Goal: Task Accomplishment & Management: Use online tool/utility

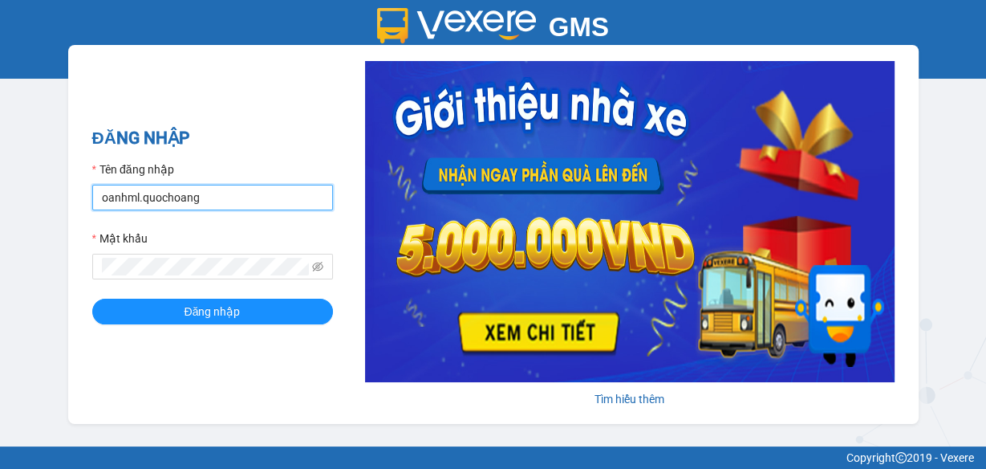
click at [125, 196] on input "oanhml.quochoang" at bounding box center [212, 198] width 241 height 26
type input "vanml.quochoang"
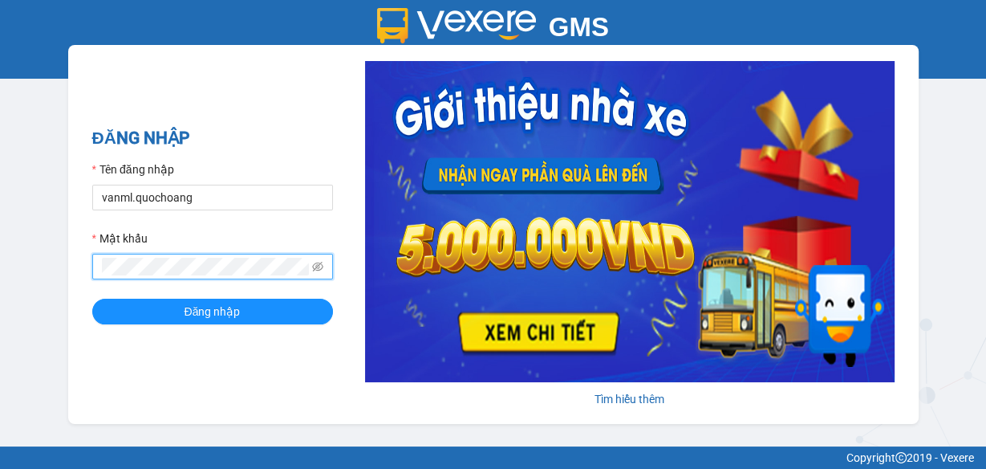
click at [64, 264] on div "GMS Hệ thống quản lý hàng hóa ĐĂNG NHẬP Tên đăng nhập vanml.quochoang Mật khẩu …" at bounding box center [493, 223] width 986 height 446
click at [92, 299] on button "Đăng nhập" at bounding box center [212, 312] width 241 height 26
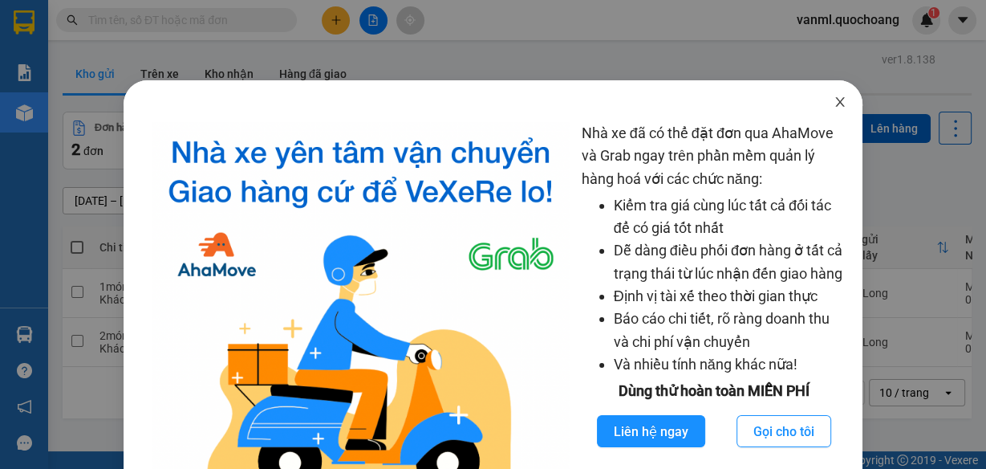
click at [834, 106] on icon "close" at bounding box center [840, 101] width 13 height 13
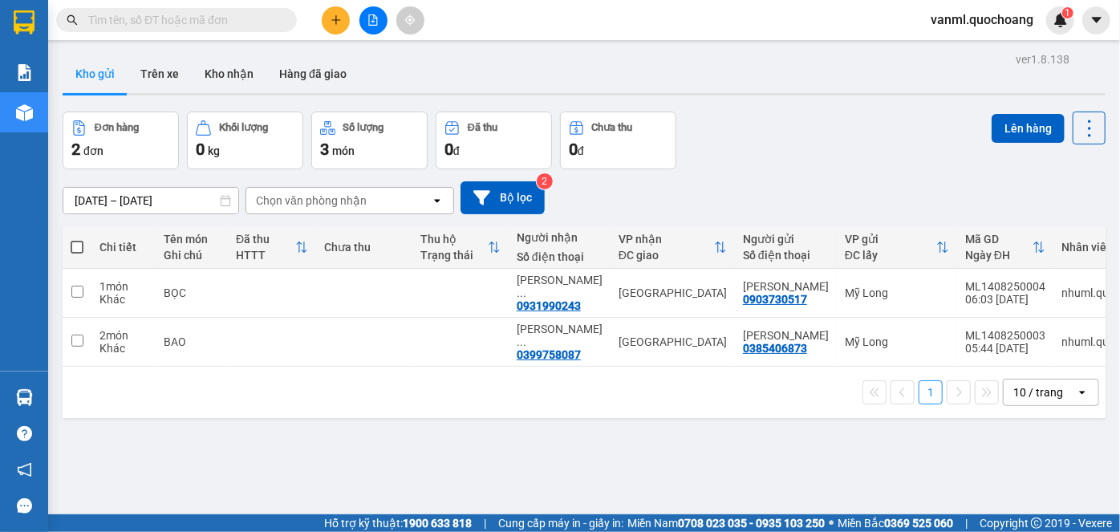
drag, startPoint x: 969, startPoint y: 0, endPoint x: 744, endPoint y: 163, distance: 277.5
click at [744, 163] on div "Đơn hàng 2 đơn Khối lượng 0 kg Số lượng 3 món Đã thu 0 đ Chưa thu 0 đ Lên hàng" at bounding box center [584, 141] width 1043 height 58
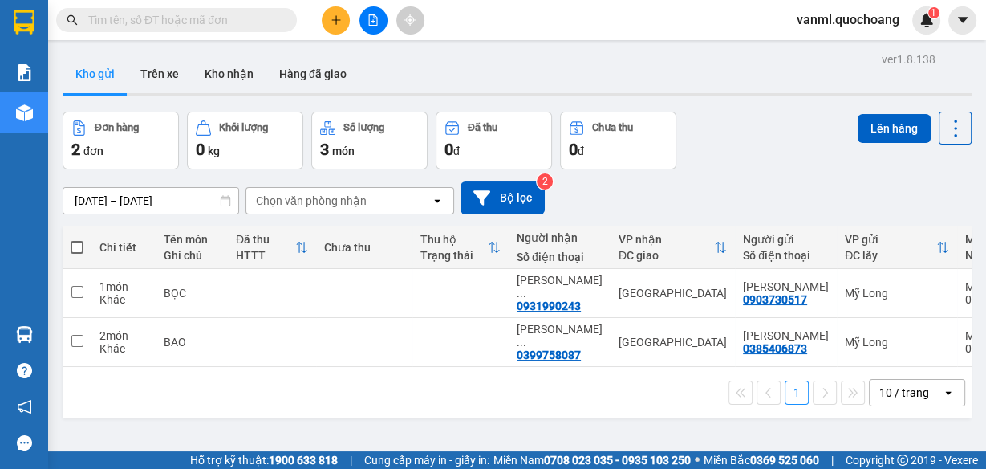
drag, startPoint x: 1112, startPoint y: 0, endPoint x: 696, endPoint y: 189, distance: 457.5
click at [696, 189] on div "12/08/2025 – 14/08/2025 Press the down arrow key to interact with the calendar …" at bounding box center [517, 197] width 909 height 33
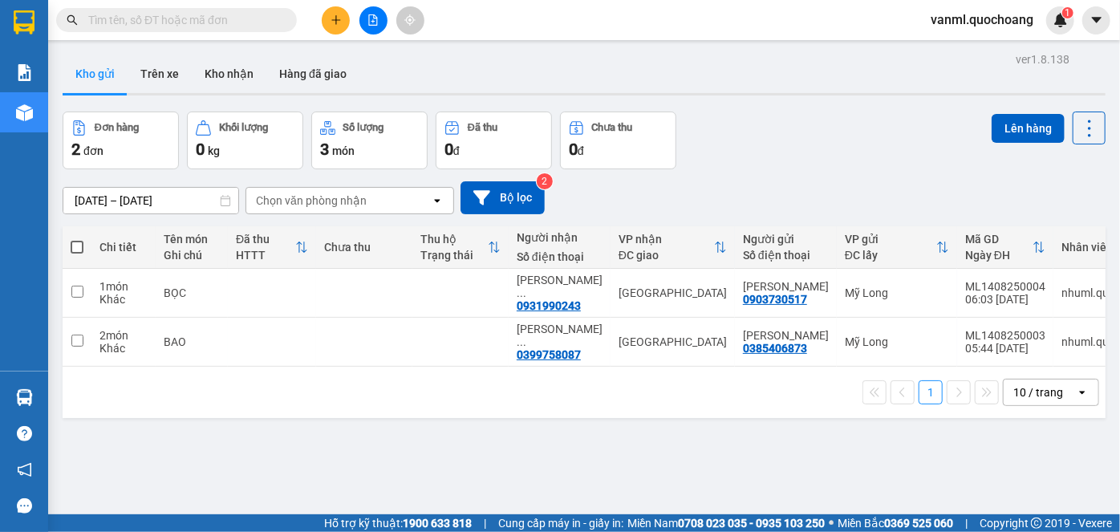
drag, startPoint x: 900, startPoint y: 2, endPoint x: 821, endPoint y: 175, distance: 190.3
click at [821, 178] on div "12/08/2025 – 14/08/2025 Press the down arrow key to interact with the calendar …" at bounding box center [584, 197] width 1043 height 57
click at [234, 72] on button "Kho nhận" at bounding box center [229, 74] width 75 height 39
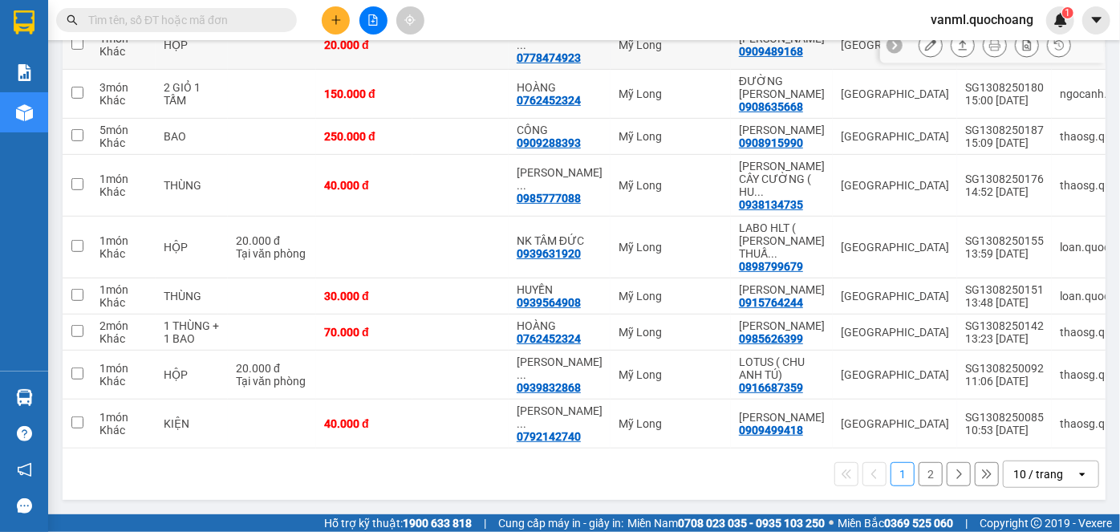
scroll to position [319, 0]
drag, startPoint x: 1040, startPoint y: 475, endPoint x: 1022, endPoint y: 485, distance: 20.8
click at [985, 468] on div "10 / trang" at bounding box center [1039, 474] width 50 height 16
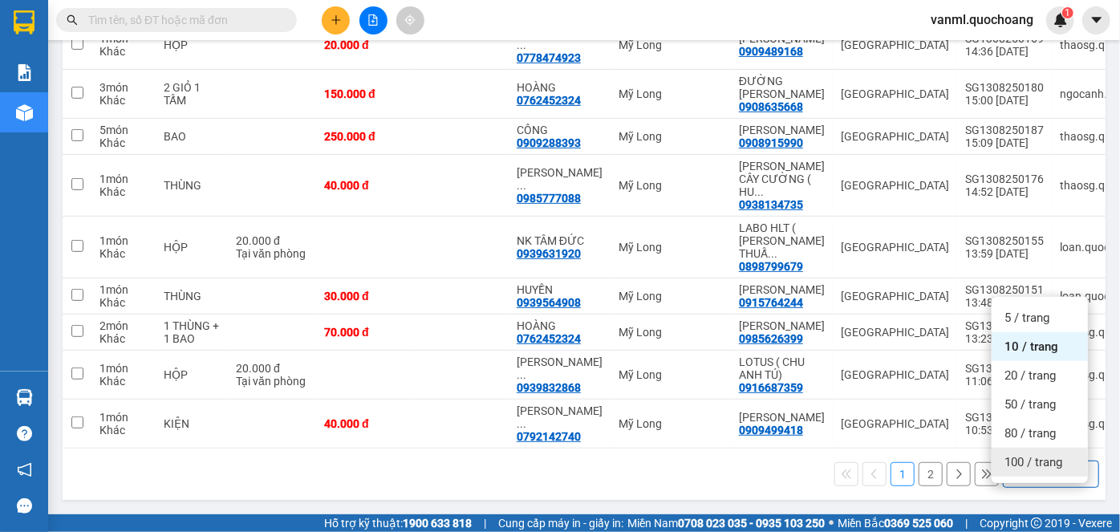
click at [985, 454] on span "100 / trang" at bounding box center [1034, 462] width 58 height 16
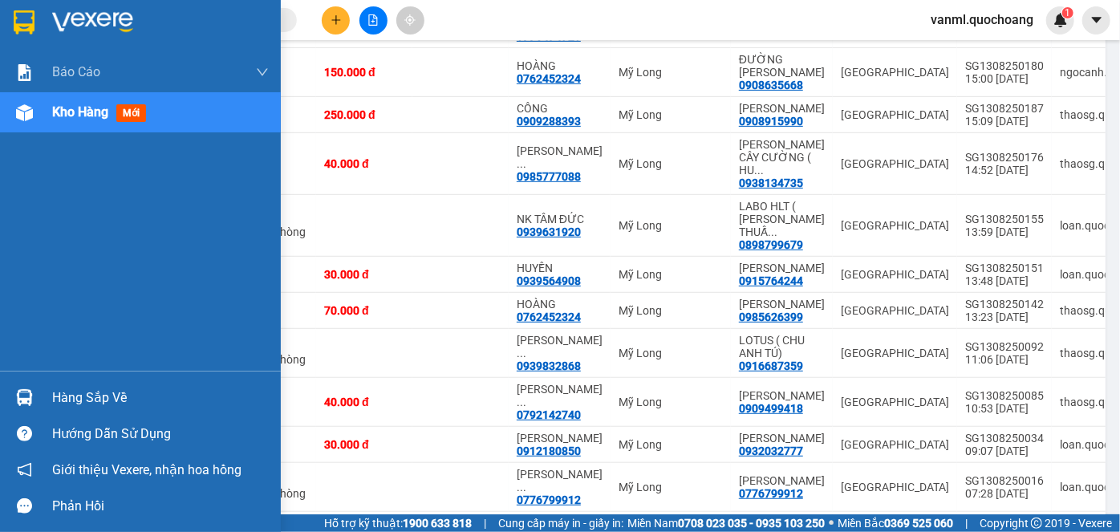
click at [87, 397] on div "Hàng sắp về" at bounding box center [160, 398] width 217 height 24
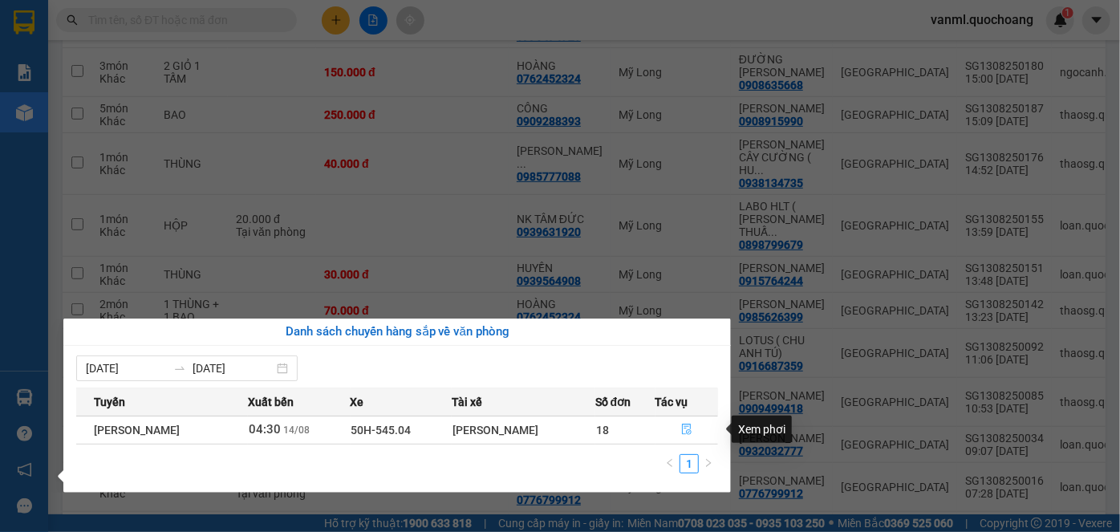
click at [683, 429] on button "button" at bounding box center [687, 430] width 62 height 26
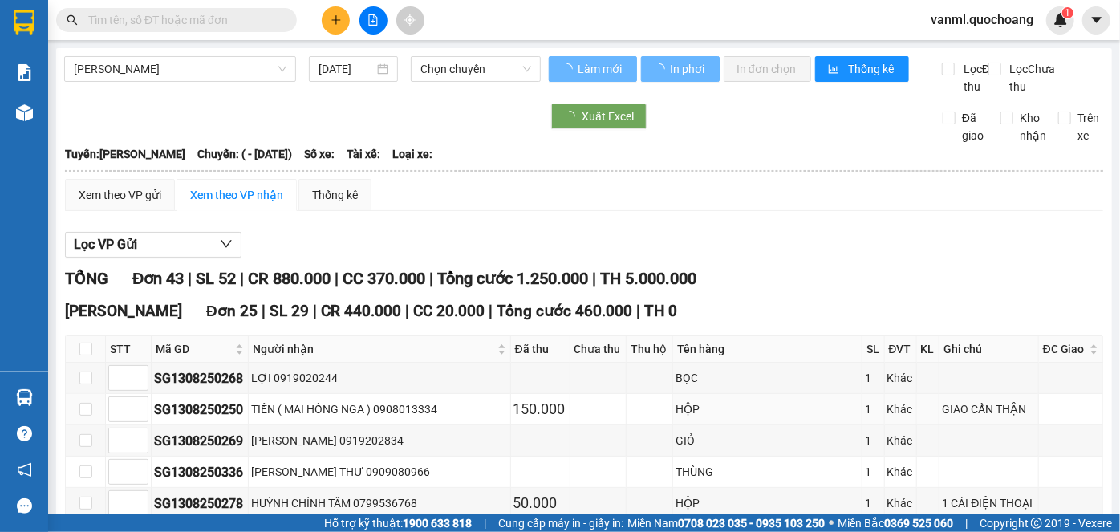
type input "[DATE]"
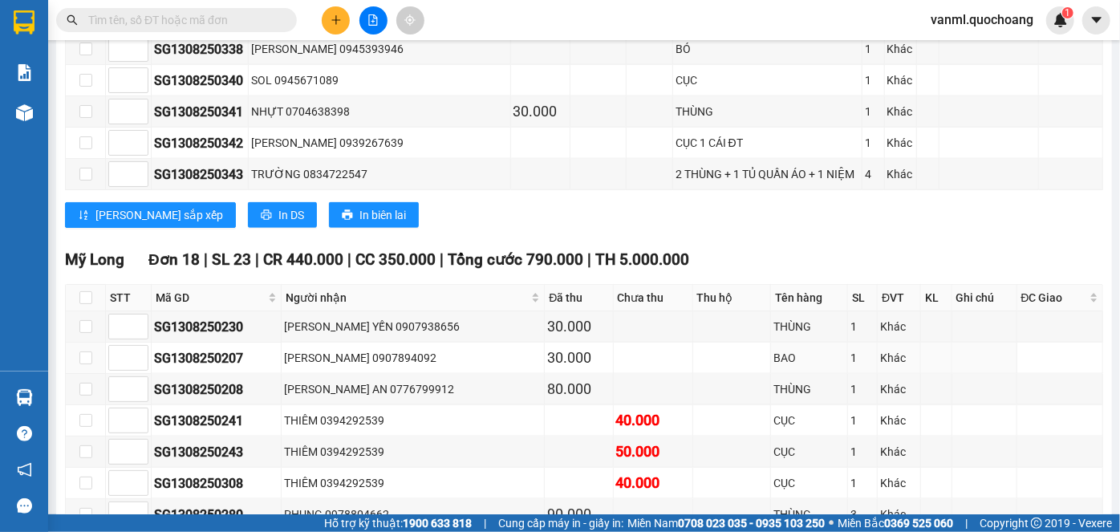
scroll to position [875, 0]
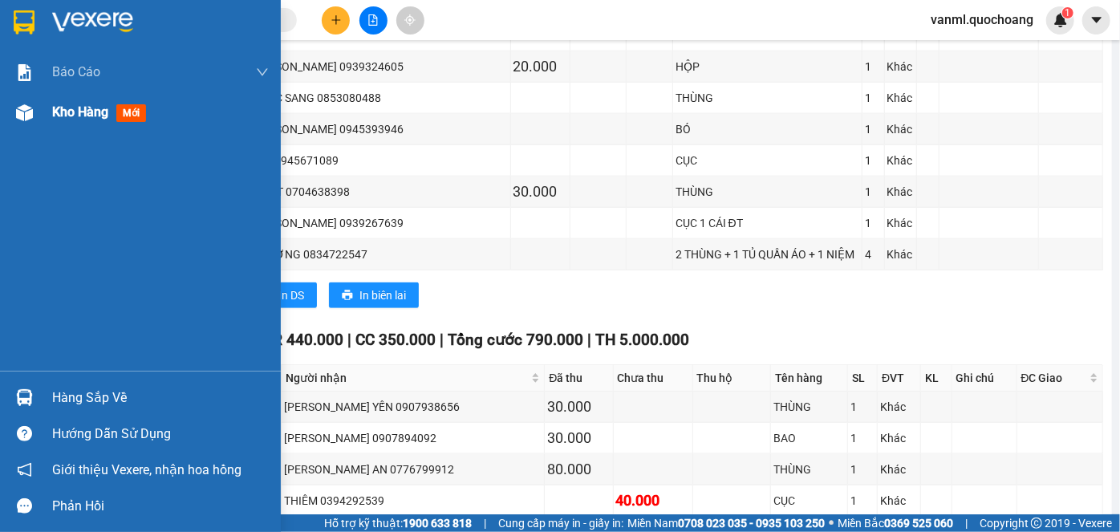
click at [77, 108] on span "Kho hàng" at bounding box center [80, 111] width 56 height 15
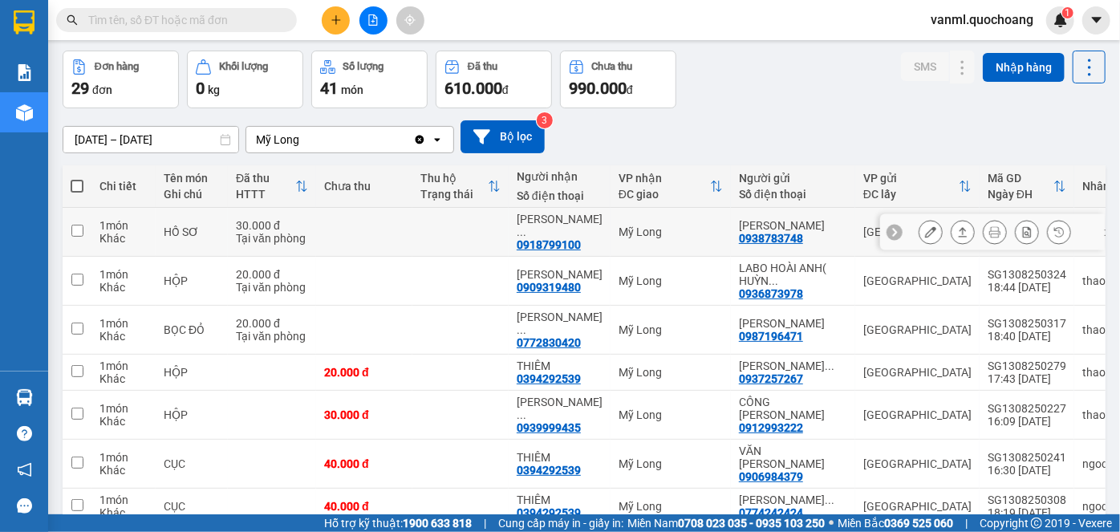
scroll to position [42, 0]
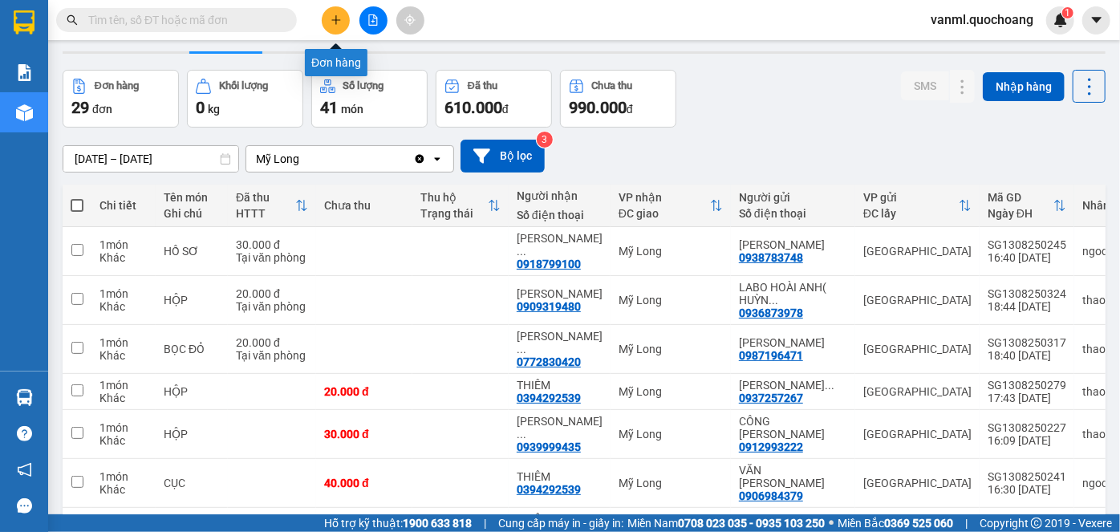
drag, startPoint x: 339, startPoint y: 23, endPoint x: 331, endPoint y: 46, distance: 23.9
click at [338, 22] on icon "plus" at bounding box center [336, 19] width 11 height 11
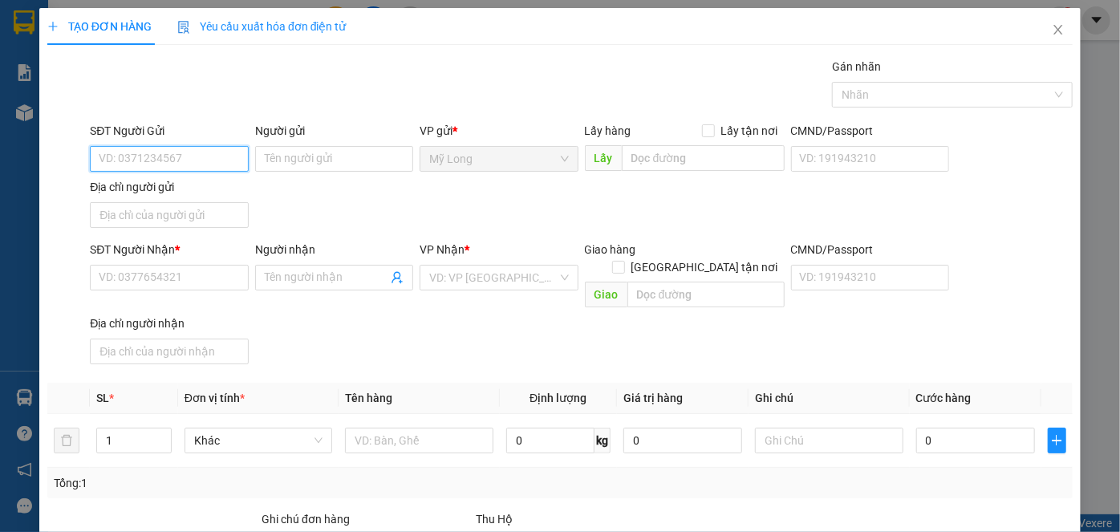
click at [202, 158] on input "SĐT Người Gửi" at bounding box center [169, 159] width 158 height 26
type input "0773913909"
click at [210, 190] on div "0773913909 - TRẦN QUANG SỸ" at bounding box center [178, 190] width 158 height 18
type input "TRẦN QUANG SỸ"
type input "0773913909"
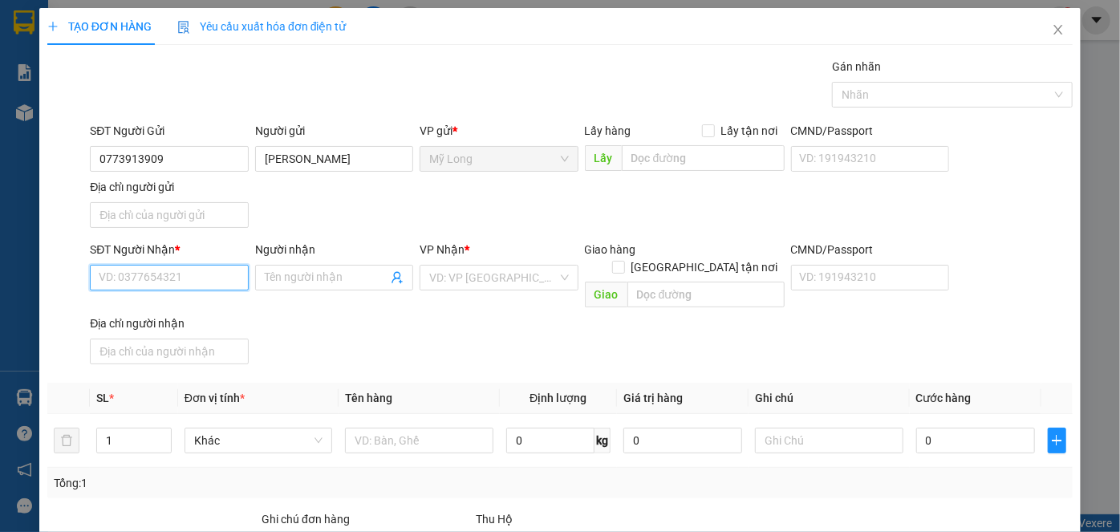
click at [190, 285] on input "SĐT Người Nhận *" at bounding box center [169, 278] width 158 height 26
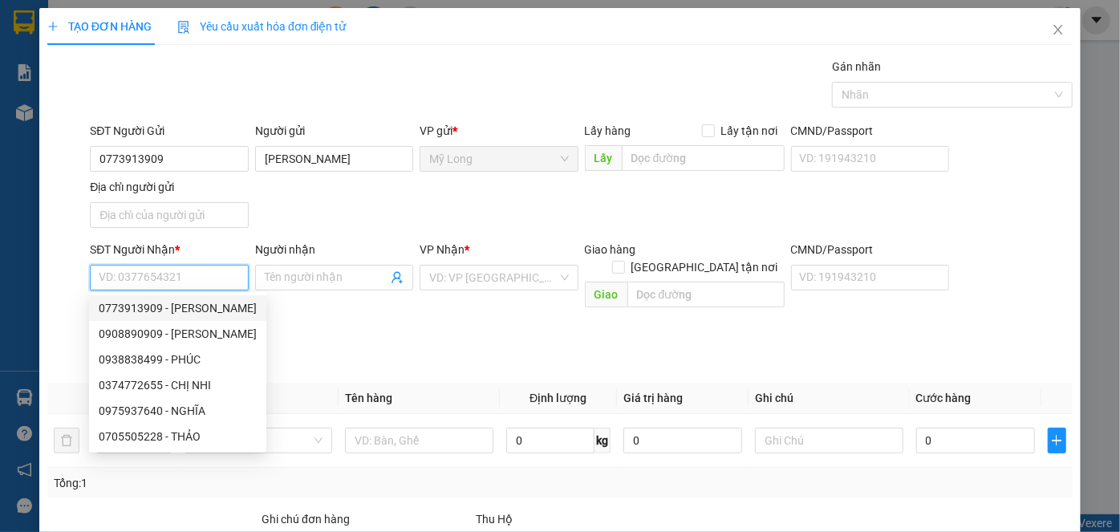
click at [160, 273] on input "SĐT Người Nhận *" at bounding box center [169, 278] width 158 height 26
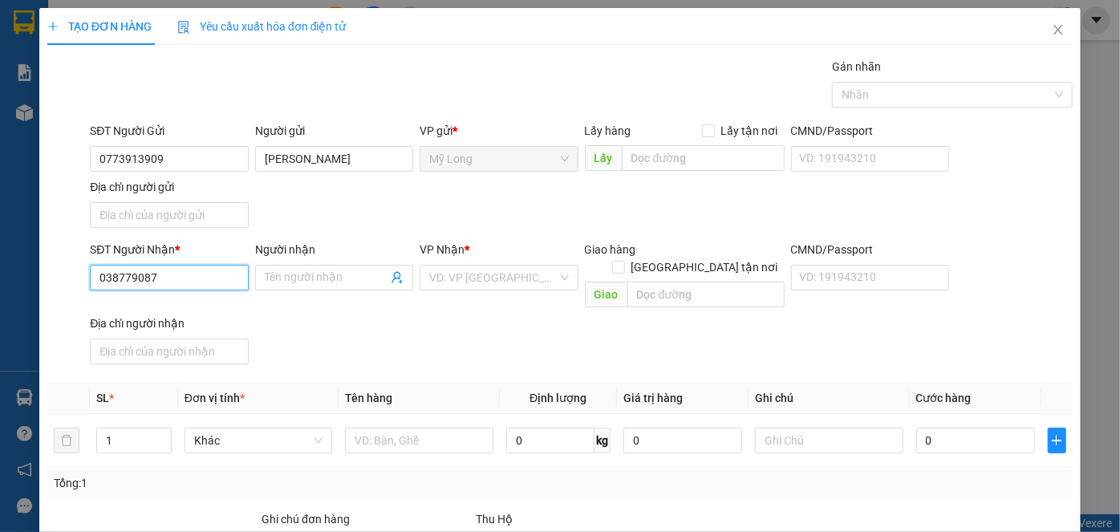
type input "0387790879"
click at [184, 312] on div "0387790879 - HOÀNG" at bounding box center [167, 308] width 137 height 18
type input "HOÀNG"
type input "0387790879"
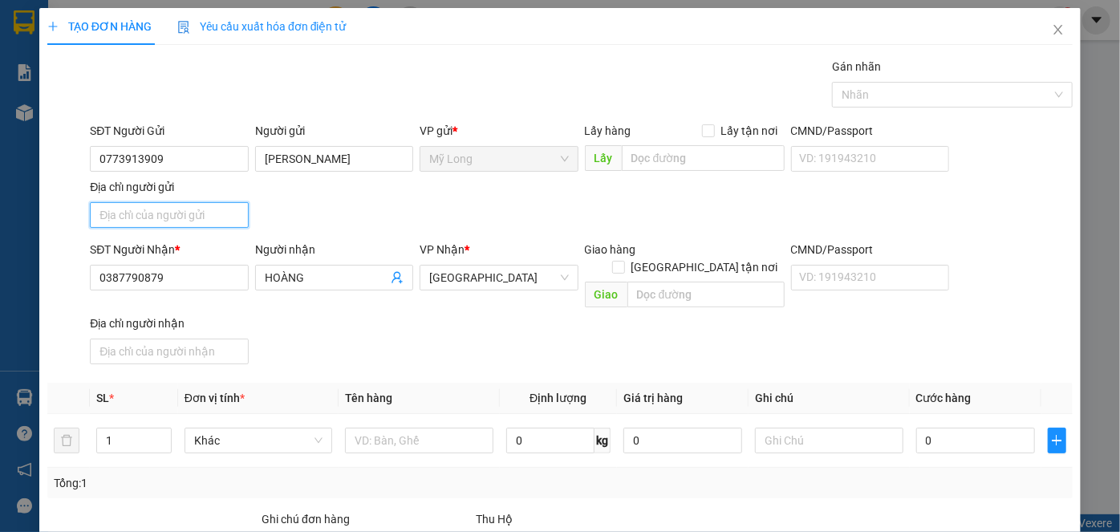
click at [197, 211] on input "Địa chỉ người gửi" at bounding box center [169, 215] width 158 height 26
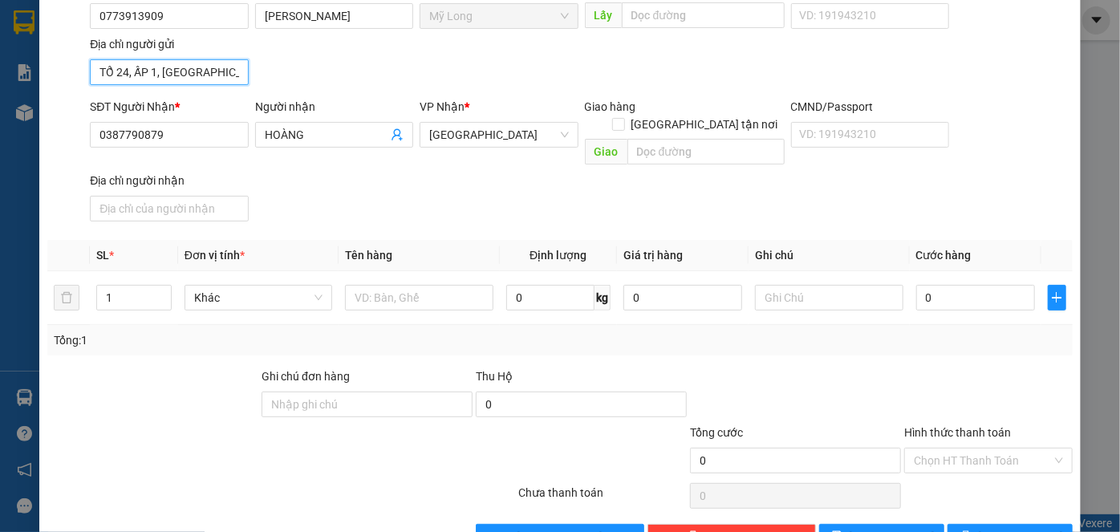
scroll to position [145, 0]
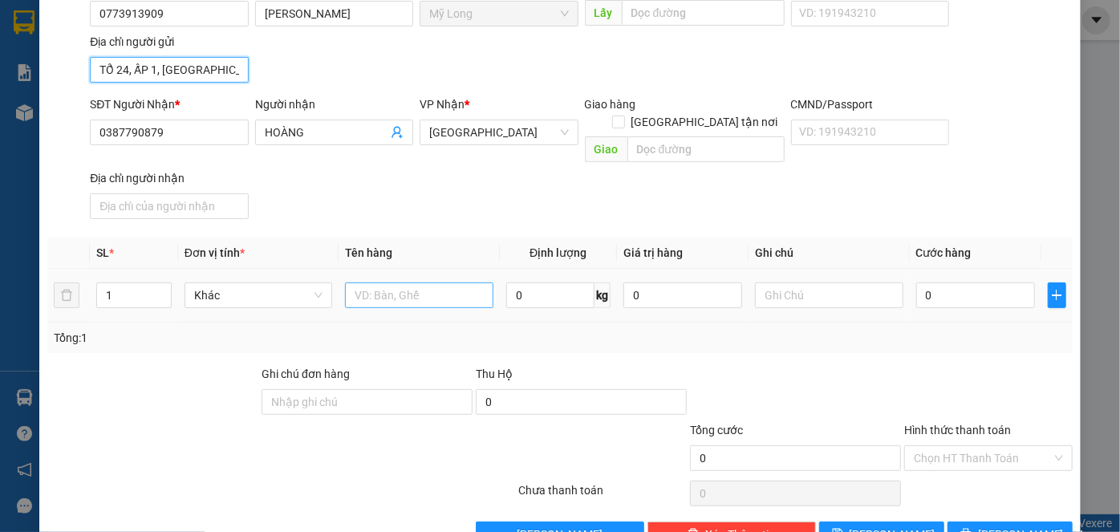
type input "TỔ 24, ẤP 1, MỸ HIỆP, ĐỒNG THÁP"
click at [393, 282] on input "text" at bounding box center [419, 295] width 148 height 26
type input "THÙNG"
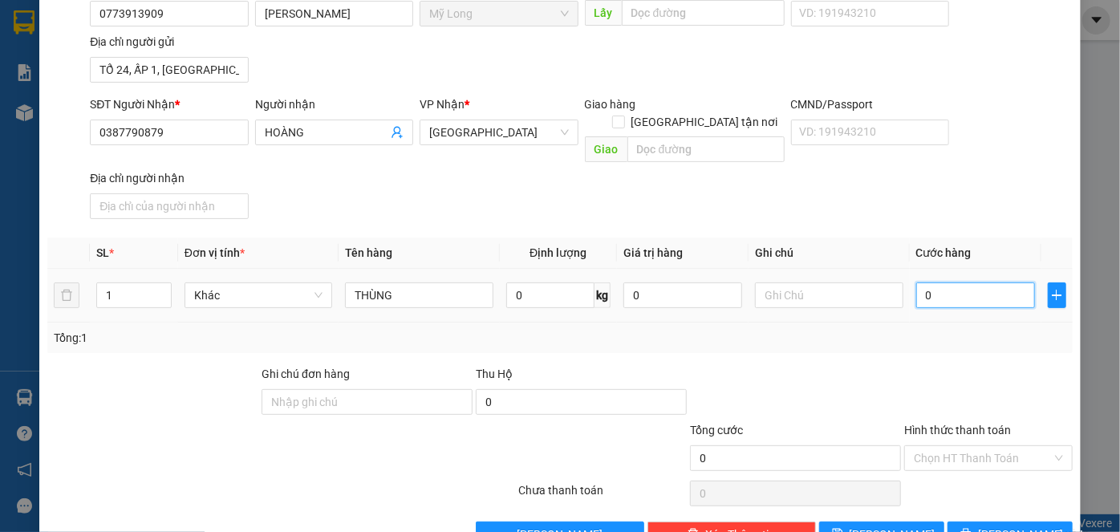
click at [932, 282] on input "0" at bounding box center [975, 295] width 119 height 26
type input "3"
type input "30"
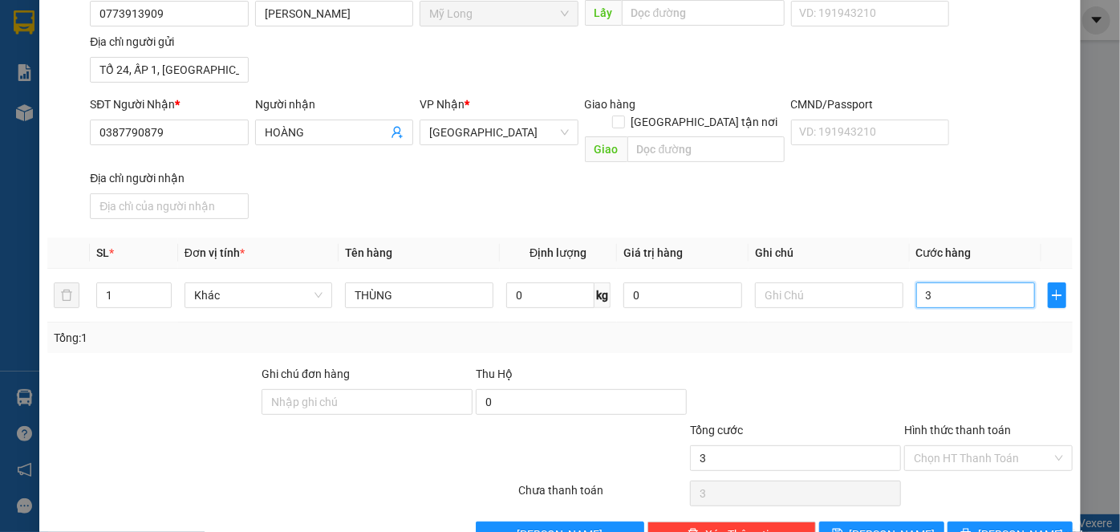
type input "30"
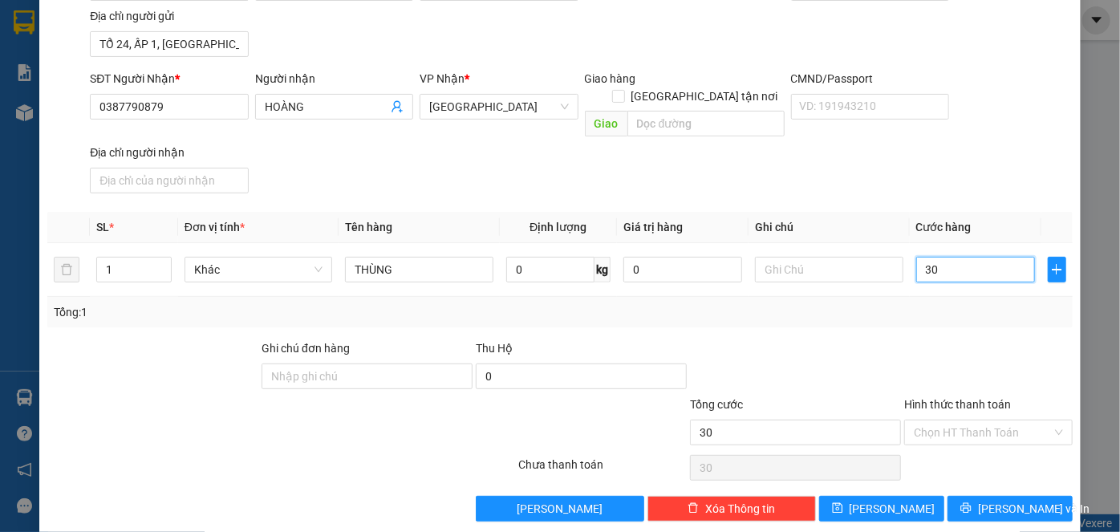
scroll to position [171, 0]
type input "30.000"
click at [967, 421] on input "Hình thức thanh toán" at bounding box center [983, 433] width 138 height 24
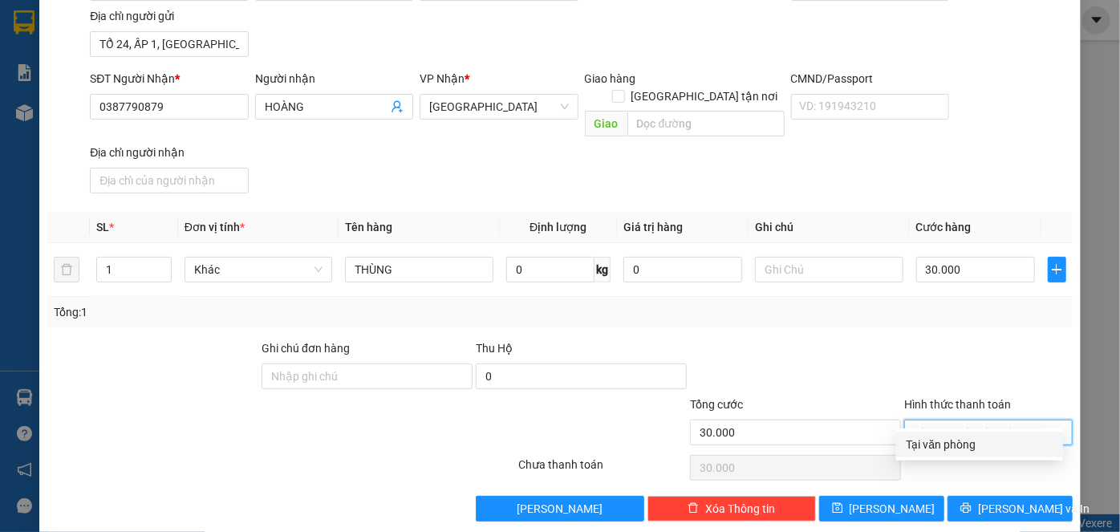
click at [965, 439] on div "Tại văn phòng" at bounding box center [980, 445] width 148 height 18
type input "0"
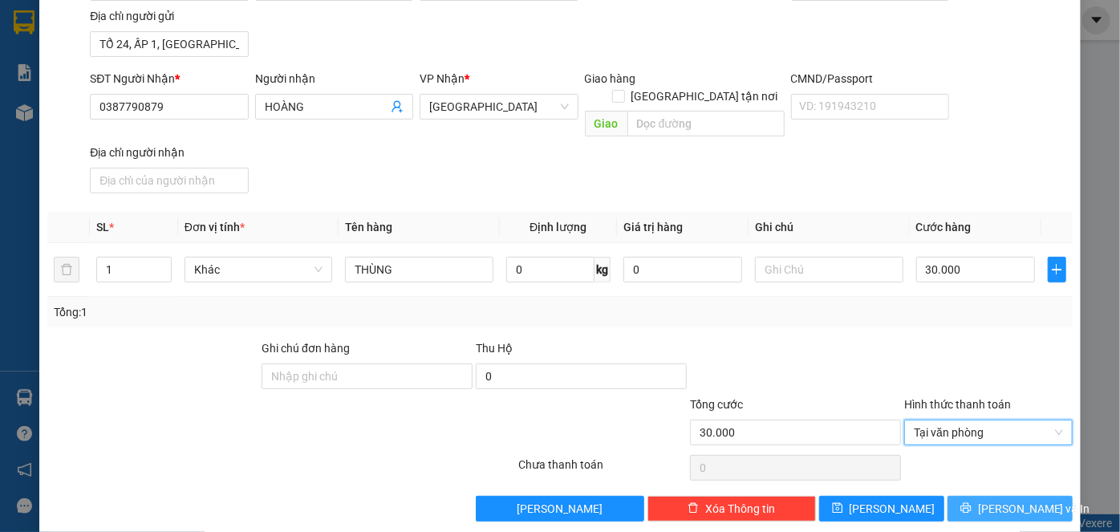
click at [985, 468] on span "[PERSON_NAME] và In" at bounding box center [1034, 509] width 112 height 18
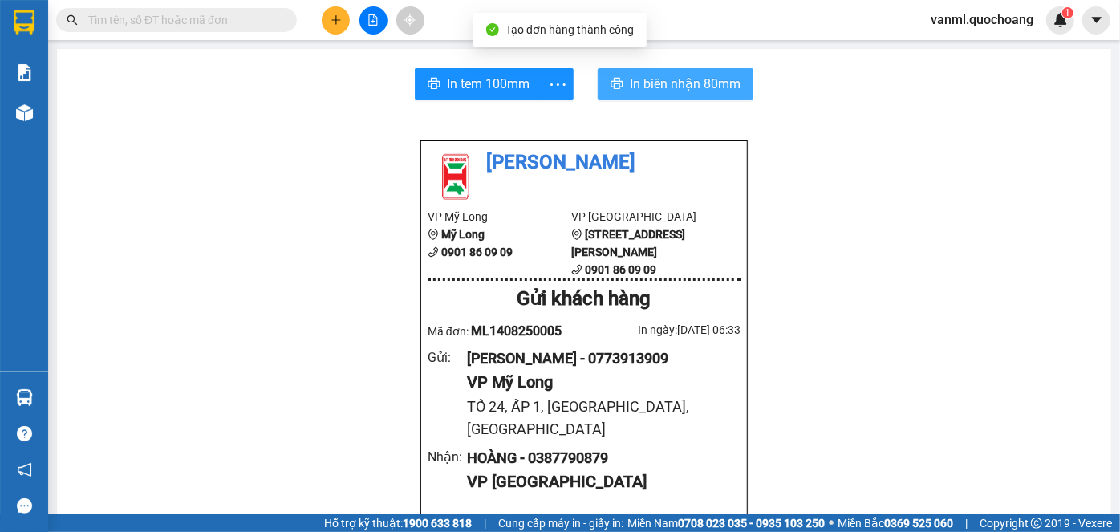
click at [707, 83] on span "In biên nhận 80mm" at bounding box center [685, 84] width 111 height 20
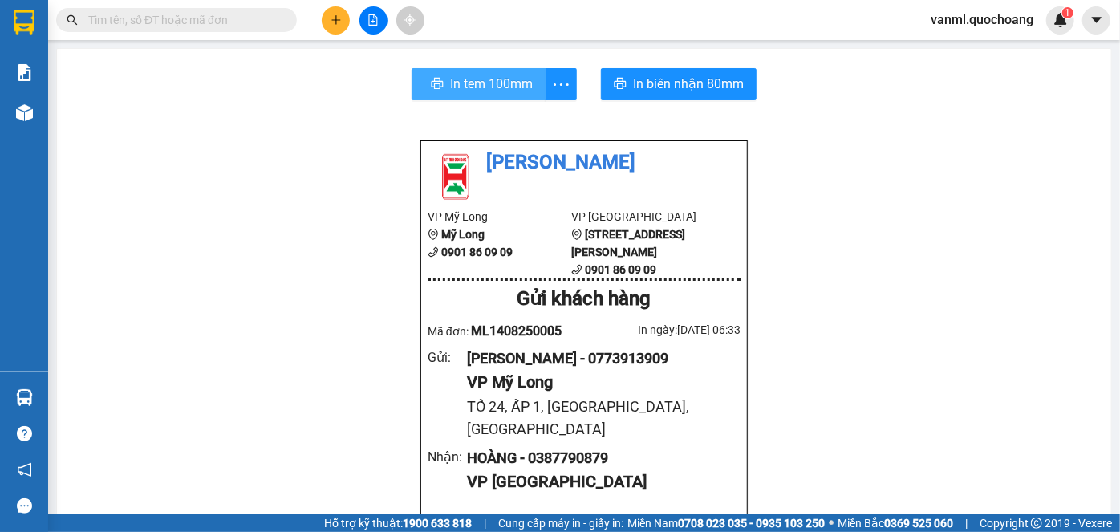
click at [494, 89] on span "In tem 100mm" at bounding box center [491, 84] width 83 height 20
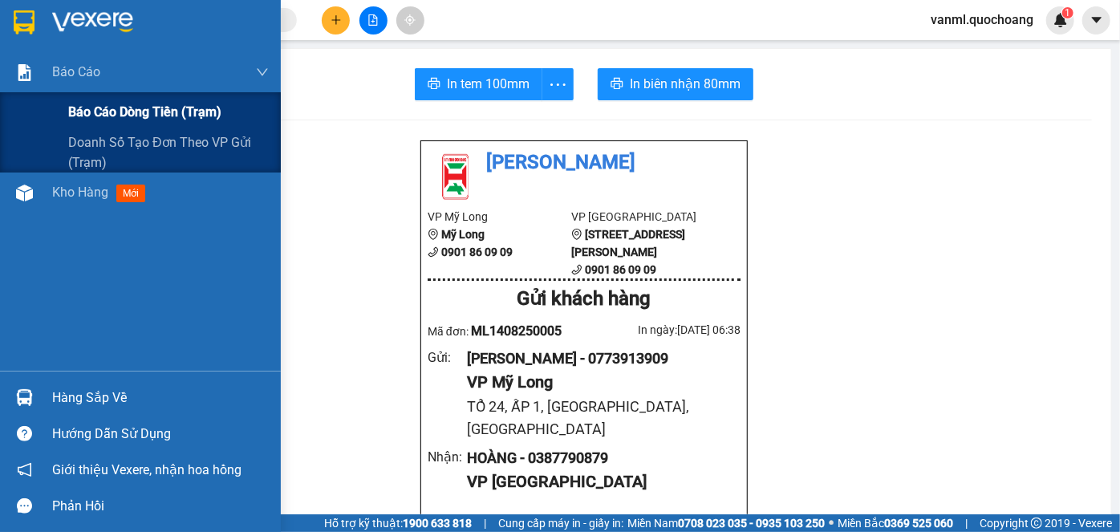
click at [104, 112] on span "Báo cáo dòng tiền (trạm)" at bounding box center [144, 112] width 153 height 20
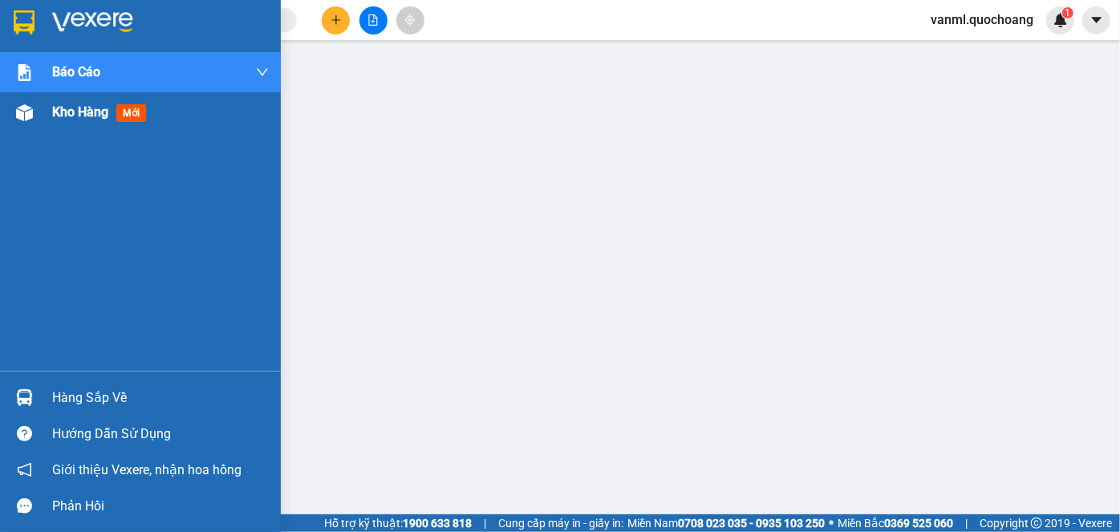
click at [69, 109] on span "Kho hàng" at bounding box center [80, 111] width 56 height 15
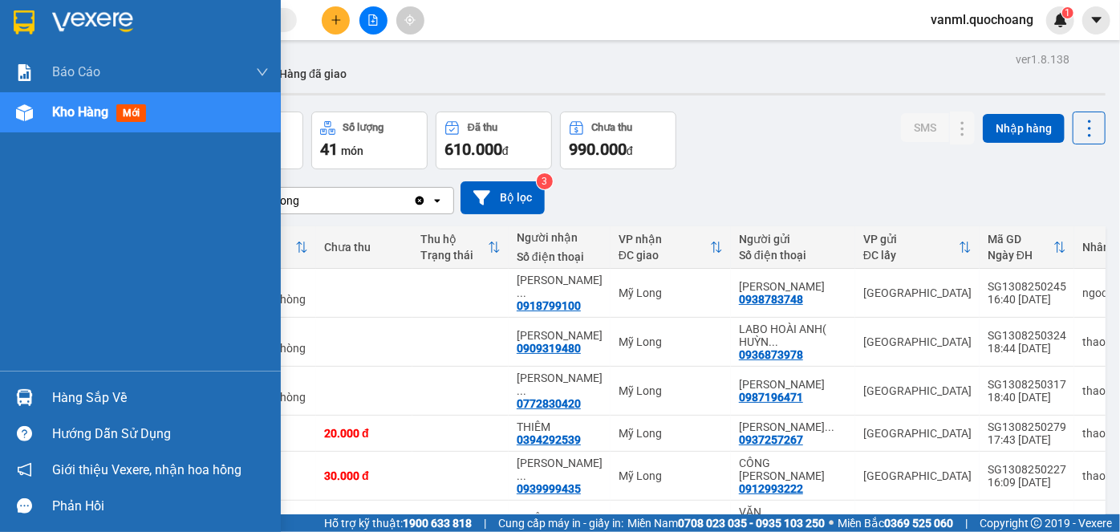
drag, startPoint x: 42, startPoint y: 406, endPoint x: 61, endPoint y: 396, distance: 21.5
click at [61, 398] on div "Hàng sắp về" at bounding box center [160, 398] width 217 height 24
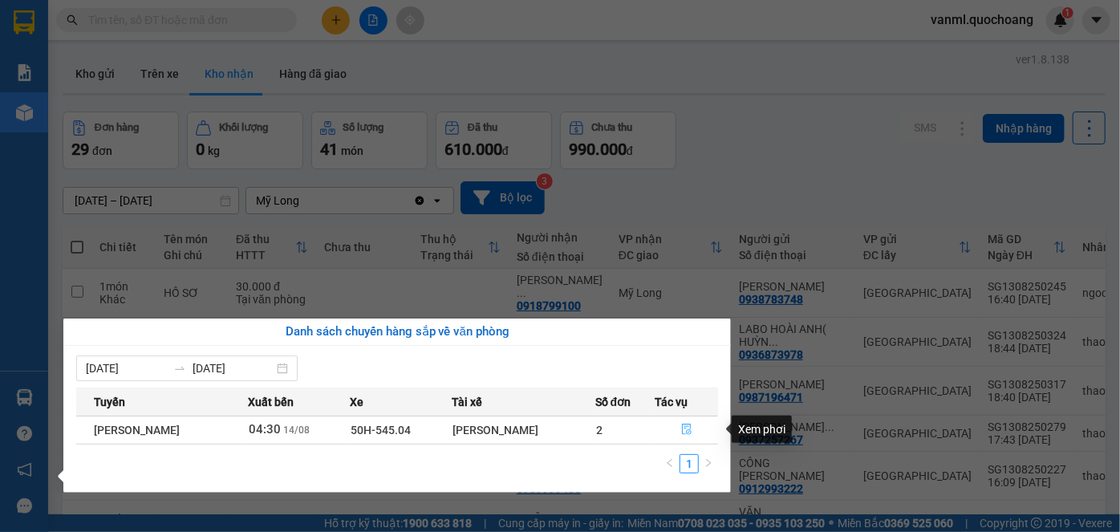
click at [697, 426] on button "button" at bounding box center [687, 430] width 62 height 26
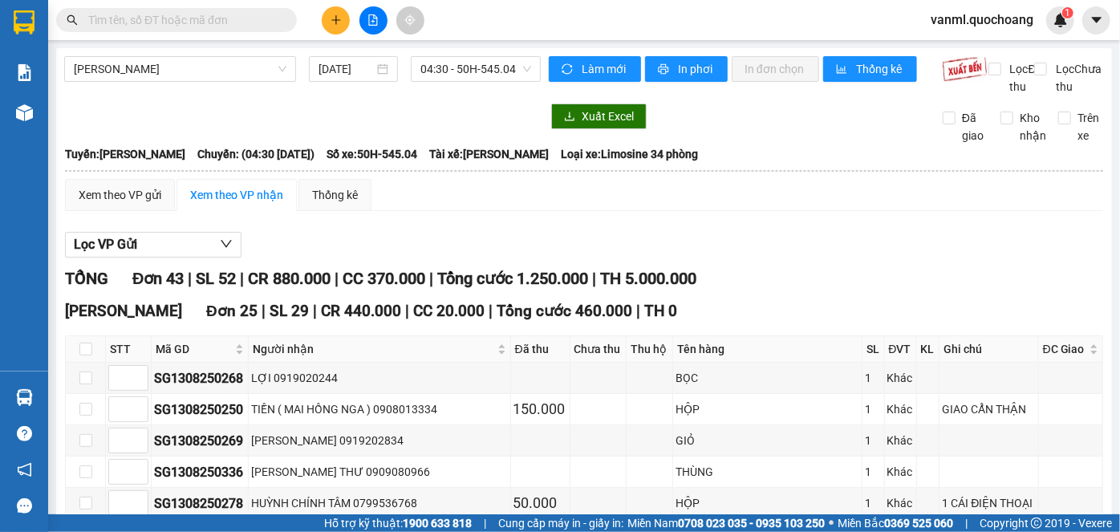
checkbox input "true"
drag, startPoint x: 83, startPoint y: 352, endPoint x: 86, endPoint y: 335, distance: 17.2
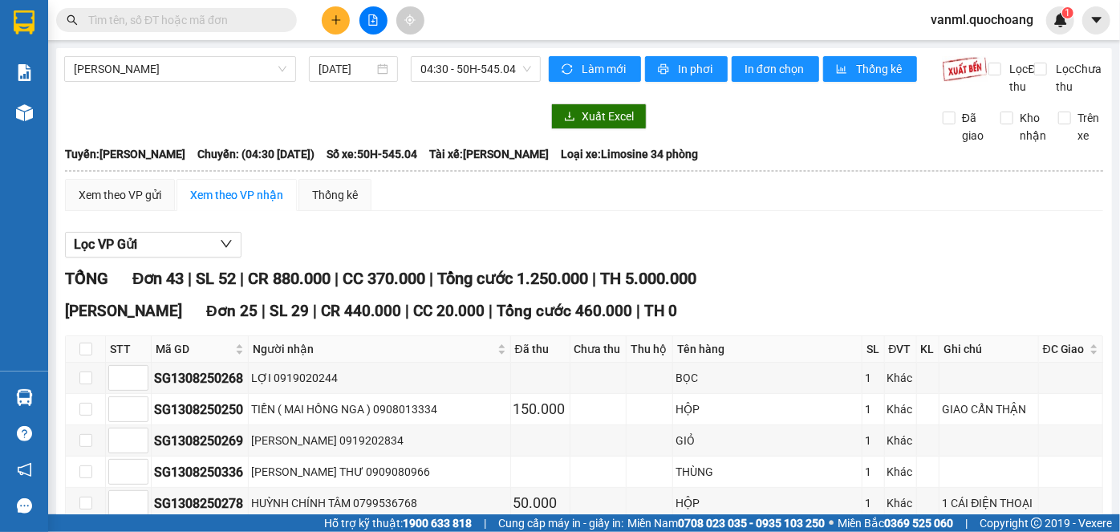
checkbox input "false"
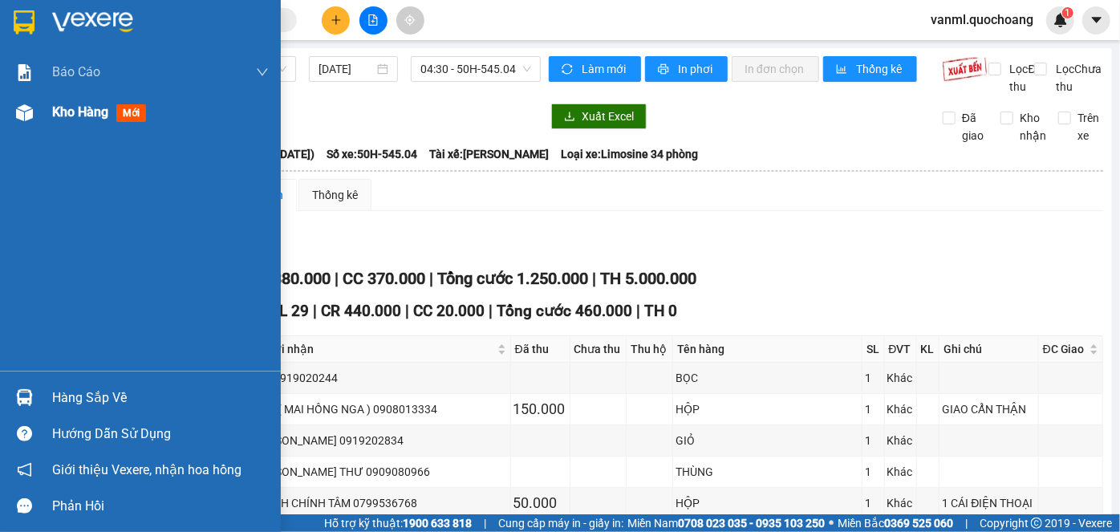
click at [91, 115] on span "Kho hàng" at bounding box center [80, 111] width 56 height 15
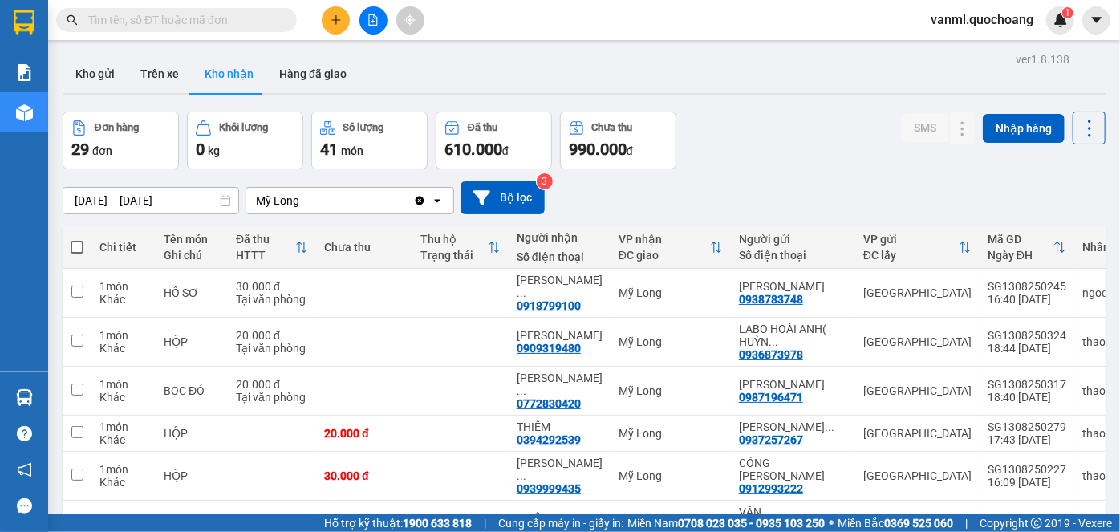
click at [176, 14] on input "text" at bounding box center [182, 20] width 189 height 18
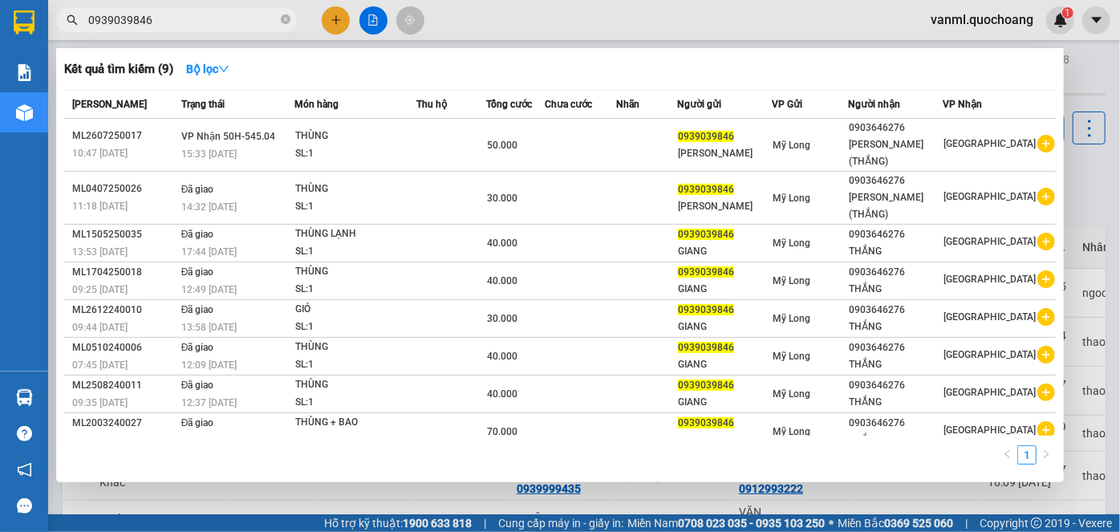
type input "0939039846"
drag, startPoint x: 662, startPoint y: 503, endPoint x: 665, endPoint y: 493, distance: 10.9
click at [665, 468] on div at bounding box center [560, 266] width 1120 height 532
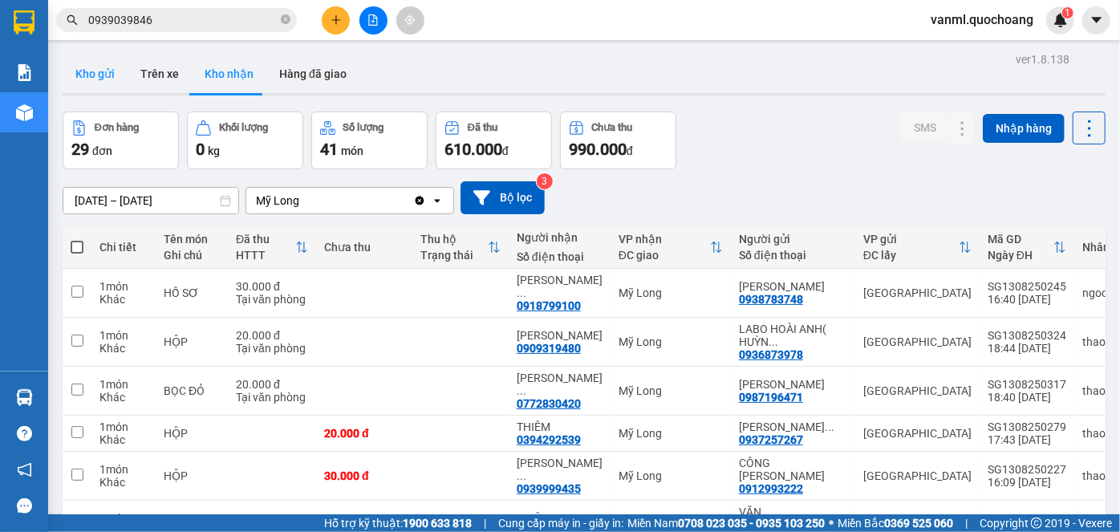
click at [93, 71] on button "Kho gửi" at bounding box center [95, 74] width 65 height 39
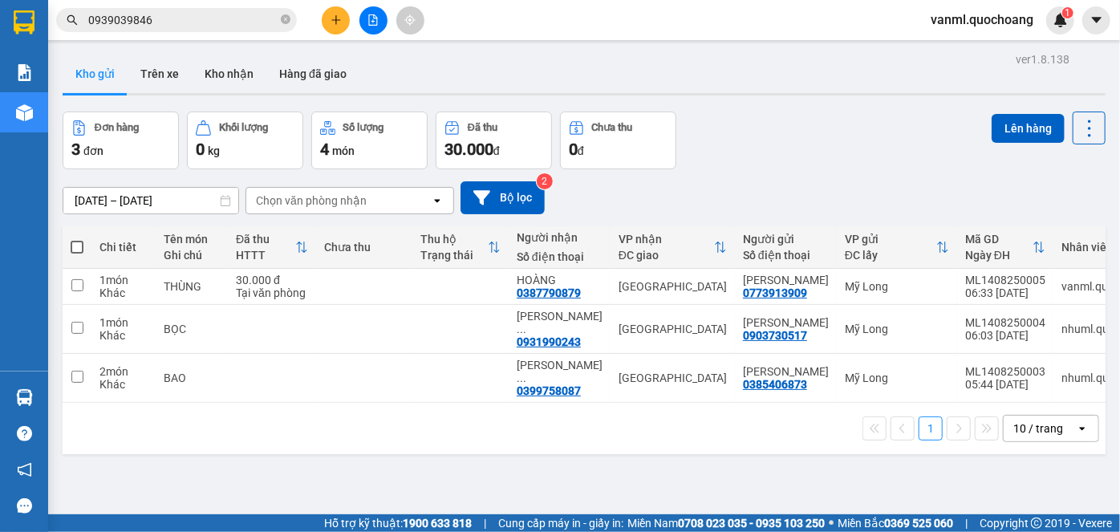
click at [79, 241] on span at bounding box center [77, 247] width 13 height 13
click at [77, 239] on input "checkbox" at bounding box center [77, 239] width 0 height 0
checkbox input "true"
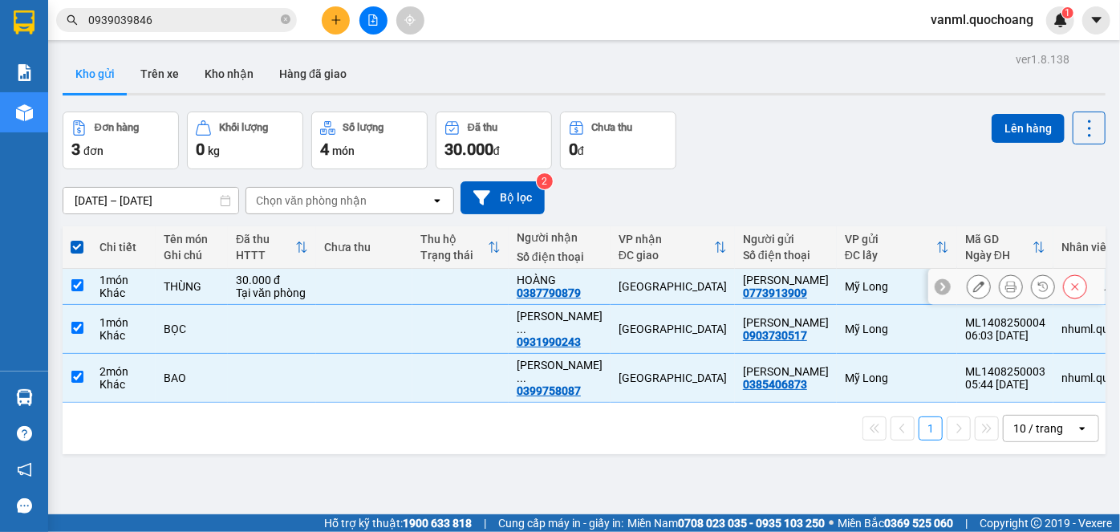
click at [404, 297] on td at bounding box center [364, 287] width 96 height 36
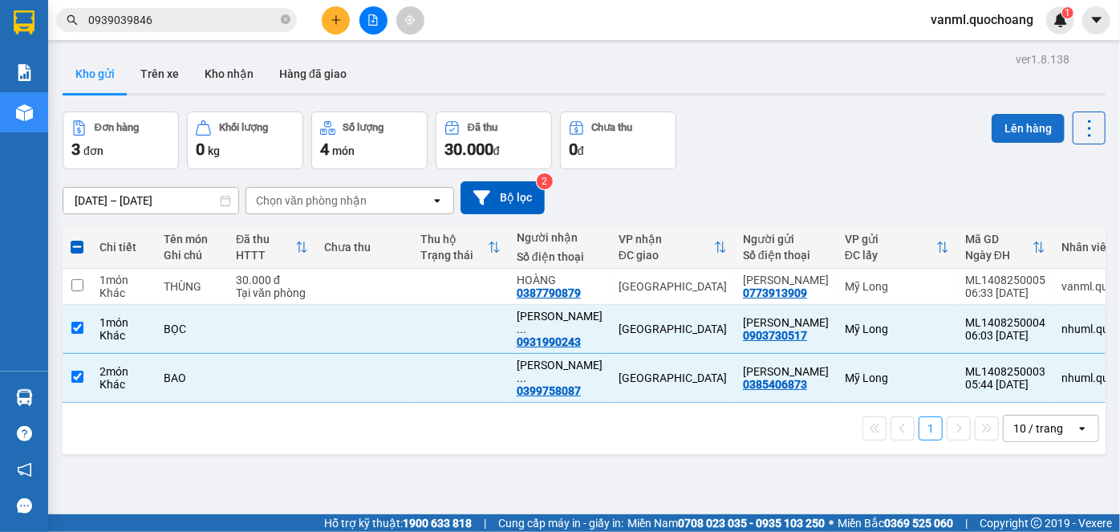
click at [985, 137] on button "Lên hàng" at bounding box center [1028, 128] width 73 height 29
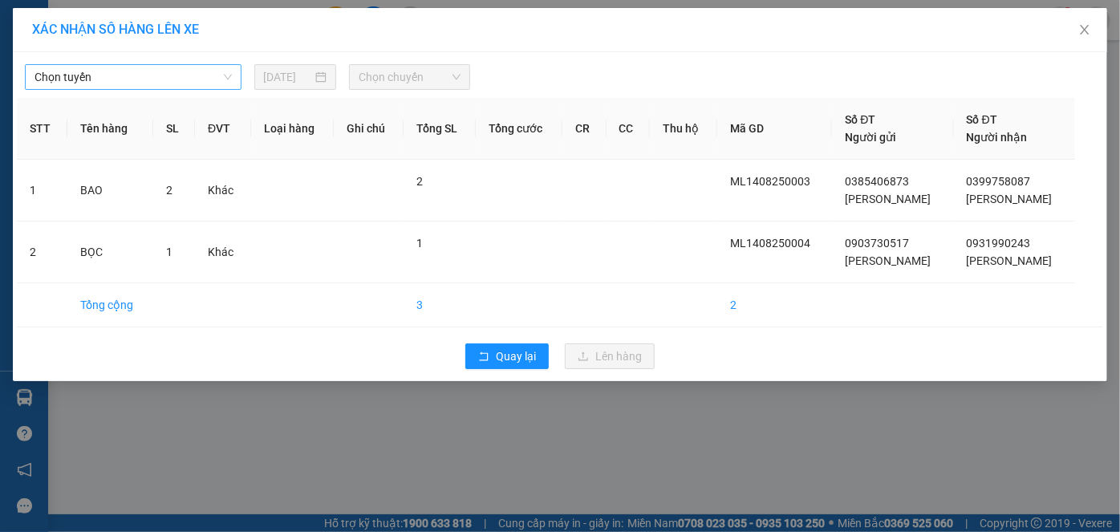
click at [162, 75] on span "Chọn tuyến" at bounding box center [133, 77] width 197 height 24
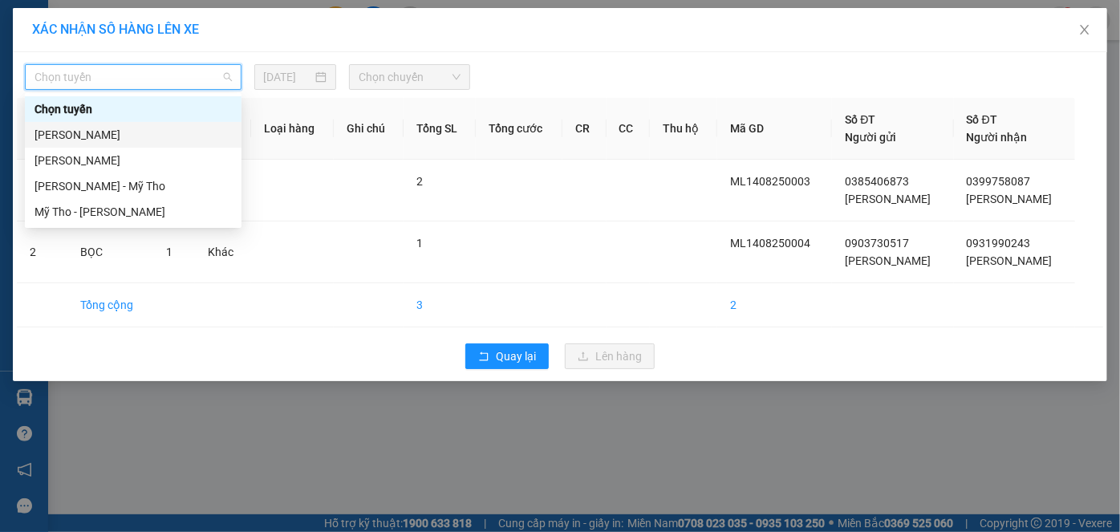
click at [122, 134] on div "Cao Lãnh - Hồ Chí Minh" at bounding box center [133, 135] width 197 height 18
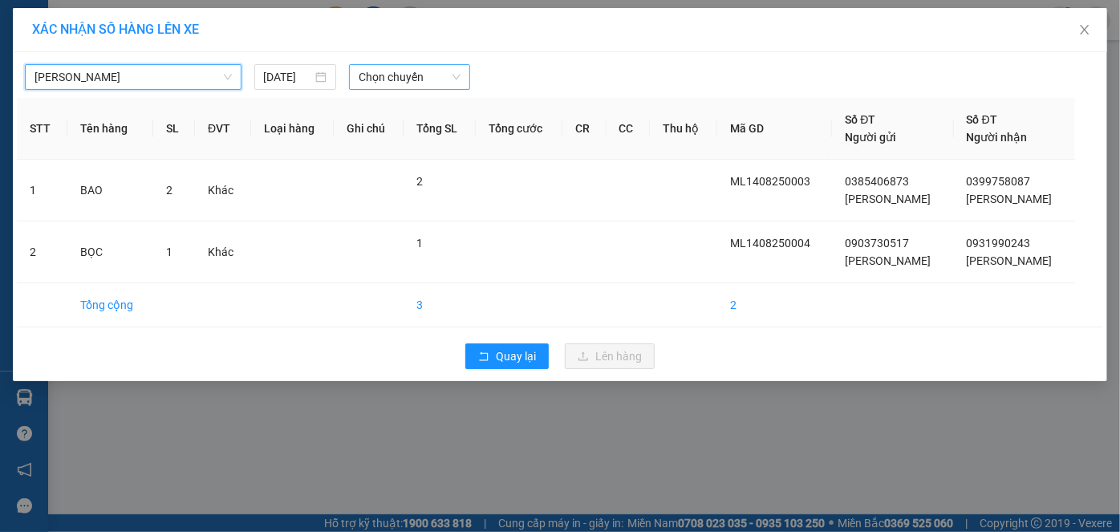
click at [409, 79] on span "Chọn chuyến" at bounding box center [410, 77] width 102 height 24
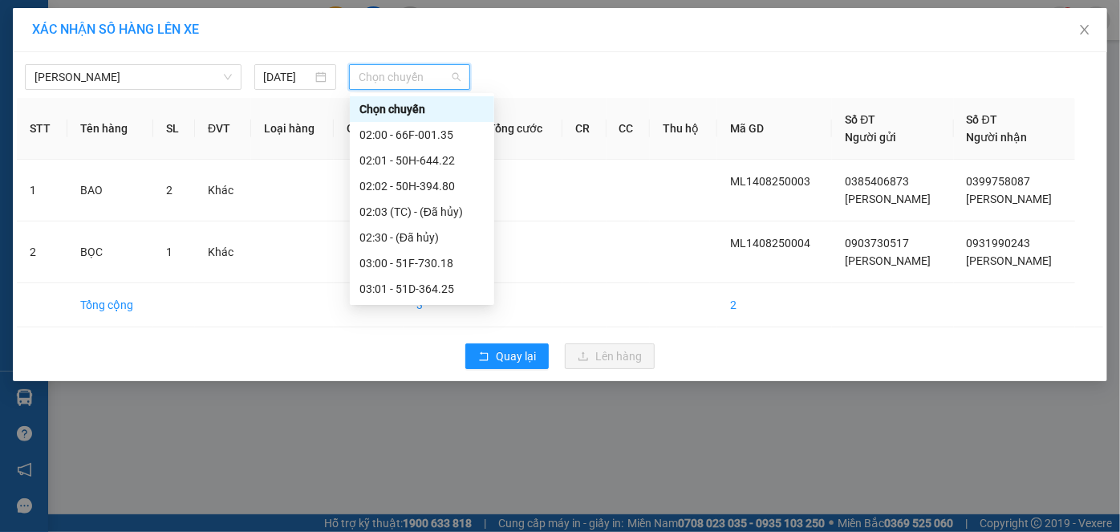
click at [425, 468] on div "06:00 - 66F-001.66" at bounding box center [422, 520] width 125 height 18
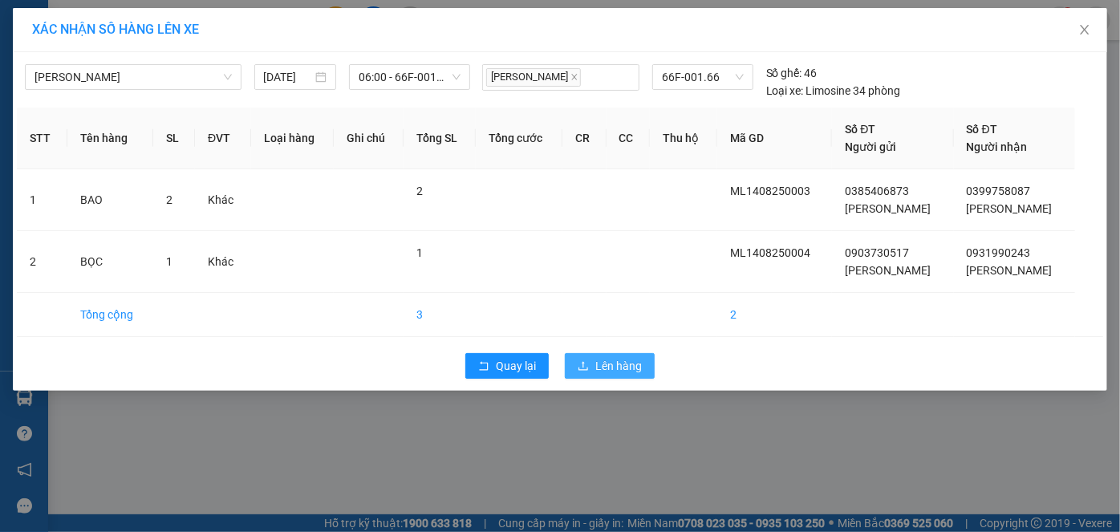
click at [614, 362] on span "Lên hàng" at bounding box center [618, 366] width 47 height 18
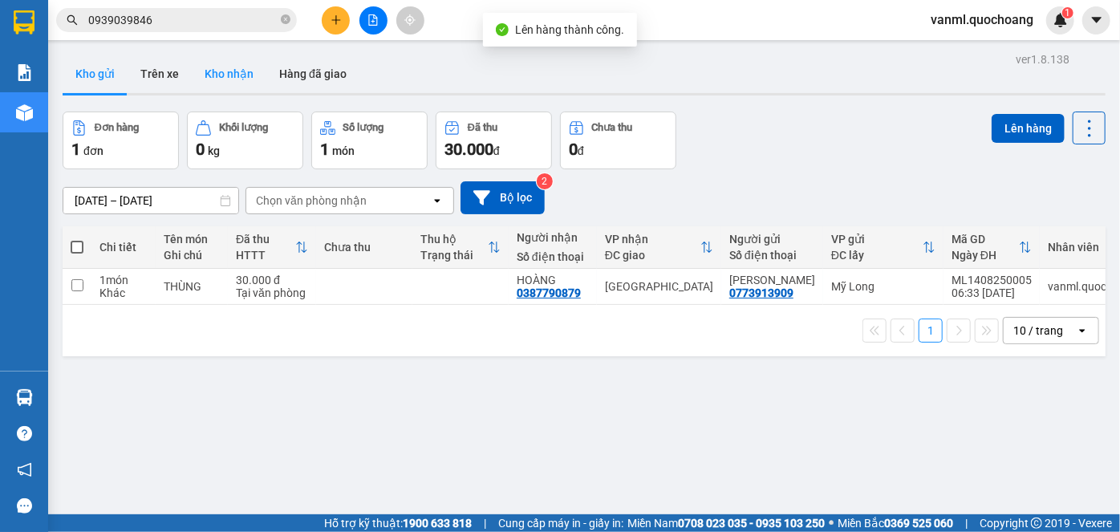
click at [216, 79] on button "Kho nhận" at bounding box center [229, 74] width 75 height 39
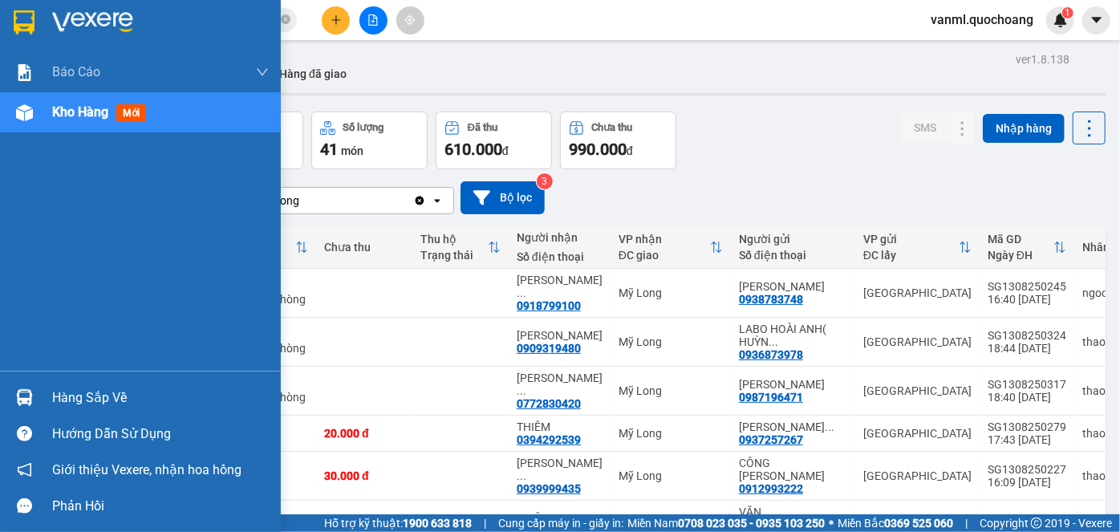
click at [103, 396] on div "Hàng sắp về" at bounding box center [160, 398] width 217 height 24
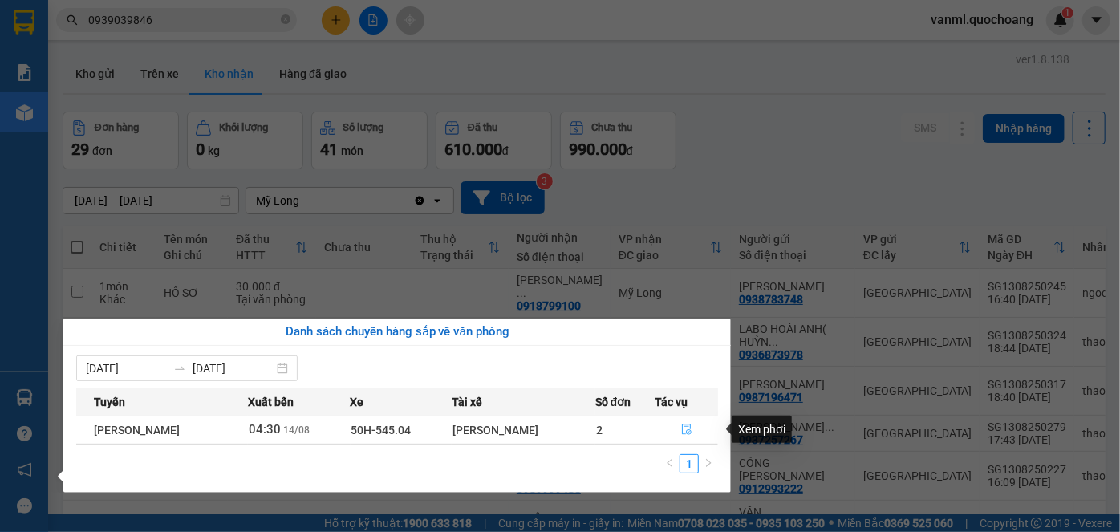
click at [674, 427] on button "button" at bounding box center [687, 430] width 62 height 26
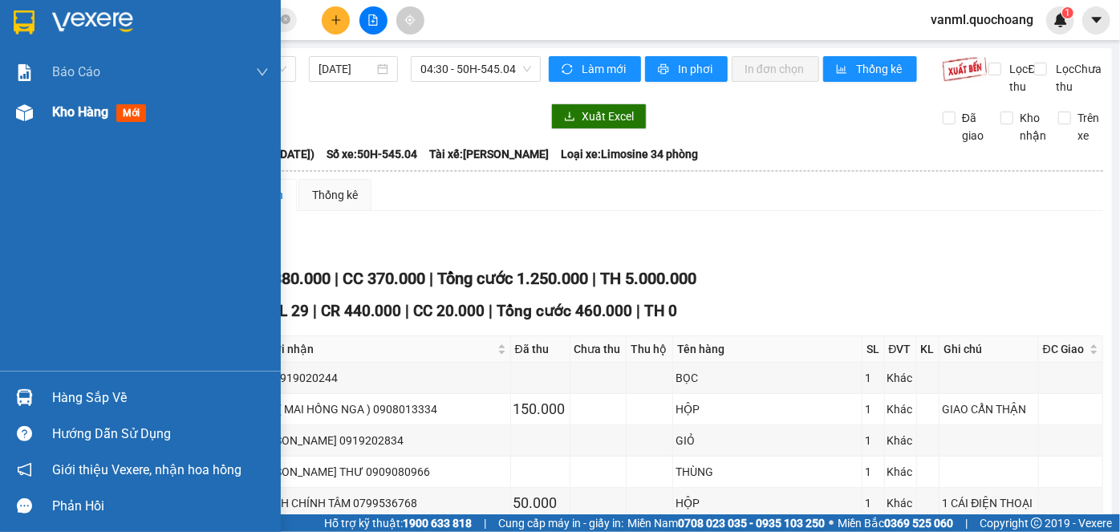
click at [71, 115] on span "Kho hàng" at bounding box center [80, 111] width 56 height 15
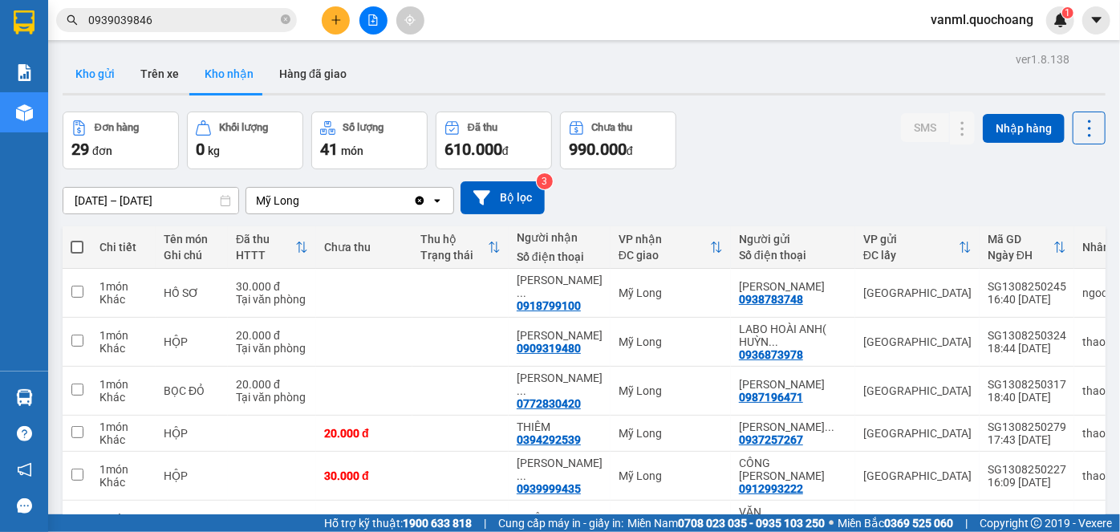
click at [105, 75] on button "Kho gửi" at bounding box center [95, 74] width 65 height 39
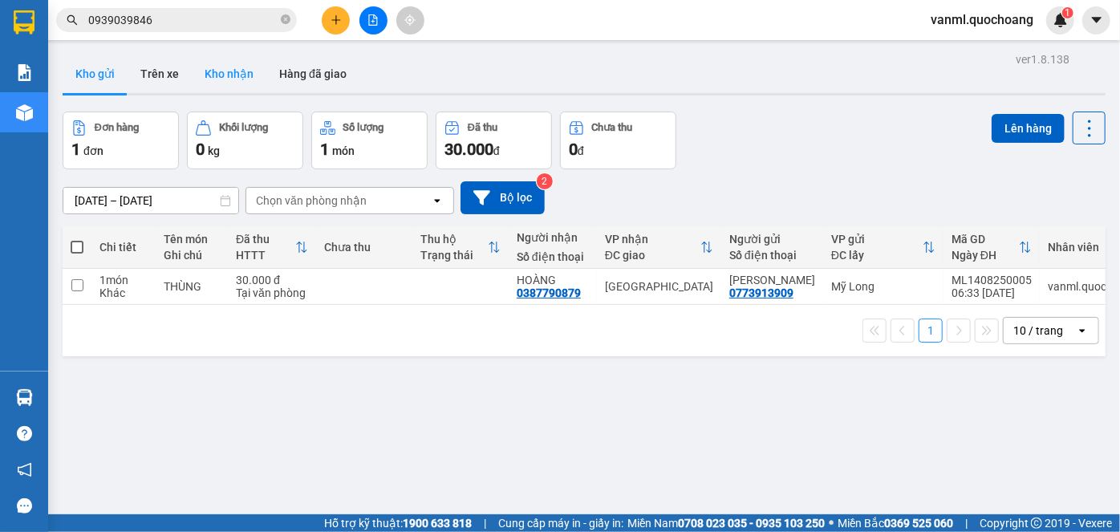
click at [231, 67] on button "Kho nhận" at bounding box center [229, 74] width 75 height 39
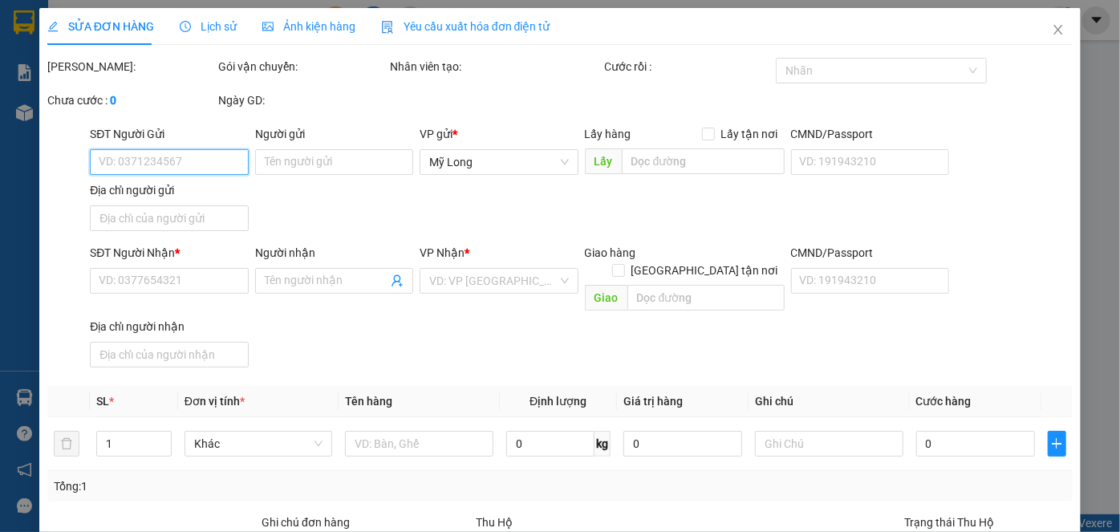
type input "0915764244"
type input "NGUYỄN THỊ THU LIÊN"
type input "142 HẢI THƯỢNG LÃNG ÔNG P CHỢ LỚN"
type input "0939564908"
type input "HUYỀN"
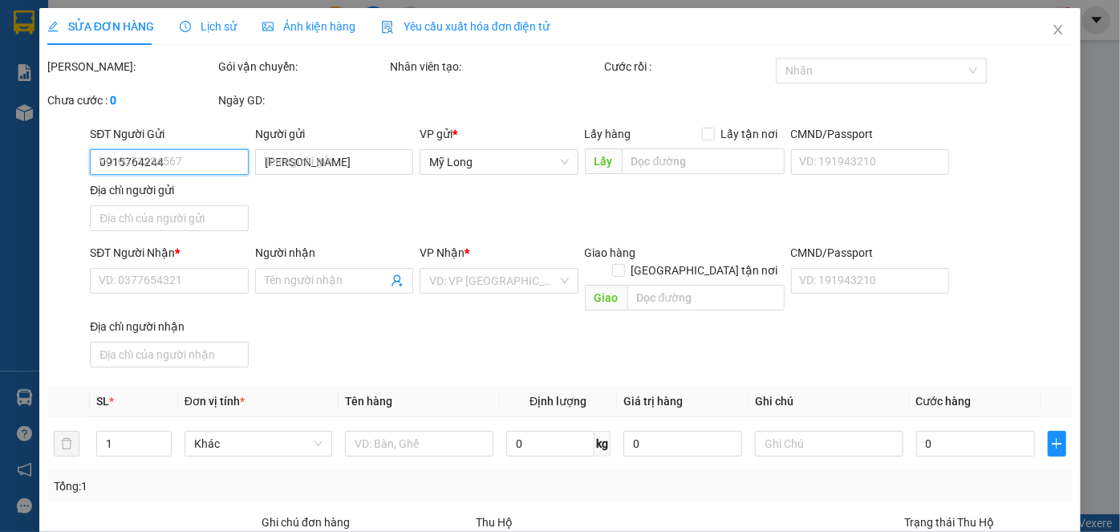
type input "30.000"
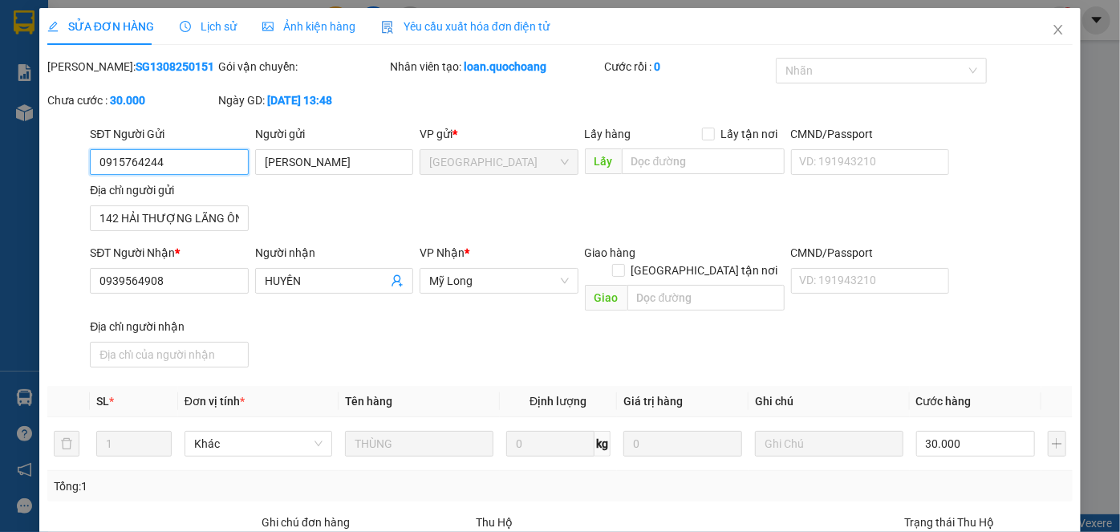
type input "0"
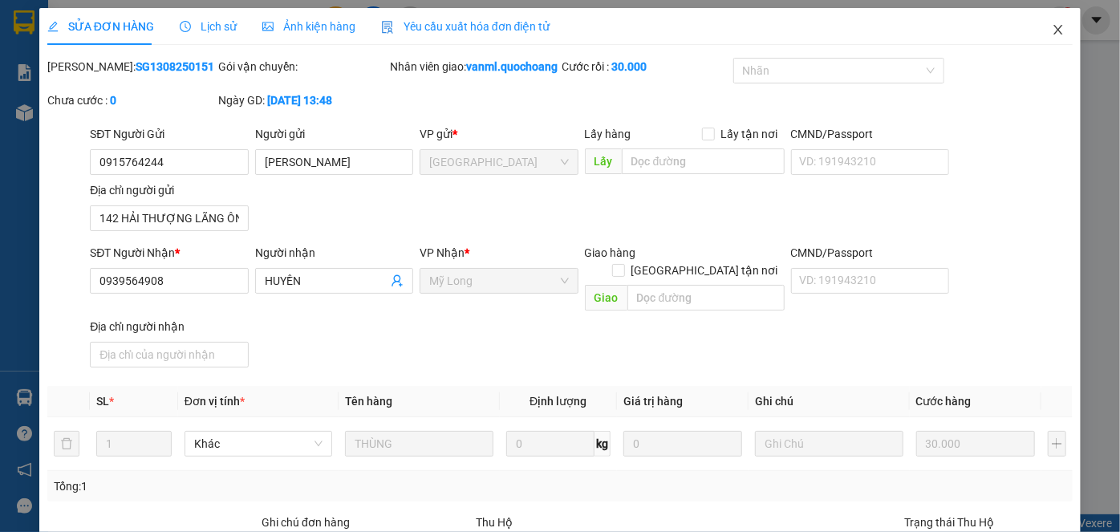
click at [985, 28] on icon "close" at bounding box center [1058, 29] width 13 height 13
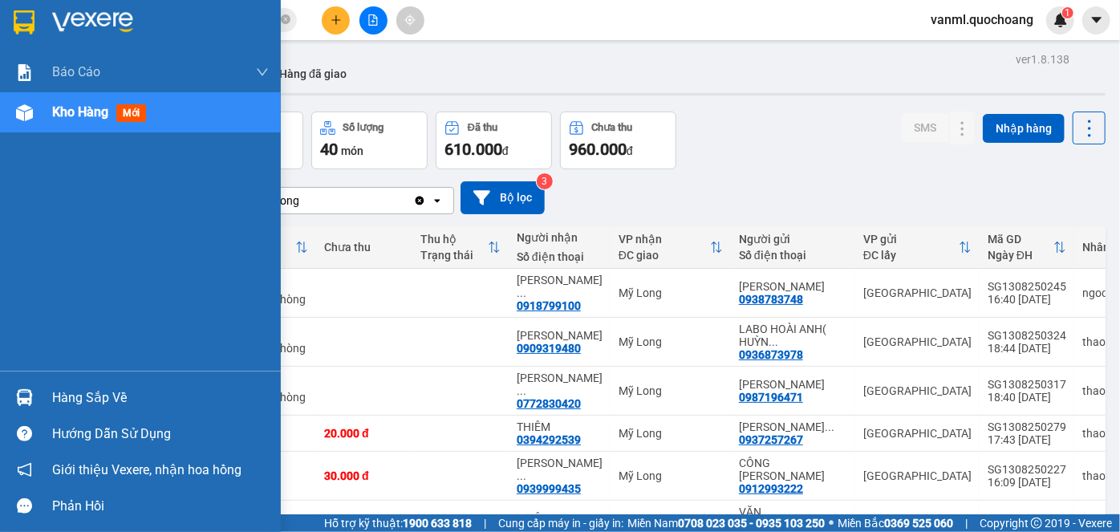
drag, startPoint x: 64, startPoint y: 403, endPoint x: 79, endPoint y: 392, distance: 17.8
click at [69, 399] on div "Hàng sắp về" at bounding box center [160, 398] width 217 height 24
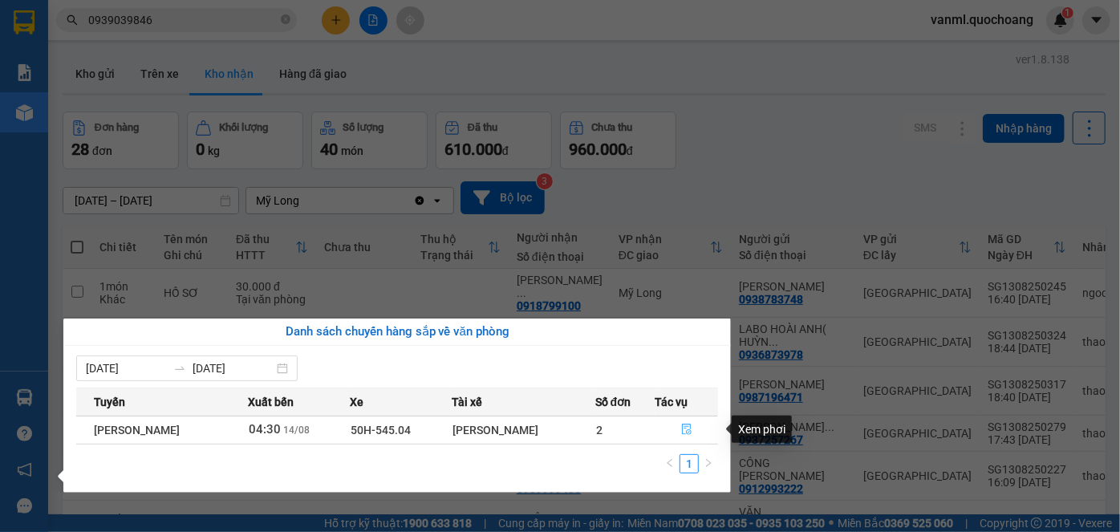
click at [685, 430] on icon "file-done" at bounding box center [687, 430] width 10 height 11
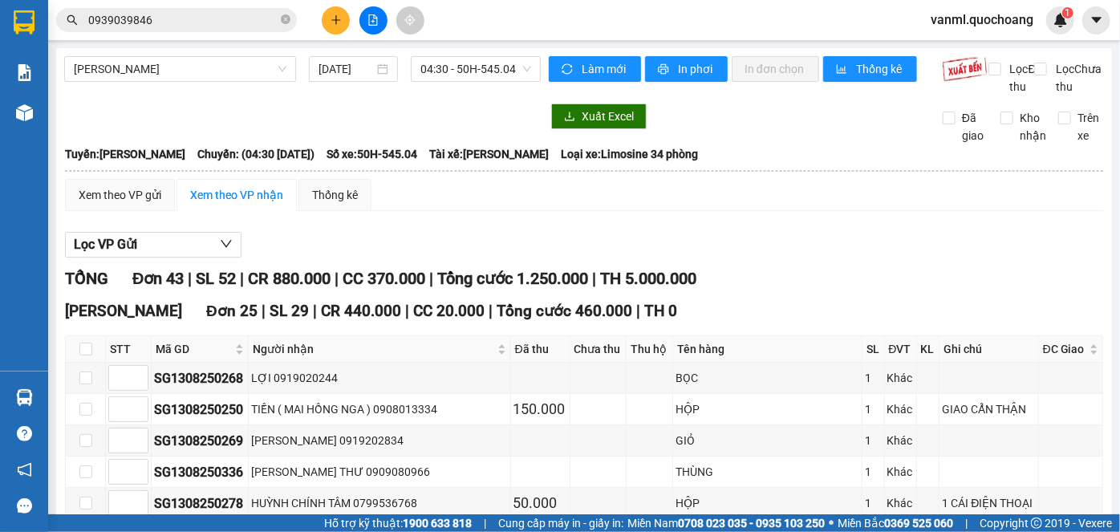
checkbox input "true"
checkbox input "false"
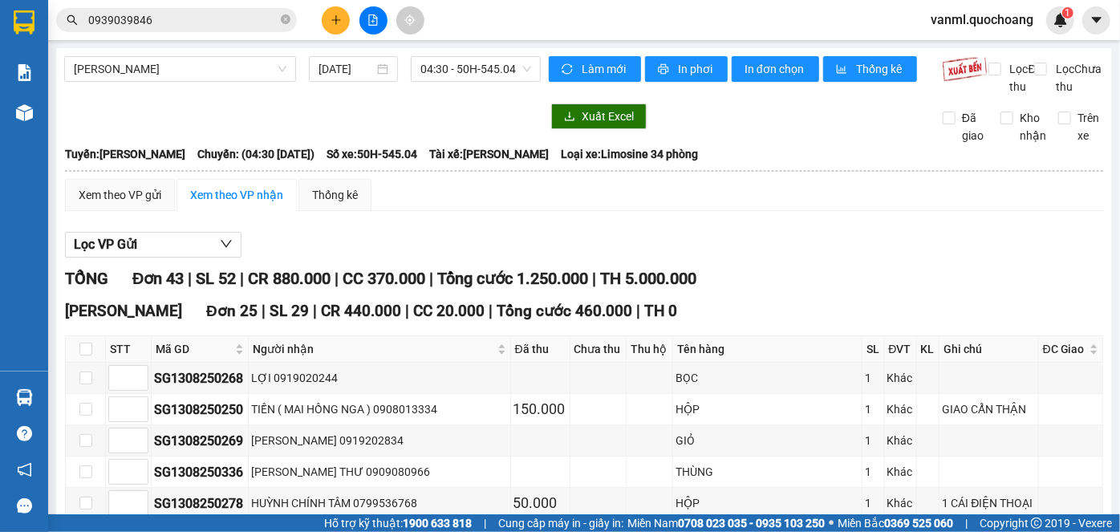
checkbox input "false"
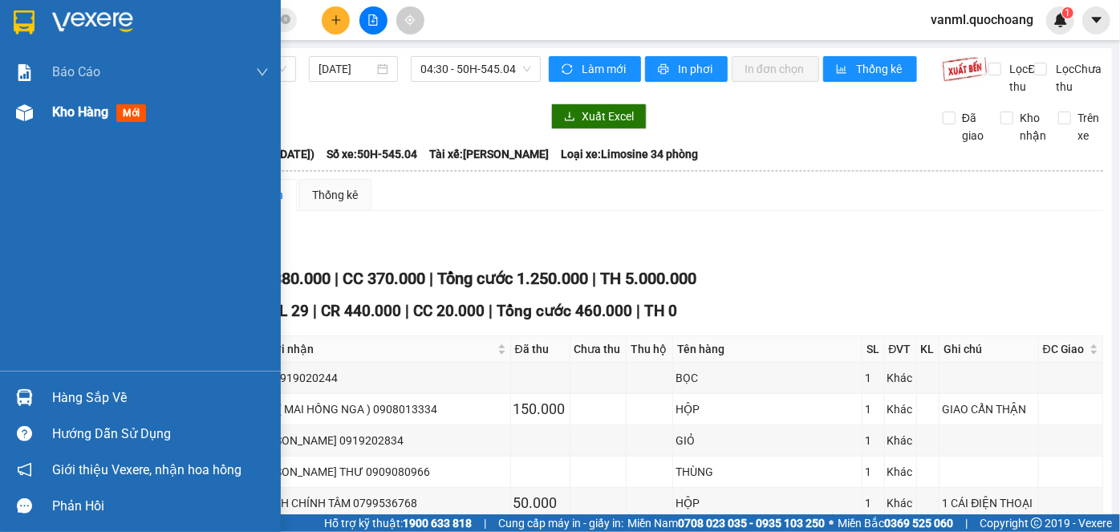
click at [90, 112] on span "Kho hàng" at bounding box center [80, 111] width 56 height 15
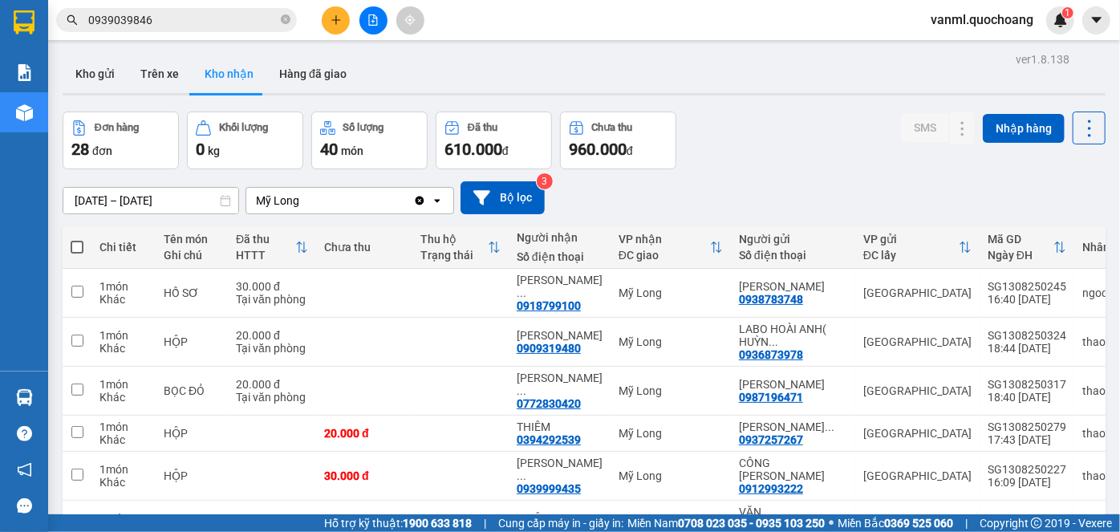
click at [160, 201] on input "[DATE] – [DATE]" at bounding box center [150, 201] width 175 height 26
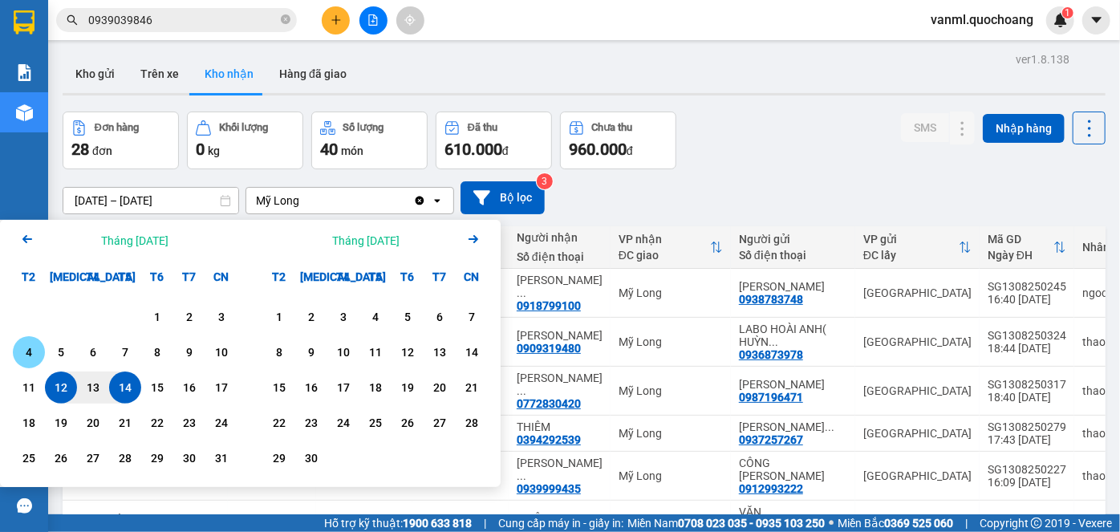
click at [26, 347] on div "4" at bounding box center [29, 352] width 22 height 19
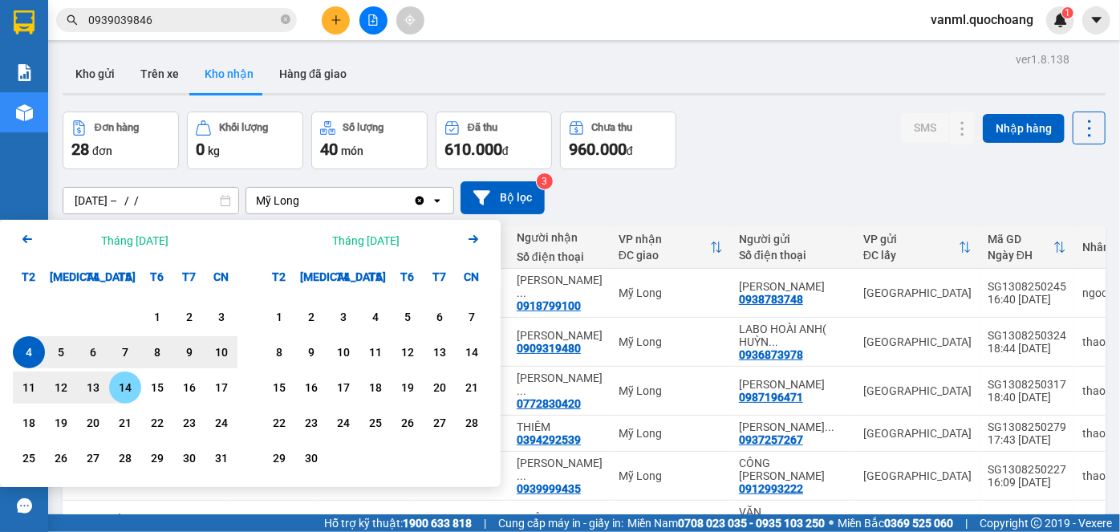
click at [120, 382] on div "14" at bounding box center [125, 387] width 22 height 19
type input "[DATE] – [DATE]"
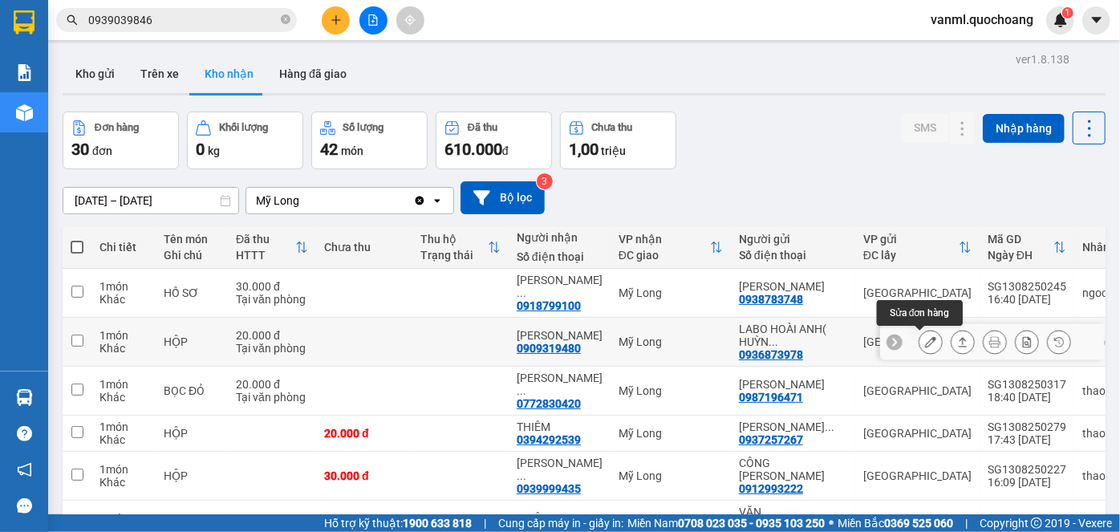
click at [925, 342] on icon at bounding box center [930, 341] width 11 height 11
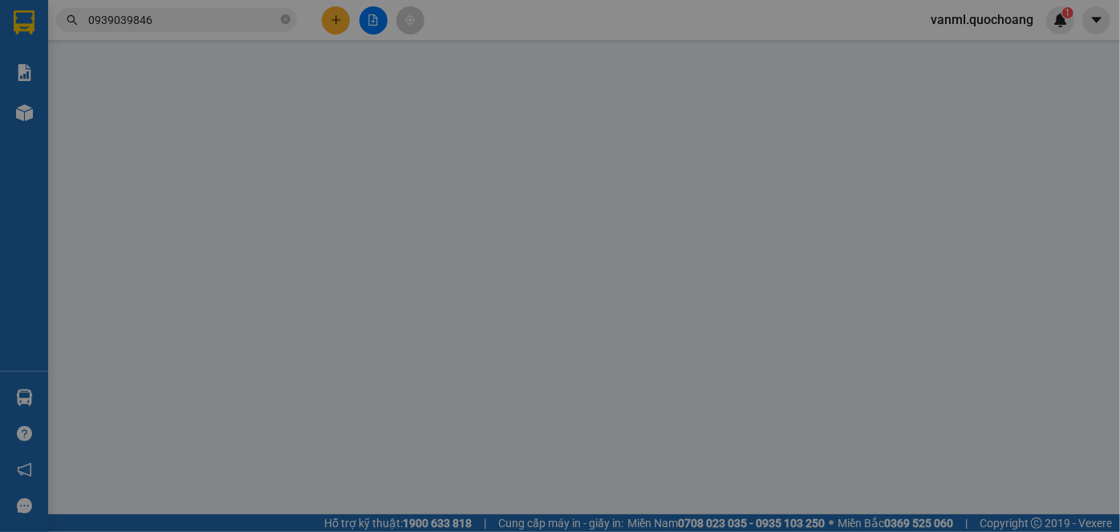
type input "0936873978"
type input "LABO HOÀI ANH( HUỲNH TUẤN THÀNH )"
type input "881/18/9 QL 1A BÌNH HƯNG HÒA A BÌNH TÂN HCM"
type input "0909319480"
type input "THÙY LINH"
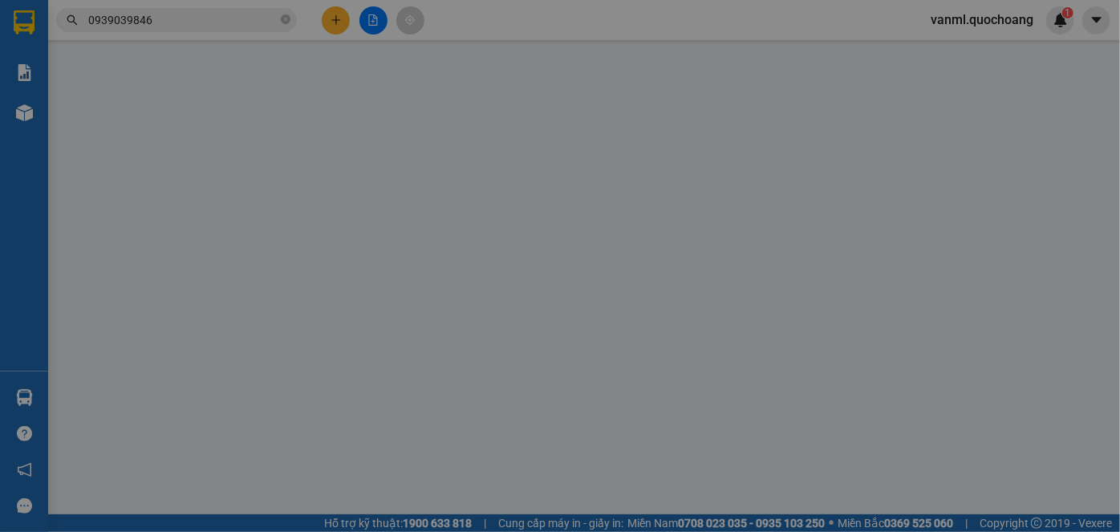
type input "20.000"
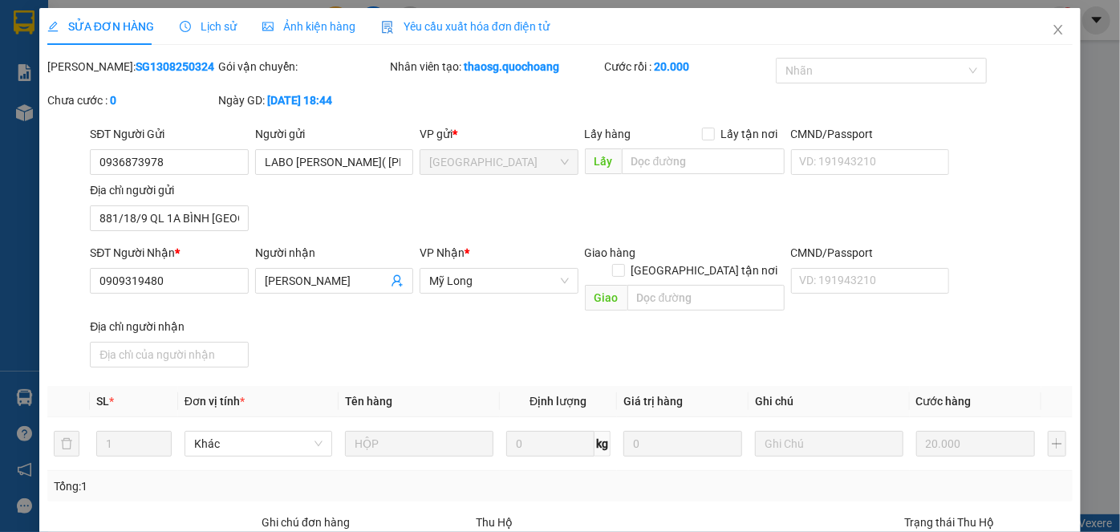
click at [985, 30] on icon "close" at bounding box center [1058, 29] width 13 height 13
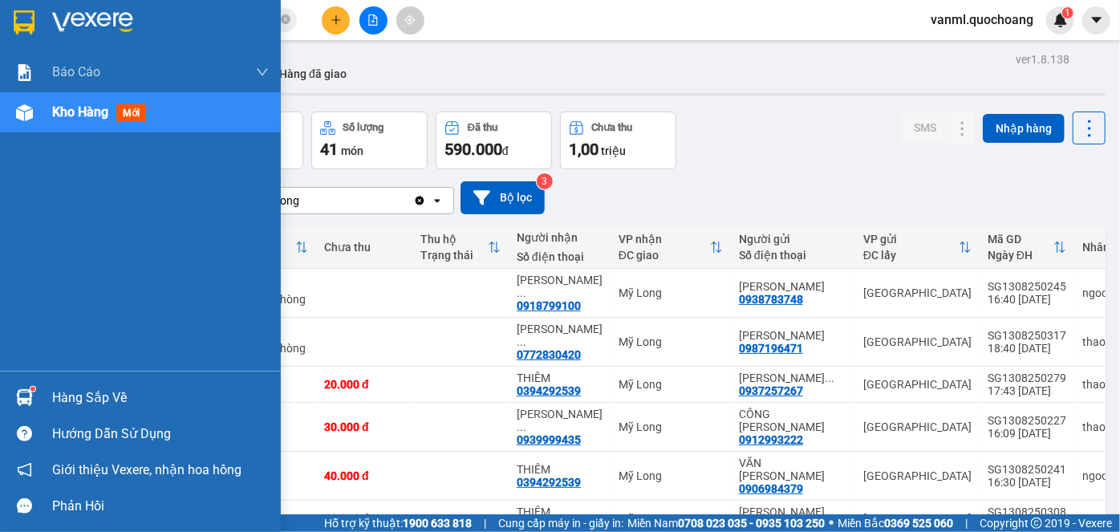
click at [67, 396] on div "Hàng sắp về" at bounding box center [160, 398] width 217 height 24
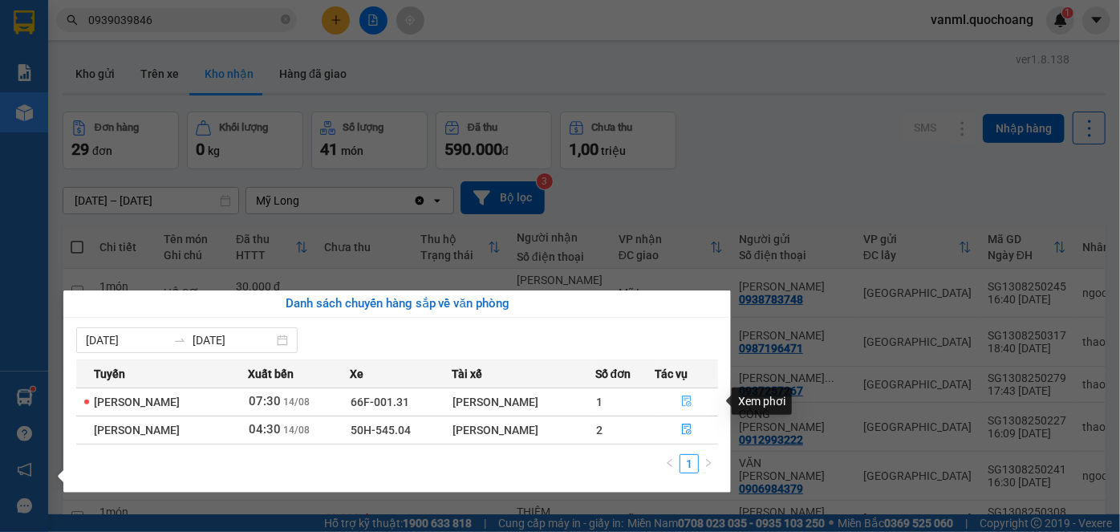
click at [692, 399] on icon "file-done" at bounding box center [687, 401] width 10 height 11
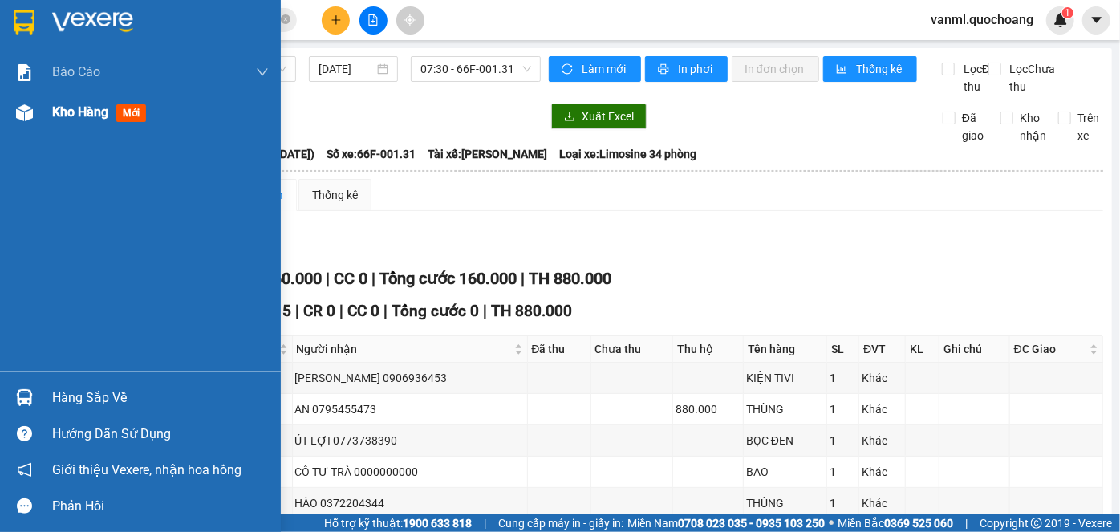
click at [79, 112] on span "Kho hàng" at bounding box center [80, 111] width 56 height 15
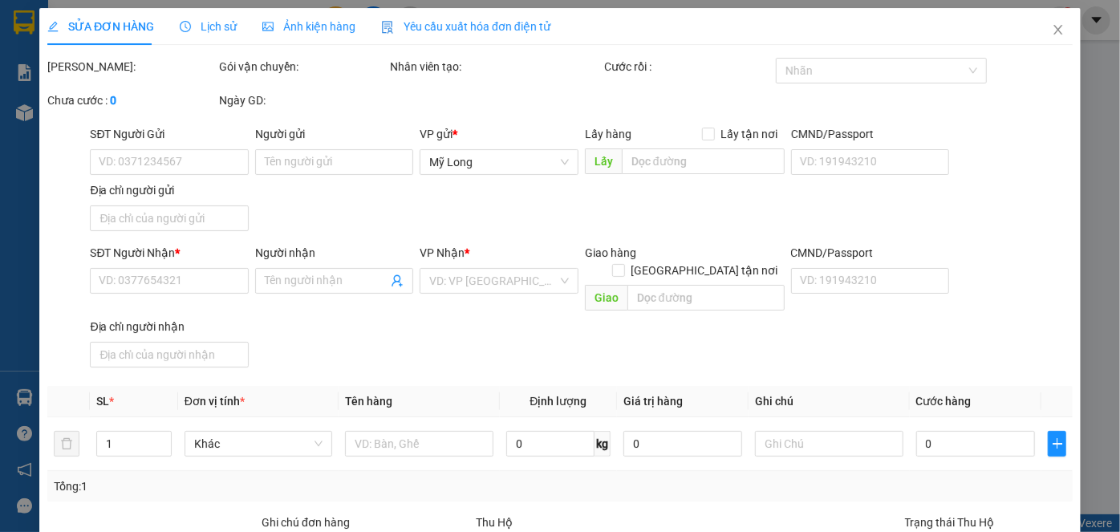
type input "0908635668"
type input "ĐƯỜNG LỆ QUỲNH"
type input "26 HÀ TÔN QUYỀN P CHỢ LỚN HCM"
type input "0762452324"
type input "HOÀNG"
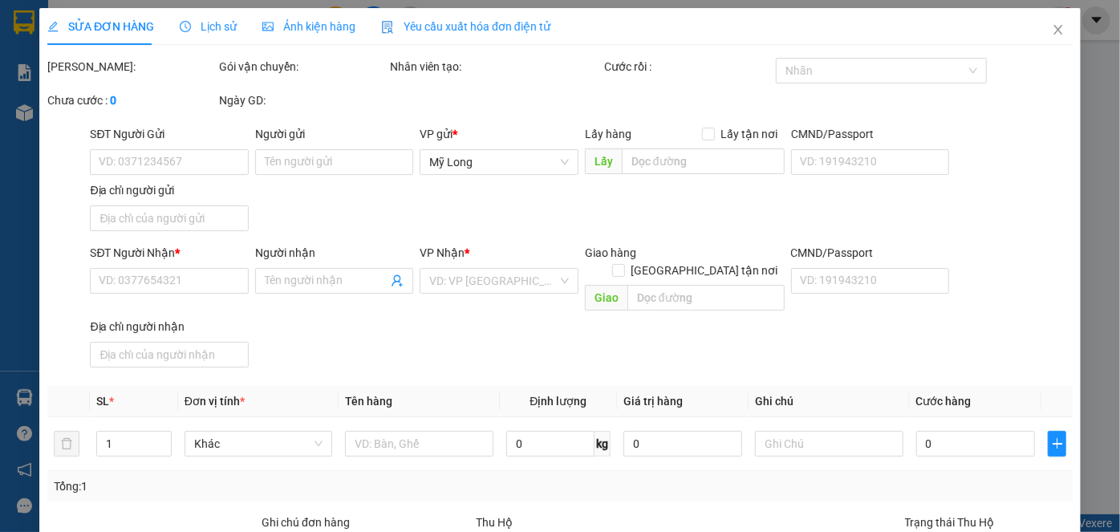
type input "150.000"
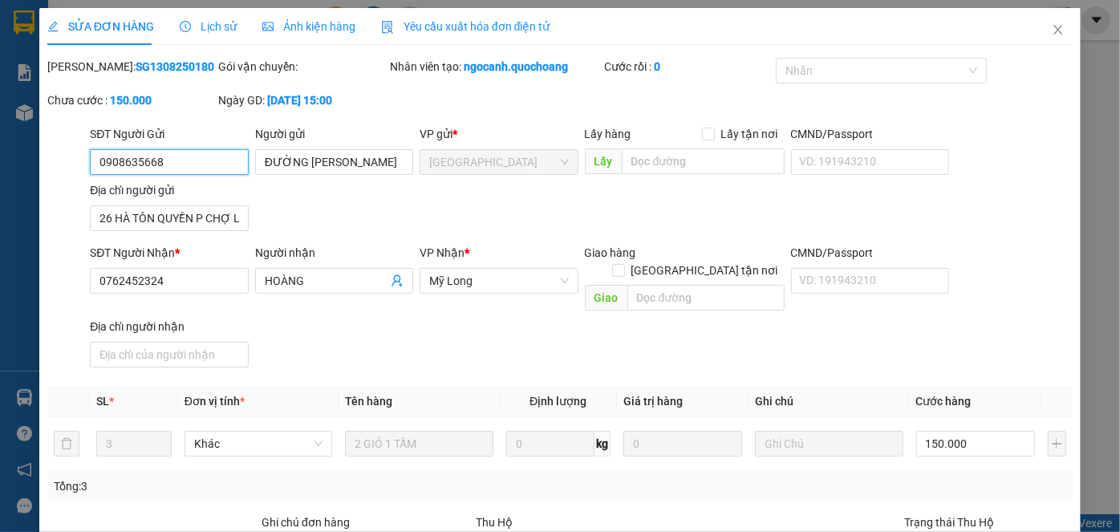
type input "0"
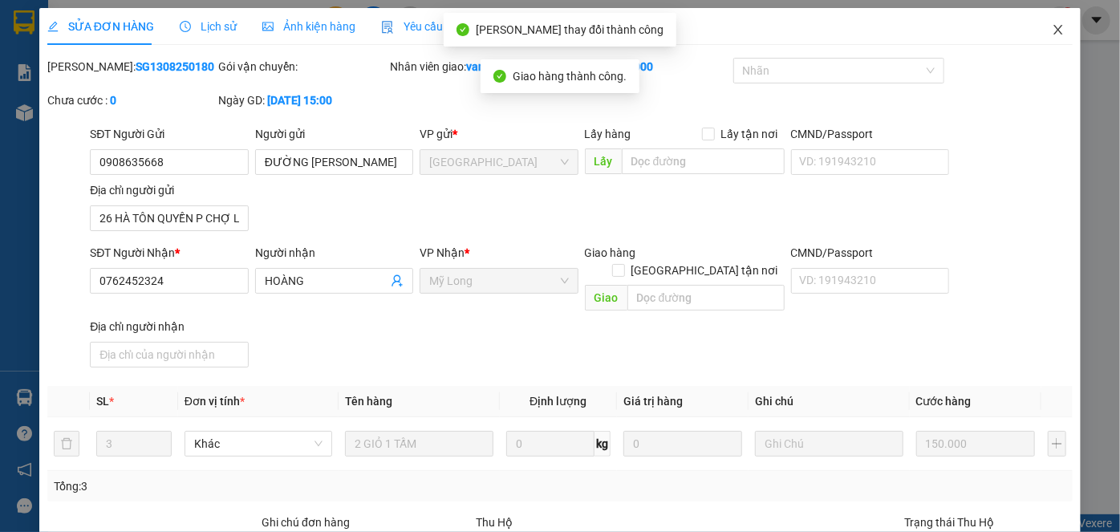
click at [985, 28] on icon "close" at bounding box center [1058, 29] width 13 height 13
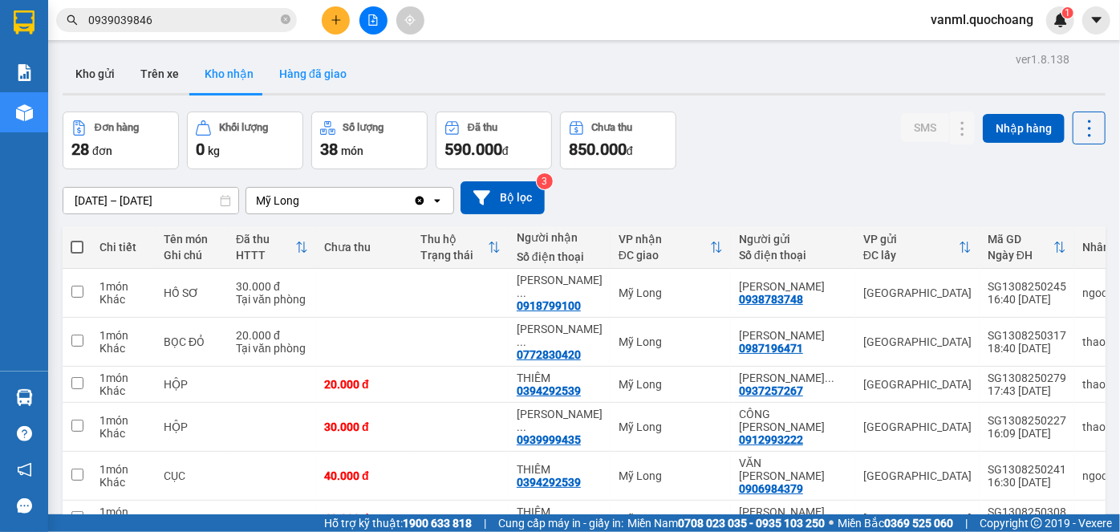
click at [312, 60] on button "Hàng đã giao" at bounding box center [312, 74] width 93 height 39
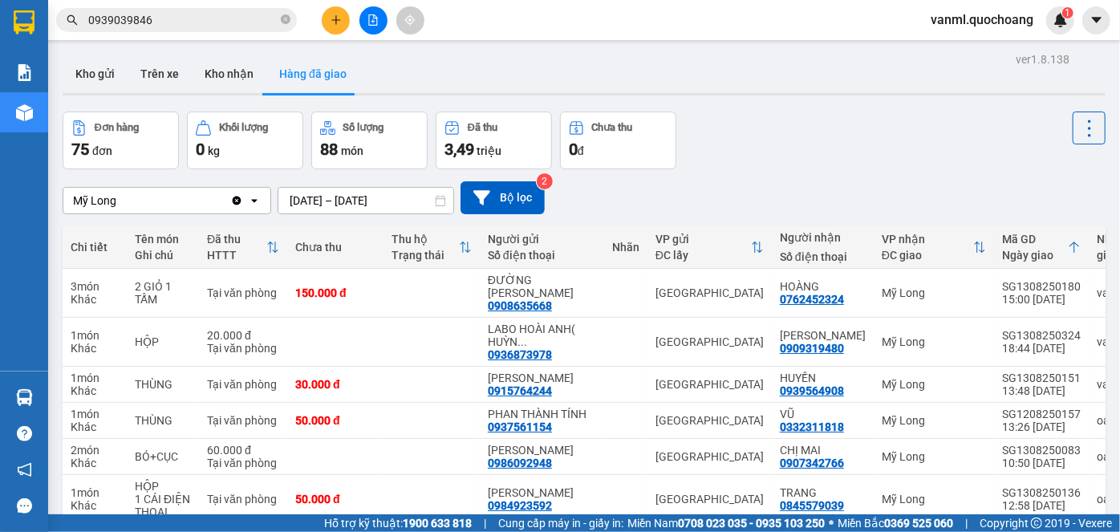
drag, startPoint x: 225, startPoint y: 75, endPoint x: 299, endPoint y: 100, distance: 77.9
click at [225, 75] on button "Kho nhận" at bounding box center [229, 74] width 75 height 39
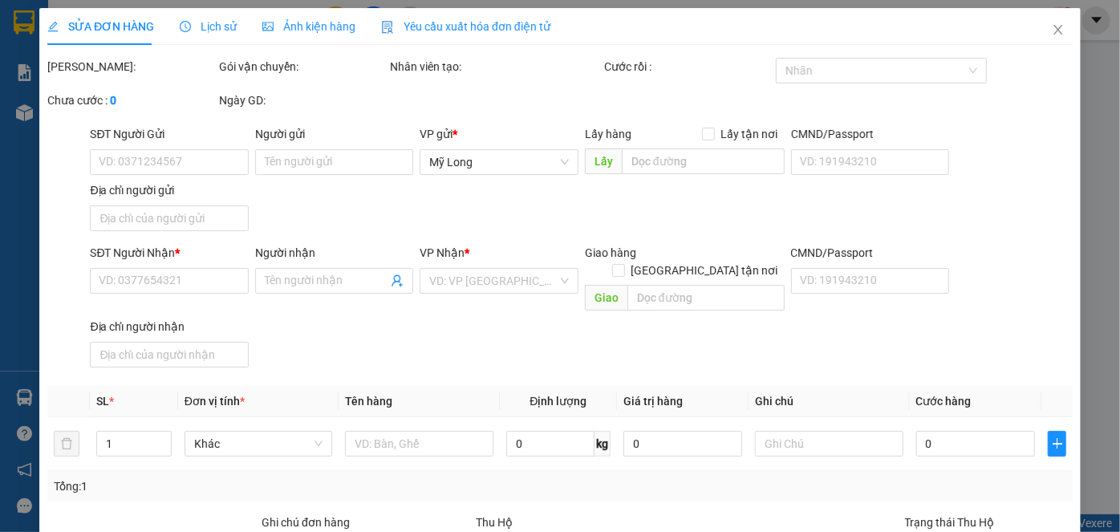
type input "0985626399"
type input "TRƯƠNG VĂN HÒA"
type input "606 3/2 P.14 QUẬN 10 HCM"
type input "0762452324"
type input "HOÀNG"
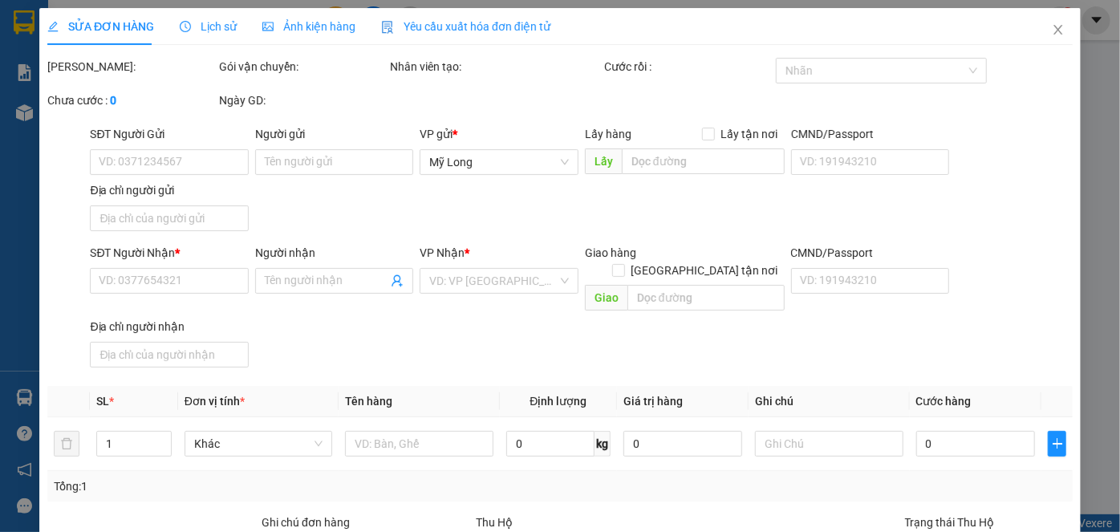
type input "70.000"
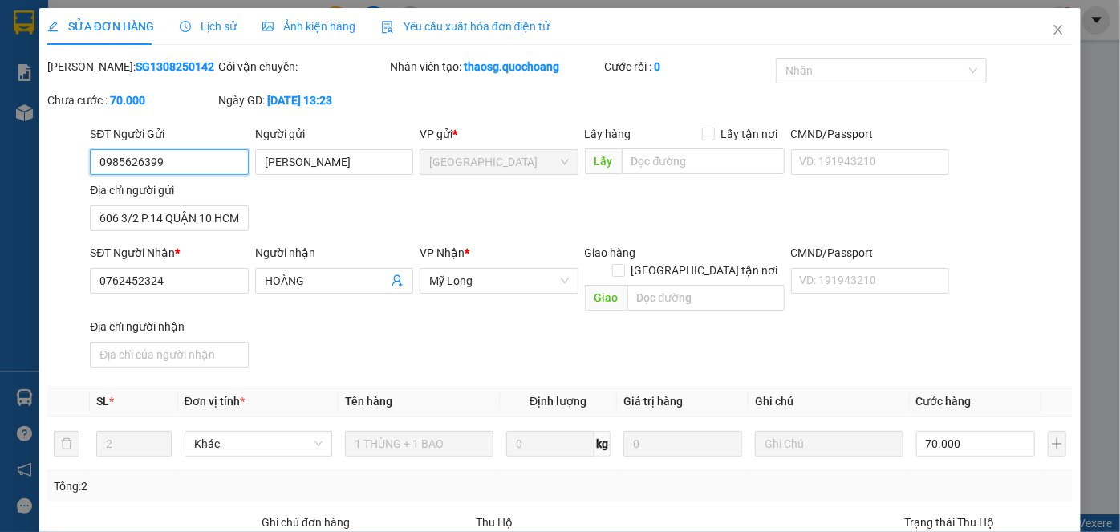
type input "0"
drag, startPoint x: 618, startPoint y: 488, endPoint x: 648, endPoint y: 477, distance: 32.5
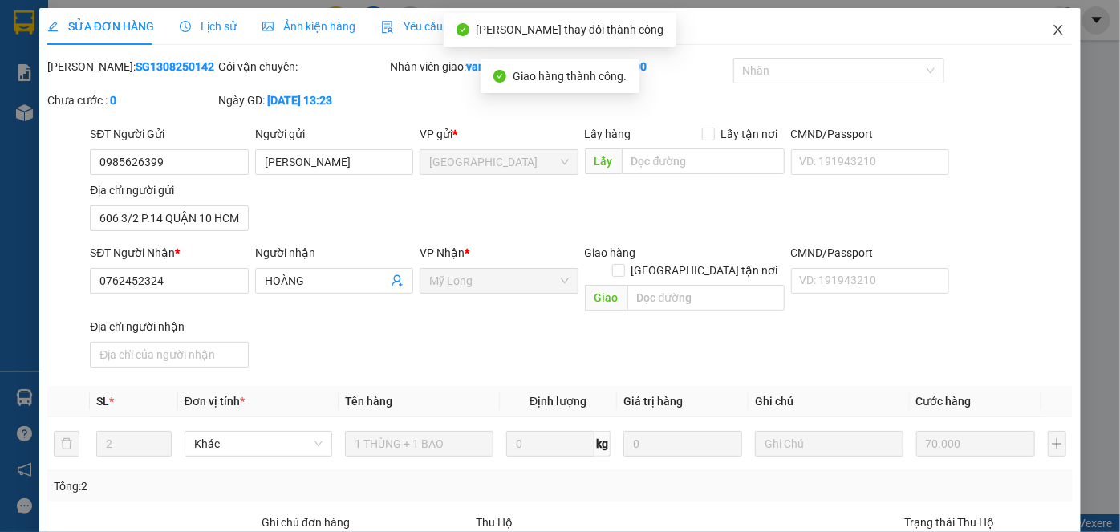
click at [985, 31] on icon "close" at bounding box center [1058, 30] width 9 height 10
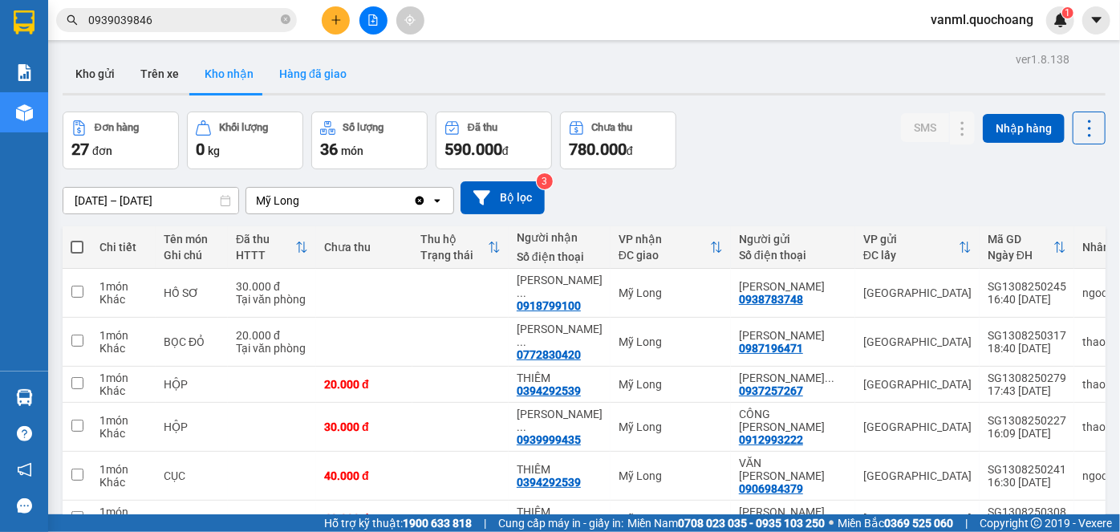
click at [322, 75] on button "Hàng đã giao" at bounding box center [312, 74] width 93 height 39
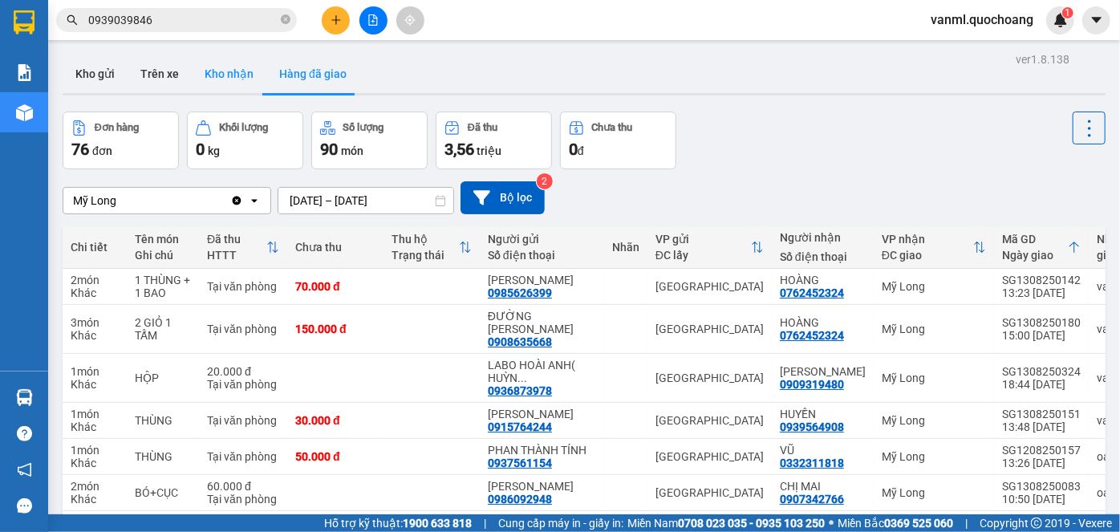
click at [225, 76] on button "Kho nhận" at bounding box center [229, 74] width 75 height 39
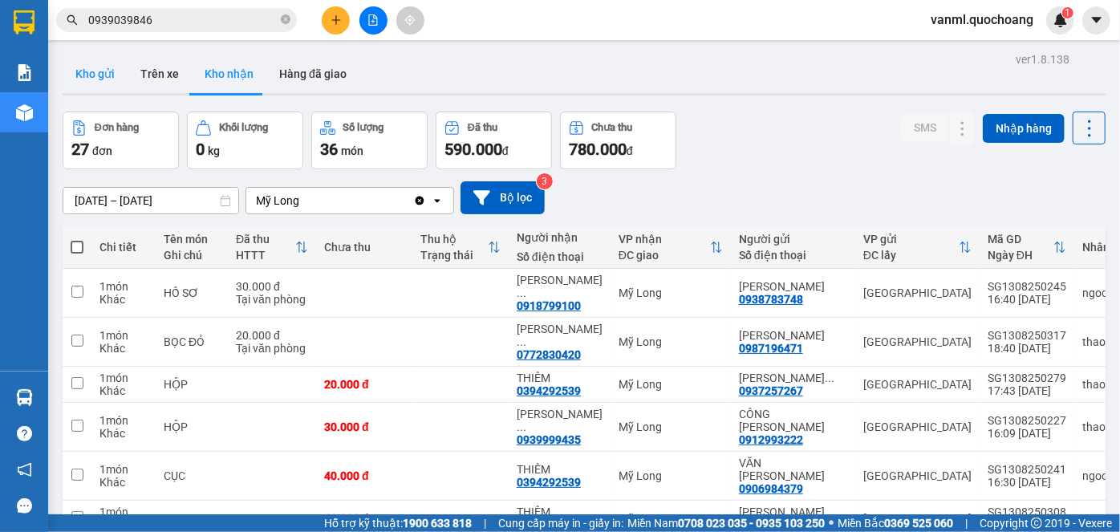
click at [103, 75] on button "Kho gửi" at bounding box center [95, 74] width 65 height 39
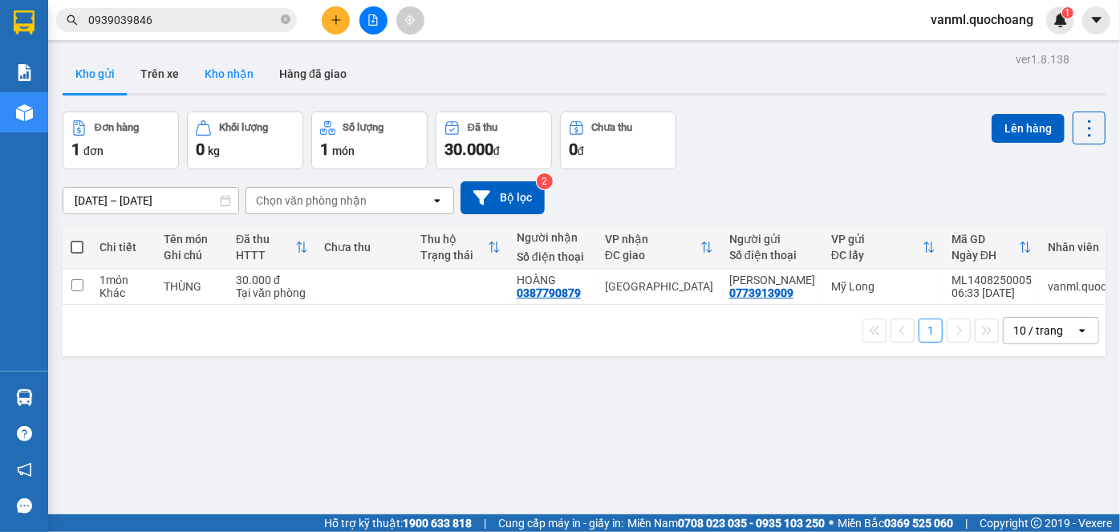
click at [207, 73] on button "Kho nhận" at bounding box center [229, 74] width 75 height 39
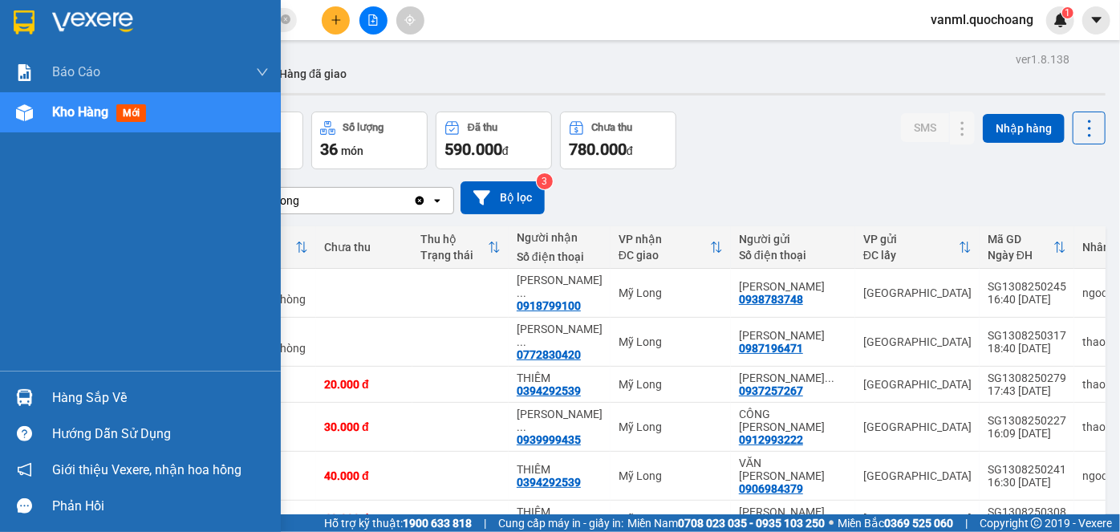
drag, startPoint x: 38, startPoint y: 393, endPoint x: 59, endPoint y: 388, distance: 22.2
click at [43, 392] on div "Hàng sắp về" at bounding box center [140, 398] width 281 height 36
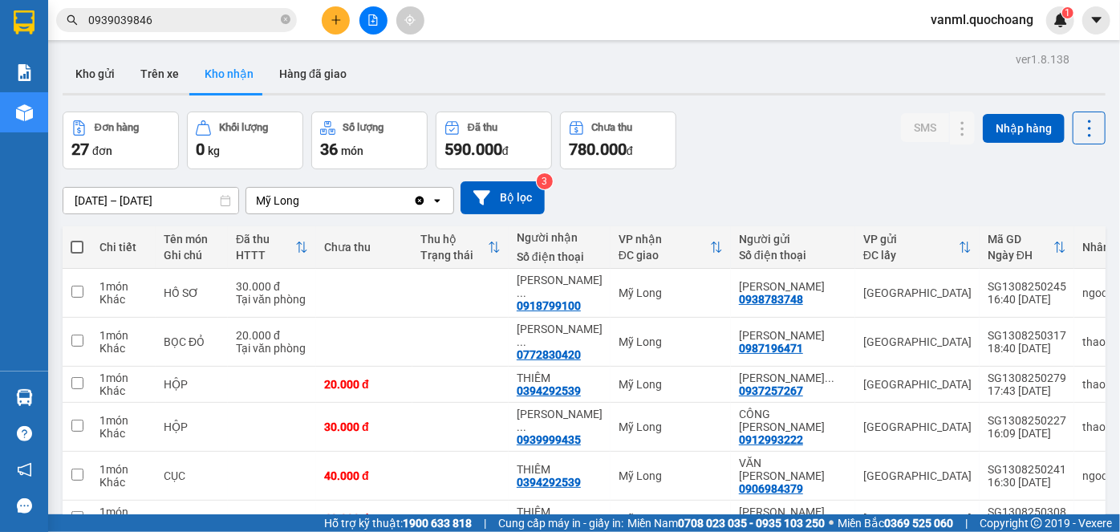
click at [758, 191] on section "Kết quả tìm kiếm ( 9 ) Bộ lọc Mã ĐH Trạng thái Món hàng Thu hộ Tổng cước Chưa c…" at bounding box center [560, 266] width 1120 height 532
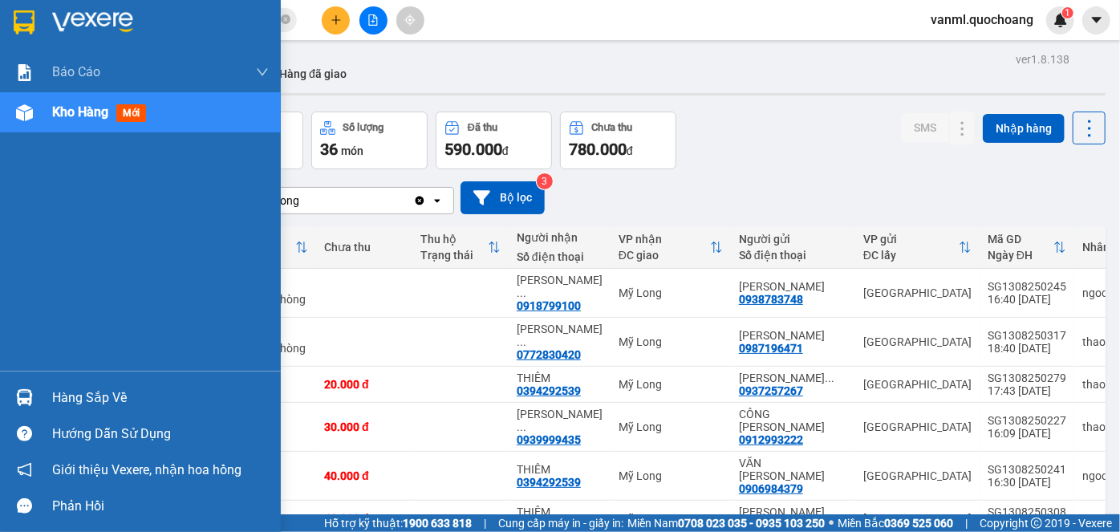
click at [70, 395] on div "Hàng sắp về" at bounding box center [160, 398] width 217 height 24
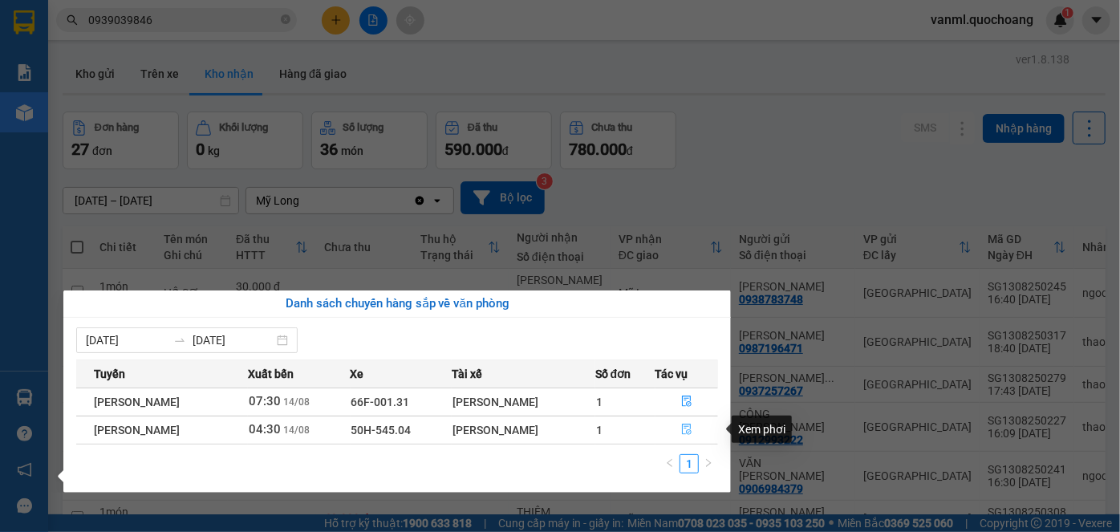
click at [688, 425] on icon "file-done" at bounding box center [686, 429] width 11 height 11
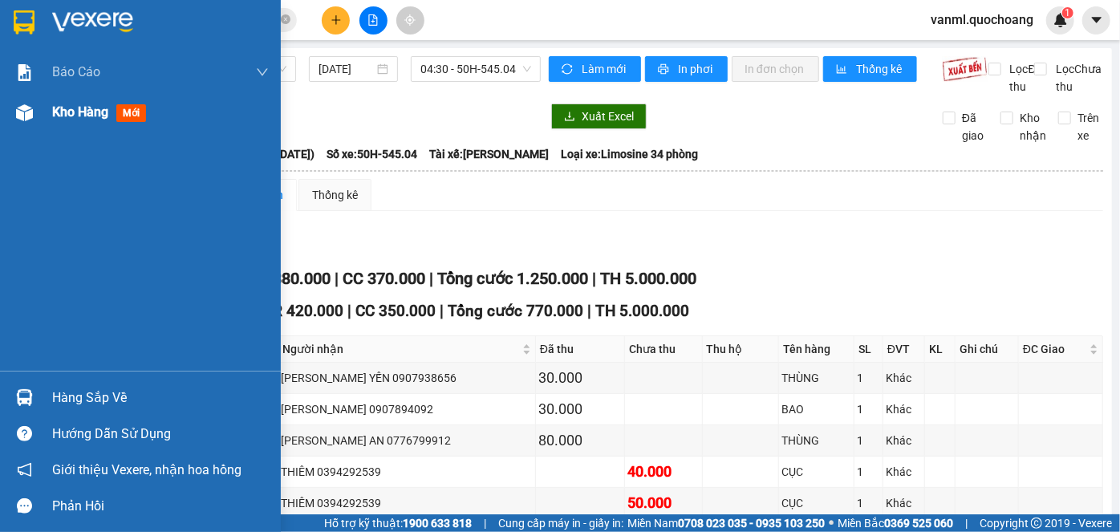
click at [85, 104] on span "Kho hàng" at bounding box center [80, 111] width 56 height 15
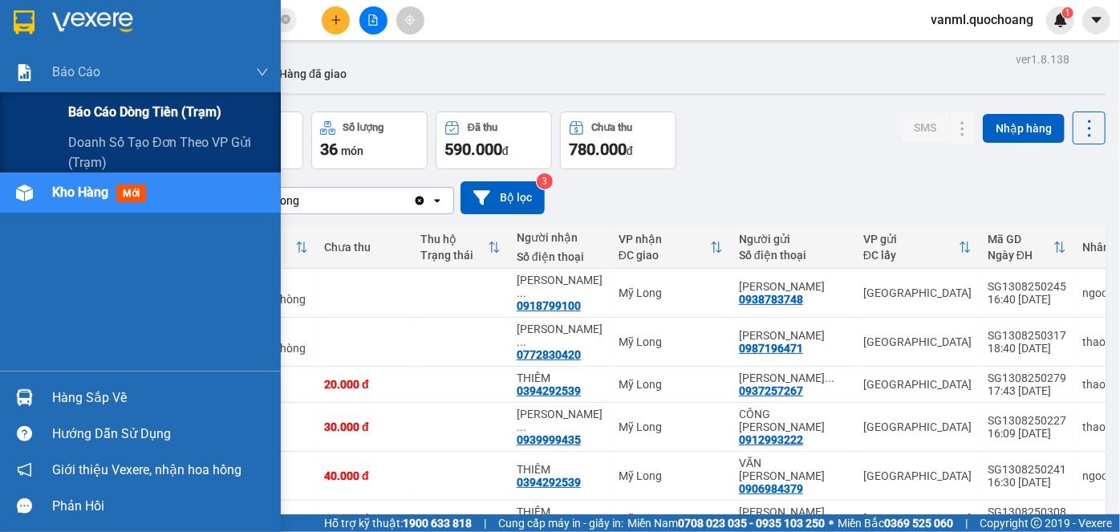
click at [116, 110] on span "Báo cáo dòng tiền (trạm)" at bounding box center [144, 112] width 153 height 20
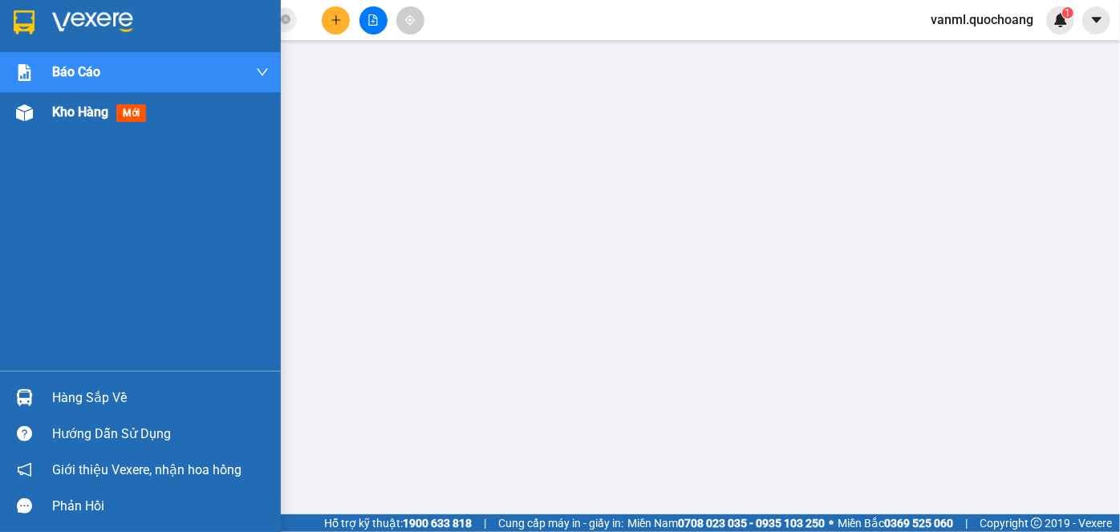
click at [91, 116] on span "Kho hàng" at bounding box center [80, 111] width 56 height 15
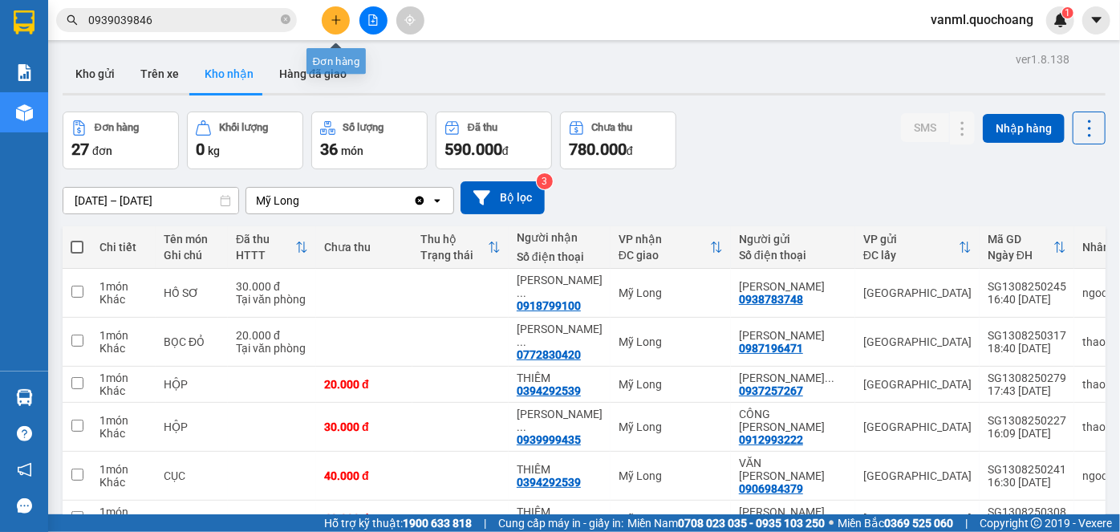
click at [334, 24] on icon "plus" at bounding box center [336, 19] width 11 height 11
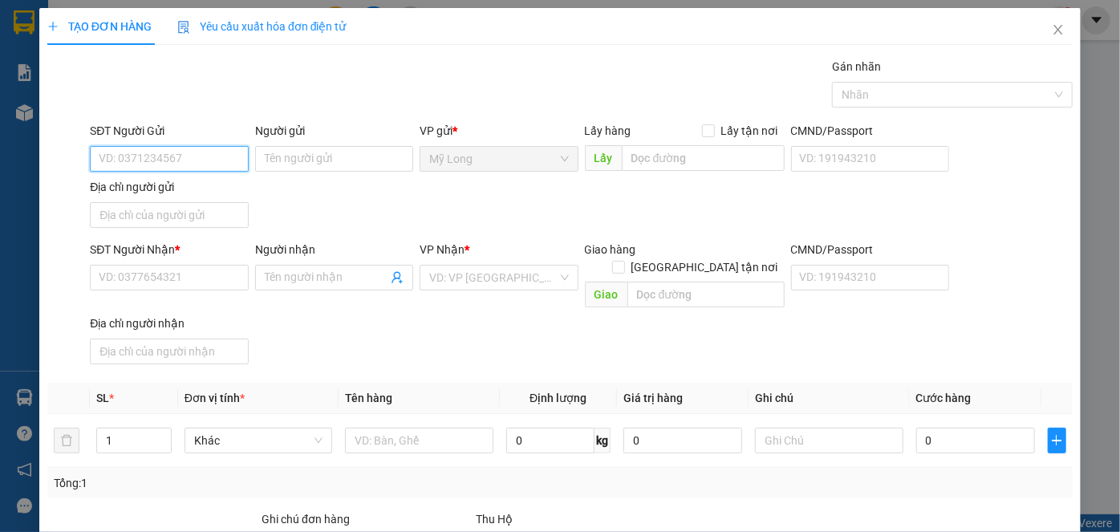
click at [207, 154] on input "SĐT Người Gửi" at bounding box center [169, 159] width 158 height 26
type input "0907859381"
click at [196, 197] on div "0907859381 - THANH" at bounding box center [178, 190] width 158 height 18
type input "THANH"
type input "0907859381"
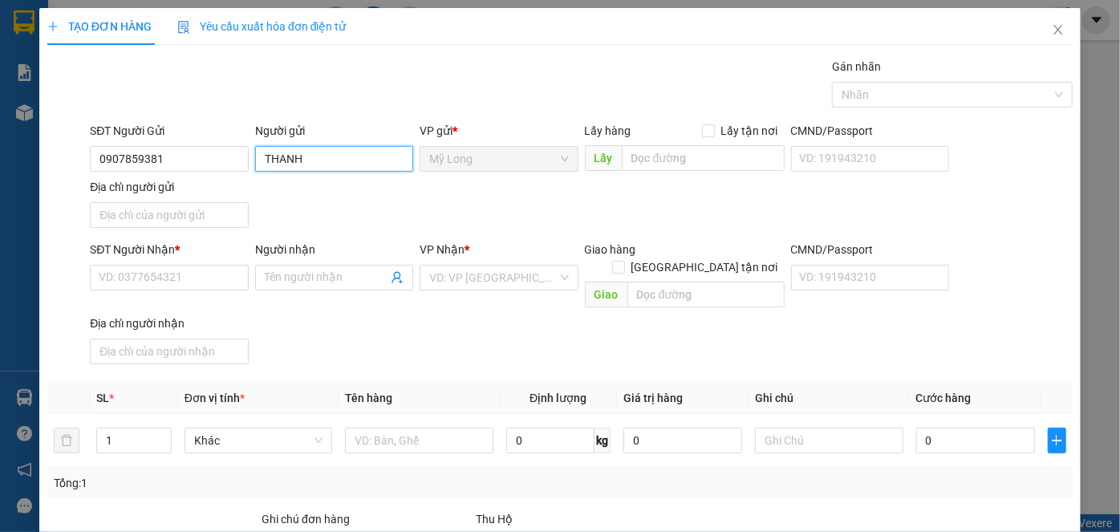
click at [262, 160] on input "THANH" at bounding box center [334, 159] width 158 height 26
click at [308, 160] on input "THANH" at bounding box center [334, 159] width 158 height 26
type input "T"
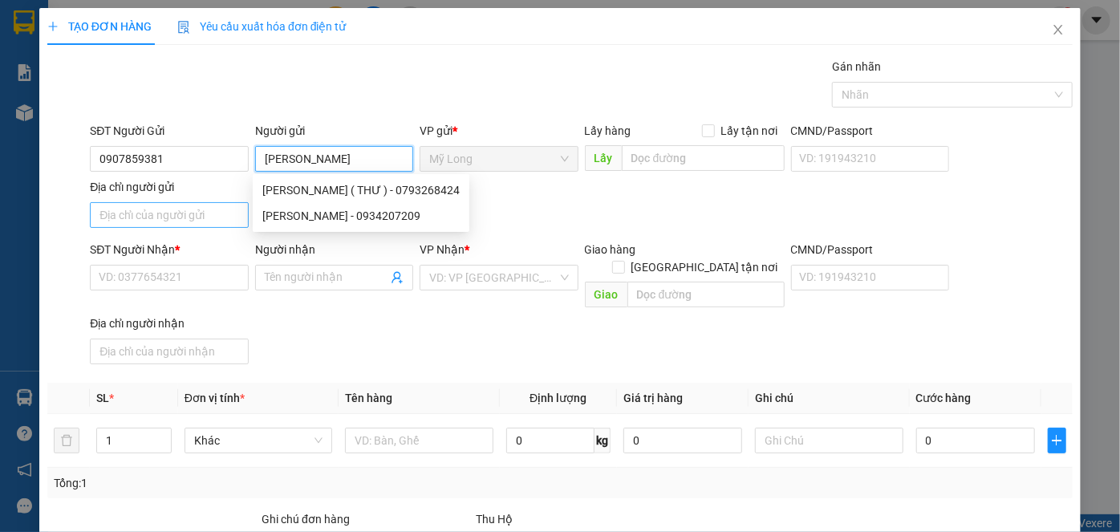
type input "NGUYỄN MINH HIỀN"
click at [197, 214] on input "Địa chỉ người gửi" at bounding box center [169, 215] width 158 height 26
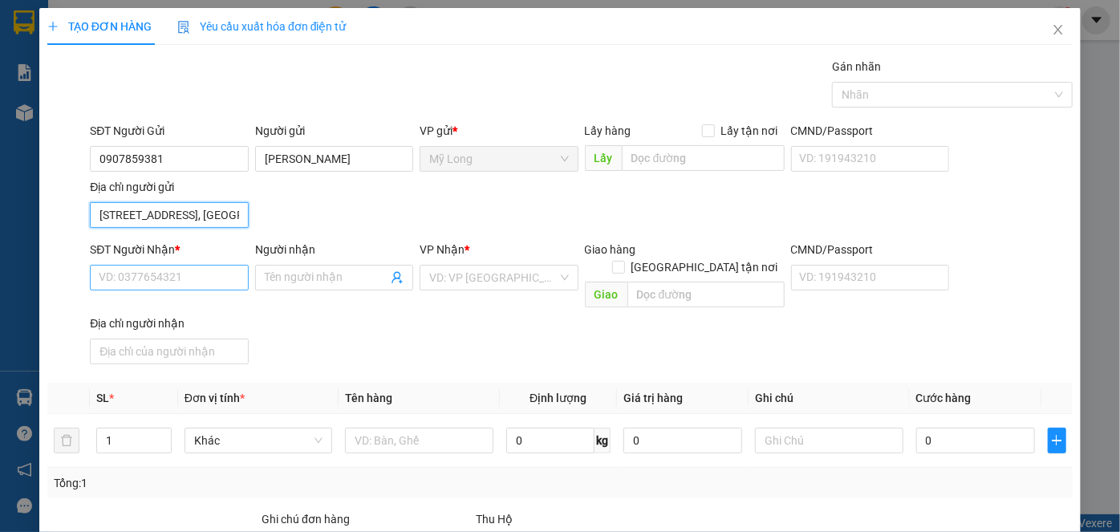
type input "TỔ 13, ẤP 1, MỸ HIỆP, ĐỒNG THÁP"
click at [227, 274] on input "SĐT Người Nhận *" at bounding box center [169, 278] width 158 height 26
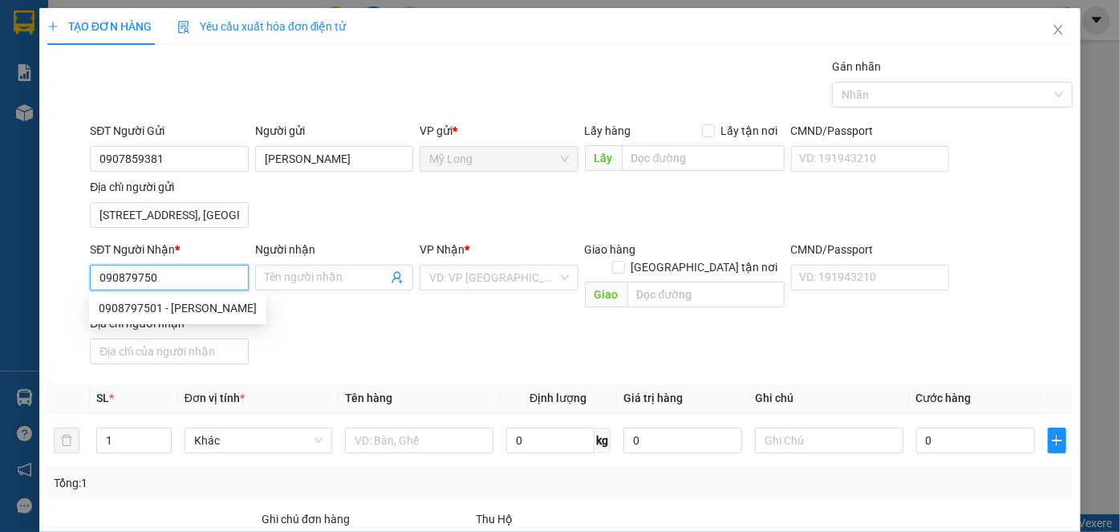
type input "0908797501"
click at [185, 308] on div "0908797501 - VŨ" at bounding box center [178, 308] width 158 height 18
type input "VŨ"
type input "0908797501"
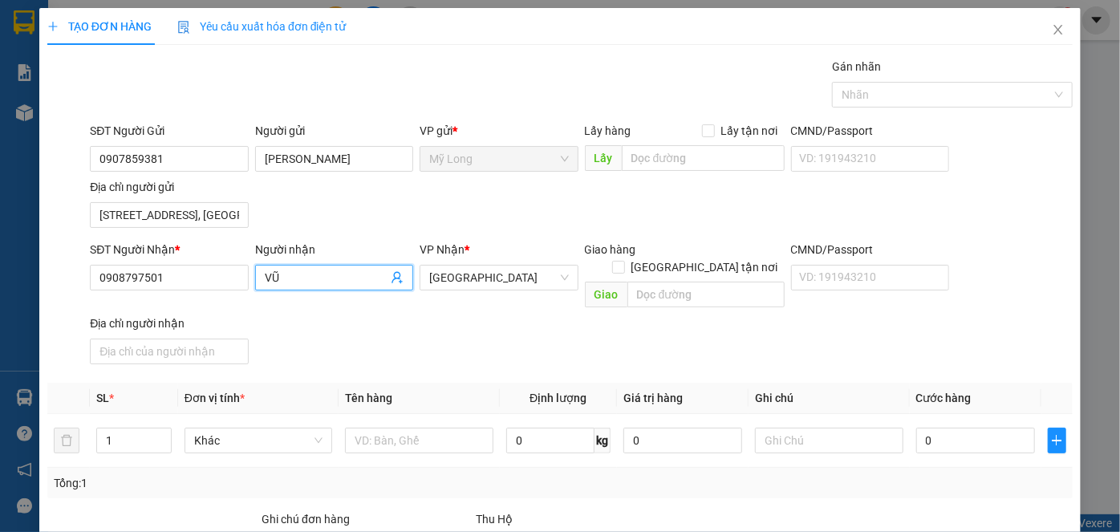
click at [265, 274] on input "VŨ" at bounding box center [326, 278] width 123 height 18
type input "NGUYỄN TẤN VŨ"
type input "2"
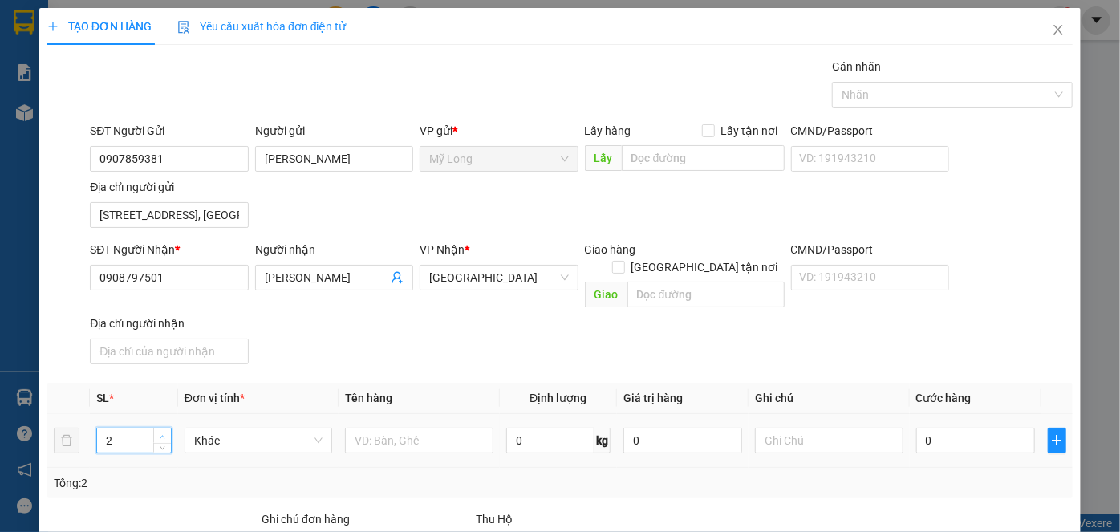
click at [163, 434] on icon "up" at bounding box center [163, 437] width 6 height 6
click at [402, 428] on input "text" at bounding box center [419, 441] width 148 height 26
type input "BỌC ĐEN"
click at [941, 428] on input "0" at bounding box center [975, 441] width 119 height 26
type input "6"
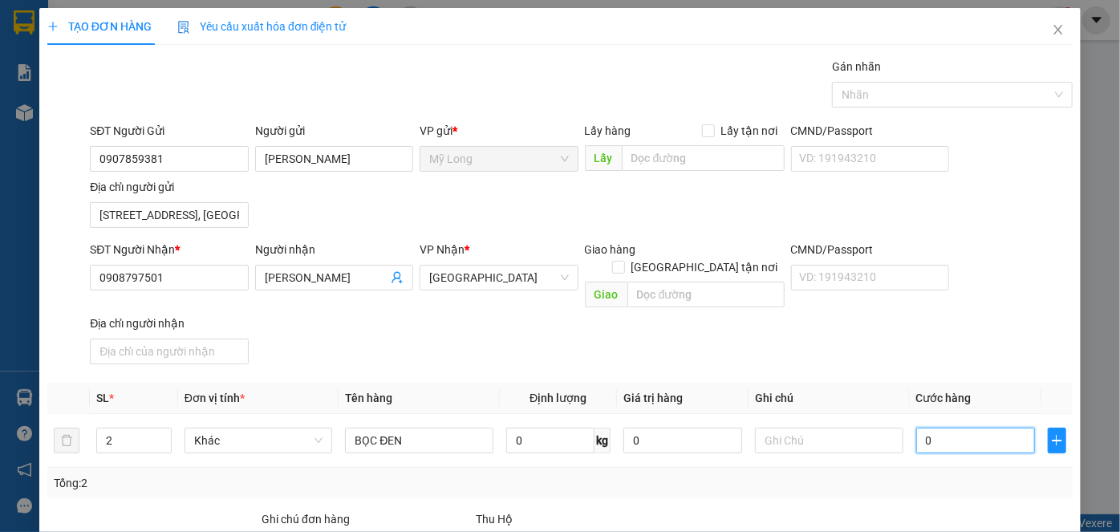
type input "6"
type input "60"
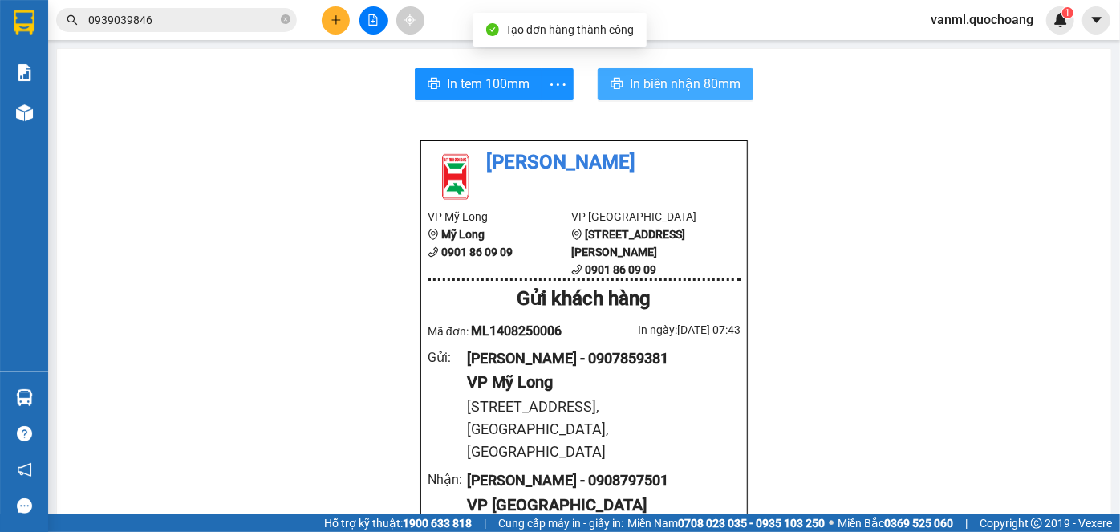
click at [684, 91] on span "In biên nhận 80mm" at bounding box center [685, 84] width 111 height 20
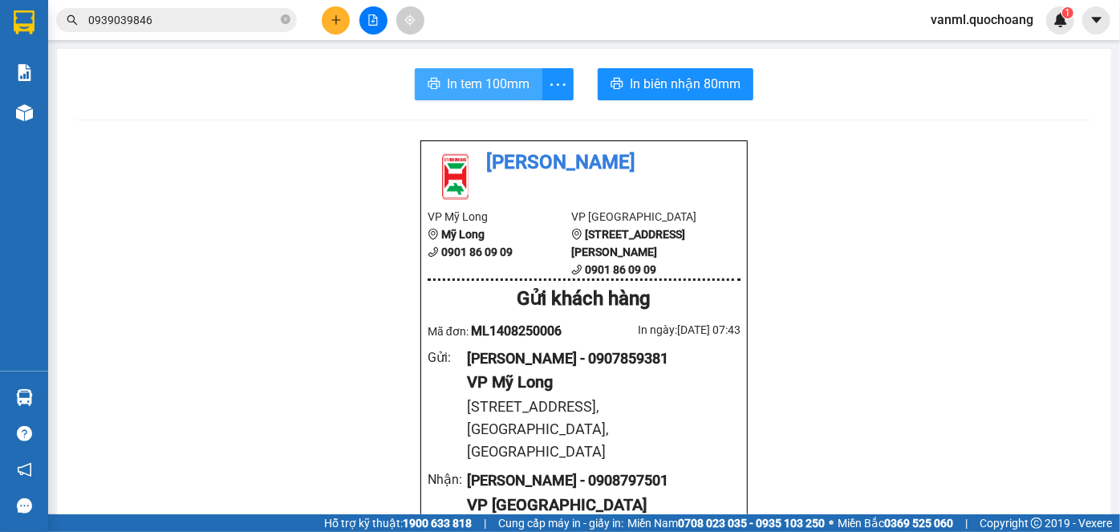
click at [476, 91] on span "In tem 100mm" at bounding box center [488, 84] width 83 height 20
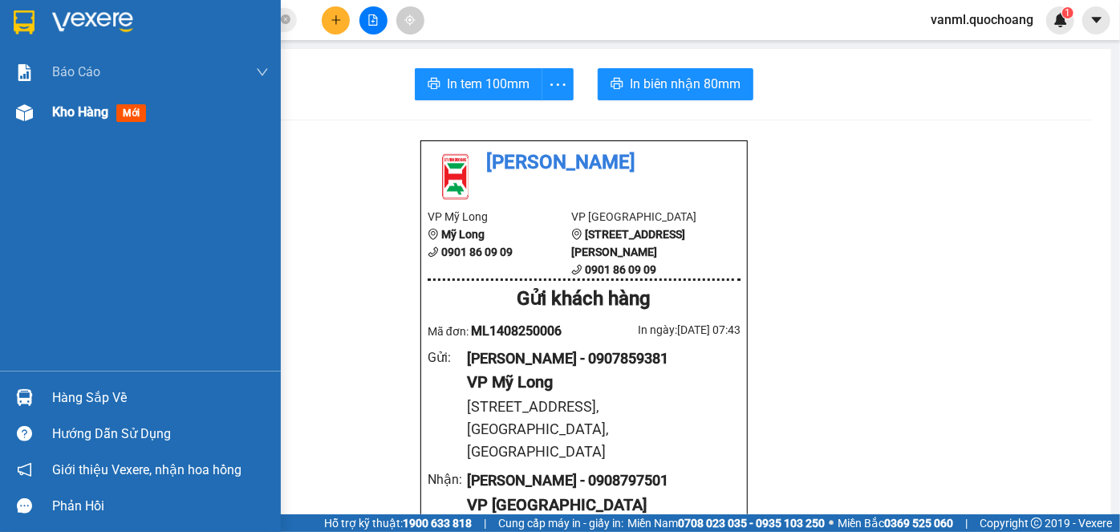
click at [73, 110] on span "Kho hàng" at bounding box center [80, 111] width 56 height 15
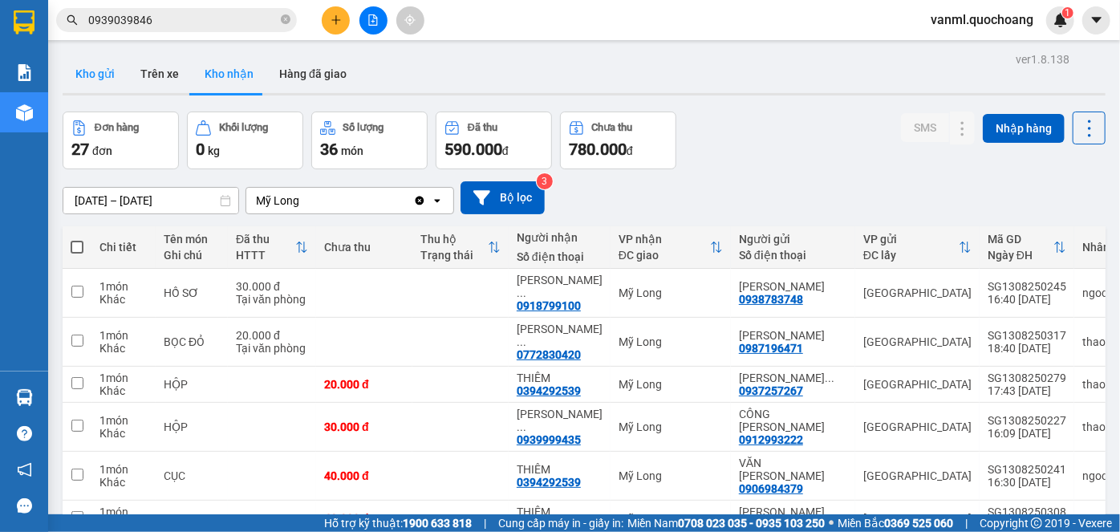
click at [100, 79] on button "Kho gửi" at bounding box center [95, 74] width 65 height 39
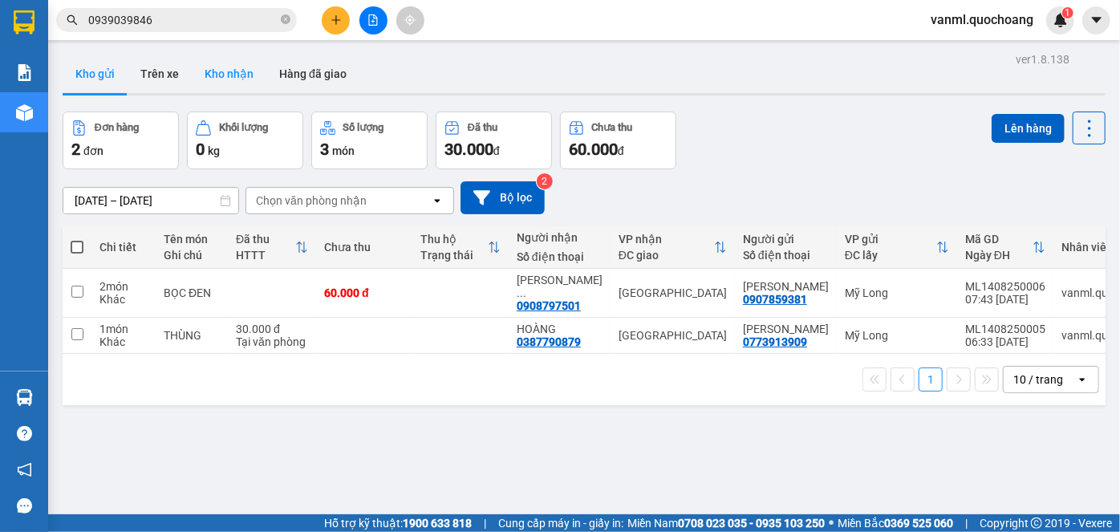
click at [238, 73] on button "Kho nhận" at bounding box center [229, 74] width 75 height 39
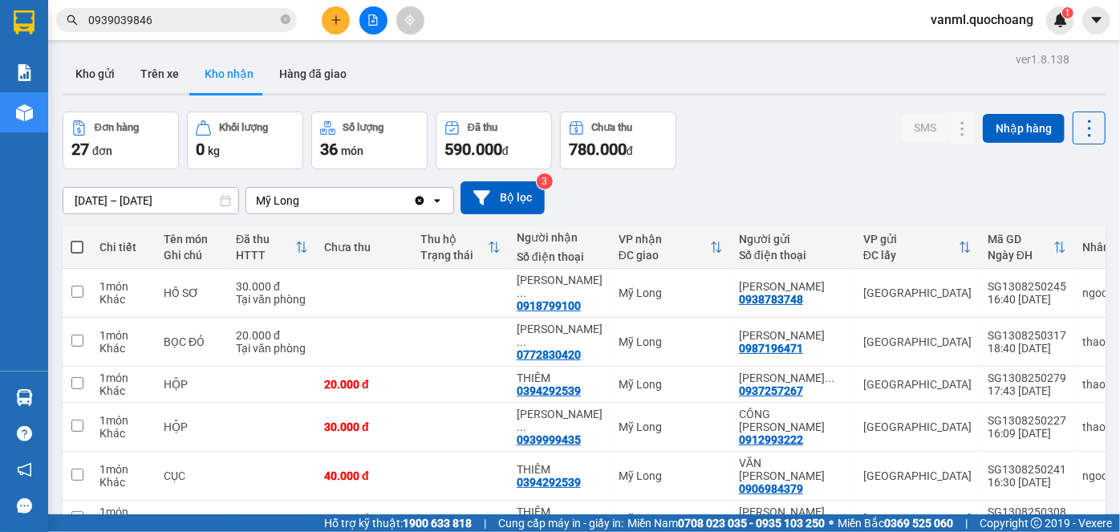
click at [334, 26] on button at bounding box center [336, 20] width 28 height 28
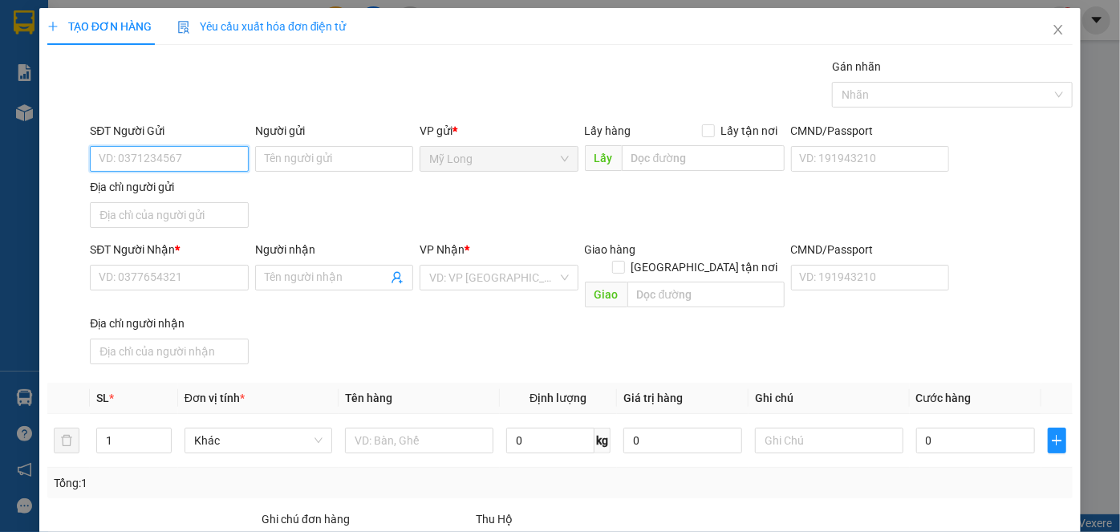
click at [186, 160] on input "SĐT Người Gửi" at bounding box center [169, 159] width 158 height 26
click at [231, 186] on div "0389592680 - LÊ THỊ KIM THÚY" at bounding box center [178, 190] width 158 height 18
type input "0389592680"
type input "LÊ THỊ KIM THÚY"
type input "0389592680"
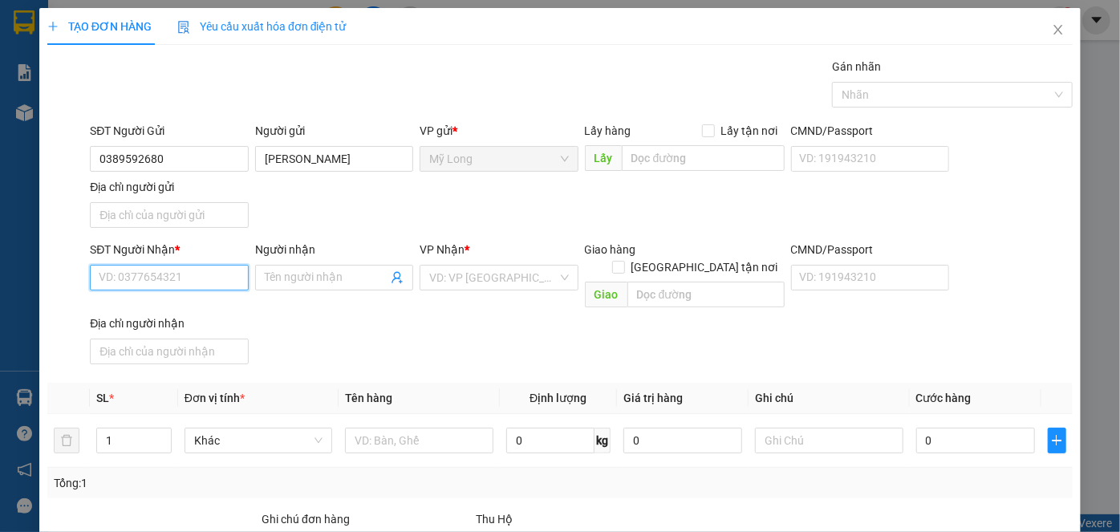
click at [223, 272] on input "SĐT Người Nhận *" at bounding box center [169, 278] width 158 height 26
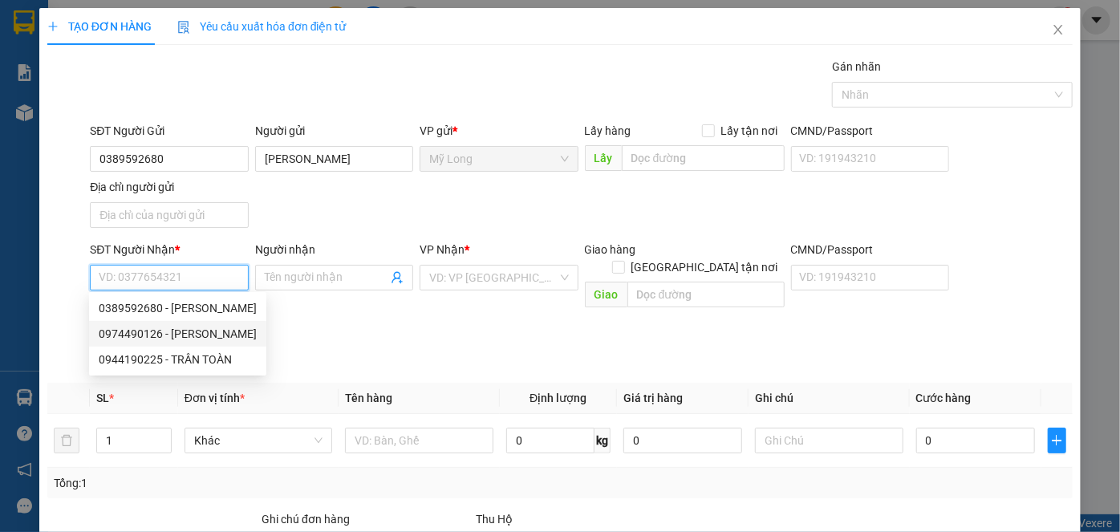
click at [202, 325] on div "0974490126 - [PERSON_NAME]" at bounding box center [178, 334] width 158 height 18
type input "0974490126"
type input "LÊ CẨM ĐÀO"
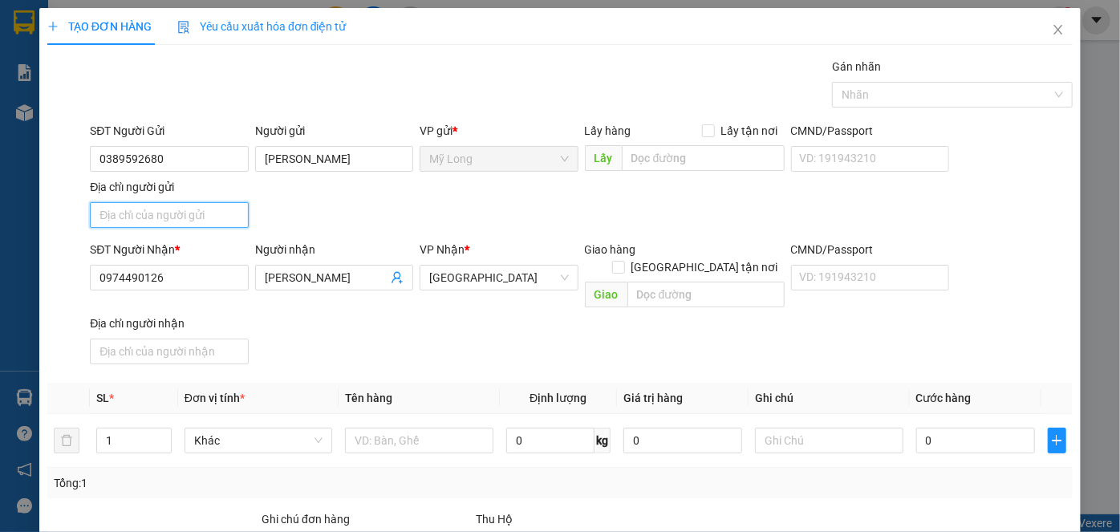
click at [152, 211] on input "Địa chỉ người gửi" at bounding box center [169, 215] width 158 height 26
type input "08 TỔ 1, ẤP BÌNH TÂN, MỸ HIỆP, ĐỒNG THÁP"
click at [186, 210] on input "08 TỔ 1, ẤP BÌNH TÂN, MỸ HIỆP, ĐỒNG THÁP" at bounding box center [169, 215] width 158 height 26
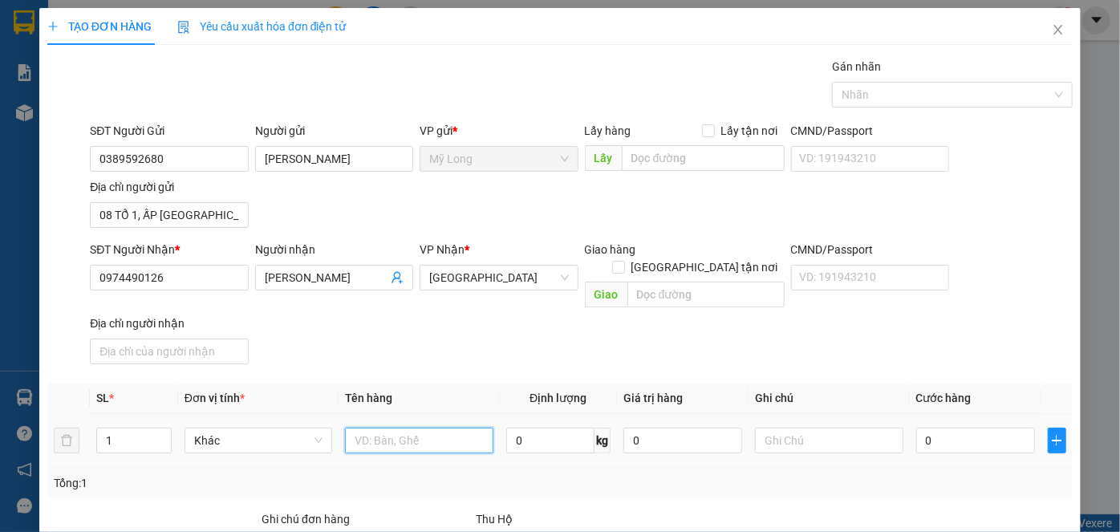
click at [400, 428] on input "text" at bounding box center [419, 441] width 148 height 26
type input "THÙNG"
click at [973, 428] on input "0" at bounding box center [975, 441] width 119 height 26
type input "3"
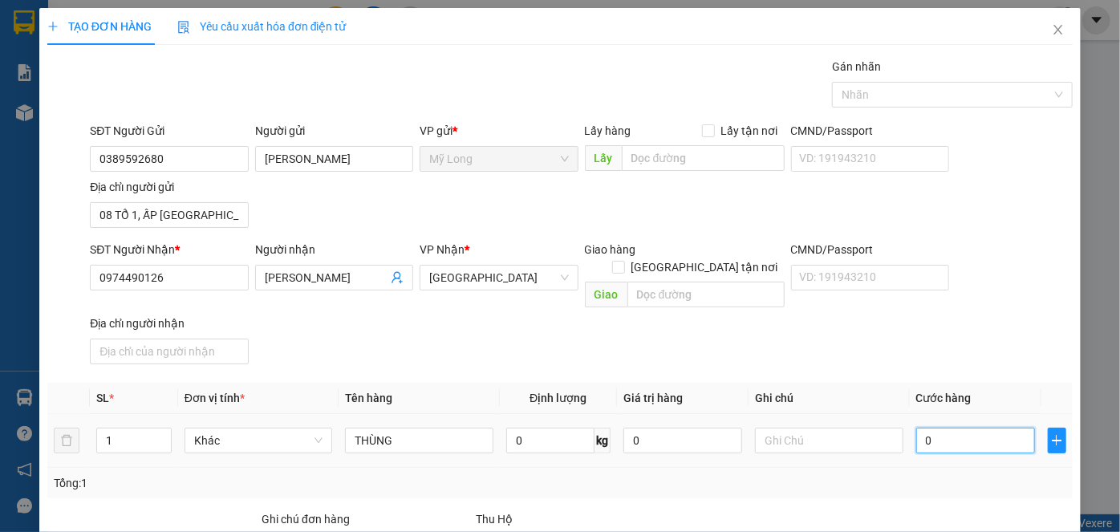
type input "3"
type input "30"
type input "30.000"
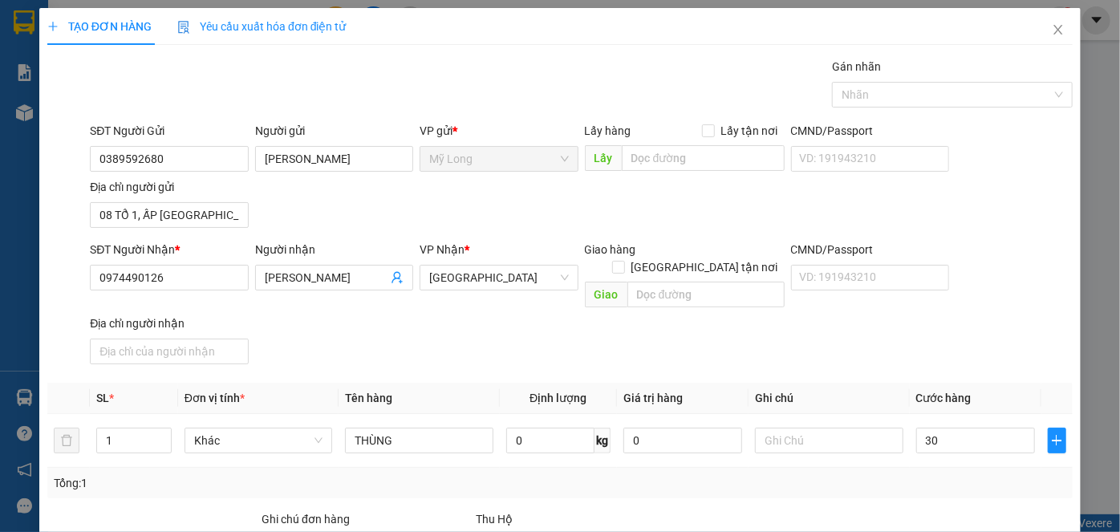
type input "30.000"
type input "0"
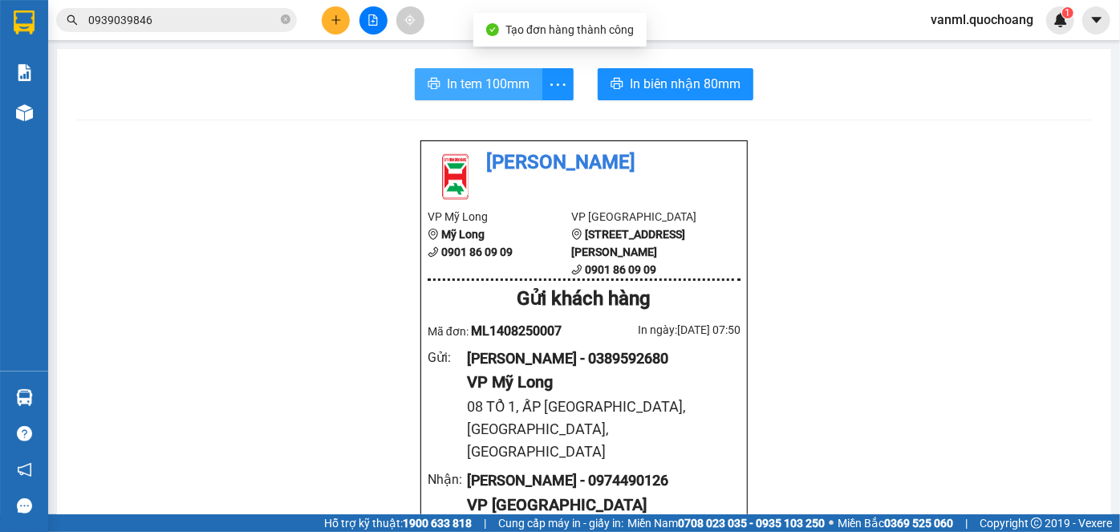
click at [475, 79] on span "In tem 100mm" at bounding box center [488, 84] width 83 height 20
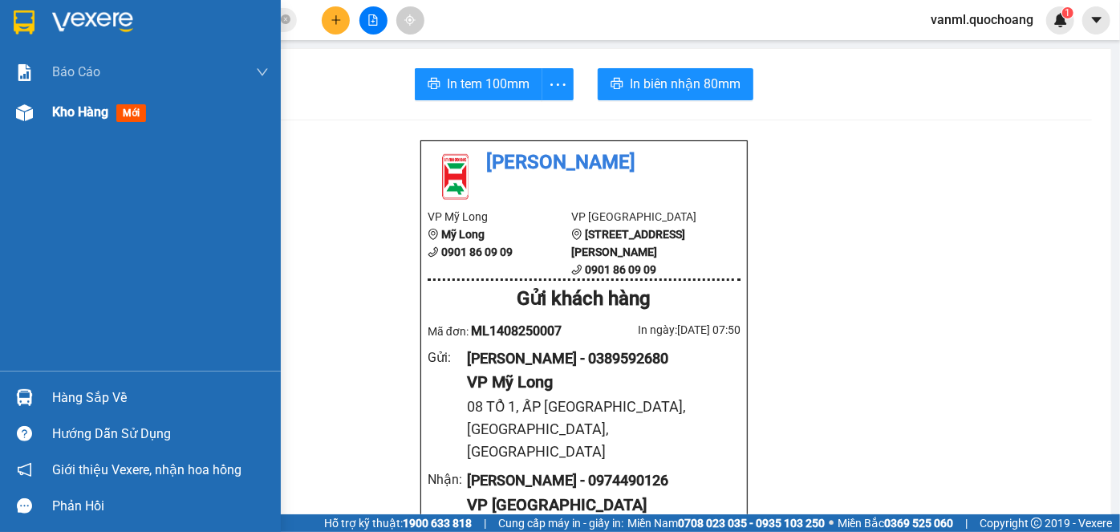
click at [61, 105] on span "Kho hàng" at bounding box center [80, 111] width 56 height 15
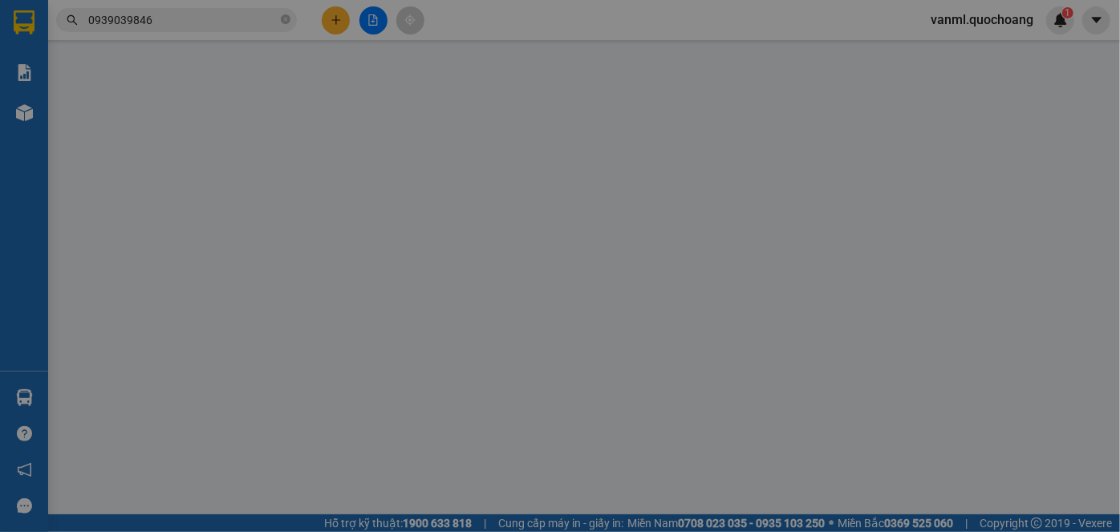
type input "0909499418"
type input "[PERSON_NAME]"
type input "716 NGUYỄN CHÍ THANH P4 QUẬN 11 HCM"
type input "0792142740"
type input "CAO XUÂN LÂM"
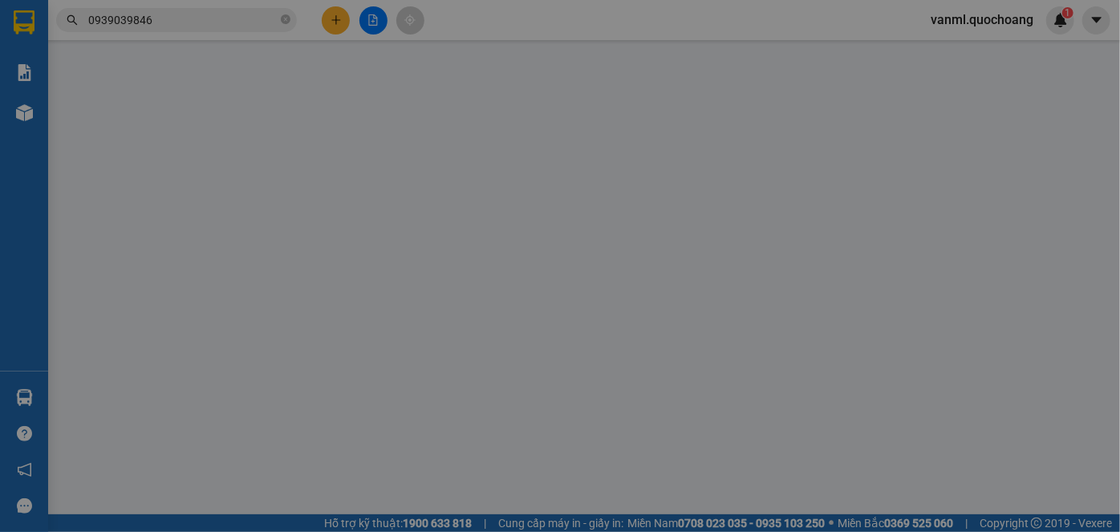
type input "40.000"
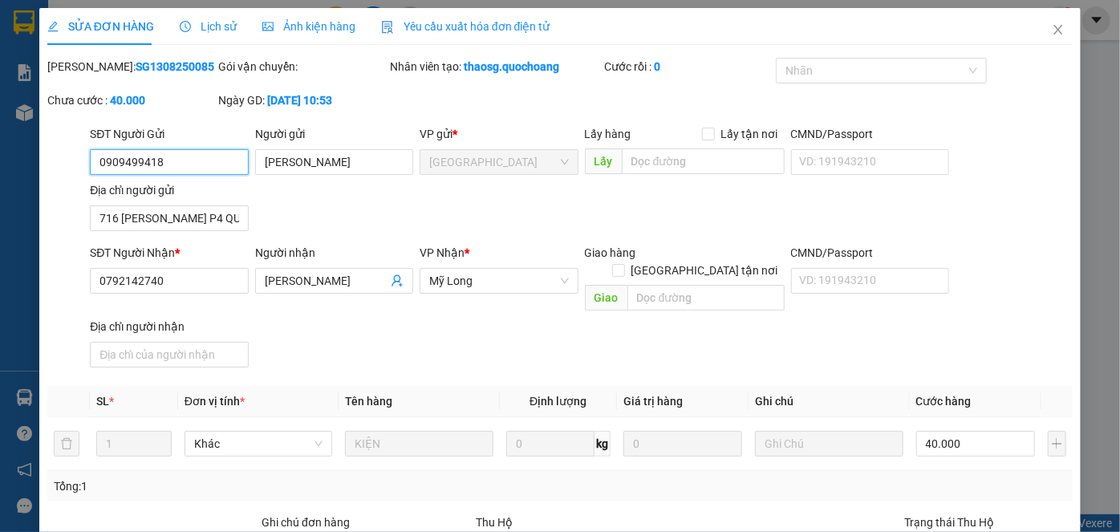
type input "0"
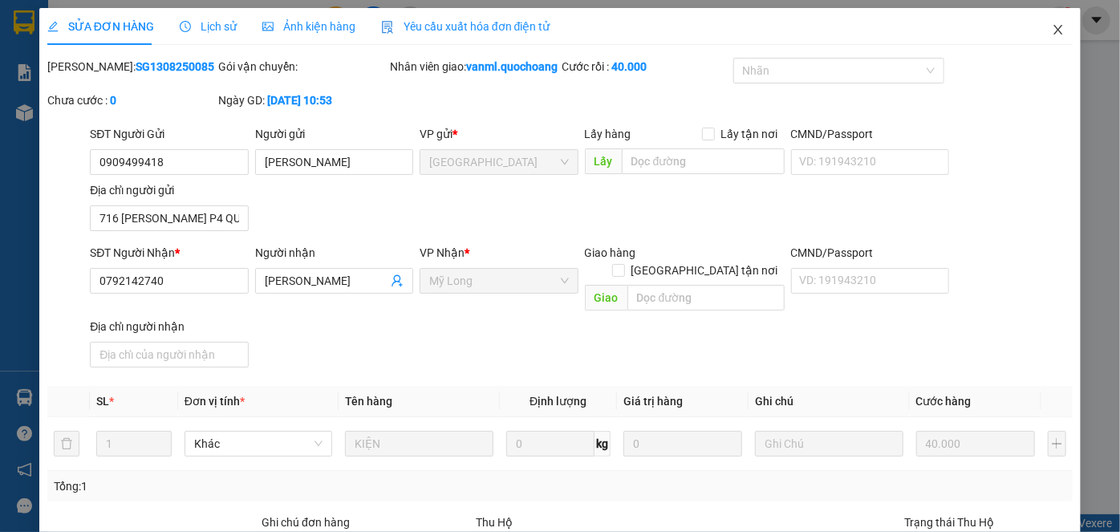
click at [985, 34] on icon "close" at bounding box center [1058, 30] width 9 height 10
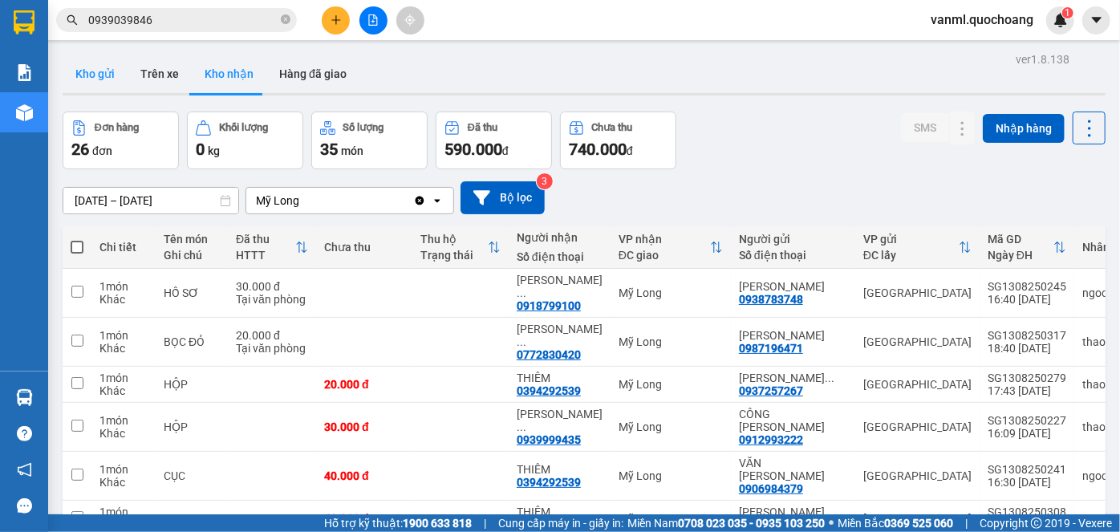
click at [106, 69] on button "Kho gửi" at bounding box center [95, 74] width 65 height 39
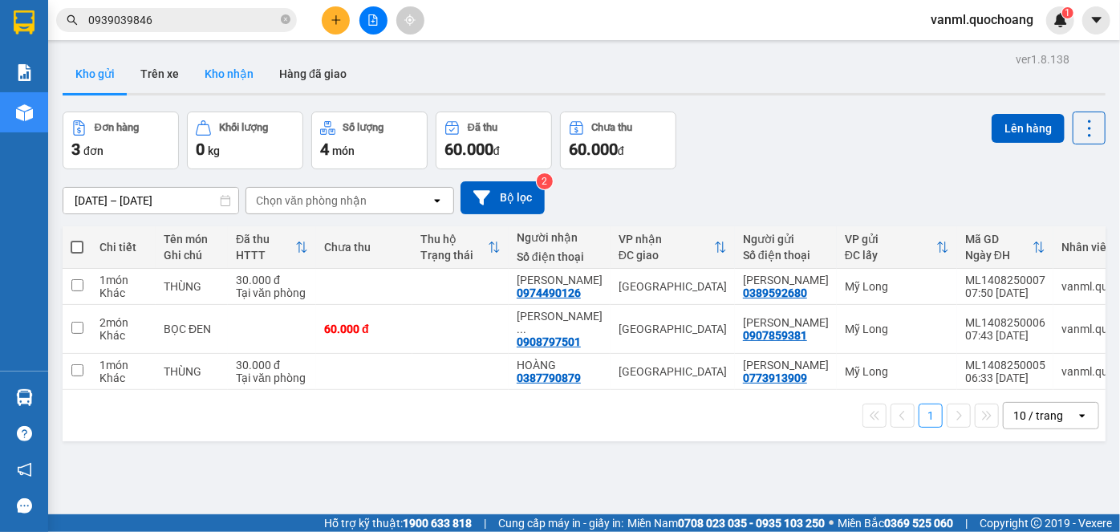
click at [231, 73] on button "Kho nhận" at bounding box center [229, 74] width 75 height 39
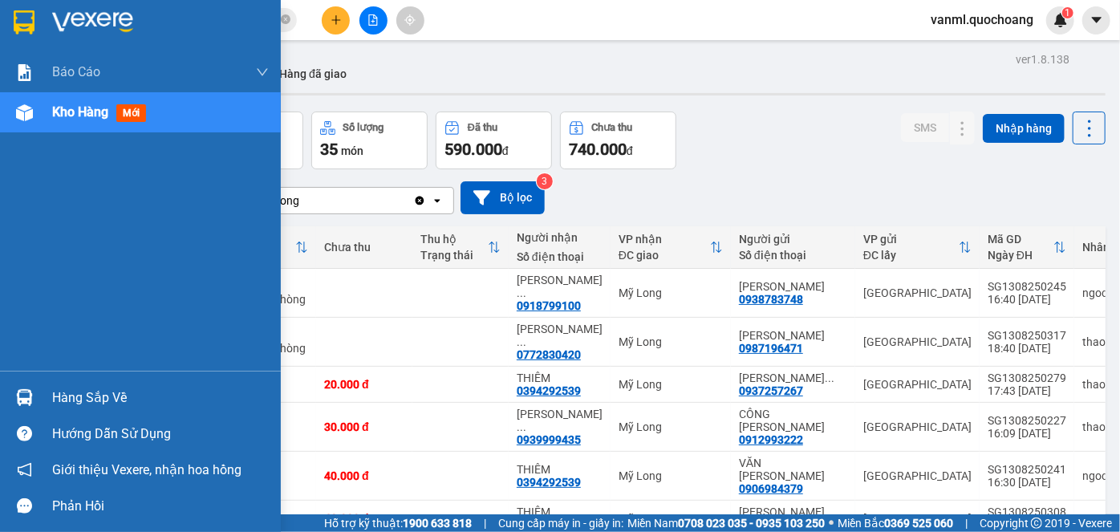
click at [67, 402] on div "Hàng sắp về" at bounding box center [160, 398] width 217 height 24
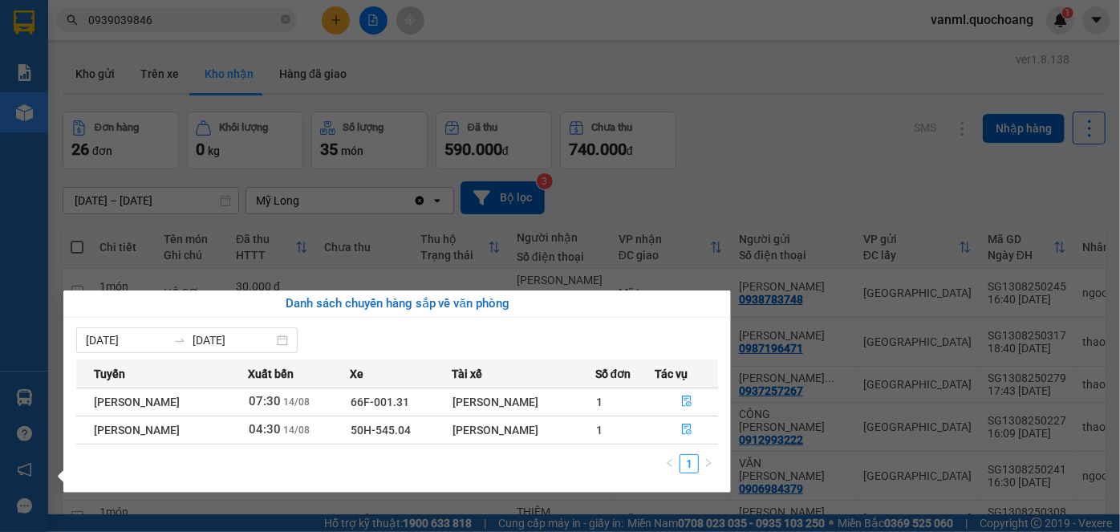
click at [811, 168] on section "Kết quả tìm kiếm ( 9 ) Bộ lọc Mã ĐH Trạng thái Món hàng Thu hộ Tổng cước Chưa c…" at bounding box center [560, 266] width 1120 height 532
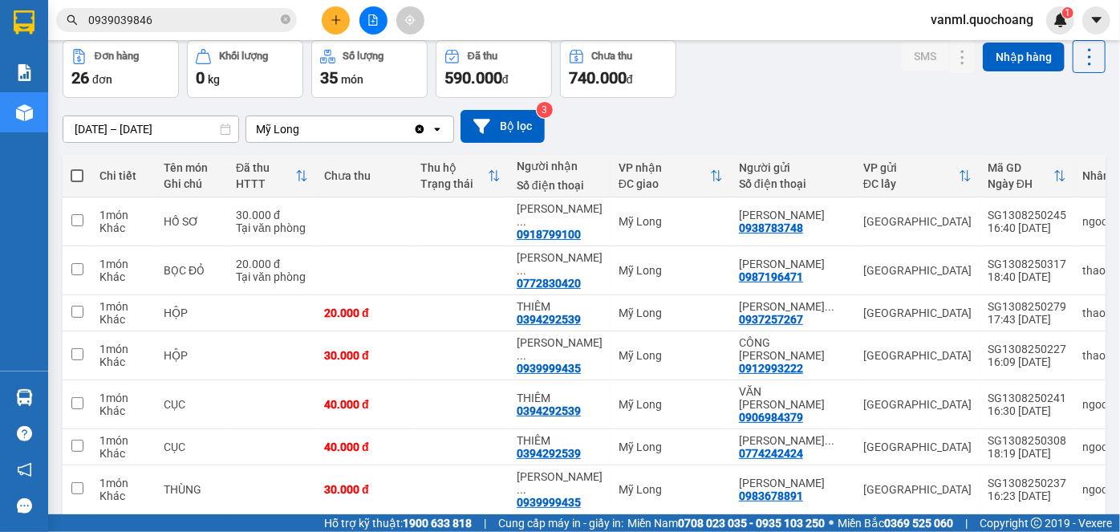
scroll to position [48, 0]
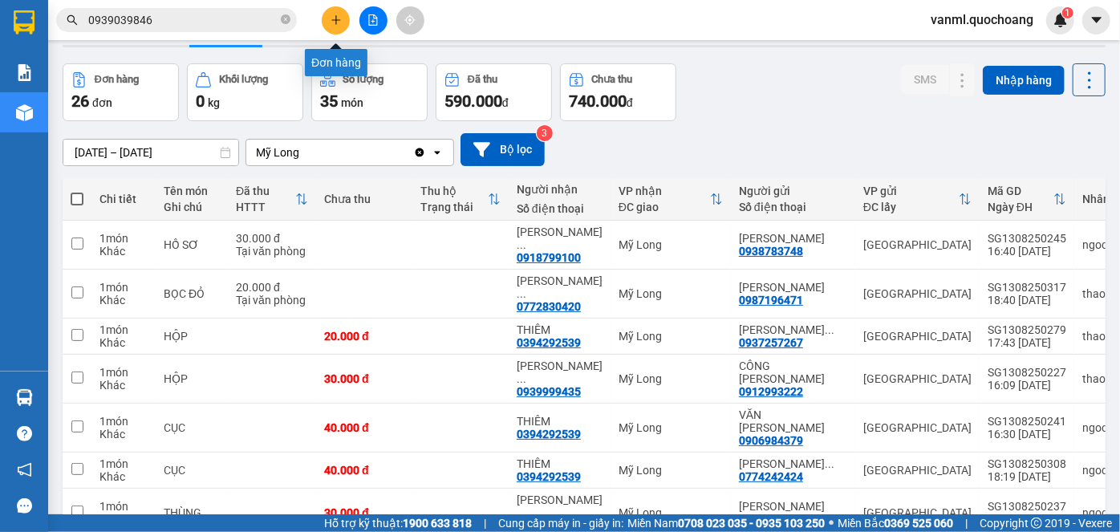
click at [336, 15] on icon "plus" at bounding box center [336, 19] width 11 height 11
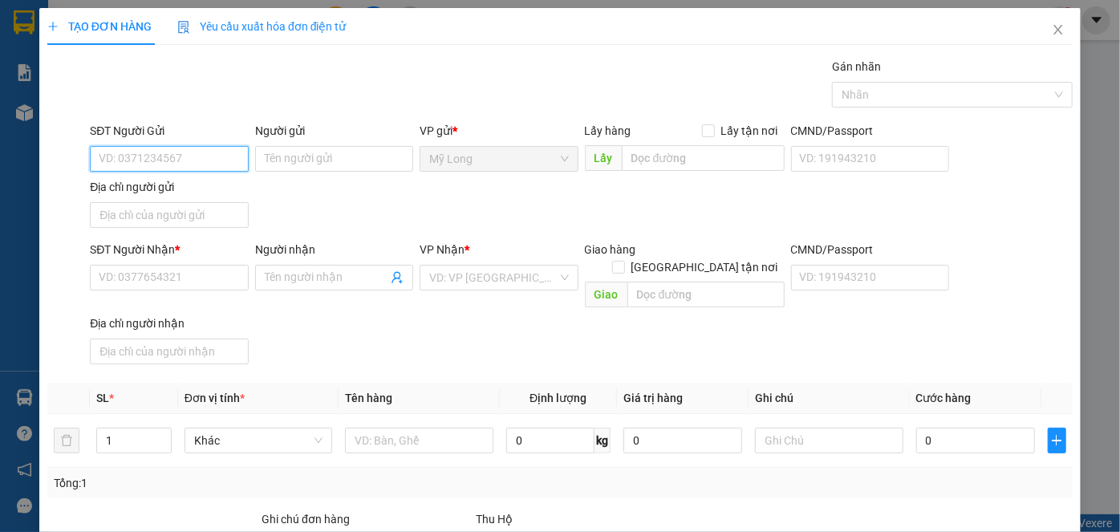
click at [198, 154] on input "SĐT Người Gửi" at bounding box center [169, 159] width 158 height 26
type input "0772072804"
click at [196, 186] on div "0772072804 - LINH" at bounding box center [167, 190] width 137 height 18
type input "LINH"
type input "0772072804"
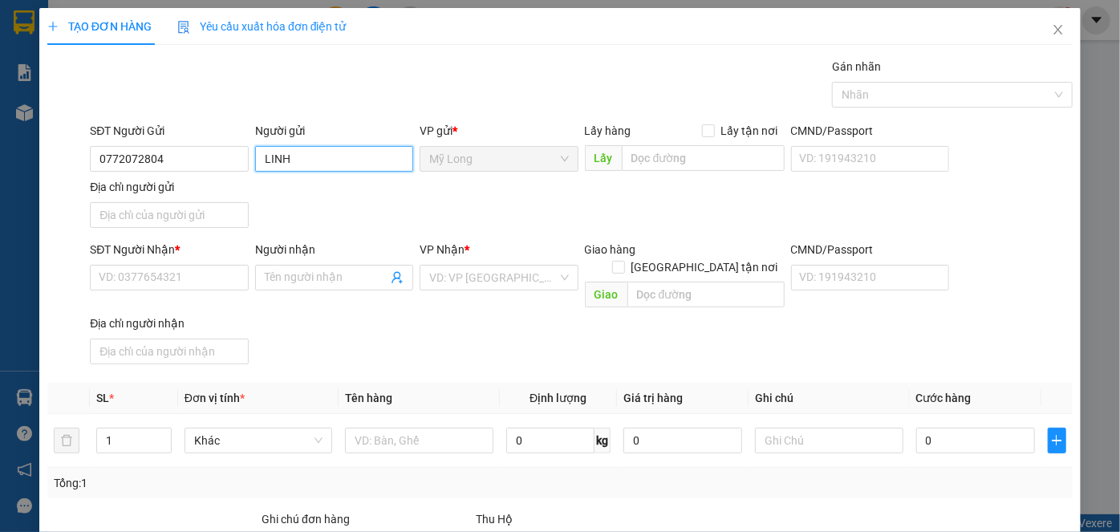
click at [258, 154] on input "LINH" at bounding box center [334, 159] width 158 height 26
type input "LÊ THỊ TRÚC LINH"
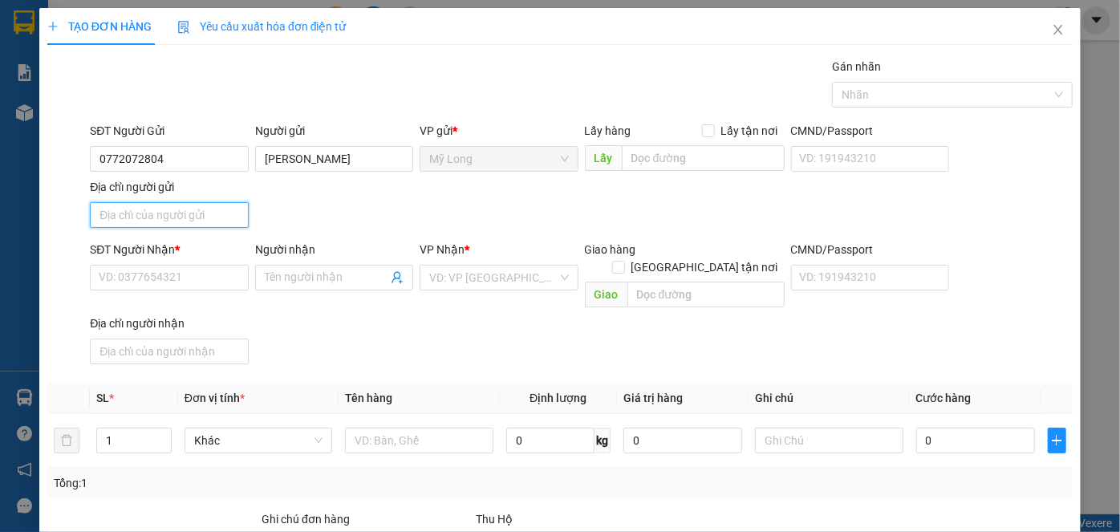
click at [221, 221] on input "Địa chỉ người gửi" at bounding box center [169, 215] width 158 height 26
type input "TỔ 22, ẤP 3B, BÌNH HÀNG TRUNG, ĐỒNG THÁP"
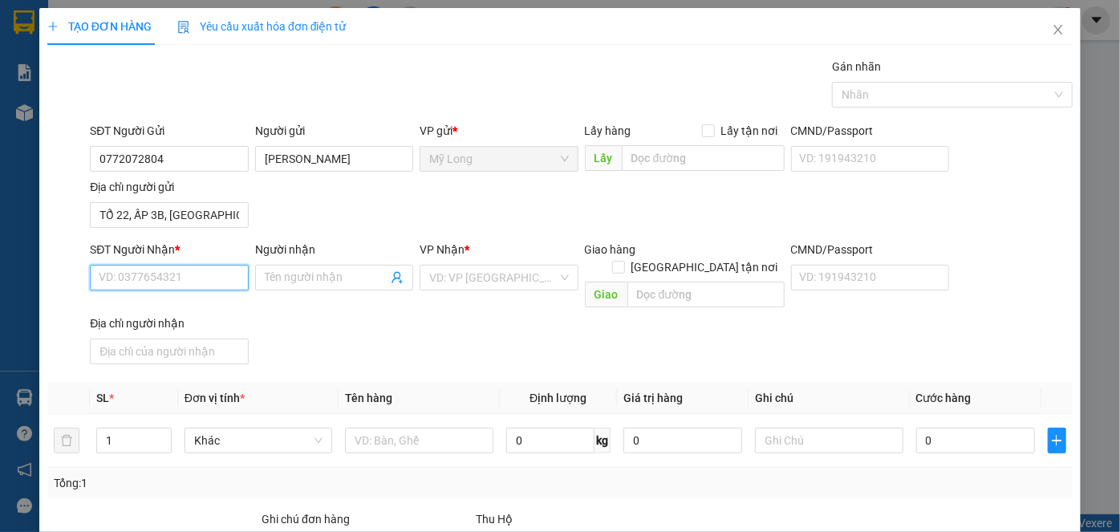
click at [215, 278] on input "SĐT Người Nhận *" at bounding box center [169, 278] width 158 height 26
click at [165, 312] on div "0934066833 - [PERSON_NAME]" at bounding box center [178, 308] width 158 height 18
type input "0934066833"
type input "LÊ THỊ YẾN NHI"
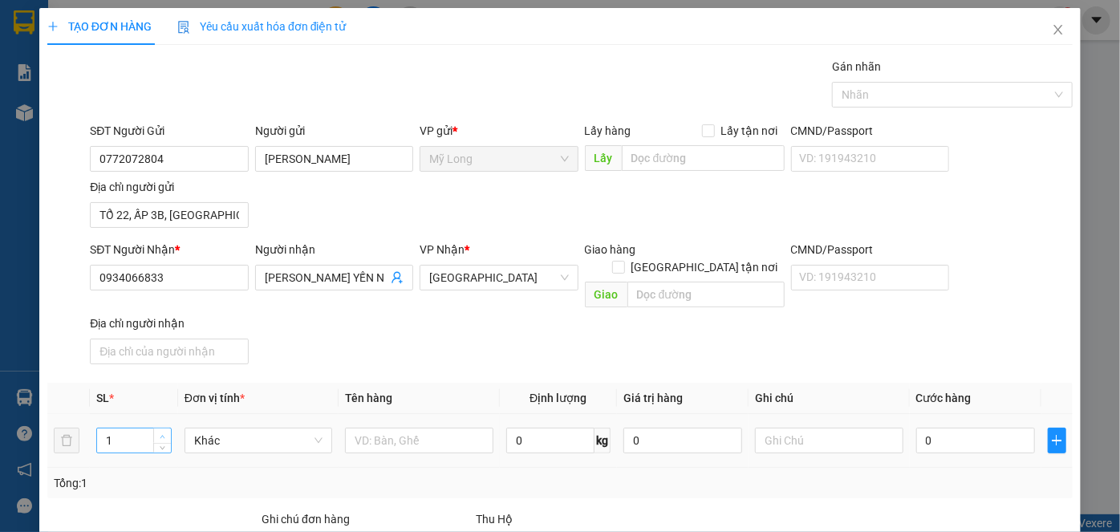
type input "2"
click at [162, 434] on icon "up" at bounding box center [163, 437] width 6 height 6
click at [360, 428] on input "text" at bounding box center [419, 441] width 148 height 26
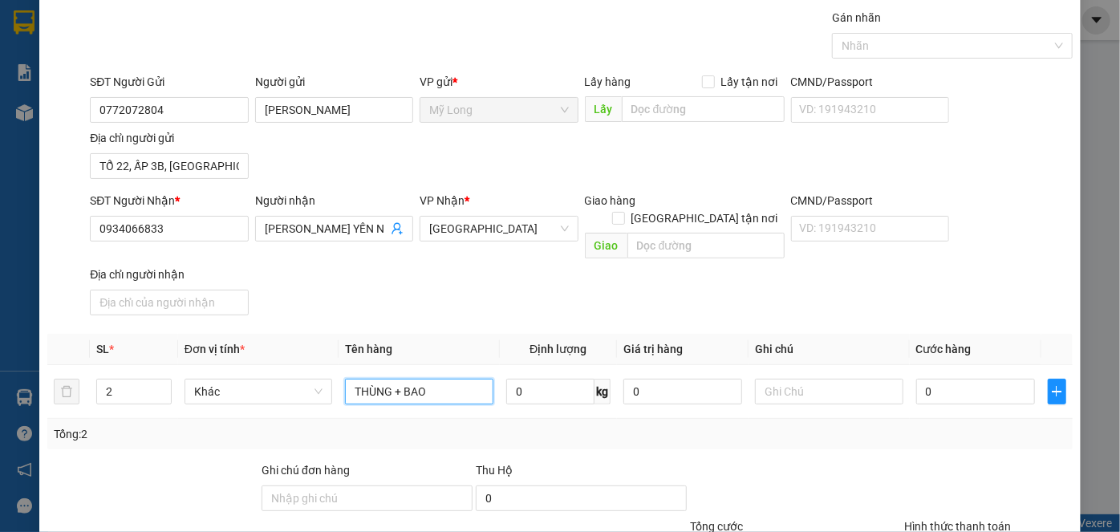
scroll to position [72, 0]
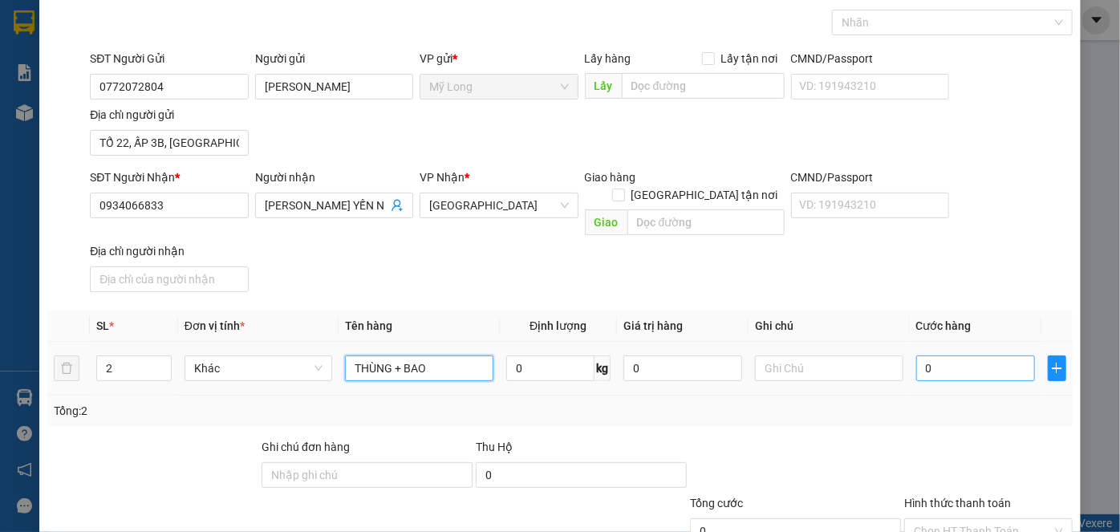
type input "THÙNG + BAO"
click at [954, 356] on input "0" at bounding box center [975, 369] width 119 height 26
type input "6"
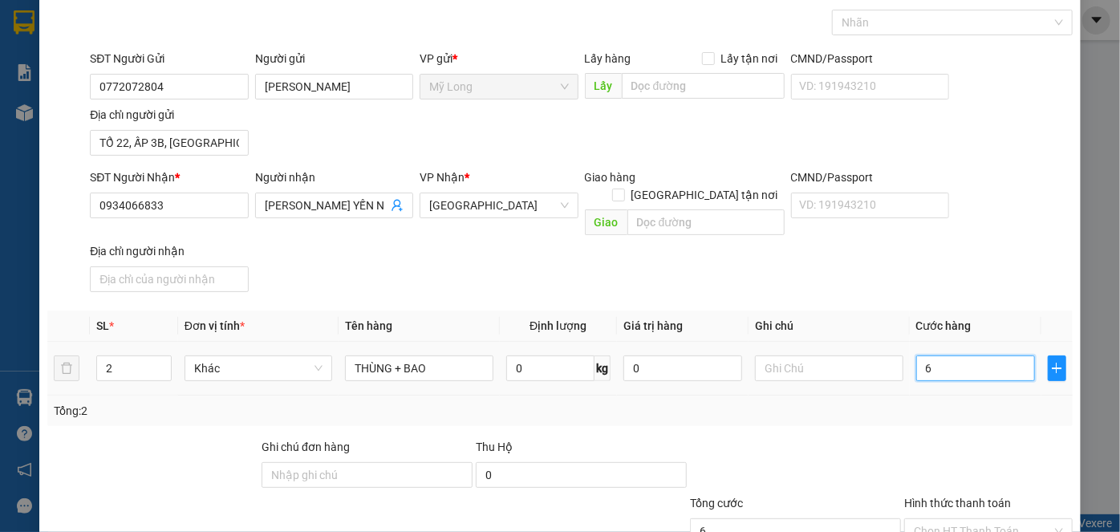
type input "60"
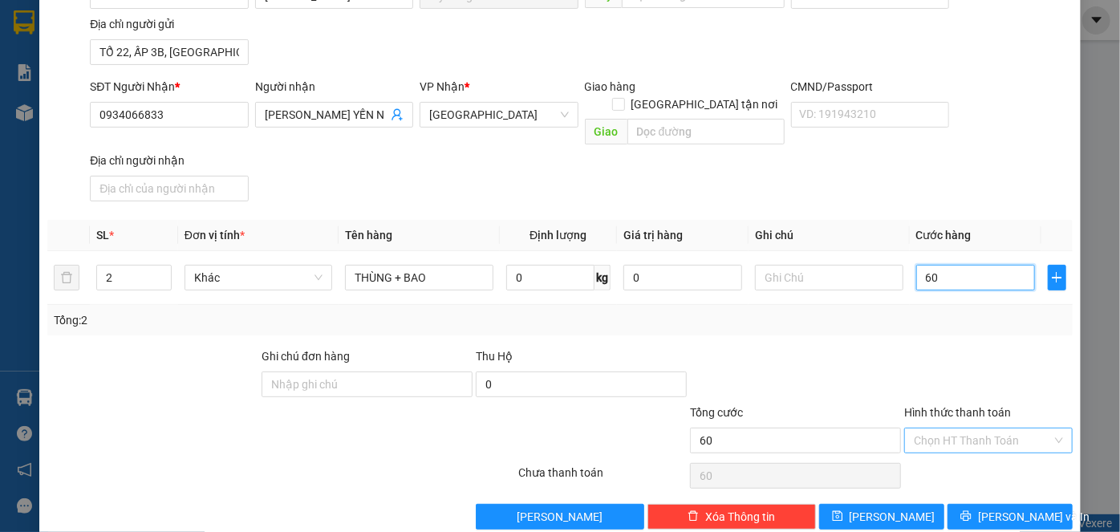
scroll to position [171, 0]
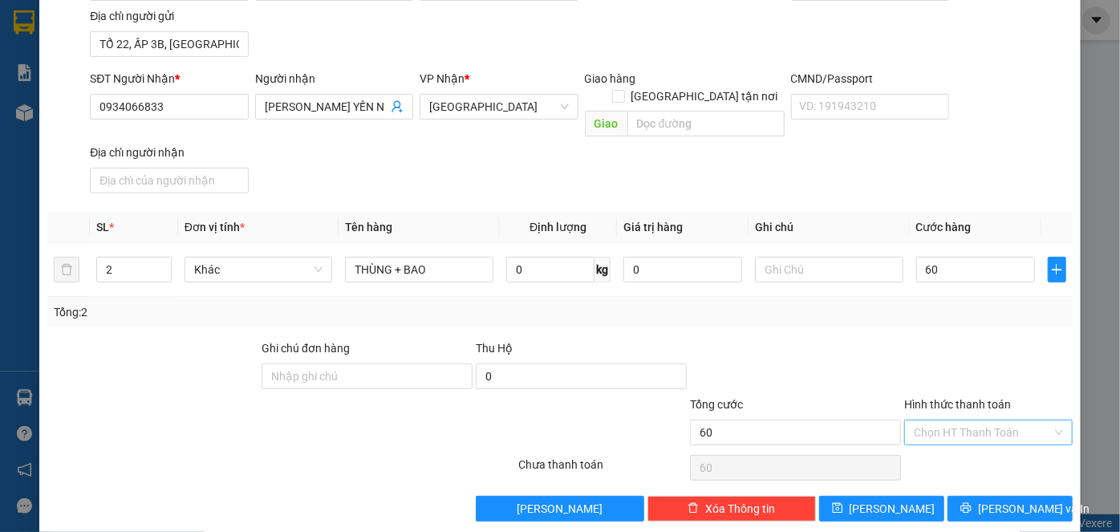
type input "60.000"
click at [963, 421] on input "Hình thức thanh toán" at bounding box center [983, 433] width 138 height 24
click at [960, 445] on div "Tại văn phòng" at bounding box center [980, 445] width 148 height 18
type input "0"
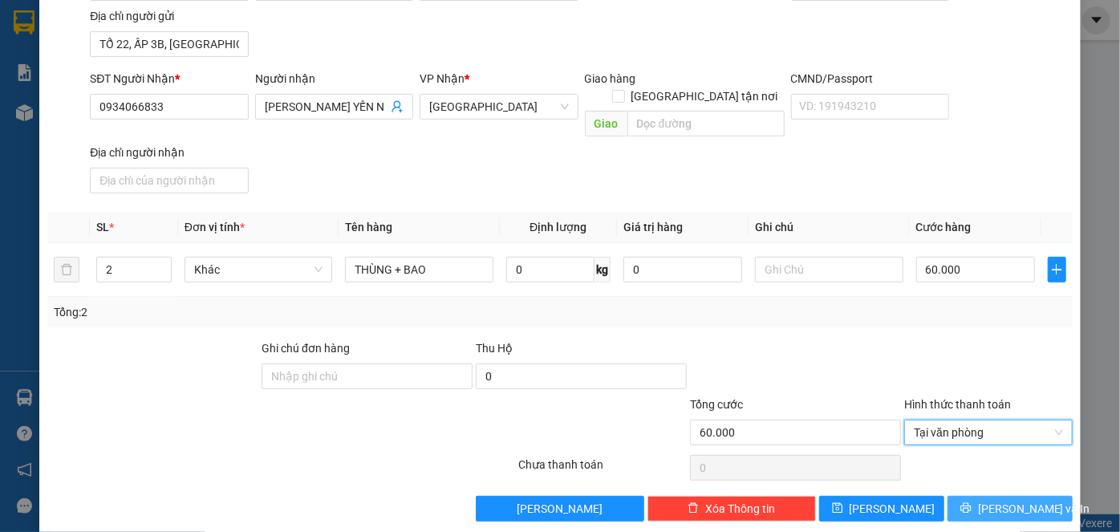
click at [971, 503] on icon "printer" at bounding box center [966, 508] width 10 height 10
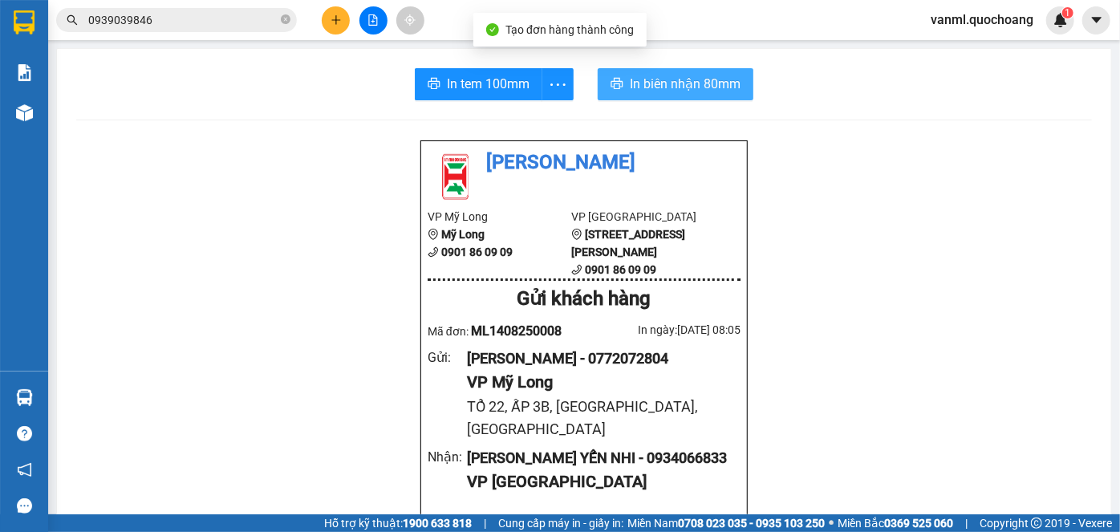
click at [657, 84] on span "In biên nhận 80mm" at bounding box center [685, 84] width 111 height 20
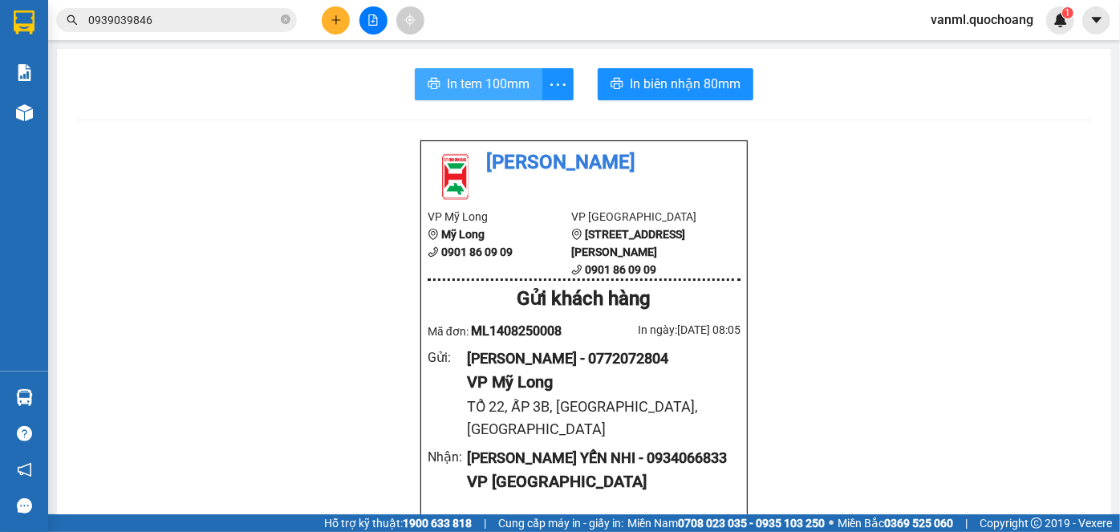
click at [468, 83] on span "In tem 100mm" at bounding box center [488, 84] width 83 height 20
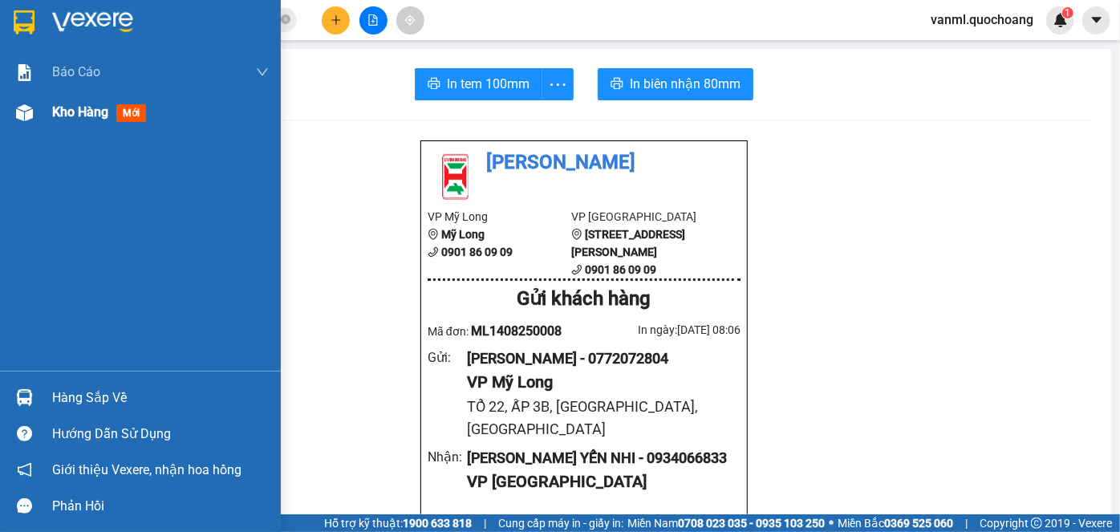
click at [75, 109] on span "Kho hàng" at bounding box center [80, 111] width 56 height 15
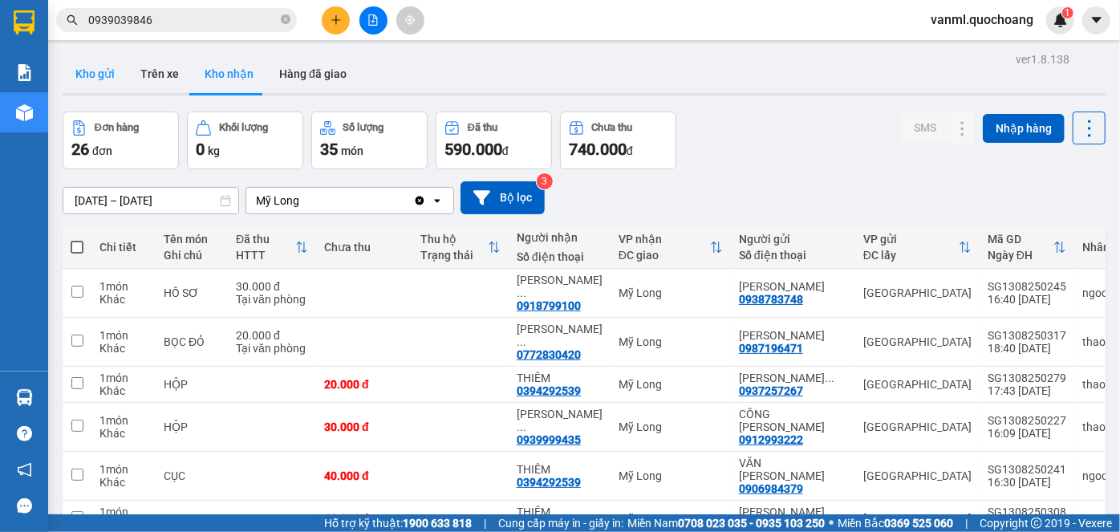
click at [79, 75] on button "Kho gửi" at bounding box center [95, 74] width 65 height 39
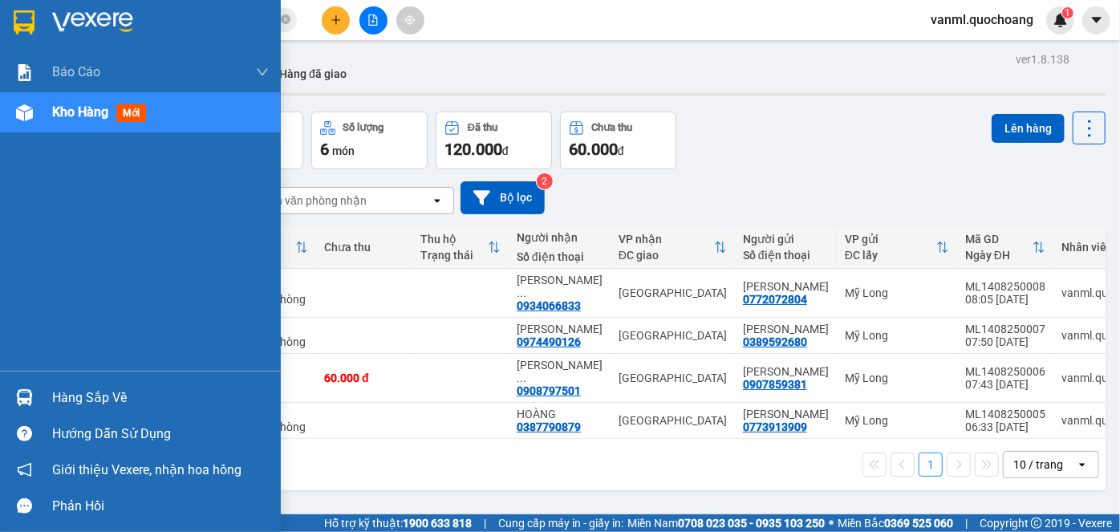
click at [75, 394] on div "Hàng sắp về" at bounding box center [160, 398] width 217 height 24
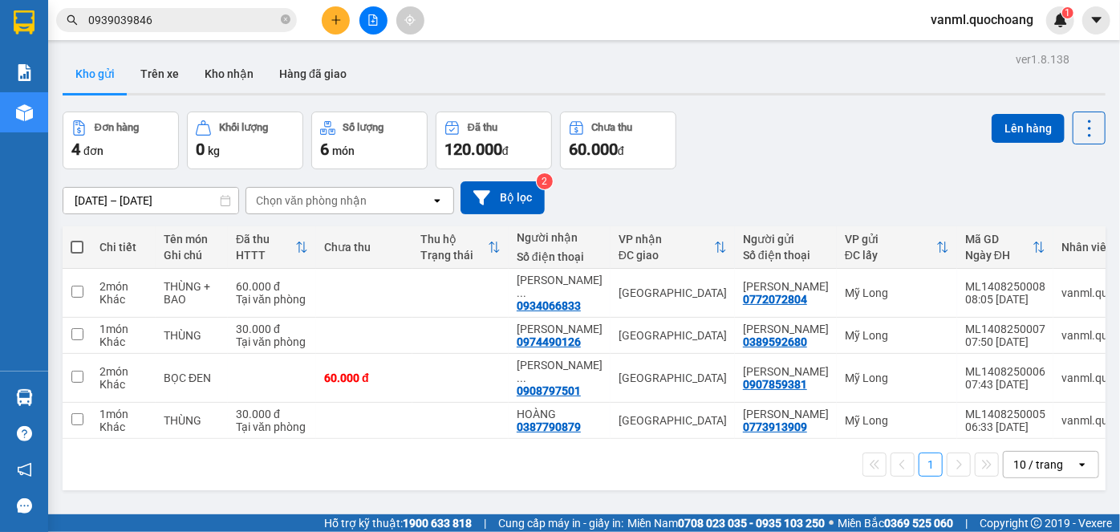
click at [748, 143] on section "Kết quả tìm kiếm ( 9 ) Bộ lọc Mã ĐH Trạng thái Món hàng Thu hộ Tổng cước Chưa c…" at bounding box center [560, 266] width 1120 height 532
click at [218, 68] on button "Kho nhận" at bounding box center [229, 74] width 75 height 39
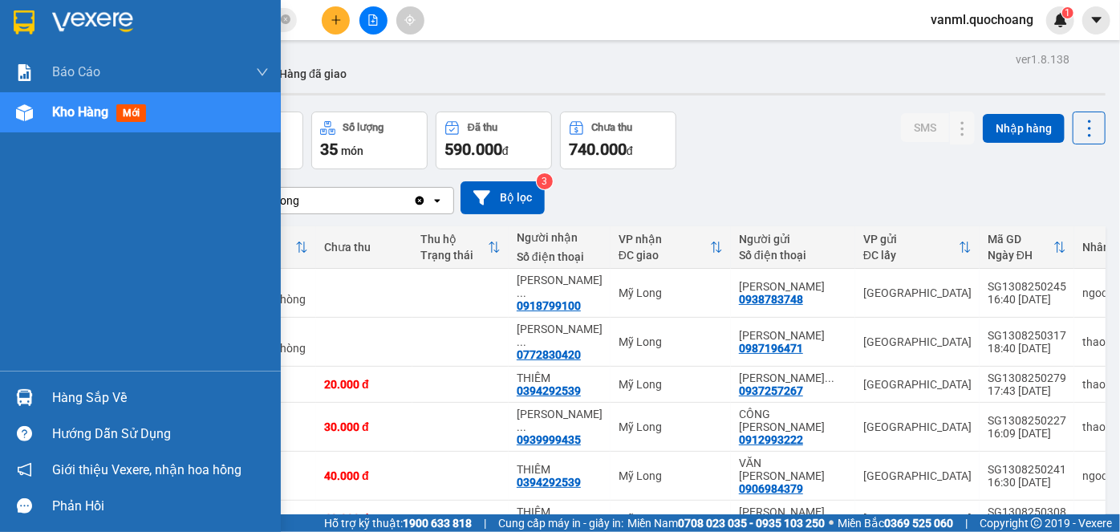
click at [67, 395] on div "Hàng sắp về" at bounding box center [160, 398] width 217 height 24
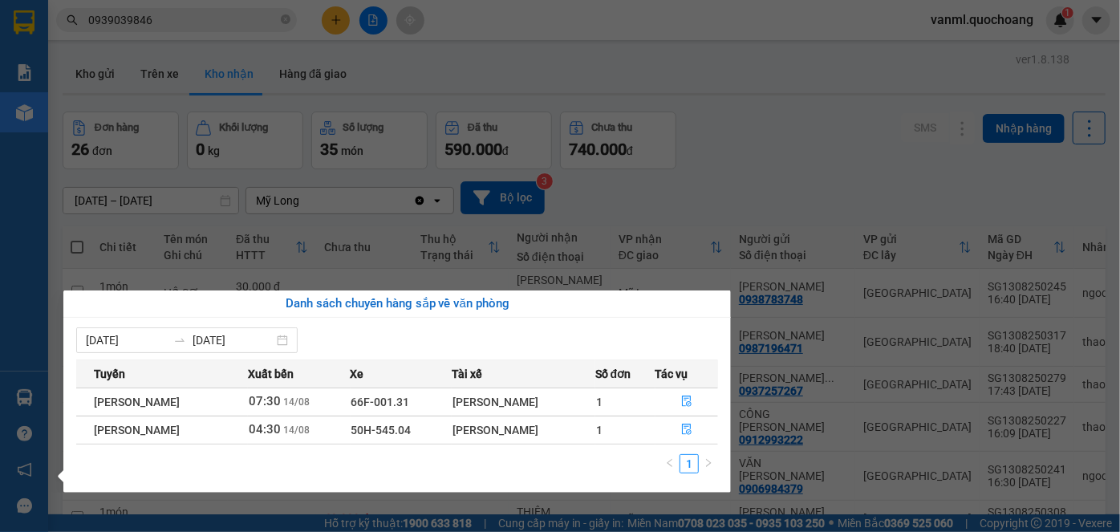
click at [857, 182] on section "Kết quả tìm kiếm ( 9 ) Bộ lọc Mã ĐH Trạng thái Món hàng Thu hộ Tổng cước Chưa c…" at bounding box center [560, 266] width 1120 height 532
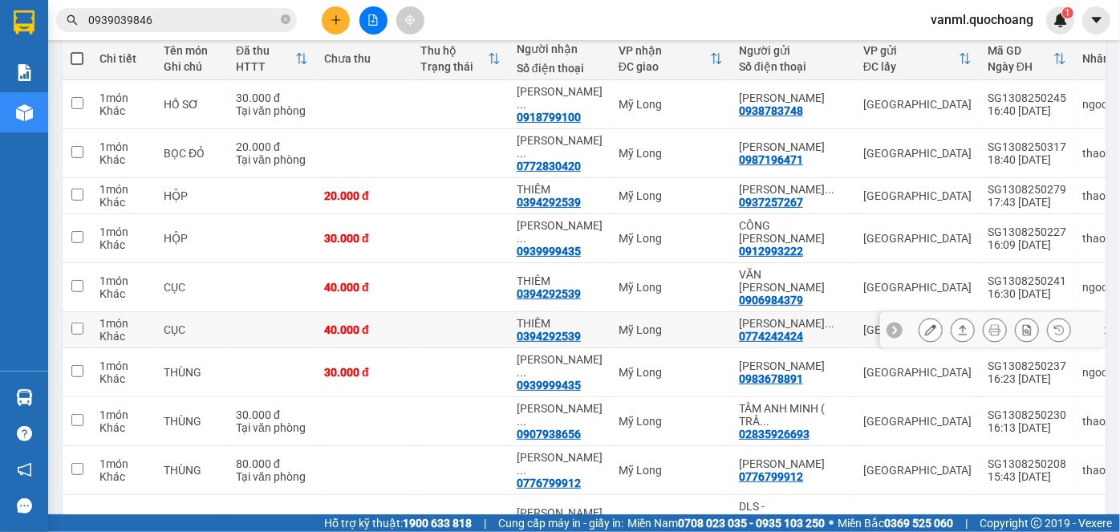
scroll to position [145, 0]
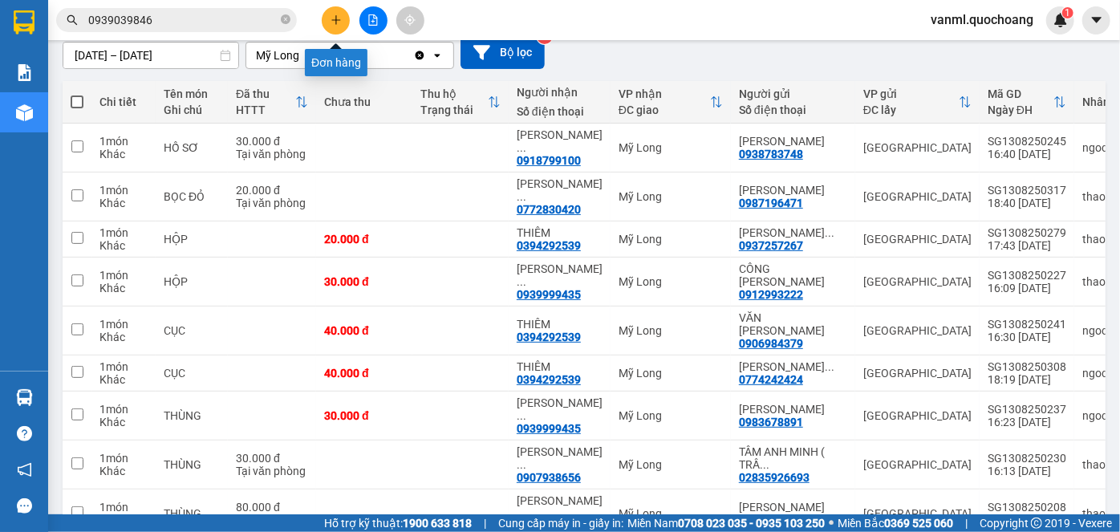
click at [335, 23] on icon "plus" at bounding box center [336, 19] width 11 height 11
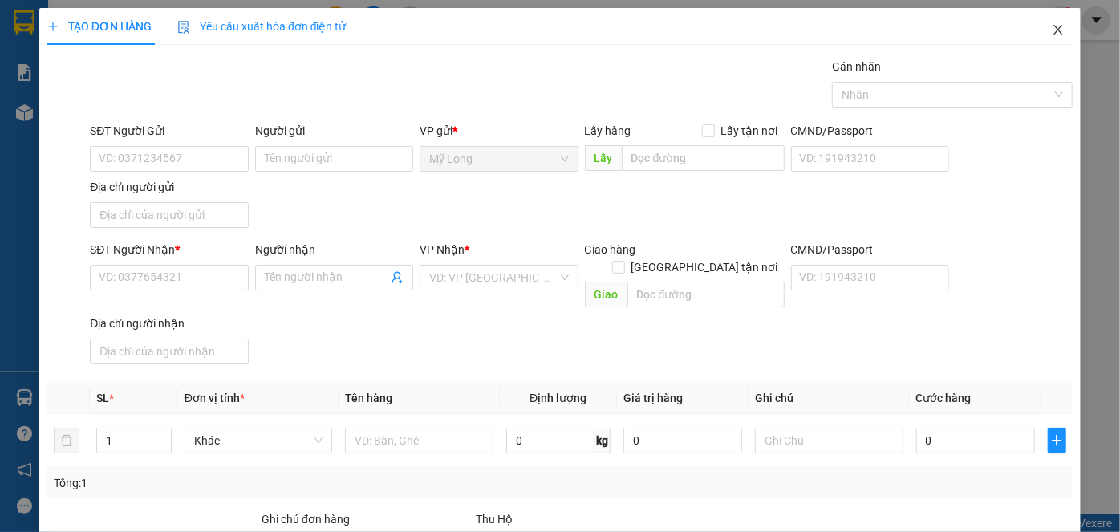
click at [1053, 35] on icon "close" at bounding box center [1058, 29] width 13 height 13
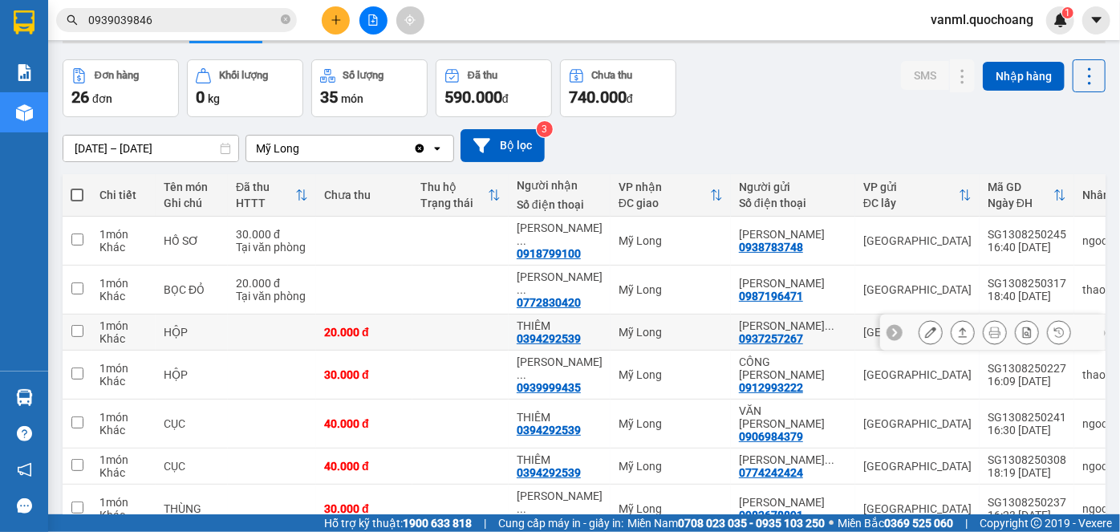
scroll to position [72, 0]
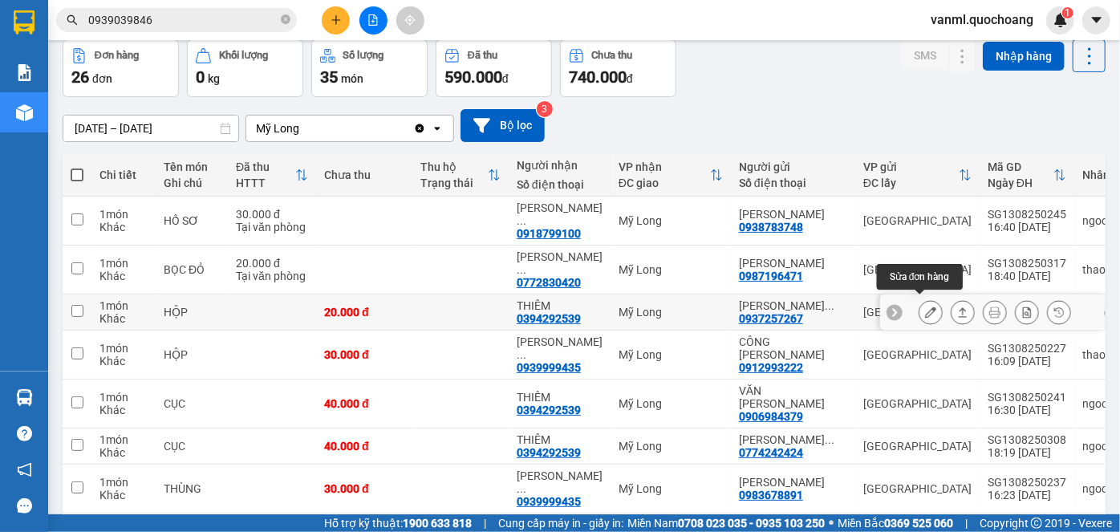
click at [925, 307] on icon at bounding box center [930, 312] width 11 height 11
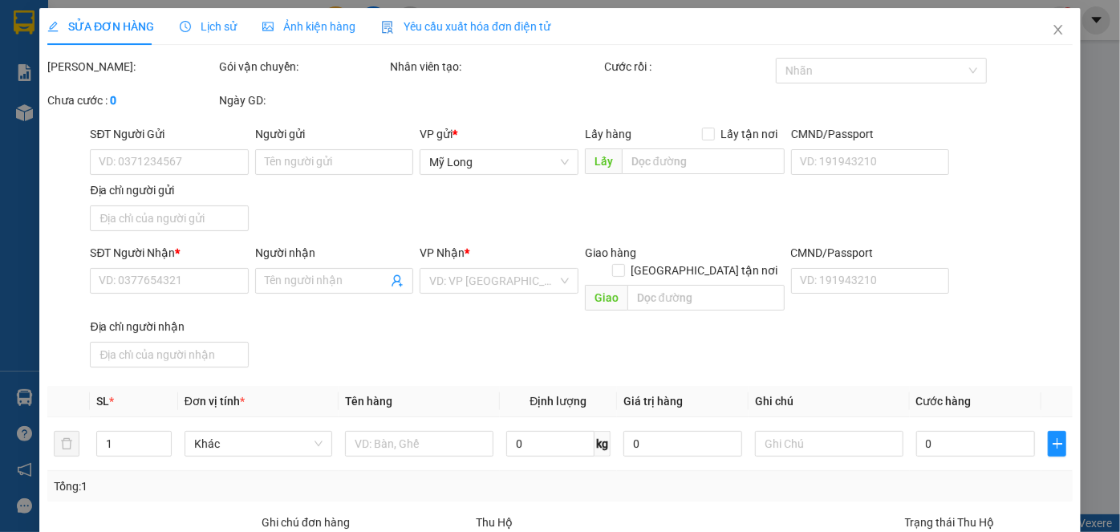
type input "0937257267"
type input "TRẦN MINH NGHĨA (TRUNG CÔI)"
type input "690/10 ĐƯỜNG 3/2 P14 QUẬN 10 HCM"
type input "0394292539"
type input "THIÊM"
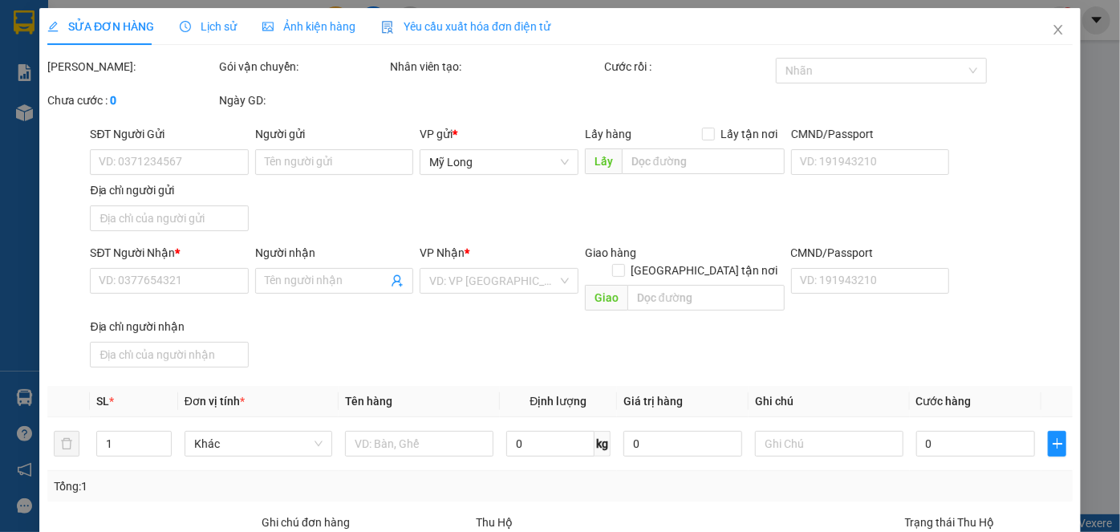
type input "20.000"
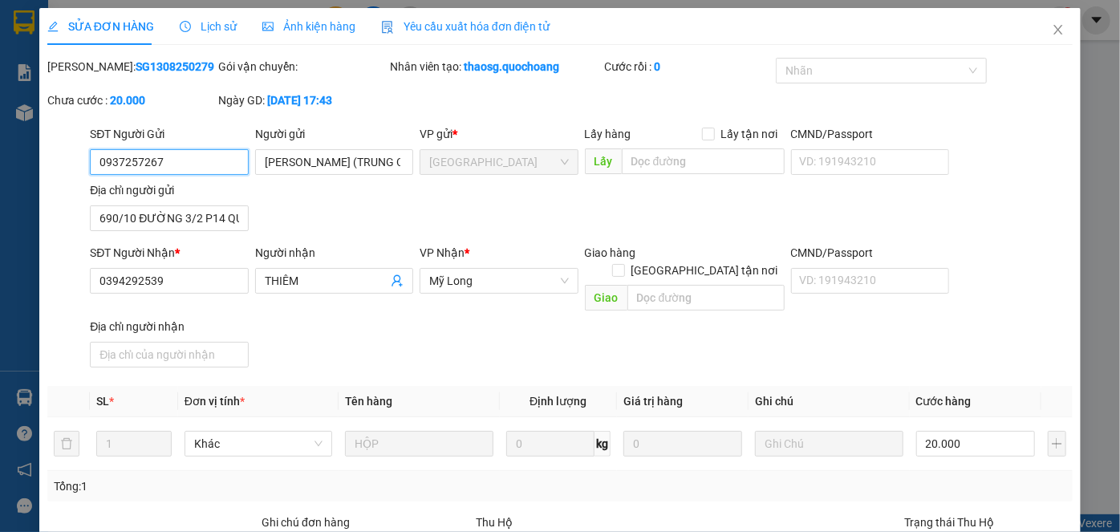
scroll to position [175, 0]
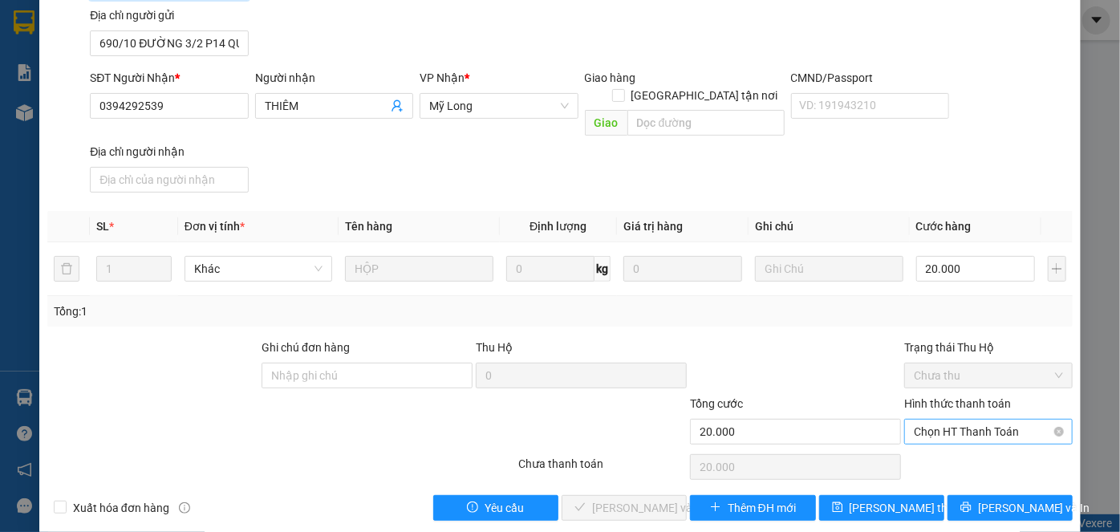
click at [938, 420] on span "Chọn HT Thanh Toán" at bounding box center [988, 432] width 149 height 24
click at [928, 447] on div "Tại văn phòng" at bounding box center [980, 445] width 148 height 18
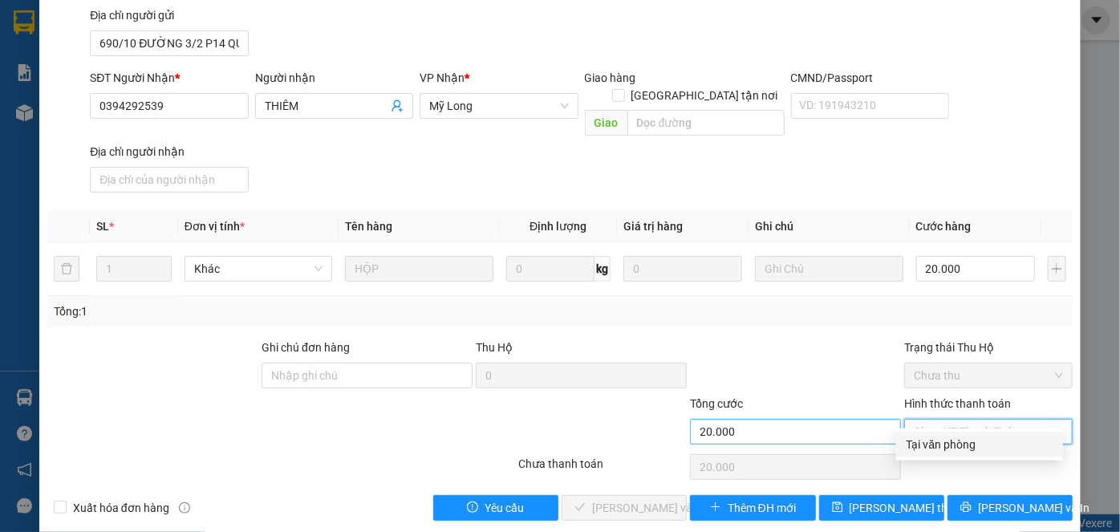
type input "0"
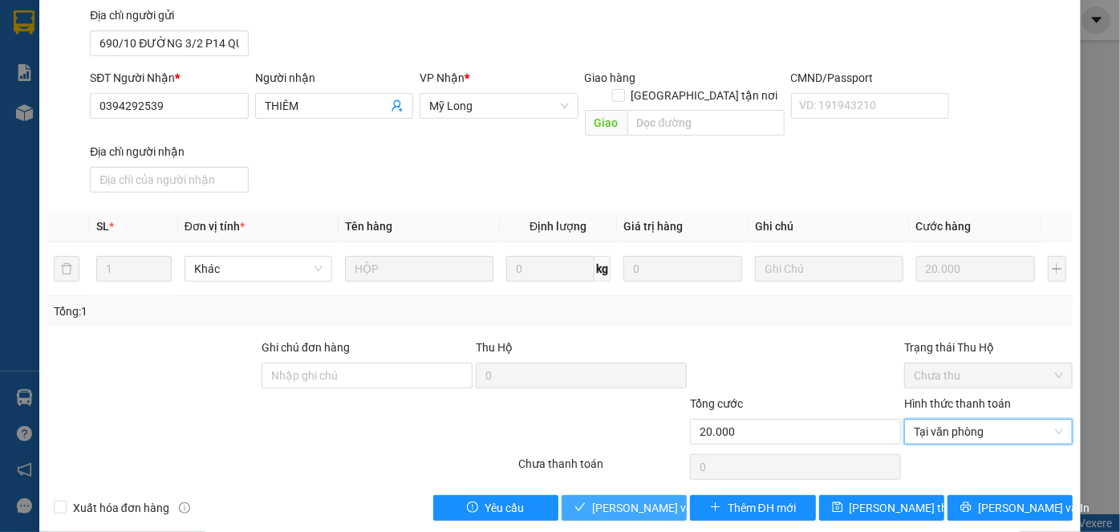
drag, startPoint x: 642, startPoint y: 484, endPoint x: 676, endPoint y: 469, distance: 36.7
click at [642, 499] on span "[PERSON_NAME] và Giao hàng" at bounding box center [669, 508] width 154 height 18
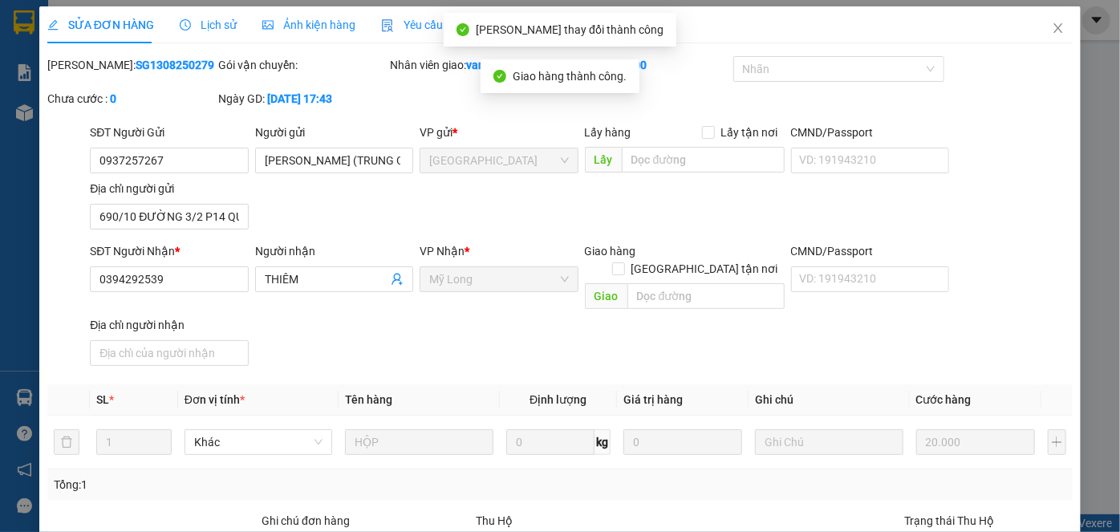
scroll to position [0, 0]
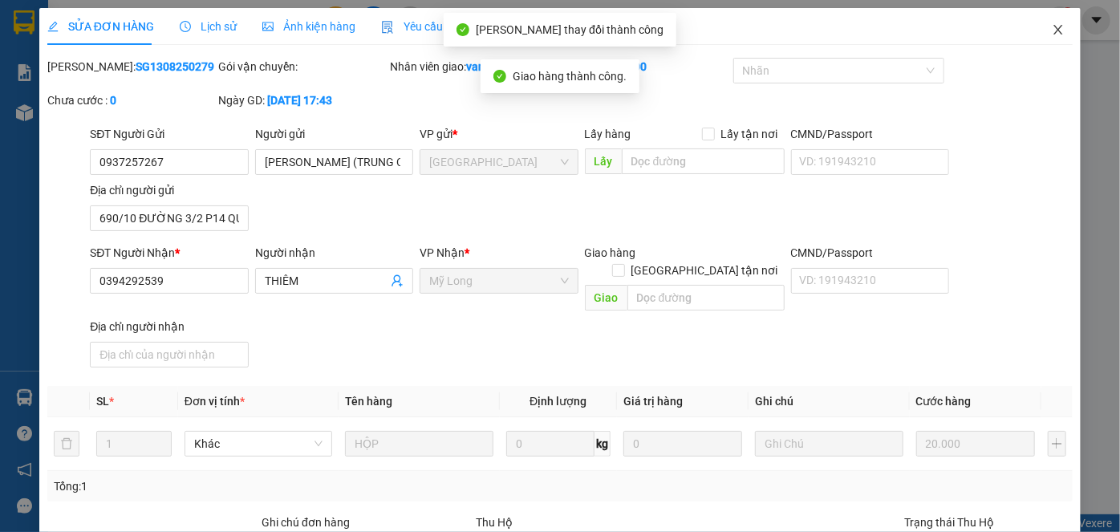
click at [1052, 30] on icon "close" at bounding box center [1058, 29] width 13 height 13
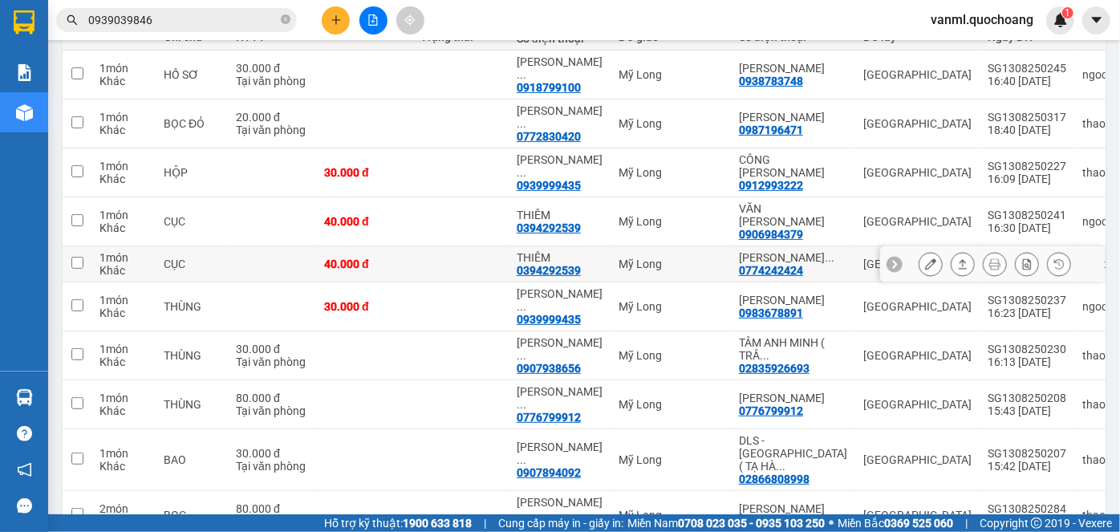
scroll to position [218, 0]
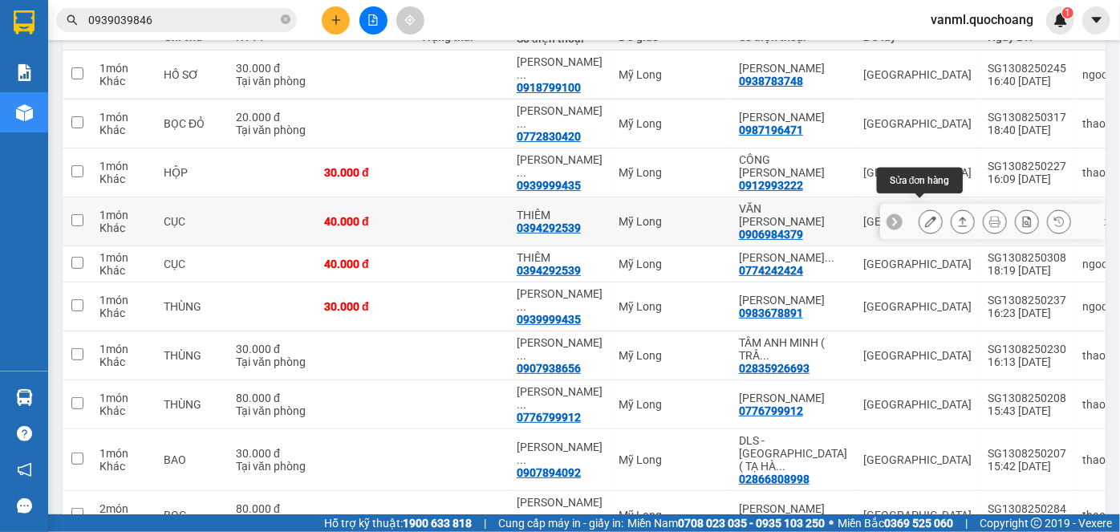
click at [925, 216] on icon at bounding box center [930, 221] width 11 height 11
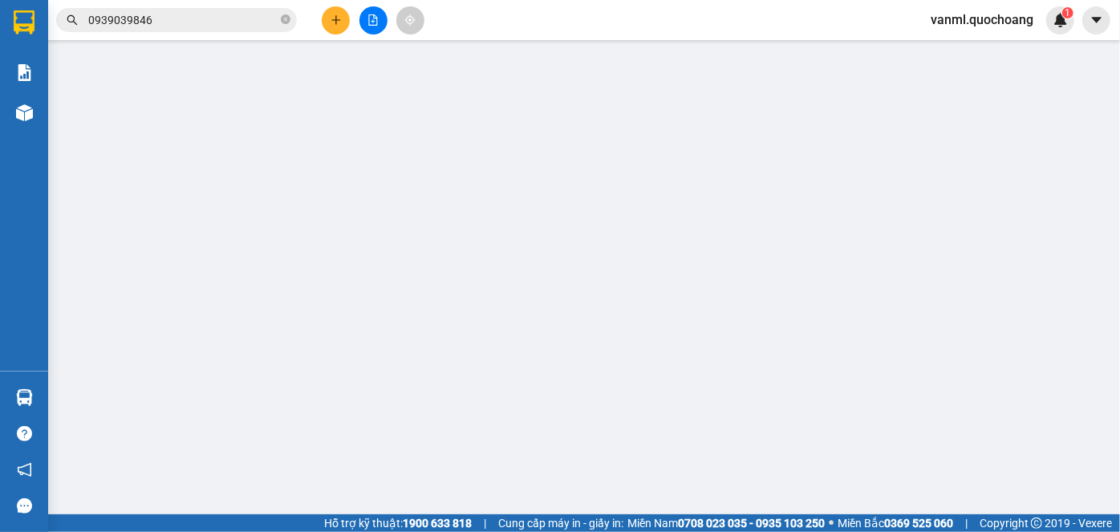
type input "0906984379"
type input "VĂN THỊ THANH THÚY"
type input "533/12 NGUYỄN CHI PHƯƠNG P8 QUẬN 10"
type input "0394292539"
type input "THIÊM"
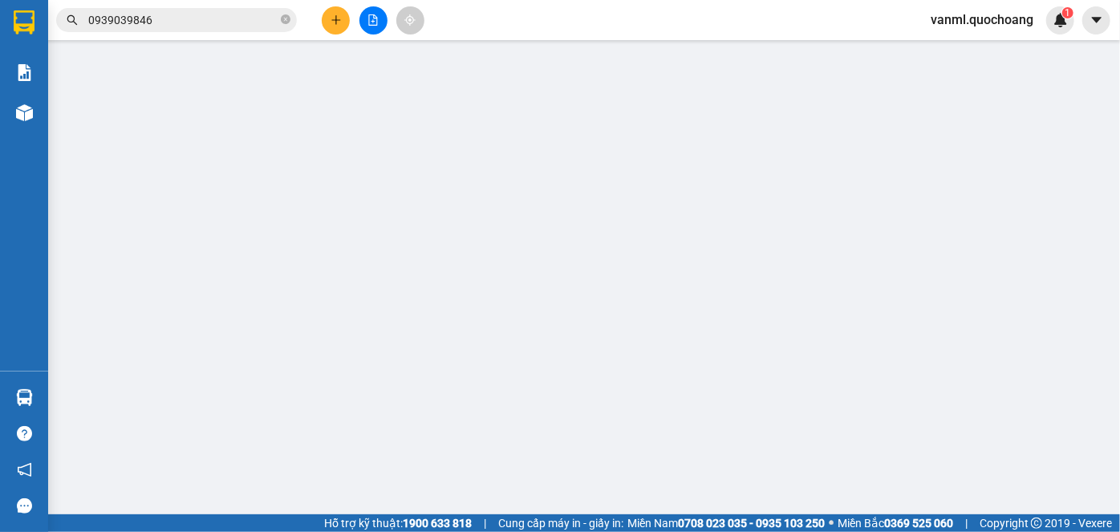
type input "40.000"
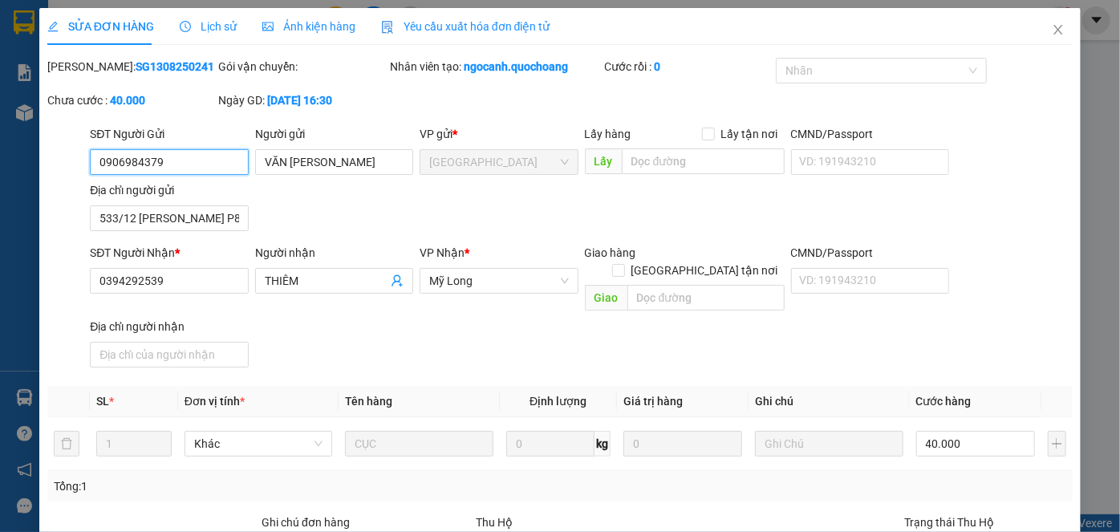
scroll to position [175, 0]
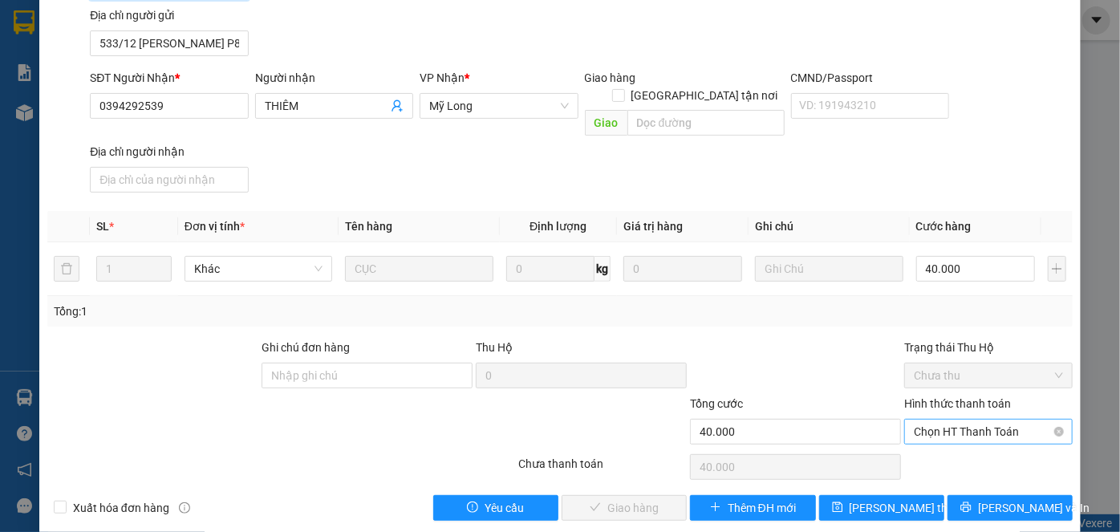
click at [952, 420] on span "Chọn HT Thanh Toán" at bounding box center [988, 432] width 149 height 24
click at [945, 438] on div "Tại văn phòng" at bounding box center [980, 445] width 148 height 18
type input "0"
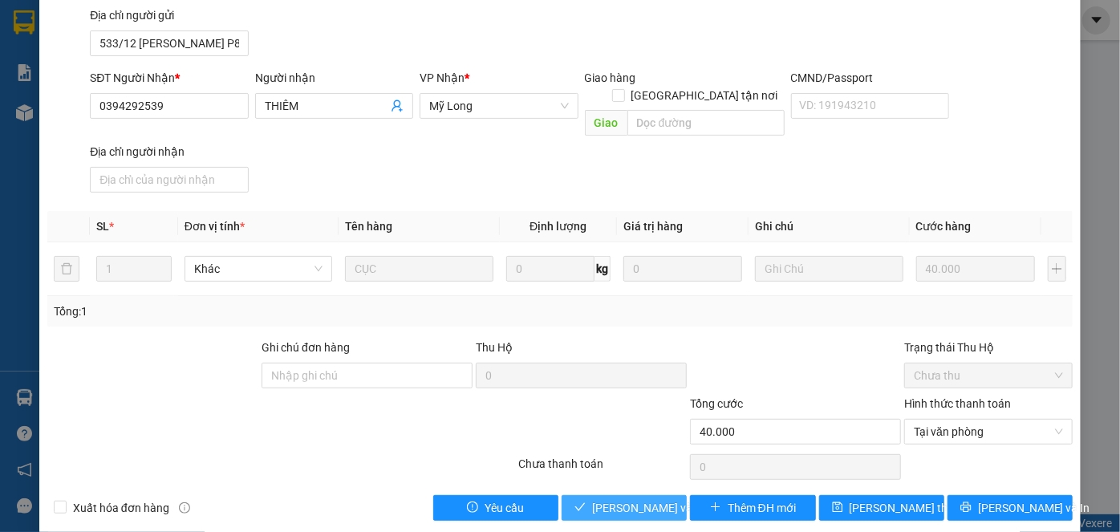
click at [627, 499] on span "[PERSON_NAME] và Giao hàng" at bounding box center [669, 508] width 154 height 18
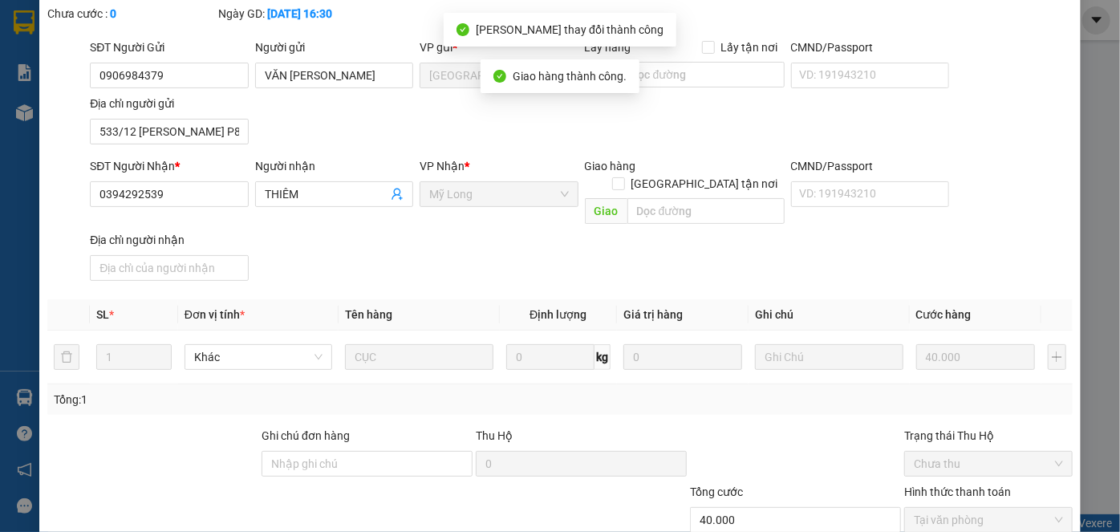
scroll to position [0, 0]
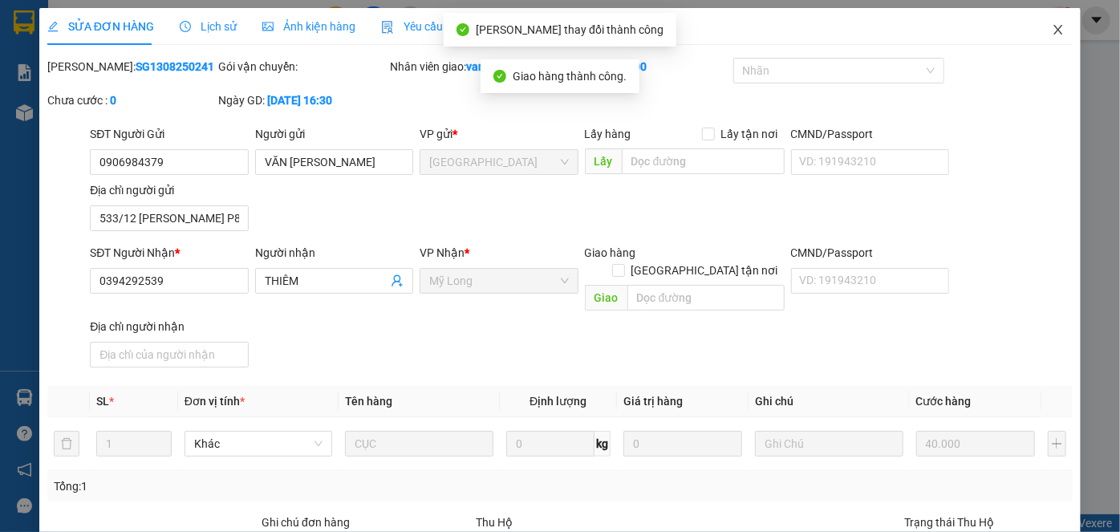
click at [1054, 30] on icon "close" at bounding box center [1058, 30] width 9 height 10
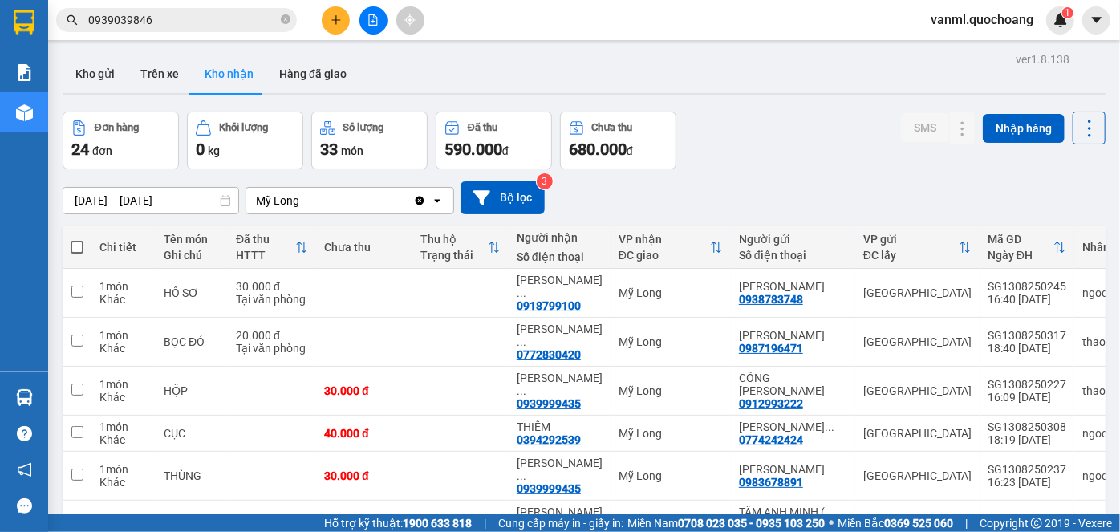
scroll to position [72, 0]
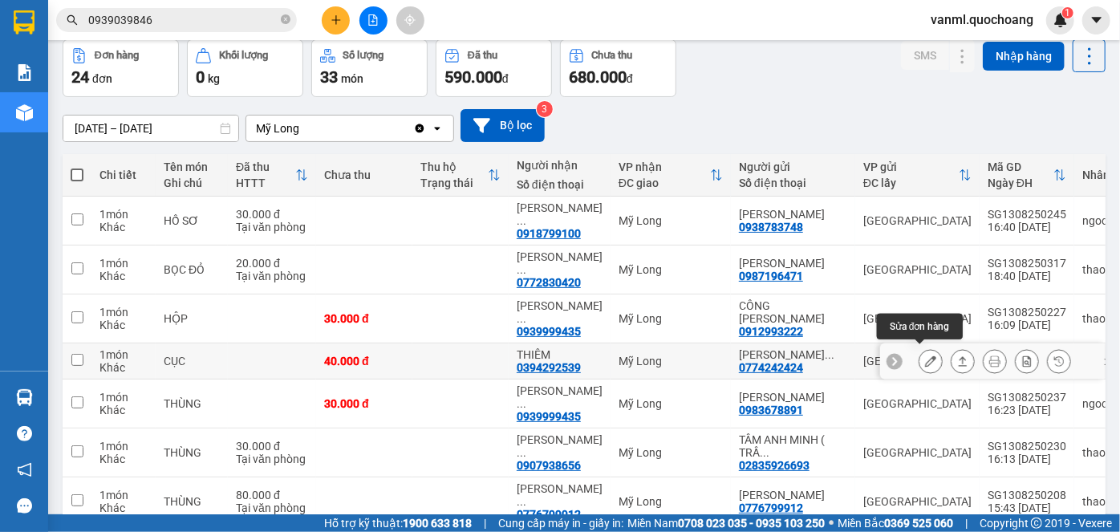
click at [925, 356] on icon at bounding box center [930, 361] width 11 height 11
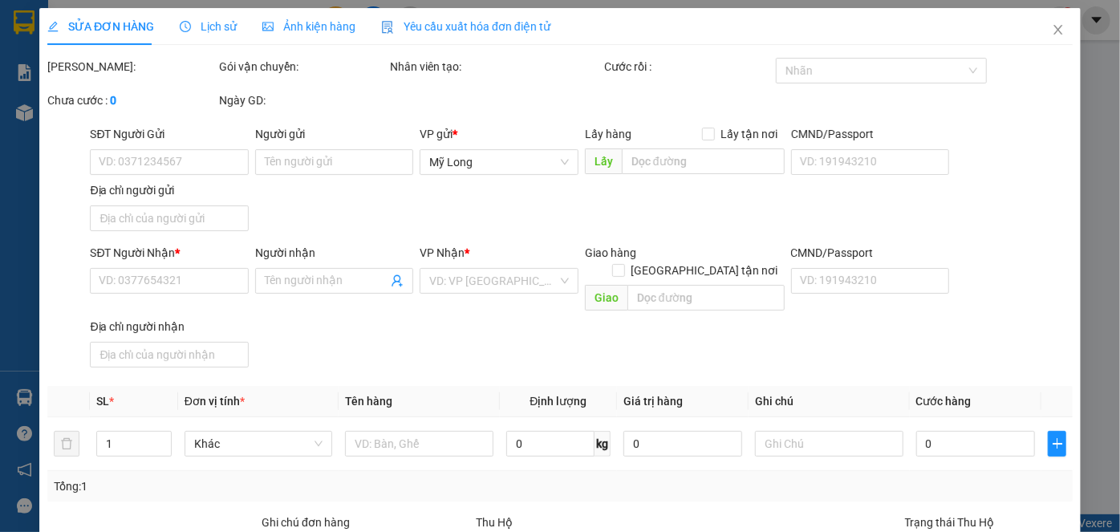
type input "0774242424"
type input "PHAN HOÀNG KHÁNH"
type input "207/19 ĐƯỜNG 3/2 P11 QUẬN 10"
type input "0394292539"
type input "THIÊM"
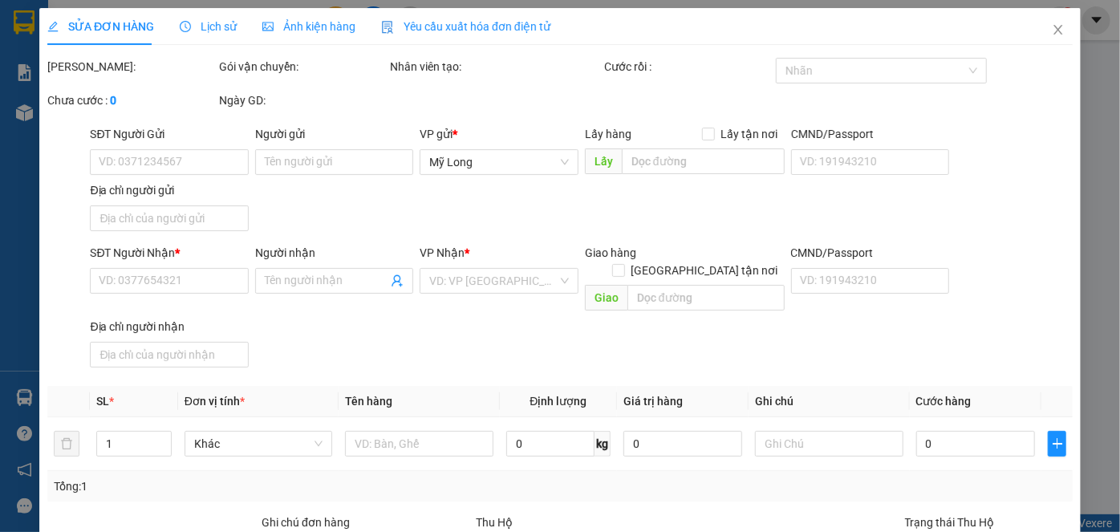
type input "40.000"
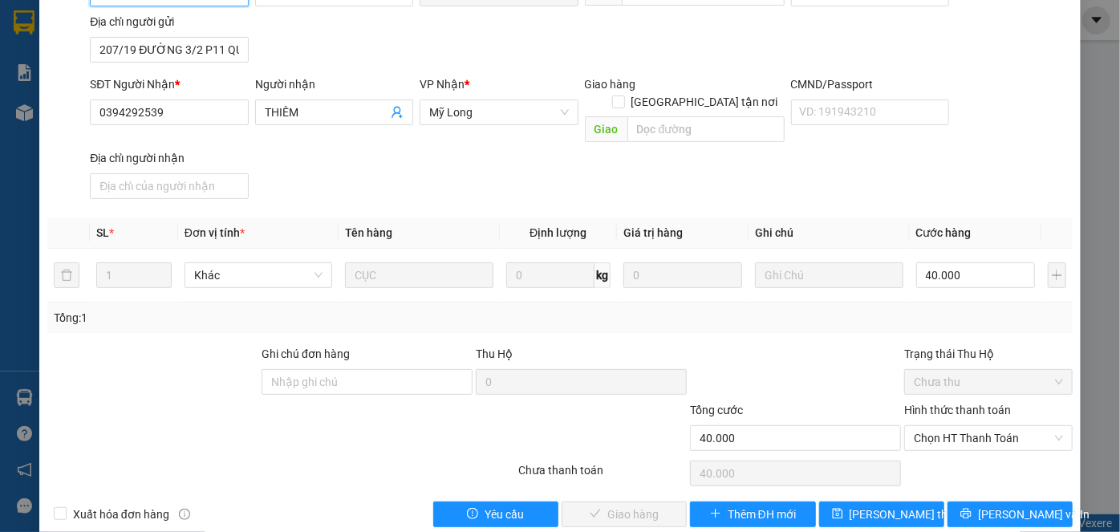
scroll to position [175, 0]
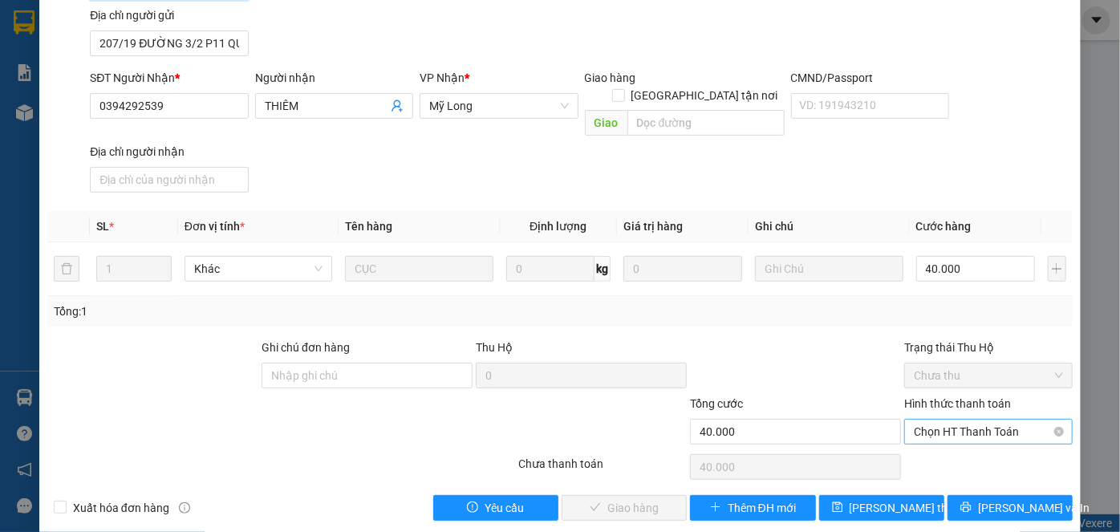
click at [959, 420] on span "Chọn HT Thanh Toán" at bounding box center [988, 432] width 149 height 24
click at [959, 443] on div "Tại văn phòng" at bounding box center [980, 445] width 148 height 18
type input "0"
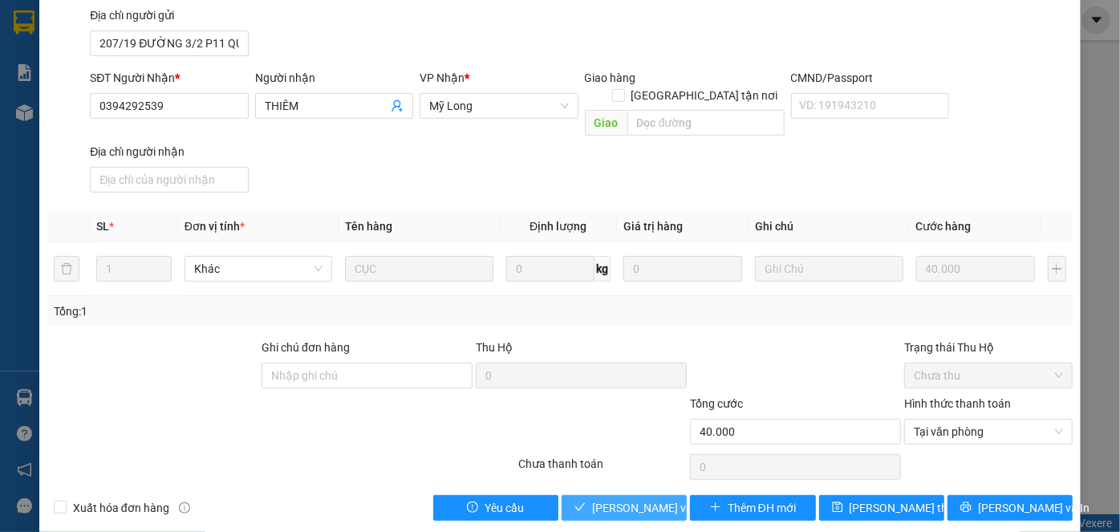
click at [654, 499] on span "[PERSON_NAME] và Giao hàng" at bounding box center [669, 508] width 154 height 18
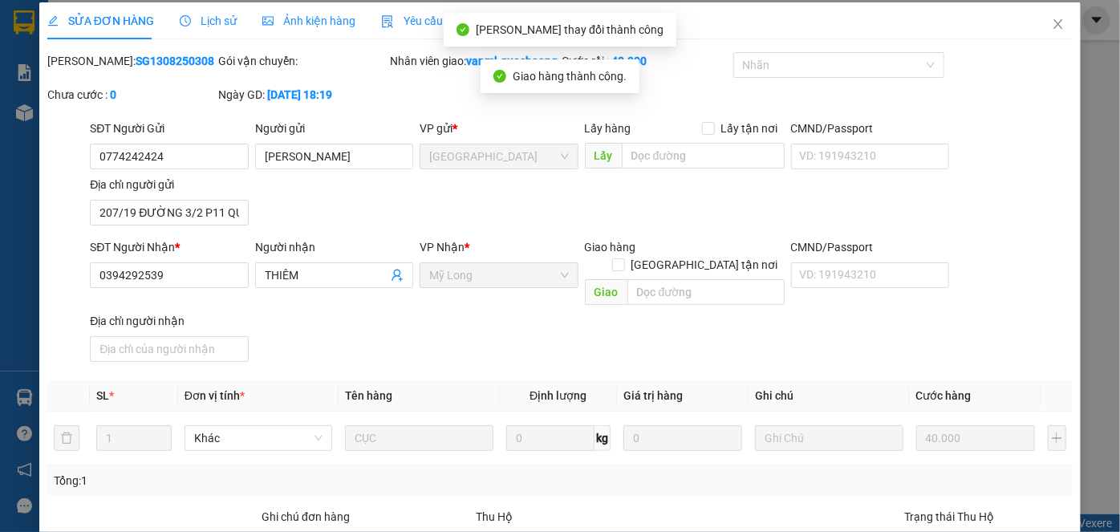
scroll to position [0, 0]
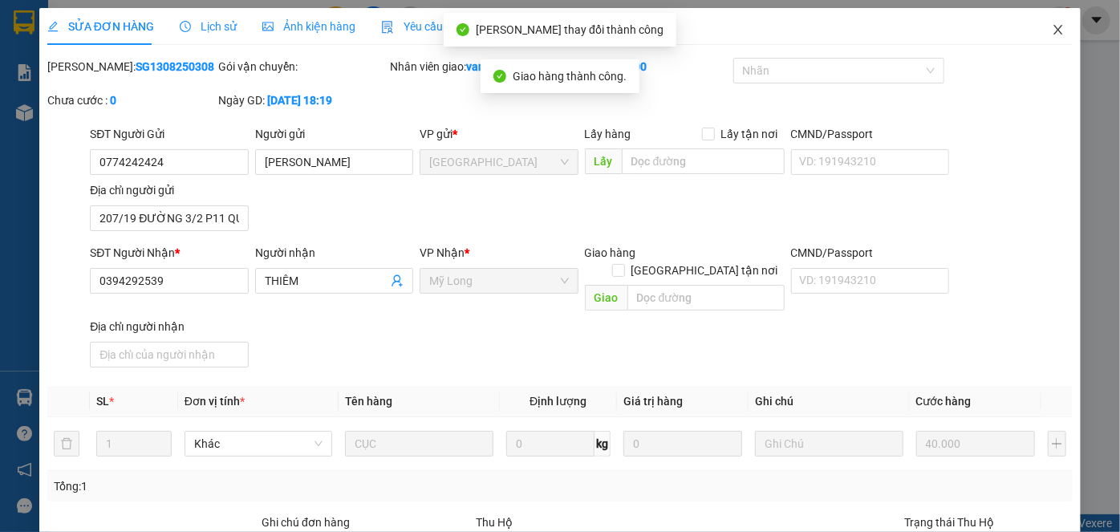
click at [1052, 28] on icon "close" at bounding box center [1058, 29] width 13 height 13
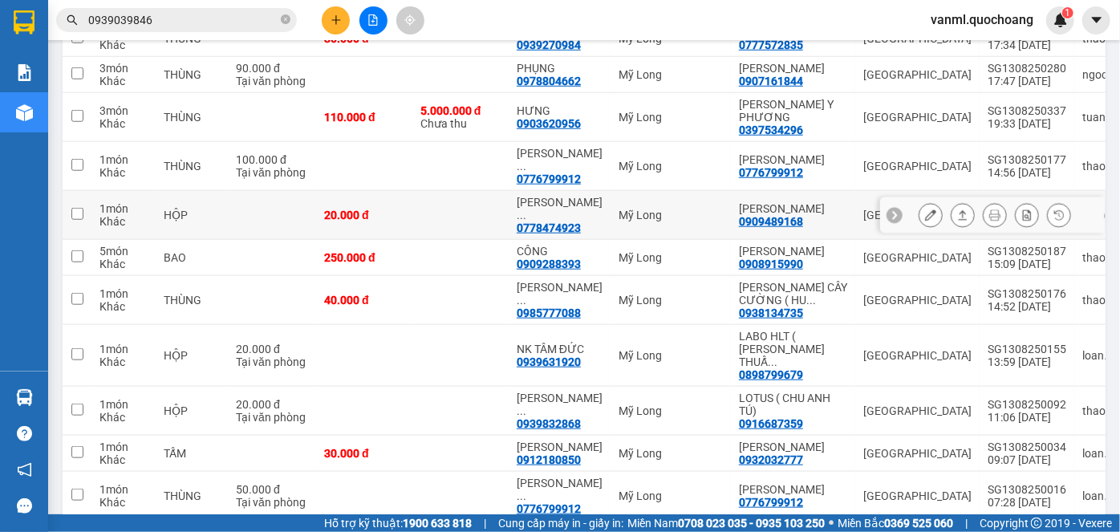
scroll to position [583, 0]
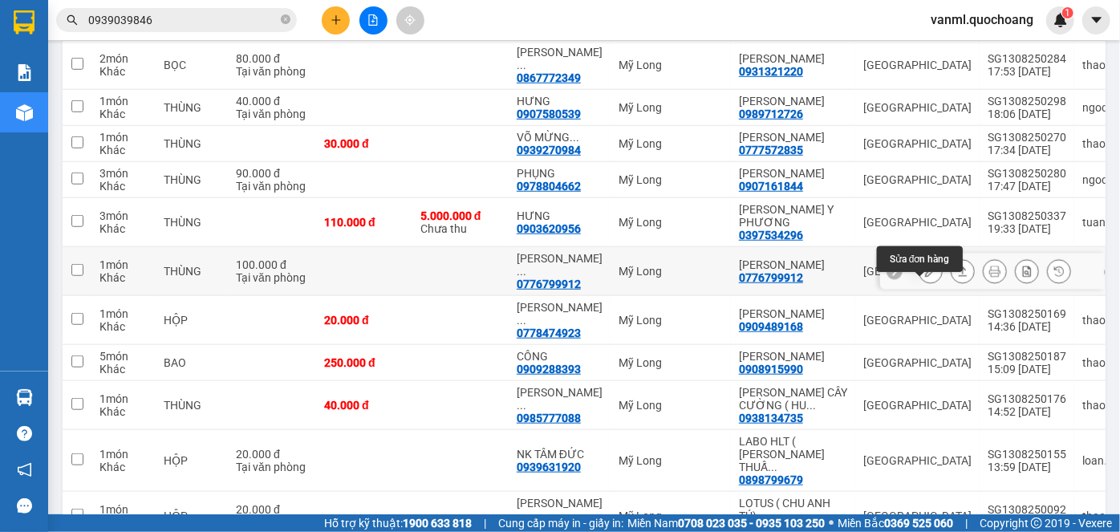
click at [920, 286] on button at bounding box center [931, 272] width 22 height 28
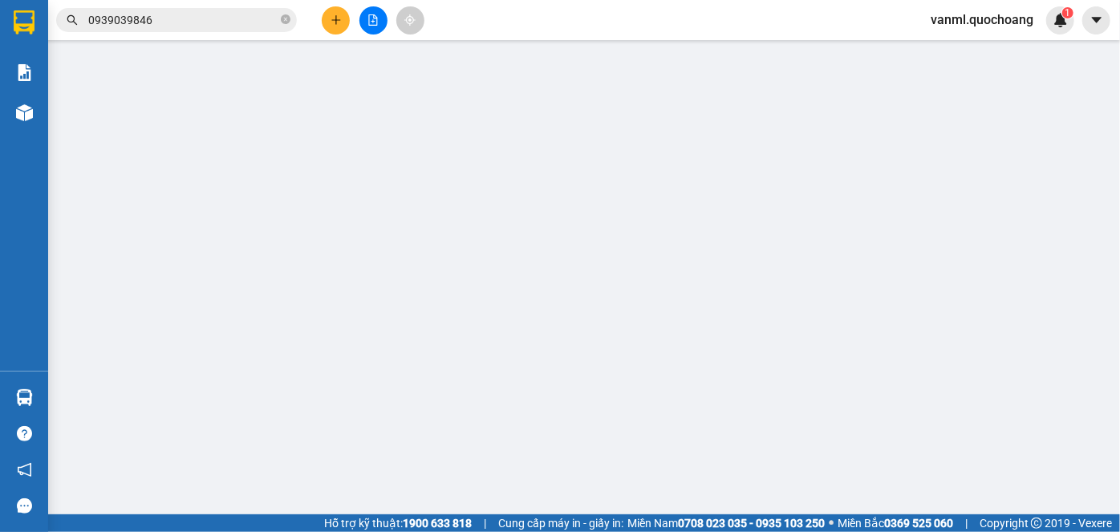
type input "0776799912"
type input "[PERSON_NAME]"
type input "SỐ 30 XÃ BÌNH HÀNG TÂY"
type input "0776799912"
type input "[PERSON_NAME]"
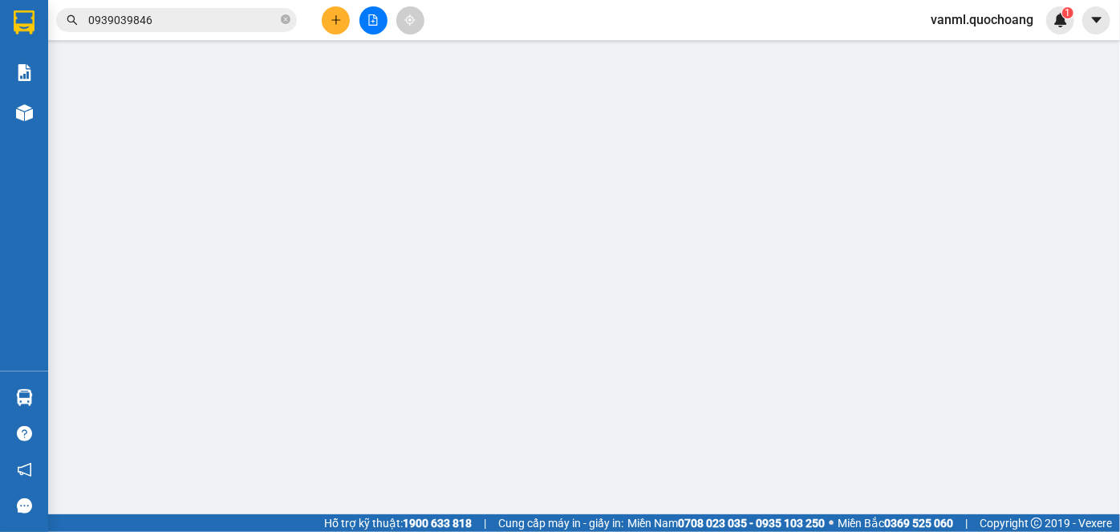
type input "100.000"
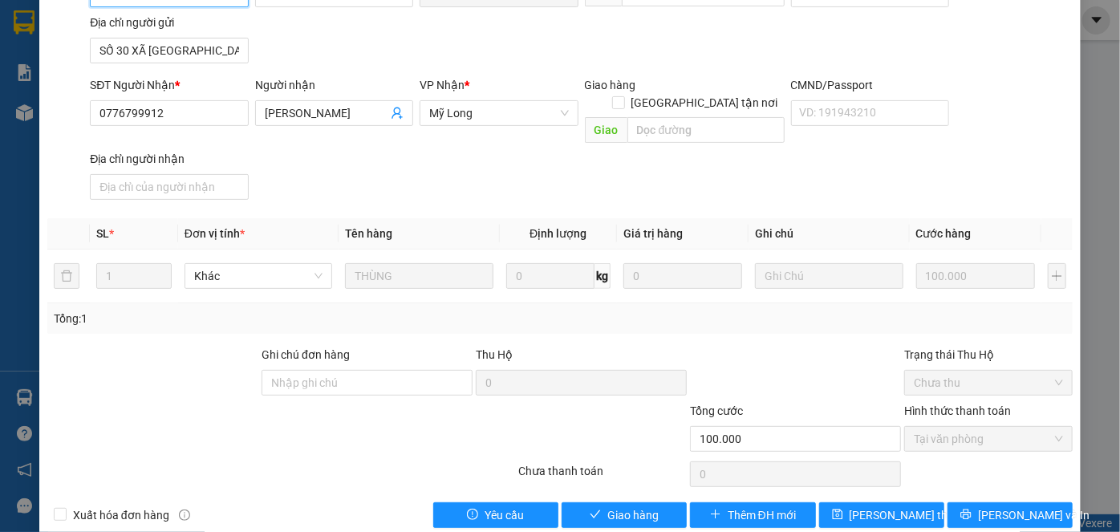
scroll to position [175, 0]
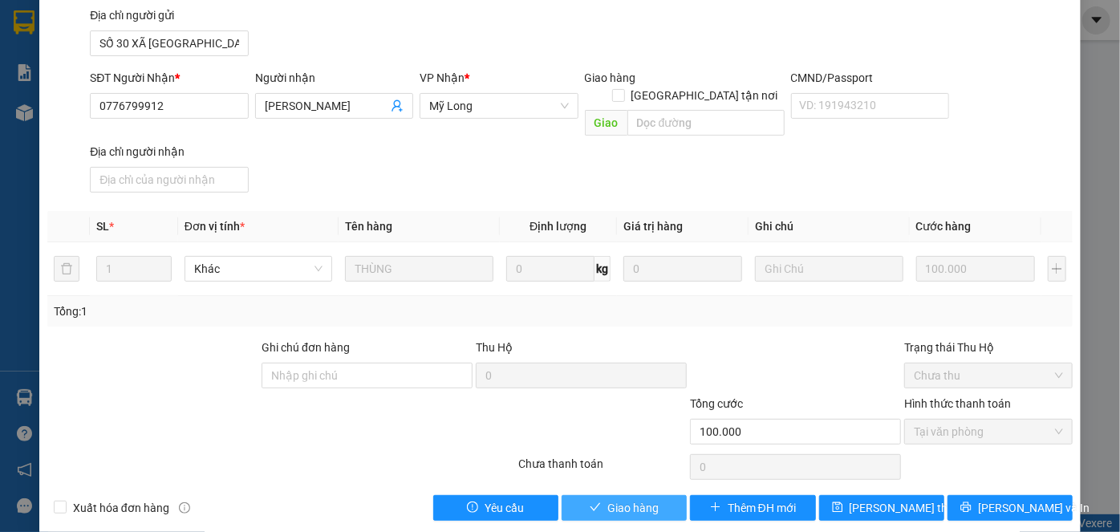
click at [637, 499] on span "Giao hàng" at bounding box center [632, 508] width 51 height 18
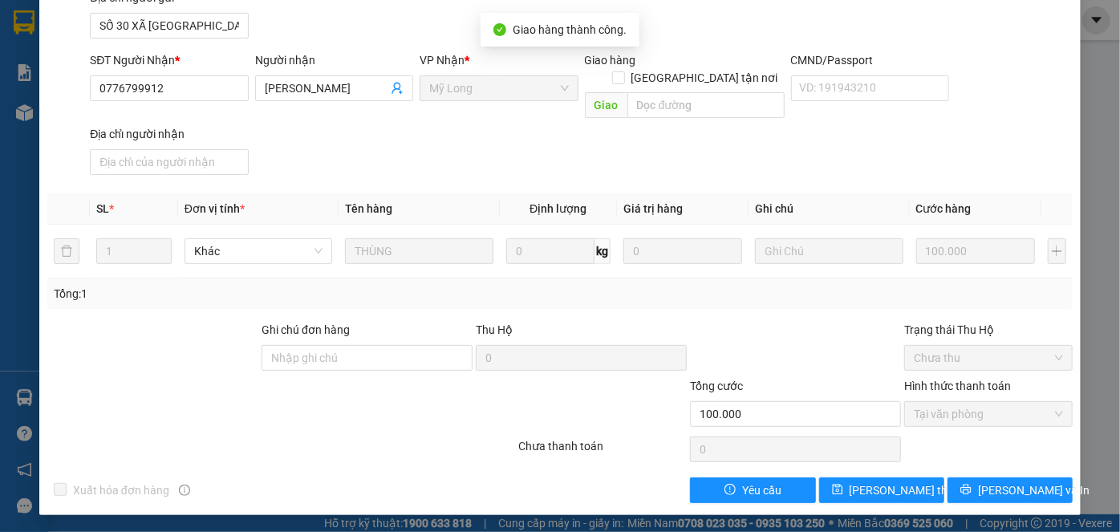
scroll to position [0, 0]
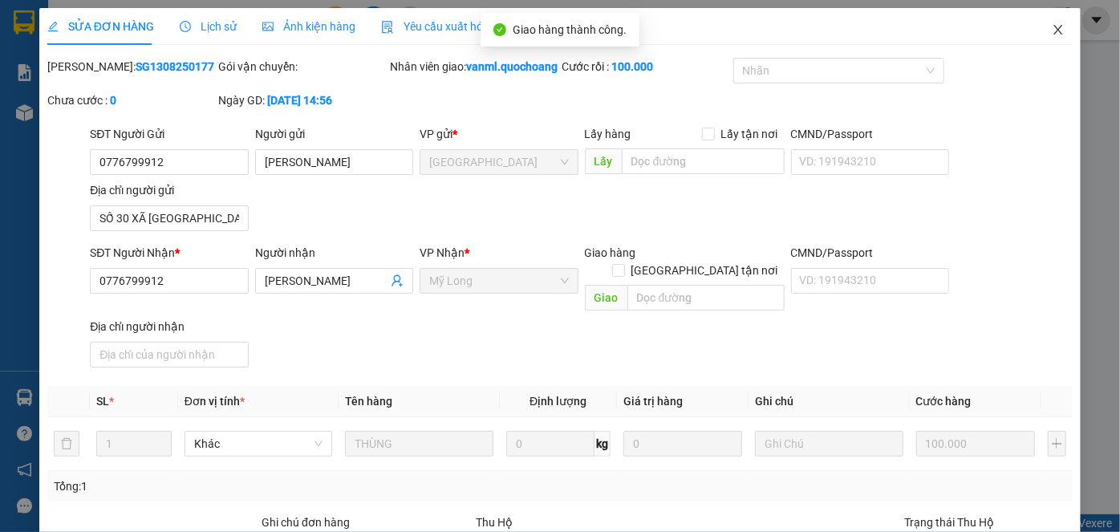
click at [1052, 31] on icon "close" at bounding box center [1058, 29] width 13 height 13
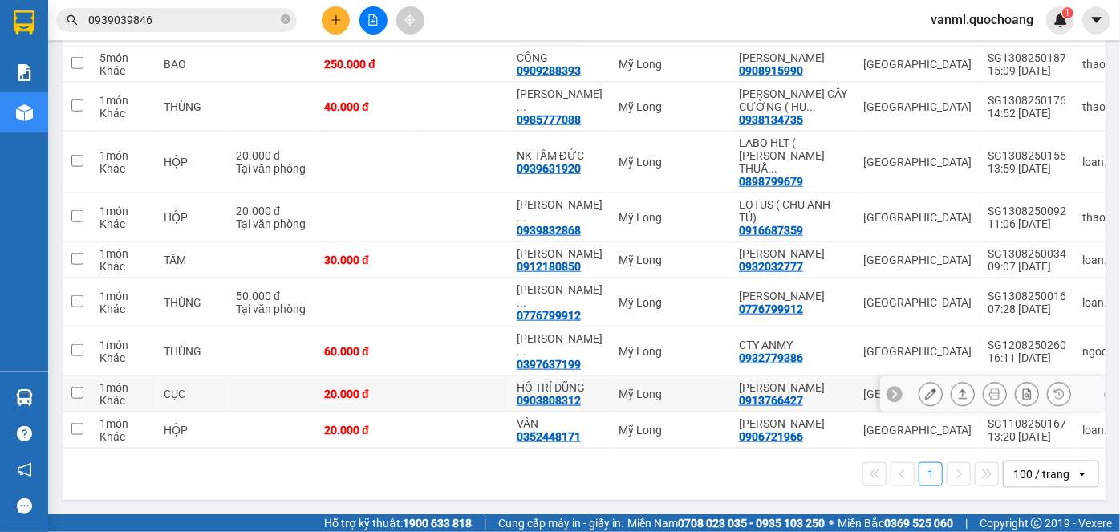
scroll to position [872, 0]
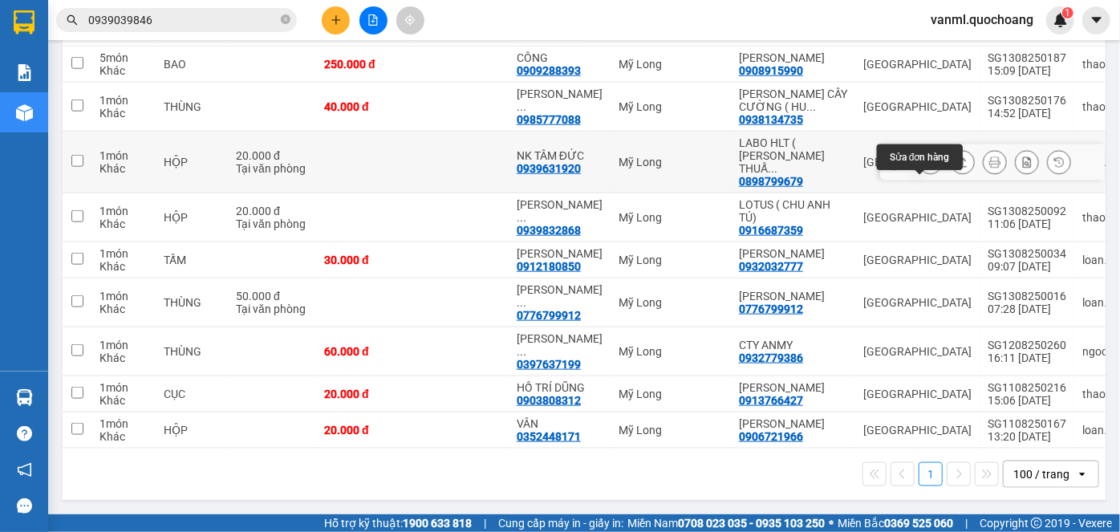
click at [925, 156] on icon at bounding box center [930, 161] width 11 height 11
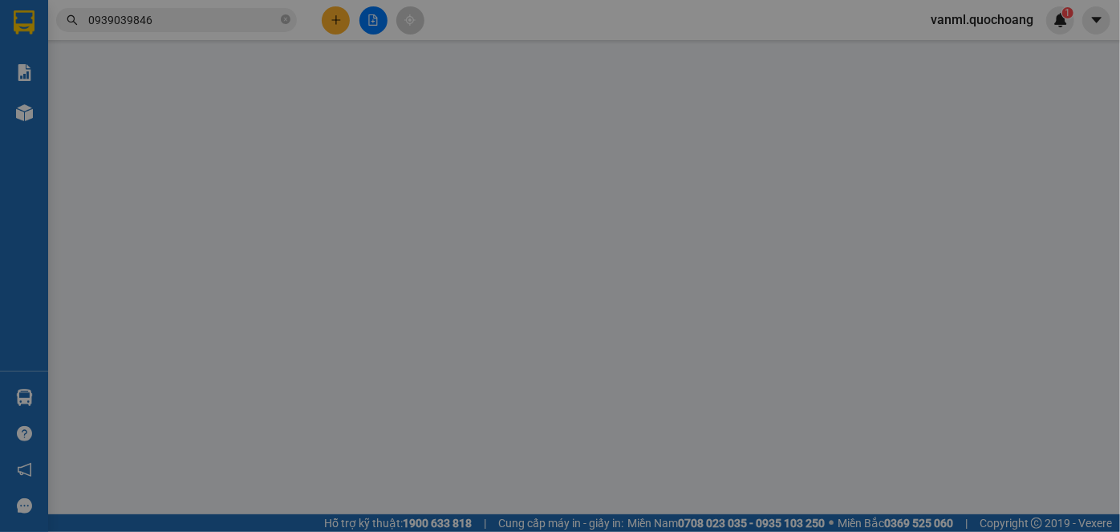
type input "0898799679"
type input "LABO HLT ( LÊ CÔNG THUẤN )"
type input "36D ĐƯỜNG SỐ 36 P10 Q6"
type input "0939631920"
type input "NK TÂM ĐỨC"
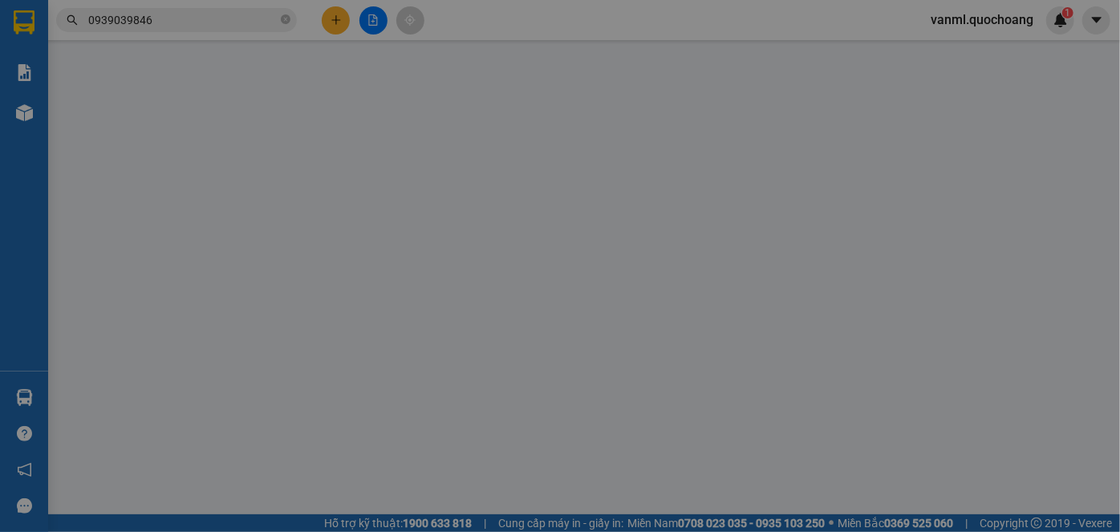
type input "20.000"
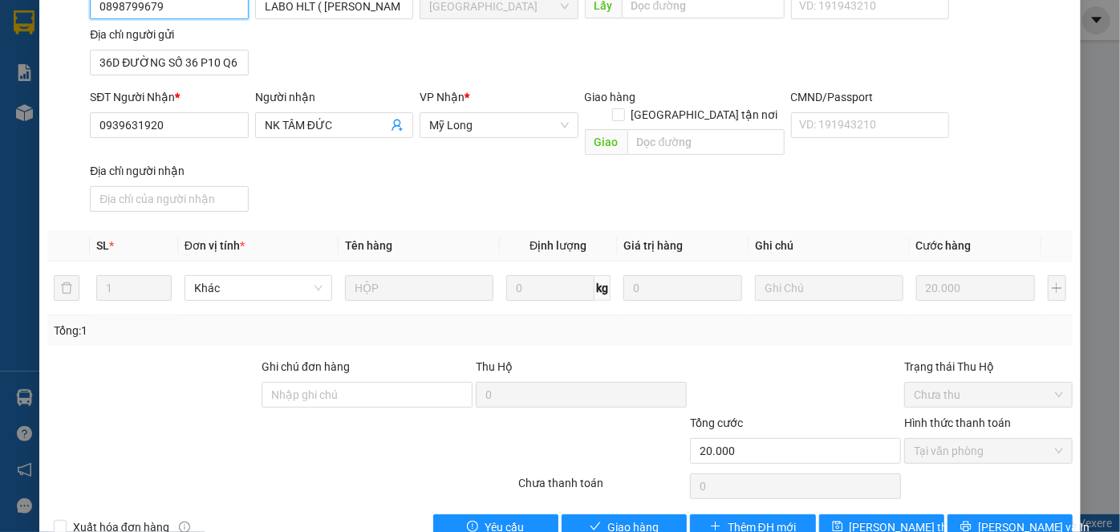
scroll to position [175, 0]
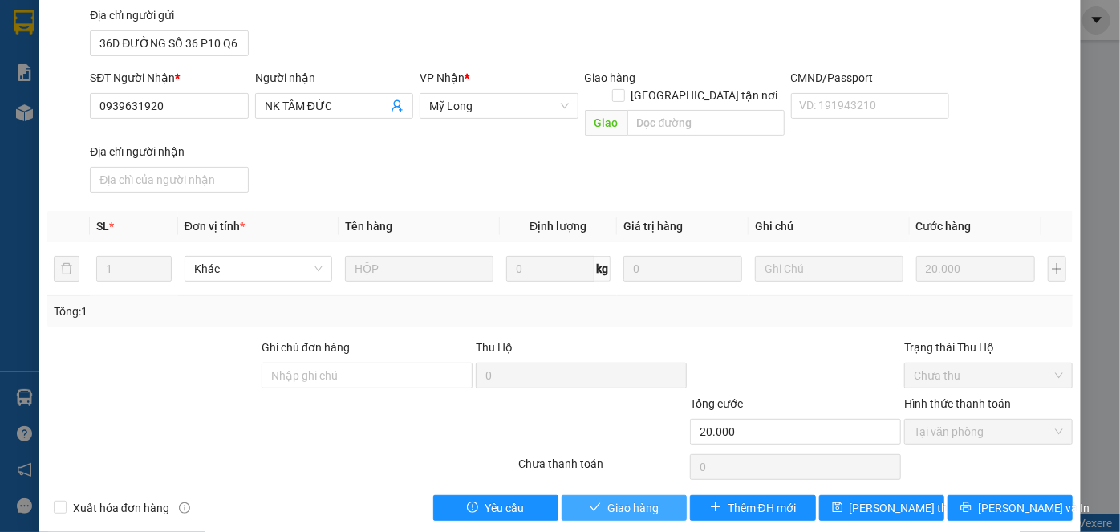
drag, startPoint x: 628, startPoint y: 482, endPoint x: 632, endPoint y: 464, distance: 18.9
click at [628, 499] on span "Giao hàng" at bounding box center [632, 508] width 51 height 18
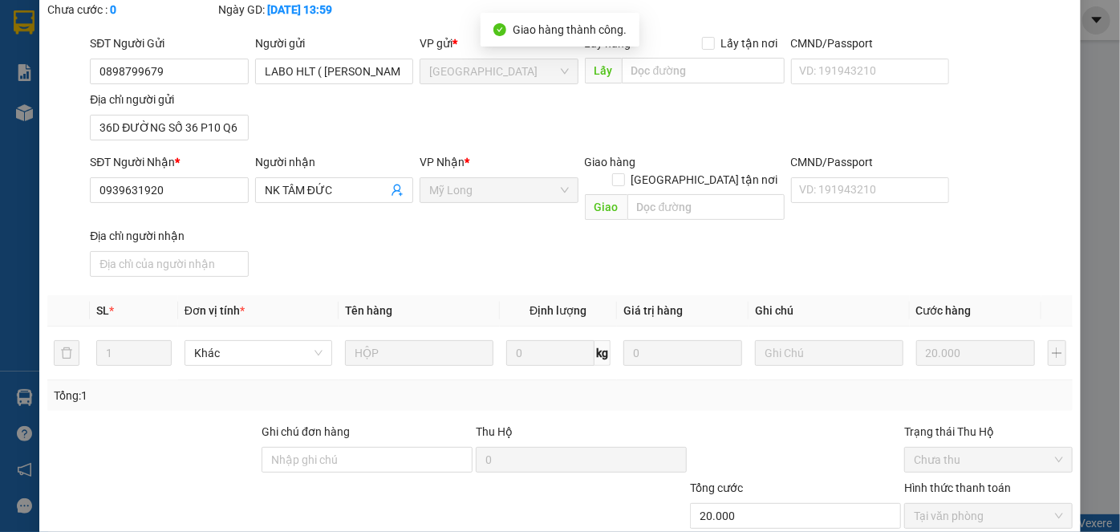
scroll to position [0, 0]
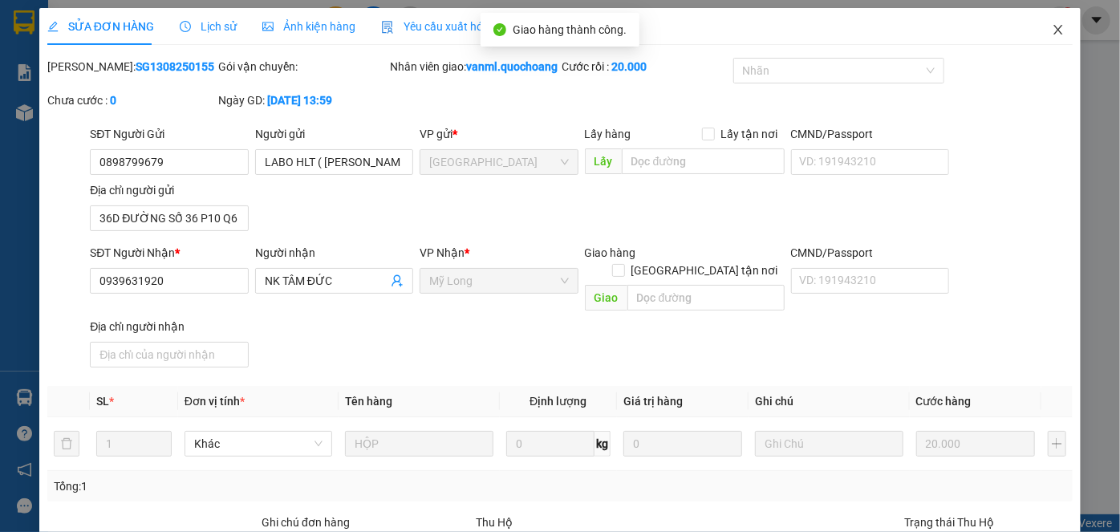
click at [1054, 34] on icon "close" at bounding box center [1058, 30] width 9 height 10
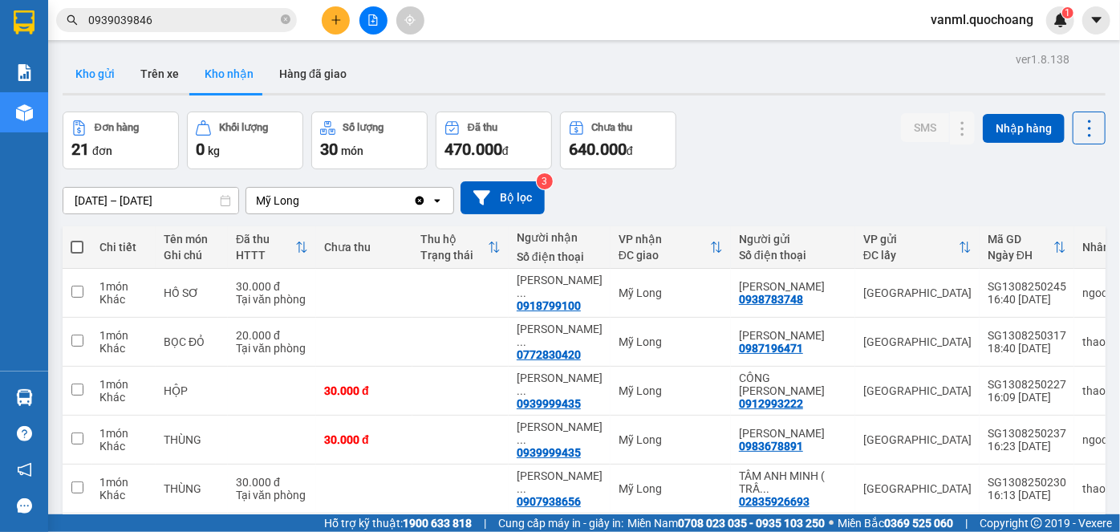
click at [101, 71] on button "Kho gửi" at bounding box center [95, 74] width 65 height 39
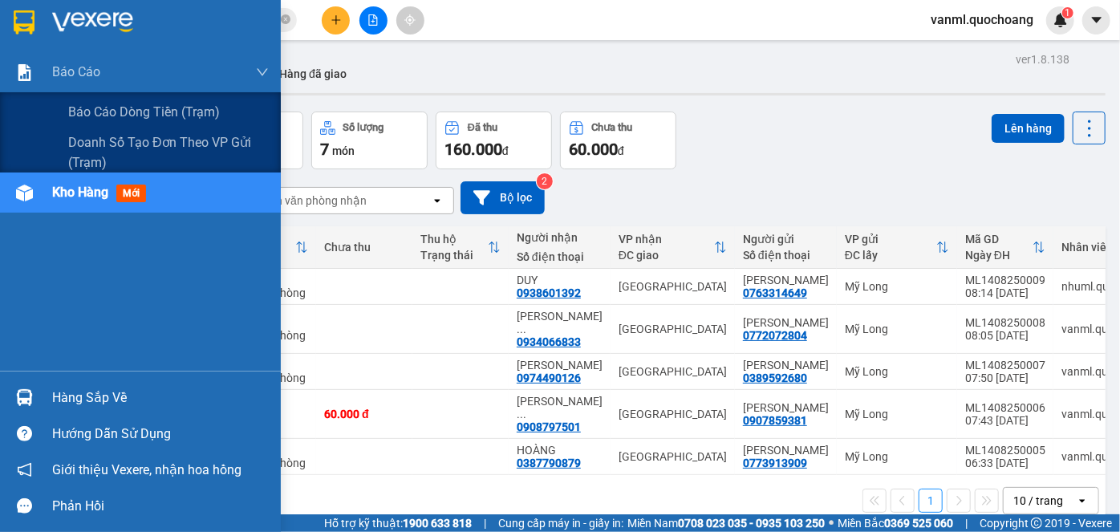
drag, startPoint x: 114, startPoint y: 112, endPoint x: 155, endPoint y: 287, distance: 180.4
click at [117, 112] on span "Báo cáo dòng tiền (trạm)" at bounding box center [144, 112] width 152 height 20
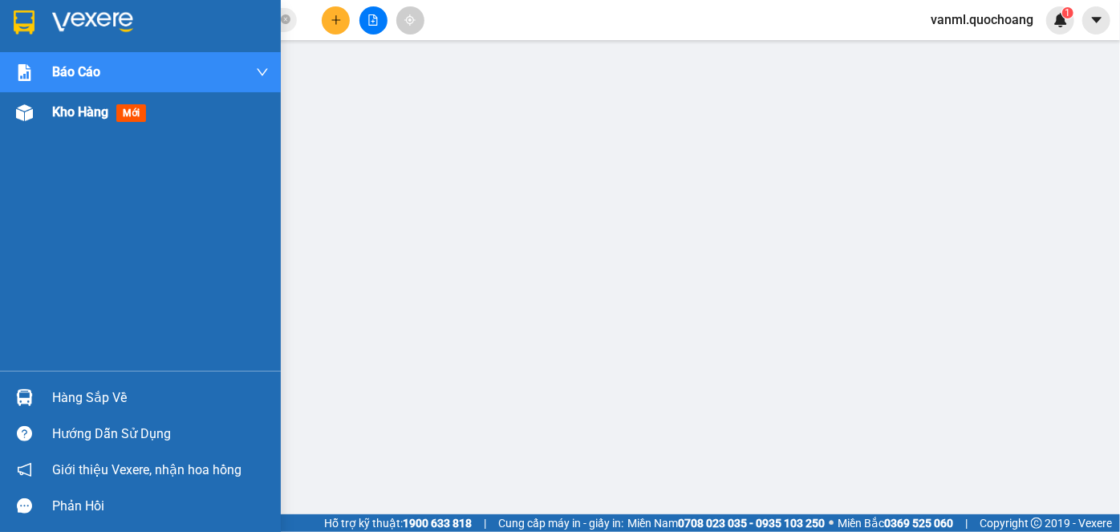
click at [59, 116] on span "Kho hàng" at bounding box center [80, 111] width 56 height 15
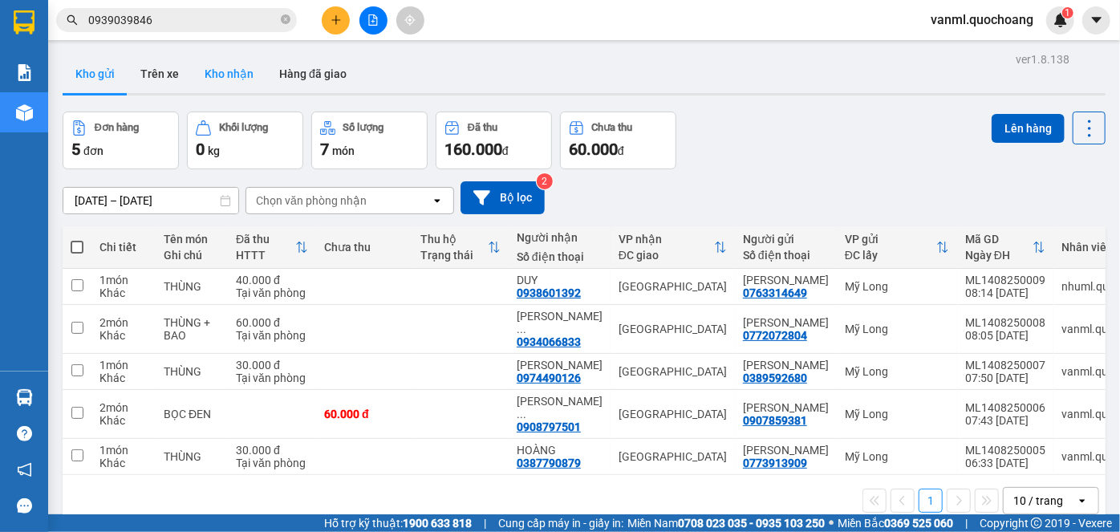
click at [227, 79] on button "Kho nhận" at bounding box center [229, 74] width 75 height 39
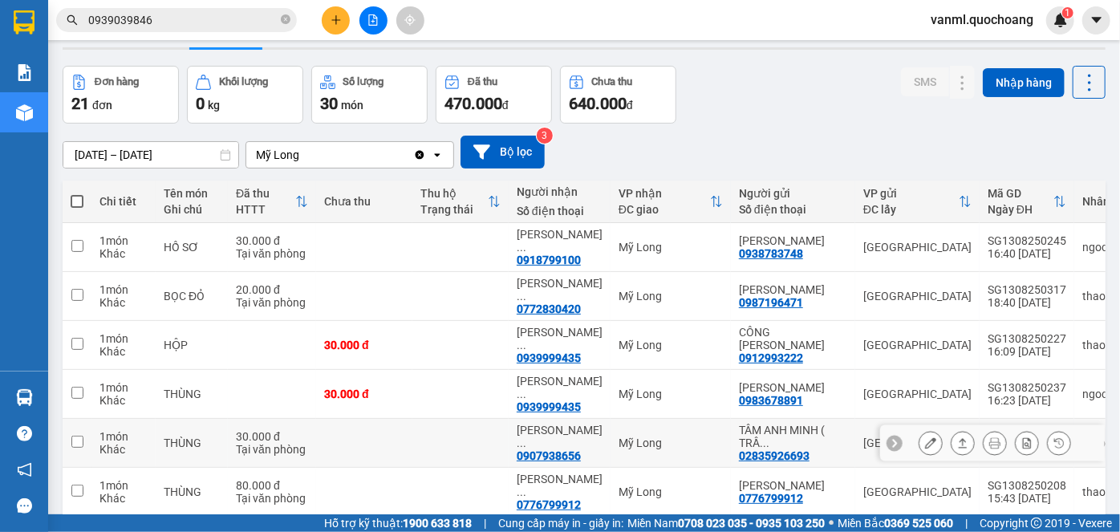
scroll to position [20, 0]
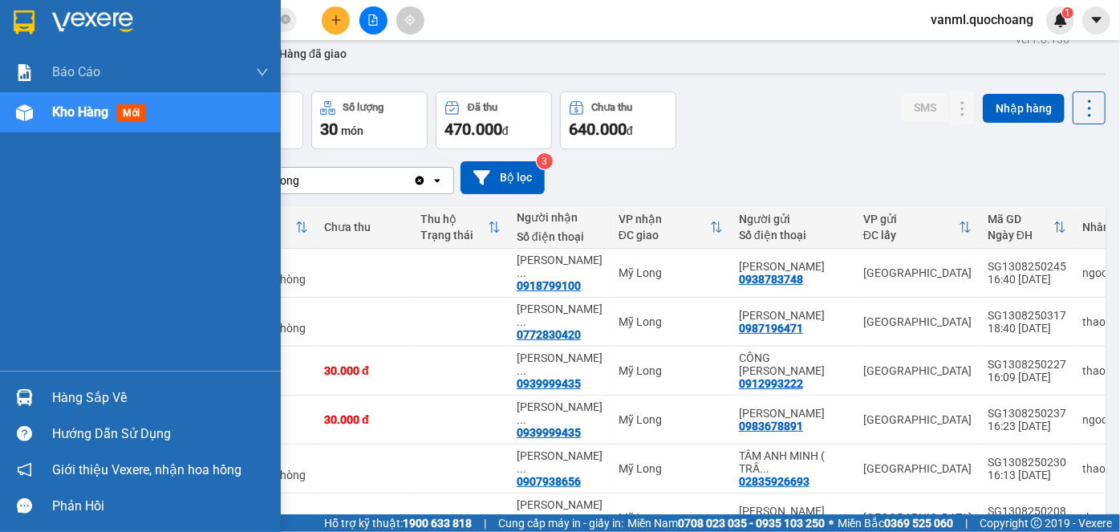
click at [83, 400] on div "Hàng sắp về" at bounding box center [160, 398] width 217 height 24
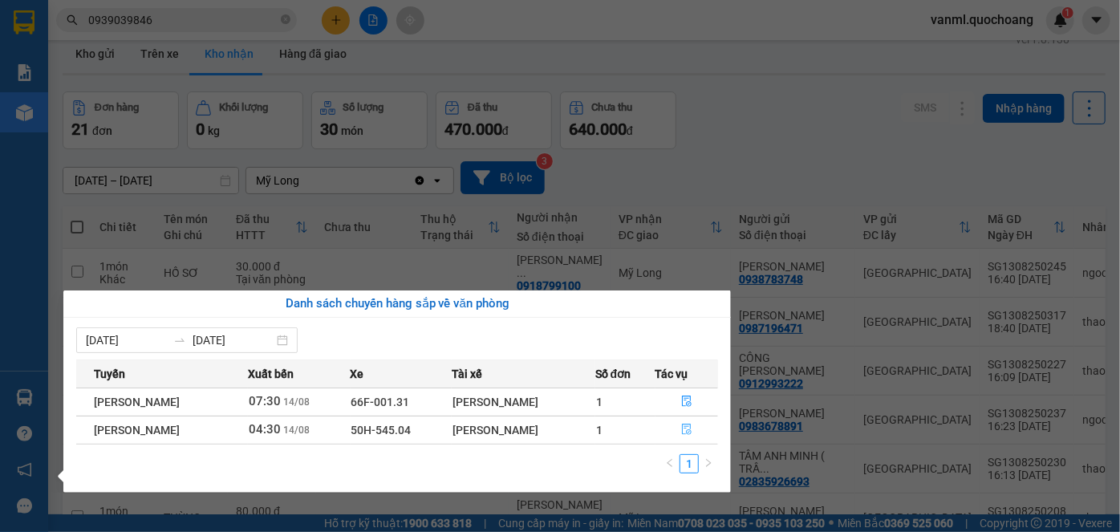
click at [691, 429] on icon "file-done" at bounding box center [686, 429] width 11 height 11
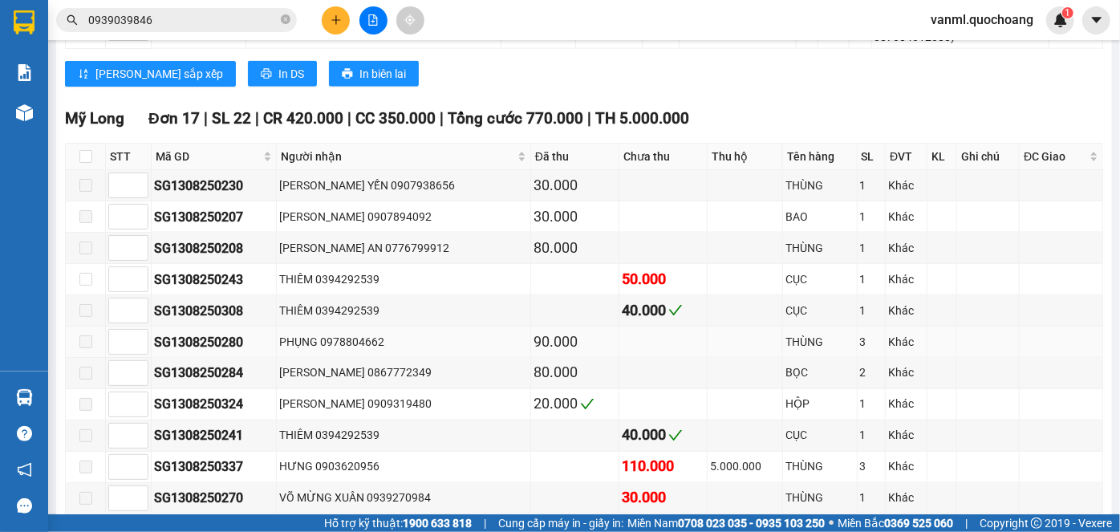
scroll to position [1167, 0]
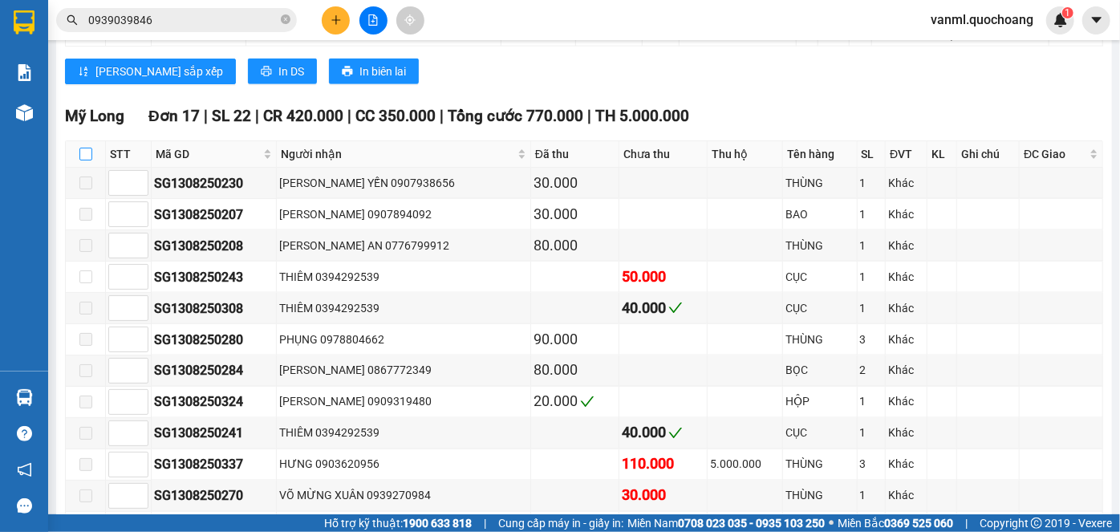
click at [80, 152] on input "checkbox" at bounding box center [85, 154] width 13 height 13
checkbox input "true"
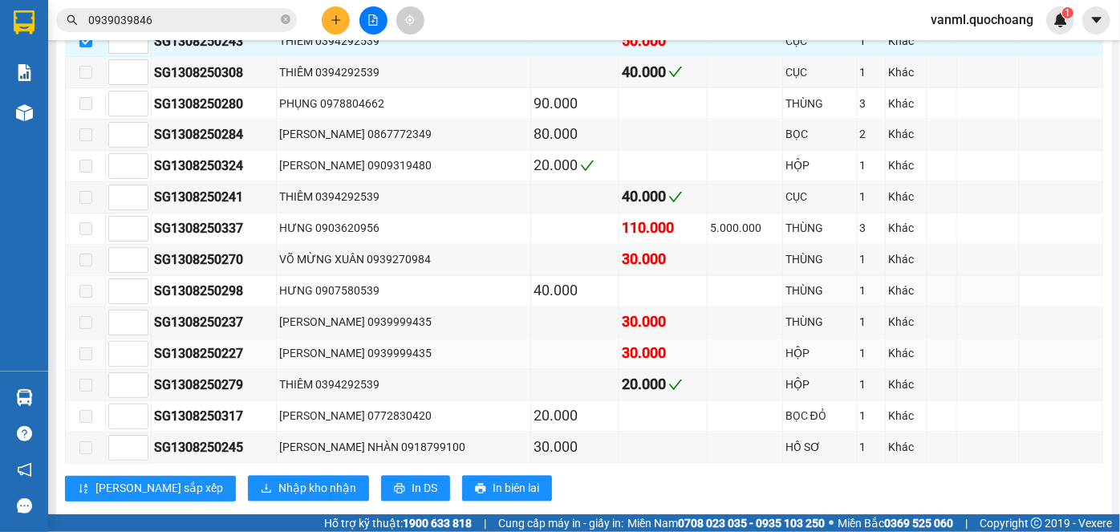
scroll to position [1423, 0]
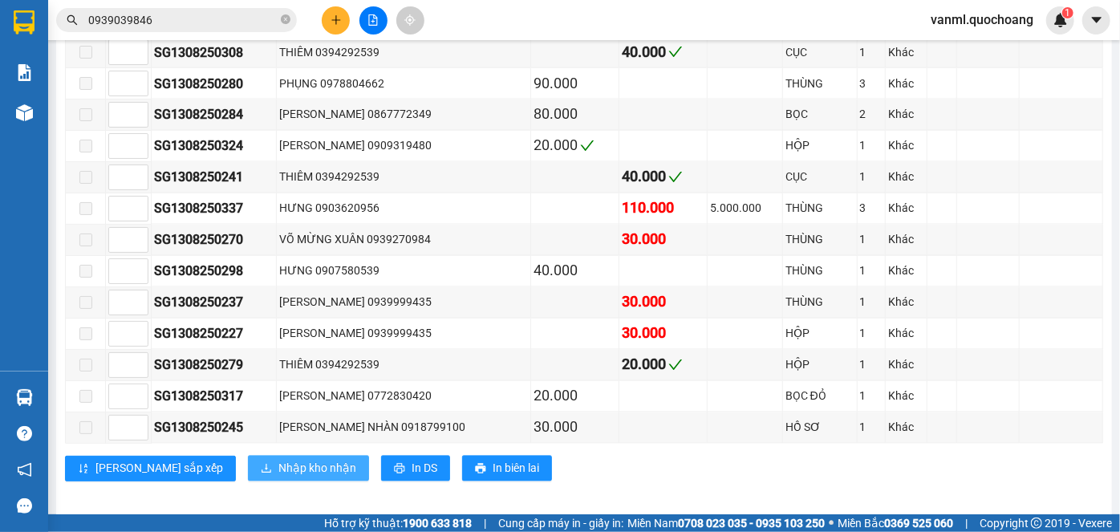
click at [278, 460] on span "Nhập kho nhận" at bounding box center [317, 469] width 78 height 18
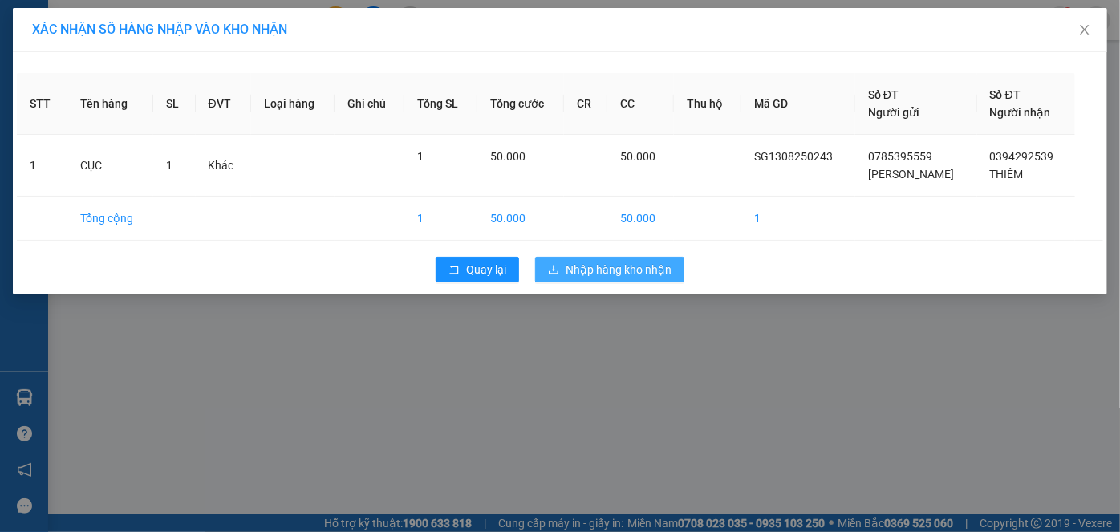
click at [607, 258] on button "Nhập hàng kho nhận" at bounding box center [609, 270] width 149 height 26
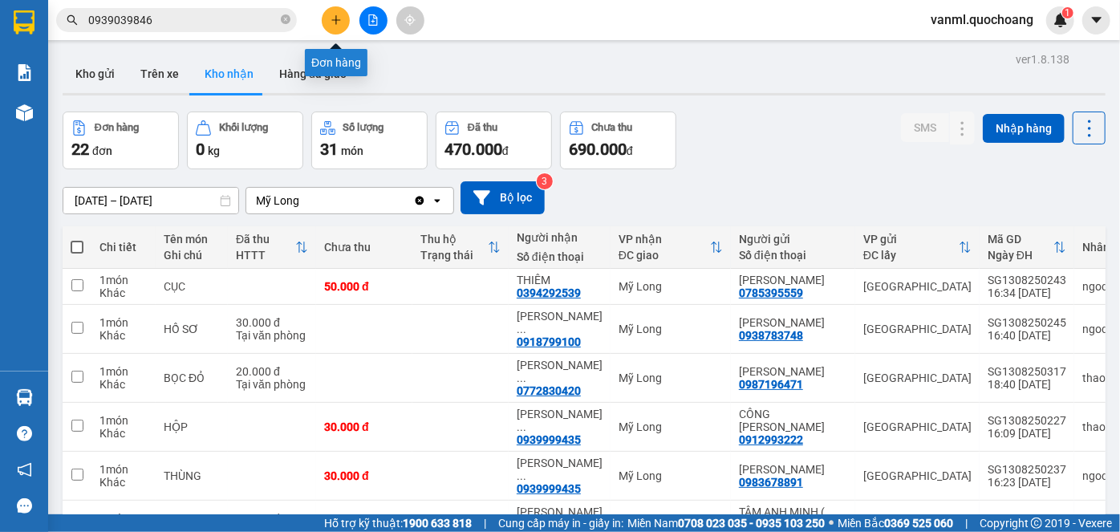
click at [333, 26] on button at bounding box center [336, 20] width 28 height 28
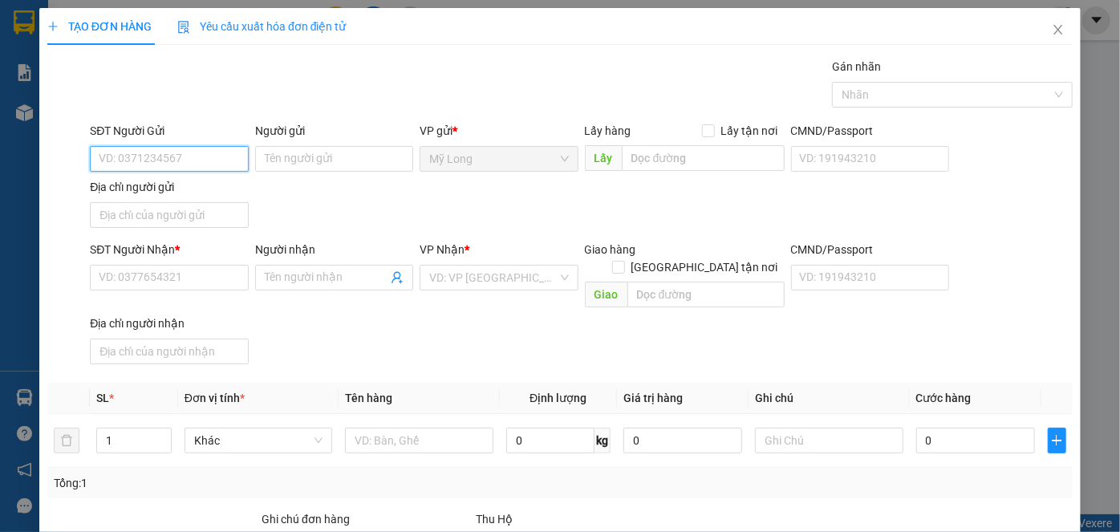
click at [193, 160] on input "SĐT Người Gửi" at bounding box center [169, 159] width 158 height 26
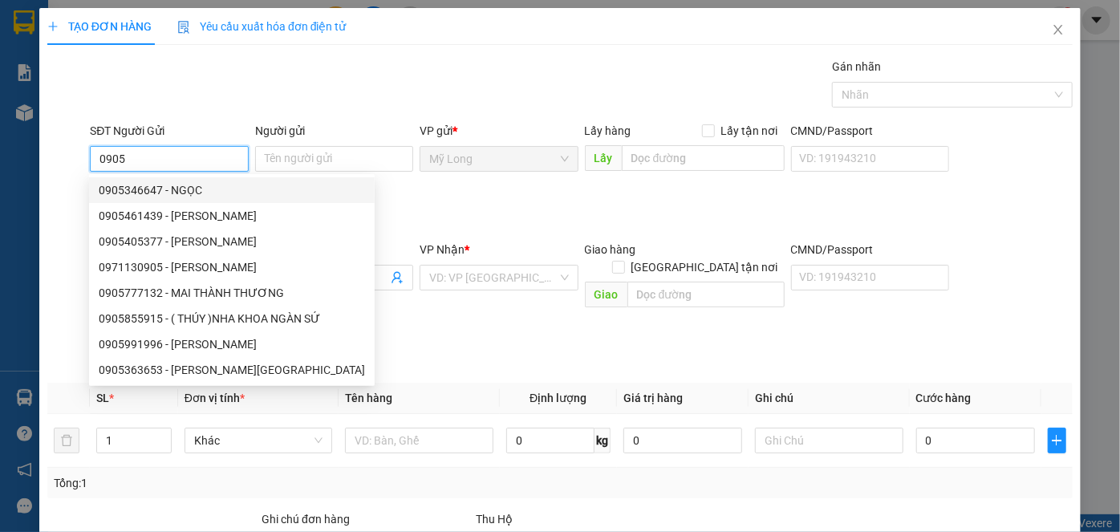
click at [185, 160] on input "0905" at bounding box center [169, 159] width 158 height 26
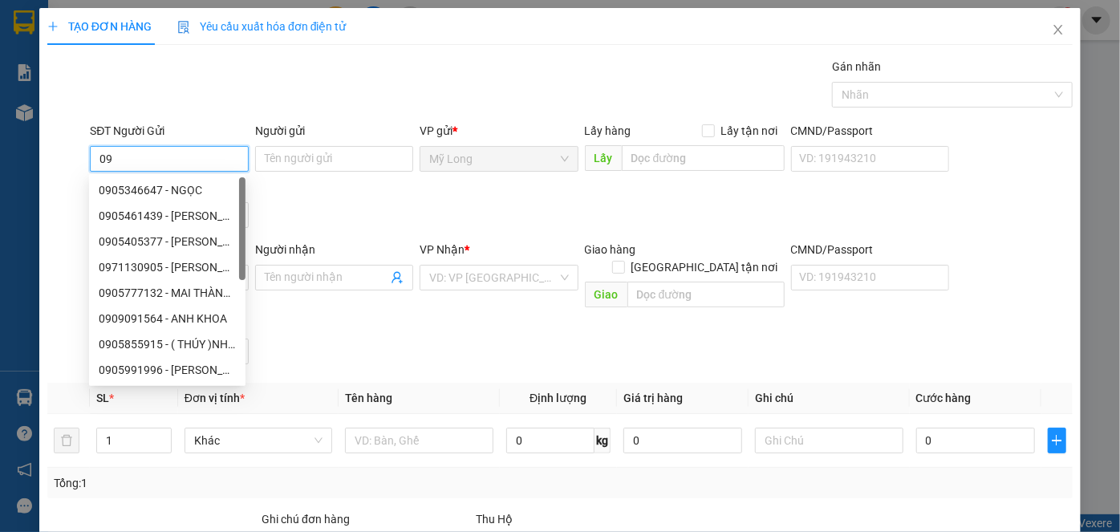
type input "0"
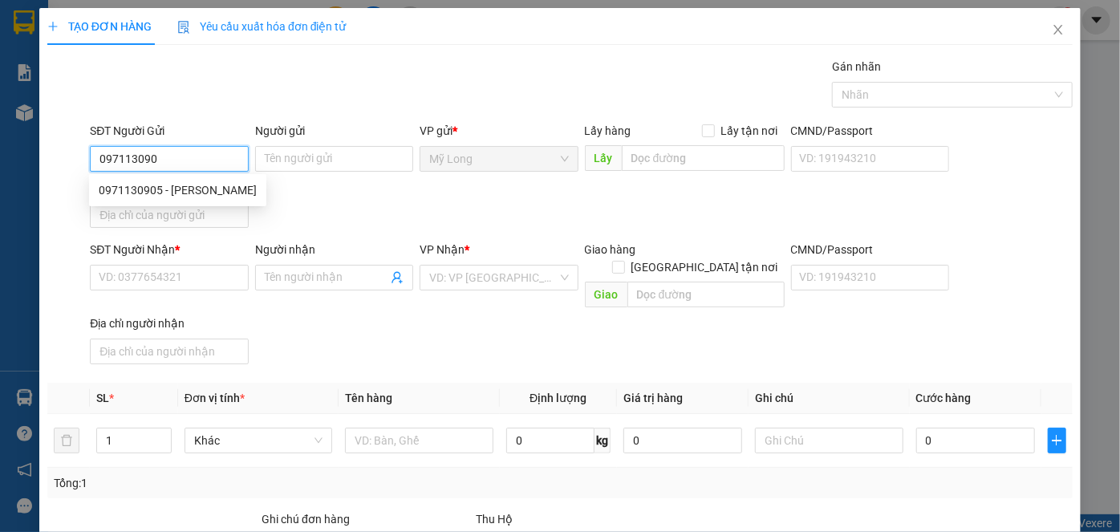
type input "0971130905"
click at [246, 184] on div "0971130905 - TRƯƠNG MẪN KIÊN" at bounding box center [178, 190] width 158 height 18
type input "TRƯƠNG MẪN KIÊN"
type input "0971130905"
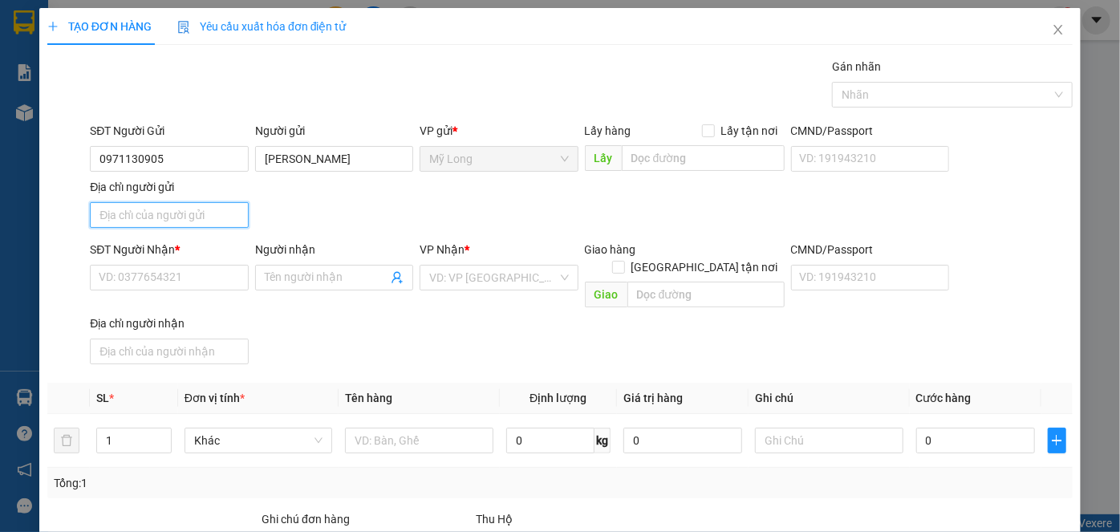
click at [222, 216] on input "Địa chỉ người gửi" at bounding box center [169, 215] width 158 height 26
type input "A"
type input "Â"
type input "ẤP 4, THANH HƯNG, ĐỒNG THÁP"
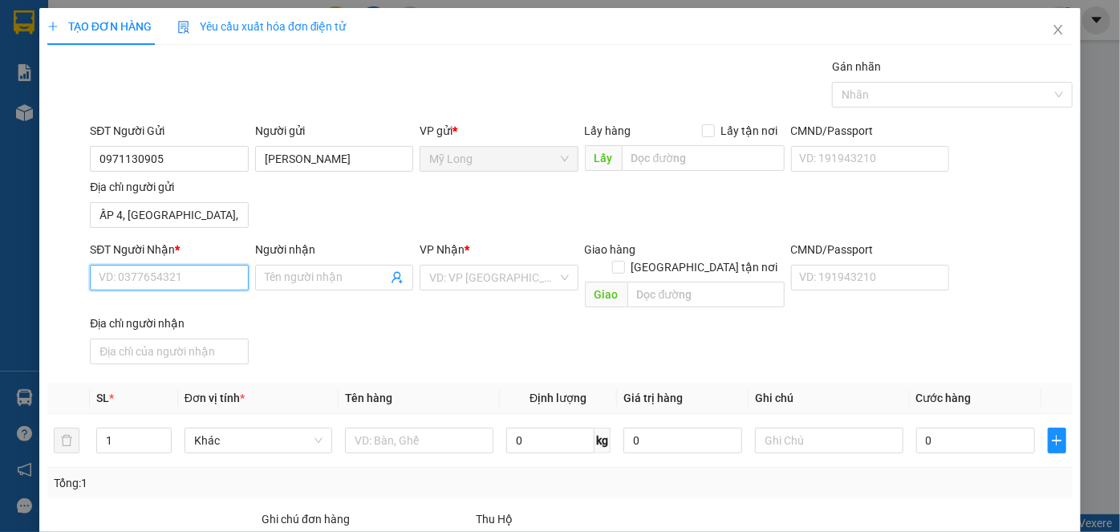
click at [193, 280] on input "SĐT Người Nhận *" at bounding box center [169, 278] width 158 height 26
type input "0755582773"
click at [218, 307] on div "0755582773 - NGUYỄN THANH NHẬT" at bounding box center [178, 308] width 158 height 18
type input "NGUYỄN THANH NHẬT"
type input "0755582773"
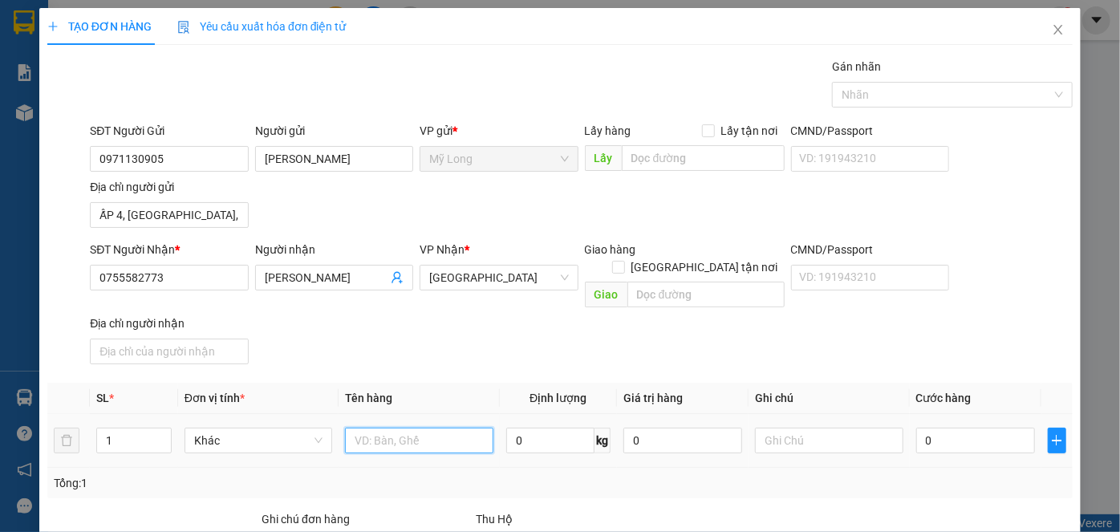
click at [383, 428] on input "text" at bounding box center [419, 441] width 148 height 26
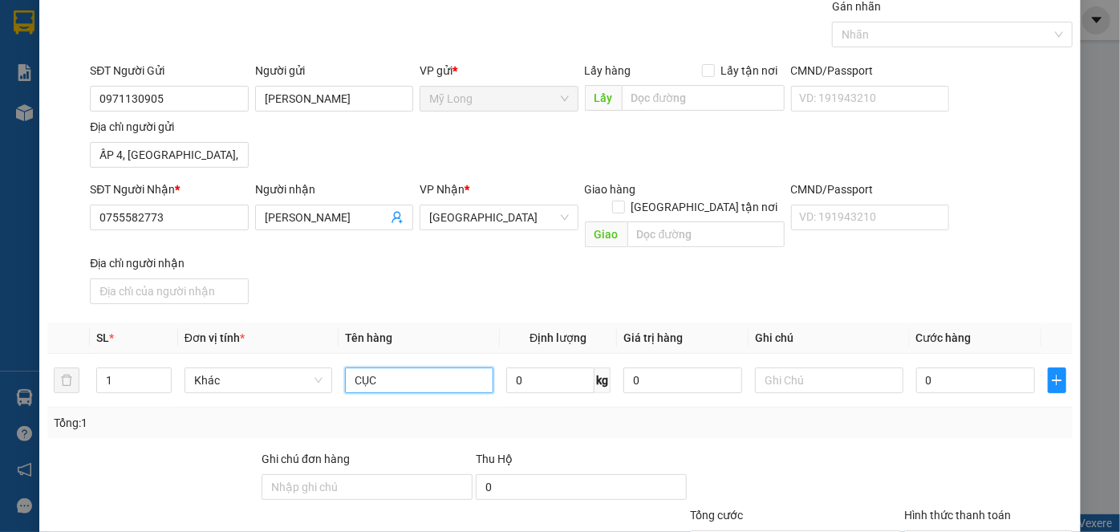
scroll to position [145, 0]
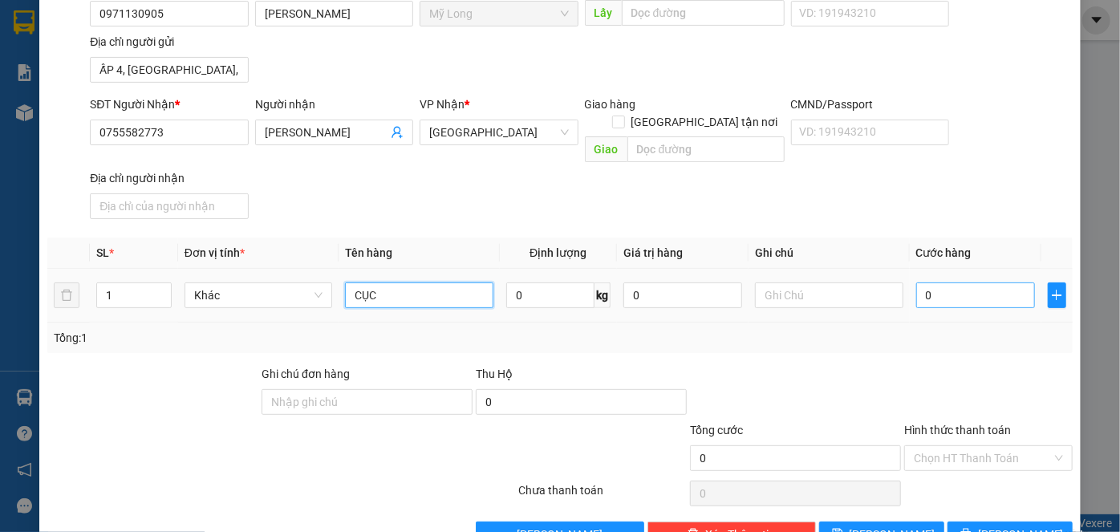
type input "CỤC"
click at [950, 282] on input "0" at bounding box center [975, 295] width 119 height 26
type input "5"
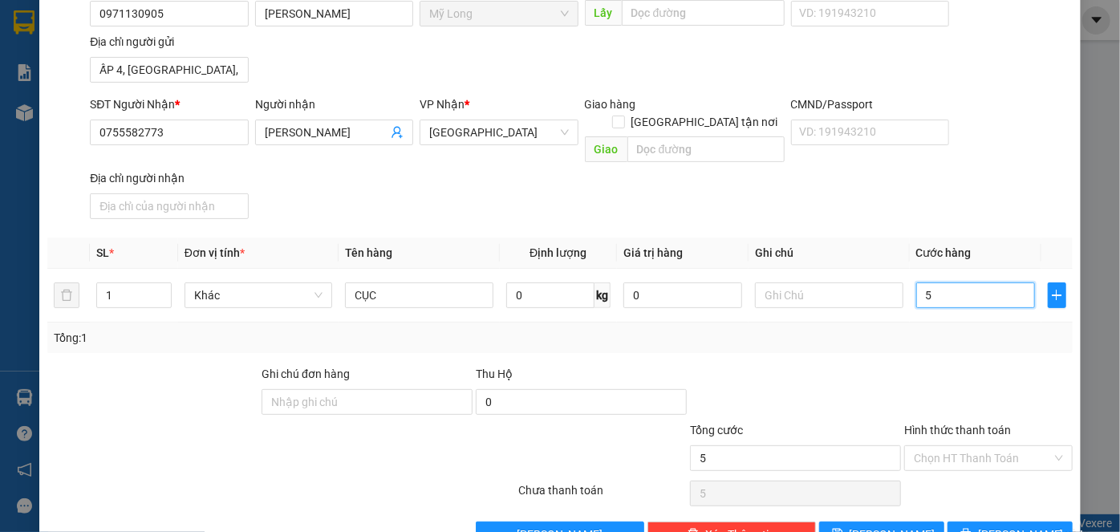
type input "50"
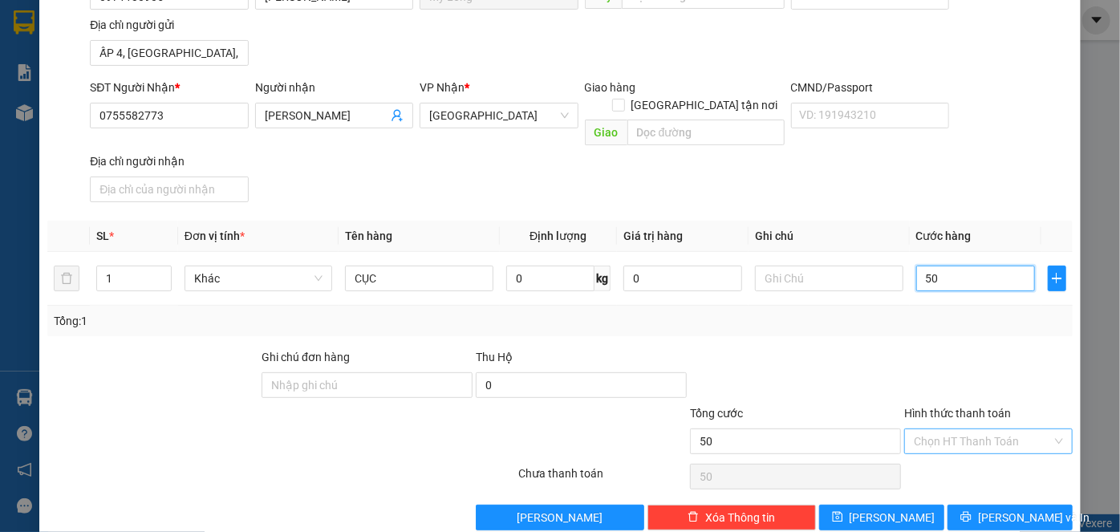
scroll to position [171, 0]
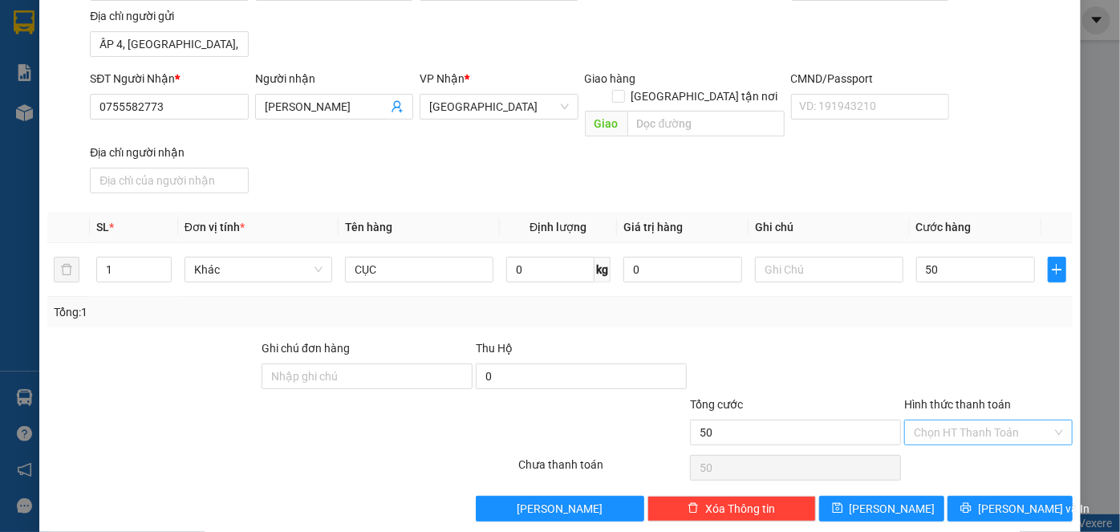
type input "50.000"
click at [937, 421] on input "Hình thức thanh toán" at bounding box center [983, 433] width 138 height 24
drag, startPoint x: 942, startPoint y: 449, endPoint x: 979, endPoint y: 379, distance: 79.0
click at [942, 448] on div "Tại văn phòng" at bounding box center [980, 445] width 148 height 18
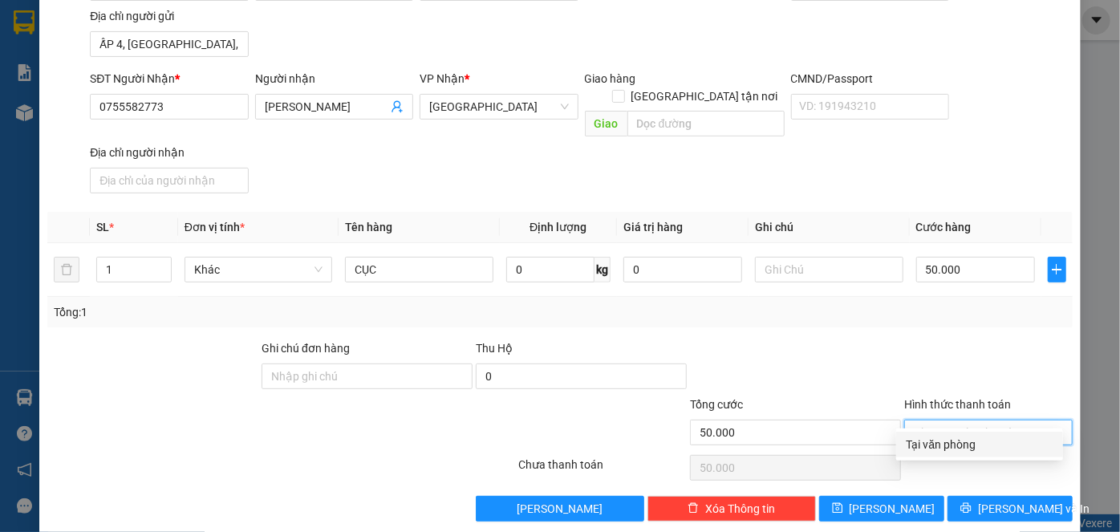
type input "0"
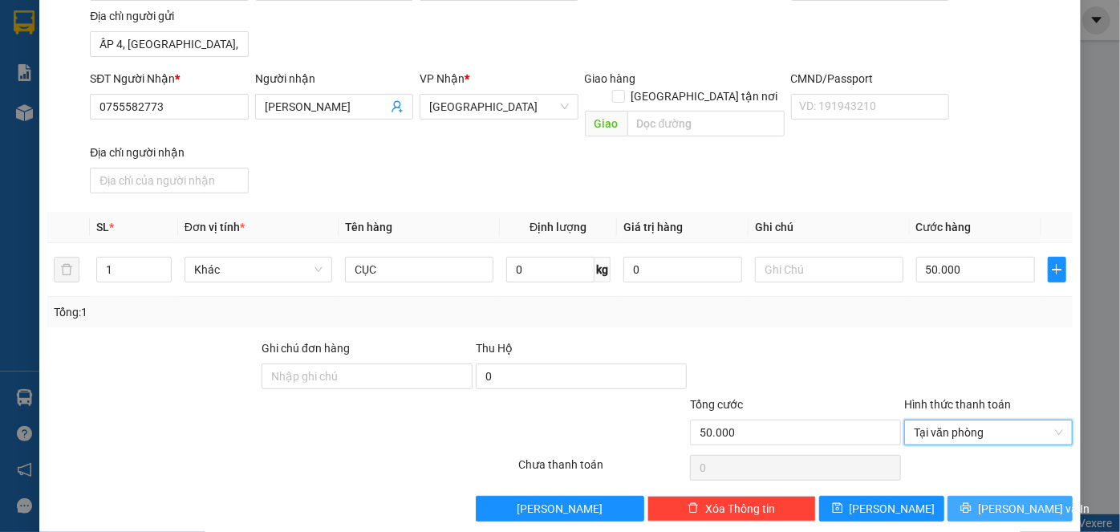
click at [982, 496] on button "[PERSON_NAME] và In" at bounding box center [1010, 509] width 125 height 26
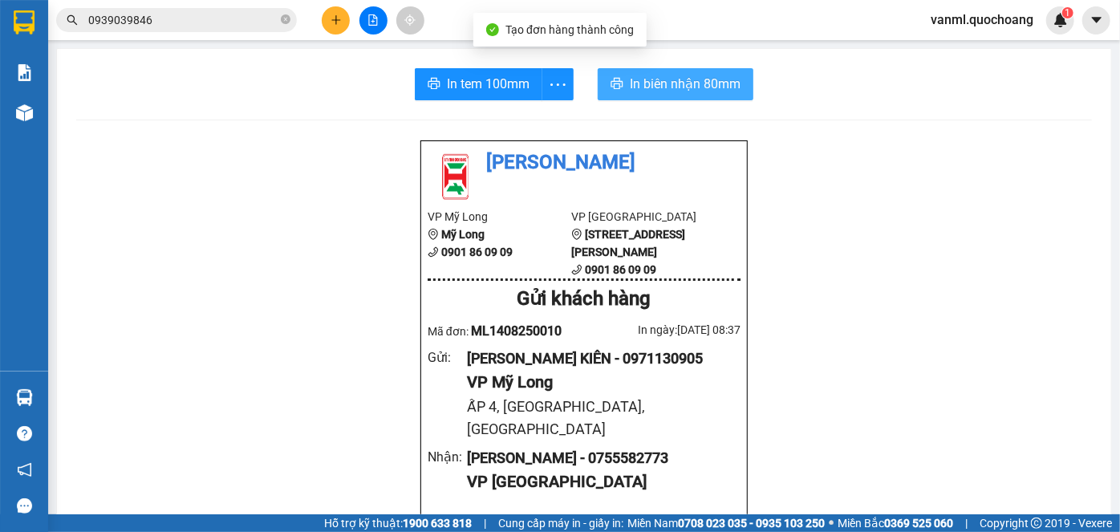
click at [700, 88] on span "In biên nhận 80mm" at bounding box center [685, 84] width 111 height 20
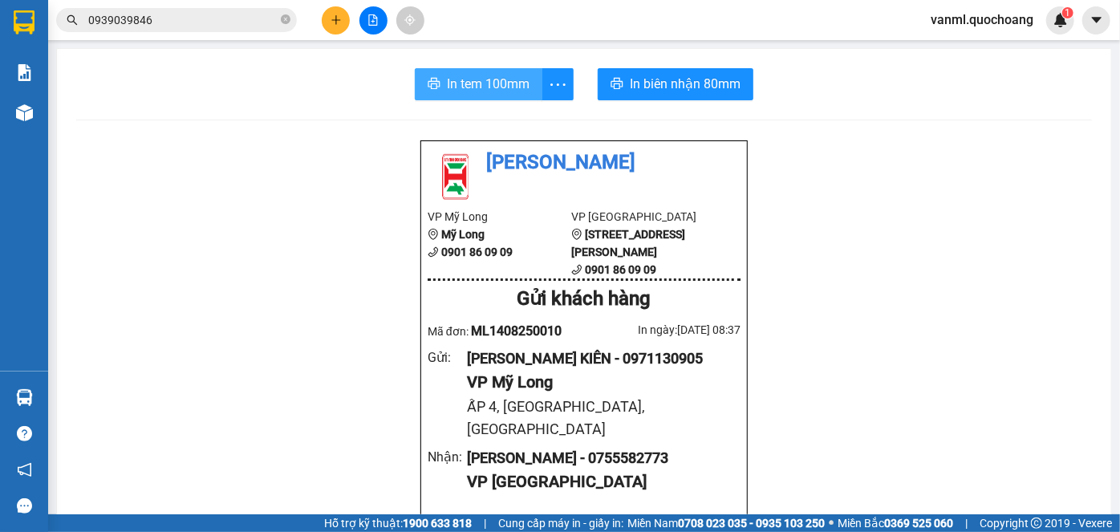
click at [481, 87] on span "In tem 100mm" at bounding box center [488, 84] width 83 height 20
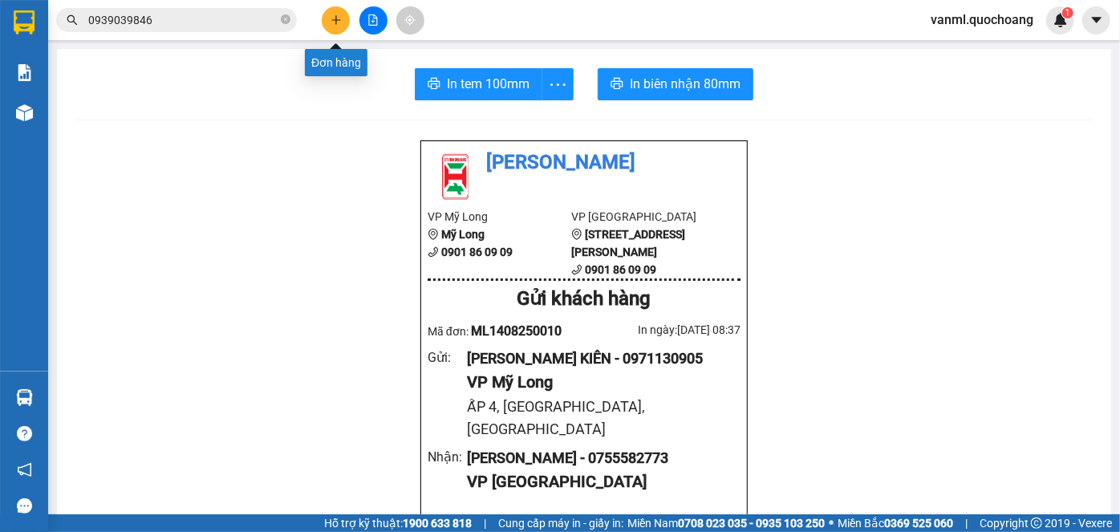
click at [327, 21] on button at bounding box center [336, 20] width 28 height 28
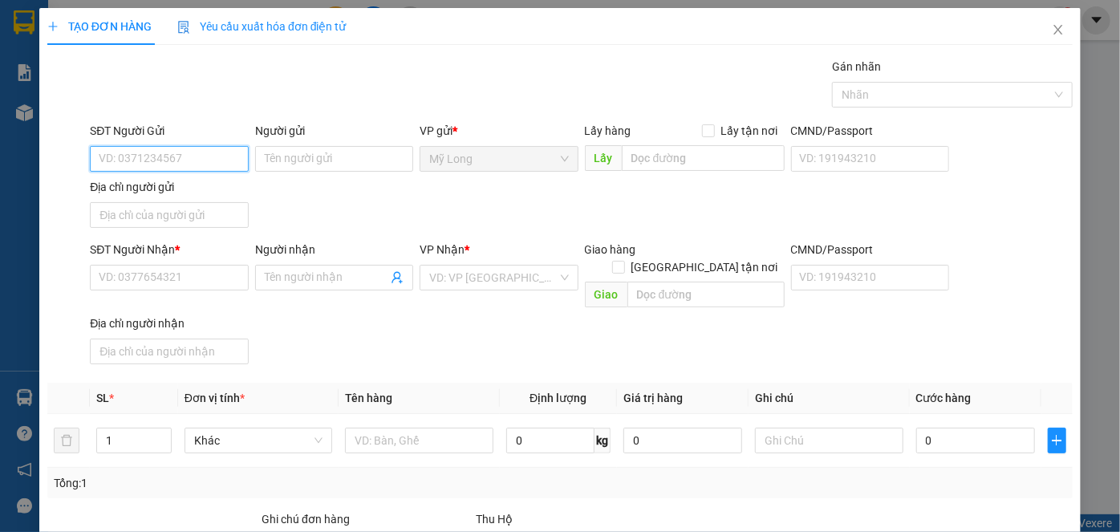
click at [197, 147] on input "SĐT Người Gửi" at bounding box center [169, 159] width 158 height 26
click at [244, 189] on div "0899043541 - TRẦN DUY KHÁNH" at bounding box center [178, 190] width 158 height 18
type input "0899043541"
type input "TRẦN DUY KHÁNH"
type input "0899043541"
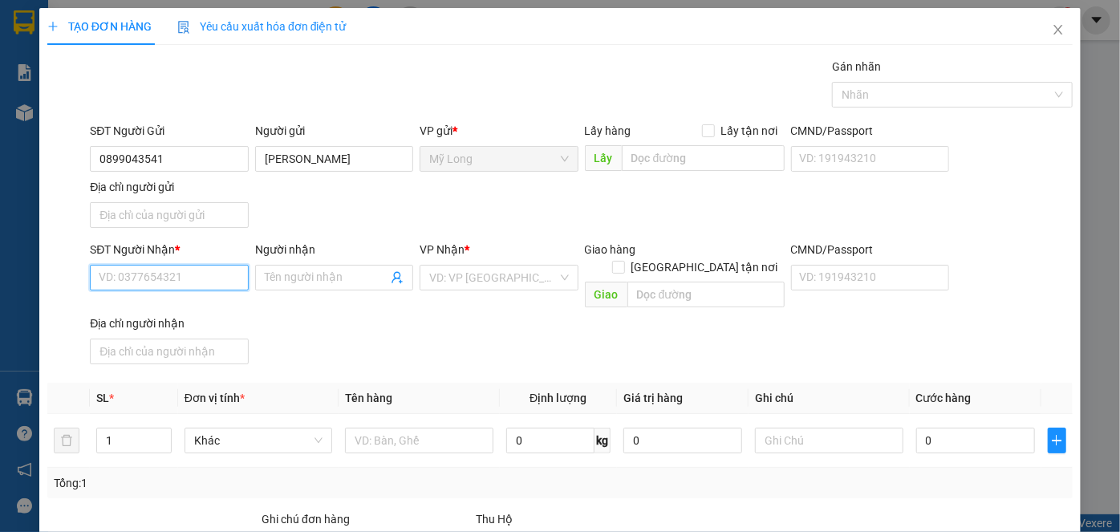
click at [203, 282] on input "SĐT Người Nhận *" at bounding box center [169, 278] width 158 height 26
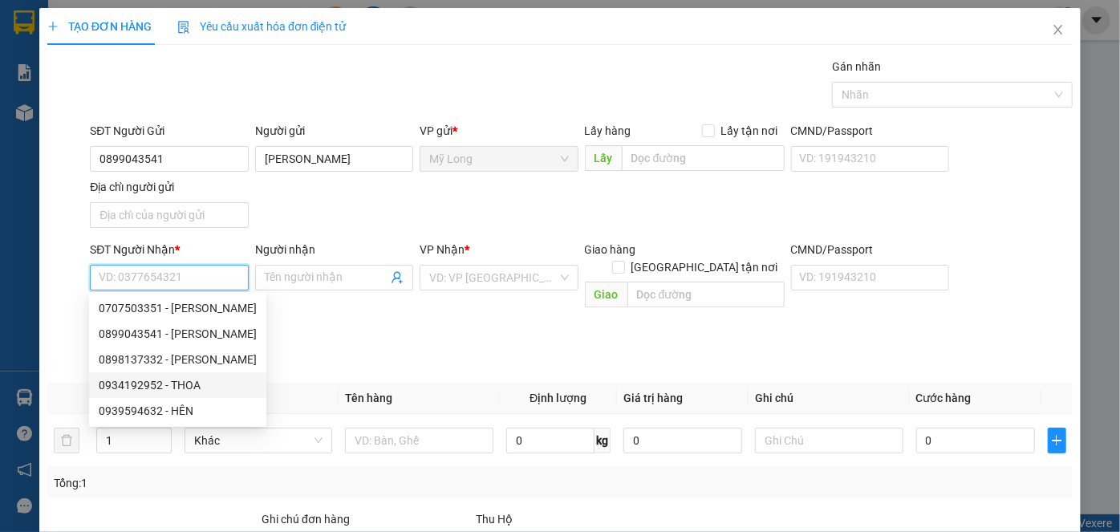
click at [207, 385] on div "0934192952 - THOA" at bounding box center [178, 385] width 158 height 18
type input "0934192952"
type input "THOA"
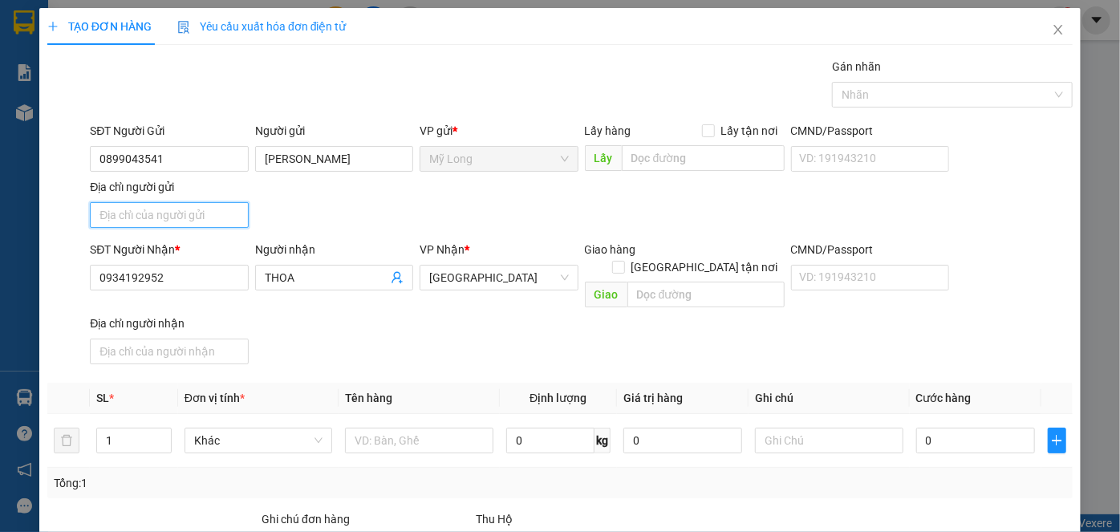
click at [220, 211] on input "Địa chỉ người gửi" at bounding box center [169, 215] width 158 height 26
type input "A"
type input "Â"
type input "ẤP BÌNH MỸ B, MỸ HIỆP, ĐỒNG THÁP"
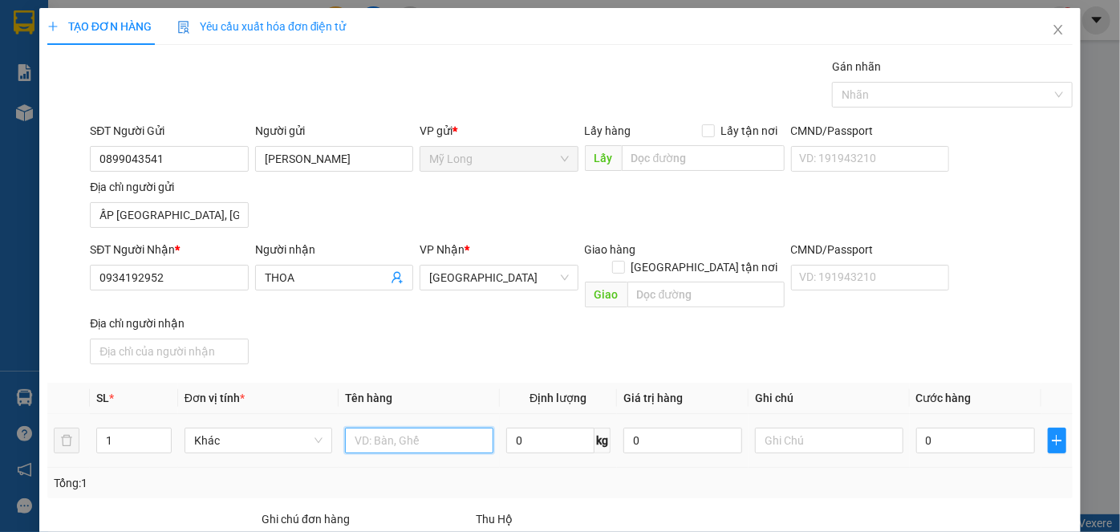
click at [374, 428] on input "text" at bounding box center [419, 441] width 148 height 26
type input "CAN"
type input "2"
click at [164, 434] on icon "up" at bounding box center [163, 437] width 6 height 6
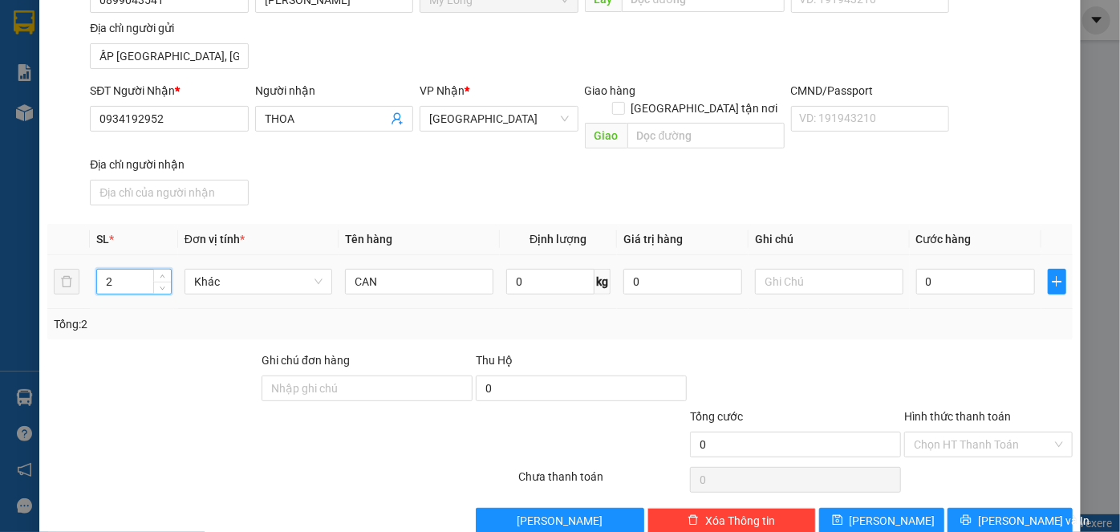
scroll to position [171, 0]
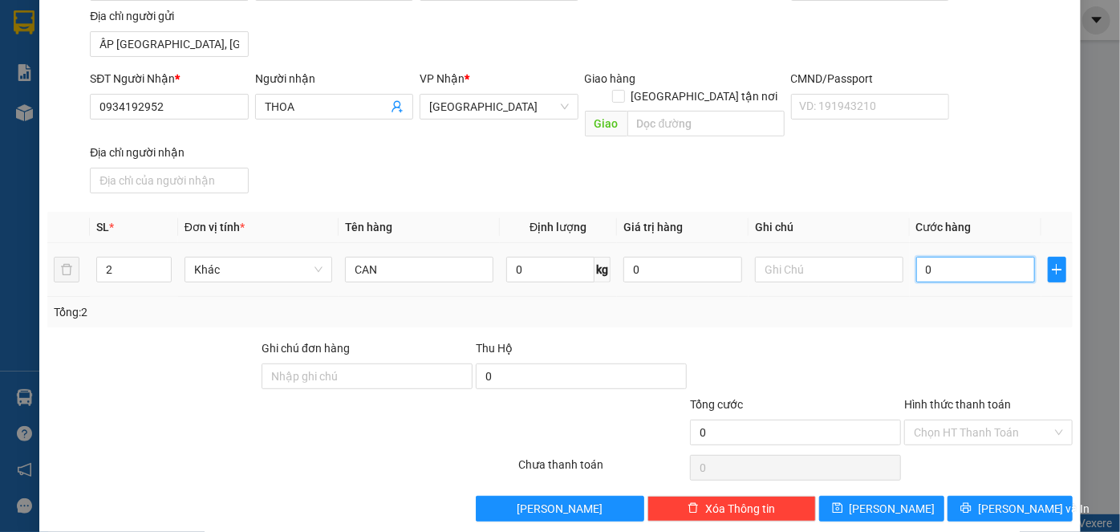
click at [964, 257] on input "0" at bounding box center [975, 270] width 119 height 26
type input "6"
type input "60"
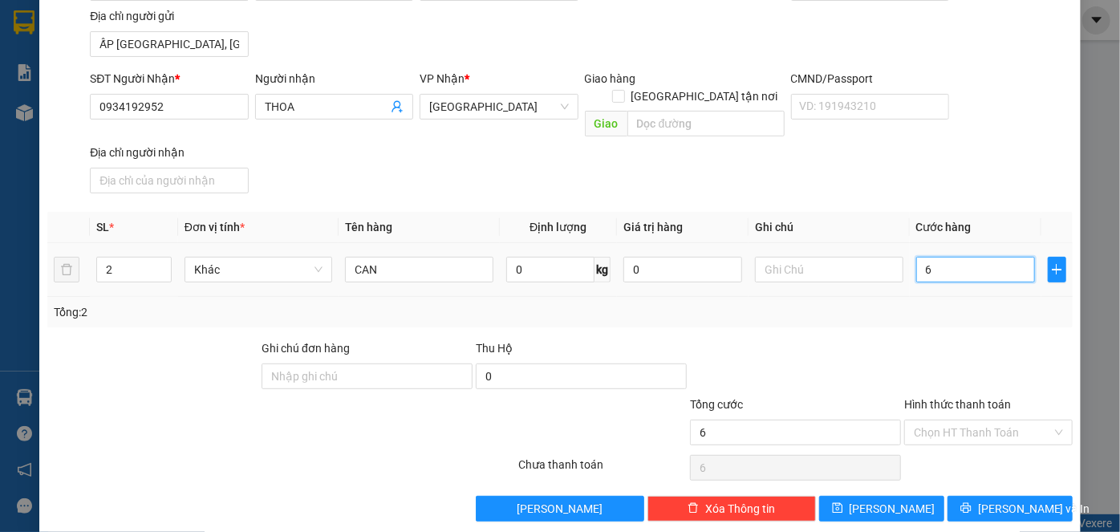
type input "60"
type input "60.000"
click at [972, 421] on input "Hình thức thanh toán" at bounding box center [983, 433] width 138 height 24
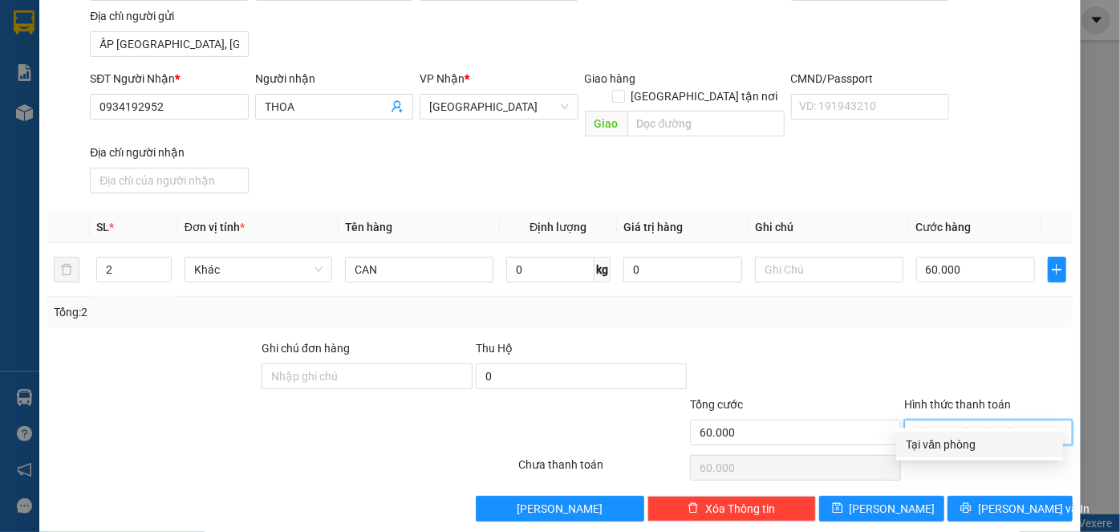
click at [969, 441] on div "Tại văn phòng" at bounding box center [980, 445] width 148 height 18
type input "0"
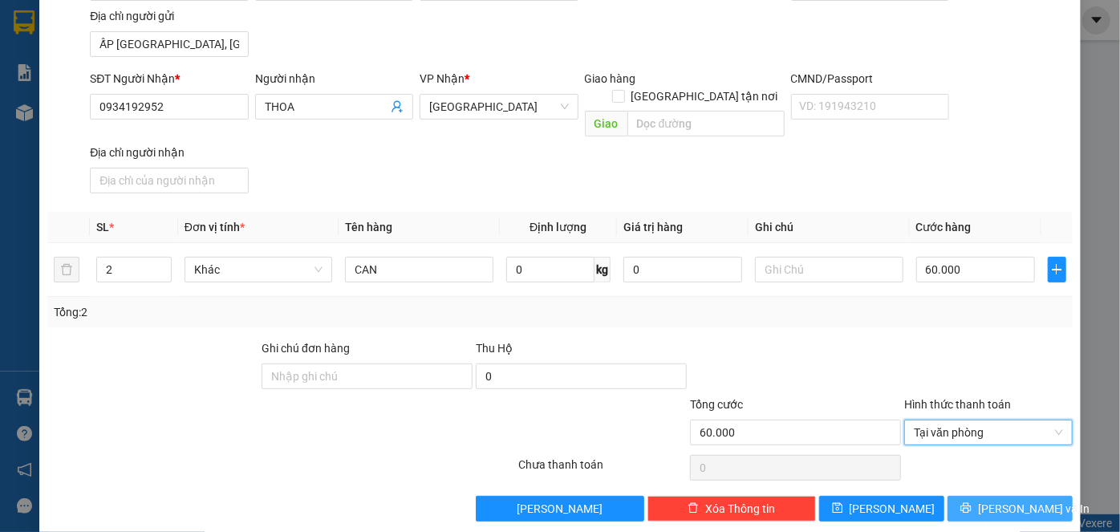
click at [972, 502] on span "printer" at bounding box center [966, 508] width 11 height 13
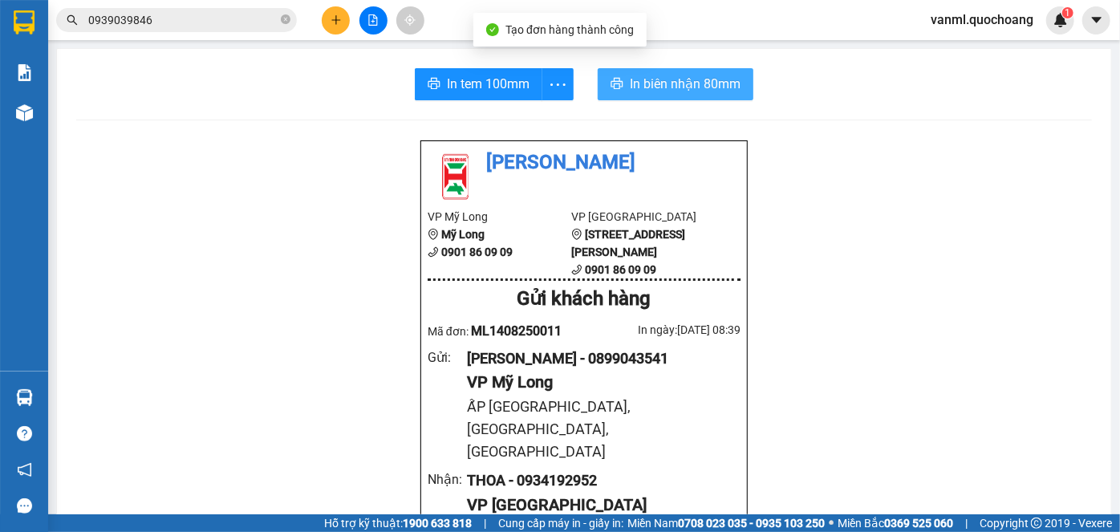
drag, startPoint x: 665, startPoint y: 79, endPoint x: 646, endPoint y: 132, distance: 55.6
click at [665, 79] on span "In biên nhận 80mm" at bounding box center [685, 84] width 111 height 20
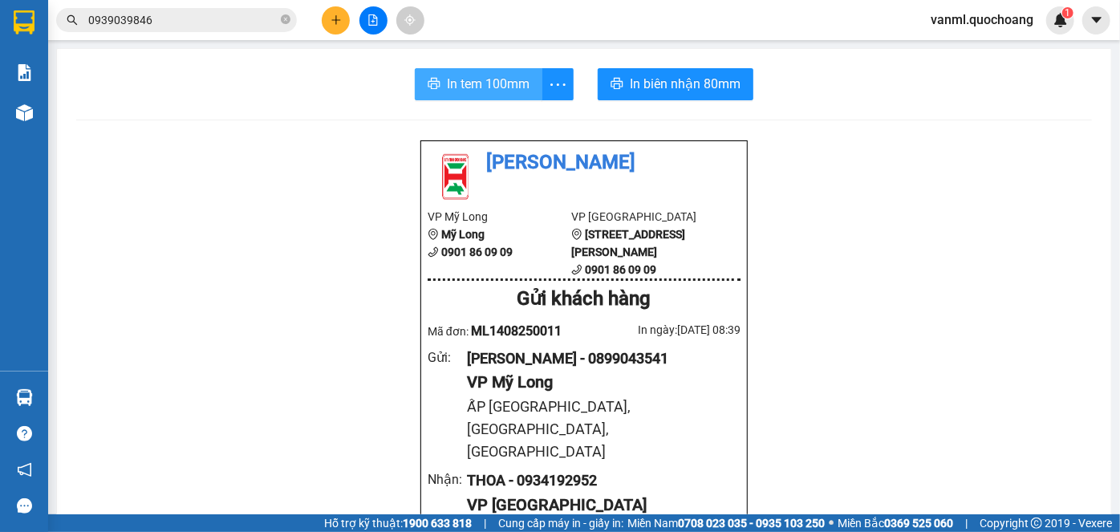
click at [481, 69] on button "In tem 100mm" at bounding box center [479, 84] width 128 height 32
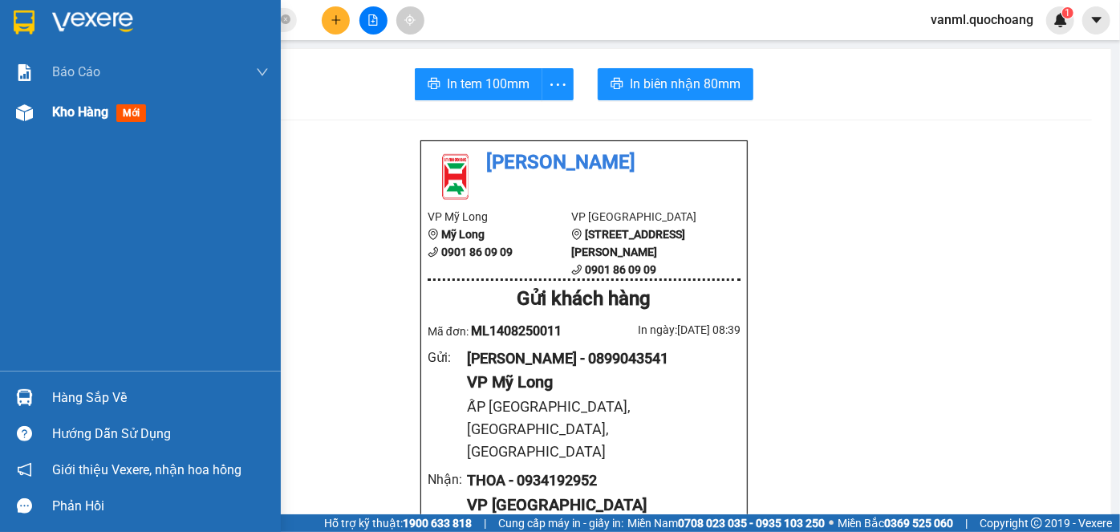
click at [70, 108] on span "Kho hàng" at bounding box center [80, 111] width 56 height 15
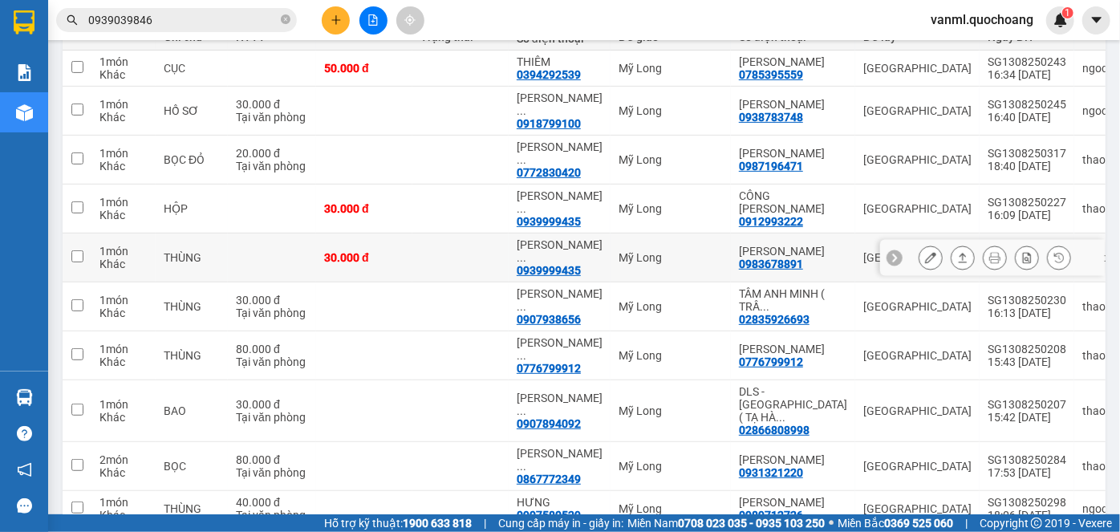
scroll to position [145, 0]
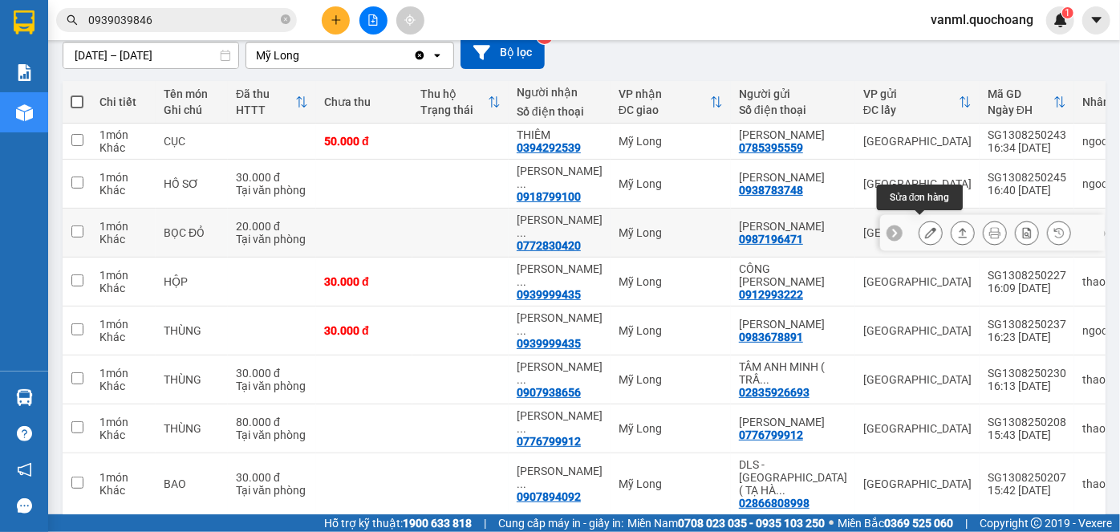
click at [925, 227] on icon at bounding box center [930, 232] width 11 height 11
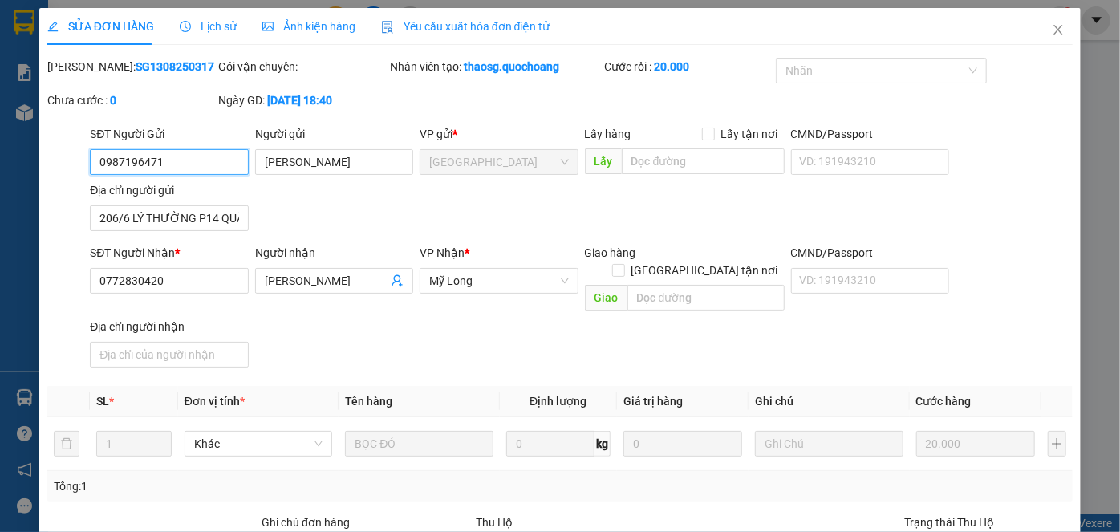
type input "0987196471"
type input "[PERSON_NAME]"
type input "206/6 LÝ THƯỜNG P14 QUẬN 10 HCM"
type input "0772830420"
type input "HUỲNH THỊ HỒNG NHI"
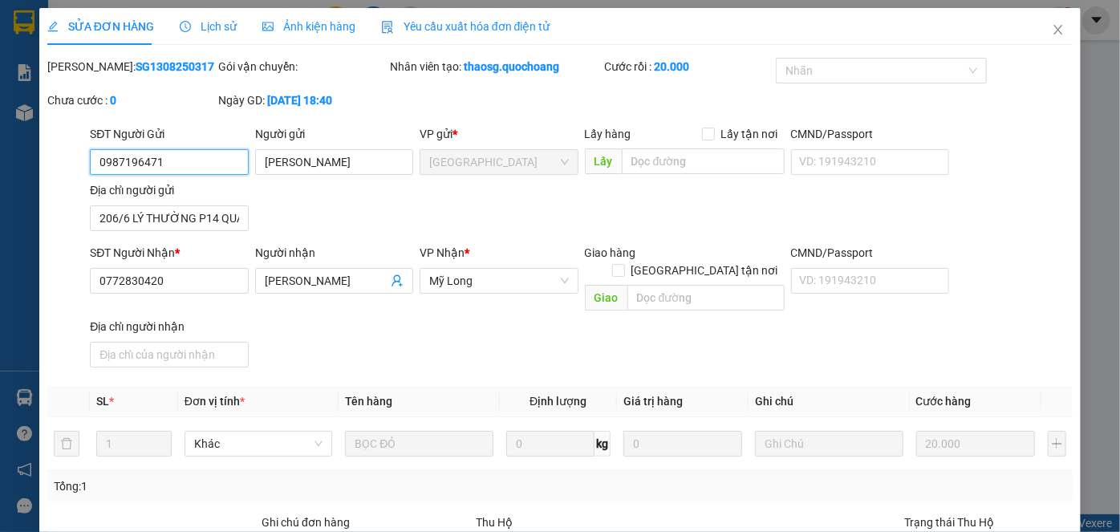
type input "20.000"
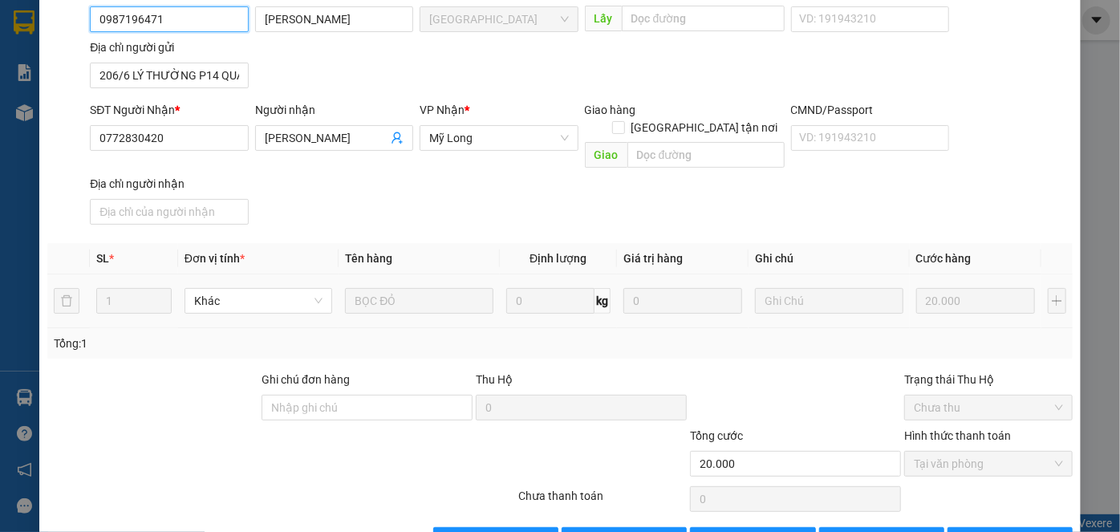
scroll to position [175, 0]
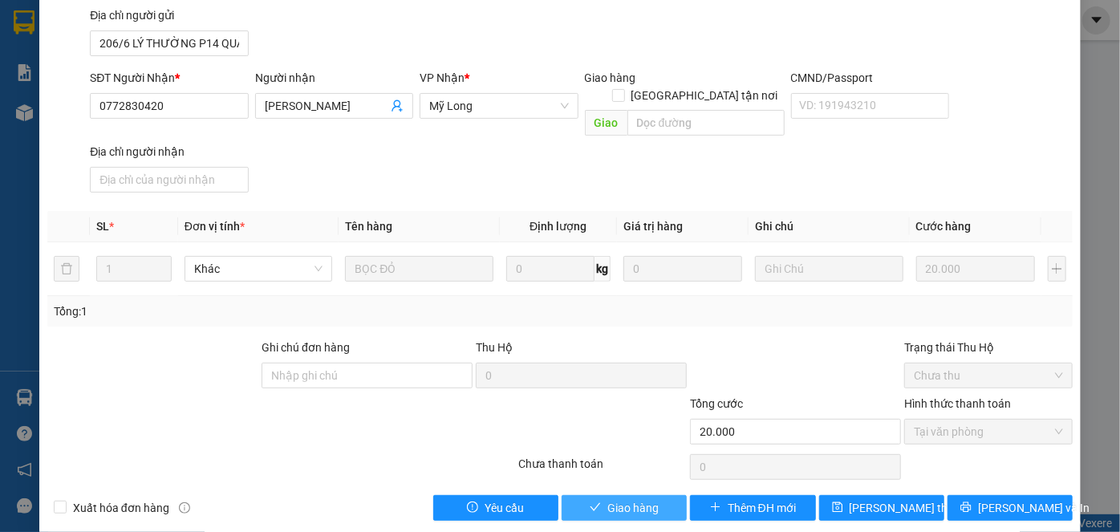
click at [636, 499] on span "Giao hàng" at bounding box center [632, 508] width 51 height 18
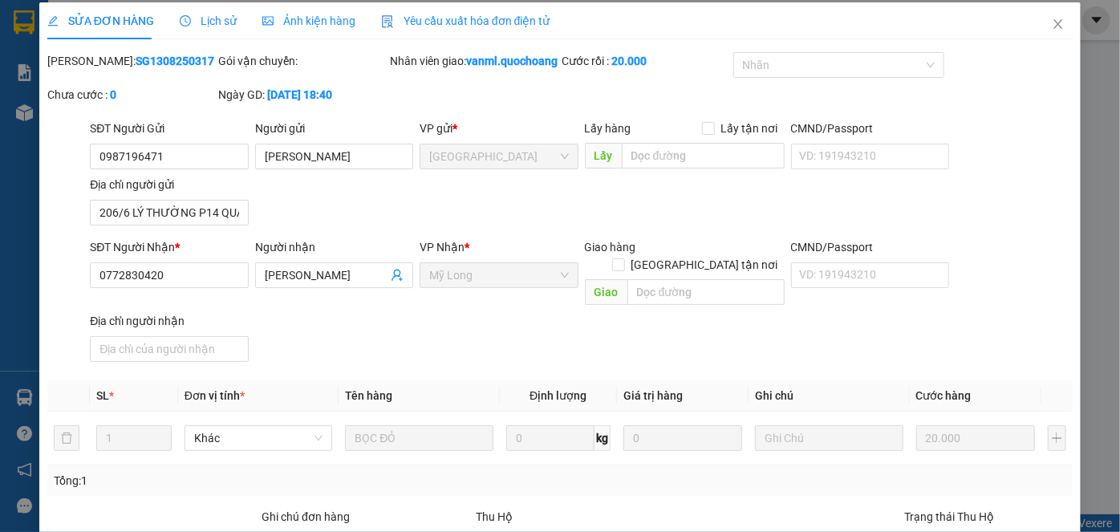
scroll to position [0, 0]
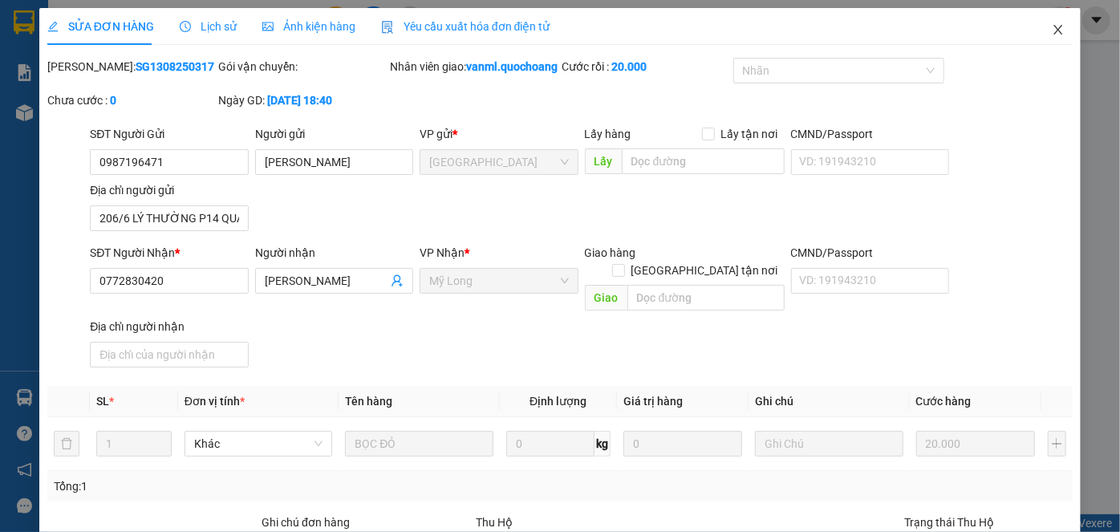
click at [1054, 26] on icon "close" at bounding box center [1058, 30] width 9 height 10
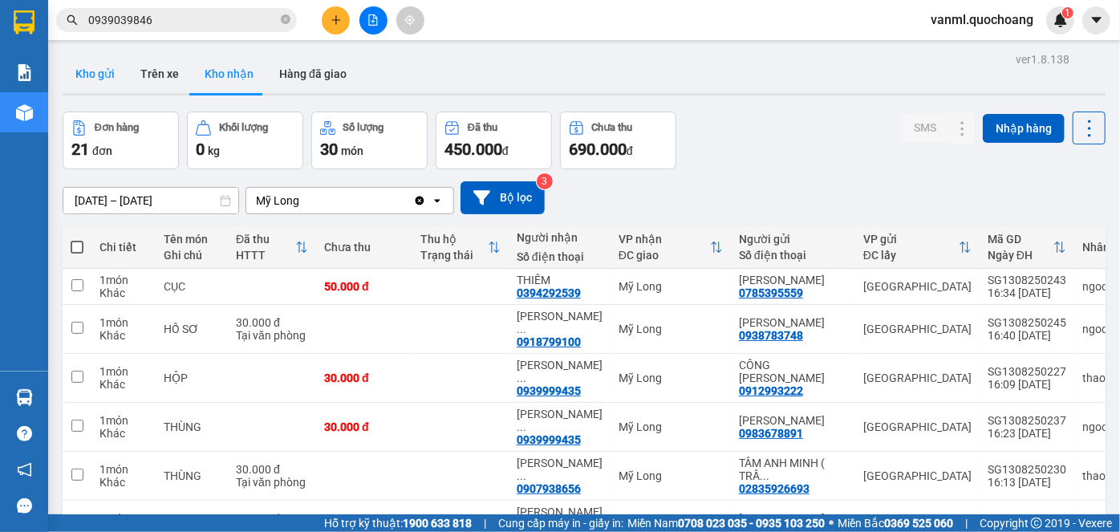
click at [87, 69] on button "Kho gửi" at bounding box center [95, 74] width 65 height 39
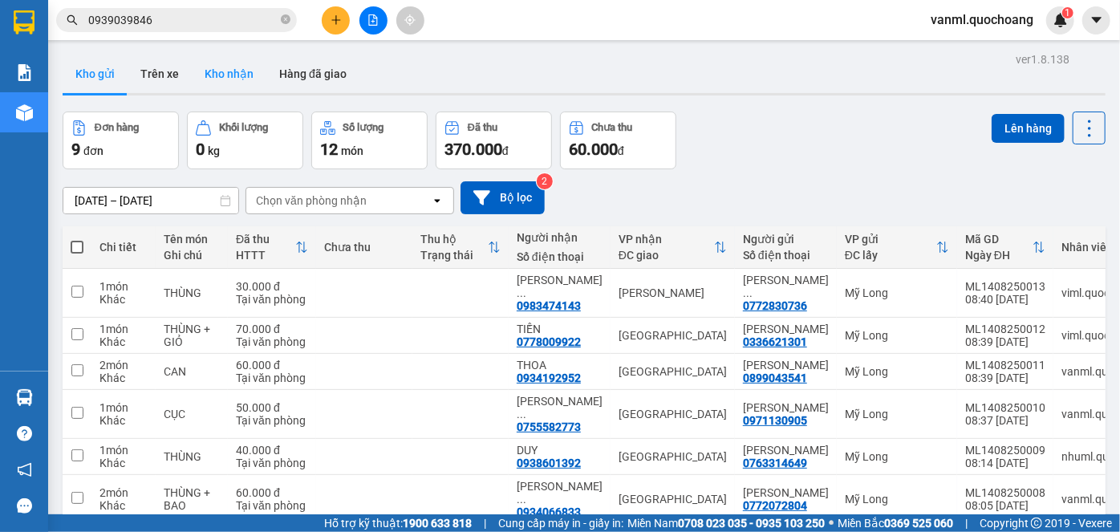
click at [208, 70] on button "Kho nhận" at bounding box center [229, 74] width 75 height 39
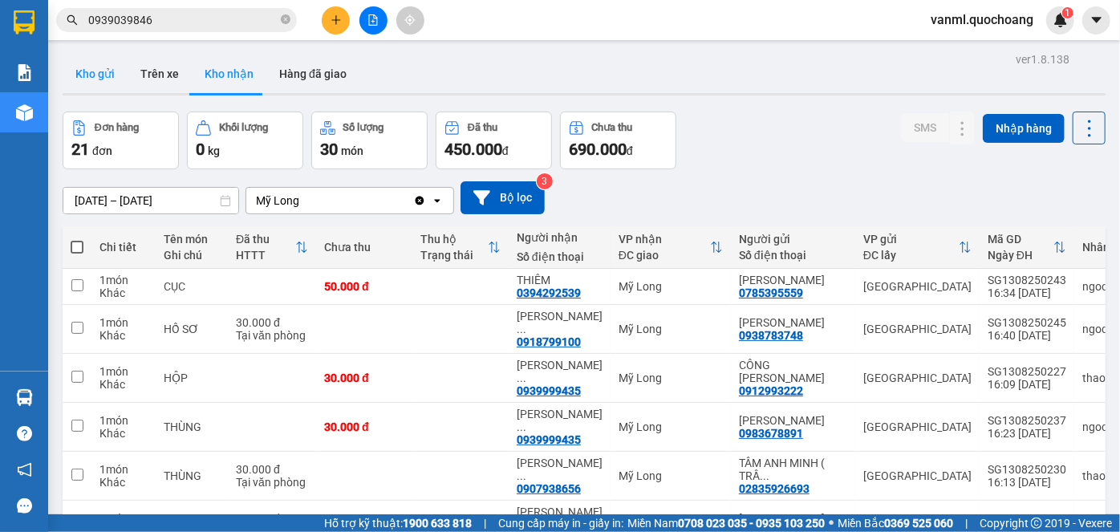
click at [102, 75] on button "Kho gửi" at bounding box center [95, 74] width 65 height 39
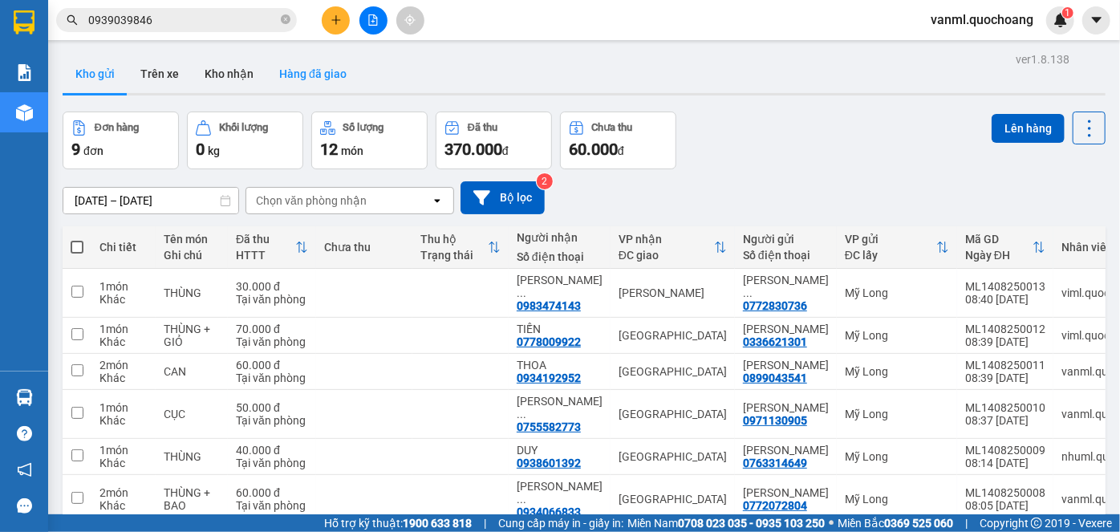
click at [293, 77] on button "Hàng đã giao" at bounding box center [312, 74] width 93 height 39
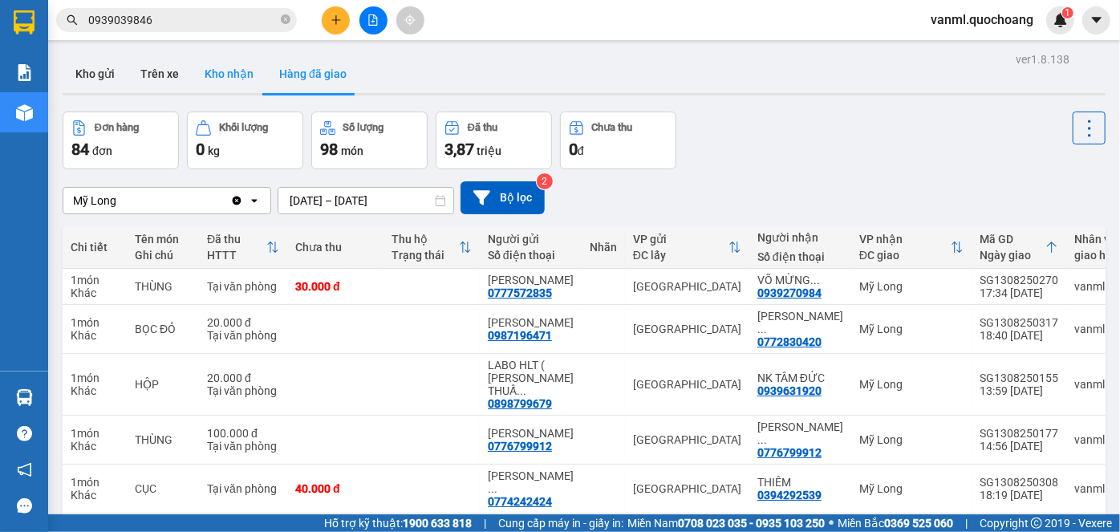
click at [221, 69] on button "Kho nhận" at bounding box center [229, 74] width 75 height 39
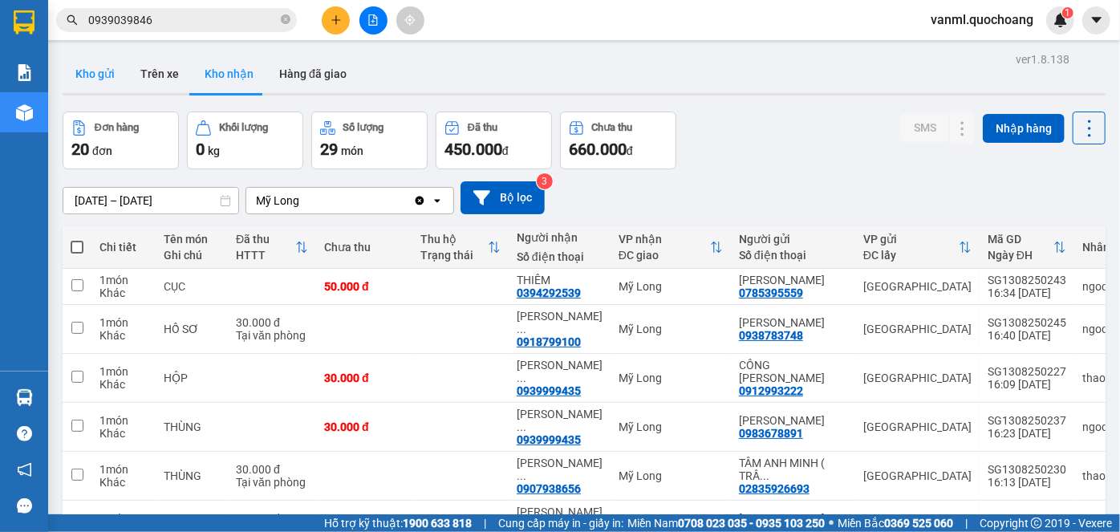
click at [96, 71] on button "Kho gửi" at bounding box center [95, 74] width 65 height 39
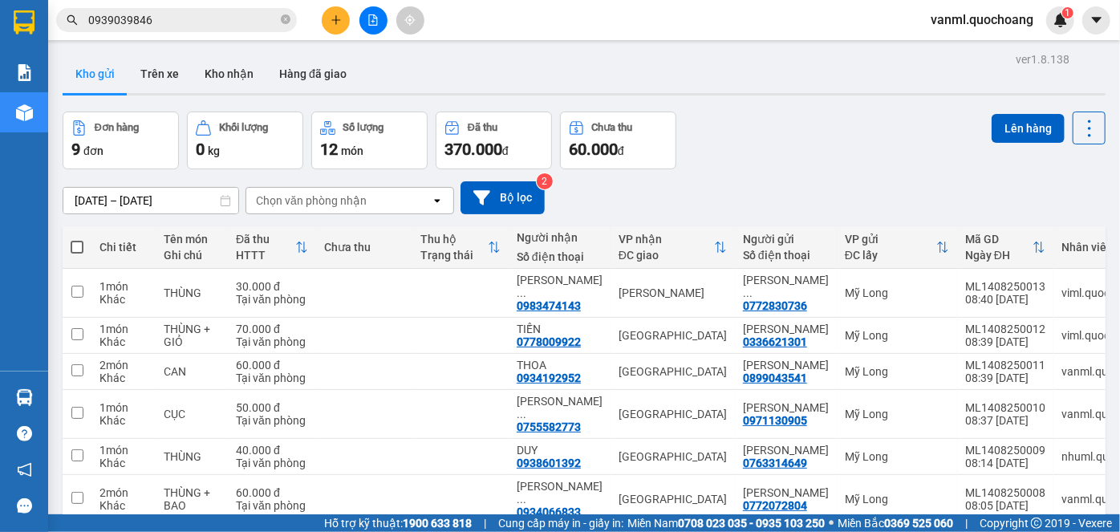
click at [72, 244] on span at bounding box center [77, 247] width 13 height 13
click at [77, 239] on input "checkbox" at bounding box center [77, 239] width 0 height 0
checkbox input "true"
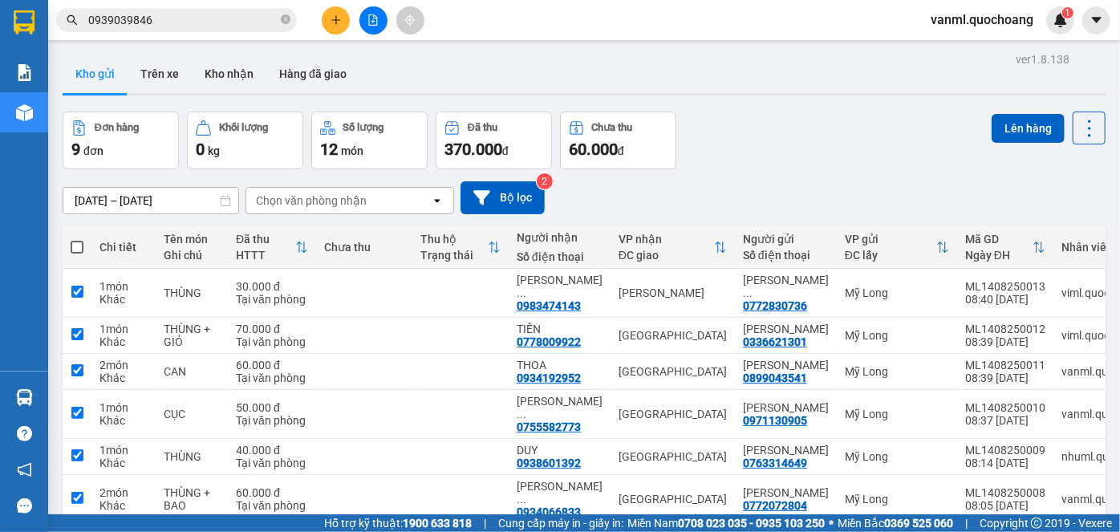
checkbox input "true"
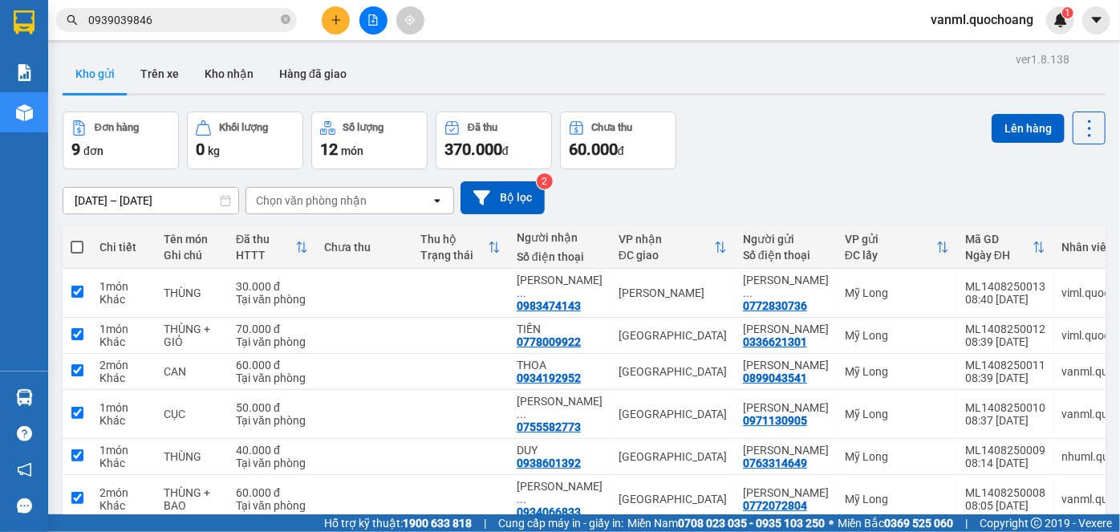
checkbox input "true"
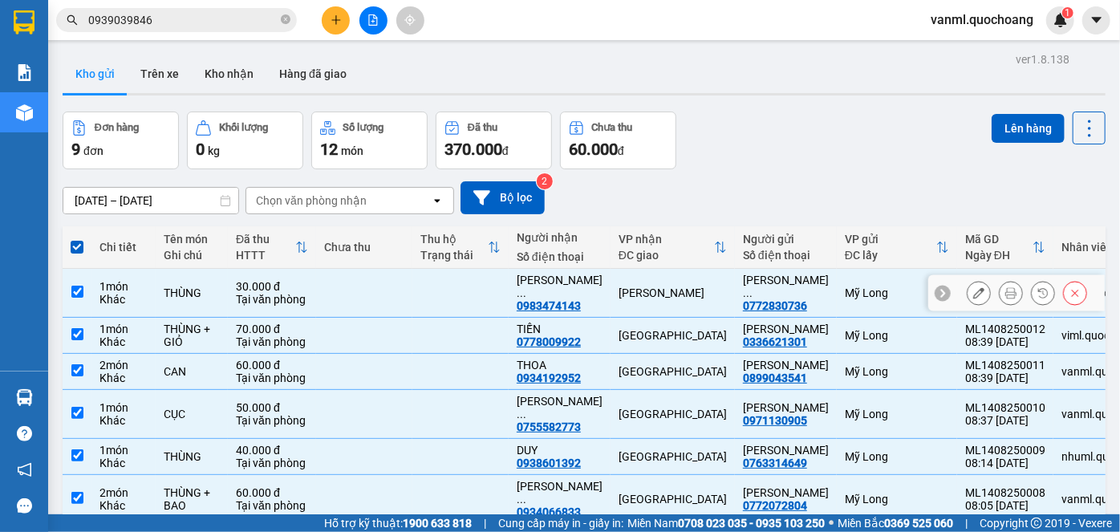
click at [302, 294] on div "Tại văn phòng" at bounding box center [272, 299] width 72 height 13
checkbox input "false"
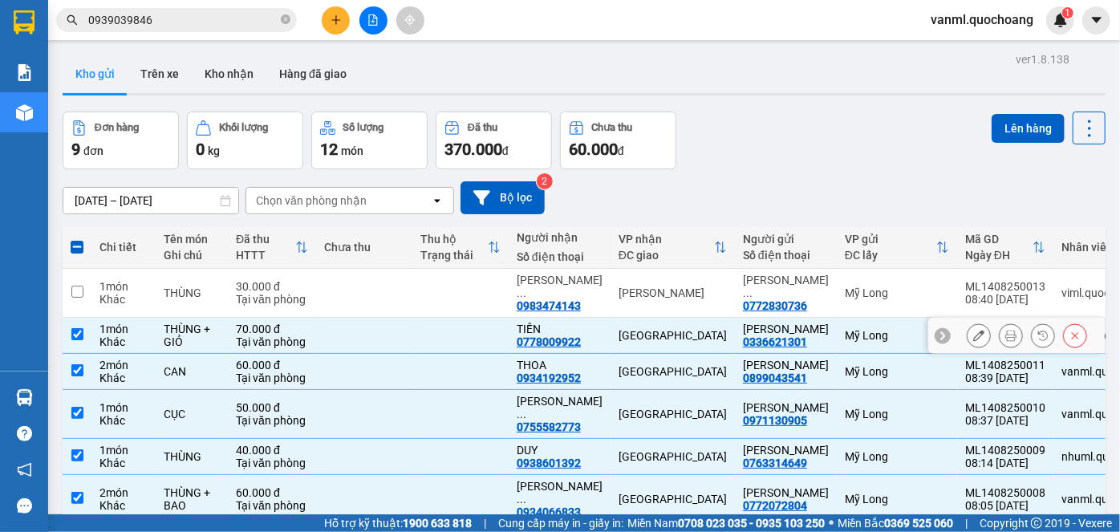
click at [350, 354] on td at bounding box center [364, 336] width 96 height 36
checkbox input "false"
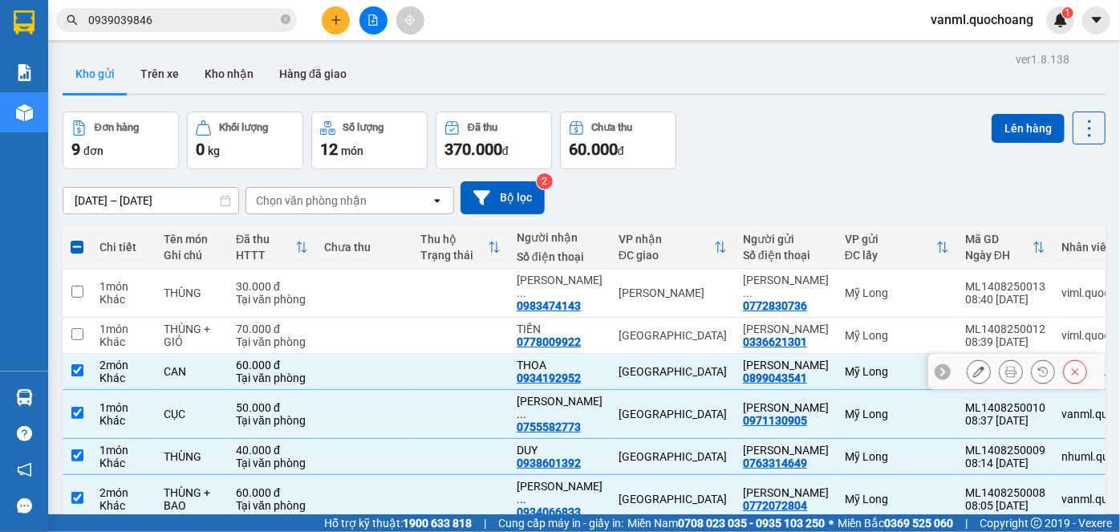
click at [351, 390] on td at bounding box center [364, 372] width 96 height 36
checkbox input "false"
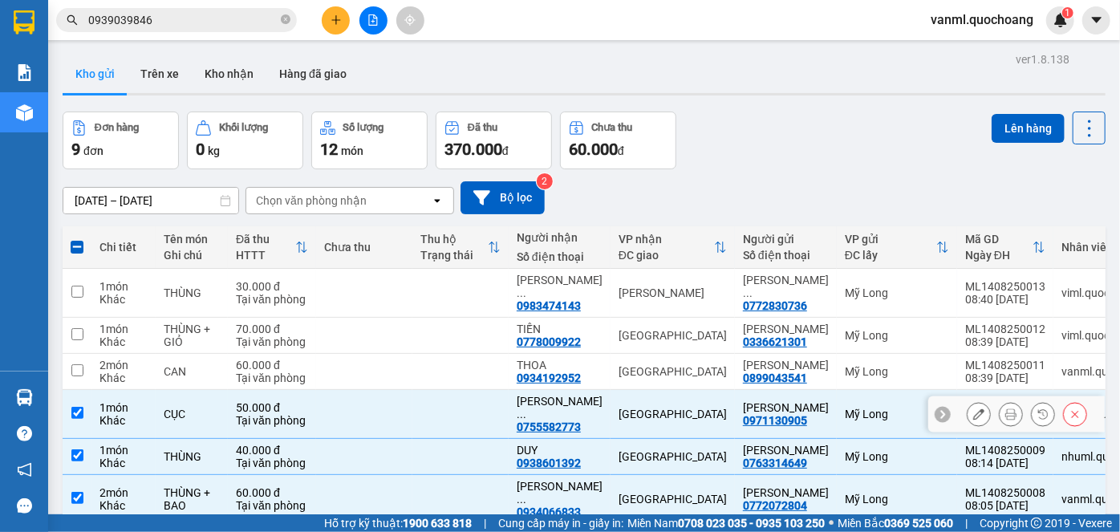
click at [360, 433] on td at bounding box center [364, 414] width 96 height 49
checkbox input "false"
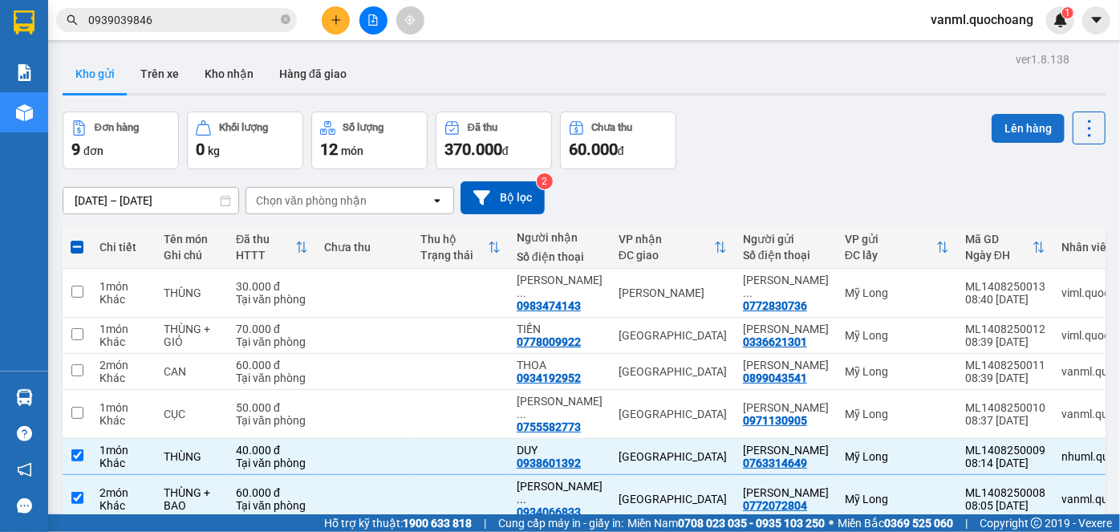
click at [1016, 128] on button "Lên hàng" at bounding box center [1028, 128] width 73 height 29
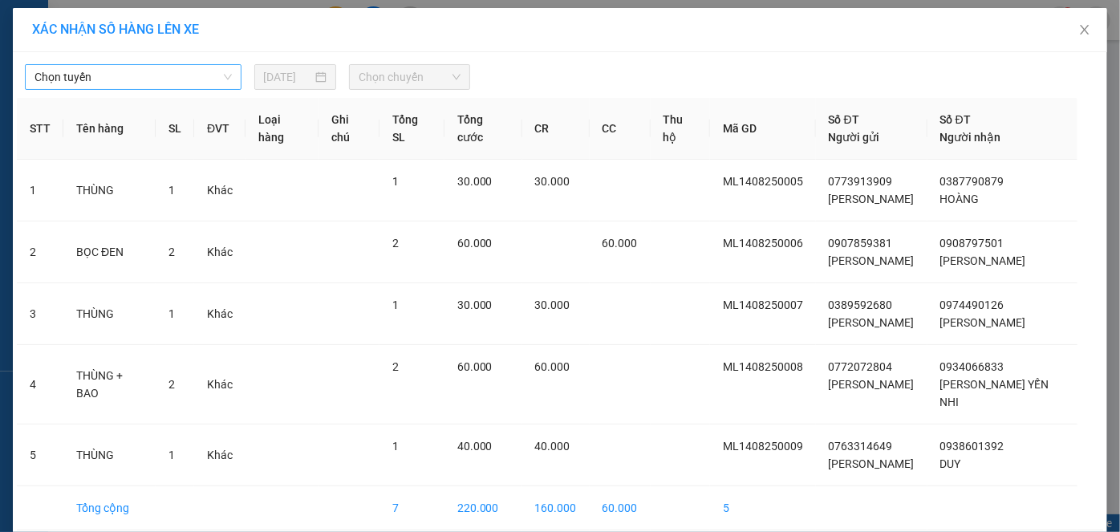
click at [156, 77] on span "Chọn tuyến" at bounding box center [133, 77] width 197 height 24
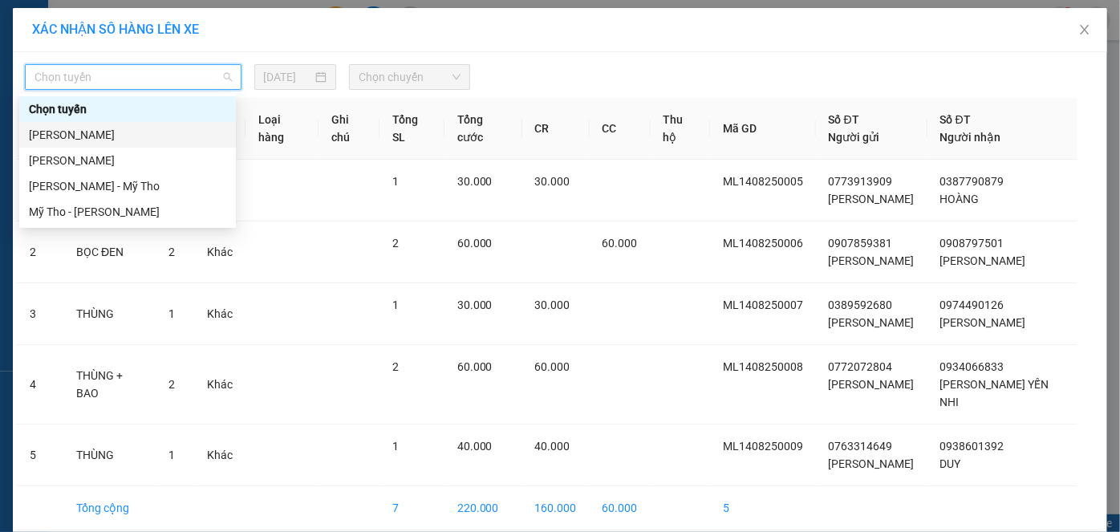
click at [152, 135] on div "Cao Lãnh - Hồ Chí Minh" at bounding box center [127, 135] width 197 height 18
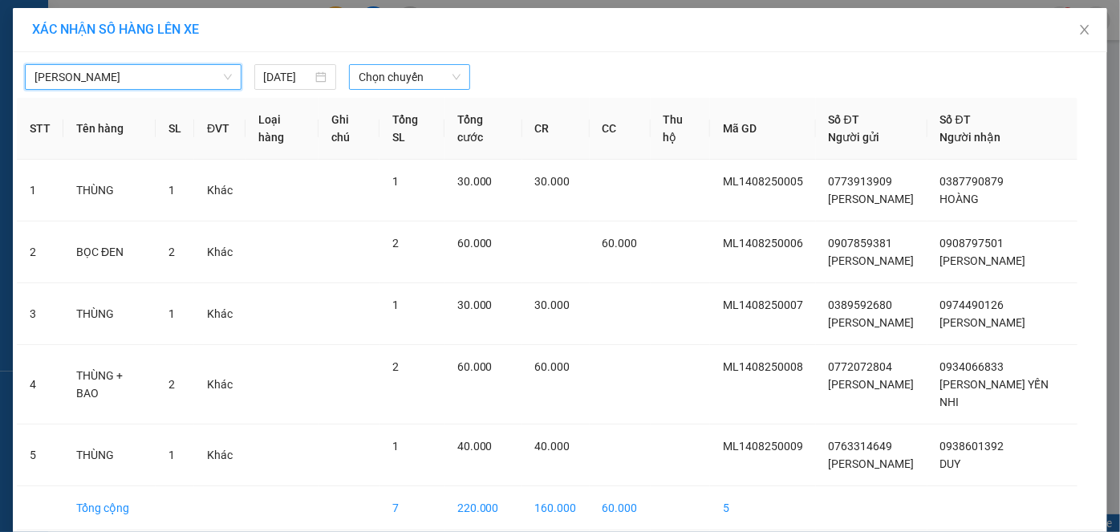
click at [400, 79] on span "Chọn chuyến" at bounding box center [410, 77] width 102 height 24
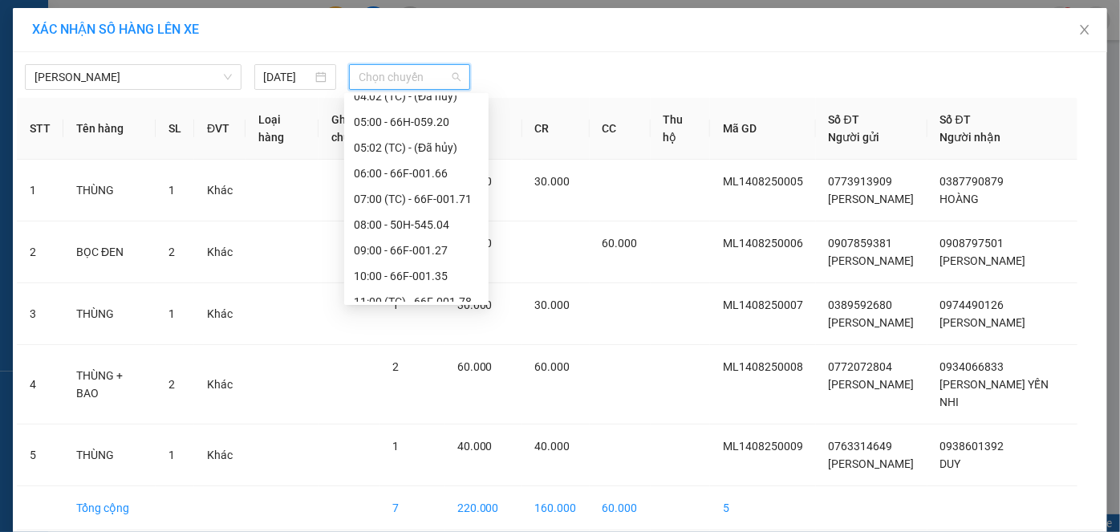
scroll to position [364, 0]
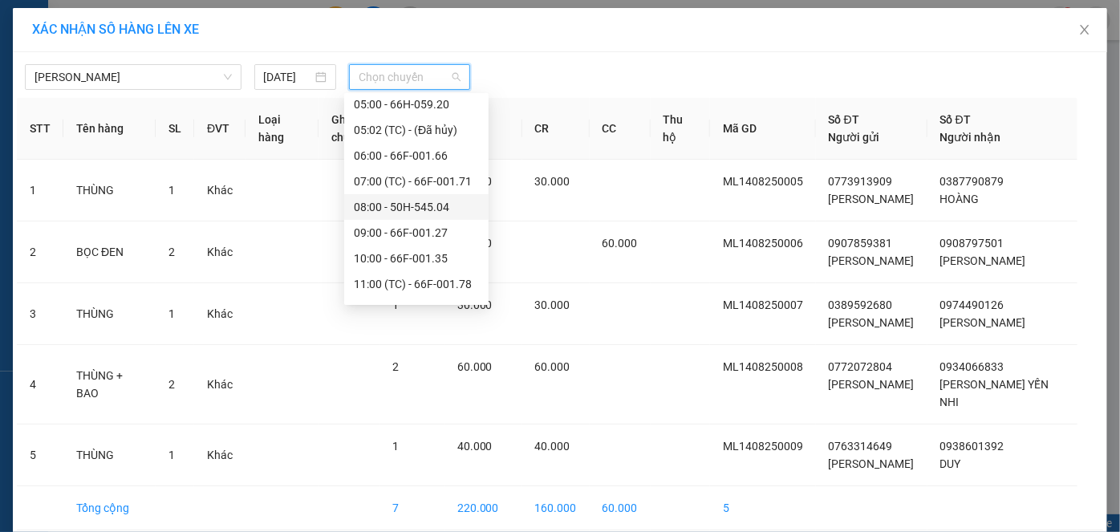
click at [411, 205] on div "08:00 - 50H-545.04" at bounding box center [416, 207] width 125 height 18
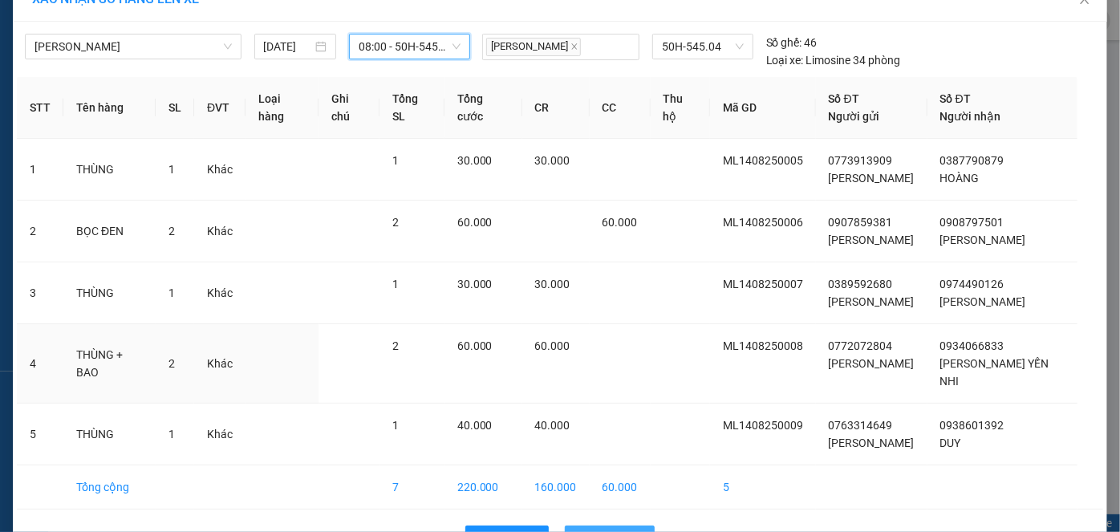
scroll to position [61, 0]
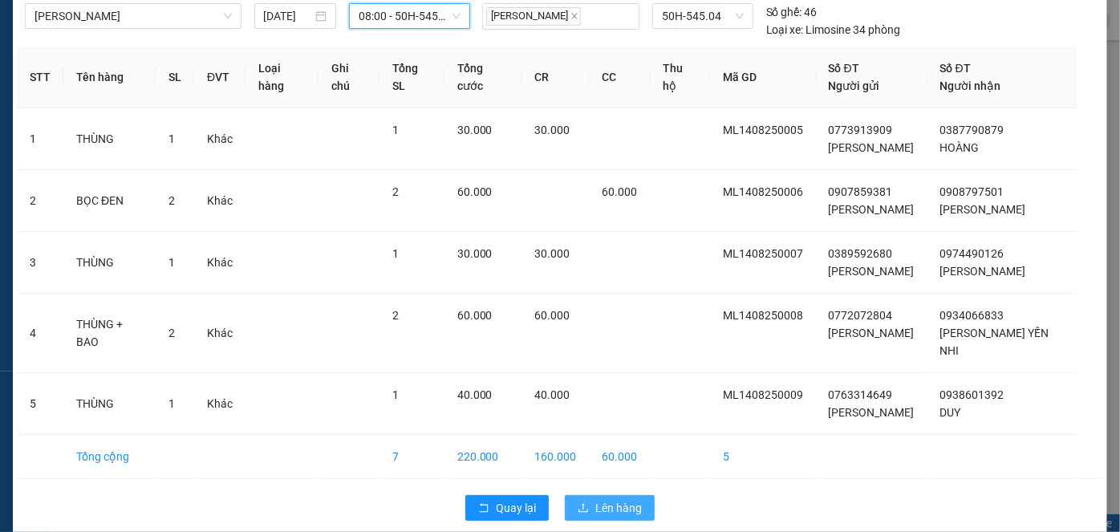
click at [628, 499] on span "Lên hàng" at bounding box center [618, 508] width 47 height 18
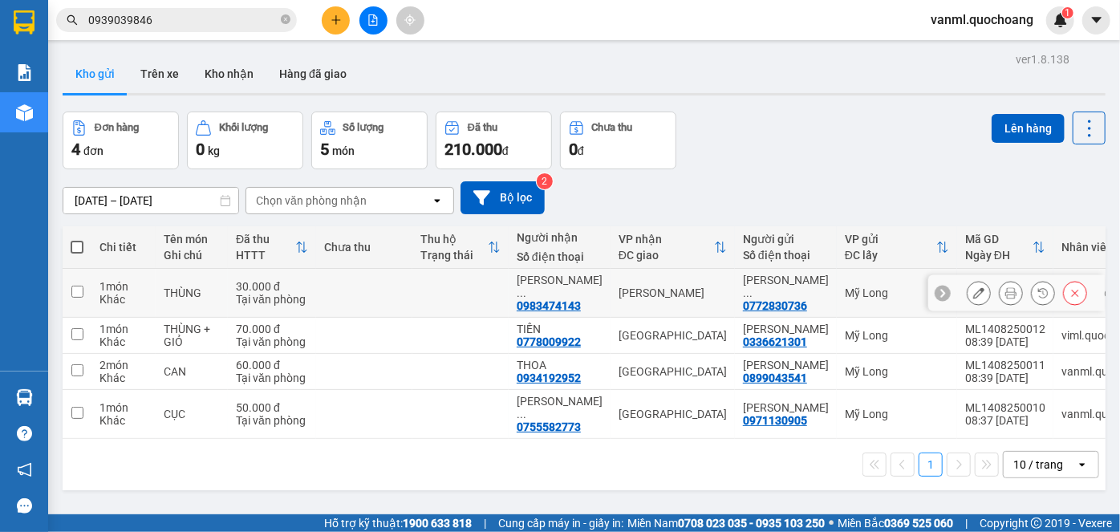
click at [507, 274] on td at bounding box center [460, 293] width 96 height 49
checkbox input "true"
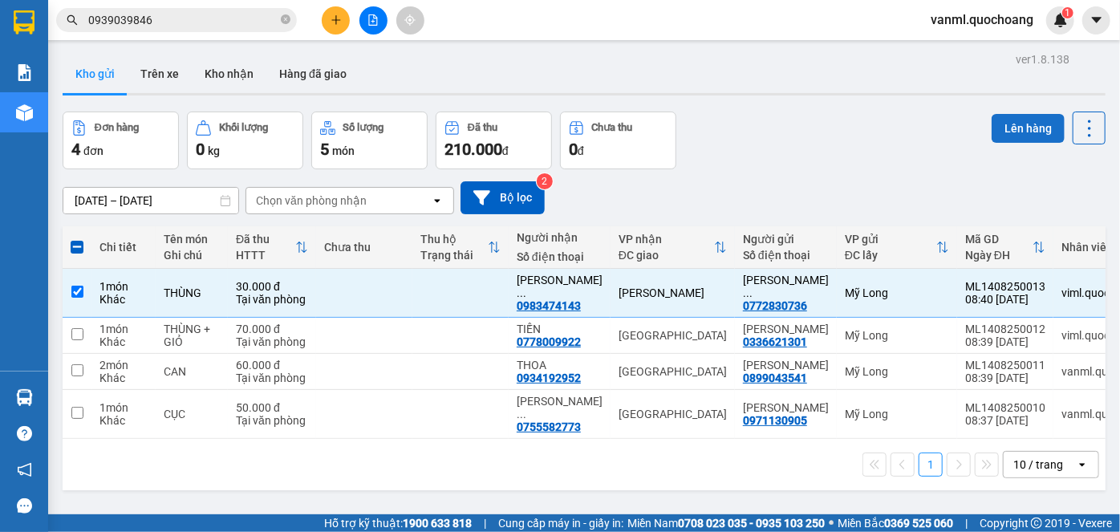
click at [1020, 120] on button "Lên hàng" at bounding box center [1028, 128] width 73 height 29
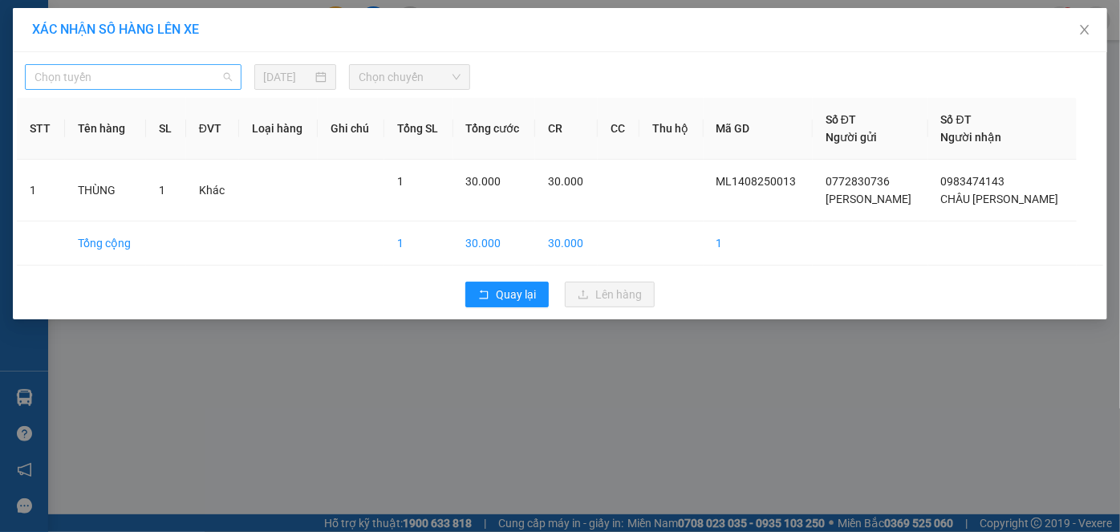
click at [124, 75] on span "Chọn tuyến" at bounding box center [133, 77] width 197 height 24
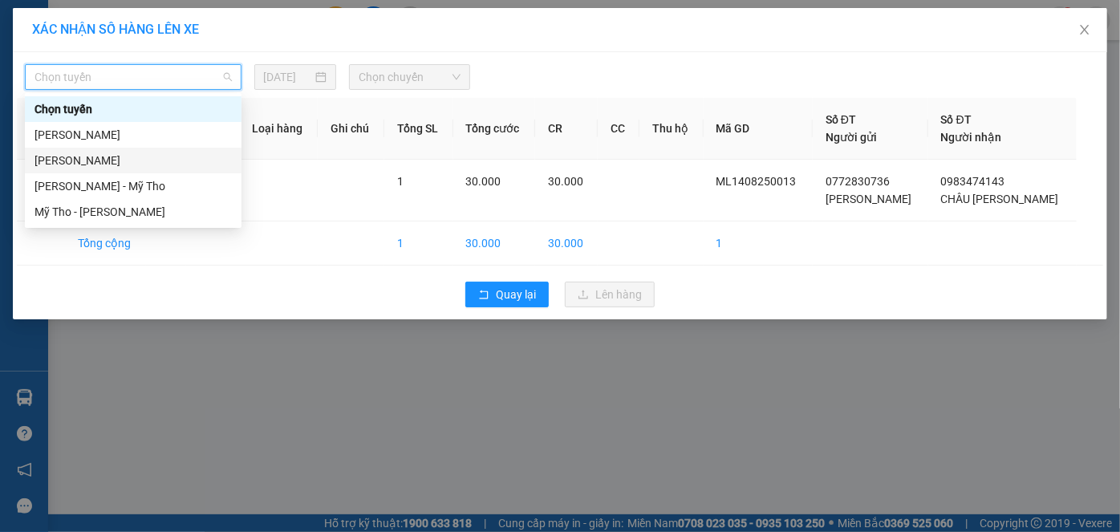
click at [145, 157] on div "Hồ Chí Minh - Cao Lãnh" at bounding box center [133, 161] width 197 height 18
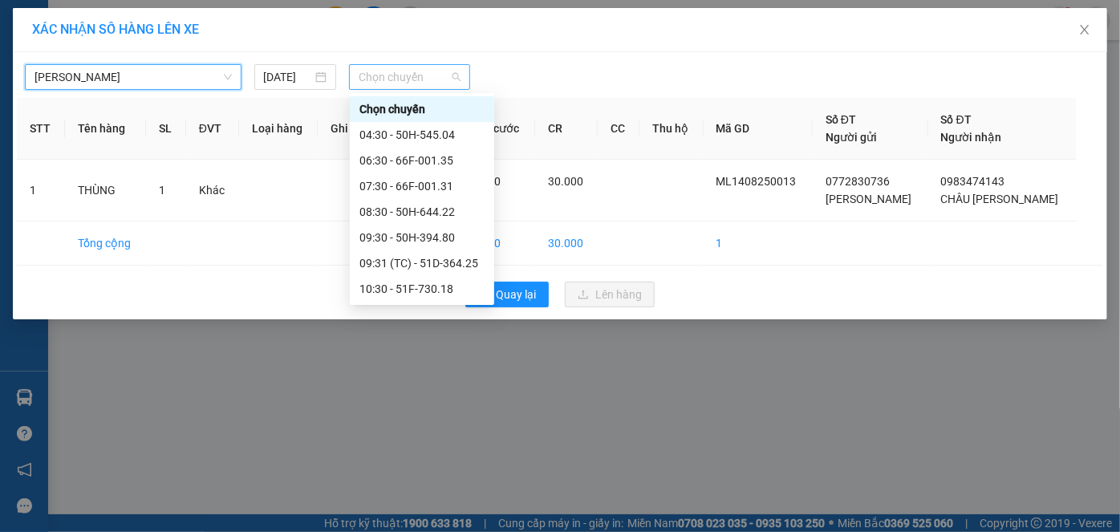
click at [402, 76] on span "Chọn chuyến" at bounding box center [410, 77] width 102 height 24
click at [427, 163] on div "06:30 - 66F-001.35" at bounding box center [422, 161] width 125 height 18
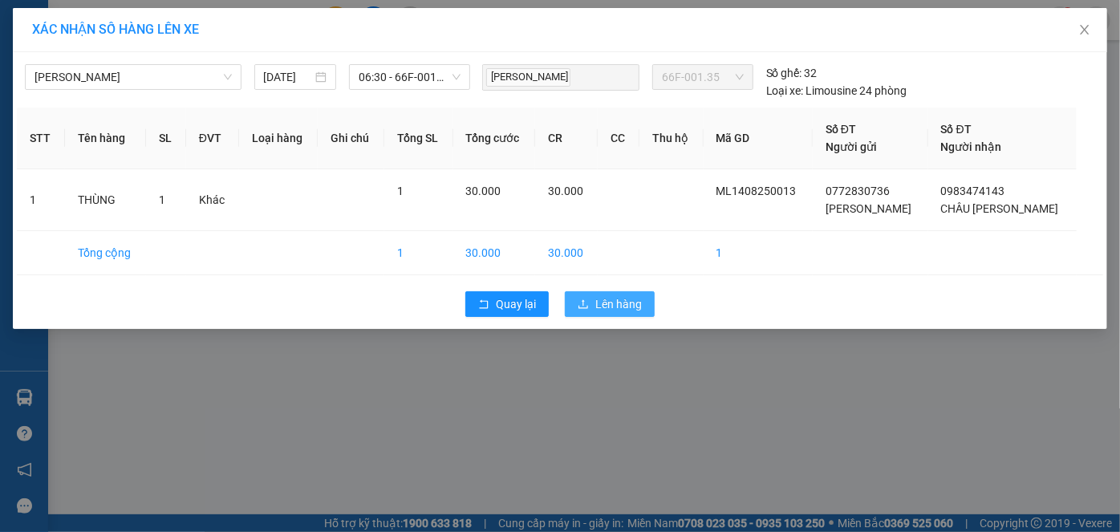
drag, startPoint x: 617, startPoint y: 303, endPoint x: 619, endPoint y: 331, distance: 27.3
click at [617, 303] on span "Lên hàng" at bounding box center [618, 304] width 47 height 18
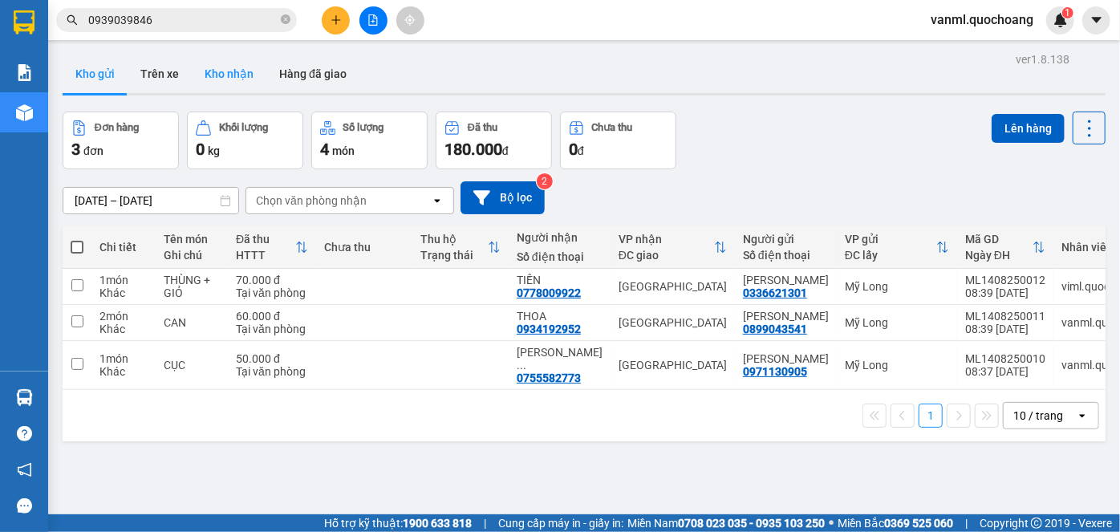
click at [228, 76] on button "Kho nhận" at bounding box center [229, 74] width 75 height 39
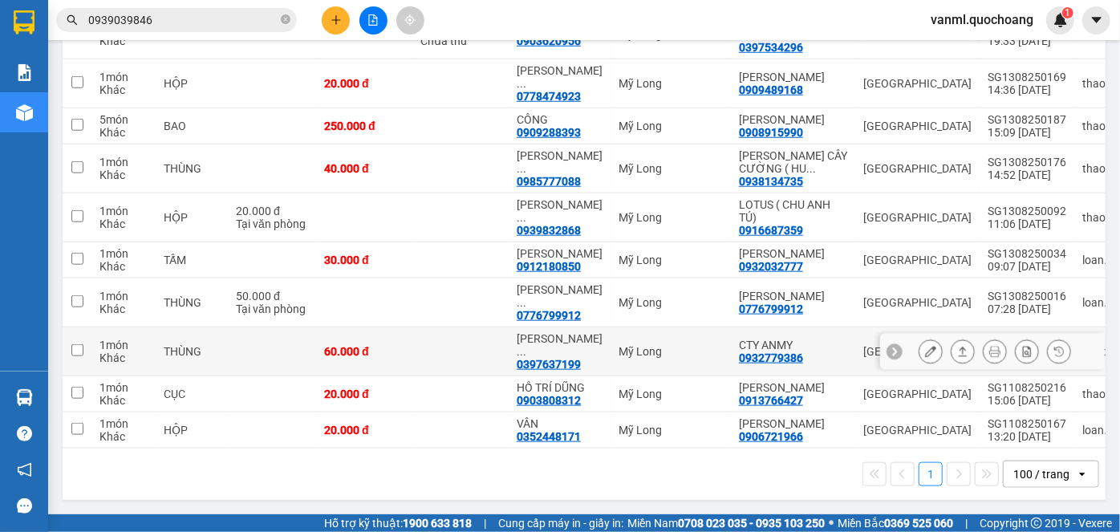
scroll to position [701, 0]
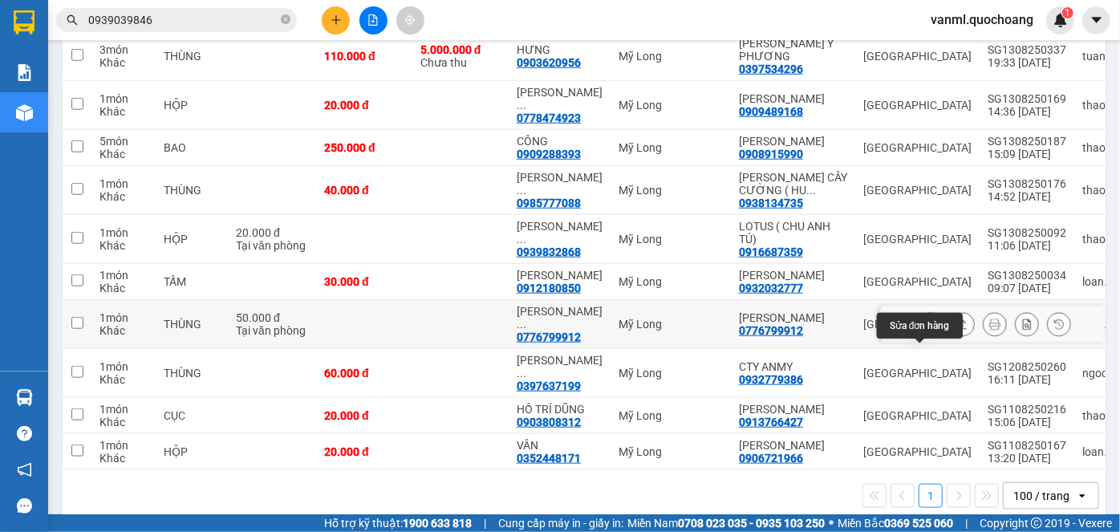
click at [925, 330] on icon at bounding box center [930, 324] width 11 height 11
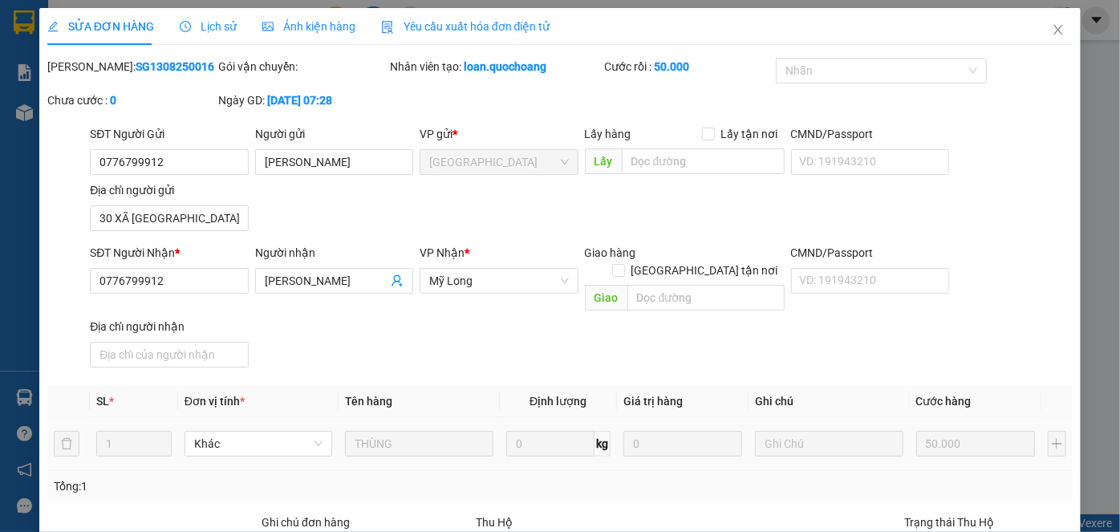
type input "0776799912"
type input "PHẠM TẤN AN"
type input "30 XÃ BÌNH HÀNG TÂY, CAO LÃNH"
type input "0776799912"
type input "PHẠM TẤN AN"
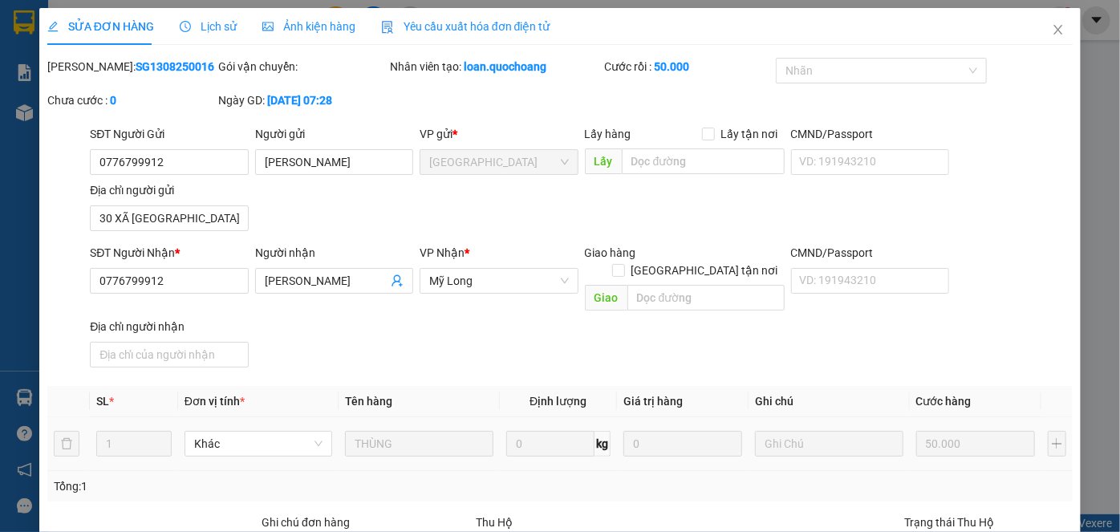
type input "50.000"
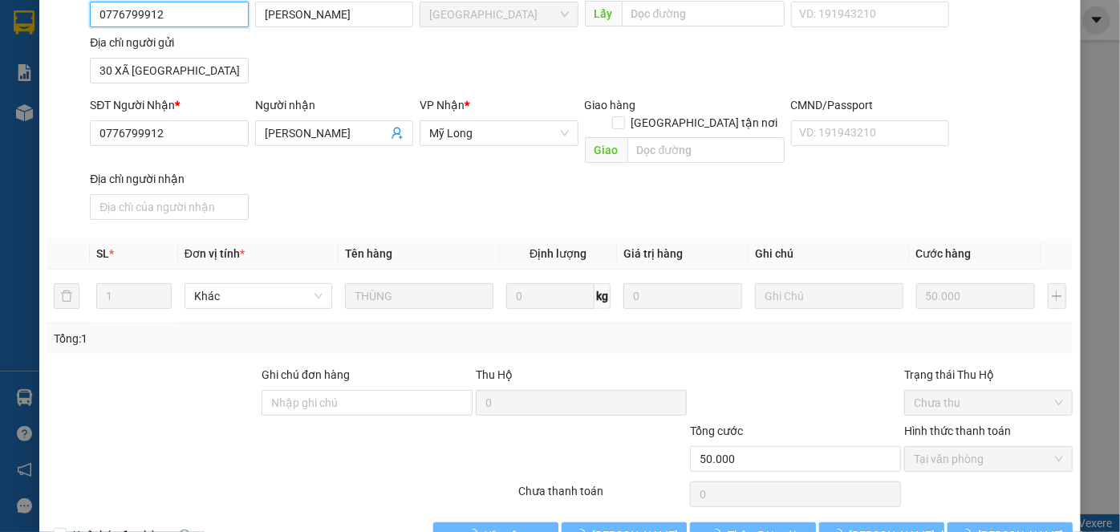
scroll to position [175, 0]
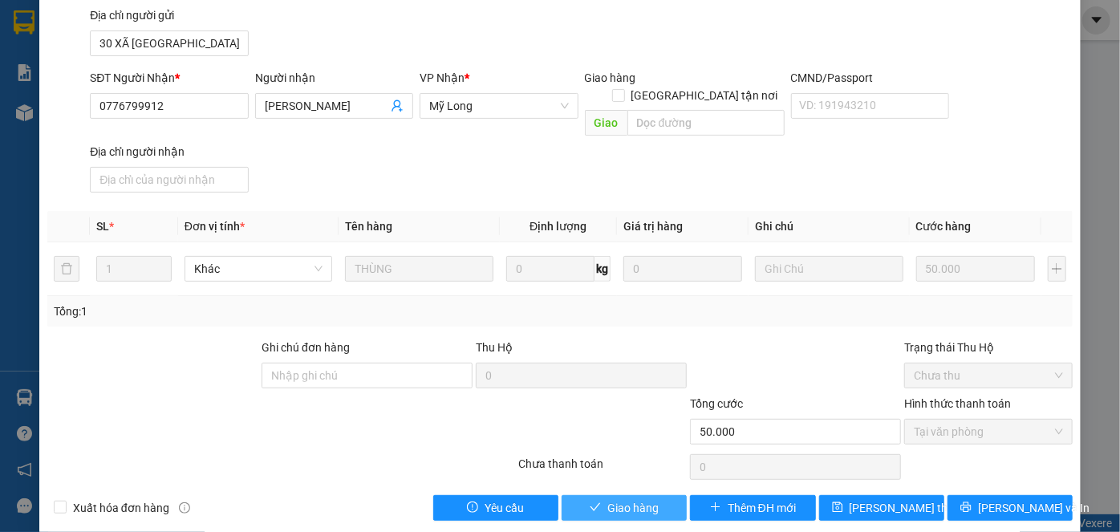
click at [631, 499] on span "Giao hàng" at bounding box center [632, 508] width 51 height 18
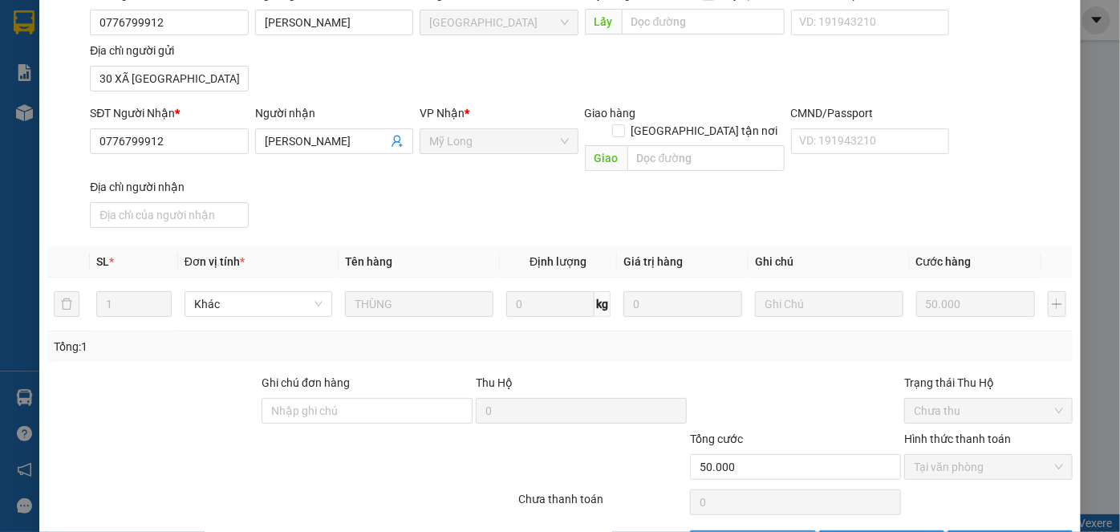
scroll to position [0, 0]
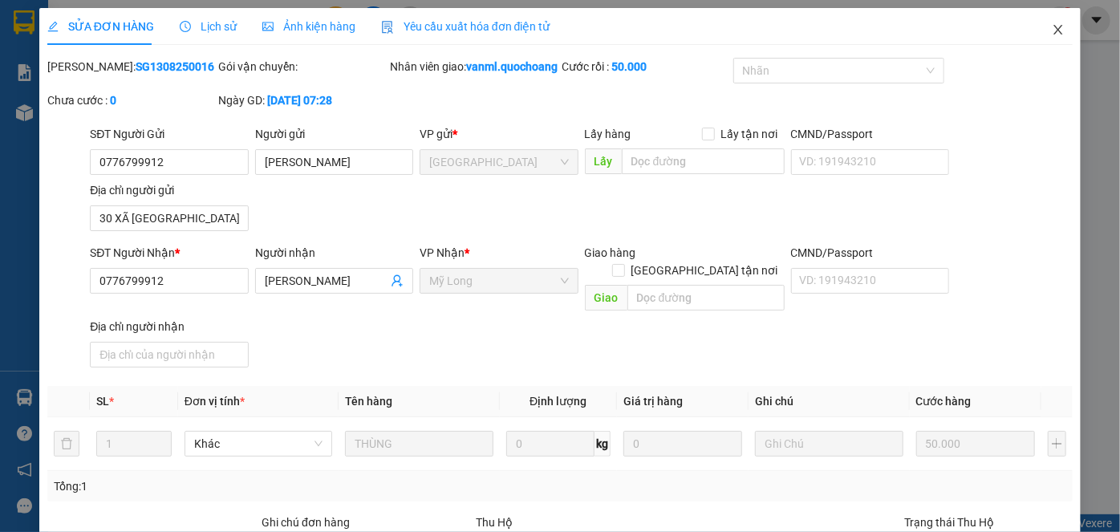
click at [1052, 31] on icon "close" at bounding box center [1058, 29] width 13 height 13
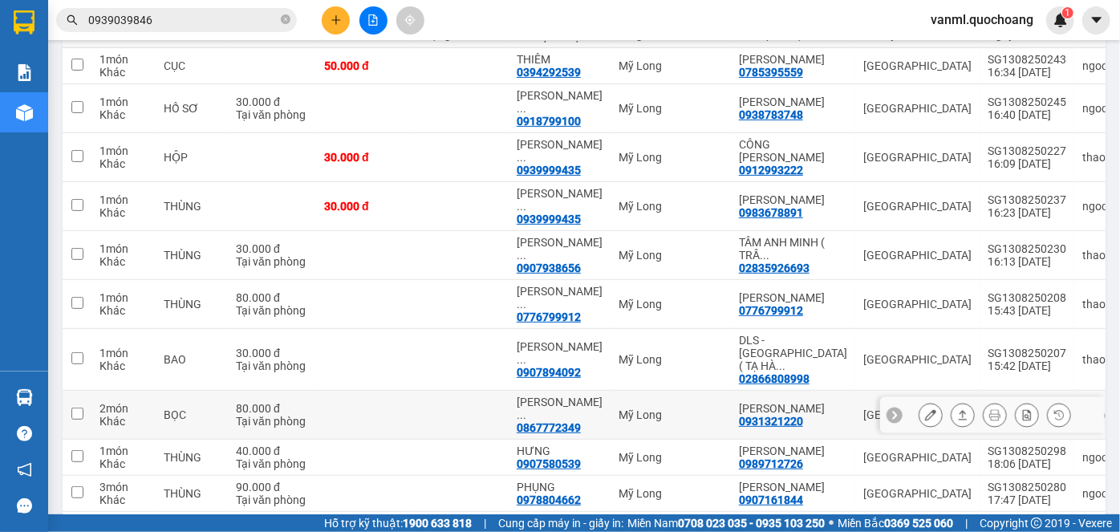
scroll to position [213, 0]
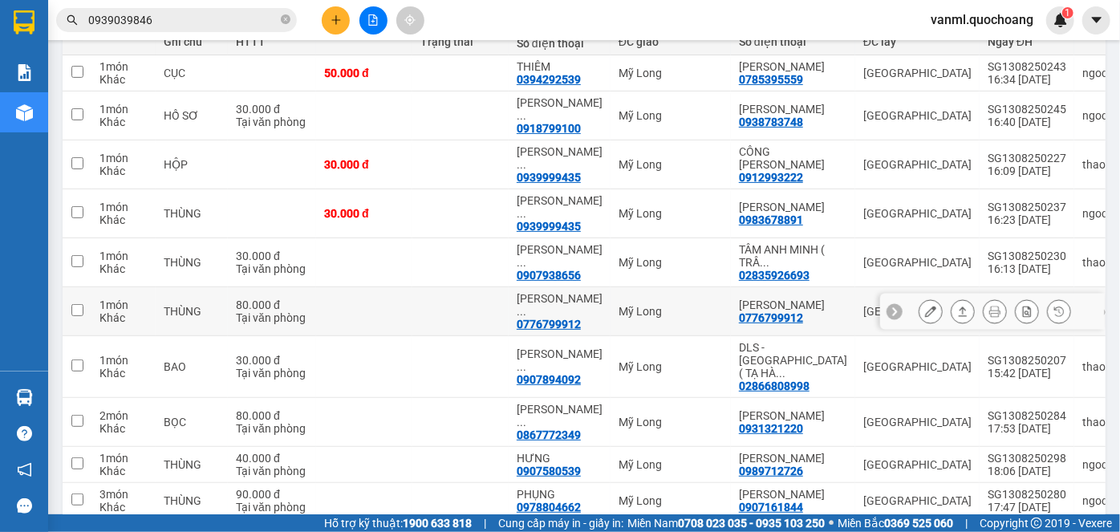
click at [925, 310] on icon at bounding box center [930, 311] width 11 height 11
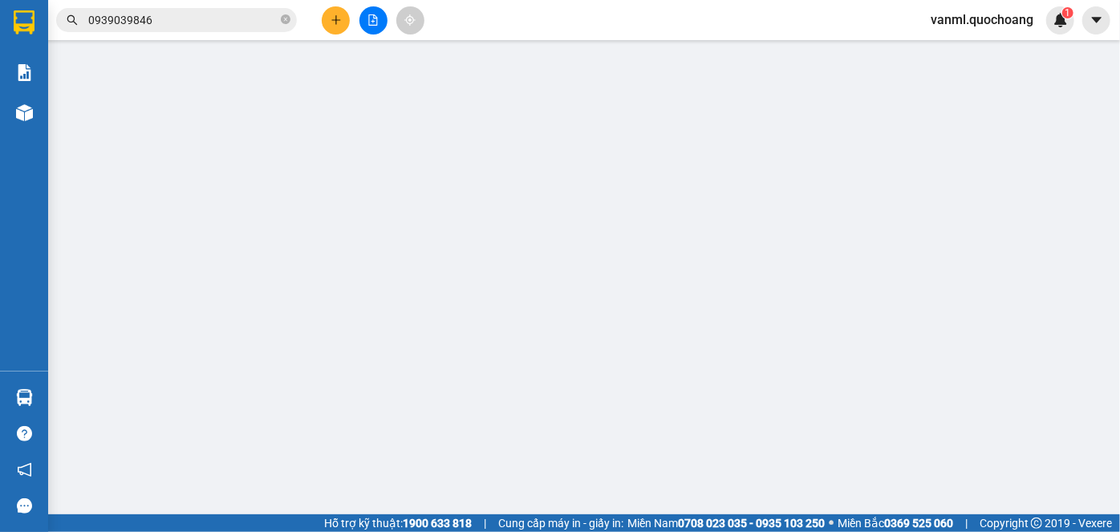
type input "0776799912"
type input "PHẠM TẤN AN"
type input "0776799912"
type input "PHẠM TẤN AN"
type input "80.000"
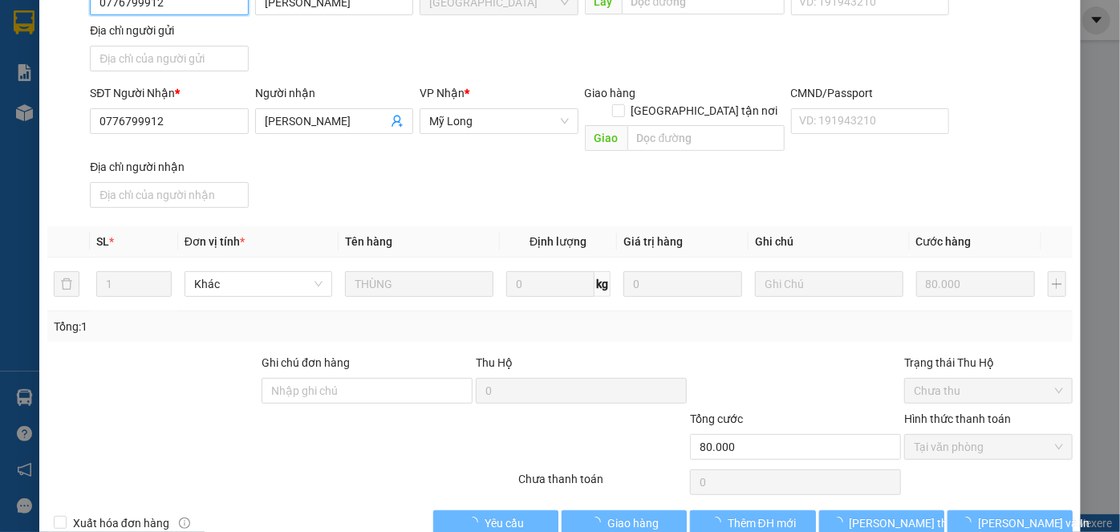
scroll to position [175, 0]
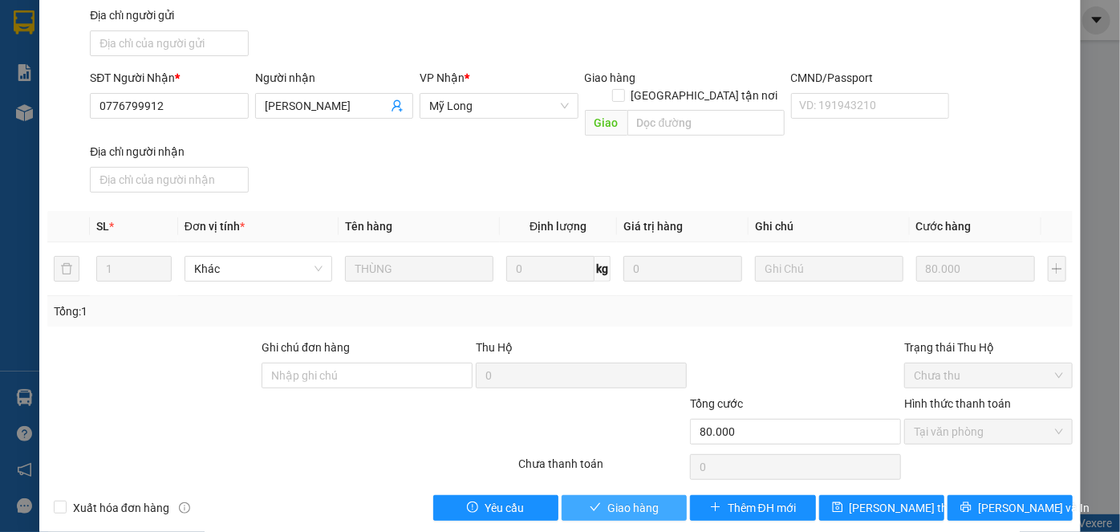
click at [610, 499] on span "Giao hàng" at bounding box center [632, 508] width 51 height 18
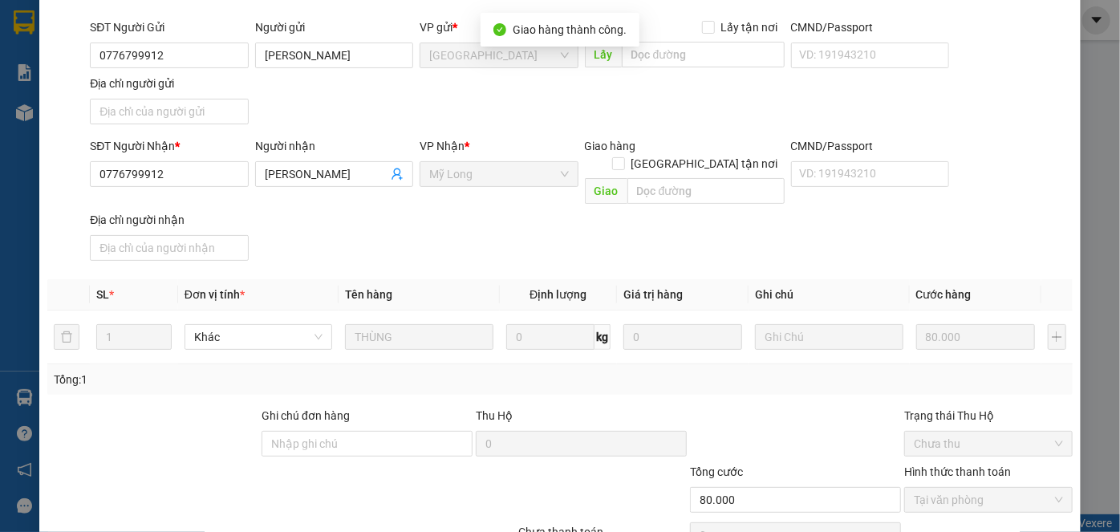
scroll to position [0, 0]
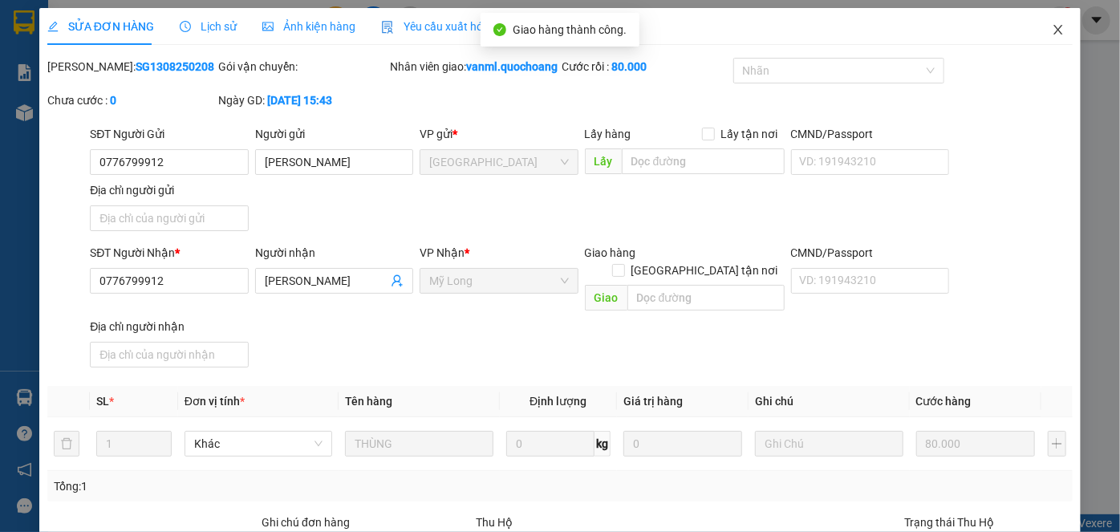
click at [1052, 26] on icon "close" at bounding box center [1058, 29] width 13 height 13
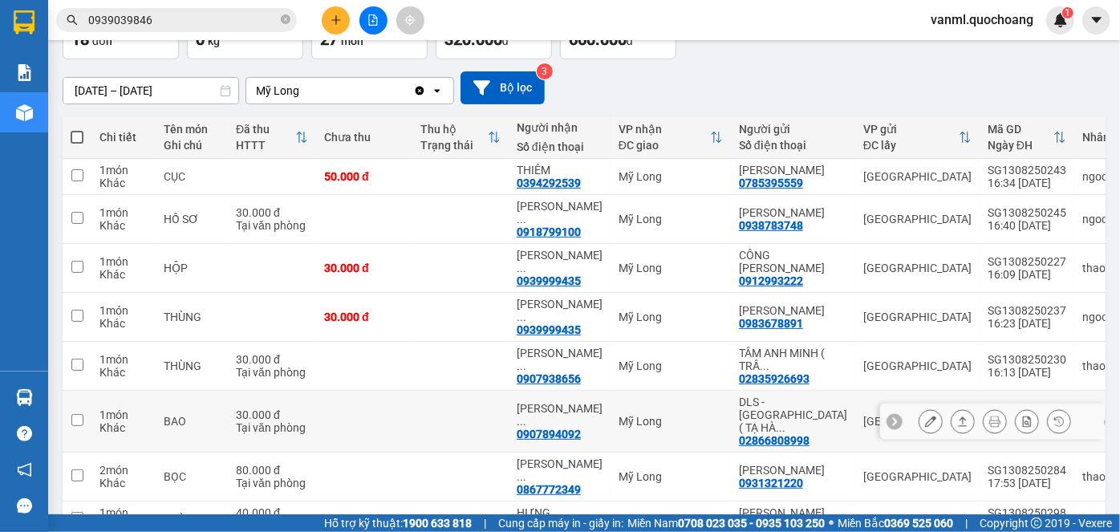
scroll to position [145, 0]
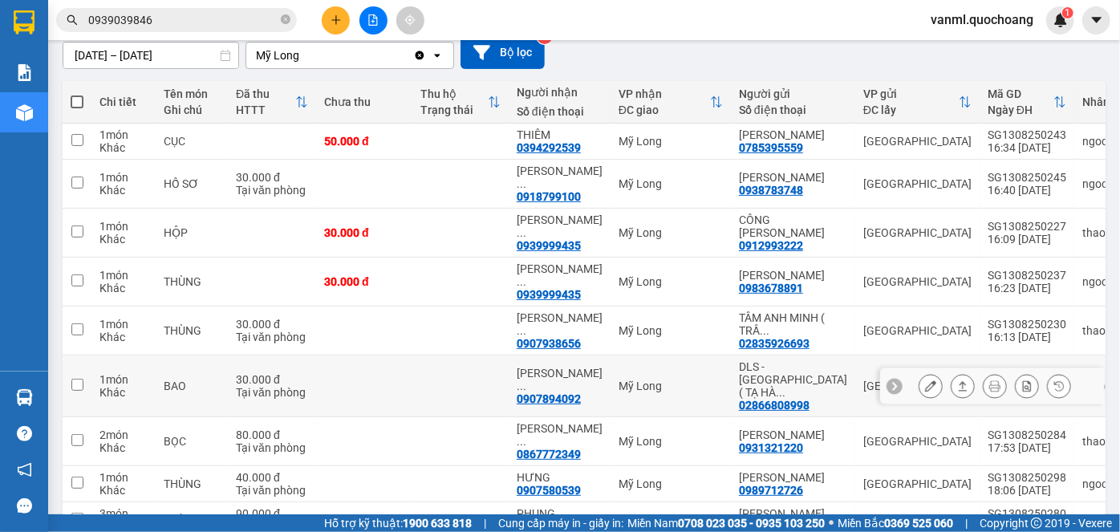
click at [925, 380] on icon at bounding box center [930, 385] width 11 height 11
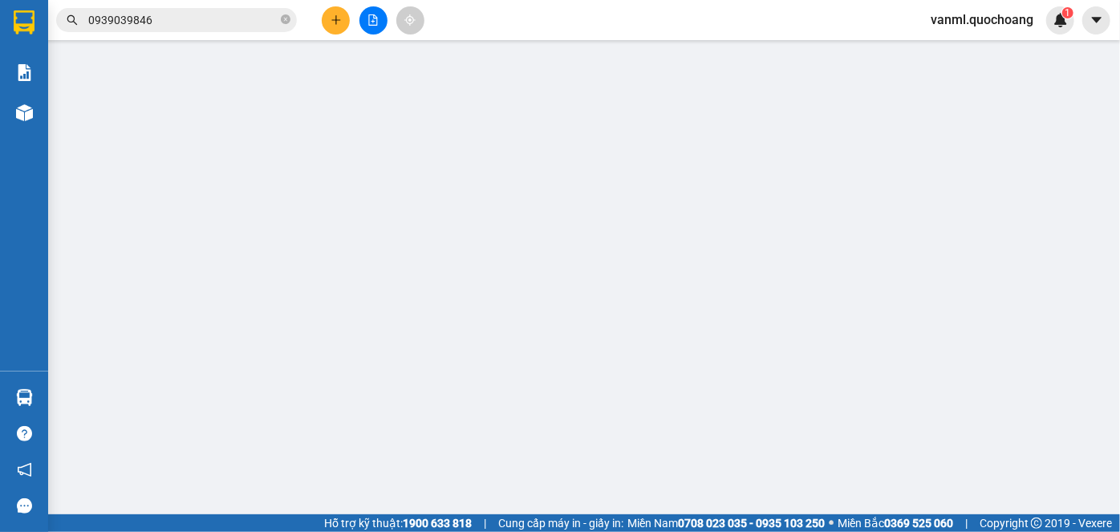
type input "02866808998"
type input "DLS - SÀI GÒN( TẠ HÀ NHỰT)"
type input "0907894092"
type input "NGUYỄN SÓC SƠN"
type input "30.000"
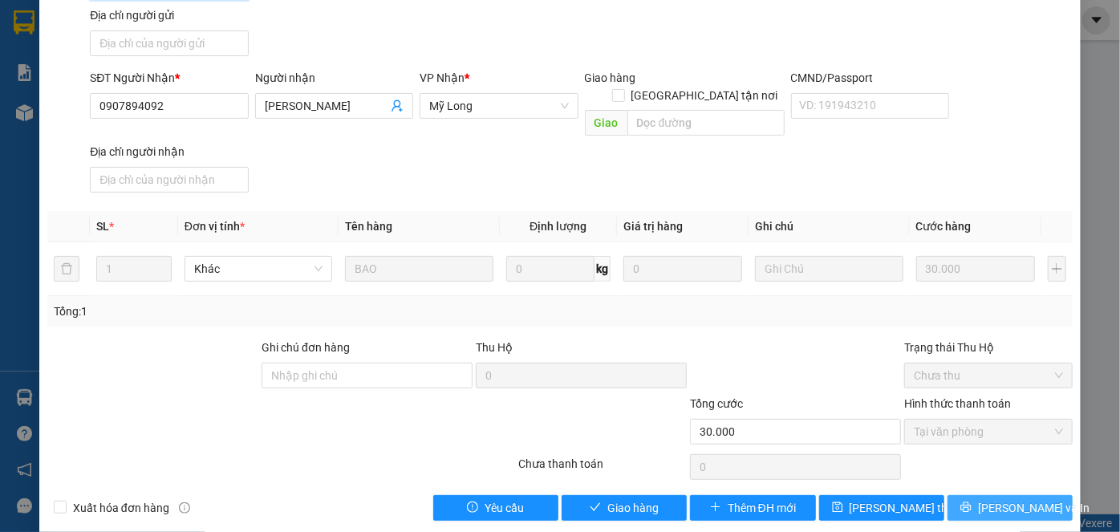
scroll to position [175, 0]
click at [607, 499] on span "Giao hàng" at bounding box center [632, 508] width 51 height 18
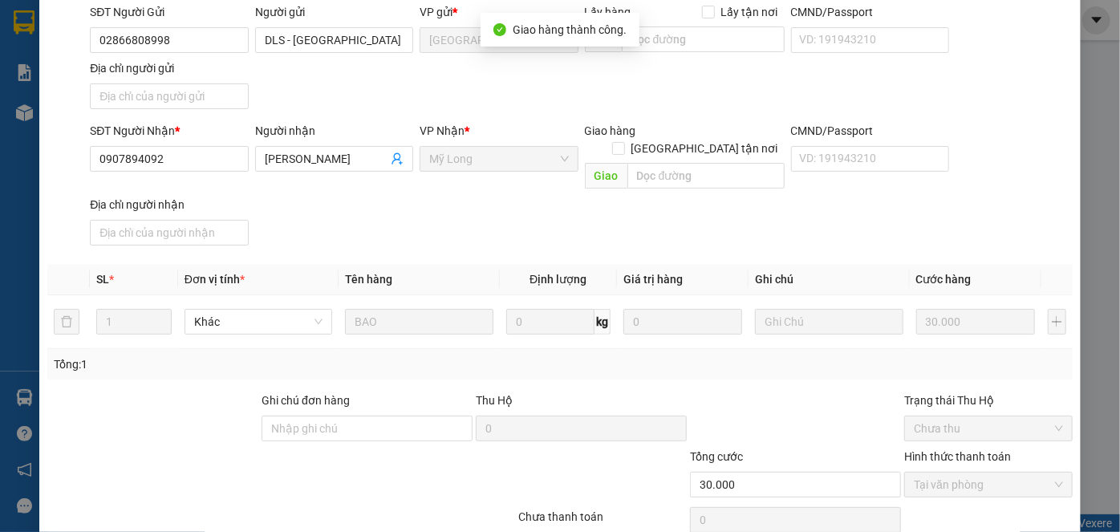
scroll to position [0, 0]
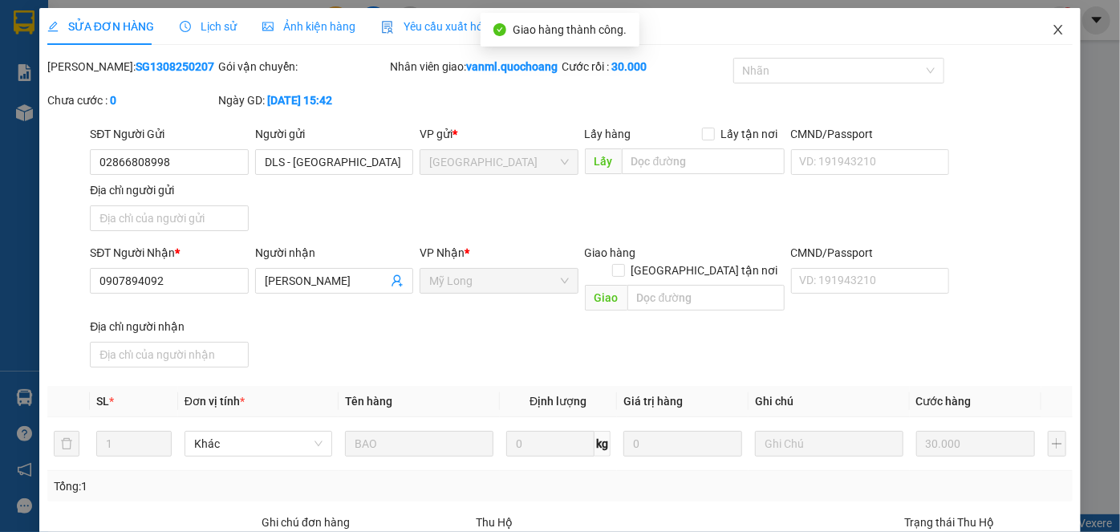
click at [1054, 28] on icon "close" at bounding box center [1058, 30] width 9 height 10
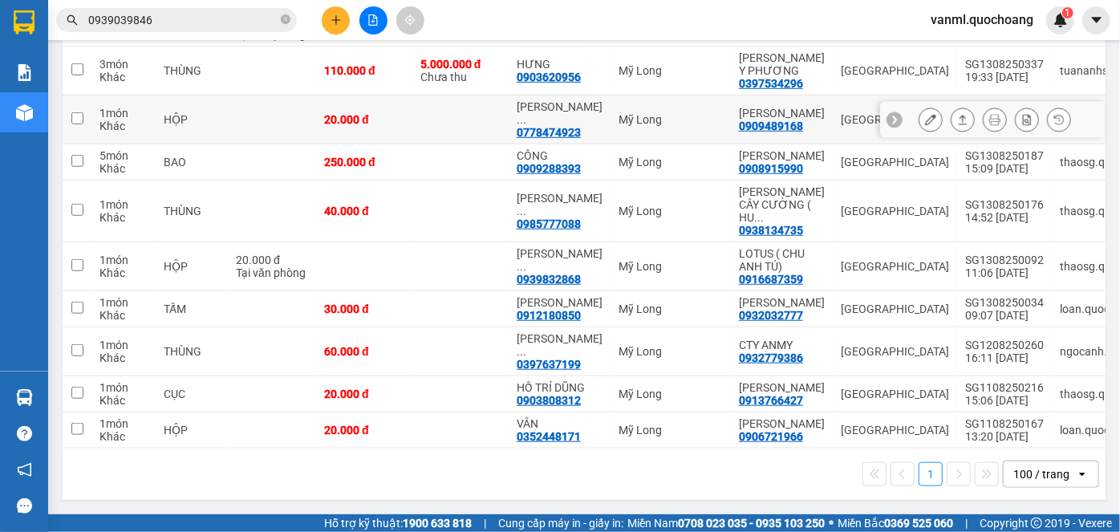
scroll to position [625, 0]
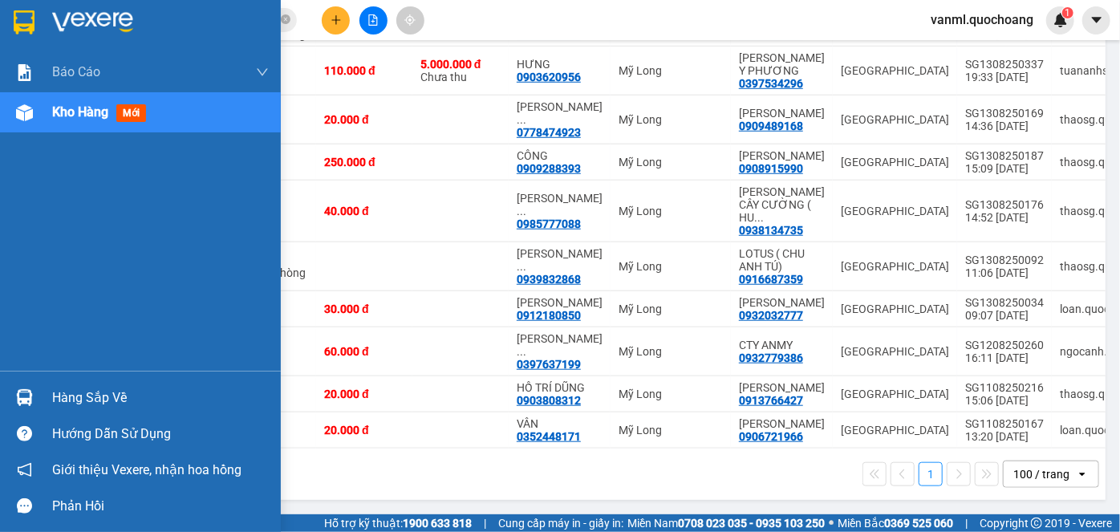
click at [97, 386] on div "Hàng sắp về" at bounding box center [160, 398] width 217 height 24
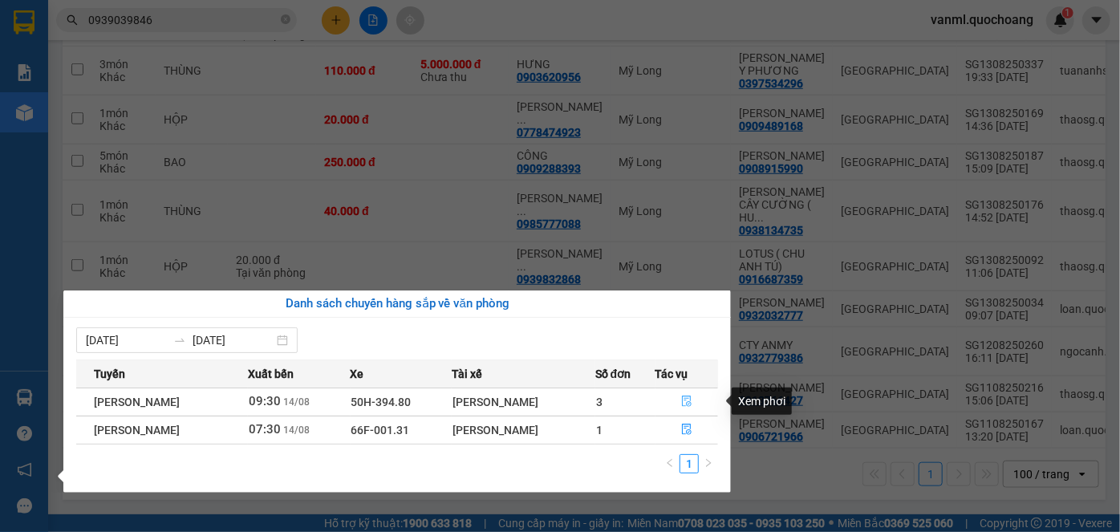
click at [685, 398] on icon "file-done" at bounding box center [686, 401] width 11 height 11
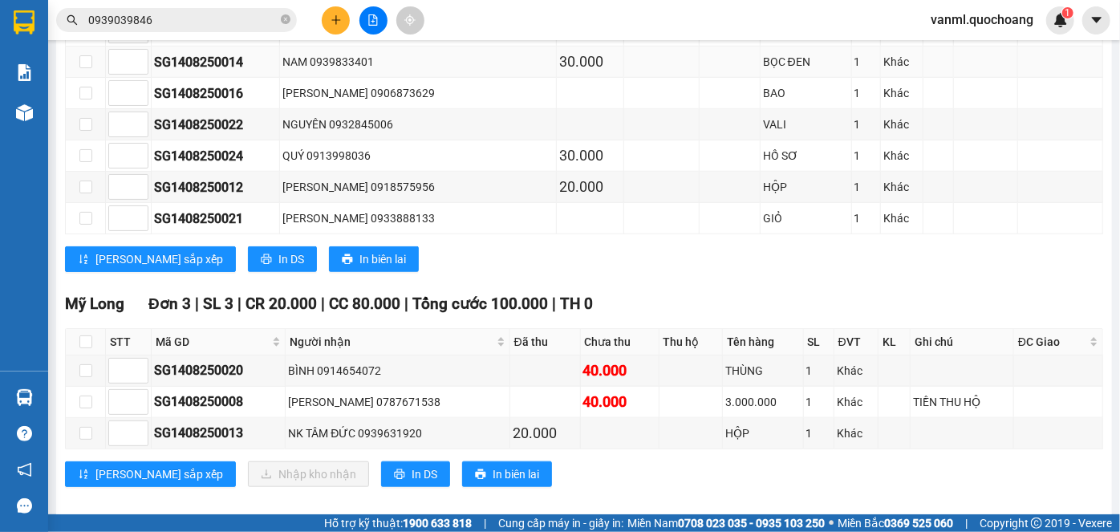
scroll to position [617, 0]
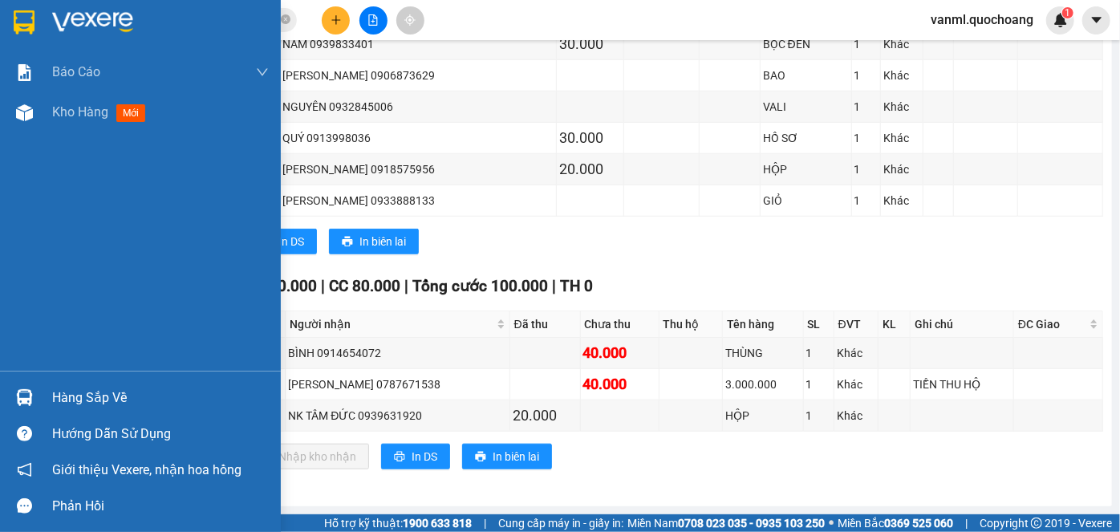
click at [92, 396] on div "Hàng sắp về" at bounding box center [160, 398] width 217 height 24
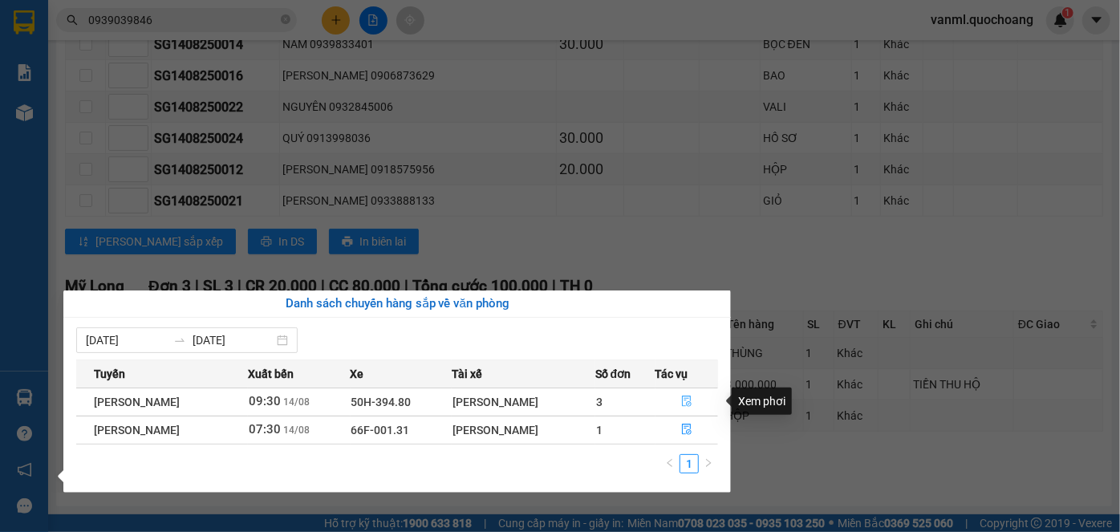
click at [686, 401] on icon "file-done" at bounding box center [687, 401] width 10 height 11
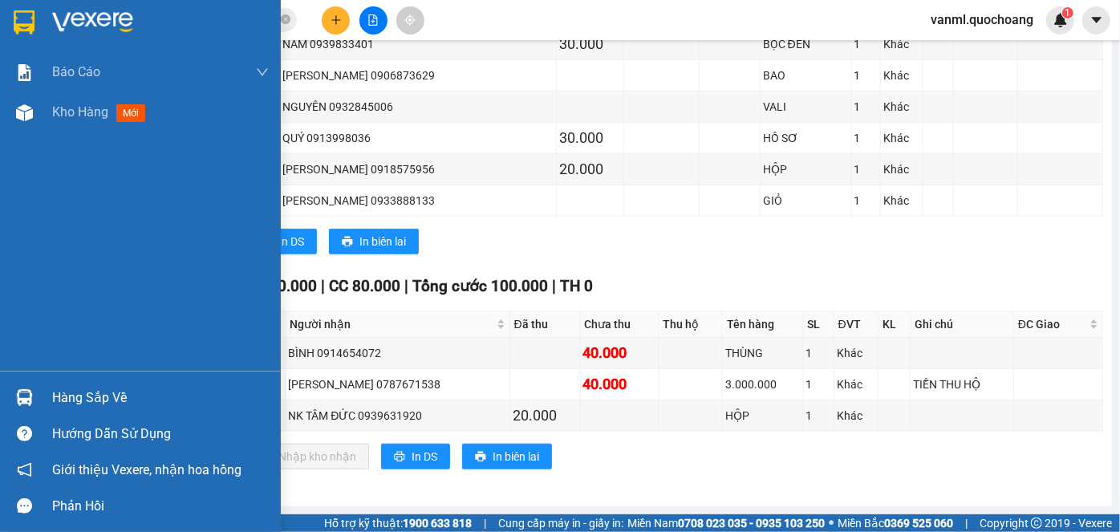
click at [83, 395] on div "Hàng sắp về" at bounding box center [160, 398] width 217 height 24
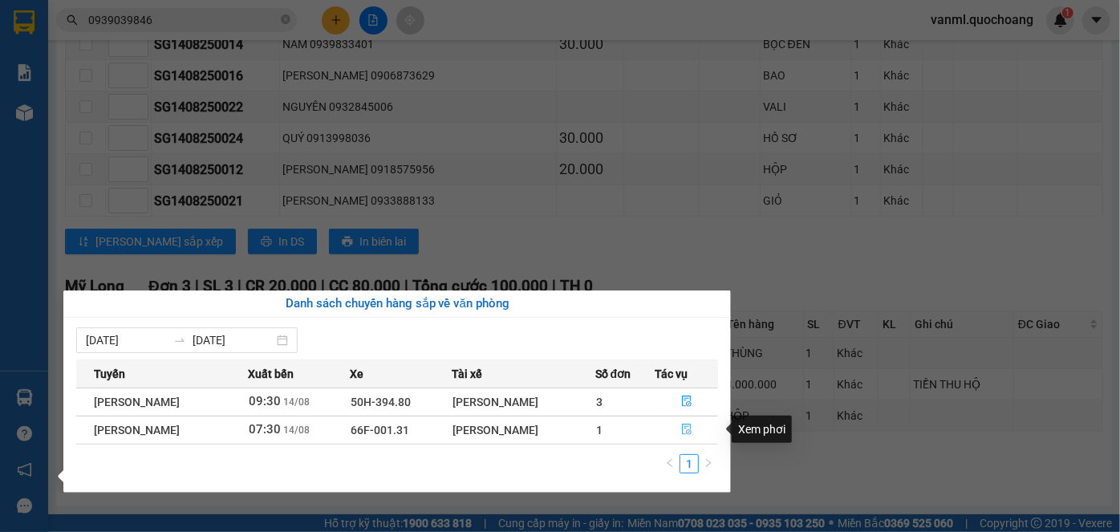
click at [685, 433] on icon "file-done" at bounding box center [686, 429] width 11 height 11
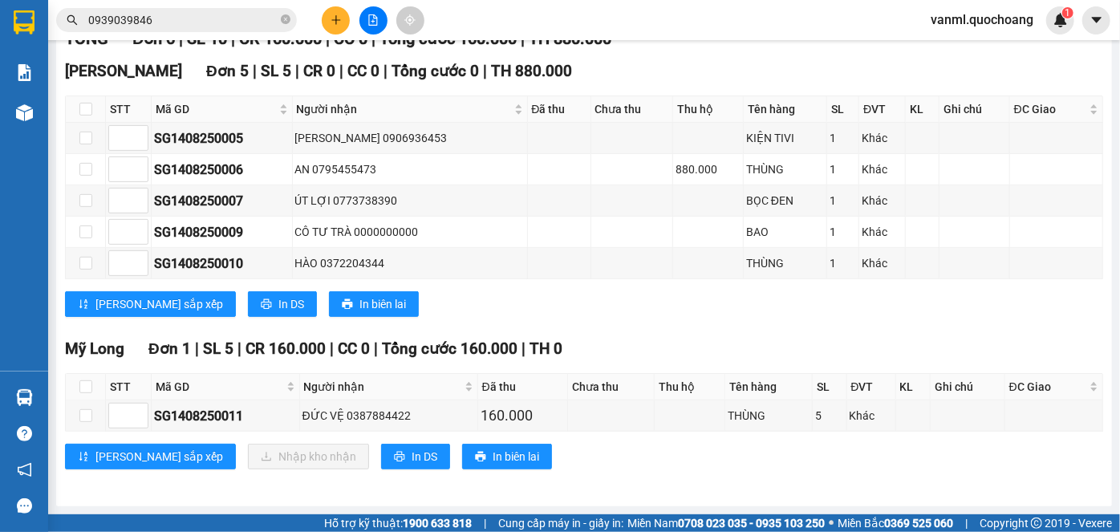
scroll to position [251, 0]
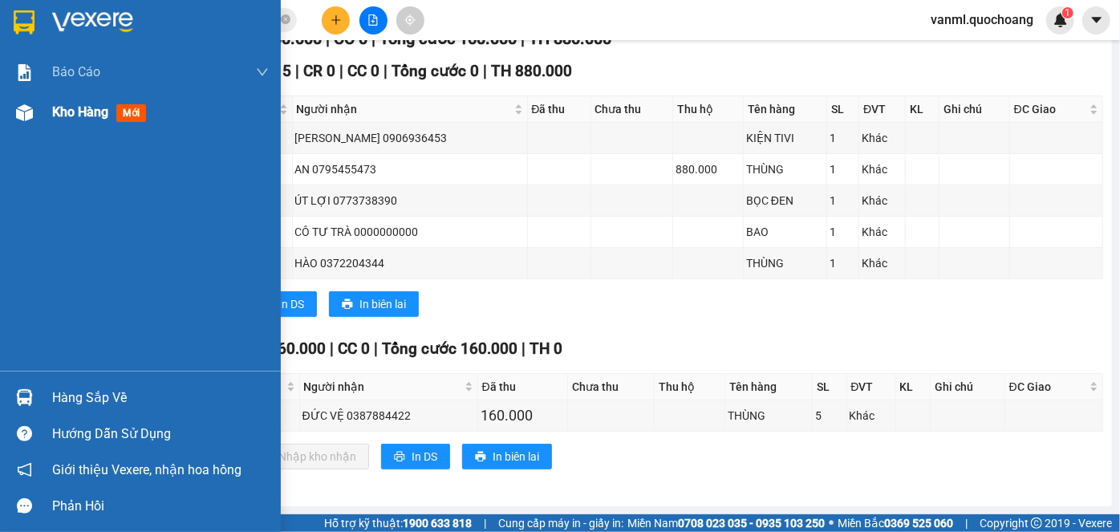
click at [69, 112] on span "Kho hàng" at bounding box center [80, 111] width 56 height 15
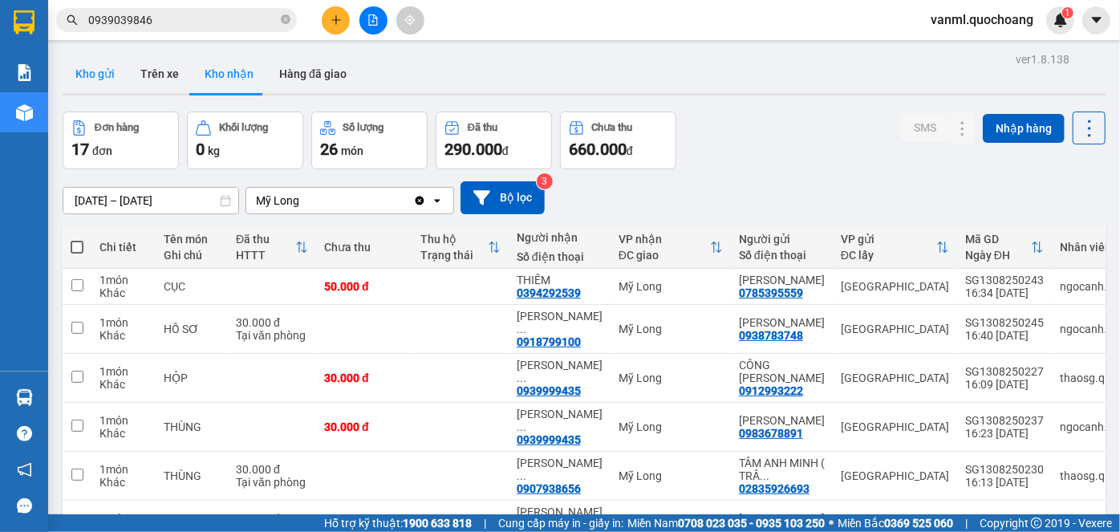
click at [104, 67] on button "Kho gửi" at bounding box center [95, 74] width 65 height 39
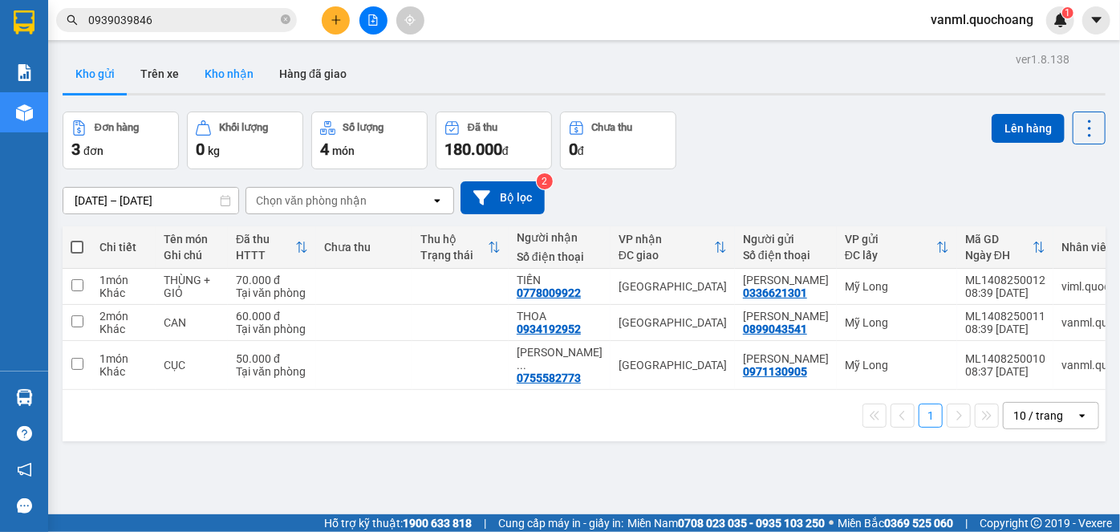
click at [221, 79] on button "Kho nhận" at bounding box center [229, 74] width 75 height 39
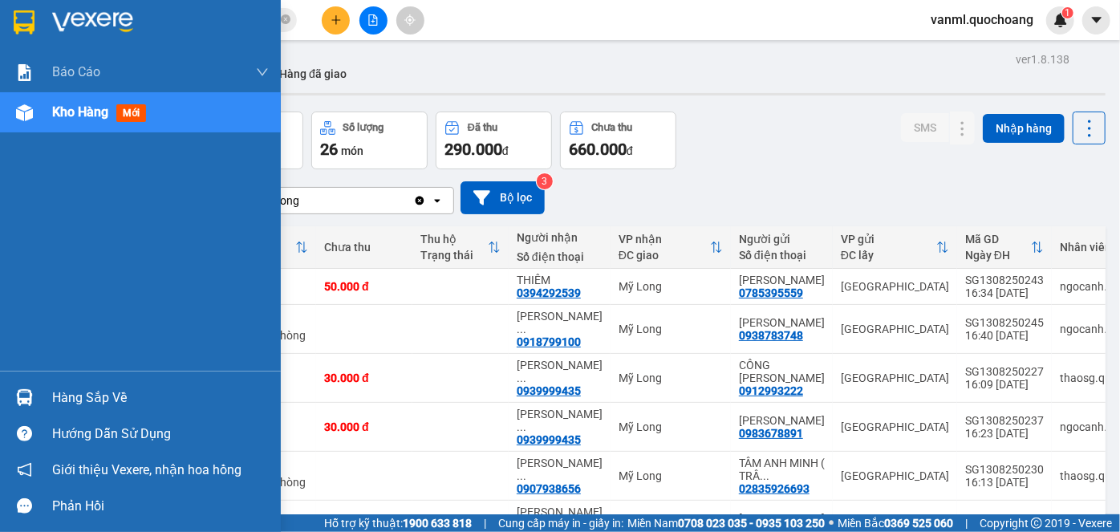
click at [99, 407] on div "Hàng sắp về" at bounding box center [160, 398] width 217 height 24
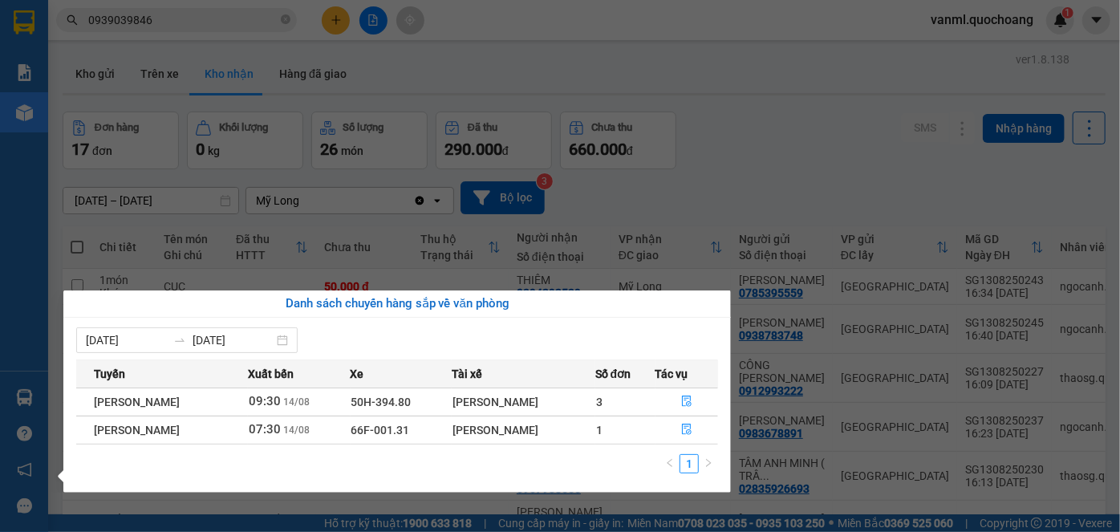
click at [886, 181] on section "Kết quả tìm kiếm ( 9 ) Bộ lọc Mã ĐH Trạng thái Món hàng Thu hộ Tổng cước Chưa c…" at bounding box center [560, 266] width 1120 height 532
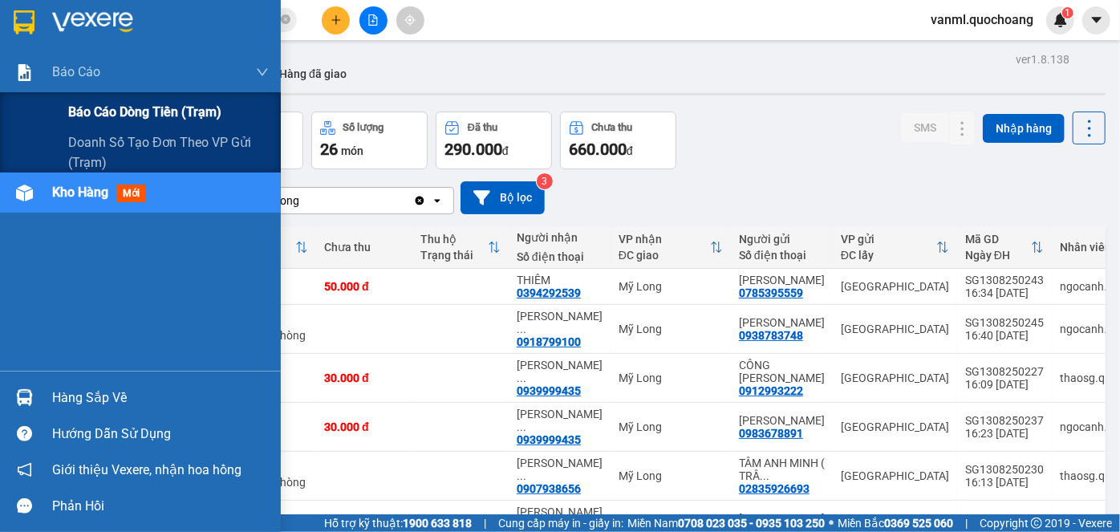
click at [136, 116] on span "Báo cáo dòng tiền (trạm)" at bounding box center [144, 112] width 153 height 20
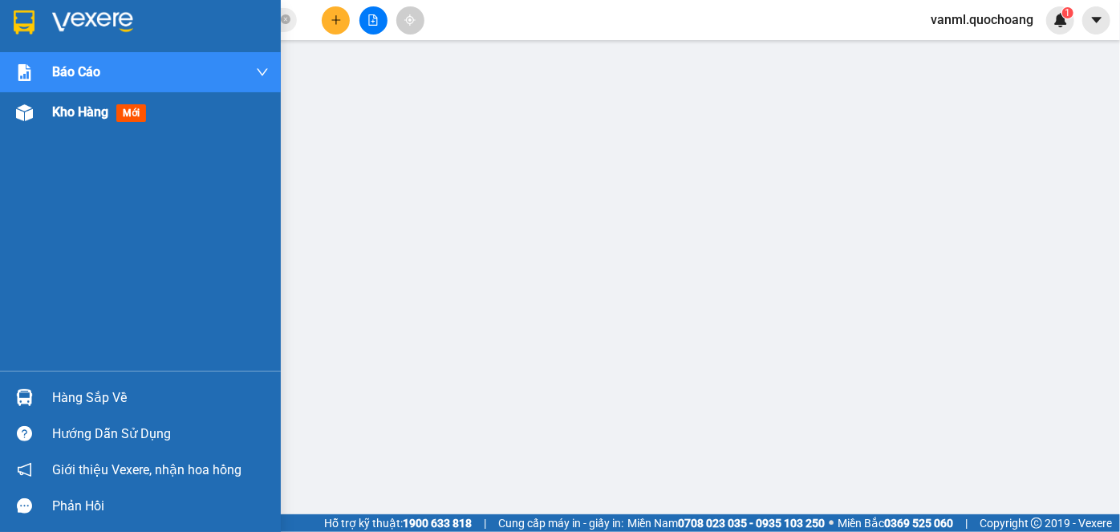
click at [83, 112] on span "Kho hàng" at bounding box center [80, 111] width 56 height 15
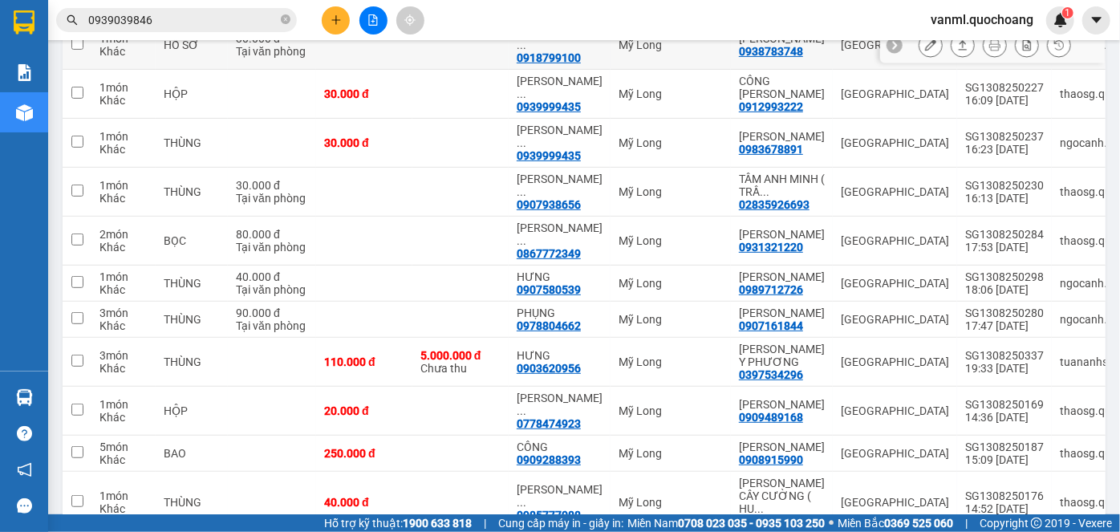
scroll to position [291, 0]
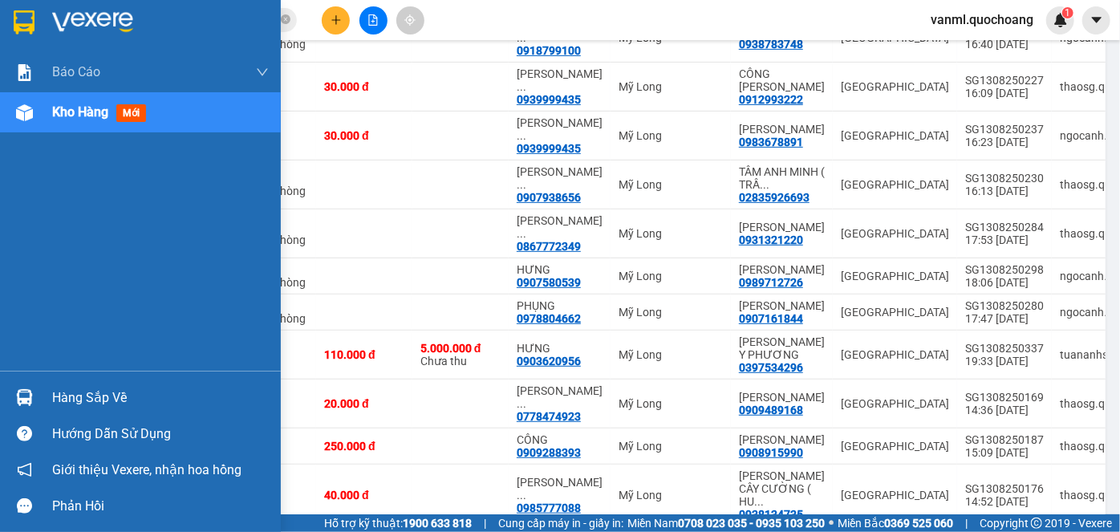
drag, startPoint x: 62, startPoint y: 395, endPoint x: 190, endPoint y: 400, distance: 128.5
click at [69, 395] on div "Hàng sắp về" at bounding box center [160, 398] width 217 height 24
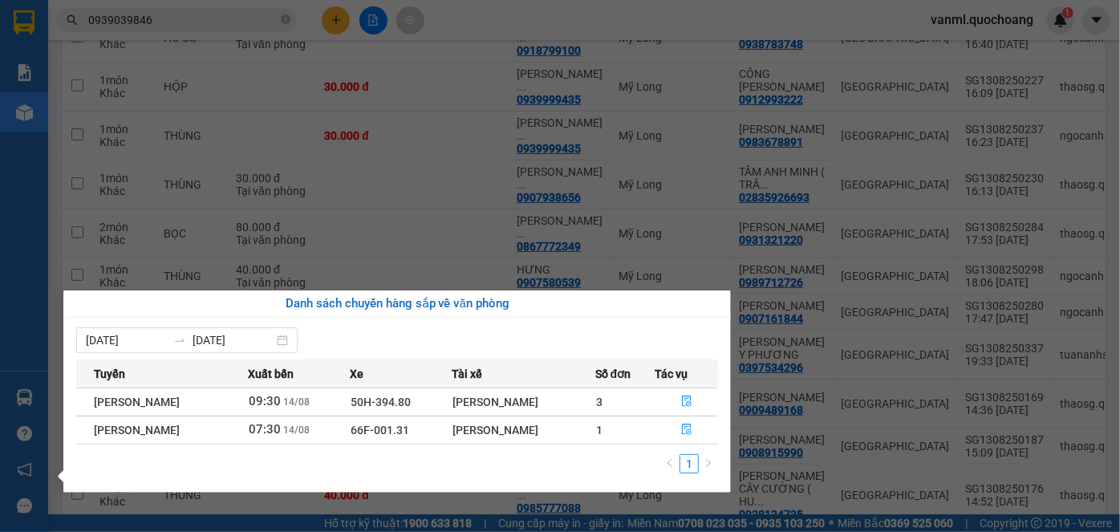
click at [457, 221] on section "Kết quả tìm kiếm ( 9 ) Bộ lọc Mã ĐH Trạng thái Món hàng Thu hộ Tổng cước Chưa c…" at bounding box center [560, 266] width 1120 height 532
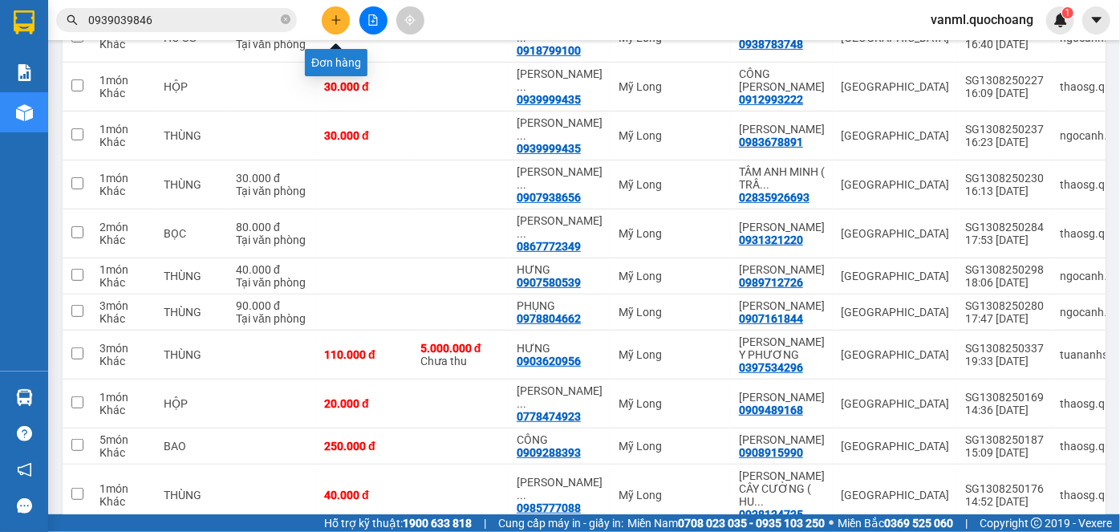
click at [326, 19] on button at bounding box center [336, 20] width 28 height 28
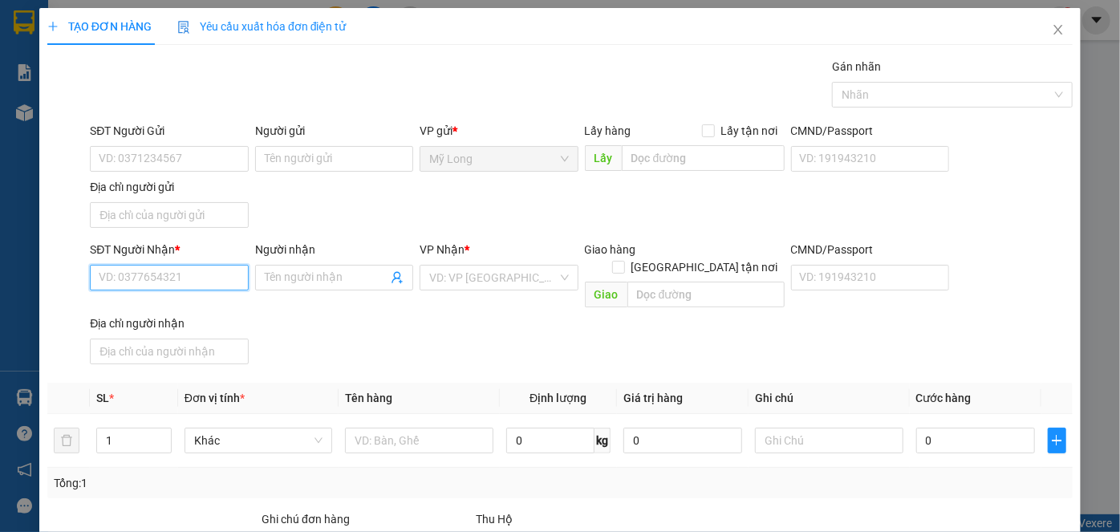
click at [221, 282] on input "SĐT Người Nhận *" at bounding box center [169, 278] width 158 height 26
click at [226, 307] on div "0977673328 - PHẠM THỊ TUYẾT" at bounding box center [178, 308] width 158 height 18
type input "0977673328"
type input "PHẠM THỊ TUYẾT"
type input "0977673328"
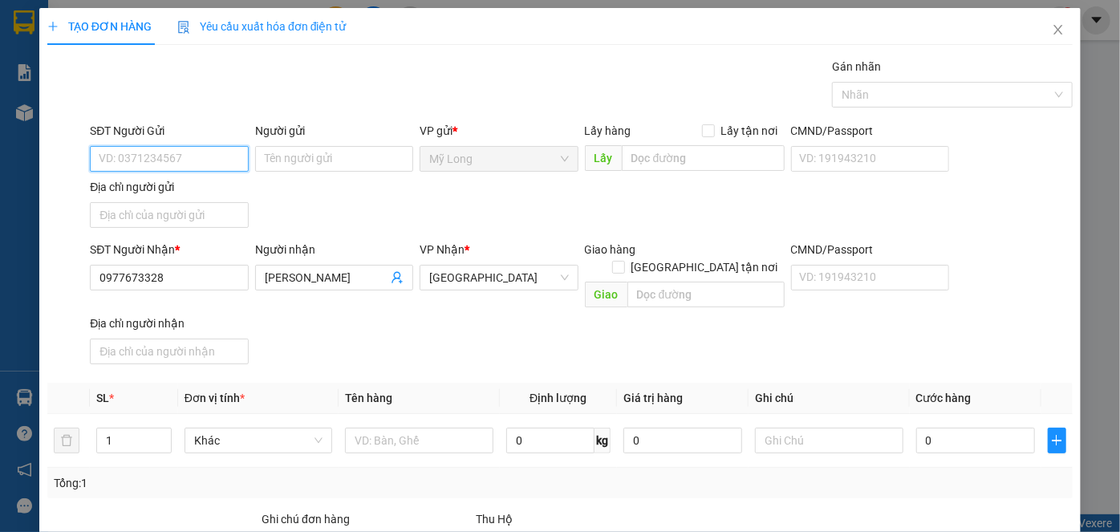
click at [203, 152] on input "SĐT Người Gửi" at bounding box center [169, 159] width 158 height 26
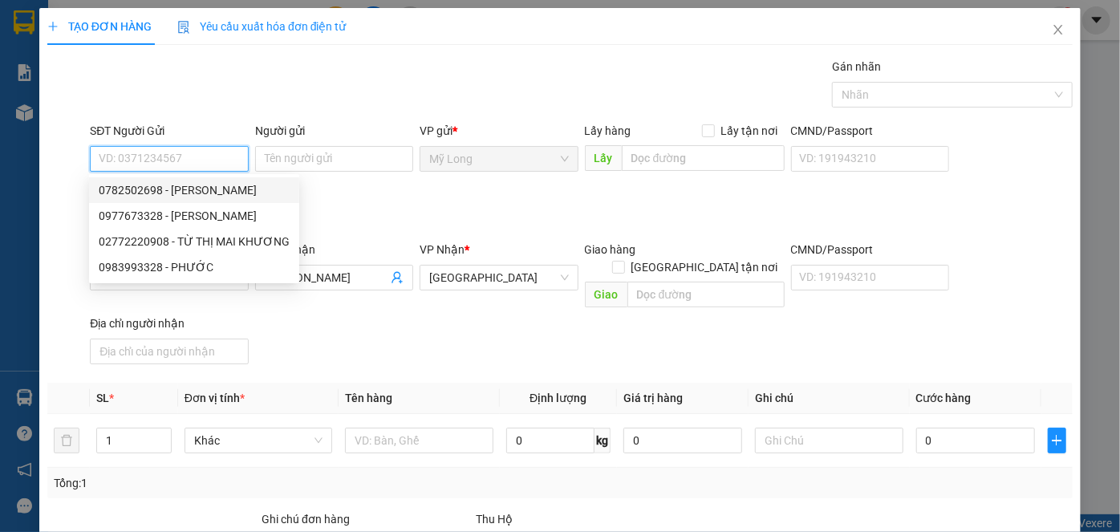
click at [215, 191] on div "0782502698 - LÊ QUỐC CƯỜNG" at bounding box center [194, 190] width 191 height 18
type input "0782502698"
type input "LÊ QUỐC CƯỜNG"
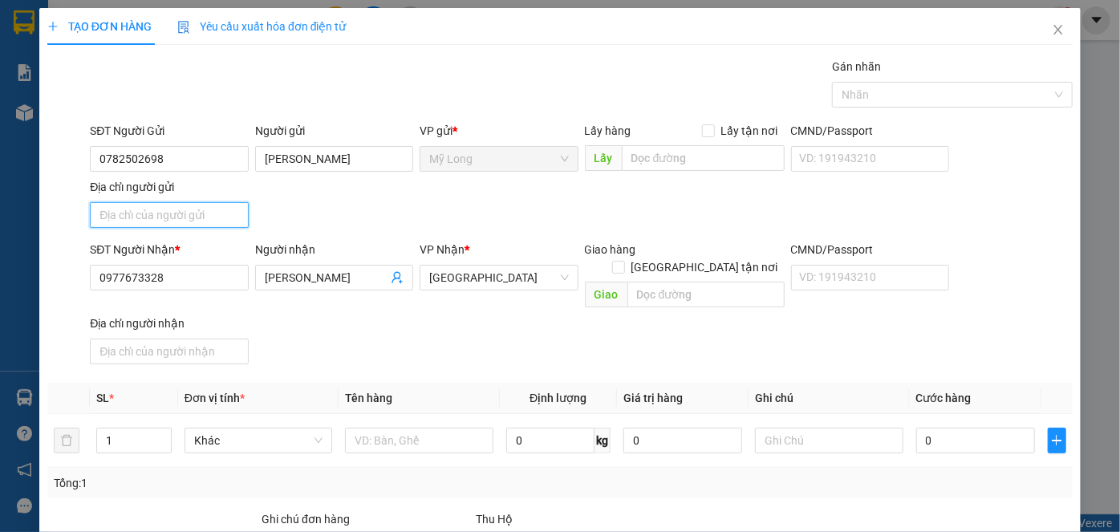
click at [188, 217] on input "Địa chỉ người gửi" at bounding box center [169, 215] width 158 height 26
type input "298 TỔ 11, ẤP 2, MỸ HIỆP, ĐỒNG THÁP"
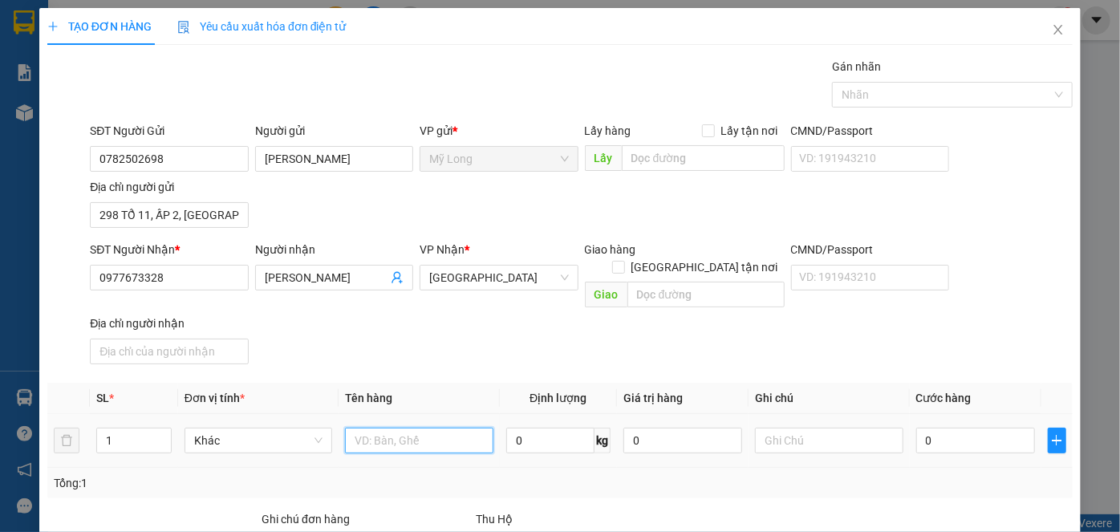
click at [397, 432] on input "text" at bounding box center [419, 441] width 148 height 26
type input "THÙNG"
click at [945, 428] on input "0" at bounding box center [975, 441] width 119 height 26
type input "8"
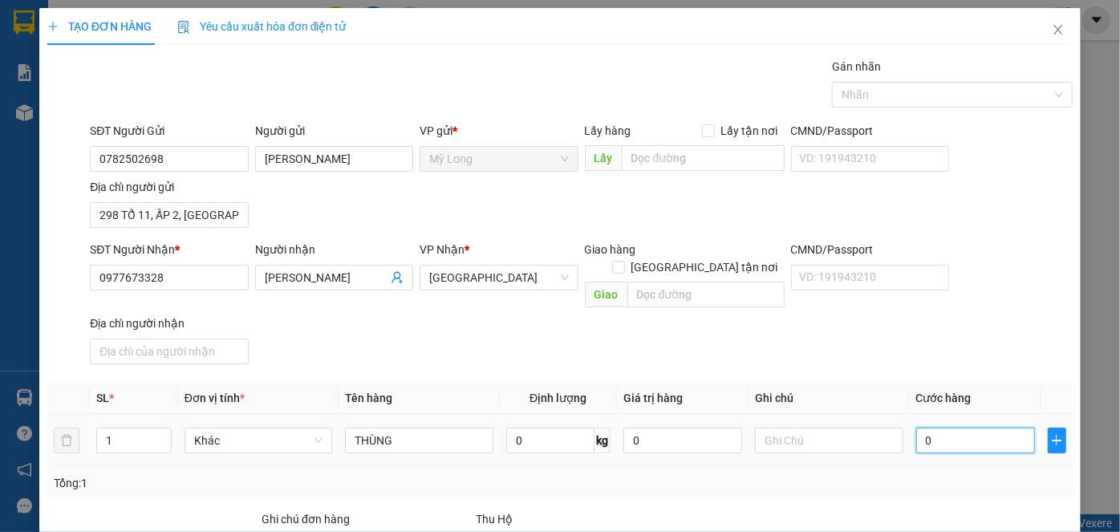
type input "8"
type input "80"
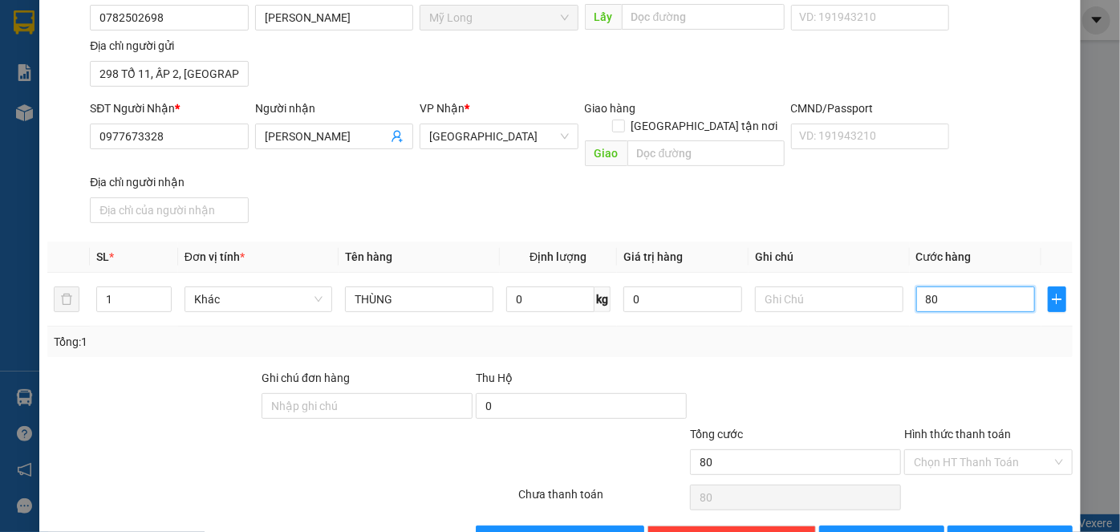
scroll to position [171, 0]
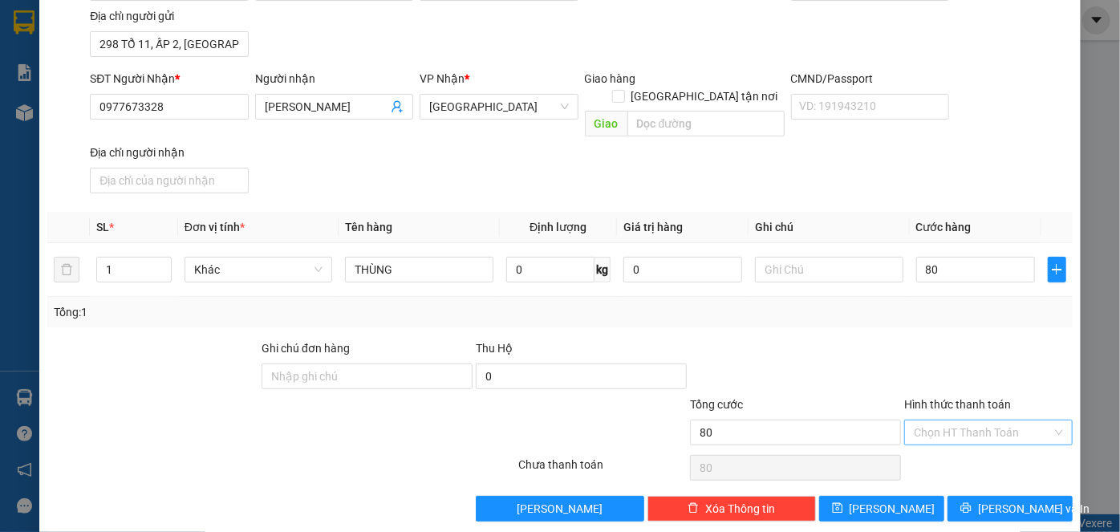
type input "80.000"
click at [969, 421] on input "Hình thức thanh toán" at bounding box center [983, 433] width 138 height 24
click at [973, 441] on div "Tại văn phòng" at bounding box center [980, 445] width 148 height 18
type input "0"
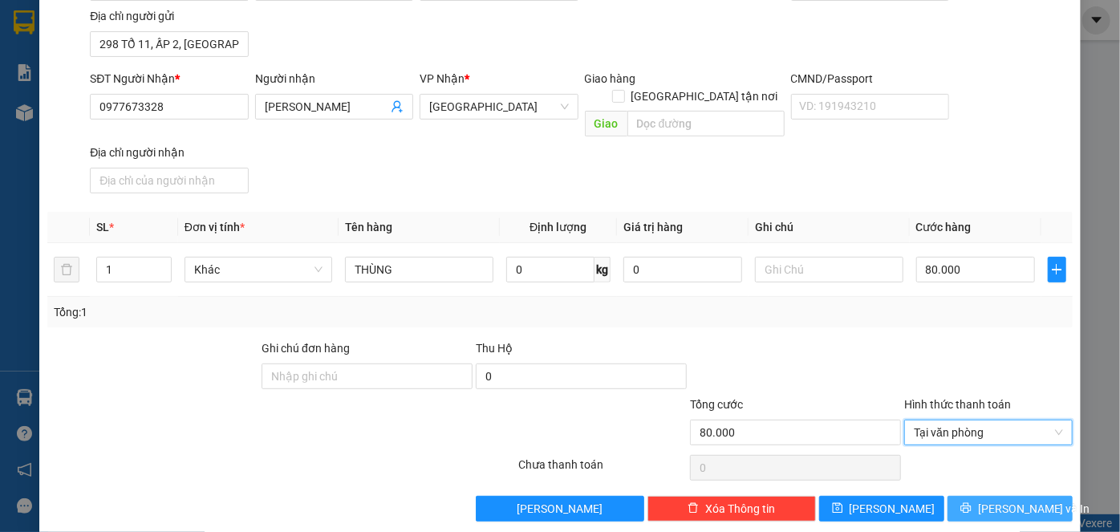
click at [989, 500] on span "Lưu và In" at bounding box center [1034, 509] width 112 height 18
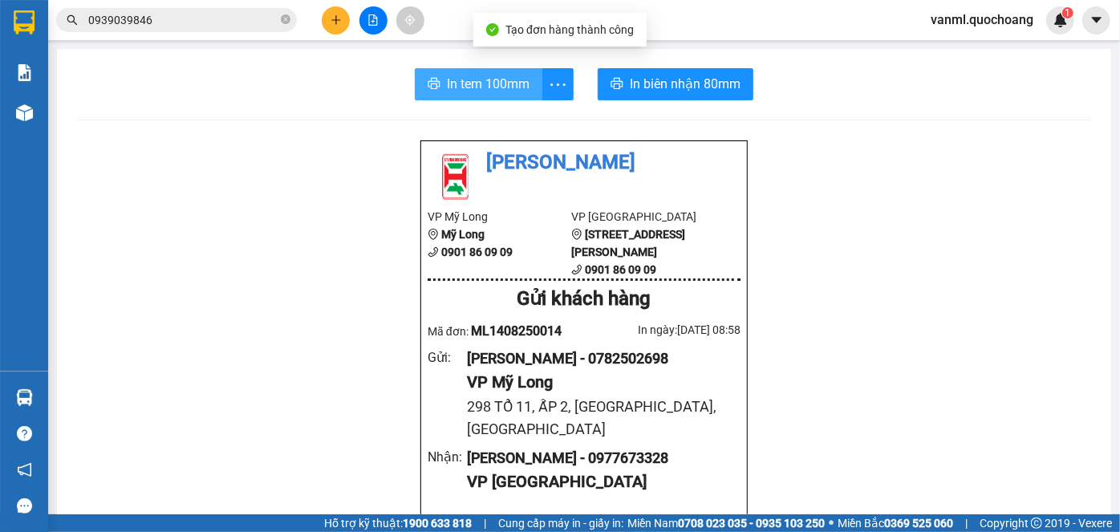
click at [470, 80] on span "In tem 100mm" at bounding box center [488, 84] width 83 height 20
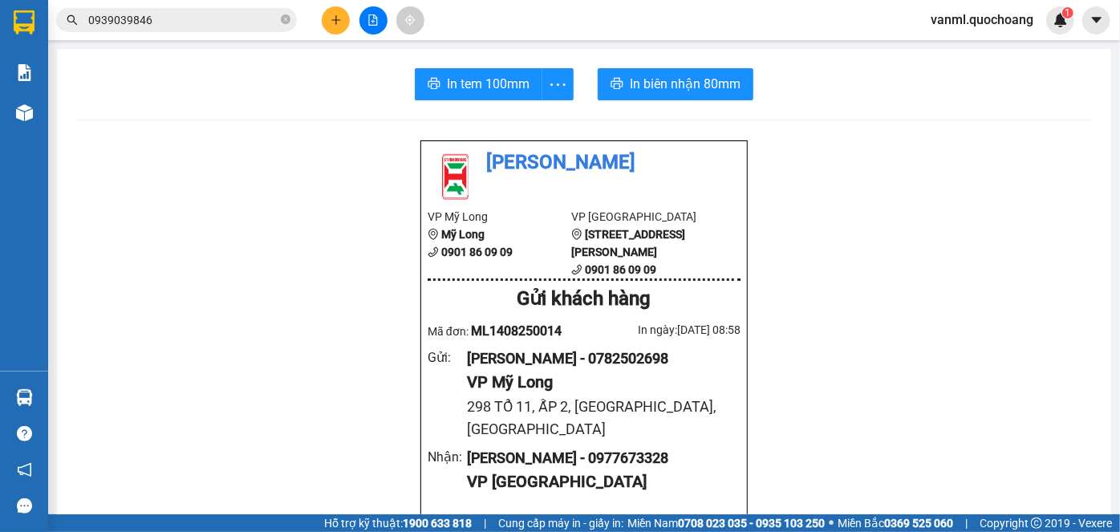
scroll to position [311, 0]
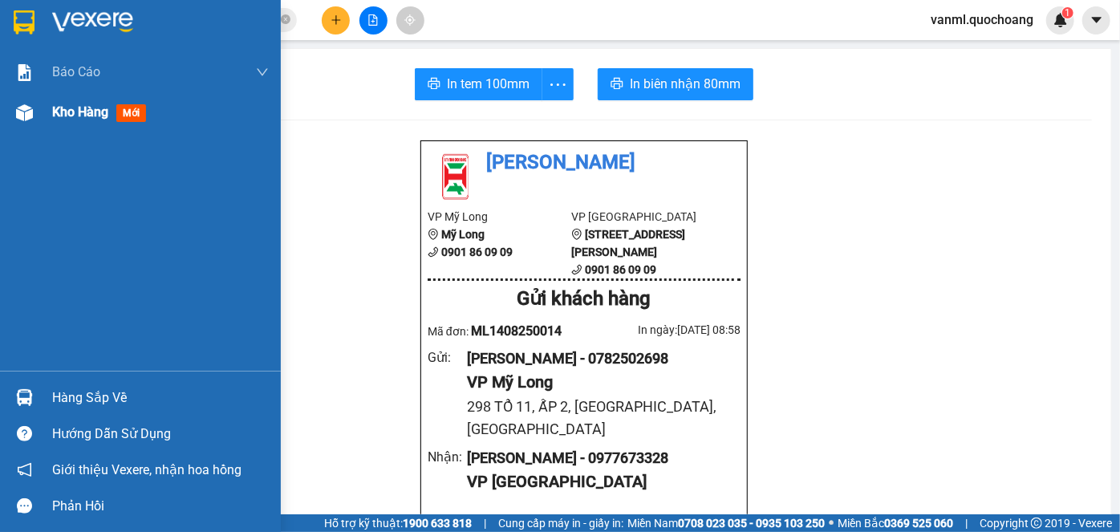
click at [60, 105] on span "Kho hàng" at bounding box center [80, 111] width 56 height 15
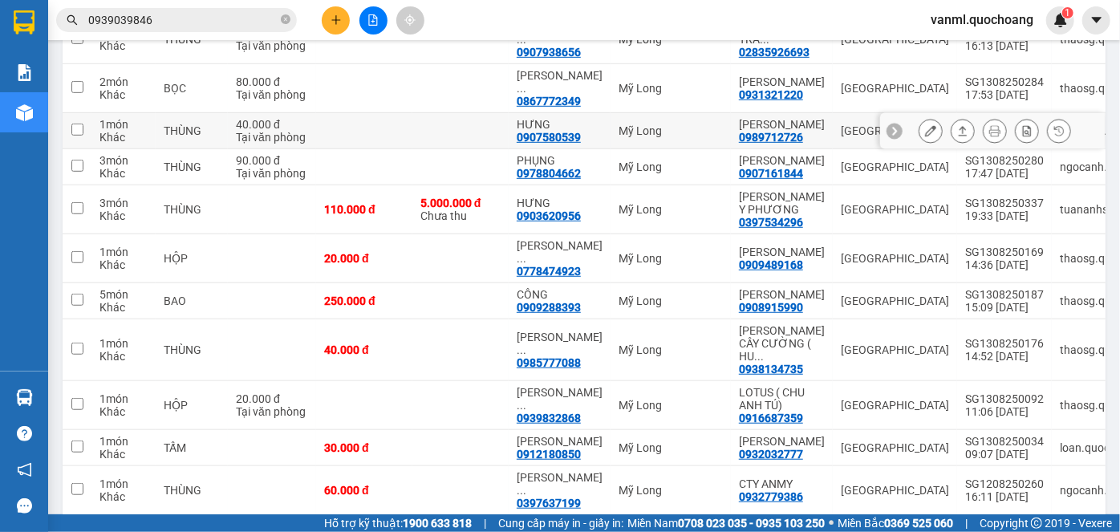
scroll to position [437, 0]
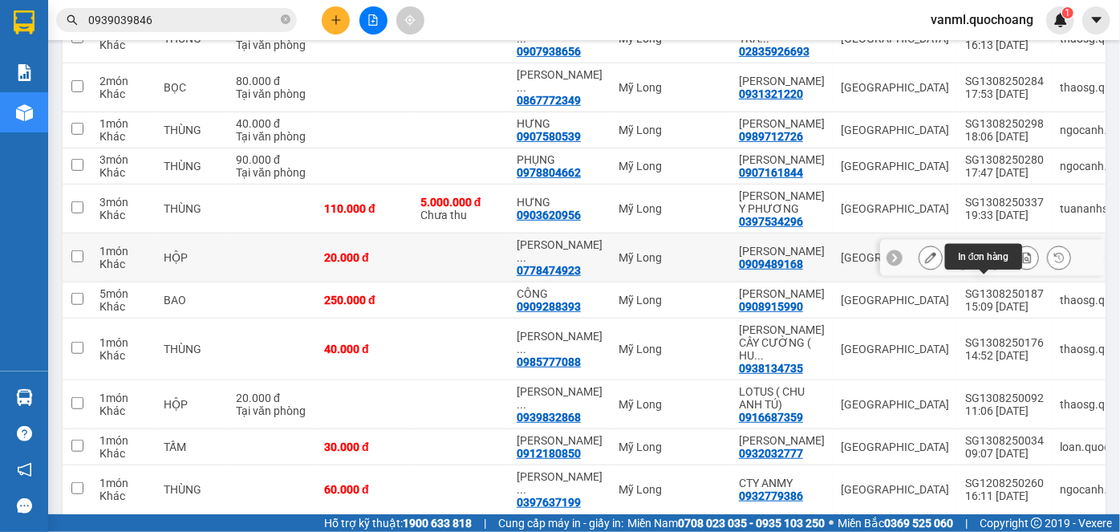
click at [989, 263] on icon at bounding box center [994, 257] width 11 height 11
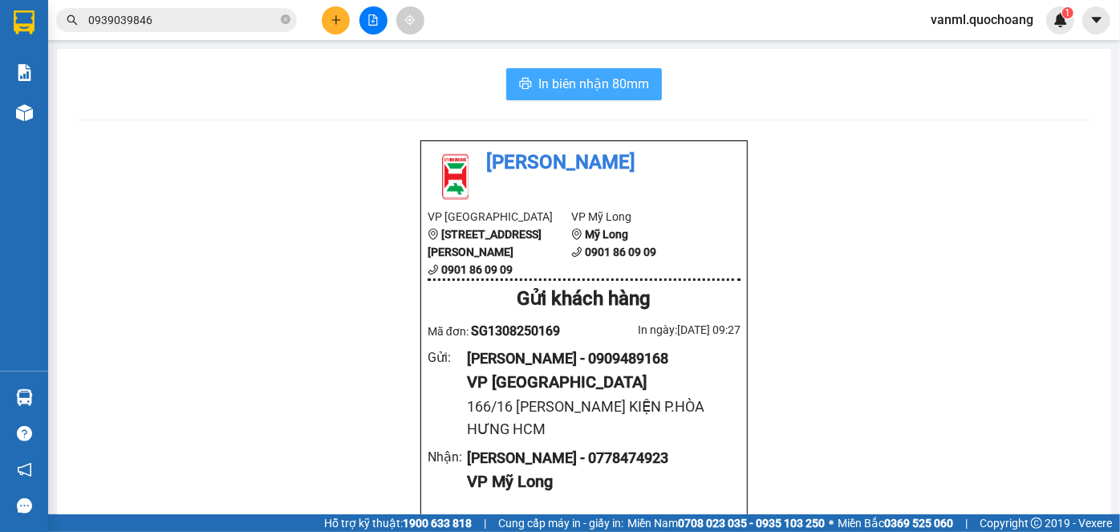
click at [616, 82] on span "In biên nhận 80mm" at bounding box center [593, 84] width 111 height 20
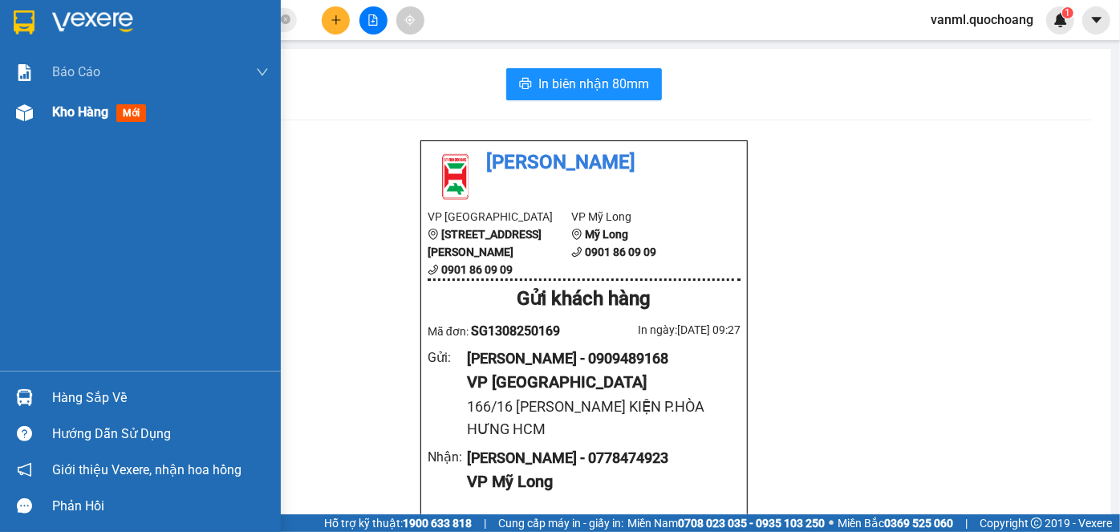
click at [83, 118] on span "Kho hàng" at bounding box center [80, 111] width 56 height 15
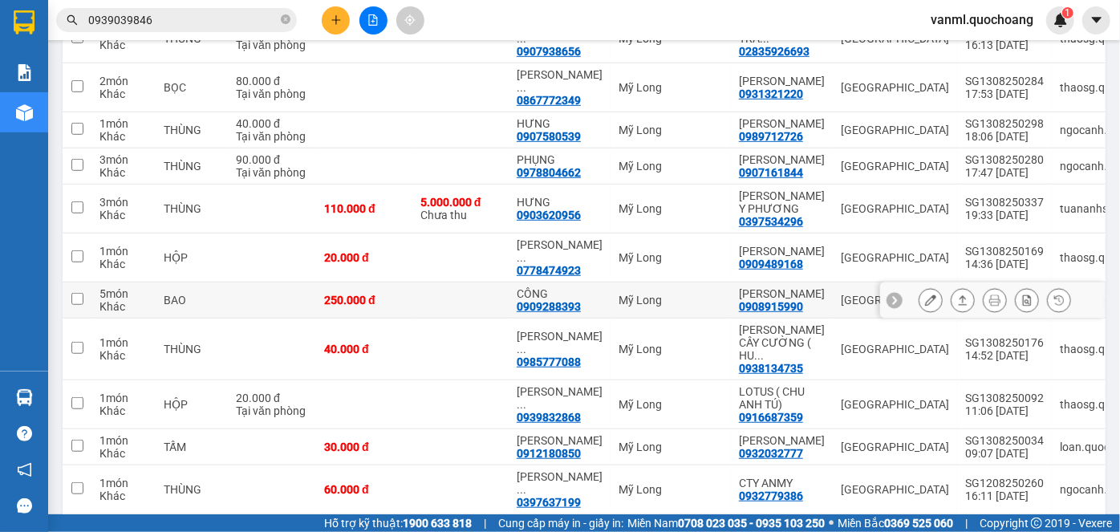
scroll to position [625, 0]
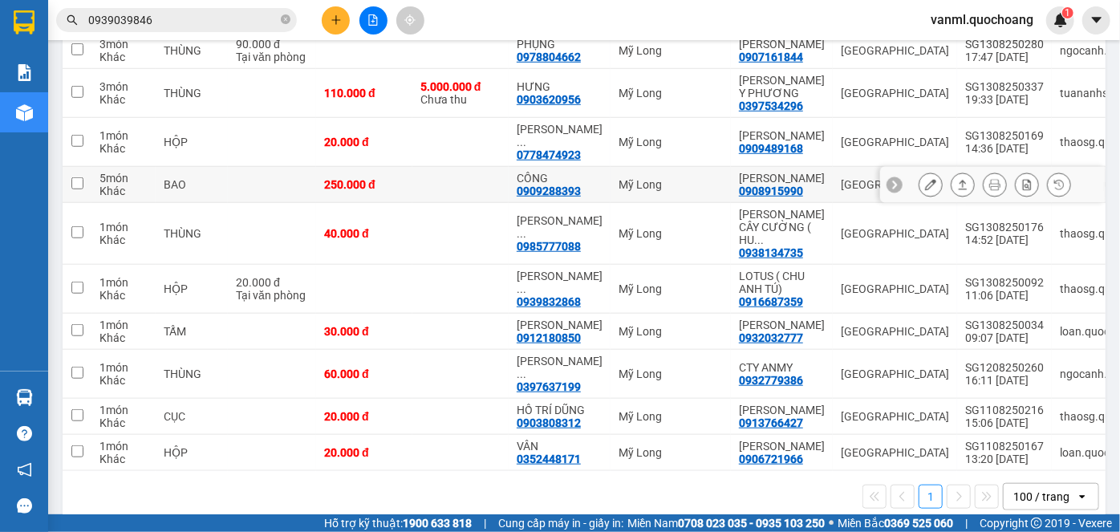
scroll to position [552, 0]
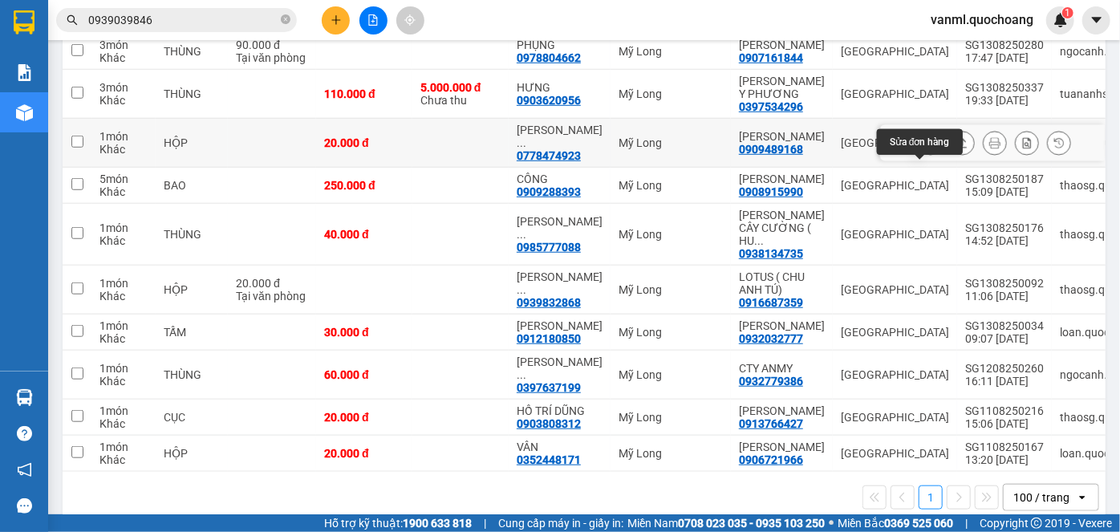
click at [925, 148] on icon at bounding box center [930, 142] width 11 height 11
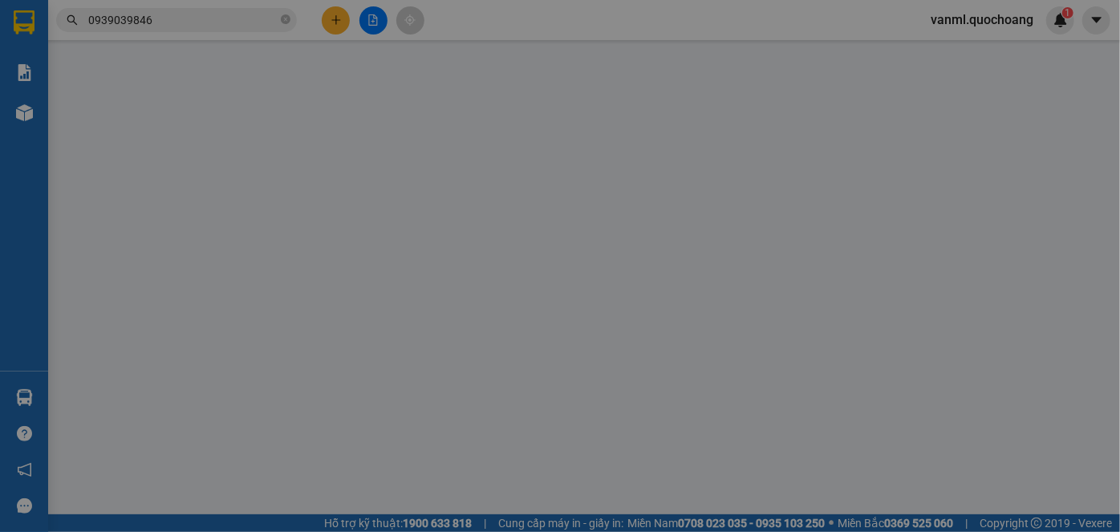
type input "0909489168"
type input "[PERSON_NAME]"
type input "166/16 HỒ BÁ KIỆN P.HÒA HƯNG HCM"
type input "0778474923"
type input "LÊ THANH NAM"
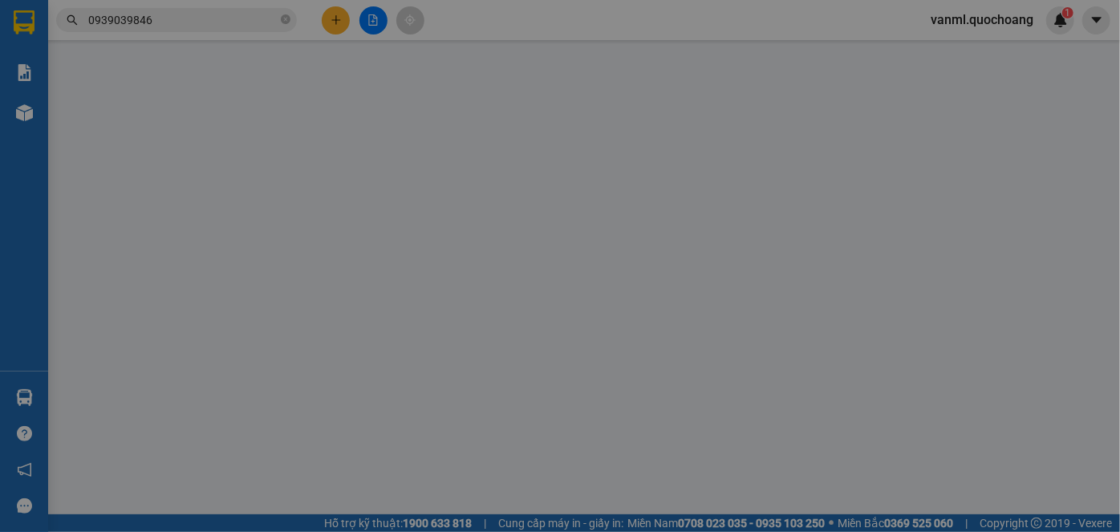
type input "20.000"
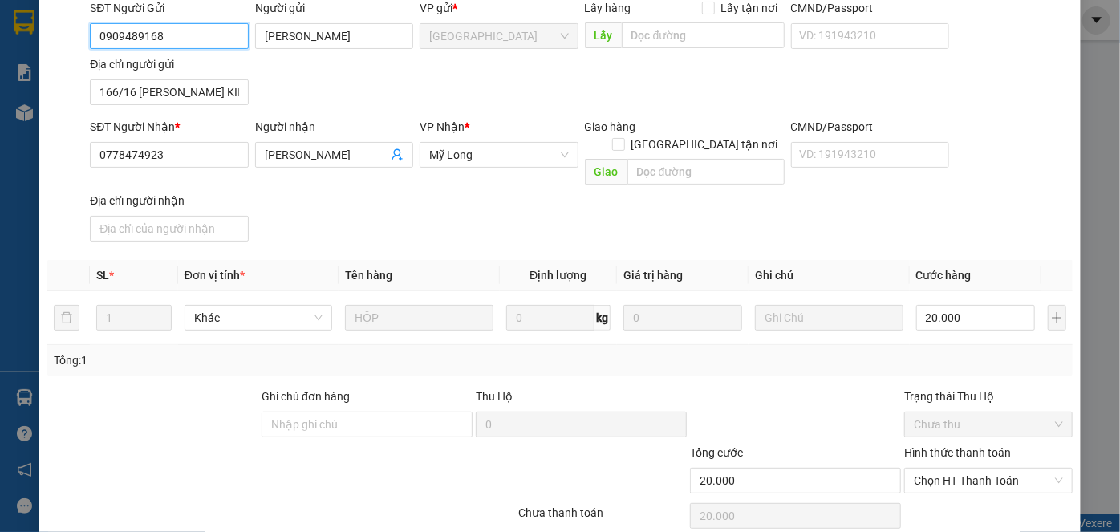
scroll to position [175, 0]
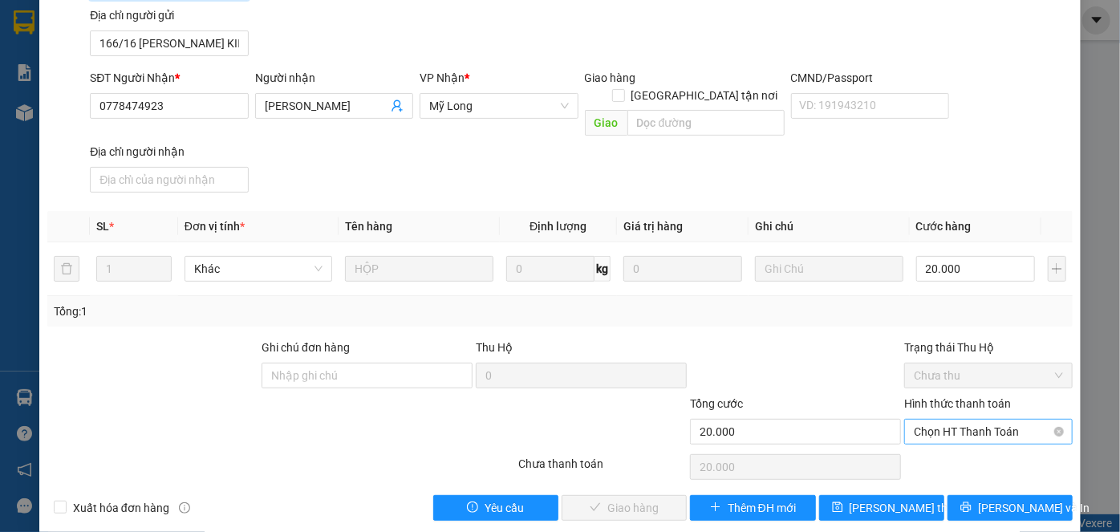
click at [927, 420] on span "Chọn HT Thanh Toán" at bounding box center [988, 432] width 149 height 24
click at [934, 445] on div "Tại văn phòng" at bounding box center [980, 445] width 148 height 18
type input "0"
click at [640, 499] on span "[PERSON_NAME] và Giao hàng" at bounding box center [669, 508] width 154 height 18
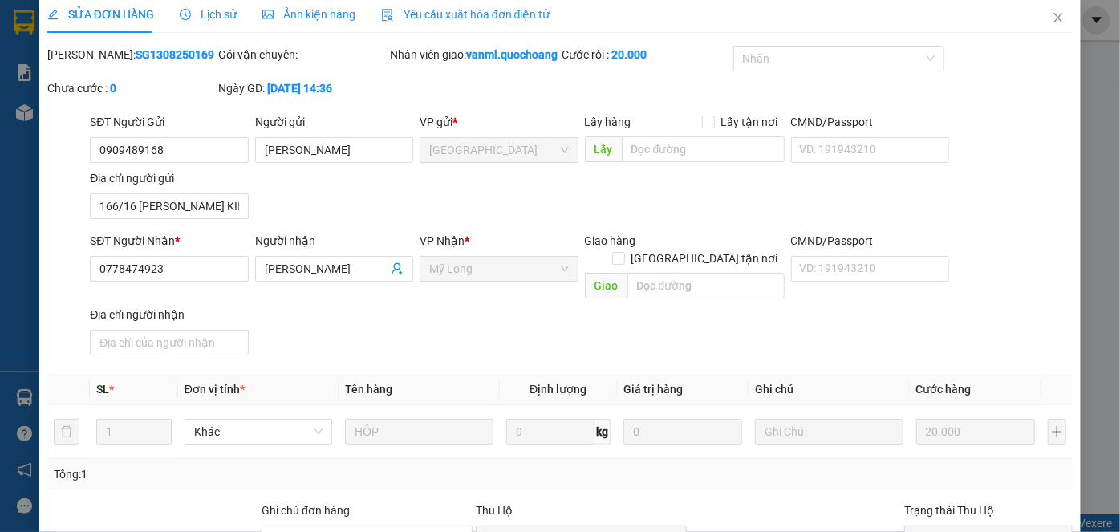
scroll to position [0, 0]
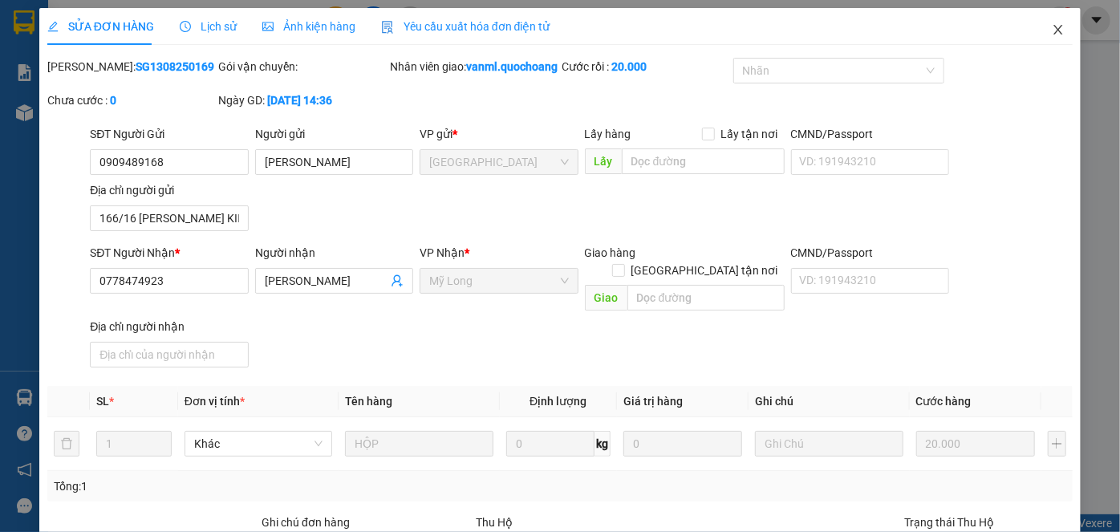
click at [1040, 32] on span "Close" at bounding box center [1058, 30] width 45 height 45
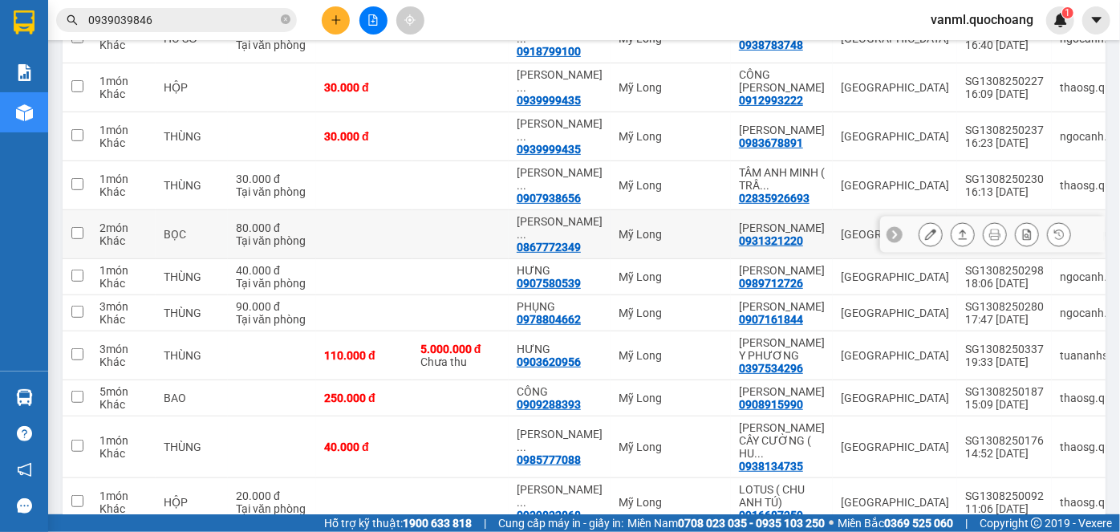
scroll to position [291, 0]
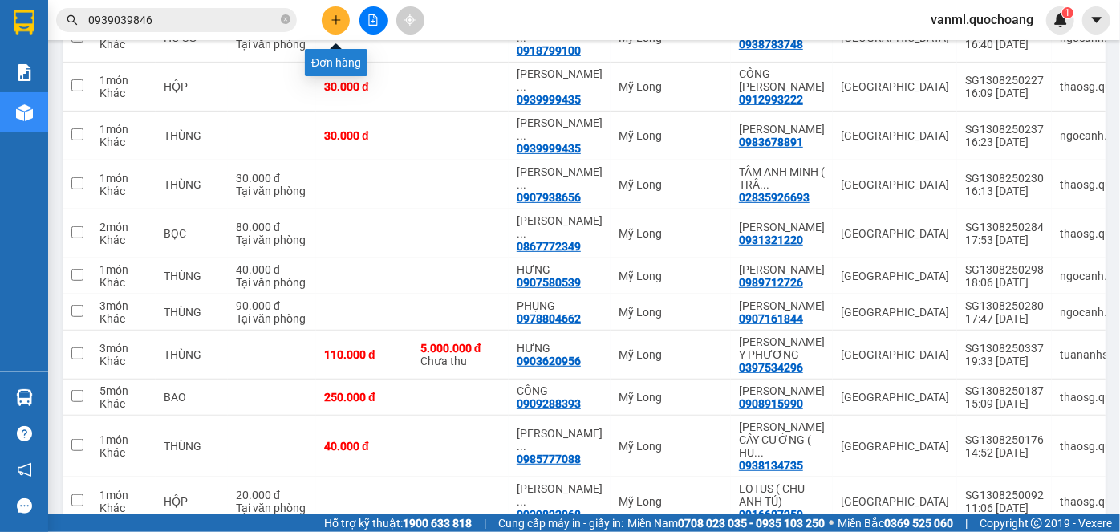
click at [342, 31] on button at bounding box center [336, 20] width 28 height 28
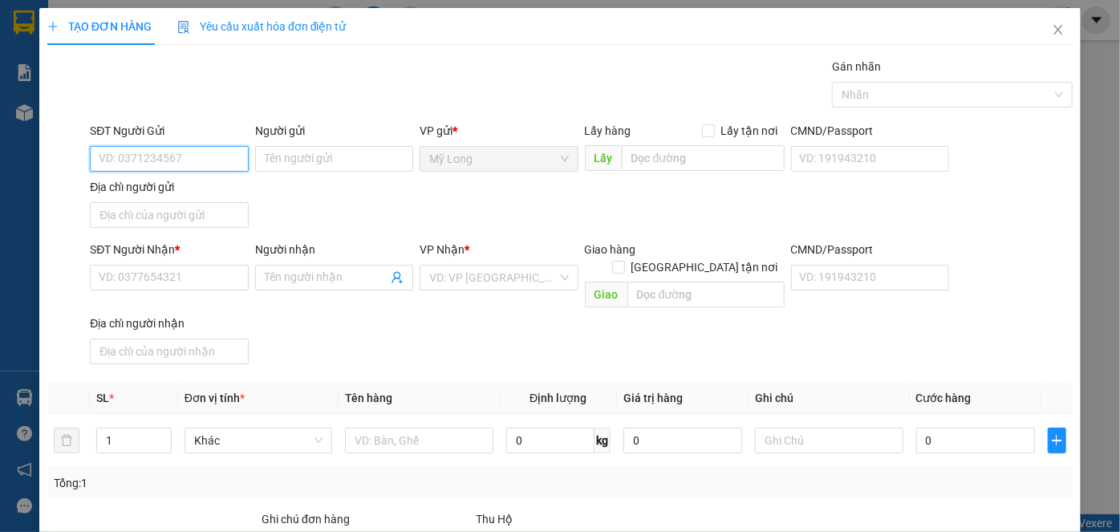
click at [194, 152] on input "SĐT Người Gửi" at bounding box center [169, 159] width 158 height 26
click at [201, 166] on input "SĐT Người Gửi" at bounding box center [169, 159] width 158 height 26
type input "0795487816"
click at [233, 193] on div "0795487816 - TRẦN THỊ HIỀN" at bounding box center [178, 190] width 158 height 18
type input "TRẦN THỊ HIỀN"
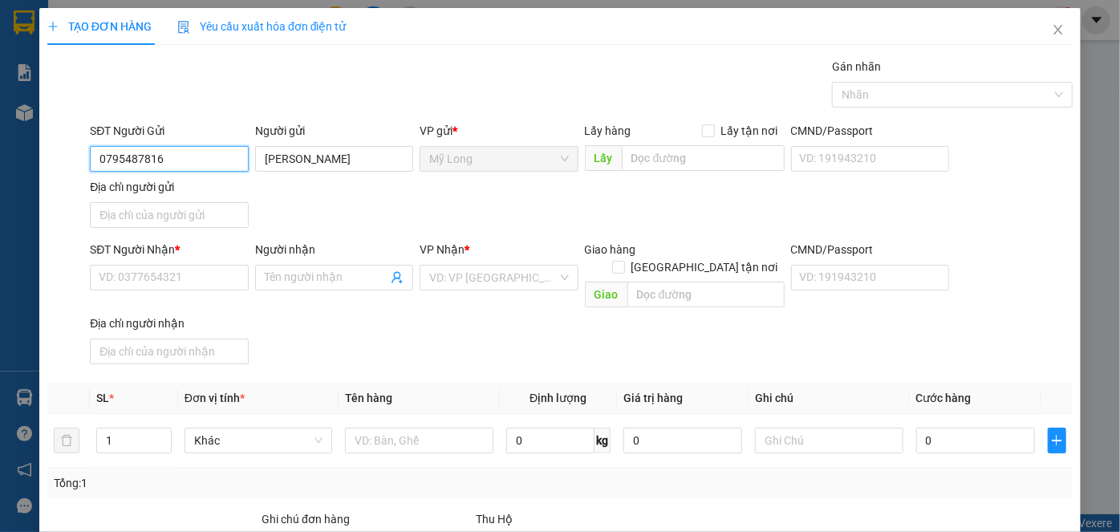
type input "0795487816"
click at [220, 263] on div "SĐT Người Nhận *" at bounding box center [169, 253] width 158 height 24
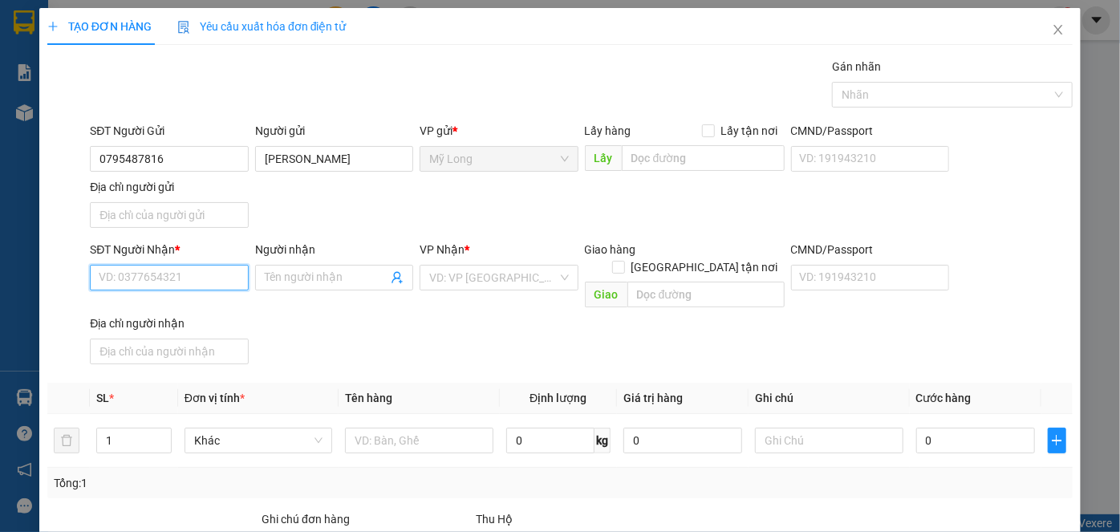
click at [225, 274] on input "SĐT Người Nhận *" at bounding box center [169, 278] width 158 height 26
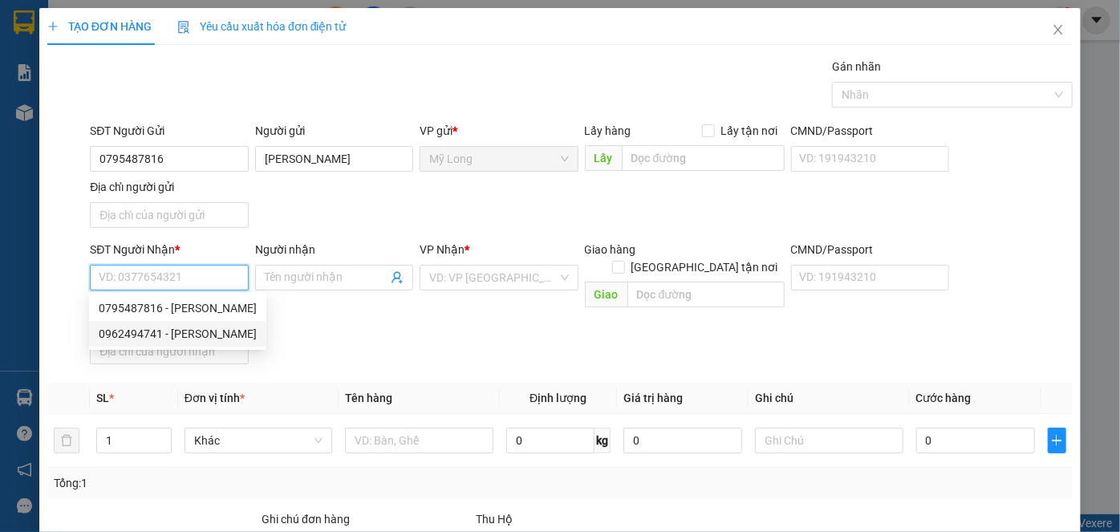
click at [217, 334] on div "0962494741 - LÊ PHƯỚC TOÀN" at bounding box center [178, 334] width 158 height 18
type input "0962494741"
type input "LÊ PHƯỚC TOÀN"
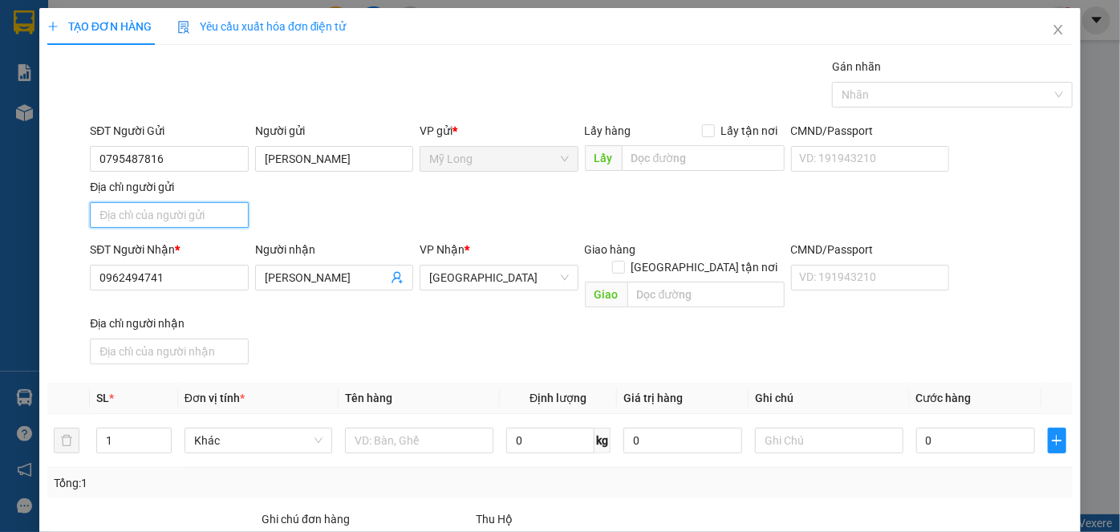
click at [188, 208] on input "Địa chỉ người gửi" at bounding box center [169, 215] width 158 height 26
type input "A"
type input "Â"
type input "ẤP 2, BÌNH HÀNG TRUNG, ĐỒNG THÁP"
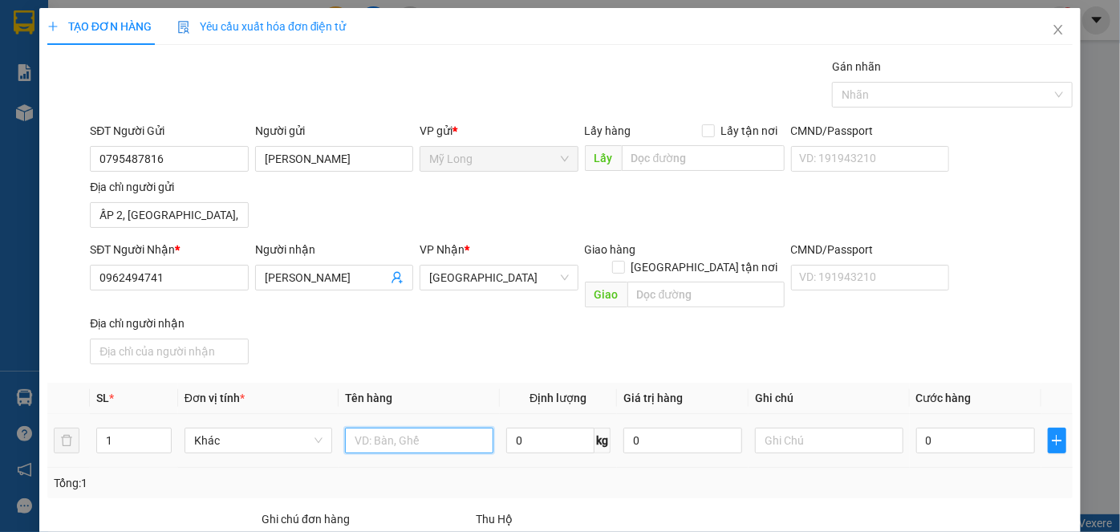
click at [387, 428] on input "text" at bounding box center [419, 441] width 148 height 26
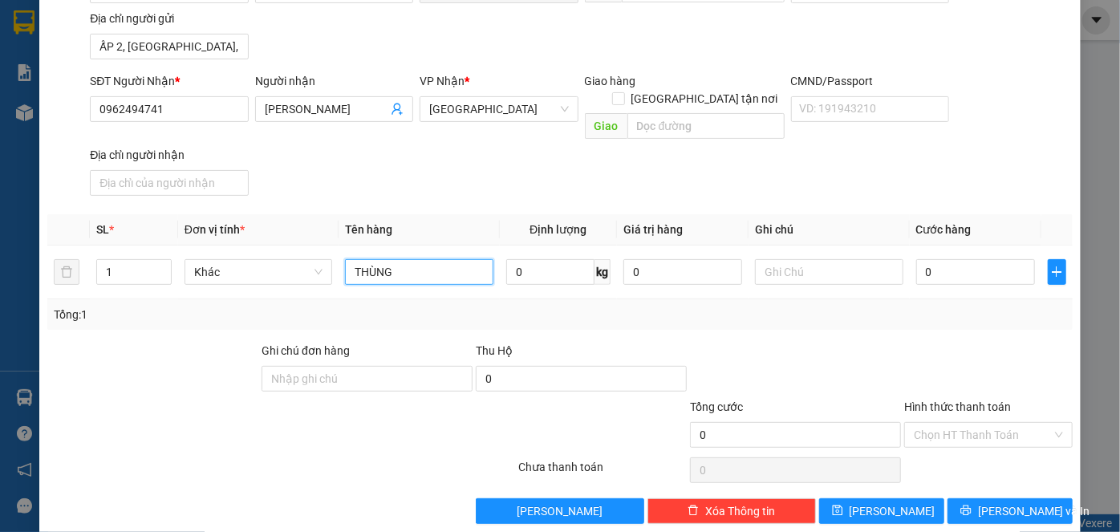
scroll to position [171, 0]
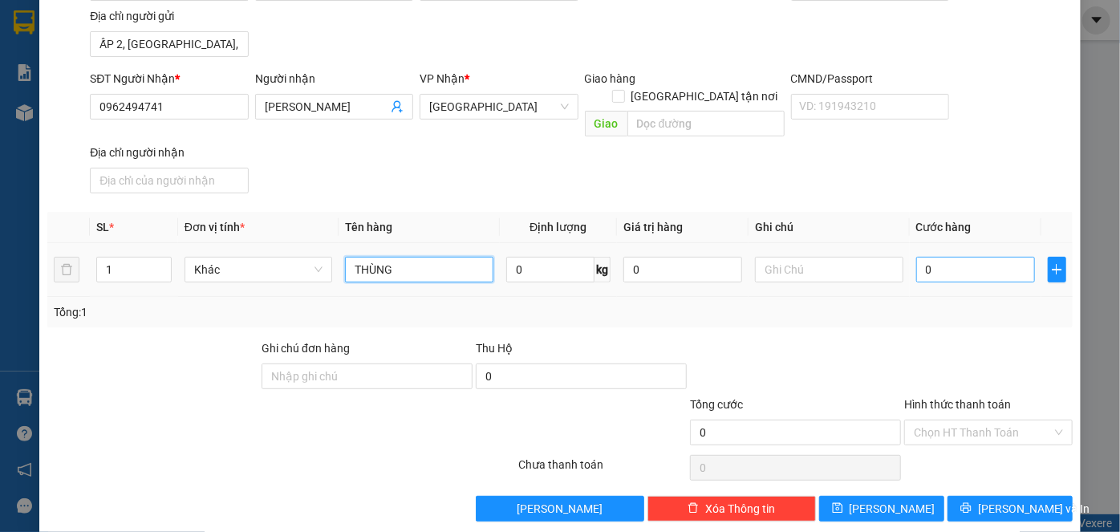
type input "THÙNG"
click at [956, 257] on input "0" at bounding box center [975, 270] width 119 height 26
type input "3"
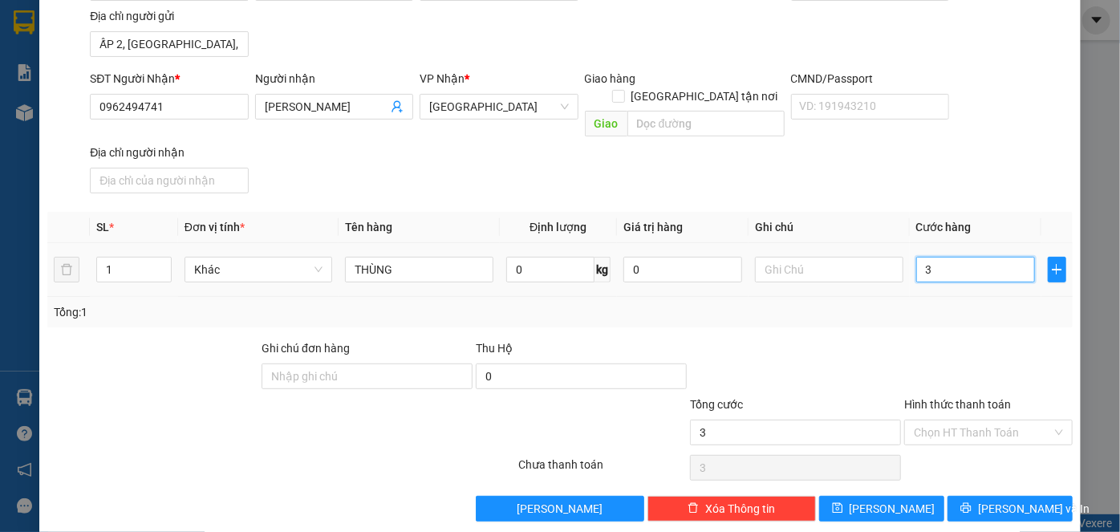
type input "30"
type input "30.000"
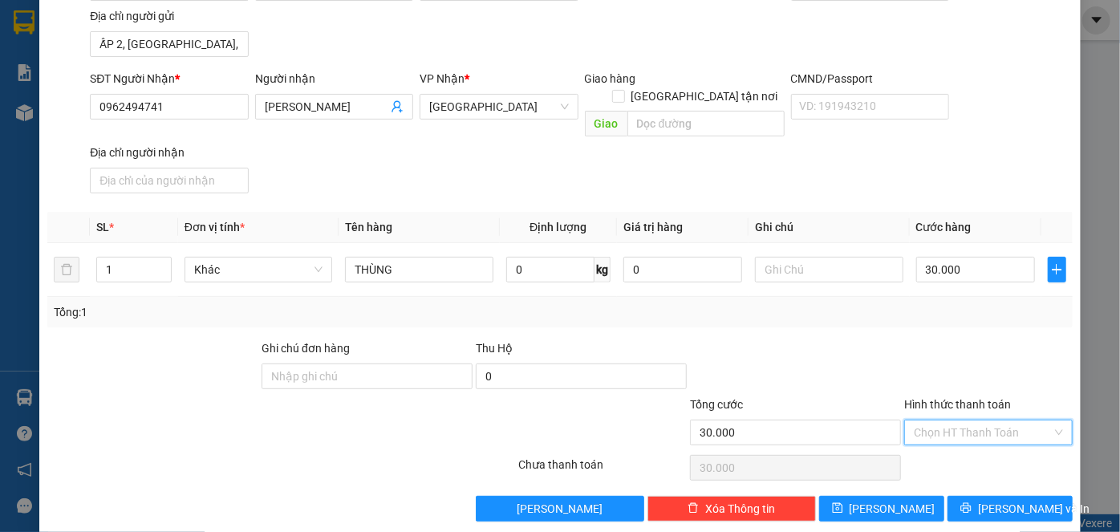
click at [954, 421] on input "Hình thức thanh toán" at bounding box center [983, 433] width 138 height 24
click at [976, 445] on div "Tại văn phòng" at bounding box center [980, 445] width 148 height 18
type input "0"
click at [988, 500] on span "[PERSON_NAME] và In" at bounding box center [1034, 509] width 112 height 18
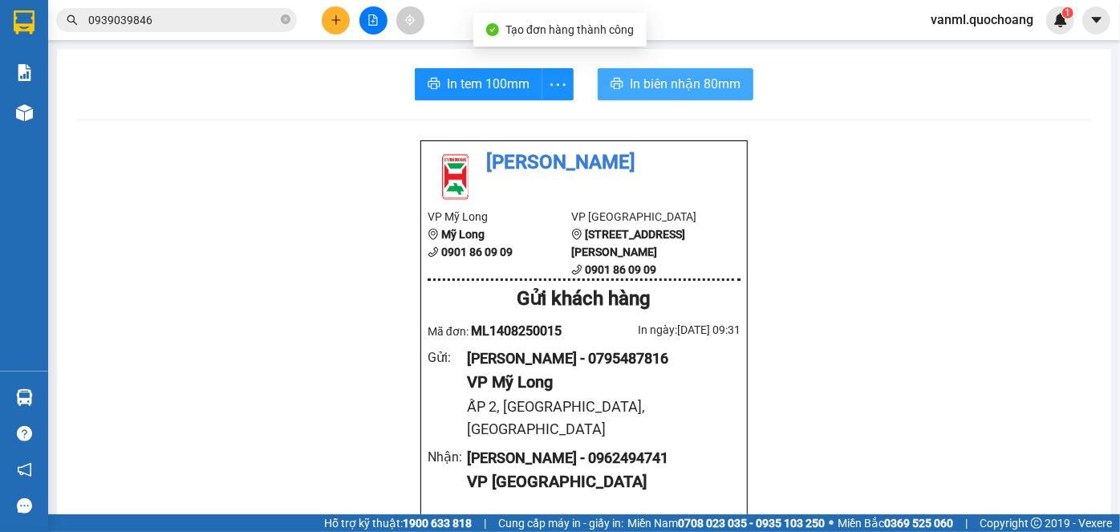
click at [663, 84] on span "In biên nhận 80mm" at bounding box center [685, 84] width 111 height 20
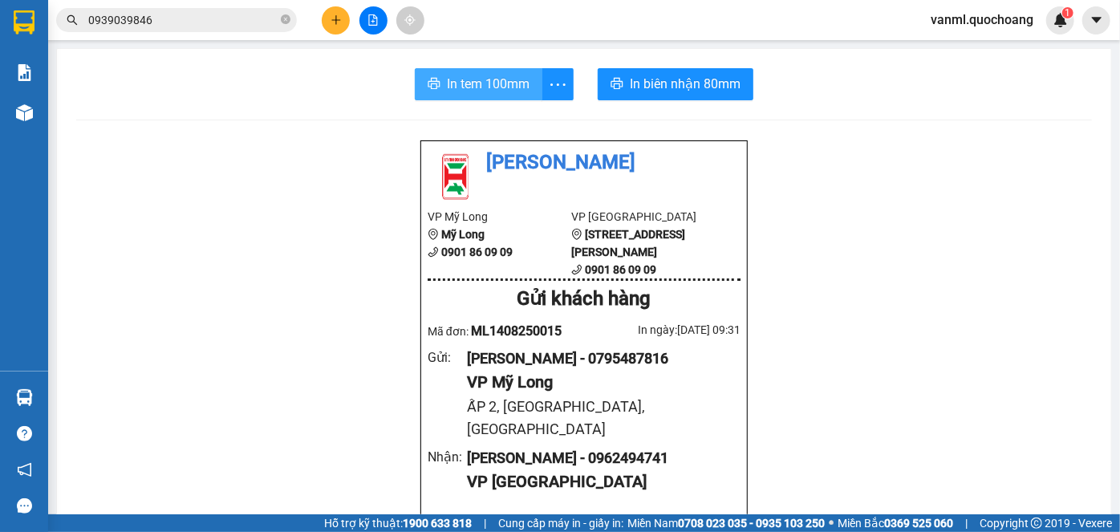
click at [509, 80] on span "In tem 100mm" at bounding box center [488, 84] width 83 height 20
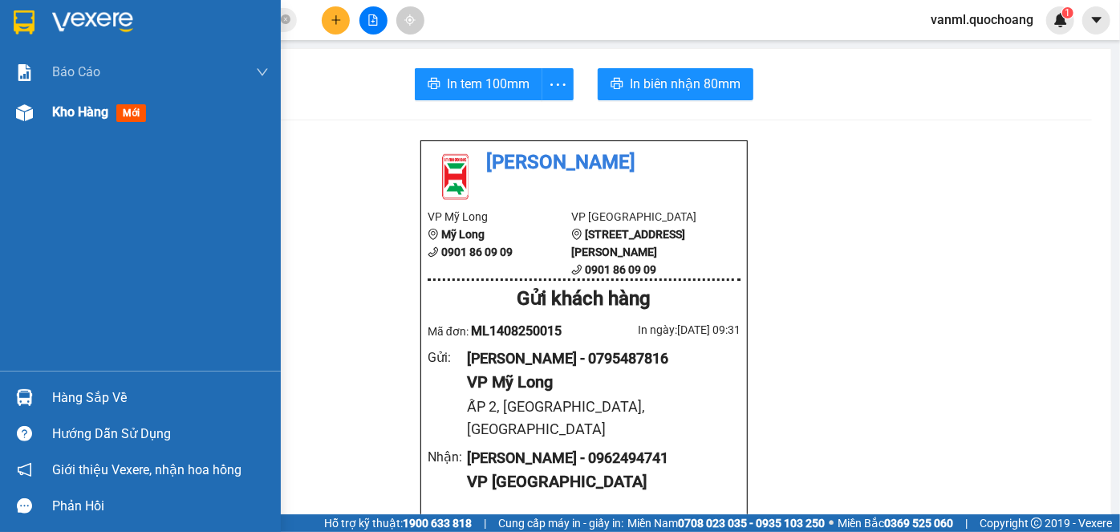
click at [62, 108] on span "Kho hàng" at bounding box center [80, 111] width 56 height 15
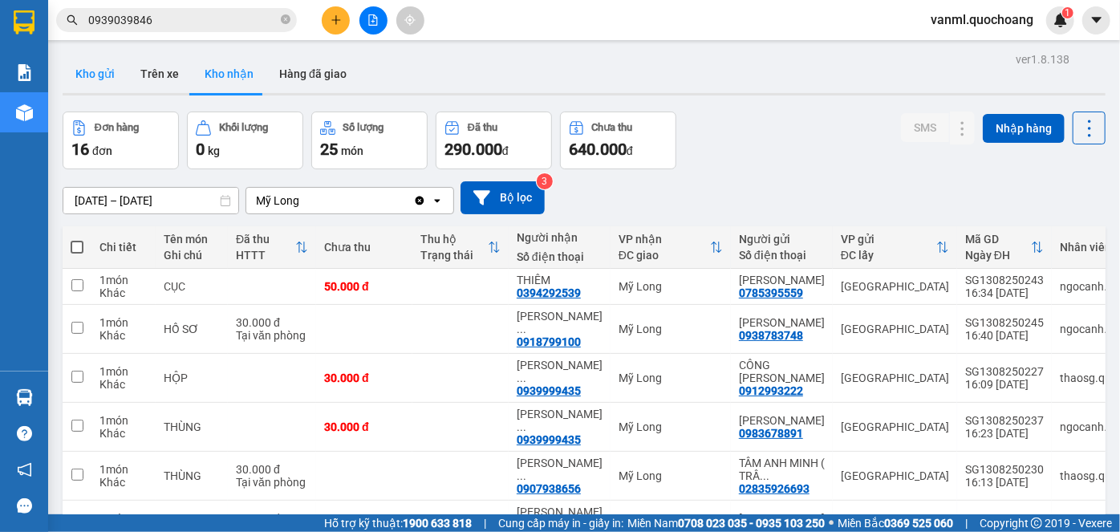
click at [92, 73] on button "Kho gửi" at bounding box center [95, 74] width 65 height 39
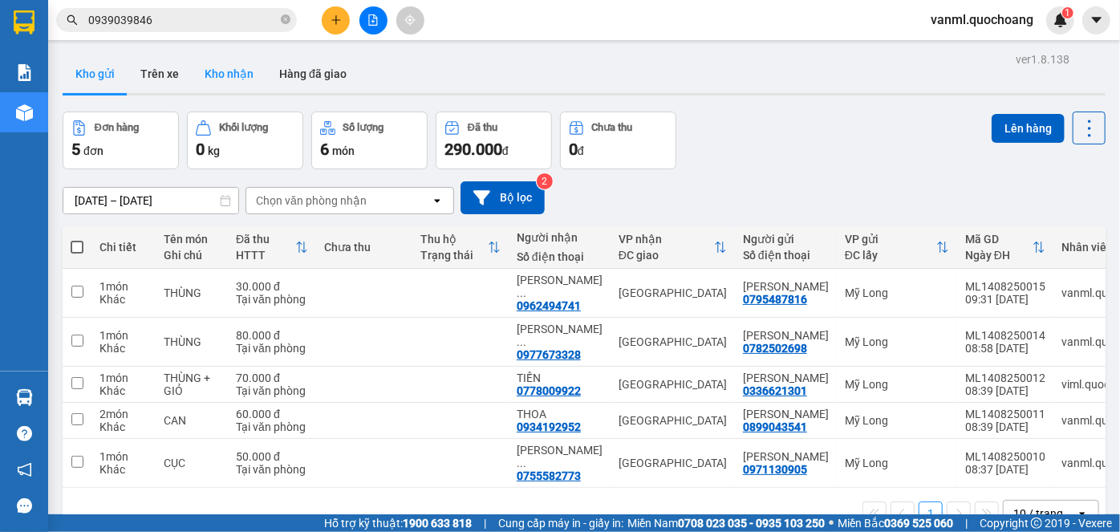
click at [215, 70] on button "Kho nhận" at bounding box center [229, 74] width 75 height 39
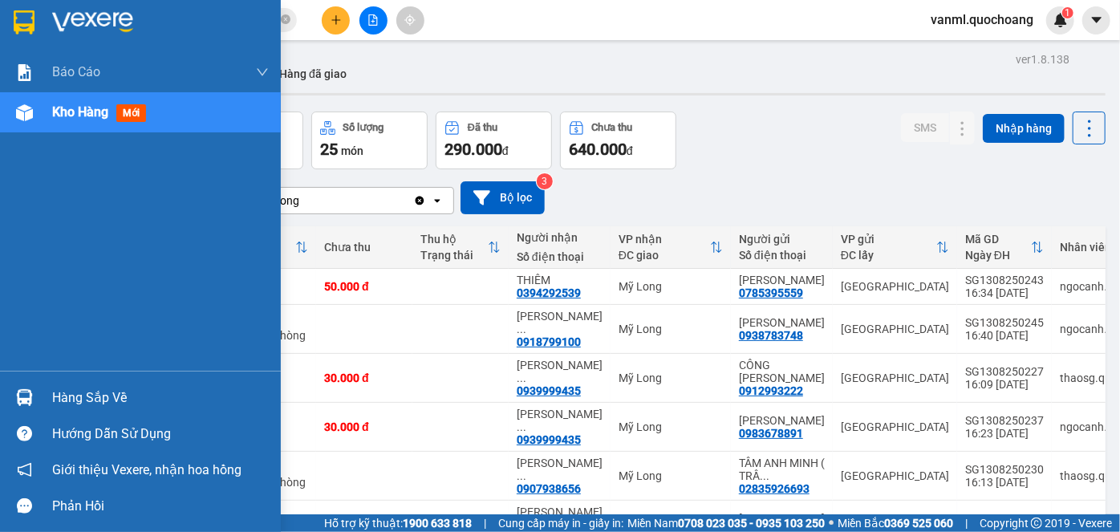
drag, startPoint x: 75, startPoint y: 400, endPoint x: 104, endPoint y: 388, distance: 32.3
click at [76, 399] on div "Hàng sắp về" at bounding box center [160, 398] width 217 height 24
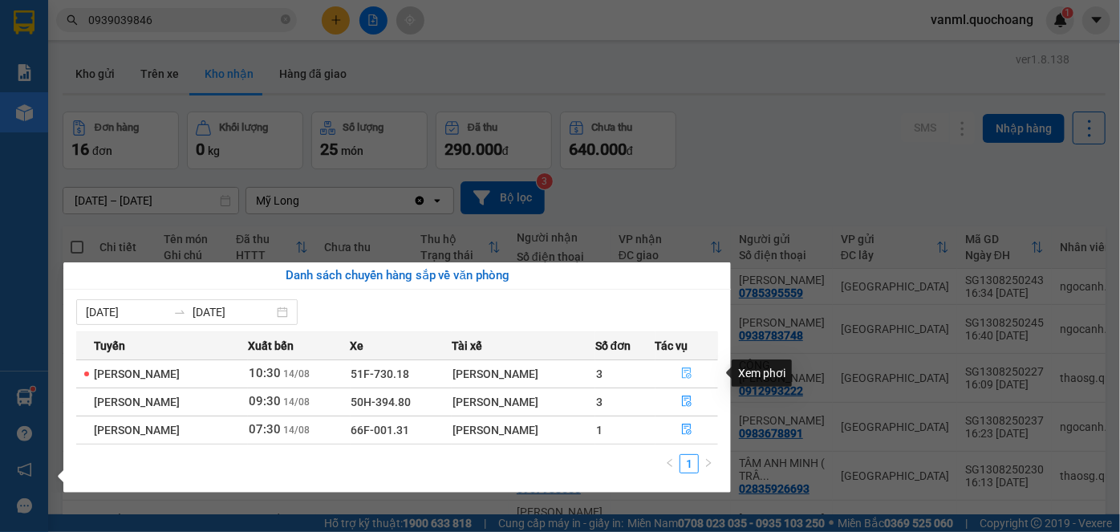
click at [689, 366] on button "button" at bounding box center [687, 374] width 62 height 26
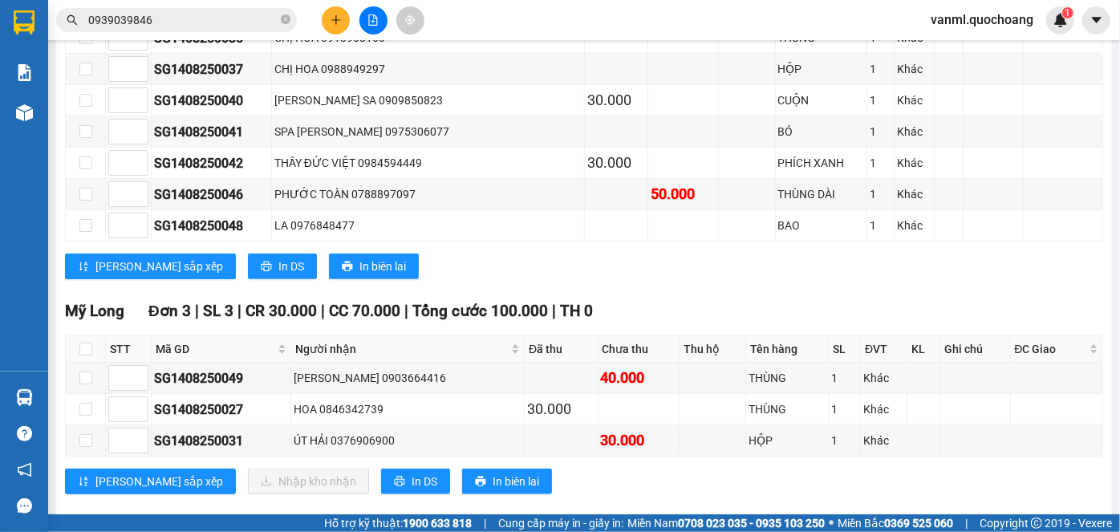
scroll to position [834, 0]
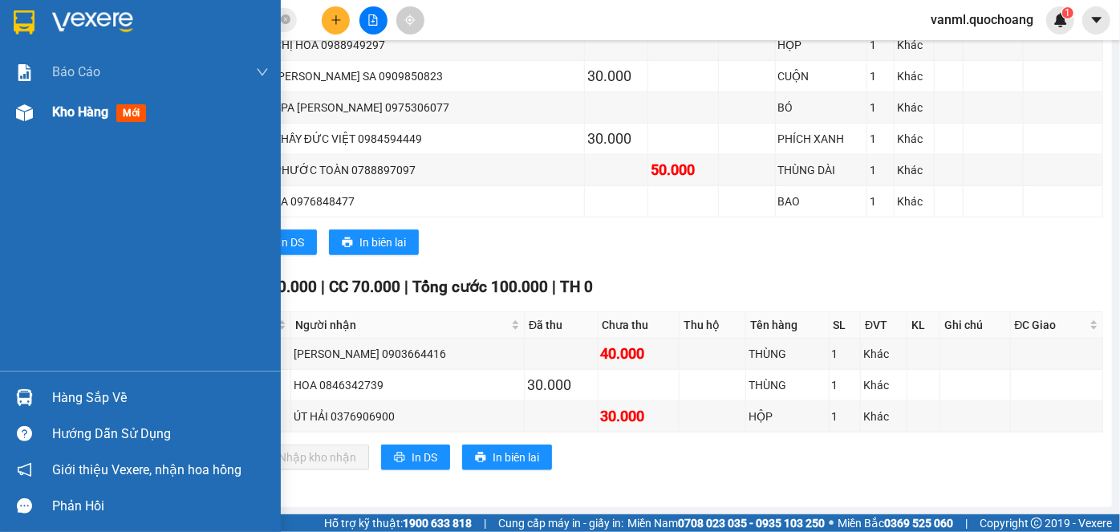
click at [87, 111] on span "Kho hàng" at bounding box center [80, 111] width 56 height 15
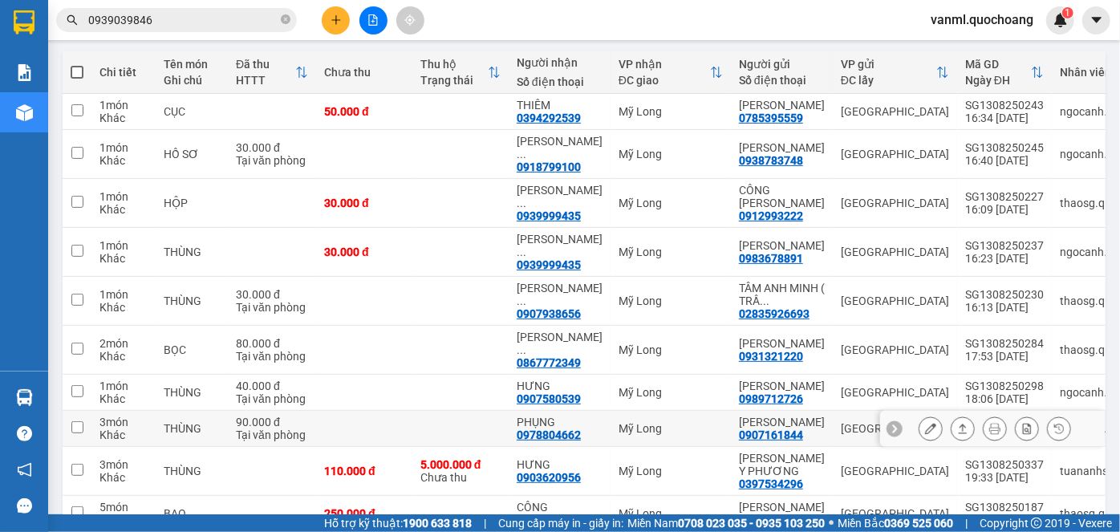
scroll to position [139, 0]
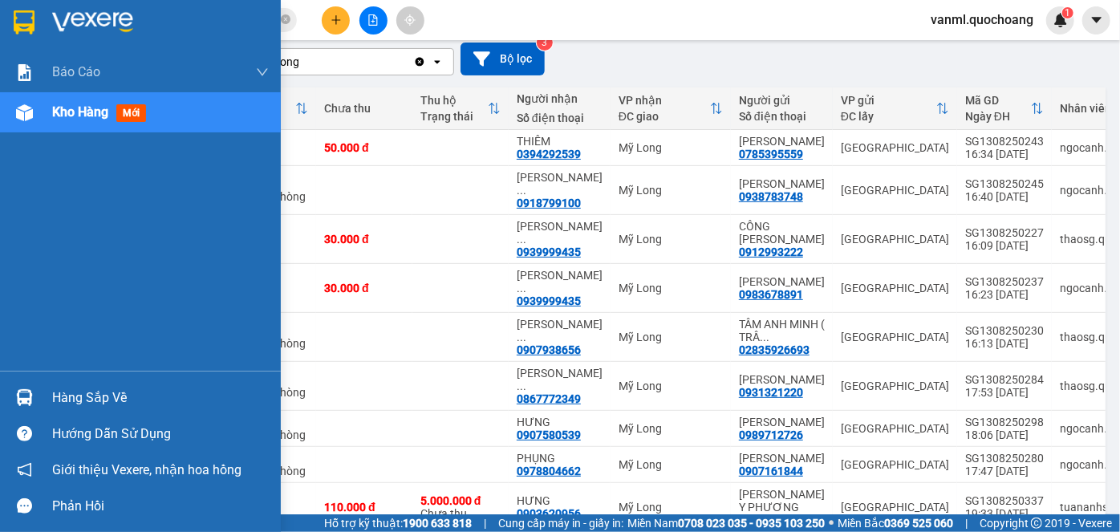
click at [117, 392] on div "Hàng sắp về" at bounding box center [160, 398] width 217 height 24
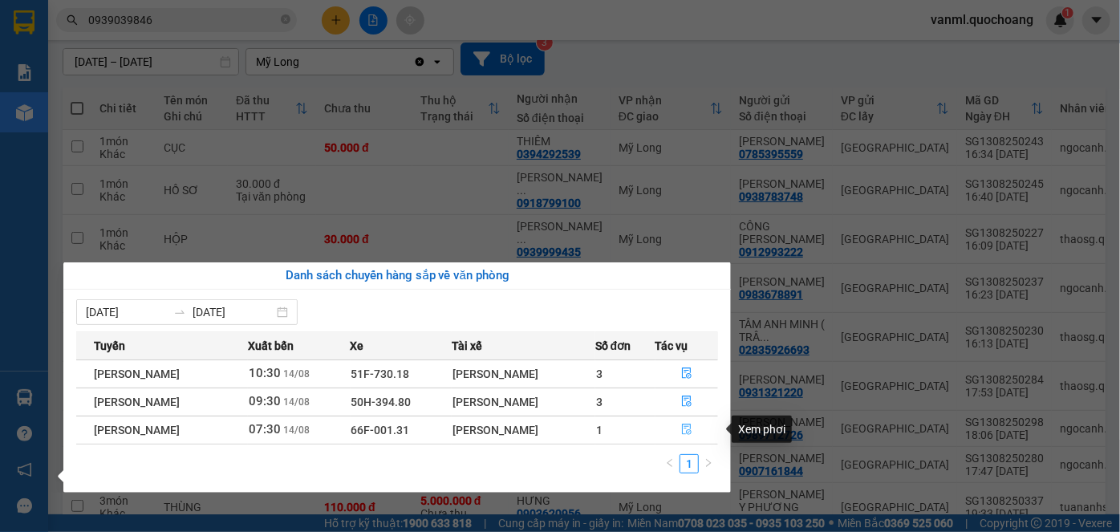
click at [687, 424] on icon "file-done" at bounding box center [686, 429] width 11 height 11
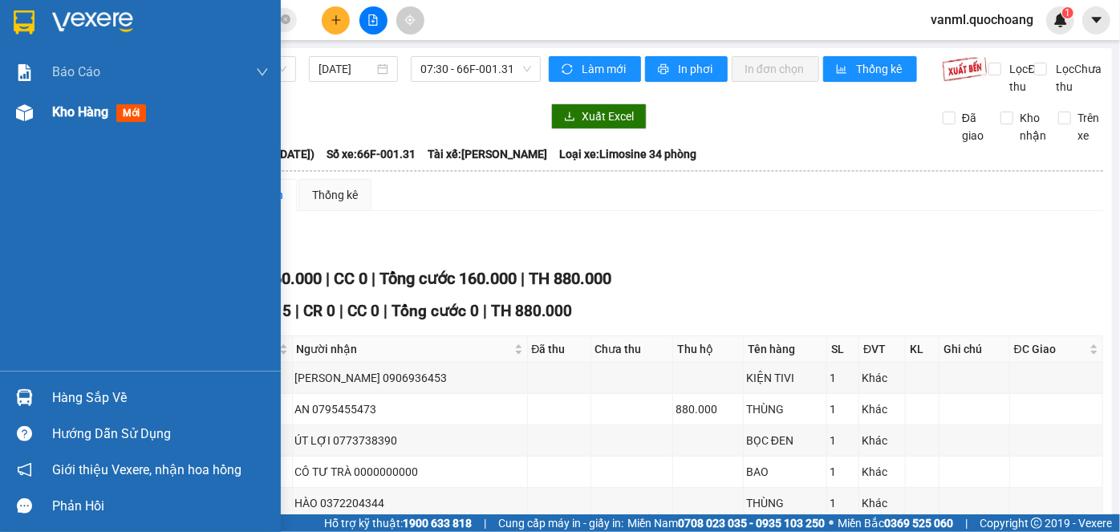
click at [66, 105] on span "Kho hàng" at bounding box center [80, 111] width 56 height 15
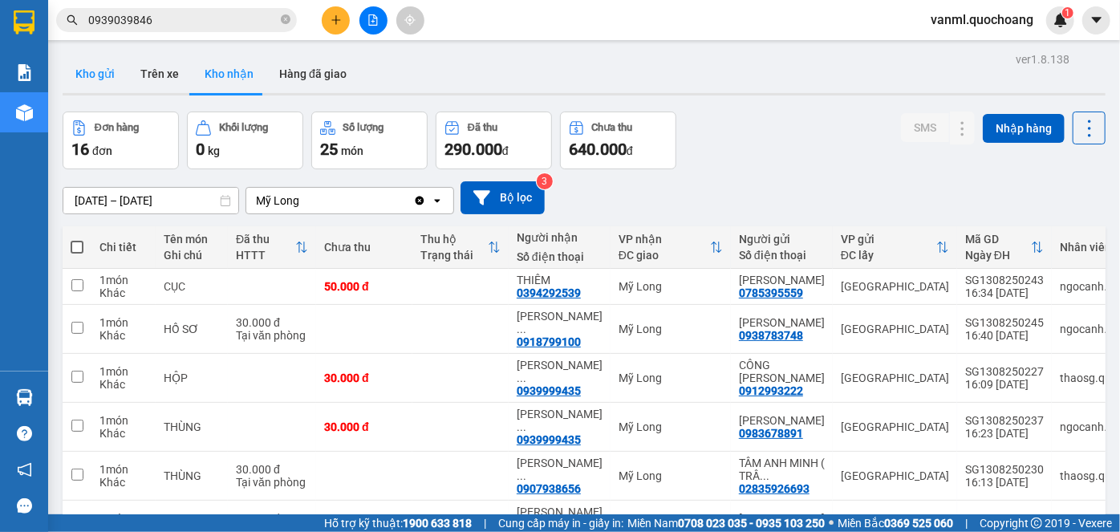
click at [103, 71] on button "Kho gửi" at bounding box center [95, 74] width 65 height 39
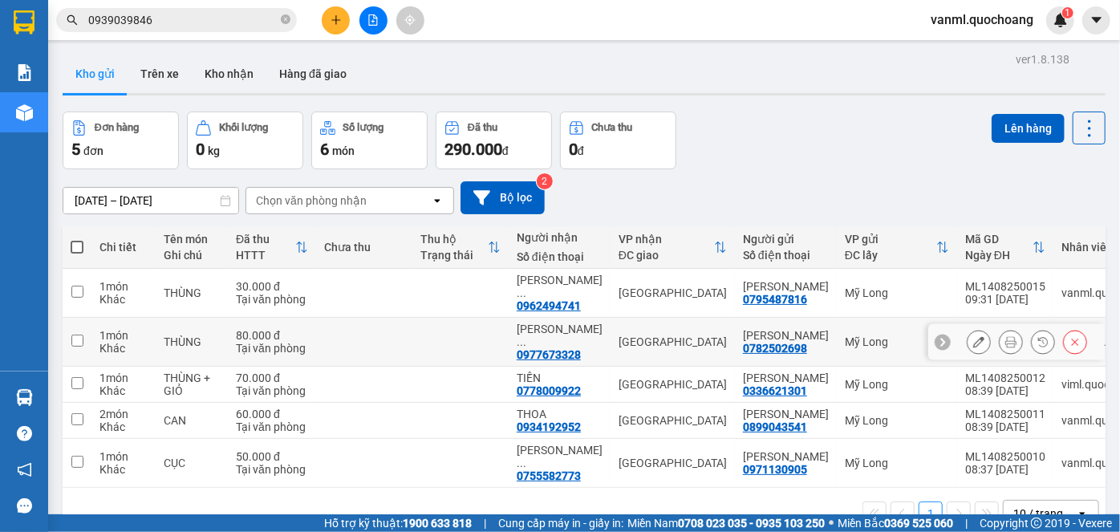
scroll to position [73, 0]
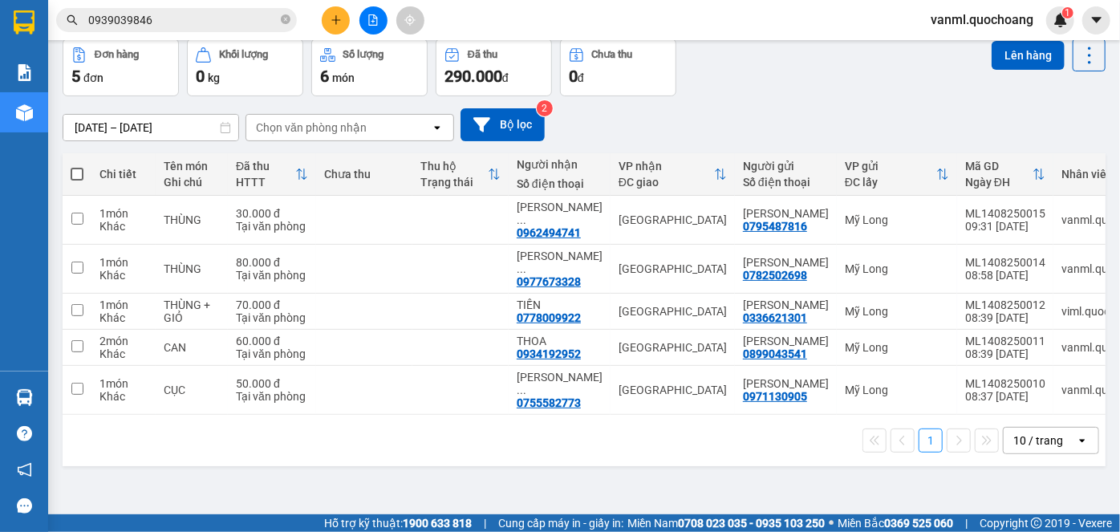
click at [77, 169] on span at bounding box center [77, 174] width 13 height 13
click at [77, 166] on input "checkbox" at bounding box center [77, 166] width 0 height 0
checkbox input "true"
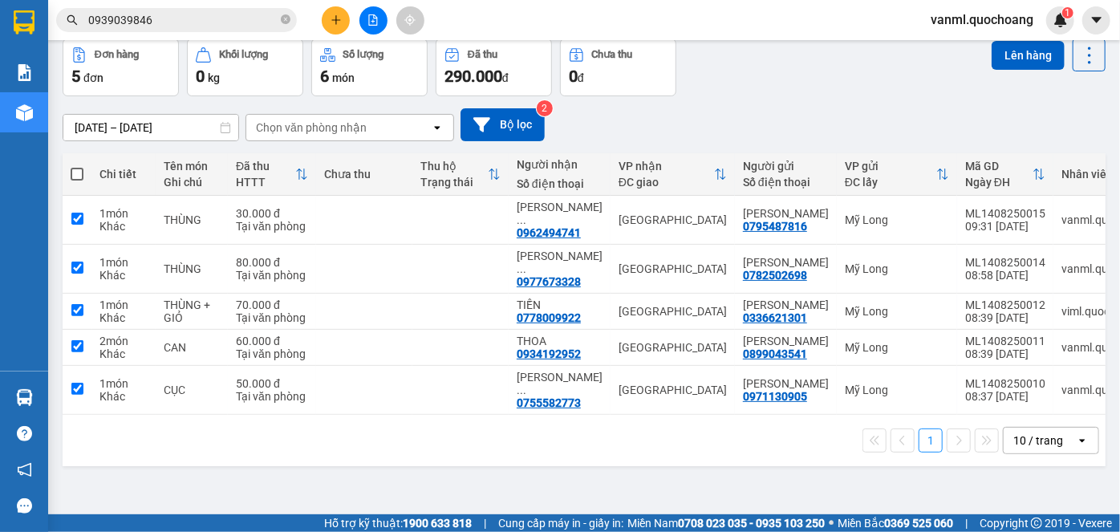
checkbox input "true"
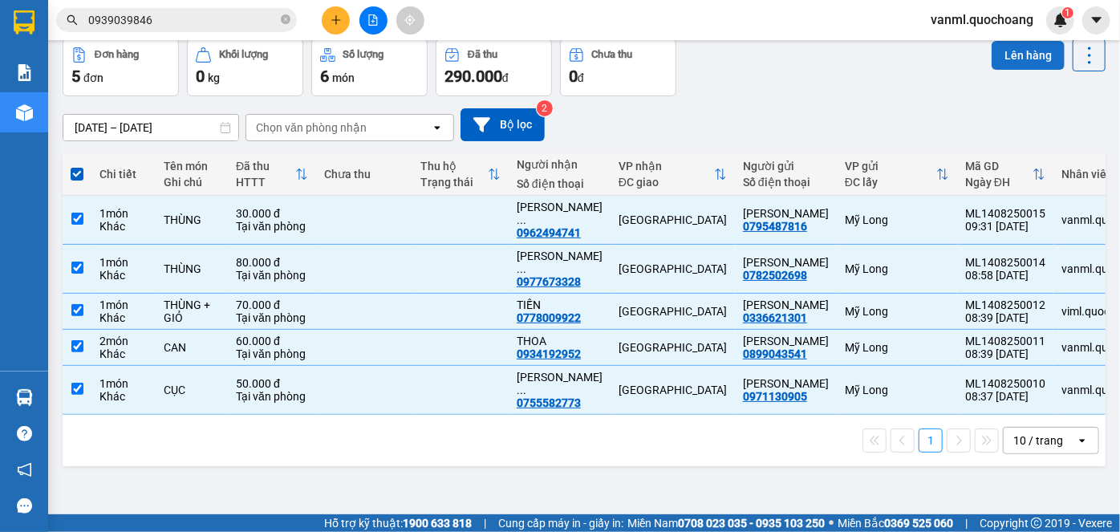
click at [1010, 57] on button "Lên hàng" at bounding box center [1028, 55] width 73 height 29
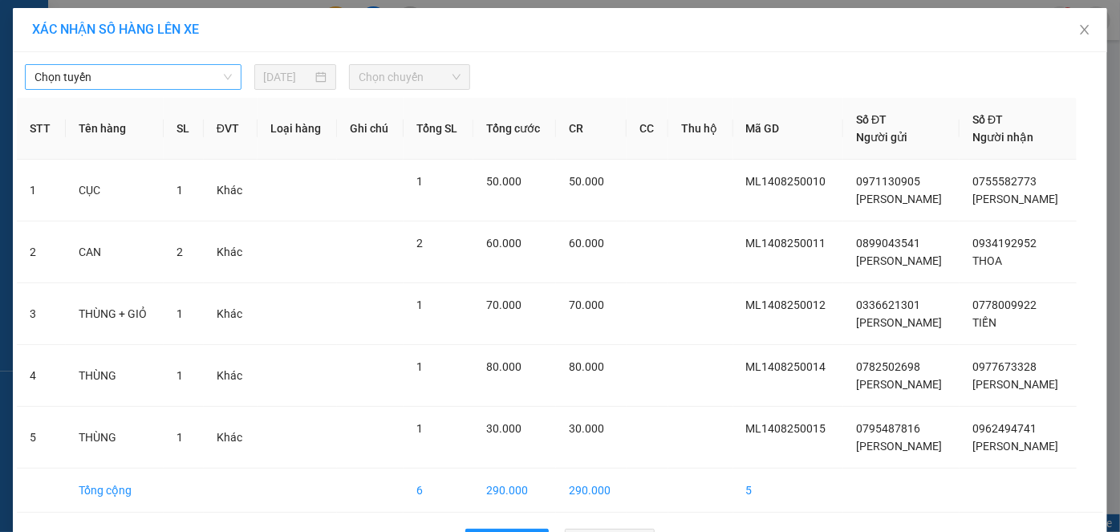
click at [99, 69] on span "Chọn tuyến" at bounding box center [133, 77] width 197 height 24
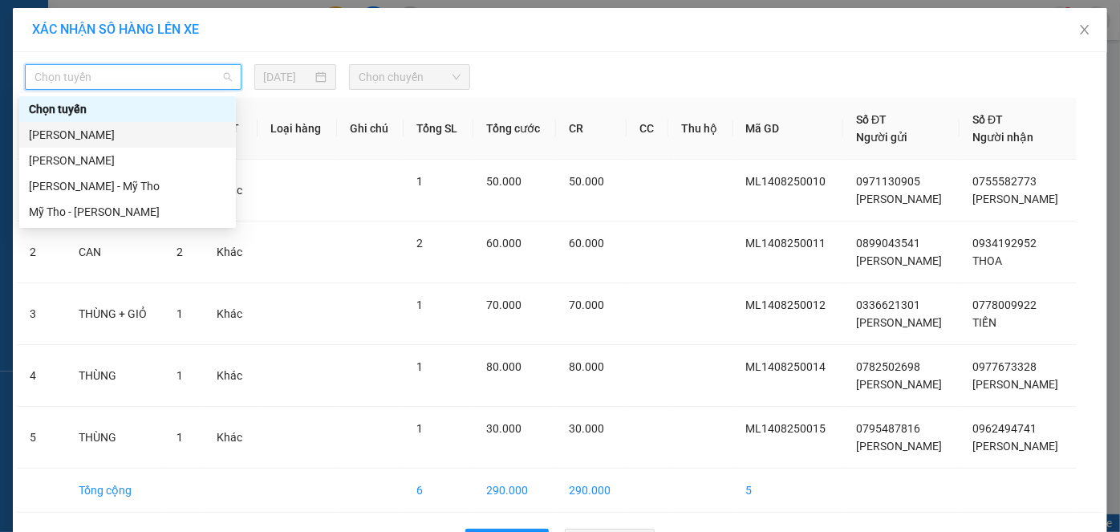
click at [158, 140] on div "[PERSON_NAME]" at bounding box center [127, 135] width 197 height 18
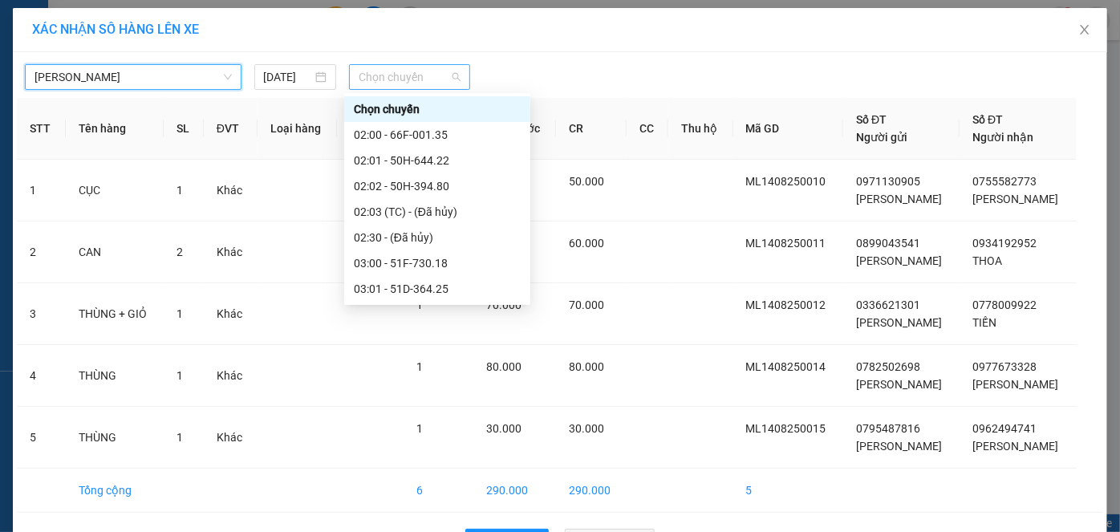
click at [392, 79] on span "Chọn chuyến" at bounding box center [410, 77] width 102 height 24
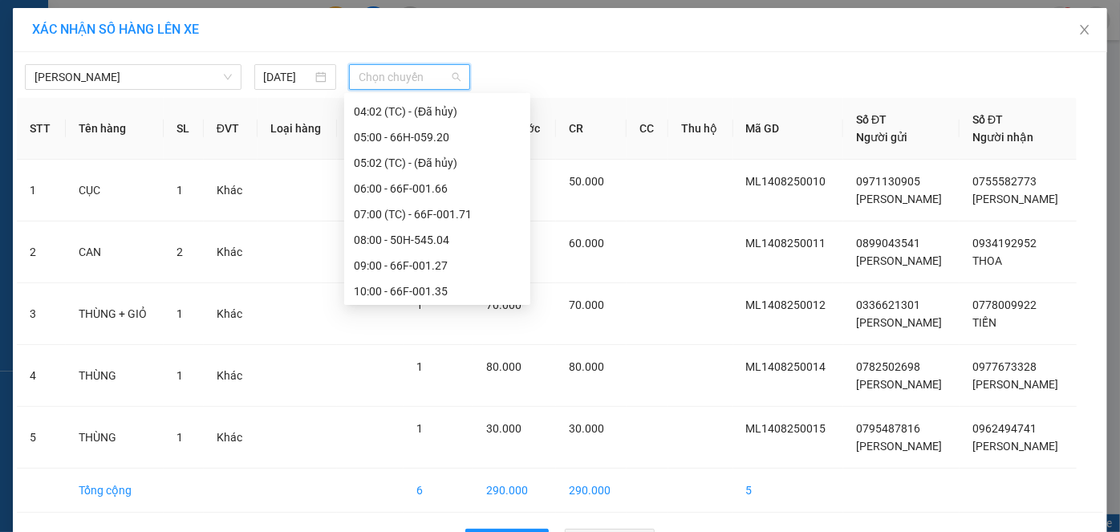
scroll to position [364, 0]
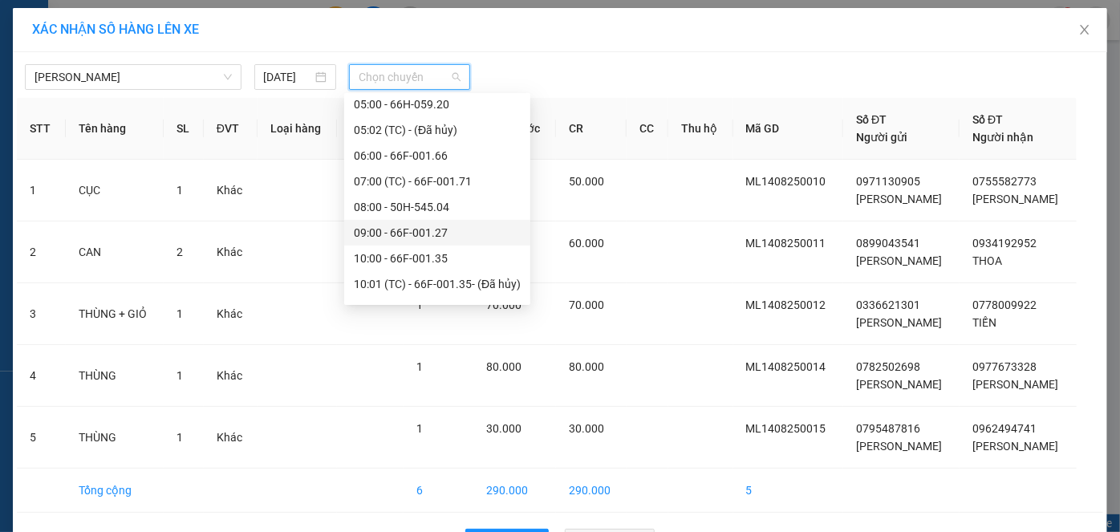
click at [428, 234] on div "09:00 - 66F-001.27" at bounding box center [437, 233] width 167 height 18
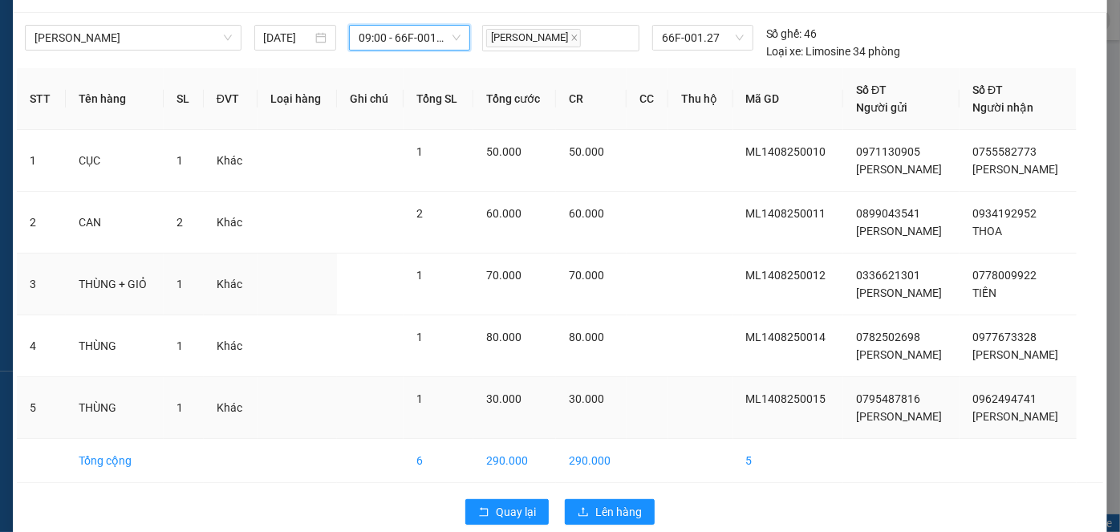
scroll to position [61, 0]
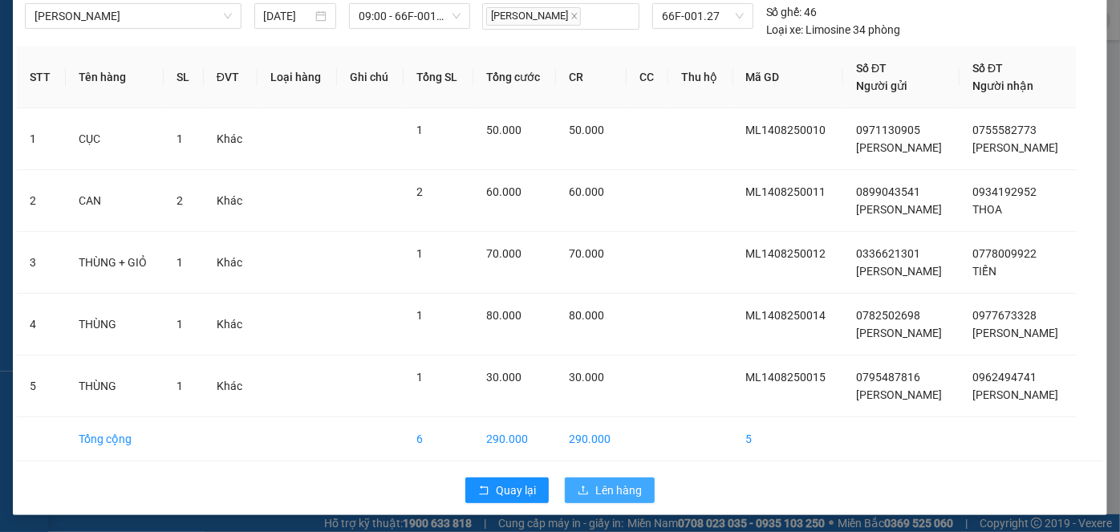
click at [605, 494] on span "Lên hàng" at bounding box center [618, 490] width 47 height 18
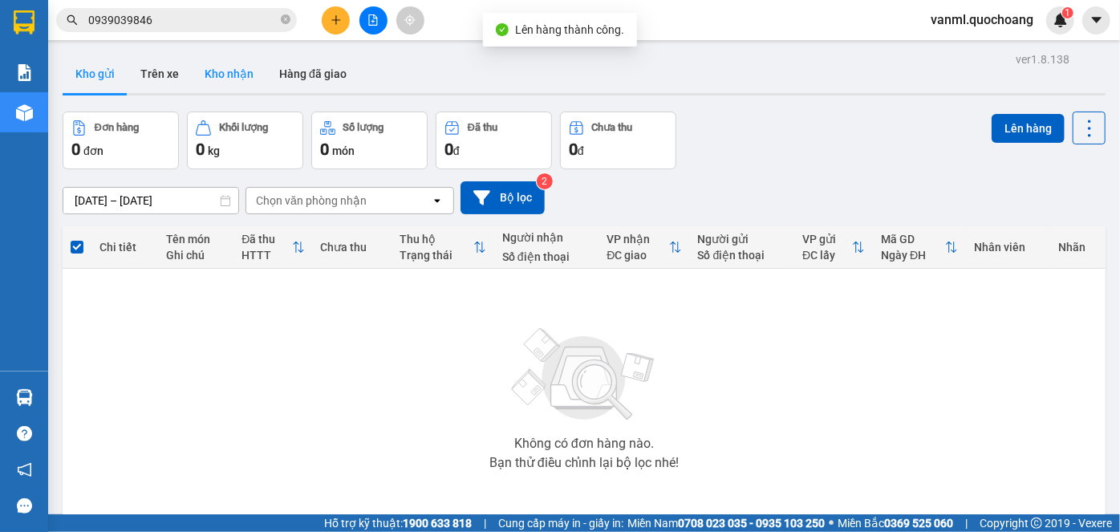
click at [225, 71] on button "Kho nhận" at bounding box center [229, 74] width 75 height 39
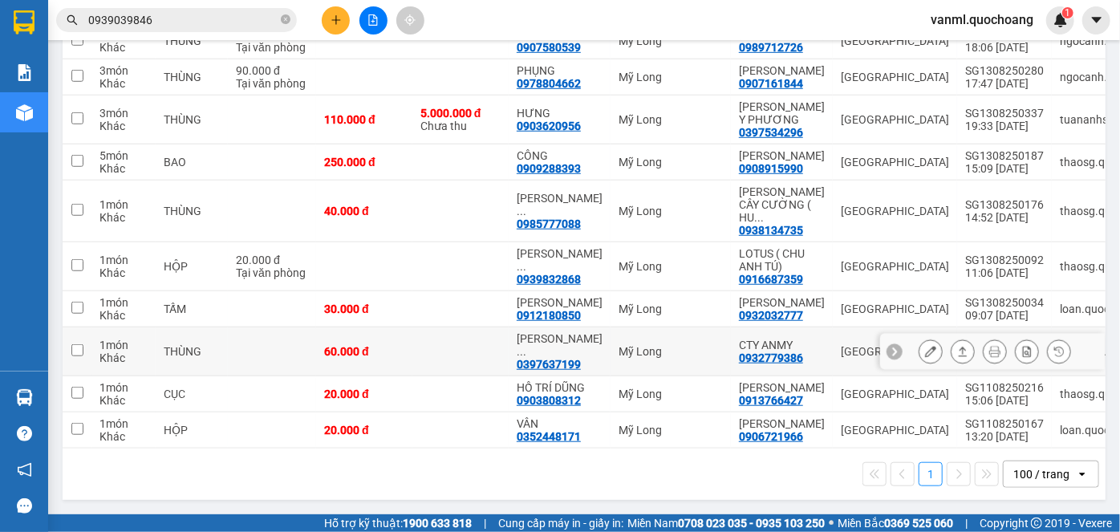
scroll to position [576, 0]
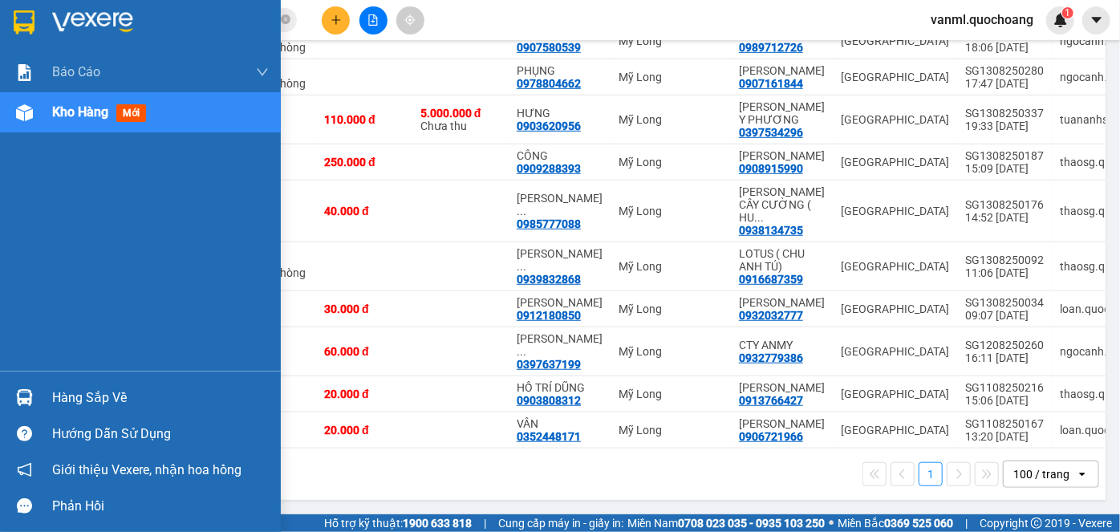
click at [103, 397] on div "Hàng sắp về" at bounding box center [160, 398] width 217 height 24
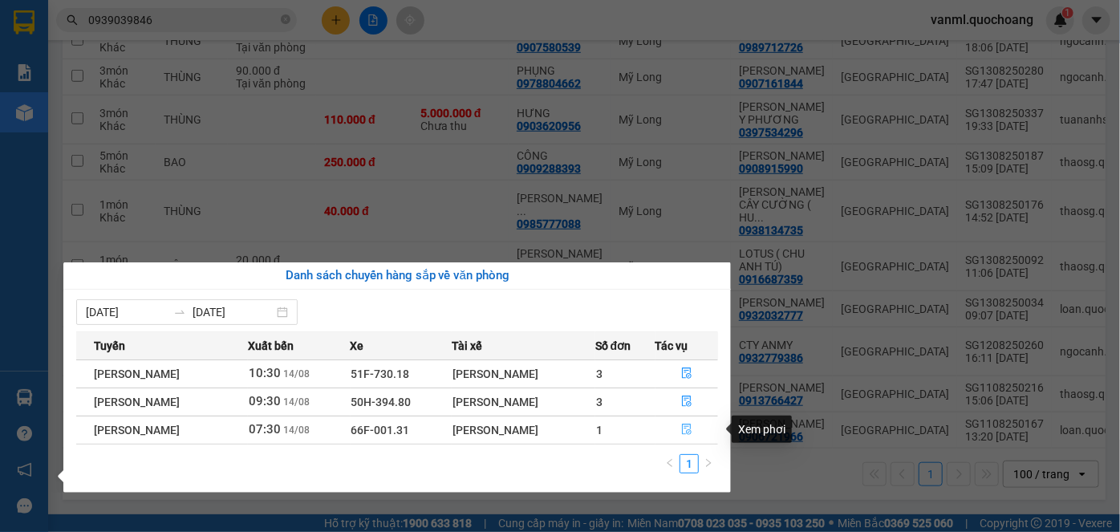
click at [693, 426] on icon "file-done" at bounding box center [686, 429] width 11 height 11
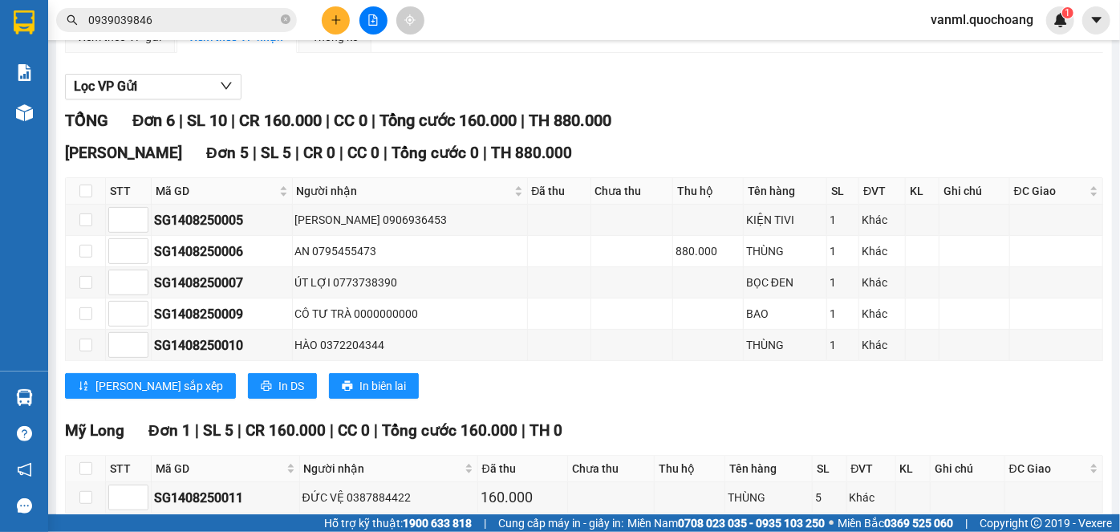
scroll to position [251, 0]
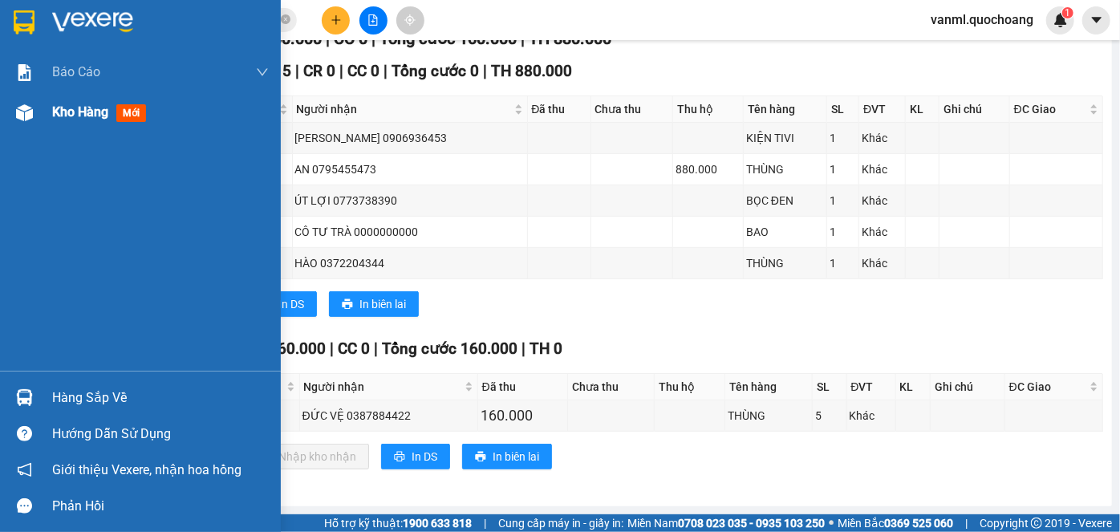
click at [71, 114] on span "Kho hàng" at bounding box center [80, 111] width 56 height 15
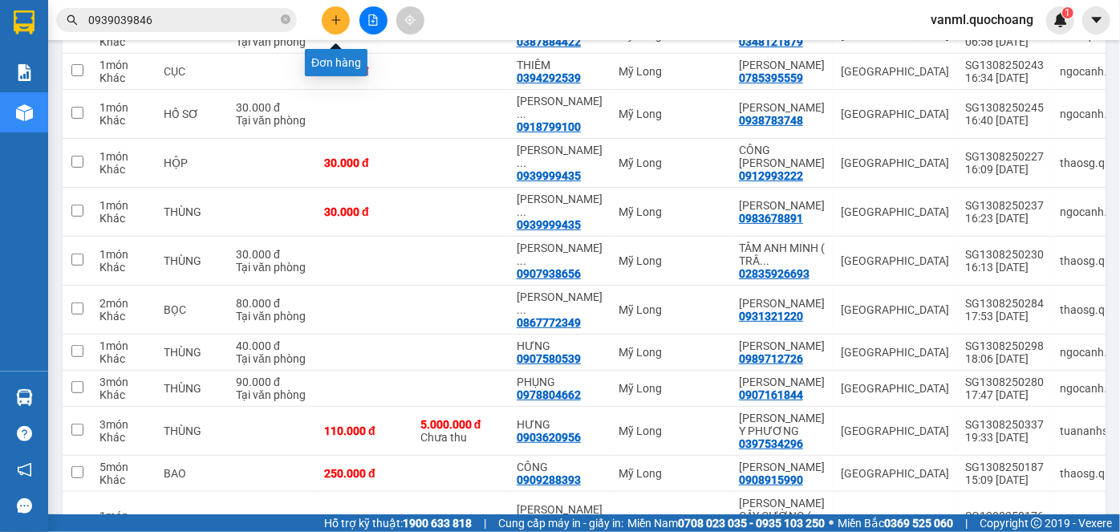
click at [338, 24] on icon "plus" at bounding box center [336, 19] width 11 height 11
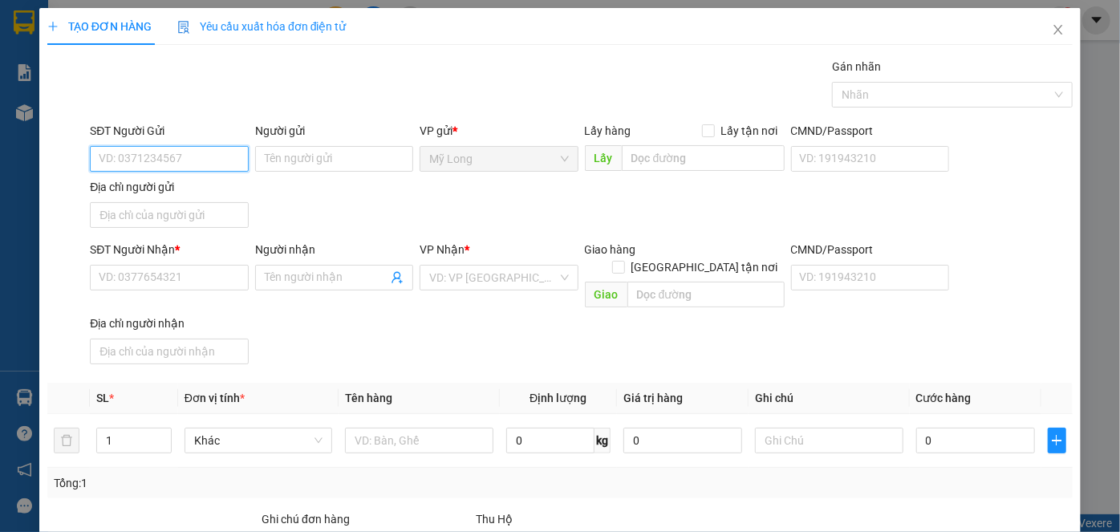
click at [209, 157] on input "SĐT Người Gửi" at bounding box center [169, 159] width 158 height 26
type input "0584838850"
click at [234, 195] on div "0584838850 - MAI TRINH" at bounding box center [178, 190] width 158 height 18
type input "MAI TRINH"
type input "0584838850"
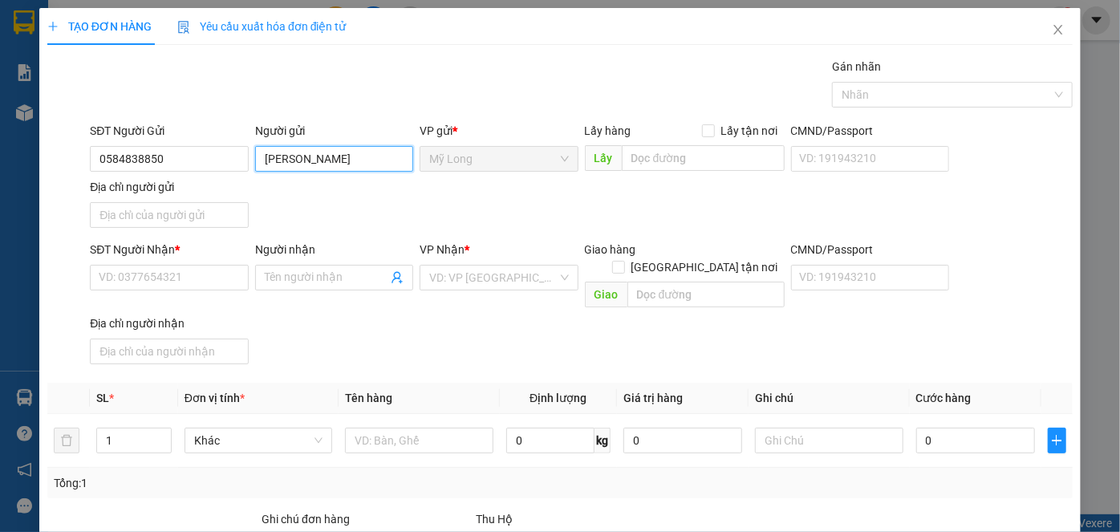
click at [260, 156] on input "MAI TRINH" at bounding box center [334, 159] width 158 height 26
type input "VÕ MAI TRINH"
click at [206, 212] on input "Địa chỉ người gửi" at bounding box center [169, 215] width 158 height 26
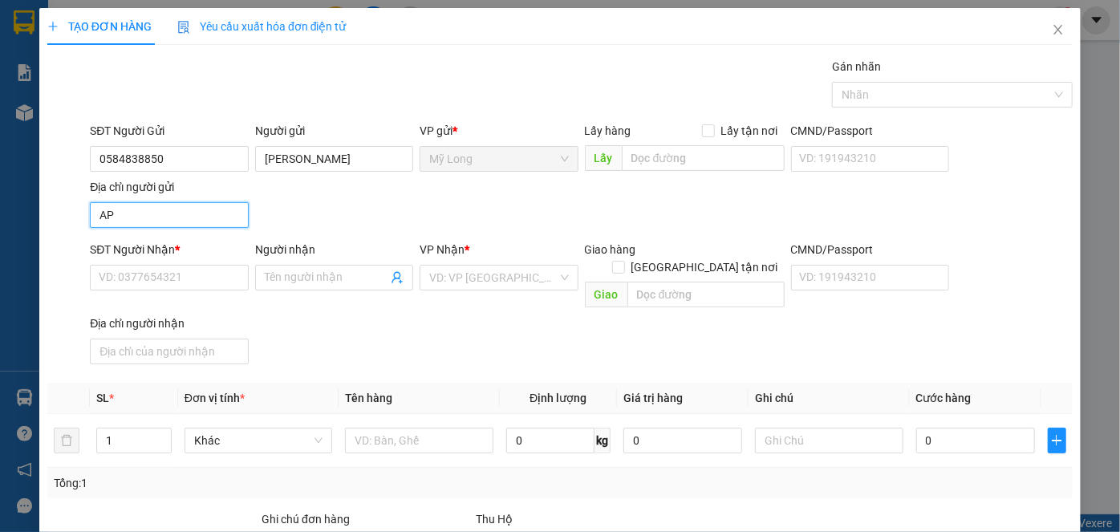
type input "A"
type input "Â"
type input "Ấ"
type input "TỔ 3, ẤP 2, BÌNH HÀNG TRUNG, ĐỒNG THÁP"
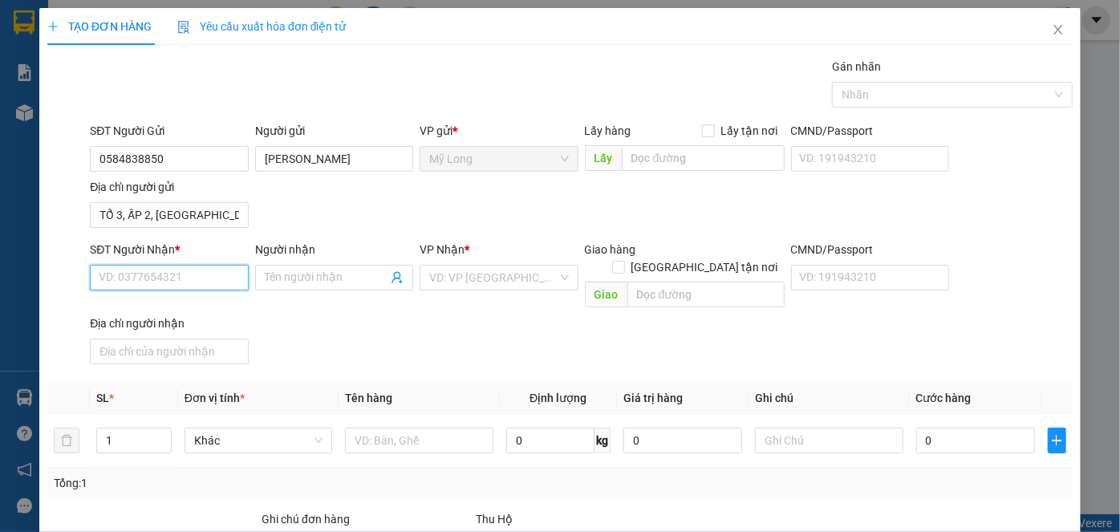
click at [221, 281] on input "SĐT Người Nhận *" at bounding box center [169, 278] width 158 height 26
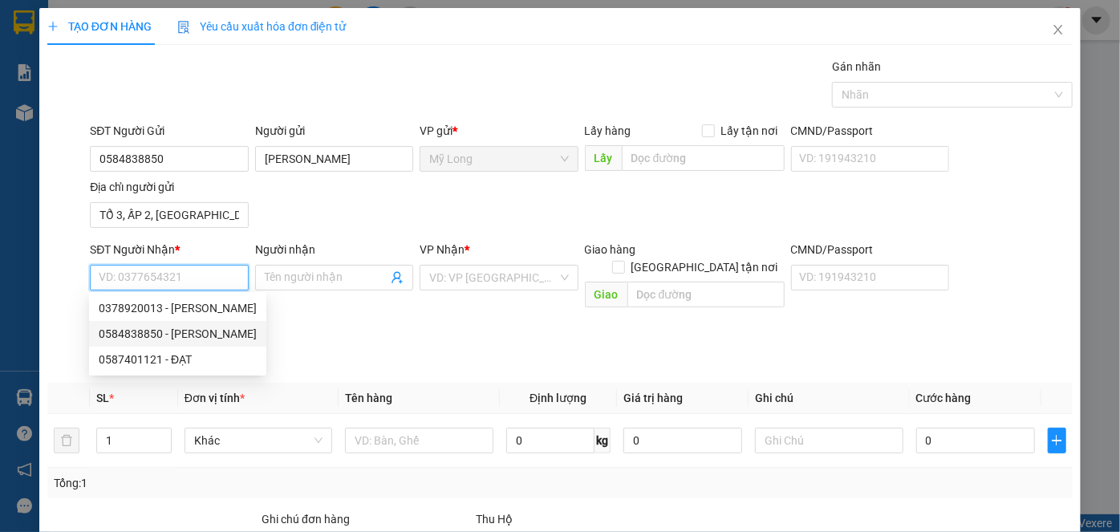
click at [206, 330] on div "0584838850 - MAI TRINH" at bounding box center [178, 334] width 158 height 18
type input "0584838850"
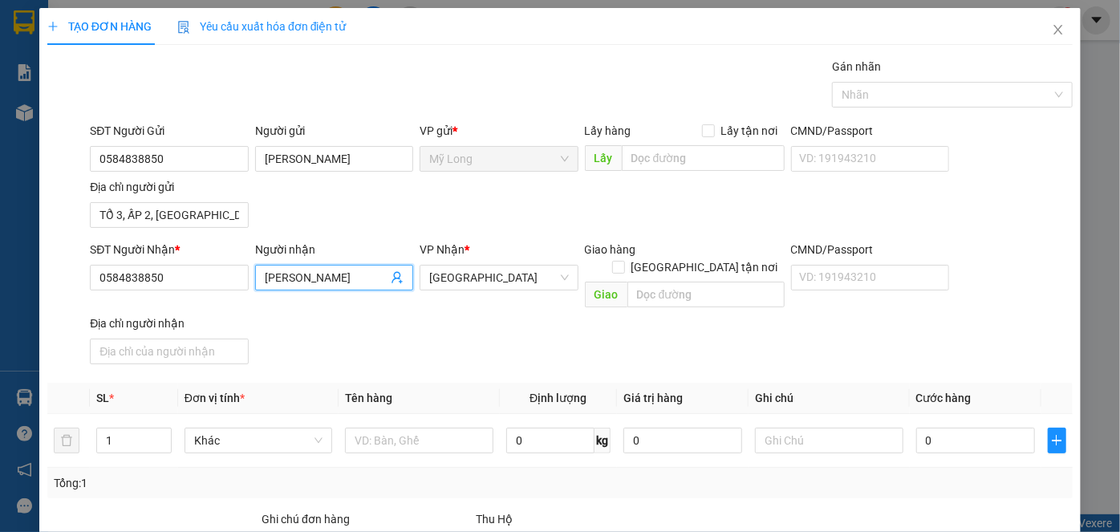
click at [260, 271] on span "MAI TRINH" at bounding box center [334, 278] width 158 height 26
click at [267, 274] on input "MAI TRINH" at bounding box center [326, 278] width 123 height 18
click at [265, 273] on input "MAI TRINH" at bounding box center [326, 278] width 123 height 18
type input "VÕ MAI TRINH"
click at [380, 428] on input "text" at bounding box center [419, 441] width 148 height 26
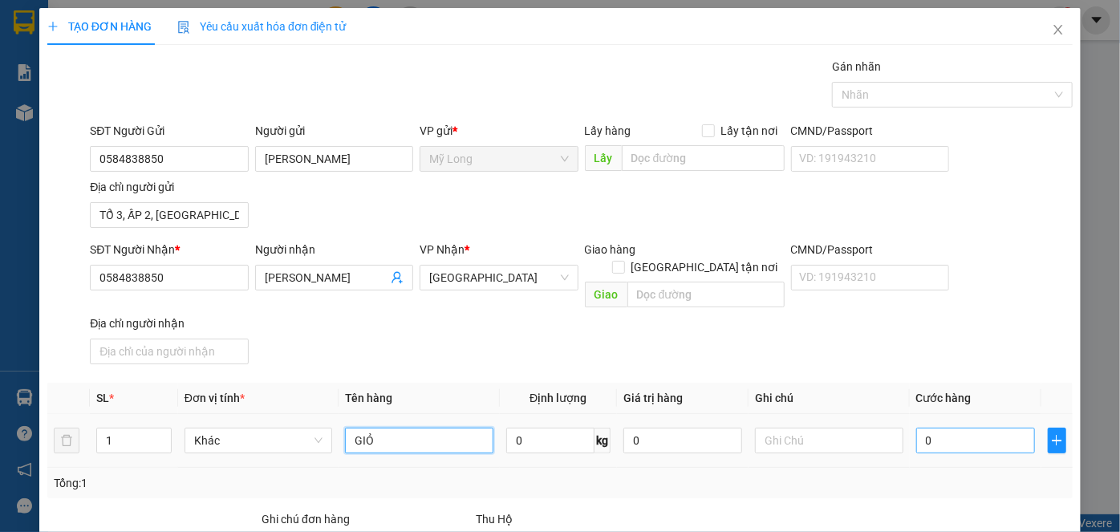
type input "GIỎ"
click at [937, 428] on input "0" at bounding box center [975, 441] width 119 height 26
type input "3"
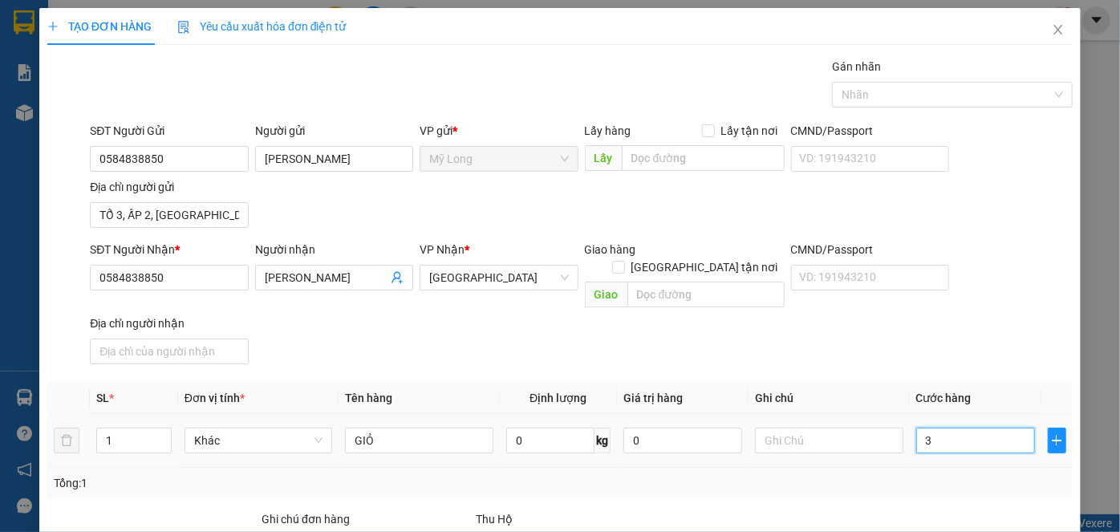
type input "30"
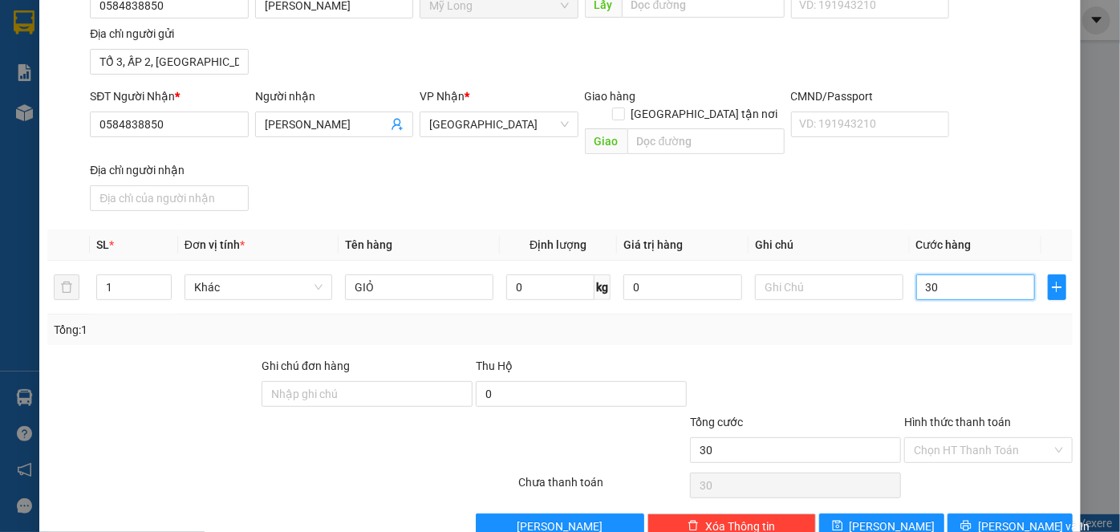
scroll to position [171, 0]
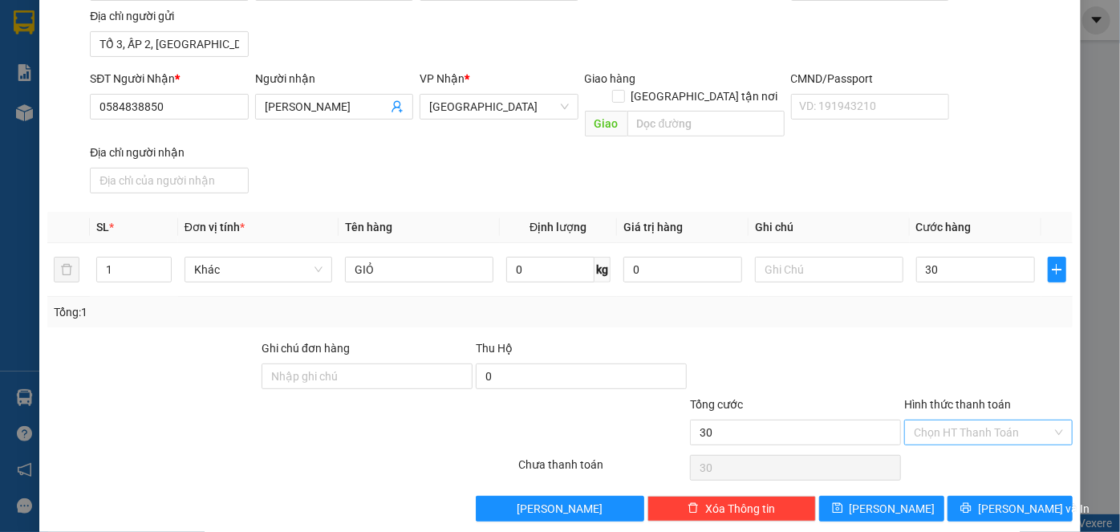
type input "30.000"
click at [957, 421] on input "Hình thức thanh toán" at bounding box center [983, 433] width 138 height 24
click at [961, 443] on div "Tại văn phòng" at bounding box center [980, 445] width 148 height 18
type input "0"
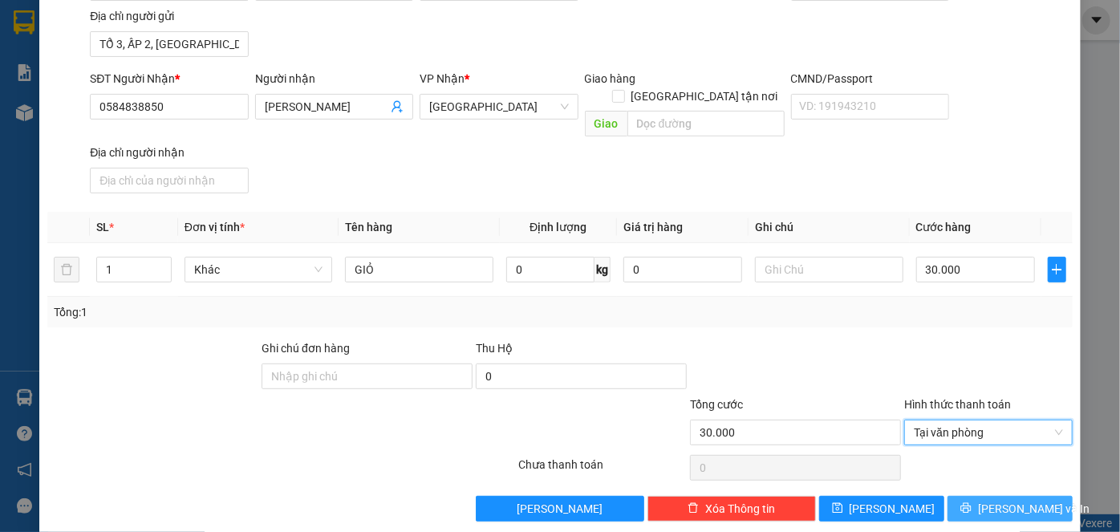
click at [989, 500] on span "[PERSON_NAME] và In" at bounding box center [1034, 509] width 112 height 18
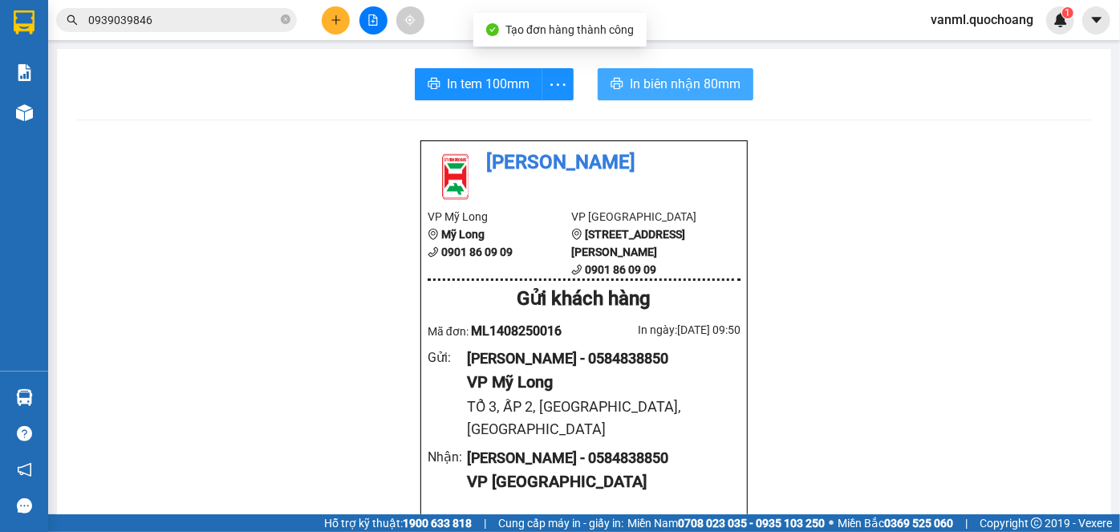
drag, startPoint x: 628, startPoint y: 76, endPoint x: 618, endPoint y: 152, distance: 76.8
click at [630, 76] on span "In biên nhận 80mm" at bounding box center [685, 84] width 111 height 20
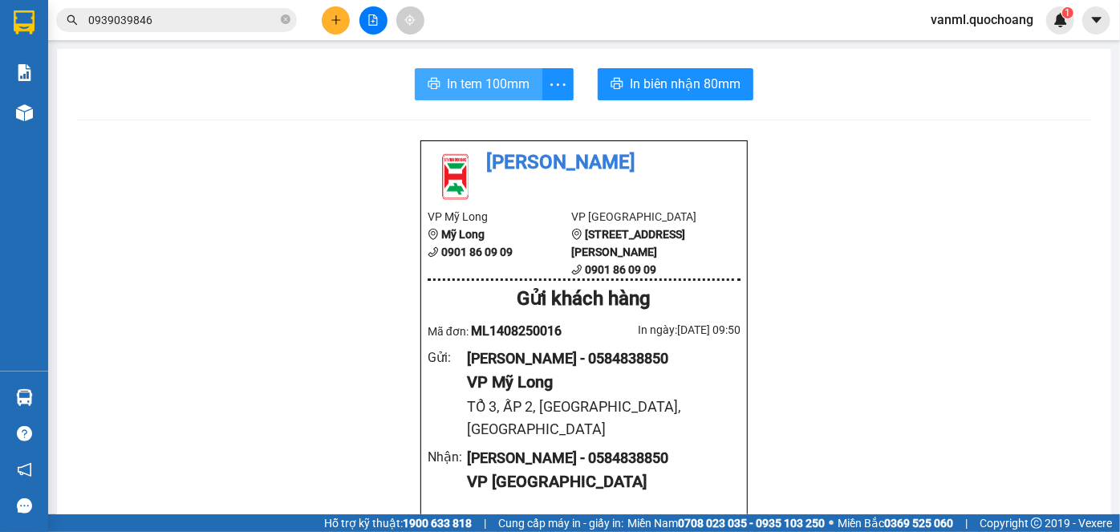
drag, startPoint x: 490, startPoint y: 96, endPoint x: 605, endPoint y: 88, distance: 115.8
click at [490, 95] on button "In tem 100mm" at bounding box center [479, 84] width 128 height 32
click at [332, 22] on icon "plus" at bounding box center [336, 19] width 11 height 11
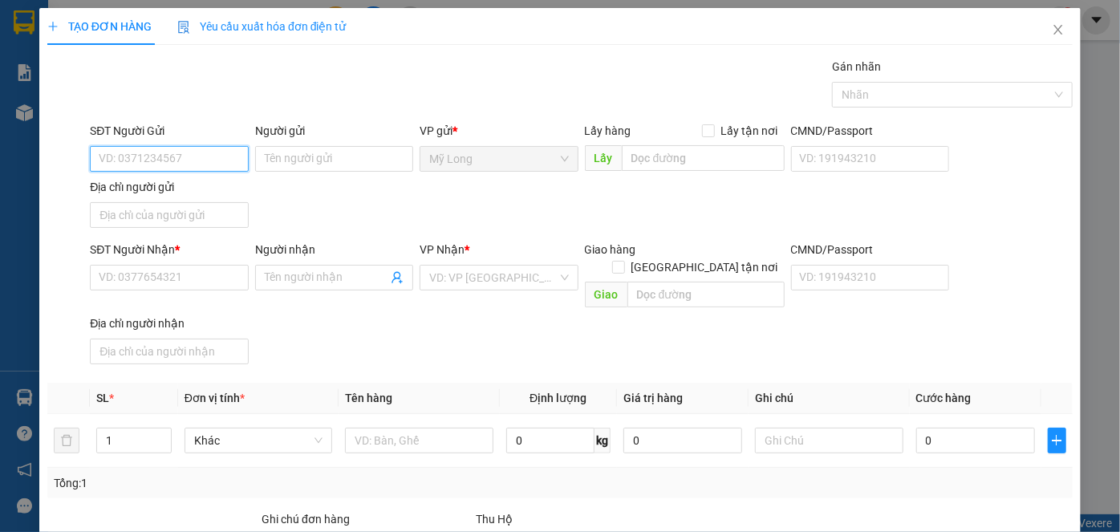
click at [214, 163] on input "SĐT Người Gửi" at bounding box center [169, 159] width 158 height 26
type input "0899007360"
click at [225, 195] on div "0899007360 - MAI THỊ NGỌC" at bounding box center [178, 190] width 158 height 18
type input "MAI THỊ NGỌC"
type input "0899007360"
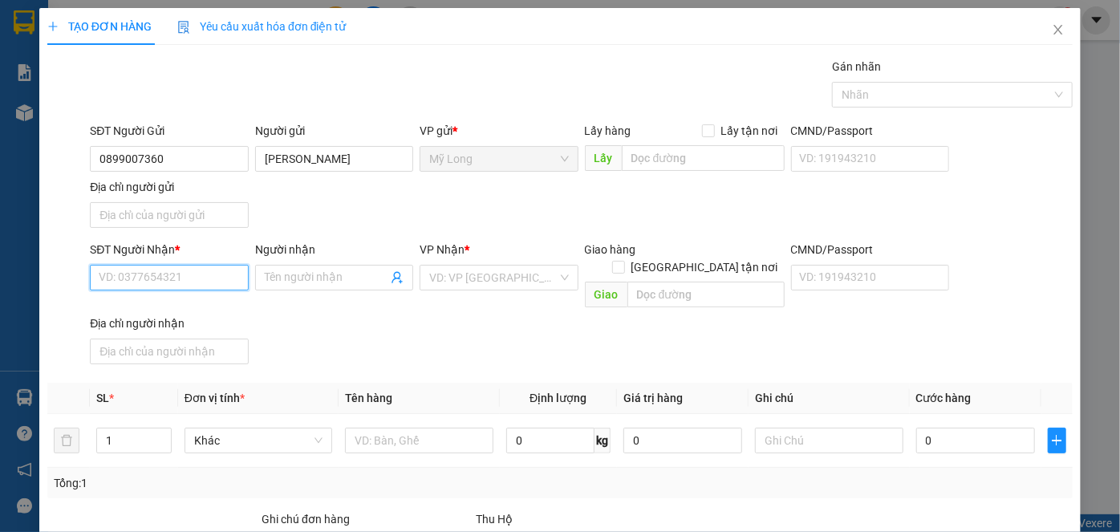
click at [217, 277] on input "SĐT Người Nhận *" at bounding box center [169, 278] width 158 height 26
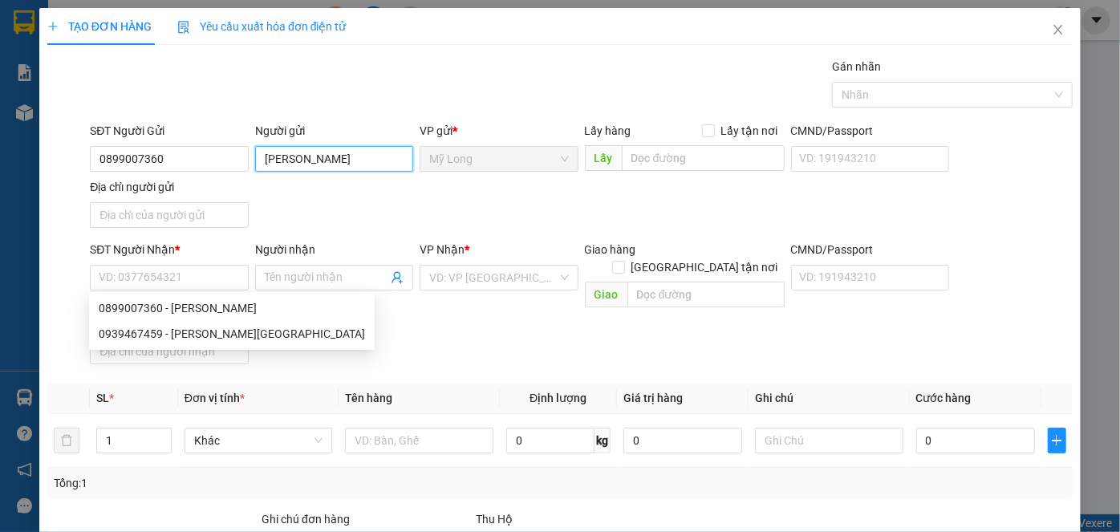
click at [359, 159] on input "MAI THỊ NGỌC" at bounding box center [334, 159] width 158 height 26
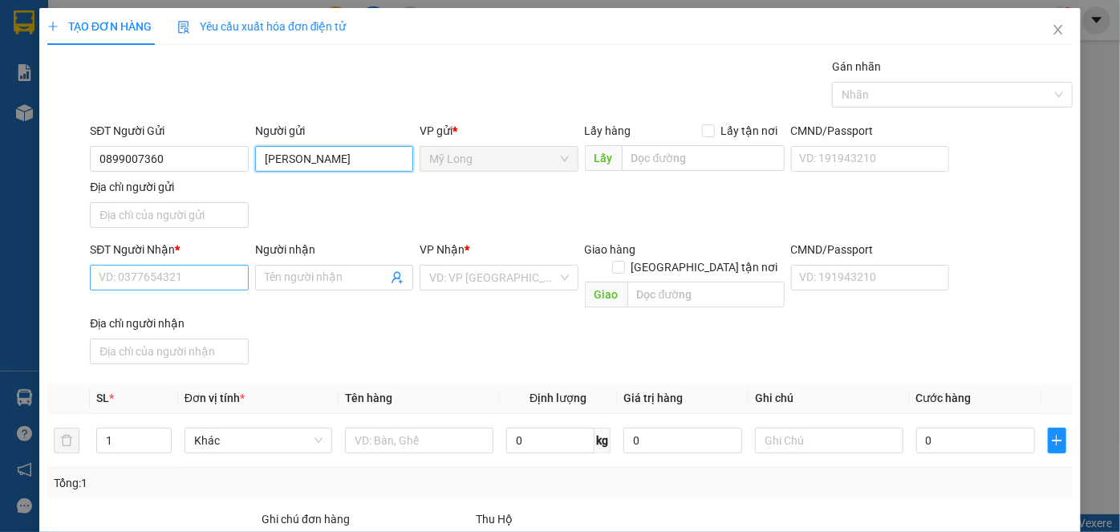
type input "MAI THỊ NGỌC HẰNG"
click at [211, 280] on input "SĐT Người Nhận *" at bounding box center [169, 278] width 158 height 26
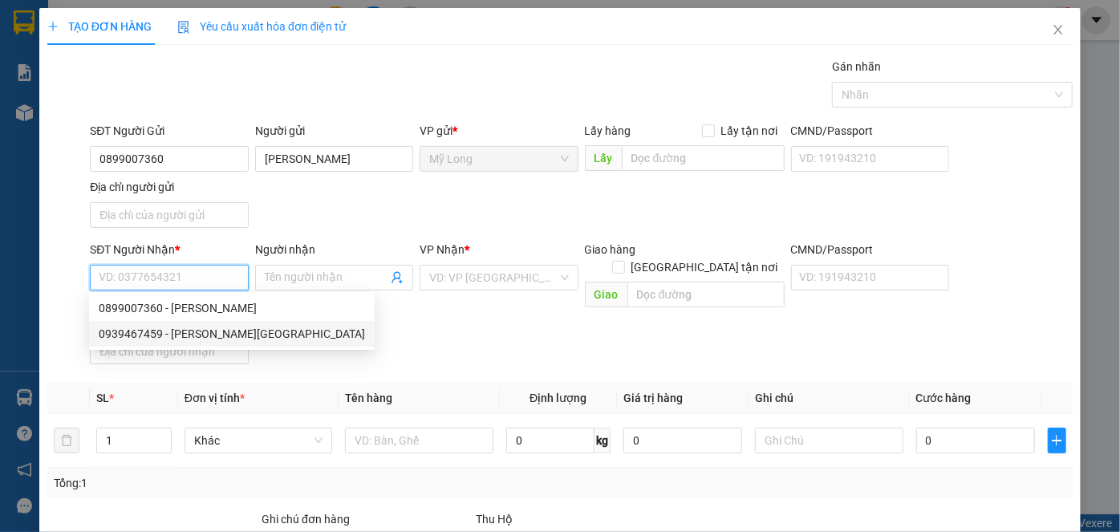
click at [218, 339] on div "0939467459 - NGUYỄN THỊ THÁI HÒA" at bounding box center [232, 334] width 266 height 18
type input "0939467459"
type input "NGUYỄN THỊ THÁI HÒA"
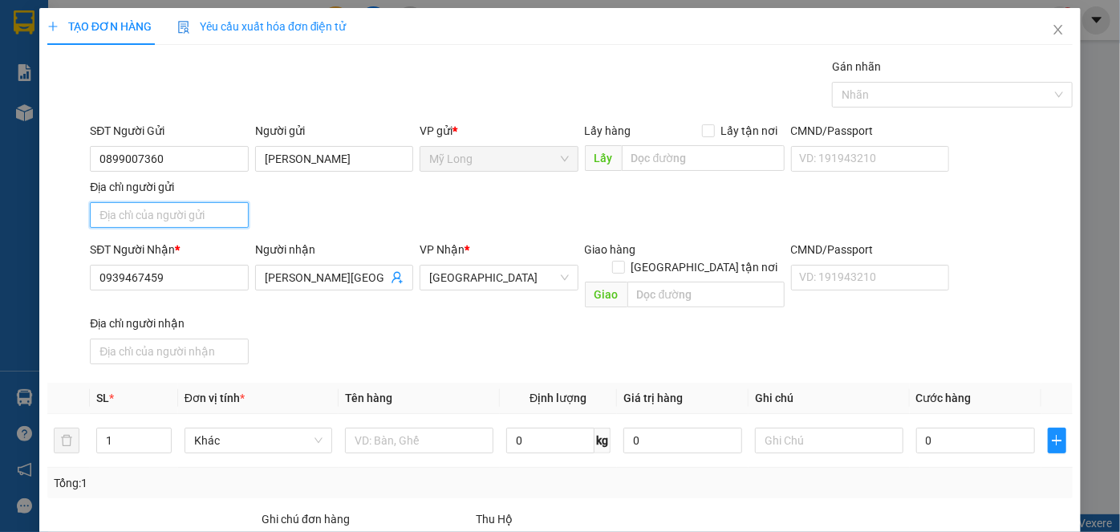
click at [197, 219] on input "Địa chỉ người gửi" at bounding box center [169, 215] width 158 height 26
type input "A"
type input "Â"
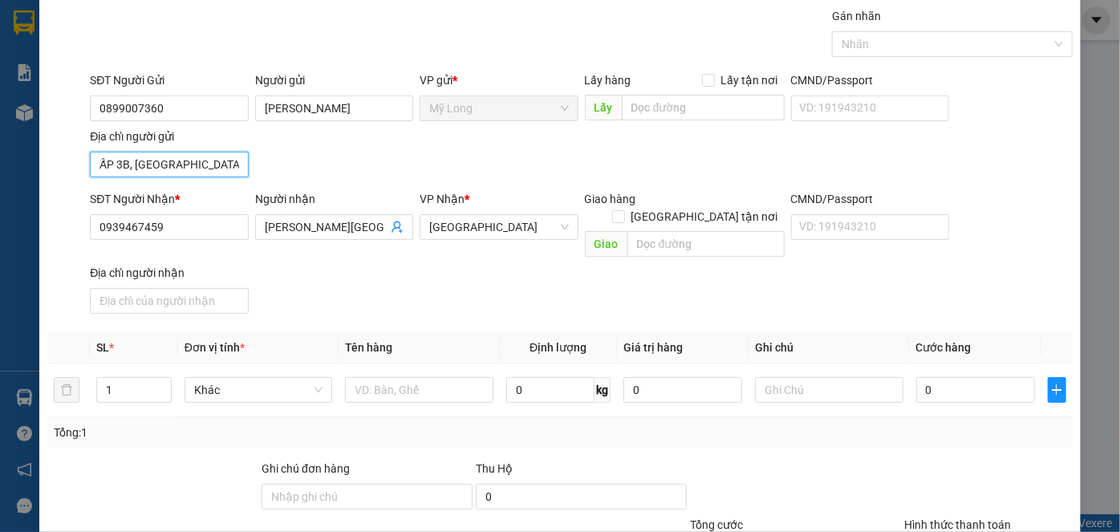
scroll to position [72, 0]
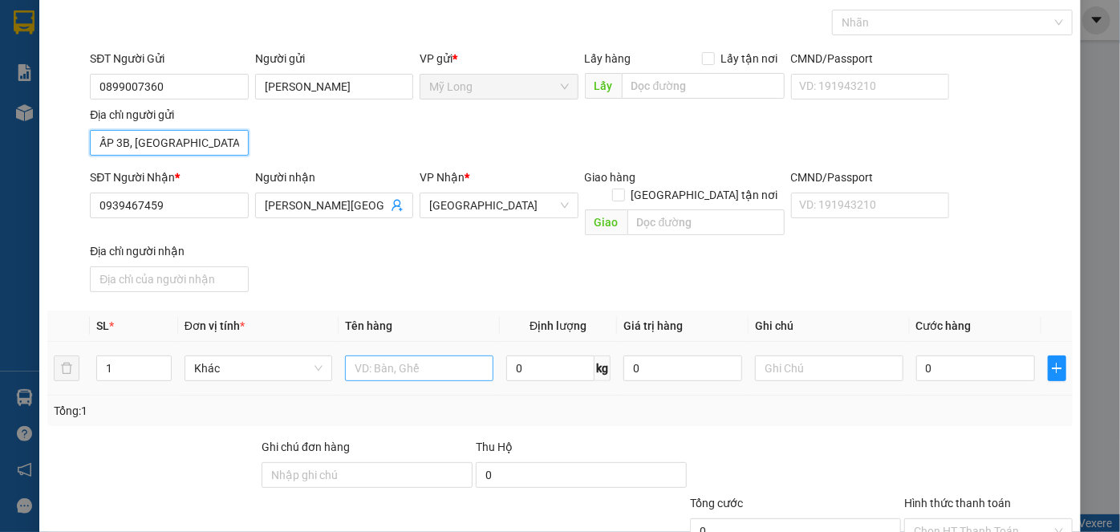
type input "ẤP 3B, BÌNH HÀNG TRUNG, ĐỒNG THÁP"
click at [394, 357] on input "text" at bounding box center [419, 369] width 148 height 26
type input "THÙNG"
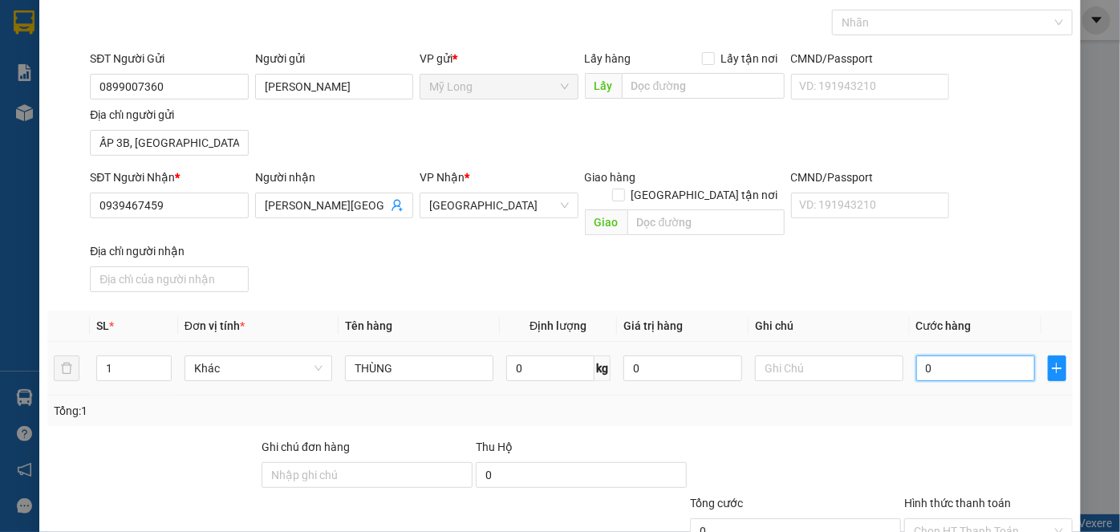
click at [935, 356] on input "0" at bounding box center [975, 369] width 119 height 26
type input "3"
type input "30"
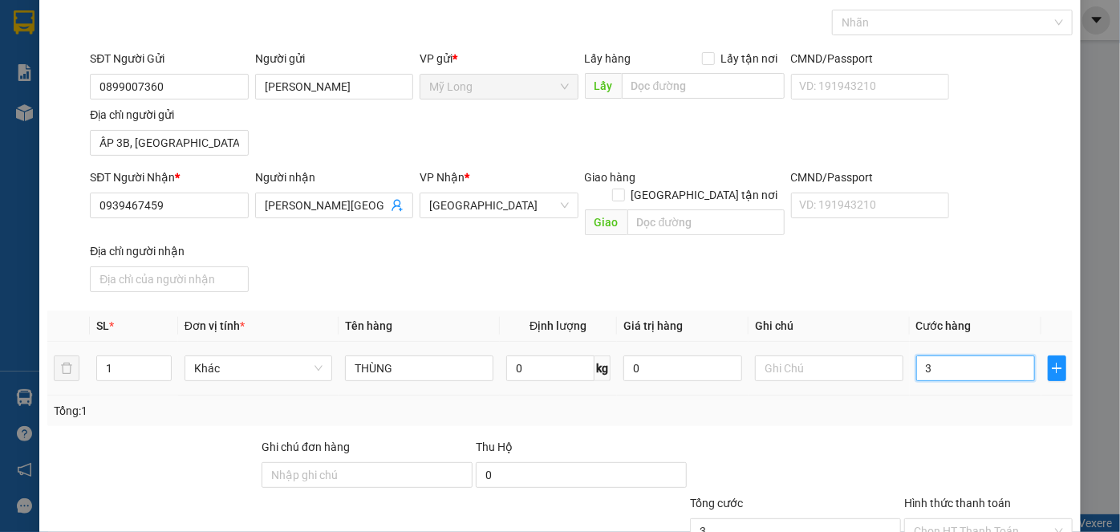
type input "30"
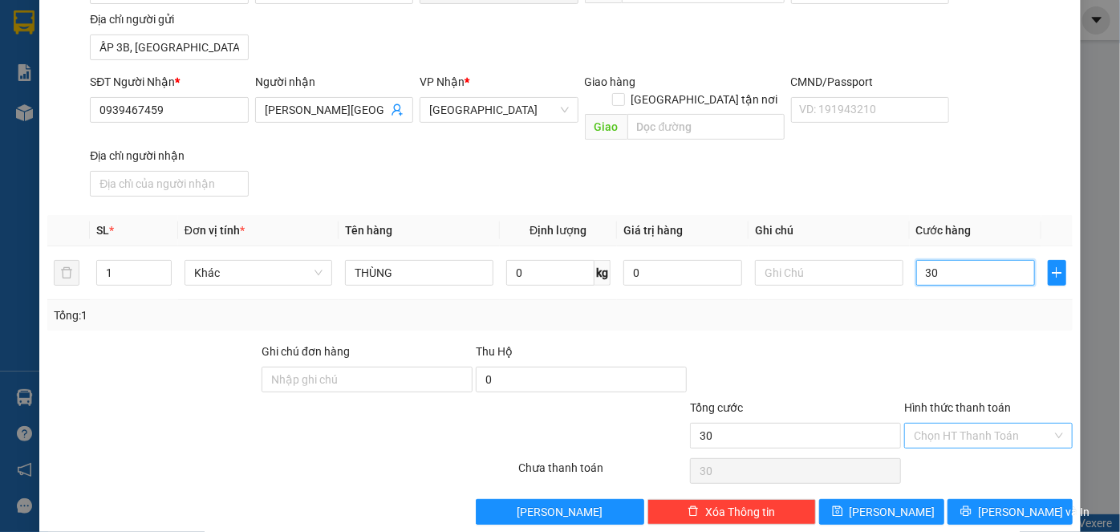
scroll to position [171, 0]
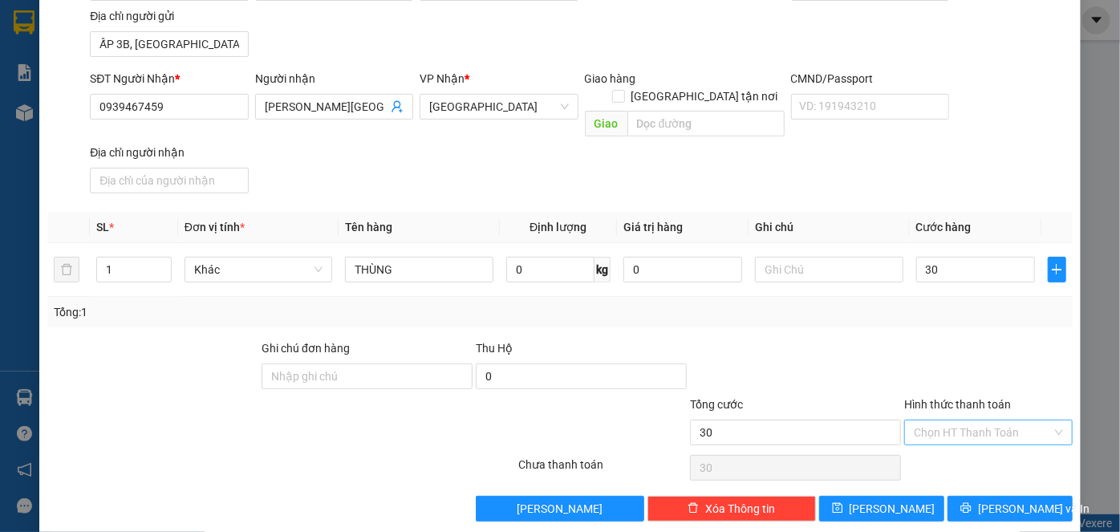
type input "30.000"
click at [955, 421] on input "Hình thức thanh toán" at bounding box center [983, 433] width 138 height 24
click at [963, 437] on div "Tại văn phòng" at bounding box center [980, 445] width 148 height 18
type input "0"
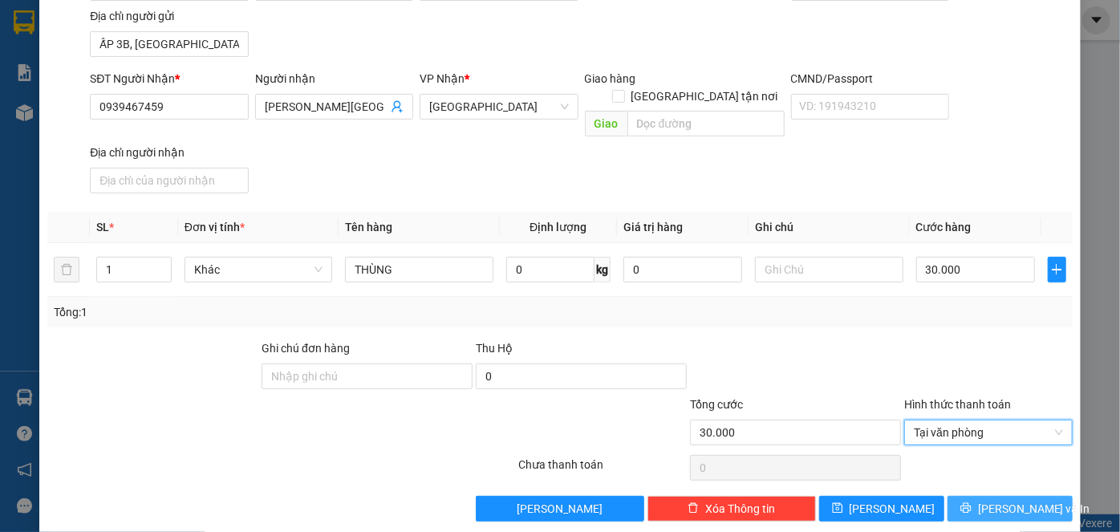
click at [980, 496] on button "[PERSON_NAME] và In" at bounding box center [1010, 509] width 125 height 26
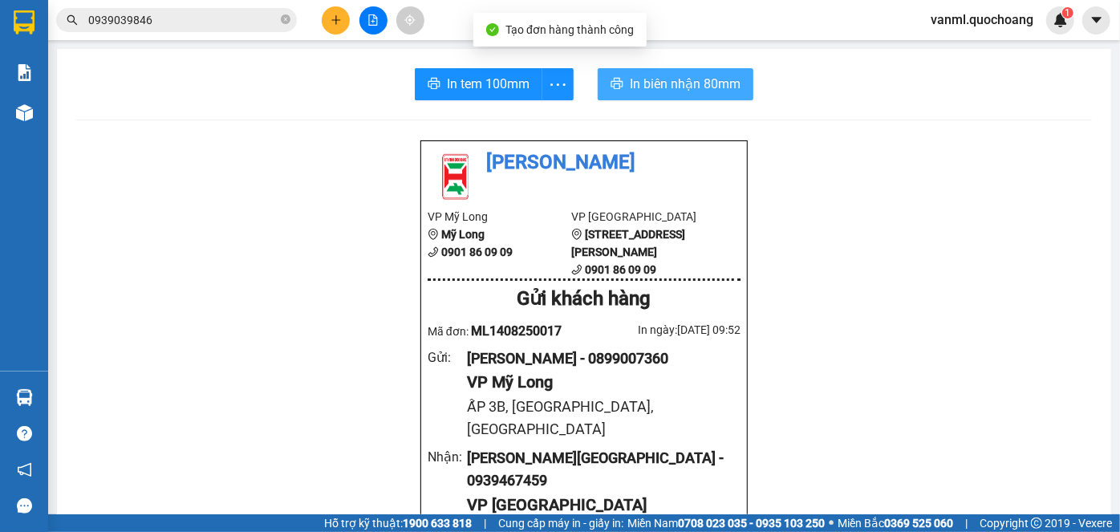
click at [688, 81] on span "In biên nhận 80mm" at bounding box center [685, 84] width 111 height 20
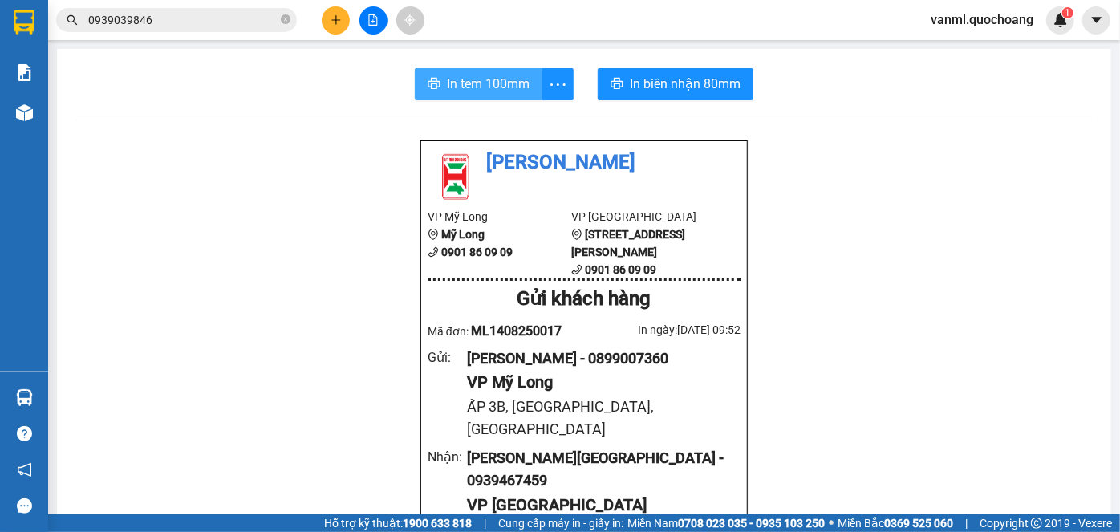
click at [494, 85] on span "In tem 100mm" at bounding box center [488, 84] width 83 height 20
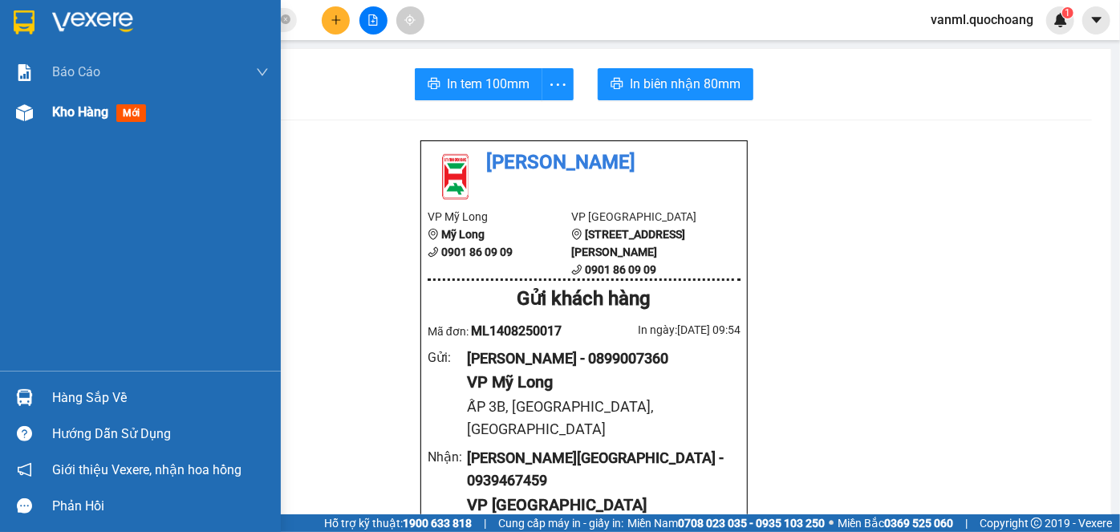
click at [64, 111] on span "Kho hàng" at bounding box center [80, 111] width 56 height 15
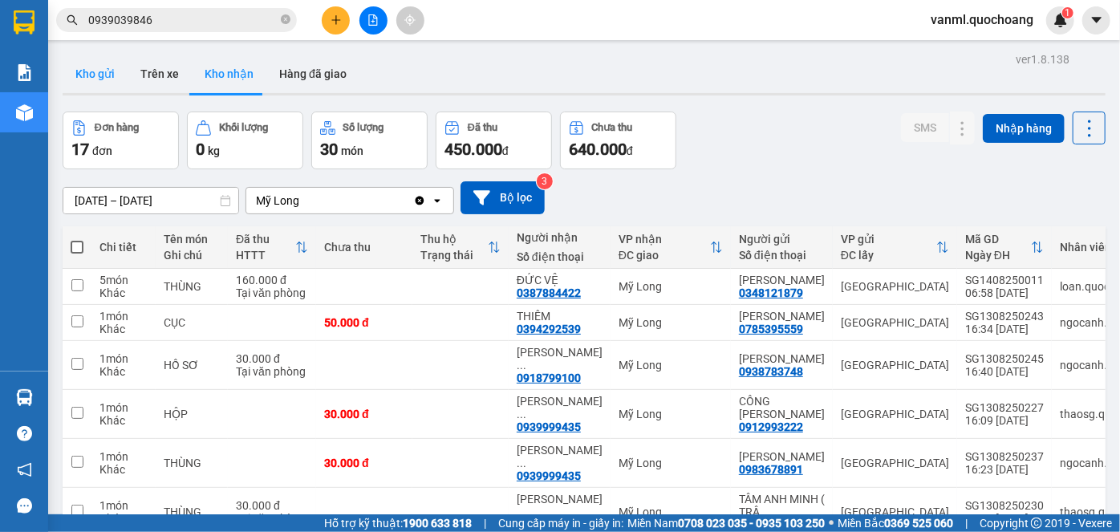
click at [98, 68] on button "Kho gửi" at bounding box center [95, 74] width 65 height 39
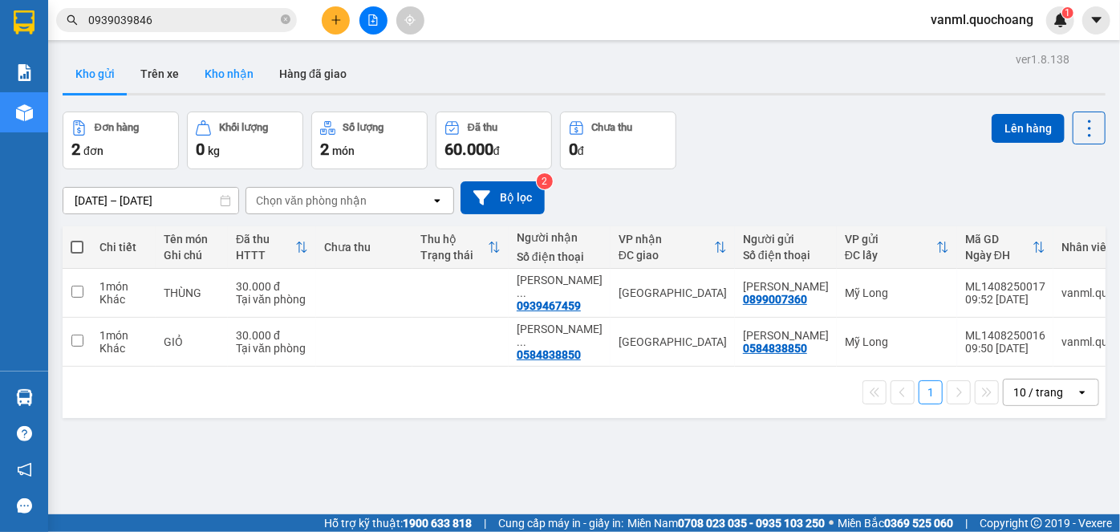
click at [236, 75] on button "Kho nhận" at bounding box center [229, 74] width 75 height 39
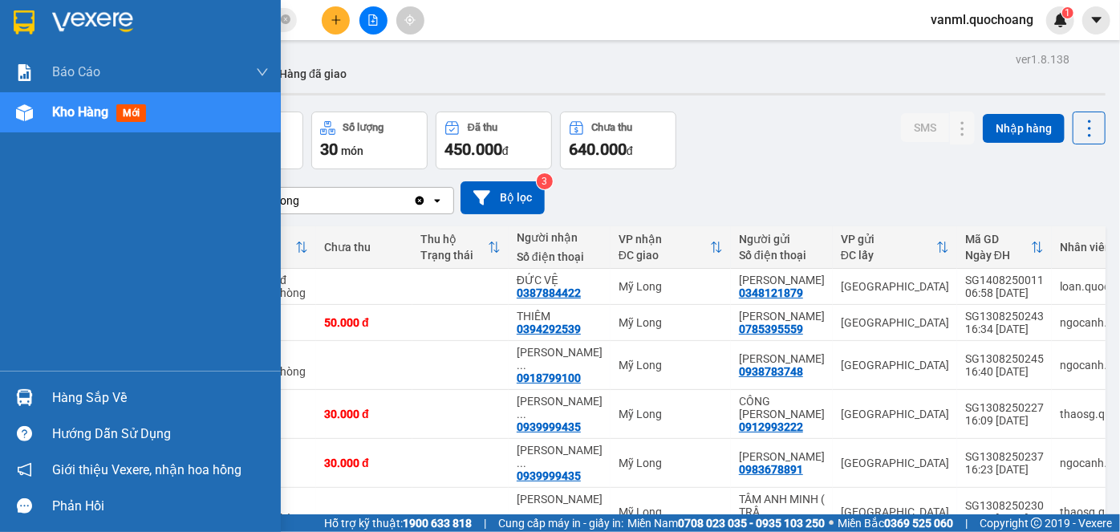
click at [83, 401] on div "Hàng sắp về" at bounding box center [160, 398] width 217 height 24
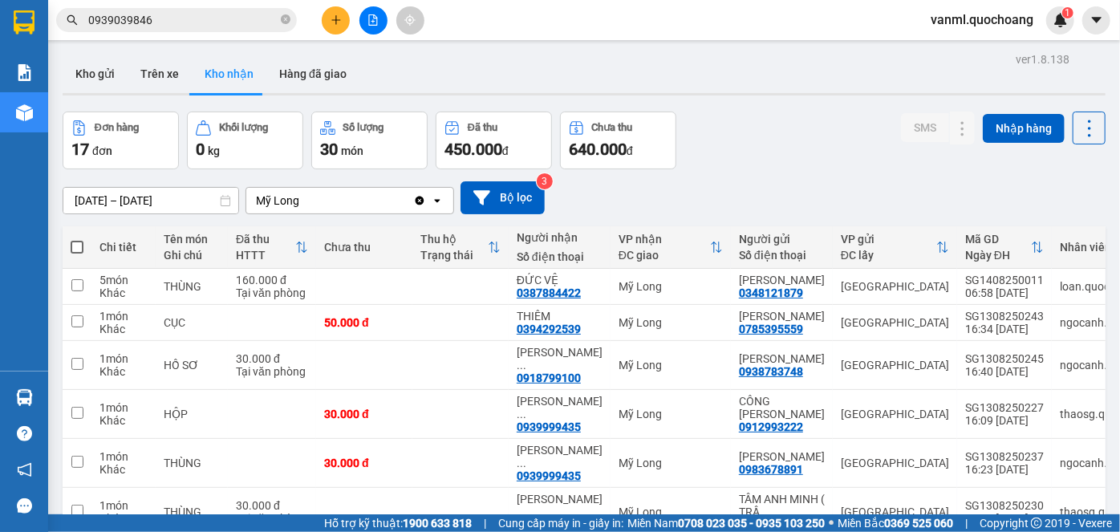
click at [756, 158] on section "Kết quả tìm kiếm ( 9 ) Bộ lọc Mã ĐH Trạng thái Món hàng Thu hộ Tổng cước Chưa c…" at bounding box center [560, 266] width 1120 height 532
click at [925, 328] on icon at bounding box center [930, 322] width 11 height 11
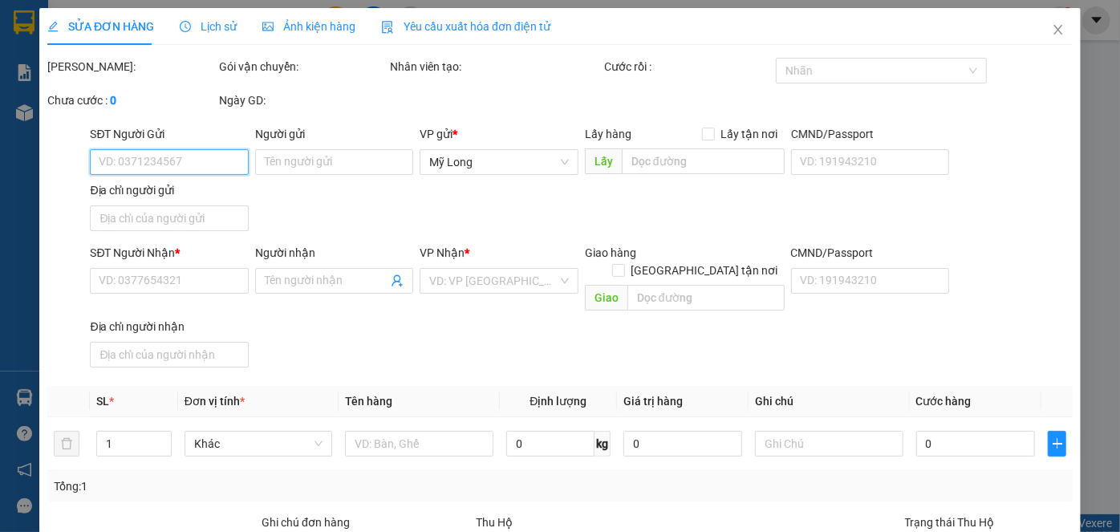
type input "0785395559"
type input "[PERSON_NAME]"
type input "87 LÊ VĂN DUYỆT P3 BÌNH THẠNH"
type input "0394292539"
type input "THIÊM"
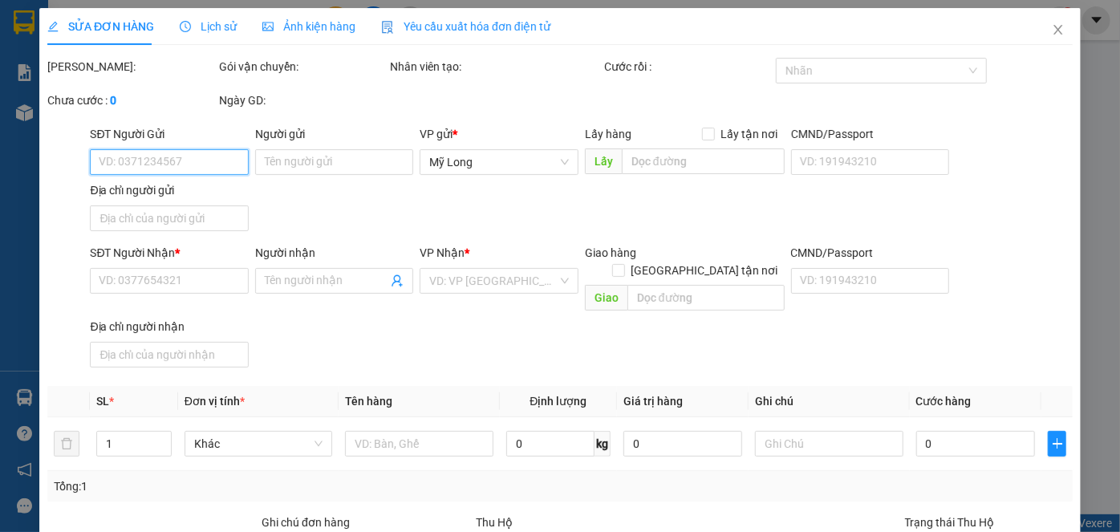
type input "50.000"
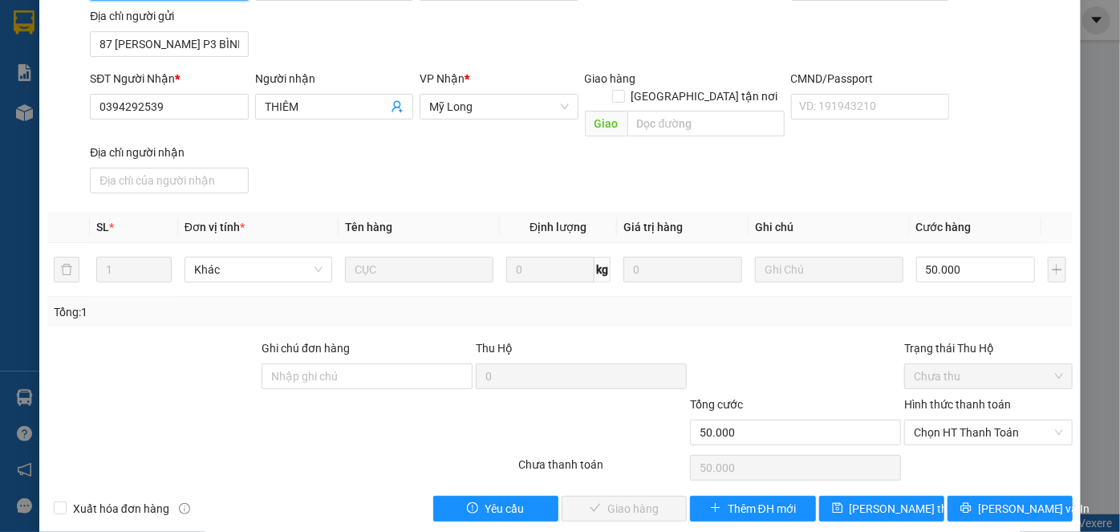
scroll to position [175, 0]
click at [943, 420] on span "Chọn HT Thanh Toán" at bounding box center [988, 432] width 149 height 24
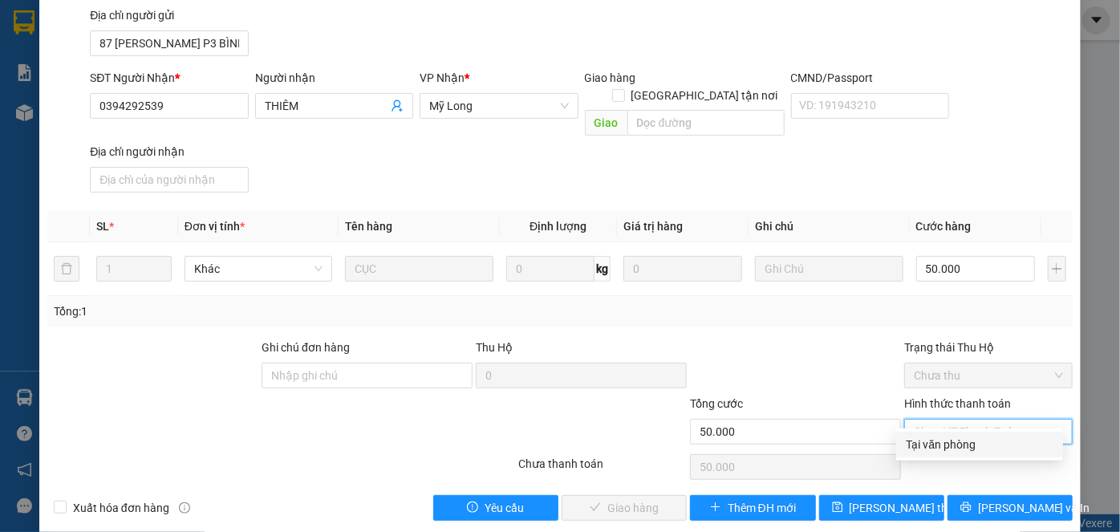
click at [945, 449] on div "Tại văn phòng" at bounding box center [980, 445] width 148 height 18
type input "0"
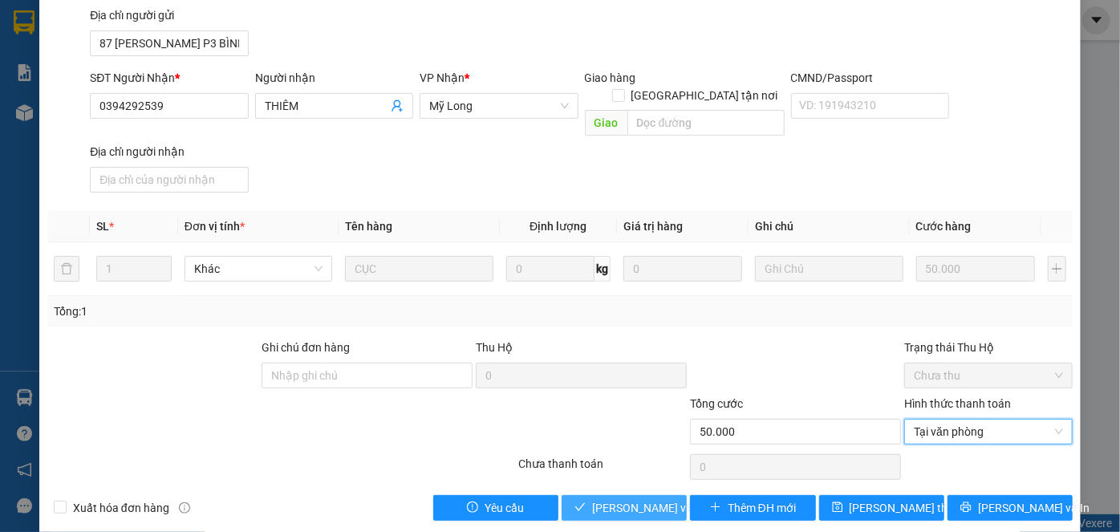
click at [652, 499] on span "[PERSON_NAME] và Giao hàng" at bounding box center [669, 508] width 154 height 18
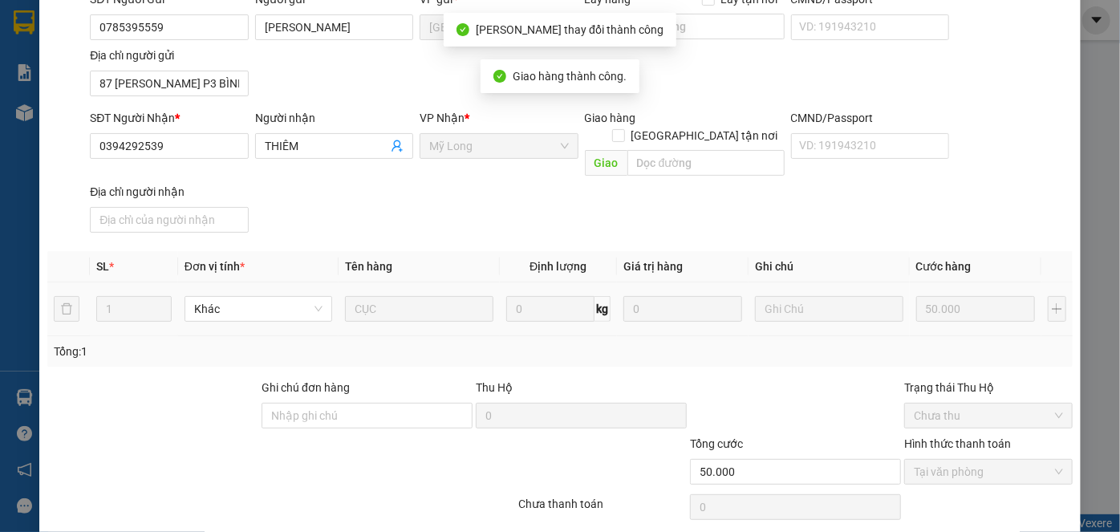
scroll to position [0, 0]
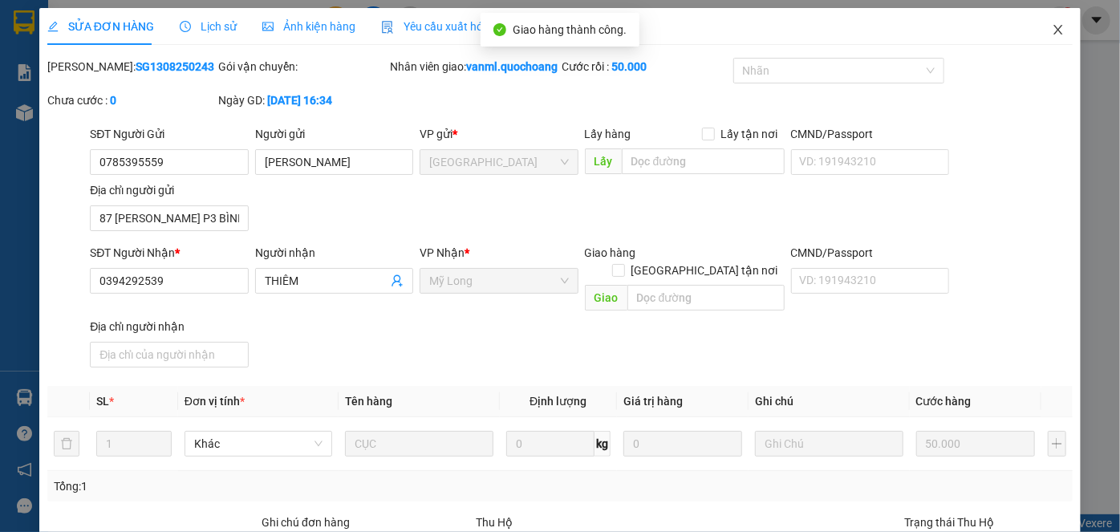
click at [1052, 27] on icon "close" at bounding box center [1058, 29] width 13 height 13
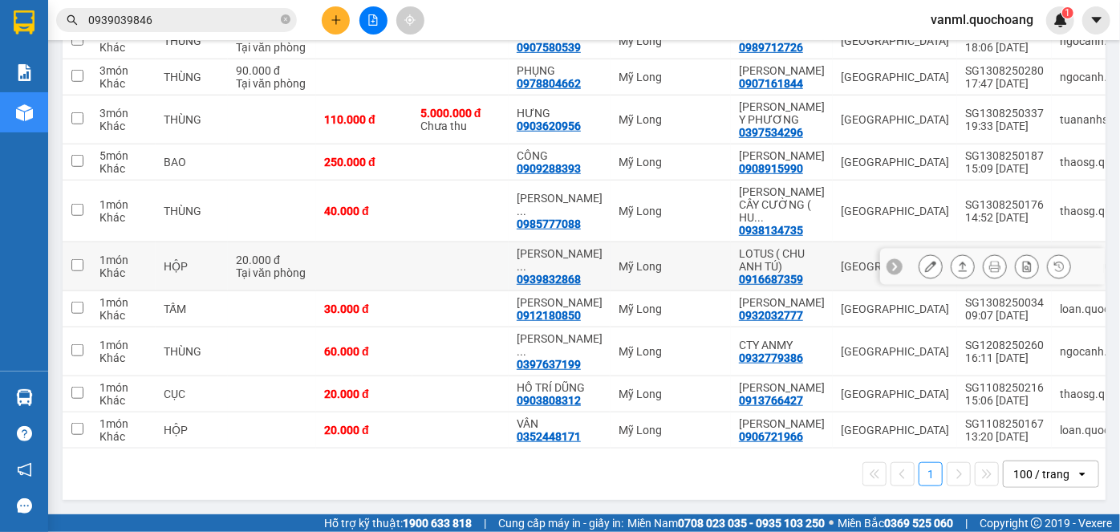
scroll to position [589, 0]
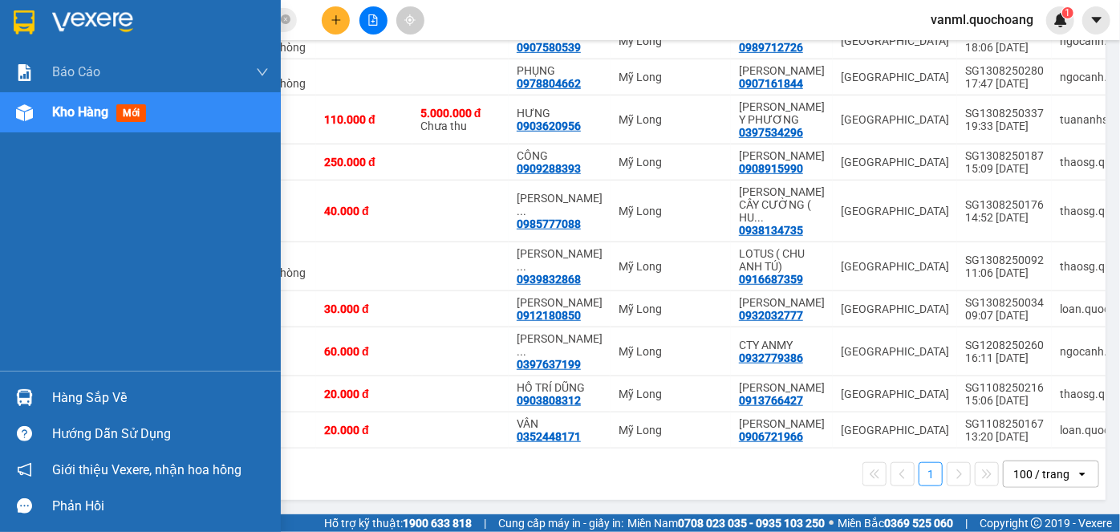
click at [105, 398] on div "Hàng sắp về" at bounding box center [160, 398] width 217 height 24
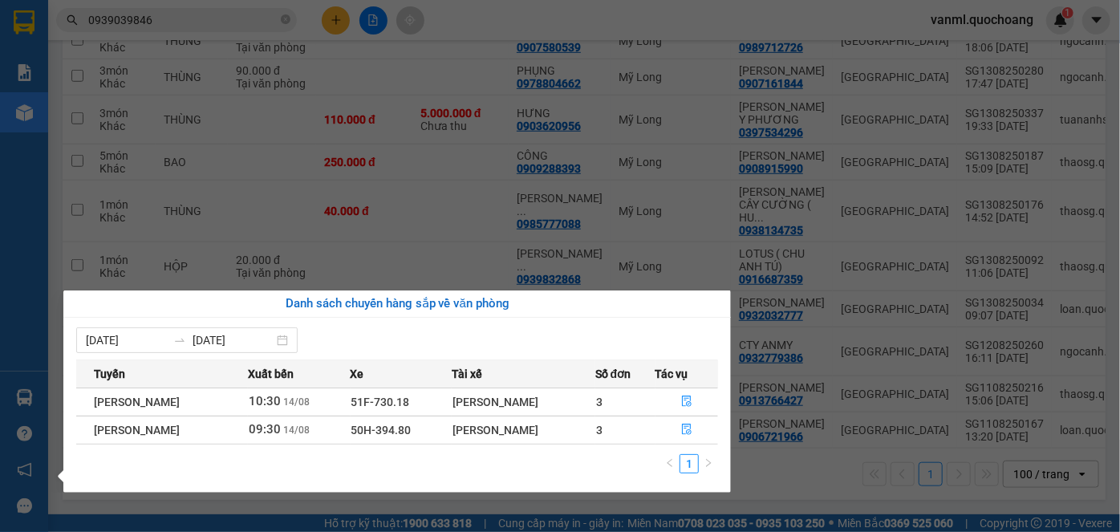
click at [463, 250] on section "Kết quả tìm kiếm ( 9 ) Bộ lọc Mã ĐH Trạng thái Món hàng Thu hộ Tổng cước Chưa c…" at bounding box center [560, 266] width 1120 height 532
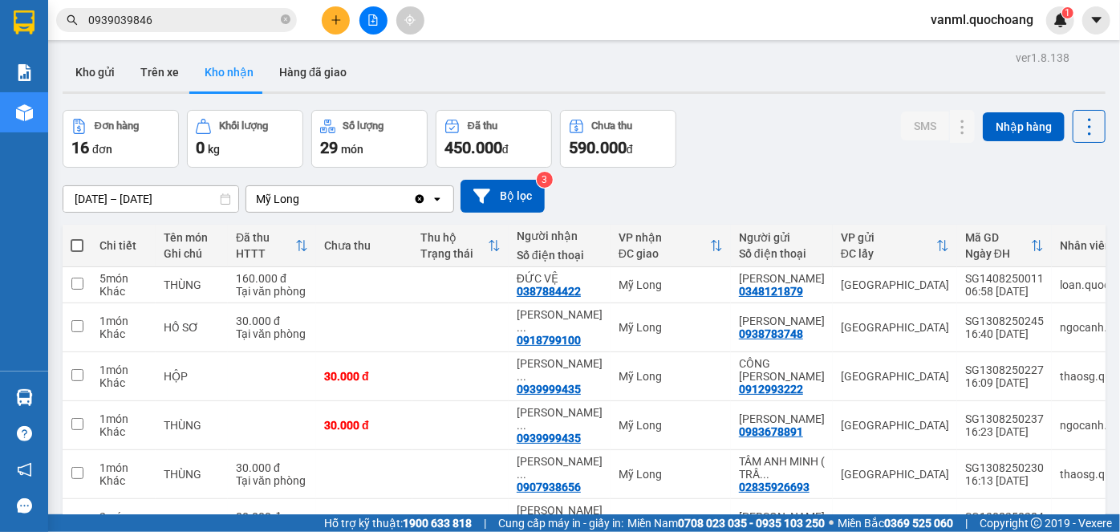
scroll to position [0, 0]
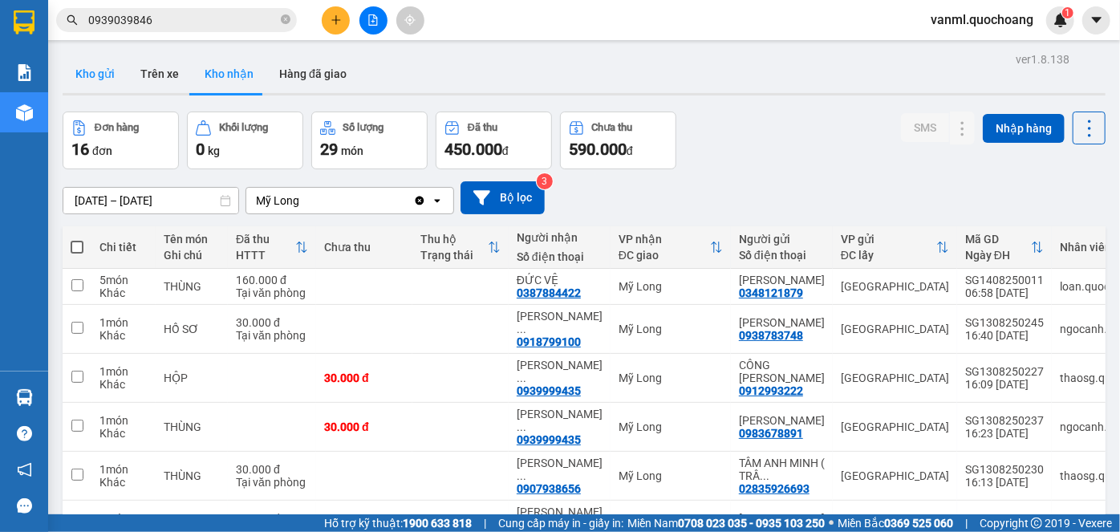
click at [98, 74] on button "Kho gửi" at bounding box center [95, 74] width 65 height 39
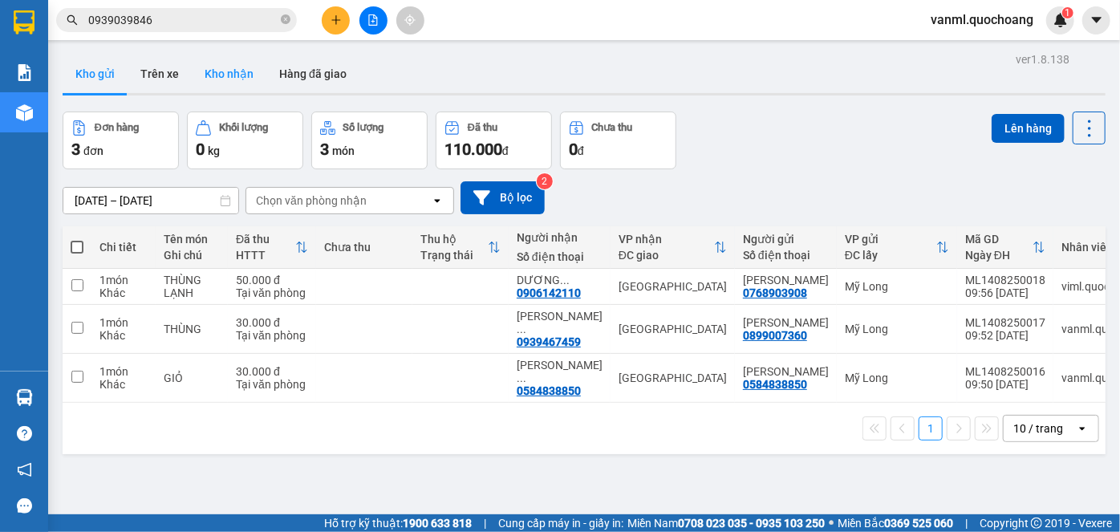
click at [215, 70] on button "Kho nhận" at bounding box center [229, 74] width 75 height 39
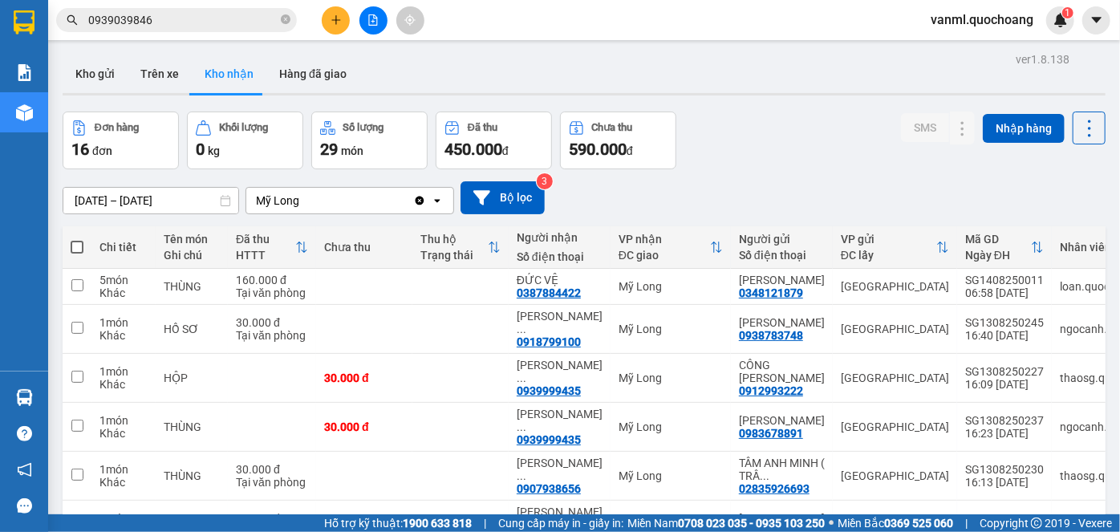
click at [335, 20] on icon "plus" at bounding box center [335, 19] width 1 height 9
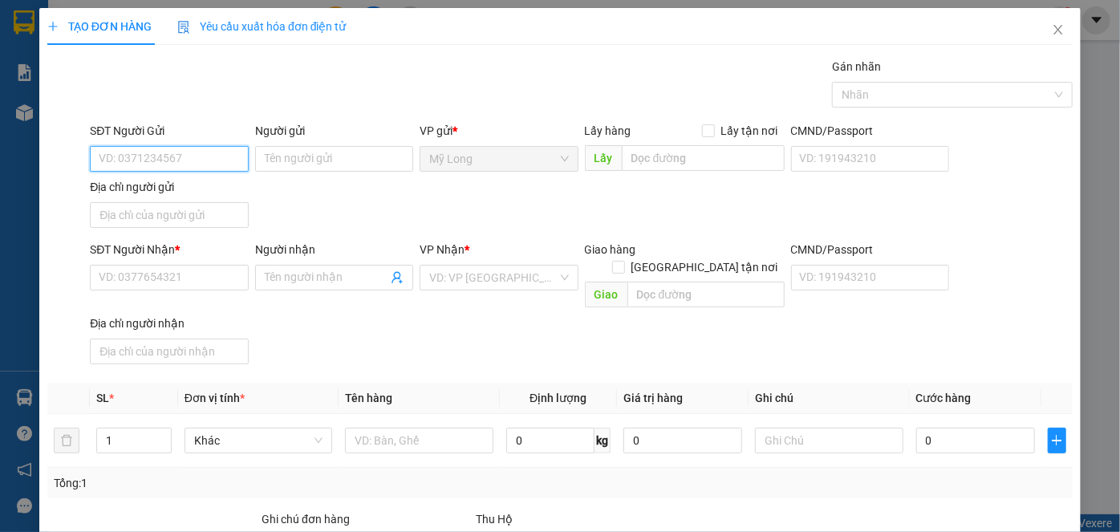
click at [189, 163] on input "SĐT Người Gửi" at bounding box center [169, 159] width 158 height 26
type input "0939530149"
click at [225, 194] on div "0939530149 - CHÚ PHONG" at bounding box center [167, 190] width 137 height 18
type input "CHÚ PHONG"
type input "0939530149"
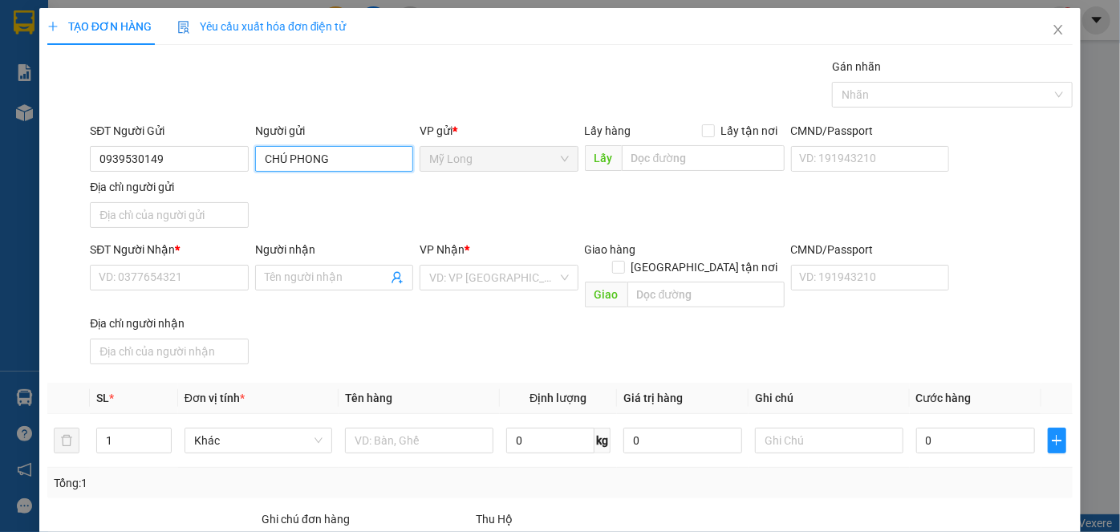
click at [285, 156] on input "CHÚ PHONG" at bounding box center [334, 159] width 158 height 26
type input "TRẦN QUỐC PHONG"
click at [227, 222] on input "Địa chỉ người gửi" at bounding box center [169, 215] width 158 height 26
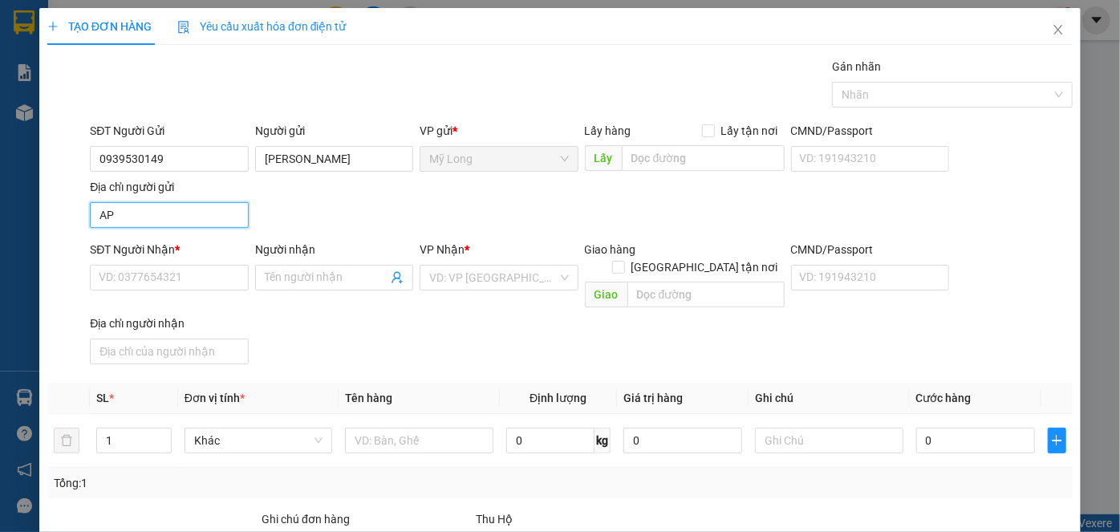
type input "A"
type input "Â"
type input "ẤP 2, [GEOGRAPHIC_DATA], [GEOGRAPHIC_DATA]"
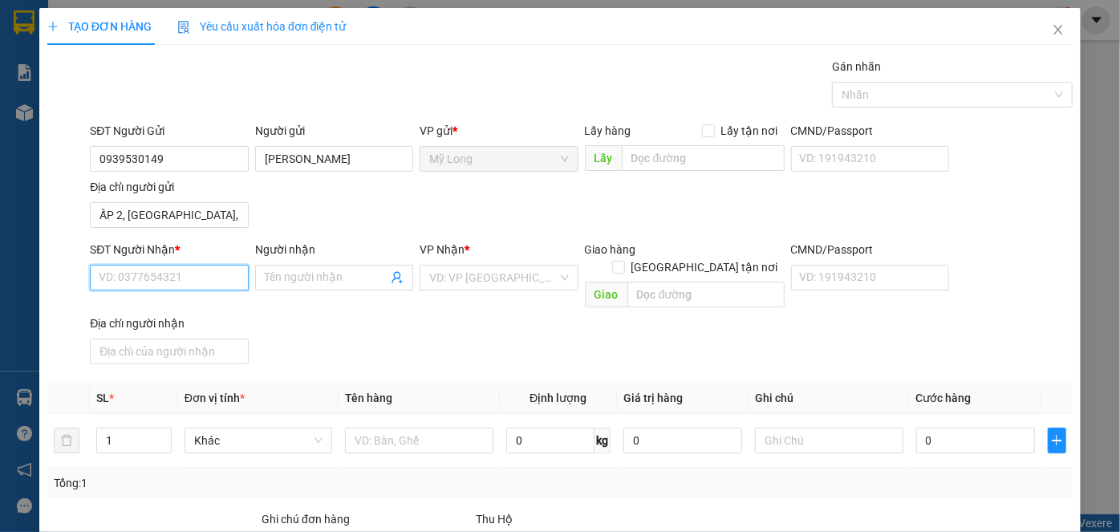
click at [197, 282] on input "SĐT Người Nhận *" at bounding box center [169, 278] width 158 height 26
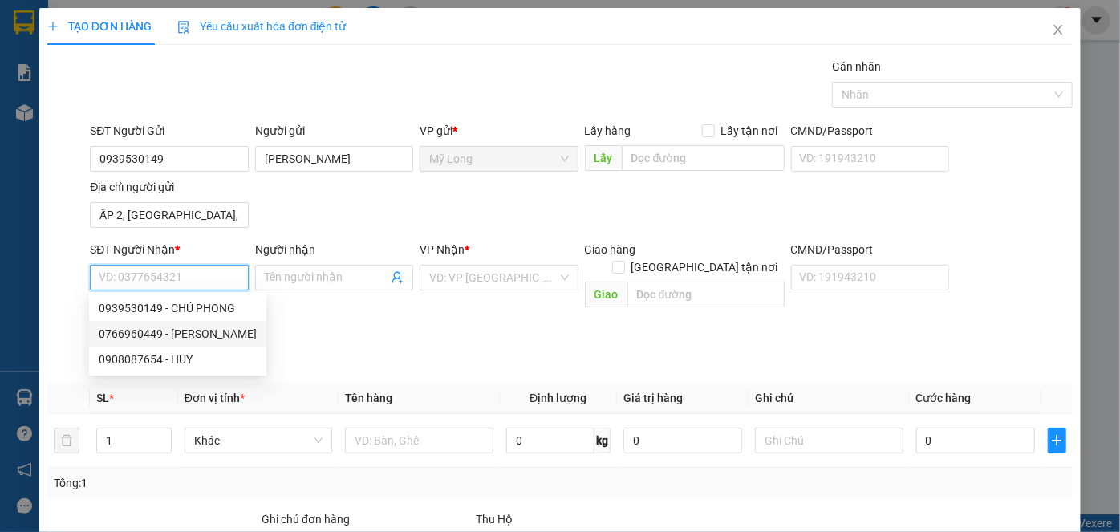
click at [157, 335] on div "0766960449 - BẢO NGỌC" at bounding box center [178, 334] width 158 height 18
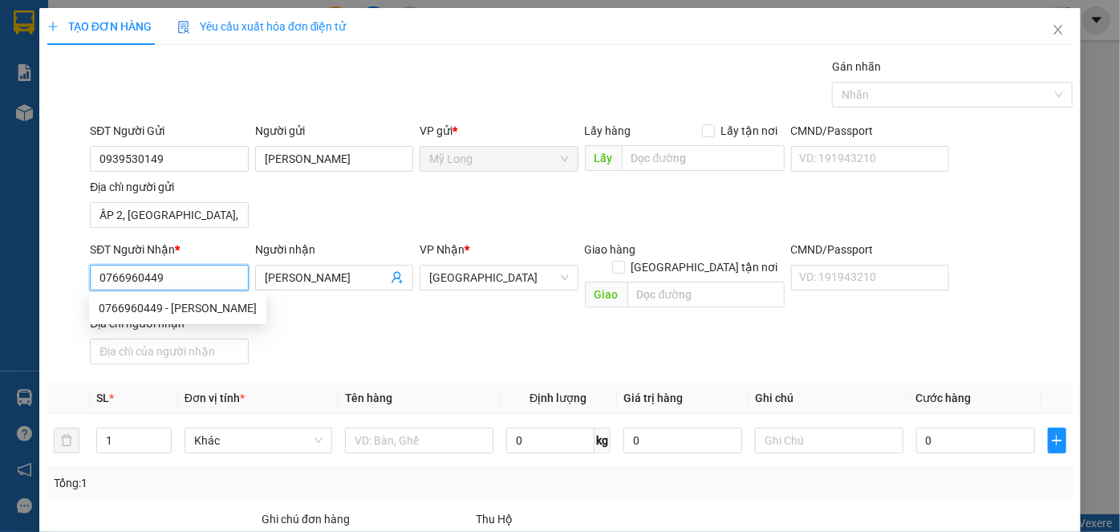
type input "0766960449"
type input "BẢO NGỌC"
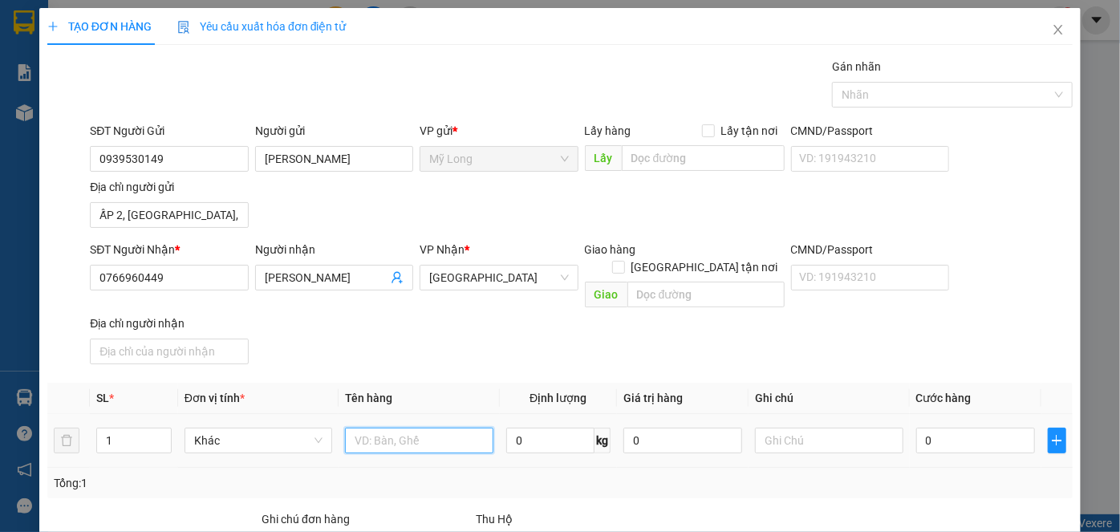
click at [374, 428] on input "text" at bounding box center [419, 441] width 148 height 26
type input "BỌC"
click at [977, 428] on input "0" at bounding box center [975, 441] width 119 height 26
type input "3"
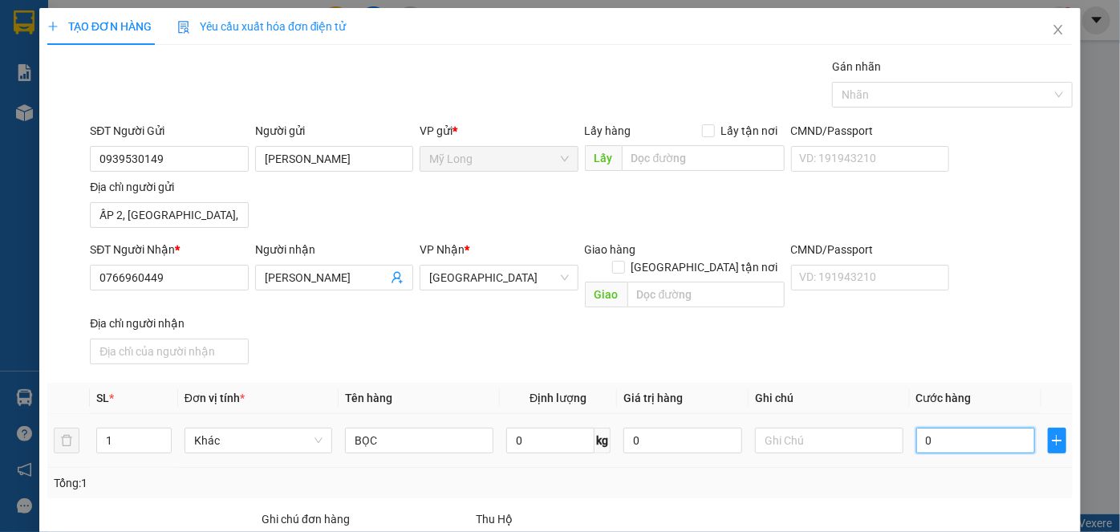
type input "3"
type input "30"
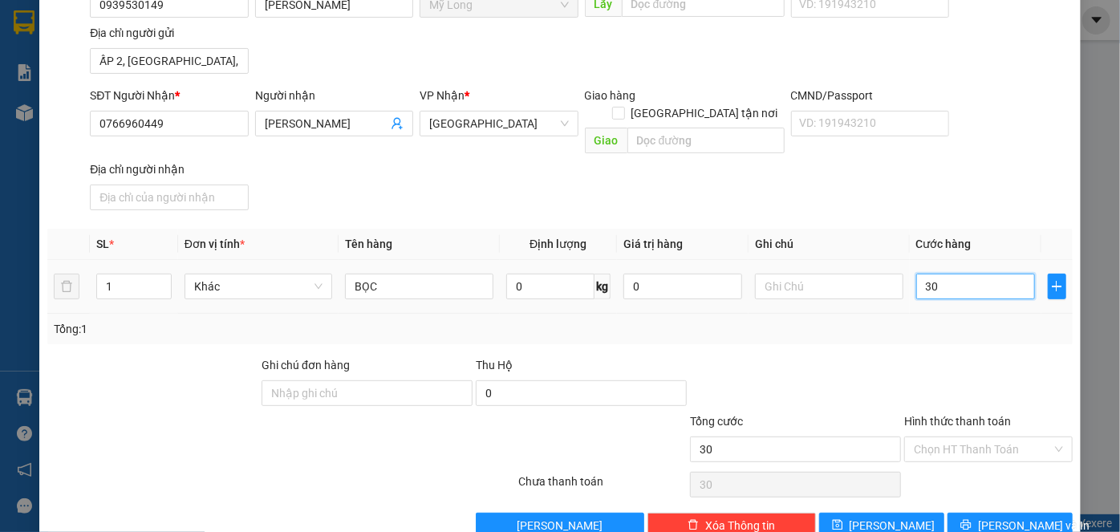
scroll to position [171, 0]
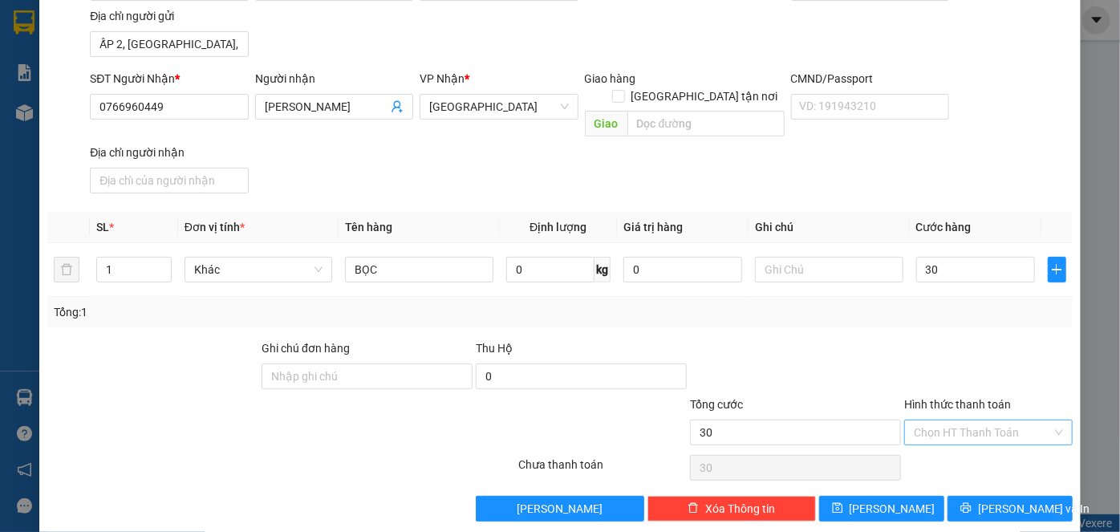
type input "30.000"
click at [950, 421] on input "Hình thức thanh toán" at bounding box center [983, 433] width 138 height 24
click at [952, 437] on div "Tại văn phòng" at bounding box center [979, 445] width 167 height 26
type input "0"
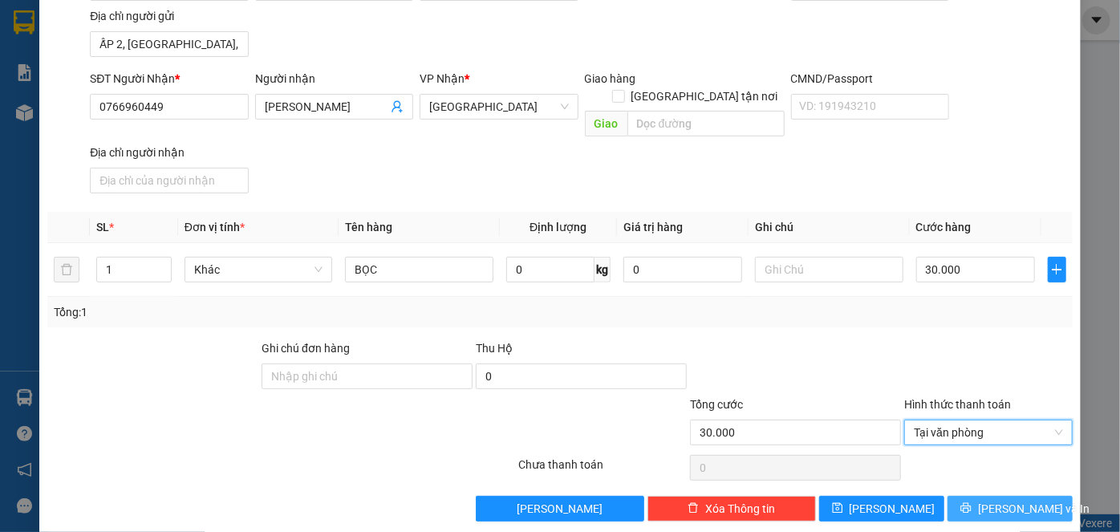
click at [986, 496] on button "[PERSON_NAME] và In" at bounding box center [1010, 509] width 125 height 26
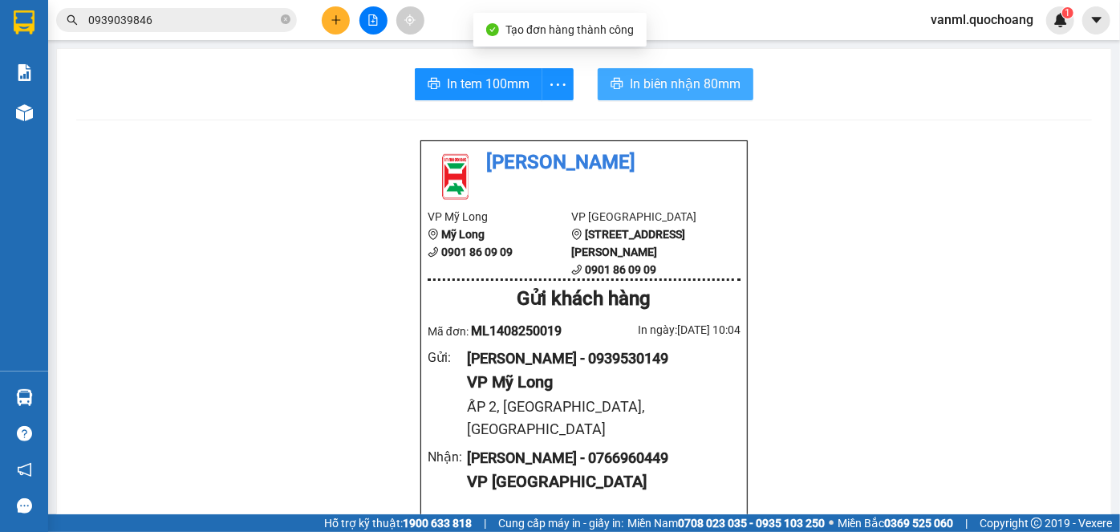
click at [677, 90] on span "In biên nhận 80mm" at bounding box center [685, 84] width 111 height 20
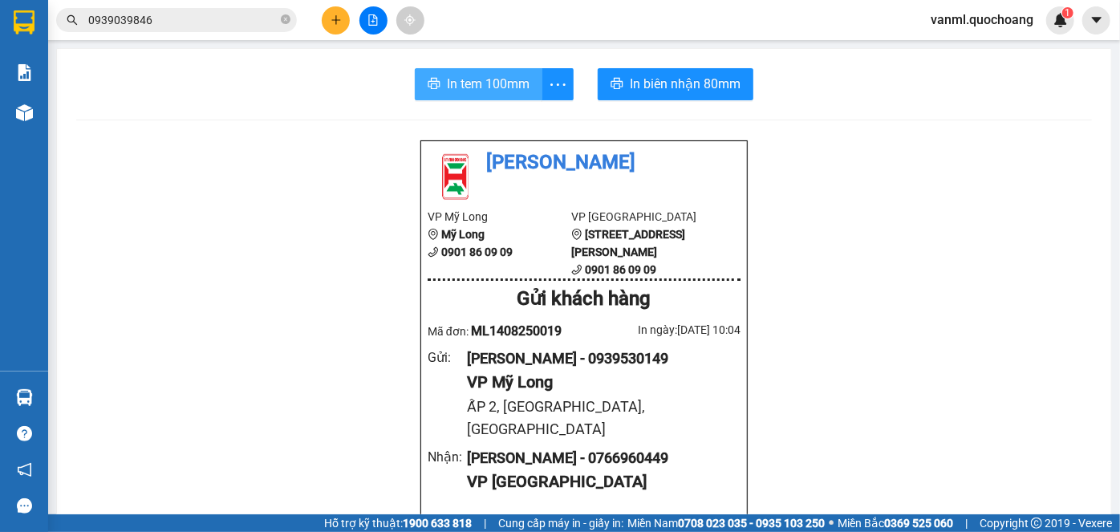
click at [505, 82] on span "In tem 100mm" at bounding box center [488, 84] width 83 height 20
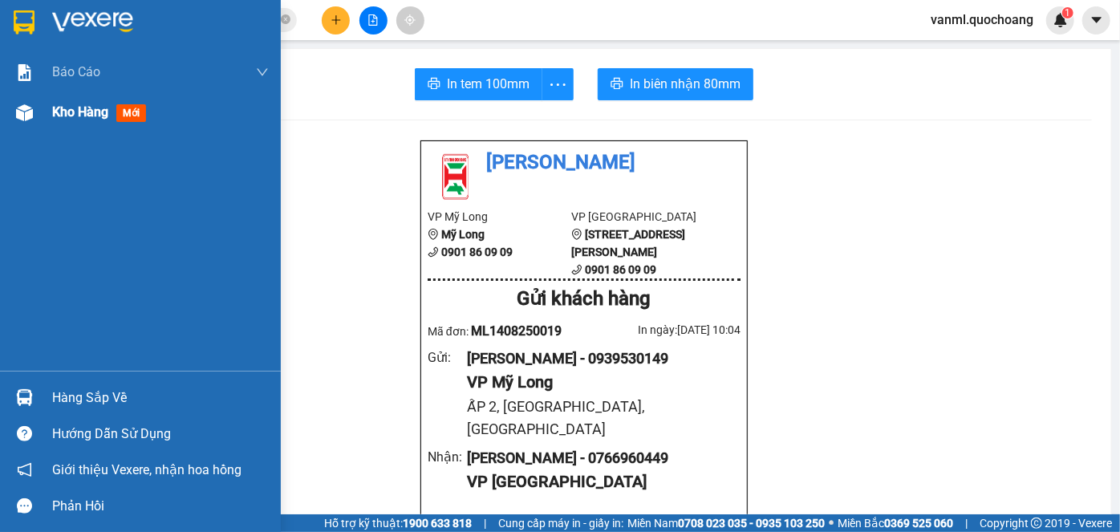
click at [56, 112] on span "Kho hàng" at bounding box center [80, 111] width 56 height 15
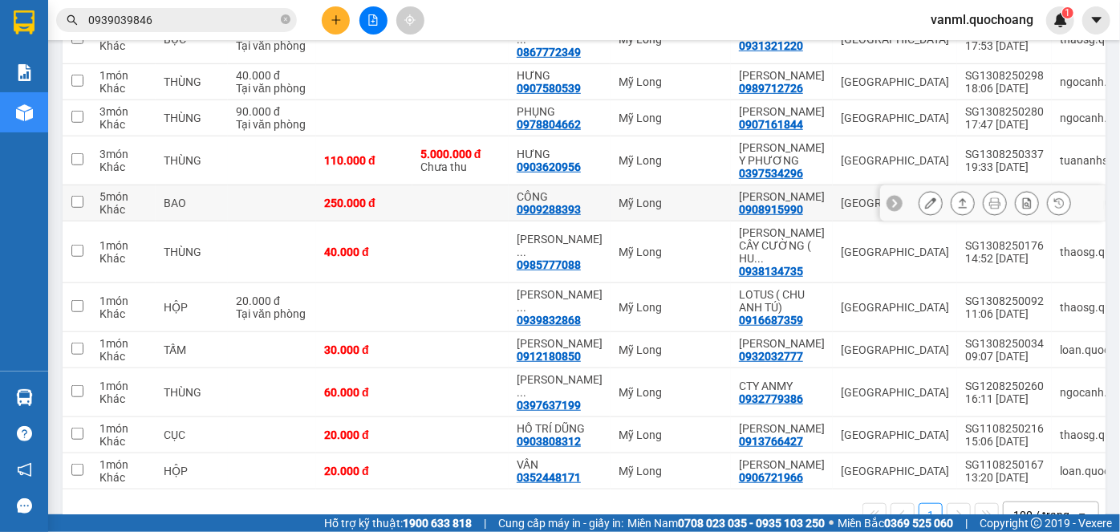
scroll to position [510, 0]
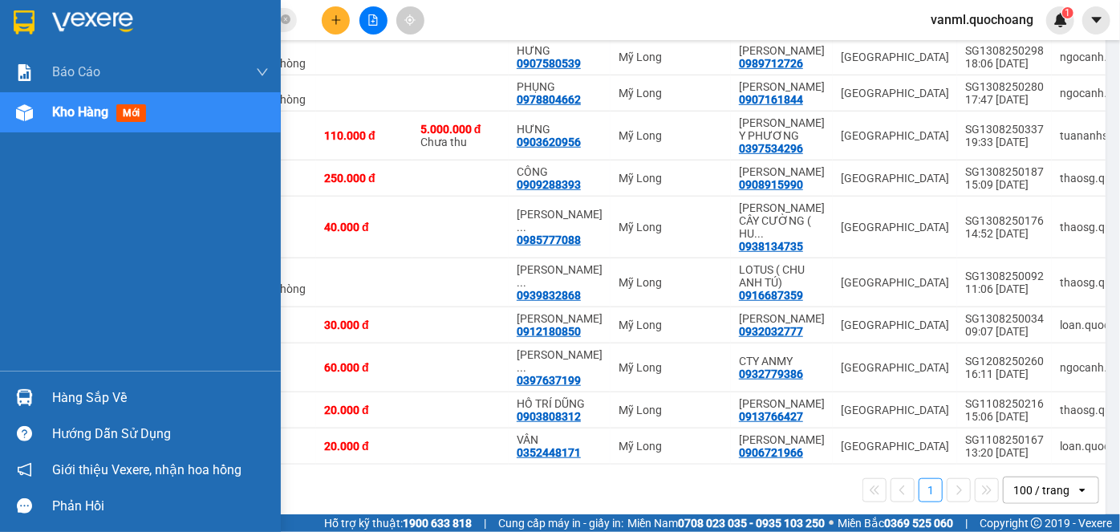
click at [65, 398] on div "Hàng sắp về" at bounding box center [160, 398] width 217 height 24
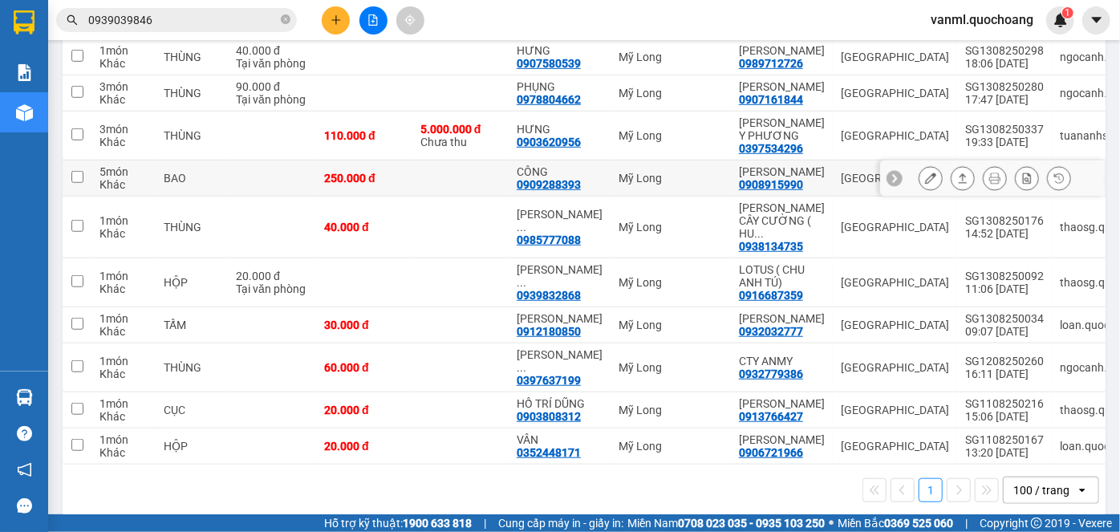
click at [667, 249] on section "Kết quả tìm kiếm ( 9 ) Bộ lọc Mã ĐH Trạng thái Món hàng Thu hộ Tổng cước Chưa c…" at bounding box center [560, 266] width 1120 height 532
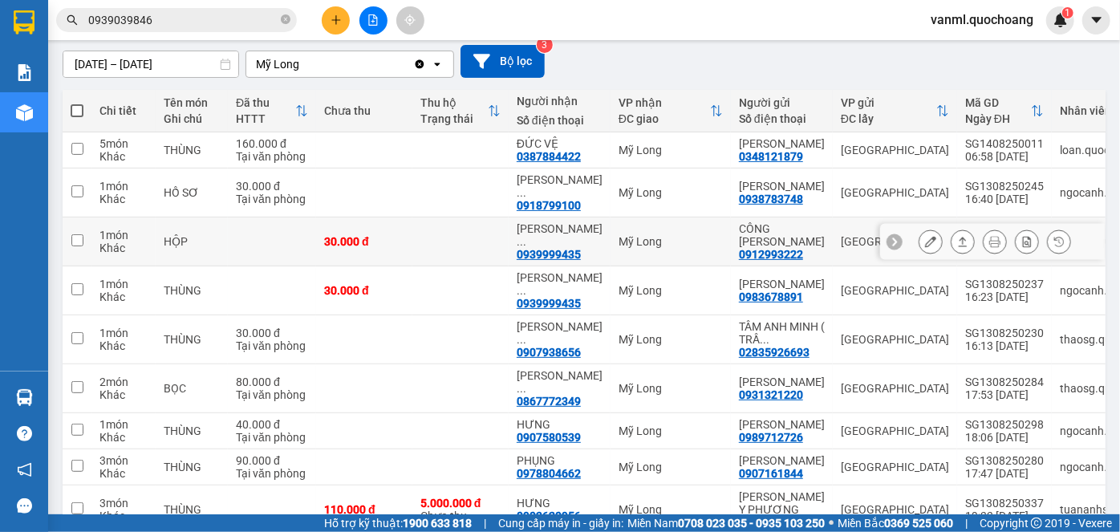
scroll to position [0, 0]
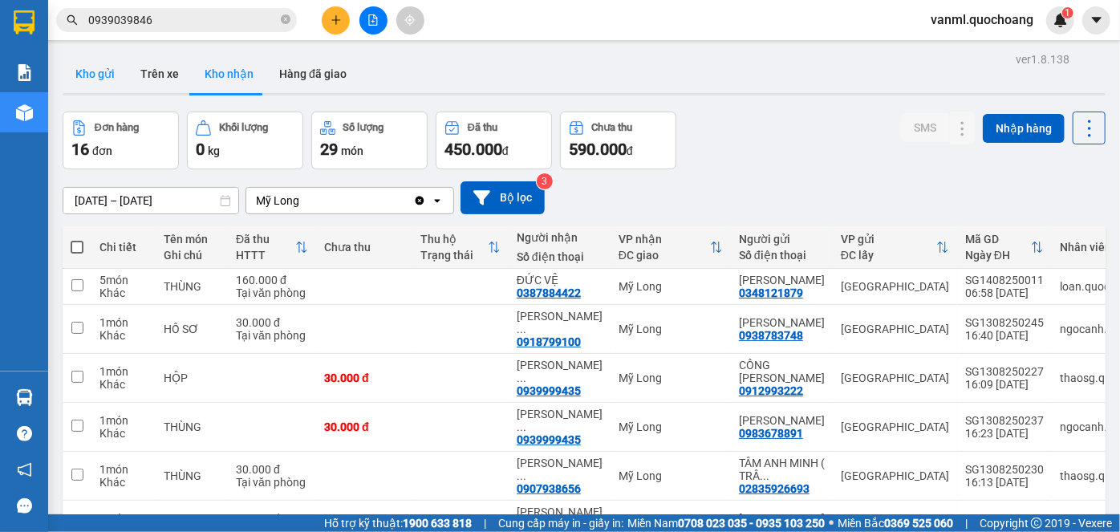
click at [109, 77] on button "Kho gửi" at bounding box center [95, 74] width 65 height 39
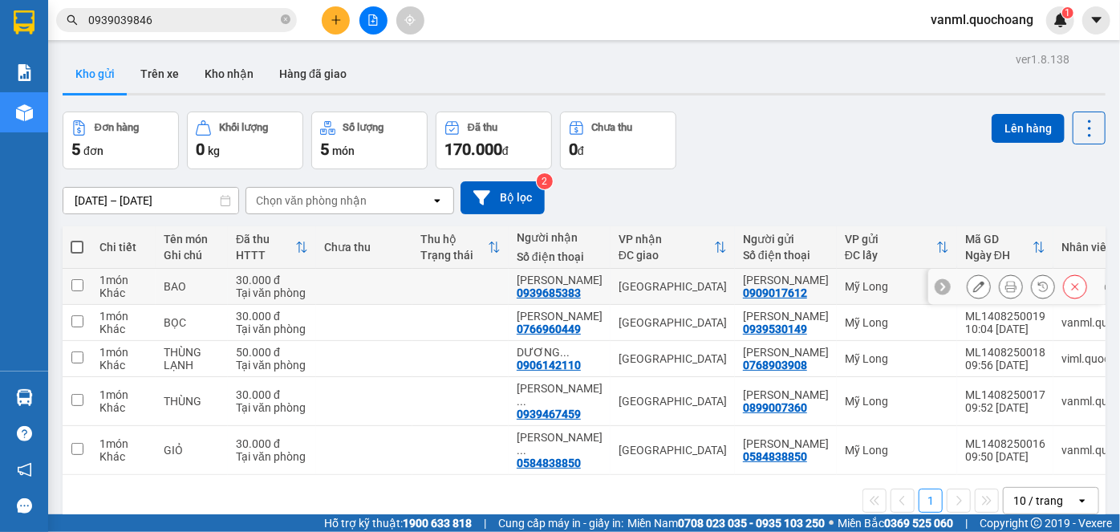
drag, startPoint x: 632, startPoint y: 312, endPoint x: 604, endPoint y: 203, distance: 112.5
click at [604, 203] on div "12/08/2025 – 14/08/2025 Press the down arrow key to interact with the calendar …" at bounding box center [584, 197] width 1043 height 33
click at [242, 60] on button "Kho nhận" at bounding box center [229, 74] width 75 height 39
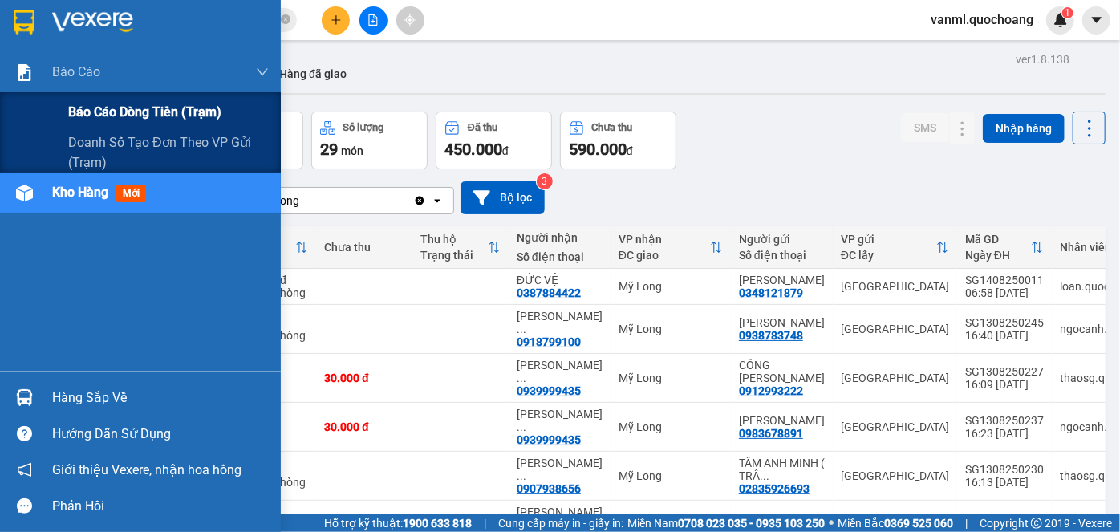
click at [108, 113] on span "Báo cáo dòng tiền (trạm)" at bounding box center [144, 112] width 153 height 20
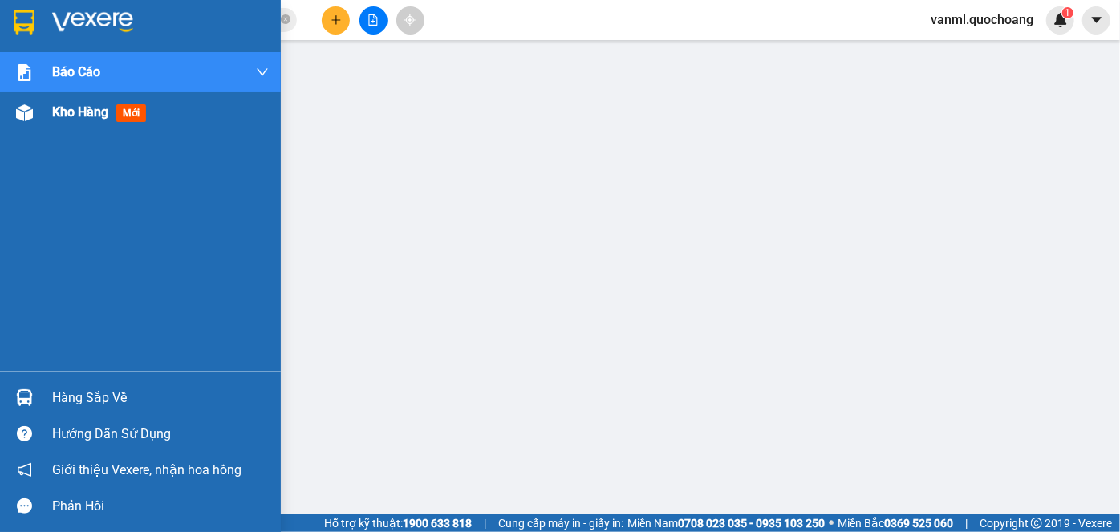
click at [91, 108] on span "Kho hàng" at bounding box center [80, 111] width 56 height 15
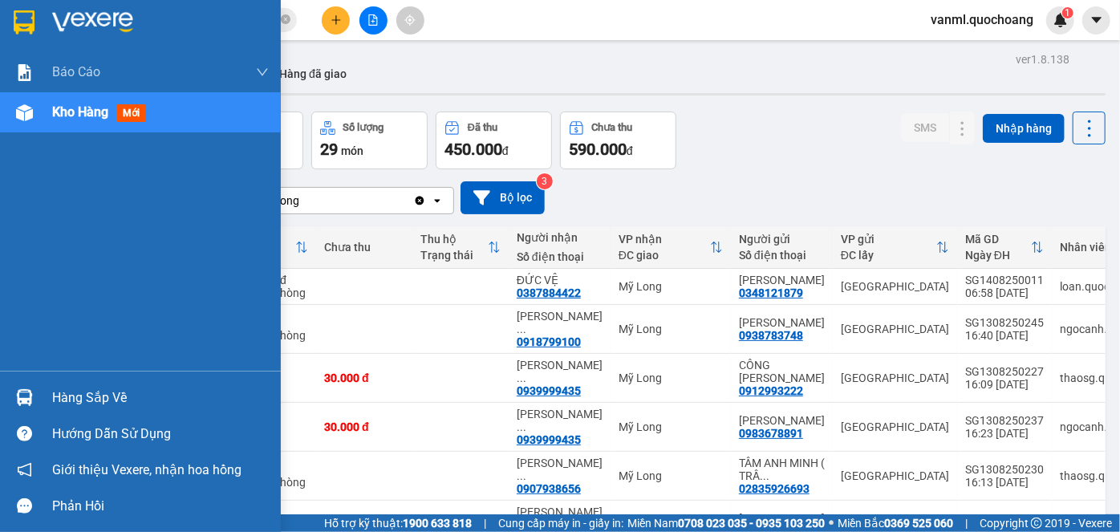
drag, startPoint x: 79, startPoint y: 409, endPoint x: 120, endPoint y: 394, distance: 44.4
click at [85, 404] on div "Hàng sắp về" at bounding box center [160, 398] width 217 height 24
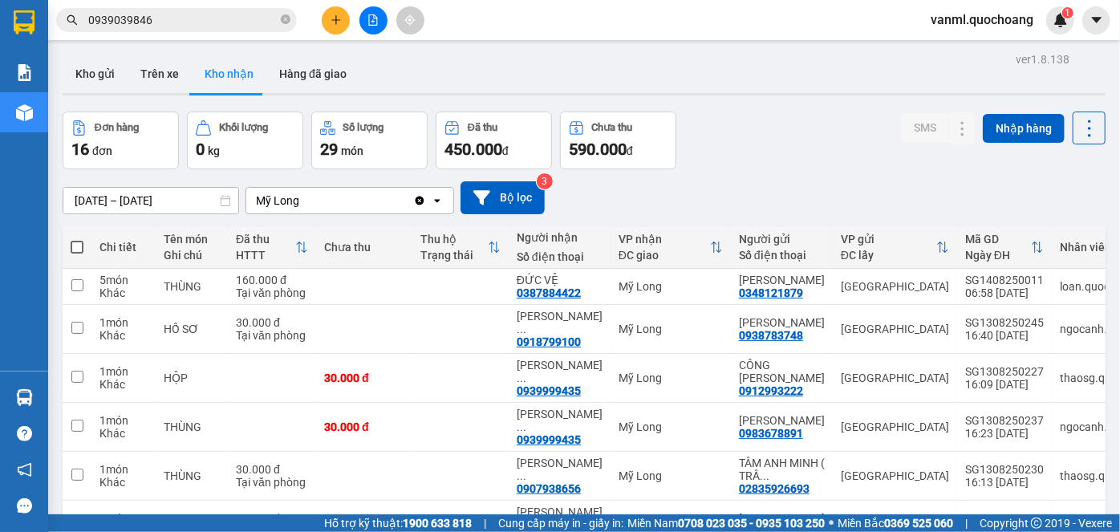
click at [731, 225] on section "Kết quả tìm kiếm ( 9 ) Bộ lọc Mã ĐH Trạng thái Món hàng Thu hộ Tổng cước Chưa c…" at bounding box center [560, 266] width 1120 height 532
click at [87, 64] on button "Kho gửi" at bounding box center [95, 74] width 65 height 39
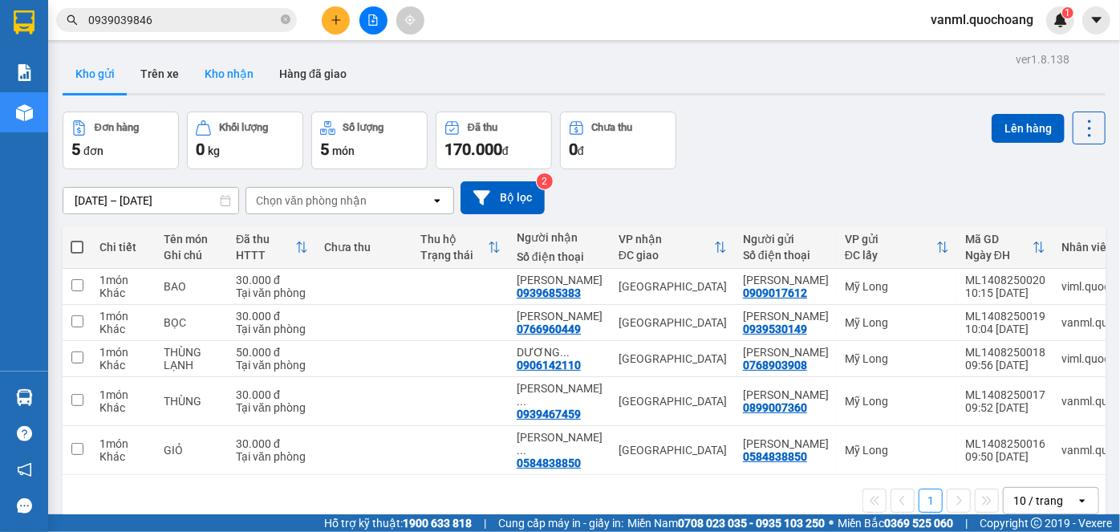
click at [231, 67] on button "Kho nhận" at bounding box center [229, 74] width 75 height 39
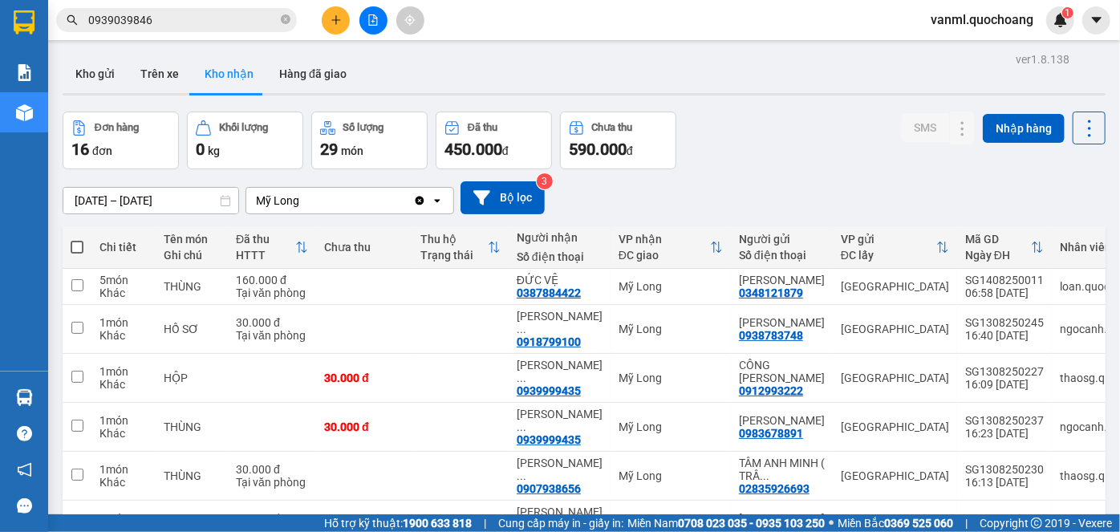
drag, startPoint x: 87, startPoint y: 71, endPoint x: 530, endPoint y: 213, distance: 465.4
click at [87, 70] on button "Kho gửi" at bounding box center [95, 74] width 65 height 39
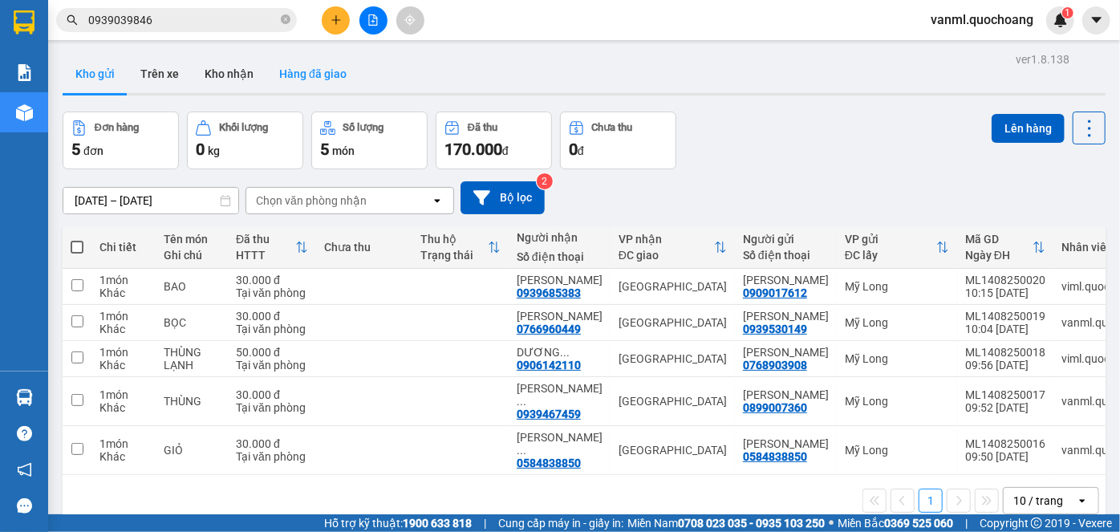
click at [308, 71] on button "Hàng đã giao" at bounding box center [312, 74] width 93 height 39
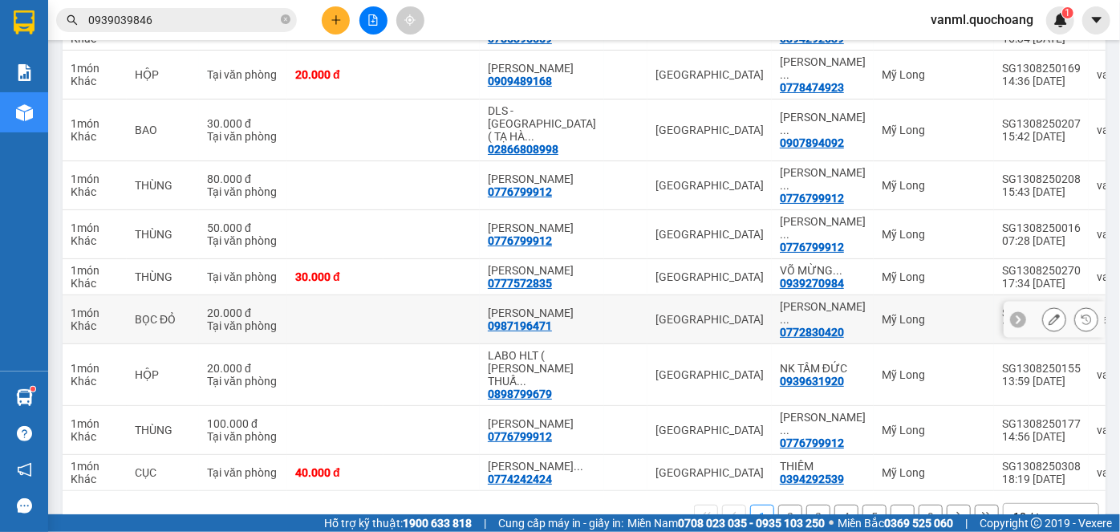
scroll to position [291, 0]
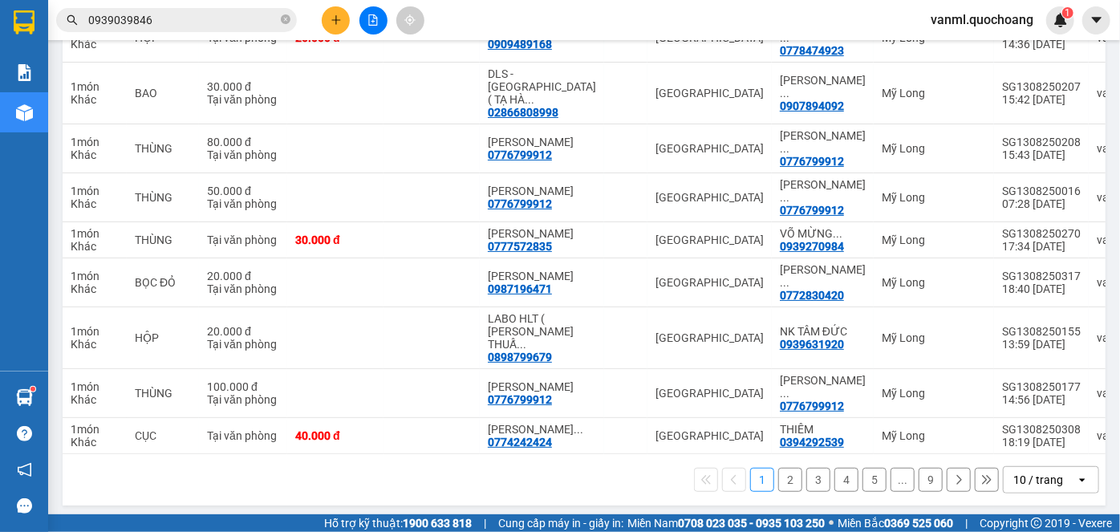
click at [784, 477] on button "2" at bounding box center [790, 480] width 24 height 24
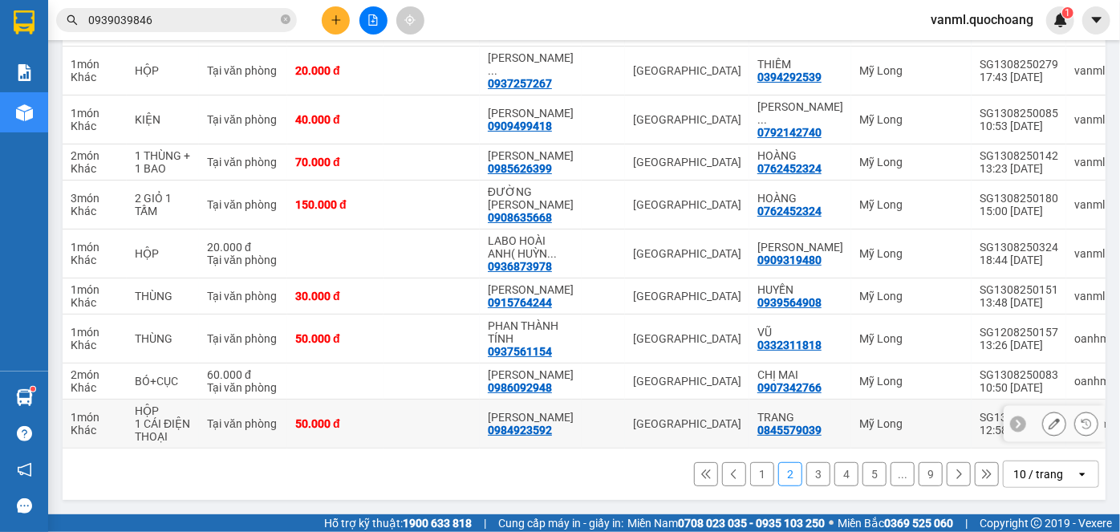
scroll to position [319, 0]
click at [755, 477] on button "1" at bounding box center [762, 474] width 24 height 24
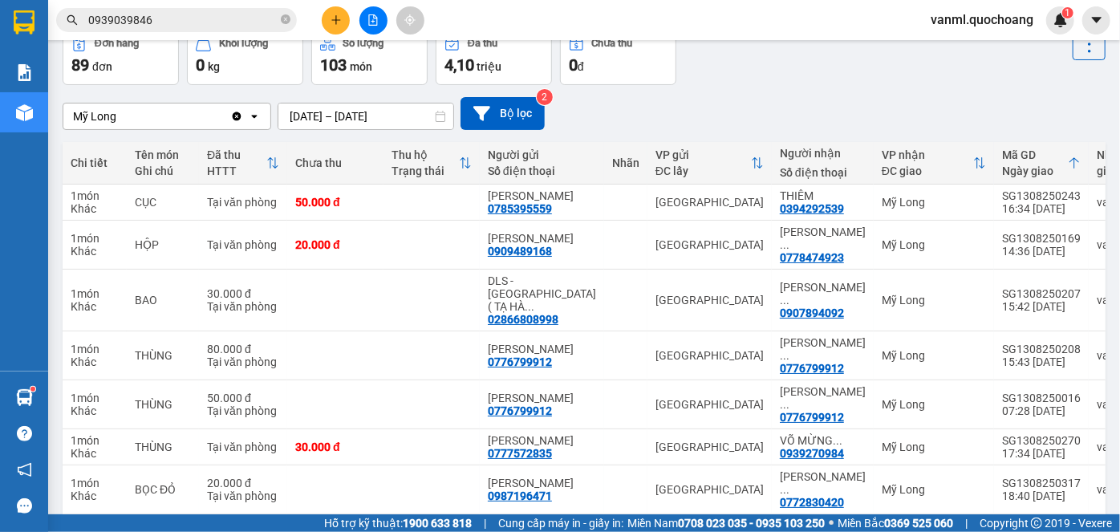
scroll to position [0, 0]
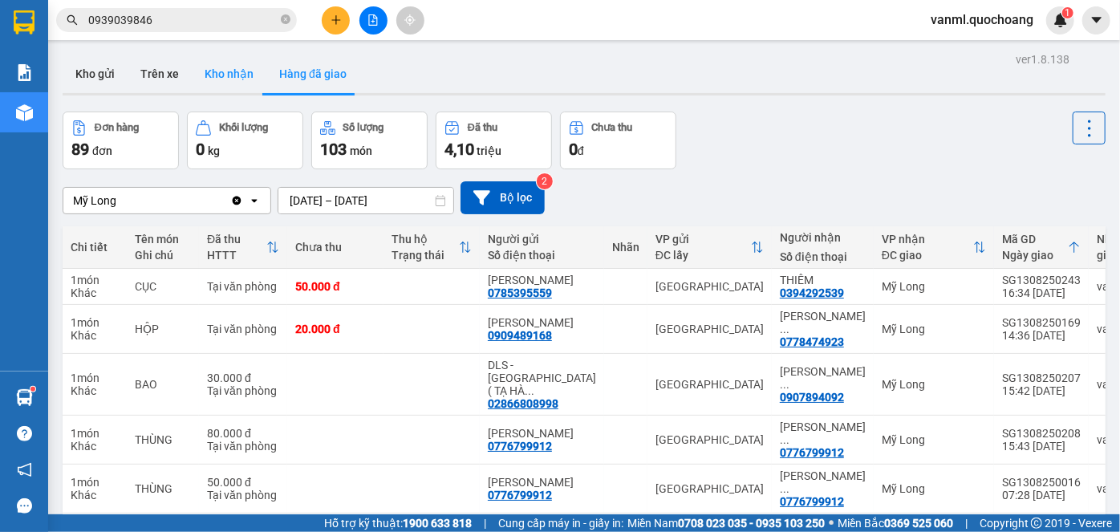
click at [246, 73] on button "Kho nhận" at bounding box center [229, 74] width 75 height 39
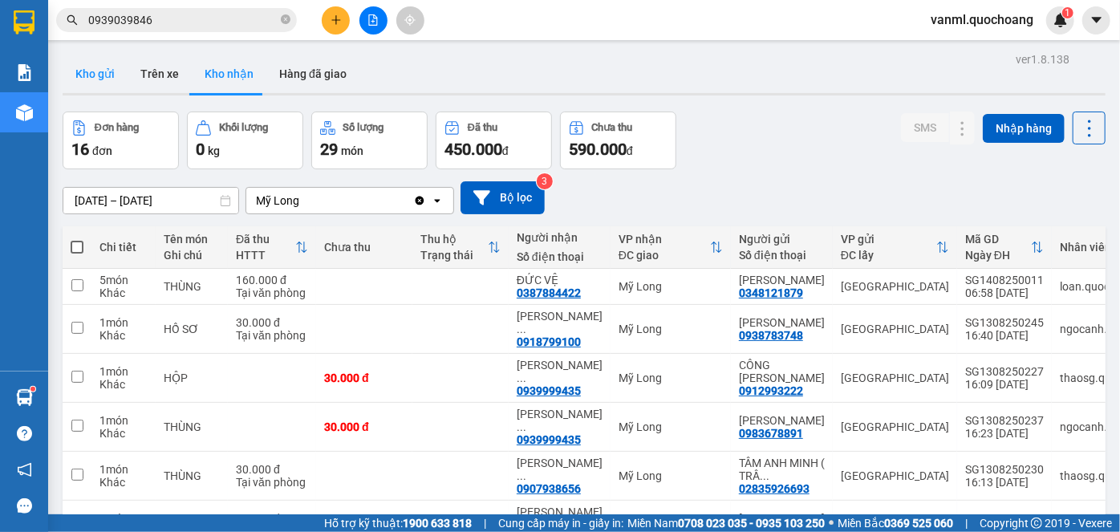
click at [96, 82] on button "Kho gửi" at bounding box center [95, 74] width 65 height 39
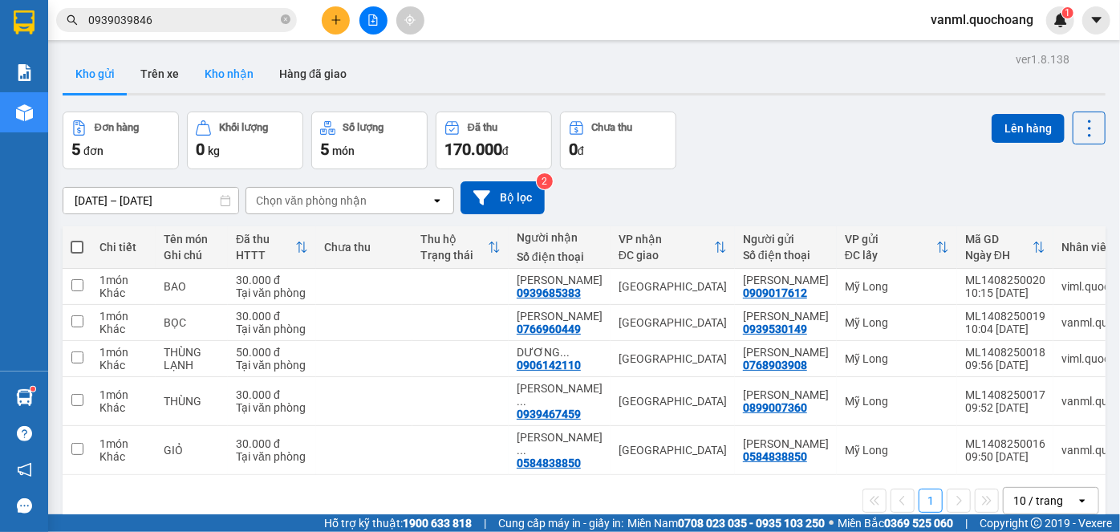
click at [225, 73] on button "Kho nhận" at bounding box center [229, 74] width 75 height 39
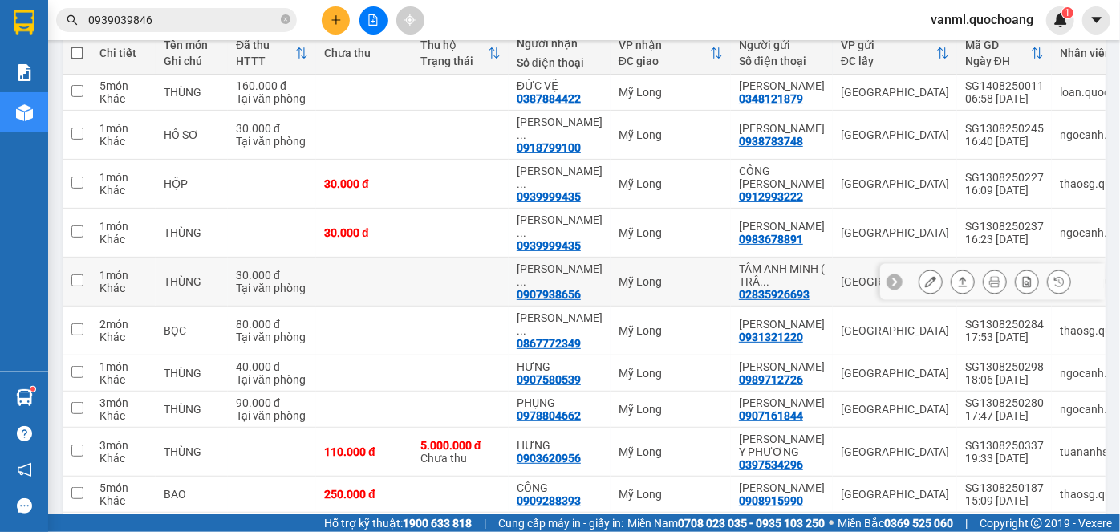
scroll to position [218, 0]
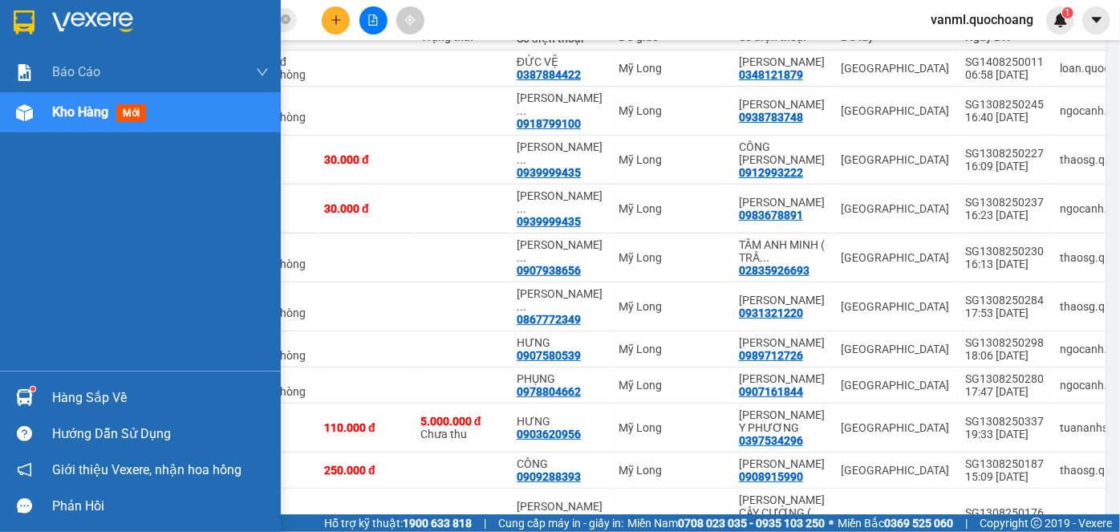
drag, startPoint x: 91, startPoint y: 376, endPoint x: 98, endPoint y: 390, distance: 15.4
click at [96, 388] on div "Hàng sắp về Hướng dẫn sử dụng Giới thiệu Vexere, nhận hoa hồng Phản hồi" at bounding box center [140, 447] width 281 height 153
click at [100, 392] on div "Hàng sắp về" at bounding box center [160, 398] width 217 height 24
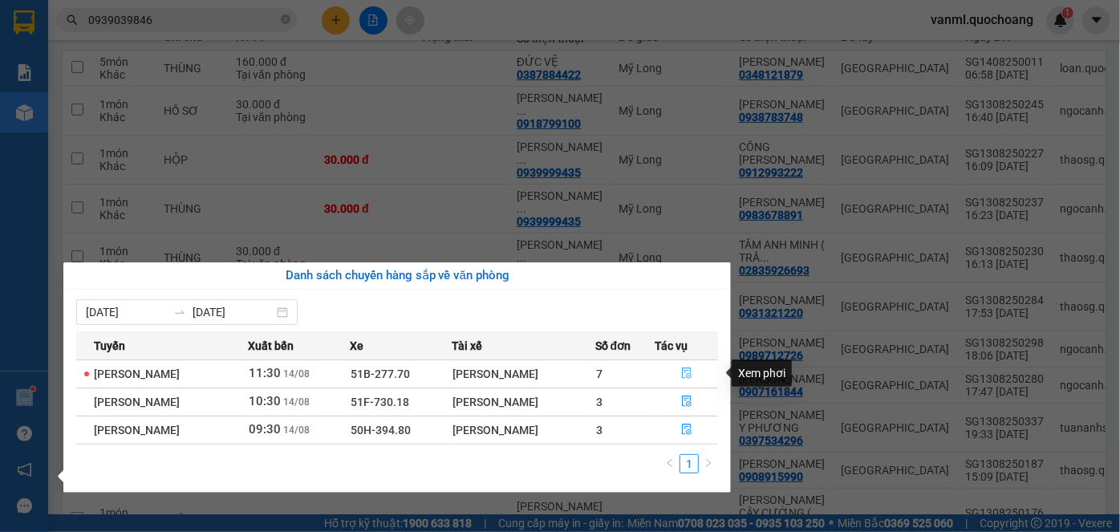
click at [706, 369] on button "button" at bounding box center [687, 374] width 62 height 26
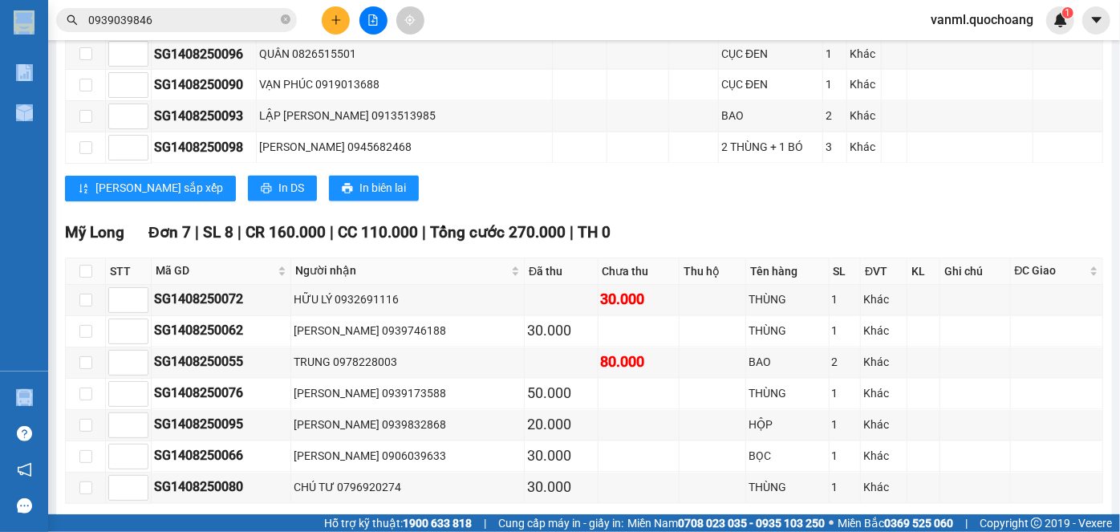
scroll to position [1536, 0]
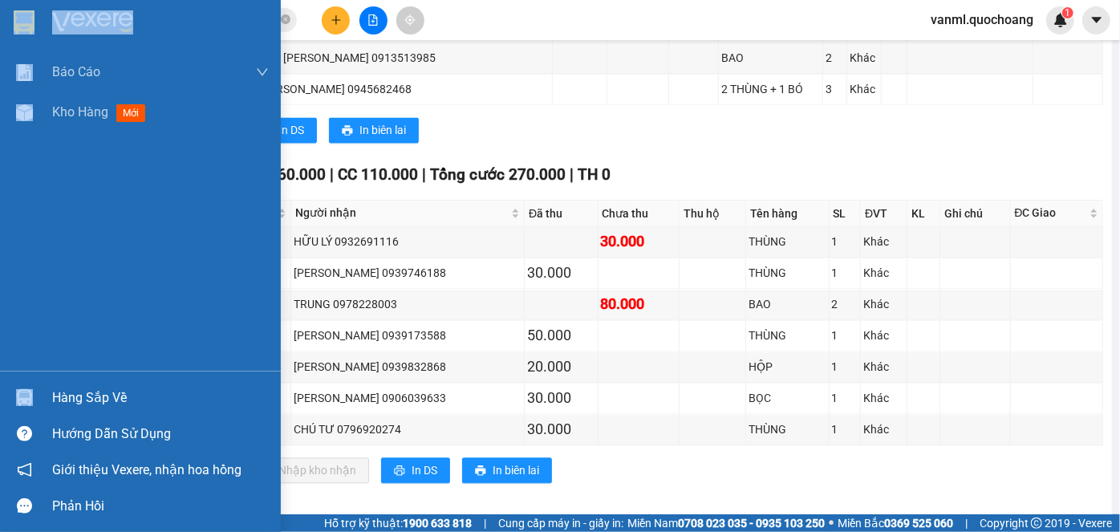
click at [115, 395] on div "Hàng sắp về" at bounding box center [160, 398] width 217 height 24
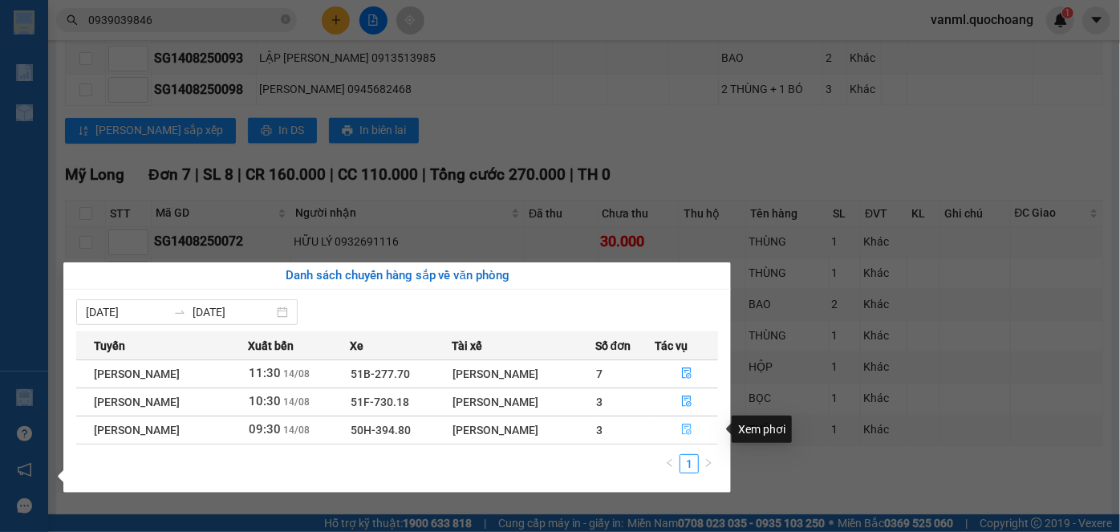
click at [681, 429] on button "button" at bounding box center [687, 430] width 62 height 26
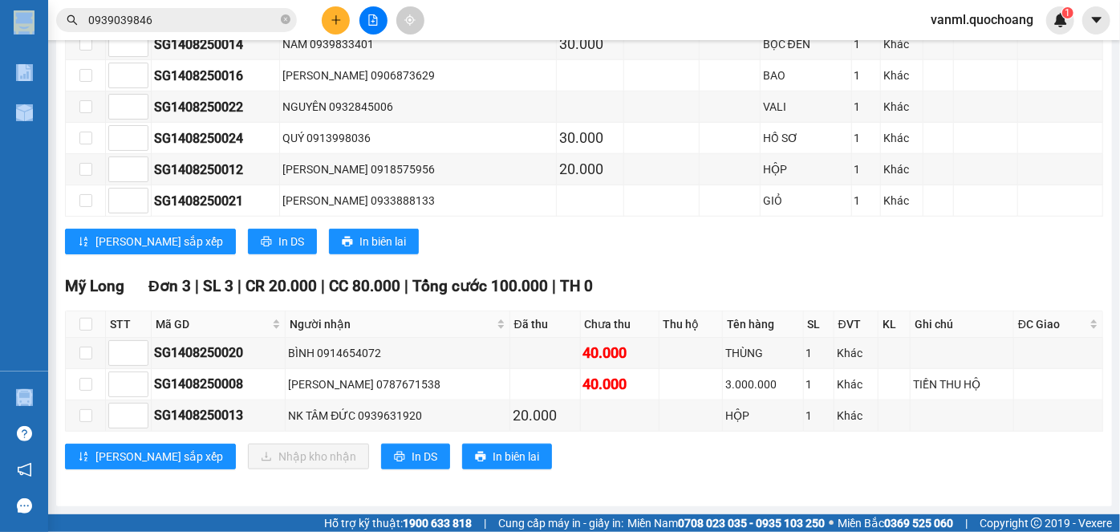
scroll to position [617, 0]
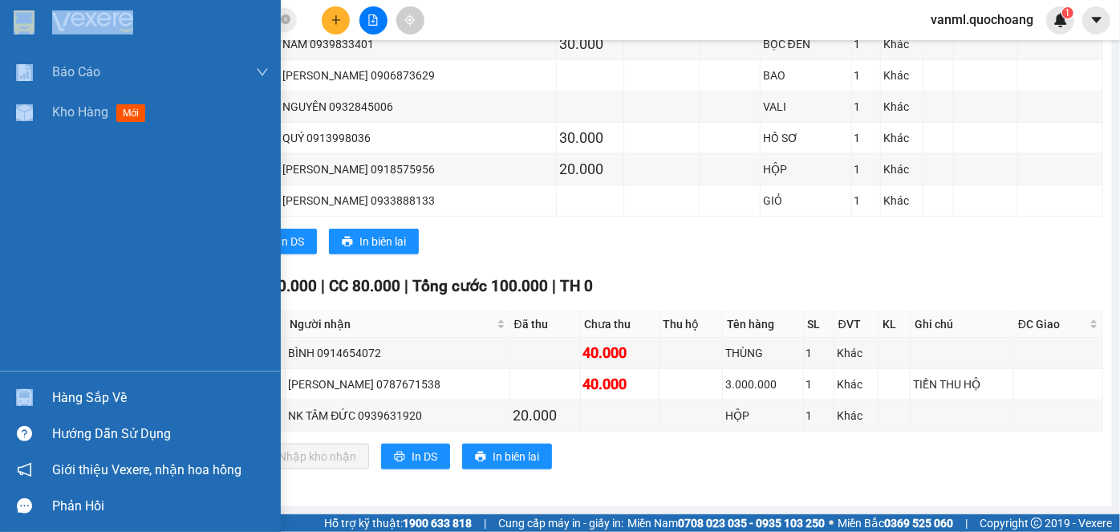
click at [109, 387] on div "Hàng sắp về" at bounding box center [160, 398] width 217 height 24
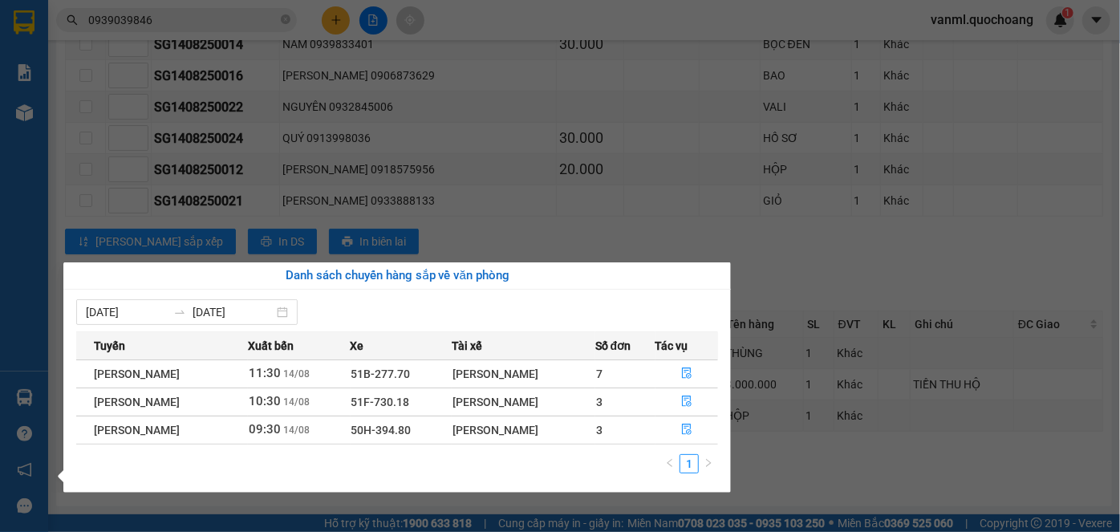
click at [836, 292] on section "Kết quả tìm kiếm ( 9 ) Bộ lọc Mã ĐH Trạng thái Món hàng Thu hộ Tổng cước Chưa c…" at bounding box center [560, 266] width 1120 height 532
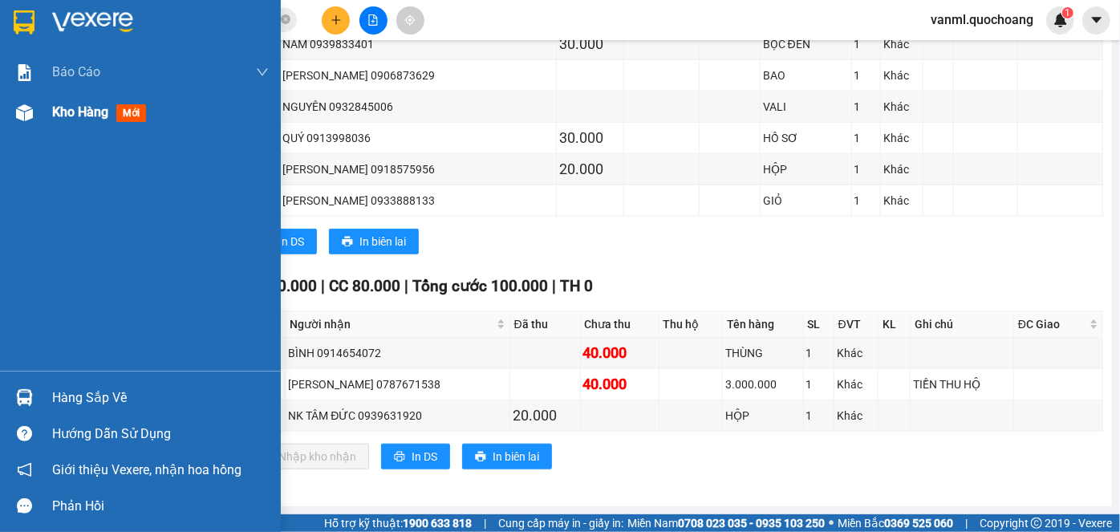
click at [75, 116] on span "Kho hàng" at bounding box center [80, 111] width 56 height 15
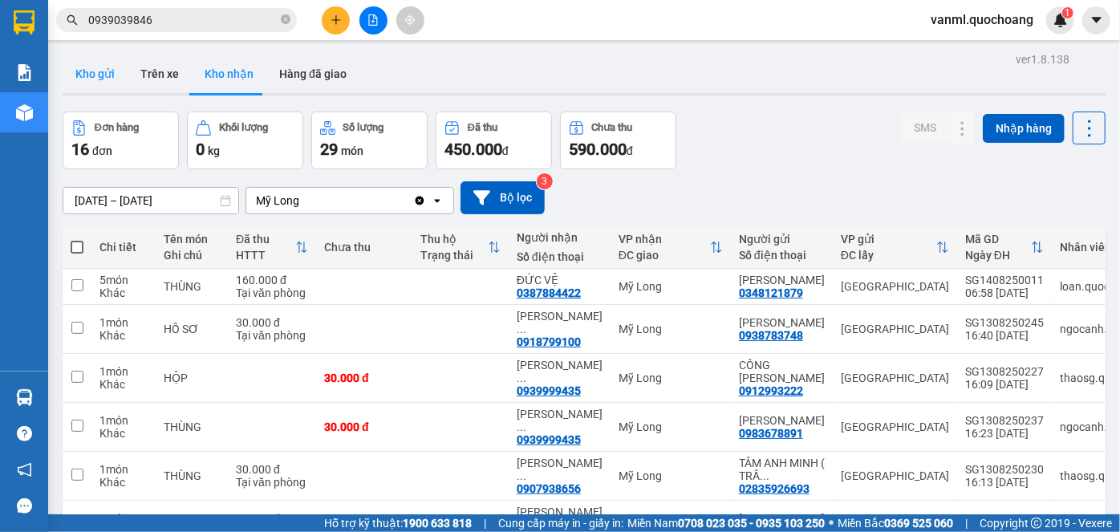
click at [100, 78] on button "Kho gửi" at bounding box center [95, 74] width 65 height 39
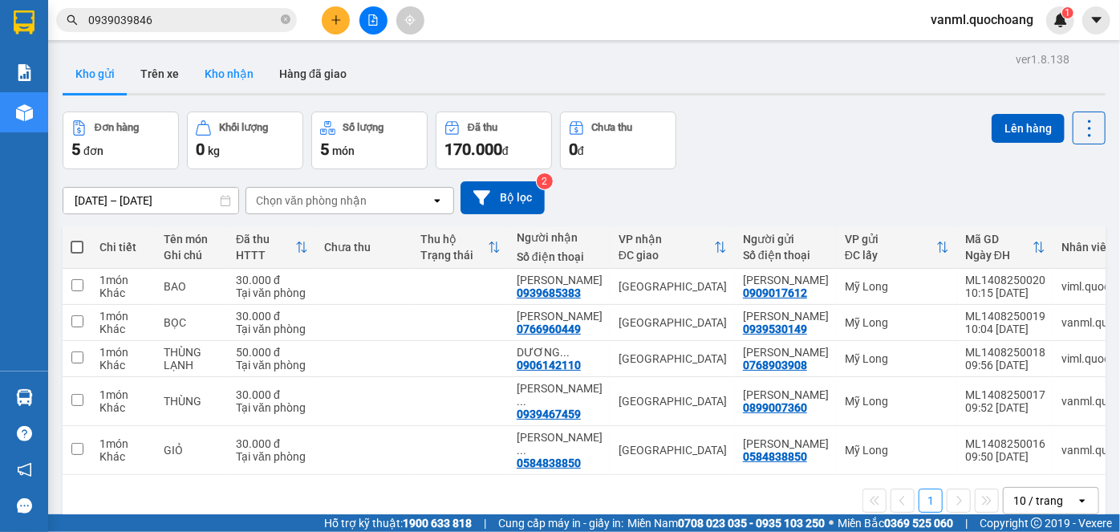
click at [238, 75] on button "Kho nhận" at bounding box center [229, 74] width 75 height 39
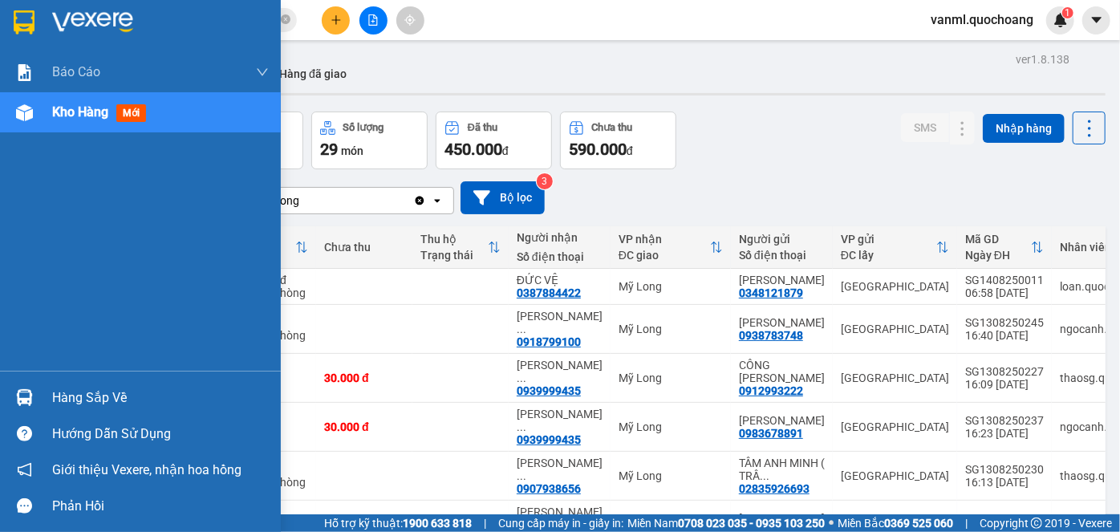
click at [79, 396] on div "Hàng sắp về" at bounding box center [160, 398] width 217 height 24
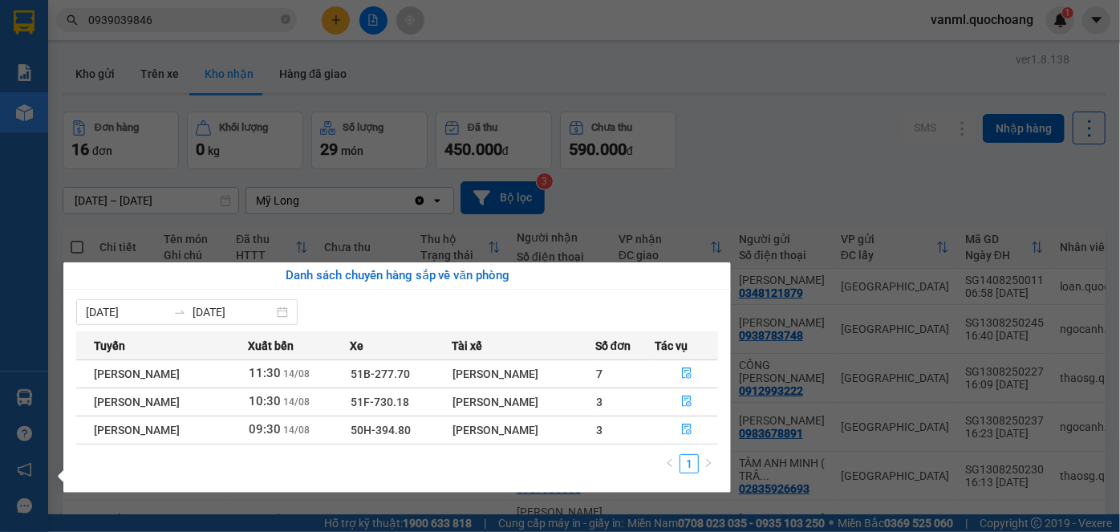
click at [731, 197] on section "Kết quả tìm kiếm ( 9 ) Bộ lọc Mã ĐH Trạng thái Món hàng Thu hộ Tổng cước Chưa c…" at bounding box center [560, 266] width 1120 height 532
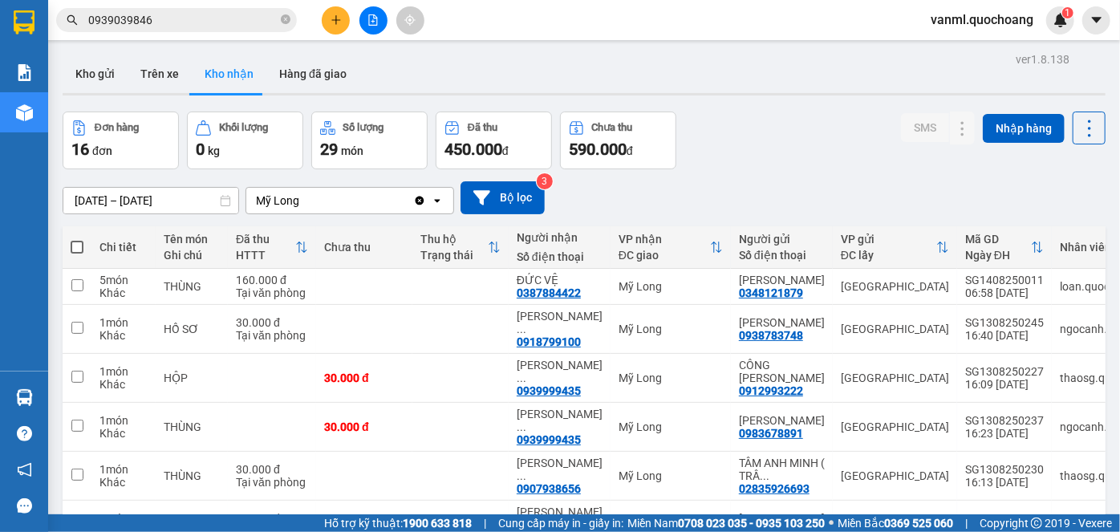
click at [225, 15] on input "0939039846" at bounding box center [182, 20] width 189 height 18
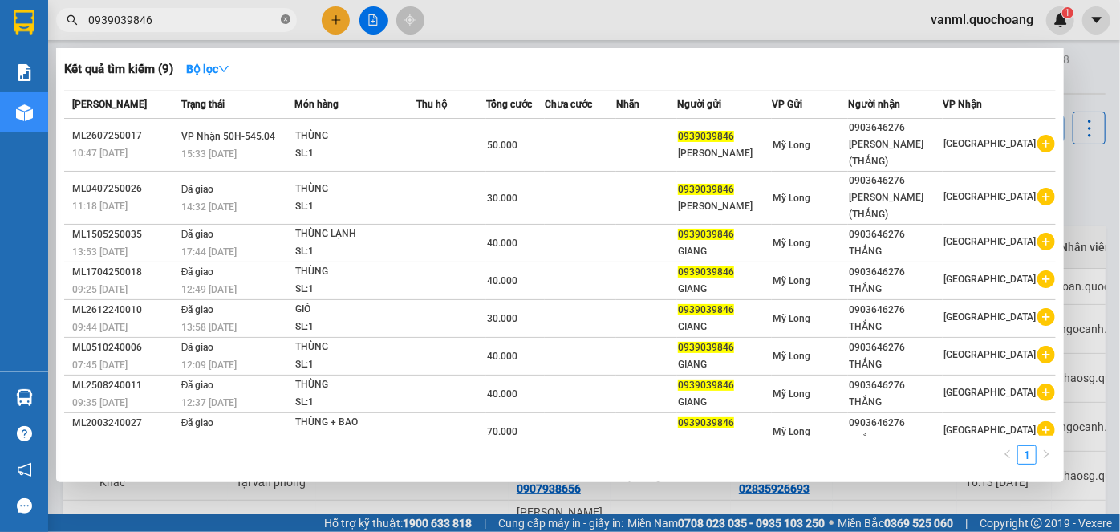
click at [284, 20] on icon "close-circle" at bounding box center [286, 19] width 10 height 10
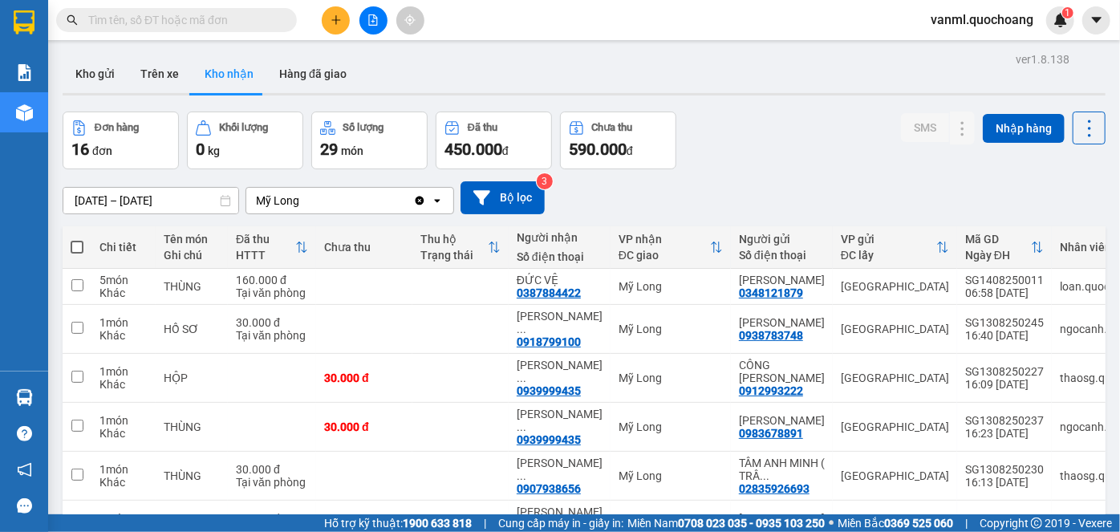
click at [236, 19] on input "text" at bounding box center [182, 20] width 189 height 18
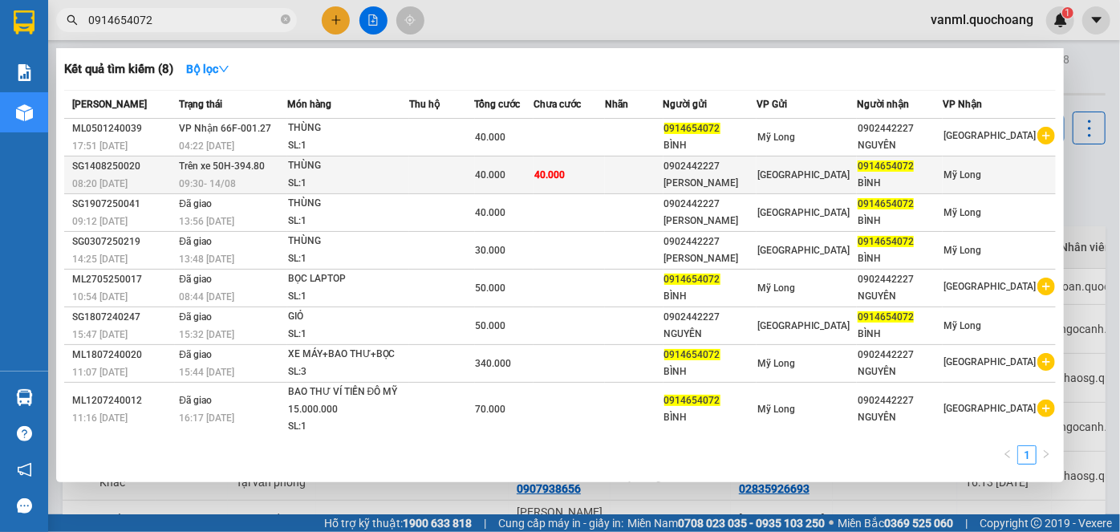
type input "0914654072"
click at [388, 184] on div "SL: 1" at bounding box center [348, 184] width 120 height 18
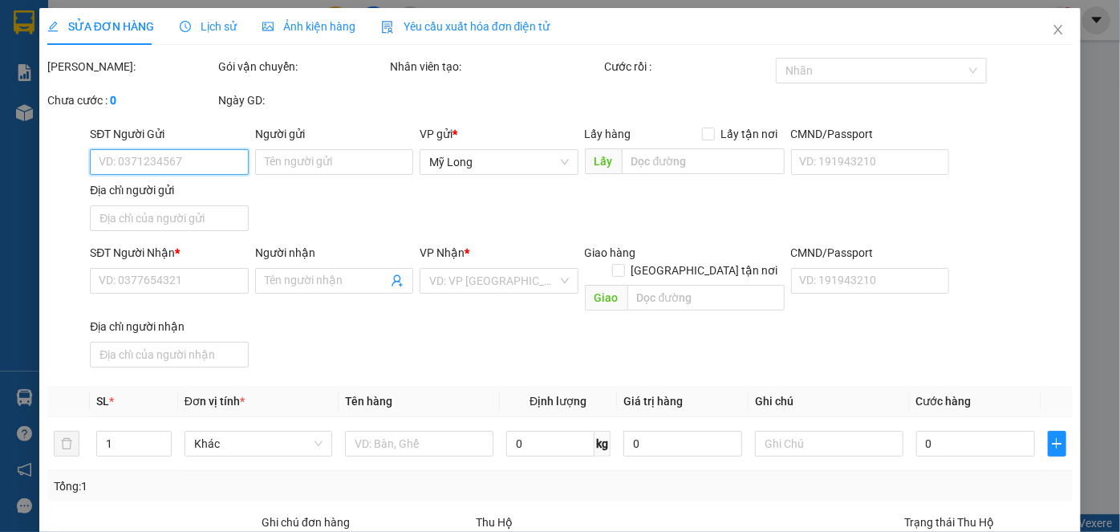
type input "0902442227"
type input "VÕ PHƯỚC NGUYÊN"
type input "20 LÝ THÁNH TÔNG TÂN PHÚ"
type input "0914654072"
type input "BÌNH"
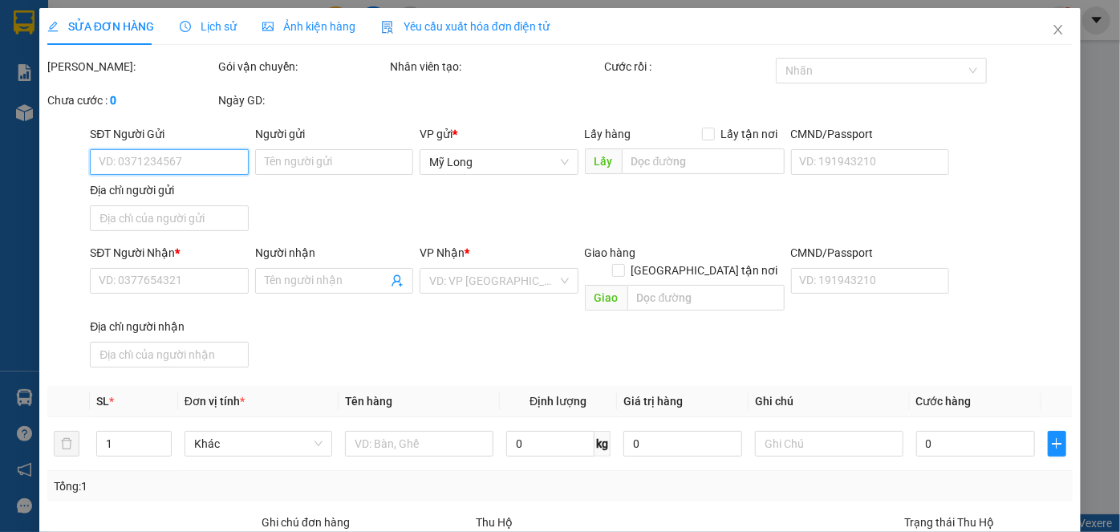
type input "40.000"
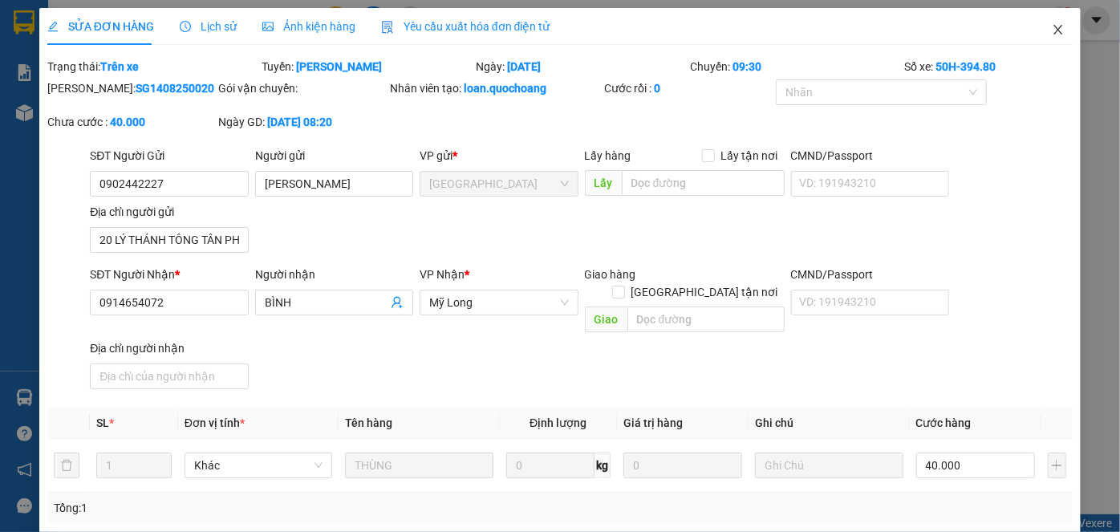
click at [1052, 27] on icon "close" at bounding box center [1058, 29] width 13 height 13
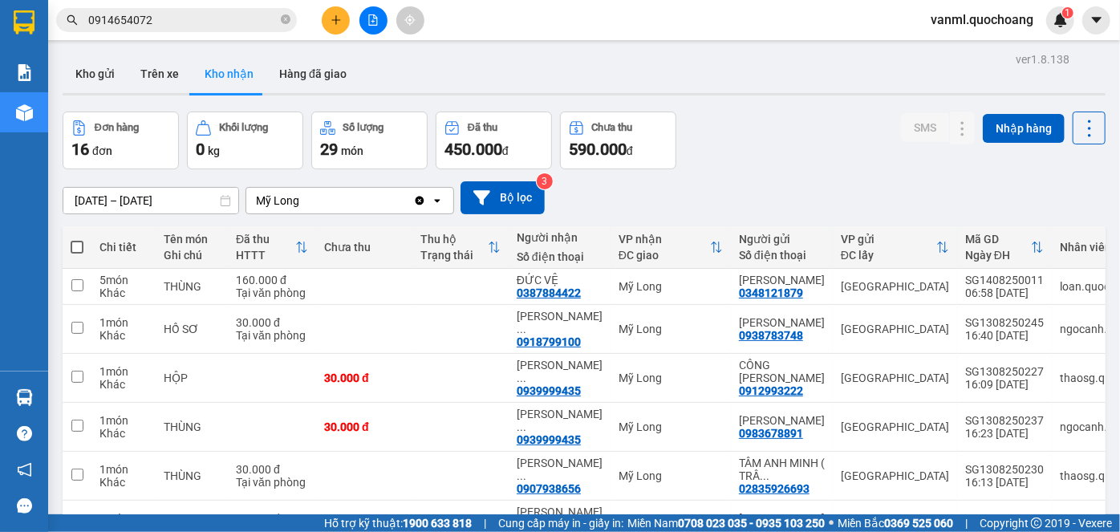
click at [205, 15] on input "0914654072" at bounding box center [182, 20] width 189 height 18
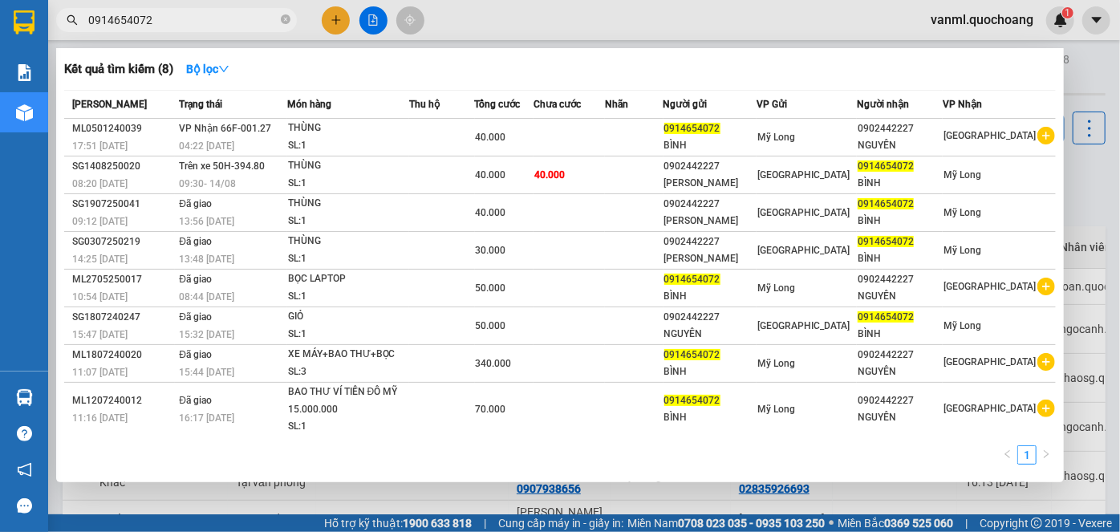
click at [640, 492] on div at bounding box center [560, 266] width 1120 height 532
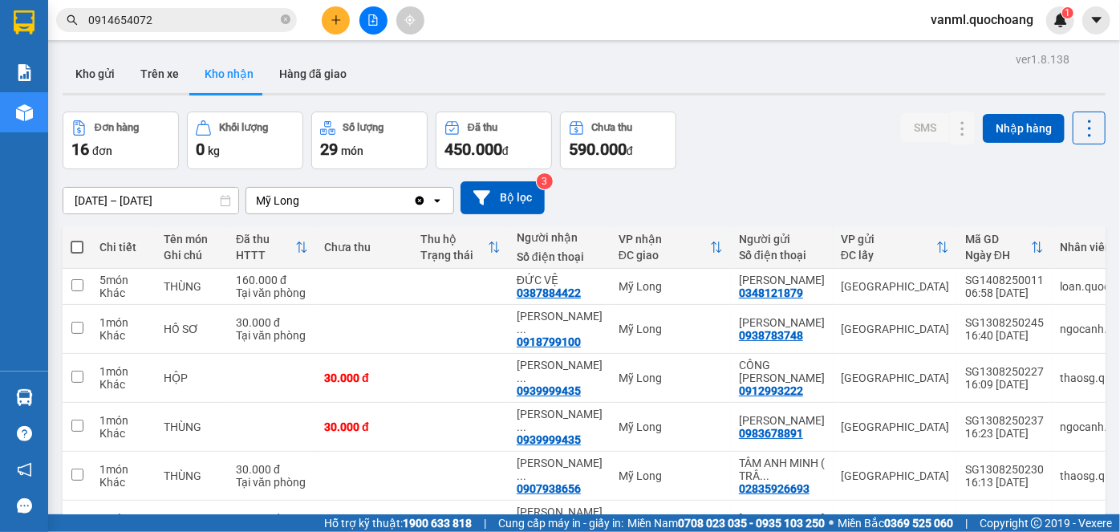
click at [339, 19] on icon "plus" at bounding box center [336, 19] width 11 height 11
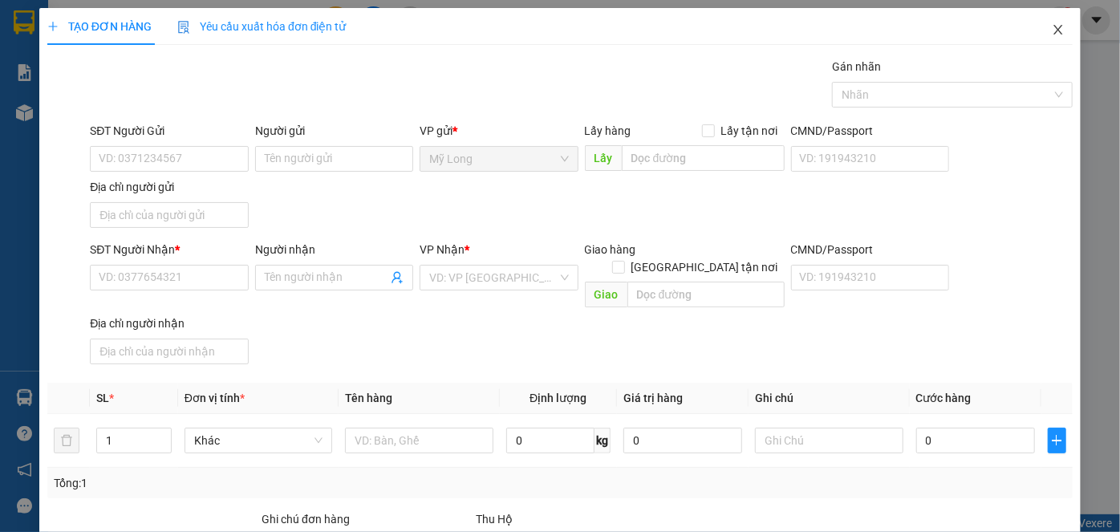
click at [1052, 25] on icon "close" at bounding box center [1058, 29] width 13 height 13
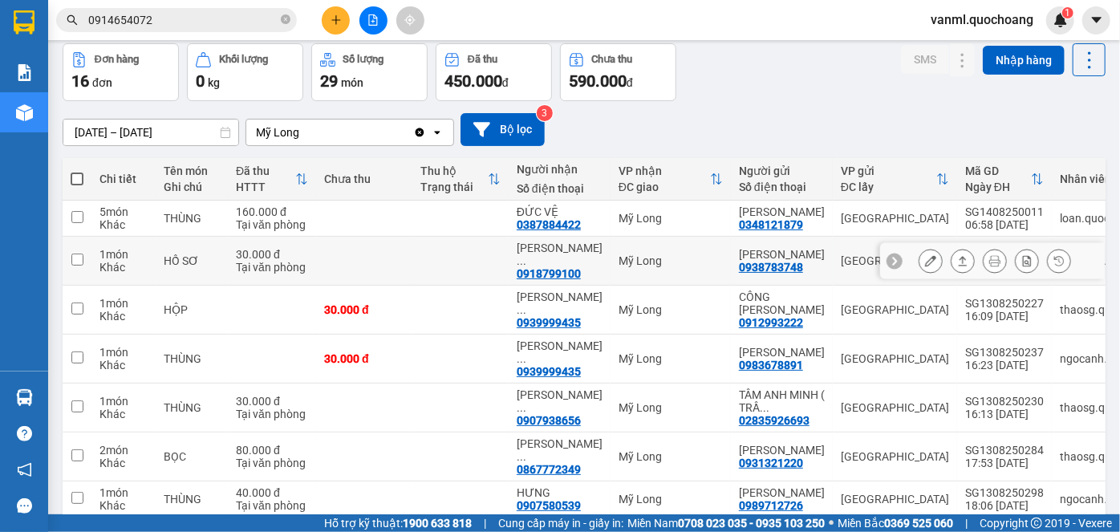
scroll to position [2, 0]
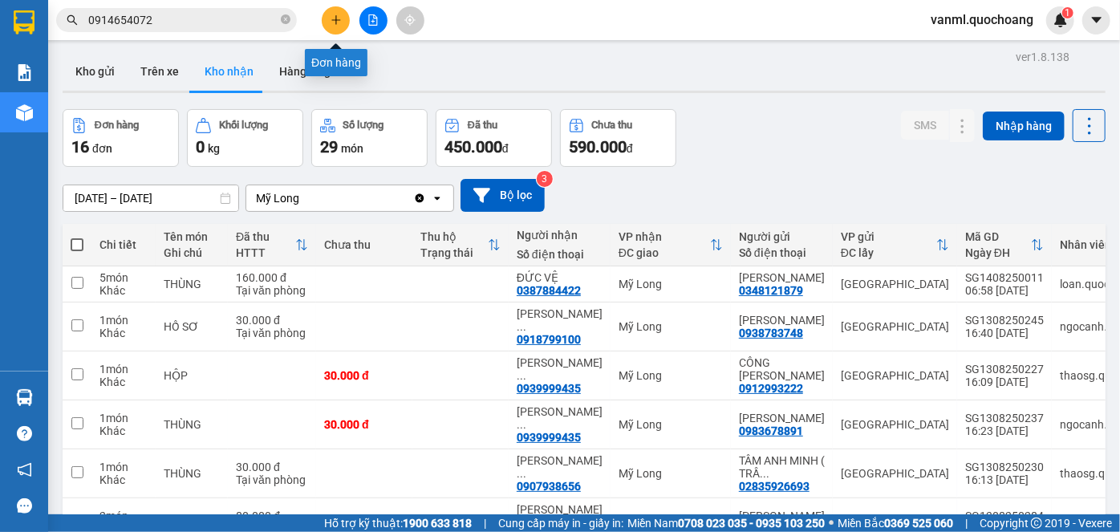
click at [338, 22] on icon "plus" at bounding box center [336, 19] width 11 height 11
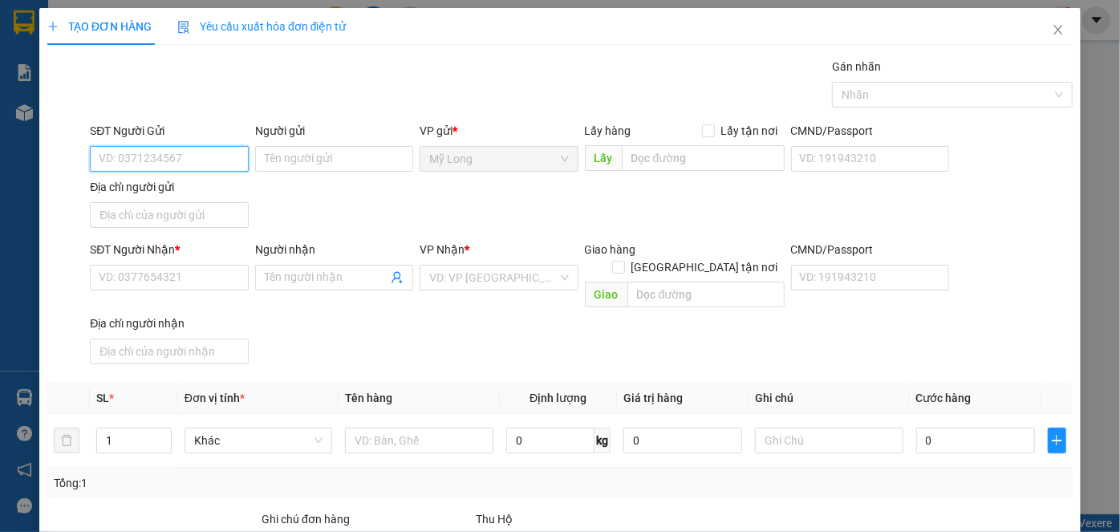
click at [221, 160] on input "SĐT Người Gửi" at bounding box center [169, 159] width 158 height 26
type input "0939295443"
click at [233, 195] on div "0939295443 - NGUYỄN VĂN TRƯỜNG" at bounding box center [178, 190] width 158 height 18
type input "NGUYỄN VĂN TRƯỜNG"
type input "0939295443"
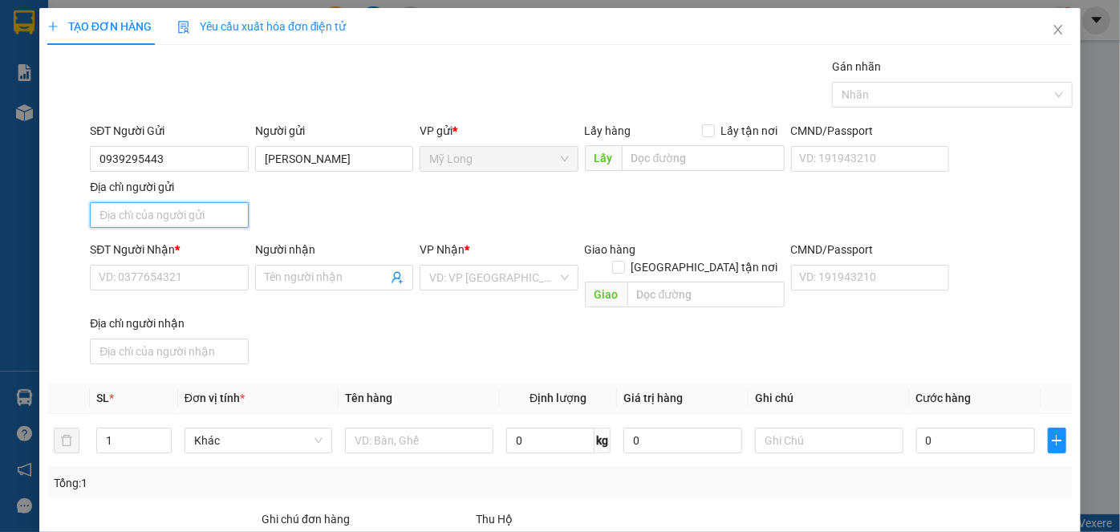
click at [228, 213] on input "Địa chỉ người gửi" at bounding box center [169, 215] width 158 height 26
type input "TỔ 6, ẤP 1, MỸ HIỆP, ĐỒNG THÁP"
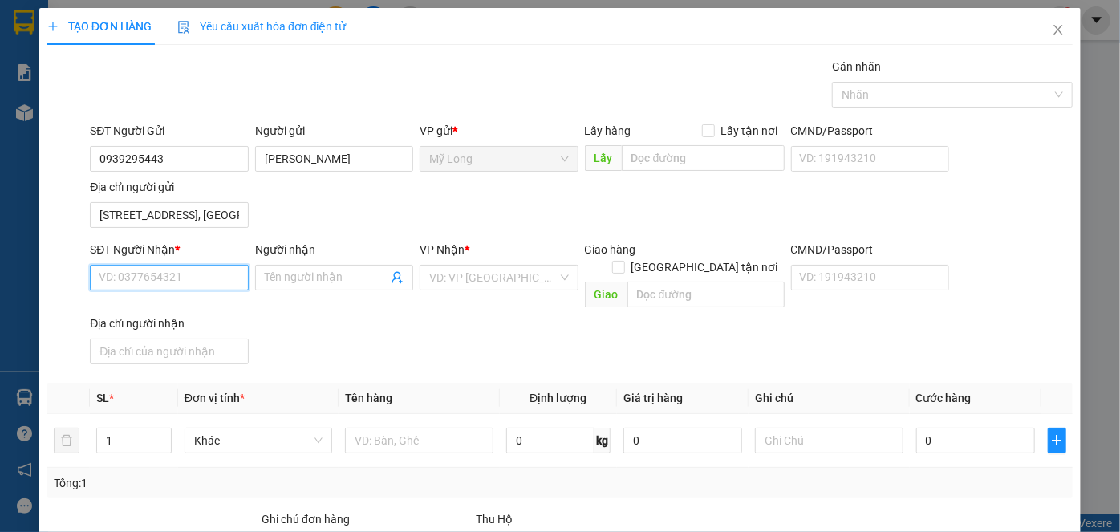
click at [169, 277] on input "SĐT Người Nhận *" at bounding box center [169, 278] width 158 height 26
type input "0559949389"
click at [217, 302] on div "0559949389 - NGUYỄN PHI HỌC" at bounding box center [178, 308] width 158 height 18
type input "NGUYỄN PHI HỌC"
type input "0559949389"
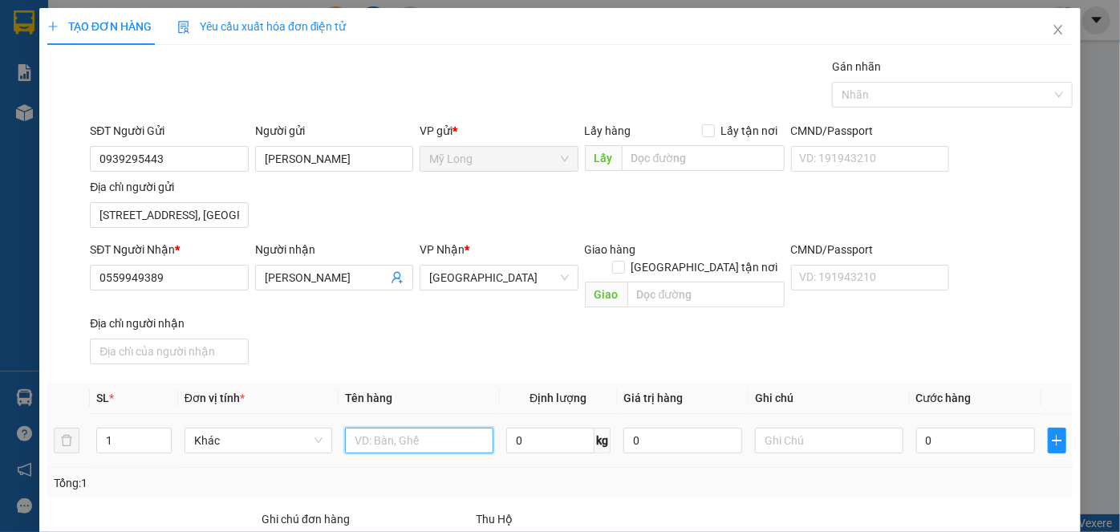
click at [372, 428] on input "text" at bounding box center [419, 441] width 148 height 26
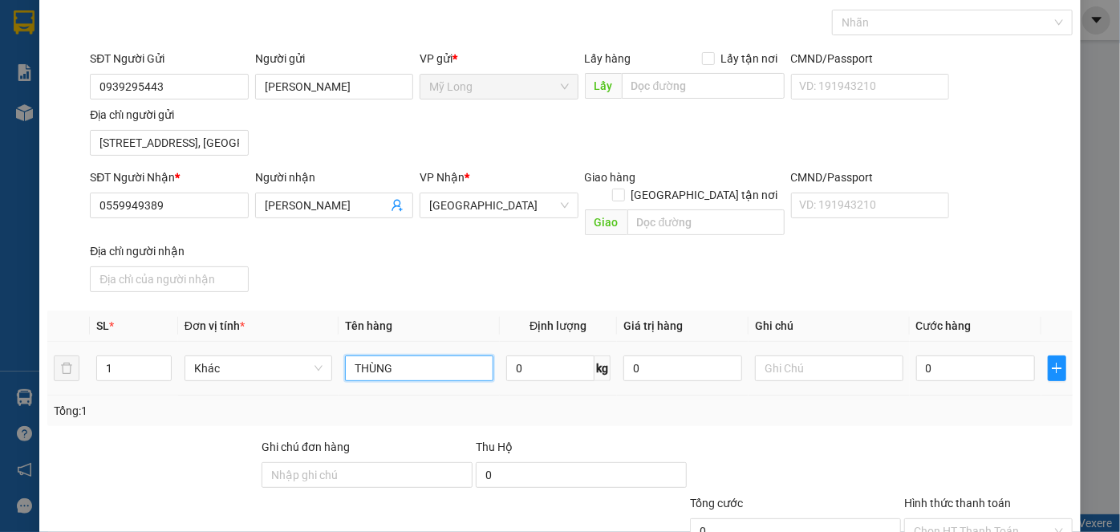
scroll to position [145, 0]
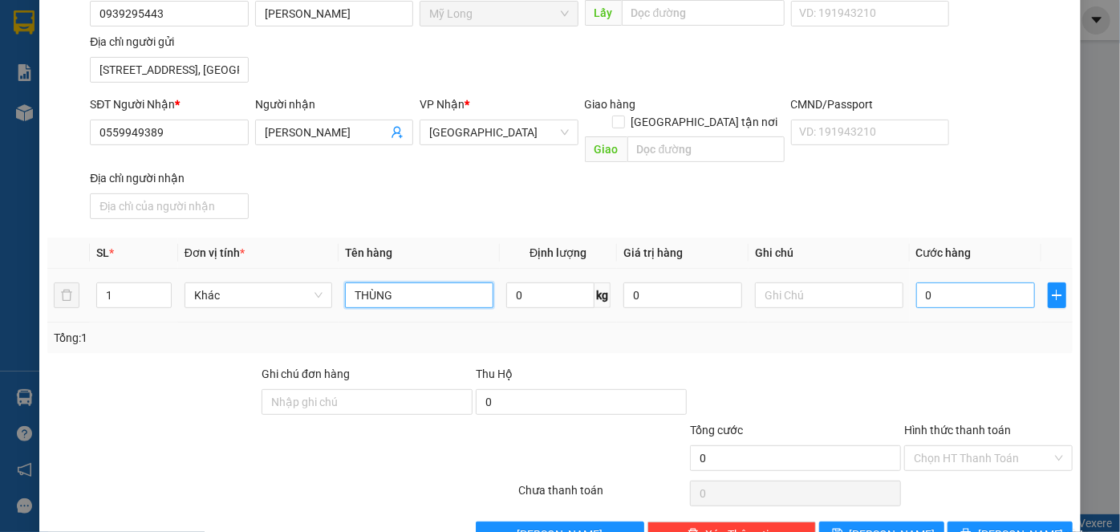
type input "THÙNG"
click at [933, 282] on input "0" at bounding box center [975, 295] width 119 height 26
type input "3"
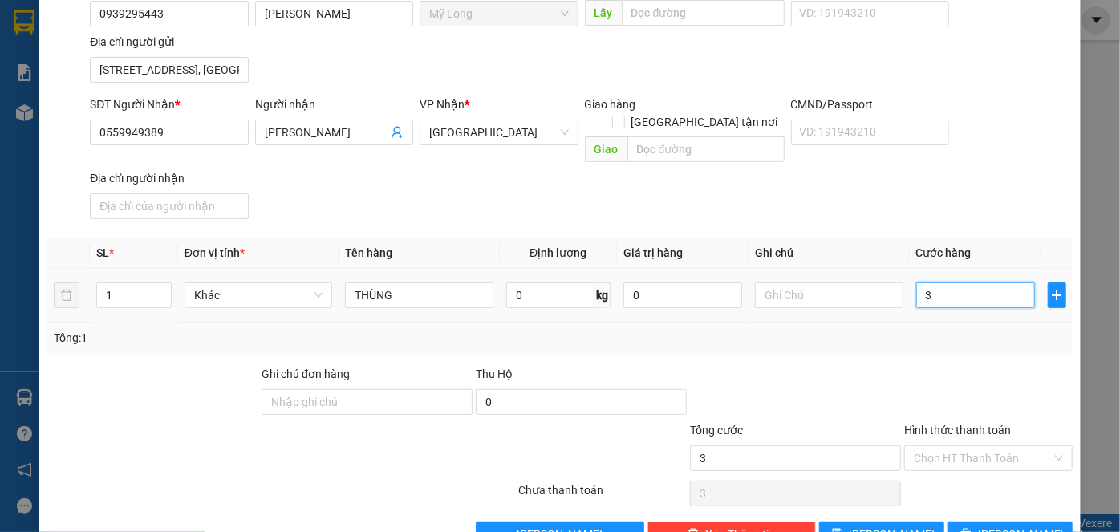
type input "30"
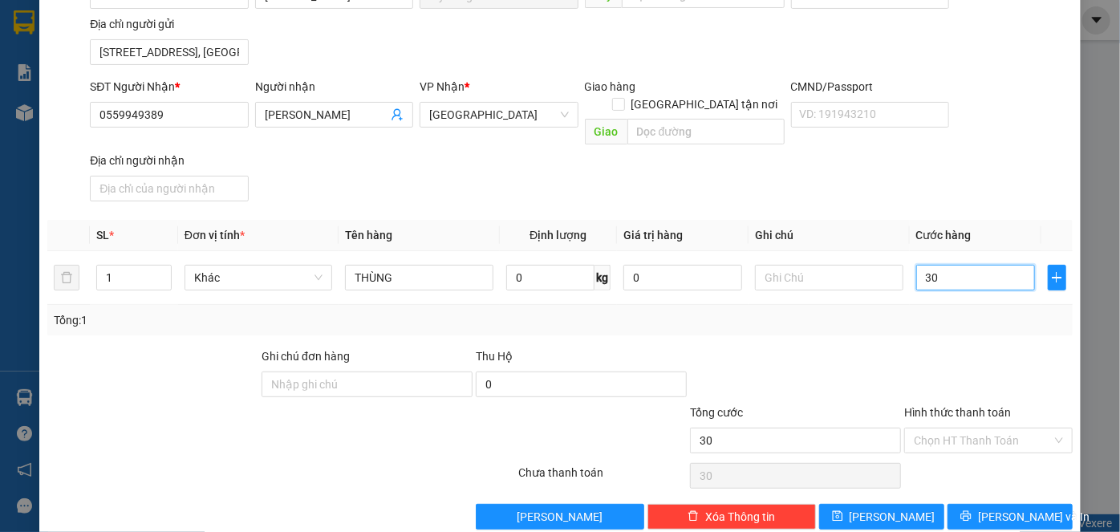
scroll to position [171, 0]
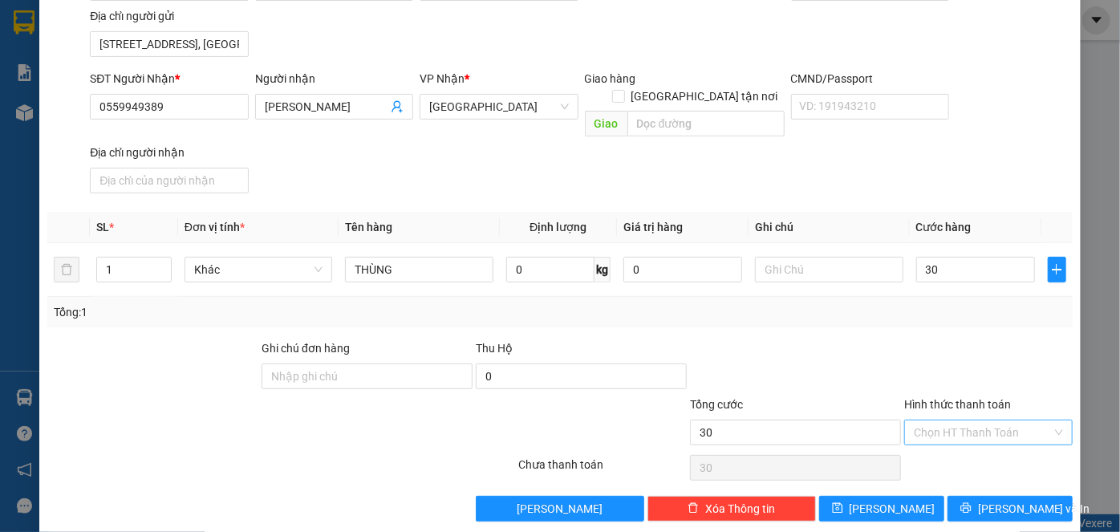
type input "30.000"
click at [940, 421] on input "Hình thức thanh toán" at bounding box center [983, 433] width 138 height 24
drag, startPoint x: 957, startPoint y: 445, endPoint x: 952, endPoint y: 426, distance: 19.9
click at [957, 443] on div "Tại văn phòng" at bounding box center [980, 445] width 148 height 18
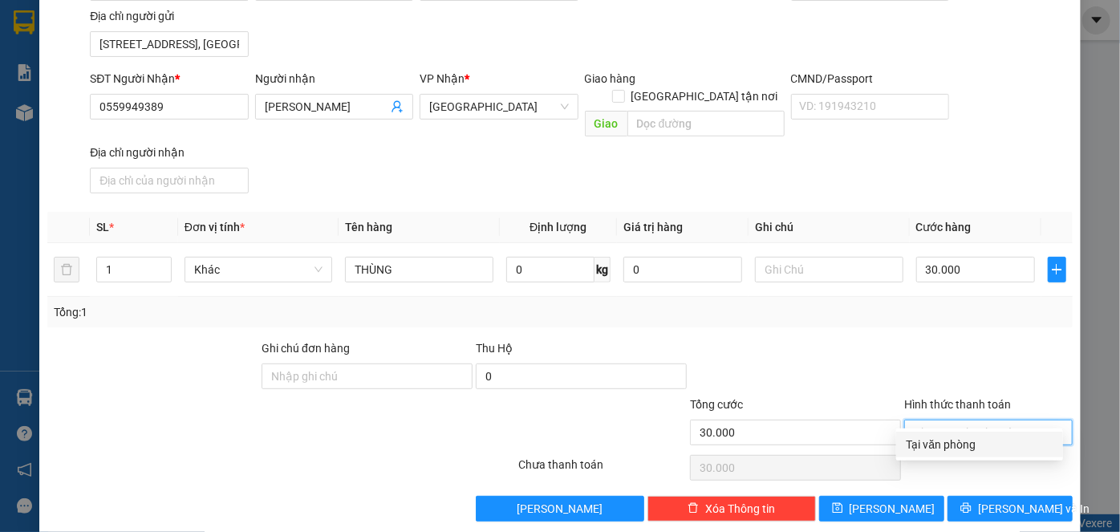
type input "0"
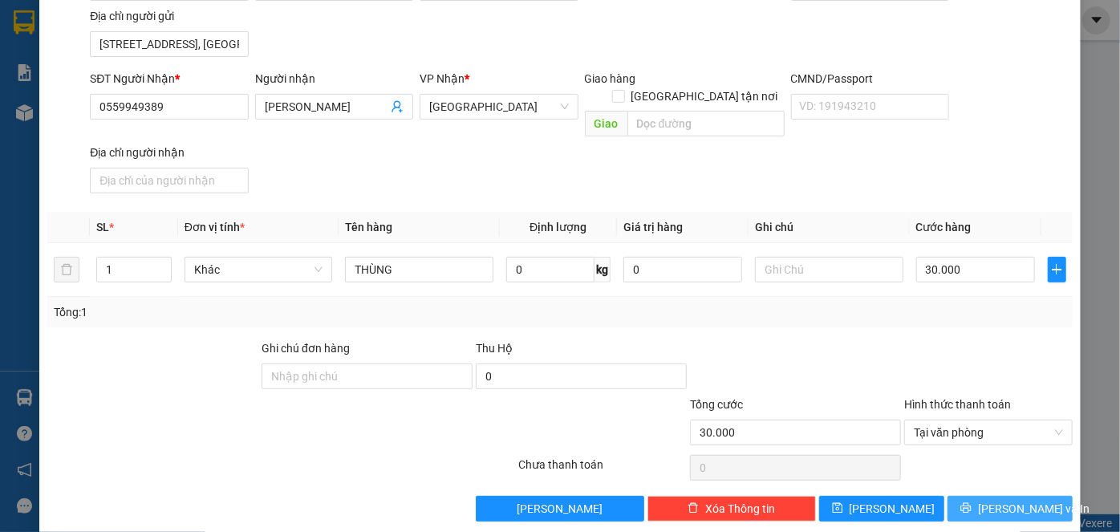
click at [997, 500] on span "Lưu và In" at bounding box center [1034, 509] width 112 height 18
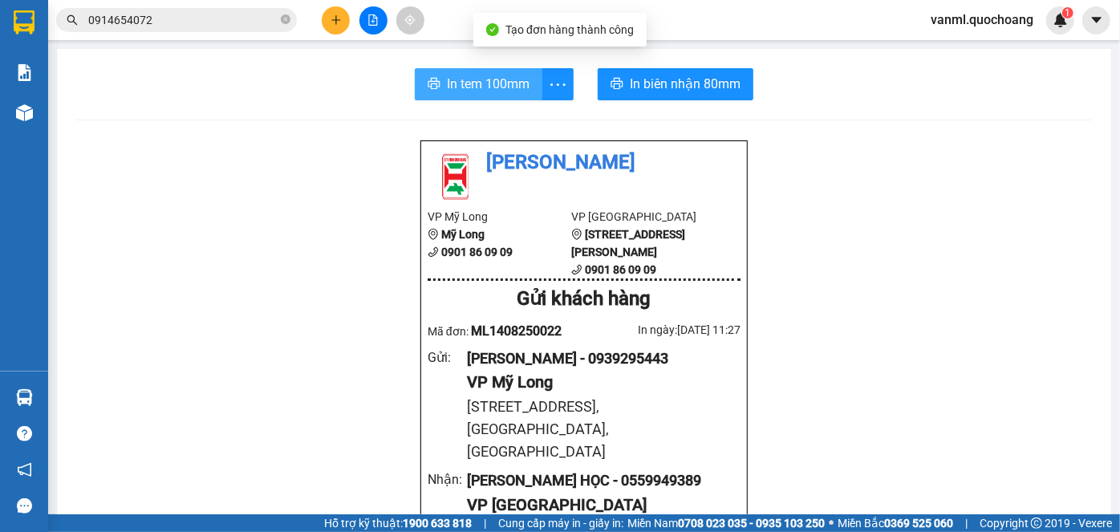
click at [496, 89] on span "In tem 100mm" at bounding box center [488, 84] width 83 height 20
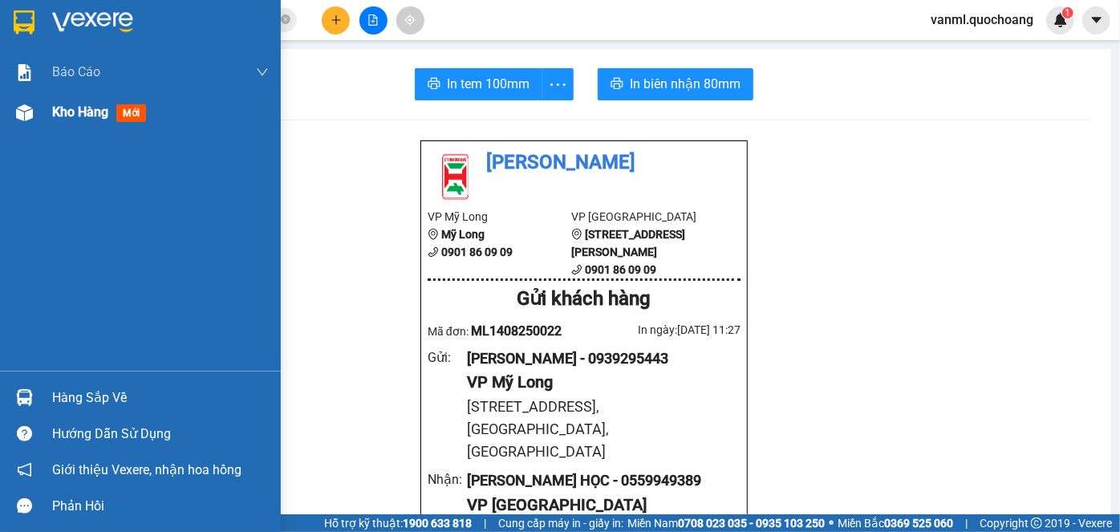
click at [96, 105] on span "Kho hàng" at bounding box center [80, 111] width 56 height 15
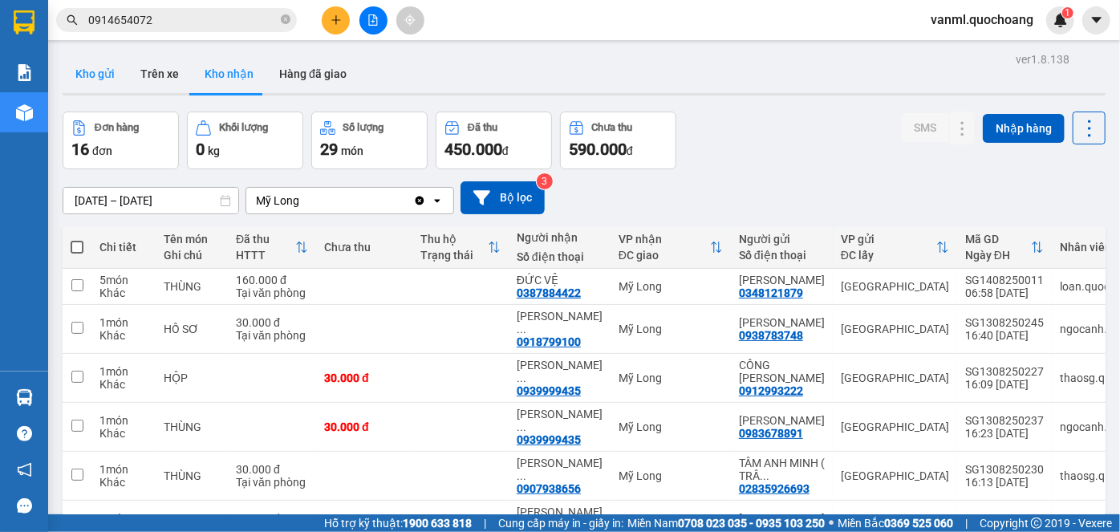
click at [107, 82] on button "Kho gửi" at bounding box center [95, 74] width 65 height 39
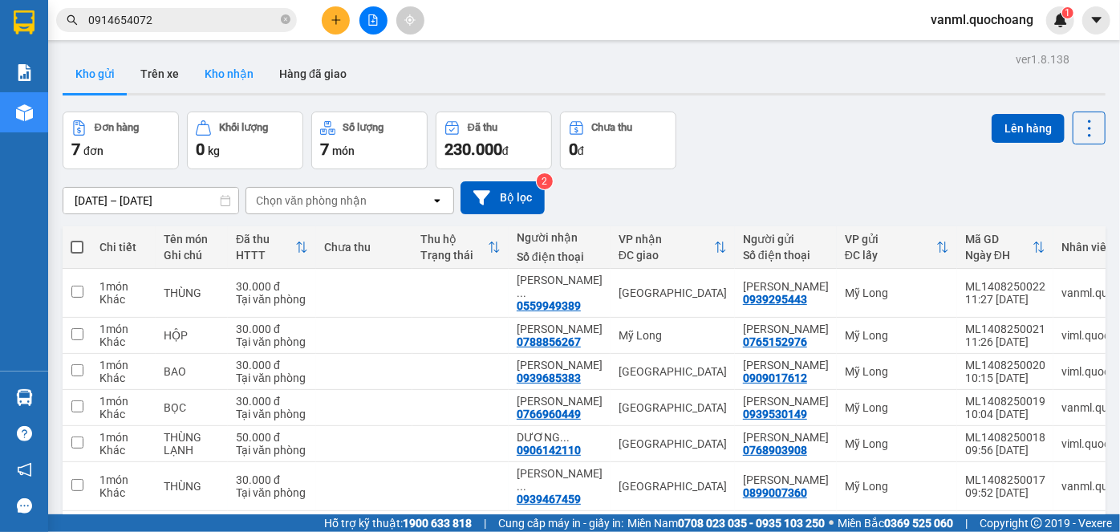
click at [215, 77] on button "Kho nhận" at bounding box center [229, 74] width 75 height 39
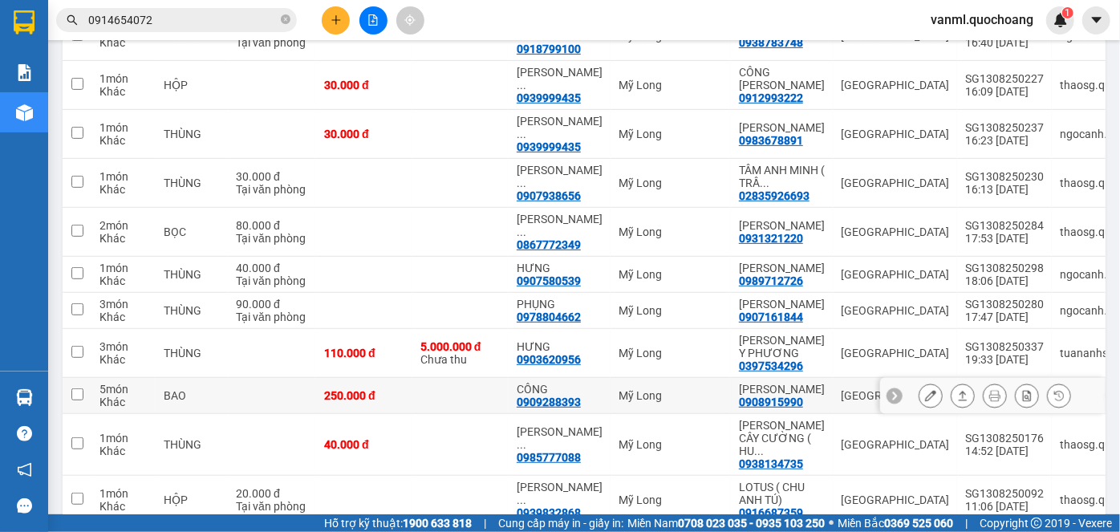
scroll to position [218, 0]
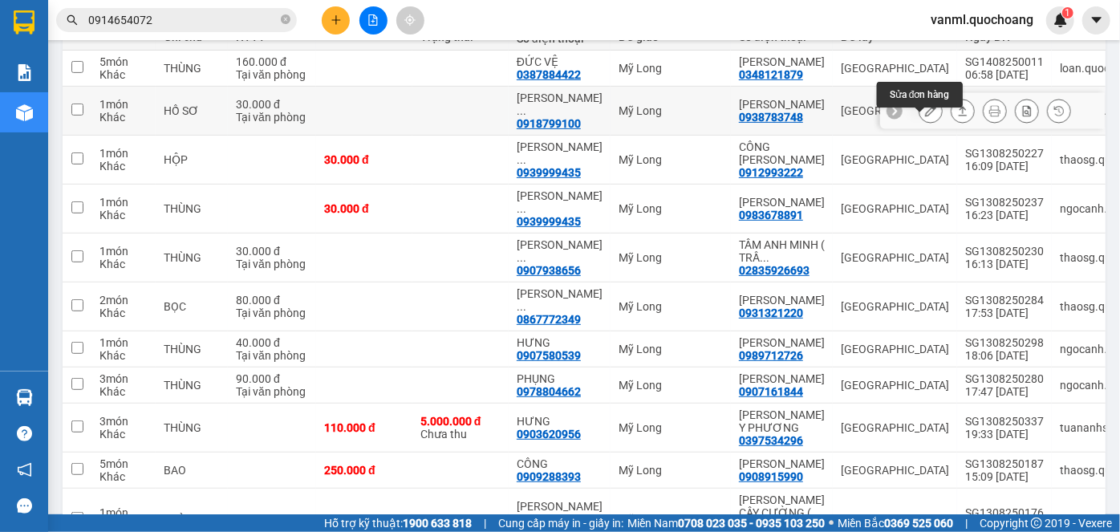
click at [925, 116] on icon at bounding box center [930, 110] width 11 height 11
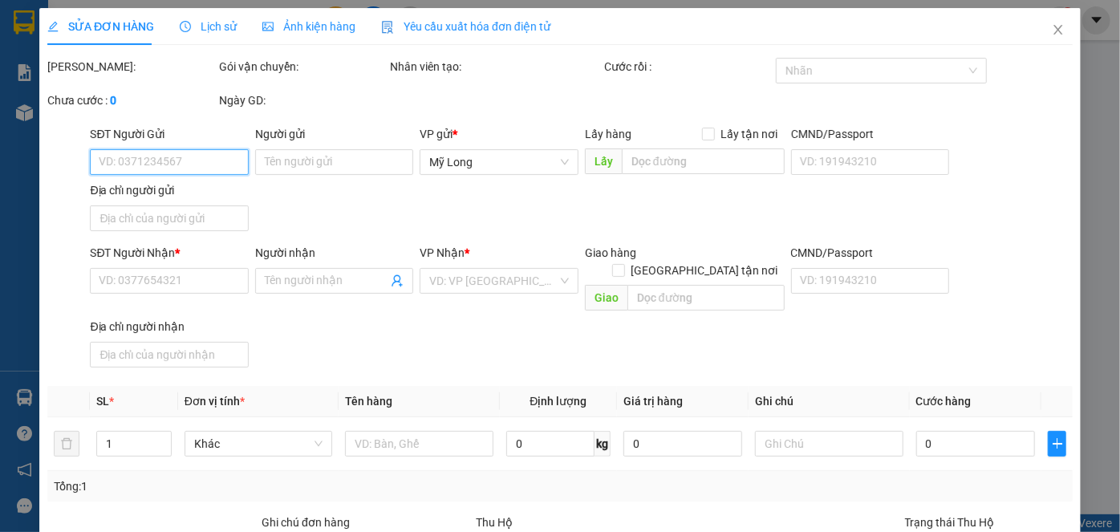
type input "0938783748"
type input "NGUYỄN KIM PHƯƠNG"
type input "90/7A ĐƯỜNG HÒA BÌNH P HÒA BÌNH HCM"
type input "0918799100"
type input "BÙI NGỌC NHÀN"
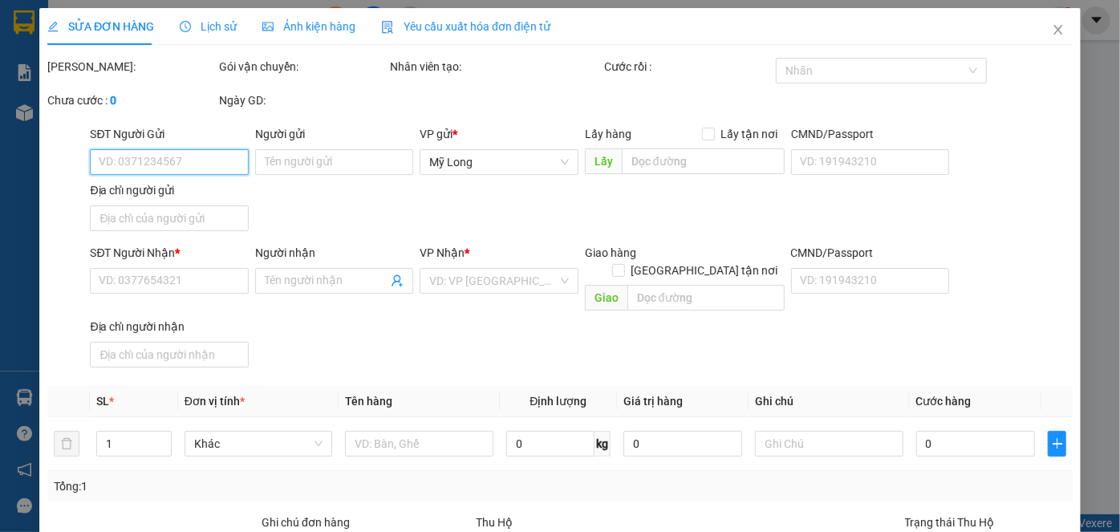
type input "30.000"
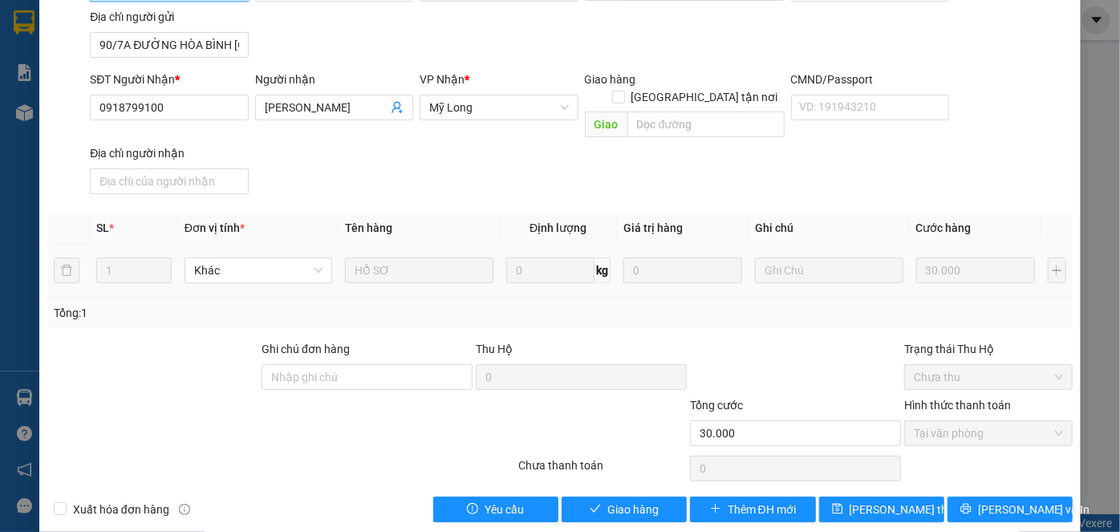
scroll to position [175, 0]
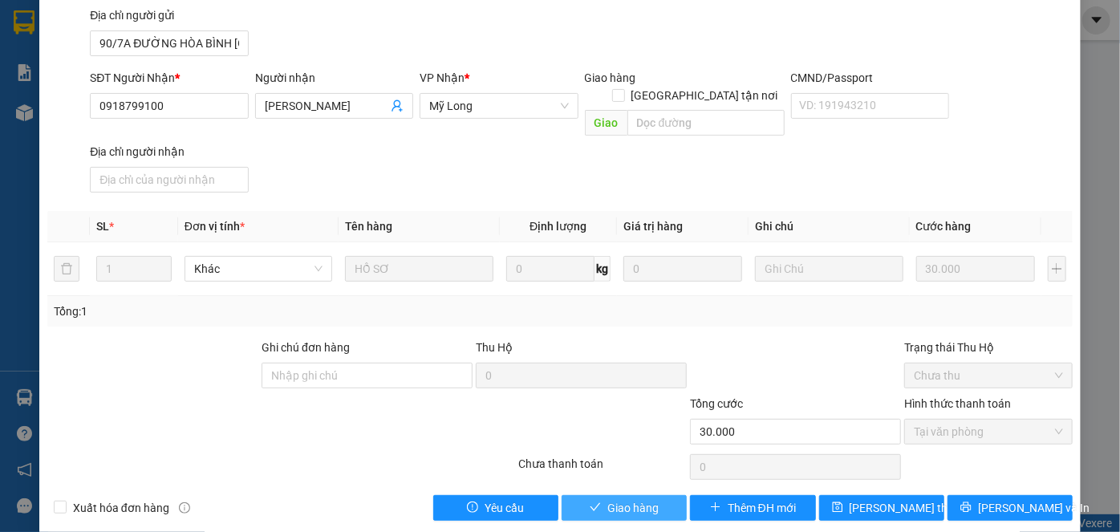
click at [636, 495] on button "Giao hàng" at bounding box center [624, 508] width 125 height 26
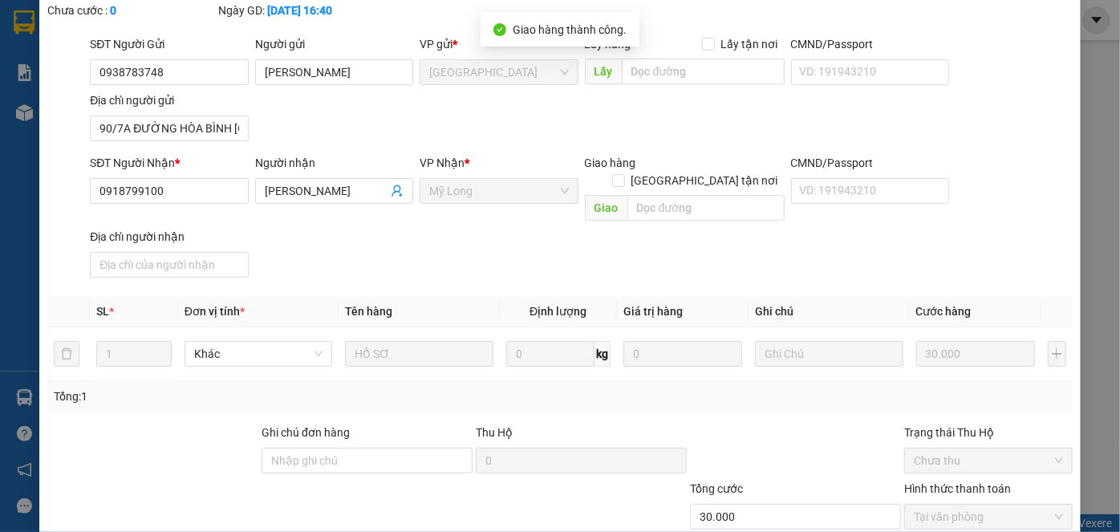
scroll to position [0, 0]
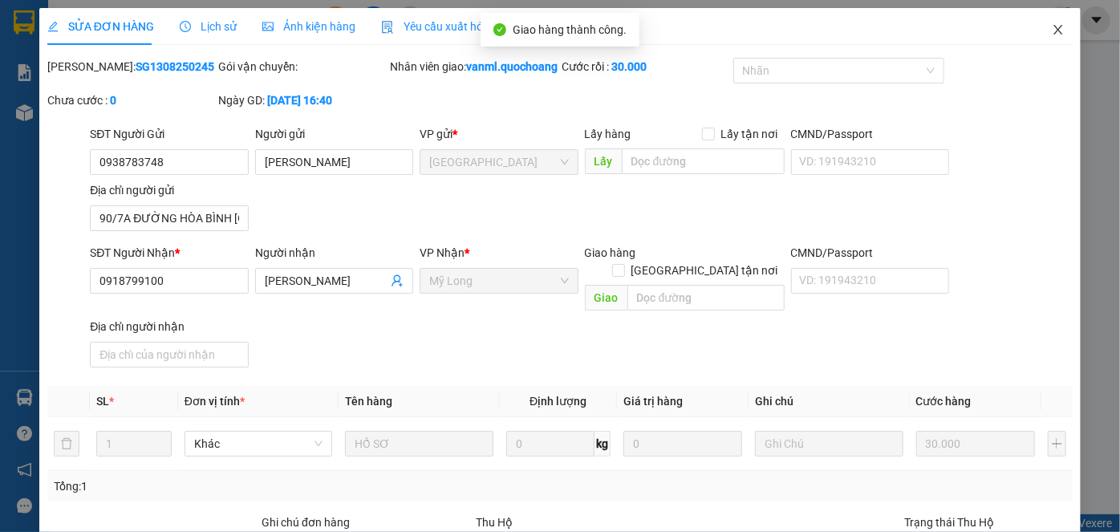
drag, startPoint x: 1045, startPoint y: 28, endPoint x: 1034, endPoint y: 53, distance: 27.3
click at [1052, 27] on icon "close" at bounding box center [1058, 29] width 13 height 13
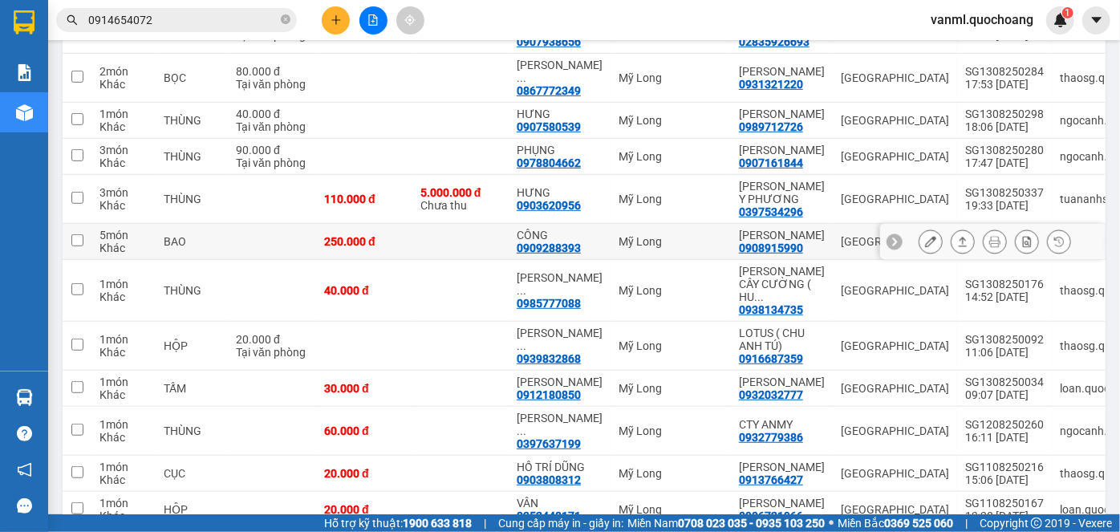
scroll to position [364, 0]
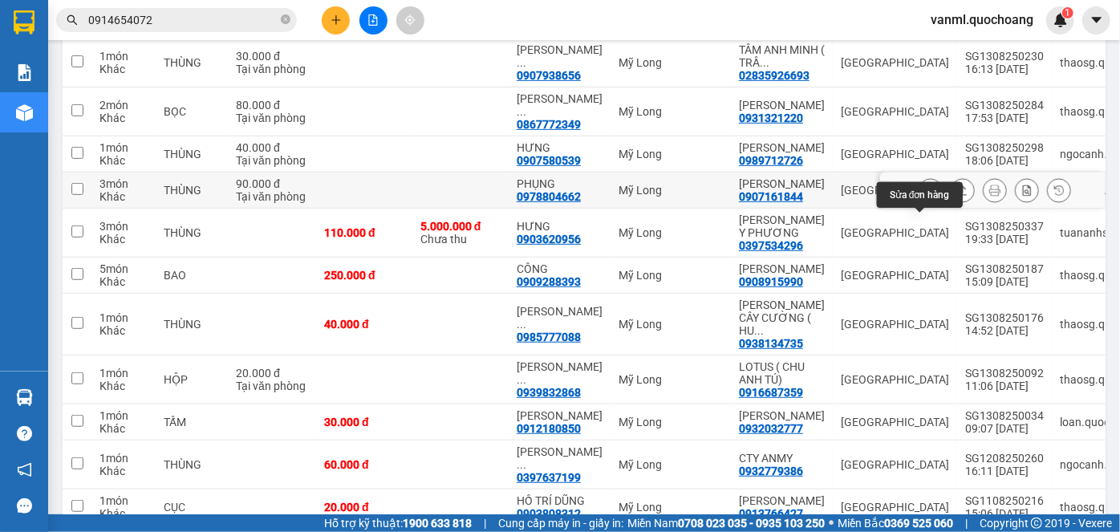
click at [920, 205] on button at bounding box center [931, 191] width 22 height 28
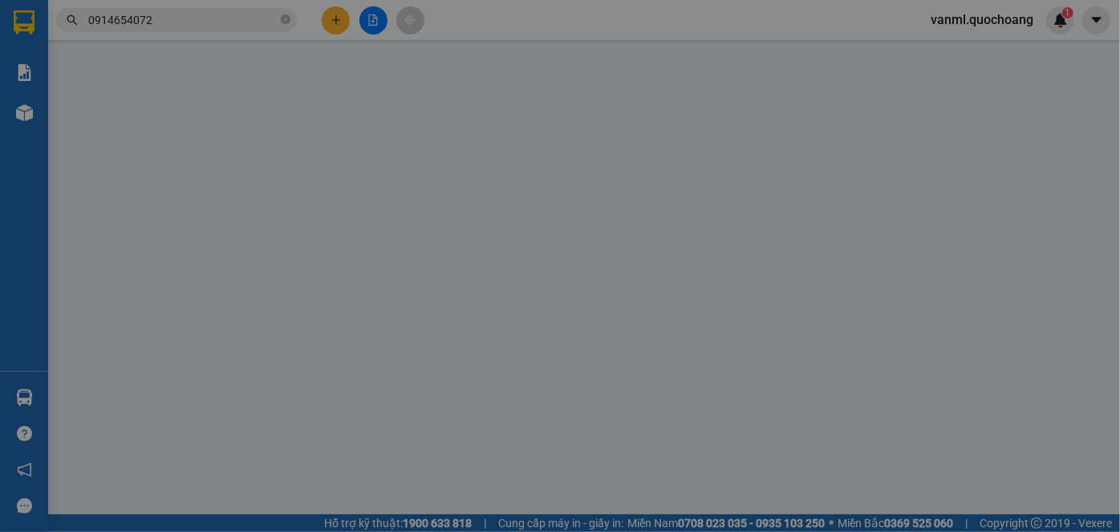
type input "0907161844"
type input "NGUYỄN KHOA NAM"
type input "498/12 HUỲNH TẤN PHÁT QUẬN 7"
type input "0978804662"
type input "PHỤNG"
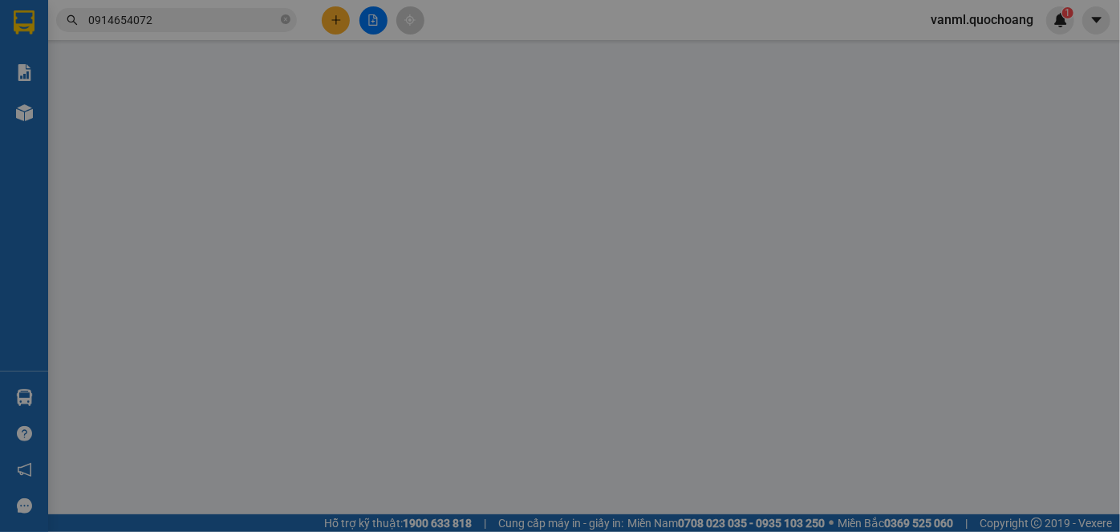
type input "90.000"
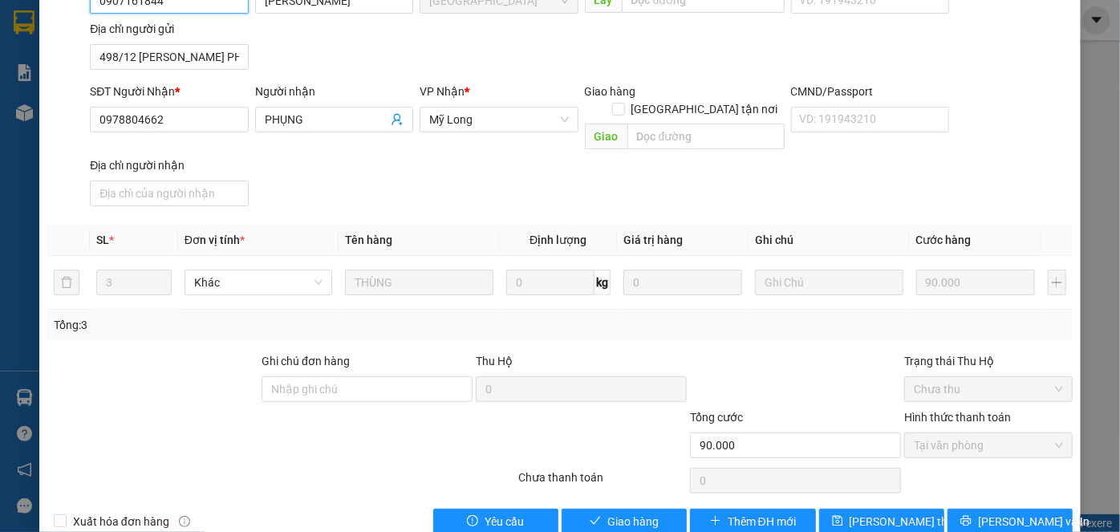
scroll to position [175, 0]
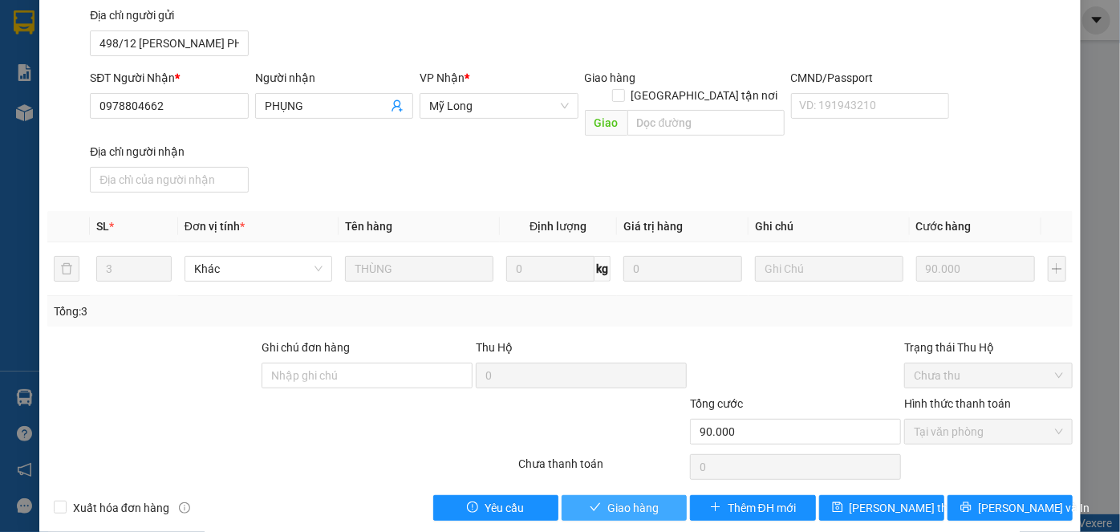
drag, startPoint x: 633, startPoint y: 487, endPoint x: 643, endPoint y: 475, distance: 15.4
click at [635, 499] on span "Giao hàng" at bounding box center [632, 508] width 51 height 18
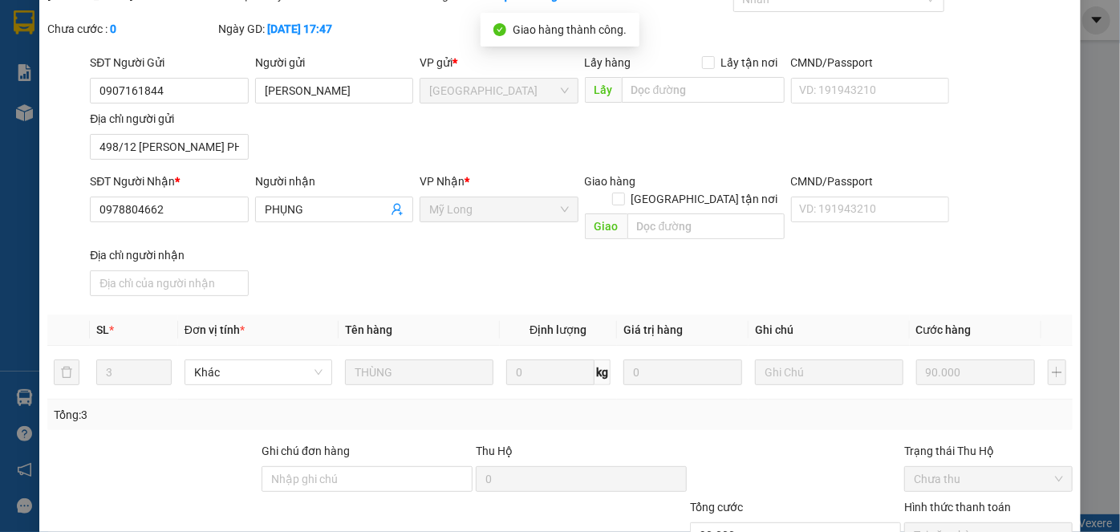
scroll to position [0, 0]
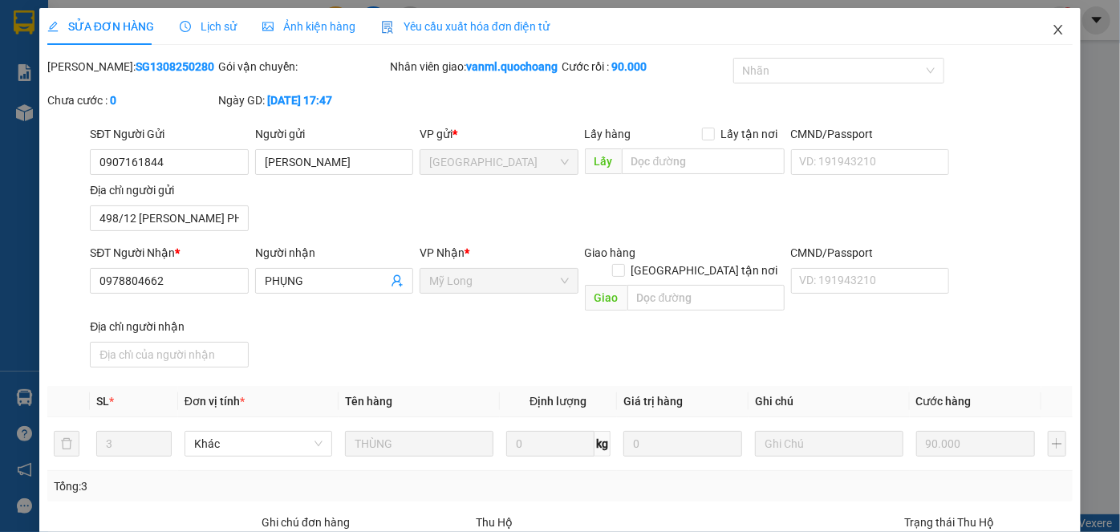
click at [1052, 33] on icon "close" at bounding box center [1058, 29] width 13 height 13
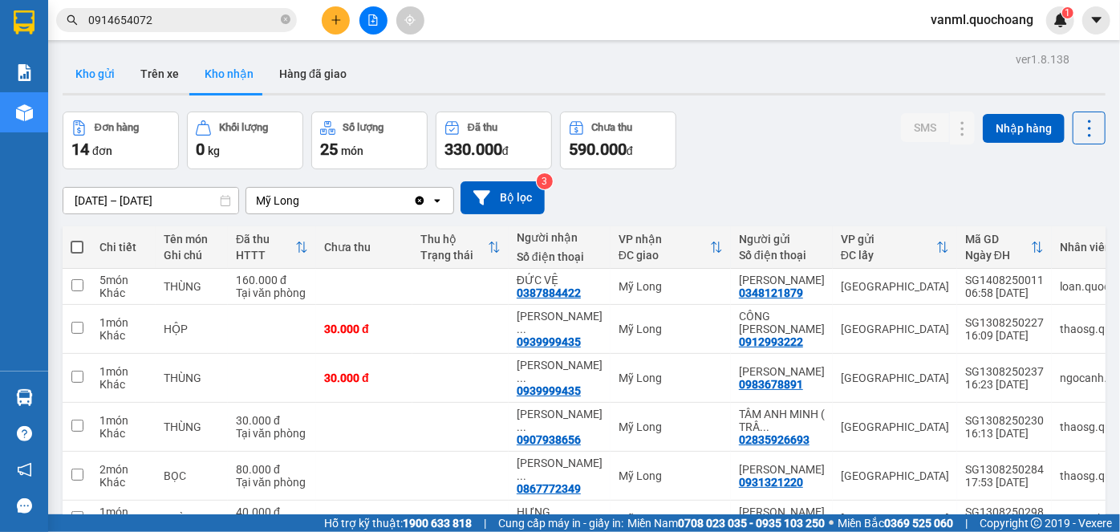
click at [103, 69] on button "Kho gửi" at bounding box center [95, 74] width 65 height 39
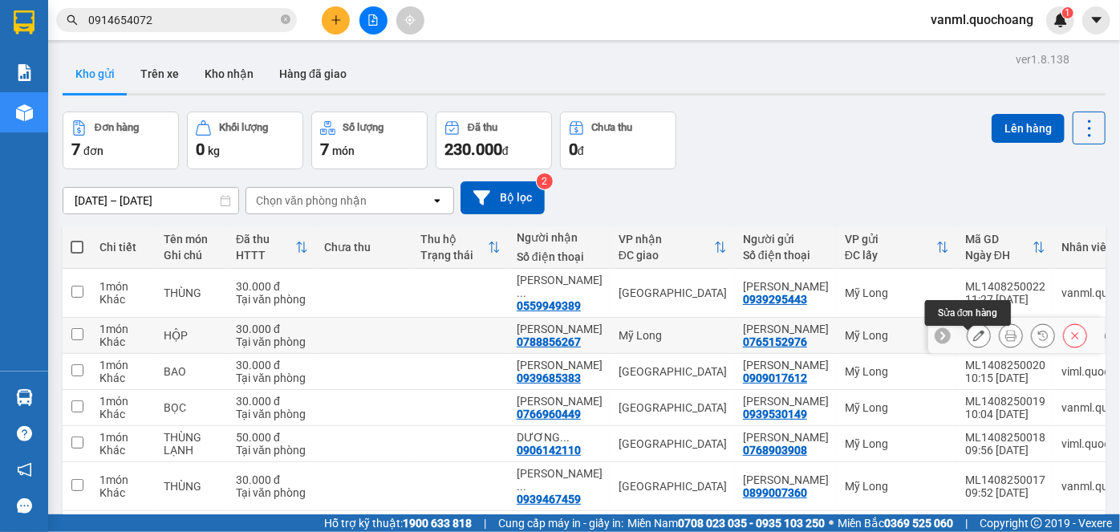
click at [973, 340] on icon at bounding box center [978, 335] width 11 height 11
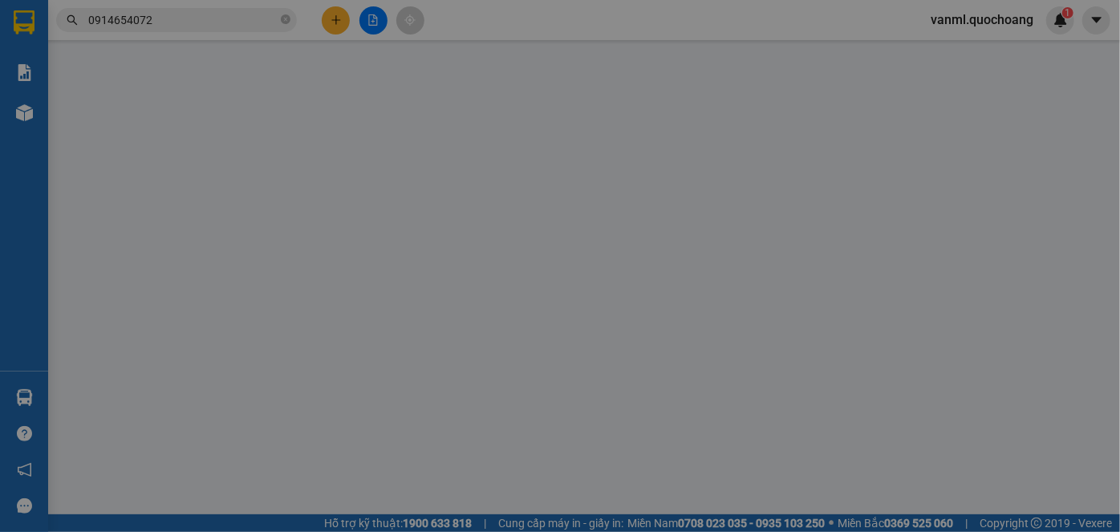
type input "0765152976"
type input "TRẦN THỊ HỮU"
type input "134/4 ẤP ĐÔNG KHÁNH TÂN KHÁNH ĐÔNG ĐỒNG THÁP"
type input "0788856267"
type input "TÔ QUÝ PHÚ"
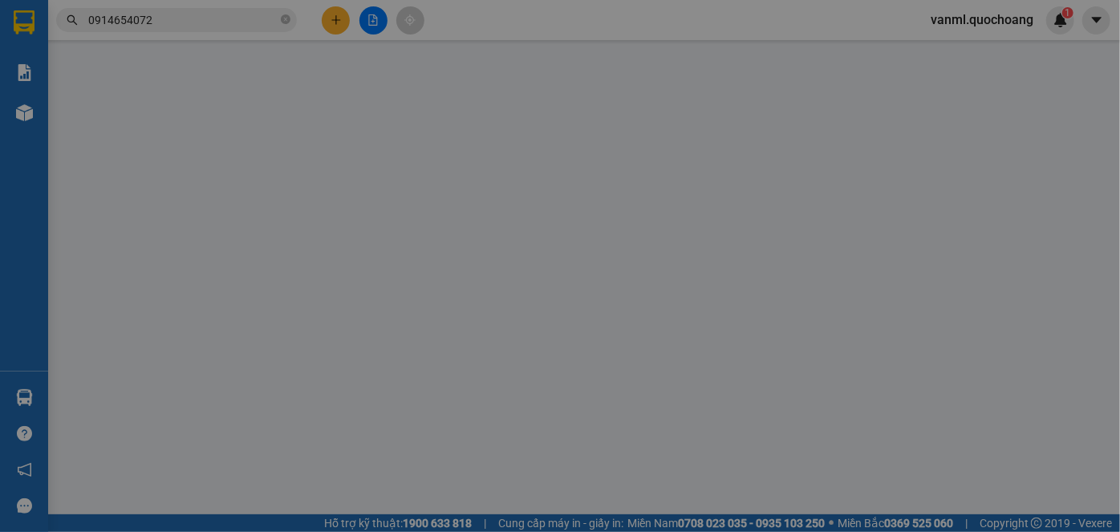
type input "30.000"
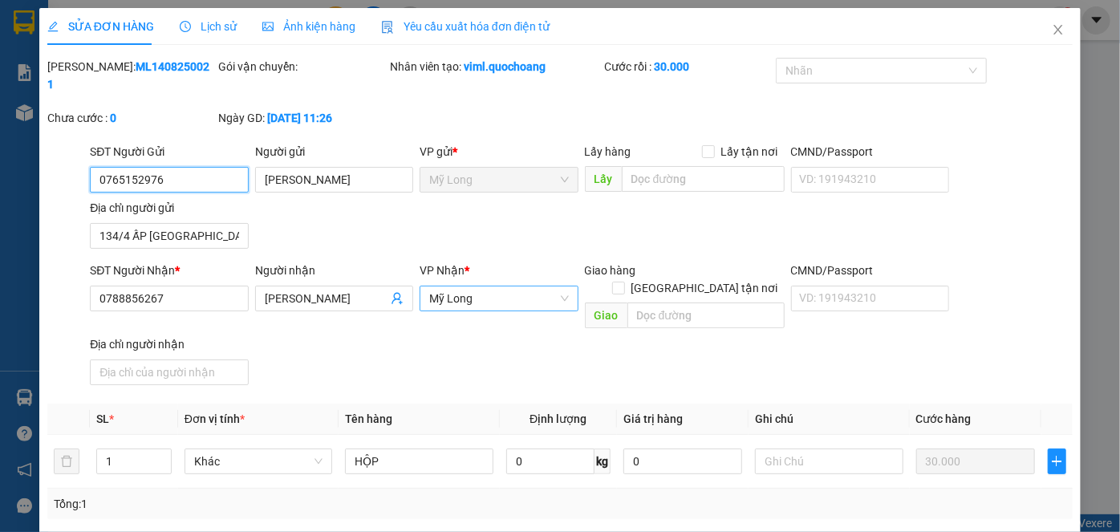
click at [500, 286] on span "Mỹ Long" at bounding box center [498, 298] width 139 height 24
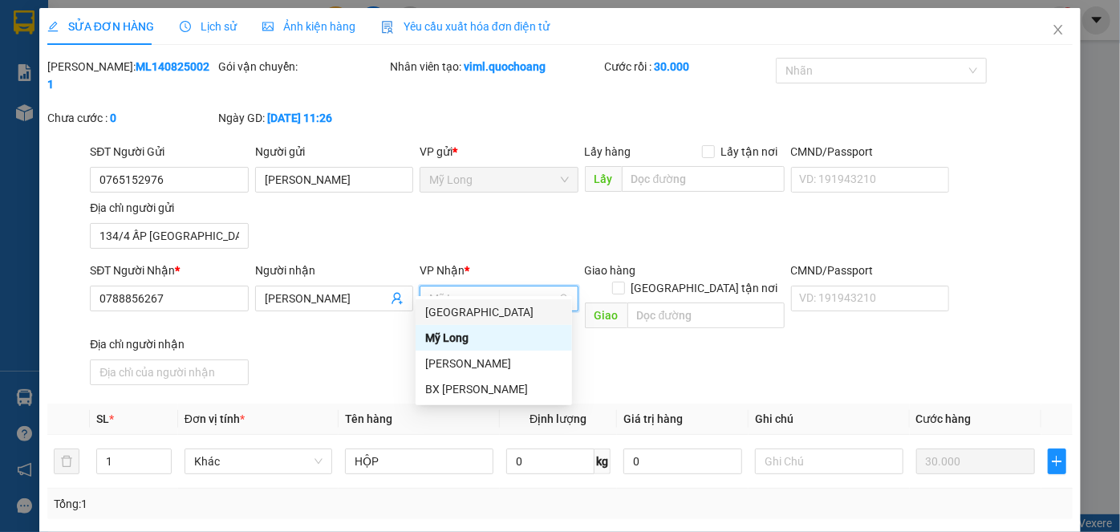
click at [496, 314] on div "Sài Gòn" at bounding box center [493, 312] width 137 height 18
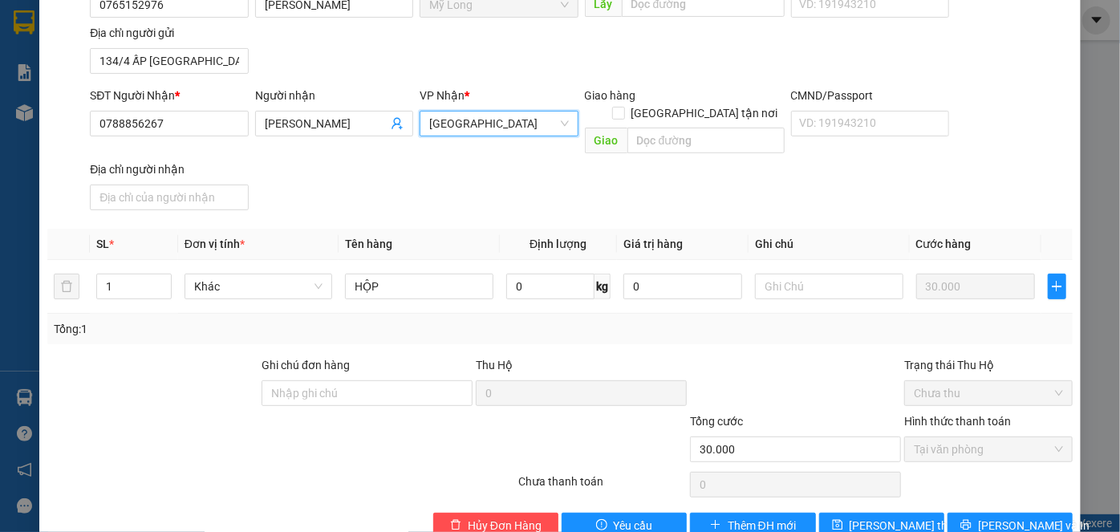
scroll to position [175, 0]
click at [888, 517] on span "Lưu thay đổi" at bounding box center [914, 526] width 128 height 18
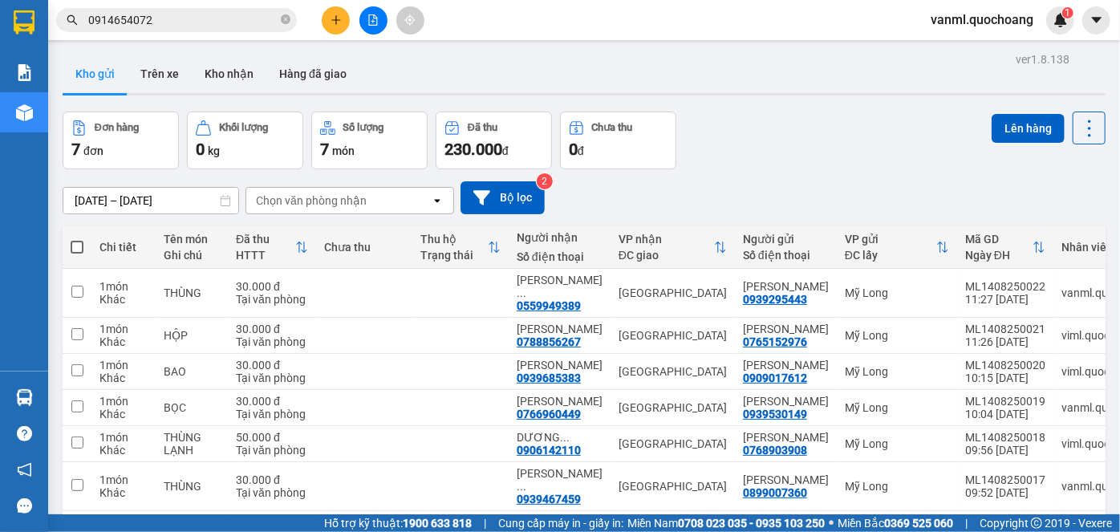
click at [71, 244] on span at bounding box center [77, 247] width 13 height 13
click at [77, 239] on input "checkbox" at bounding box center [77, 239] width 0 height 0
checkbox input "true"
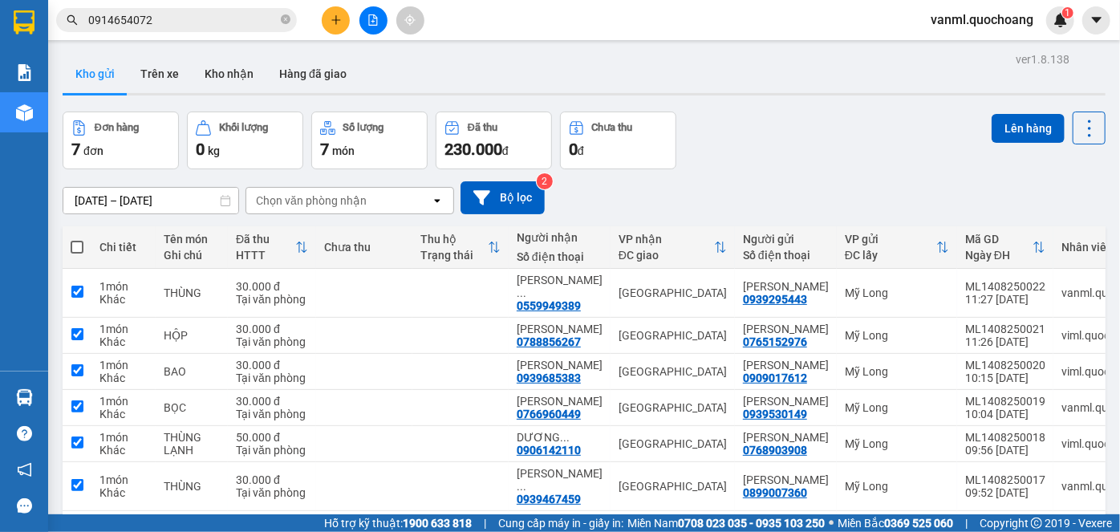
checkbox input "true"
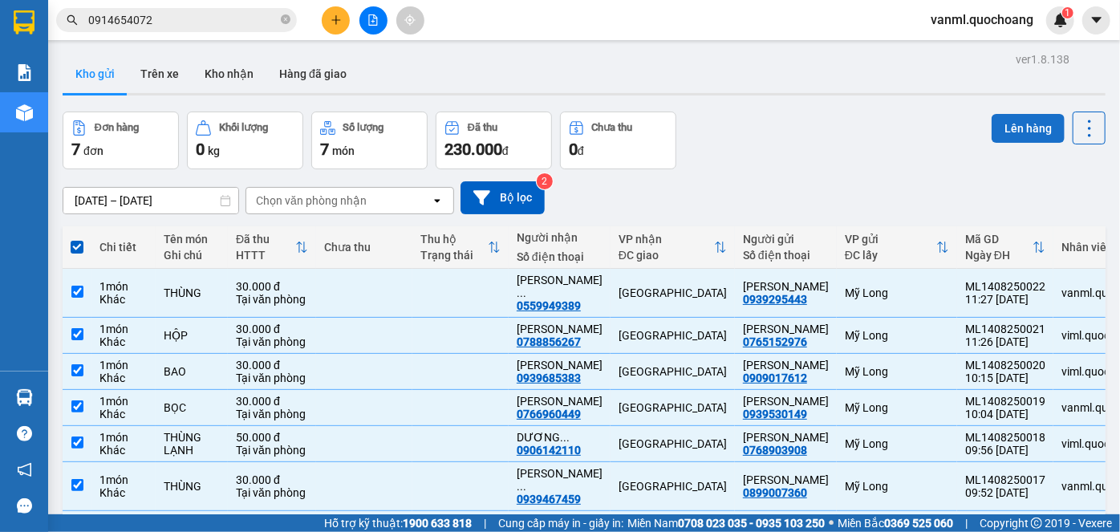
click at [1002, 122] on button "Lên hàng" at bounding box center [1028, 128] width 73 height 29
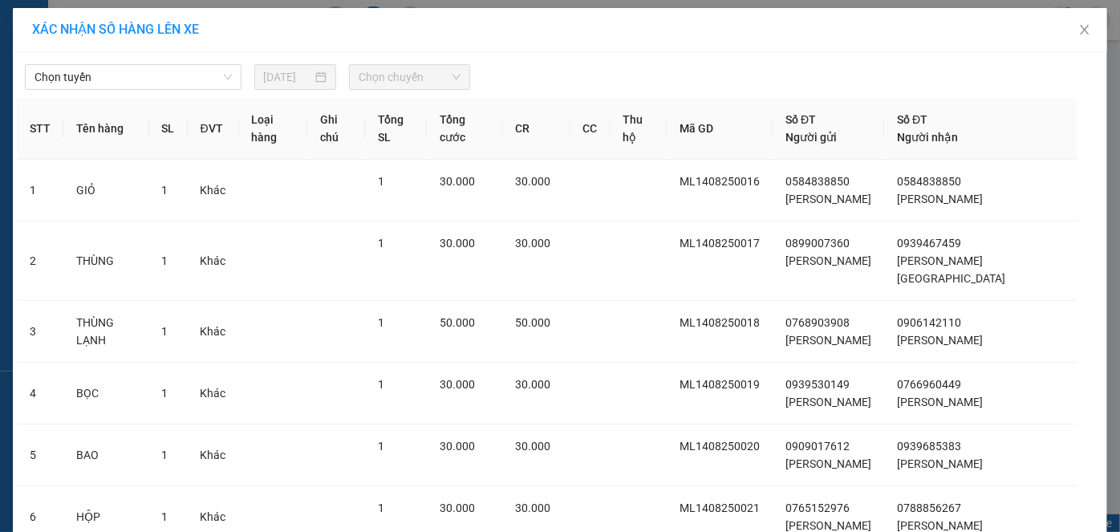
drag, startPoint x: 149, startPoint y: 79, endPoint x: 148, endPoint y: 91, distance: 11.3
click at [149, 79] on span "Chọn tuyến" at bounding box center [133, 77] width 197 height 24
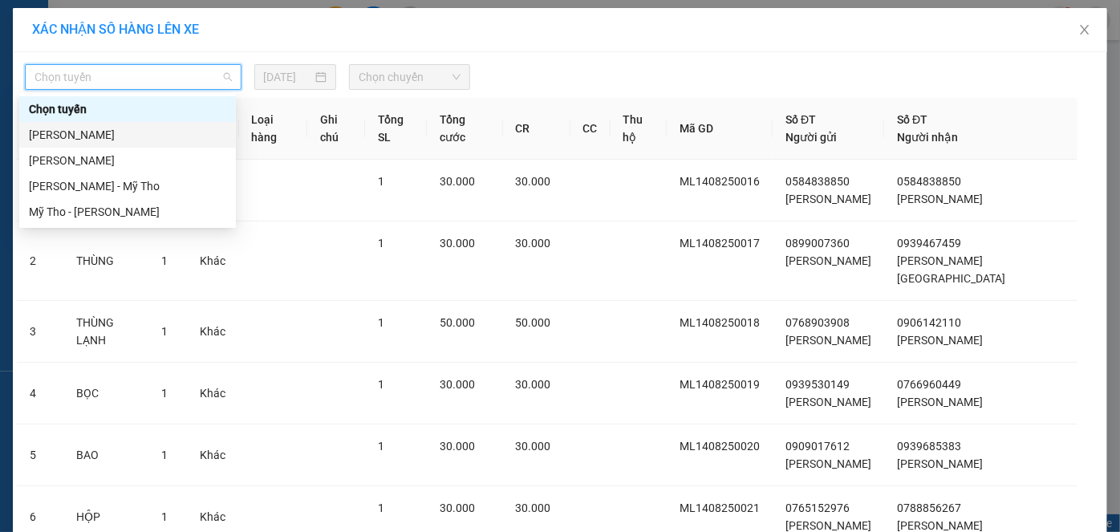
click at [136, 132] on div "Cao Lãnh - Hồ Chí Minh" at bounding box center [127, 135] width 197 height 18
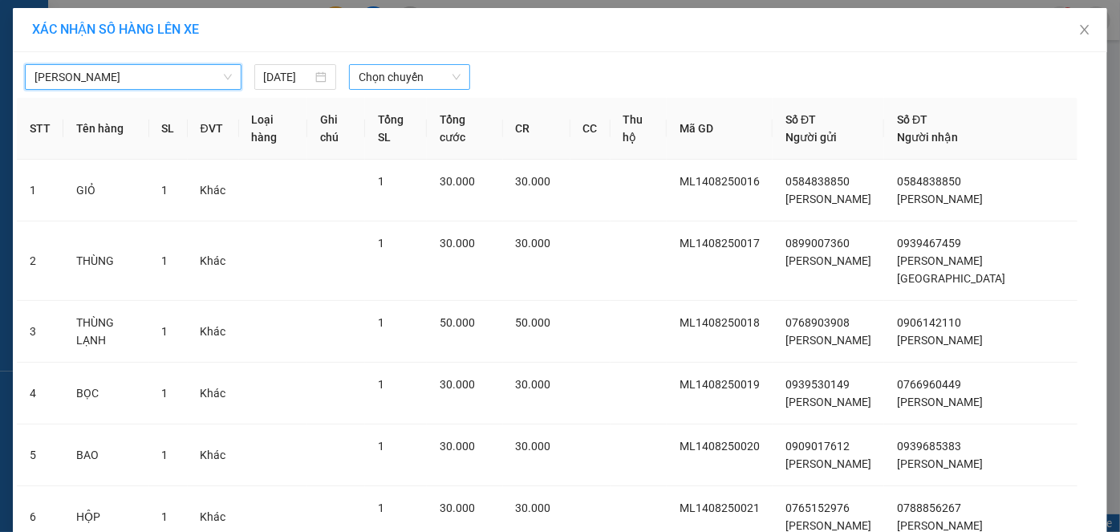
click at [372, 81] on span "Chọn chuyến" at bounding box center [410, 77] width 102 height 24
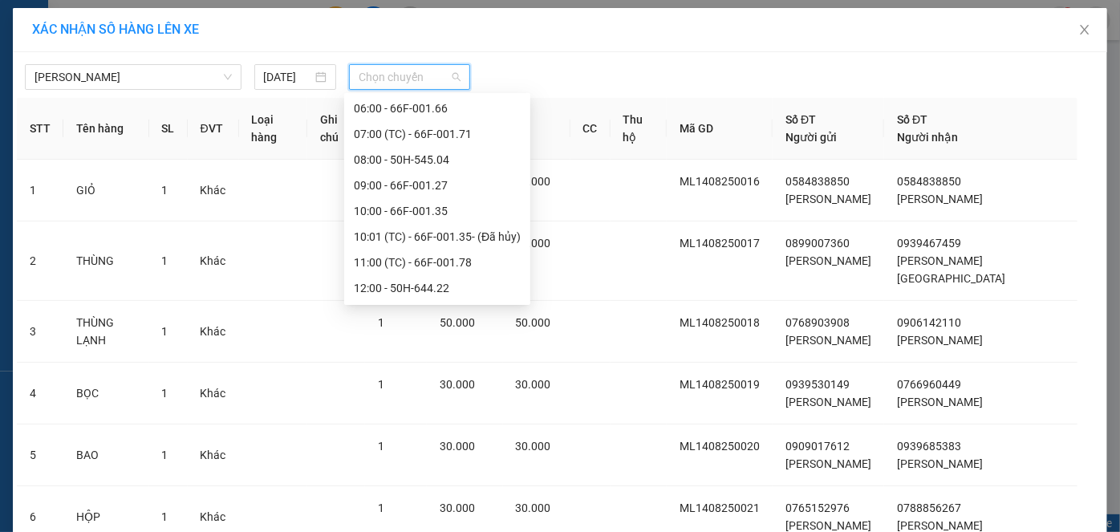
scroll to position [437, 0]
click at [404, 236] on div "11:00 (TC) - 66F-001.78" at bounding box center [437, 237] width 167 height 18
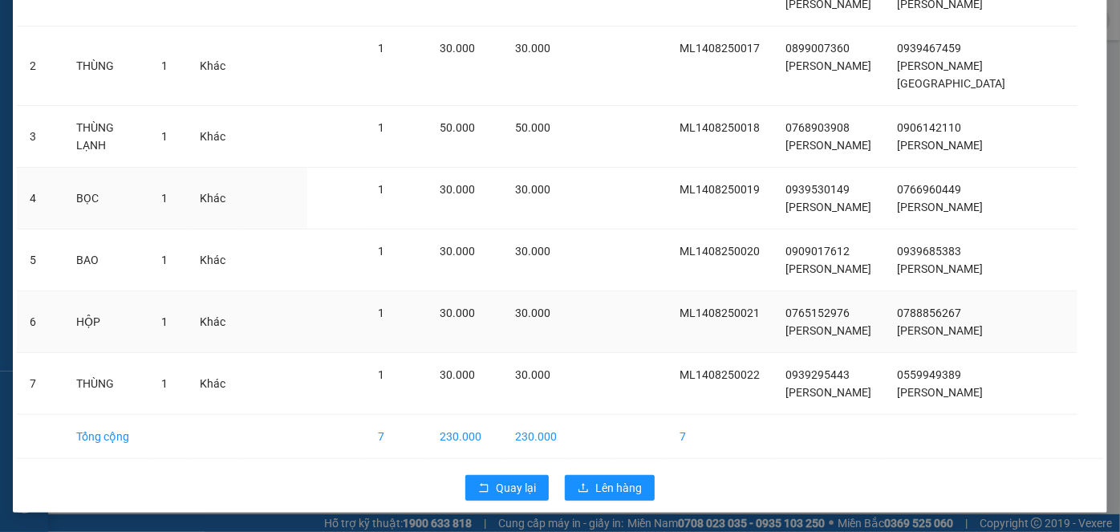
scroll to position [238, 0]
click at [611, 490] on span "Lên hàng" at bounding box center [618, 488] width 47 height 18
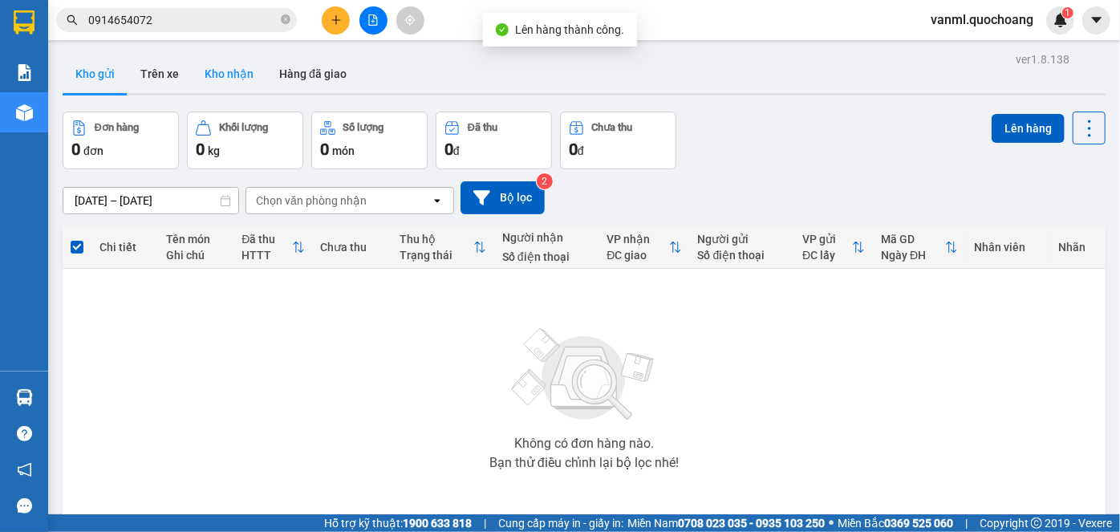
click at [226, 78] on button "Kho nhận" at bounding box center [229, 74] width 75 height 39
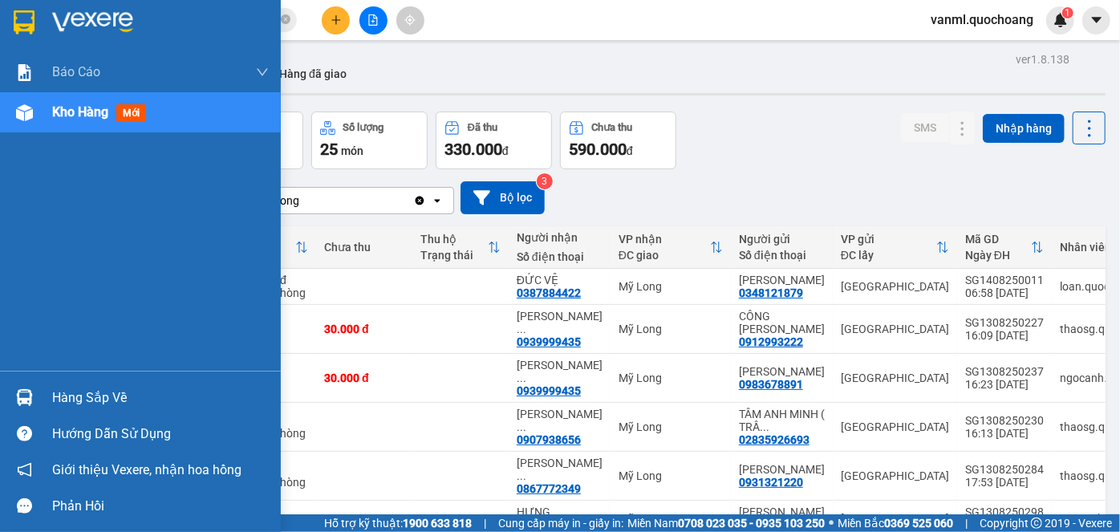
click at [104, 405] on div "Hàng sắp về" at bounding box center [160, 398] width 217 height 24
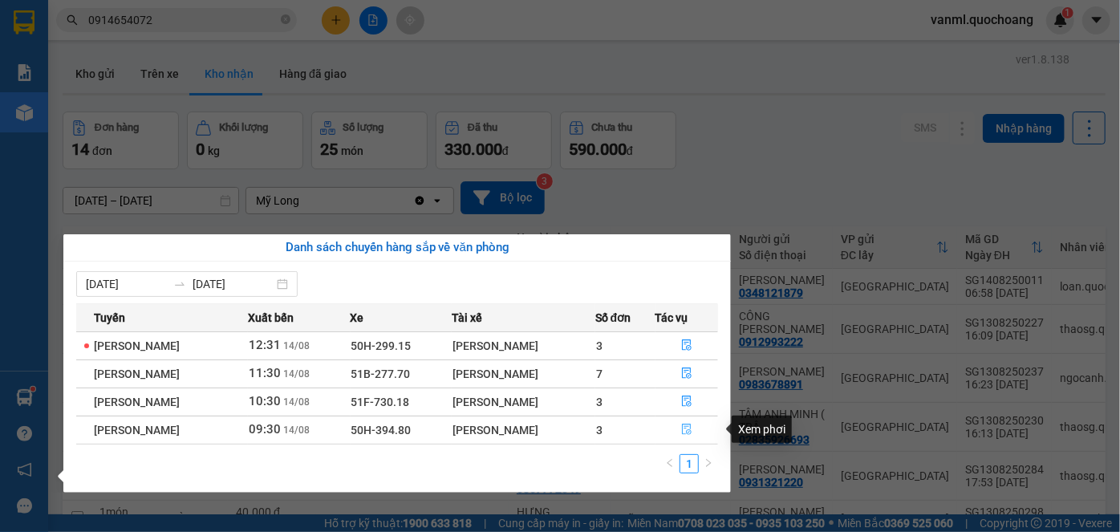
click at [692, 432] on icon "file-done" at bounding box center [687, 430] width 10 height 11
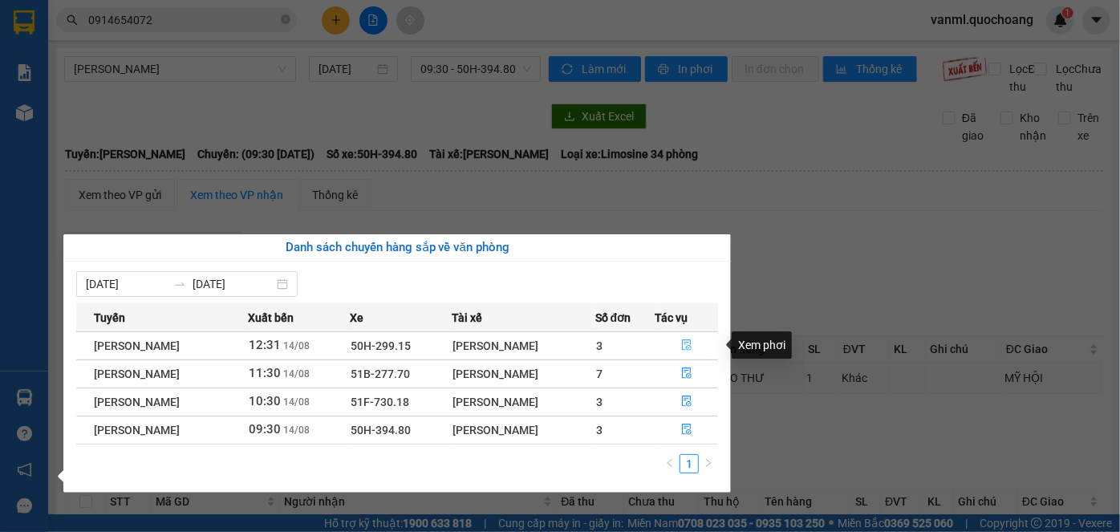
click at [687, 345] on icon "file-done" at bounding box center [687, 345] width 10 height 11
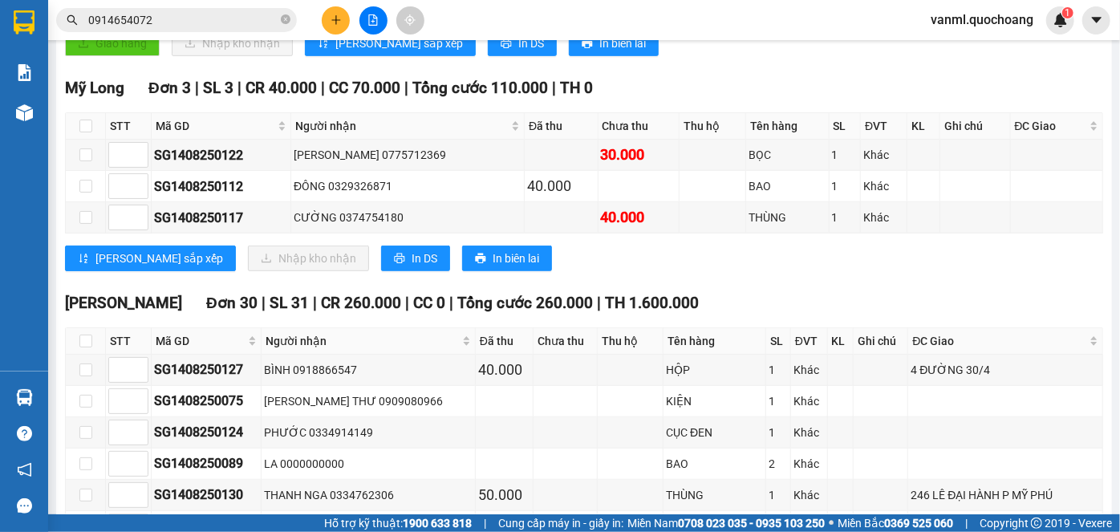
scroll to position [416, 0]
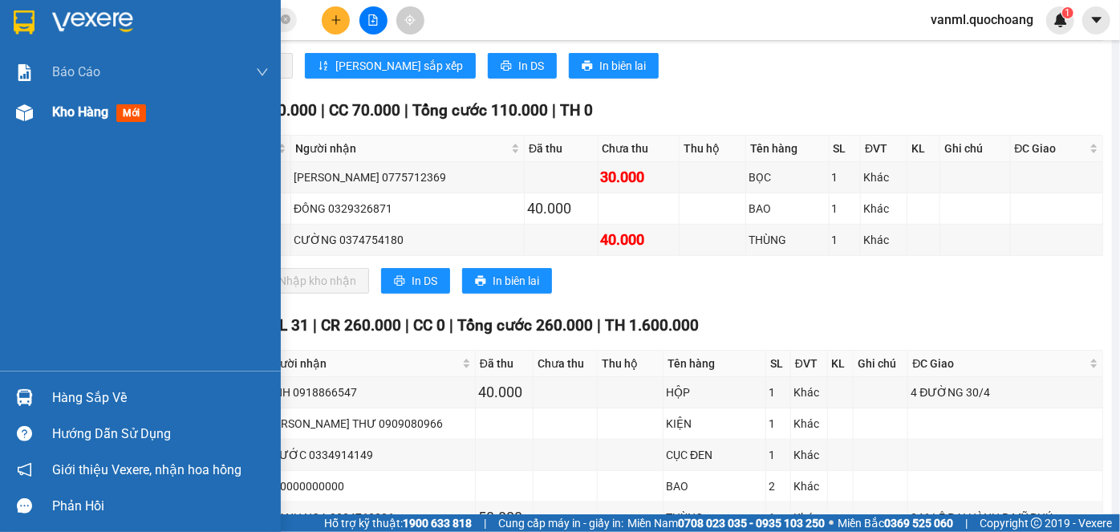
click at [79, 108] on span "Kho hàng" at bounding box center [80, 111] width 56 height 15
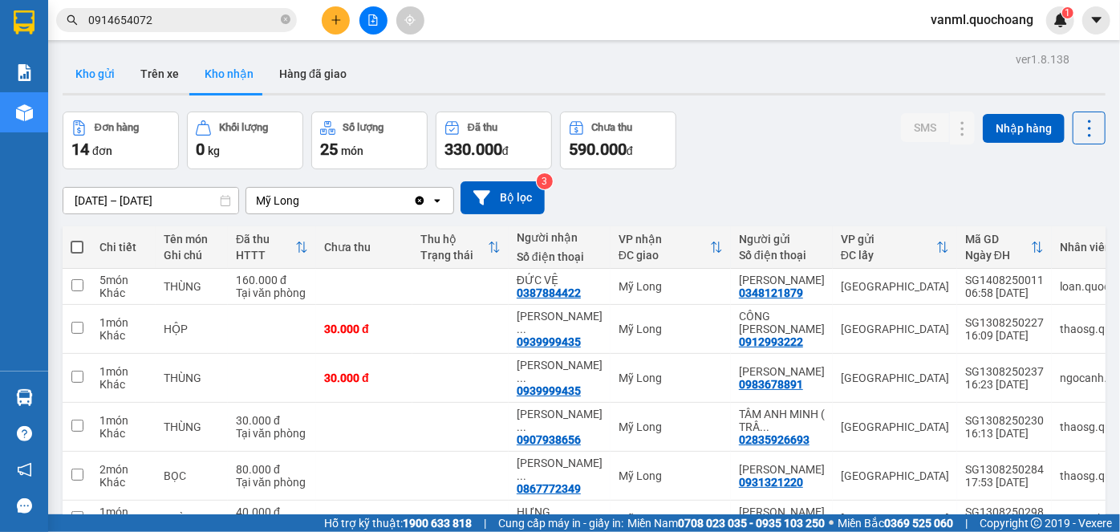
click at [103, 66] on button "Kho gửi" at bounding box center [95, 74] width 65 height 39
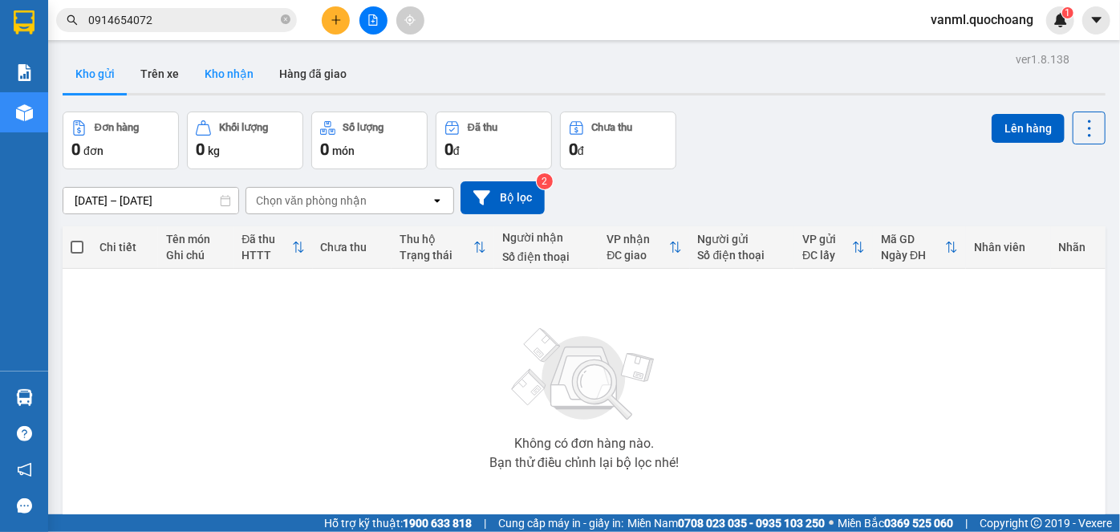
click at [212, 71] on button "Kho nhận" at bounding box center [229, 74] width 75 height 39
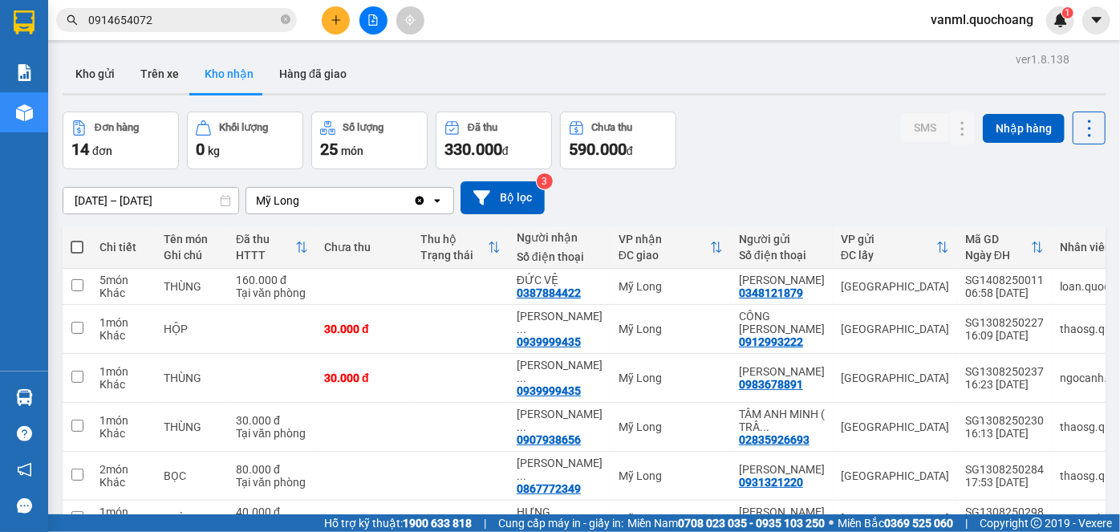
click at [335, 22] on icon "plus" at bounding box center [335, 19] width 1 height 9
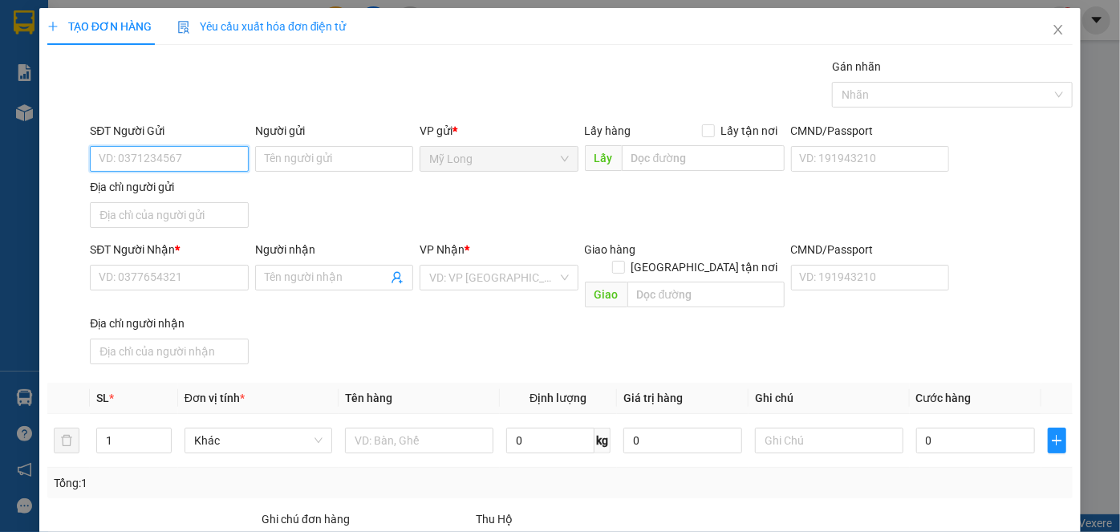
click at [179, 159] on input "SĐT Người Gửi" at bounding box center [169, 159] width 158 height 26
type input "0764625351"
click at [191, 191] on div "0764625351 - [PERSON_NAME]" at bounding box center [178, 190] width 158 height 18
type input "[PERSON_NAME]"
type input "0764625351"
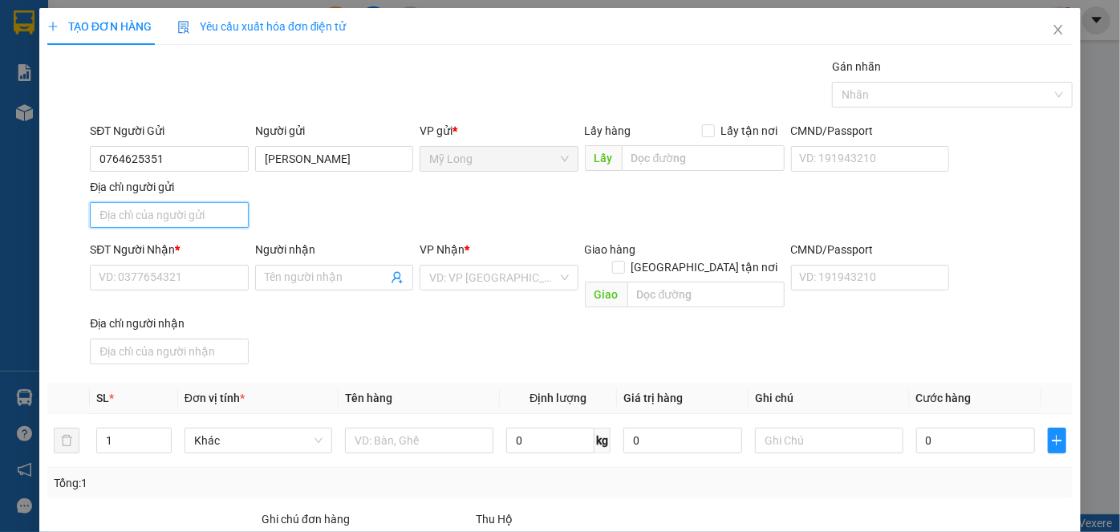
drag, startPoint x: 211, startPoint y: 224, endPoint x: 207, endPoint y: 217, distance: 8.3
click at [211, 224] on input "Địa chỉ người gửi" at bounding box center [169, 215] width 158 height 26
type input "A"
type input "Â"
type input "ẤP 3, [GEOGRAPHIC_DATA], [GEOGRAPHIC_DATA]"
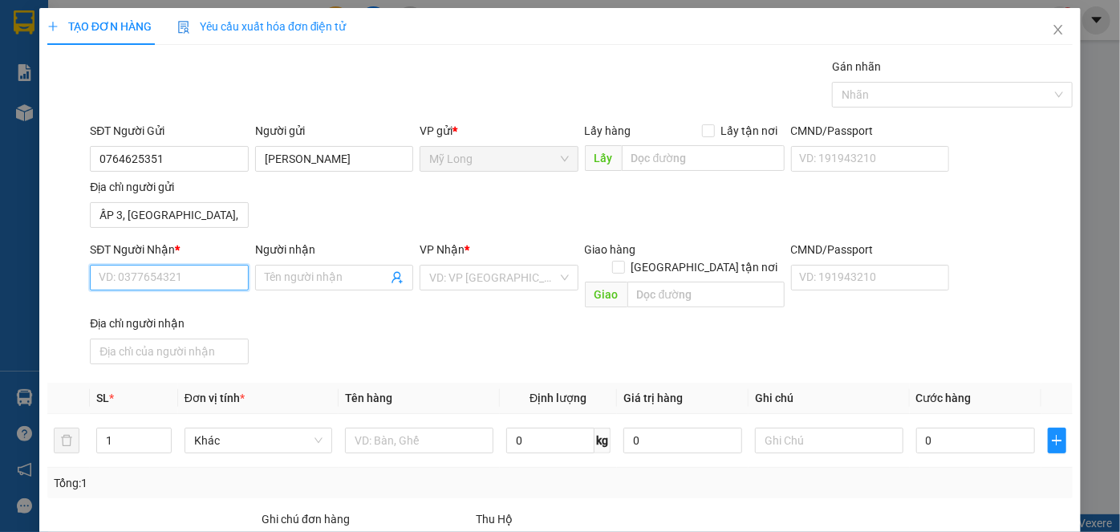
click at [181, 278] on input "SĐT Người Nhận *" at bounding box center [169, 278] width 158 height 26
type input "0934828241"
click at [160, 311] on div "0934828241 - TRÍ" at bounding box center [167, 308] width 137 height 18
type input "TRÍ"
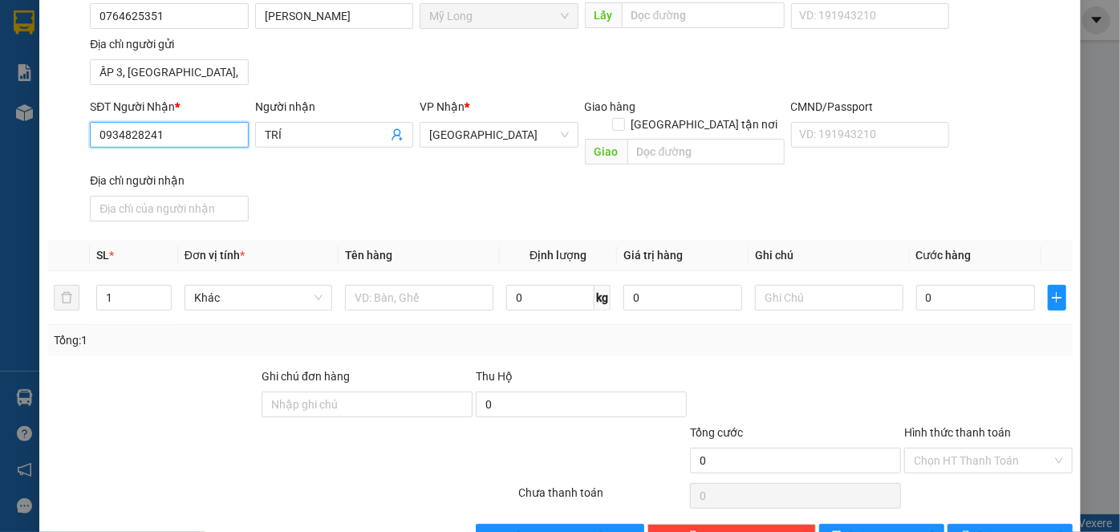
scroll to position [145, 0]
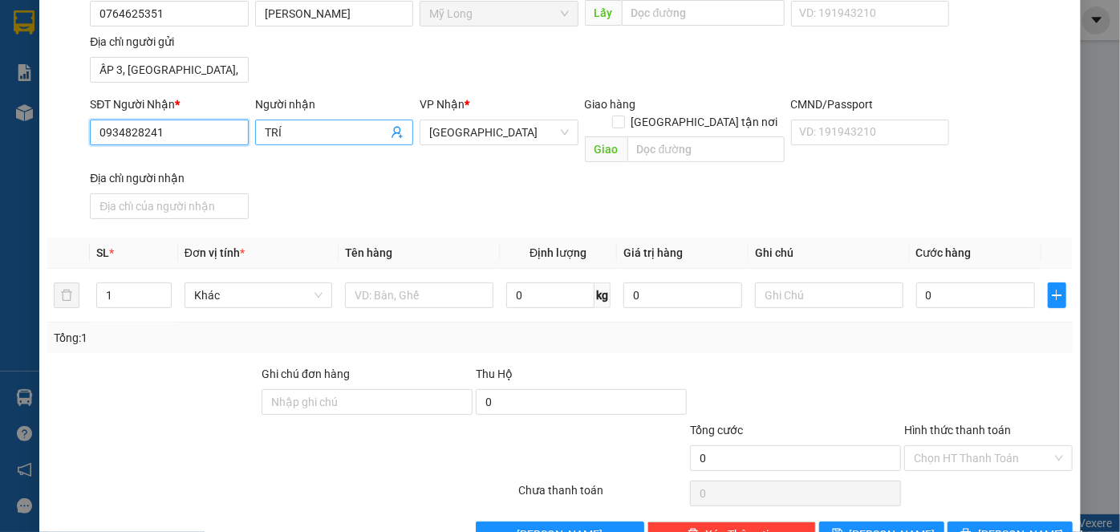
type input "0934828241"
click at [303, 128] on input "TRÍ" at bounding box center [326, 133] width 123 height 18
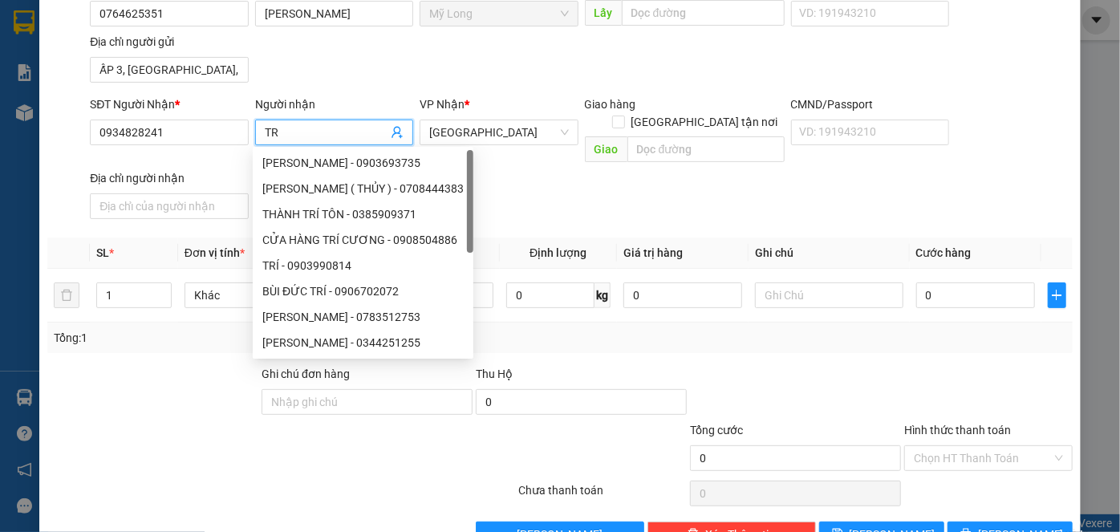
type input "T"
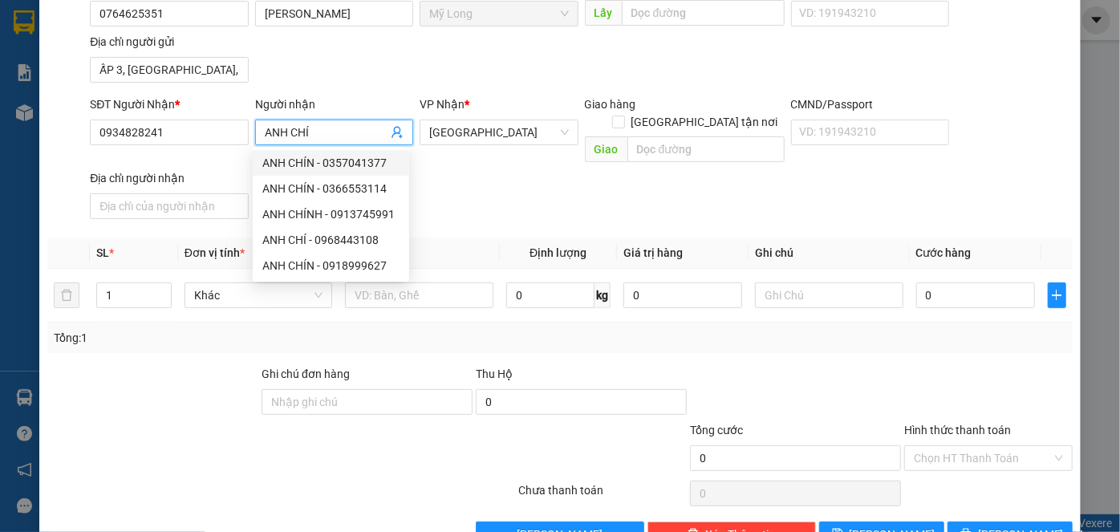
type input "ANH CHÍ"
click at [502, 182] on div "SĐT Người Nhận * 0934828241 Người nhận ANH CHÍ VP Nhận * [GEOGRAPHIC_DATA] Giao…" at bounding box center [581, 160] width 989 height 130
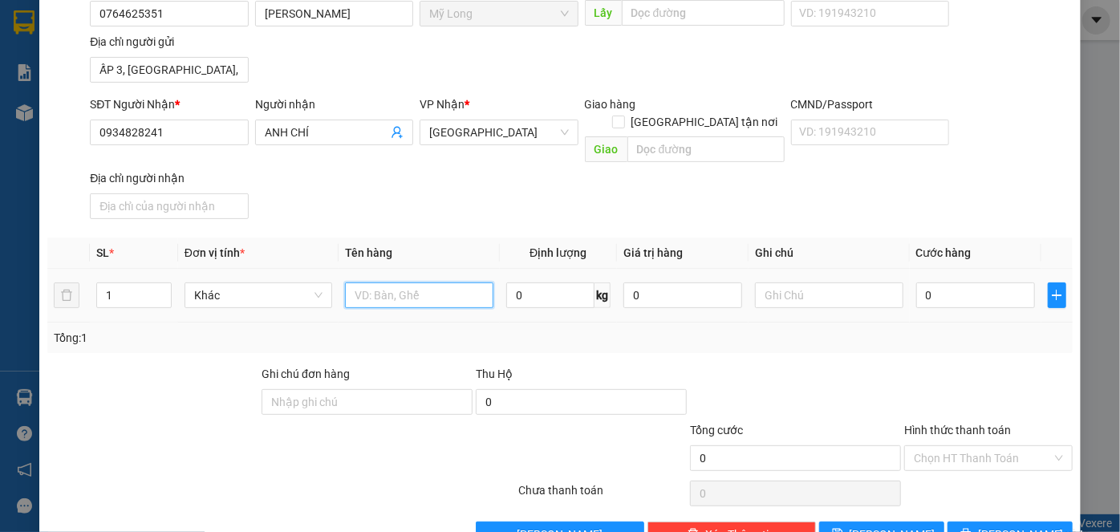
click at [396, 282] on input "text" at bounding box center [419, 295] width 148 height 26
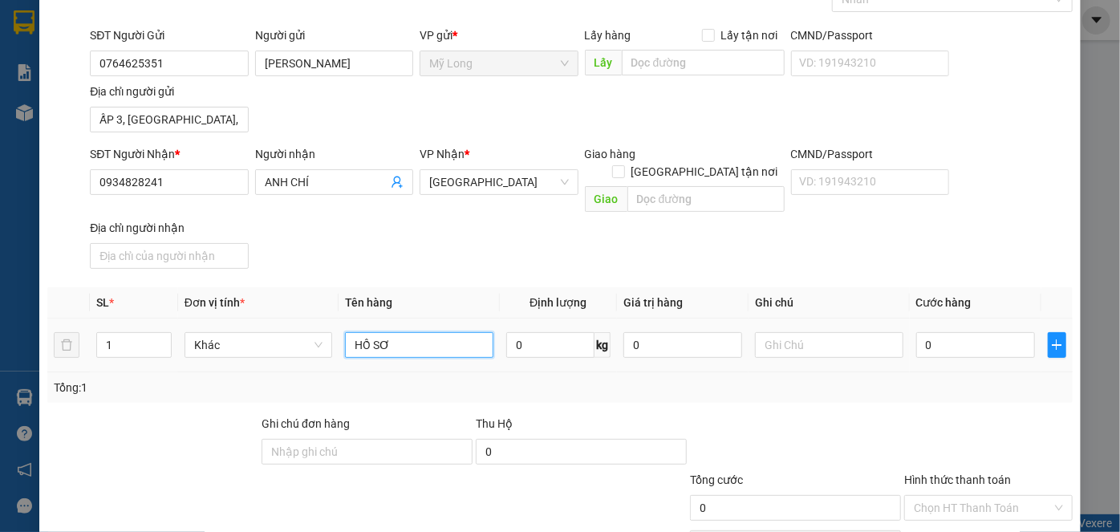
scroll to position [72, 0]
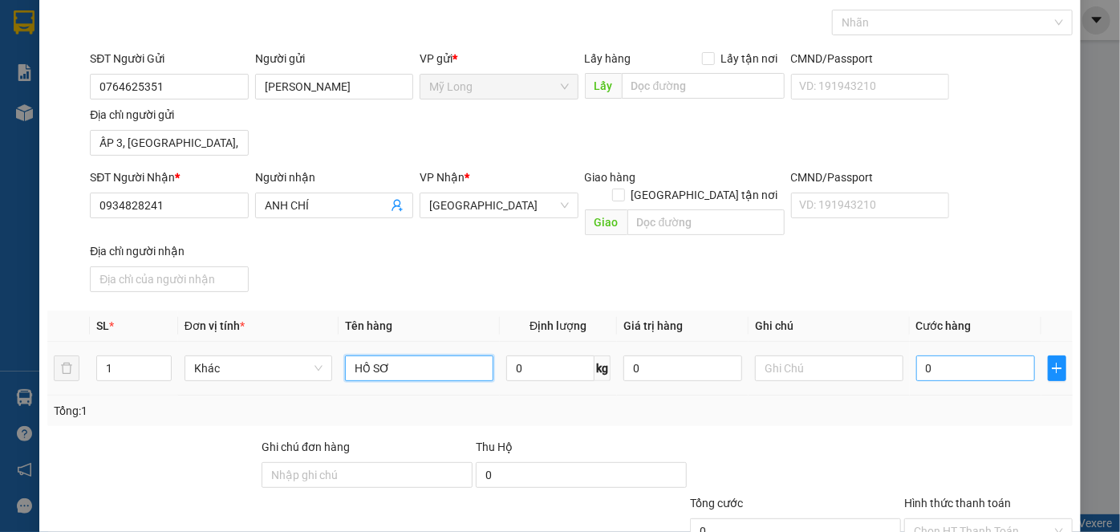
type input "HỒ SƠ"
click at [942, 356] on input "0" at bounding box center [975, 369] width 119 height 26
type input "3"
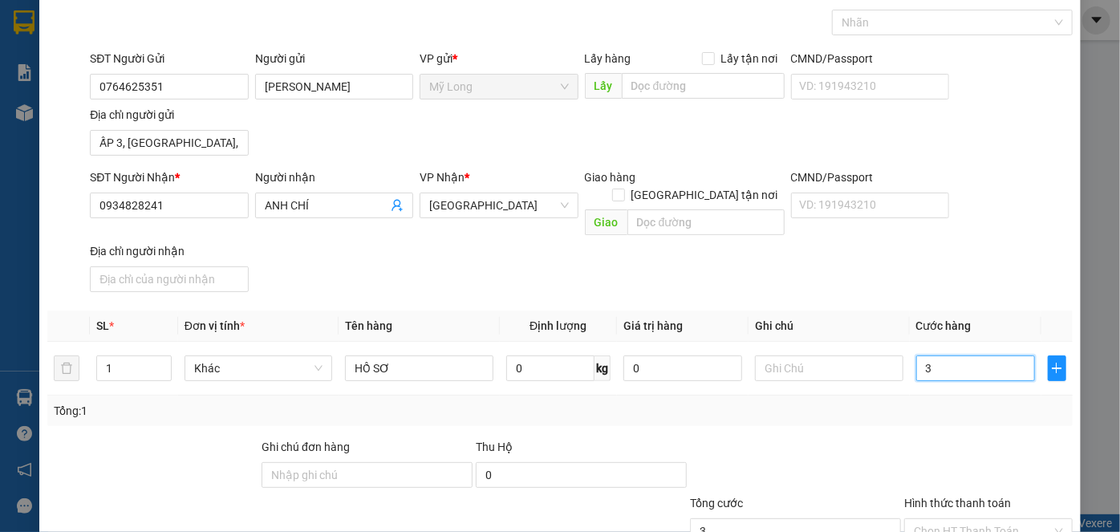
type input "30"
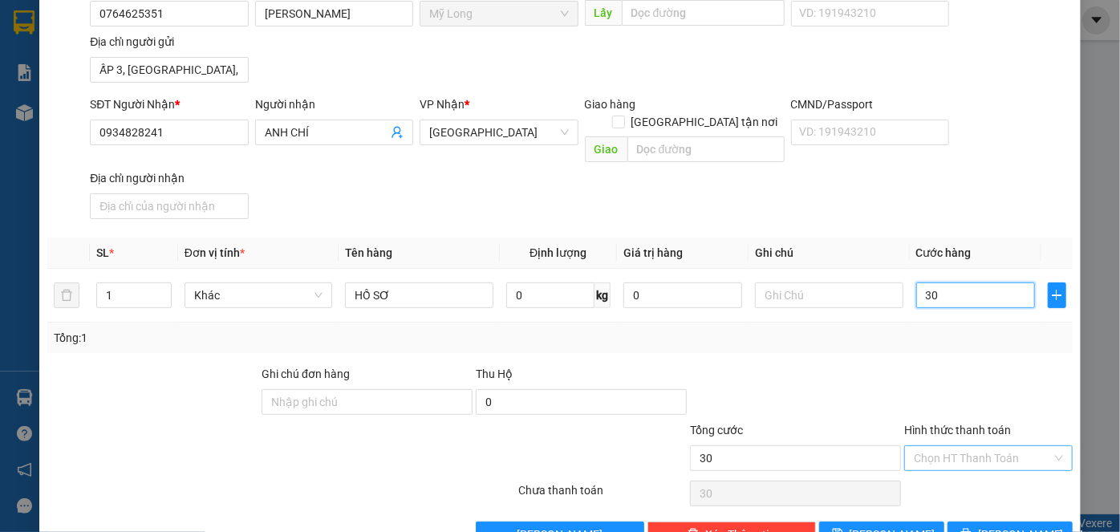
scroll to position [171, 0]
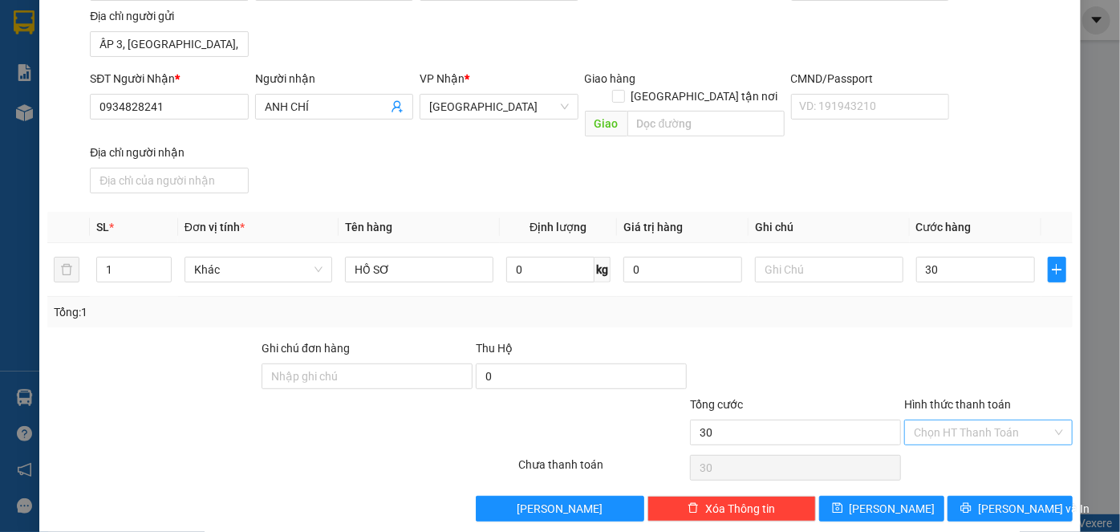
type input "30.000"
drag, startPoint x: 964, startPoint y: 403, endPoint x: 961, endPoint y: 424, distance: 21.1
click at [964, 421] on input "Hình thức thanh toán" at bounding box center [983, 433] width 138 height 24
click at [955, 442] on div "Tại văn phòng" at bounding box center [980, 445] width 148 height 18
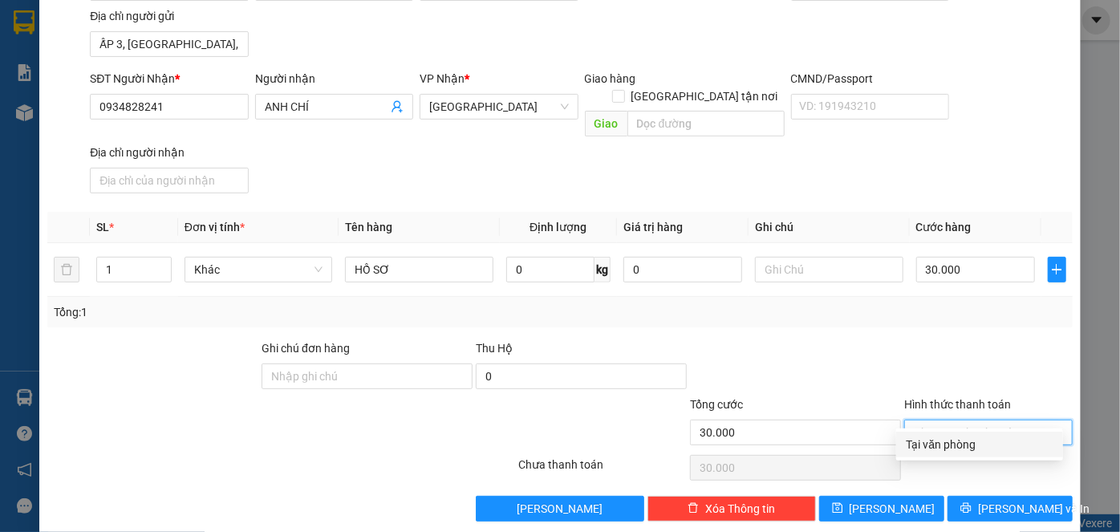
type input "0"
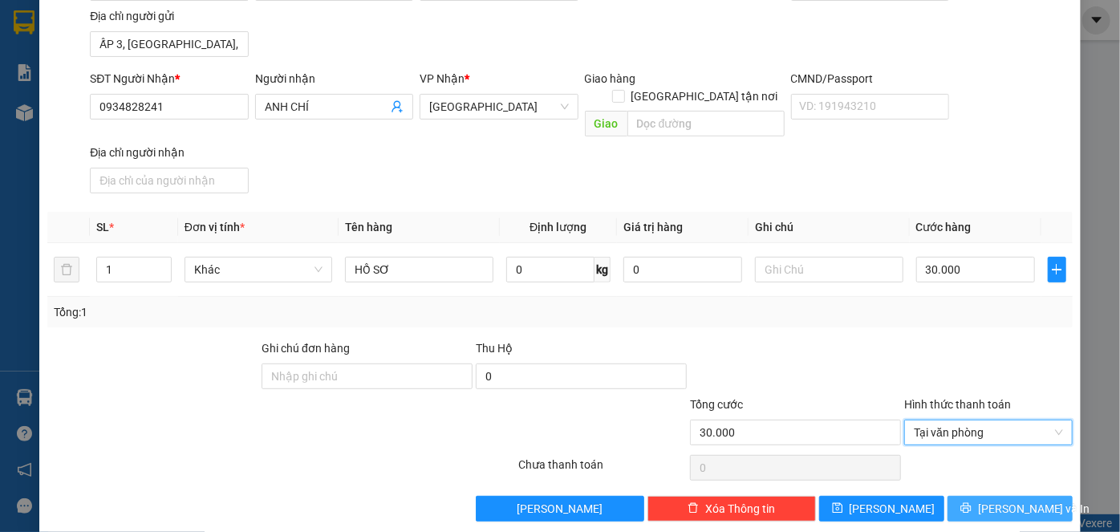
drag, startPoint x: 997, startPoint y: 492, endPoint x: 948, endPoint y: 509, distance: 51.8
click at [995, 500] on span "[PERSON_NAME] và In" at bounding box center [1034, 509] width 112 height 18
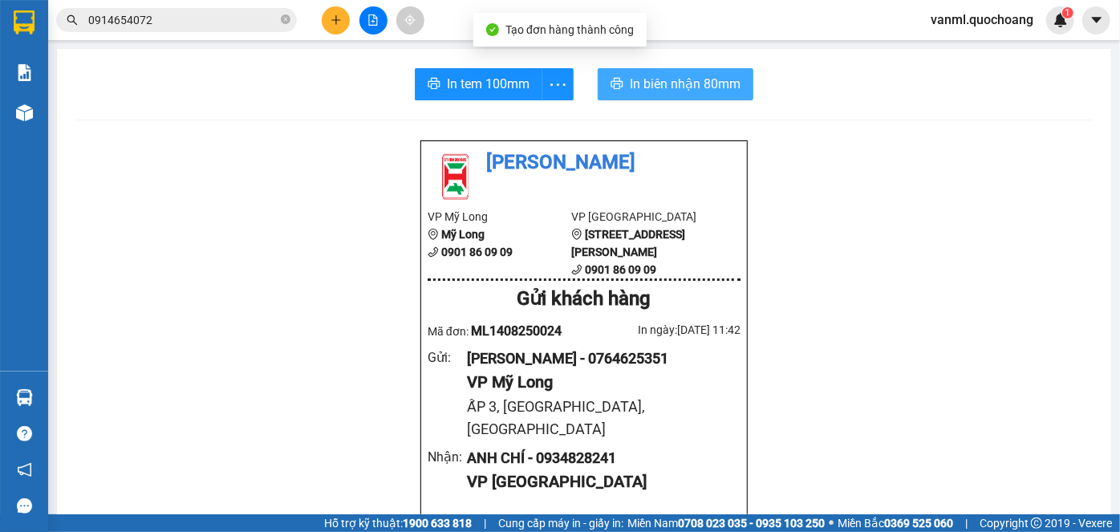
click at [671, 84] on span "In biên nhận 80mm" at bounding box center [685, 84] width 111 height 20
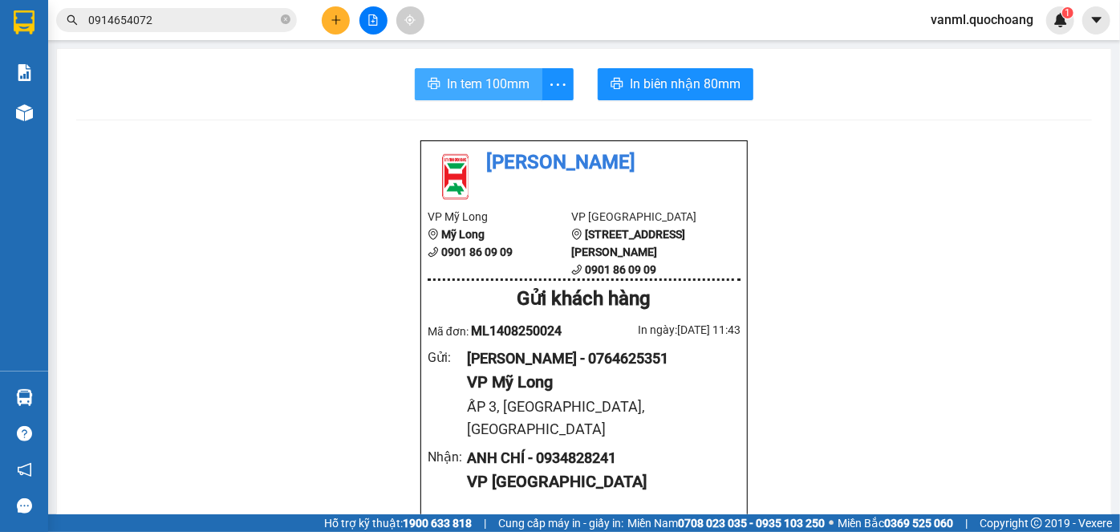
click at [506, 88] on span "In tem 100mm" at bounding box center [488, 84] width 83 height 20
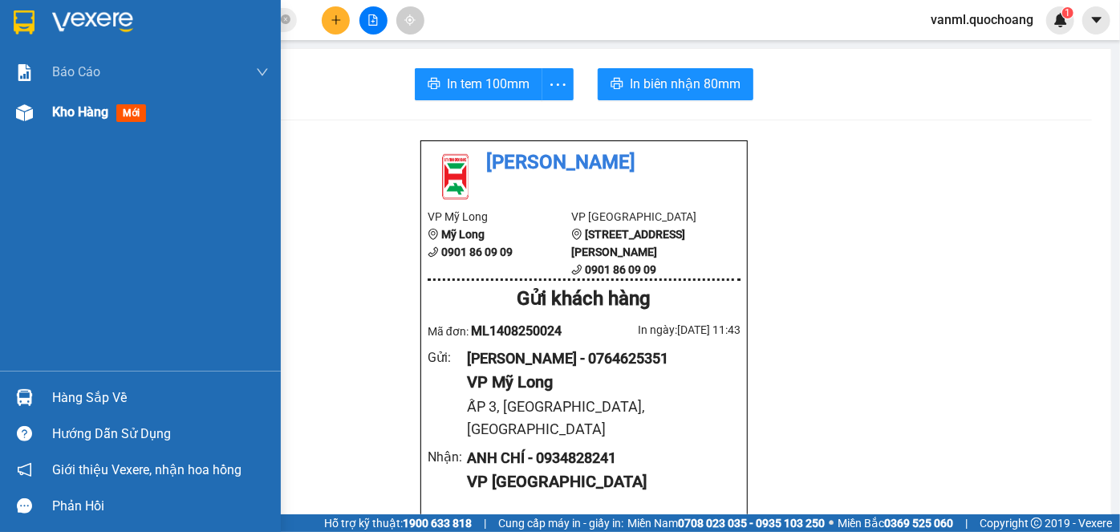
click at [70, 118] on span "Kho hàng" at bounding box center [80, 111] width 56 height 15
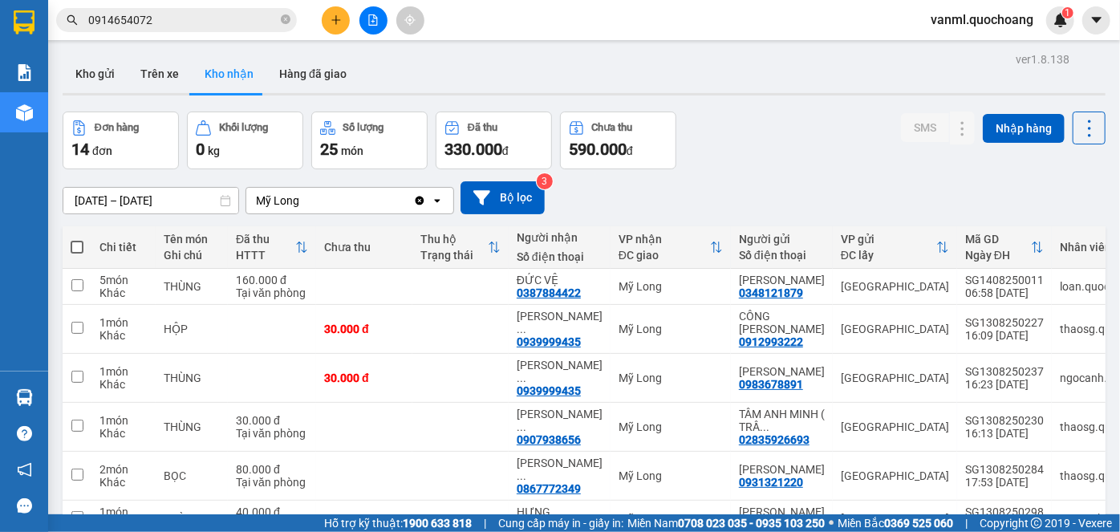
drag, startPoint x: 108, startPoint y: 73, endPoint x: 220, endPoint y: 121, distance: 122.2
click at [108, 72] on button "Kho gửi" at bounding box center [95, 74] width 65 height 39
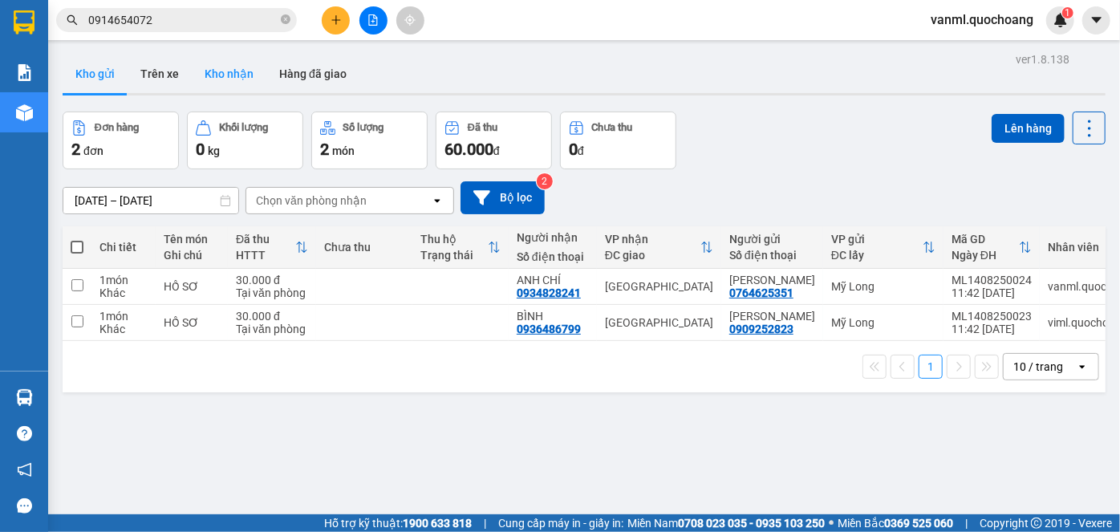
click at [212, 77] on button "Kho nhận" at bounding box center [229, 74] width 75 height 39
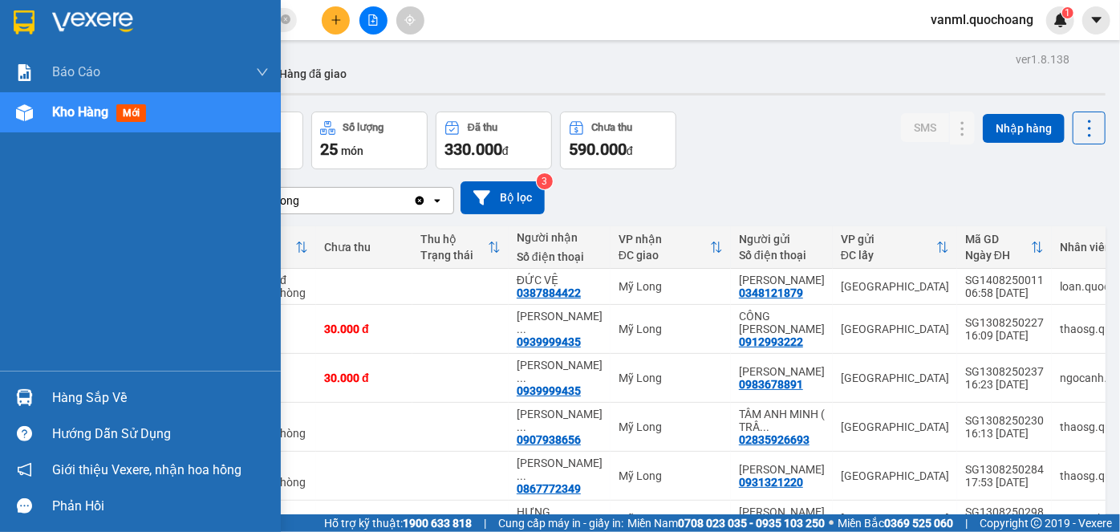
drag, startPoint x: 62, startPoint y: 388, endPoint x: 90, endPoint y: 385, distance: 28.2
click at [62, 388] on div "Hàng sắp về" at bounding box center [160, 398] width 217 height 24
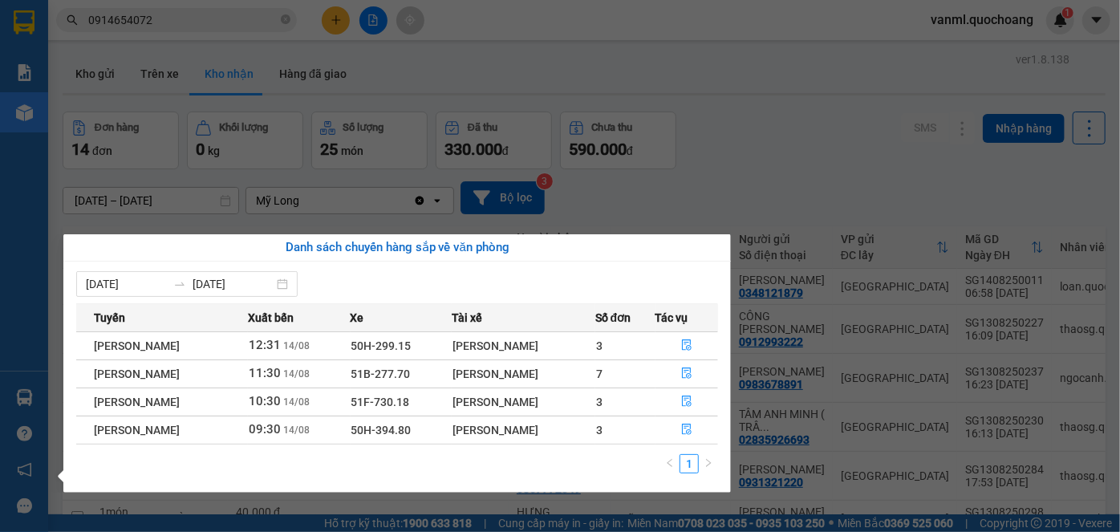
click at [746, 218] on section "Kết quả tìm kiếm ( 8 ) Bộ lọc Mã ĐH Trạng thái Món hàng Thu hộ Tổng cước Chưa c…" at bounding box center [560, 266] width 1120 height 532
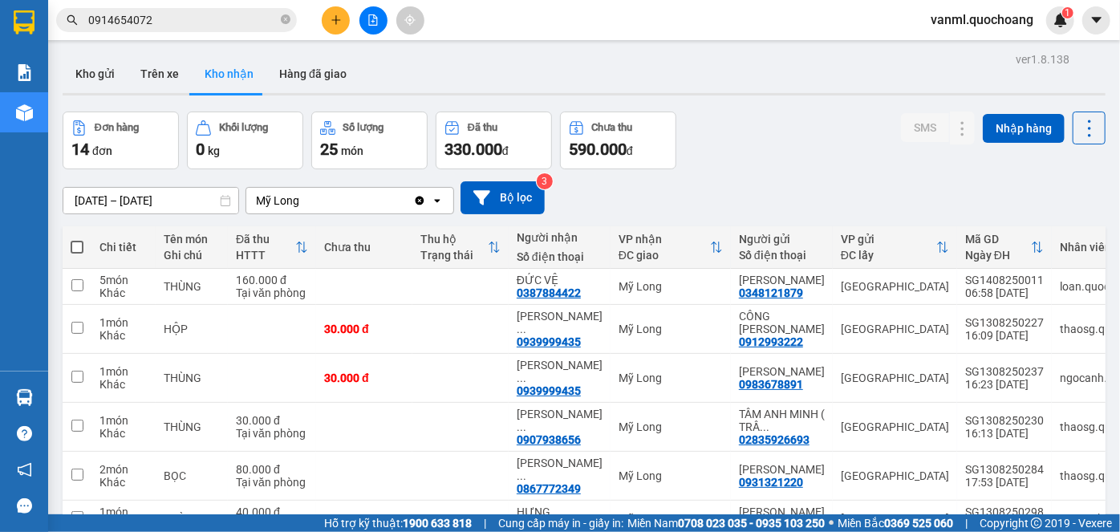
click at [339, 15] on icon "plus" at bounding box center [336, 19] width 11 height 11
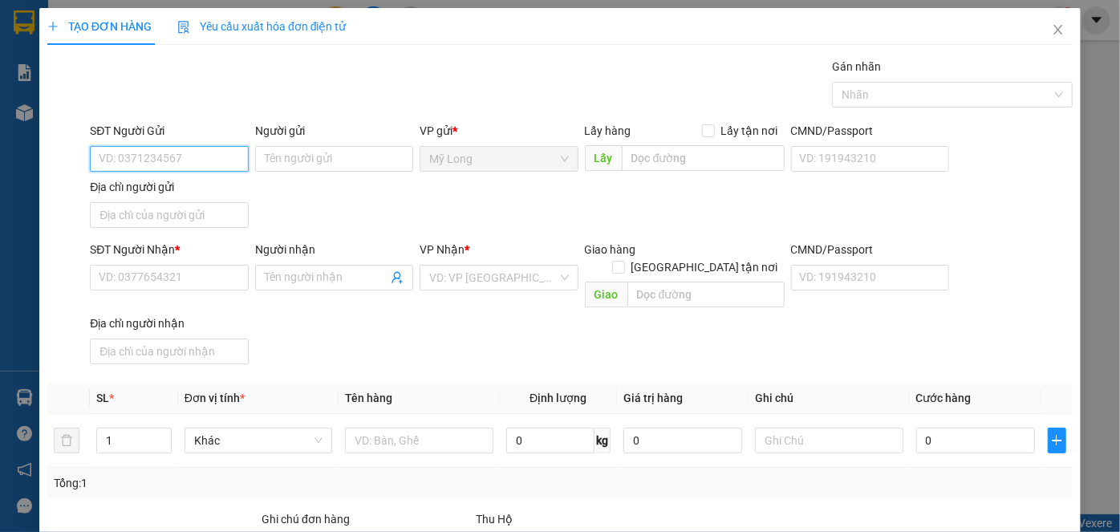
click at [193, 160] on input "SĐT Người Gửi" at bounding box center [169, 159] width 158 height 26
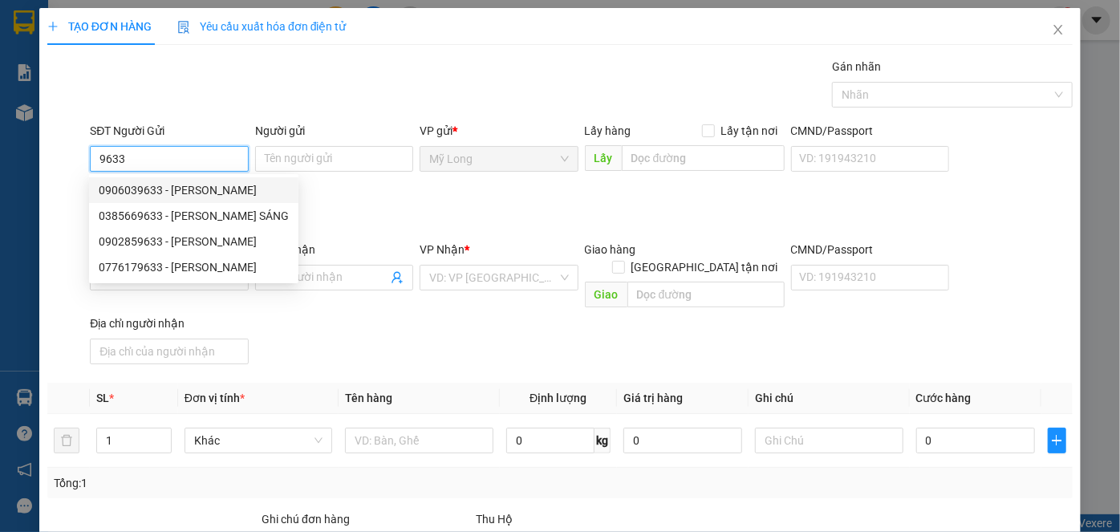
click at [200, 180] on div "0906039633 - [PERSON_NAME]" at bounding box center [193, 190] width 209 height 26
type input "0906039633"
type input "[PERSON_NAME]"
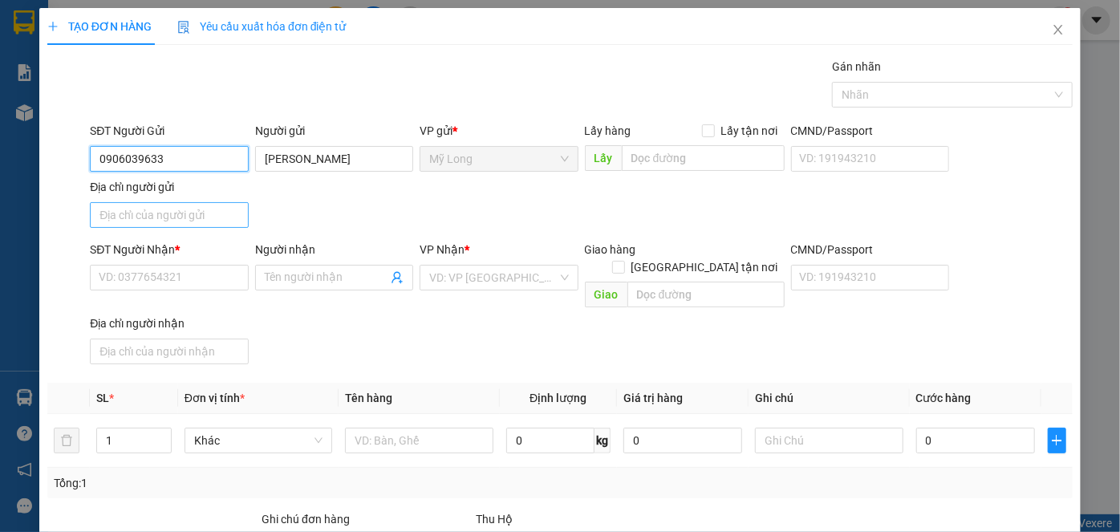
type input "0906039633"
click at [141, 211] on input "Địa chỉ người gửi" at bounding box center [169, 215] width 158 height 26
type input "145 TỔ 7, ẤP 3, [GEOGRAPHIC_DATA], [GEOGRAPHIC_DATA]"
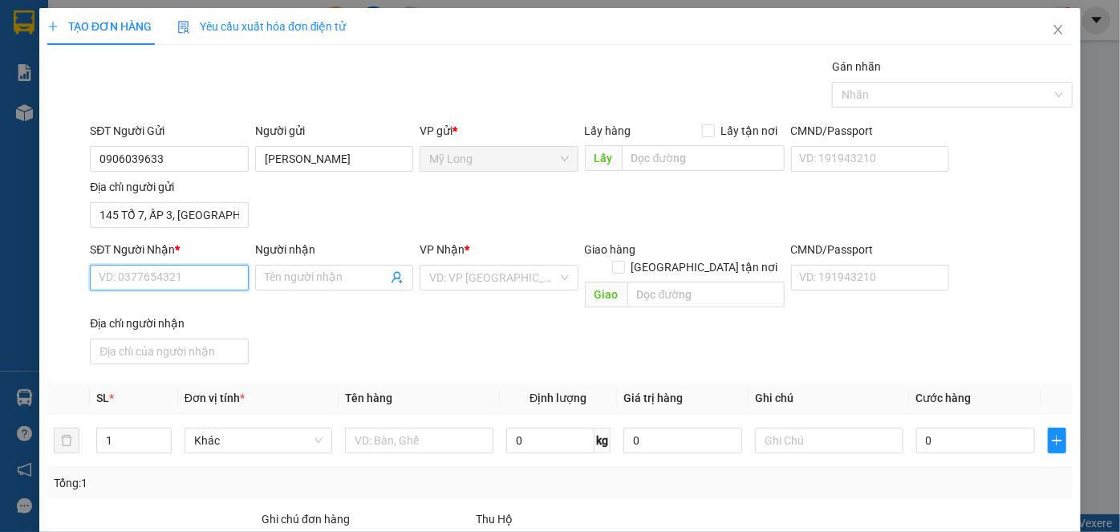
click at [203, 274] on input "SĐT Người Nhận *" at bounding box center [169, 278] width 158 height 26
type input "0934168335"
click at [234, 311] on div "0934168335 - [PERSON_NAME]" at bounding box center [178, 308] width 158 height 18
type input "[PERSON_NAME]"
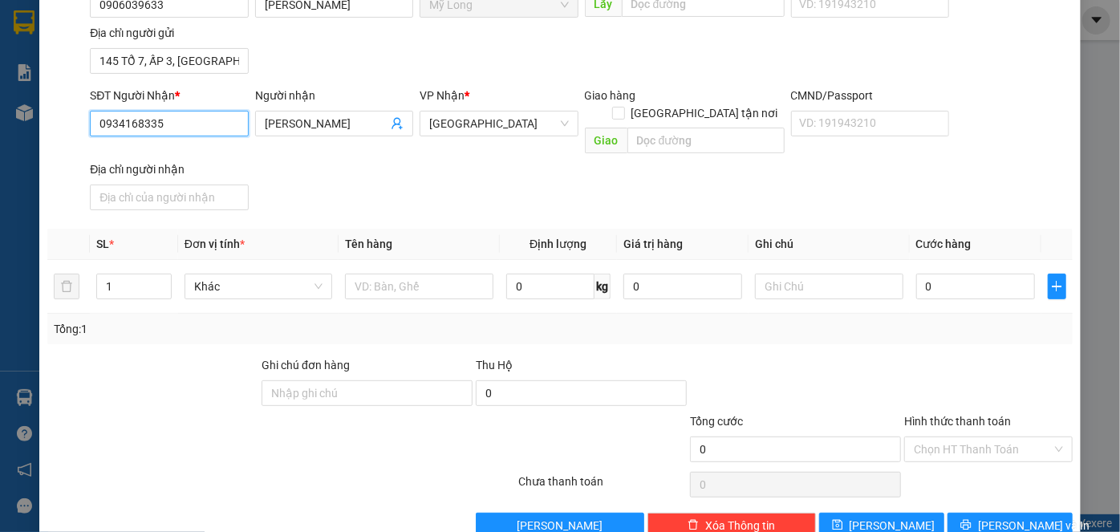
scroll to position [171, 0]
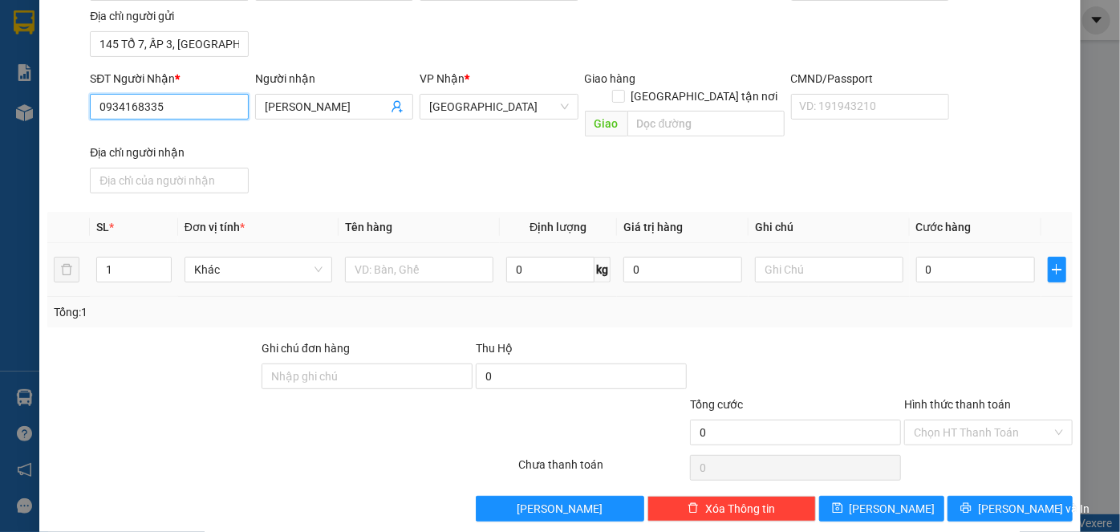
type input "0934168335"
drag, startPoint x: 425, startPoint y: 223, endPoint x: 420, endPoint y: 237, distance: 14.8
click at [425, 243] on td at bounding box center [419, 270] width 161 height 54
click at [412, 257] on input "text" at bounding box center [419, 270] width 148 height 26
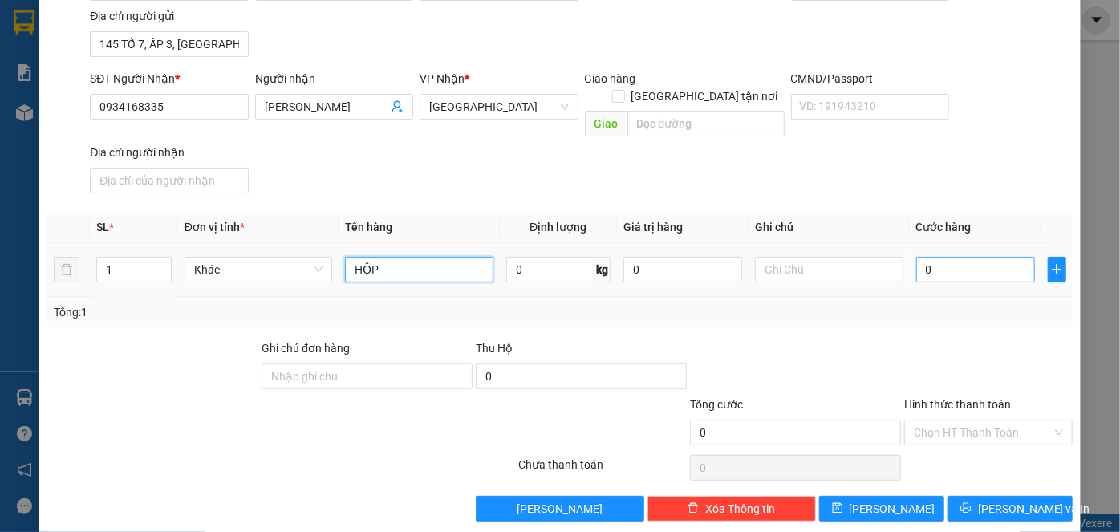
type input "HỘP"
click at [957, 257] on input "0" at bounding box center [975, 270] width 119 height 26
type input "2"
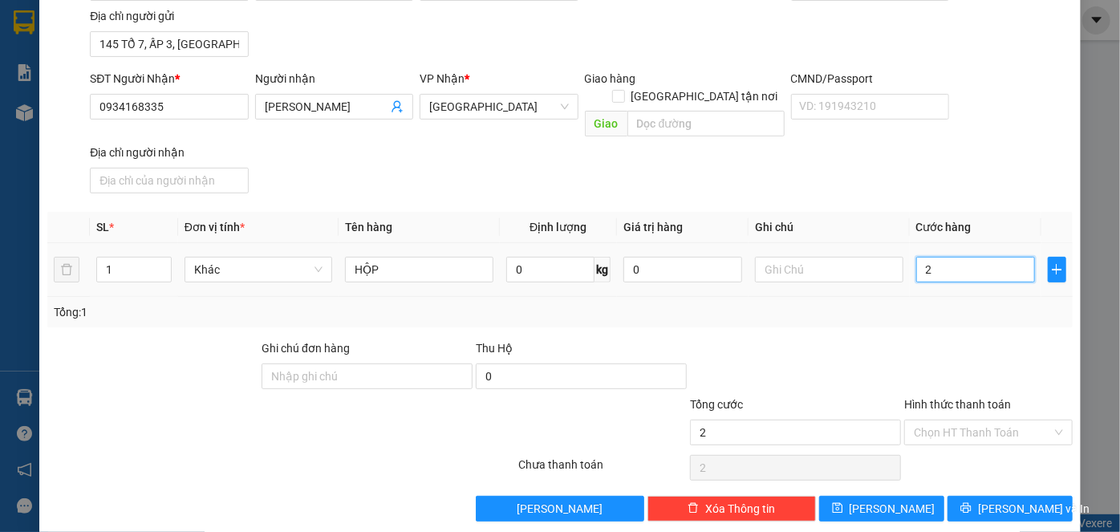
type input "20"
type input "2"
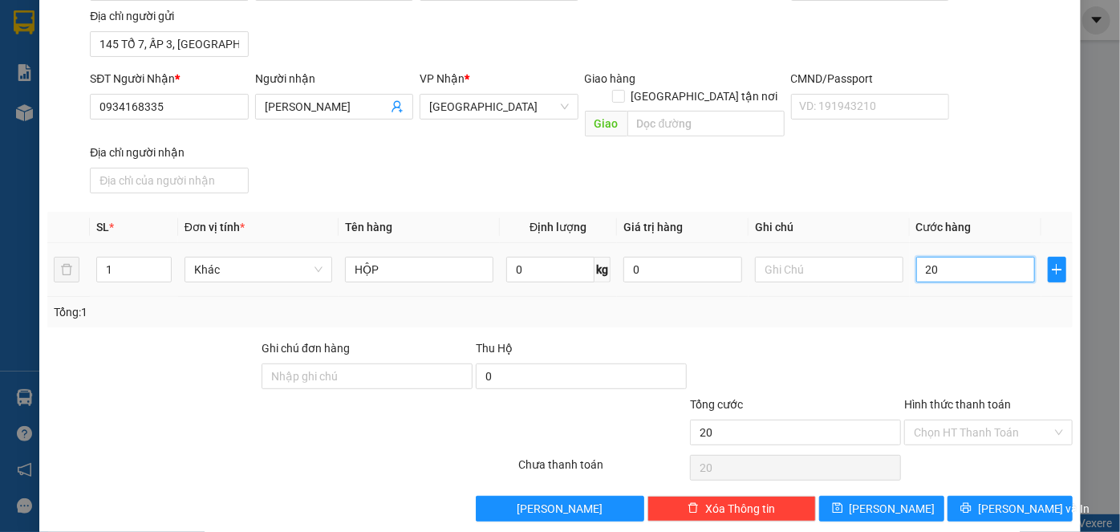
type input "2"
type input "0"
type input "03"
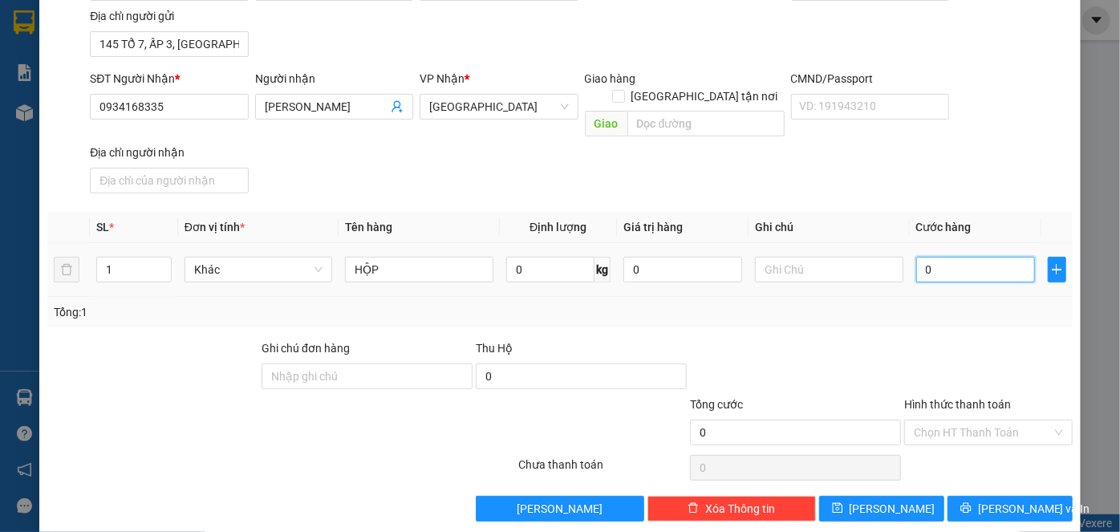
type input "3"
click at [922, 257] on input "03" at bounding box center [975, 270] width 119 height 26
click at [929, 257] on input "3" at bounding box center [975, 270] width 119 height 26
type input "30"
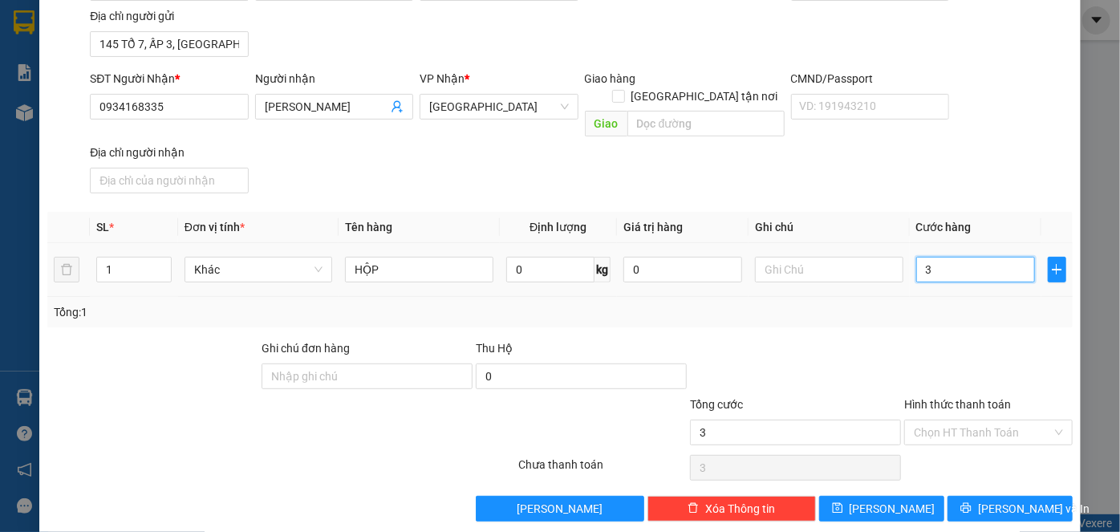
type input "30"
type input "30.000"
click at [969, 421] on input "Hình thức thanh toán" at bounding box center [983, 433] width 138 height 24
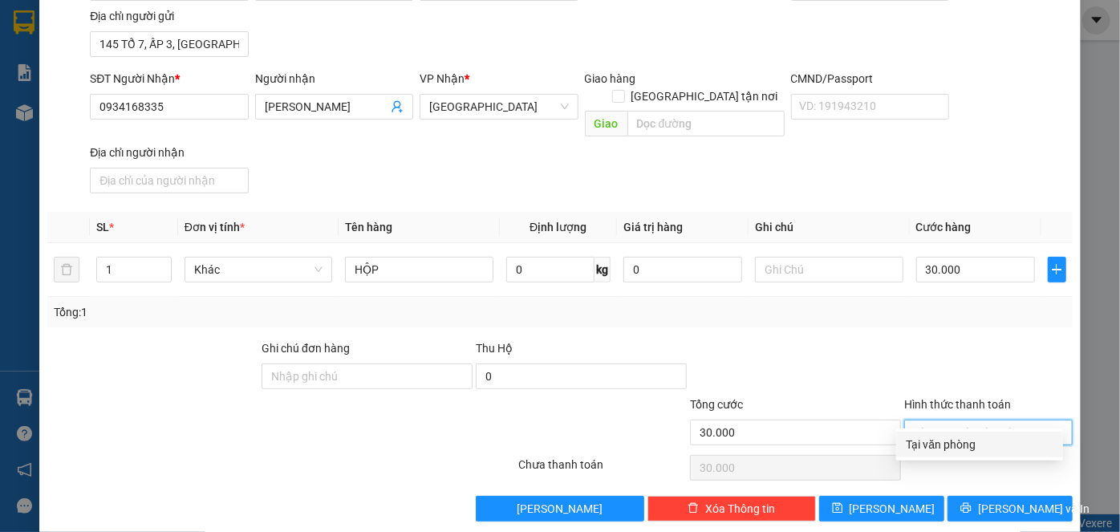
click at [962, 442] on div "Tại văn phòng" at bounding box center [980, 445] width 148 height 18
type input "0"
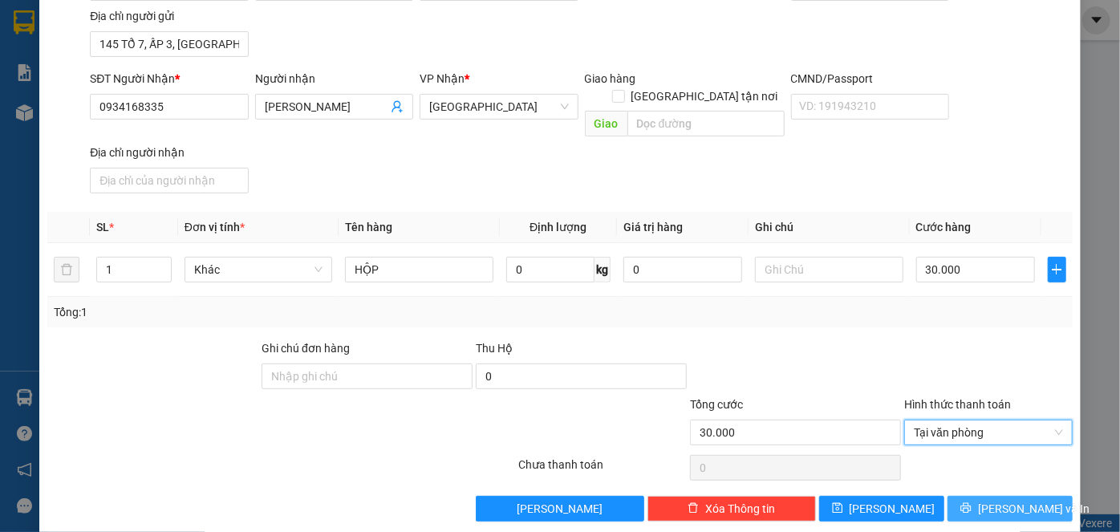
click at [980, 496] on button "[PERSON_NAME] và In" at bounding box center [1010, 509] width 125 height 26
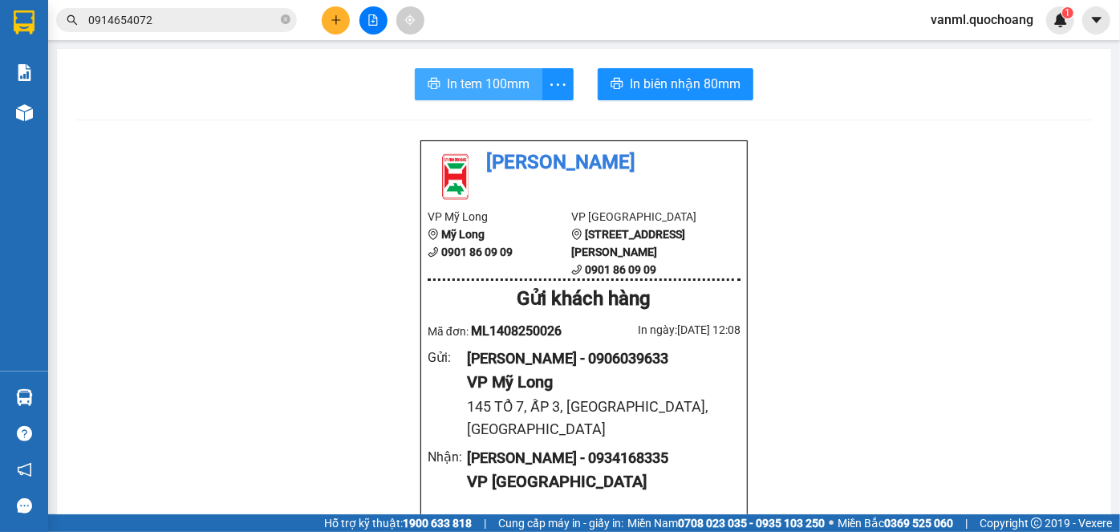
click at [498, 87] on span "In tem 100mm" at bounding box center [488, 84] width 83 height 20
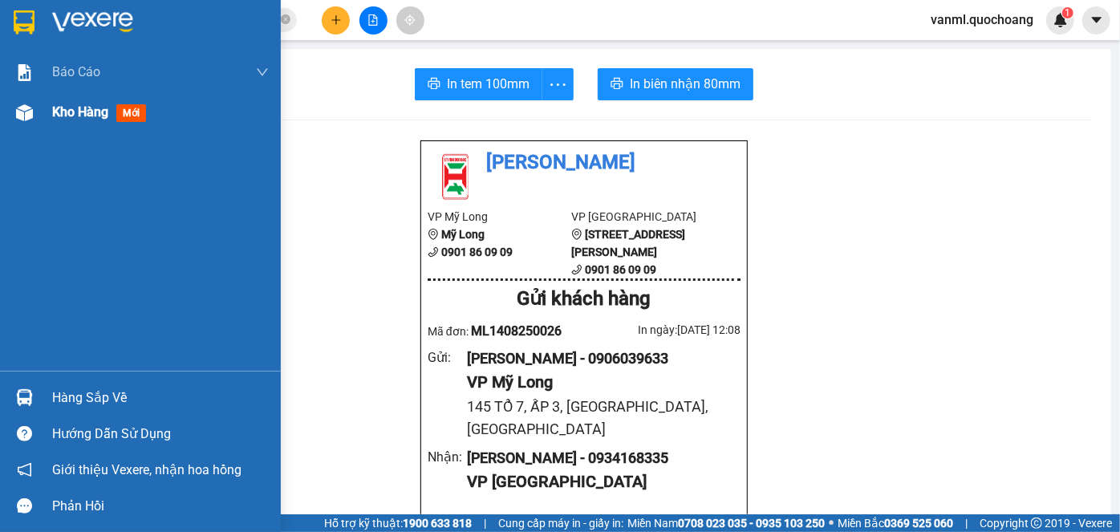
click at [57, 118] on span "Kho hàng" at bounding box center [80, 111] width 56 height 15
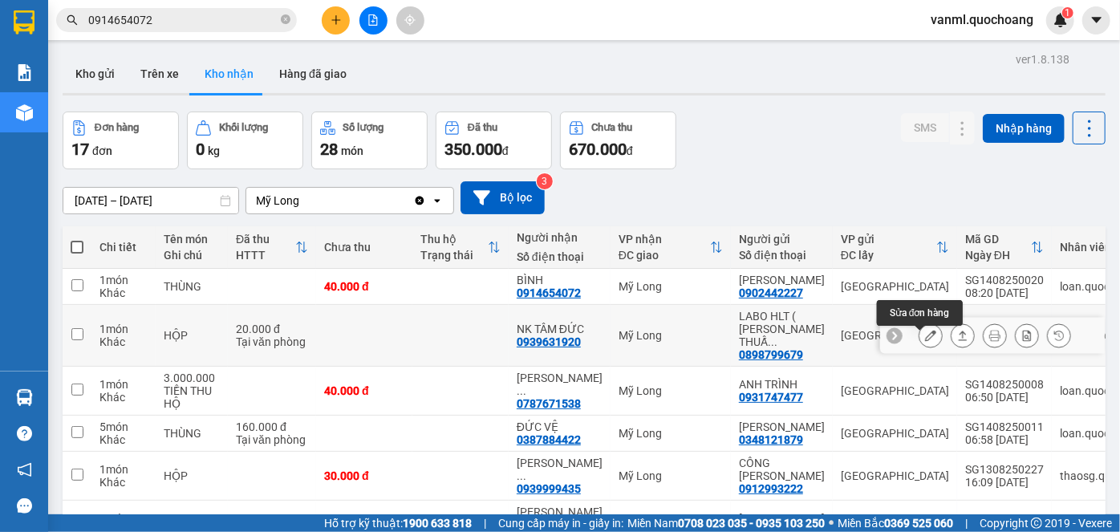
click at [925, 341] on icon at bounding box center [930, 335] width 11 height 11
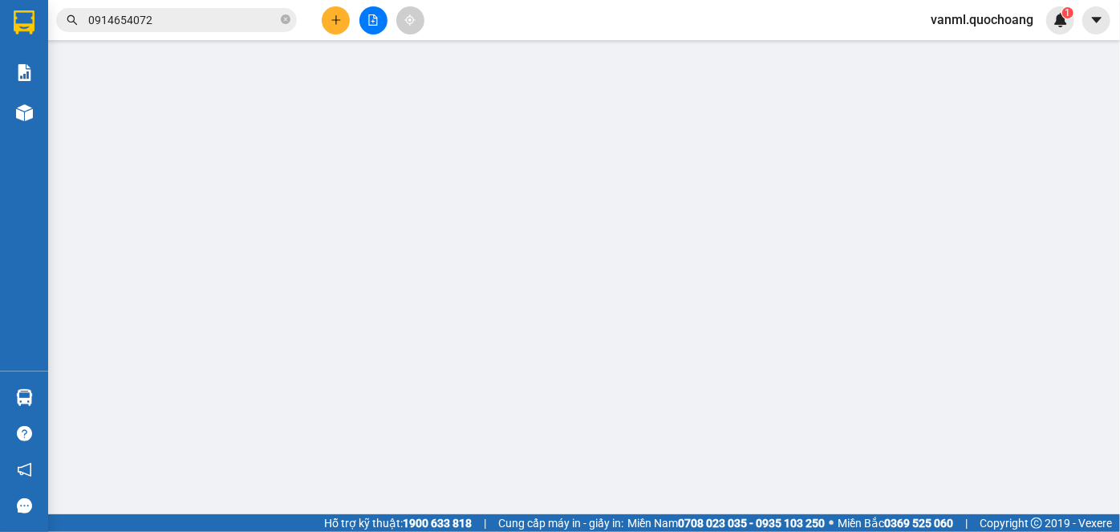
type input "0898799679"
type input "LABO HLT ( [PERSON_NAME] )"
type input "36D ĐƯỜNG SỐ 36 P10 Q6"
type input "0939631920"
type input "NK TÂM ĐỨC"
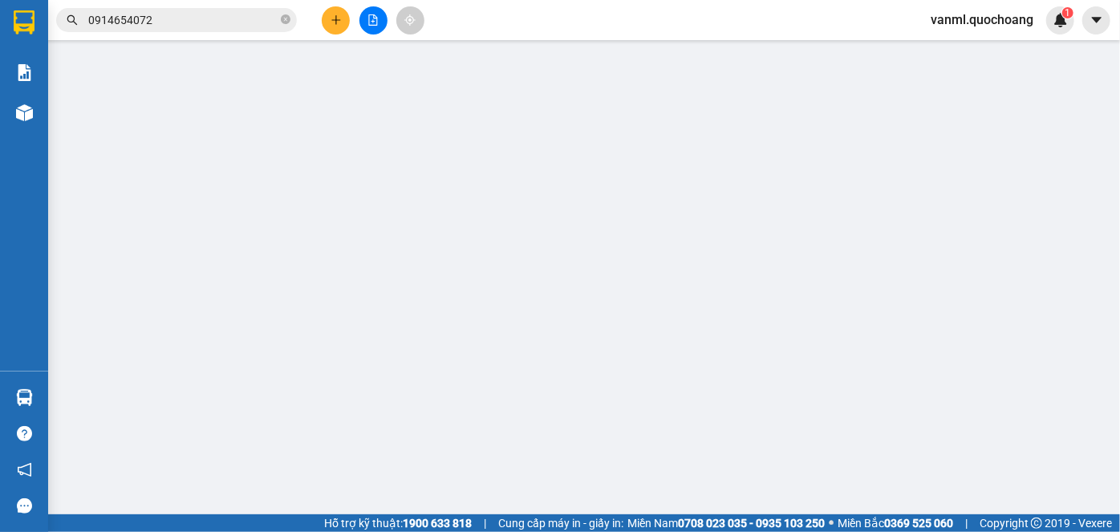
type input "20.000"
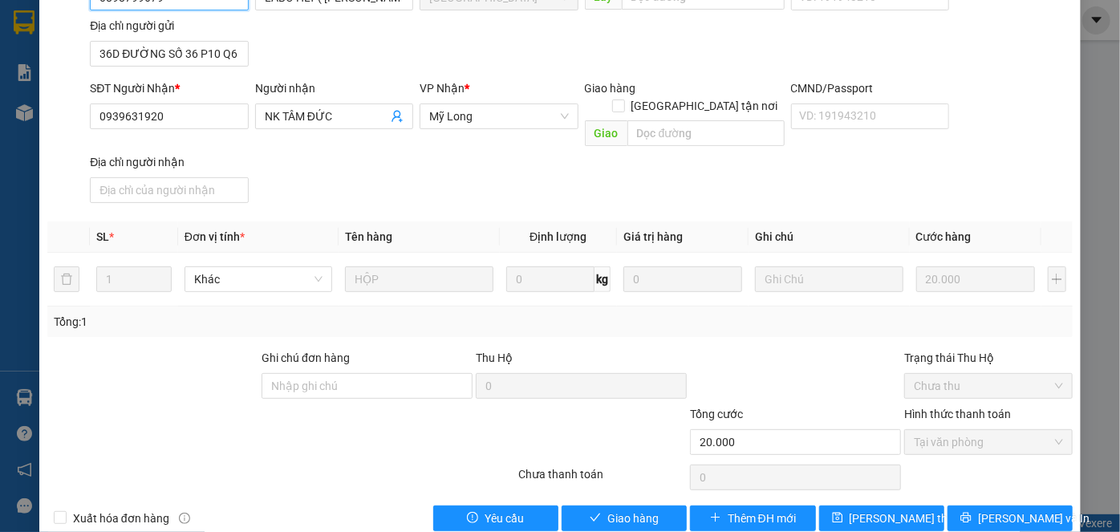
scroll to position [175, 0]
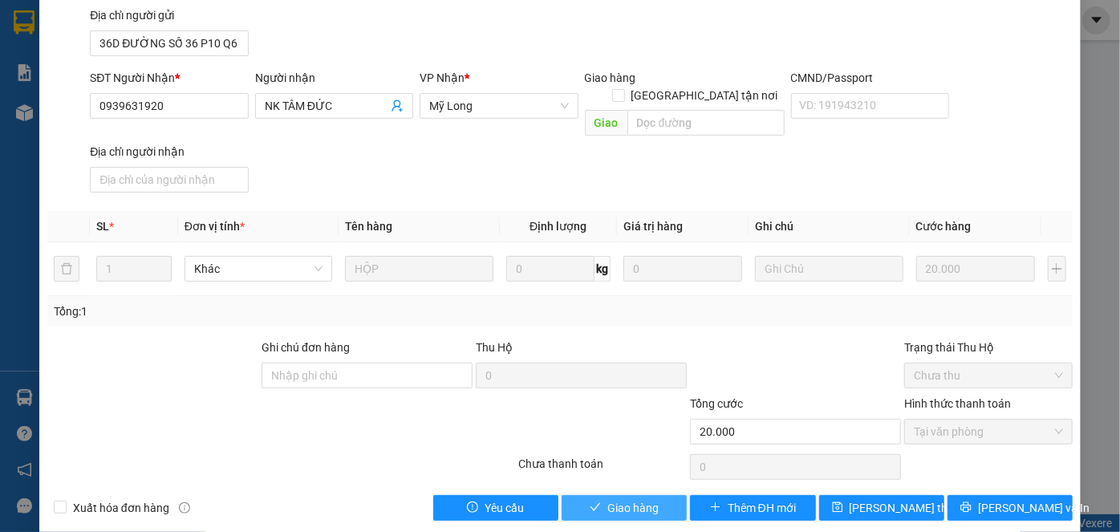
click at [652, 499] on span "Giao hàng" at bounding box center [632, 508] width 51 height 18
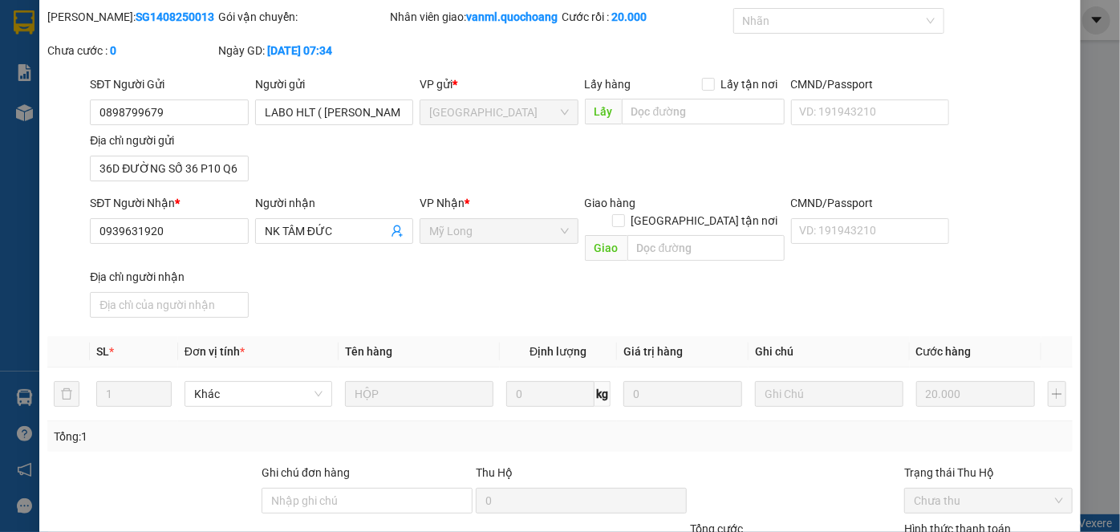
scroll to position [0, 0]
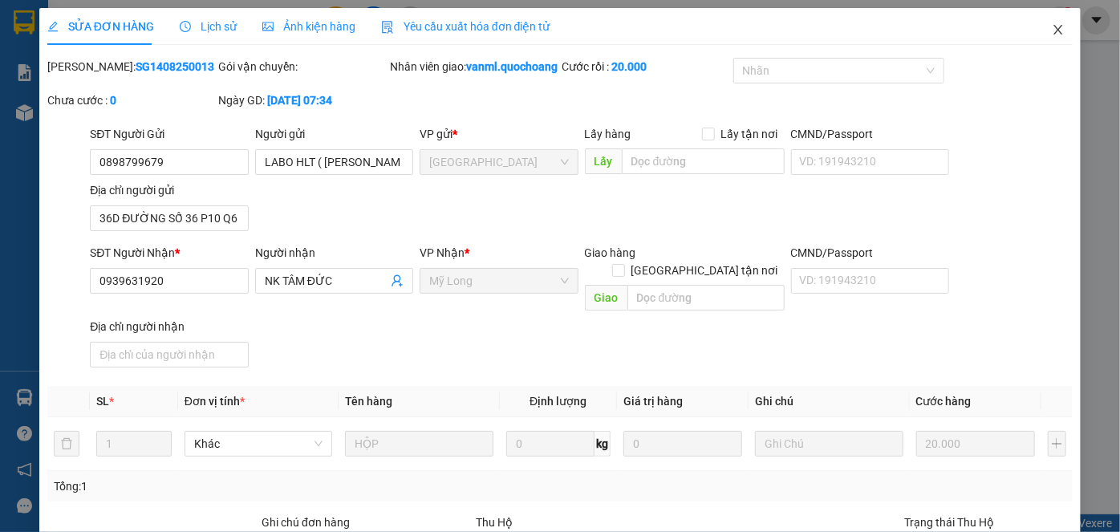
click at [1054, 32] on icon "close" at bounding box center [1058, 30] width 9 height 10
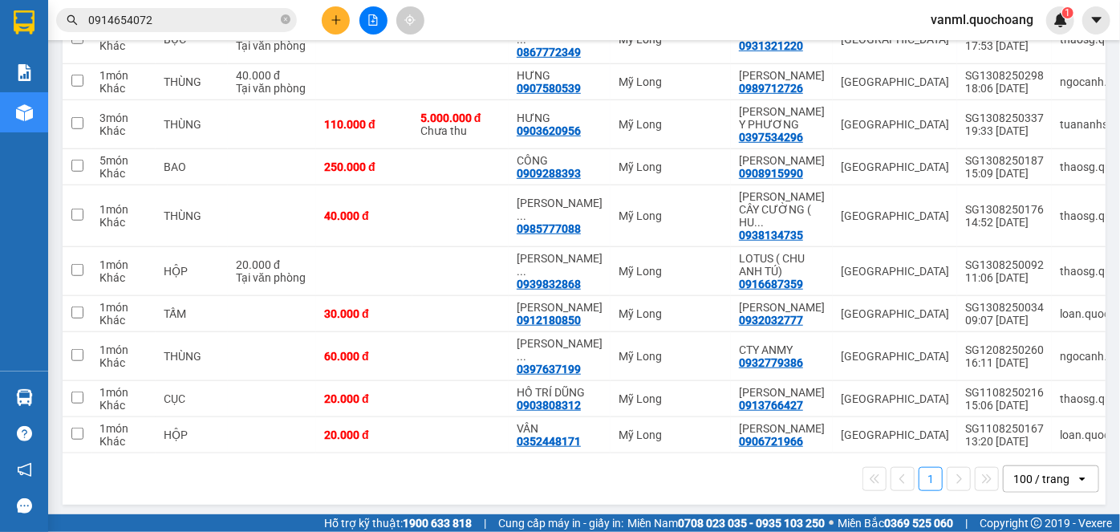
scroll to position [589, 0]
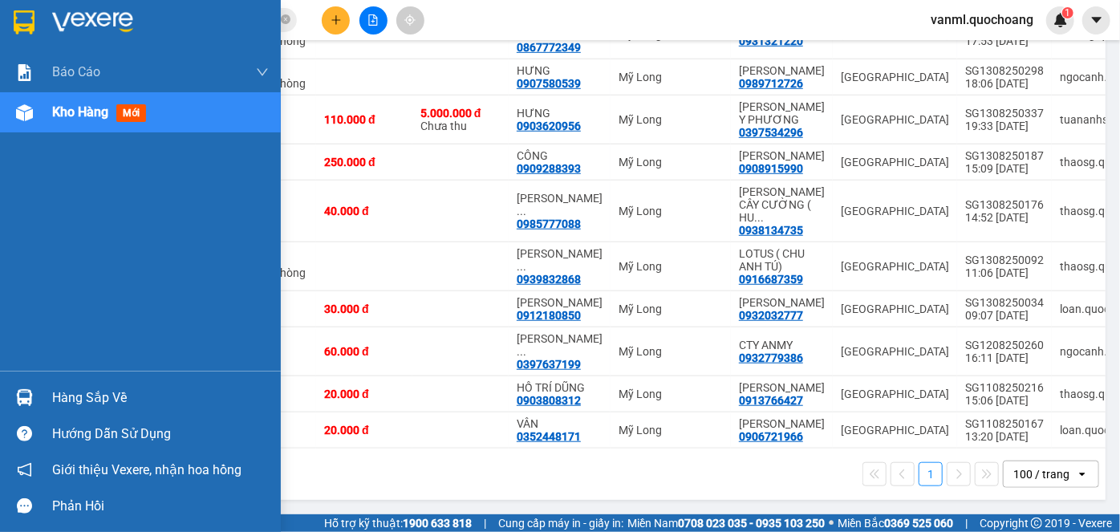
click at [81, 391] on div "Hàng sắp về" at bounding box center [160, 398] width 217 height 24
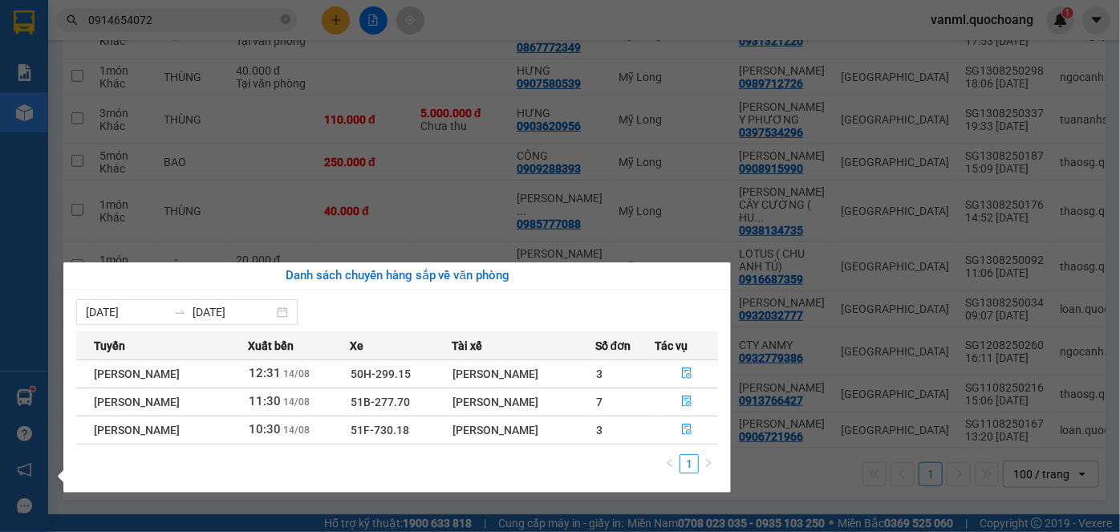
click at [438, 197] on section "Kết quả tìm kiếm ( 8 ) Bộ lọc Mã ĐH Trạng thái Món hàng Thu hộ Tổng cước Chưa c…" at bounding box center [560, 266] width 1120 height 532
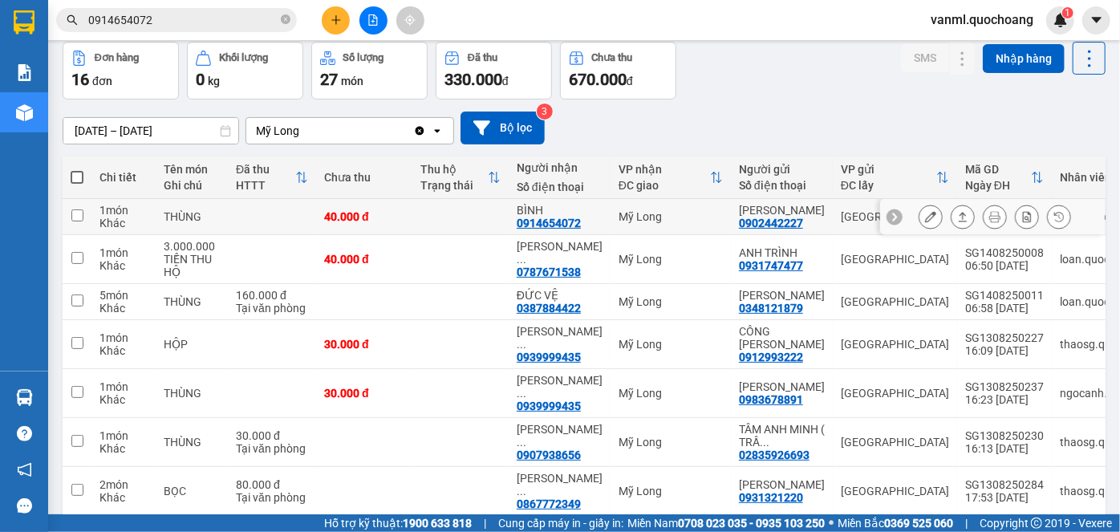
scroll to position [0, 0]
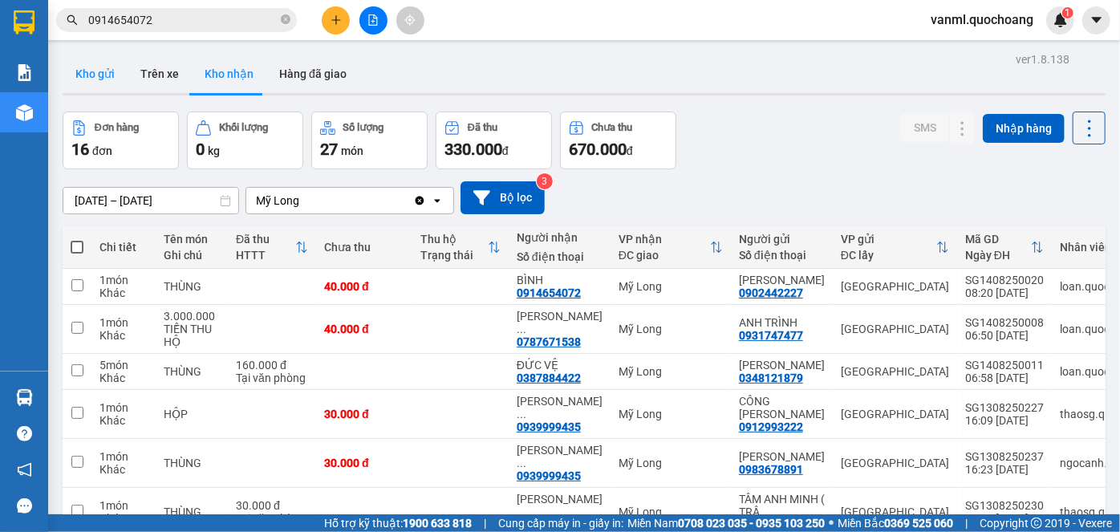
click at [100, 69] on button "Kho gửi" at bounding box center [95, 74] width 65 height 39
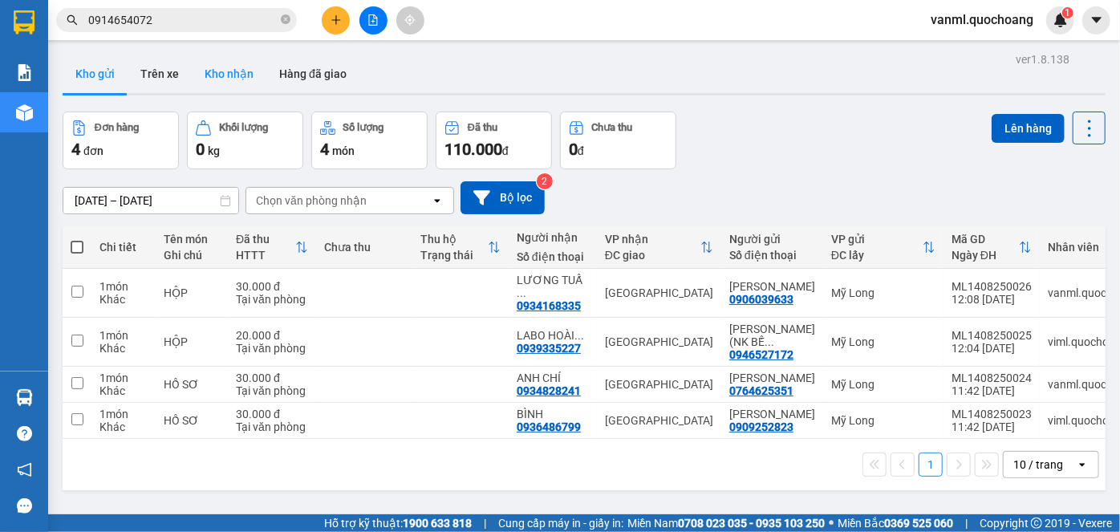
click at [227, 75] on button "Kho nhận" at bounding box center [229, 74] width 75 height 39
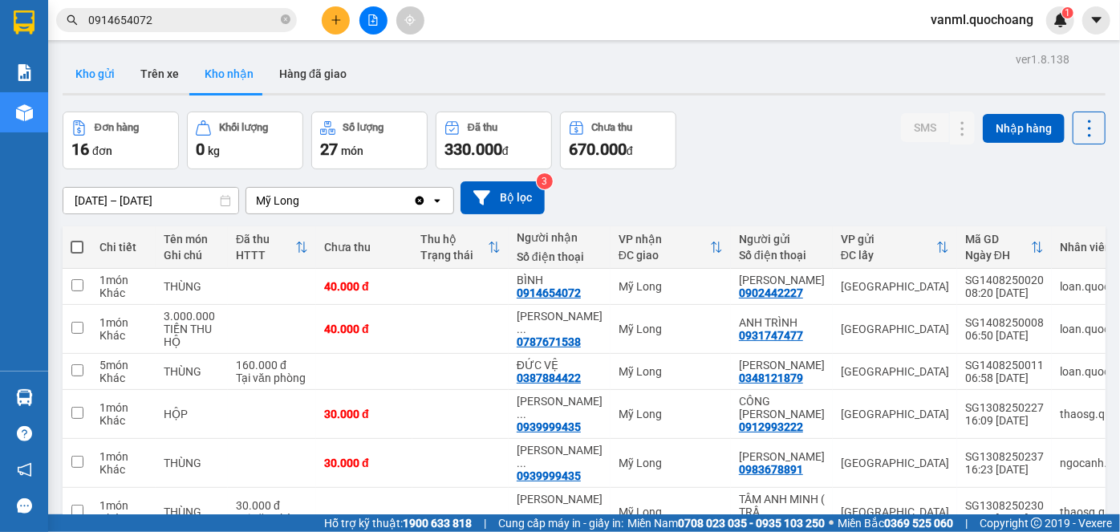
click at [100, 71] on button "Kho gửi" at bounding box center [95, 74] width 65 height 39
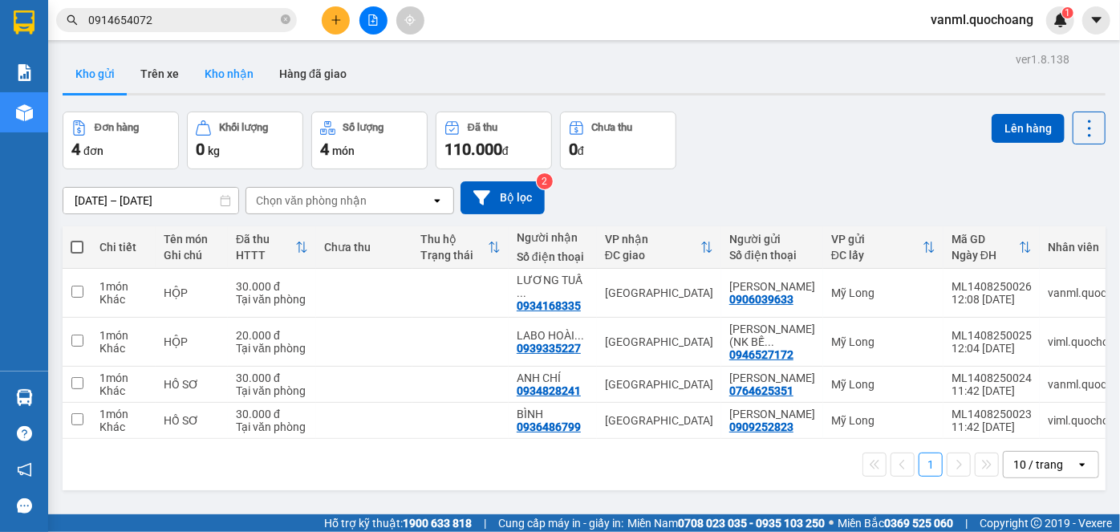
click at [226, 75] on button "Kho nhận" at bounding box center [229, 74] width 75 height 39
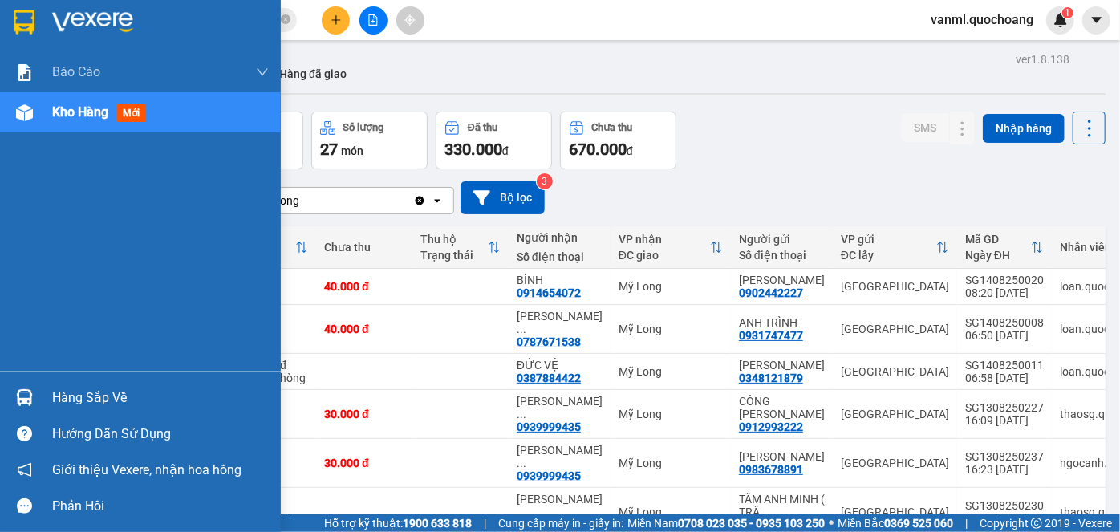
drag, startPoint x: 42, startPoint y: 404, endPoint x: 80, endPoint y: 385, distance: 42.7
click at [55, 396] on div "Hàng sắp về" at bounding box center [140, 398] width 281 height 36
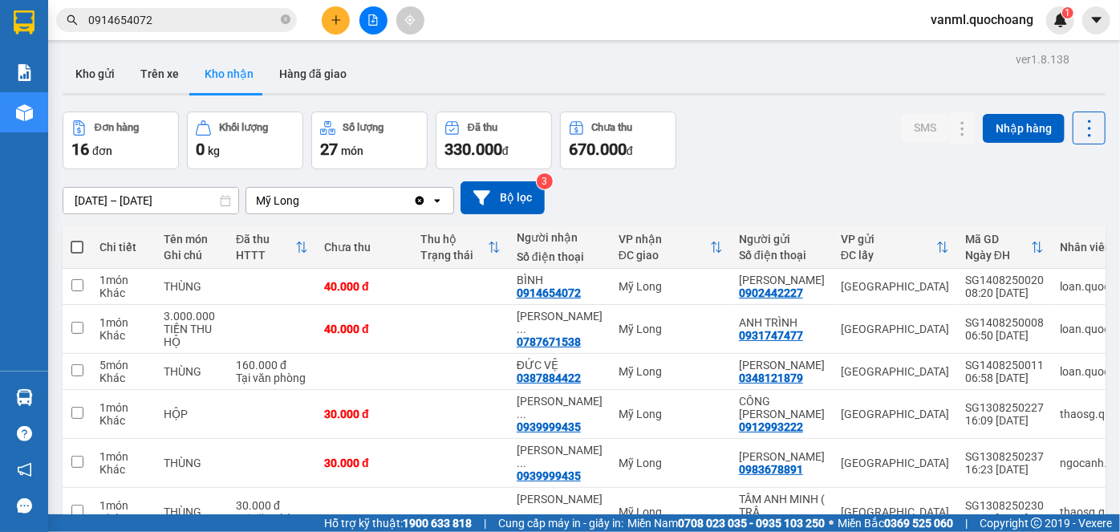
click at [790, 171] on section "Kết quả tìm kiếm ( 8 ) Bộ lọc Mã ĐH Trạng thái Món hàng Thu hộ Tổng cước Chưa c…" at bounding box center [560, 266] width 1120 height 532
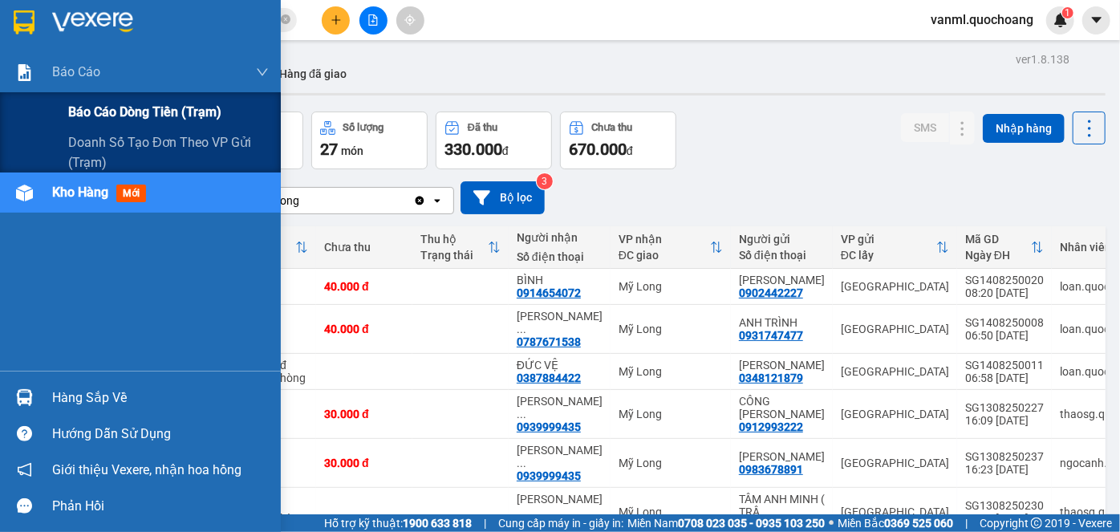
click at [91, 108] on span "Báo cáo dòng tiền (trạm)" at bounding box center [144, 112] width 153 height 20
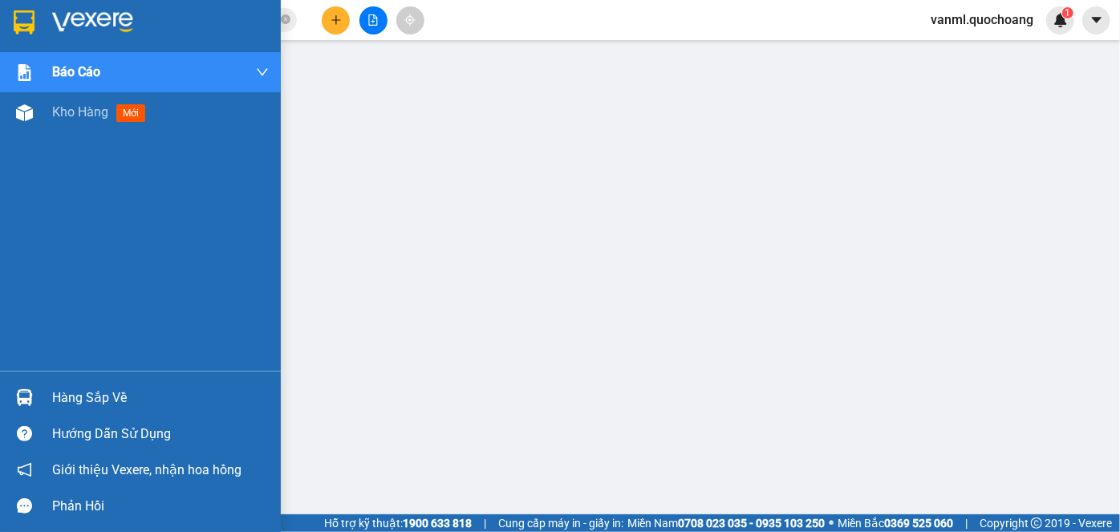
click at [71, 114] on span "Kho hàng" at bounding box center [80, 111] width 56 height 15
click at [106, 396] on div "Hàng sắp về" at bounding box center [160, 398] width 217 height 24
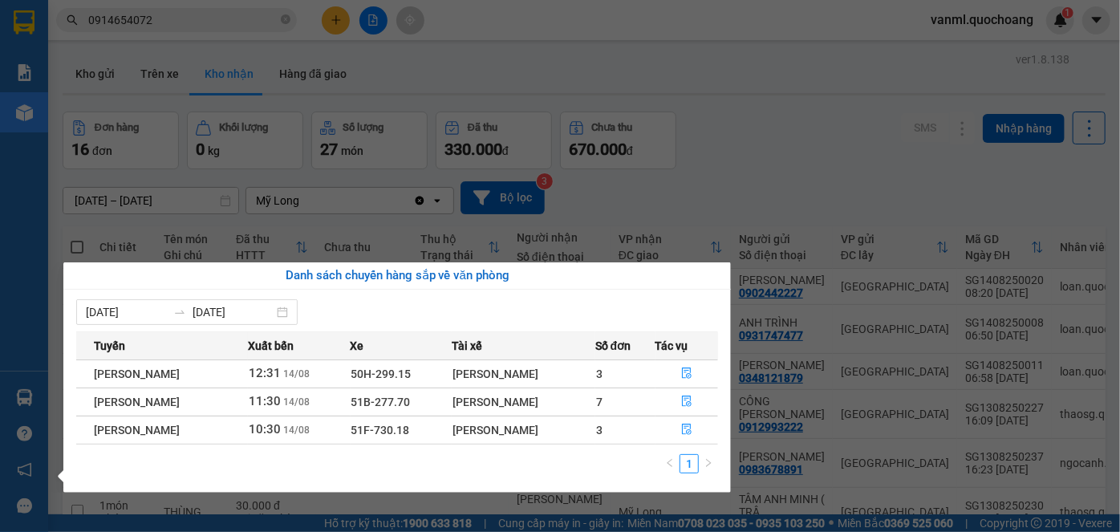
click at [749, 178] on section "Kết quả tìm kiếm ( 8 ) Bộ lọc Mã ĐH Trạng thái Món hàng Thu hộ Tổng cước Chưa c…" at bounding box center [560, 266] width 1120 height 532
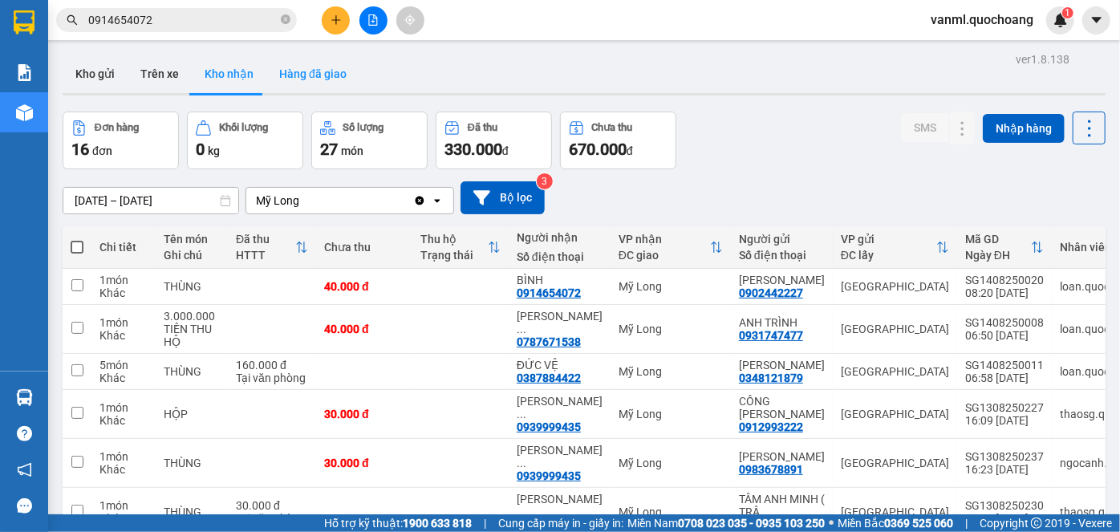
click at [322, 85] on button "Hàng đã giao" at bounding box center [312, 74] width 93 height 39
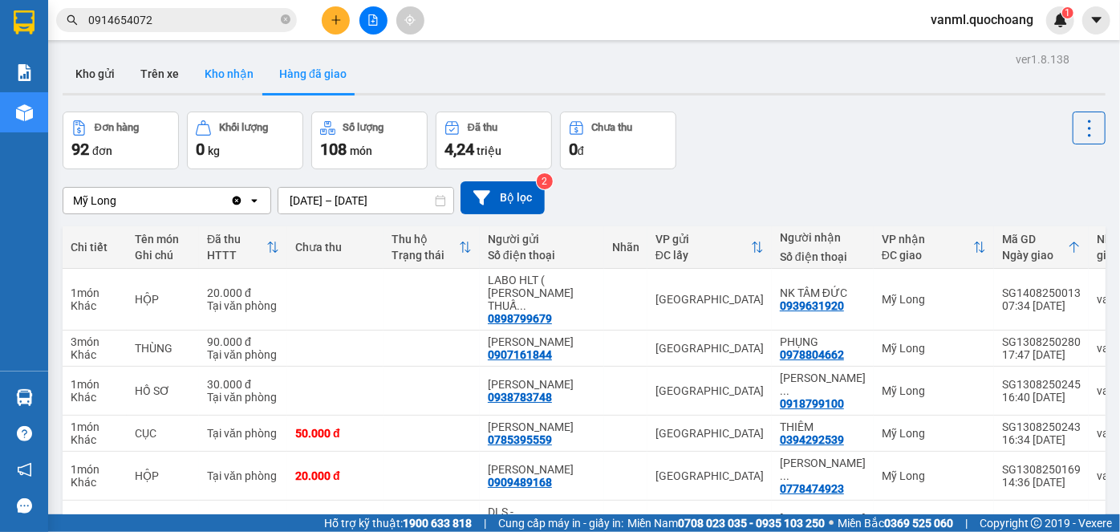
click at [234, 76] on button "Kho nhận" at bounding box center [229, 74] width 75 height 39
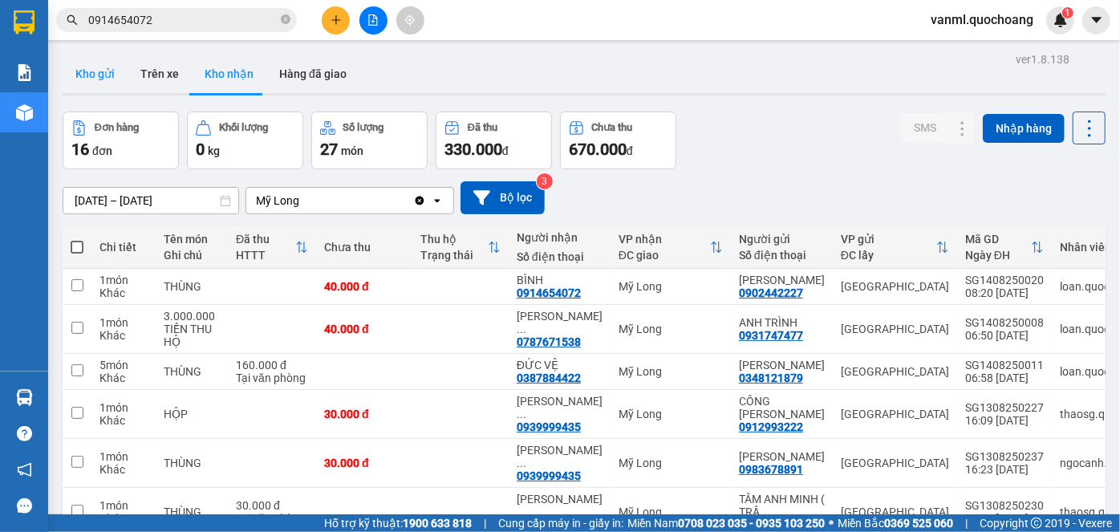
click at [100, 73] on button "Kho gửi" at bounding box center [95, 74] width 65 height 39
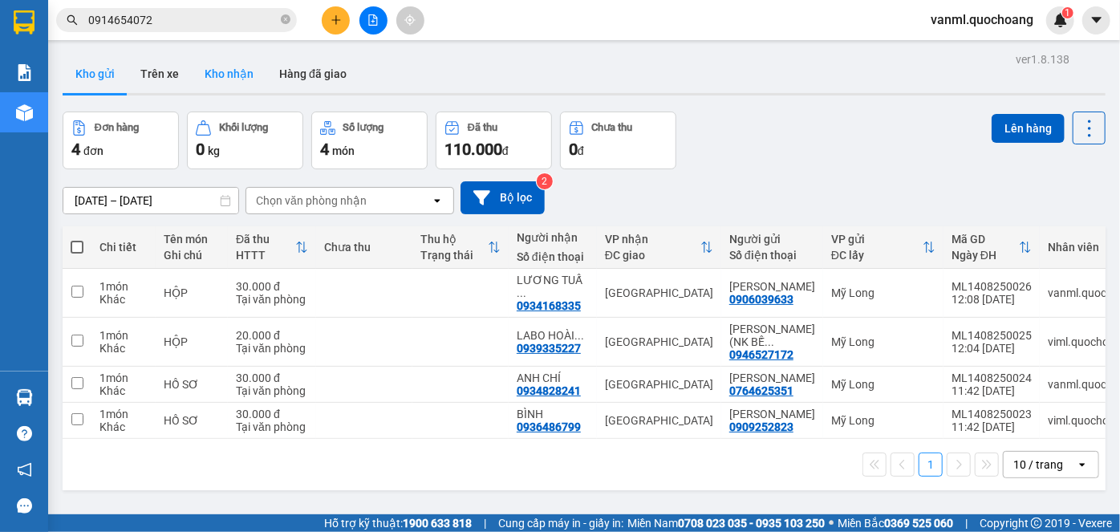
click at [240, 75] on button "Kho nhận" at bounding box center [229, 74] width 75 height 39
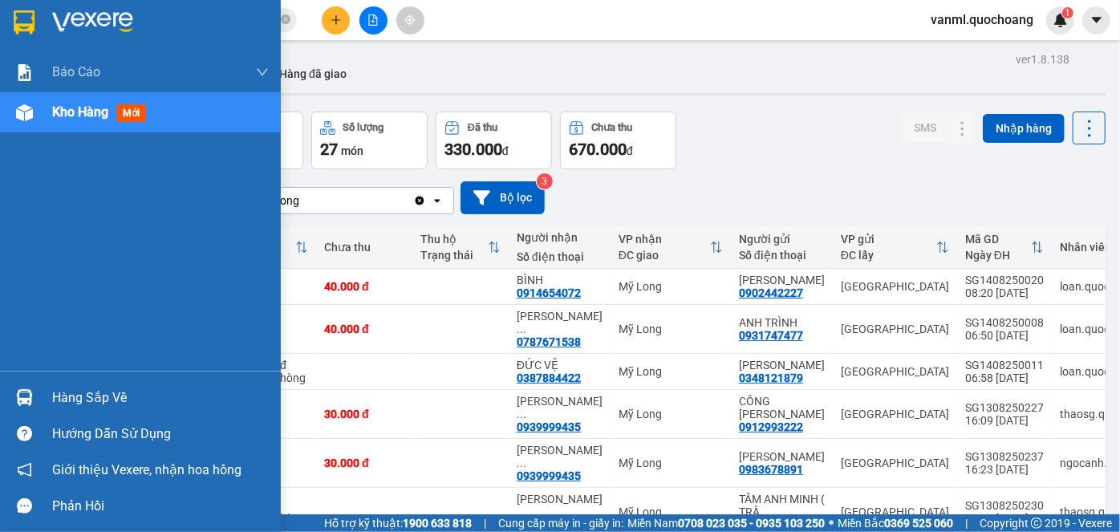
drag, startPoint x: 55, startPoint y: 404, endPoint x: 310, endPoint y: 334, distance: 264.6
click at [84, 393] on div "Hàng sắp về" at bounding box center [160, 398] width 217 height 24
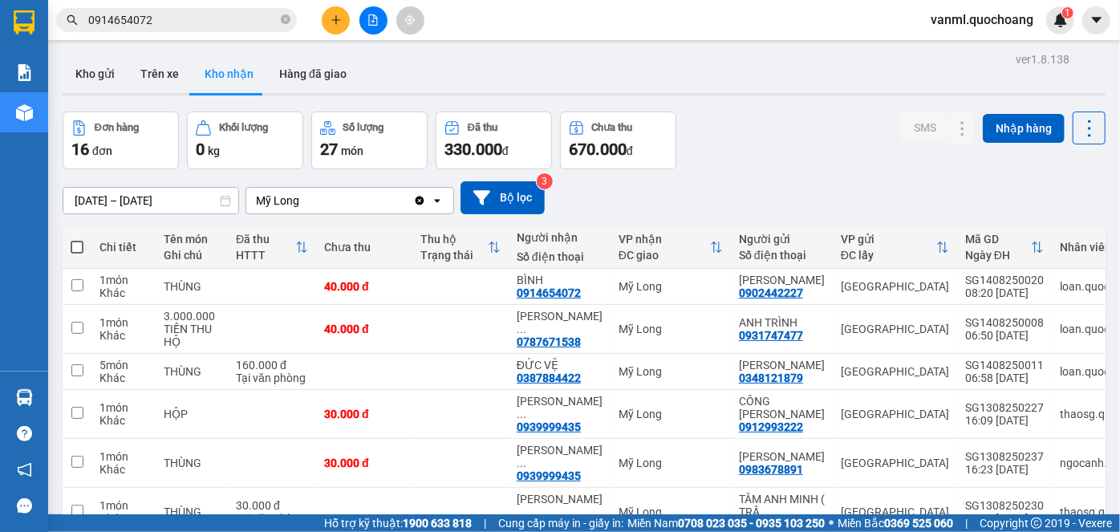
click at [685, 160] on section "Kết quả tìm kiếm ( 8 ) Bộ lọc Mã ĐH Trạng thái Món hàng Thu hộ Tổng cước Chưa c…" at bounding box center [560, 266] width 1120 height 532
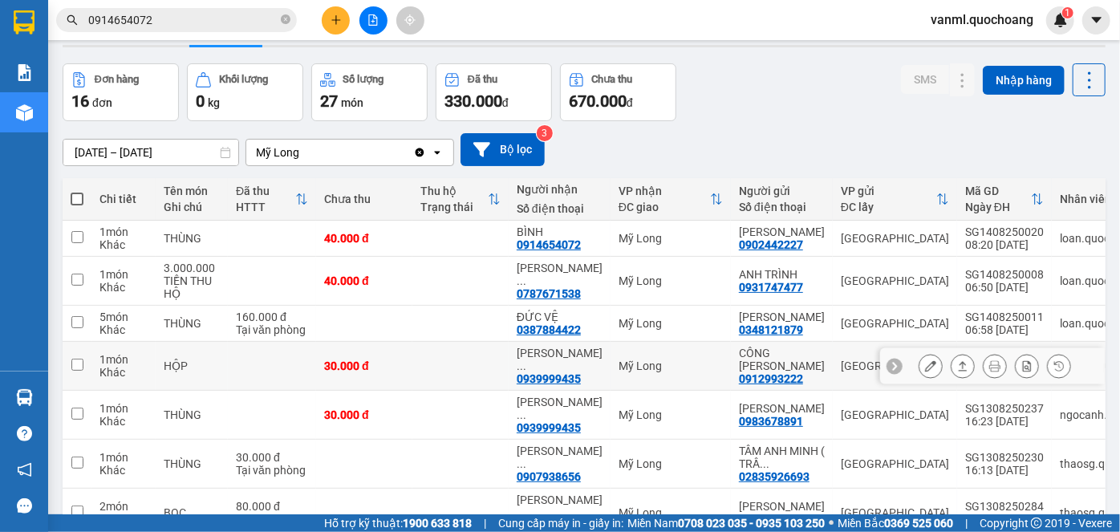
scroll to position [72, 0]
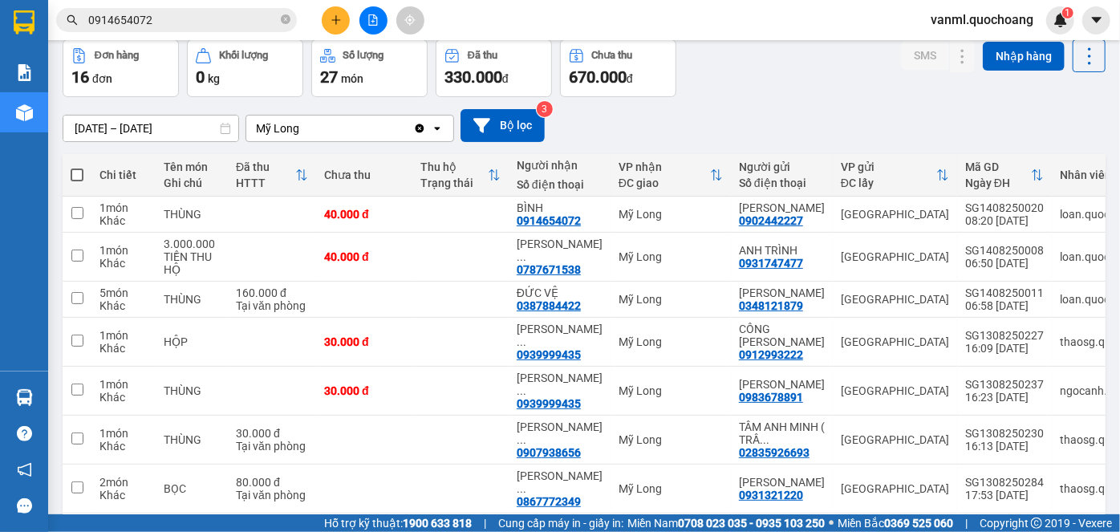
click at [340, 22] on icon "plus" at bounding box center [336, 19] width 11 height 11
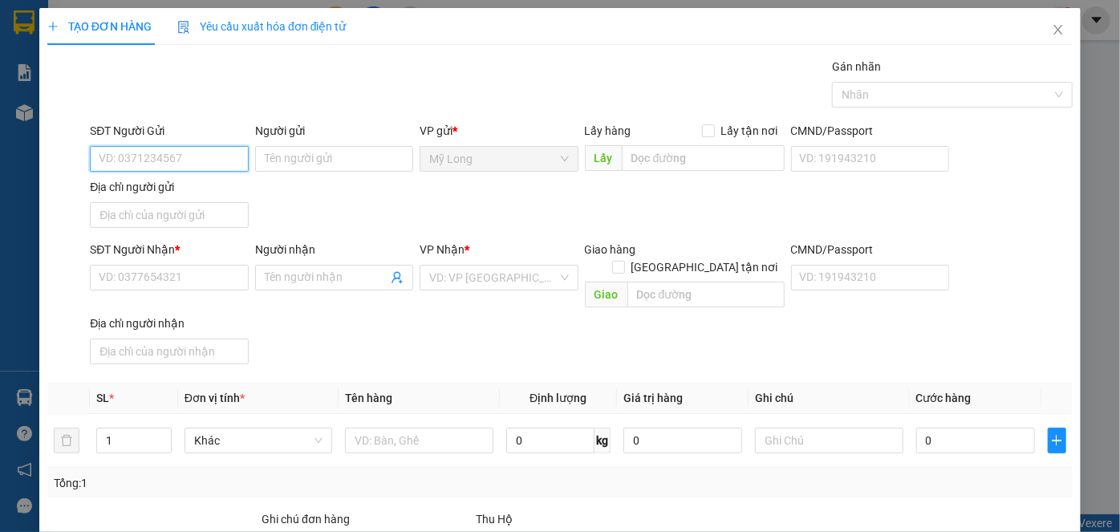
click at [193, 155] on input "SĐT Người Gửi" at bounding box center [169, 159] width 158 height 26
type input "0337049164"
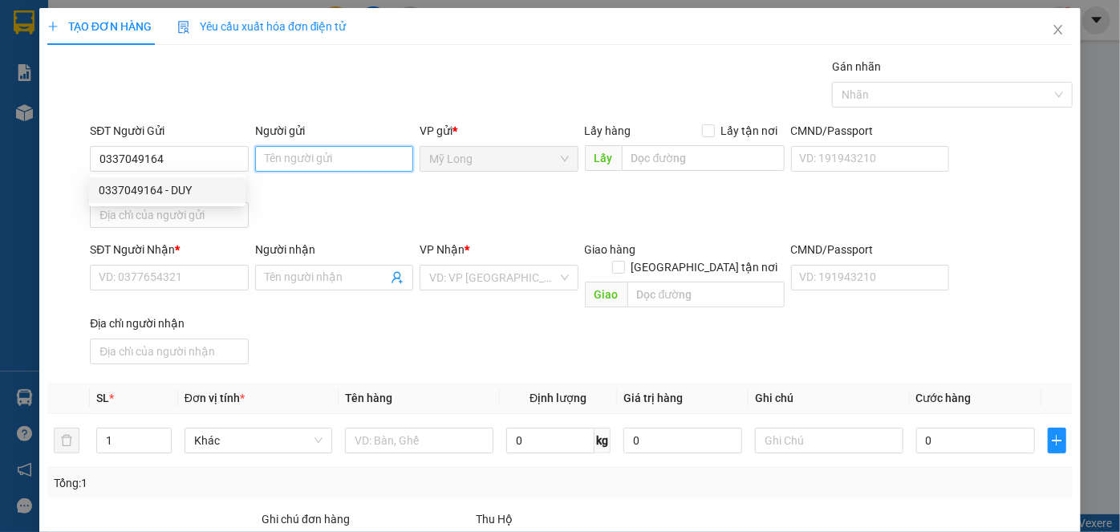
drag, startPoint x: 265, startPoint y: 156, endPoint x: 298, endPoint y: 158, distance: 32.9
click at [266, 156] on input "Người gửi" at bounding box center [334, 159] width 158 height 26
type input "[PERSON_NAME]"
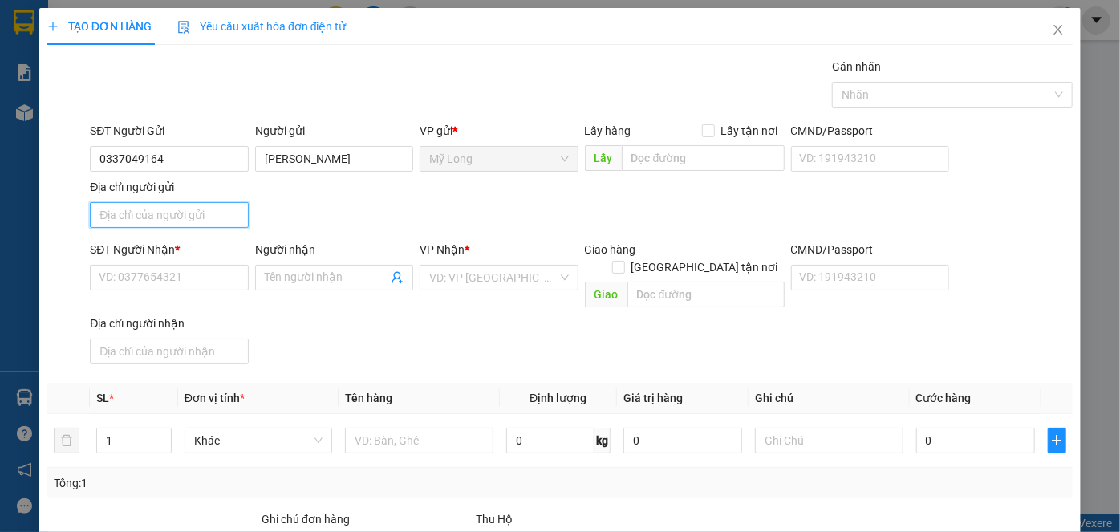
click at [173, 210] on input "Địa chỉ người gửi" at bounding box center [169, 215] width 158 height 26
type input "ẤP 2, [GEOGRAPHIC_DATA], [GEOGRAPHIC_DATA]"
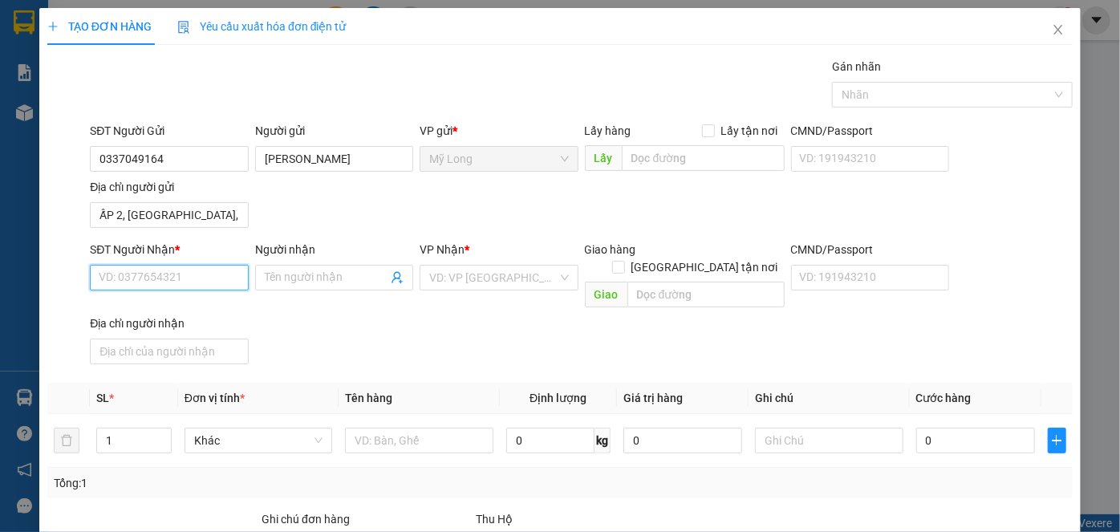
click at [210, 274] on input "SĐT Người Nhận *" at bounding box center [169, 278] width 158 height 26
type input "0976466268"
click at [207, 313] on div "0976466268 - HOÀNG" at bounding box center [167, 308] width 137 height 18
type input "HOÀNG"
type input "0976466268"
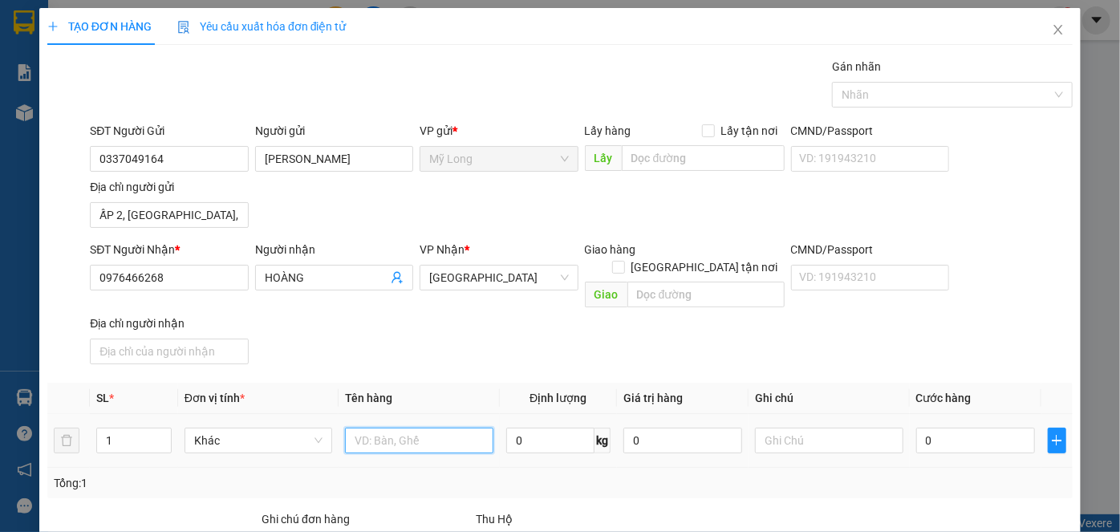
click at [364, 428] on input "text" at bounding box center [419, 441] width 148 height 26
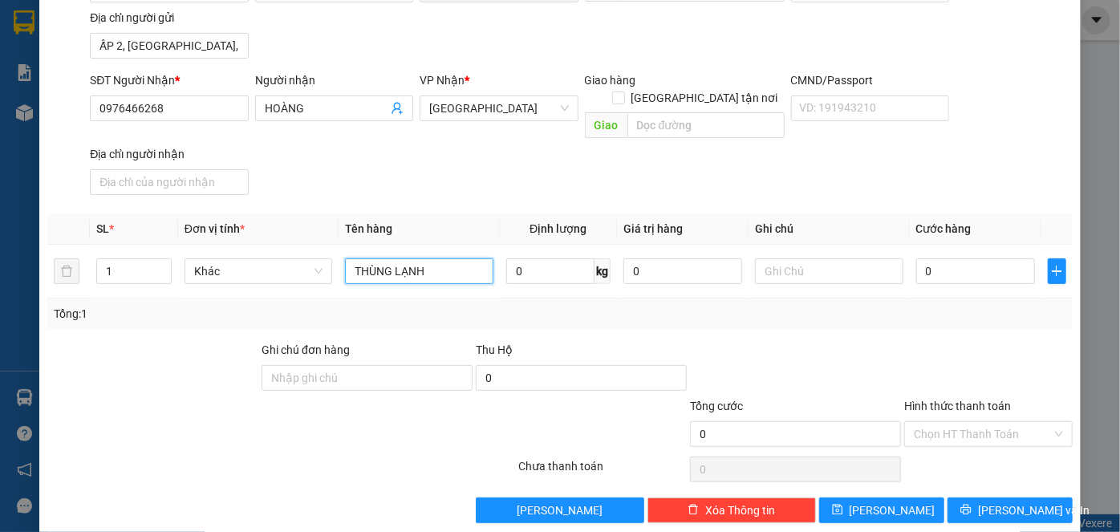
scroll to position [171, 0]
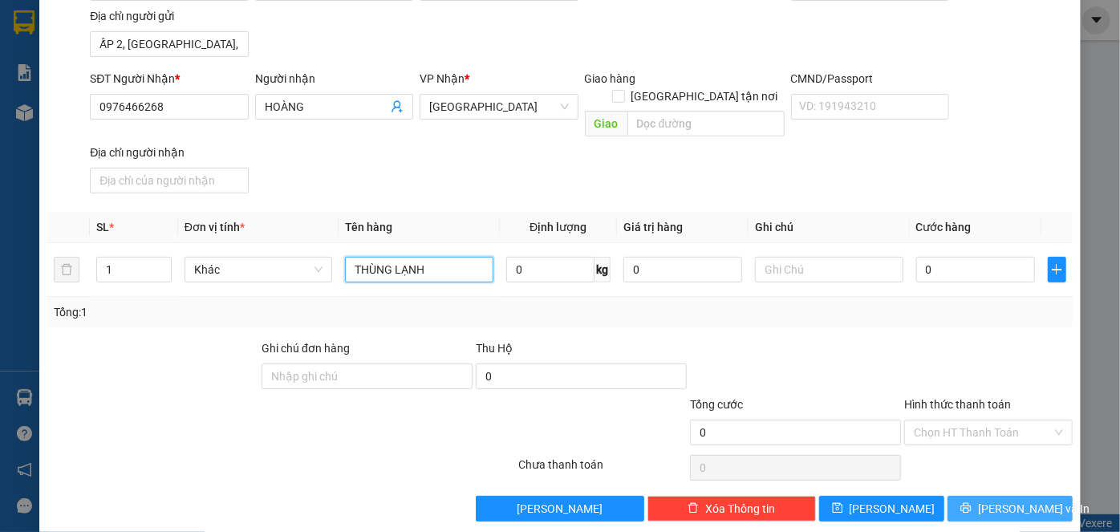
type input "THÙNG LẠNH"
click at [992, 500] on span "[PERSON_NAME] và In" at bounding box center [1034, 509] width 112 height 18
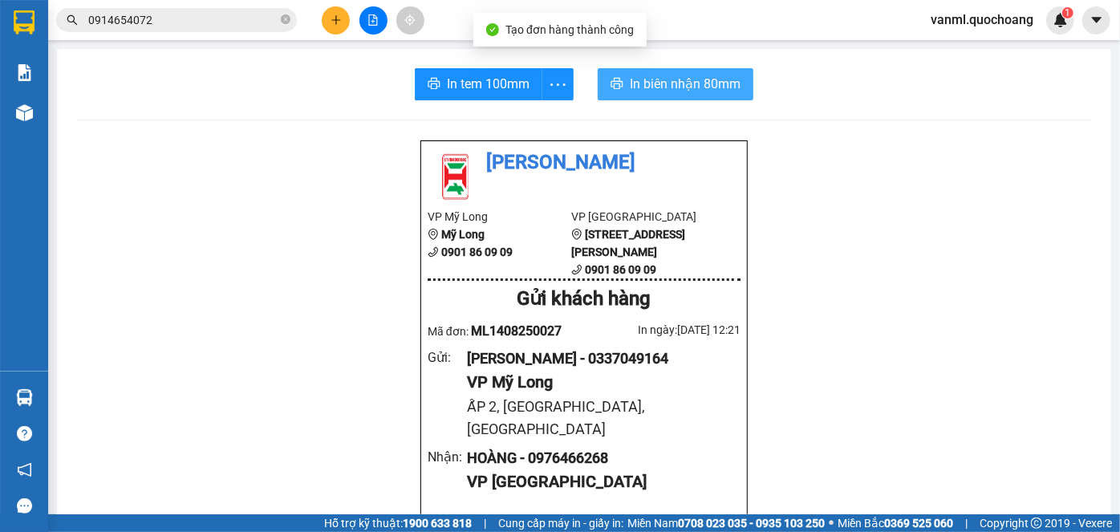
click at [672, 91] on span "In biên nhận 80mm" at bounding box center [685, 84] width 111 height 20
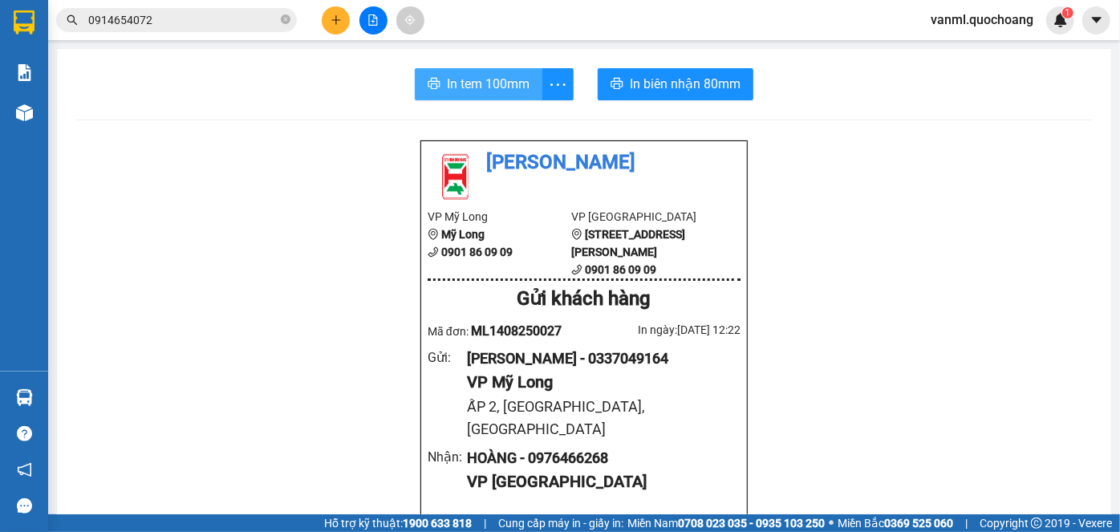
click at [499, 79] on span "In tem 100mm" at bounding box center [488, 84] width 83 height 20
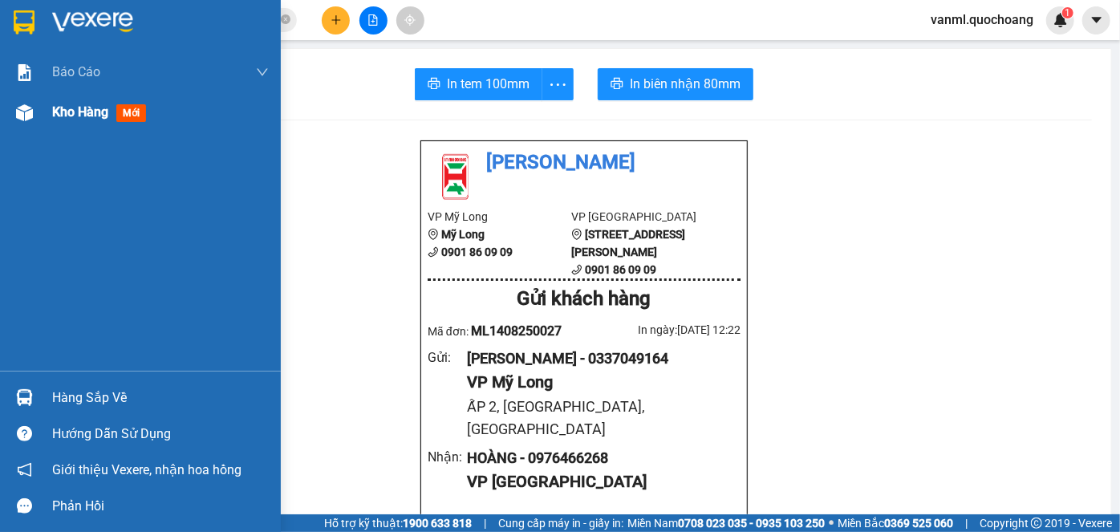
click at [62, 108] on span "Kho hàng" at bounding box center [80, 111] width 56 height 15
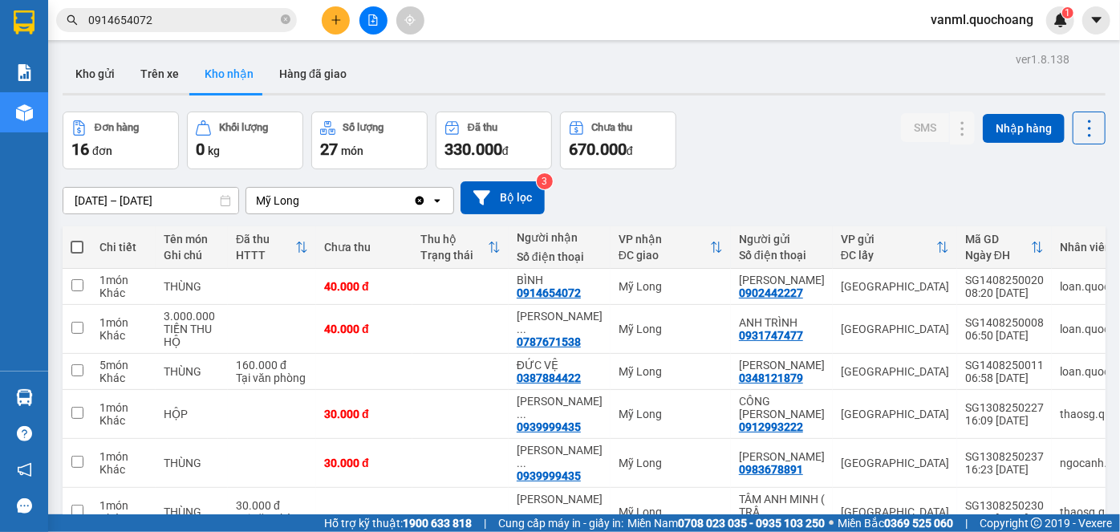
drag, startPoint x: 104, startPoint y: 82, endPoint x: 254, endPoint y: 86, distance: 150.1
click at [104, 81] on button "Kho gửi" at bounding box center [95, 74] width 65 height 39
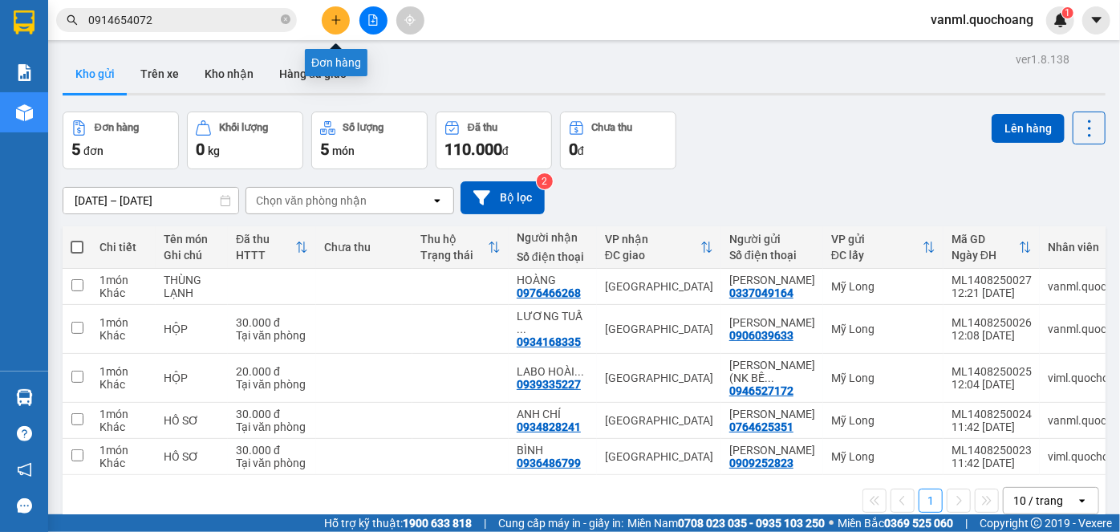
click at [339, 16] on icon "plus" at bounding box center [336, 19] width 11 height 11
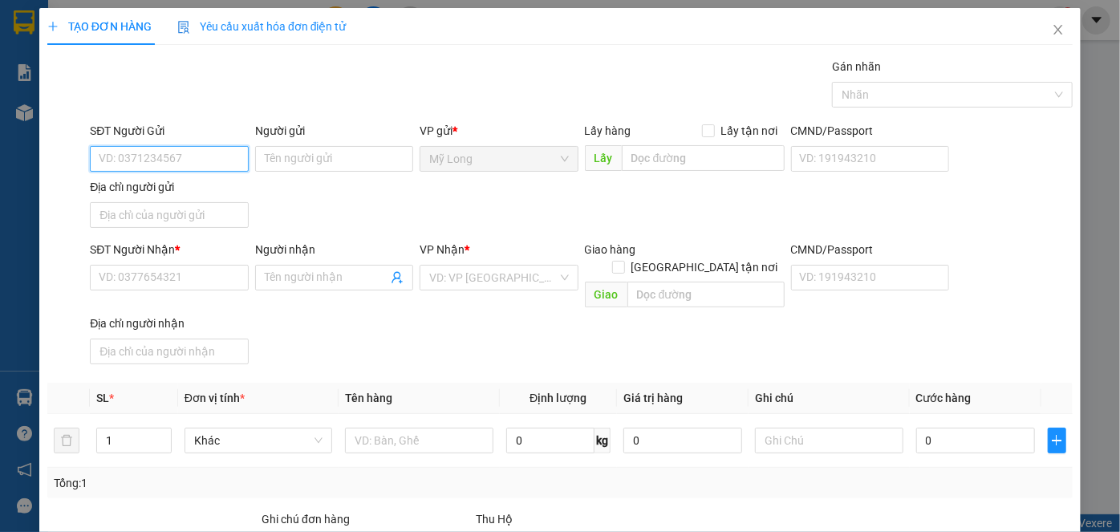
click at [189, 166] on input "SĐT Người Gửi" at bounding box center [169, 159] width 158 height 26
type input "0977279354"
click at [229, 192] on div "0977279354 - [PERSON_NAME]" at bounding box center [178, 190] width 158 height 18
type input "[PERSON_NAME]"
type input "0977279354"
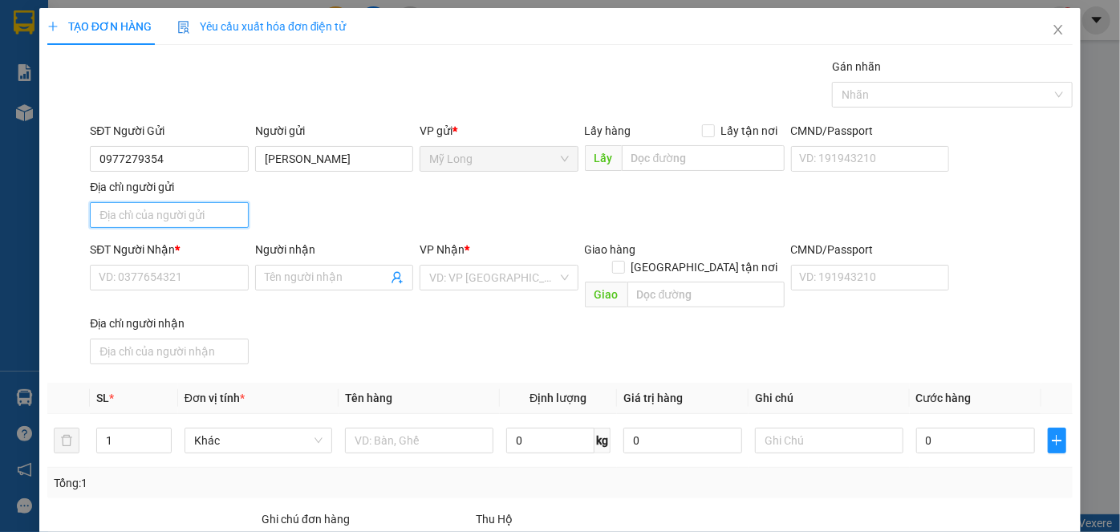
click at [215, 212] on input "Địa chỉ người gửi" at bounding box center [169, 215] width 158 height 26
type input "[STREET_ADDRESS], [GEOGRAPHIC_DATA], [GEOGRAPHIC_DATA]"
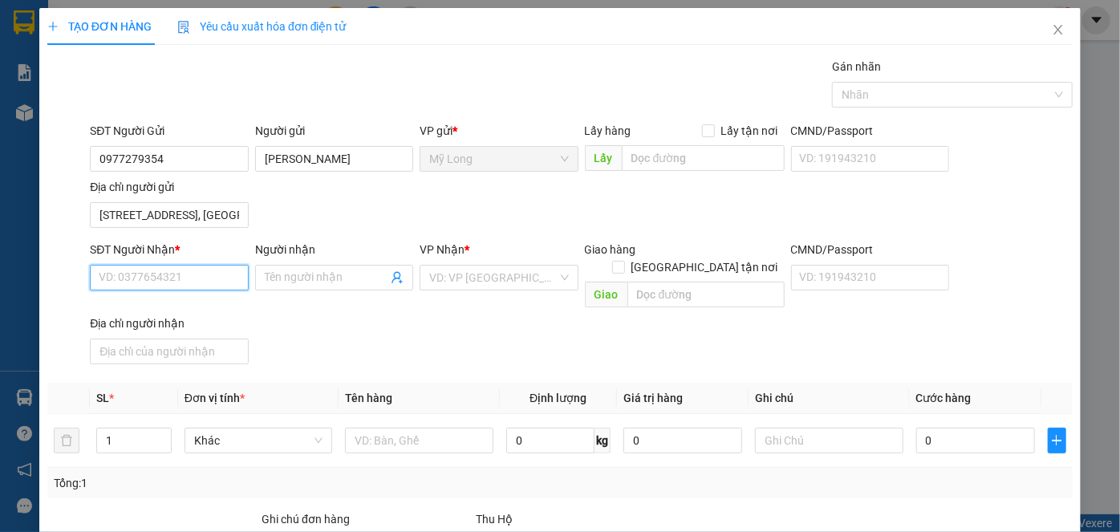
click at [180, 278] on input "SĐT Người Nhận *" at bounding box center [169, 278] width 158 height 26
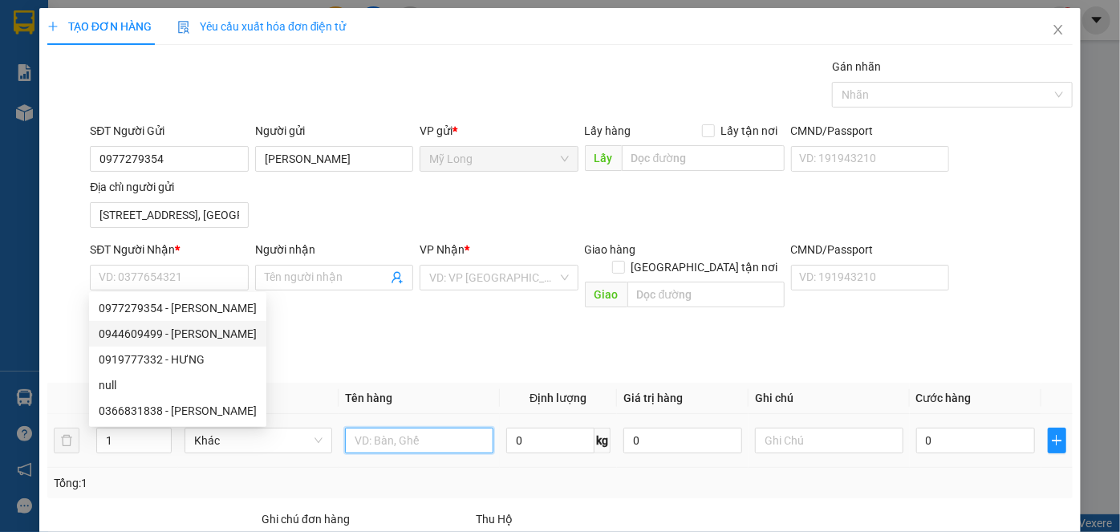
click at [423, 428] on input "text" at bounding box center [419, 441] width 148 height 26
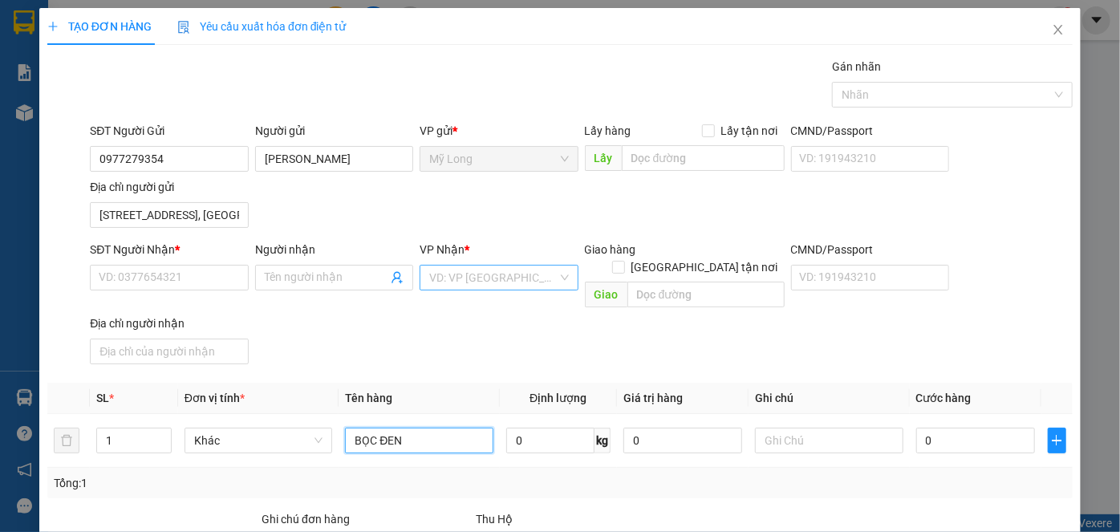
type input "BỌC ĐEN"
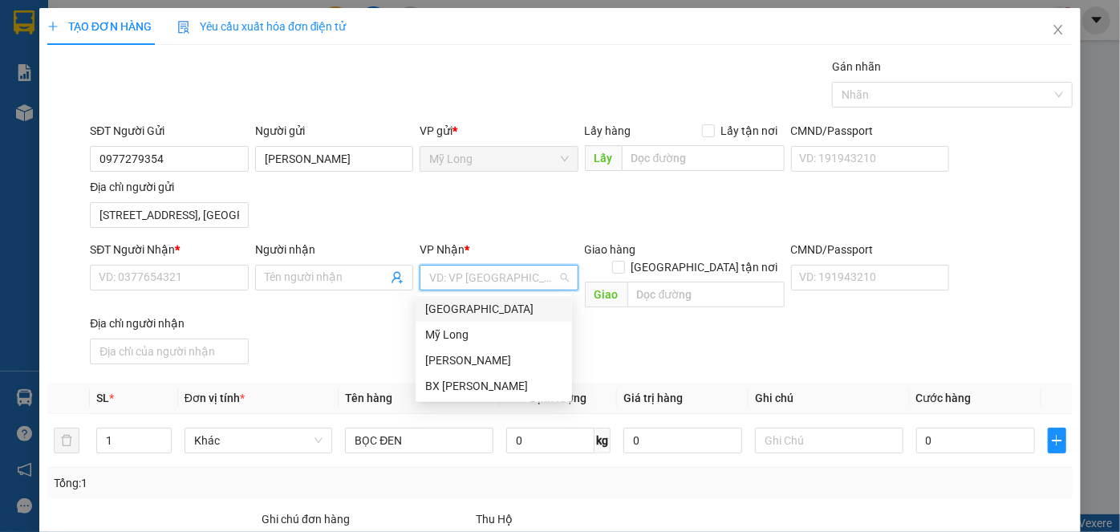
click at [467, 282] on input "search" at bounding box center [493, 278] width 128 height 24
click at [474, 311] on div "[GEOGRAPHIC_DATA]" at bounding box center [493, 309] width 137 height 18
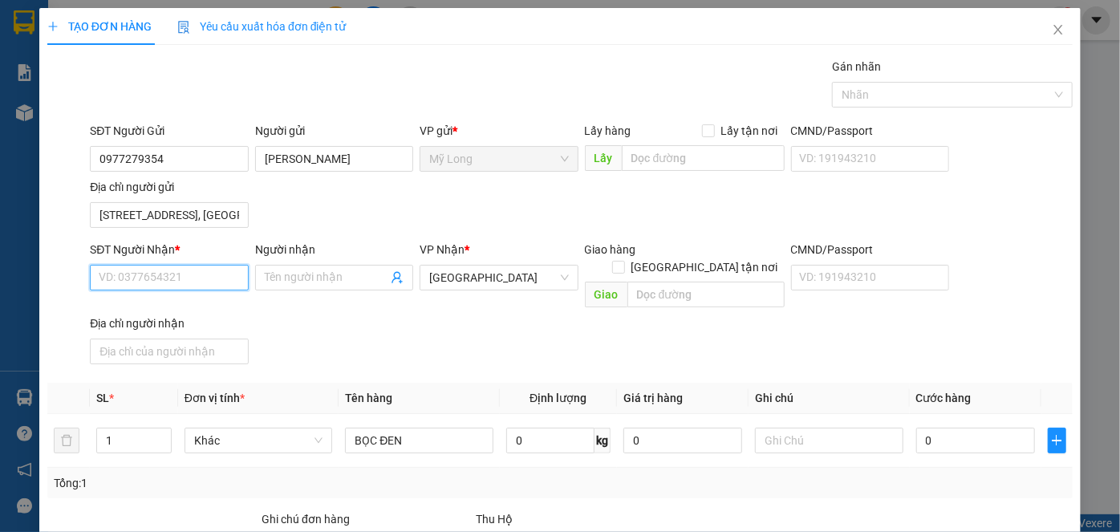
click at [173, 276] on input "SĐT Người Nhận *" at bounding box center [169, 278] width 158 height 26
type input "0944609499"
click at [220, 306] on div "0944609499 - [PERSON_NAME]" at bounding box center [178, 308] width 158 height 18
type input "[PERSON_NAME]"
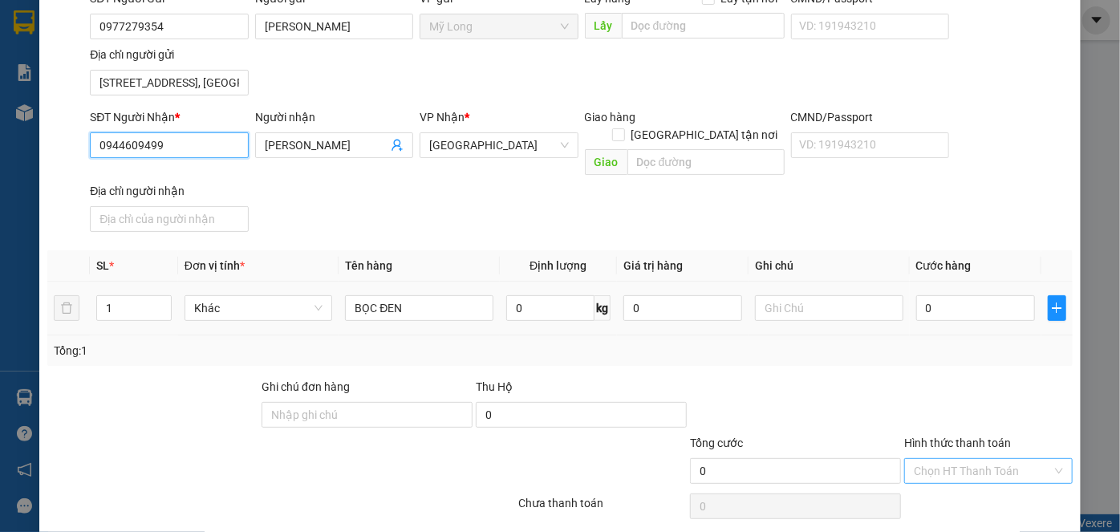
scroll to position [171, 0]
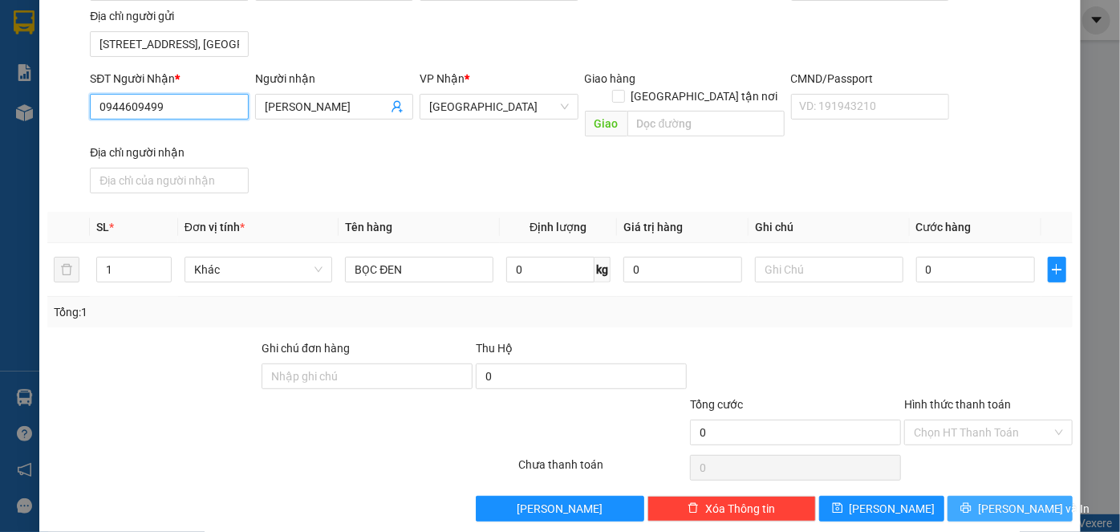
type input "0944609499"
click at [965, 496] on button "[PERSON_NAME] và In" at bounding box center [1010, 509] width 125 height 26
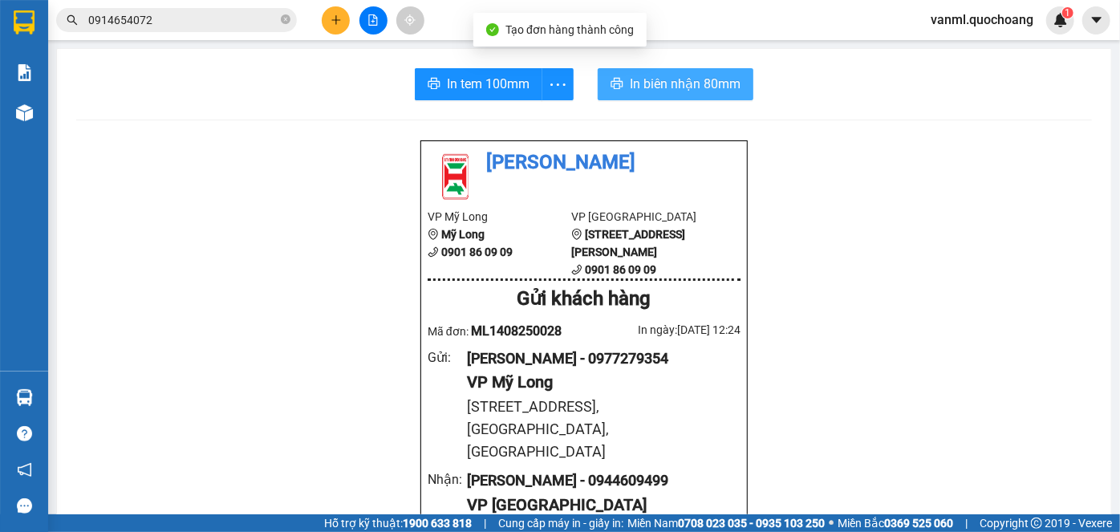
click at [661, 89] on span "In biên nhận 80mm" at bounding box center [685, 84] width 111 height 20
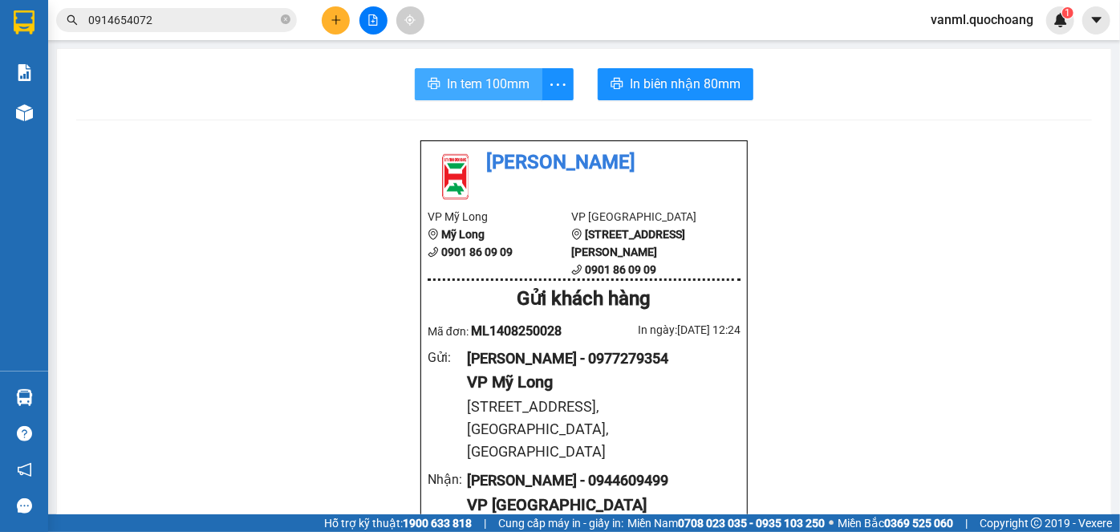
click at [479, 86] on span "In tem 100mm" at bounding box center [488, 84] width 83 height 20
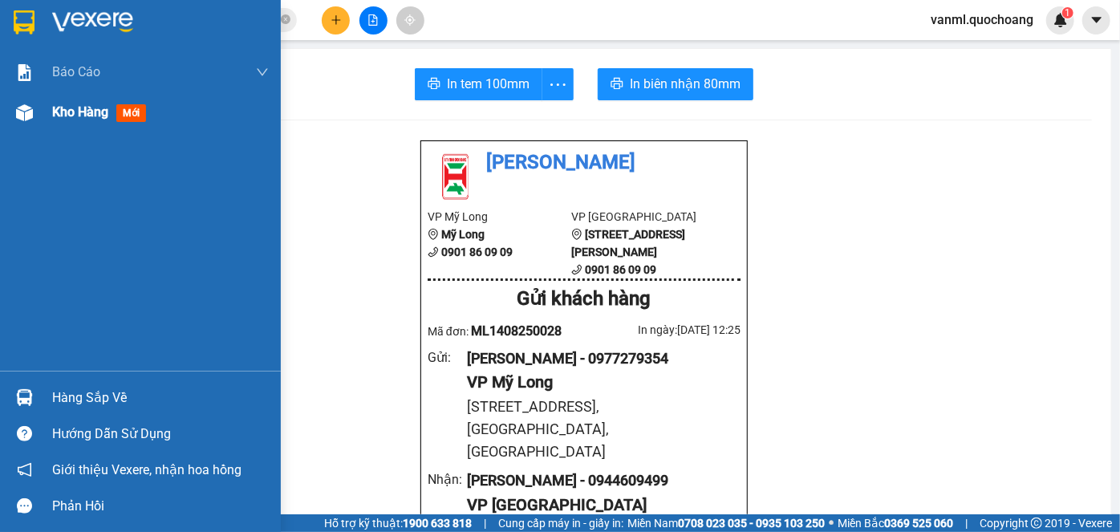
click at [75, 118] on span "Kho hàng" at bounding box center [80, 111] width 56 height 15
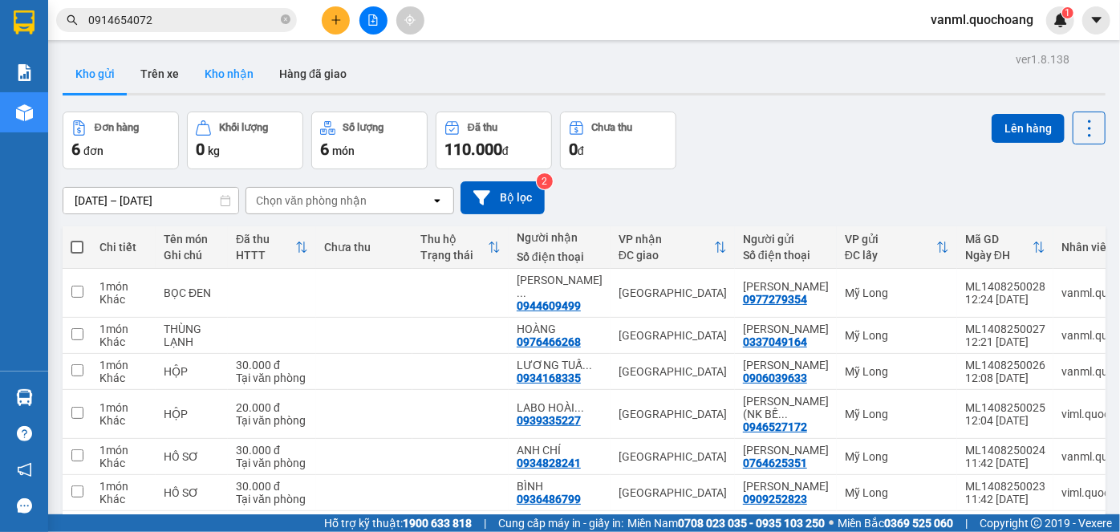
click at [240, 69] on button "Kho nhận" at bounding box center [229, 74] width 75 height 39
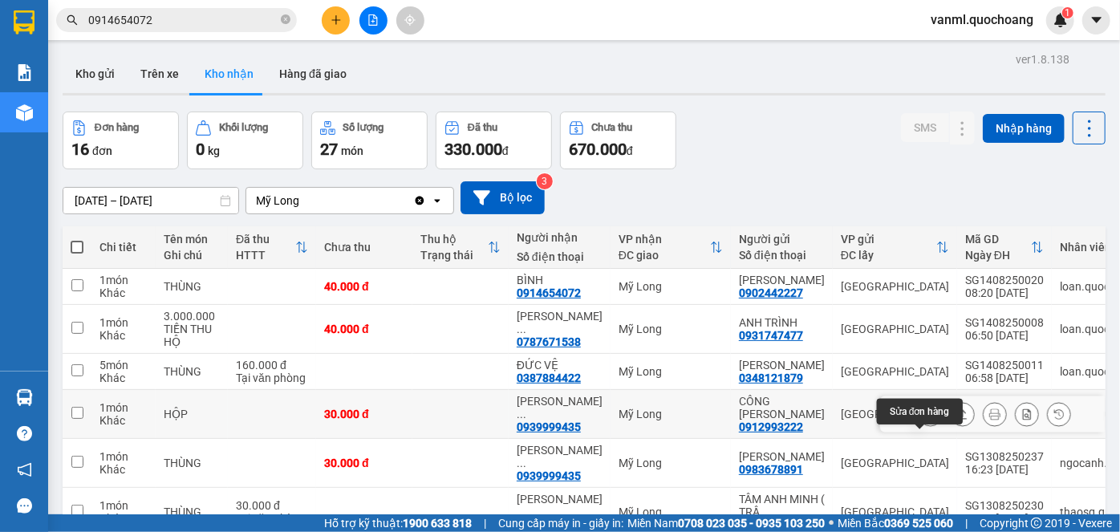
click at [925, 420] on icon at bounding box center [930, 413] width 11 height 11
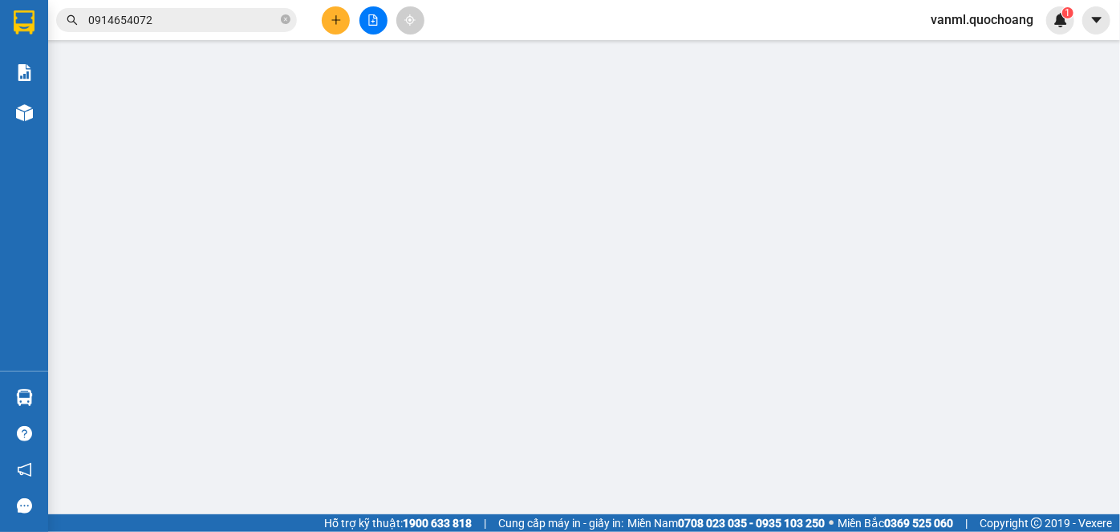
type input "0912993222"
type input "CÔNG [PERSON_NAME]"
type input "83/5 [PERSON_NAME]HÒA THẠNH QUẬN [GEOGRAPHIC_DATA]"
type input "0939999435"
type input "[PERSON_NAME]"
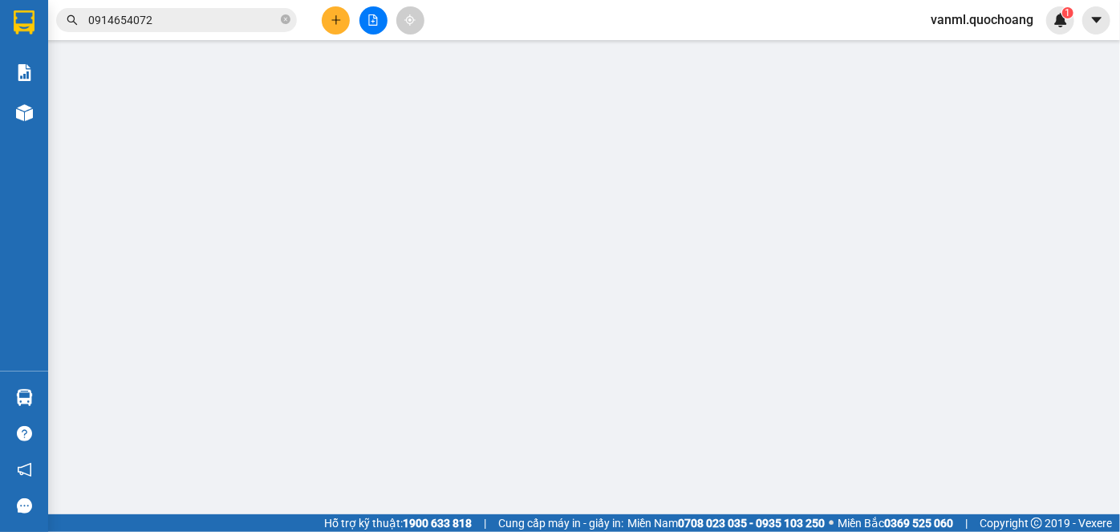
type input "30.000"
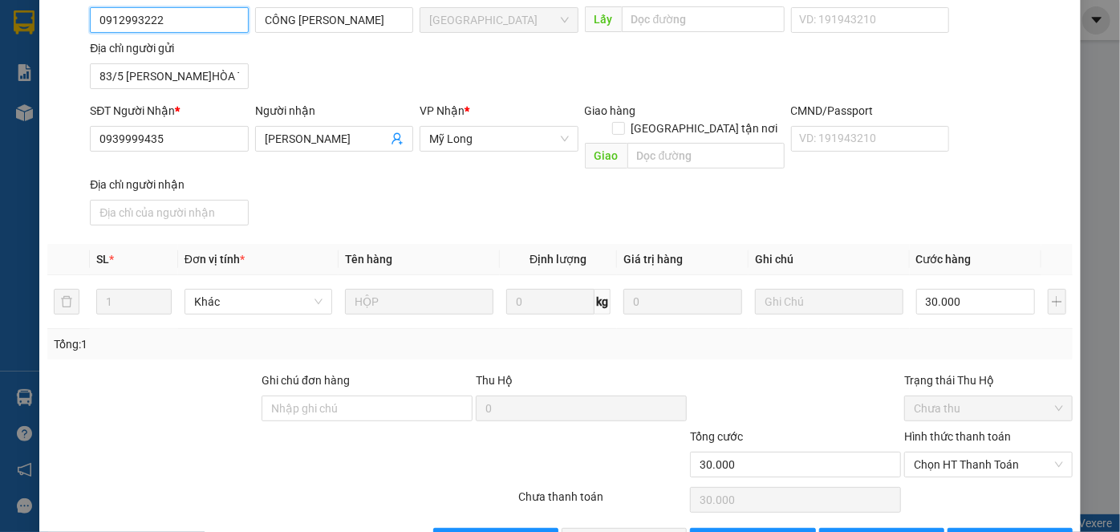
scroll to position [175, 0]
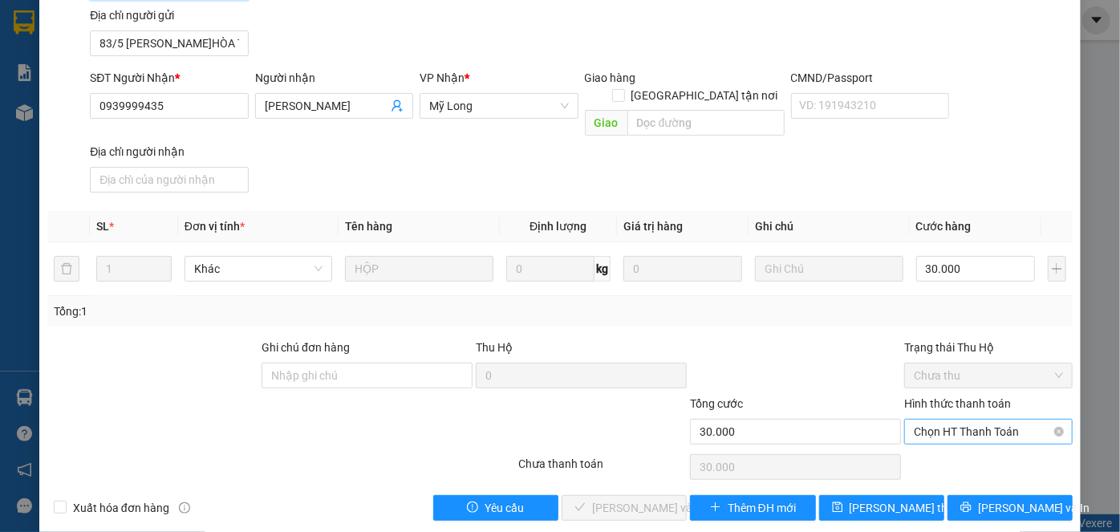
click at [944, 420] on span "Chọn HT Thanh Toán" at bounding box center [988, 432] width 149 height 24
click at [949, 443] on div "Tại văn phòng" at bounding box center [980, 445] width 148 height 18
type input "0"
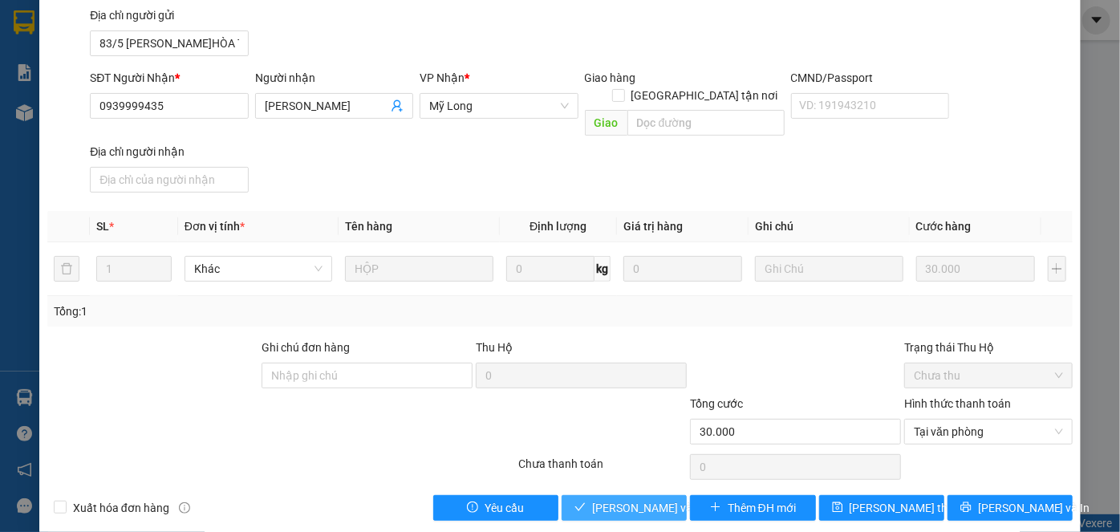
click at [667, 499] on span "[PERSON_NAME] và Giao hàng" at bounding box center [669, 508] width 154 height 18
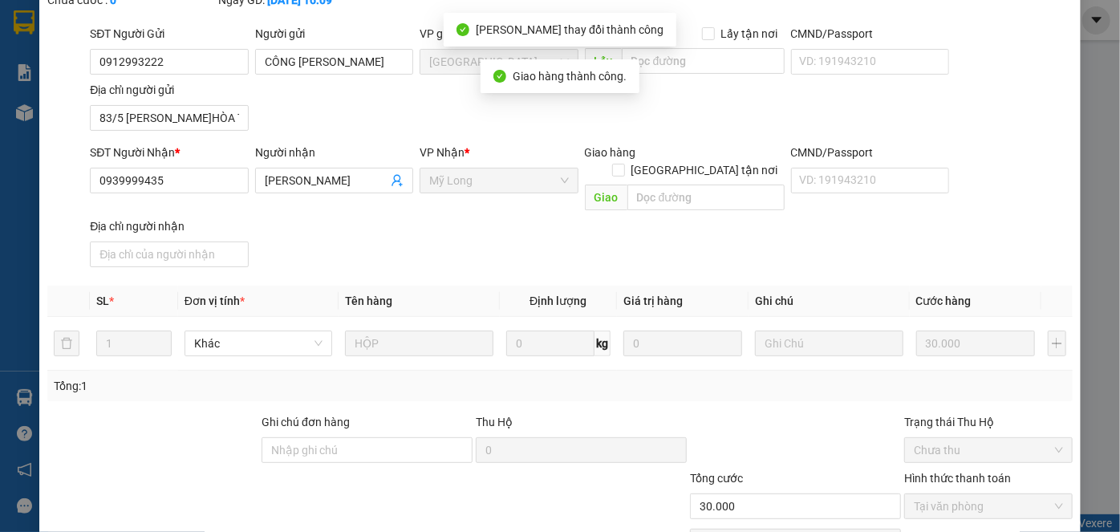
scroll to position [0, 0]
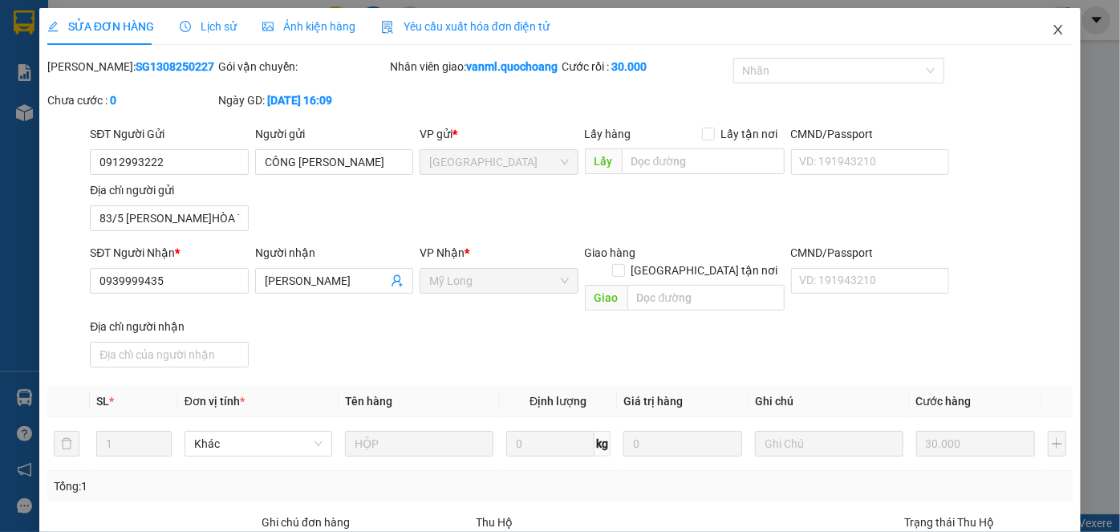
click at [1054, 28] on icon "close" at bounding box center [1058, 30] width 9 height 10
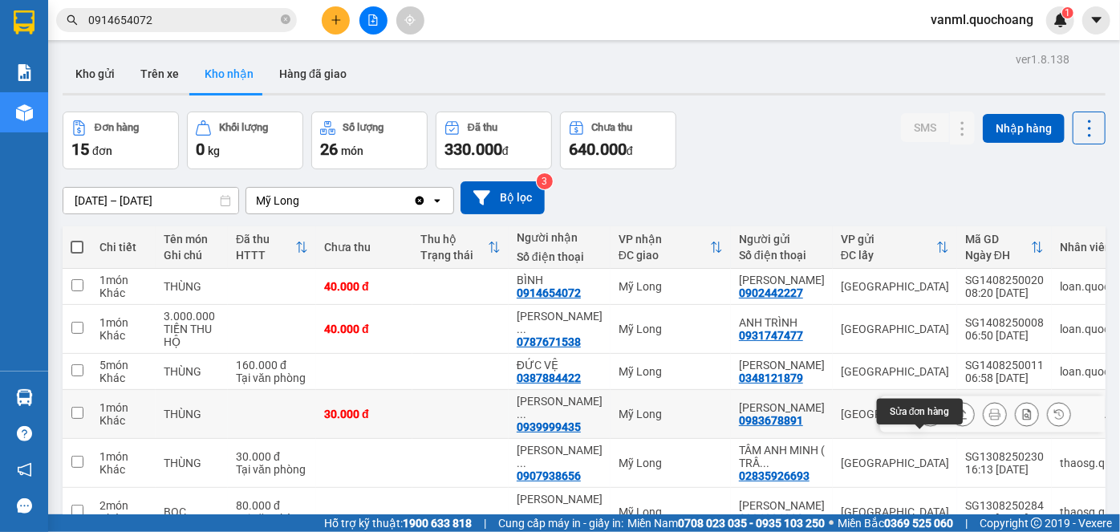
click at [925, 420] on icon at bounding box center [930, 413] width 11 height 11
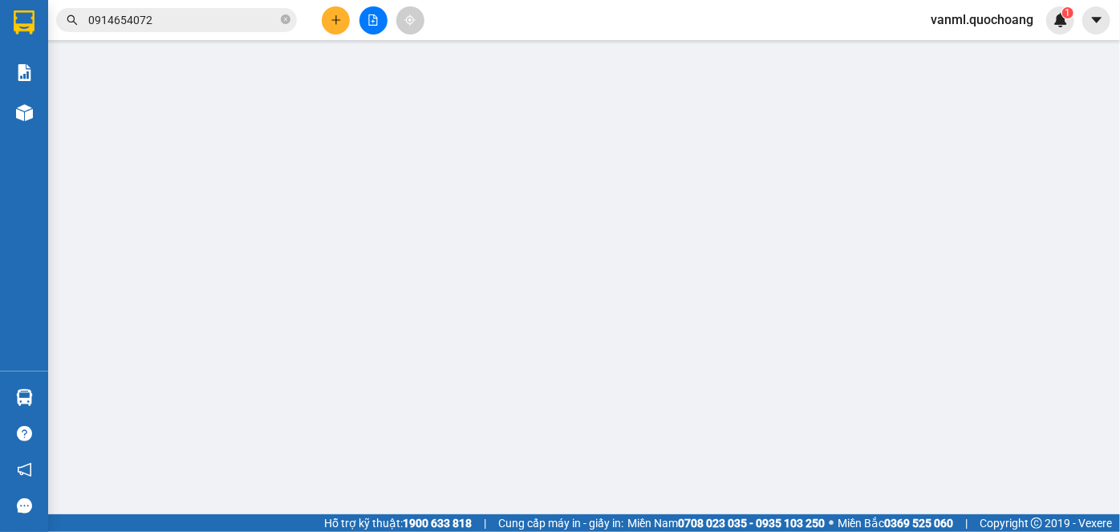
type input "0983678891"
type input "[PERSON_NAME]"
type input "CAO ỐC A [PERSON_NAME]7 QUẬN 10"
type input "0939999435"
type input "[PERSON_NAME]"
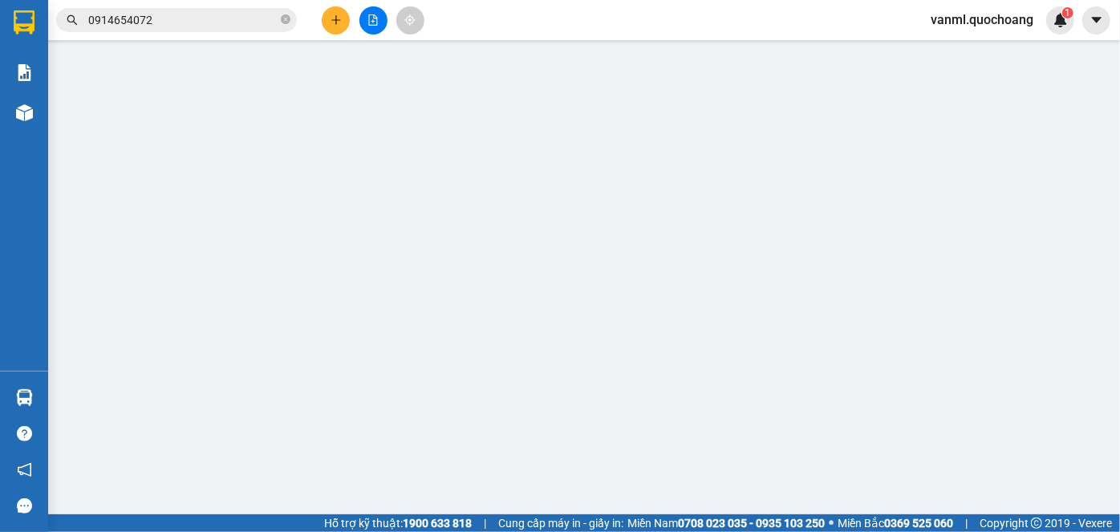
type input "30.000"
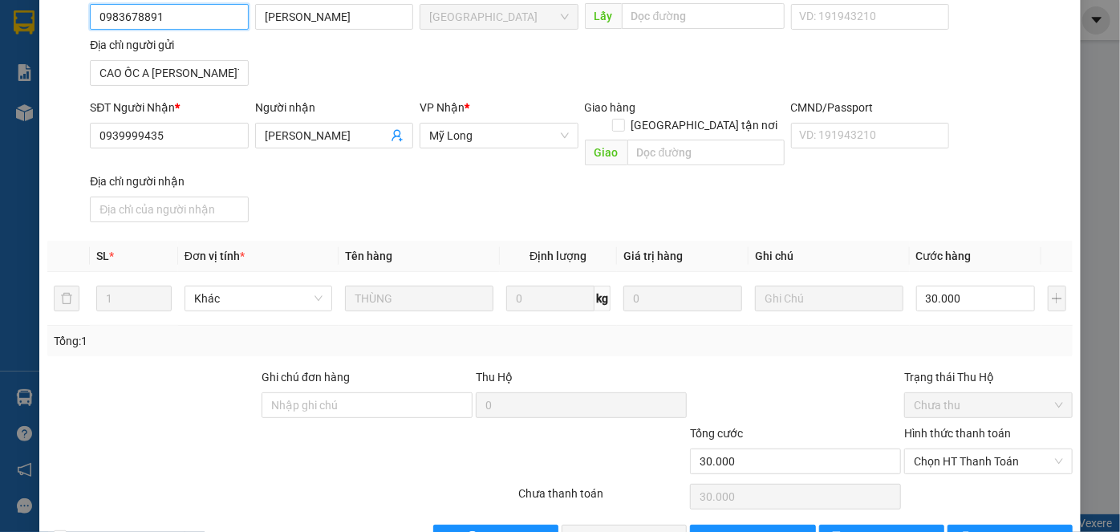
scroll to position [175, 0]
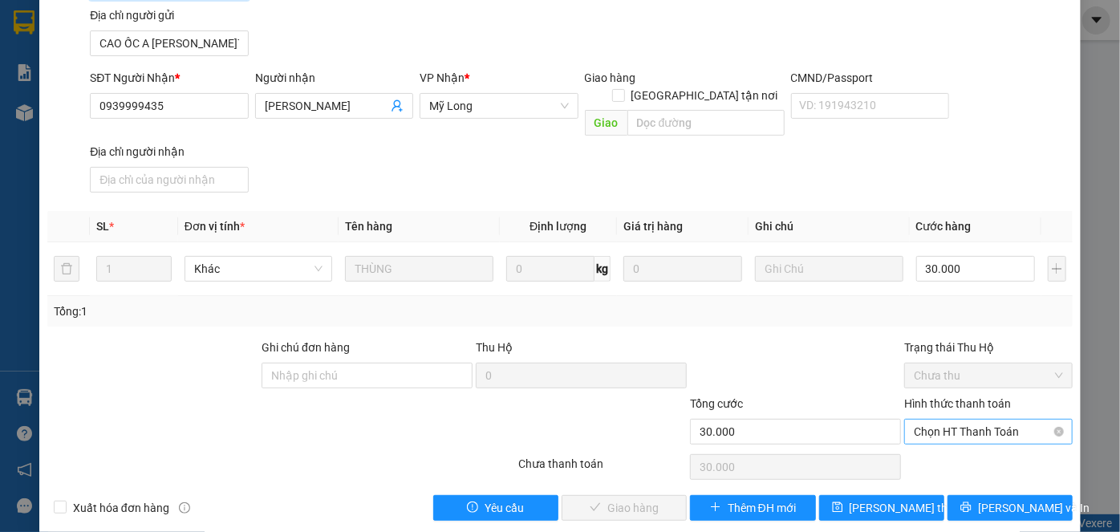
click at [983, 420] on span "Chọn HT Thanh Toán" at bounding box center [988, 432] width 149 height 24
click at [981, 442] on div "Tại văn phòng" at bounding box center [980, 445] width 148 height 18
type input "0"
click at [645, 499] on span "[PERSON_NAME] và Giao hàng" at bounding box center [669, 508] width 154 height 18
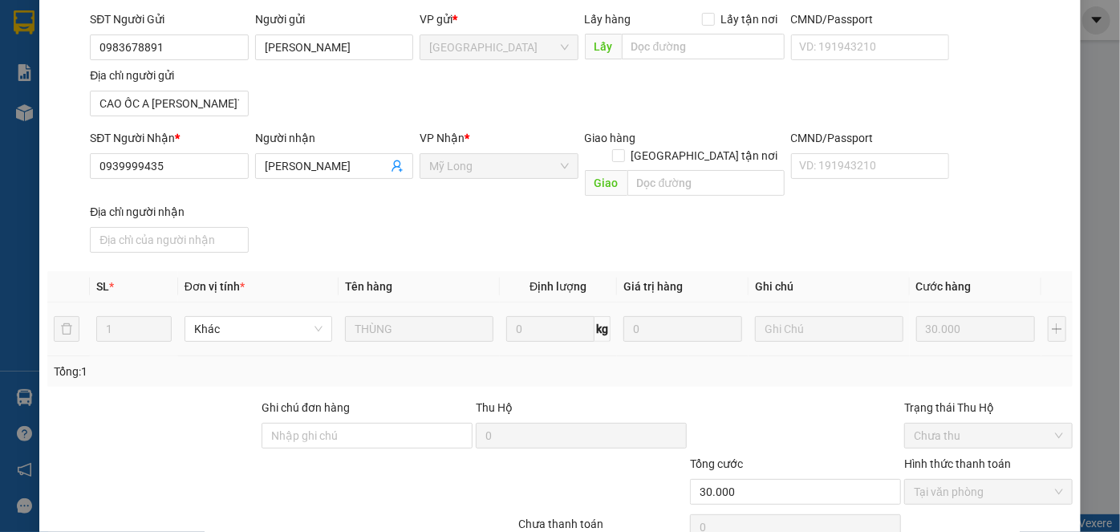
scroll to position [0, 0]
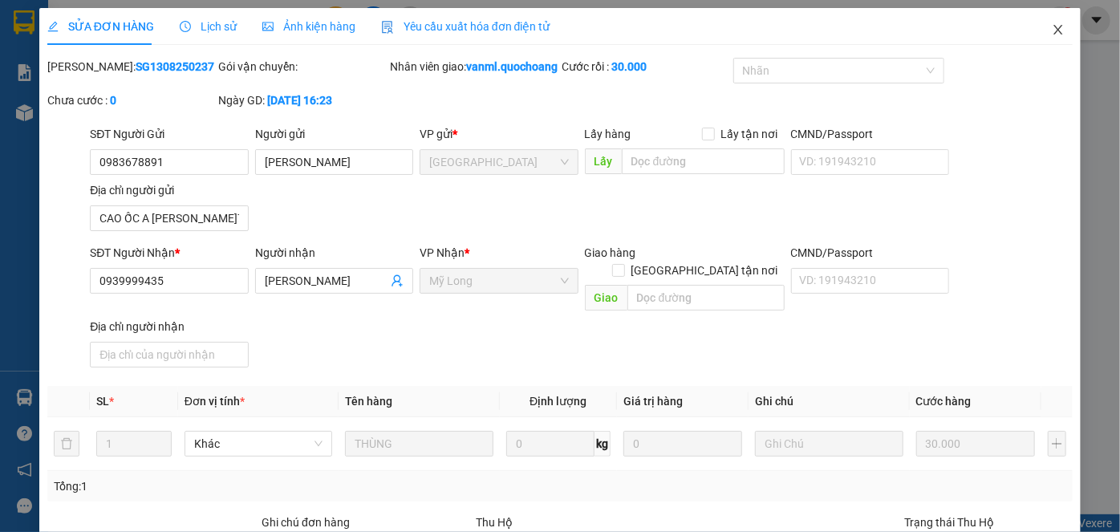
click at [1052, 25] on icon "close" at bounding box center [1058, 29] width 13 height 13
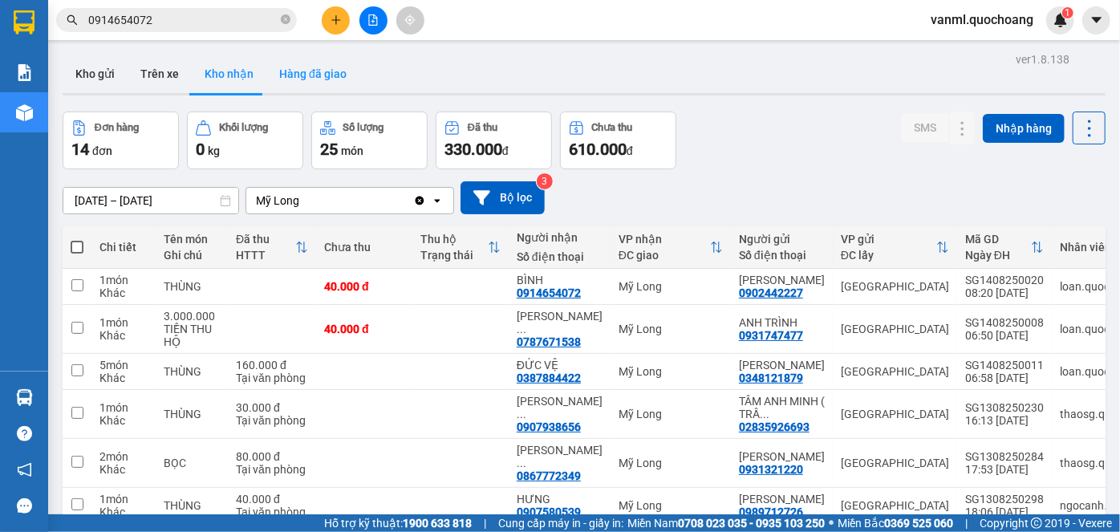
click at [323, 79] on button "Hàng đã giao" at bounding box center [312, 74] width 93 height 39
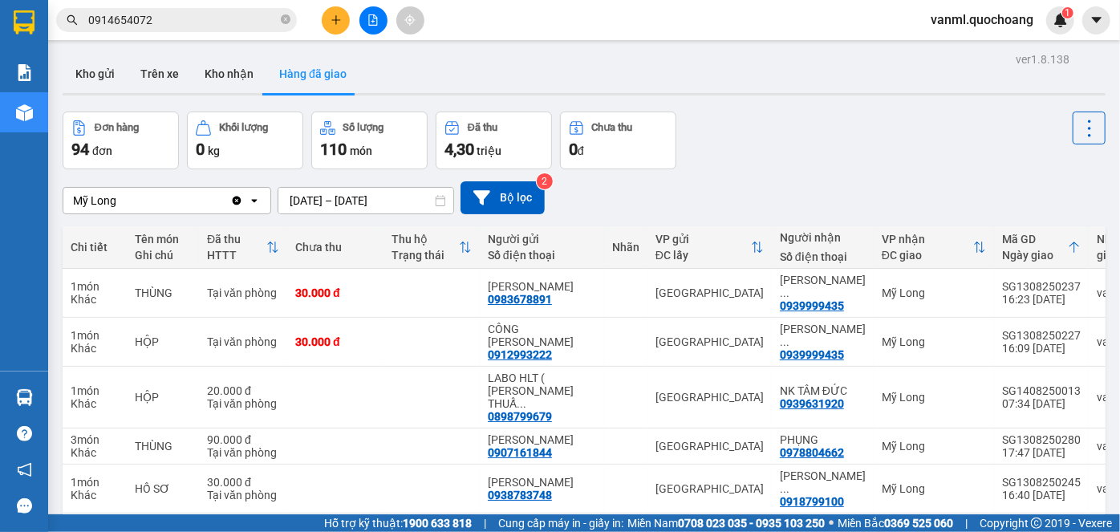
drag, startPoint x: 224, startPoint y: 68, endPoint x: 61, endPoint y: 314, distance: 294.7
click at [224, 67] on button "Kho nhận" at bounding box center [229, 74] width 75 height 39
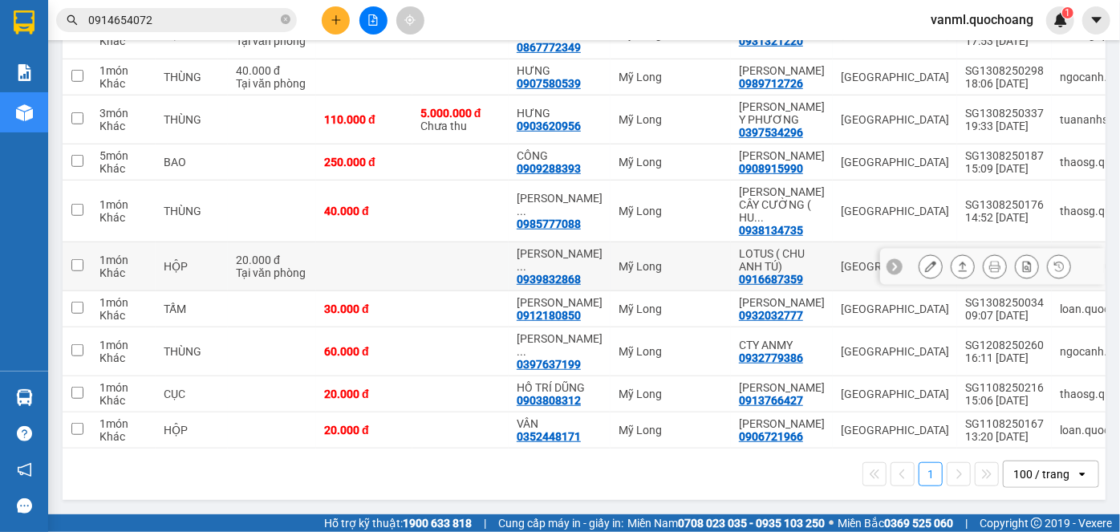
scroll to position [53, 0]
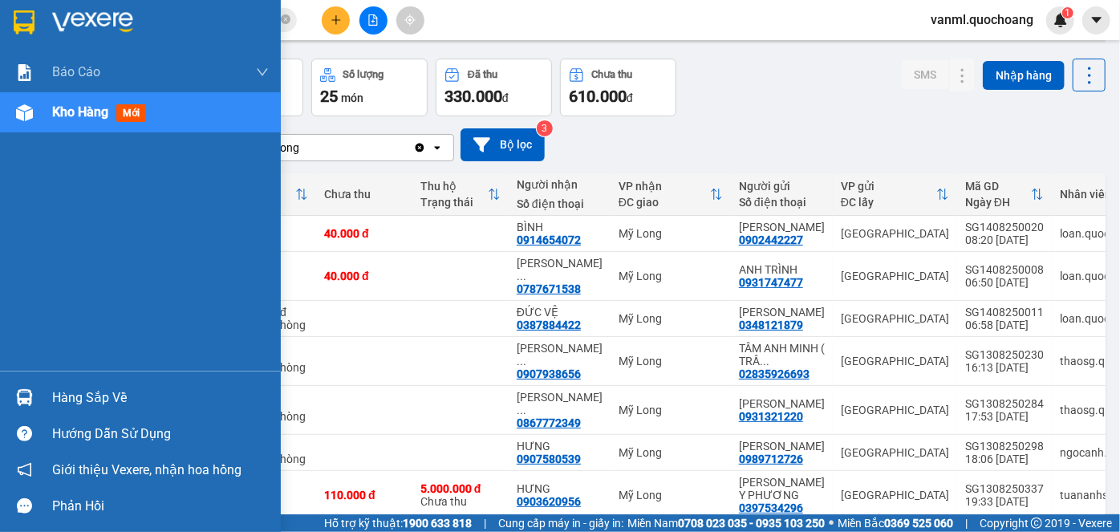
click at [94, 407] on div "Hàng sắp về" at bounding box center [160, 398] width 217 height 24
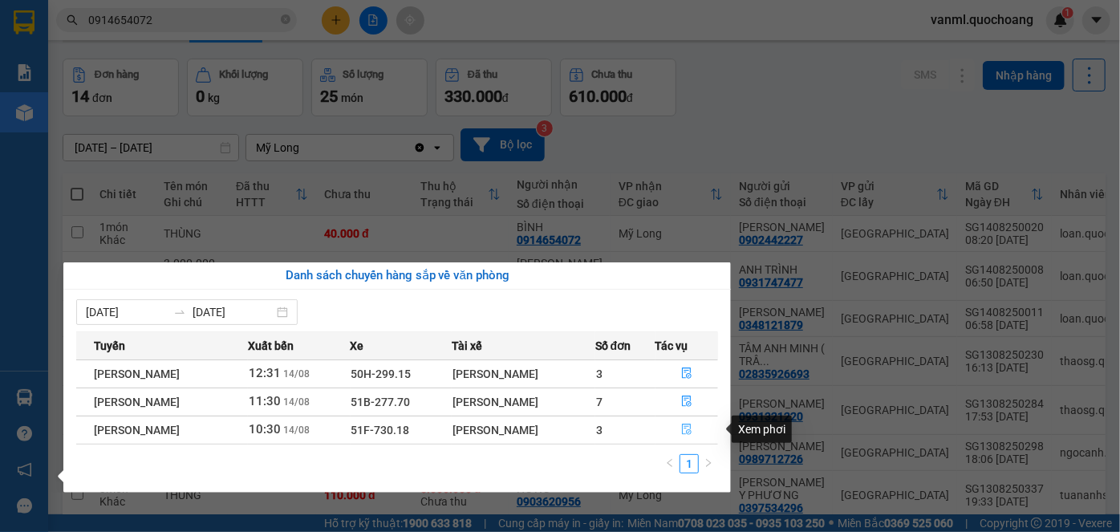
click at [692, 430] on icon "file-done" at bounding box center [687, 430] width 10 height 11
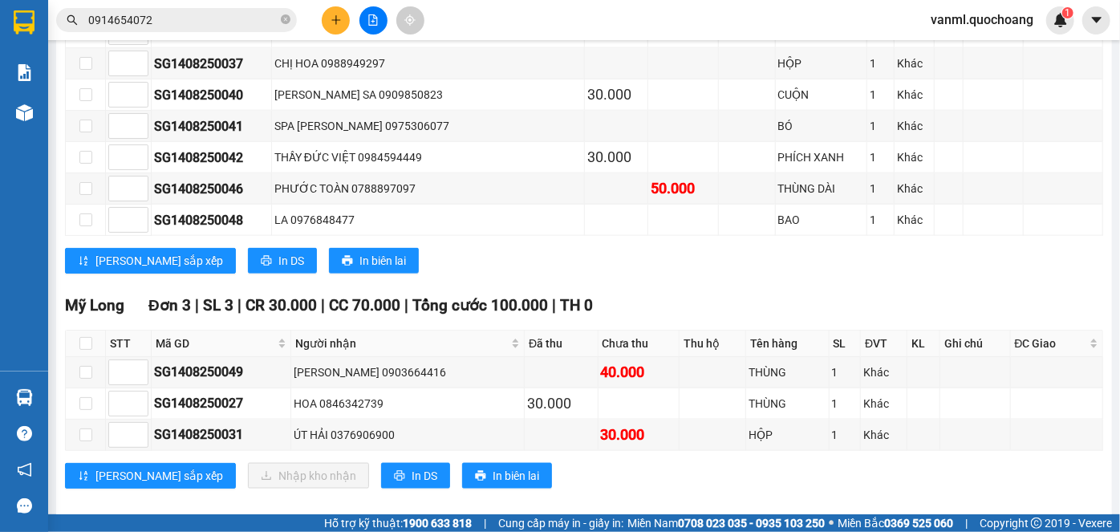
scroll to position [985, 0]
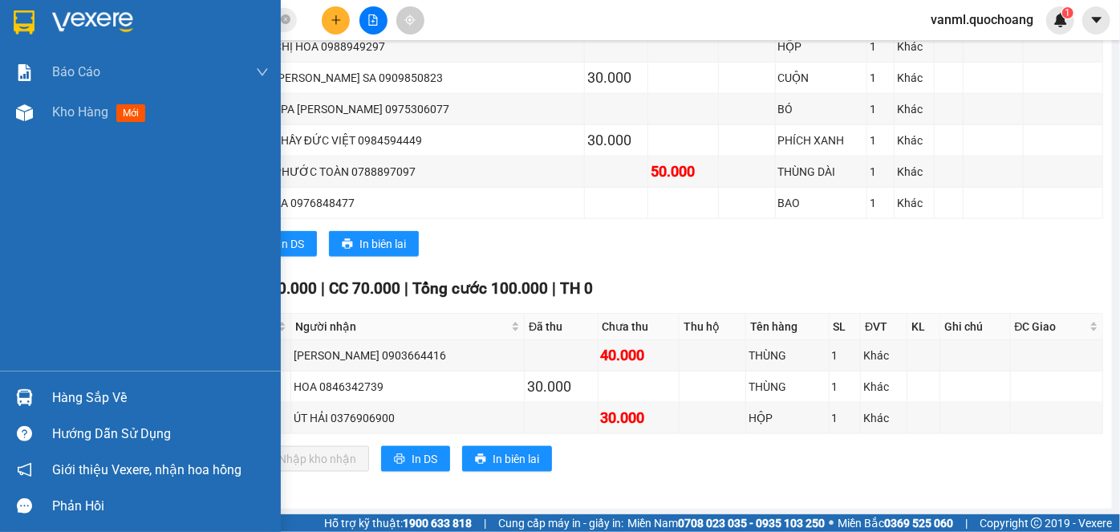
click at [117, 404] on div "Hàng sắp về" at bounding box center [160, 398] width 217 height 24
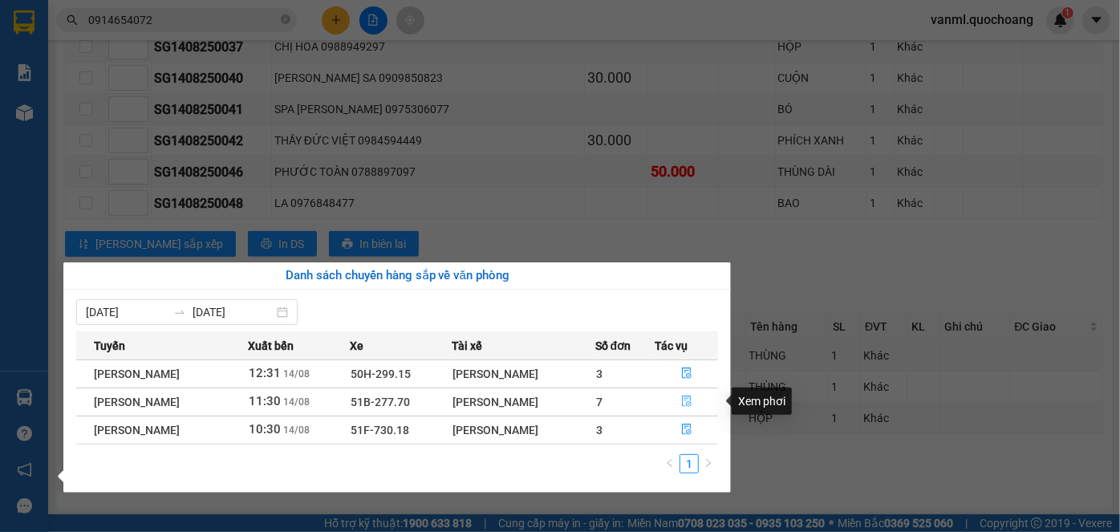
click at [677, 404] on button "button" at bounding box center [687, 402] width 62 height 26
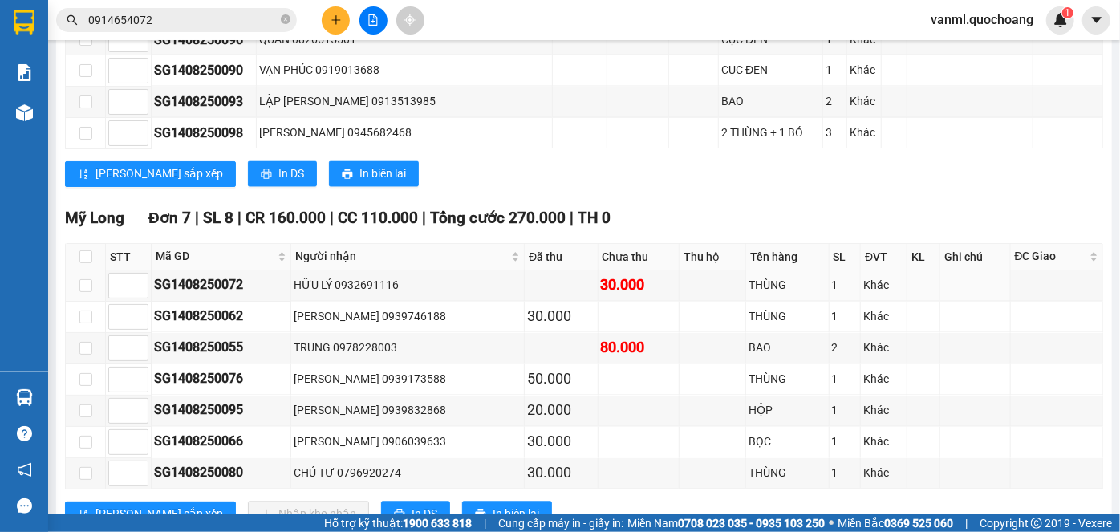
scroll to position [1536, 0]
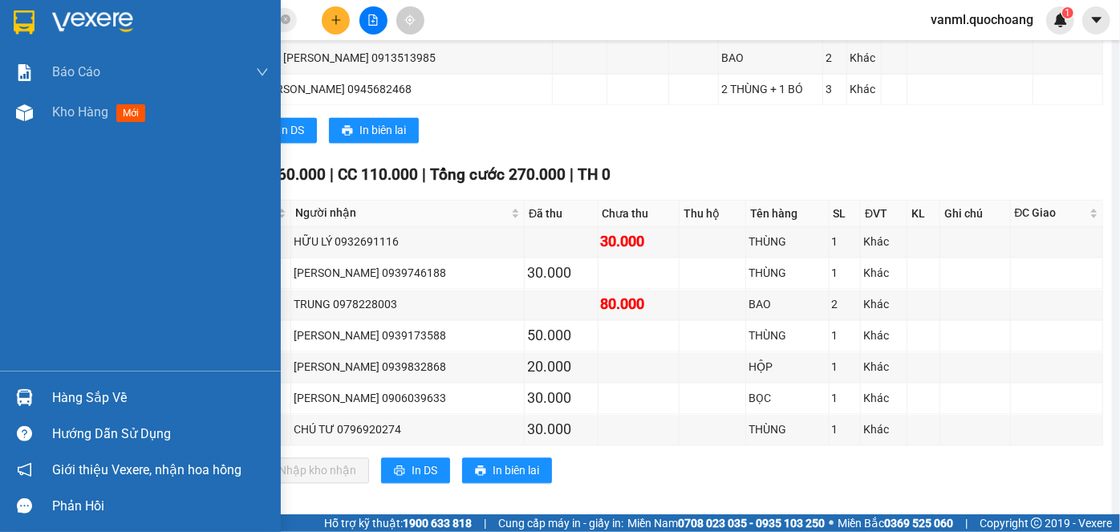
drag, startPoint x: 67, startPoint y: 394, endPoint x: 222, endPoint y: 376, distance: 156.7
click at [67, 394] on div "Hàng sắp về" at bounding box center [160, 398] width 217 height 24
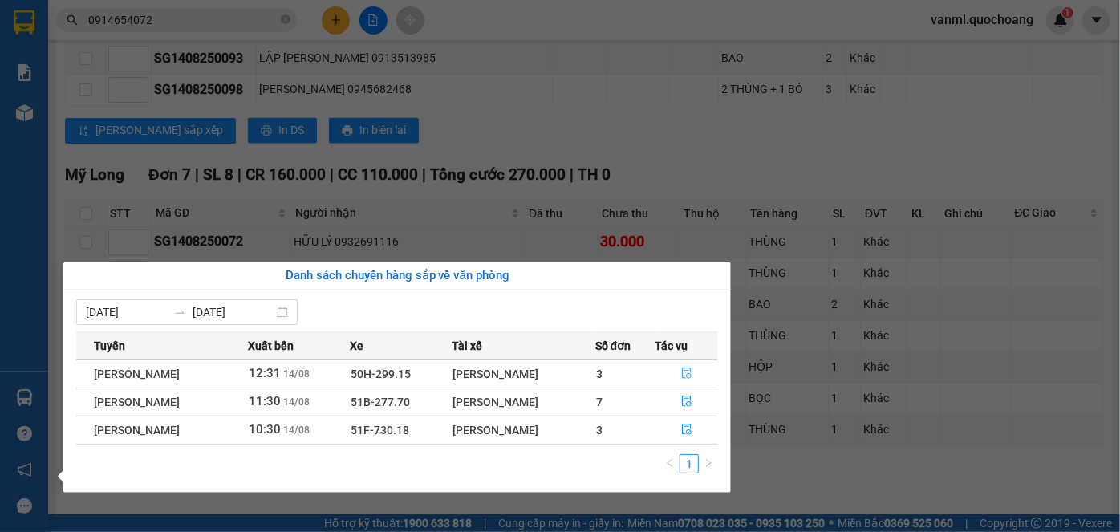
click at [705, 372] on button "button" at bounding box center [687, 374] width 62 height 26
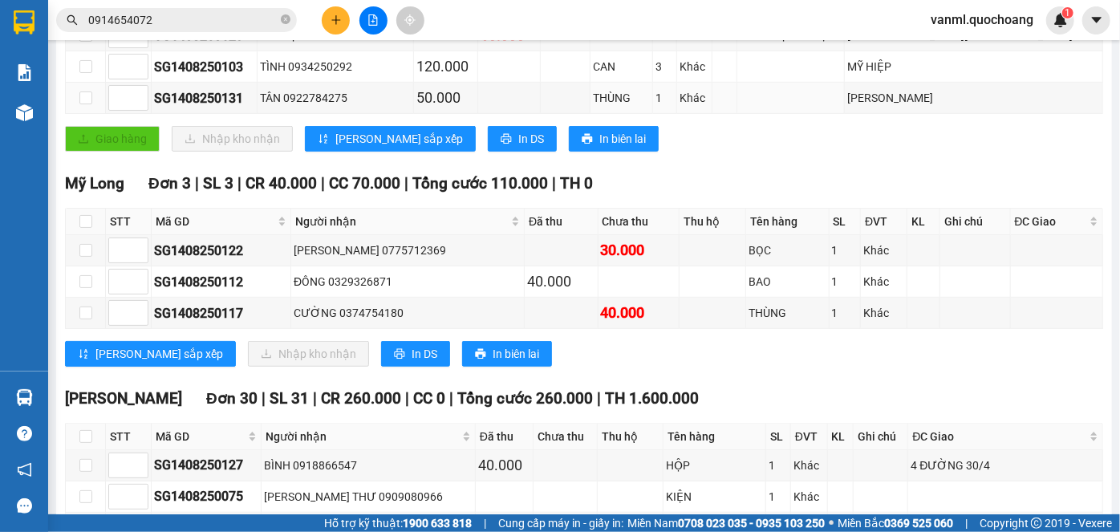
scroll to position [270, 0]
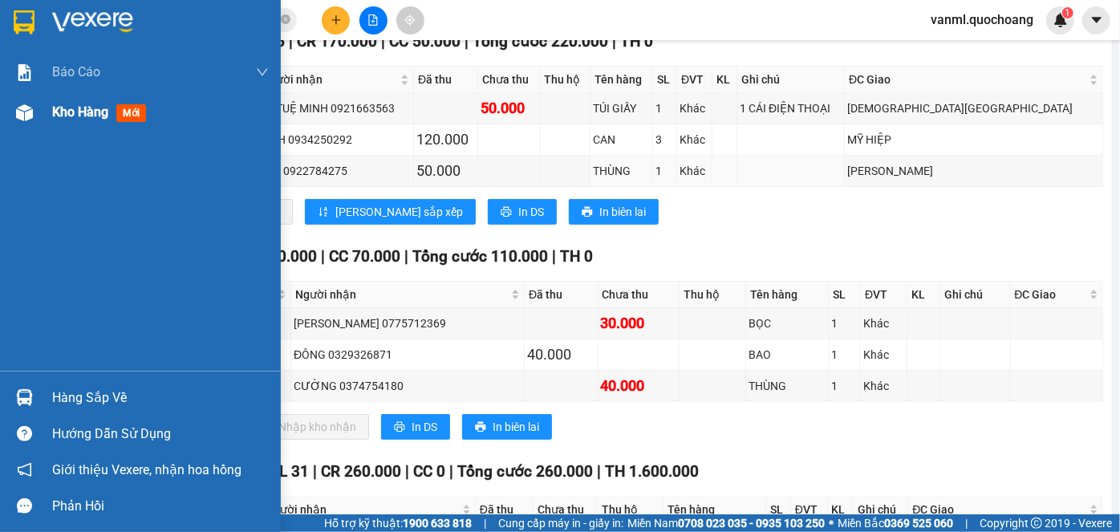
click at [83, 102] on div "Kho hàng mới" at bounding box center [102, 112] width 100 height 20
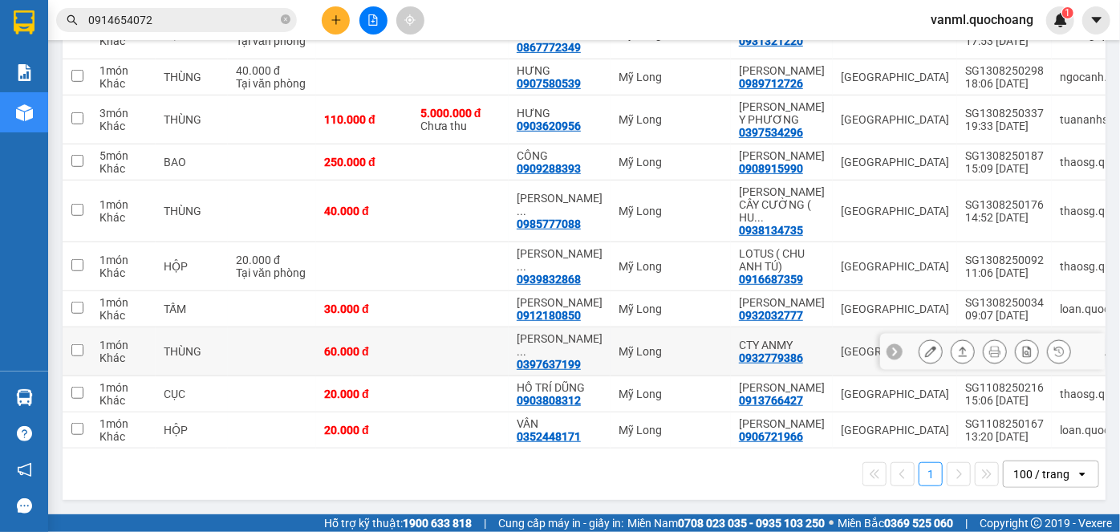
scroll to position [490, 0]
click at [1041, 477] on div "100 / trang" at bounding box center [1042, 474] width 56 height 16
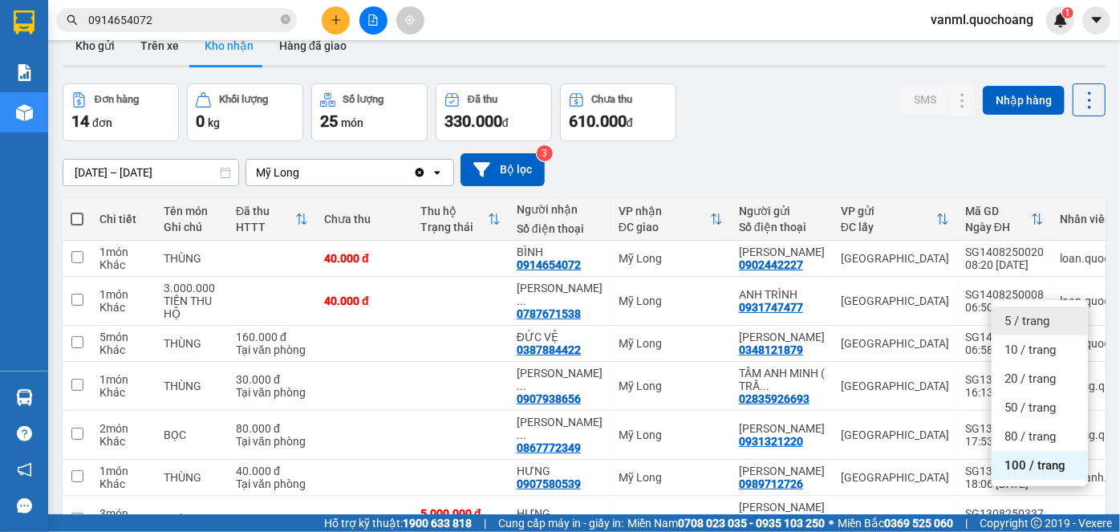
scroll to position [0, 0]
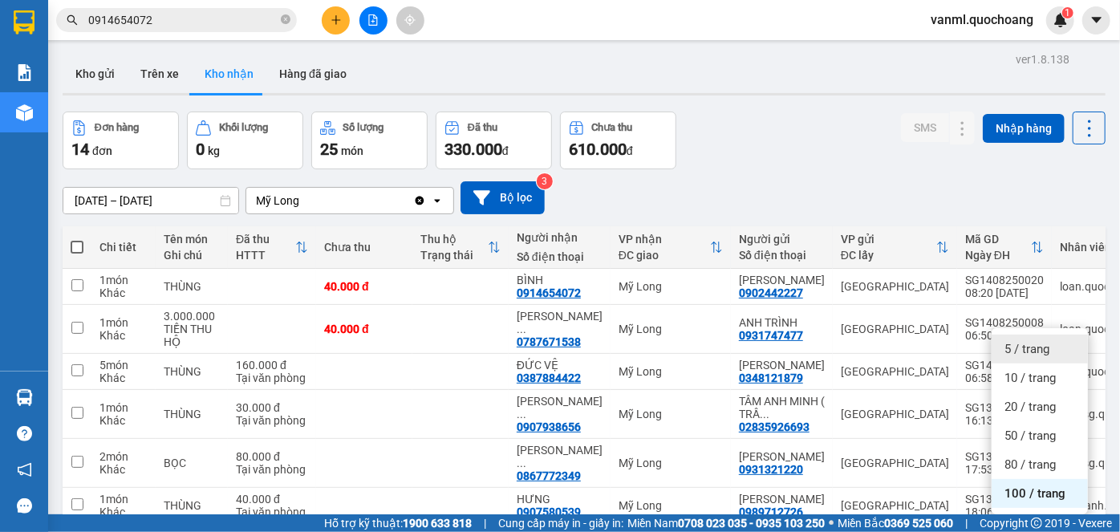
click at [998, 26] on span "vanml.quochoang" at bounding box center [982, 20] width 128 height 20
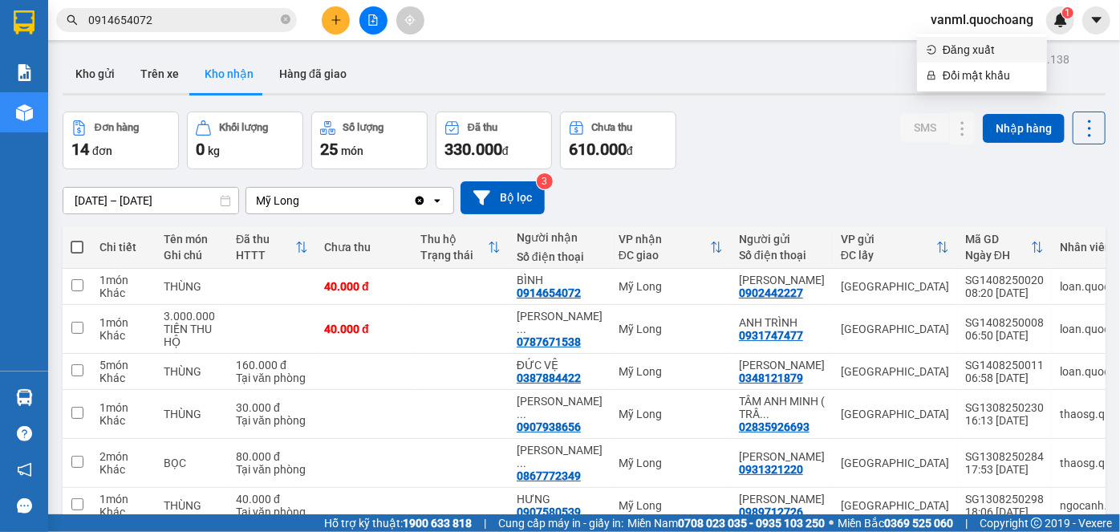
click at [972, 52] on span "Đăng xuất" at bounding box center [990, 50] width 95 height 18
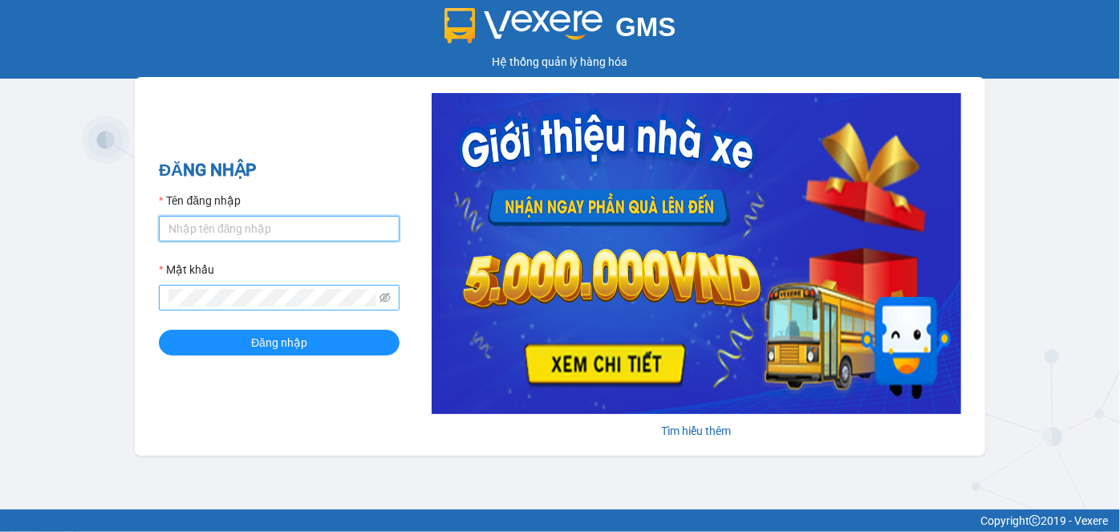
type input "oanhml.quochoang"
click at [149, 298] on div "ĐĂNG NHẬP Tên đăng nhập oanhml.quochoang Mật khẩu Đăng nhập Tìm hiểu thêm" at bounding box center [560, 266] width 851 height 379
click at [159, 330] on button "Đăng nhập" at bounding box center [279, 343] width 241 height 26
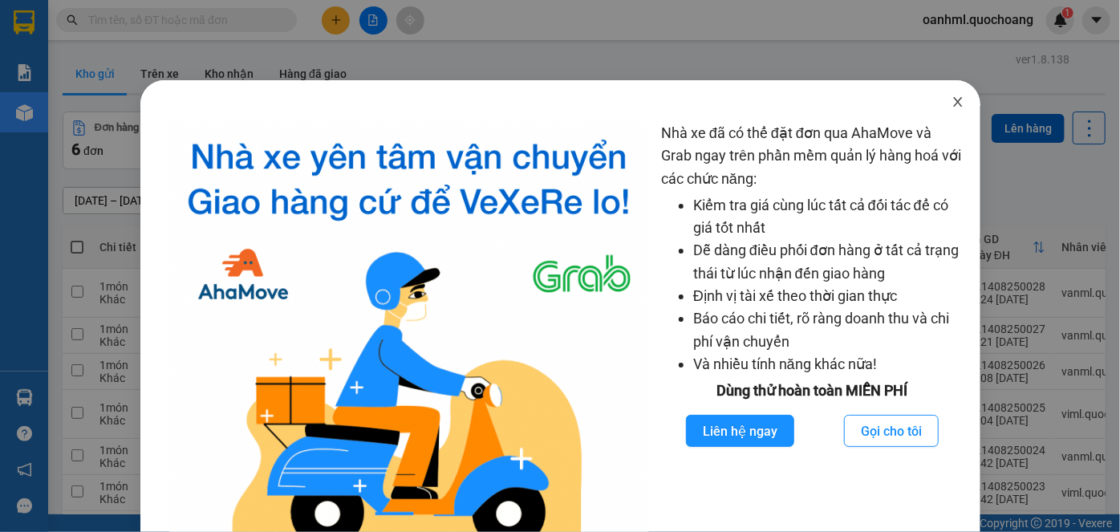
click at [952, 96] on icon "close" at bounding box center [958, 101] width 13 height 13
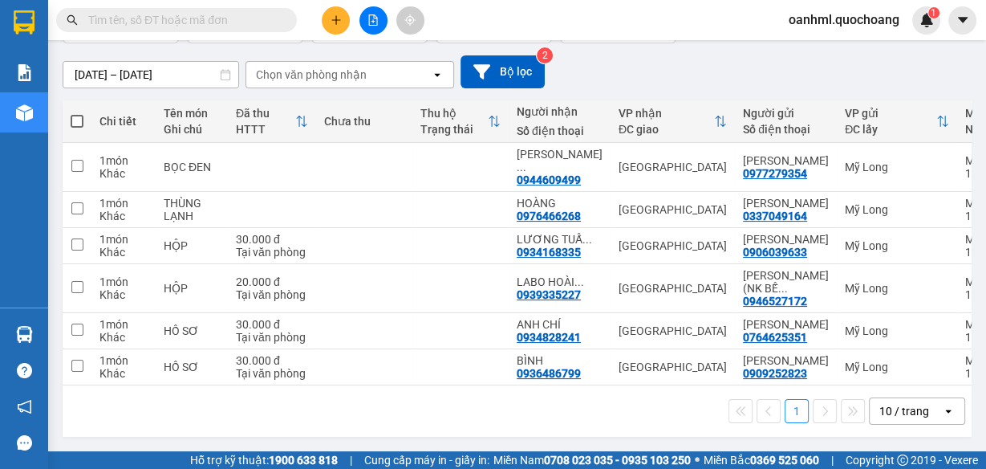
scroll to position [158, 0]
click at [920, 407] on div "10 / trang" at bounding box center [906, 411] width 72 height 26
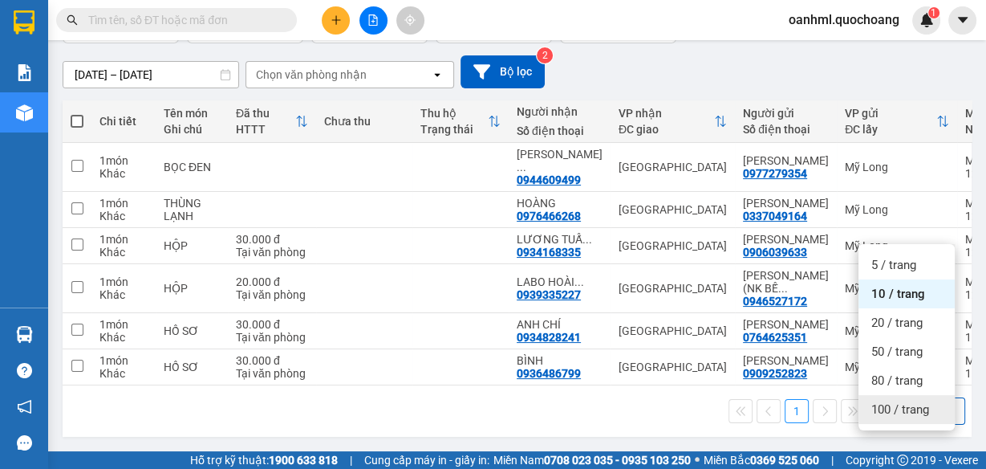
click at [914, 401] on span "100 / trang" at bounding box center [901, 409] width 58 height 16
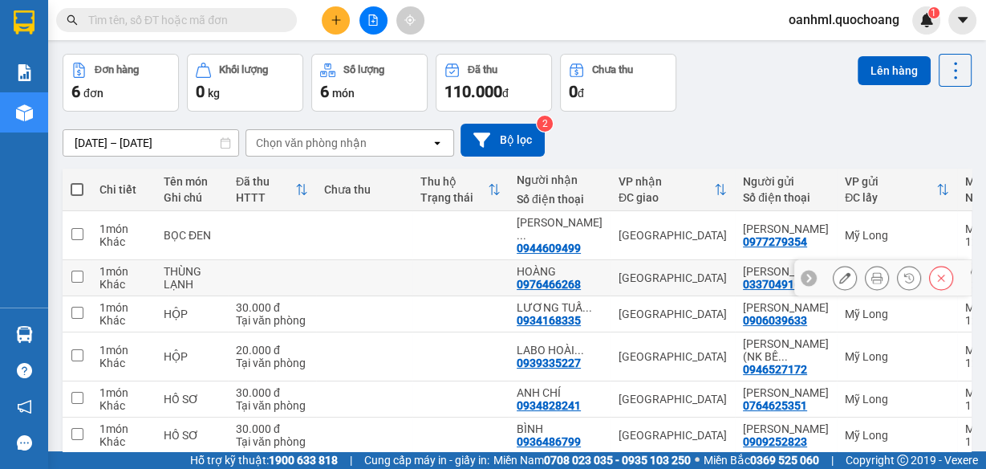
scroll to position [0, 0]
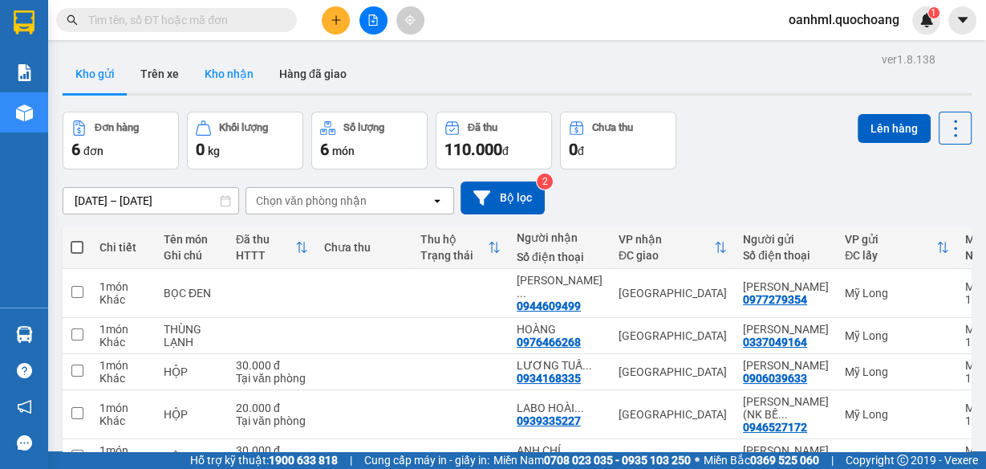
click at [224, 82] on button "Kho nhận" at bounding box center [229, 74] width 75 height 39
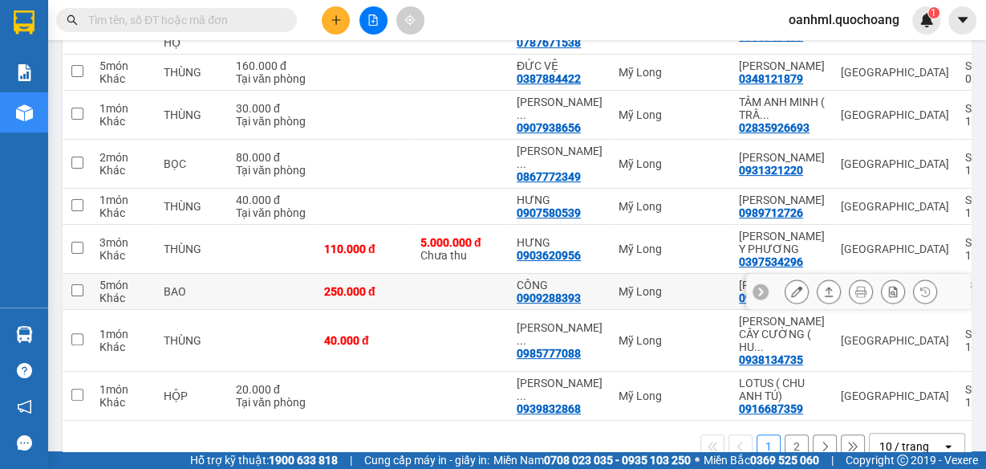
scroll to position [321, 0]
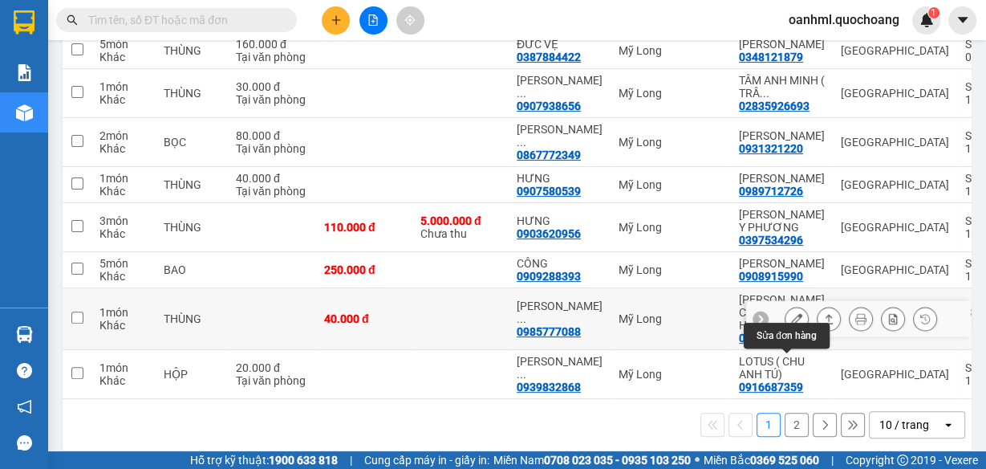
click at [791, 324] on icon at bounding box center [796, 318] width 11 height 11
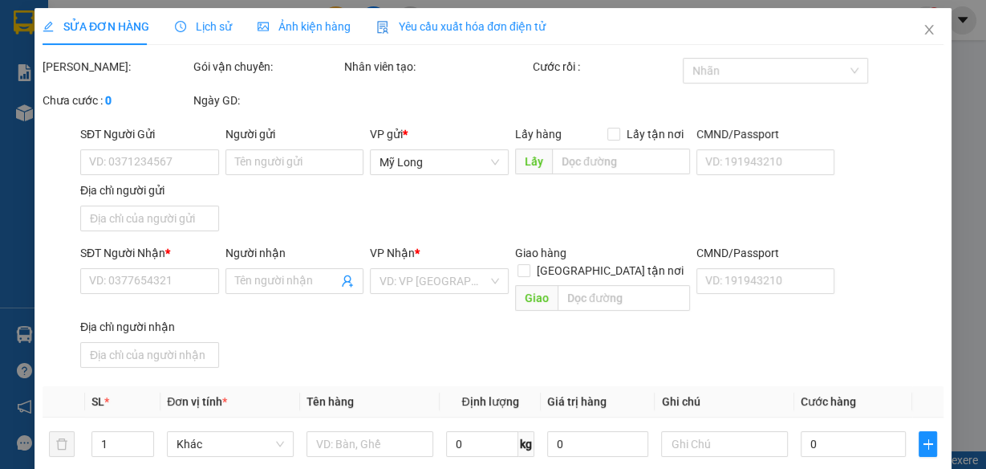
type input "0938134735"
type input "[PERSON_NAME] ( [PERSON_NAME] )"
type input "259/37 HÀN HẢI NGUYÊN P2 QUẬN 11 HCM"
type input "0985777088"
type input "[PERSON_NAME]"
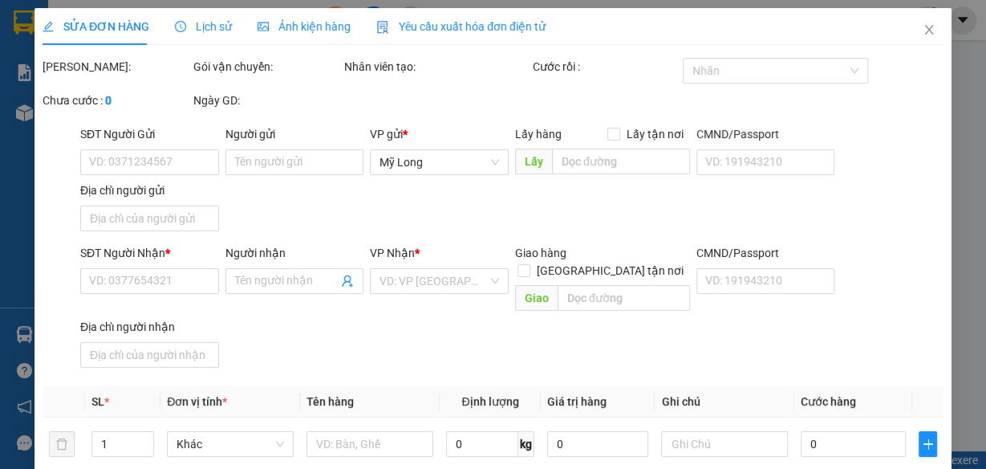
type input "40.000"
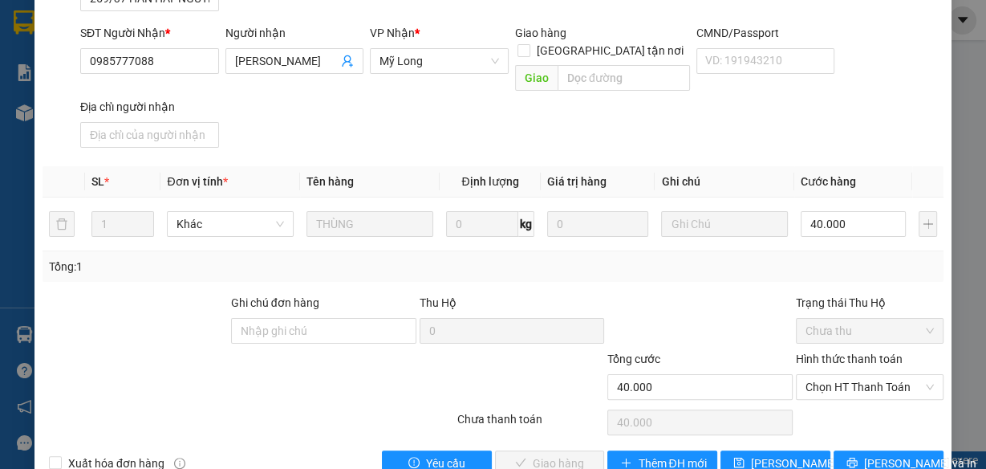
scroll to position [256, 0]
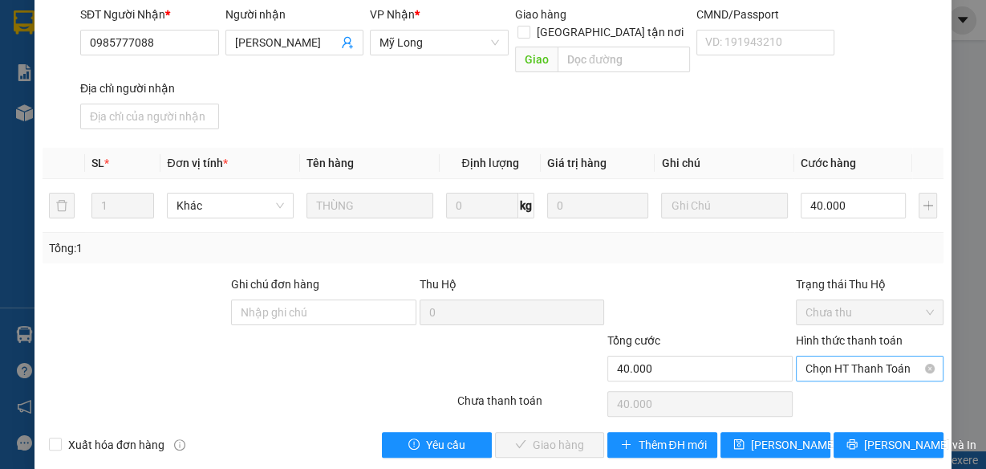
click at [872, 356] on span "Chọn HT Thanh Toán" at bounding box center [870, 368] width 128 height 24
click at [860, 380] on div "Tại văn phòng" at bounding box center [861, 381] width 127 height 18
type input "0"
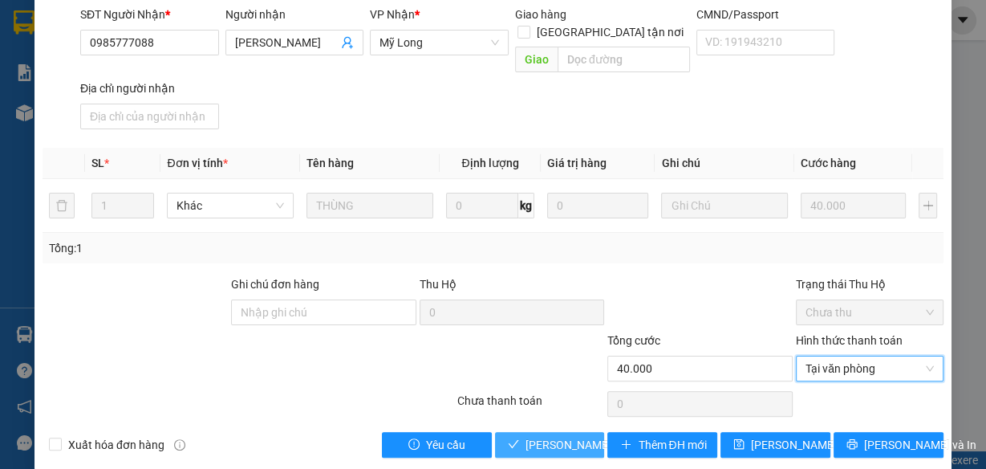
click at [571, 436] on span "[PERSON_NAME] và Giao hàng" at bounding box center [603, 445] width 154 height 18
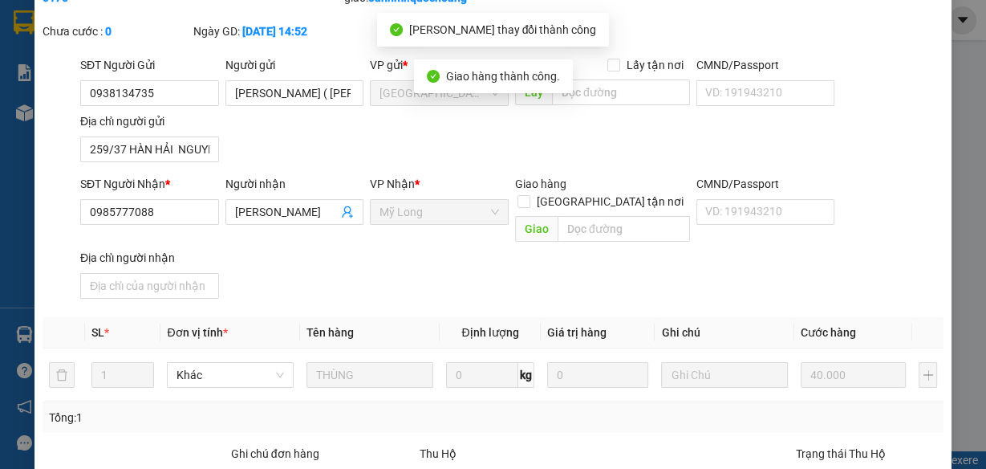
scroll to position [0, 0]
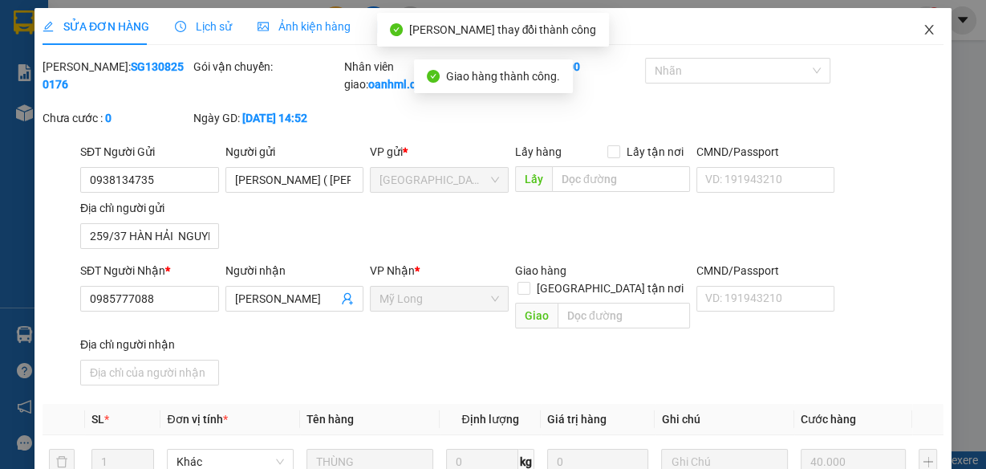
click at [923, 24] on icon "close" at bounding box center [929, 29] width 13 height 13
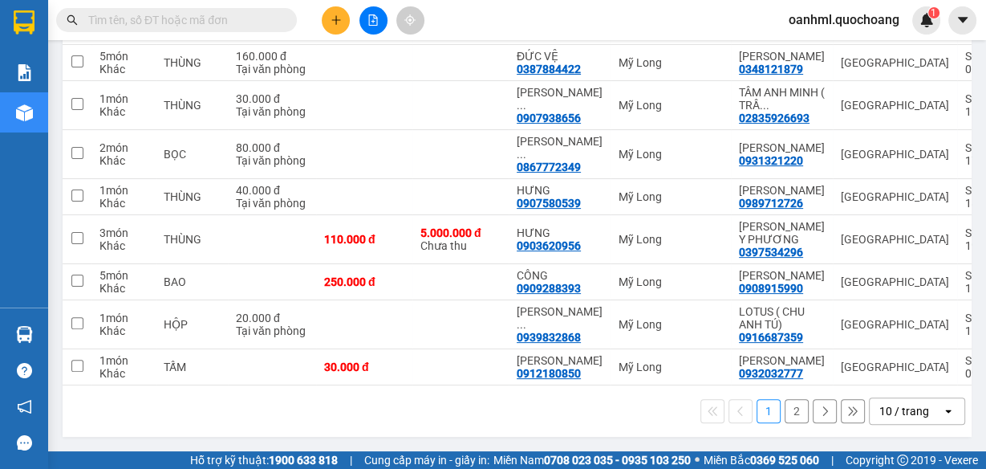
scroll to position [368, 0]
click at [894, 407] on div "10 / trang" at bounding box center [905, 411] width 50 height 16
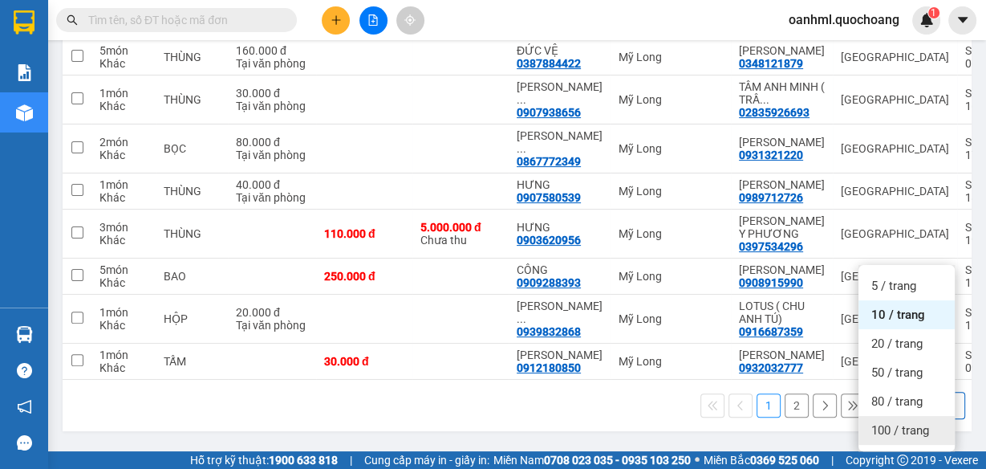
click at [895, 422] on span "100 / trang" at bounding box center [901, 430] width 58 height 16
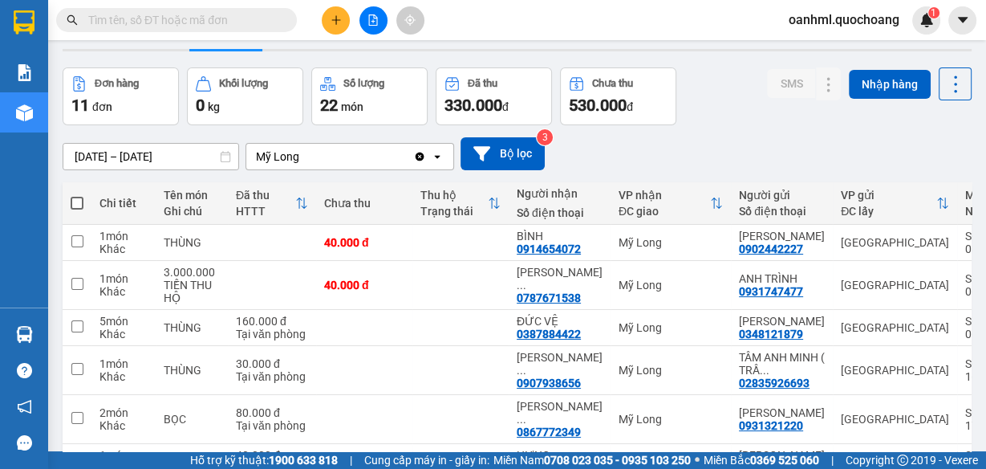
scroll to position [0, 0]
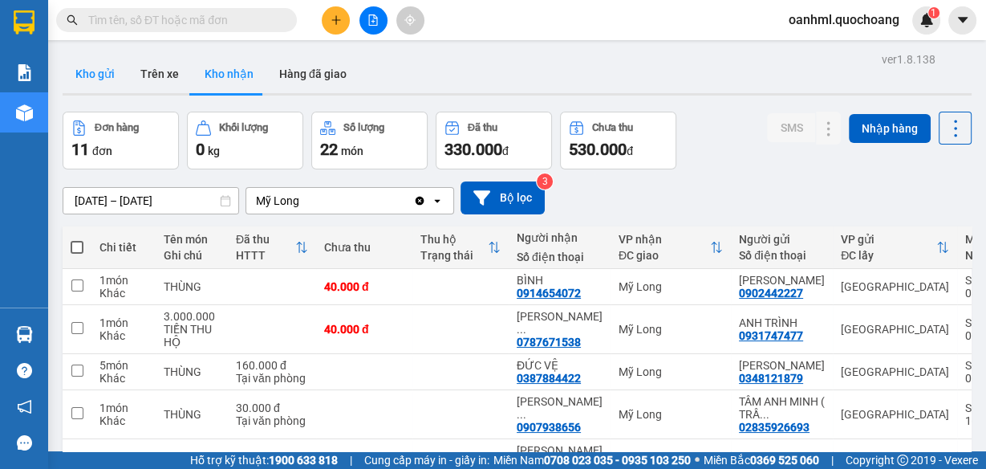
click at [100, 74] on button "Kho gửi" at bounding box center [95, 74] width 65 height 39
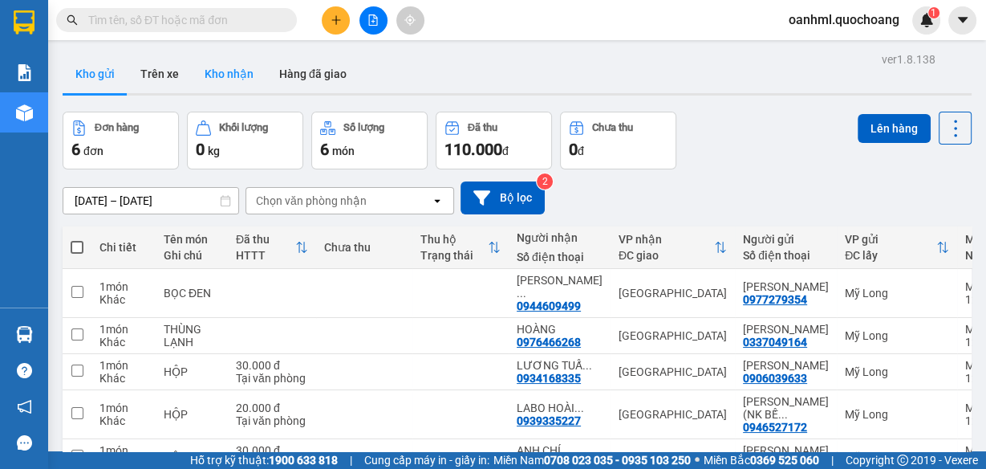
click at [222, 81] on button "Kho nhận" at bounding box center [229, 74] width 75 height 39
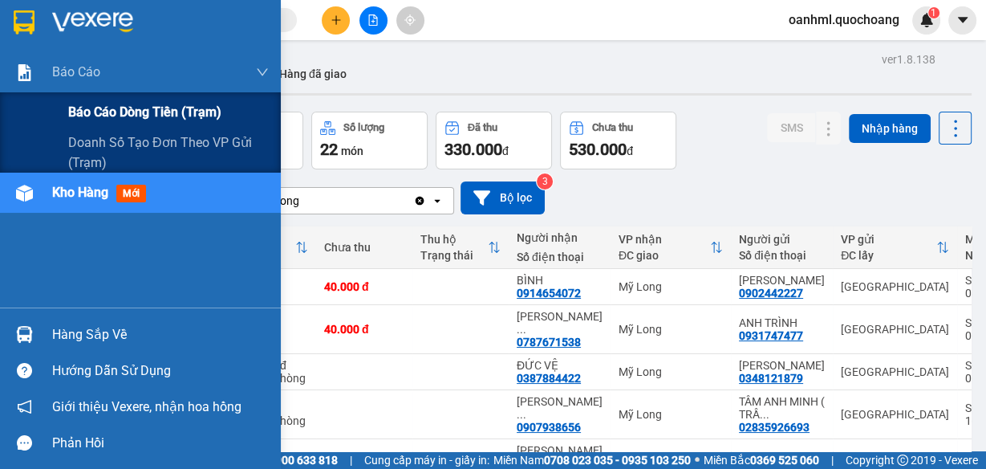
click at [87, 104] on span "Báo cáo dòng tiền (trạm)" at bounding box center [144, 112] width 153 height 20
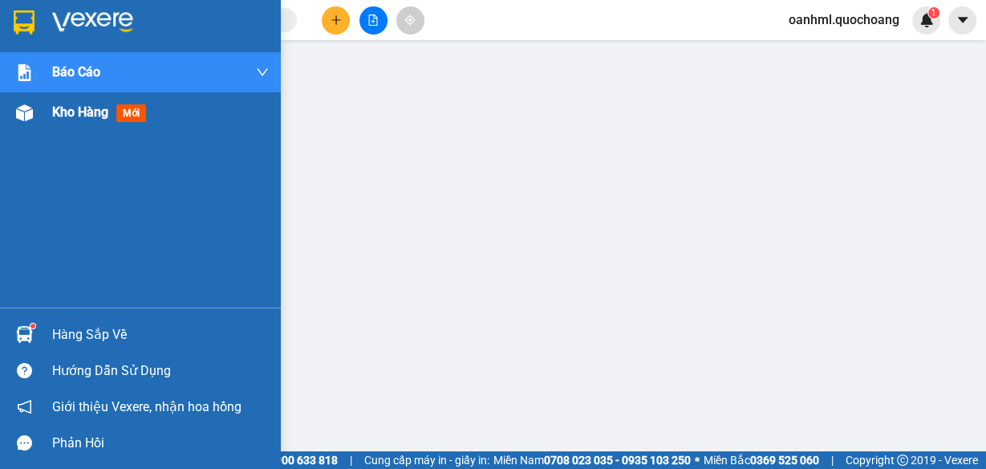
click at [72, 119] on span "Kho hàng" at bounding box center [80, 111] width 56 height 15
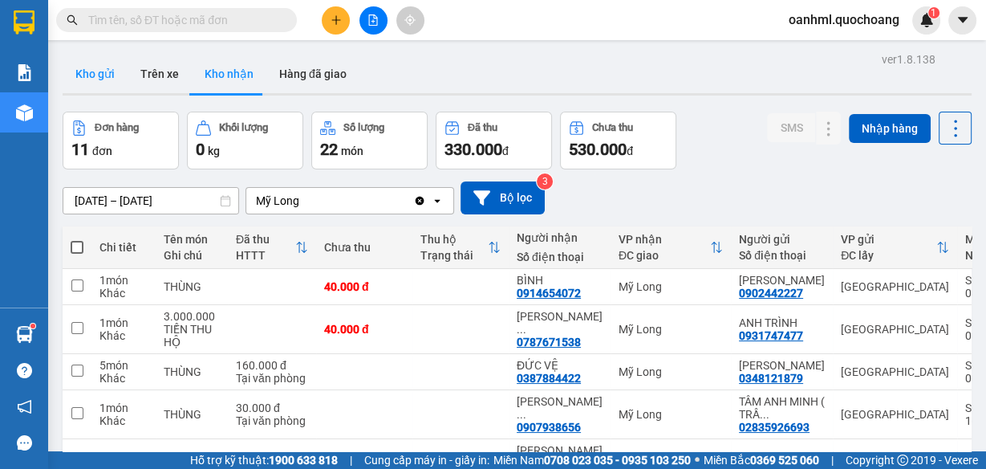
click at [113, 78] on button "Kho gửi" at bounding box center [95, 74] width 65 height 39
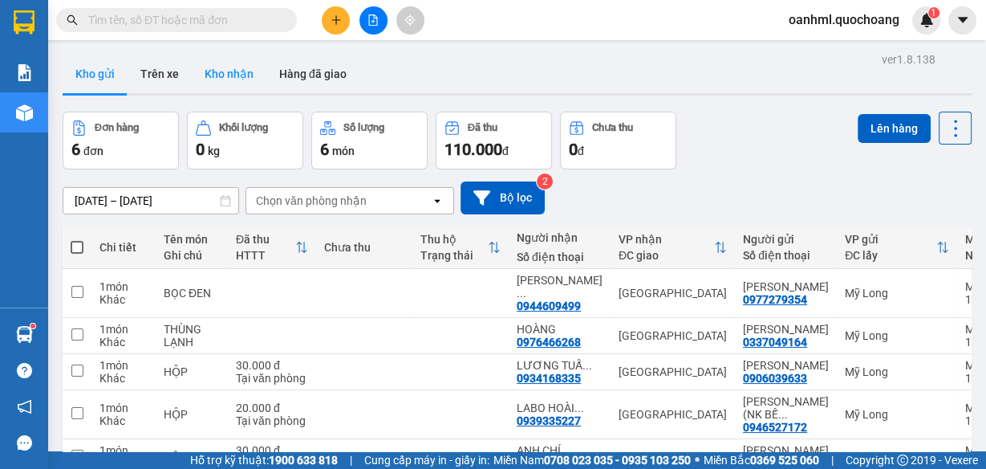
click at [224, 63] on button "Kho nhận" at bounding box center [229, 74] width 75 height 39
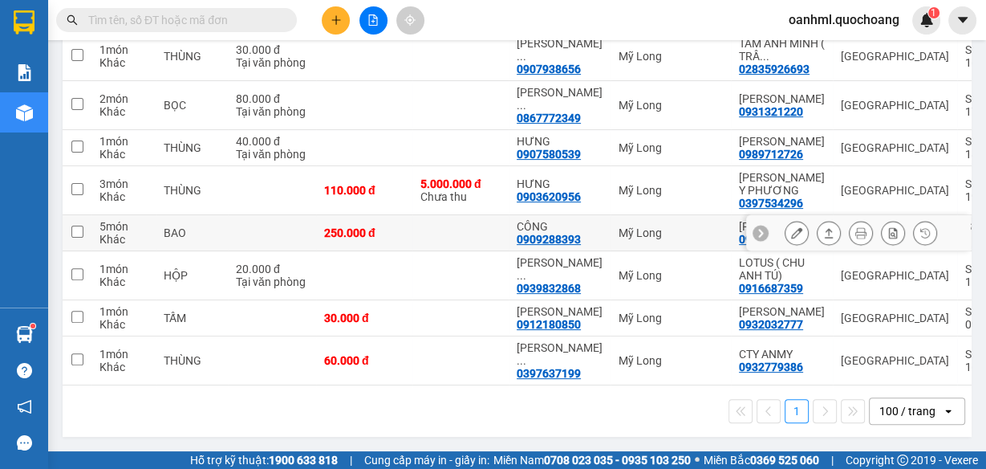
scroll to position [404, 0]
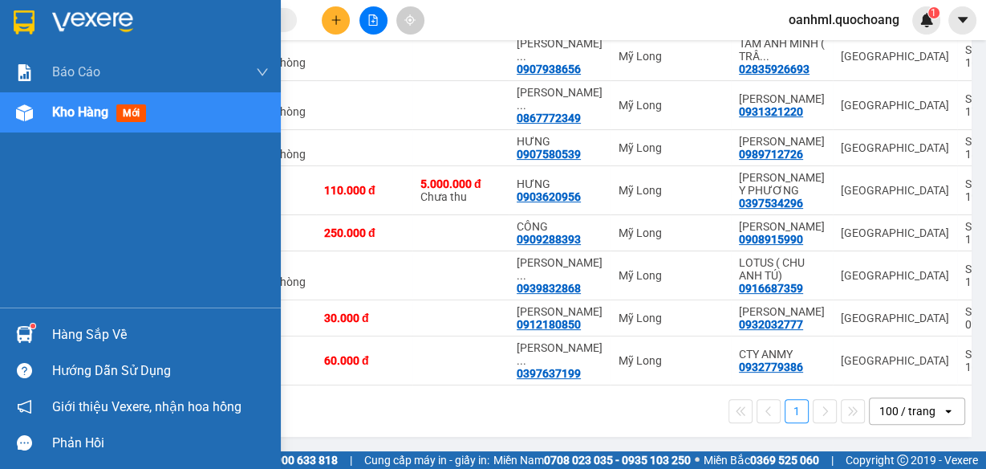
click at [63, 341] on div "Hàng sắp về" at bounding box center [160, 335] width 217 height 24
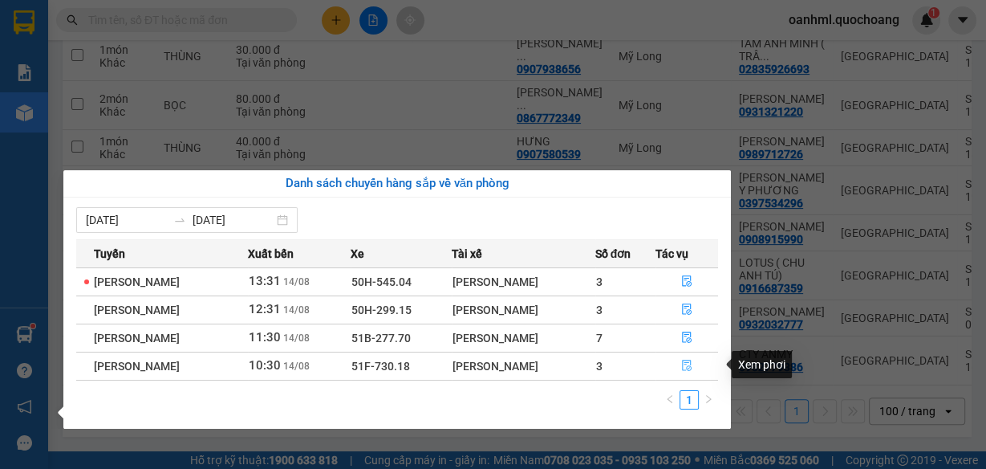
click at [691, 364] on icon "file-done" at bounding box center [686, 365] width 11 height 11
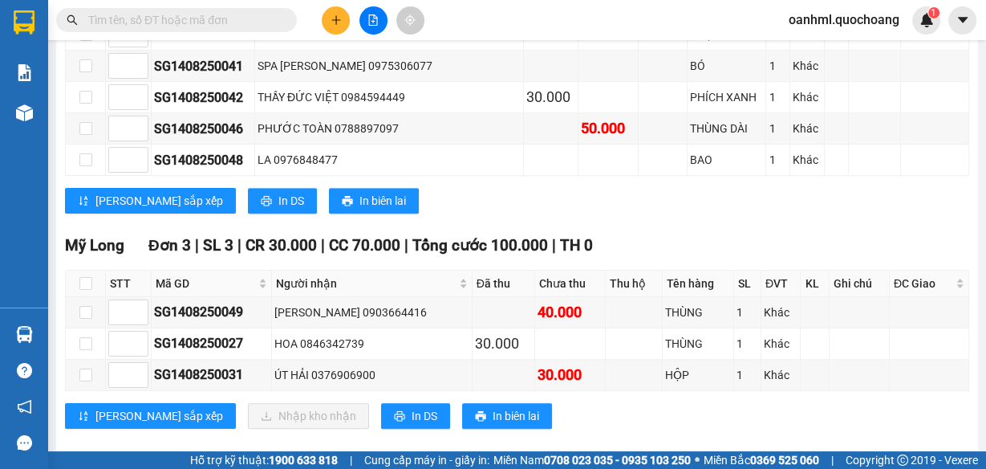
scroll to position [1042, 0]
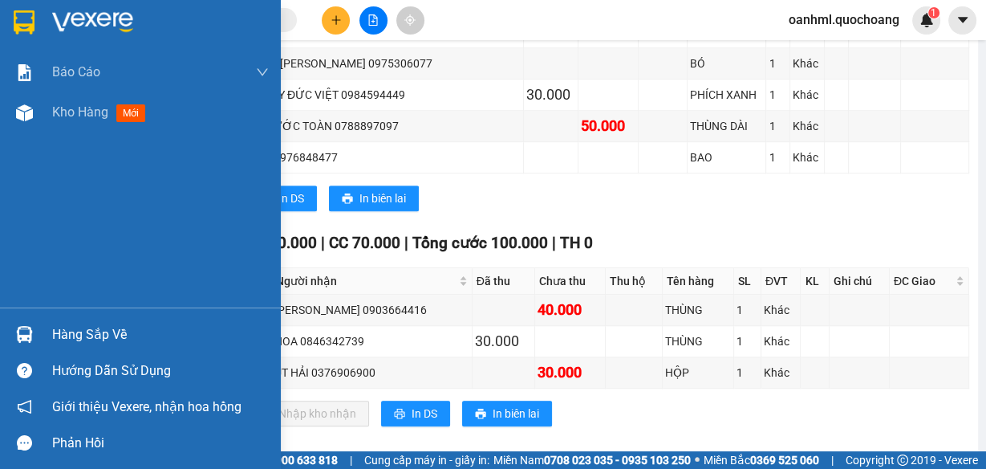
click at [52, 327] on div "Hàng sắp về" at bounding box center [160, 335] width 217 height 24
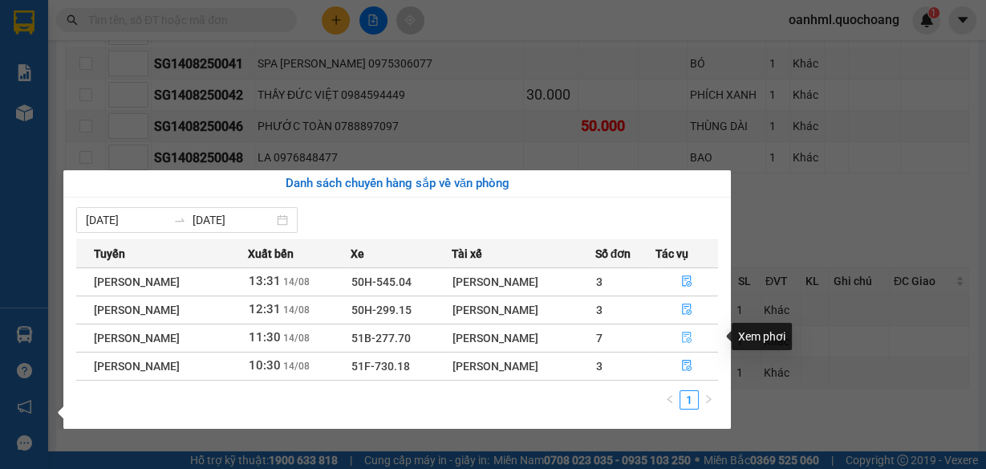
click at [686, 335] on icon "file-done" at bounding box center [687, 337] width 10 height 11
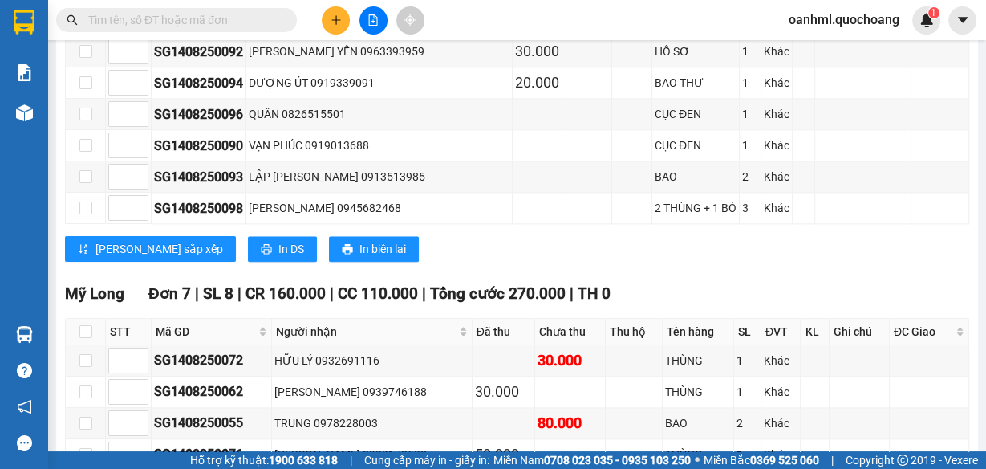
scroll to position [1628, 0]
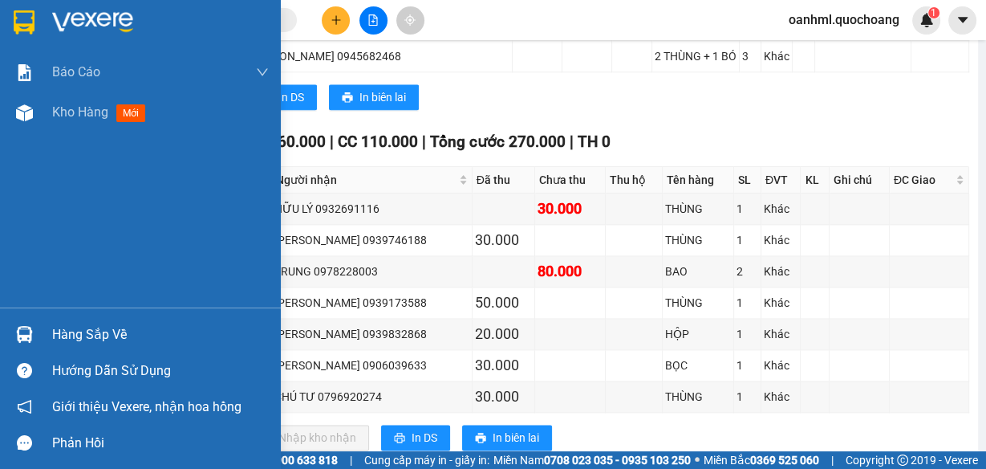
click at [68, 333] on div "Hàng sắp về" at bounding box center [160, 335] width 217 height 24
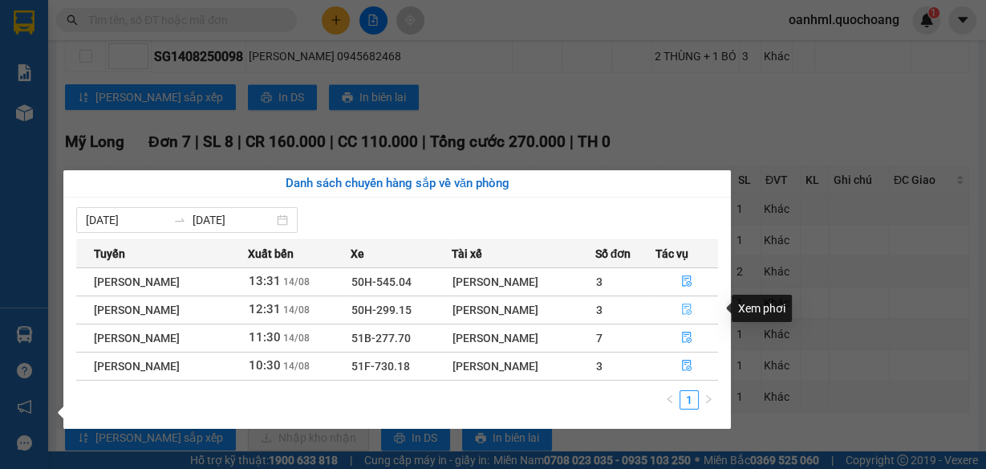
click at [689, 312] on icon "file-done" at bounding box center [686, 308] width 11 height 11
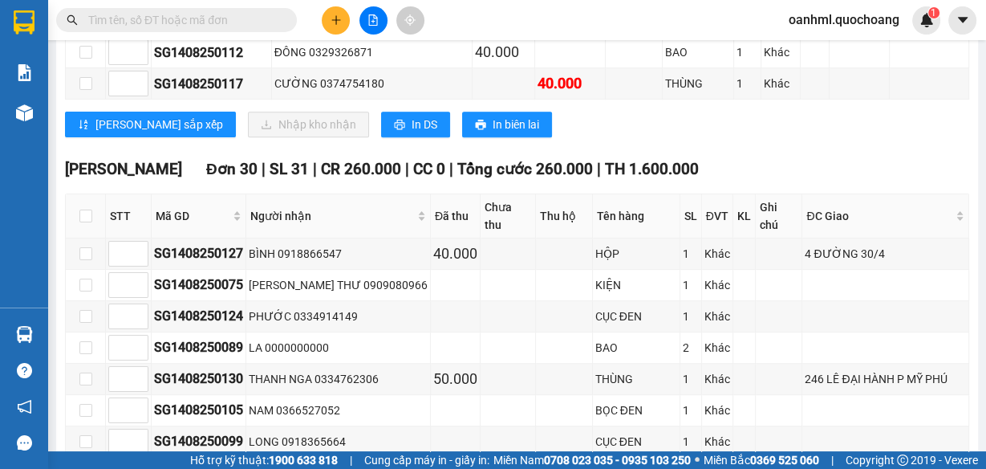
scroll to position [384, 0]
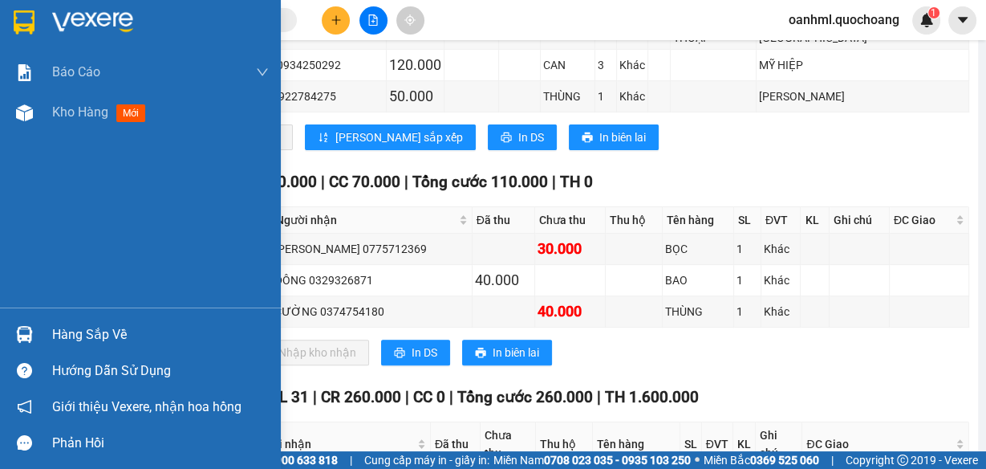
click at [57, 328] on div "Hàng sắp về" at bounding box center [160, 335] width 217 height 24
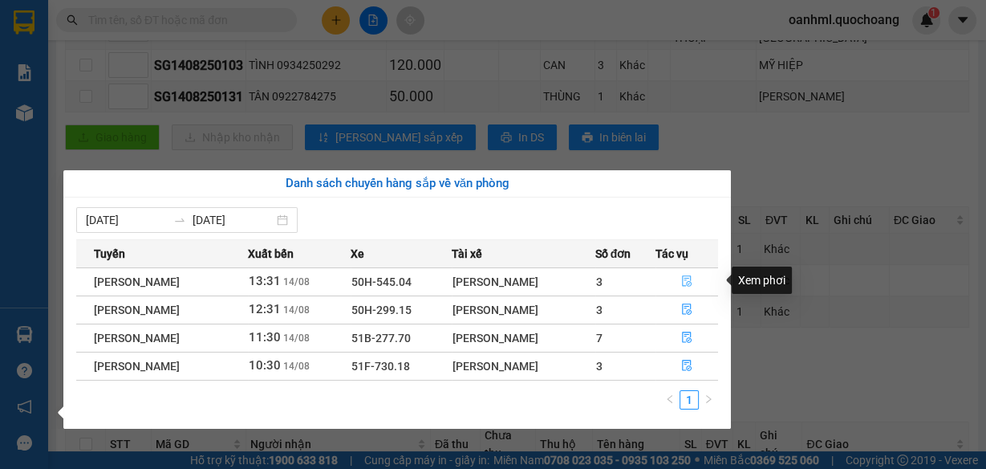
click at [689, 278] on icon "file-done" at bounding box center [686, 280] width 11 height 11
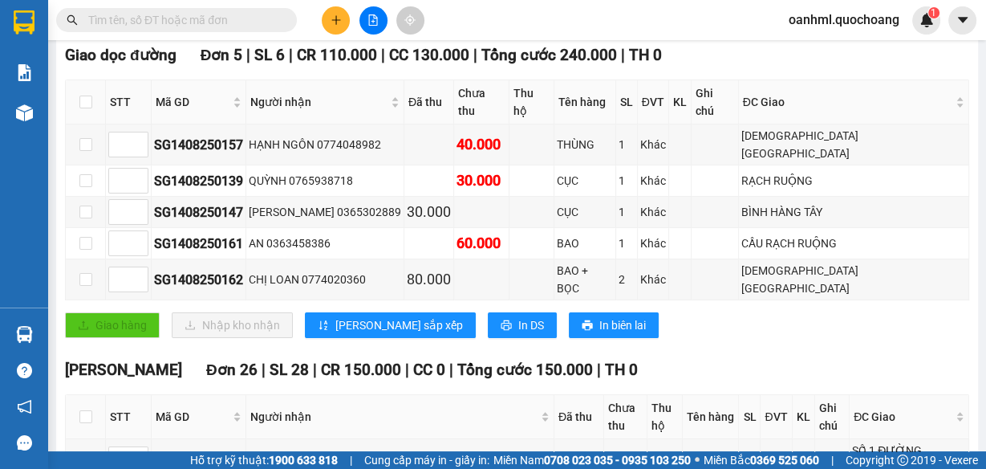
scroll to position [255, 0]
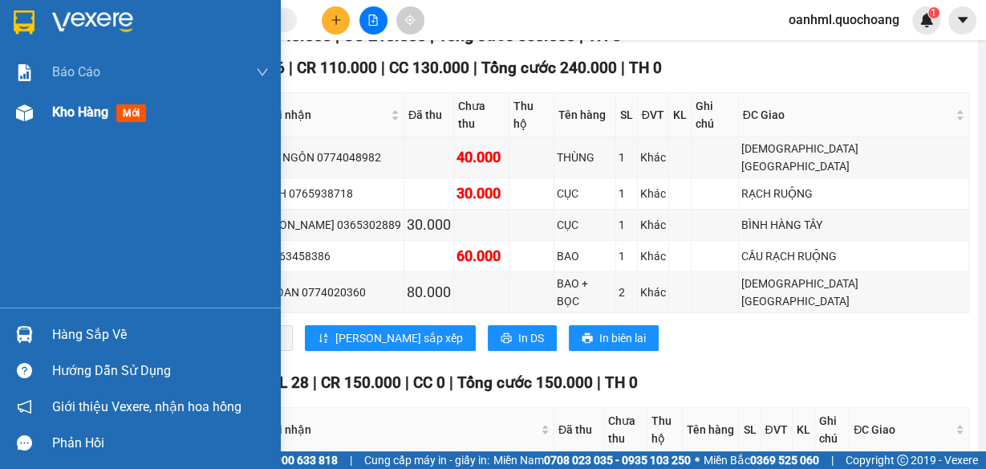
click at [71, 114] on span "Kho hàng" at bounding box center [80, 111] width 56 height 15
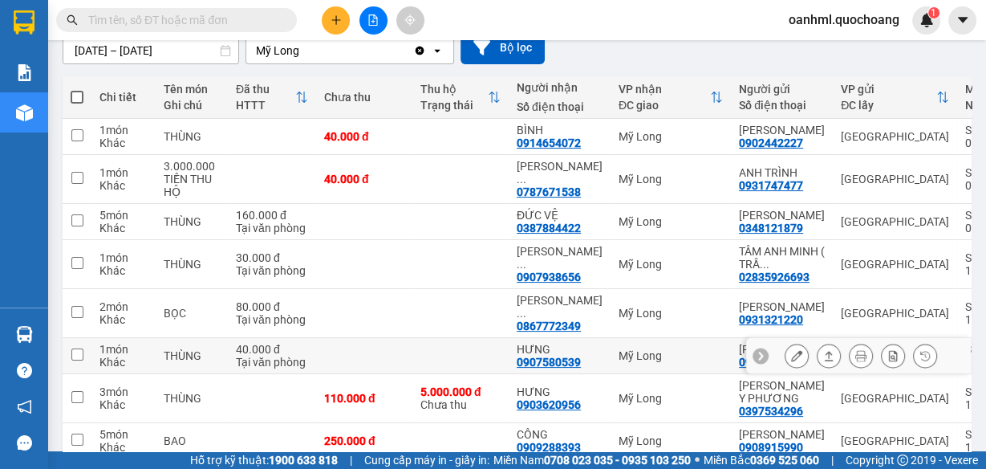
scroll to position [127, 0]
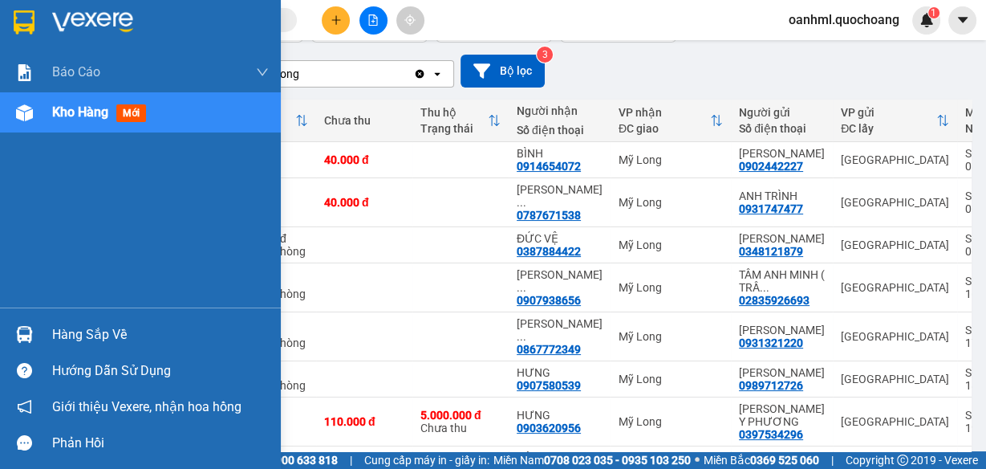
click at [119, 332] on div "Hàng sắp về" at bounding box center [160, 335] width 217 height 24
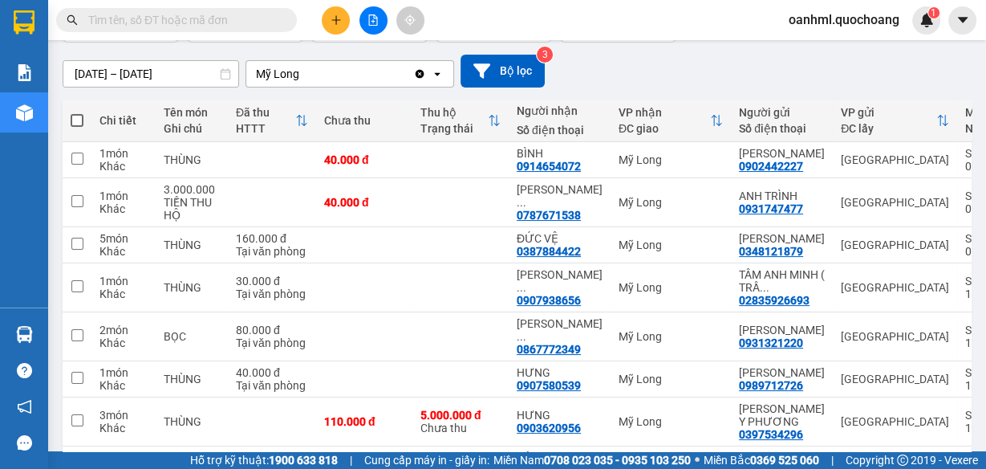
click at [763, 46] on section "Kết quả tìm kiếm ( 0 ) Bộ lọc No Data oanhml.quochoang 1 Báo cáo Báo cáo dòng t…" at bounding box center [493, 234] width 986 height 469
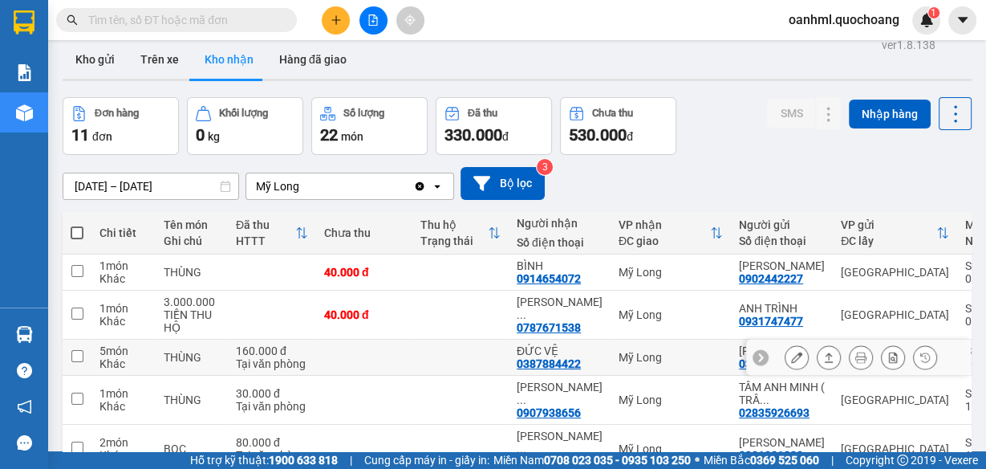
scroll to position [0, 0]
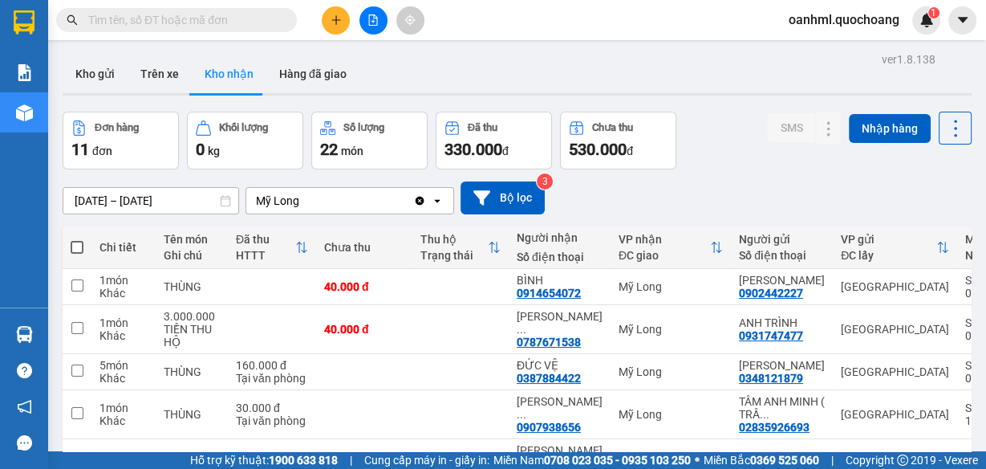
click at [98, 200] on div "ver 1.8.138 Kho gửi Trên xe Kho nhận Hàng đã giao Đơn hàng 11 đơn Khối lượng 0 …" at bounding box center [517, 424] width 922 height 753
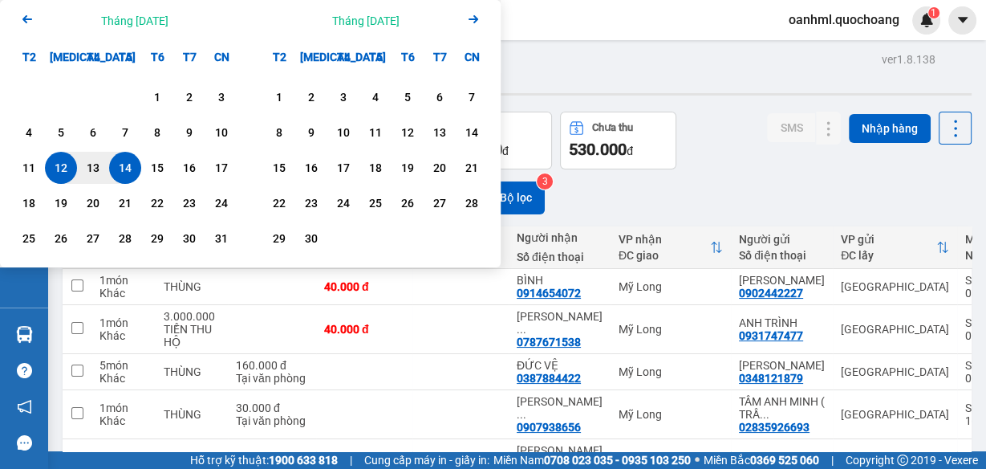
click at [16, 16] on div "Arrow Left Tháng Tám 2025" at bounding box center [125, 20] width 250 height 41
click at [22, 14] on icon "Arrow Left" at bounding box center [27, 19] width 19 height 19
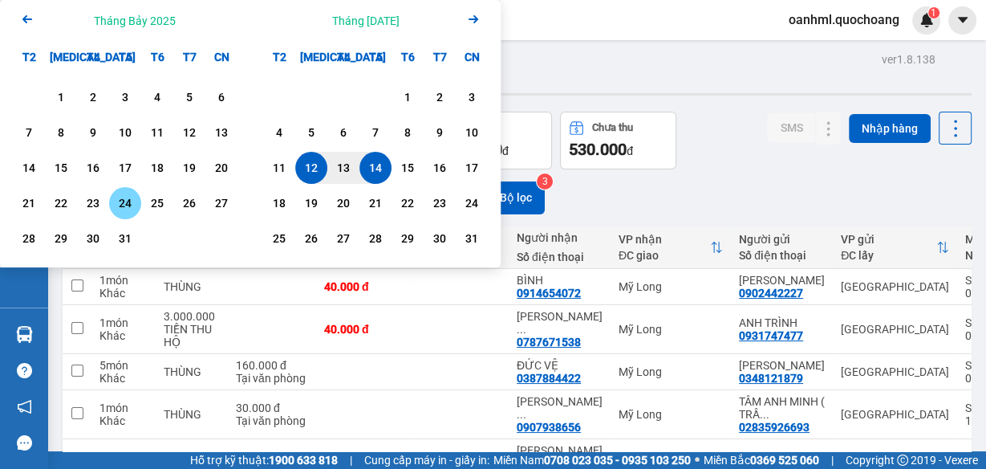
click at [118, 198] on div "24" at bounding box center [125, 202] width 22 height 19
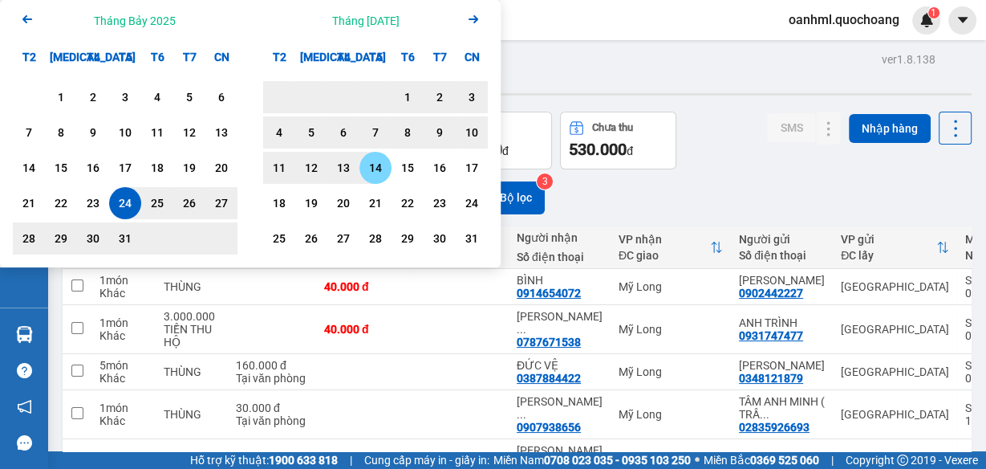
click at [367, 163] on div "14" at bounding box center [375, 167] width 22 height 19
type input "[DATE] – [DATE]"
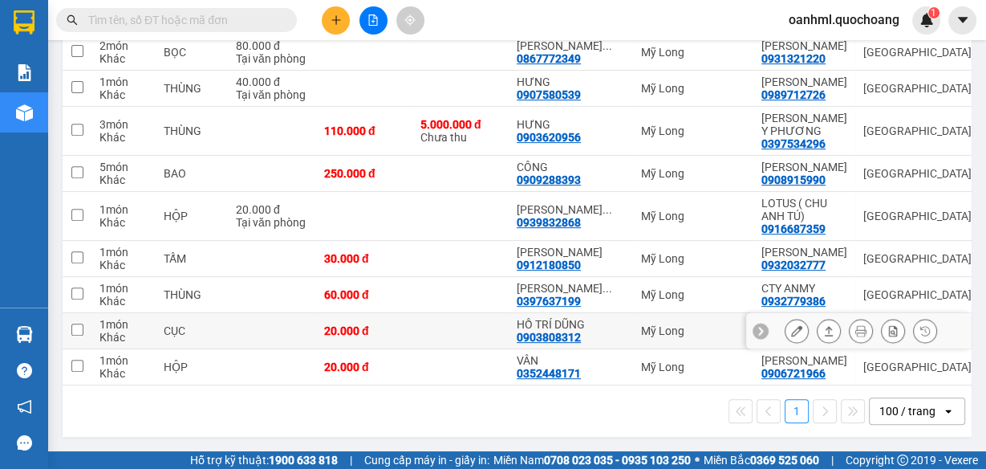
scroll to position [578, 0]
click at [791, 336] on icon at bounding box center [796, 330] width 11 height 11
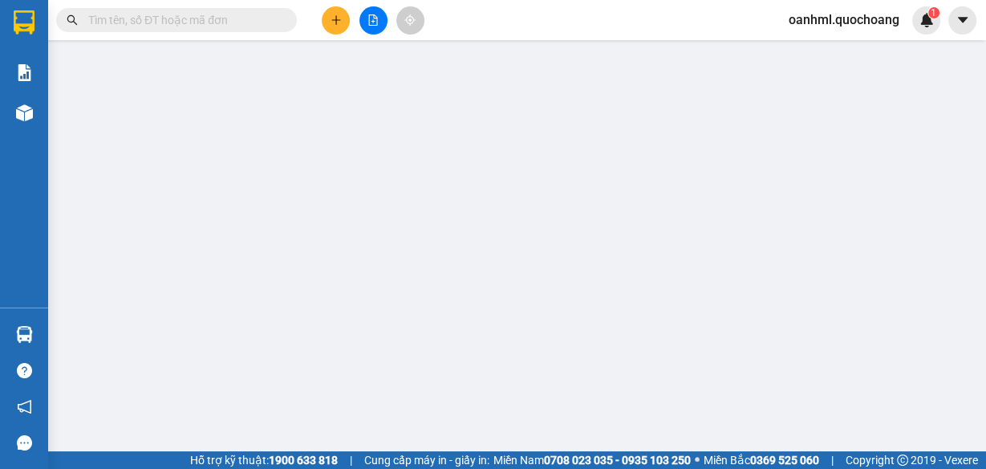
type input "0913766427"
type input "[PERSON_NAME]"
type input "351 TRƯỜNG CHINH P.TÂN THỚI NHẤT QUẬN 12 HCM"
type input "0903808312"
type input "HỒ TRÍ DŨNG"
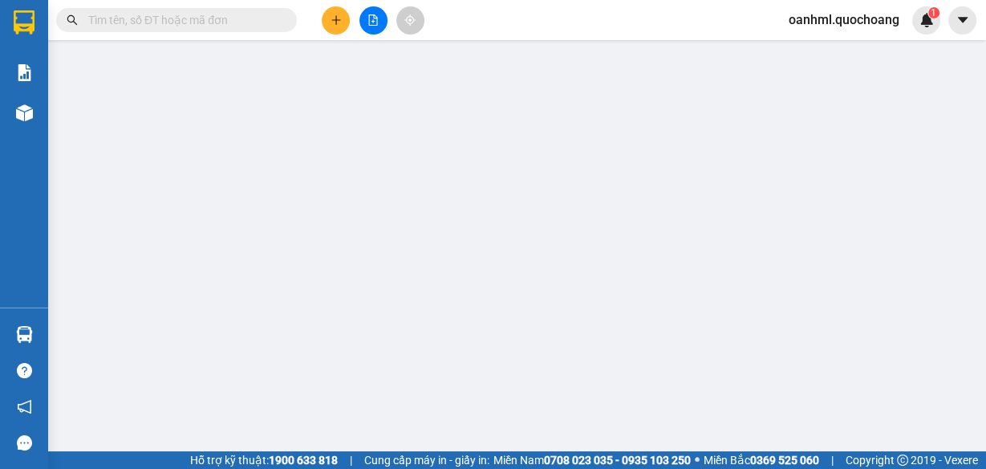
type input "20.000"
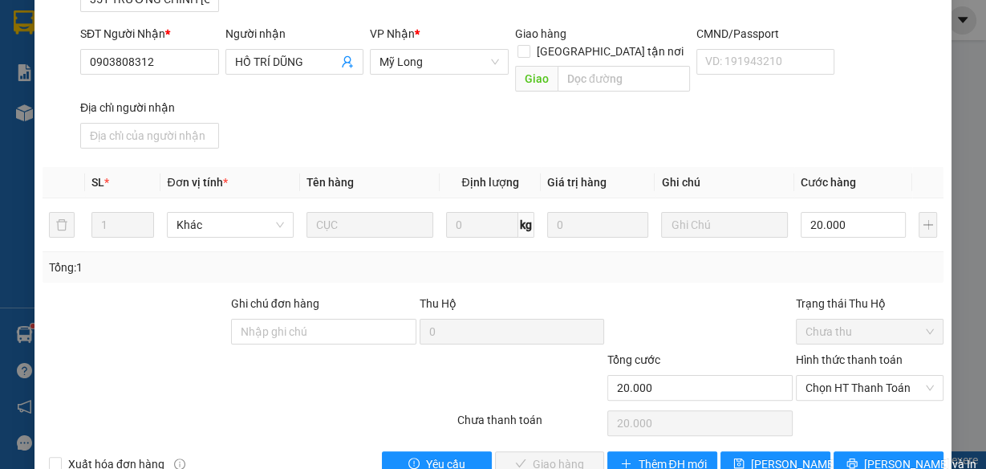
scroll to position [256, 0]
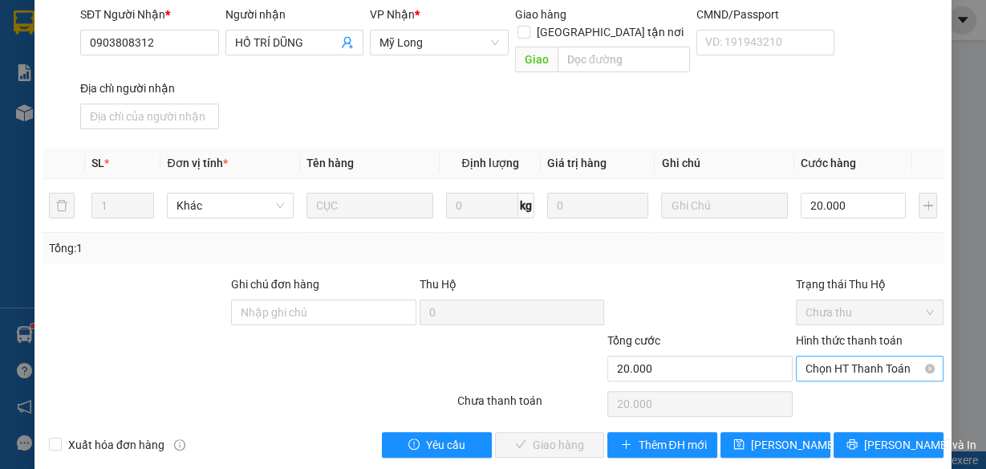
click at [839, 356] on span "Chọn HT Thanh Toán" at bounding box center [870, 368] width 128 height 24
click at [821, 381] on div "Tại văn phòng" at bounding box center [861, 381] width 127 height 18
type input "0"
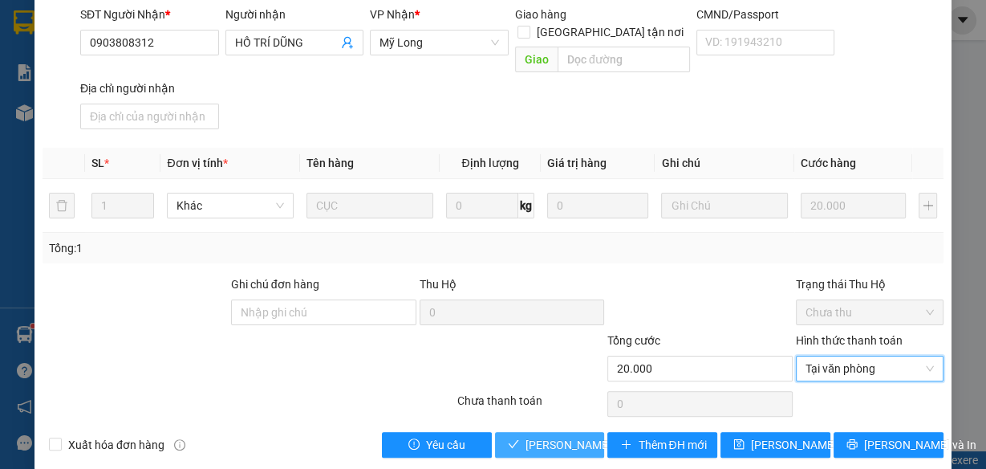
click at [567, 436] on span "[PERSON_NAME] và Giao hàng" at bounding box center [603, 445] width 154 height 18
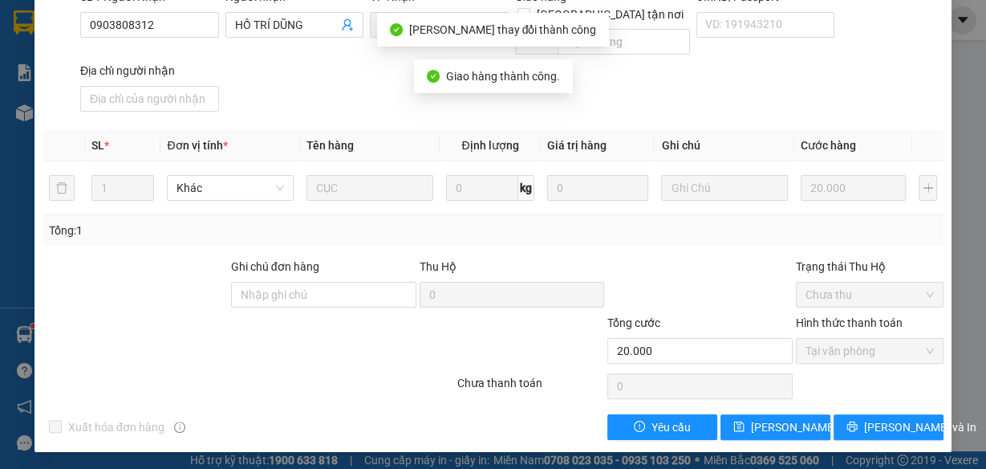
scroll to position [0, 0]
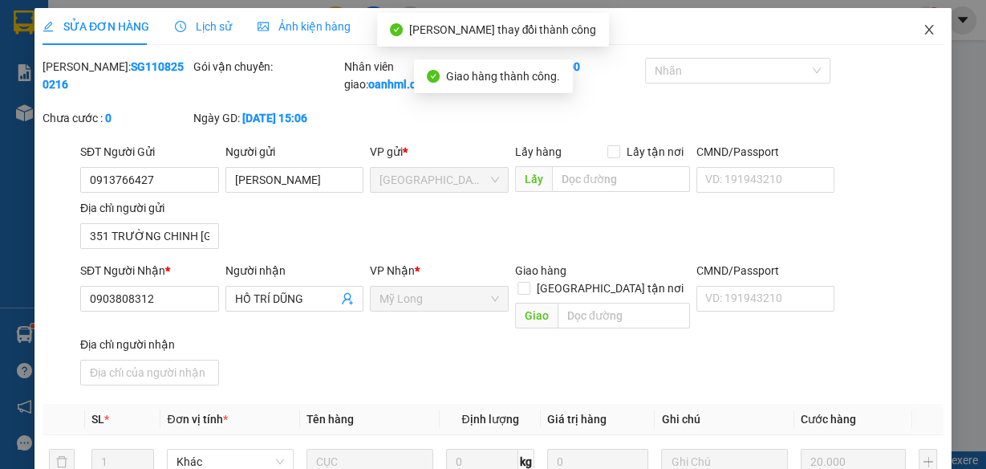
click at [923, 29] on icon "close" at bounding box center [929, 29] width 13 height 13
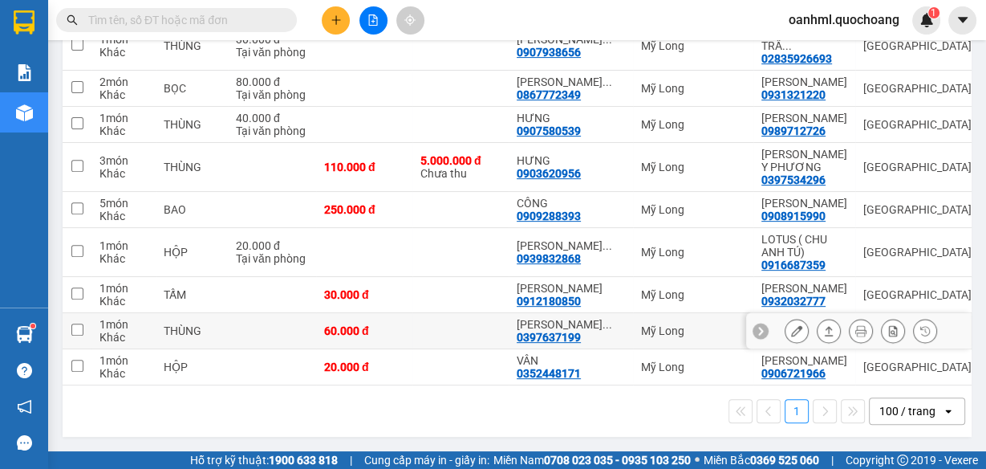
scroll to position [587, 0]
click at [169, 26] on input "text" at bounding box center [182, 20] width 189 height 18
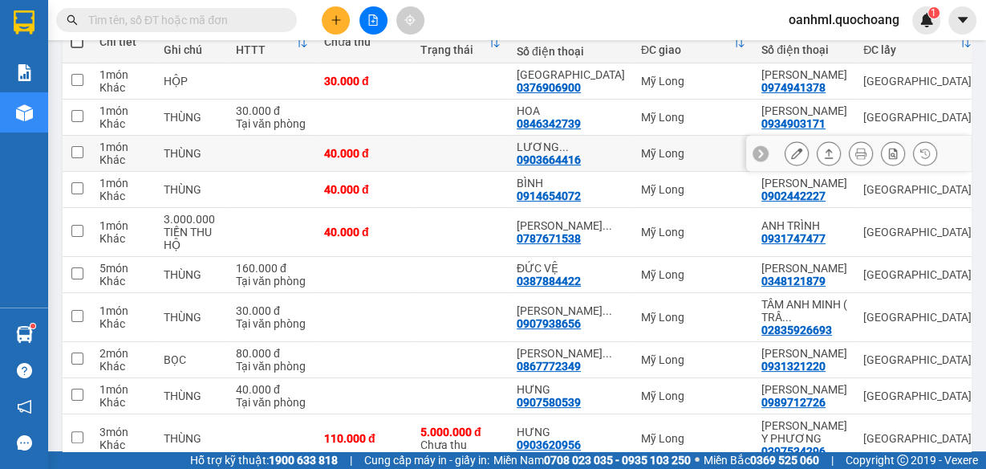
scroll to position [202, 0]
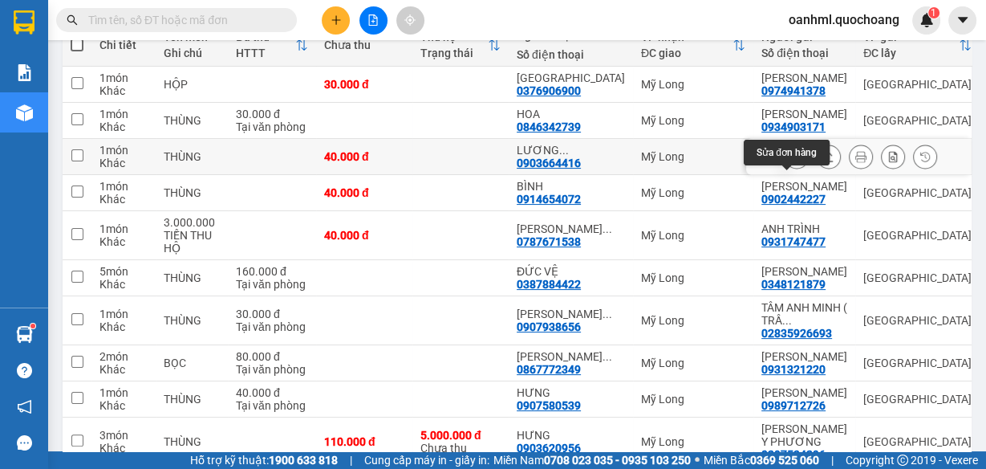
click at [791, 162] on icon at bounding box center [796, 156] width 11 height 11
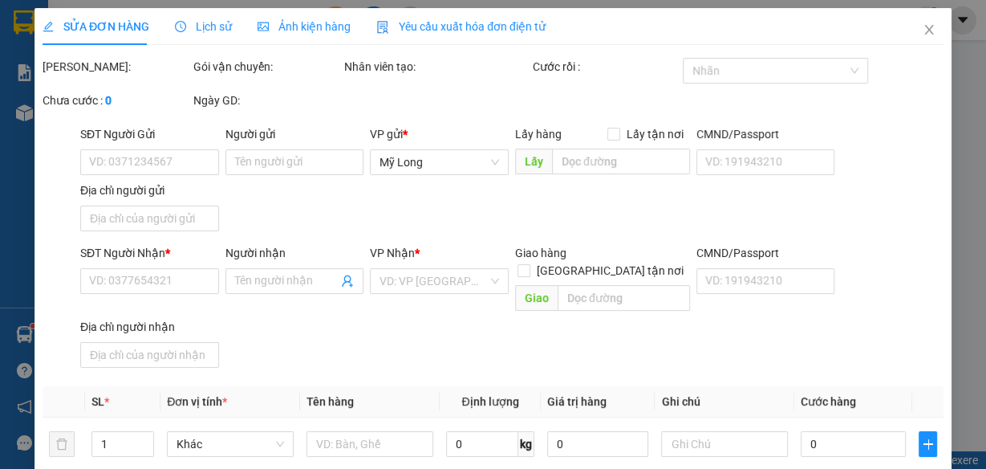
type input "0907105581"
type input "[PERSON_NAME]"
type input "55 ĐƯỜNG PHƯỜNG THUỐC ẤP TƯ GIA CỦ CHI"
type input "0903664416"
type input "LƯƠNG QUANG VINH"
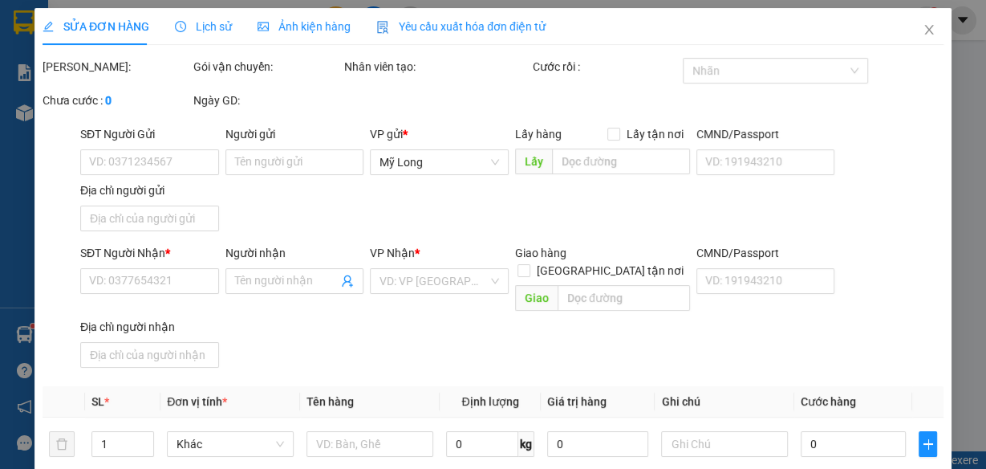
type input "40.000"
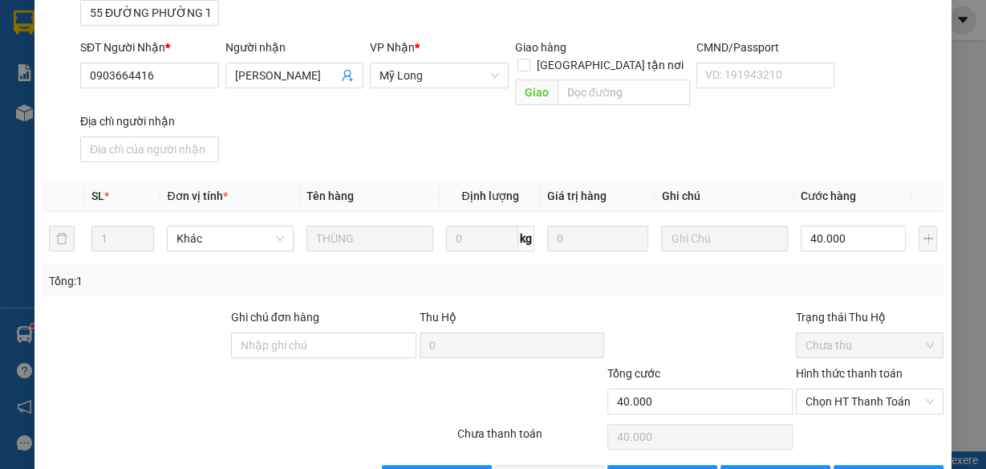
scroll to position [256, 0]
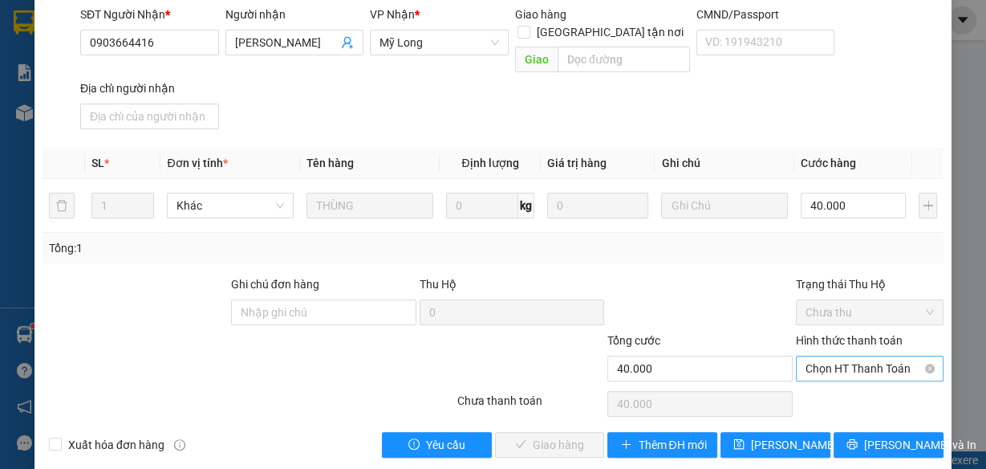
click at [826, 356] on span "Chọn HT Thanh Toán" at bounding box center [870, 368] width 128 height 24
click at [826, 376] on div "Tại văn phòng" at bounding box center [861, 381] width 127 height 18
type input "0"
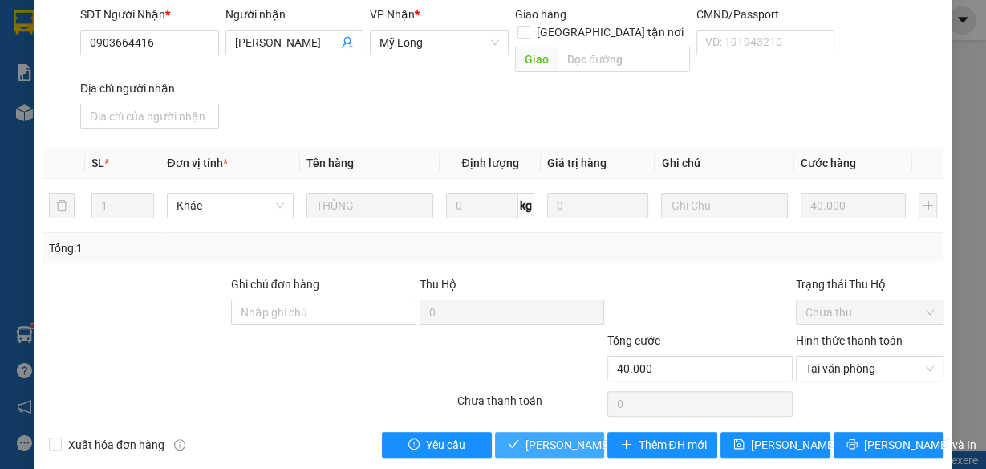
click at [526, 436] on span "[PERSON_NAME] và Giao hàng" at bounding box center [603, 445] width 154 height 18
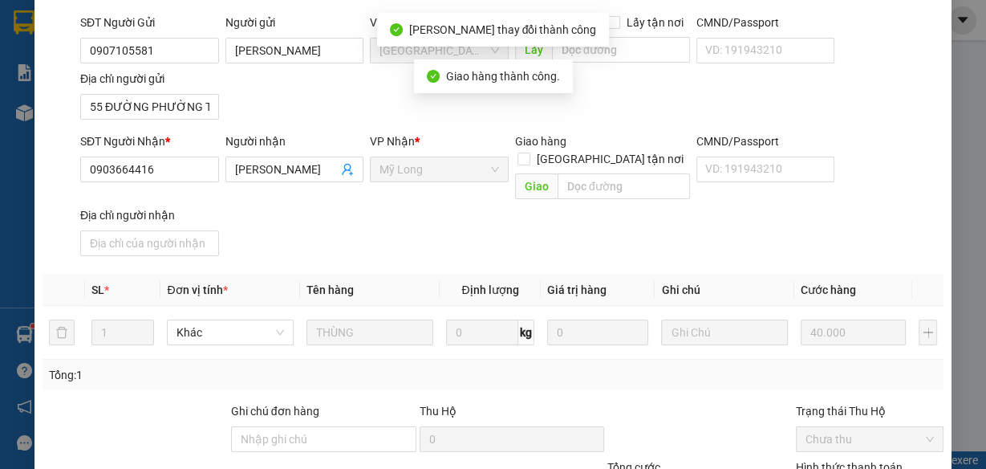
scroll to position [17, 0]
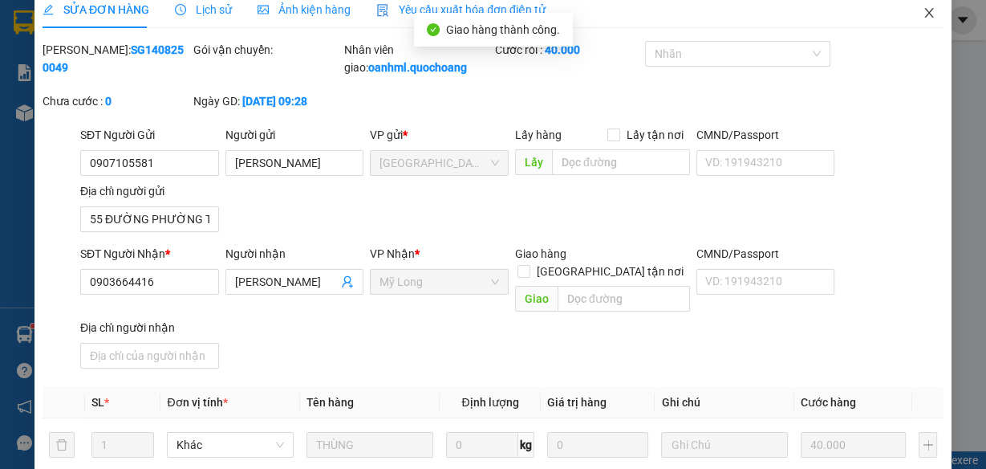
click at [924, 10] on icon "close" at bounding box center [929, 12] width 13 height 13
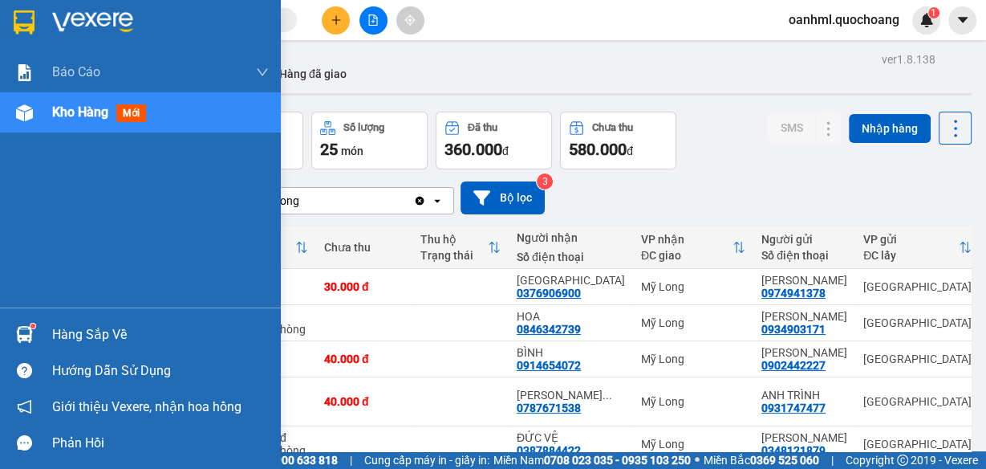
click at [79, 329] on div "Hàng sắp về" at bounding box center [160, 335] width 217 height 24
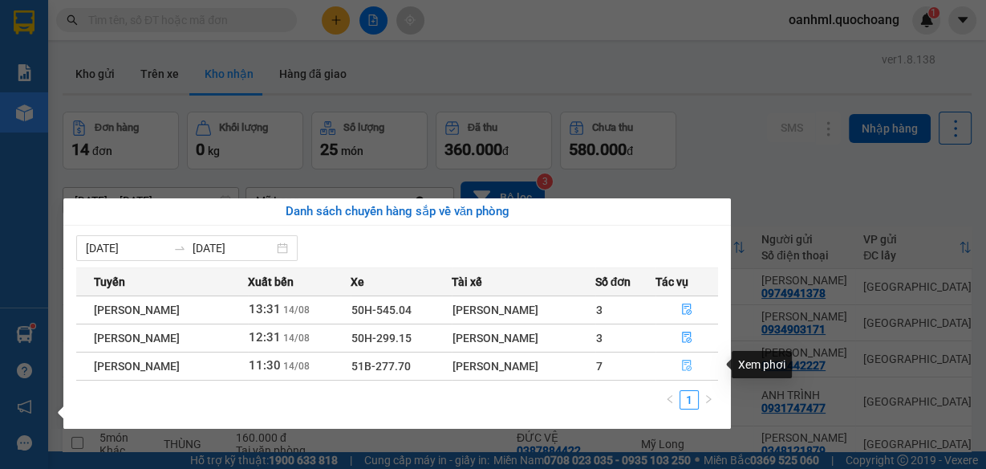
click at [688, 361] on icon "file-done" at bounding box center [686, 365] width 11 height 11
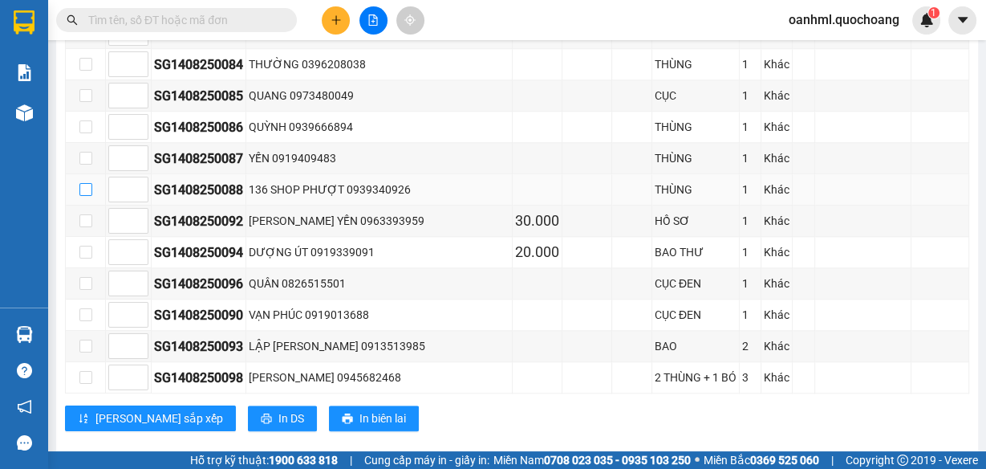
scroll to position [1179, 0]
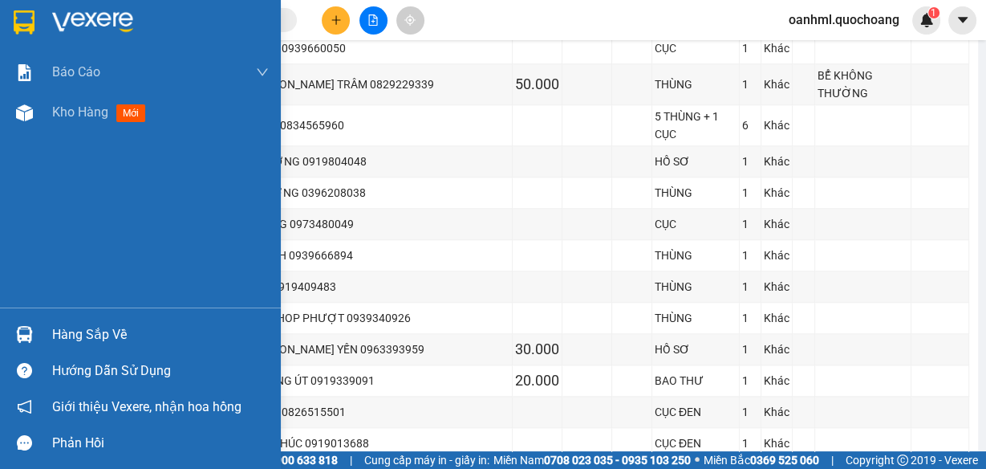
click at [58, 331] on div "Hàng sắp về" at bounding box center [160, 335] width 217 height 24
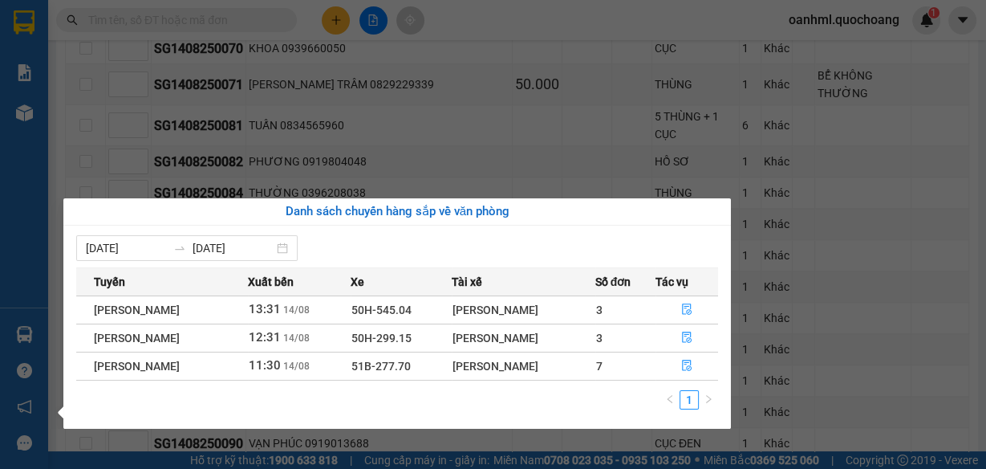
click at [45, 173] on div "Báo cáo Báo cáo dòng tiền (trạm) Doanh số tạo đơn theo VP gửi (trạm) Kho hàng m…" at bounding box center [24, 234] width 48 height 469
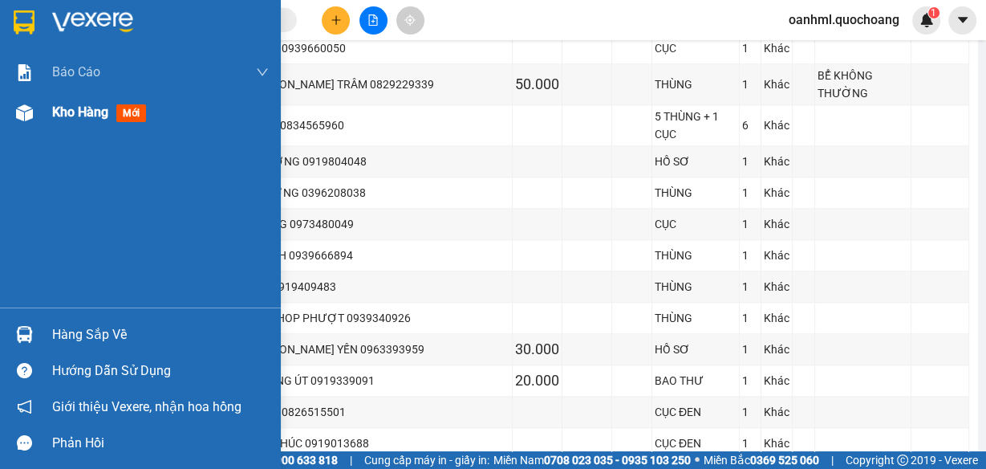
click at [76, 124] on div "Kho hàng mới" at bounding box center [160, 112] width 217 height 40
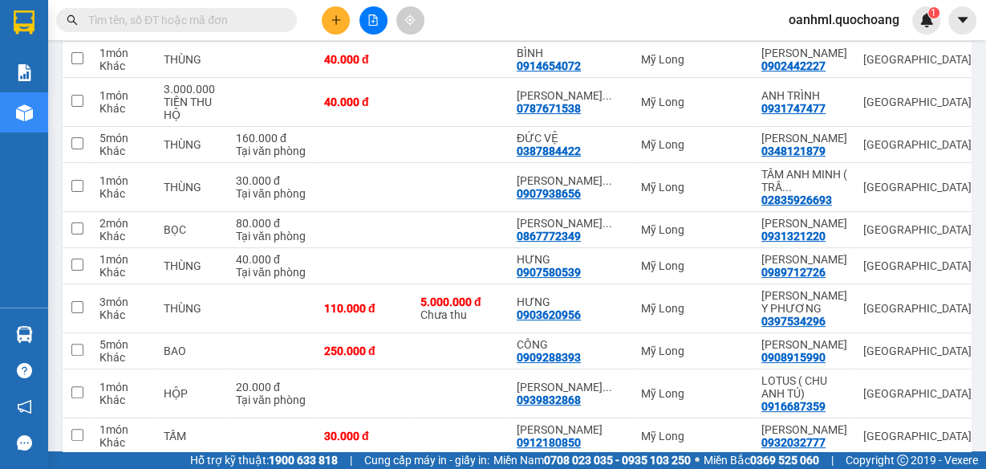
scroll to position [103, 0]
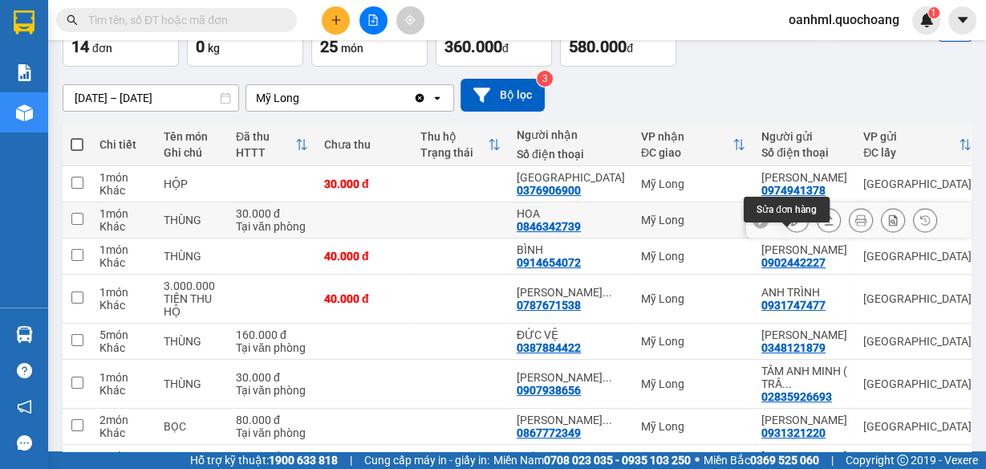
click at [791, 225] on icon at bounding box center [796, 219] width 11 height 11
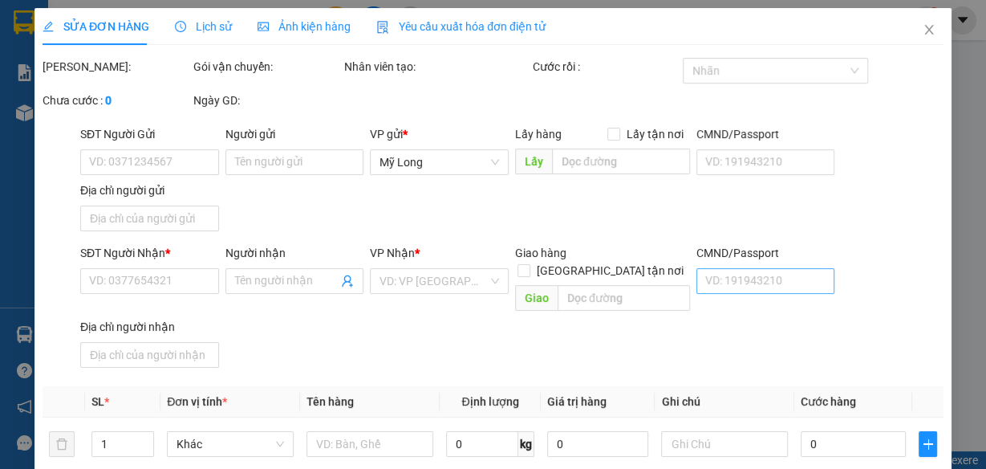
type input "0934903171"
type input "[PERSON_NAME]"
type input "657/19 BA ĐÌNH P9 Q8"
type input "0846342739"
type input "HOA"
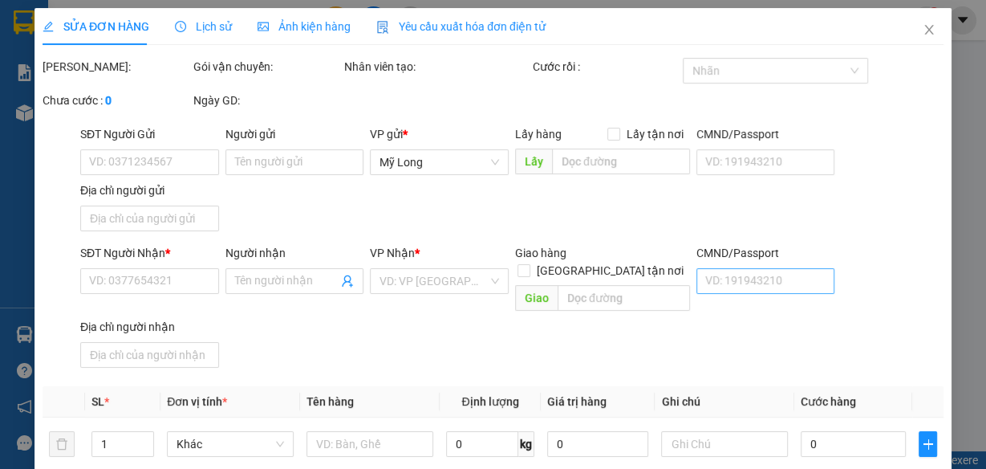
type input "30.000"
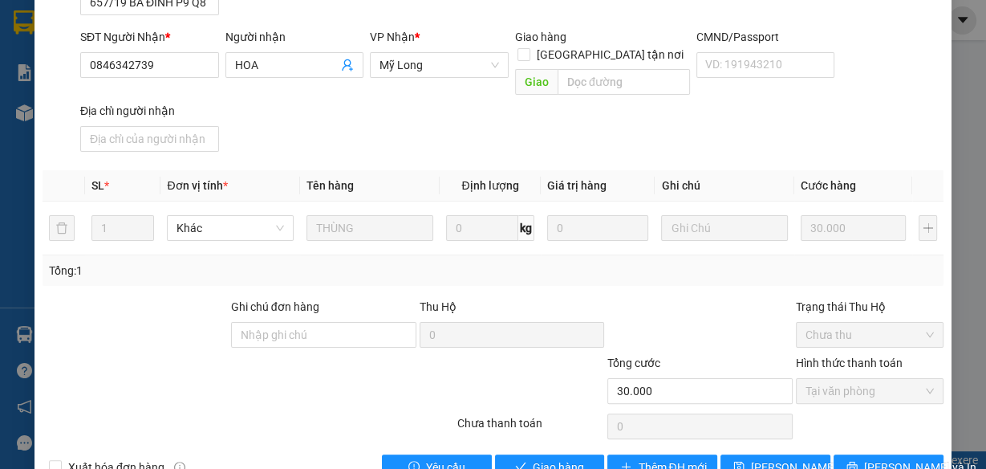
scroll to position [256, 0]
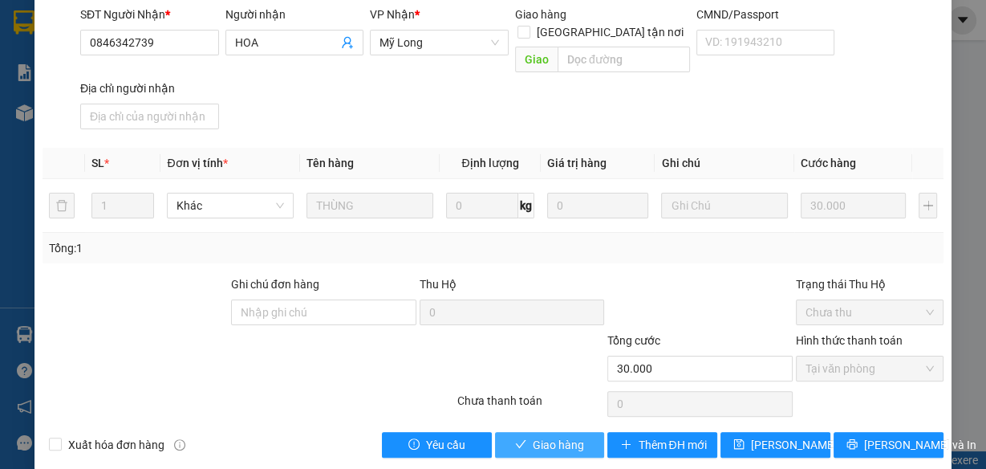
click at [555, 436] on span "Giao hàng" at bounding box center [558, 445] width 51 height 18
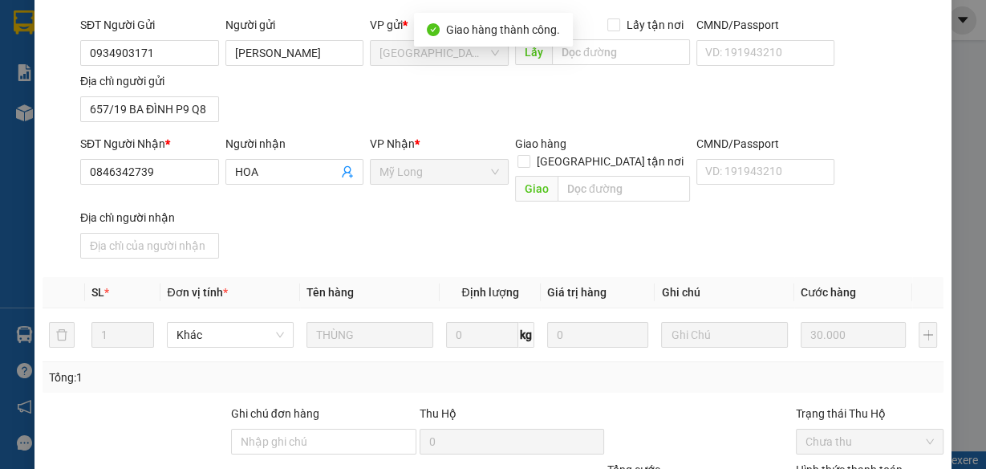
scroll to position [17, 0]
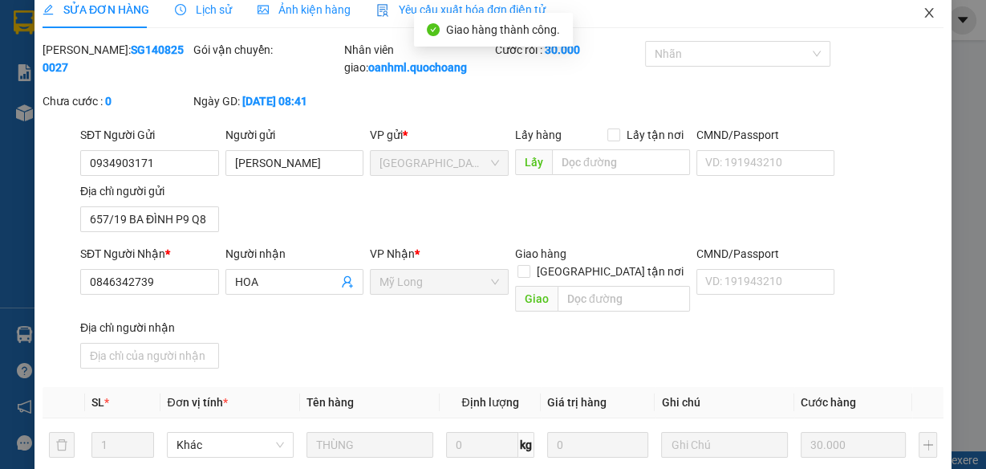
click at [923, 12] on icon "close" at bounding box center [929, 12] width 13 height 13
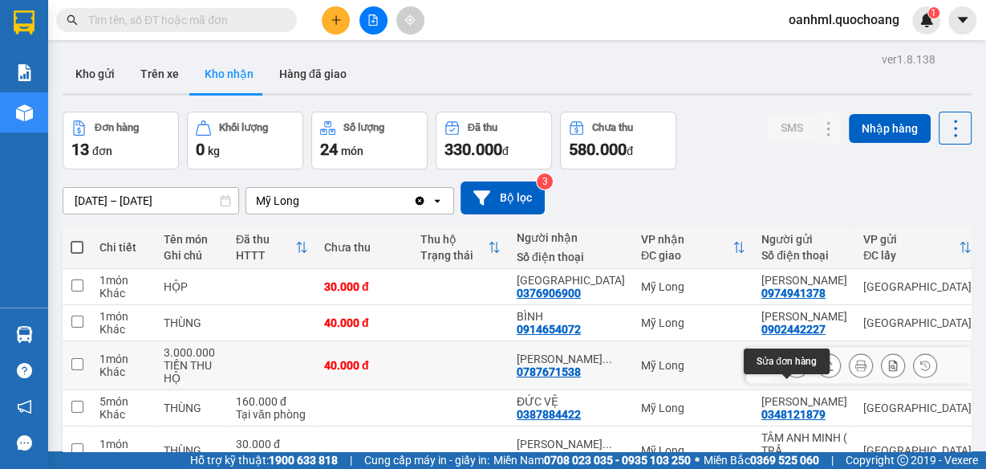
click at [791, 371] on icon at bounding box center [796, 365] width 11 height 11
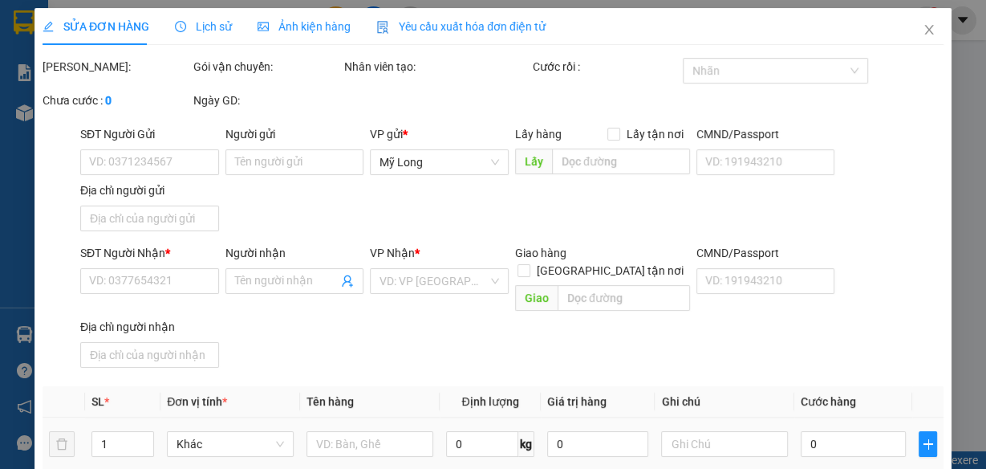
type input "0931747477"
type input "ANH TRÌNH"
type input "0787671538"
type input "NGUYỄN GIA NGHI"
type input "40.000"
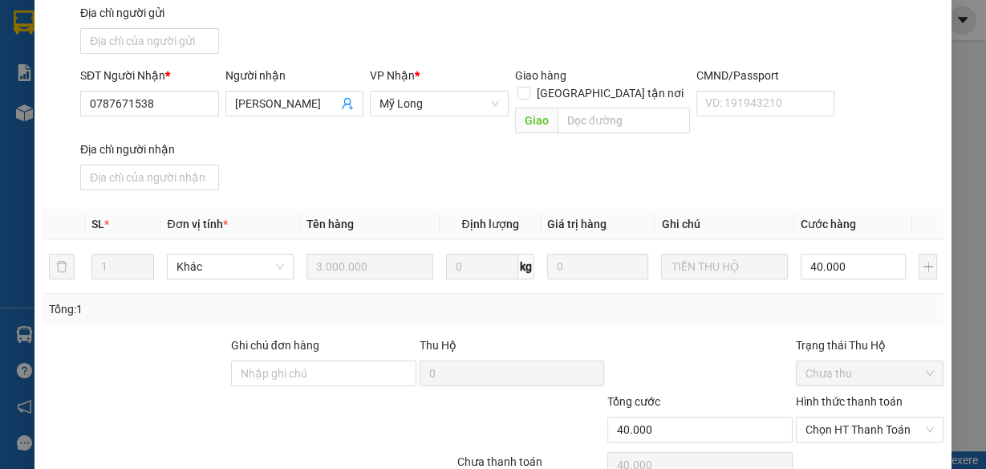
scroll to position [256, 0]
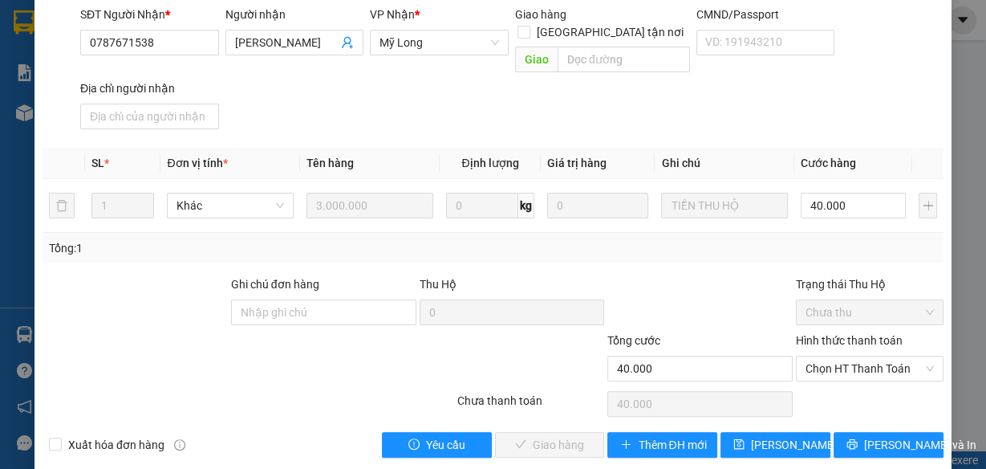
drag, startPoint x: 844, startPoint y: 356, endPoint x: 840, endPoint y: 363, distance: 8.3
click at [844, 356] on span "Chọn HT Thanh Toán" at bounding box center [870, 368] width 128 height 24
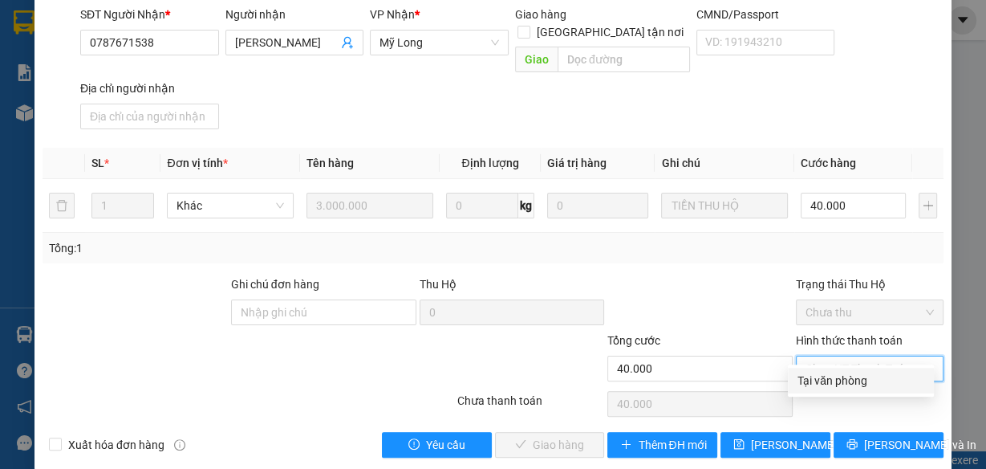
click at [833, 381] on div "Tại văn phòng" at bounding box center [861, 381] width 127 height 18
type input "0"
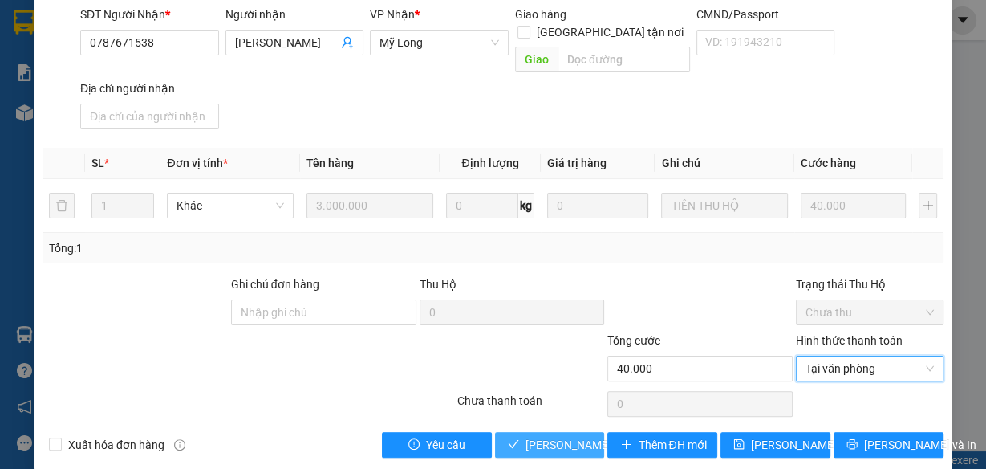
click at [555, 436] on span "[PERSON_NAME] và Giao hàng" at bounding box center [603, 445] width 154 height 18
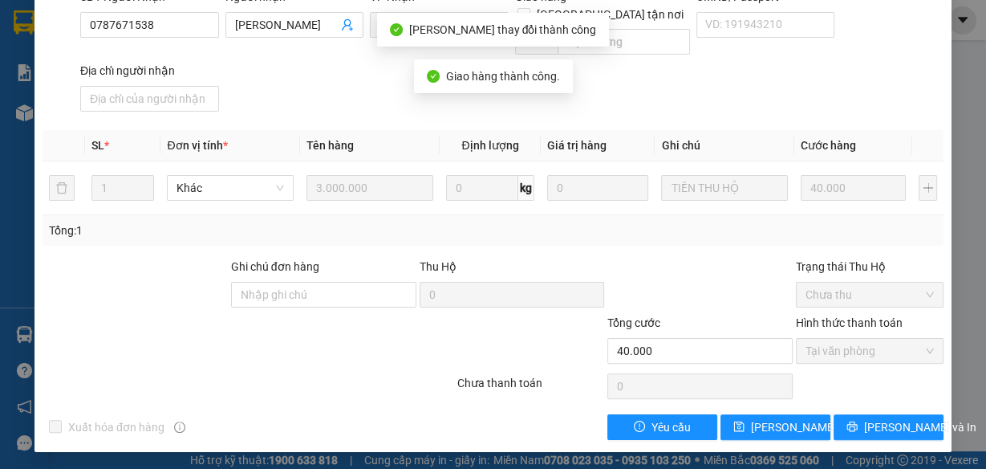
scroll to position [17, 0]
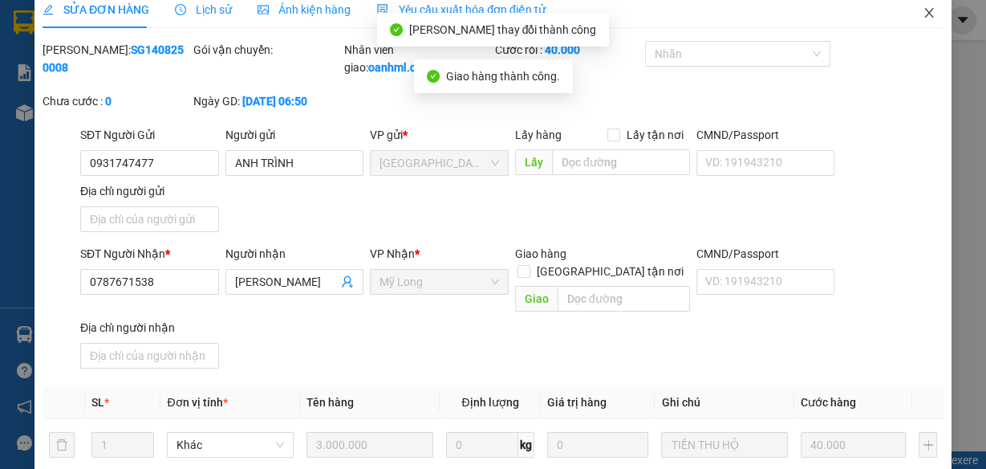
click at [924, 13] on icon "close" at bounding box center [929, 12] width 13 height 13
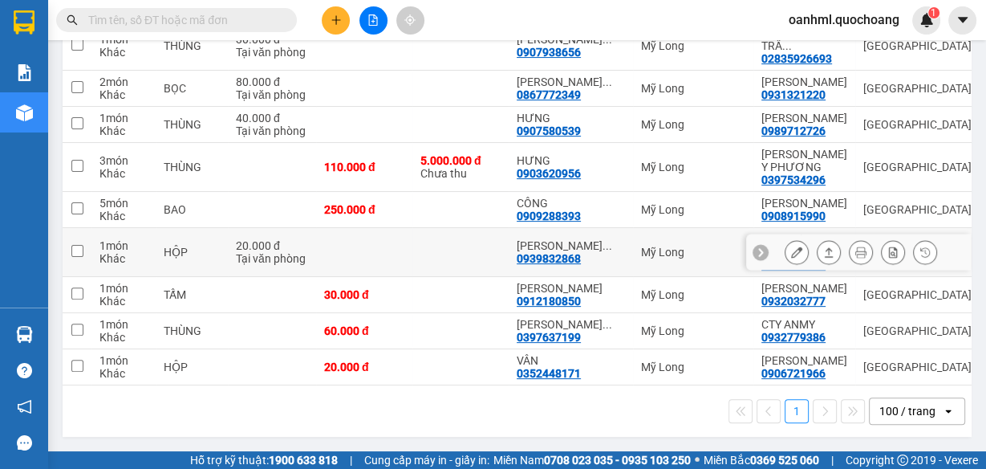
scroll to position [389, 0]
click at [791, 258] on icon at bounding box center [796, 251] width 11 height 11
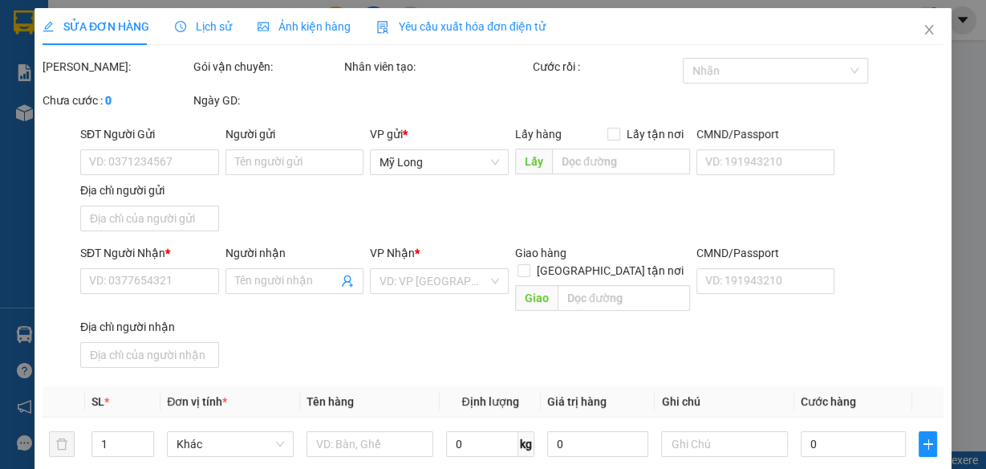
type input "0916687359"
type input "LOTUS ( CHU ANH TÚ)"
type input "SỐ 9LOO A TRƯỜNG SƠN P.15 QUẬN 1O HCM"
type input "0939832868"
type input "NGUYỄN THỊ THẢO"
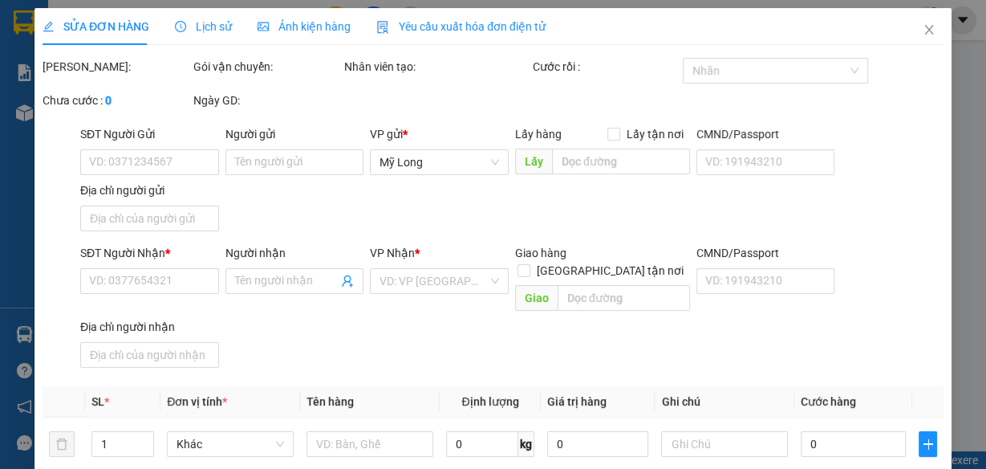
type input "20.000"
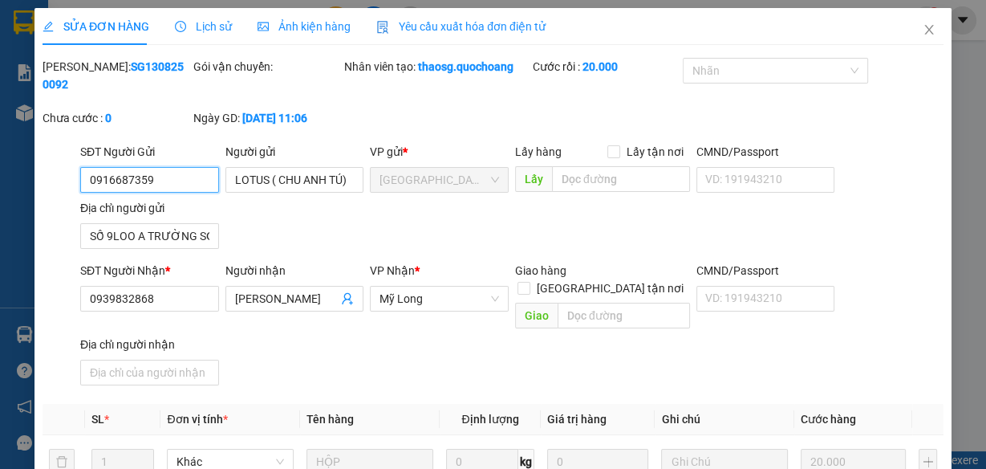
scroll to position [256, 0]
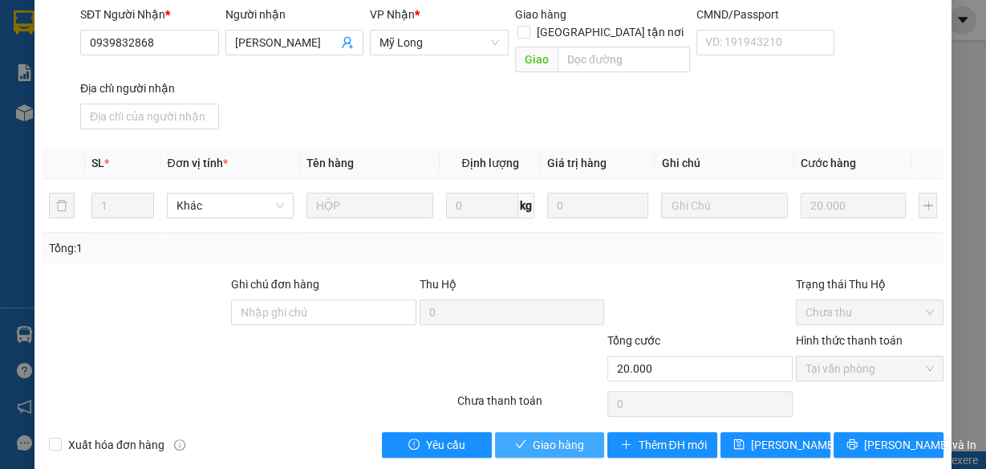
click at [537, 436] on span "Giao hàng" at bounding box center [558, 445] width 51 height 18
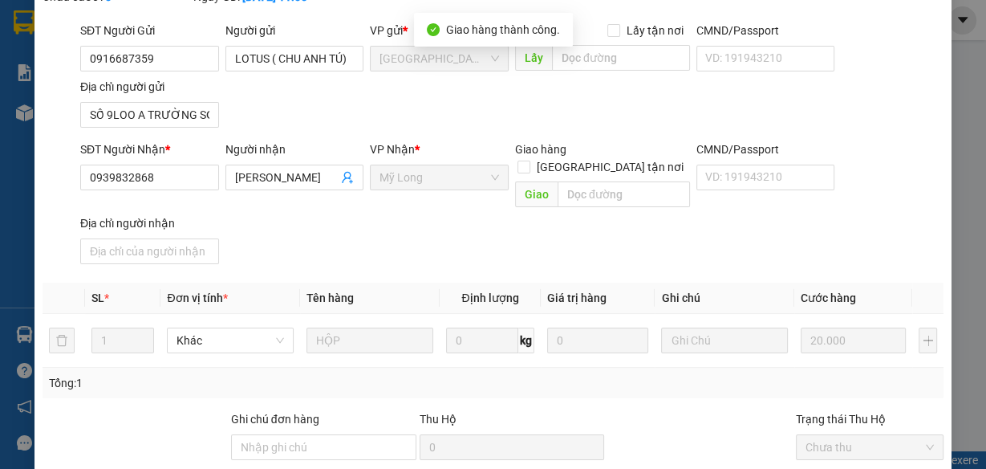
scroll to position [0, 0]
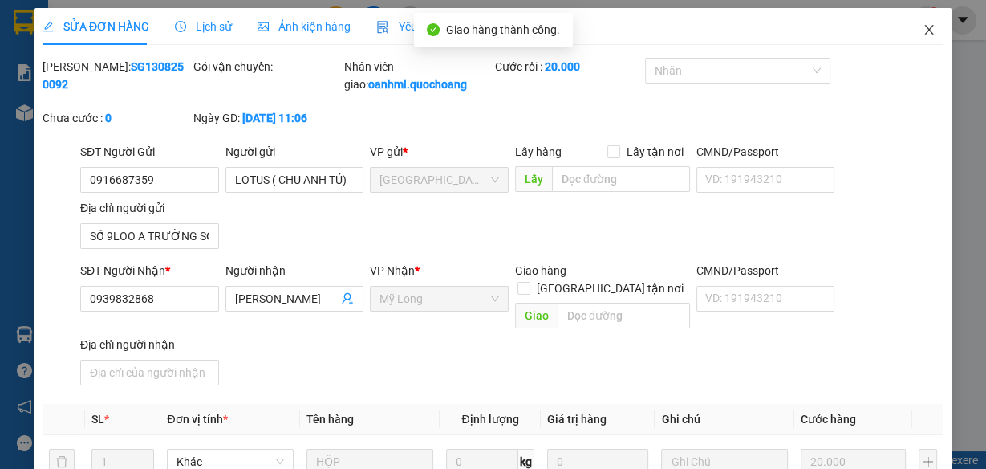
click at [923, 30] on icon "close" at bounding box center [929, 29] width 13 height 13
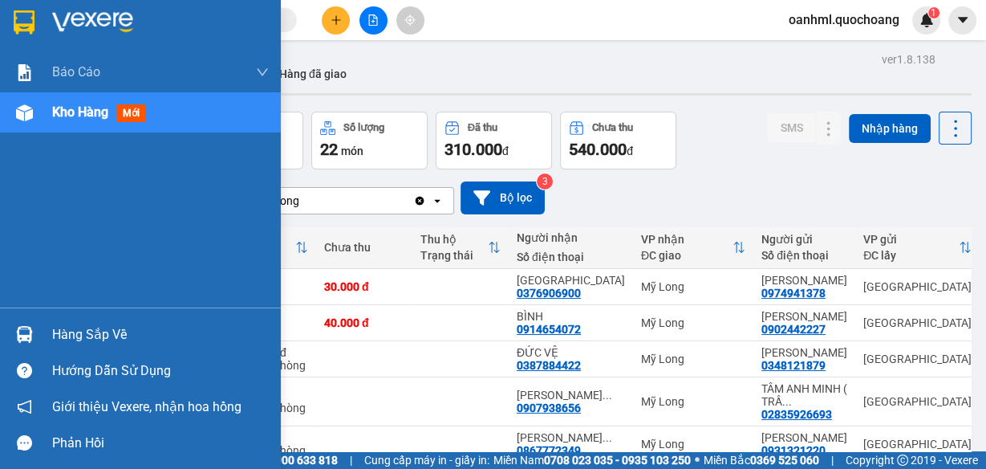
click at [87, 331] on div "Hàng sắp về" at bounding box center [160, 335] width 217 height 24
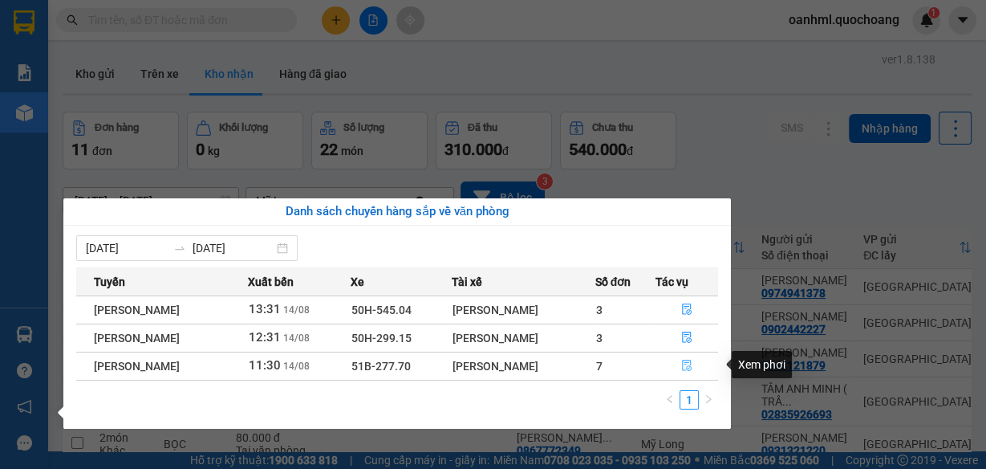
click at [699, 364] on button "button" at bounding box center [687, 366] width 62 height 26
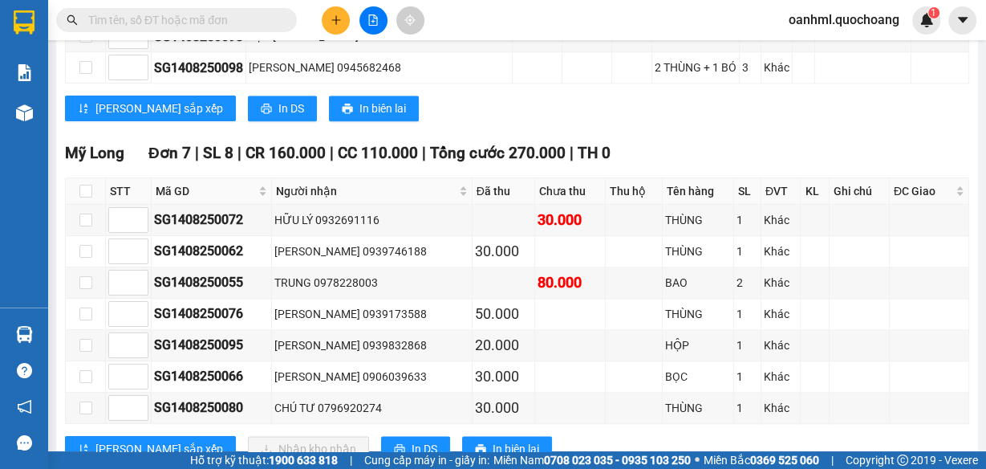
scroll to position [1628, 0]
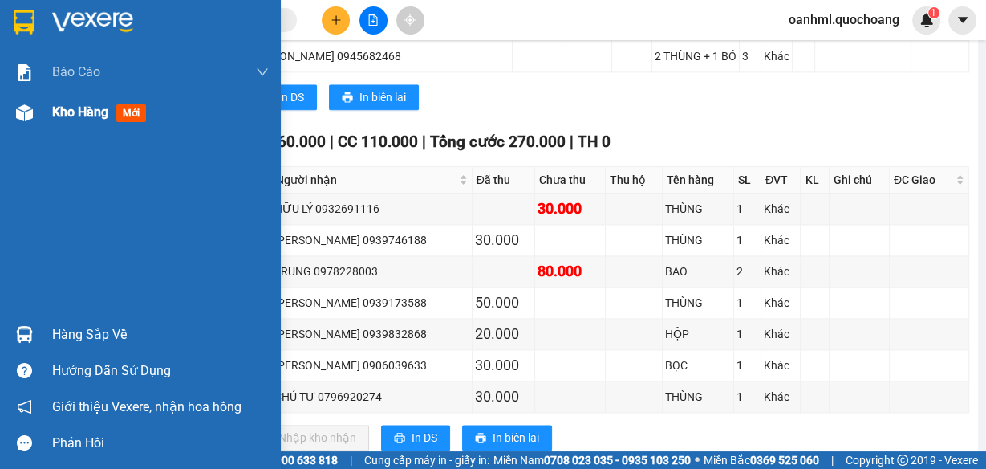
click at [74, 119] on span "Kho hàng" at bounding box center [80, 111] width 56 height 15
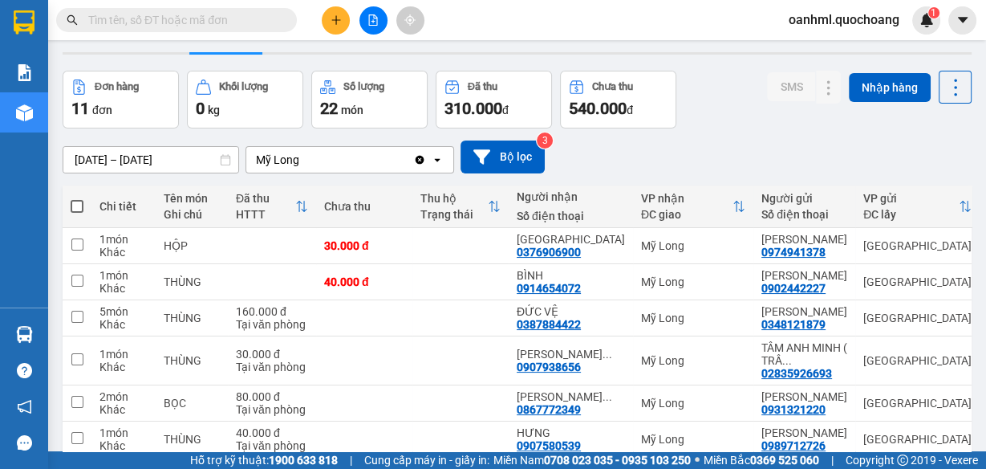
scroll to position [18, 0]
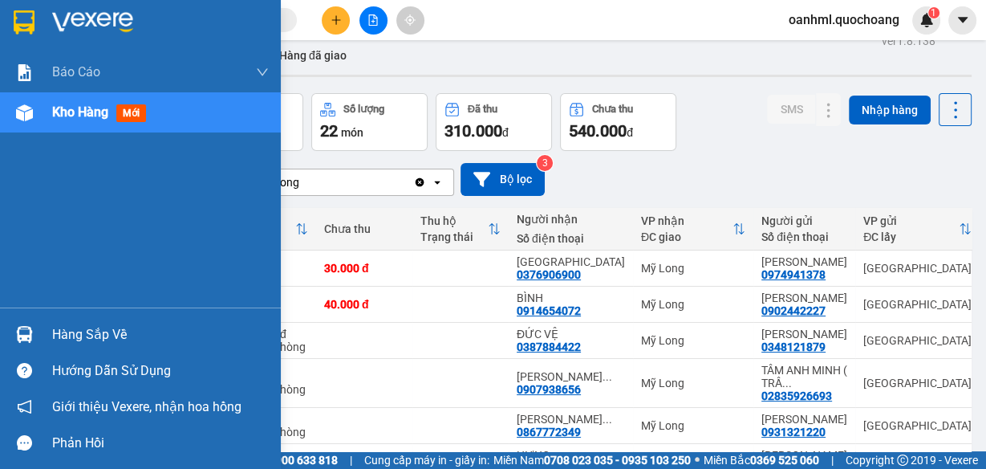
click at [76, 335] on div "Hàng sắp về" at bounding box center [160, 335] width 217 height 24
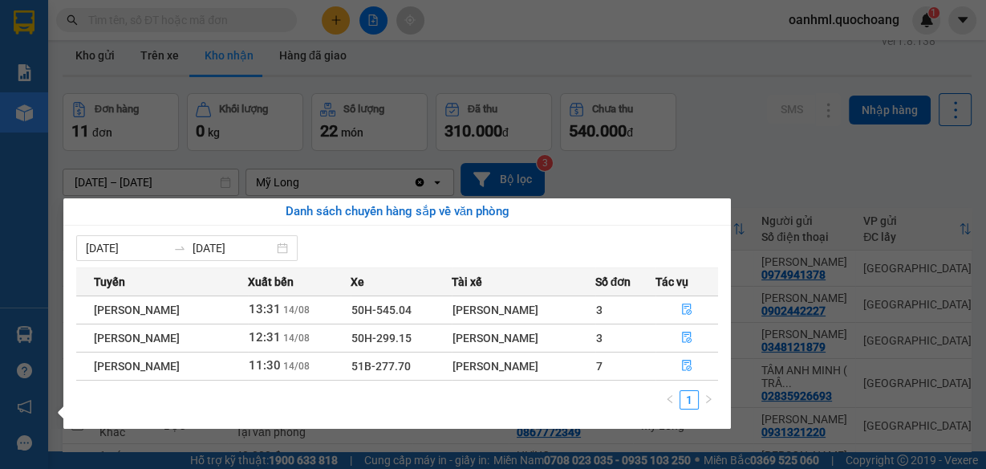
click at [706, 204] on div "Danh sách chuyến hàng sắp về văn phòng" at bounding box center [397, 211] width 642 height 19
click at [692, 171] on section "Kết quả tìm kiếm ( 0 ) Bộ lọc No Data oanhml.quochoang 1 Báo cáo Báo cáo dòng t…" at bounding box center [493, 234] width 986 height 469
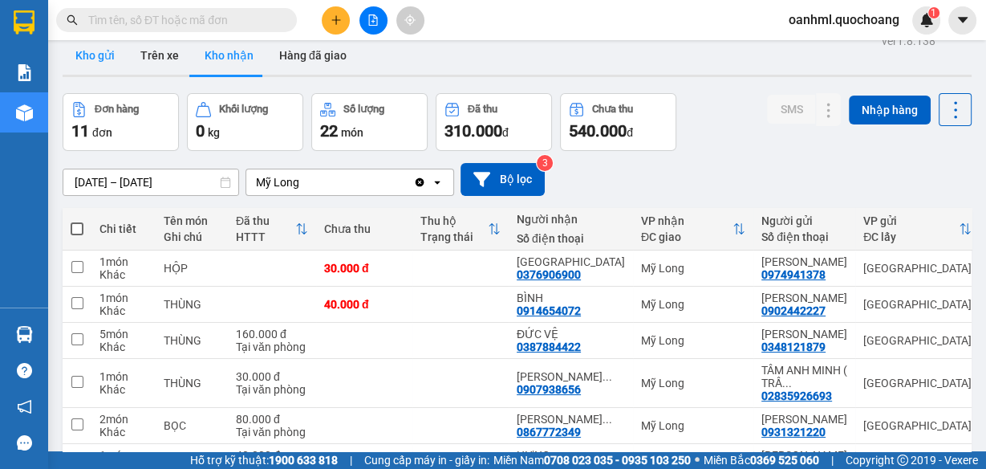
click at [112, 45] on button "Kho gửi" at bounding box center [95, 55] width 65 height 39
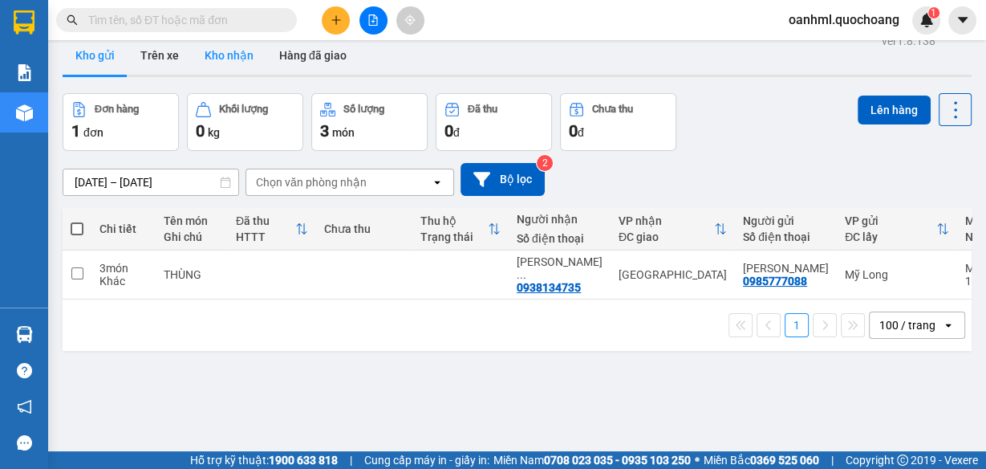
click at [242, 58] on button "Kho nhận" at bounding box center [229, 55] width 75 height 39
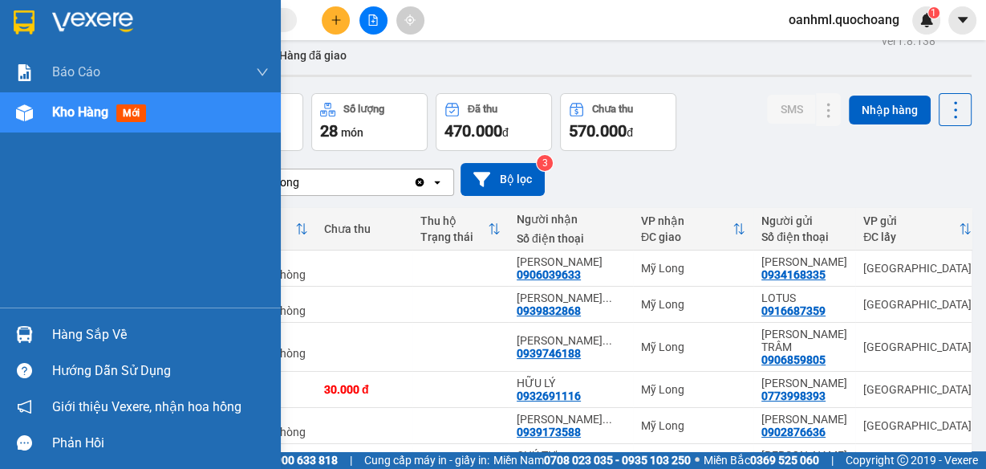
click at [72, 327] on div "Hàng sắp về" at bounding box center [160, 335] width 217 height 24
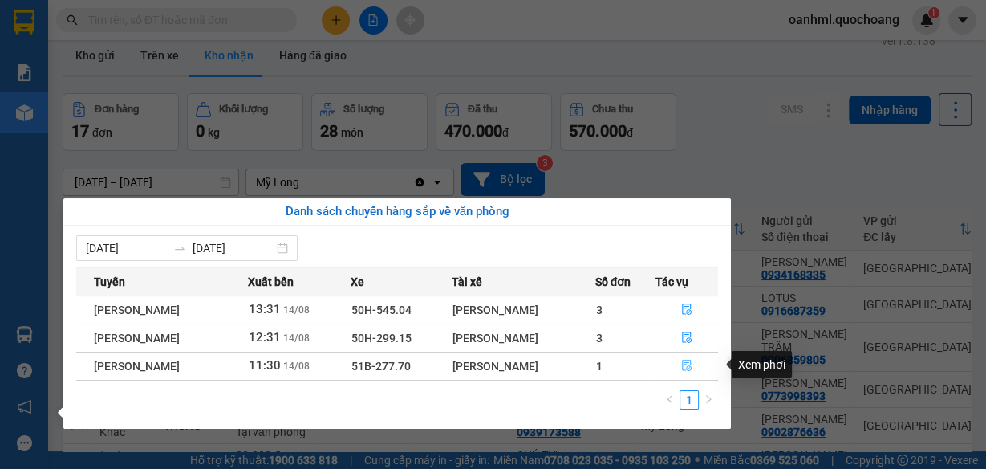
click at [693, 364] on icon "file-done" at bounding box center [686, 365] width 11 height 11
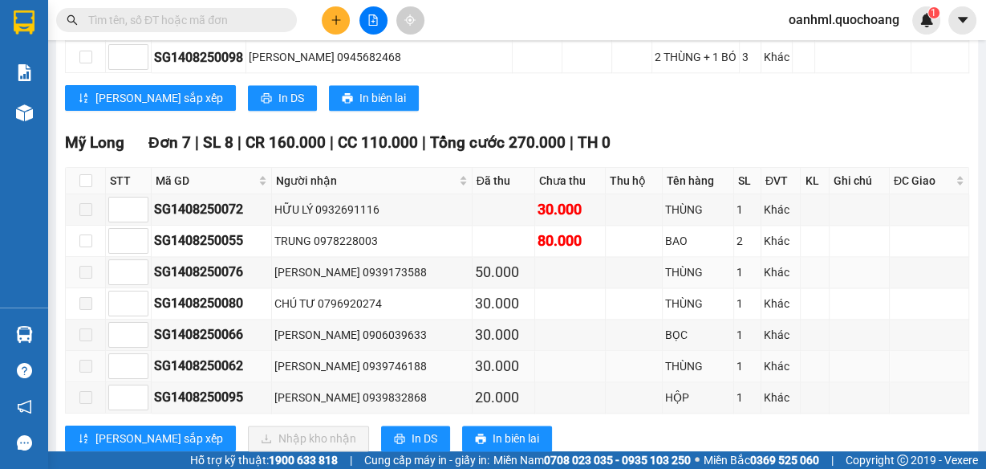
scroll to position [1628, 0]
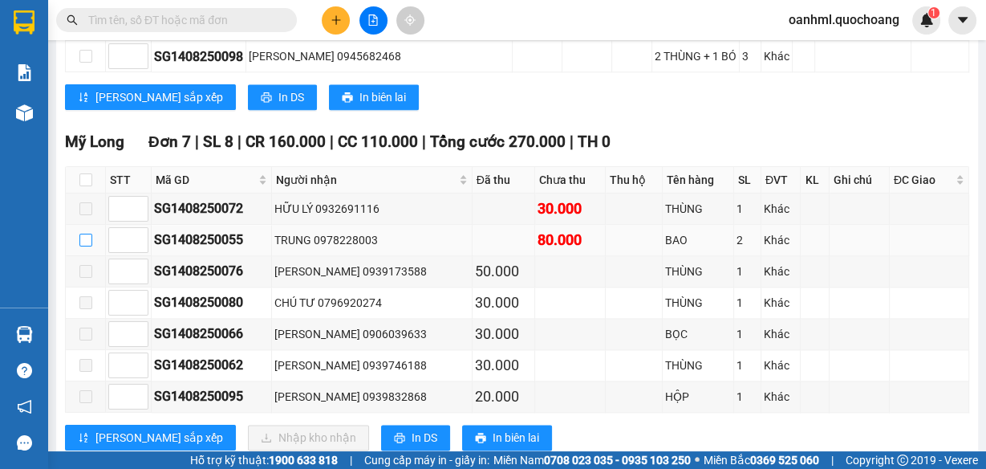
click at [83, 234] on input "checkbox" at bounding box center [85, 240] width 13 height 13
checkbox input "true"
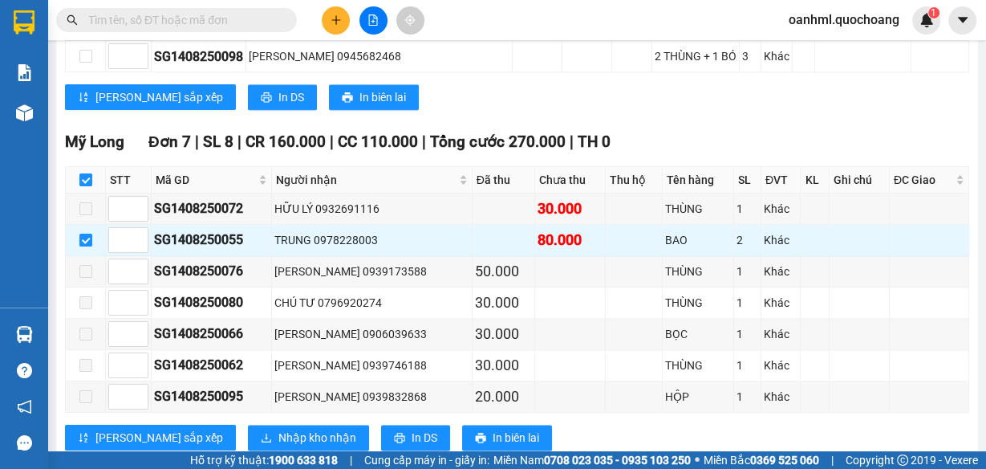
drag, startPoint x: 90, startPoint y: 37, endPoint x: 701, endPoint y: 71, distance: 611.7
click at [701, 84] on div "Lưu sắp xếp In DS In biên lai" at bounding box center [517, 97] width 904 height 26
click at [278, 429] on span "Nhập kho nhận" at bounding box center [317, 438] width 78 height 18
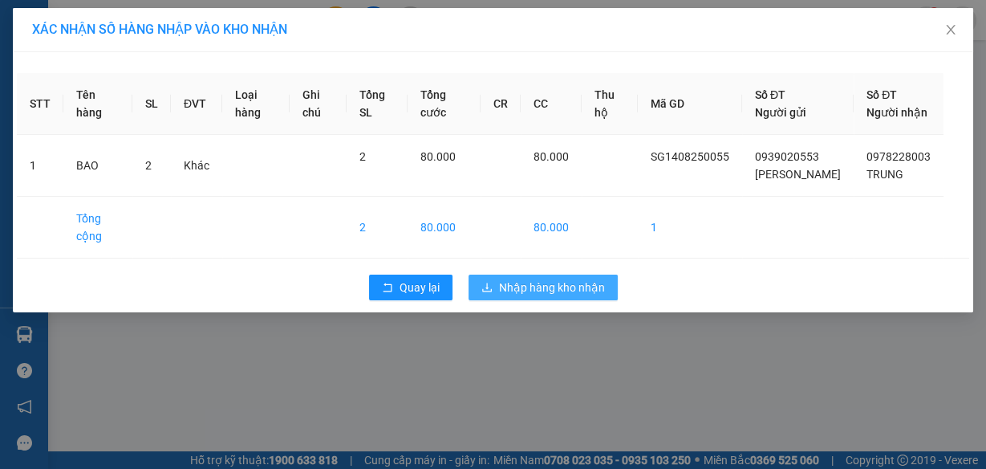
click at [555, 286] on span "Nhập hàng kho nhận" at bounding box center [552, 287] width 106 height 18
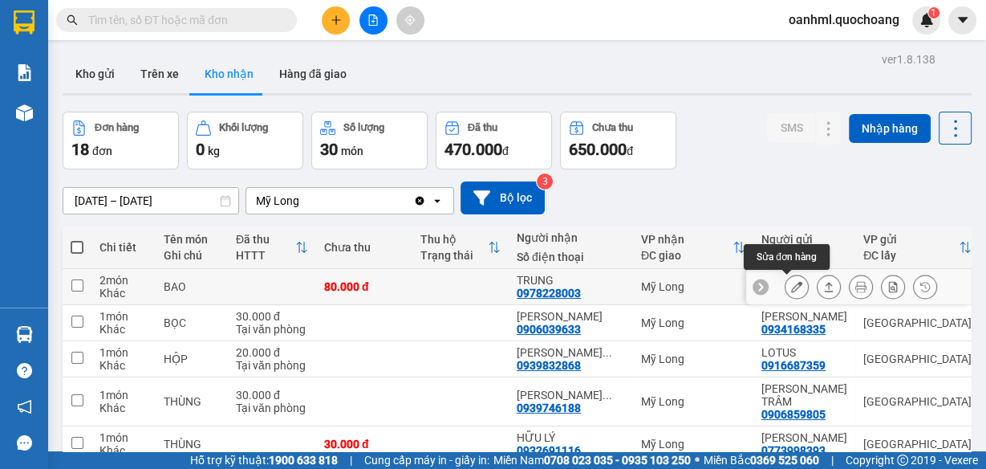
click at [791, 287] on icon at bounding box center [796, 286] width 11 height 11
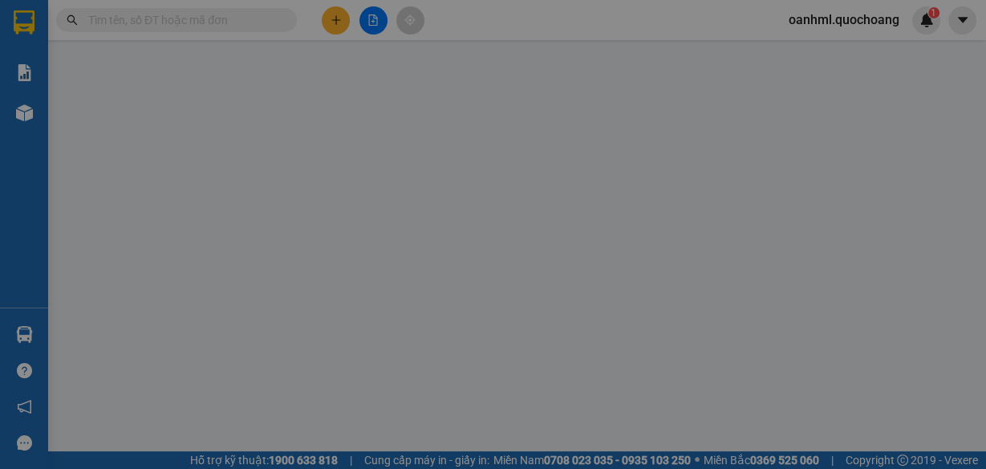
type input "0939020553"
type input "[PERSON_NAME]"
type input "SỐ 2 LÊ XUÂN TÍN P10 QUẬN 5"
type input "0978228003"
type input "TRUNG"
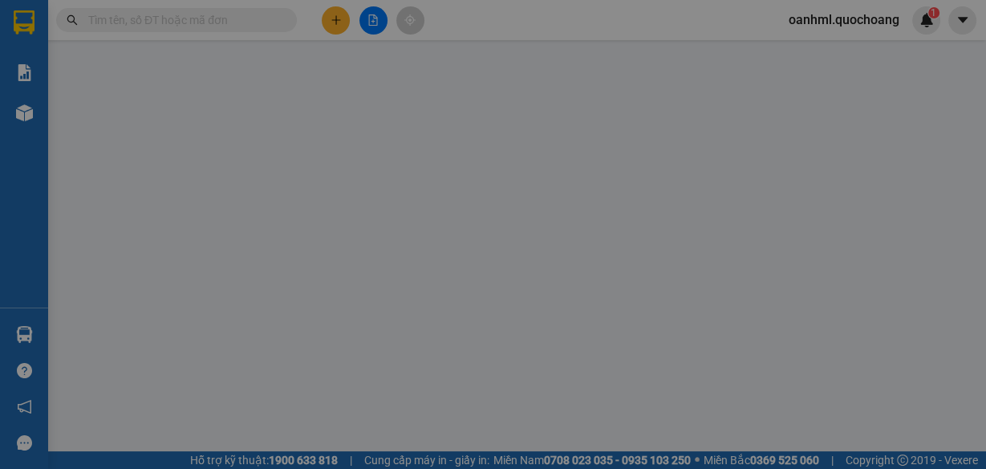
type input "80.000"
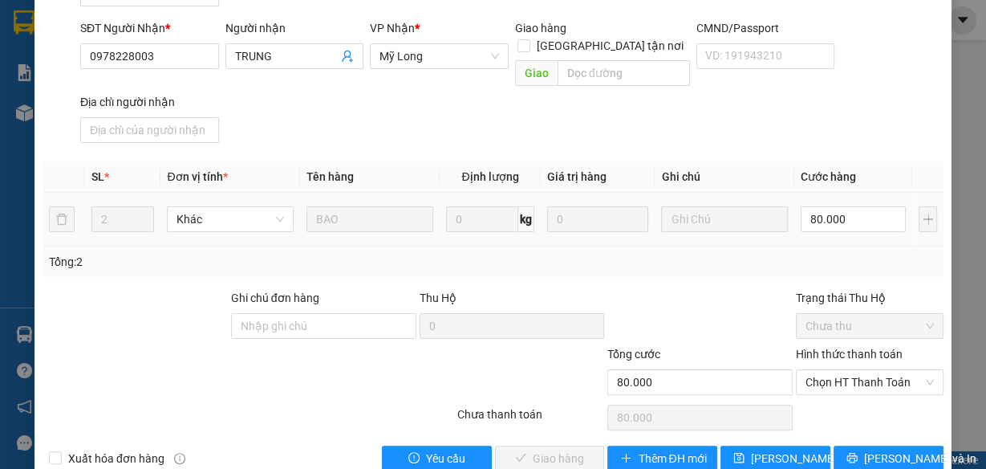
scroll to position [256, 0]
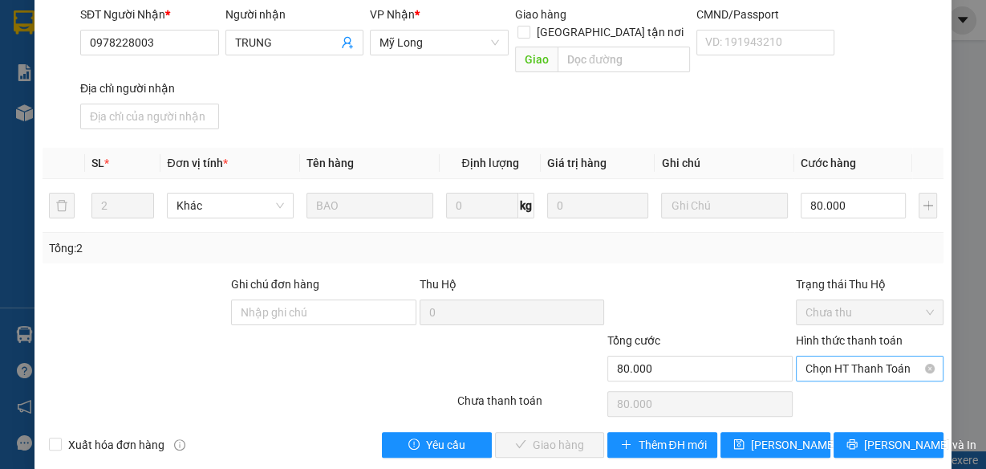
click at [820, 356] on span "Chọn HT Thanh Toán" at bounding box center [870, 368] width 128 height 24
click at [812, 377] on div "Tại văn phòng" at bounding box center [861, 381] width 127 height 18
type input "0"
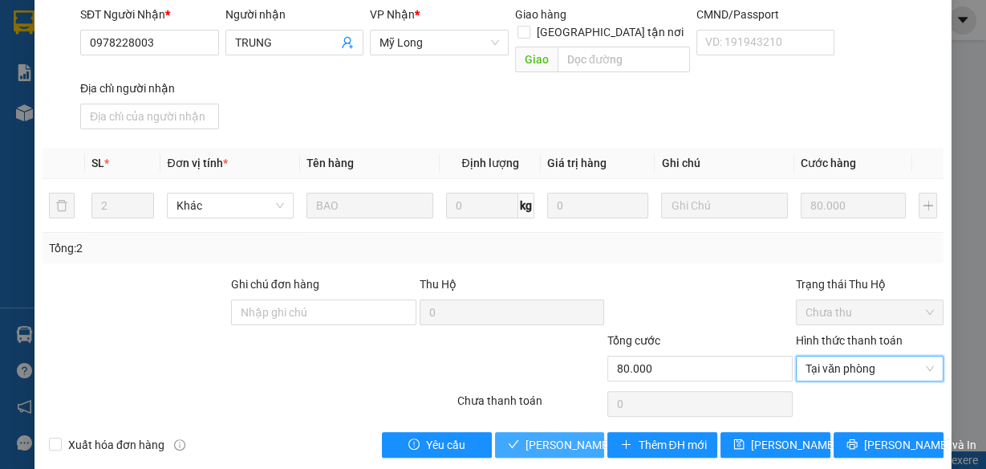
click at [571, 436] on span "[PERSON_NAME] và Giao hàng" at bounding box center [603, 445] width 154 height 18
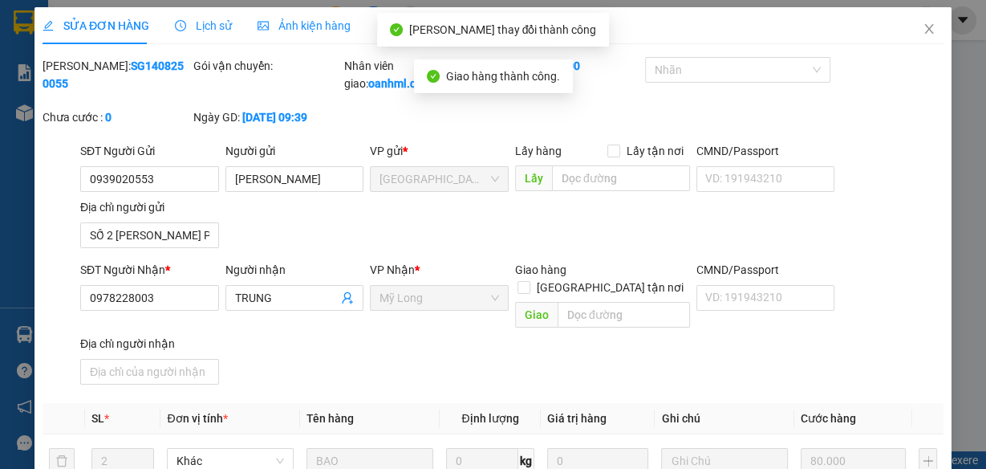
scroll to position [0, 0]
click at [923, 24] on icon "close" at bounding box center [929, 29] width 13 height 13
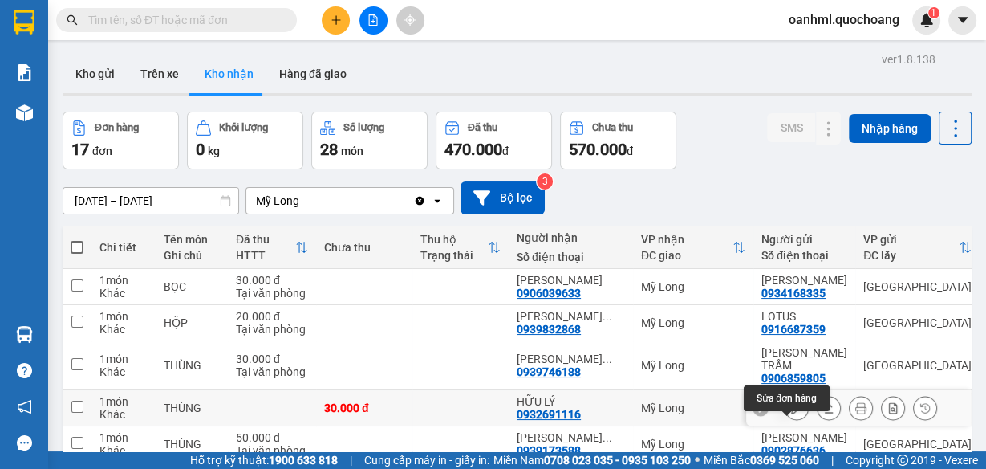
click at [791, 413] on icon at bounding box center [796, 407] width 11 height 11
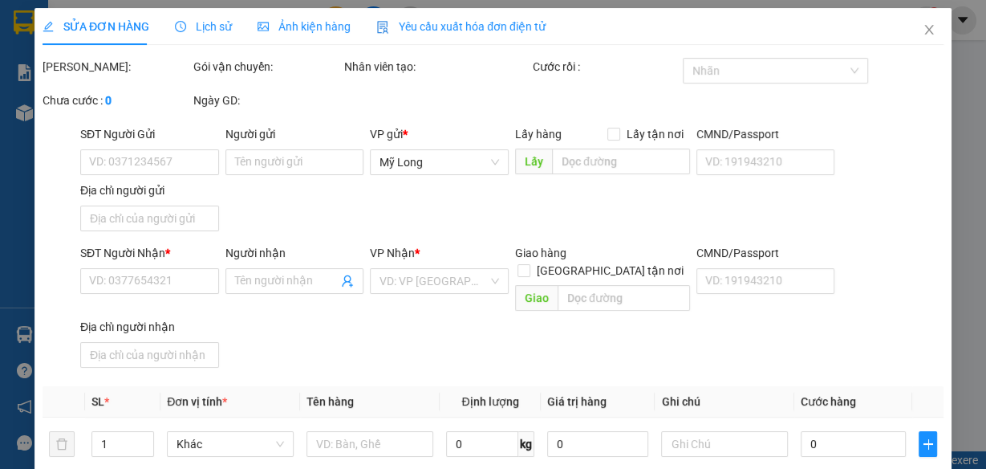
type input "0773998393"
type input "[PERSON_NAME]"
type input "307/43 THÀNH LAM P.PHÚ THẠNH HCM"
type input "0932691116"
type input "HỮU LÝ"
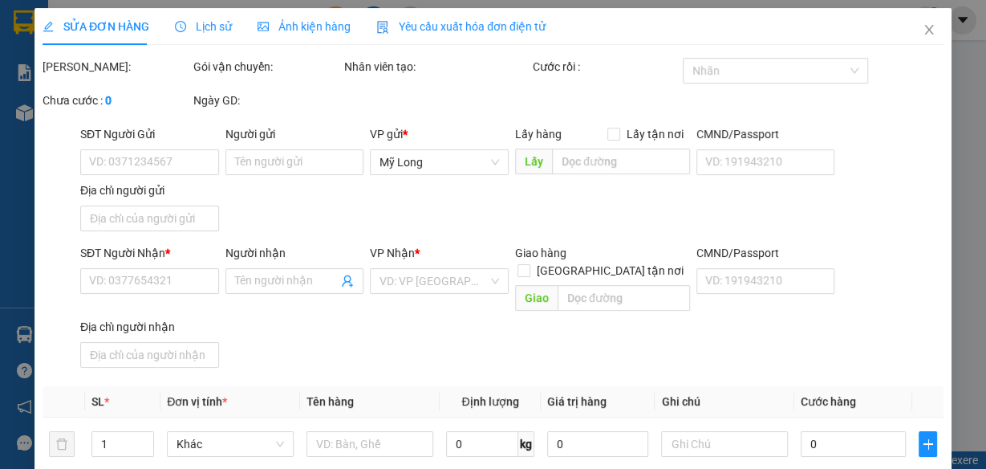
type input "30.000"
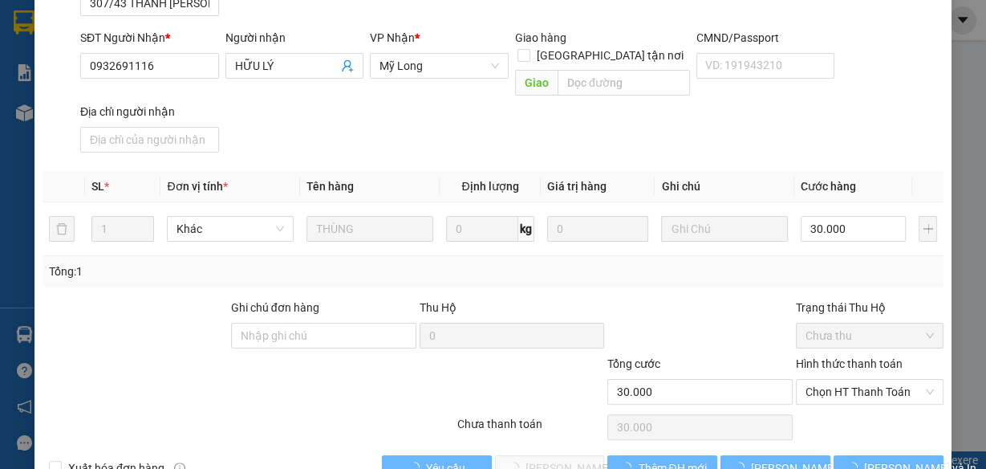
scroll to position [256, 0]
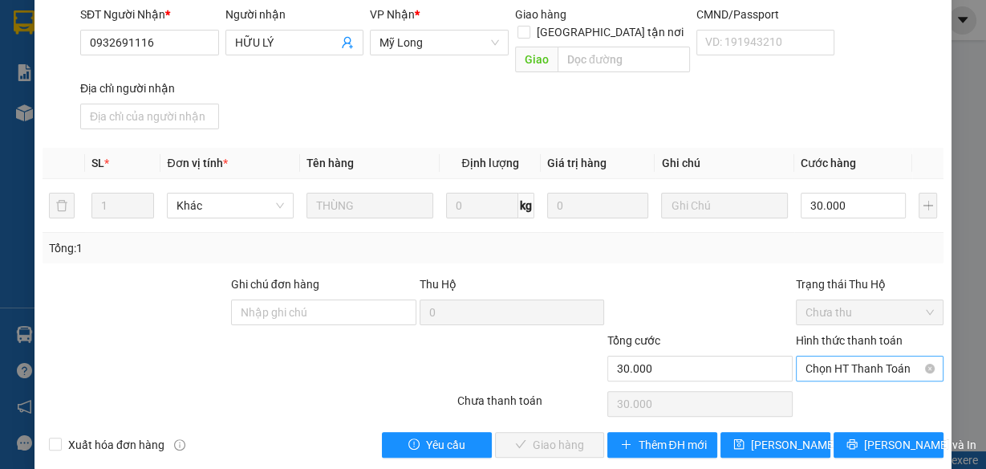
click at [813, 356] on span "Chọn HT Thanh Toán" at bounding box center [870, 368] width 128 height 24
click at [804, 376] on div "Tại văn phòng" at bounding box center [861, 381] width 127 height 18
type input "0"
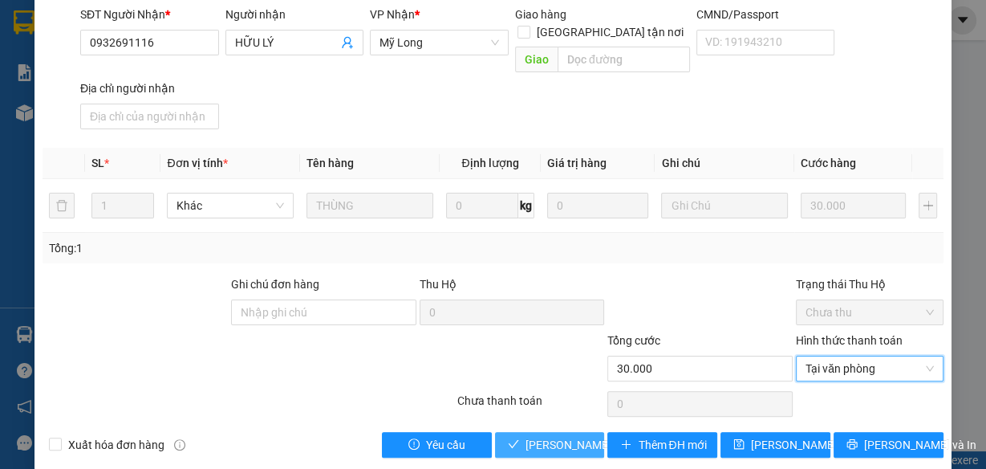
click at [549, 436] on span "[PERSON_NAME] và Giao hàng" at bounding box center [603, 445] width 154 height 18
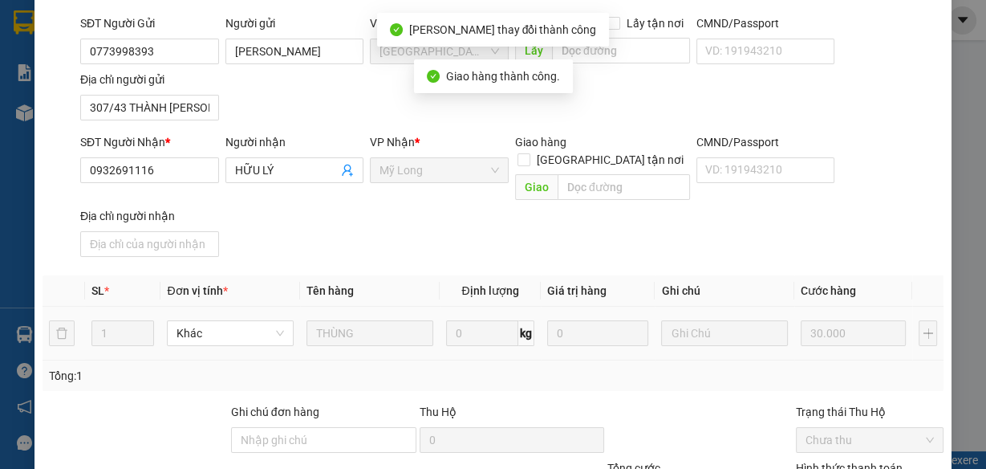
scroll to position [17, 0]
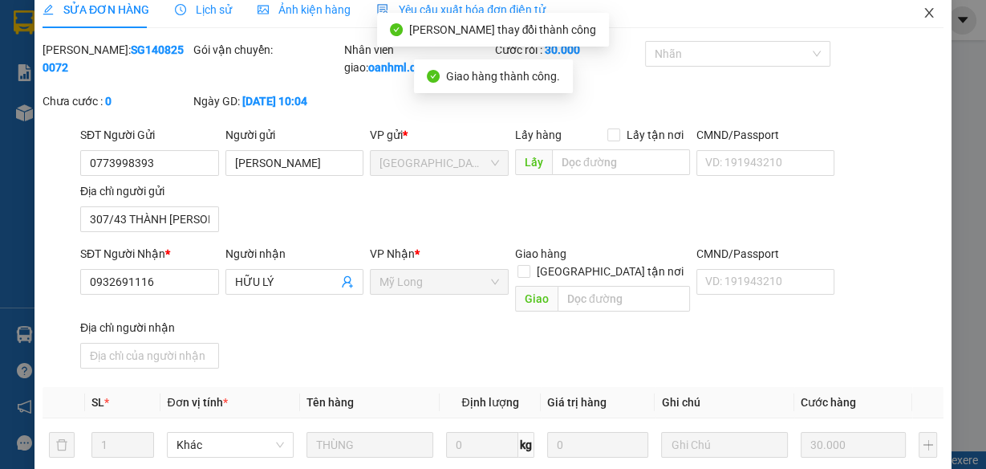
click at [923, 10] on icon "close" at bounding box center [929, 12] width 13 height 13
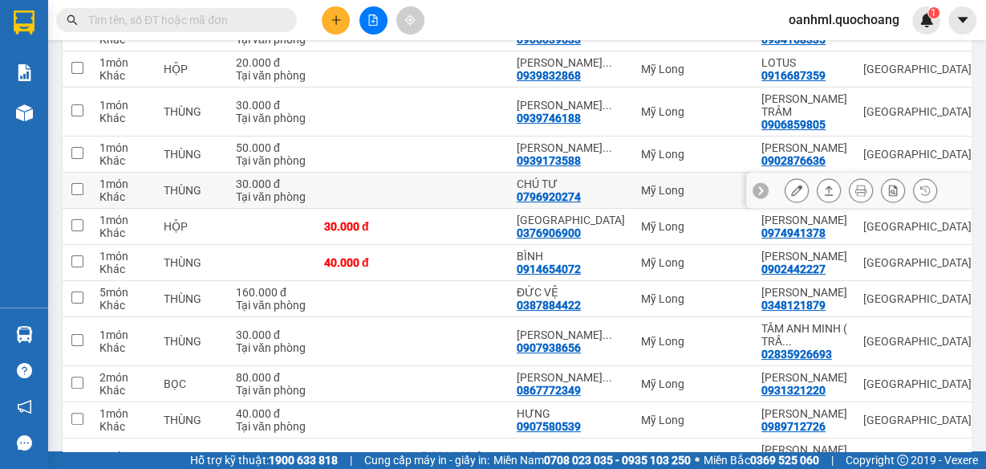
scroll to position [193, 0]
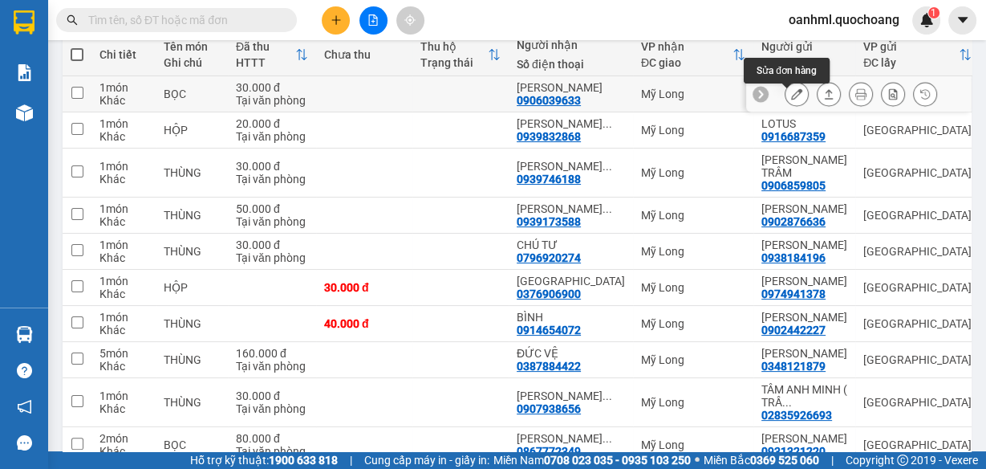
click at [791, 99] on icon at bounding box center [796, 93] width 11 height 11
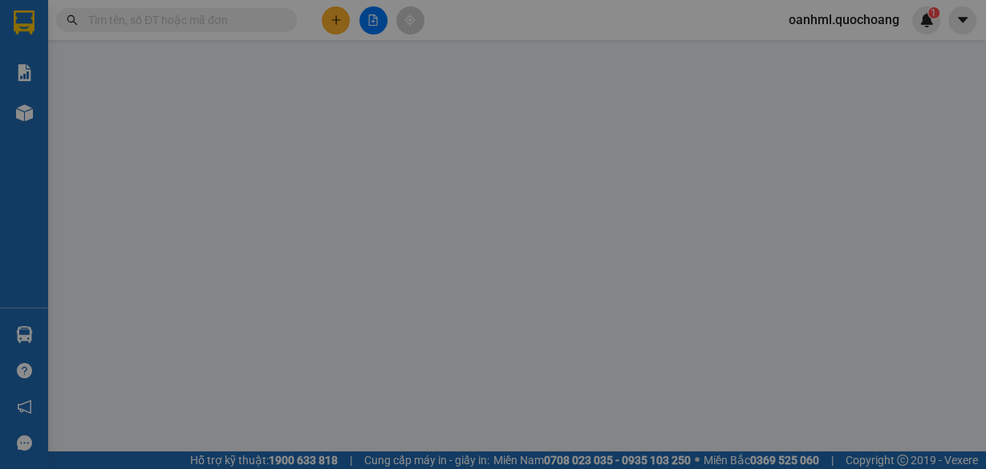
type input "0934168335"
type input "[PERSON_NAME]"
type input "1287/33/26 PHẠM THẾ HIỂN P5 QUẬN 8 HCM"
type input "0906039633"
type input "[PERSON_NAME]"
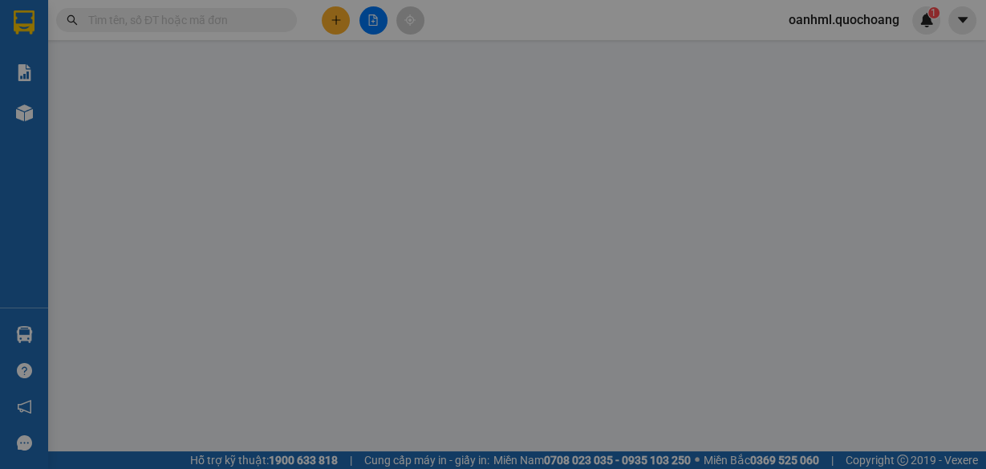
type input "30.000"
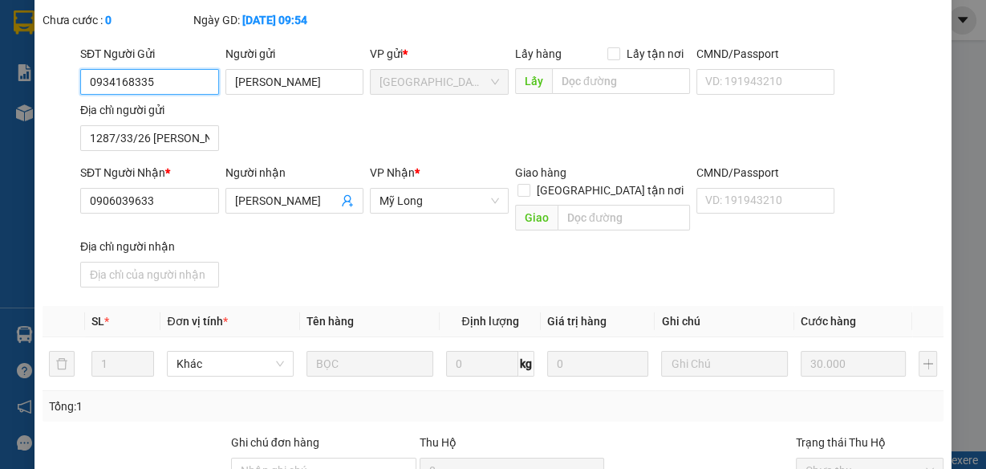
scroll to position [256, 0]
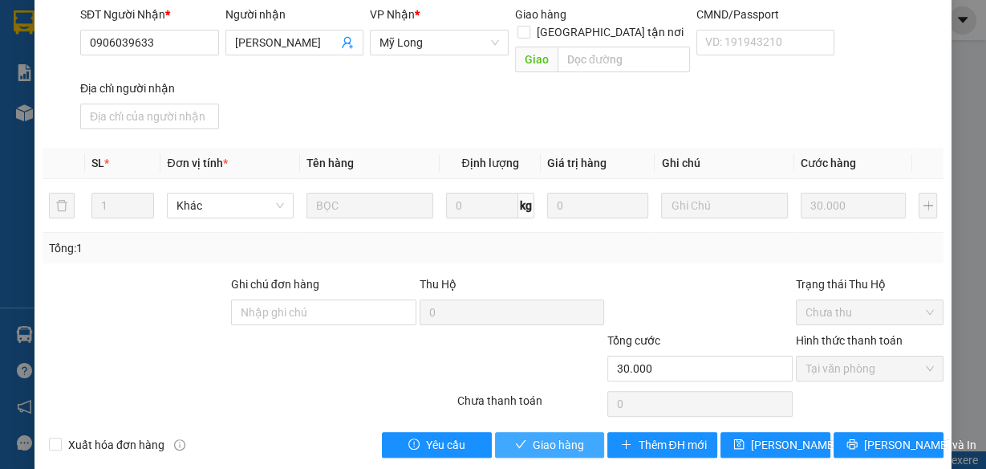
click at [555, 436] on span "Giao hàng" at bounding box center [558, 445] width 51 height 18
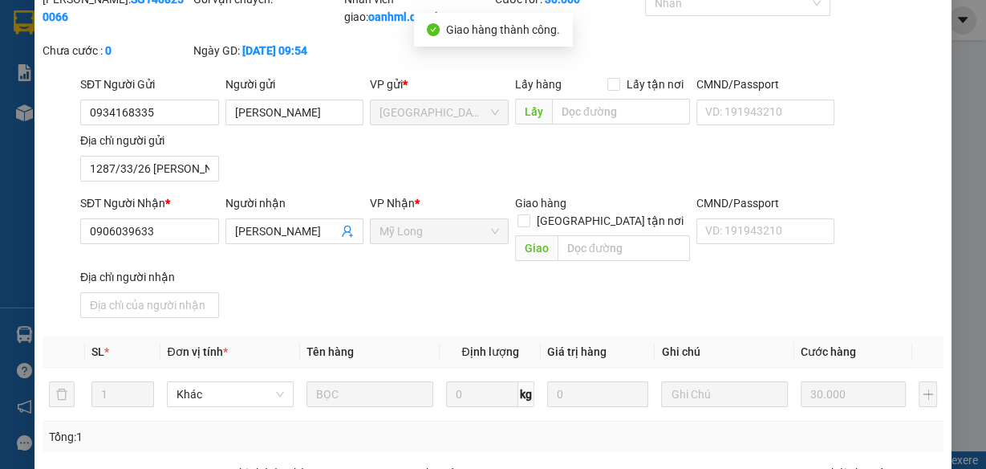
scroll to position [17, 0]
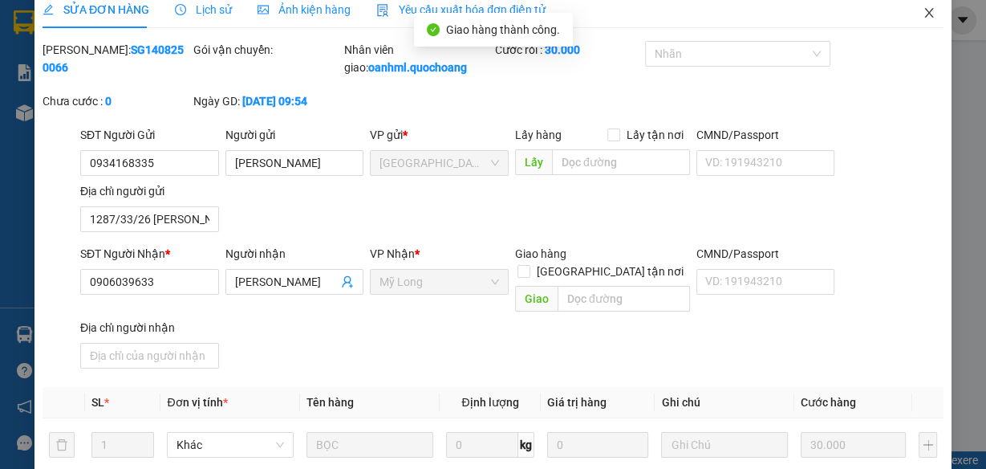
click at [923, 13] on icon "close" at bounding box center [929, 12] width 13 height 13
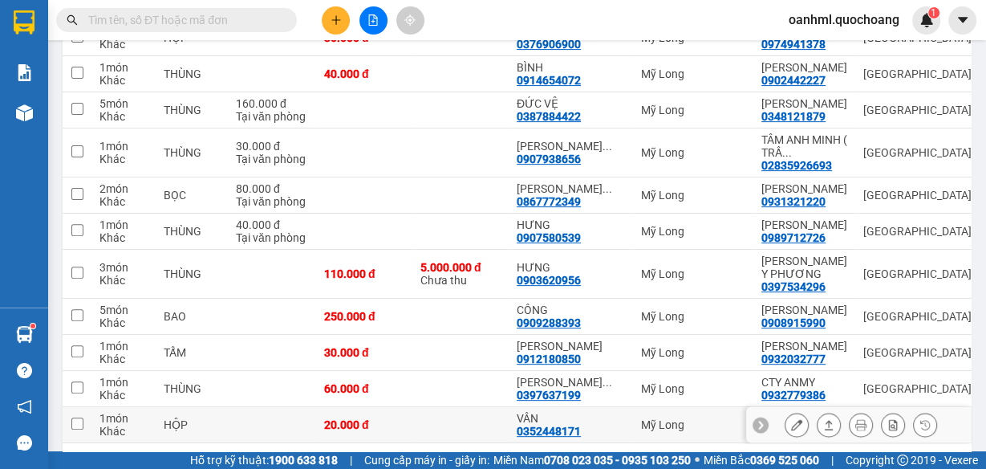
scroll to position [385, 0]
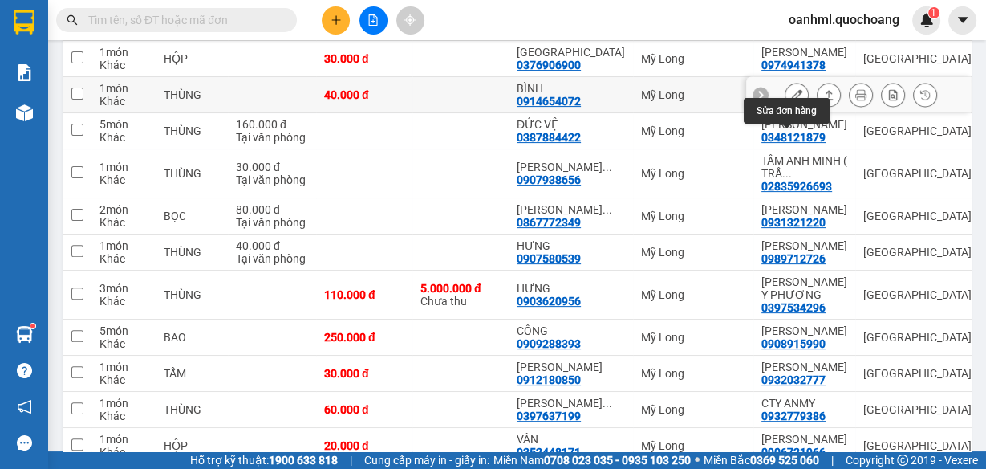
click at [791, 100] on icon at bounding box center [796, 94] width 11 height 11
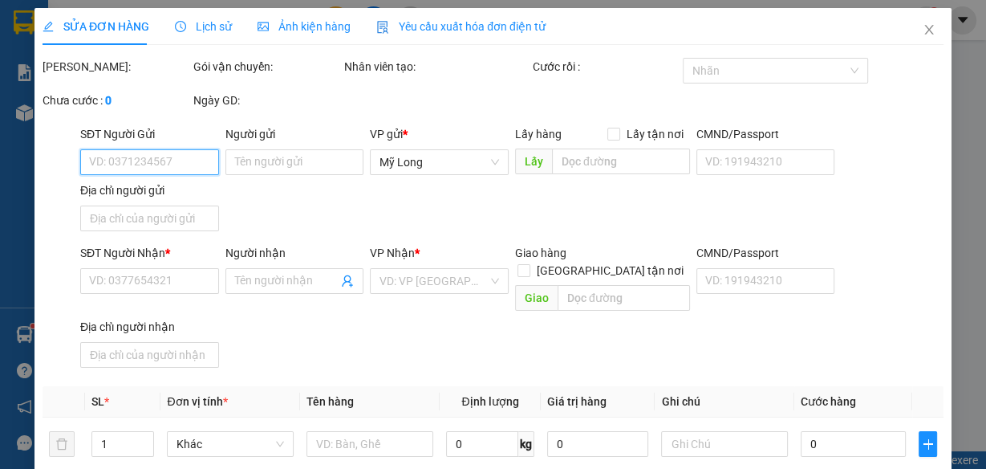
type input "0902442227"
type input "[PERSON_NAME]"
type input "20 LÝ THÁNH TÔNG TÂN PHÚ"
type input "0914654072"
type input "BÌNH"
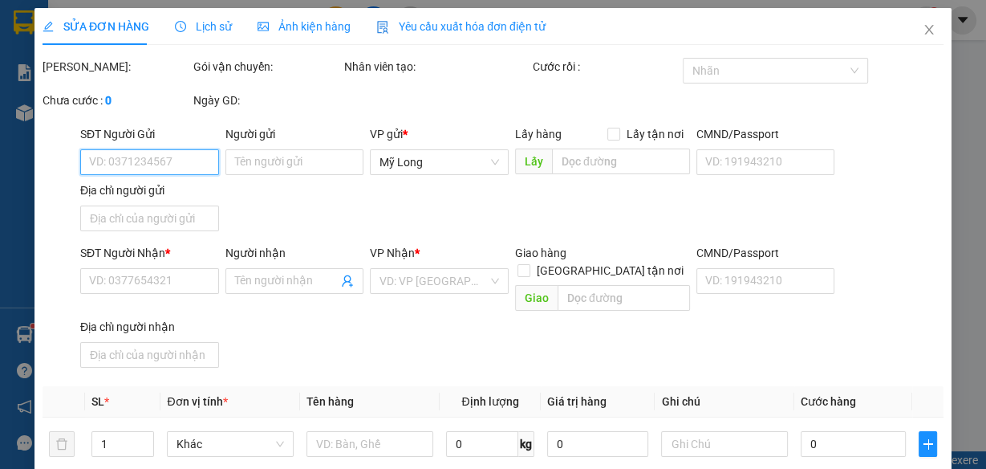
type input "40.000"
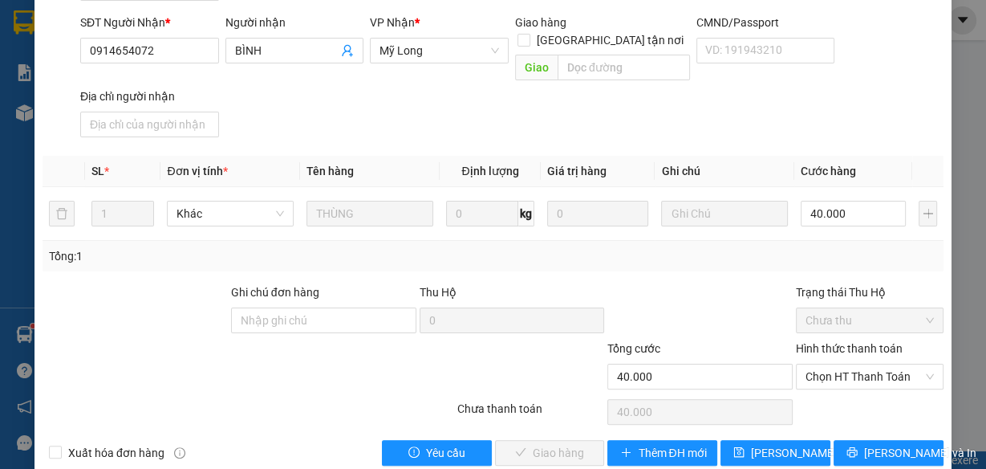
scroll to position [256, 0]
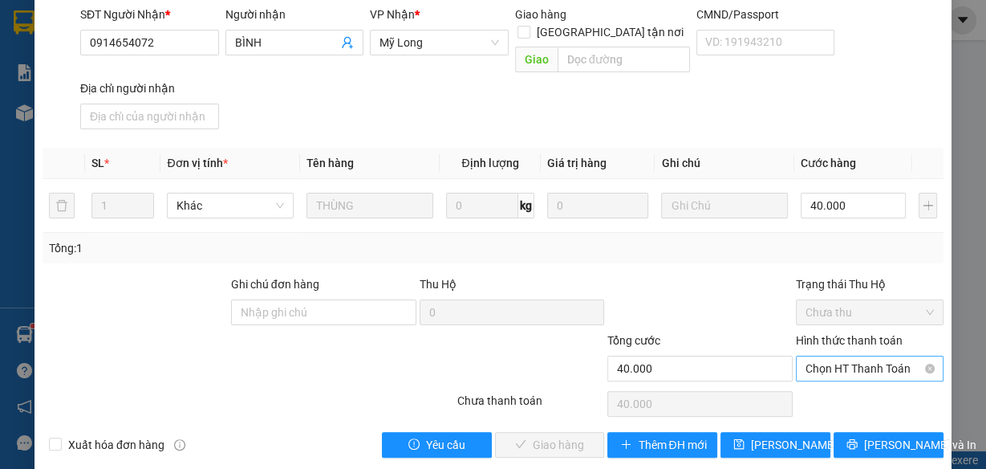
click at [809, 356] on span "Chọn HT Thanh Toán" at bounding box center [870, 368] width 128 height 24
click at [817, 380] on div "Tại văn phòng" at bounding box center [861, 381] width 127 height 18
type input "0"
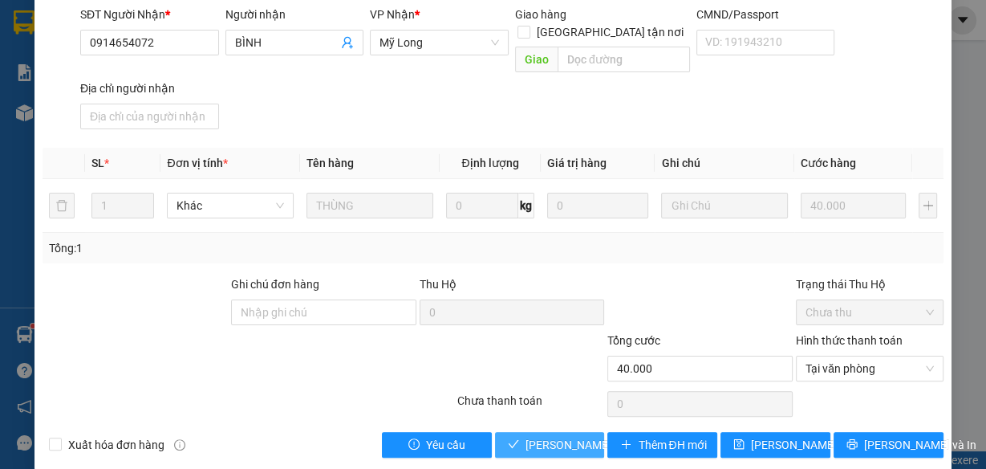
click at [538, 436] on span "[PERSON_NAME] và Giao hàng" at bounding box center [603, 445] width 154 height 18
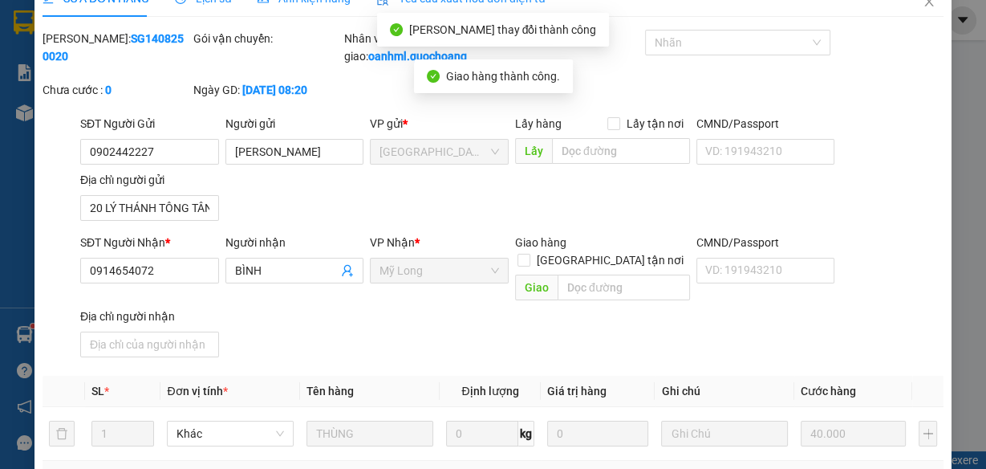
scroll to position [17, 0]
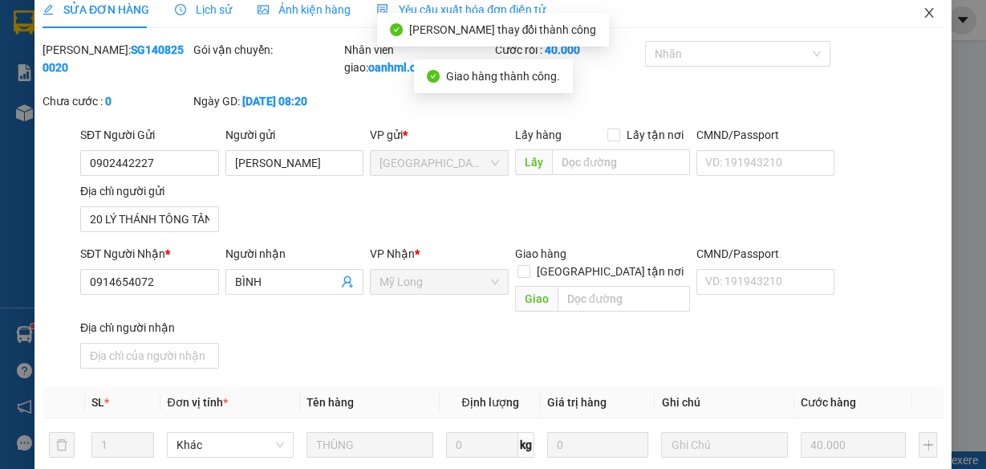
click at [917, 22] on span "Close" at bounding box center [929, 13] width 45 height 45
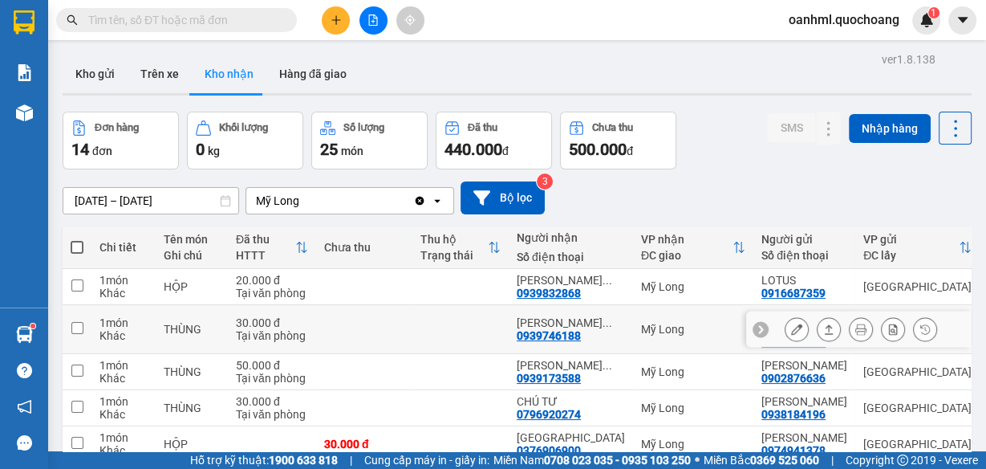
scroll to position [64, 0]
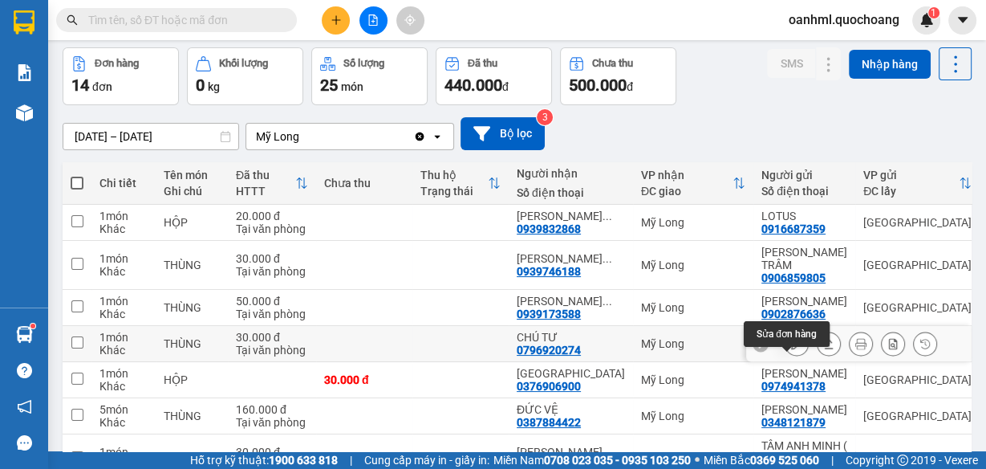
click at [786, 358] on button at bounding box center [797, 344] width 22 height 28
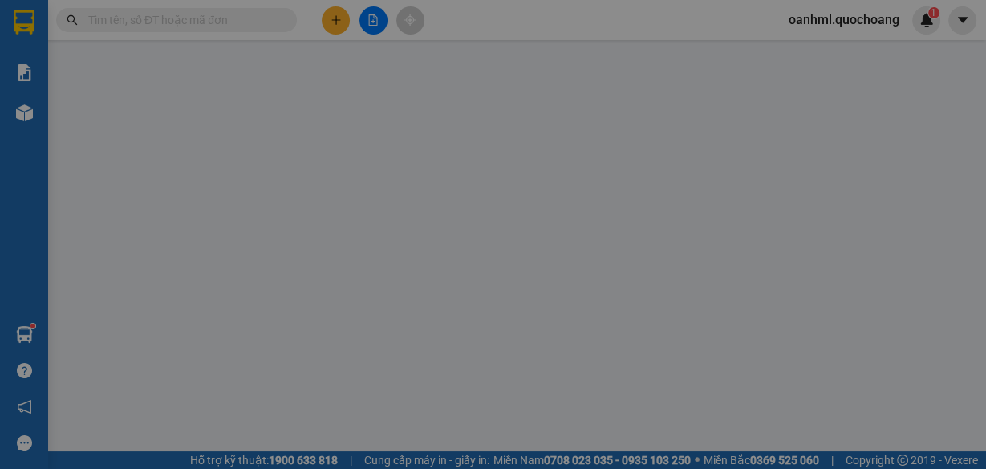
type input "0938184196"
type input "[PERSON_NAME]"
type input "196 NGUYỄN KIM P DUYÊN HỒNG"
type input "0796920274"
type input "CHÚ TƯ"
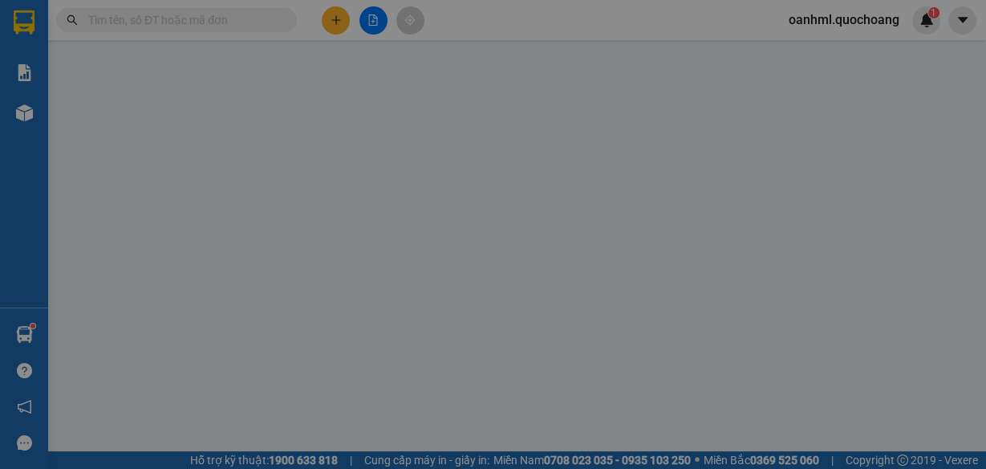
type input "30.000"
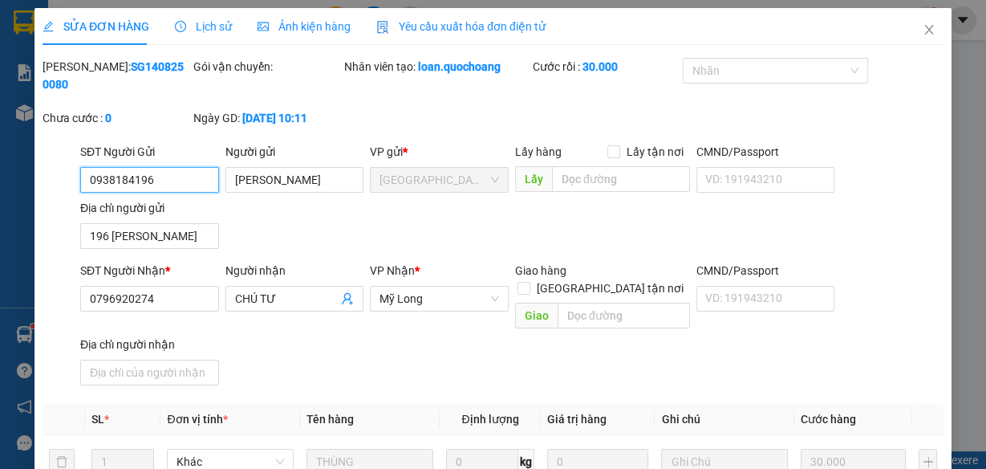
scroll to position [256, 0]
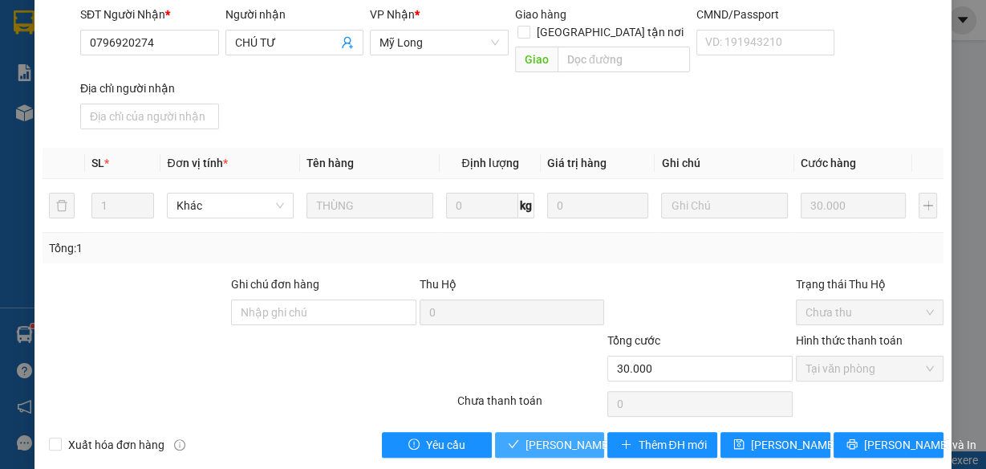
click at [575, 436] on span "[PERSON_NAME] và Giao hàng" at bounding box center [603, 445] width 154 height 18
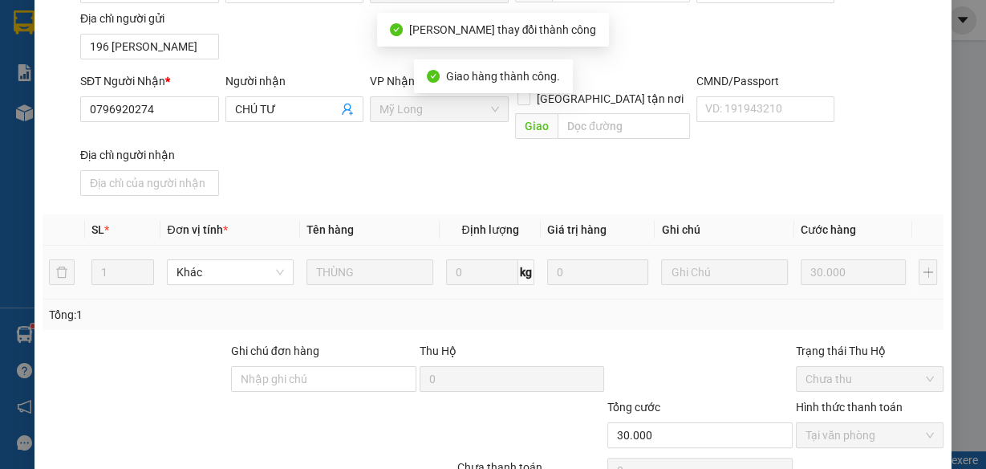
scroll to position [17, 0]
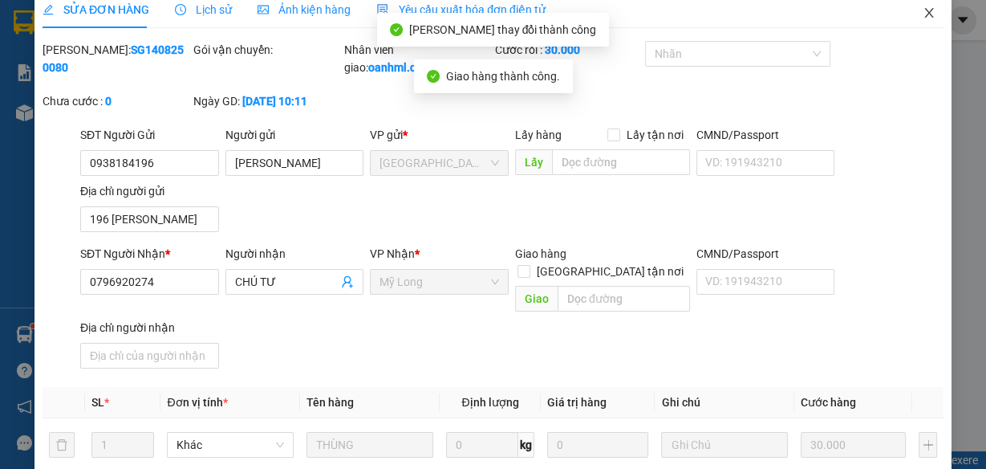
click at [924, 11] on icon "close" at bounding box center [928, 13] width 9 height 10
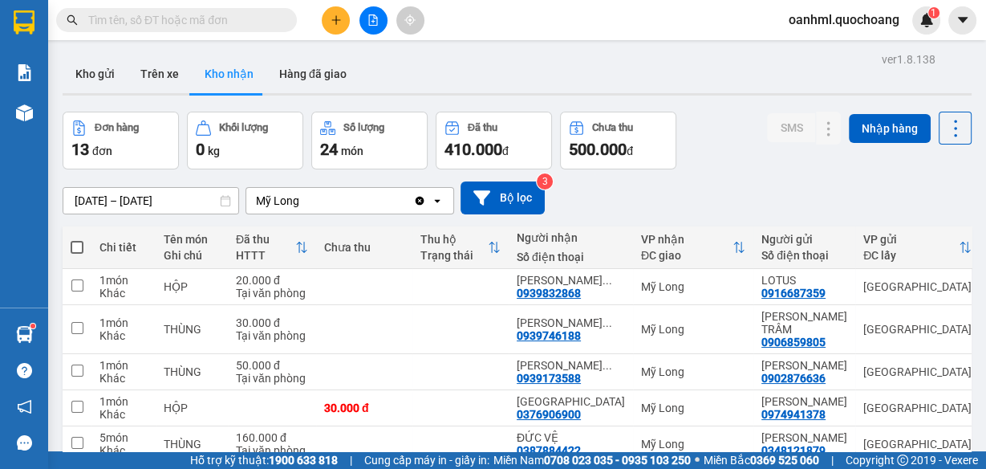
click at [95, 71] on button "Kho gửi" at bounding box center [95, 74] width 65 height 39
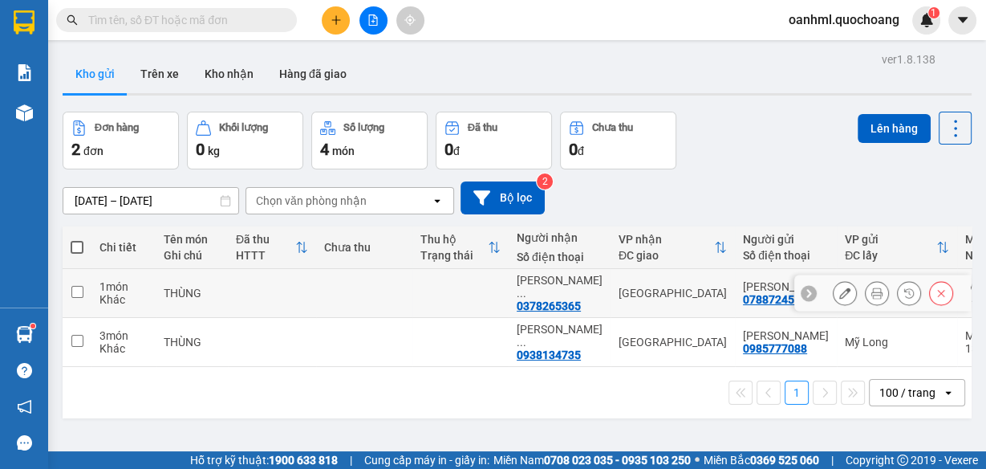
click at [499, 294] on td at bounding box center [460, 293] width 96 height 49
checkbox input "true"
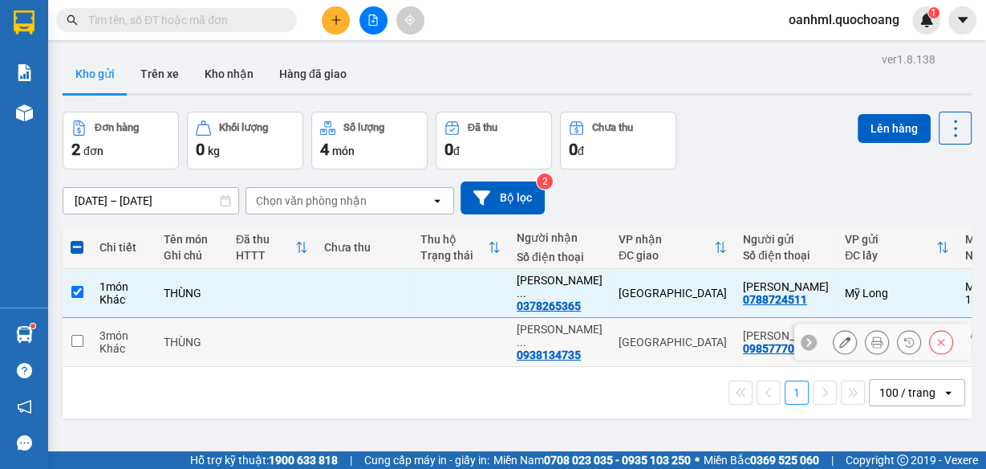
click at [476, 343] on td at bounding box center [460, 342] width 96 height 49
checkbox input "true"
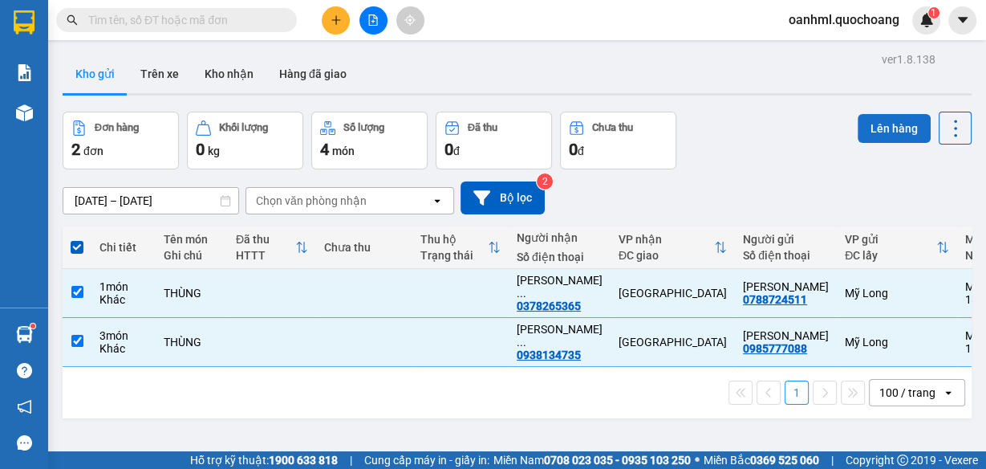
click at [867, 123] on button "Lên hàng" at bounding box center [894, 128] width 73 height 29
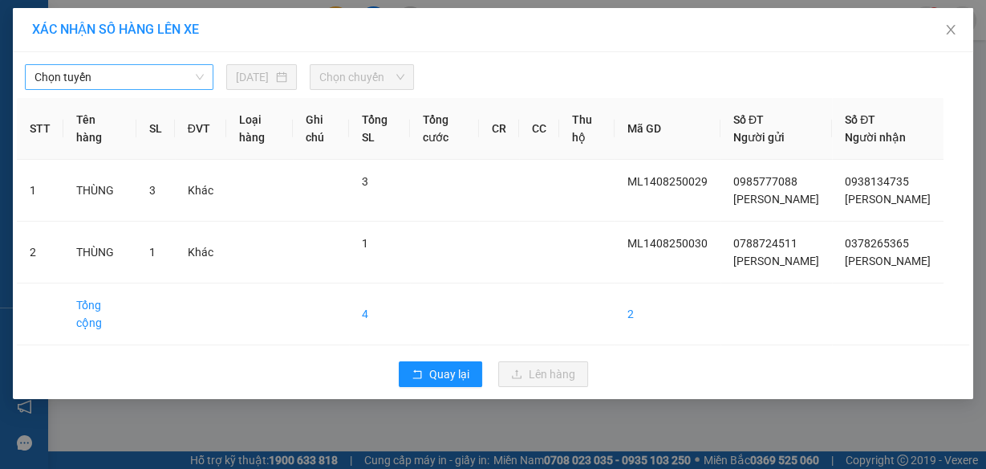
click at [188, 77] on span "Chọn tuyến" at bounding box center [119, 77] width 169 height 24
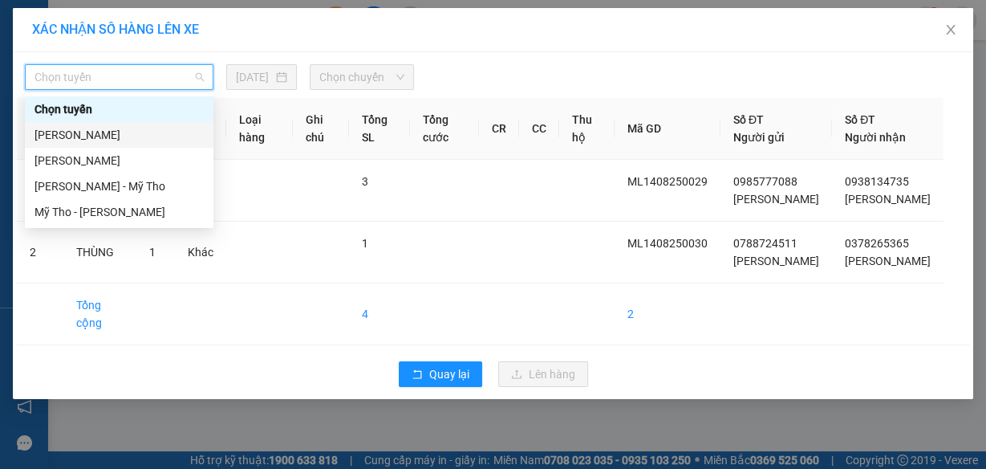
click at [139, 131] on div "Cao Lãnh - Hồ Chí Minh" at bounding box center [119, 135] width 169 height 18
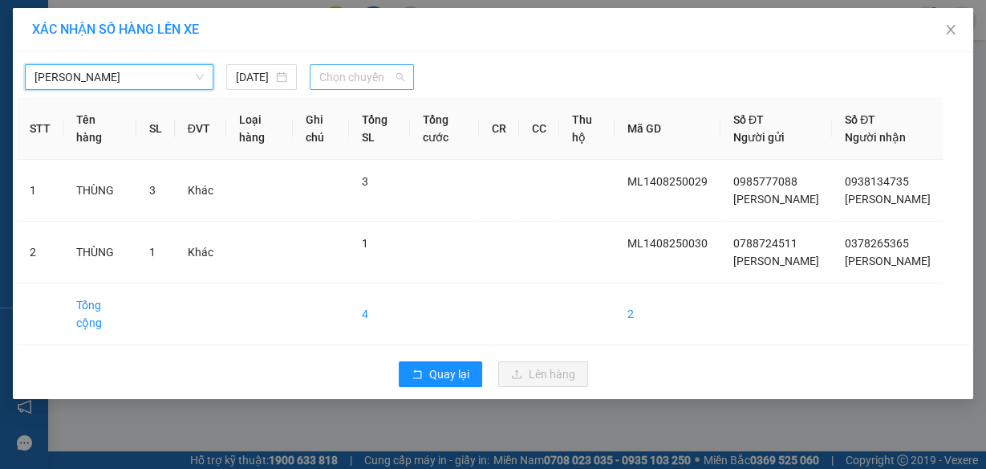
click at [371, 72] on span "Chọn chuyến" at bounding box center [361, 77] width 85 height 24
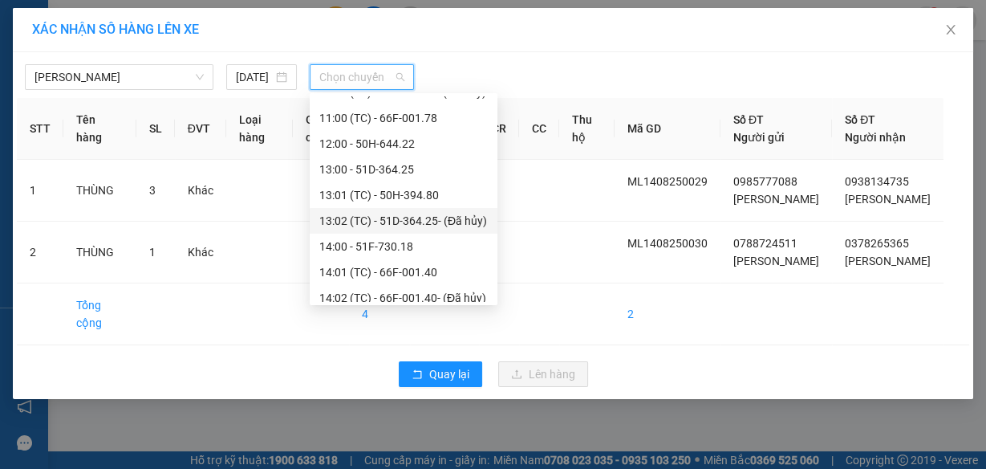
scroll to position [578, 0]
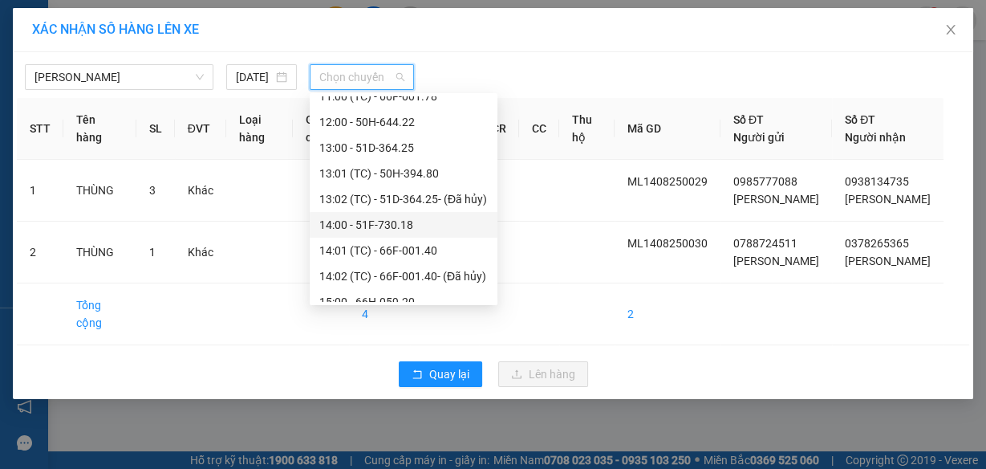
click at [366, 225] on div "14:00 - 51F-730.18" at bounding box center [403, 225] width 169 height 18
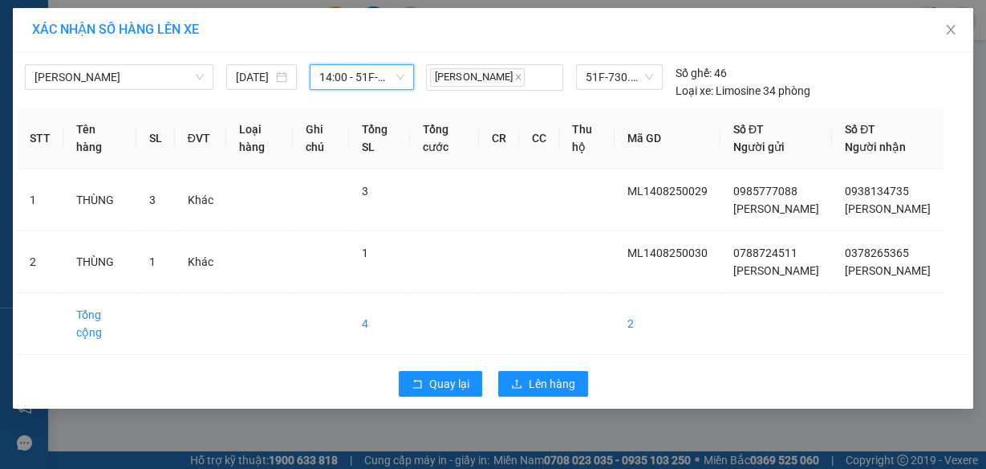
click at [364, 79] on span "14:00 - 51F-730.18" at bounding box center [361, 77] width 85 height 24
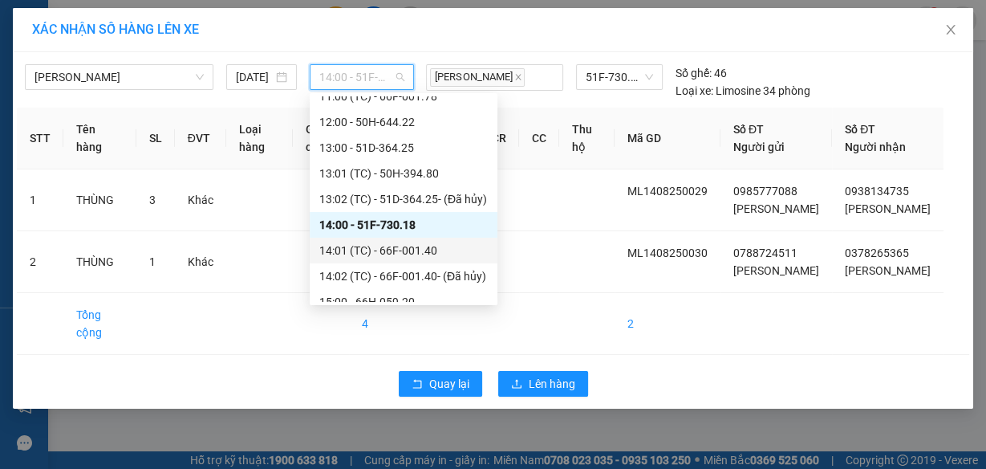
click at [355, 251] on div "14:01 (TC) - 66F-001.40" at bounding box center [403, 251] width 169 height 18
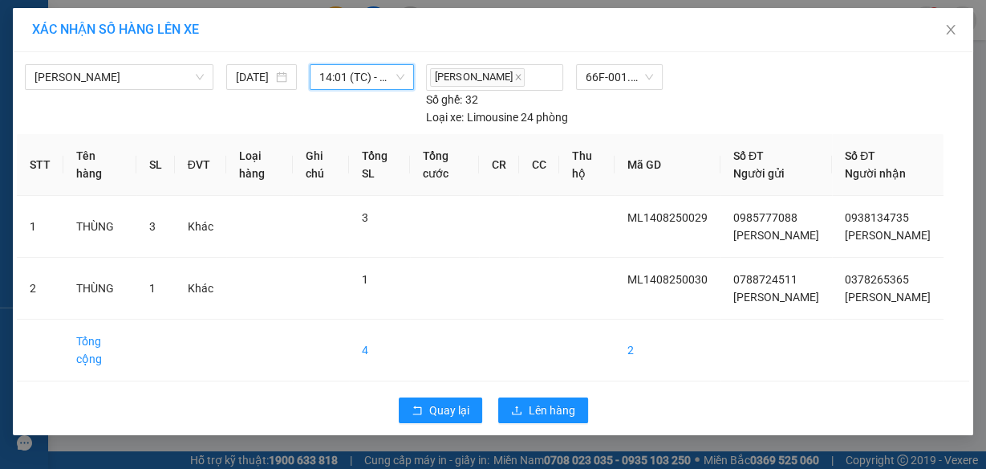
scroll to position [18, 0]
click at [561, 419] on span "Lên hàng" at bounding box center [552, 410] width 47 height 18
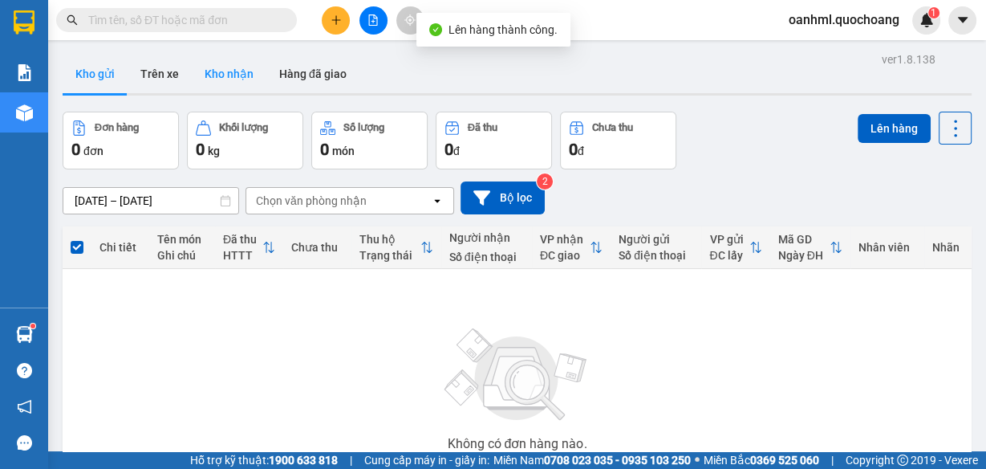
click at [244, 73] on button "Kho nhận" at bounding box center [229, 74] width 75 height 39
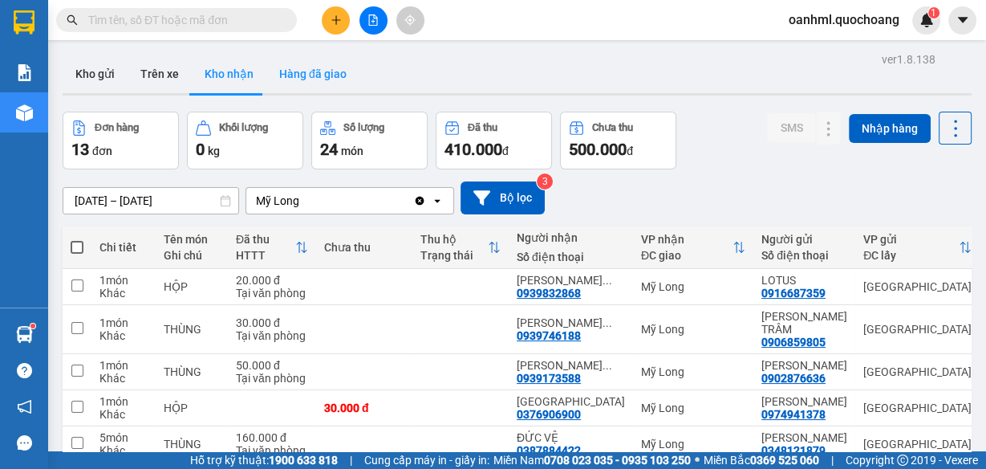
click at [312, 73] on button "Hàng đã giao" at bounding box center [312, 74] width 93 height 39
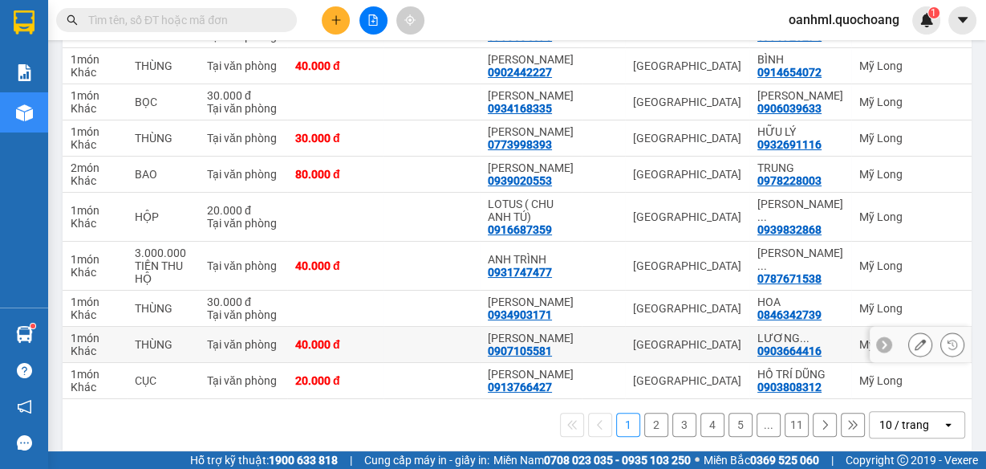
scroll to position [321, 0]
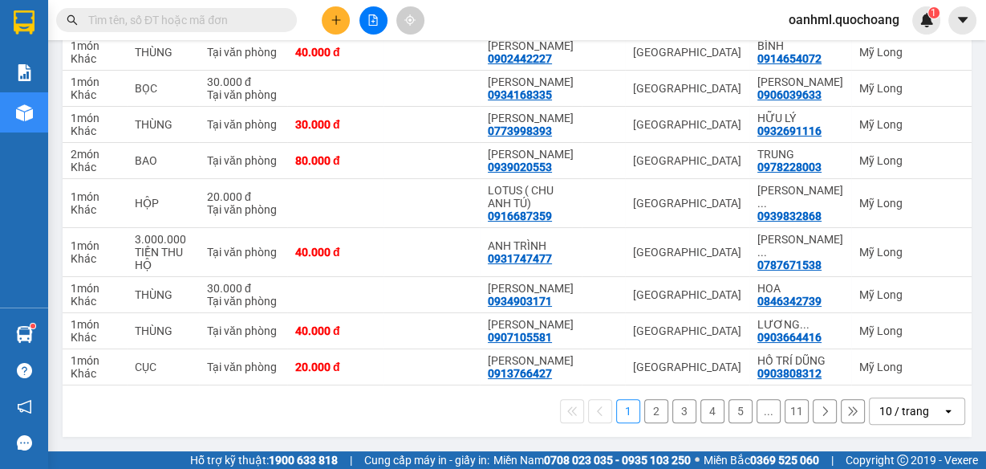
click at [920, 424] on div "10 / trang" at bounding box center [906, 411] width 72 height 26
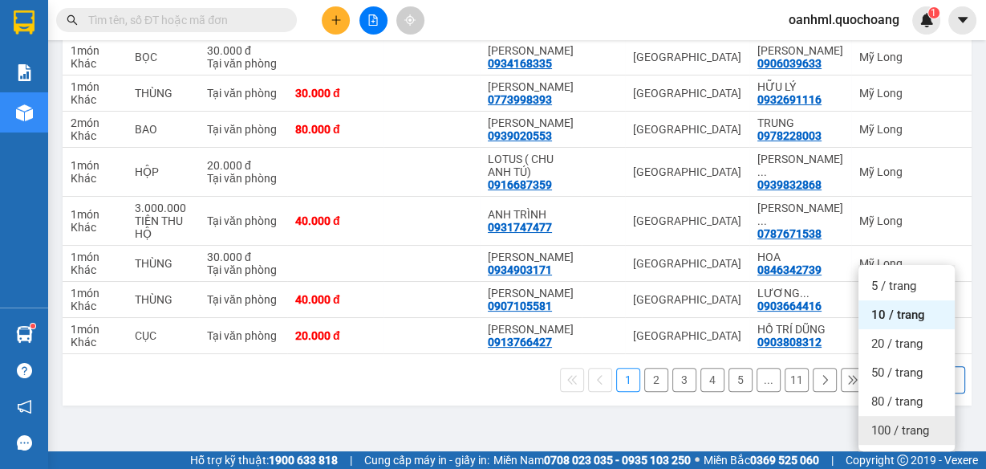
click at [917, 422] on span "100 / trang" at bounding box center [901, 430] width 58 height 16
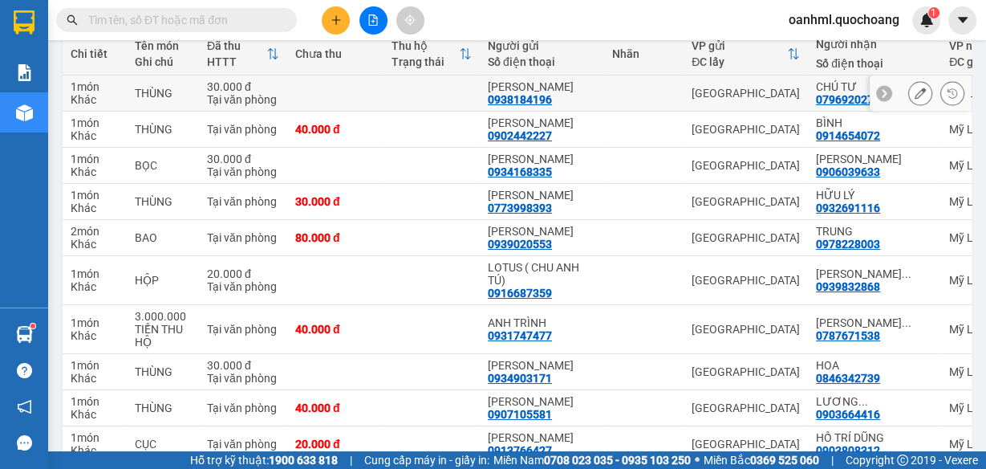
scroll to position [0, 0]
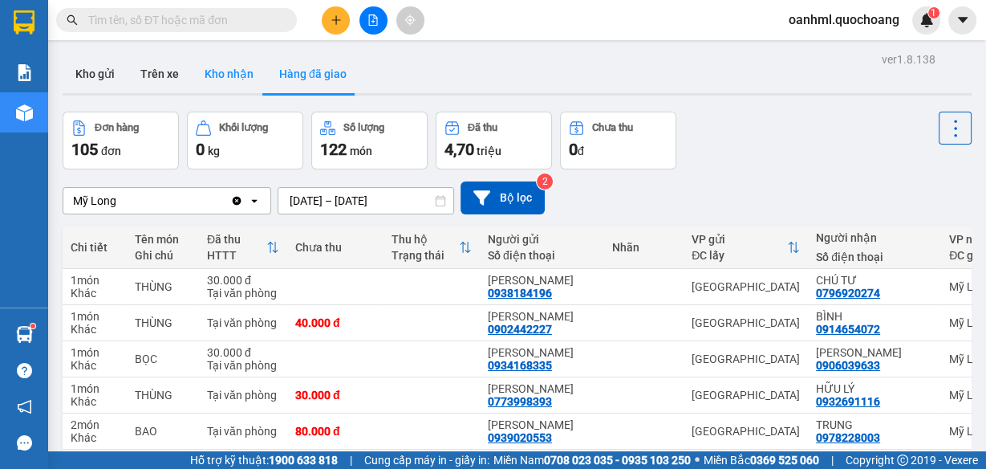
click at [242, 66] on button "Kho nhận" at bounding box center [229, 74] width 75 height 39
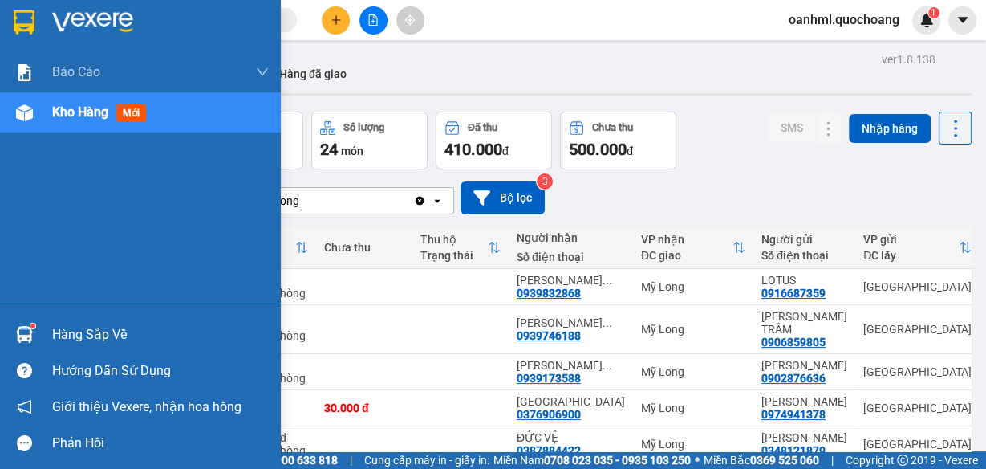
click at [68, 343] on div "Hàng sắp về" at bounding box center [160, 335] width 217 height 24
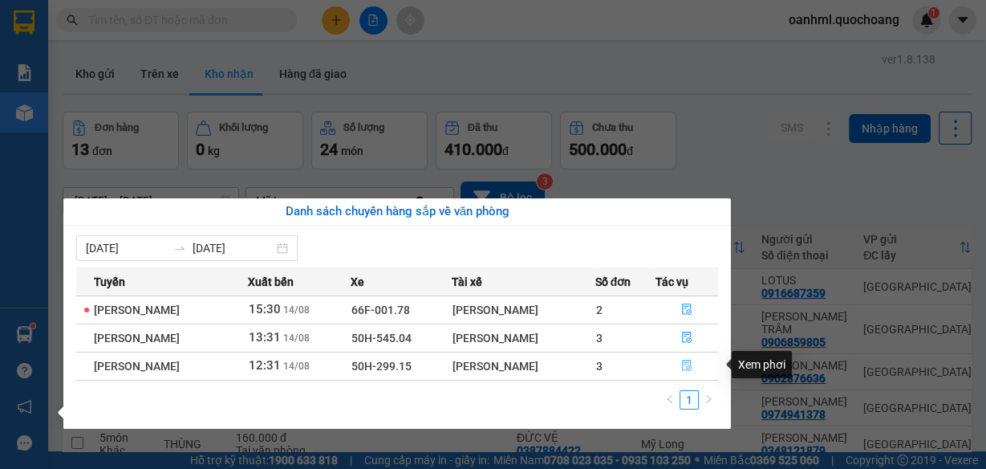
click at [690, 367] on icon "file-done" at bounding box center [687, 365] width 10 height 11
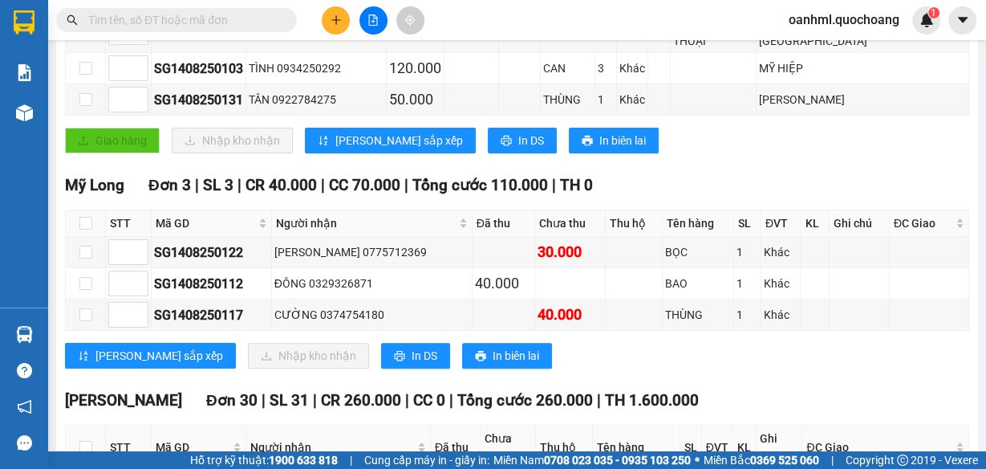
scroll to position [385, 0]
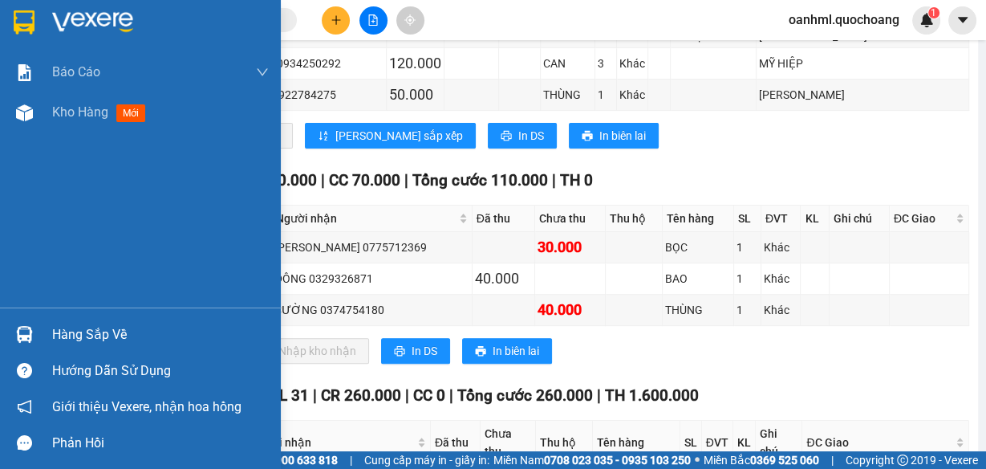
click at [105, 339] on div "Hàng sắp về" at bounding box center [160, 335] width 217 height 24
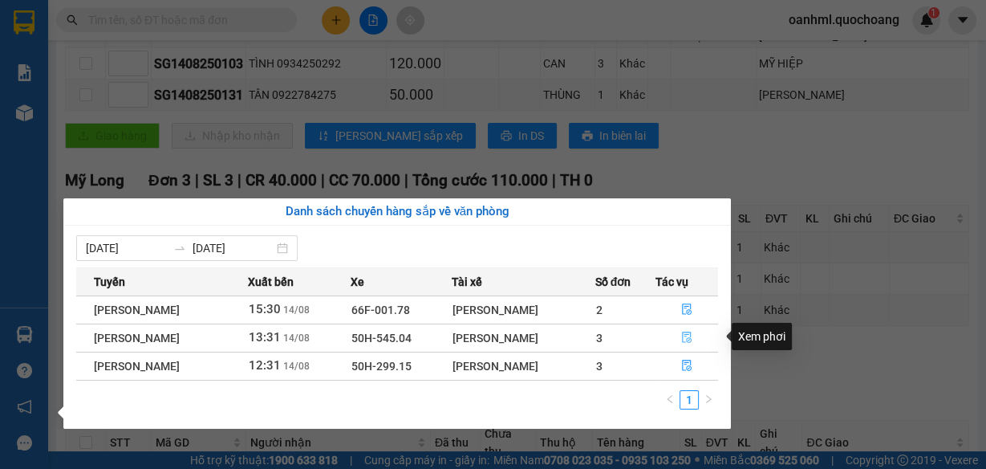
click at [692, 338] on icon "file-done" at bounding box center [687, 337] width 10 height 11
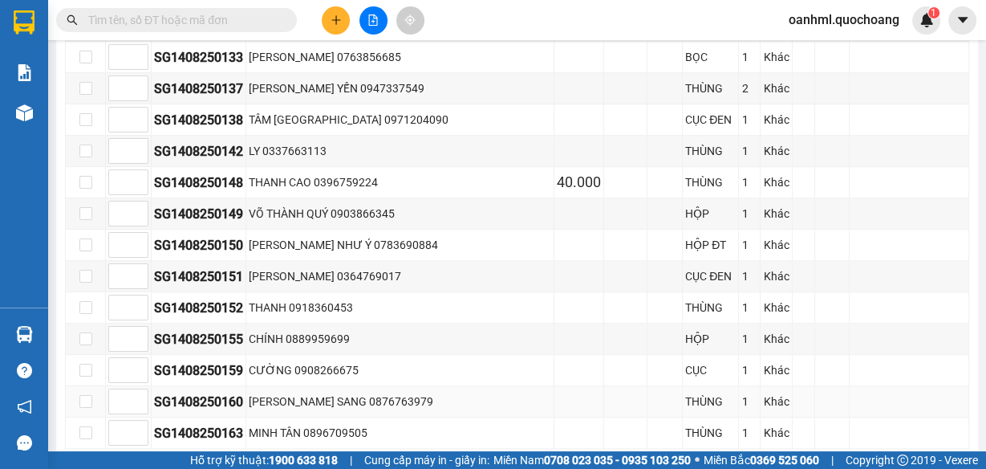
scroll to position [1323, 0]
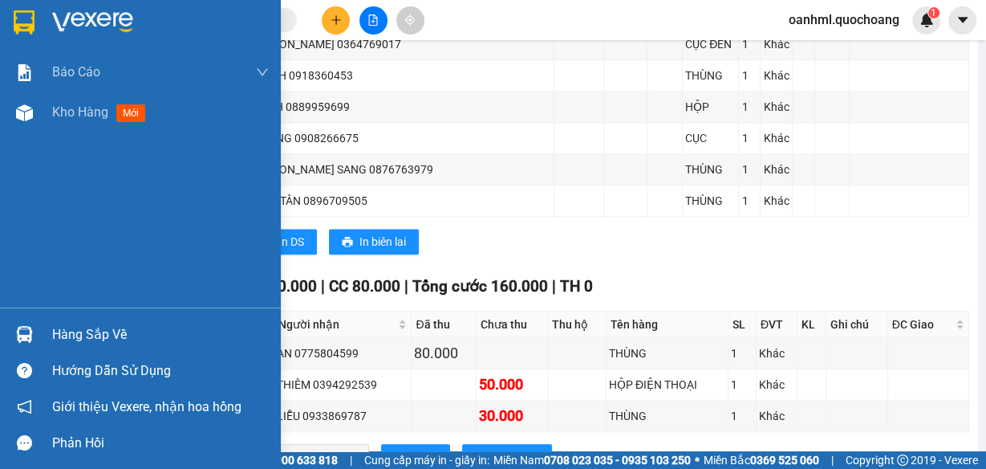
click at [91, 331] on div "Hàng sắp về" at bounding box center [160, 335] width 217 height 24
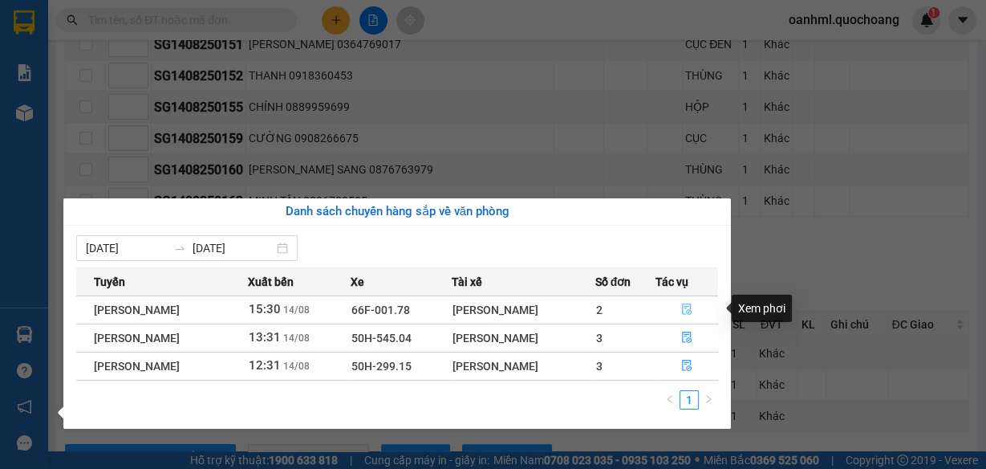
click at [686, 308] on icon "file-done" at bounding box center [687, 309] width 10 height 11
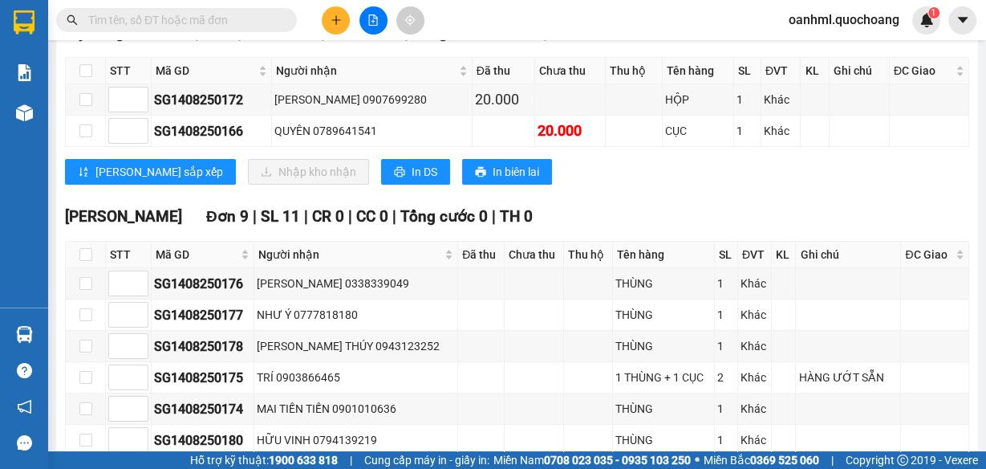
scroll to position [144, 0]
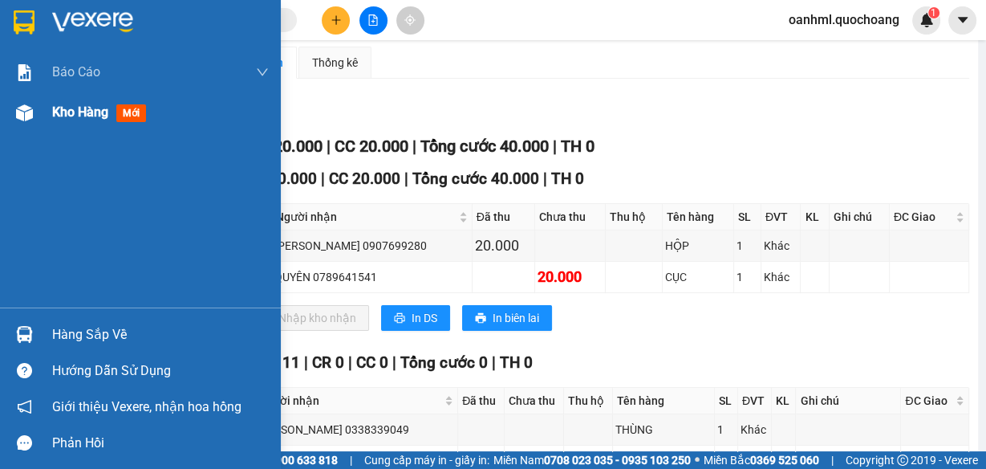
click at [55, 110] on span "Kho hàng" at bounding box center [80, 111] width 56 height 15
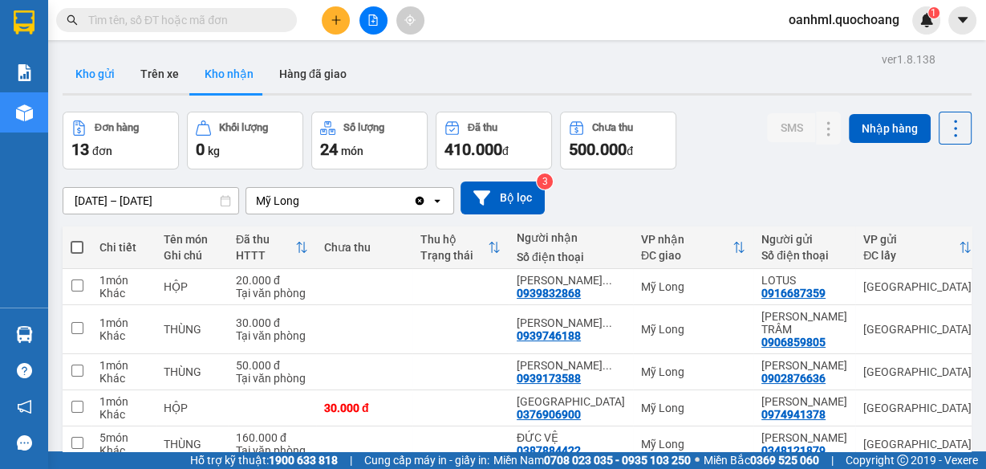
click at [95, 73] on button "Kho gửi" at bounding box center [95, 74] width 65 height 39
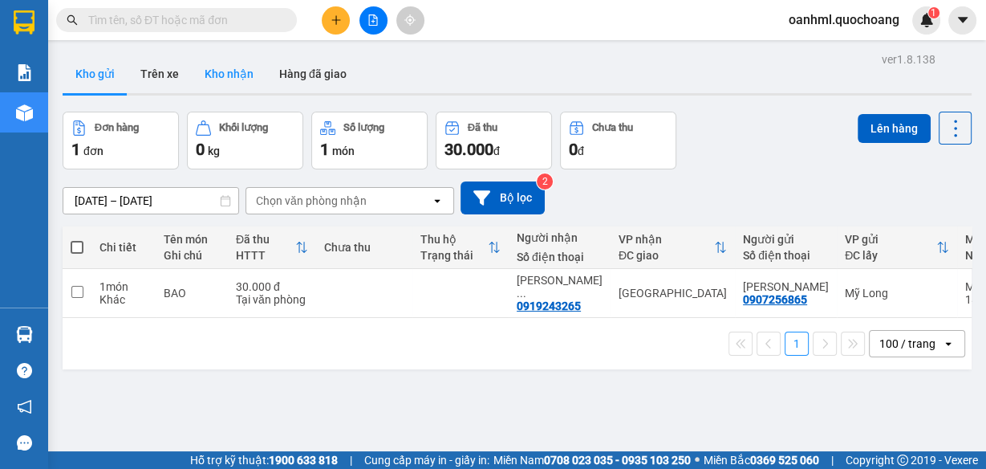
click at [213, 79] on button "Kho nhận" at bounding box center [229, 74] width 75 height 39
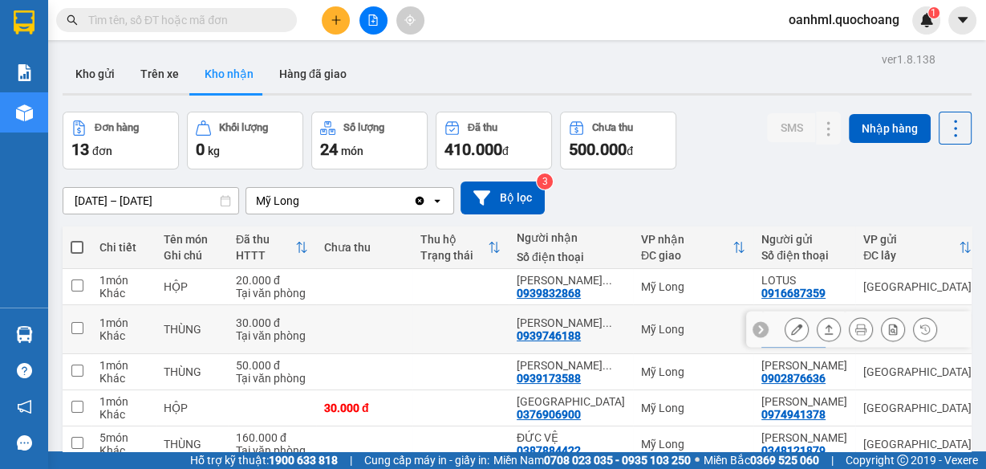
scroll to position [64, 0]
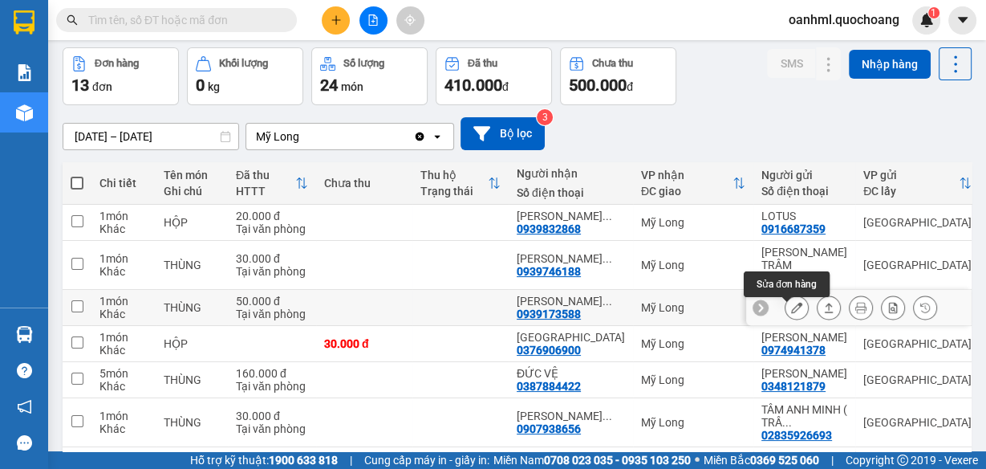
click at [791, 310] on icon at bounding box center [796, 307] width 11 height 11
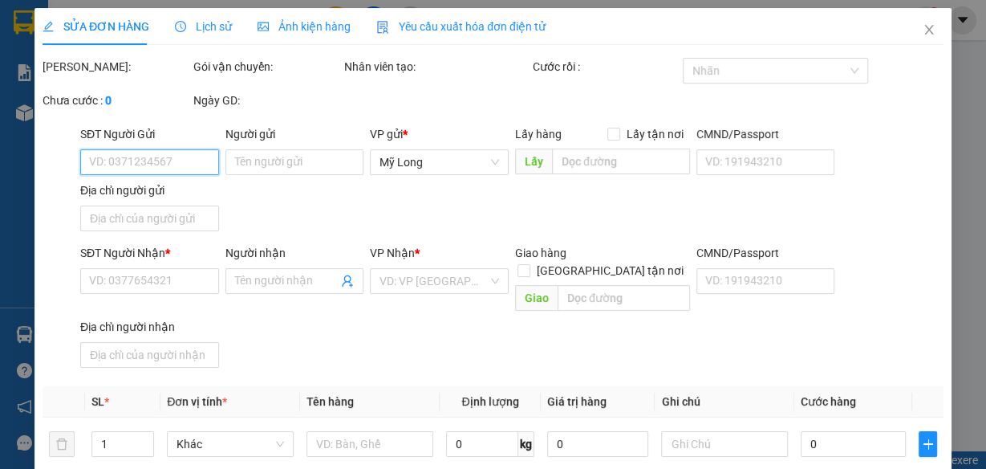
type input "0902876636"
type input "TRẦN THỊ THÙY TRANG"
type input "579 CMT8 P.15 QUẬN 10"
type input "0939173588"
type input "NGUYỄN VĂN CHÍ TÂM"
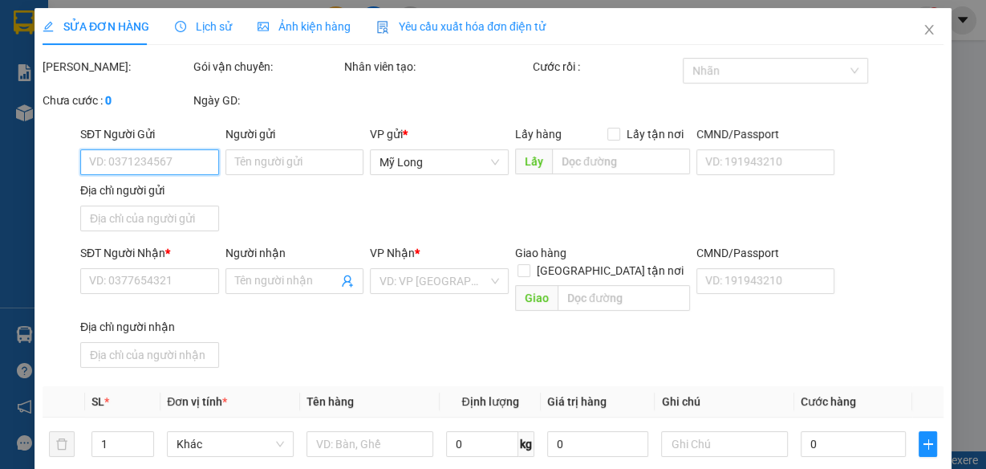
type input "50.000"
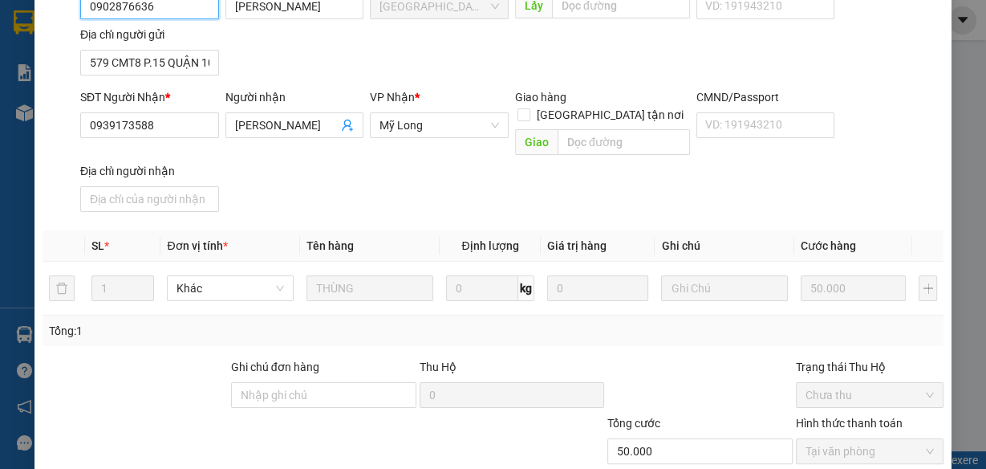
scroll to position [256, 0]
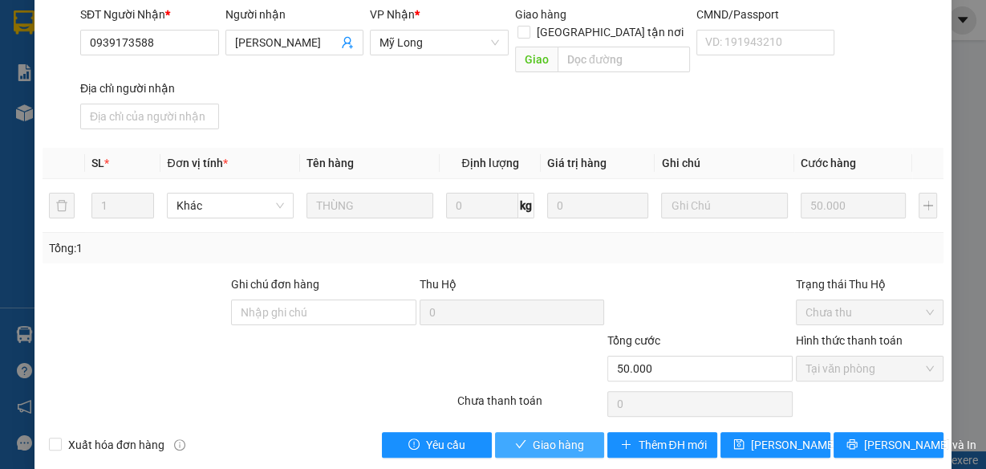
click at [567, 410] on div "Total Paid Fee 50.000 Total UnPaid Fee 0 Cash Collection Total Fee Mã ĐH: SG140…" at bounding box center [493, 130] width 901 height 656
click at [566, 432] on button "Giao hàng" at bounding box center [550, 445] width 110 height 26
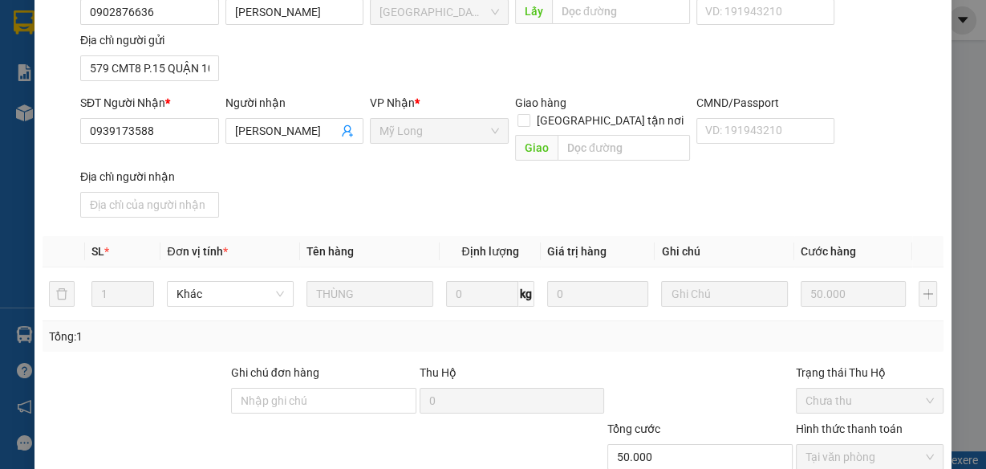
scroll to position [17, 0]
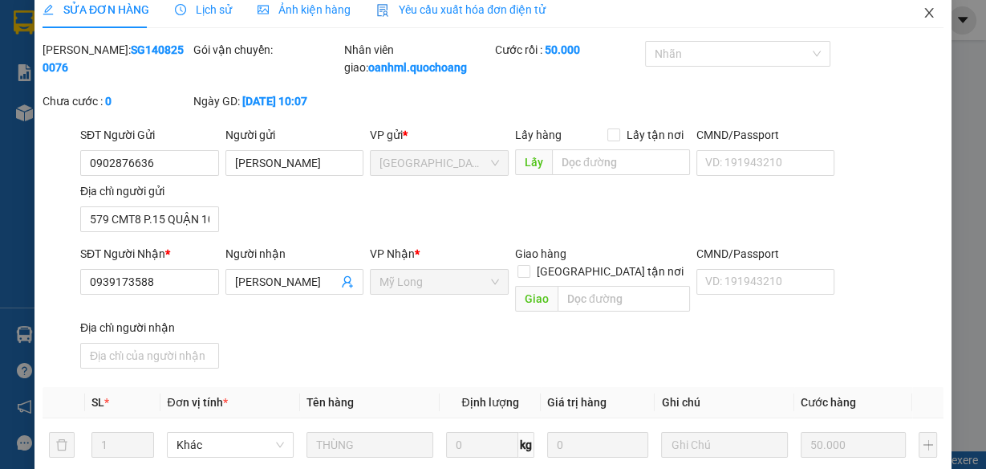
click at [923, 18] on icon "close" at bounding box center [929, 12] width 13 height 13
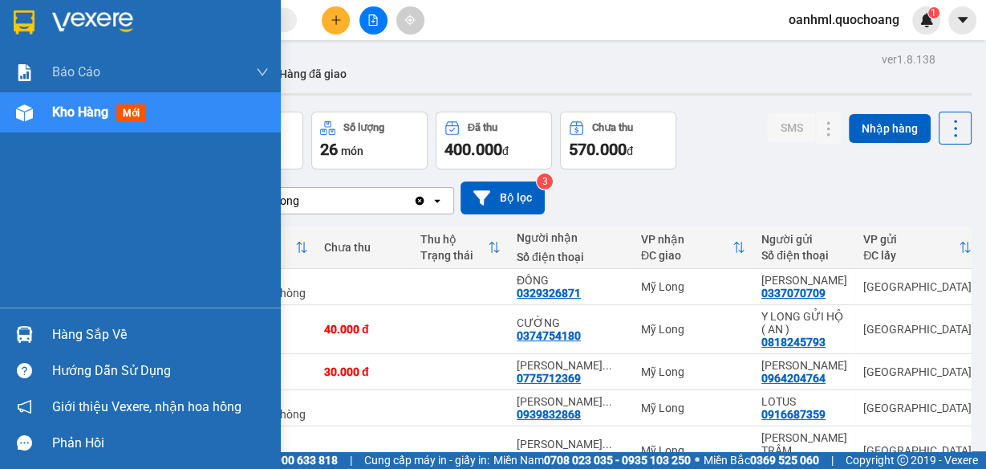
click at [42, 327] on div "Hàng sắp về" at bounding box center [140, 334] width 281 height 36
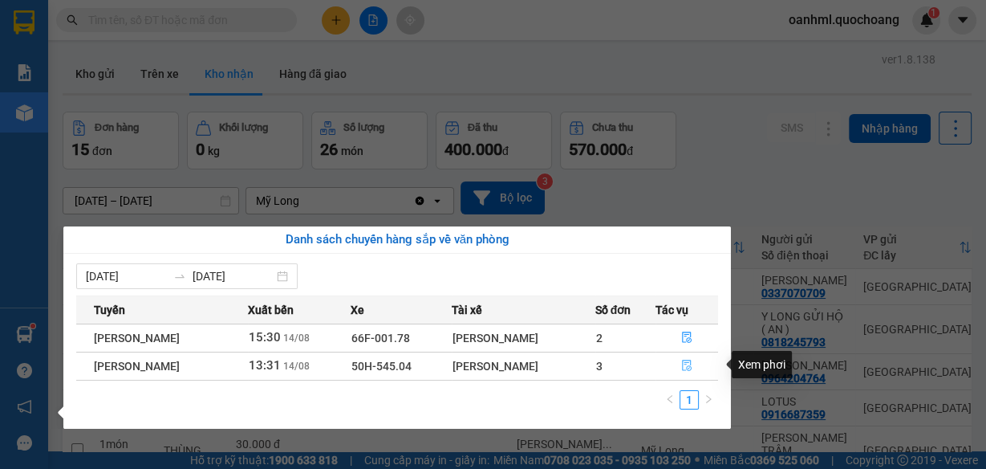
click at [690, 362] on icon "file-done" at bounding box center [687, 365] width 10 height 11
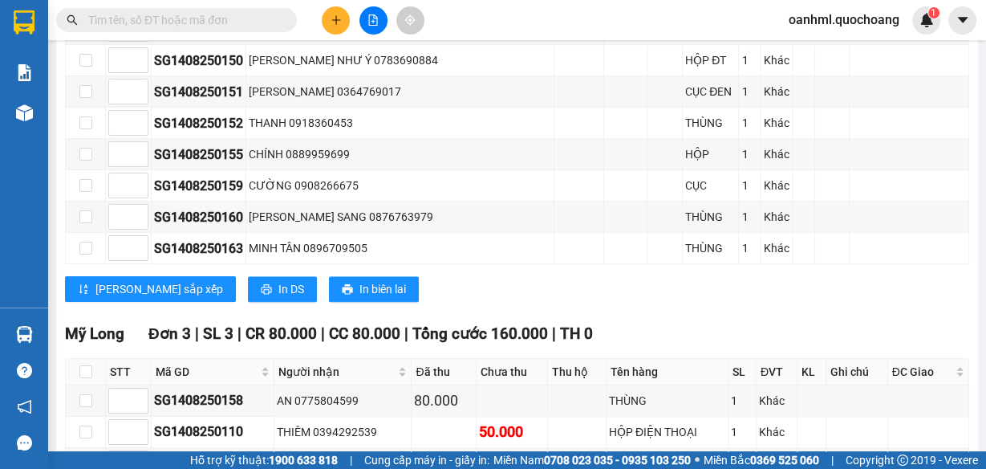
scroll to position [1323, 0]
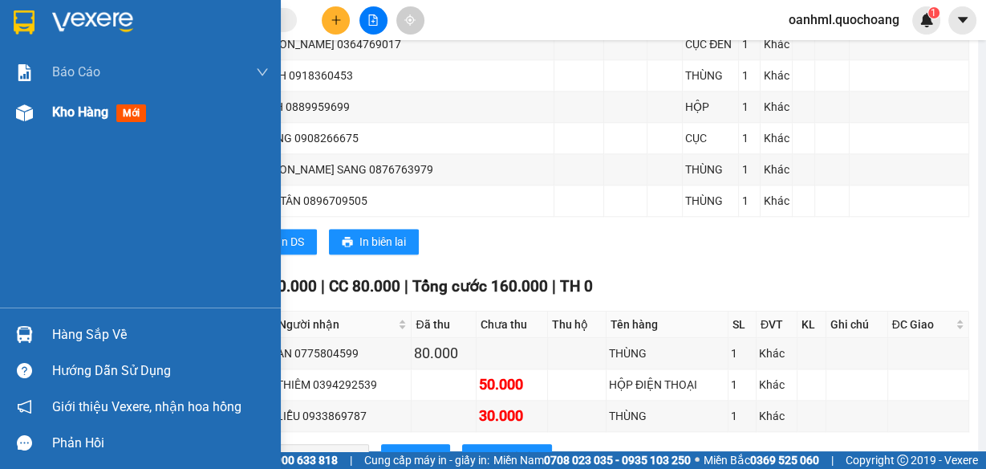
click at [52, 117] on span "Kho hàng" at bounding box center [80, 111] width 56 height 15
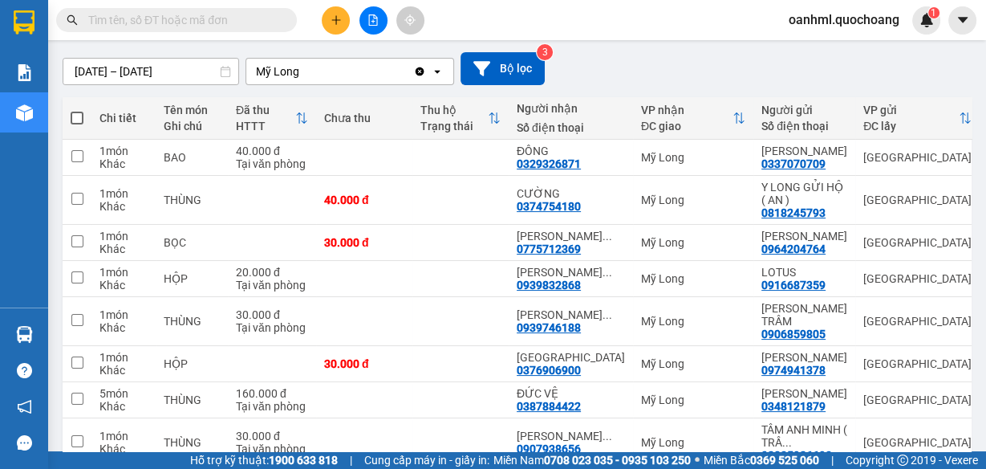
scroll to position [74, 0]
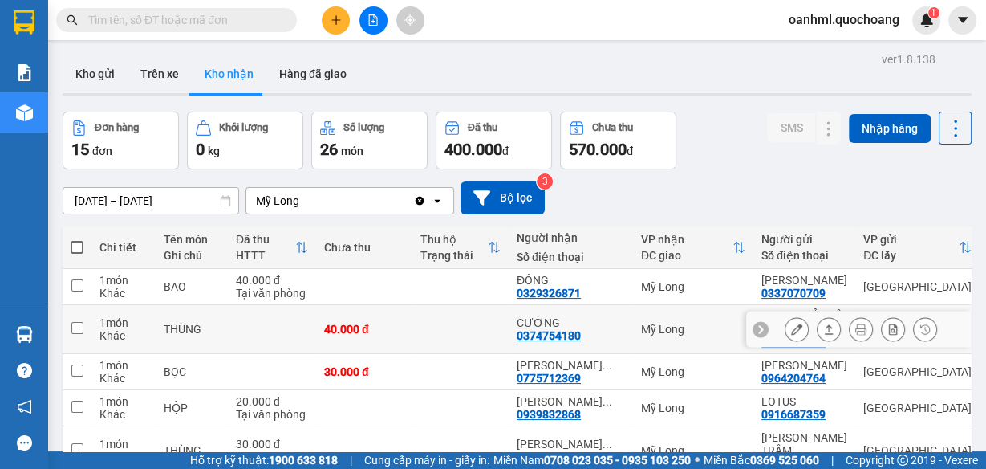
scroll to position [74, 0]
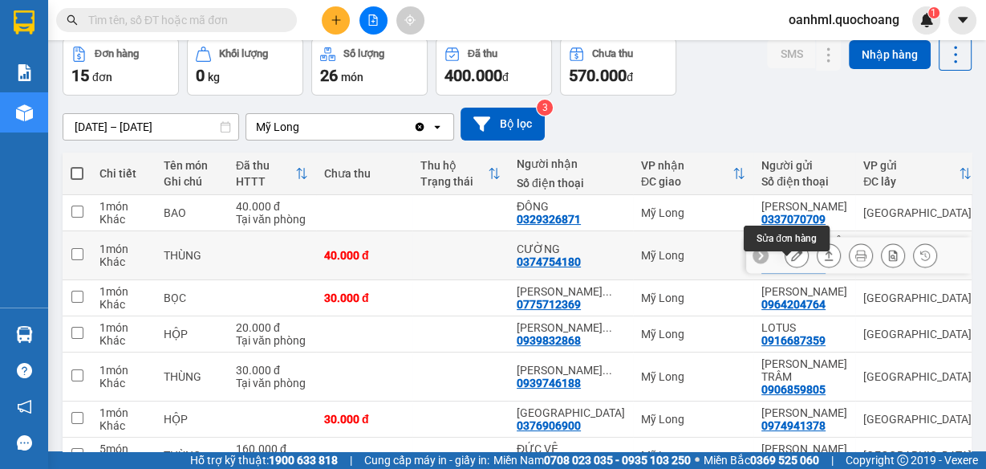
click at [791, 261] on icon at bounding box center [796, 255] width 11 height 11
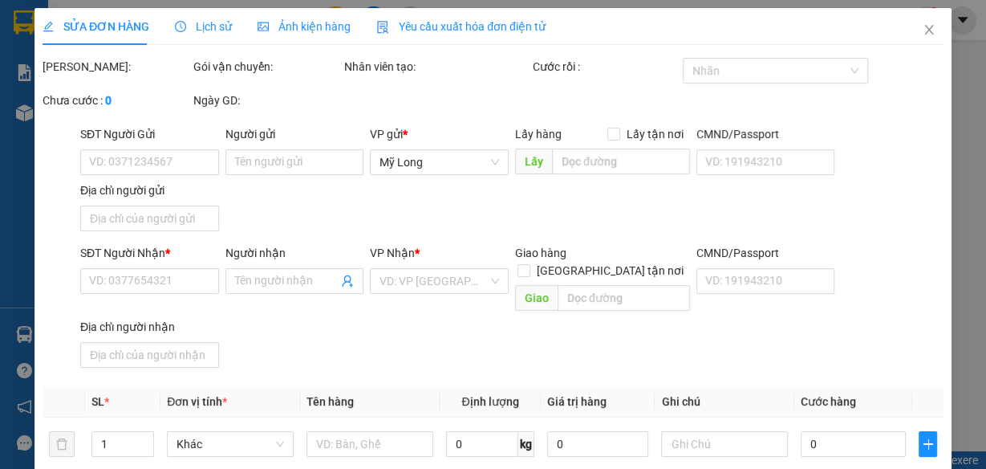
type input "0818245793"
type input "Y LONG GỬI HỘ ( AN )"
type input "5 ĐƯỜNG 22 , [GEOGRAPHIC_DATA] , [GEOGRAPHIC_DATA]"
type input "0374754180"
type input "CƯỜNG"
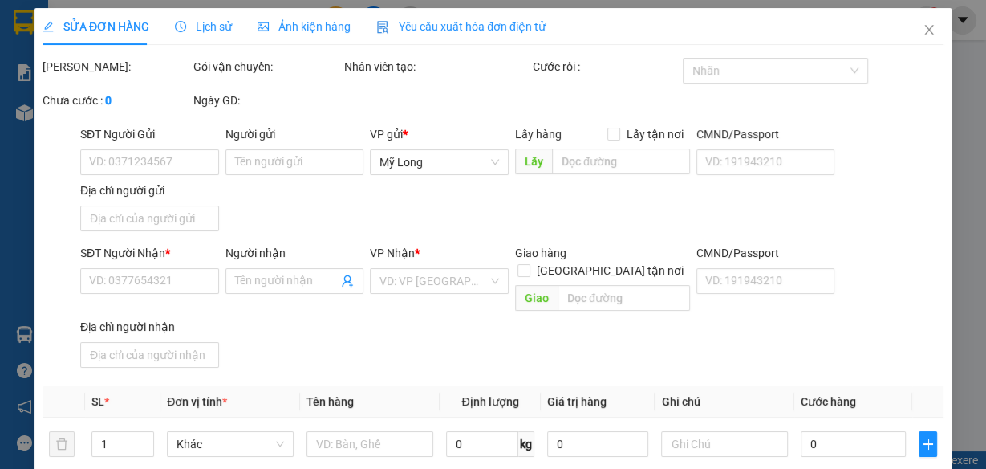
type input "40.000"
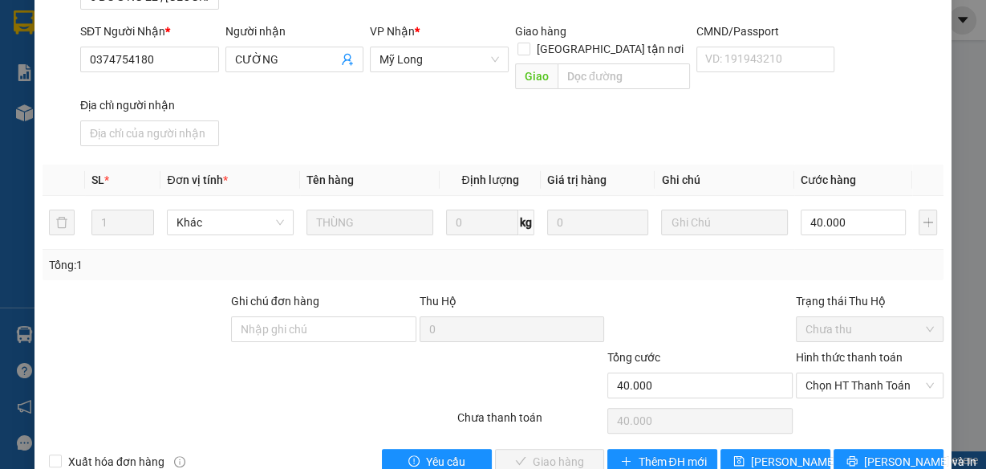
scroll to position [256, 0]
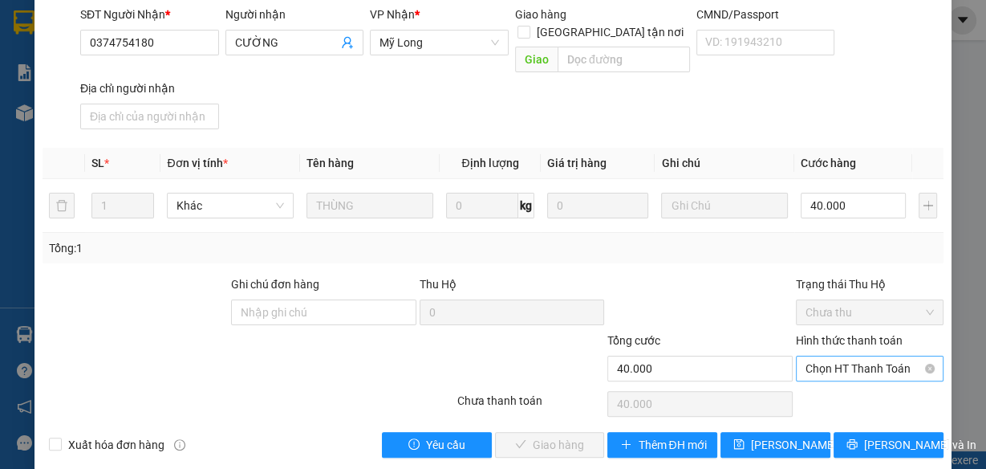
click at [874, 356] on span "Chọn HT Thanh Toán" at bounding box center [870, 368] width 128 height 24
click at [853, 384] on div "Tại văn phòng" at bounding box center [861, 381] width 127 height 18
type input "0"
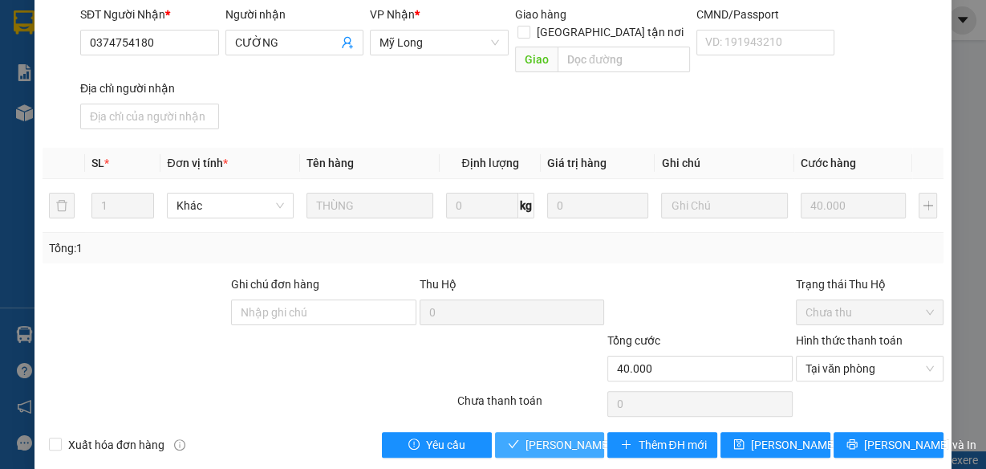
click at [576, 436] on span "[PERSON_NAME] và Giao hàng" at bounding box center [603, 445] width 154 height 18
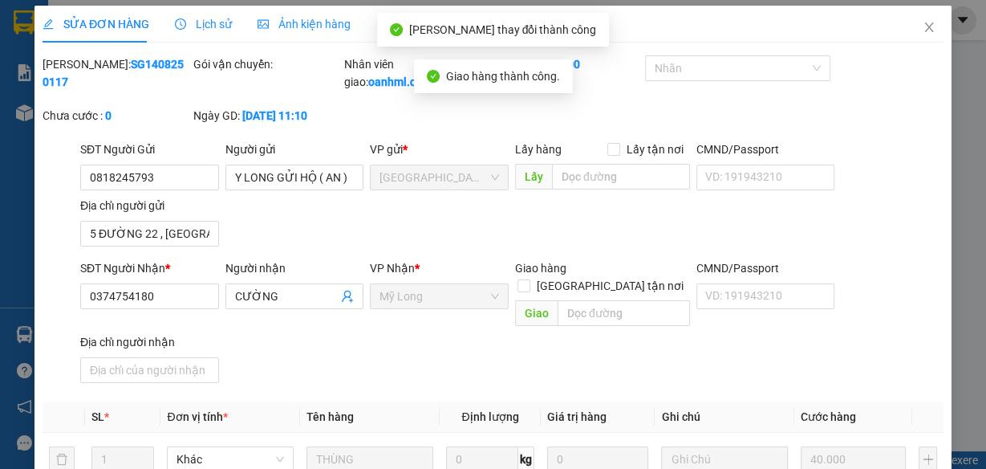
scroll to position [0, 0]
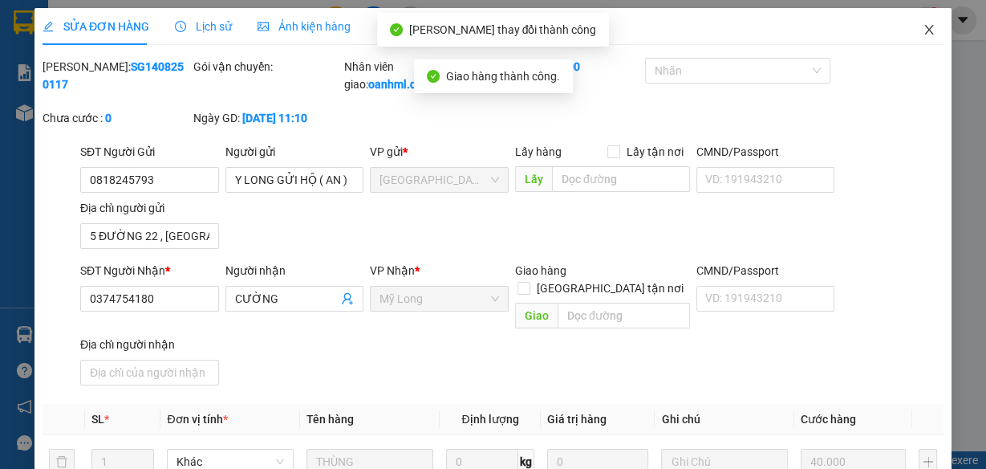
click at [923, 28] on icon "close" at bounding box center [929, 29] width 13 height 13
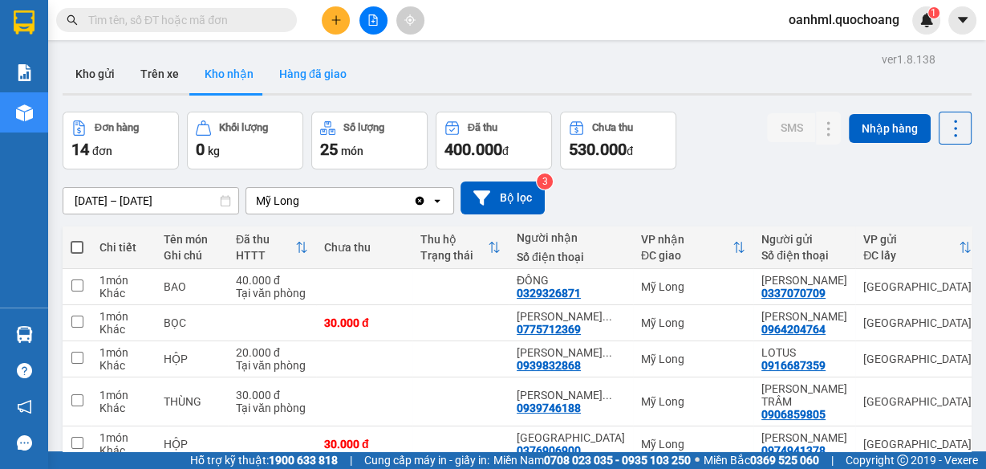
click at [309, 77] on button "Hàng đã giao" at bounding box center [312, 74] width 93 height 39
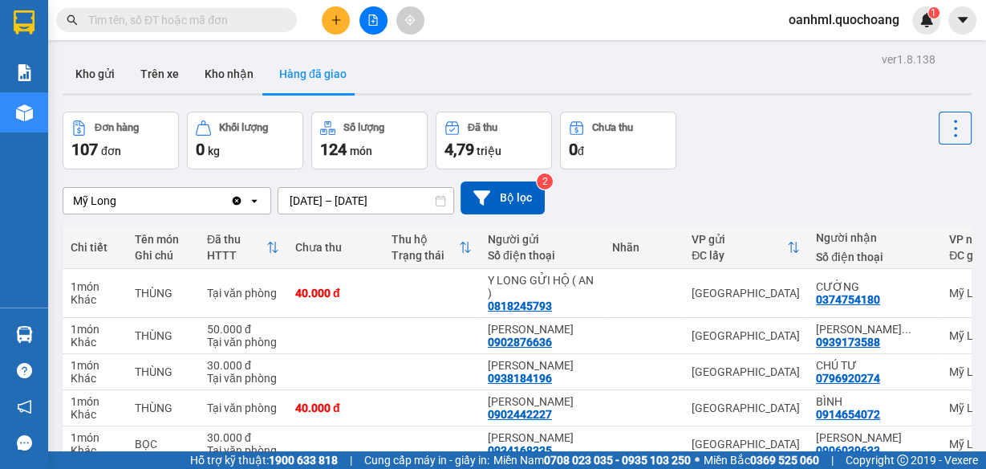
drag, startPoint x: 242, startPoint y: 68, endPoint x: 294, endPoint y: 88, distance: 55.1
click at [243, 67] on button "Kho nhận" at bounding box center [229, 74] width 75 height 39
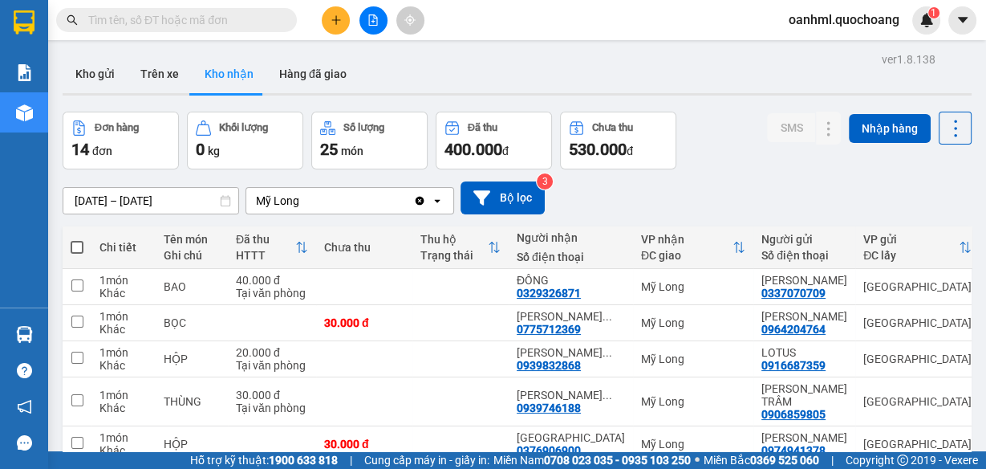
click at [702, 196] on div "[DATE] – [DATE] Press the down arrow key to interact with the calendar and sele…" at bounding box center [517, 197] width 909 height 33
click at [92, 61] on button "Kho gửi" at bounding box center [95, 74] width 65 height 39
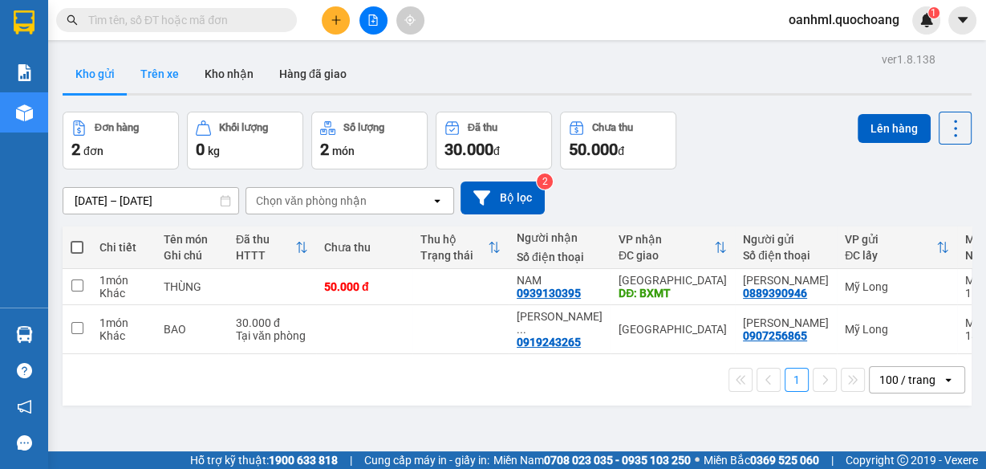
click at [185, 68] on button "Trên xe" at bounding box center [160, 74] width 64 height 39
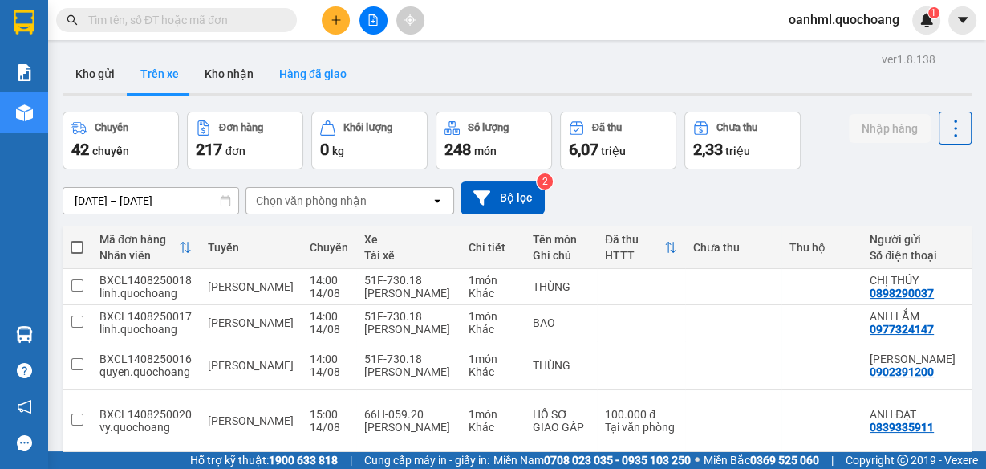
click at [309, 87] on button "Hàng đã giao" at bounding box center [312, 74] width 93 height 39
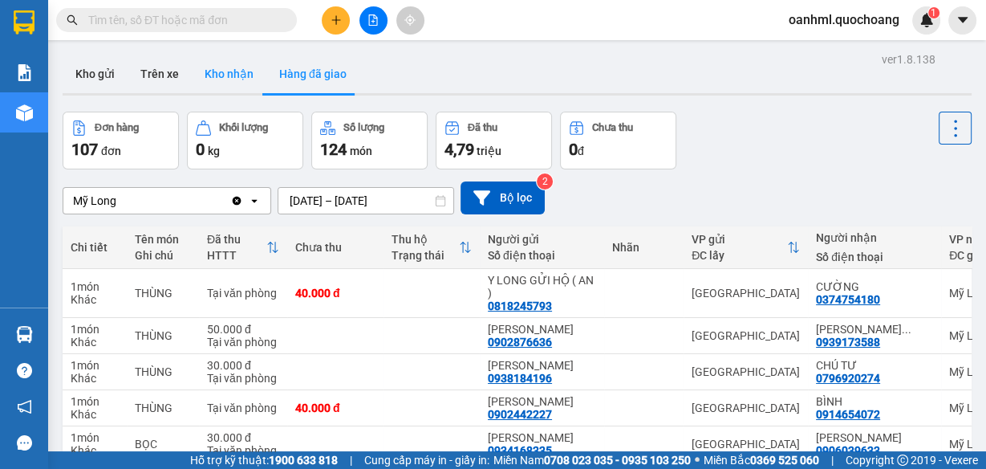
click at [225, 66] on button "Kho nhận" at bounding box center [229, 74] width 75 height 39
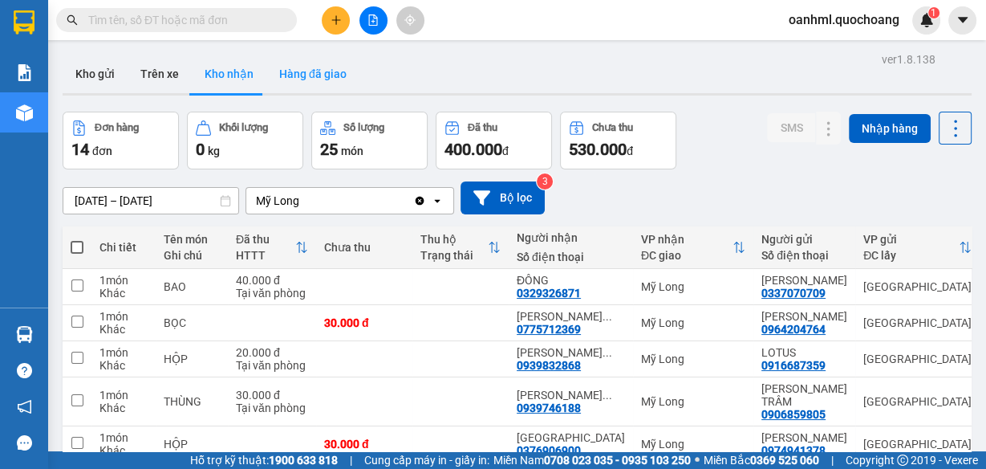
click at [323, 73] on button "Hàng đã giao" at bounding box center [312, 74] width 93 height 39
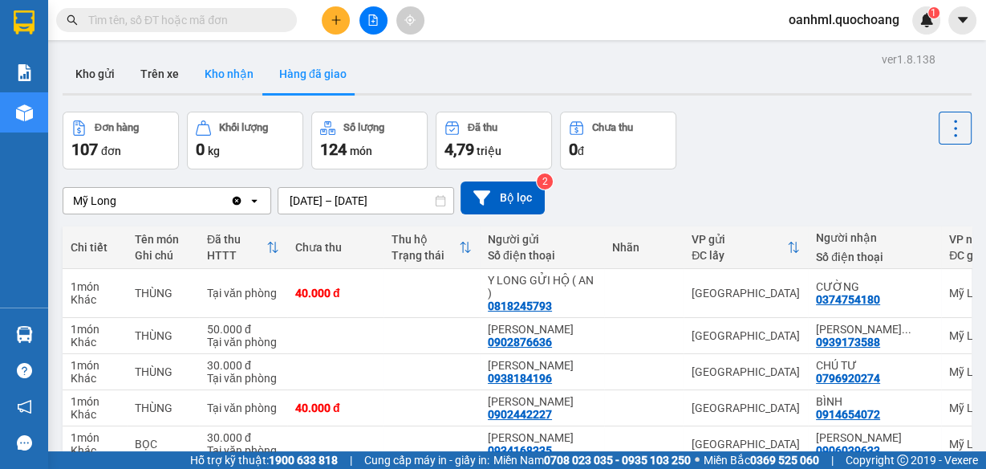
click at [252, 63] on button "Kho nhận" at bounding box center [229, 74] width 75 height 39
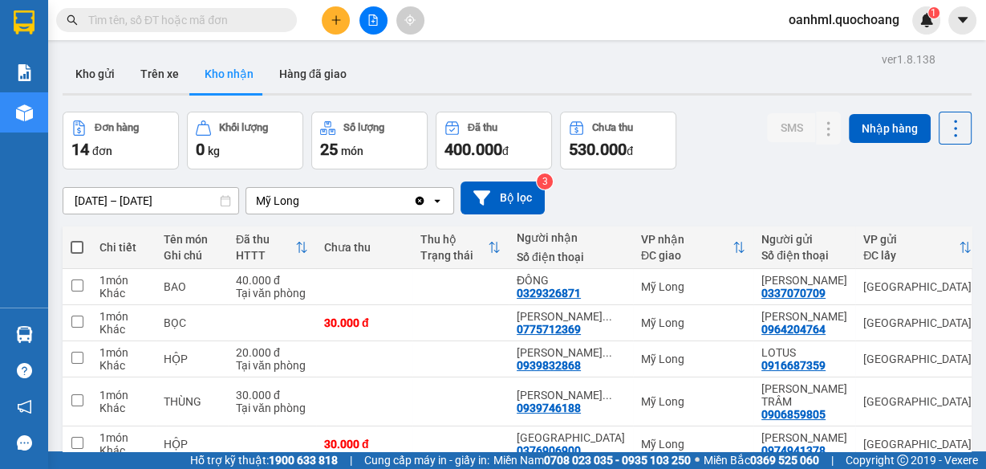
click at [117, 81] on button "Kho gửi" at bounding box center [95, 74] width 65 height 39
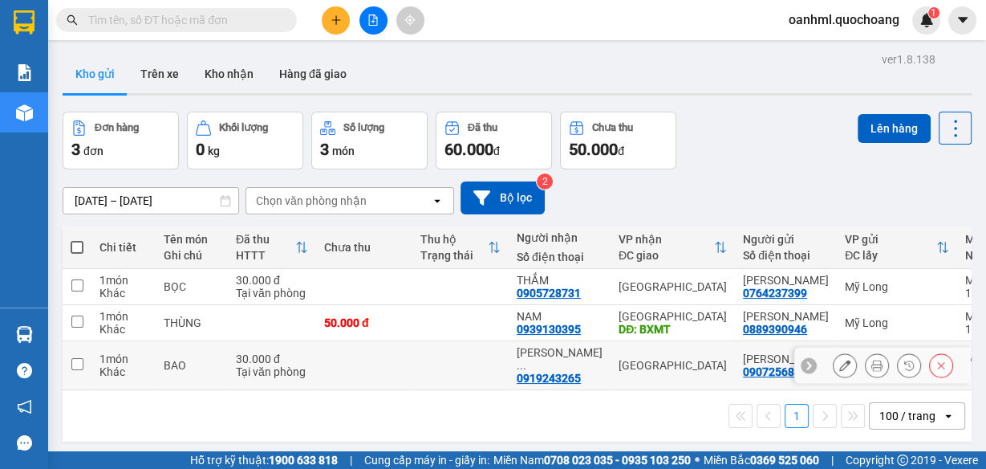
click at [672, 372] on div "[GEOGRAPHIC_DATA]" at bounding box center [673, 365] width 108 height 13
checkbox input "true"
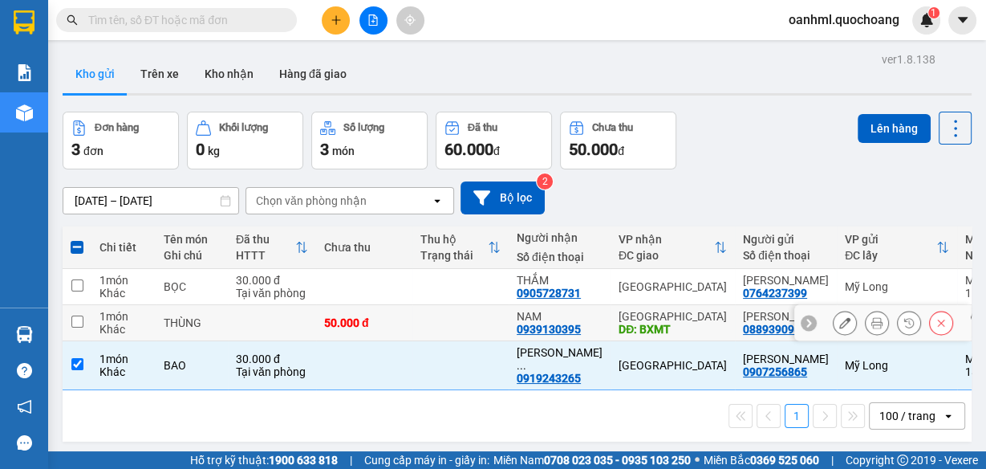
click at [672, 323] on div "[GEOGRAPHIC_DATA]" at bounding box center [673, 316] width 108 height 13
checkbox input "true"
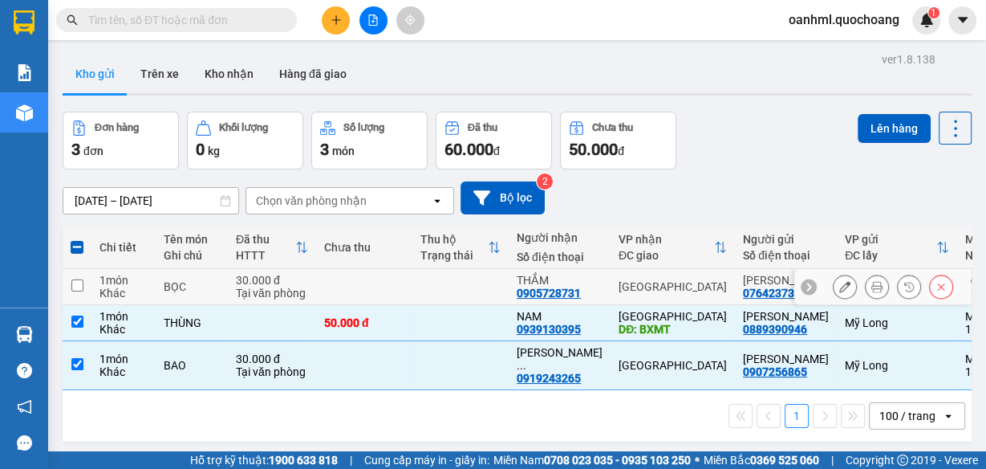
click at [676, 293] on div "[GEOGRAPHIC_DATA]" at bounding box center [673, 286] width 108 height 13
checkbox input "true"
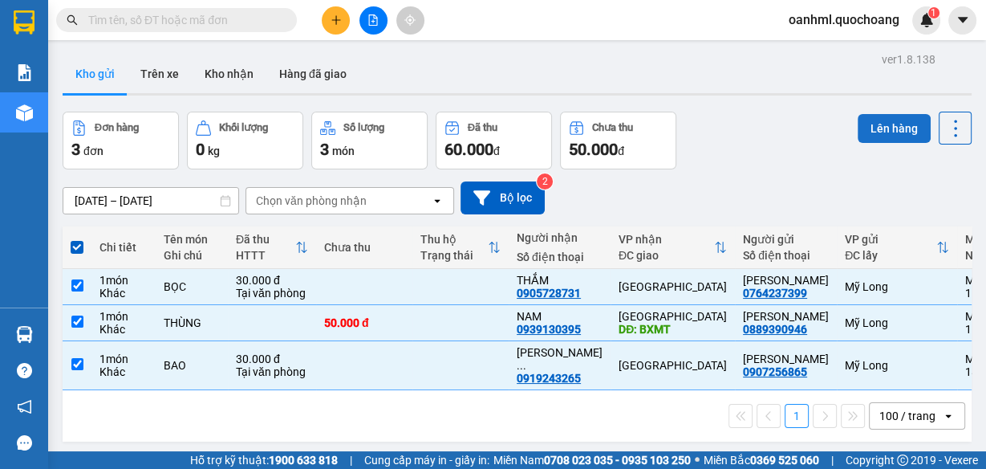
click at [900, 118] on button "Lên hàng" at bounding box center [894, 128] width 73 height 29
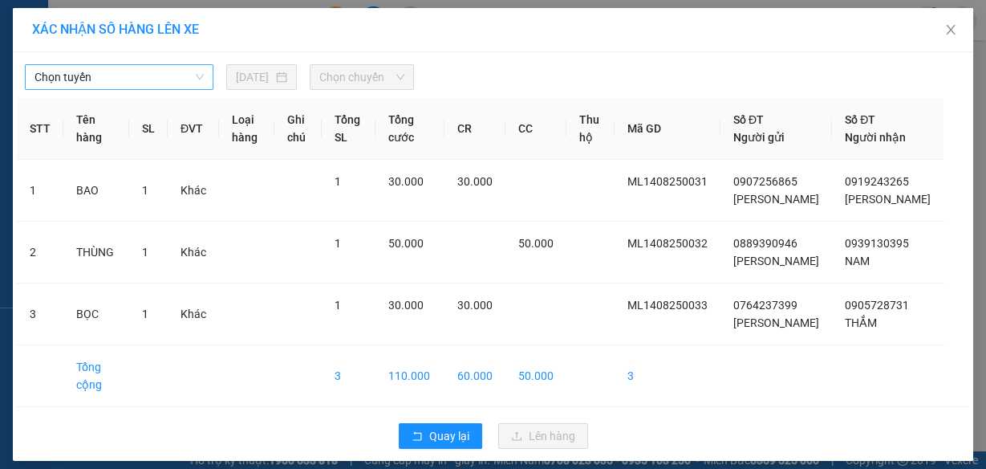
click at [158, 79] on span "Chọn tuyến" at bounding box center [119, 77] width 169 height 24
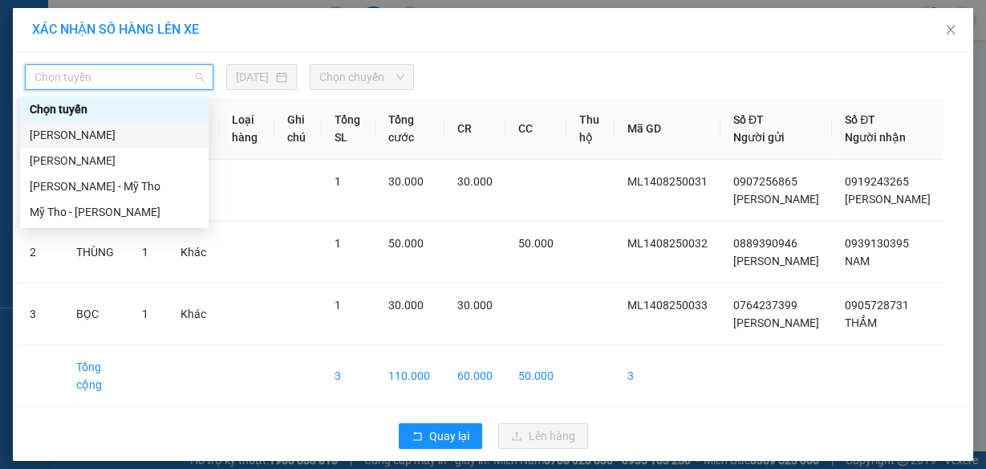
click at [154, 130] on div "[PERSON_NAME]" at bounding box center [114, 135] width 169 height 18
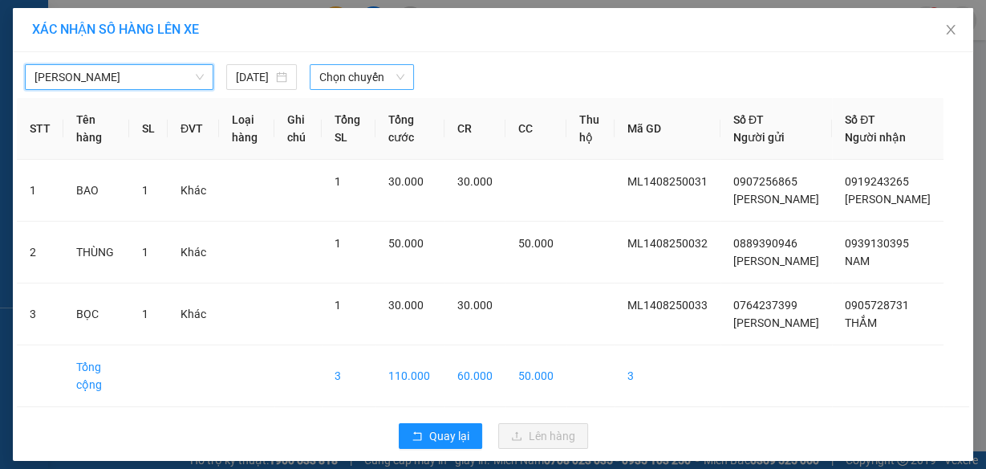
click at [327, 76] on span "Chọn chuyến" at bounding box center [361, 77] width 85 height 24
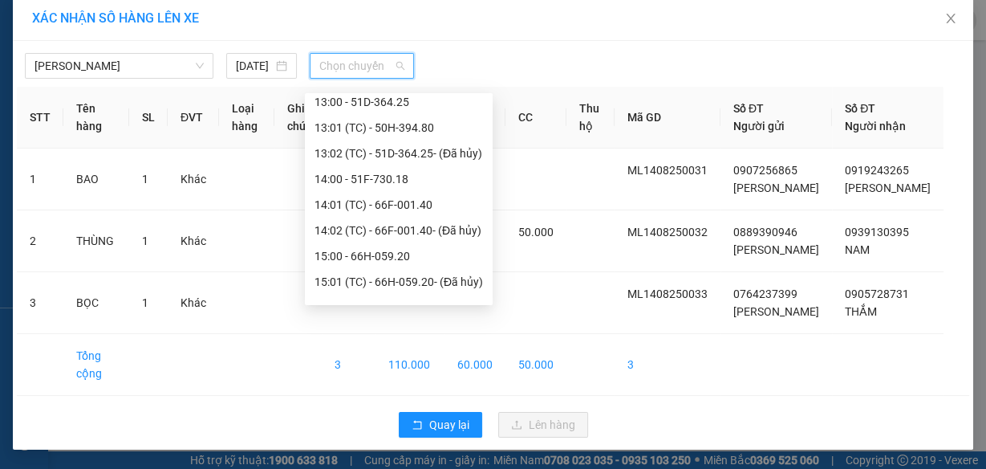
scroll to position [642, 0]
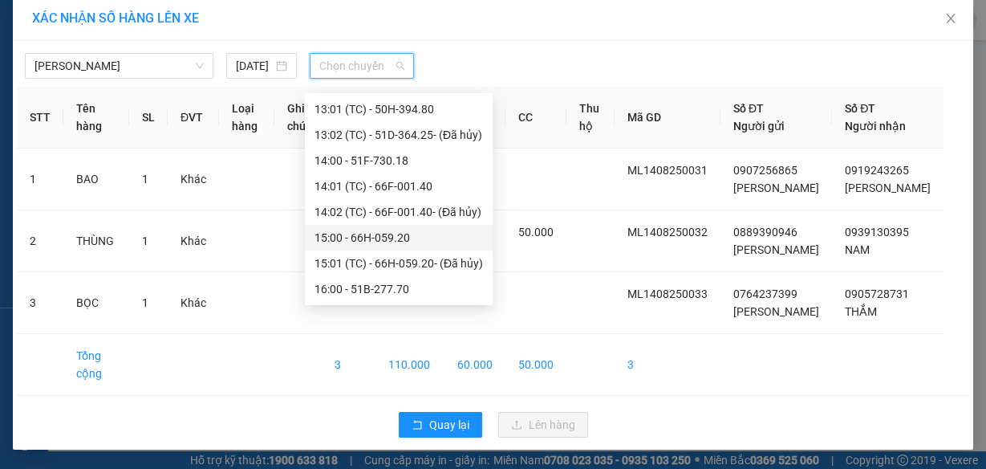
click at [379, 238] on div "15:00 - 66H-059.20" at bounding box center [399, 238] width 169 height 18
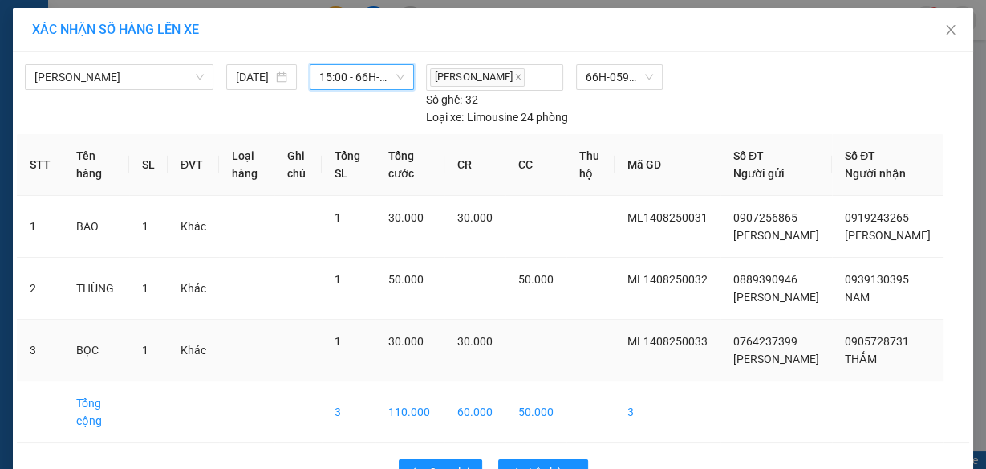
scroll to position [80, 0]
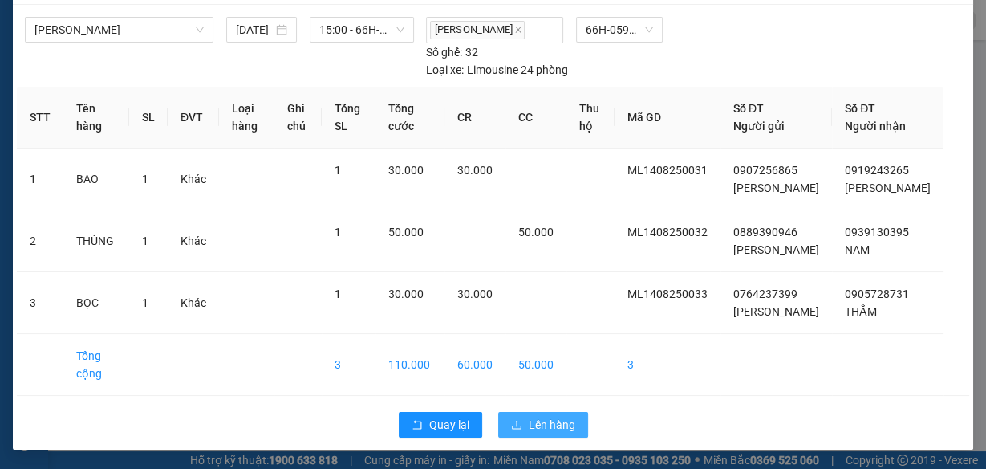
drag, startPoint x: 544, startPoint y: 421, endPoint x: 533, endPoint y: 398, distance: 25.8
click at [544, 421] on span "Lên hàng" at bounding box center [552, 425] width 47 height 18
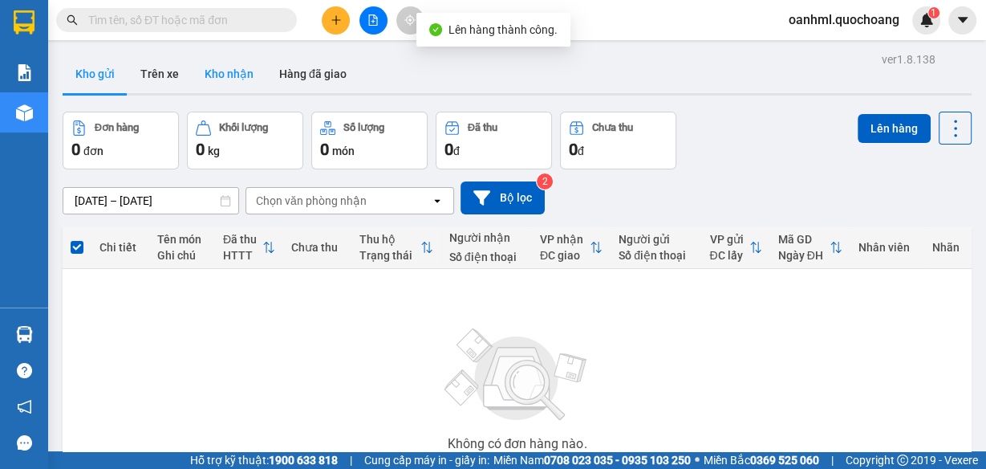
click at [230, 74] on button "Kho nhận" at bounding box center [229, 74] width 75 height 39
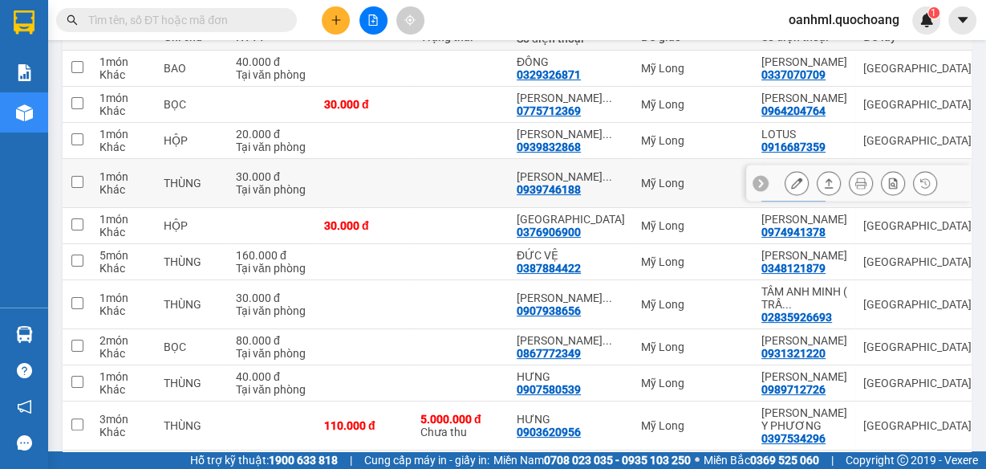
scroll to position [26, 0]
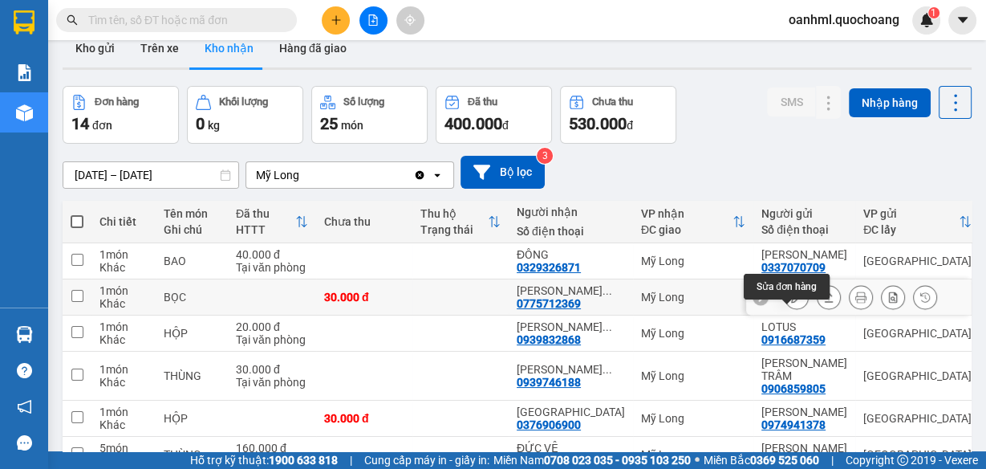
click at [791, 303] on icon at bounding box center [796, 296] width 11 height 11
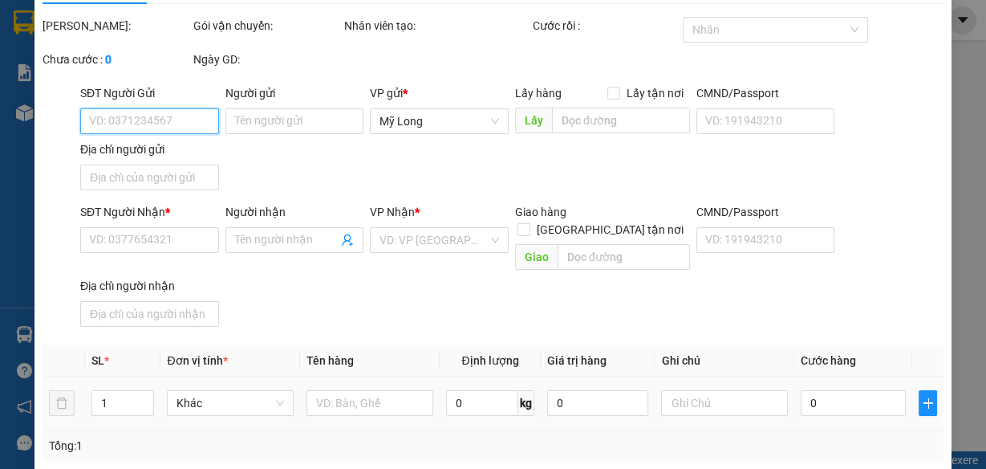
scroll to position [64, 0]
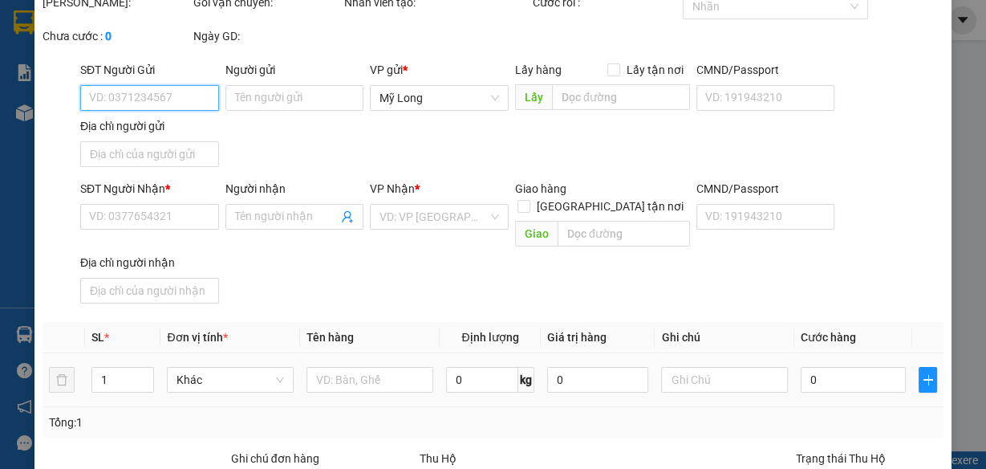
type input "0964204764"
type input "[PERSON_NAME]"
type input "8B CƯ XÁ ĐỒNG TIẾN P14 Q10"
type input "0775712369"
type input "[PERSON_NAME]"
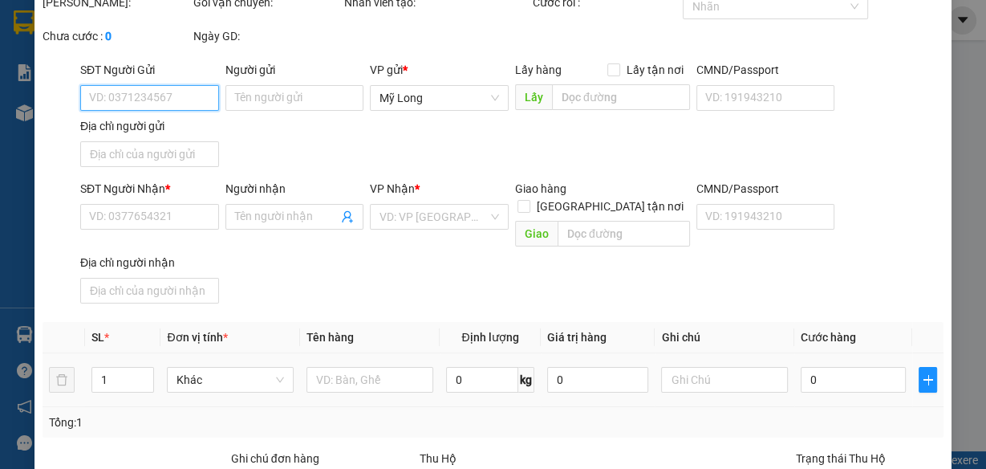
type input "30.000"
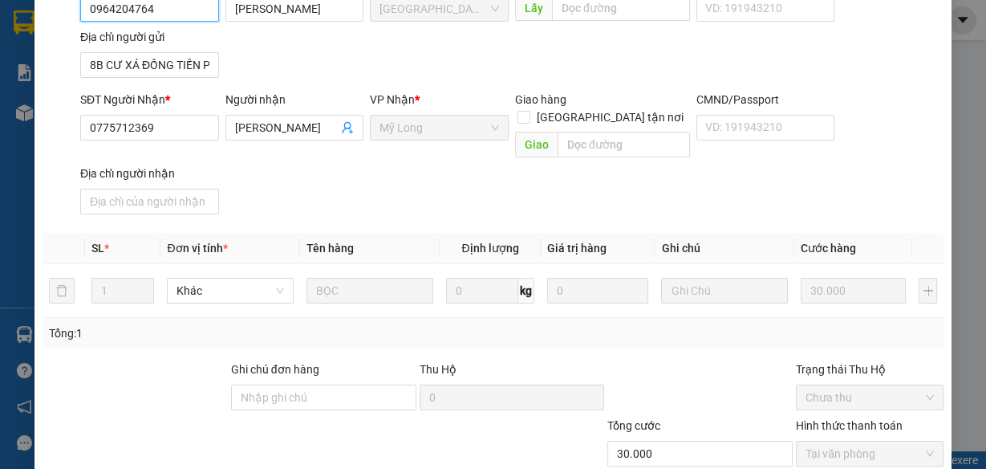
scroll to position [0, 0]
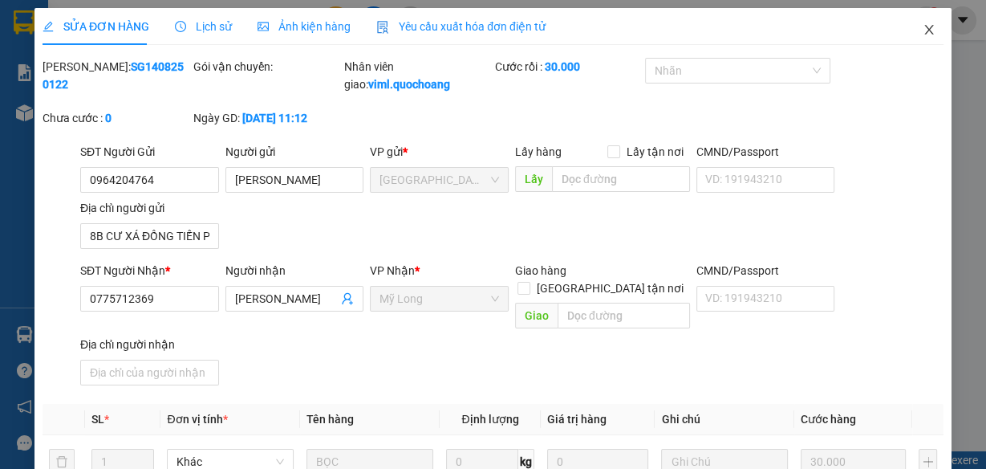
click at [923, 26] on icon "close" at bounding box center [929, 29] width 13 height 13
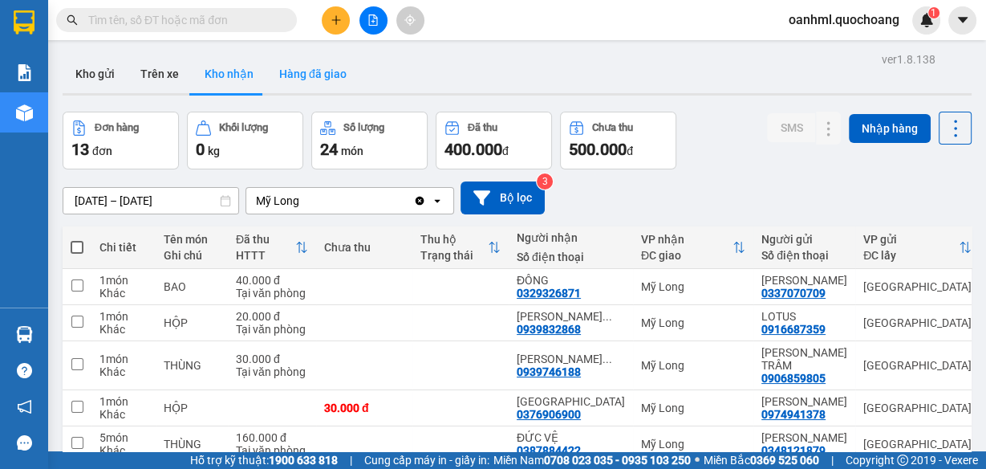
click at [343, 80] on button "Hàng đã giao" at bounding box center [312, 74] width 93 height 39
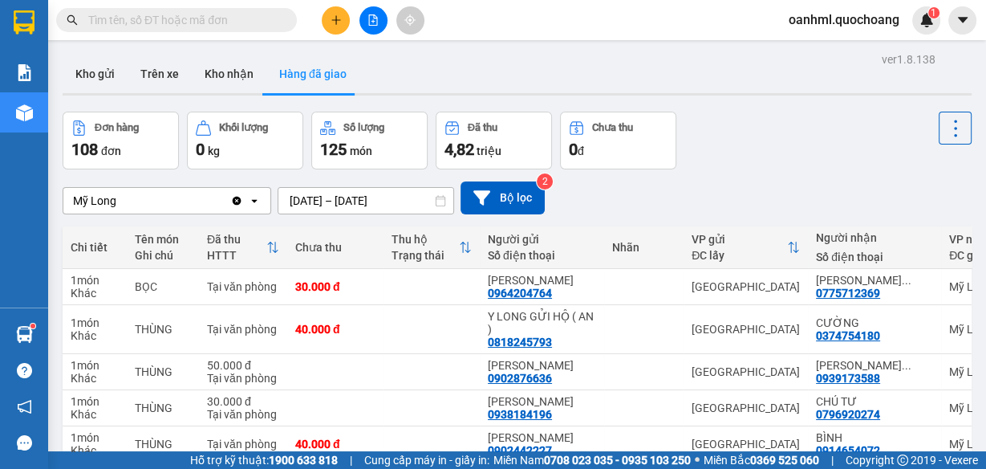
drag, startPoint x: 224, startPoint y: 81, endPoint x: 87, endPoint y: 105, distance: 138.5
click at [222, 84] on button "Kho nhận" at bounding box center [229, 74] width 75 height 39
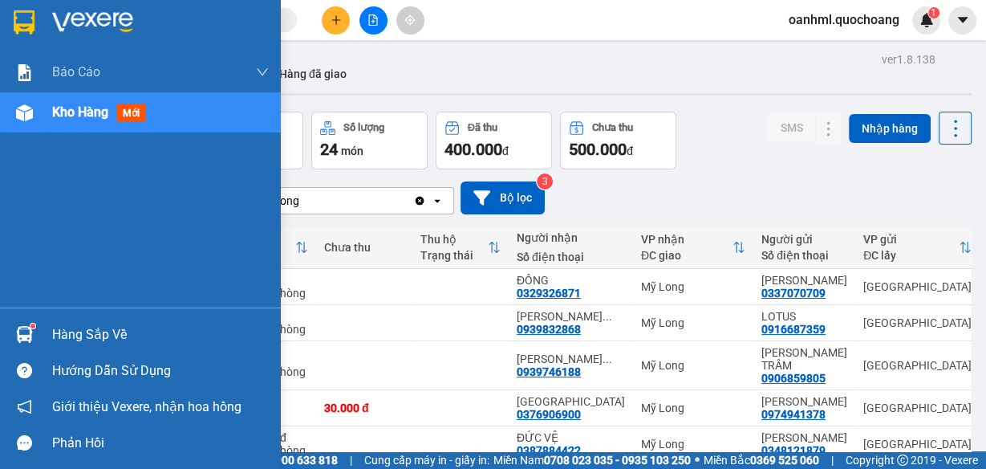
click at [111, 337] on div "Hàng sắp về" at bounding box center [160, 335] width 217 height 24
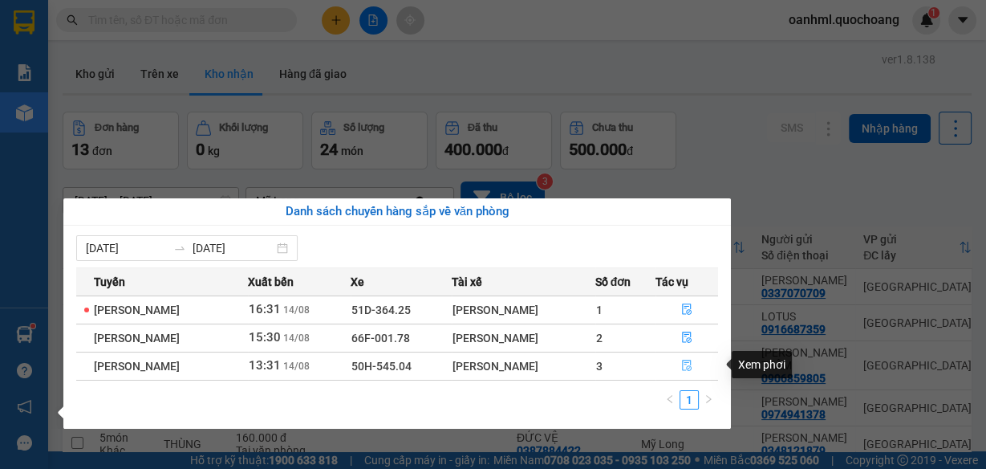
click at [690, 361] on icon "file-done" at bounding box center [686, 365] width 11 height 11
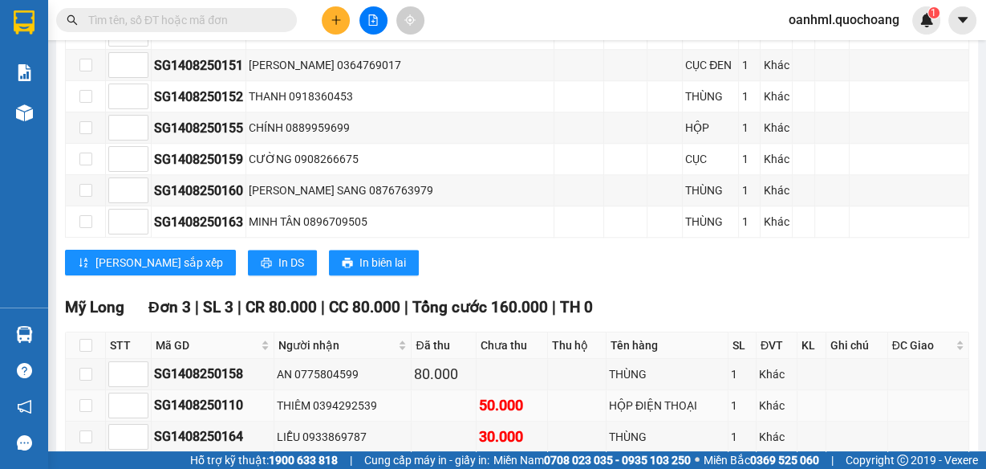
scroll to position [1323, 0]
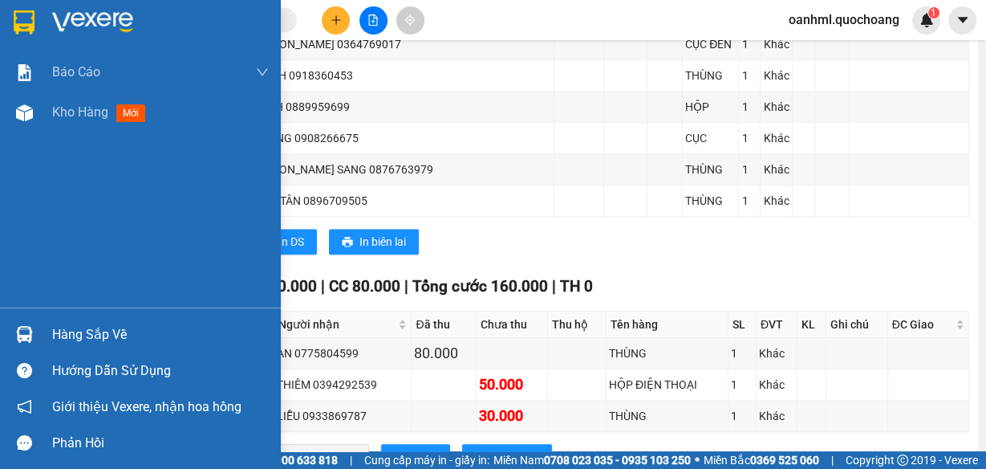
click at [94, 343] on div "Hàng sắp về" at bounding box center [160, 335] width 217 height 24
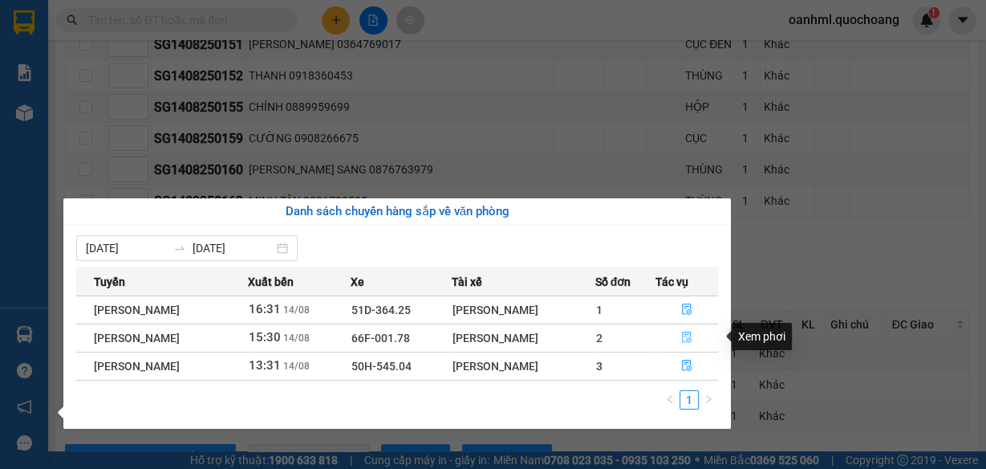
click at [692, 339] on icon "file-done" at bounding box center [687, 337] width 10 height 11
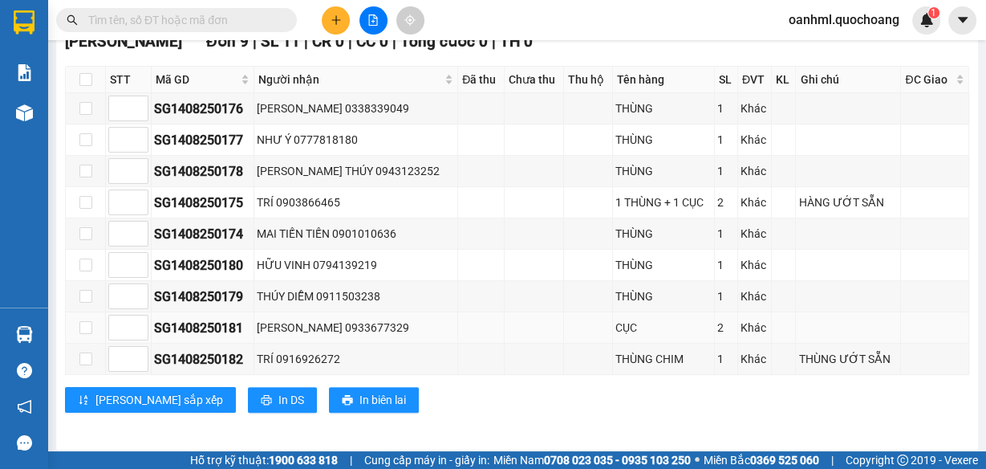
scroll to position [16, 0]
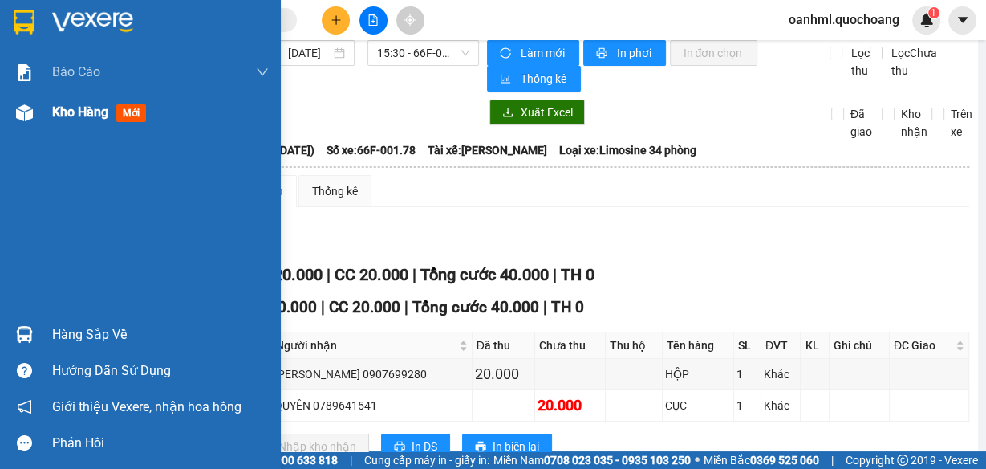
click at [92, 119] on span "Kho hàng" at bounding box center [80, 111] width 56 height 15
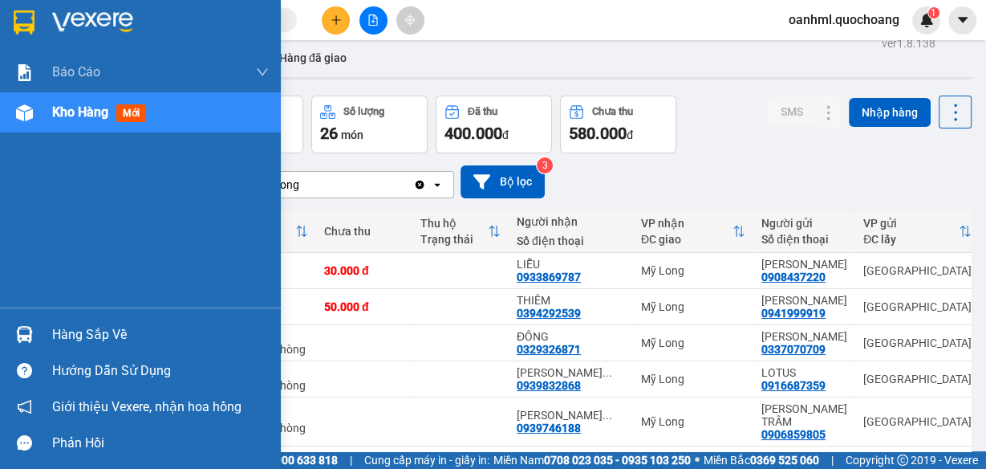
click at [91, 330] on div "Hàng sắp về" at bounding box center [160, 335] width 217 height 24
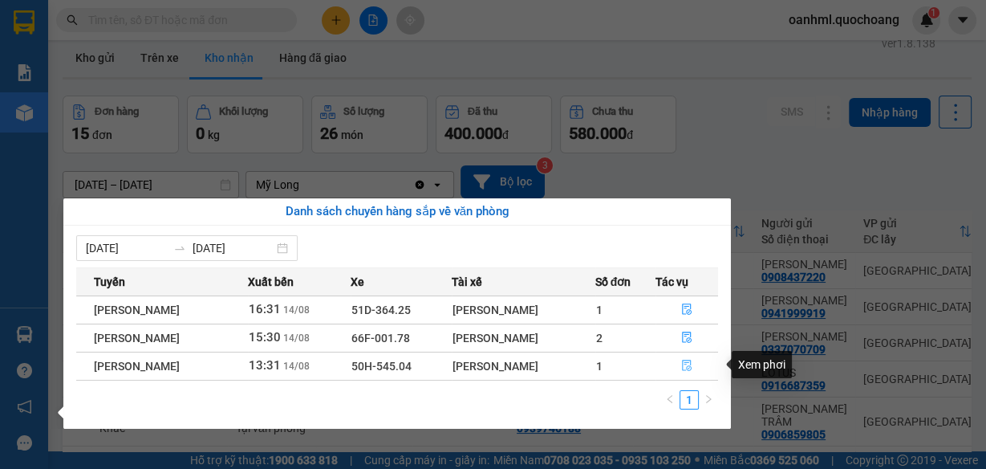
click at [687, 367] on icon "file-done" at bounding box center [686, 365] width 11 height 11
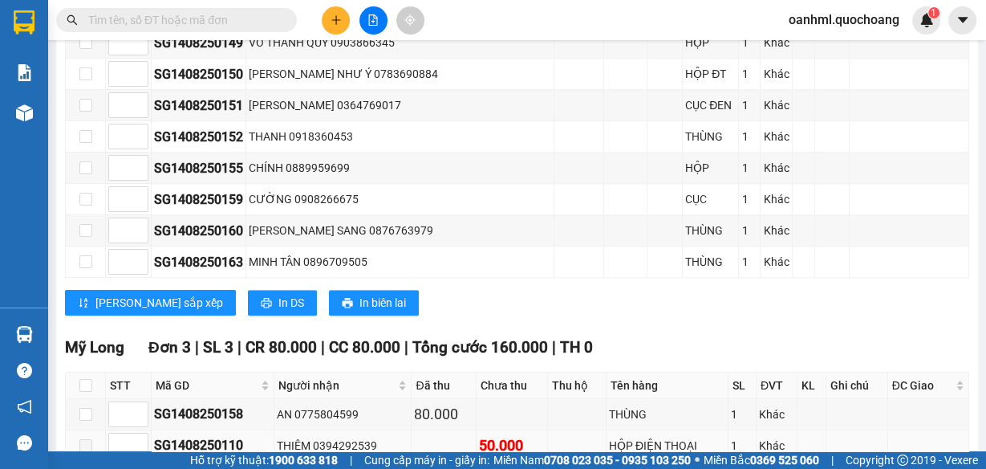
scroll to position [1284, 0]
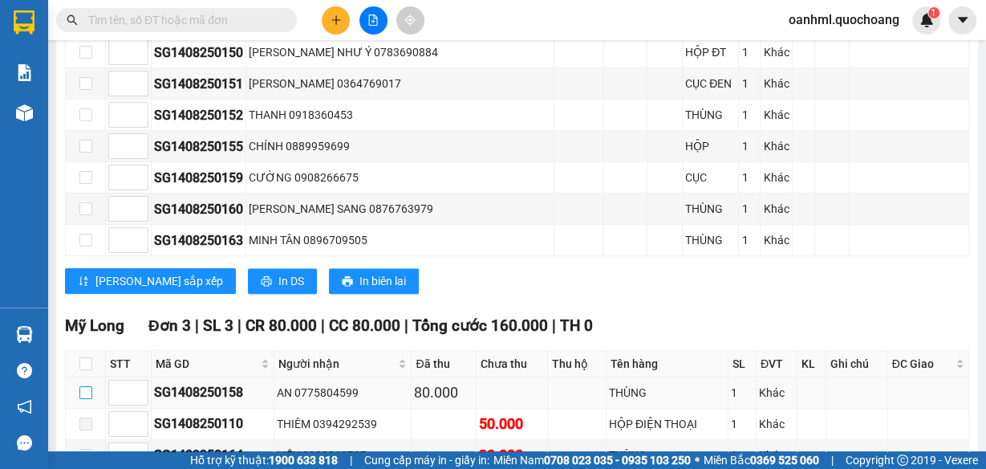
click at [87, 386] on input "checkbox" at bounding box center [85, 392] width 13 height 13
checkbox input "true"
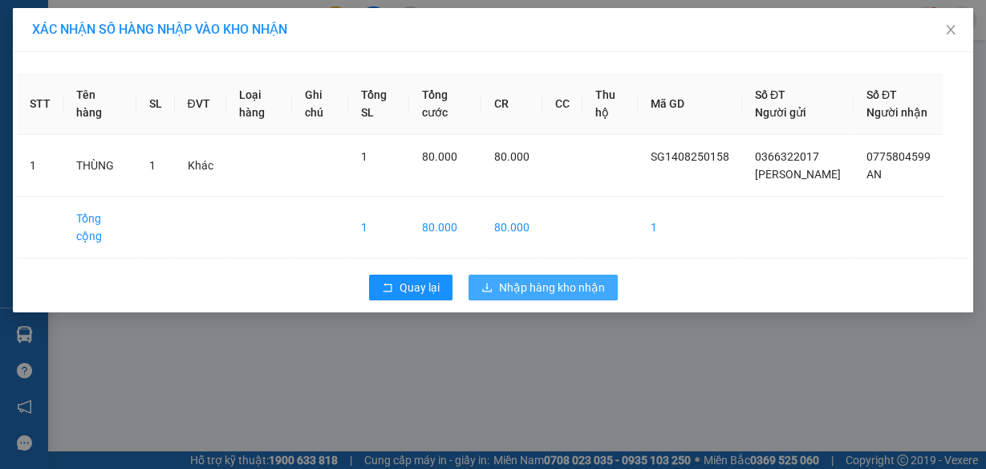
click at [530, 296] on span "Nhập hàng kho nhận" at bounding box center [552, 287] width 106 height 18
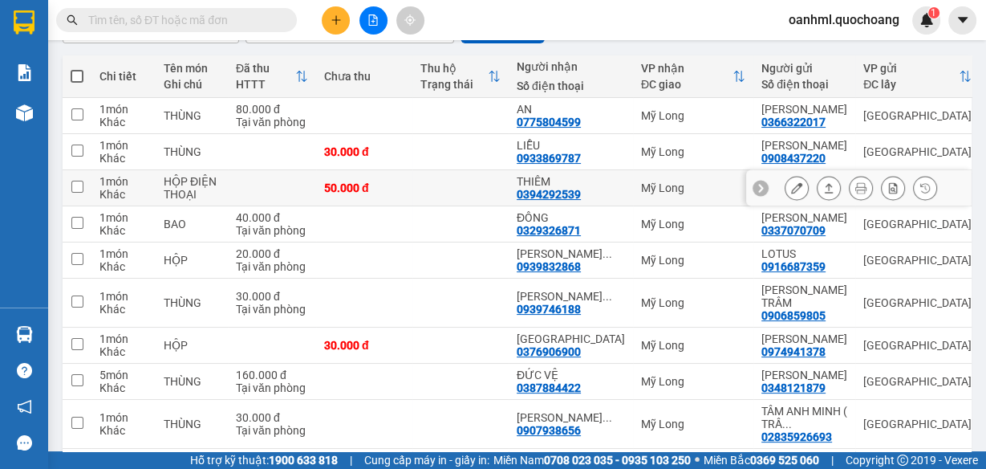
scroll to position [193, 0]
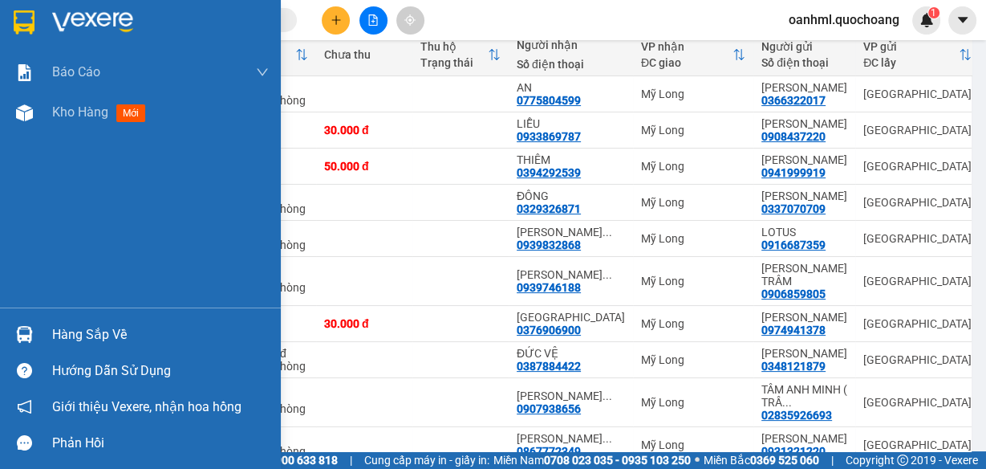
click at [70, 332] on div "Hàng sắp về" at bounding box center [160, 335] width 217 height 24
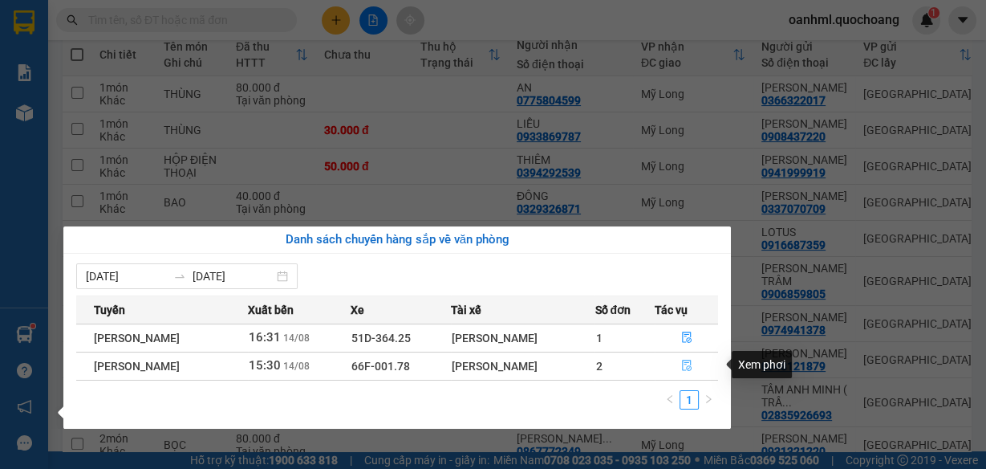
click at [691, 365] on icon "file-done" at bounding box center [686, 365] width 11 height 11
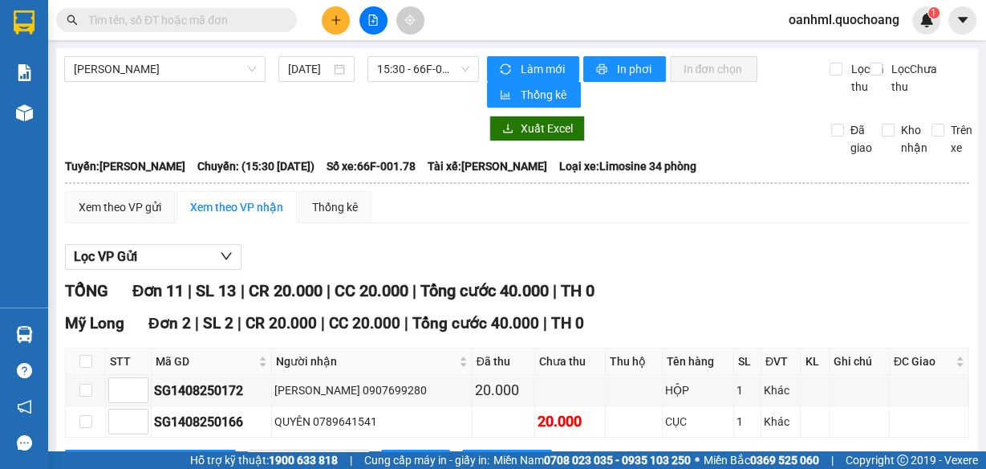
scroll to position [64, 0]
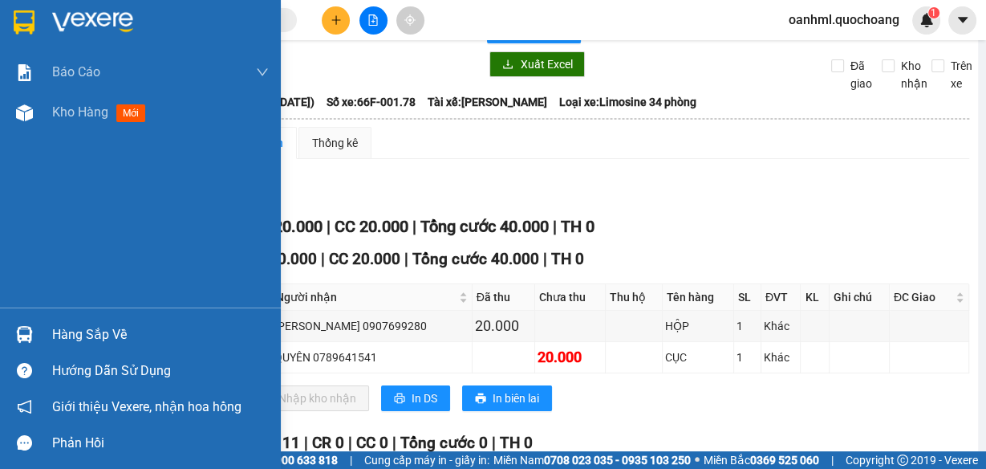
click at [64, 338] on div "Hàng sắp về" at bounding box center [160, 335] width 217 height 24
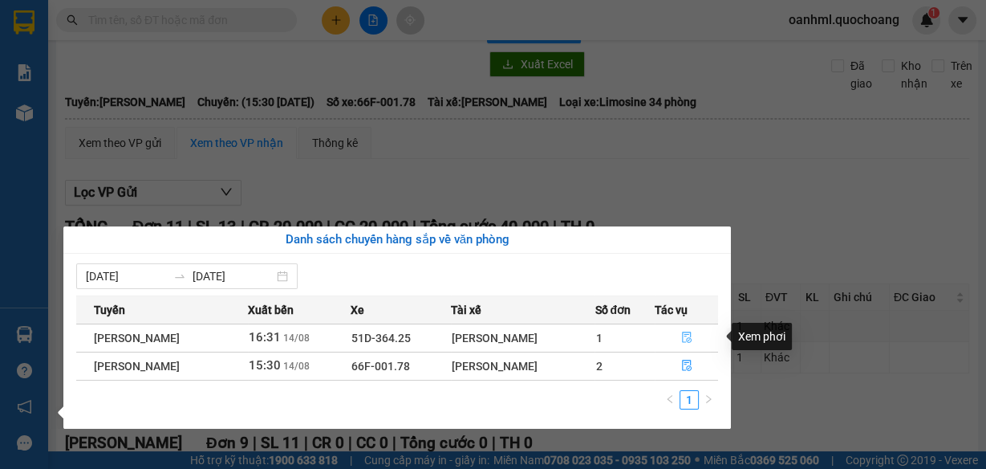
click at [684, 335] on icon "file-done" at bounding box center [686, 336] width 11 height 11
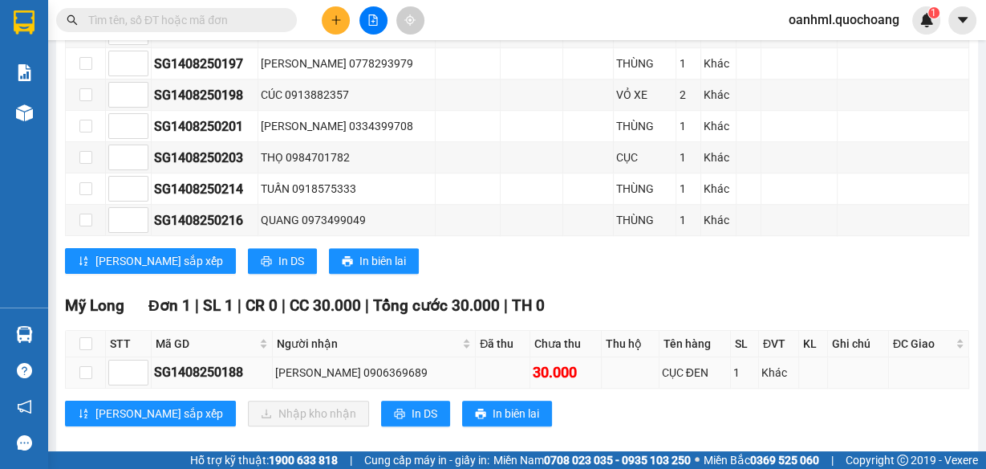
scroll to position [981, 0]
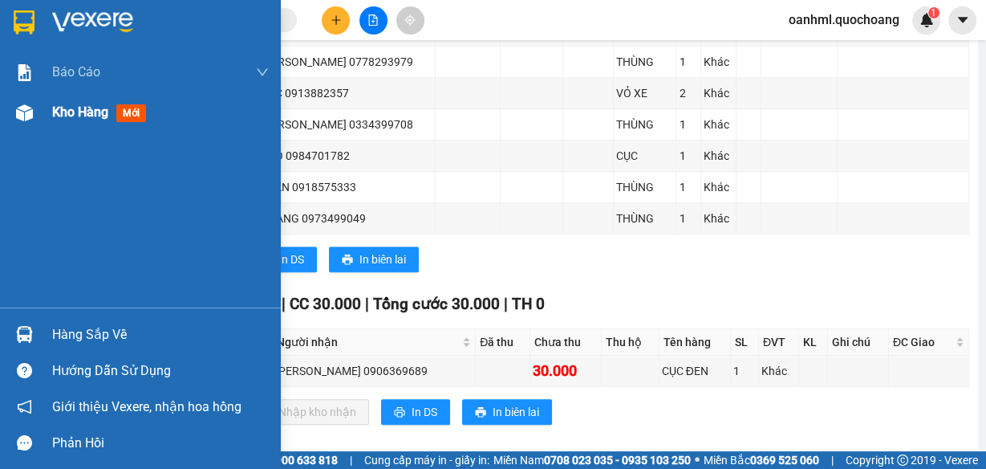
click at [64, 114] on span "Kho hàng" at bounding box center [80, 111] width 56 height 15
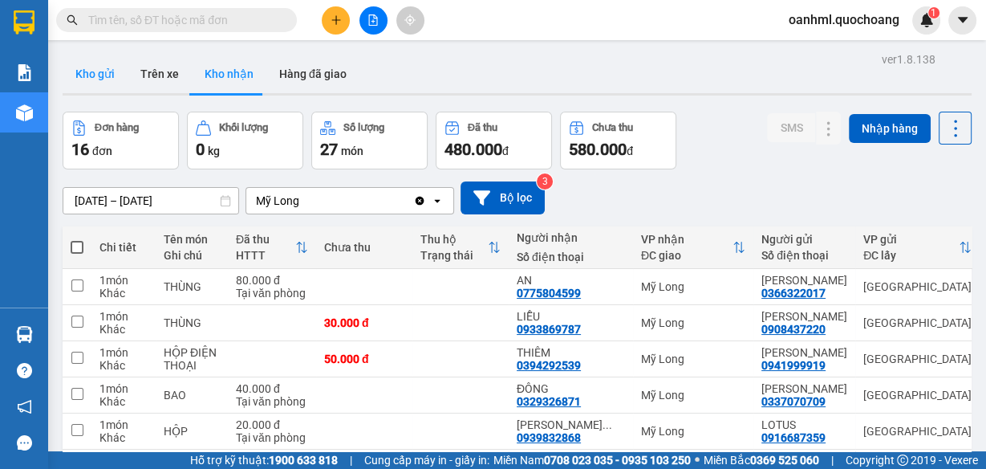
click at [108, 73] on button "Kho gửi" at bounding box center [95, 74] width 65 height 39
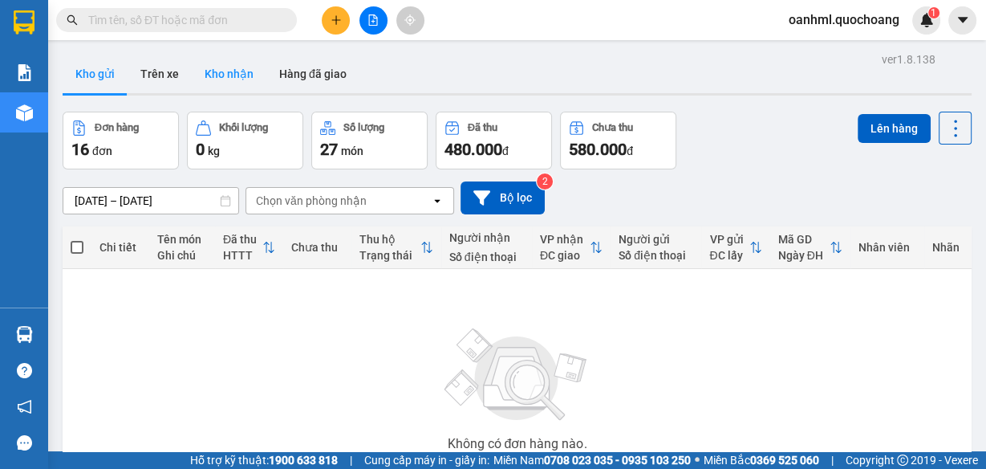
click at [218, 66] on button "Kho nhận" at bounding box center [229, 74] width 75 height 39
click at [94, 61] on button "Kho gửi" at bounding box center [95, 74] width 65 height 39
click at [162, 75] on button "Trên xe" at bounding box center [160, 74] width 64 height 39
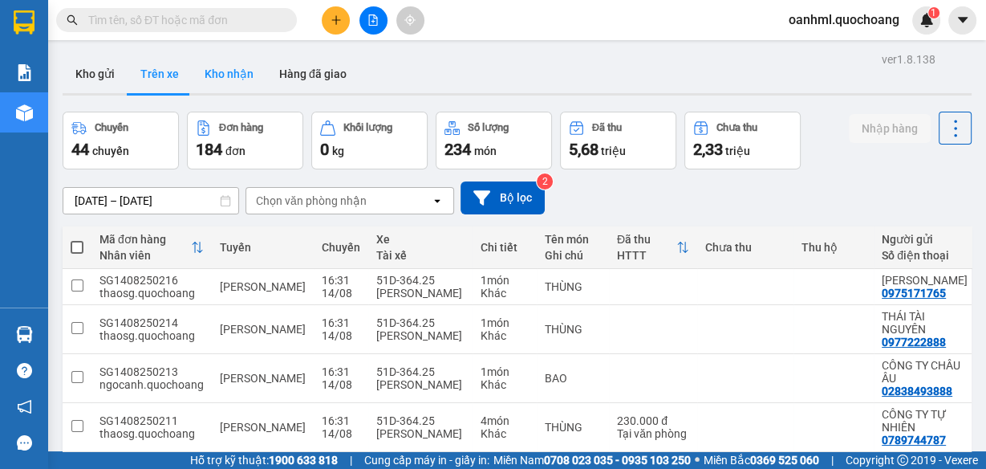
click at [226, 70] on button "Kho nhận" at bounding box center [229, 74] width 75 height 39
type input "[DATE] – [DATE]"
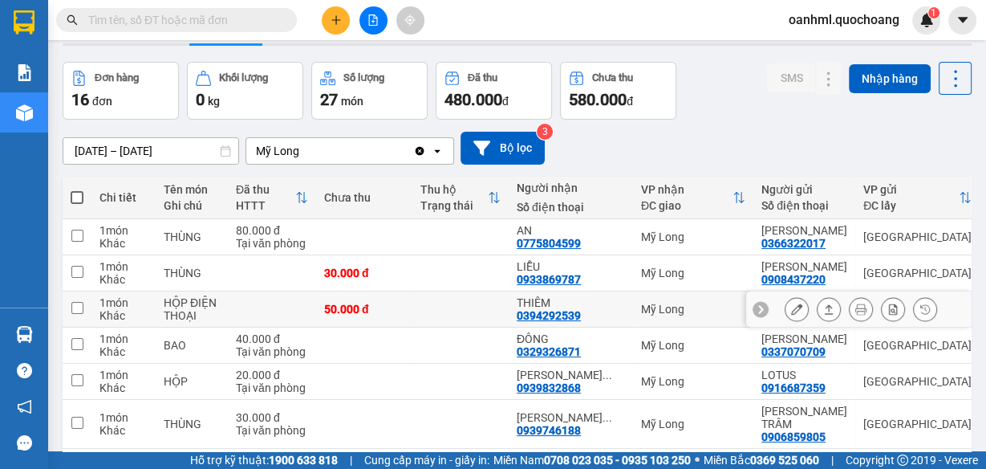
scroll to position [64, 0]
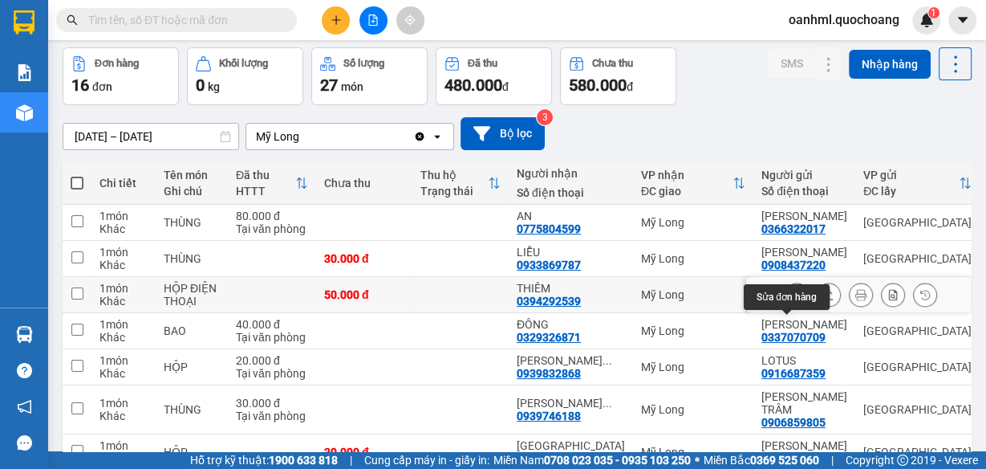
click at [790, 309] on button at bounding box center [797, 295] width 22 height 28
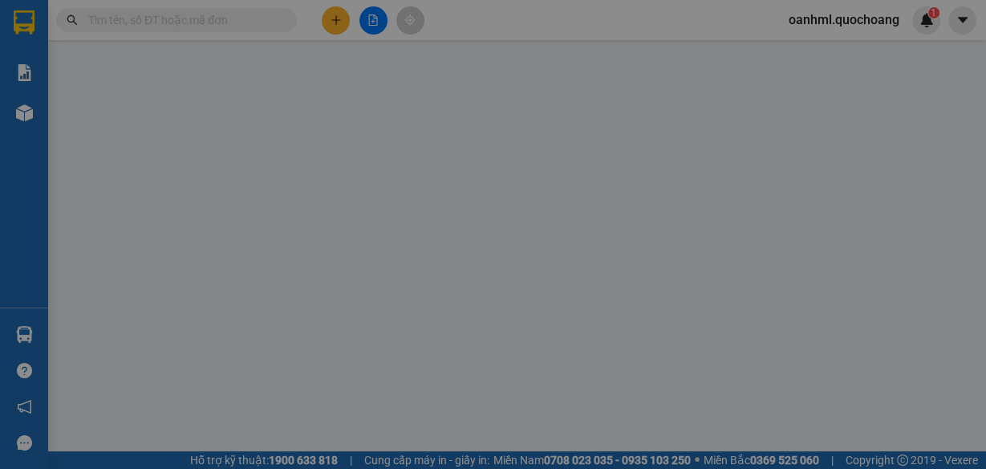
type input "0941999919"
type input "[PERSON_NAME]"
type input "647 [PERSON_NAME] P10 Q10"
type input "0394292539"
type input "THIÊM"
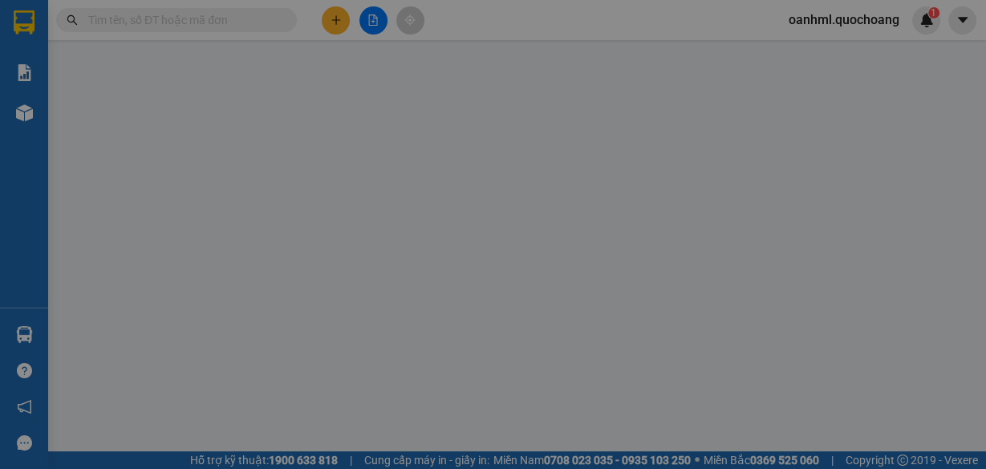
type input "50.000"
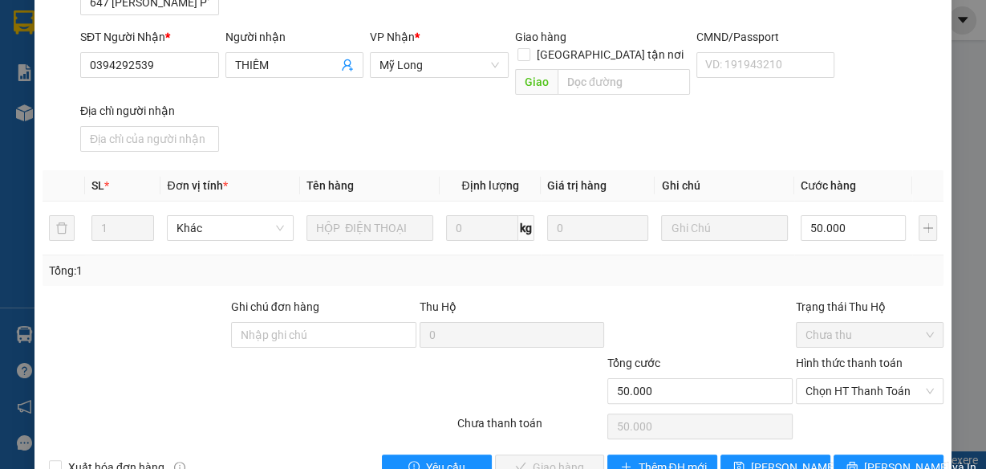
scroll to position [256, 0]
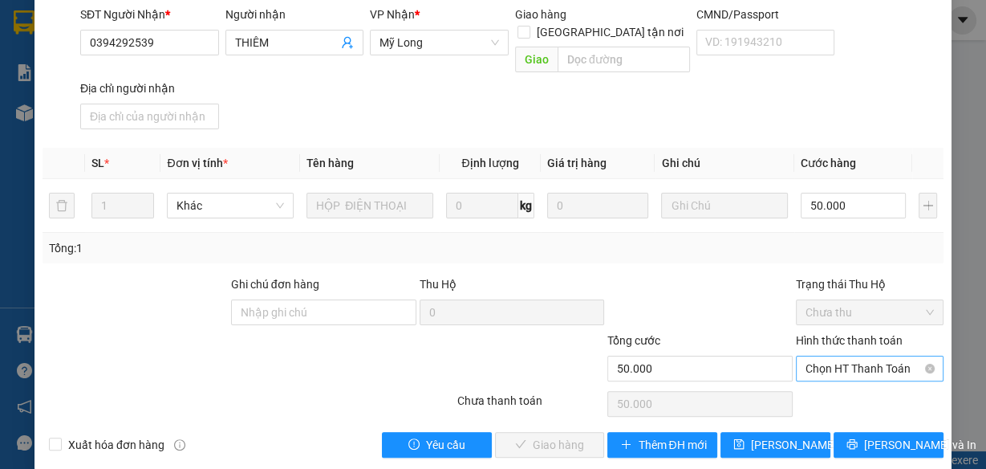
click at [855, 356] on span "Chọn HT Thanh Toán" at bounding box center [870, 368] width 128 height 24
click at [848, 381] on div "Tại văn phòng" at bounding box center [861, 381] width 127 height 18
type input "0"
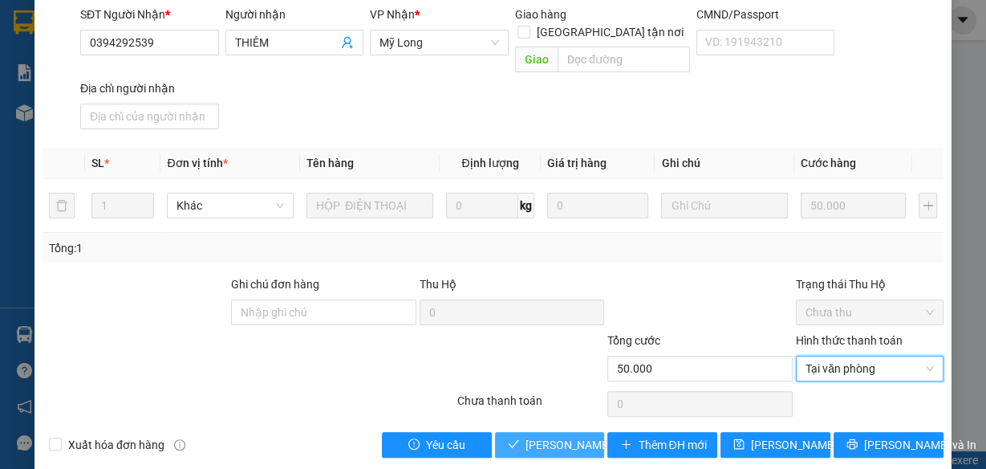
drag, startPoint x: 566, startPoint y: 425, endPoint x: 552, endPoint y: 391, distance: 37.1
click at [566, 436] on span "[PERSON_NAME] và Giao hàng" at bounding box center [603, 445] width 154 height 18
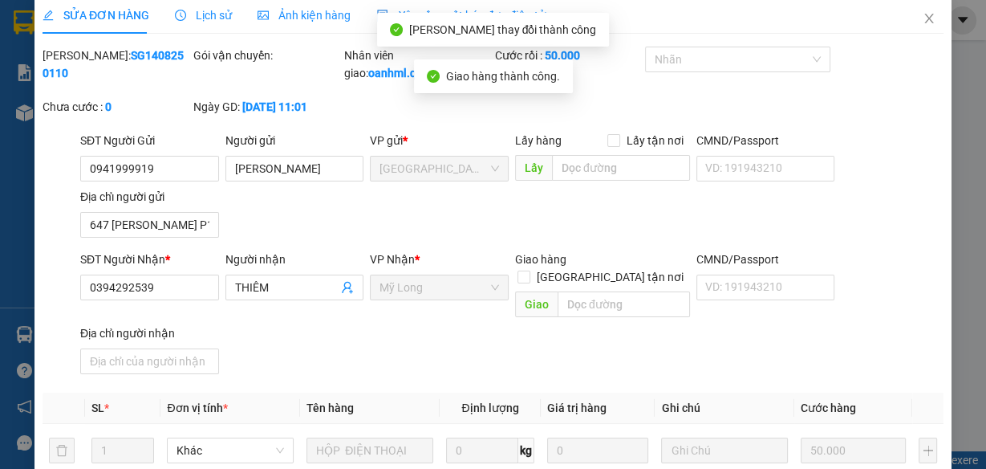
scroll to position [0, 0]
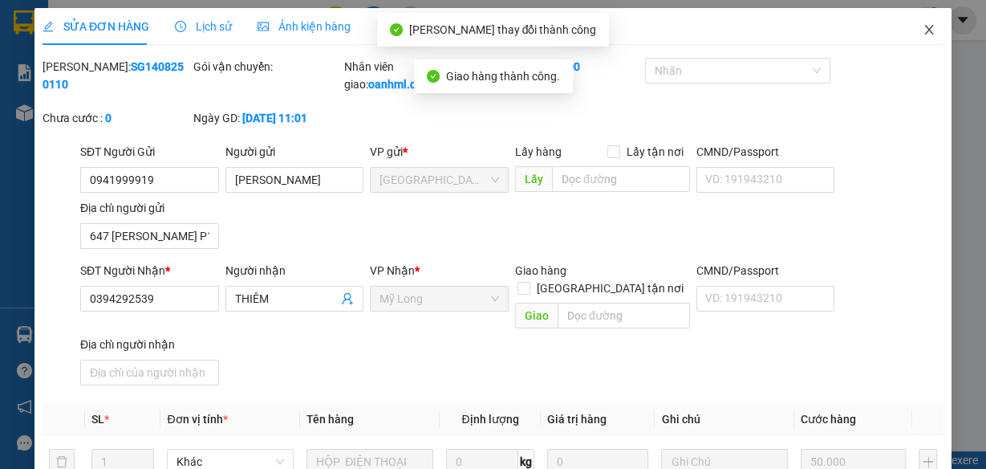
click at [923, 30] on icon "close" at bounding box center [929, 29] width 13 height 13
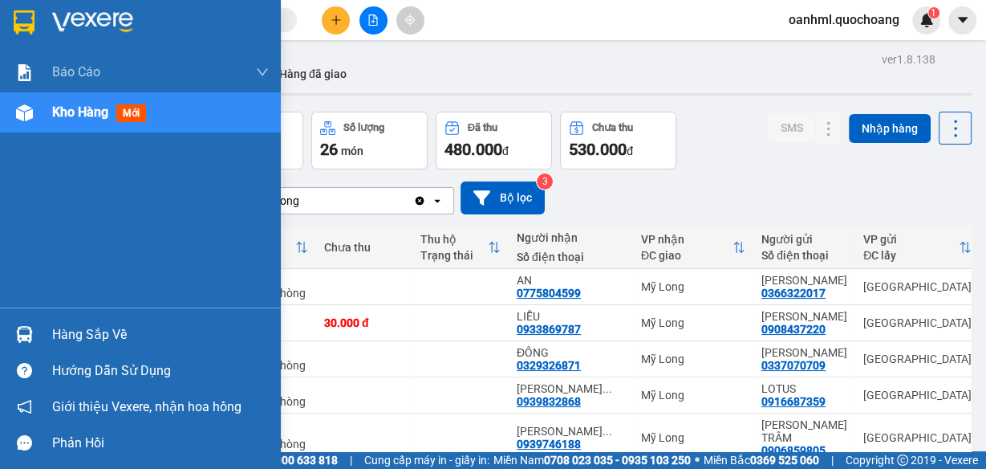
click at [72, 331] on div "Hàng sắp về" at bounding box center [160, 335] width 217 height 24
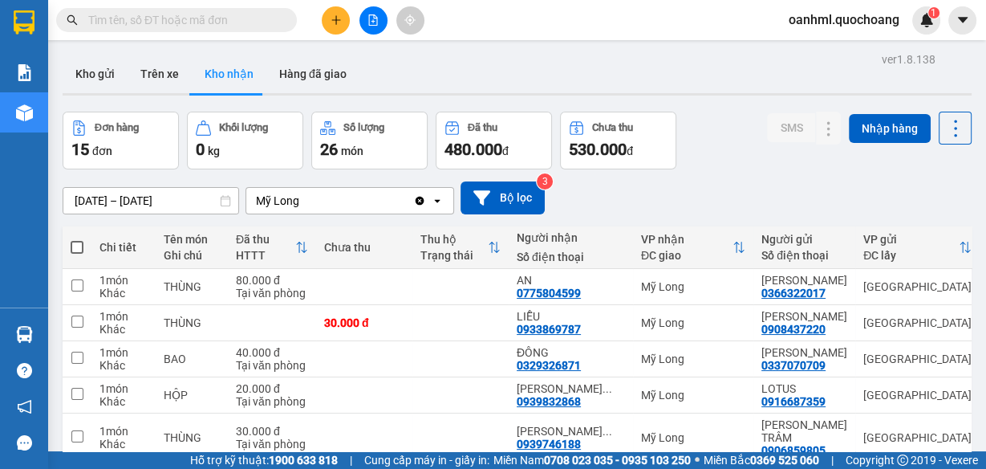
click at [699, 181] on section "Kết quả tìm kiếm ( 0 ) Bộ lọc No Data oanhml.quochoang 1 Báo cáo Báo cáo dòng t…" at bounding box center [493, 234] width 986 height 469
click at [338, 77] on button "Hàng đã giao" at bounding box center [312, 74] width 93 height 39
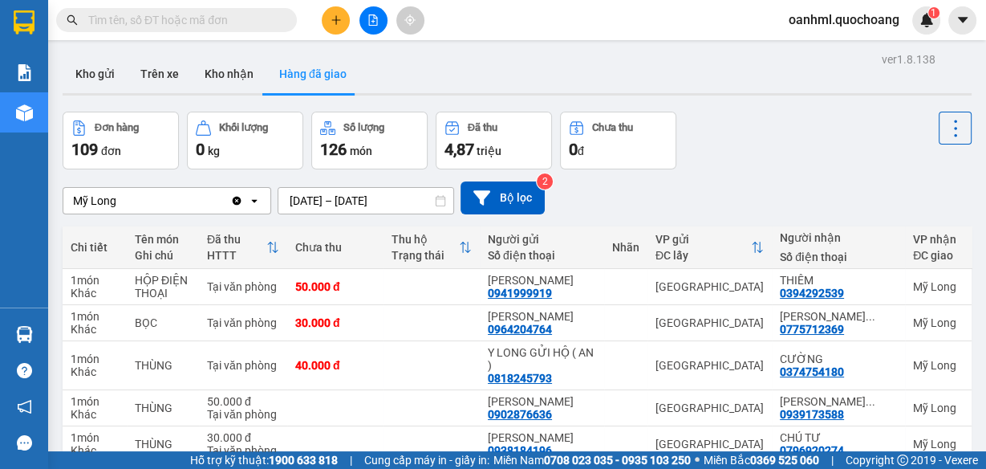
click at [266, 55] on button "Hàng đã giao" at bounding box center [312, 74] width 93 height 39
click at [237, 71] on button "Kho nhận" at bounding box center [229, 74] width 75 height 39
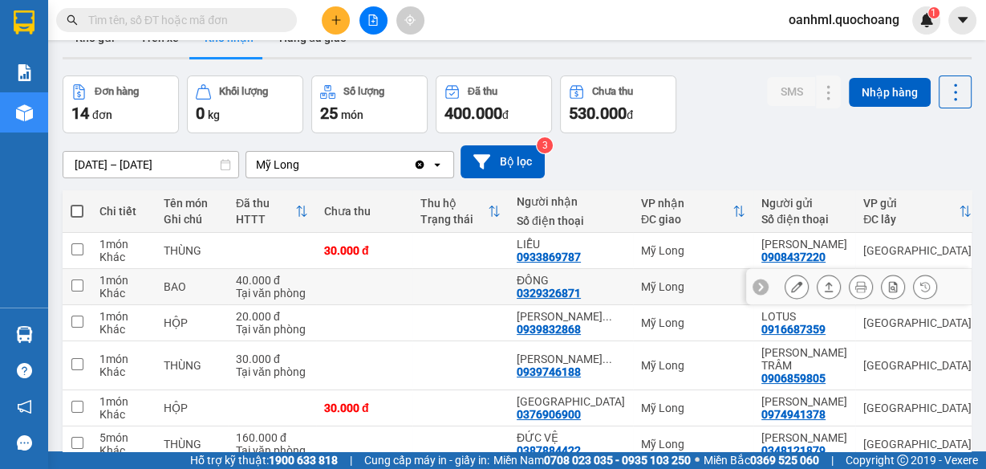
scroll to position [64, 0]
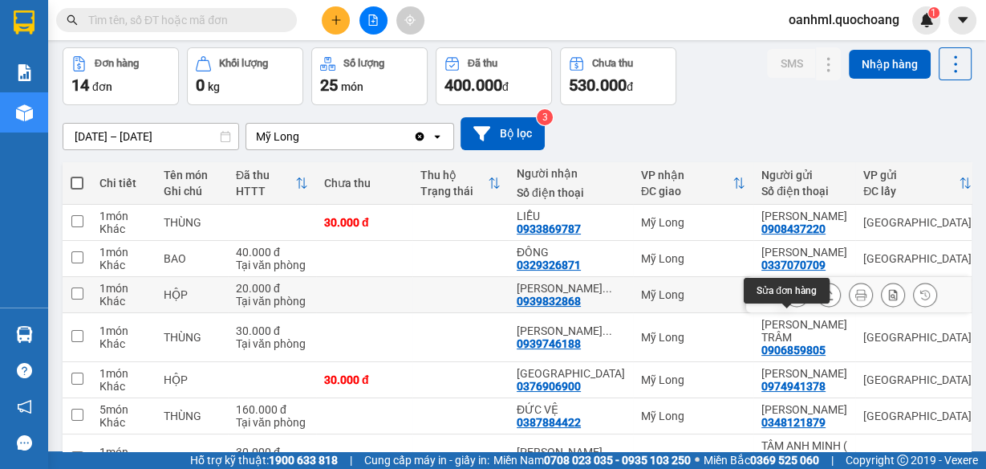
click at [786, 309] on button at bounding box center [797, 295] width 22 height 28
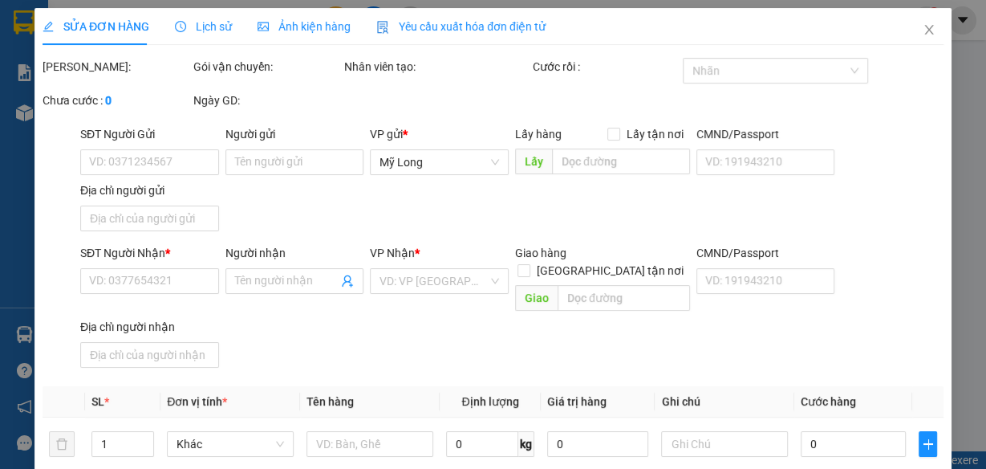
type input "0916687359"
type input "LOTUS"
type input "SỐ 9 LÔ A TRƯỜNG SƠN [GEOGRAPHIC_DATA]"
type input "0939832868"
type input "[PERSON_NAME]"
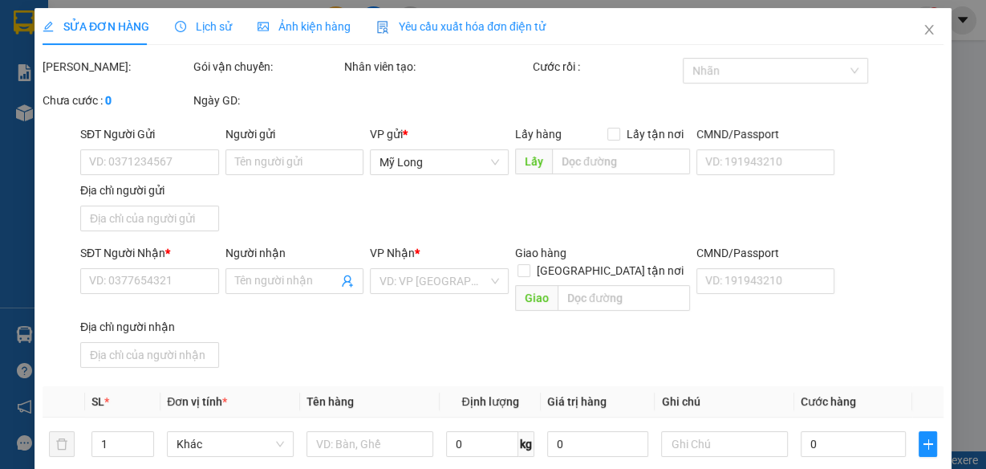
type input "20.000"
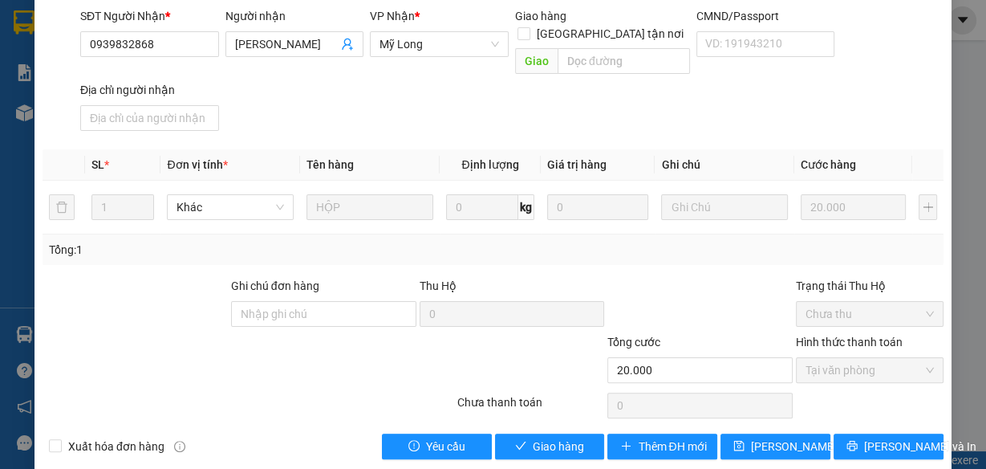
scroll to position [256, 0]
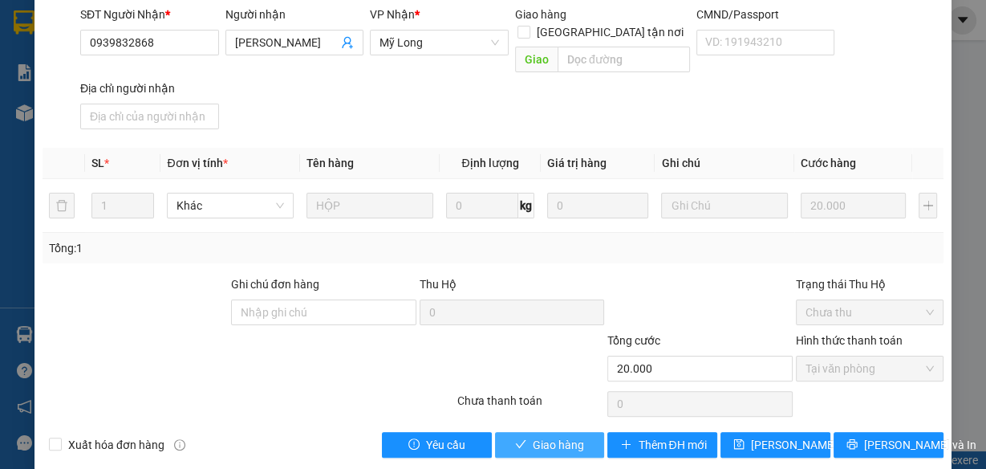
click at [525, 432] on button "Giao hàng" at bounding box center [550, 445] width 110 height 26
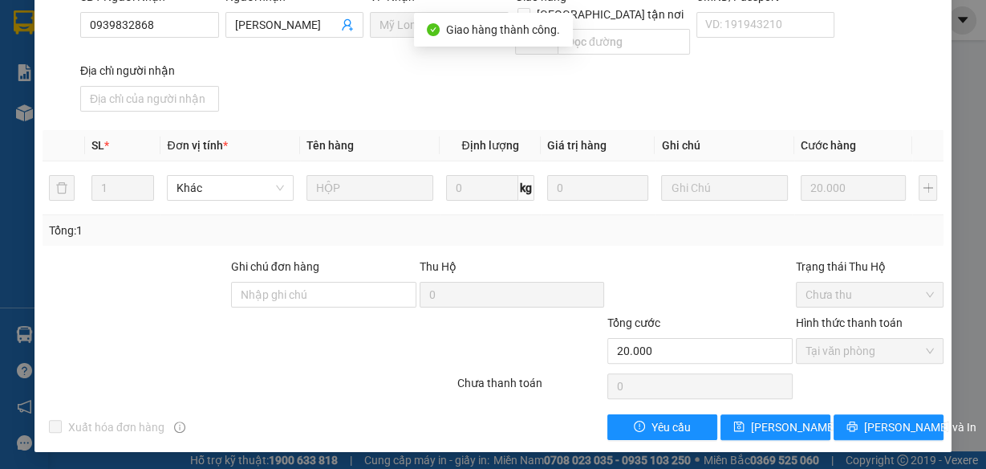
scroll to position [17, 0]
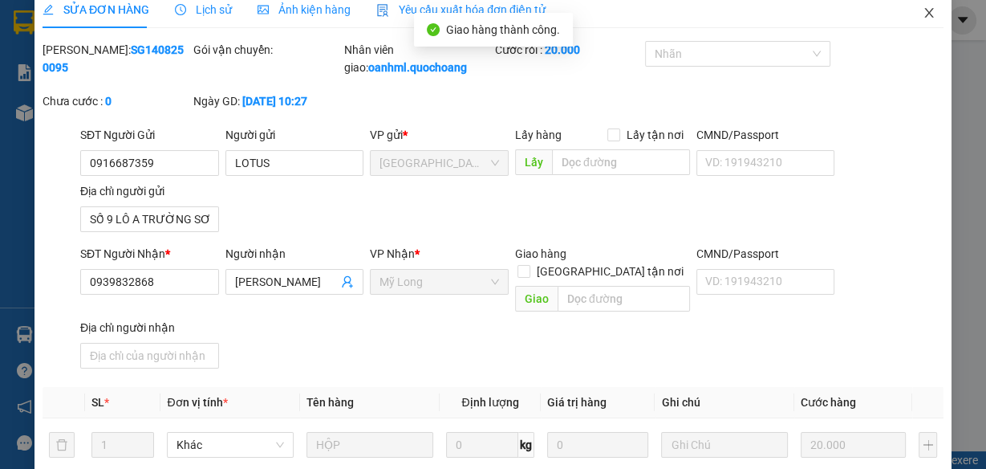
click at [923, 13] on icon "close" at bounding box center [929, 12] width 13 height 13
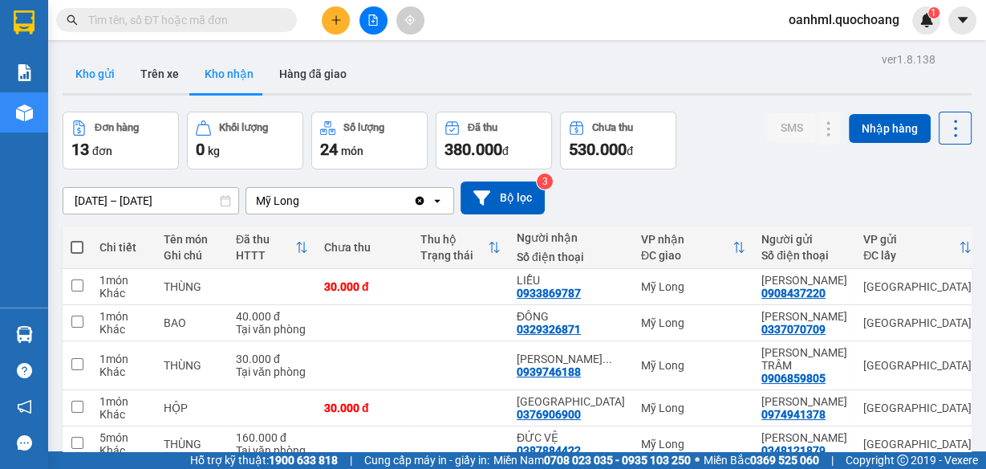
click at [83, 75] on button "Kho gửi" at bounding box center [95, 74] width 65 height 39
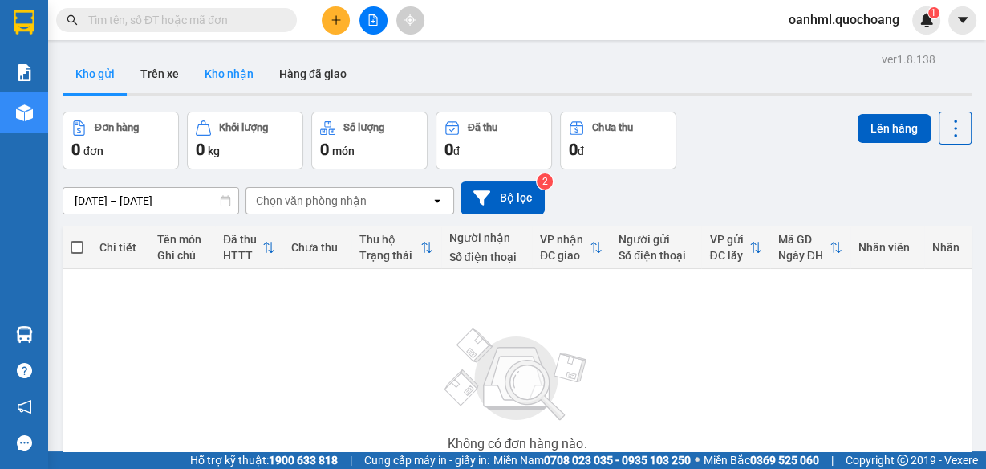
click at [212, 70] on button "Kho nhận" at bounding box center [229, 74] width 75 height 39
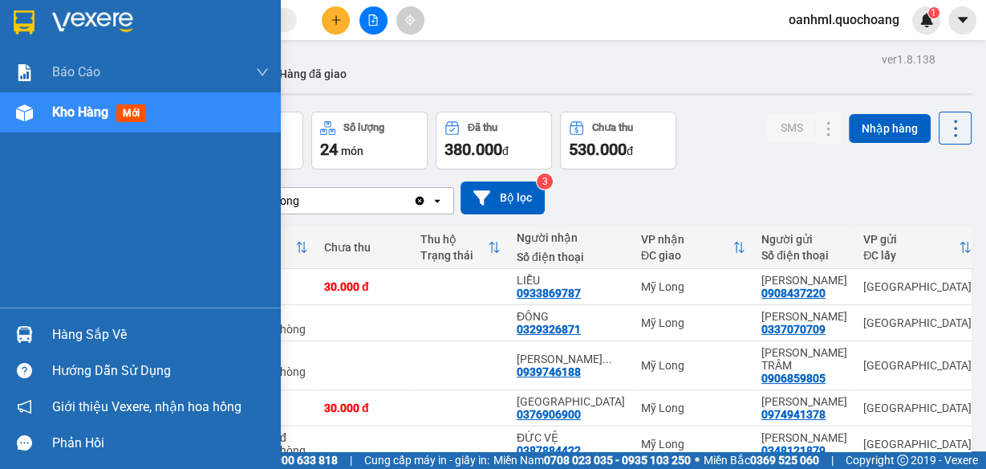
click at [64, 334] on div "Hàng sắp về" at bounding box center [160, 335] width 217 height 24
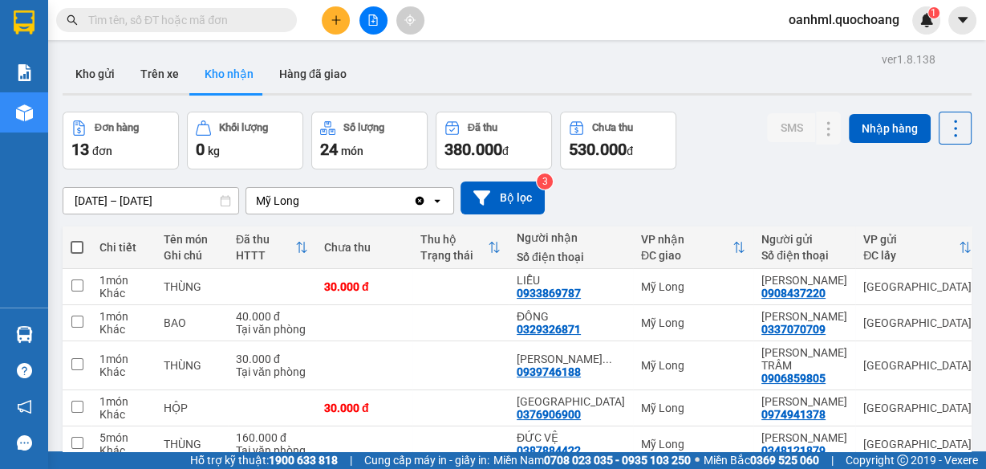
click at [681, 201] on section "Kết quả tìm kiếm ( 0 ) Bộ lọc No Data oanhml.quochoang 1 Báo cáo Báo cáo dòng t…" at bounding box center [493, 234] width 986 height 469
click at [791, 328] on icon at bounding box center [796, 322] width 11 height 11
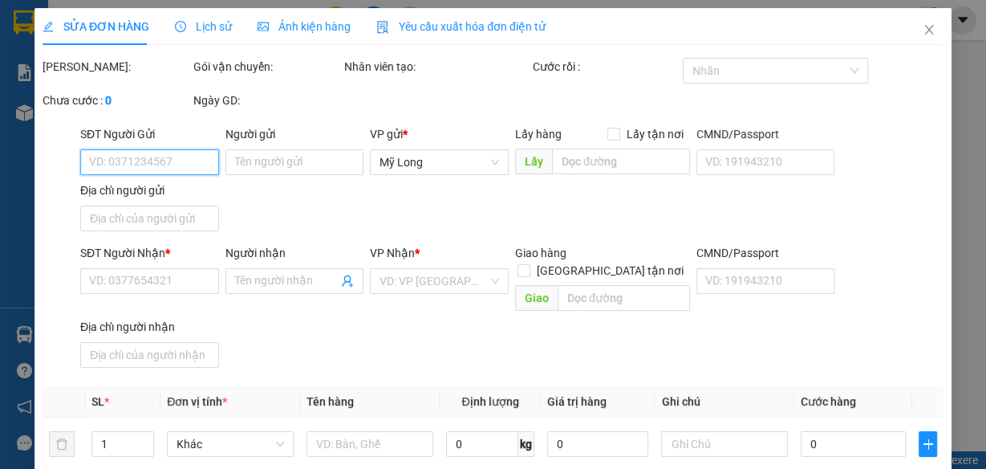
type input "0337070709"
type input "[PERSON_NAME]"
type input "474 [PERSON_NAME] P7 Q8"
type input "0329326871"
type input "ĐÔNG"
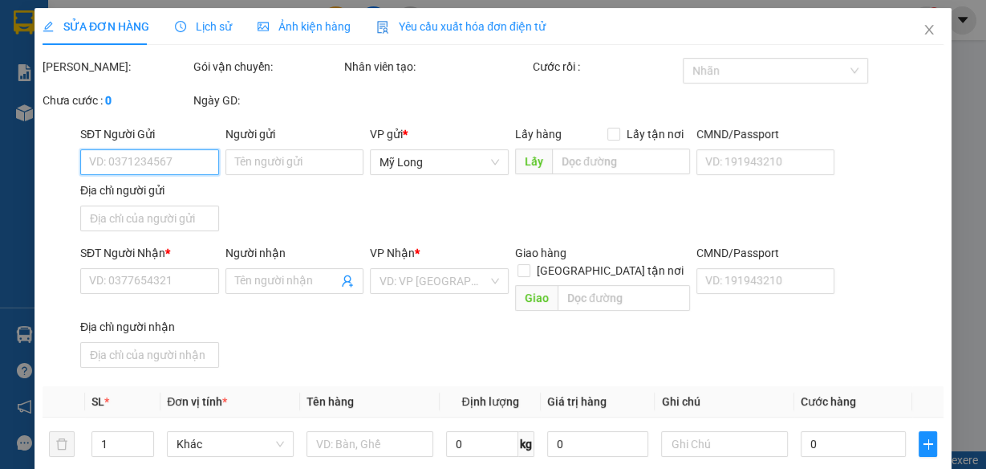
type input "40.000"
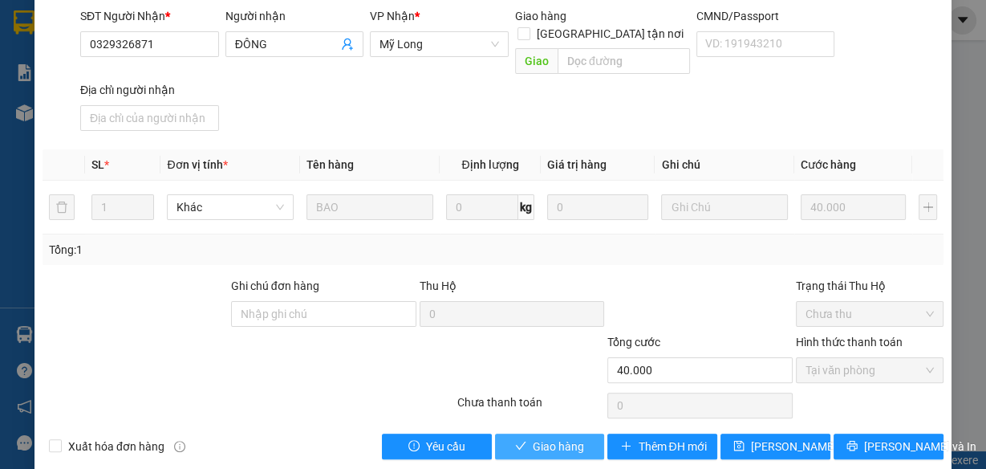
scroll to position [256, 0]
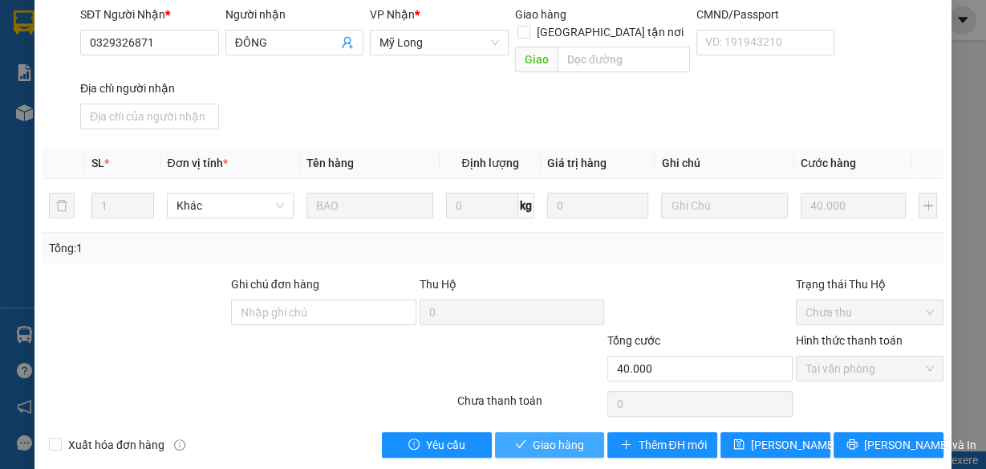
click at [571, 436] on span "Giao hàng" at bounding box center [558, 445] width 51 height 18
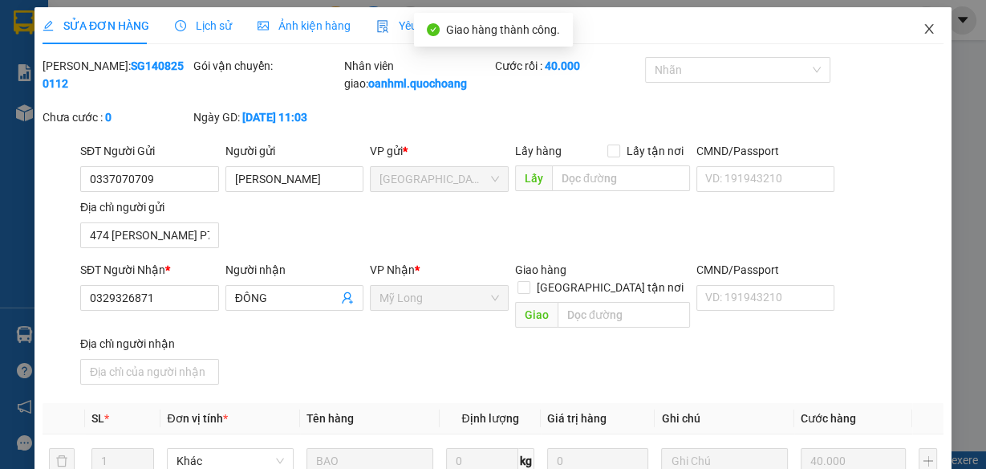
scroll to position [0, 0]
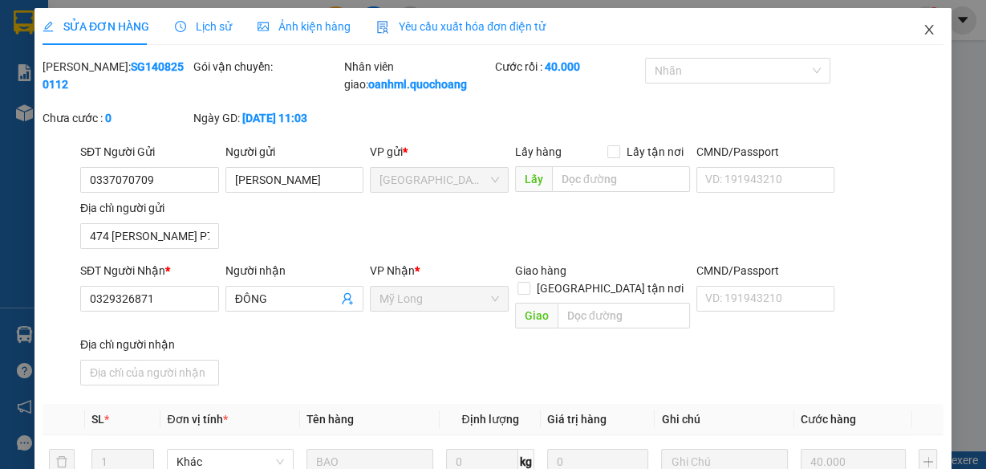
click at [923, 29] on icon "close" at bounding box center [929, 29] width 13 height 13
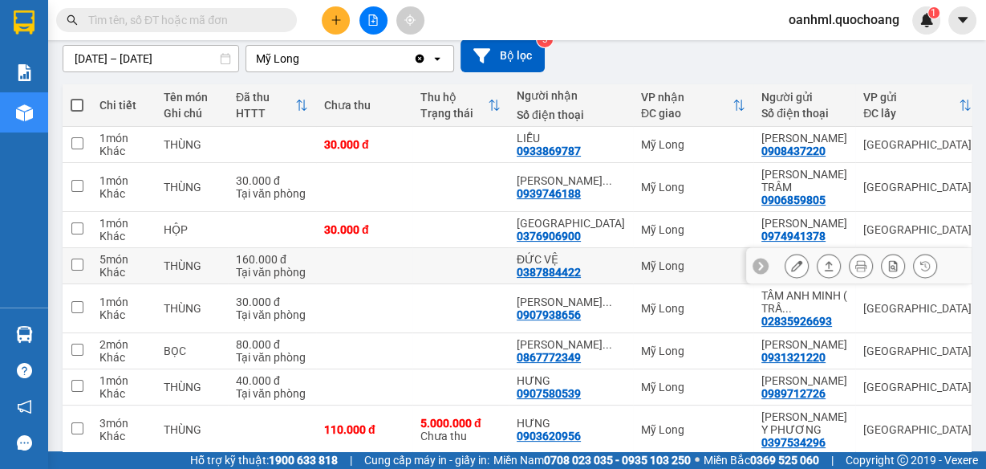
scroll to position [132, 0]
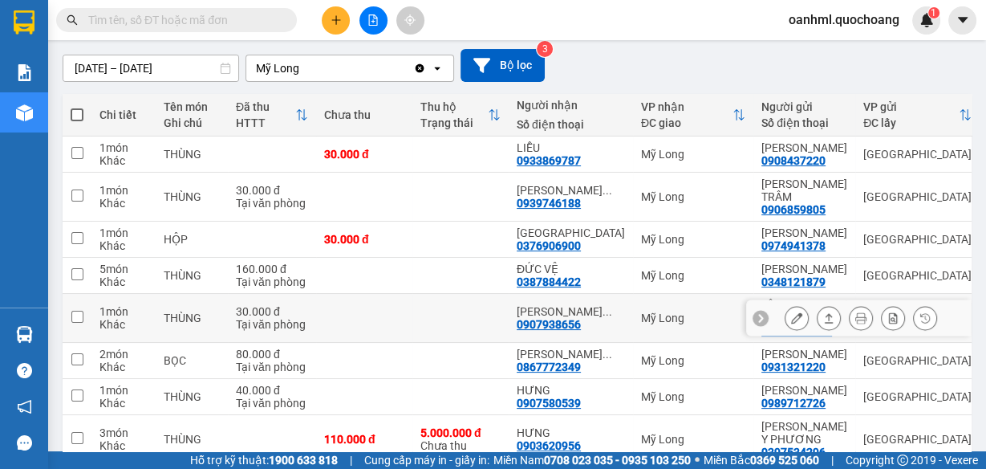
click at [791, 323] on icon at bounding box center [796, 317] width 11 height 11
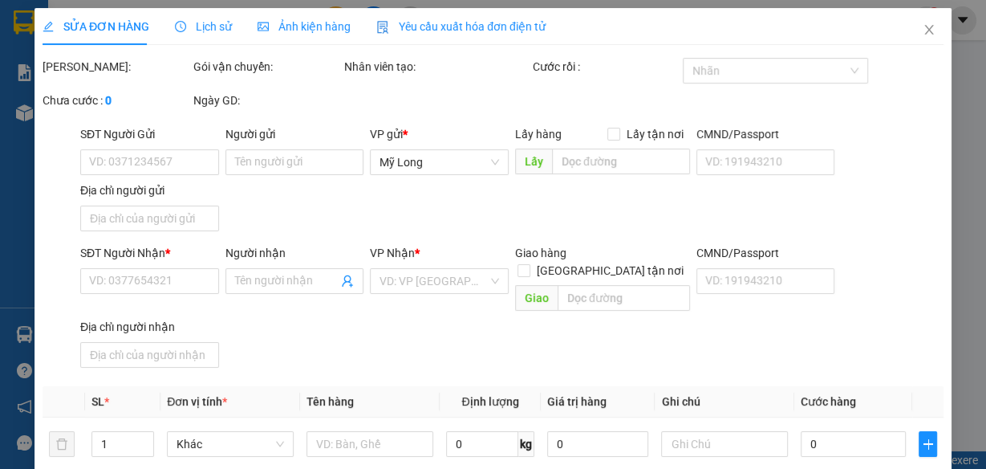
type input "02835926693"
type input "[PERSON_NAME] ( [PERSON_NAME] )"
type input "52/1 ĐÔNG HƯNG THUẬN 10 QUẬN 12 HCM"
type input "0907938656"
type input "[PERSON_NAME]"
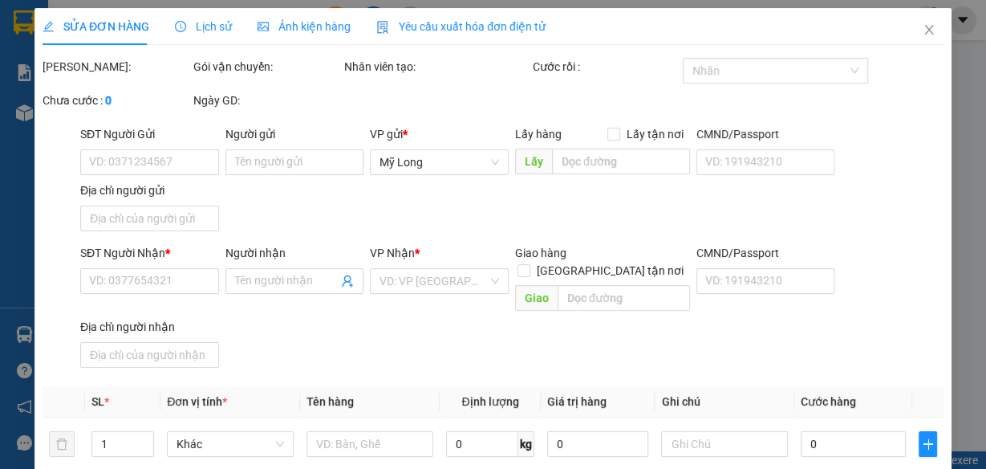
type input "30.000"
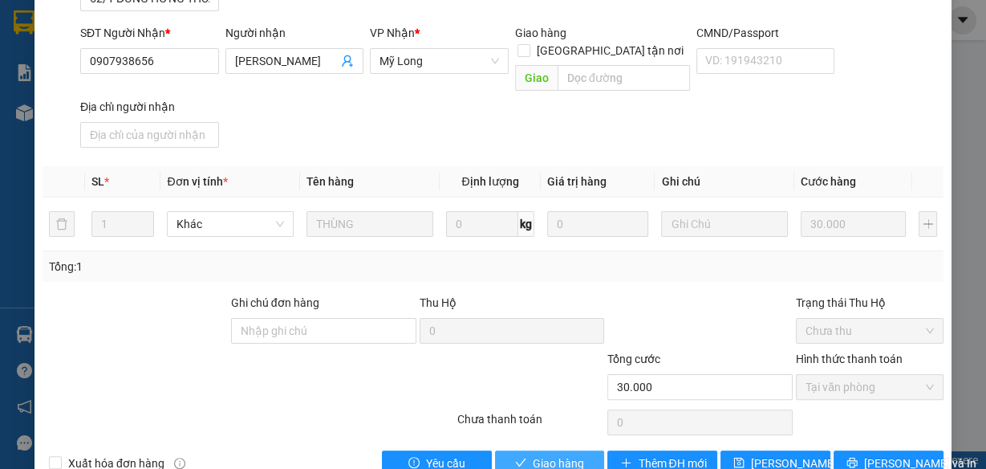
scroll to position [256, 0]
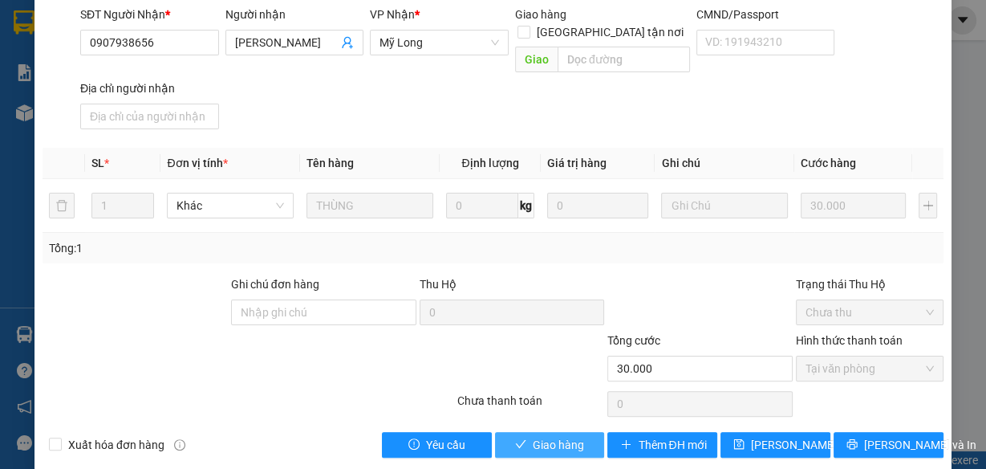
click at [576, 436] on span "Giao hàng" at bounding box center [558, 445] width 51 height 18
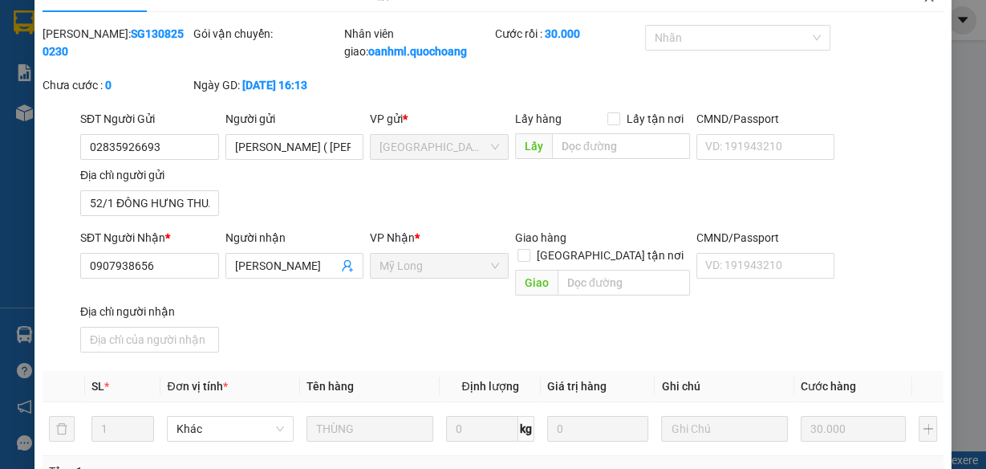
scroll to position [0, 0]
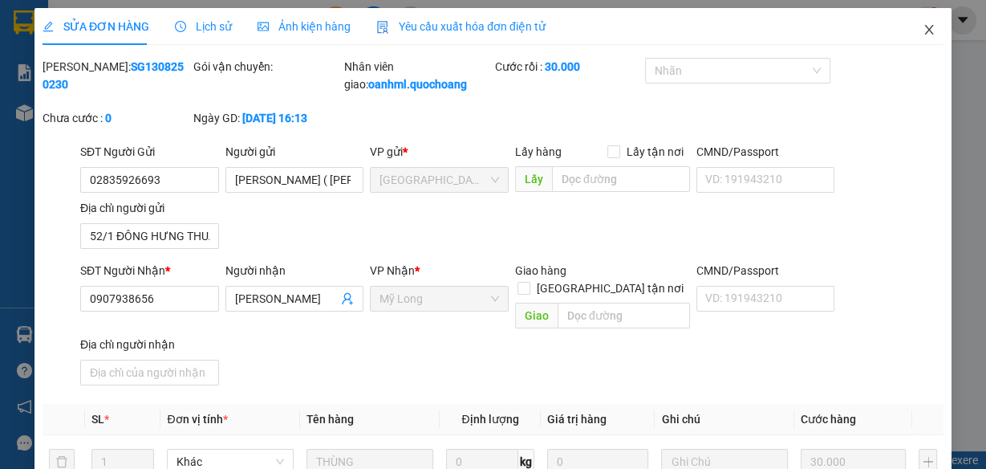
click at [923, 26] on icon "close" at bounding box center [929, 29] width 13 height 13
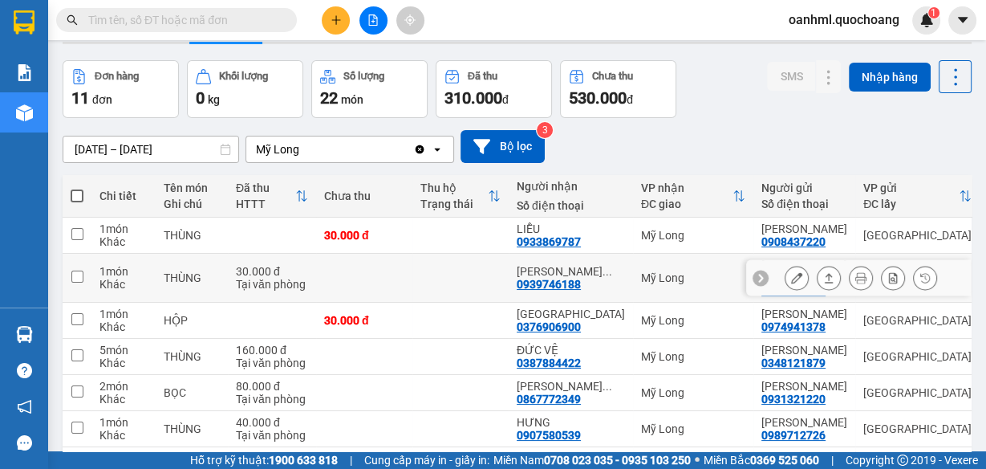
scroll to position [128, 0]
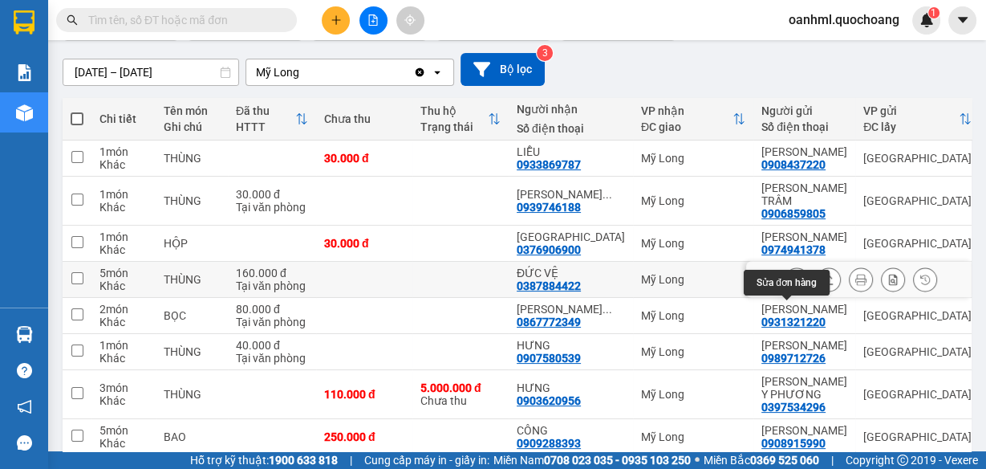
click at [791, 285] on icon at bounding box center [796, 279] width 11 height 11
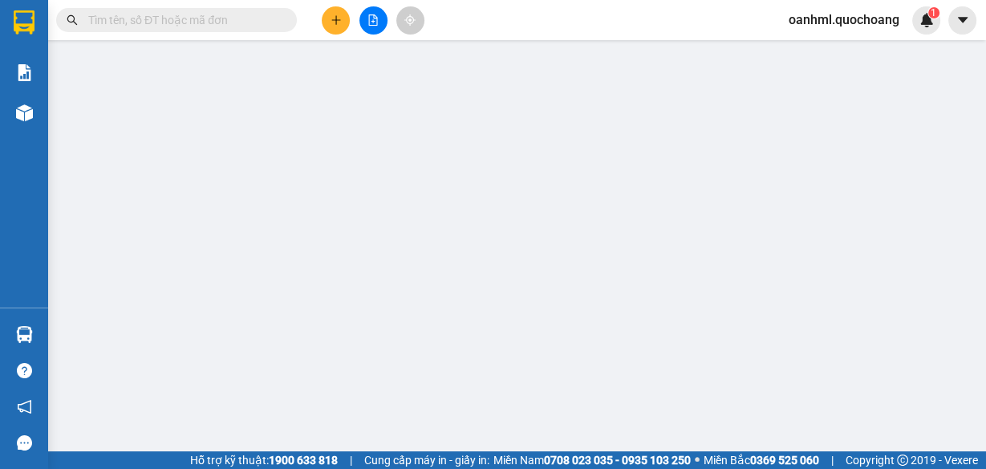
type input "0348121879"
type input "[PERSON_NAME]"
type input "99 ĐƯỜNG SỐ 5 P TÂN TẠO , [GEOGRAPHIC_DATA]"
type input "0387884422"
type input "ĐỨC VỆ"
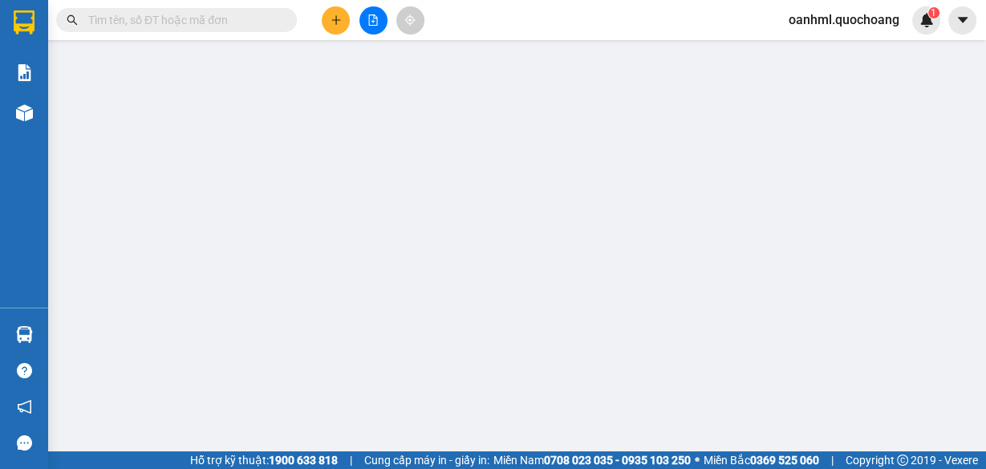
type input "160.000"
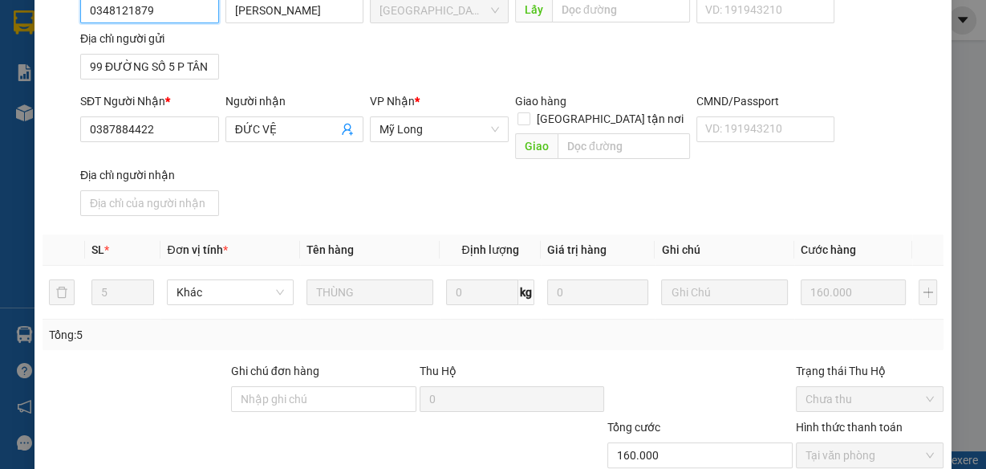
scroll to position [256, 0]
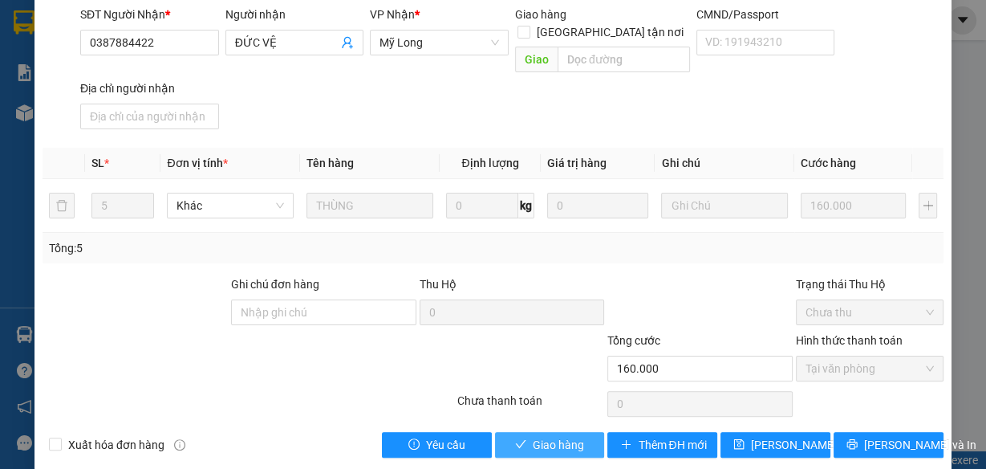
click at [587, 432] on button "Giao hàng" at bounding box center [550, 445] width 110 height 26
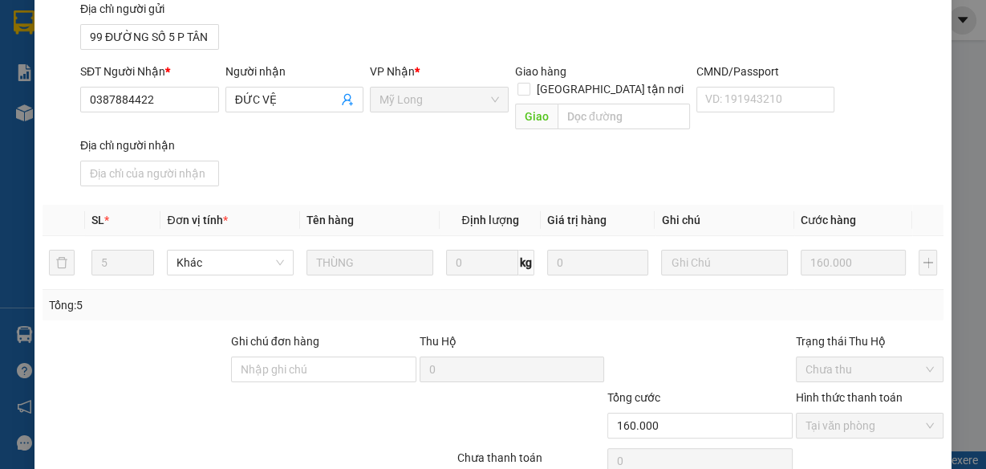
scroll to position [17, 0]
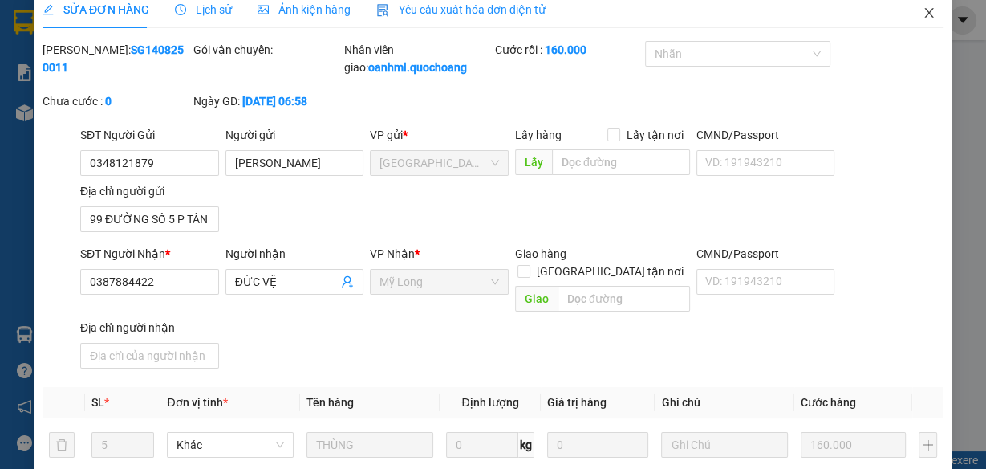
click at [923, 14] on icon "close" at bounding box center [929, 12] width 13 height 13
click at [917, 9] on div "1" at bounding box center [926, 20] width 28 height 28
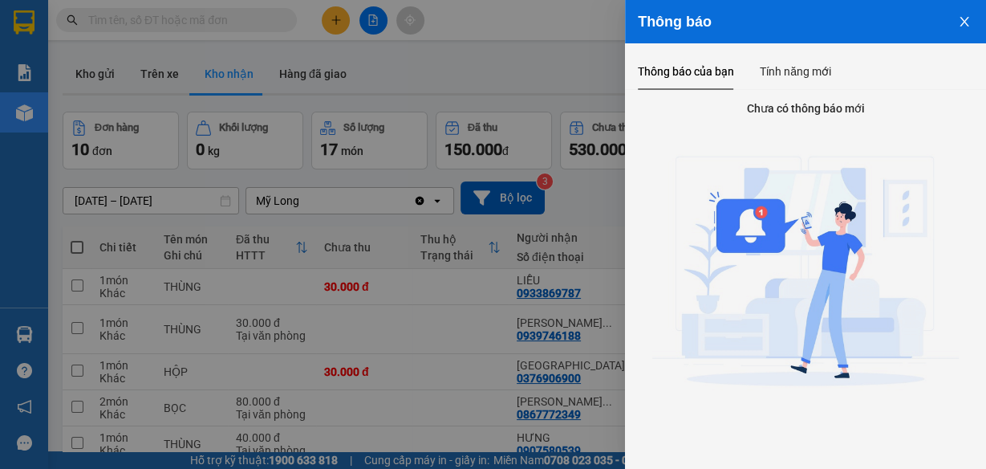
click at [960, 16] on icon "close" at bounding box center [964, 21] width 13 height 13
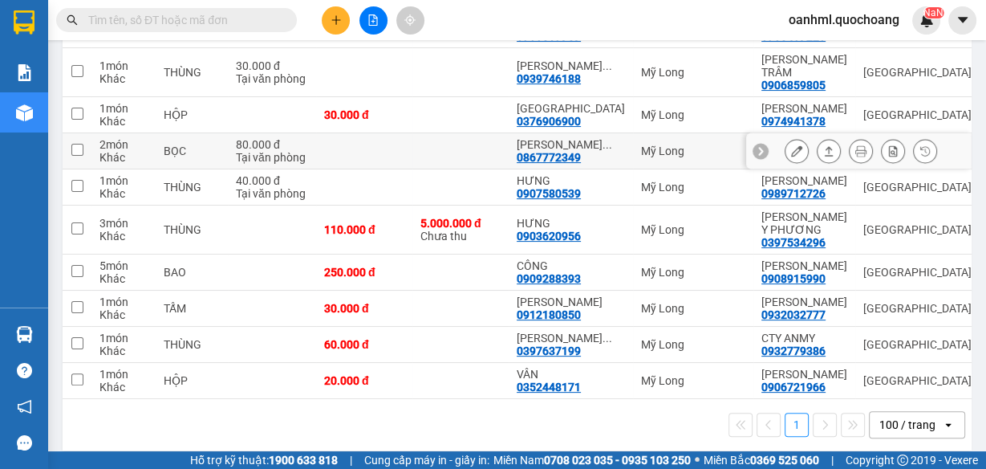
scroll to position [193, 0]
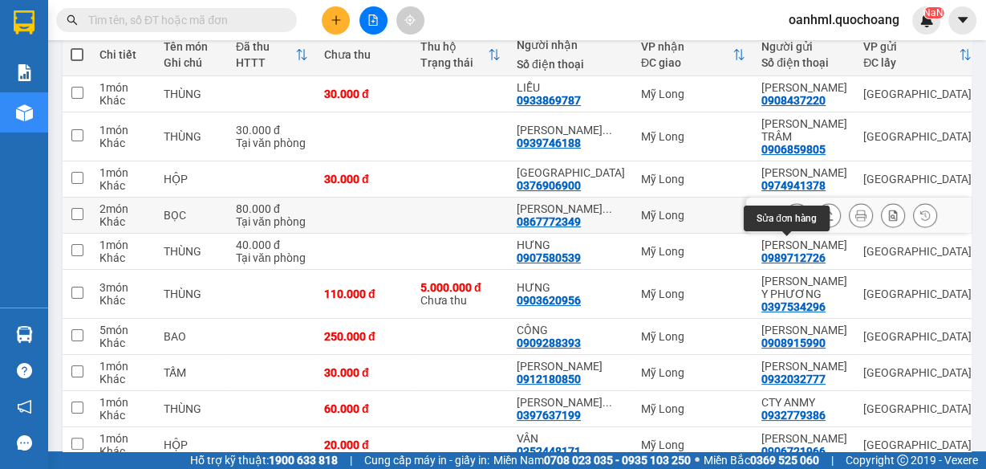
click at [791, 221] on icon at bounding box center [796, 214] width 11 height 11
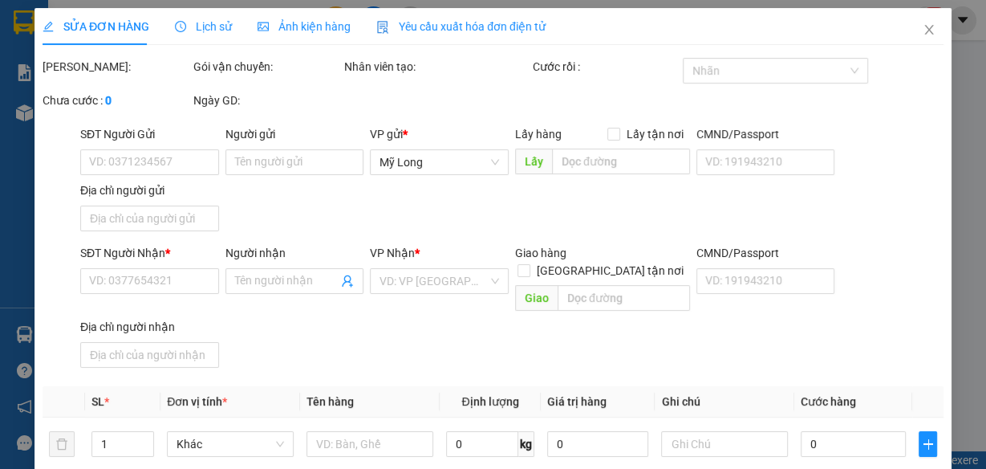
type input "0931321220"
type input "[PERSON_NAME]"
type input "149/43/38 BÀNH VĂN TRÂN P7 QUẬN [GEOGRAPHIC_DATA]"
type input "0867772349"
type input "[PERSON_NAME]"
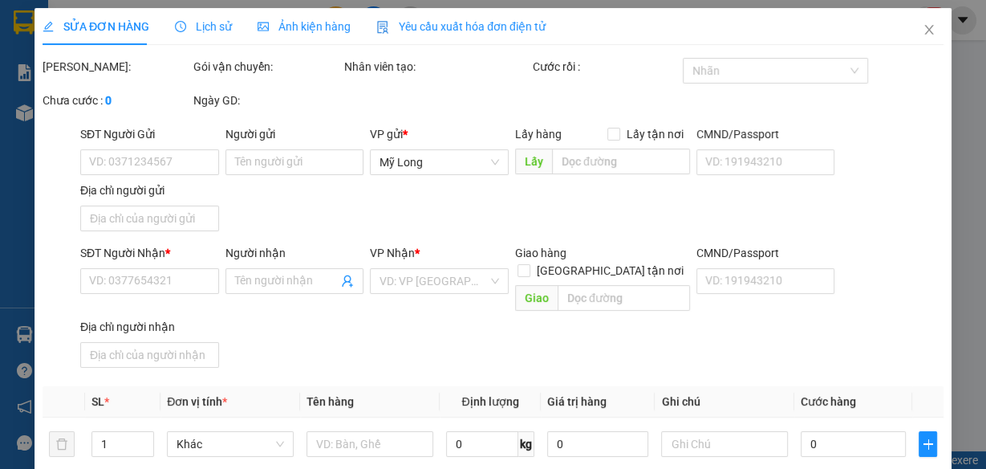
type input "80.000"
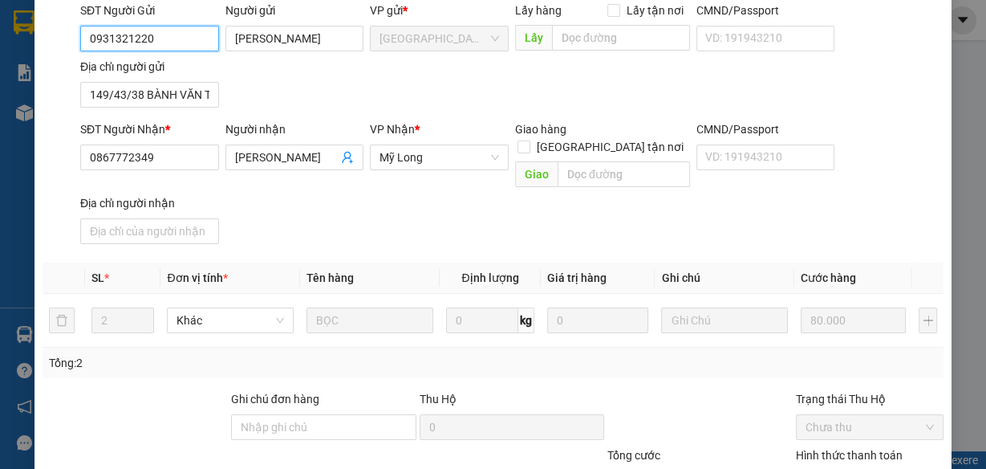
scroll to position [256, 0]
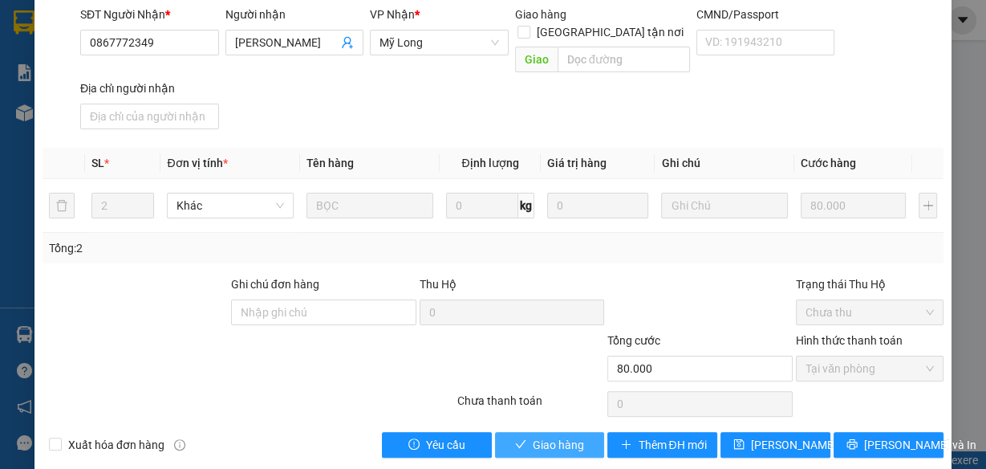
click at [536, 436] on span "Giao hàng" at bounding box center [558, 445] width 51 height 18
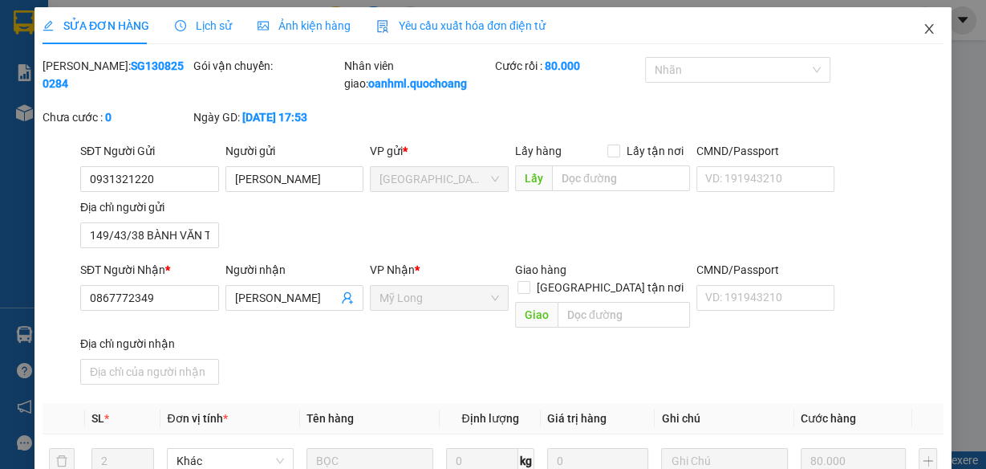
scroll to position [0, 0]
click at [924, 29] on icon "close" at bounding box center [928, 30] width 9 height 10
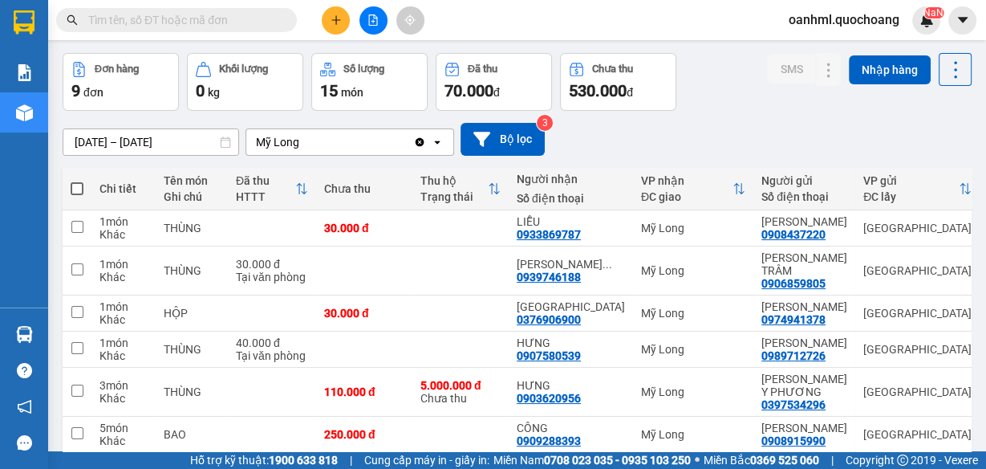
scroll to position [128, 0]
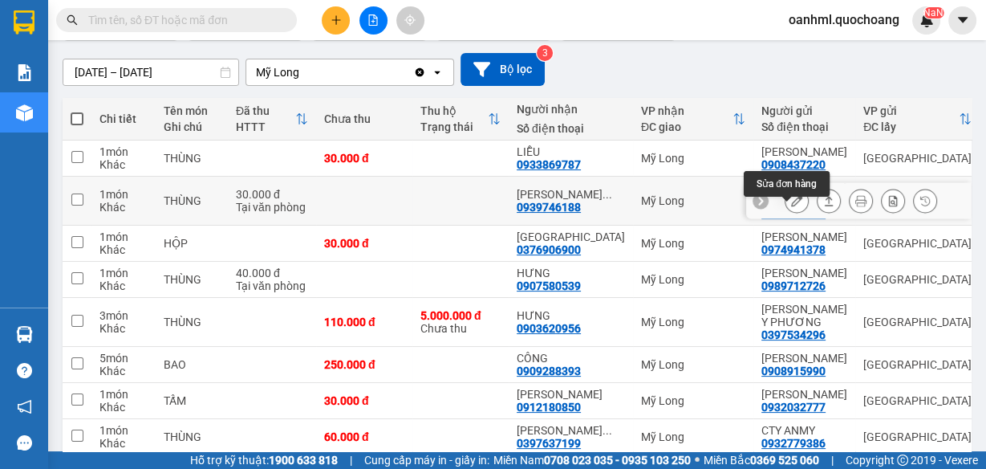
click at [791, 206] on icon at bounding box center [796, 200] width 11 height 11
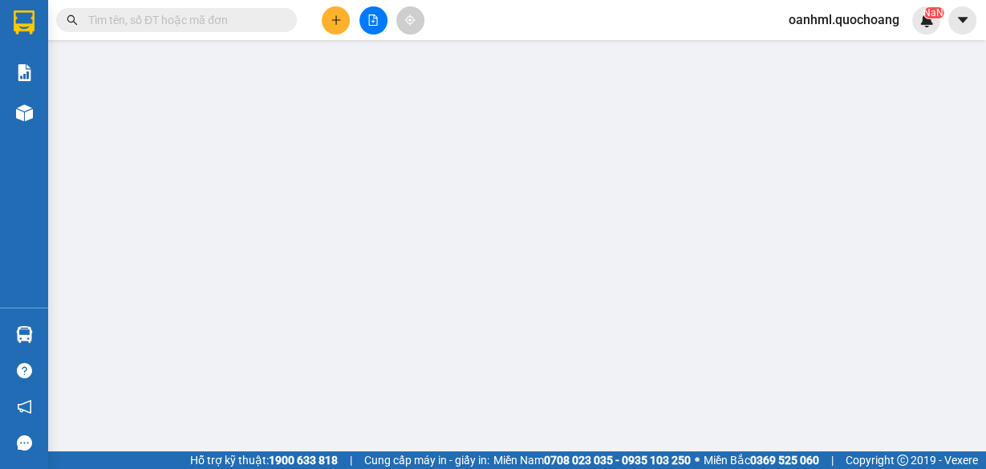
type input "0906859805"
type input "[PERSON_NAME] TRÂM"
type input "575/31 CMT8 P.15 QUNAJ 10"
type input "0939746188"
type input "[PERSON_NAME]"
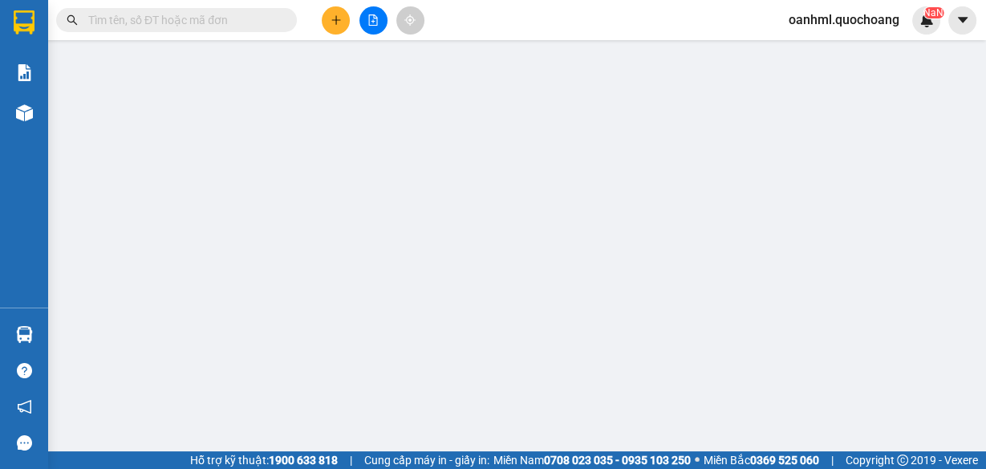
type input "30.000"
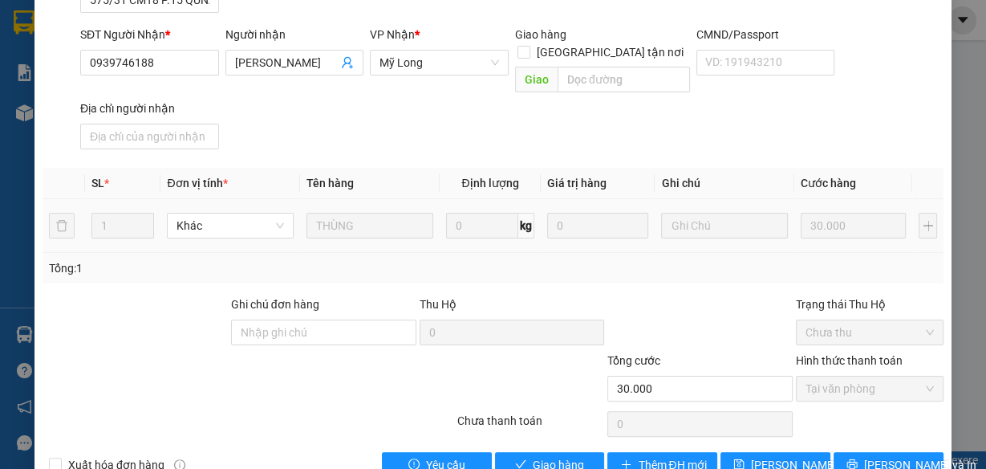
scroll to position [256, 0]
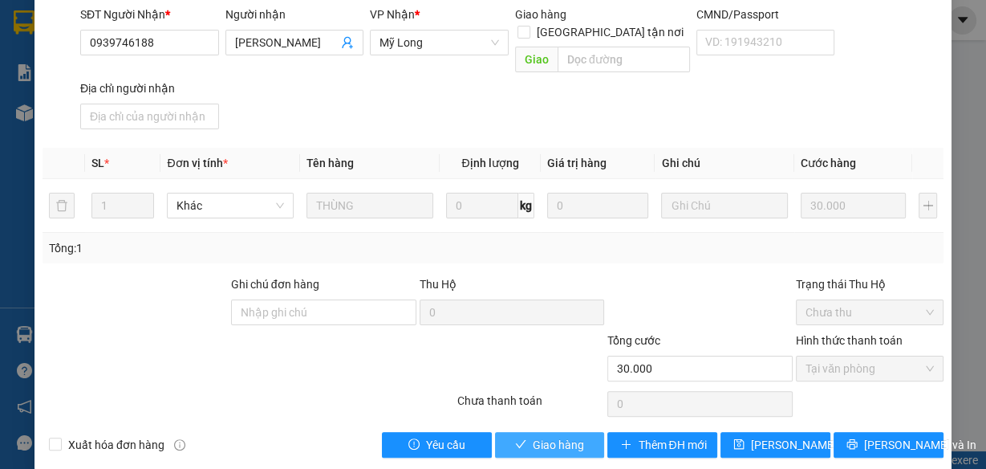
click at [556, 436] on span "Giao hàng" at bounding box center [558, 445] width 51 height 18
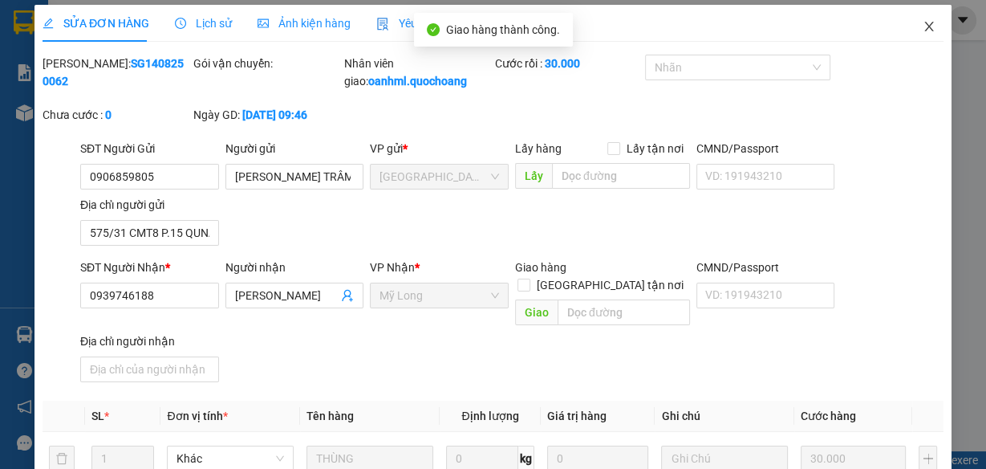
scroll to position [0, 0]
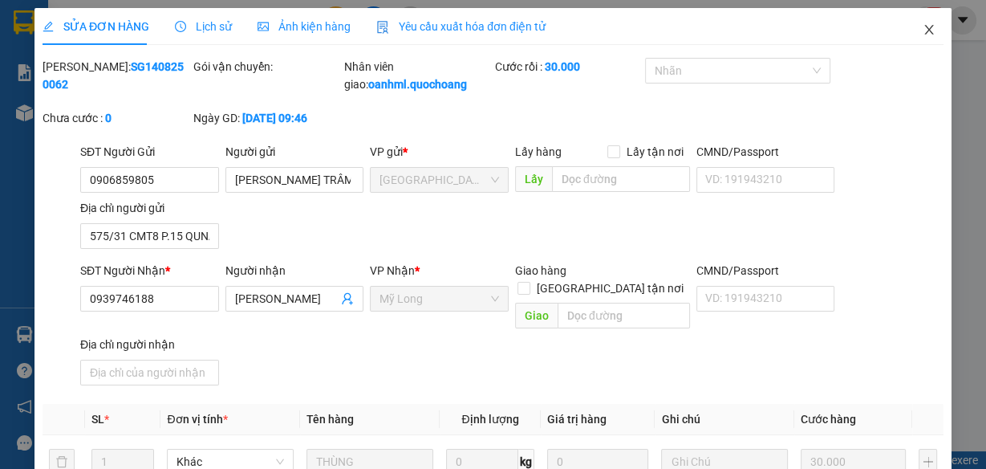
click at [923, 29] on icon "close" at bounding box center [929, 29] width 13 height 13
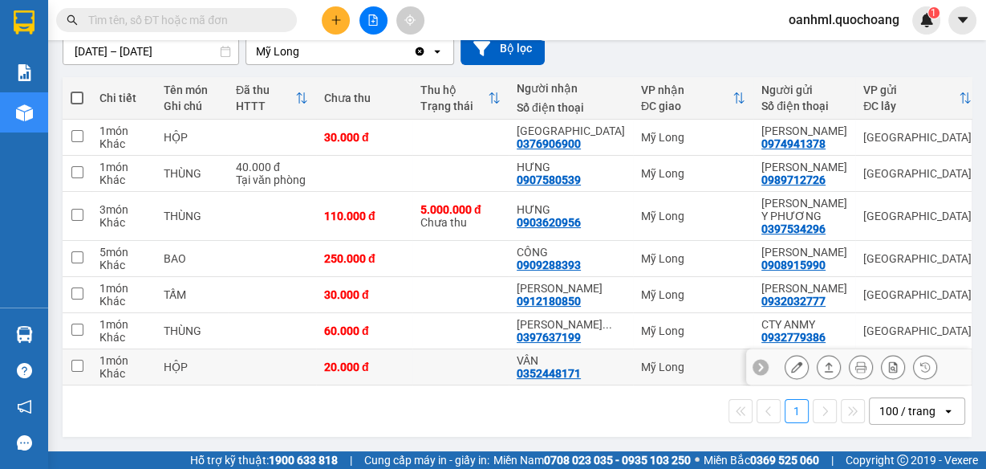
scroll to position [128, 0]
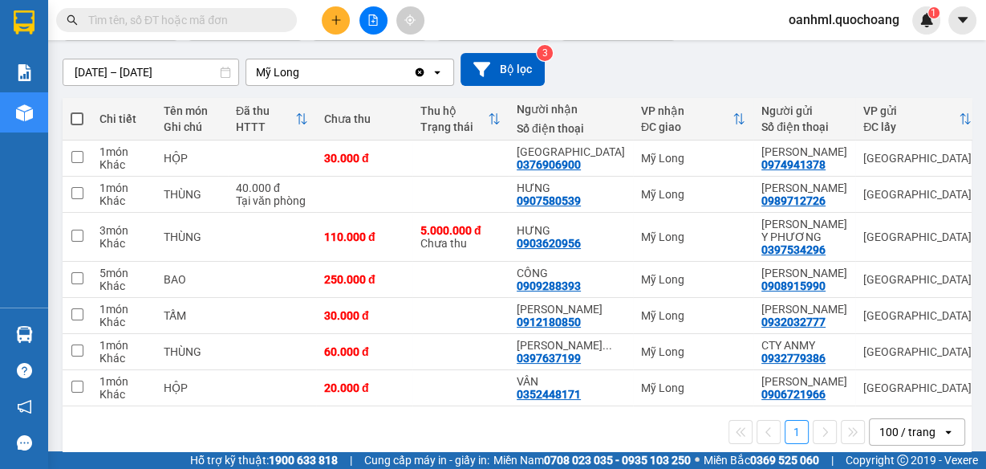
click at [127, 29] on span at bounding box center [176, 20] width 241 height 24
click at [128, 22] on input "text" at bounding box center [182, 20] width 189 height 18
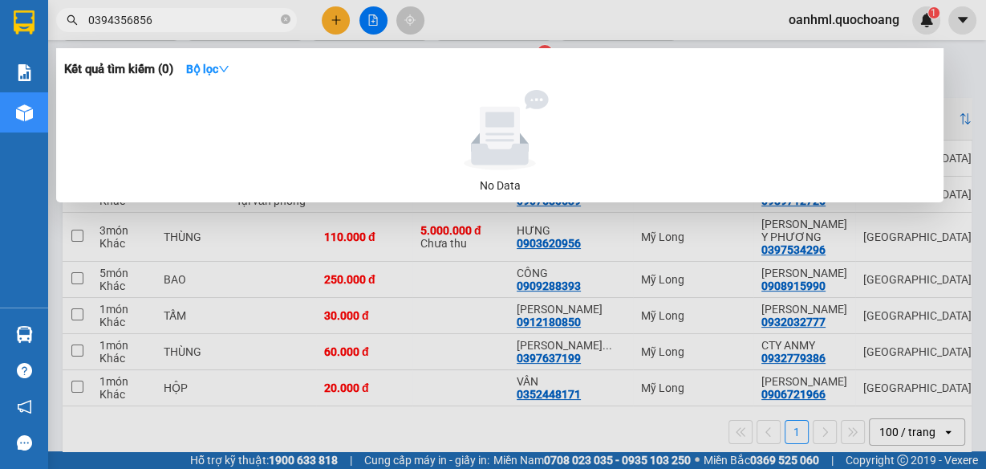
type input "0394356856"
click at [957, 78] on div at bounding box center [493, 234] width 986 height 469
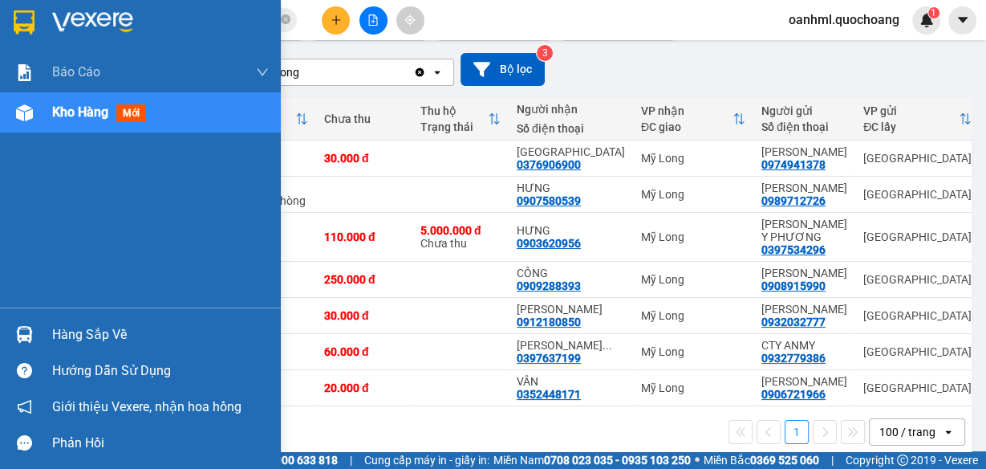
drag, startPoint x: 91, startPoint y: 330, endPoint x: 89, endPoint y: 312, distance: 17.7
click at [91, 328] on div "Hàng sắp về" at bounding box center [160, 335] width 217 height 24
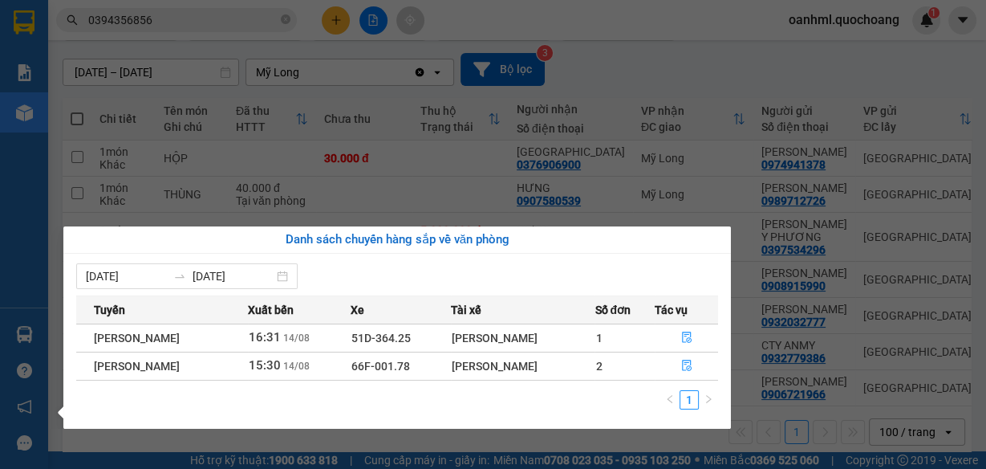
click at [677, 75] on section "Kết quả tìm kiếm ( 0 ) Bộ lọc No Data 0394356856 oanhml.quochoang 1 Báo cáo Báo…" at bounding box center [493, 234] width 986 height 469
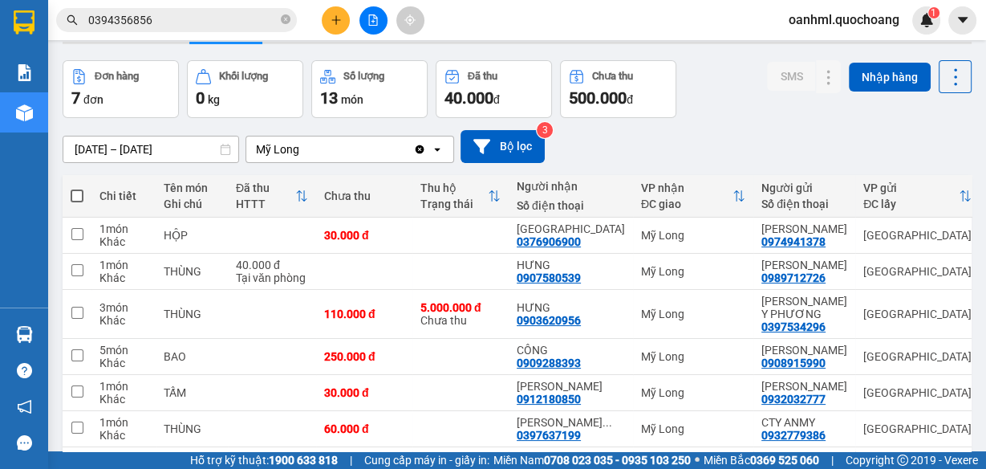
scroll to position [0, 0]
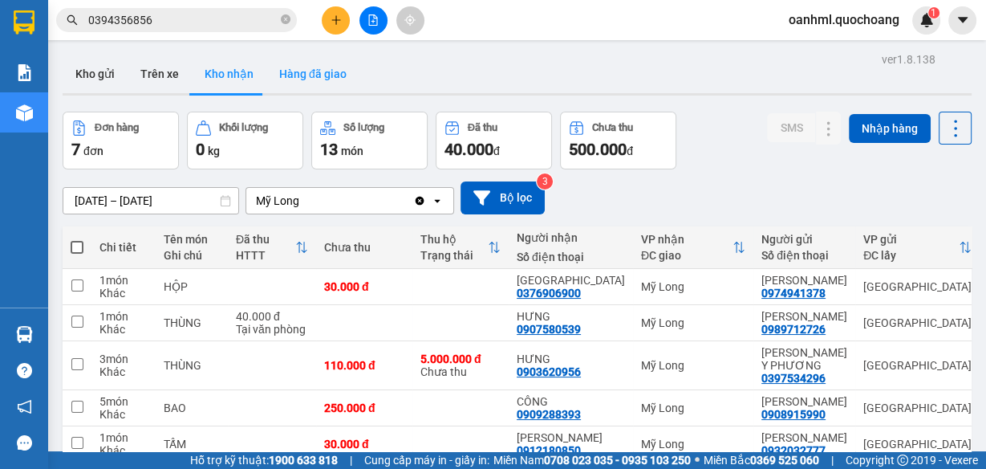
click at [319, 73] on button "Hàng đã giao" at bounding box center [312, 74] width 93 height 39
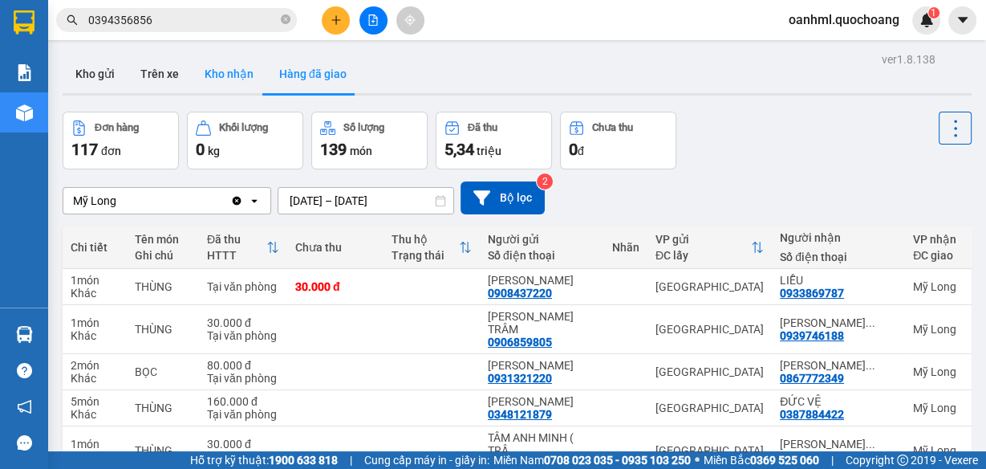
click at [215, 71] on button "Kho nhận" at bounding box center [229, 74] width 75 height 39
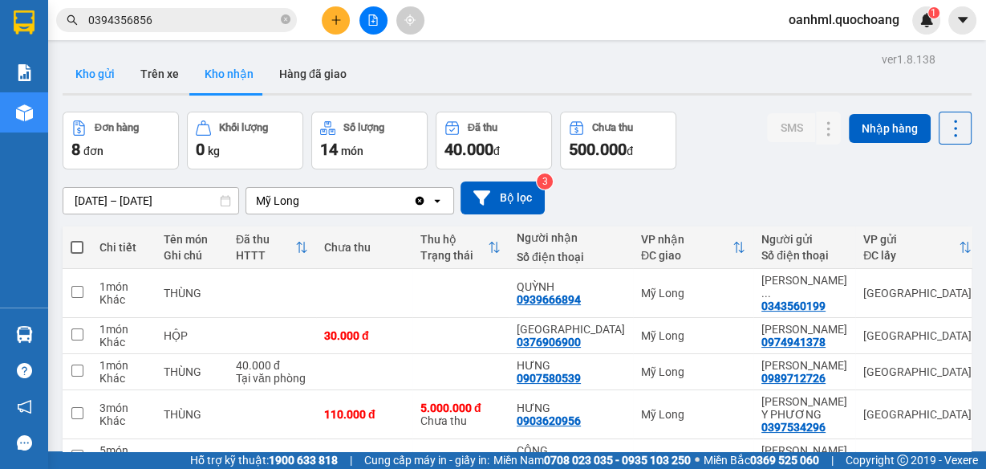
click at [113, 74] on button "Kho gửi" at bounding box center [95, 74] width 65 height 39
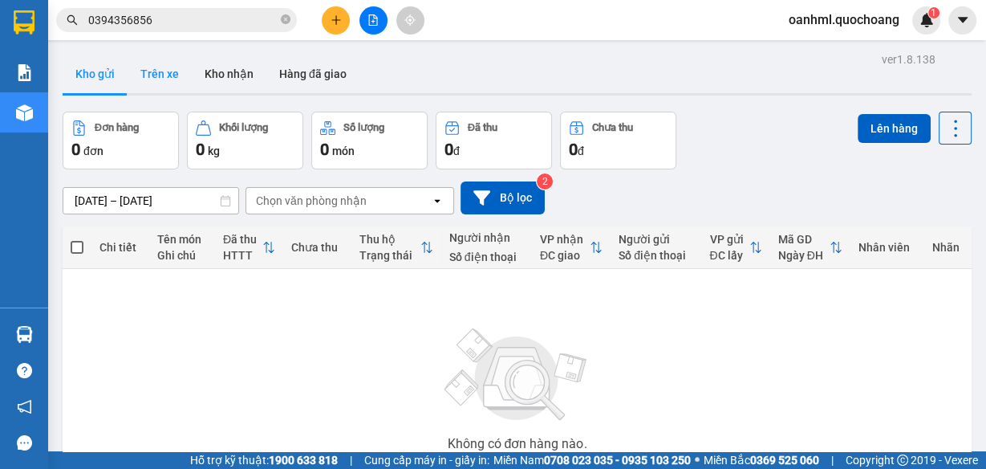
click at [160, 77] on button "Trên xe" at bounding box center [160, 74] width 64 height 39
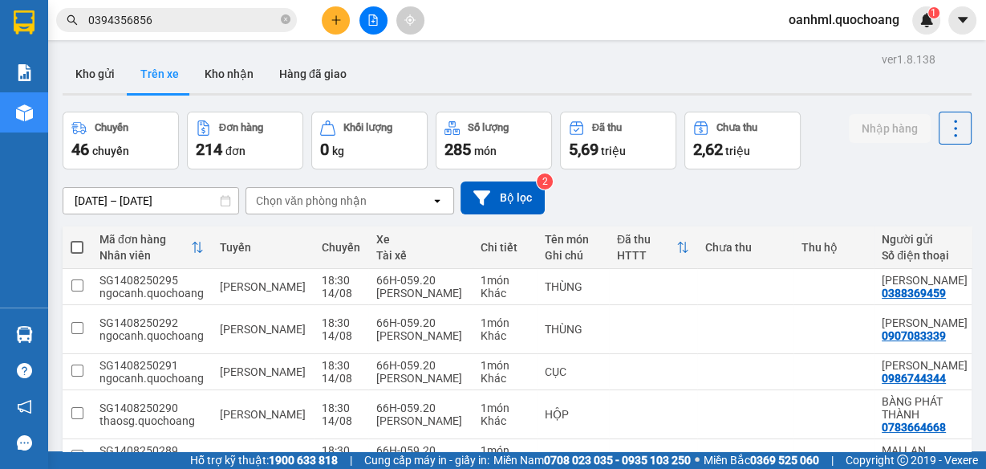
drag, startPoint x: 242, startPoint y: 69, endPoint x: 196, endPoint y: 94, distance: 52.8
click at [242, 68] on button "Kho nhận" at bounding box center [229, 74] width 75 height 39
type input "[DATE] – [DATE]"
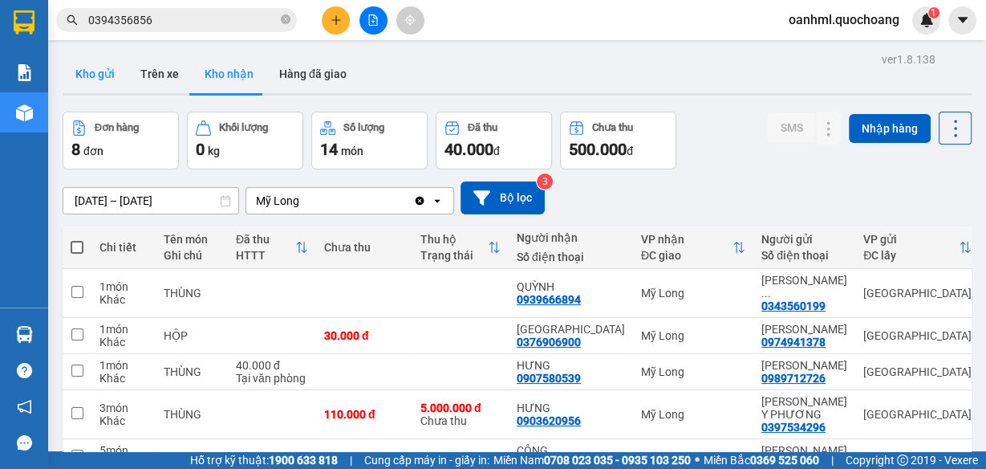
click at [92, 83] on button "Kho gửi" at bounding box center [95, 74] width 65 height 39
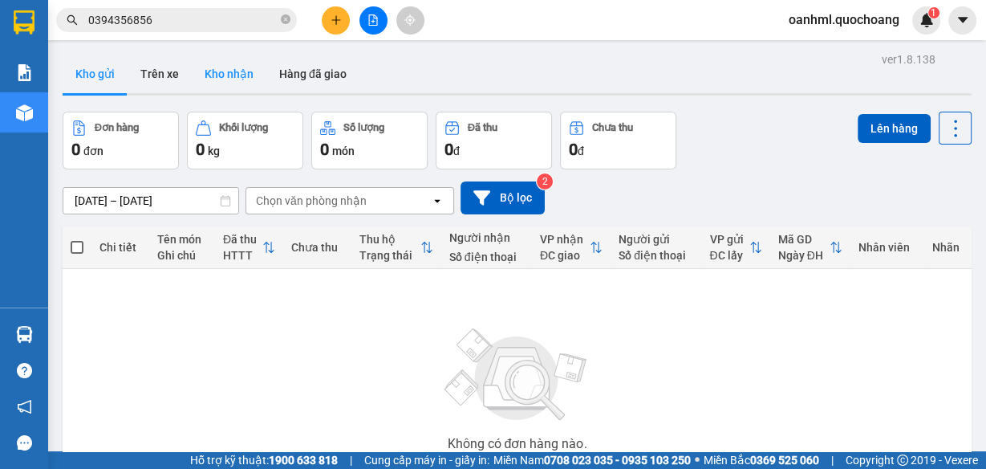
click at [242, 62] on button "Kho nhận" at bounding box center [229, 74] width 75 height 39
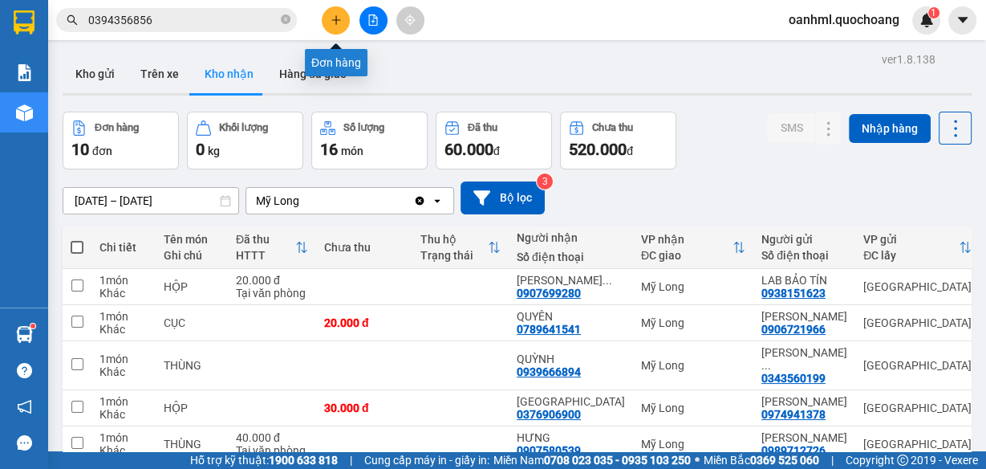
click at [340, 15] on icon "plus" at bounding box center [336, 19] width 11 height 11
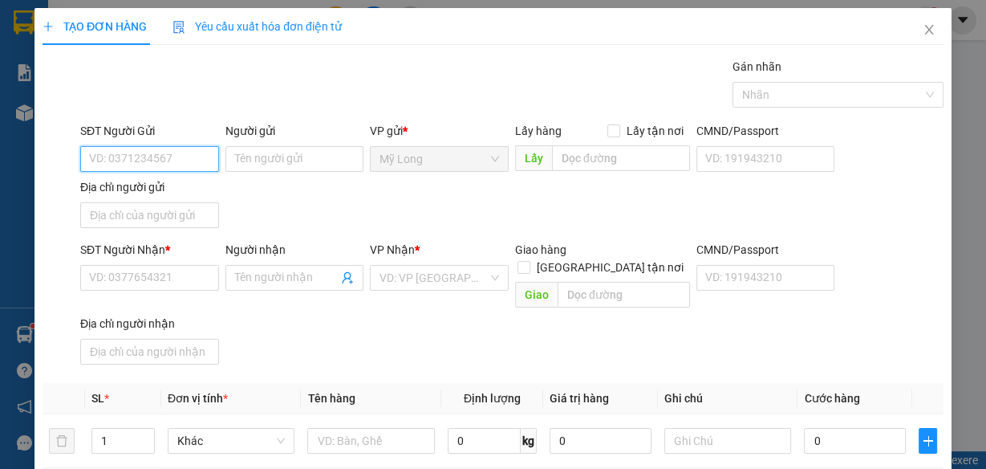
click at [134, 158] on input "SĐT Người Gửi" at bounding box center [149, 159] width 139 height 26
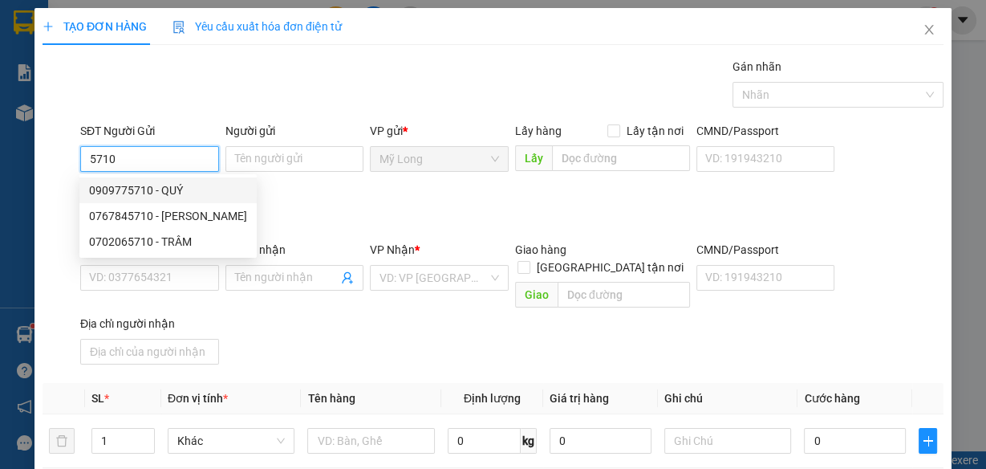
click at [191, 187] on div "0909775710 - QUÝ" at bounding box center [168, 190] width 158 height 18
type input "0909775710"
type input "QUÝ"
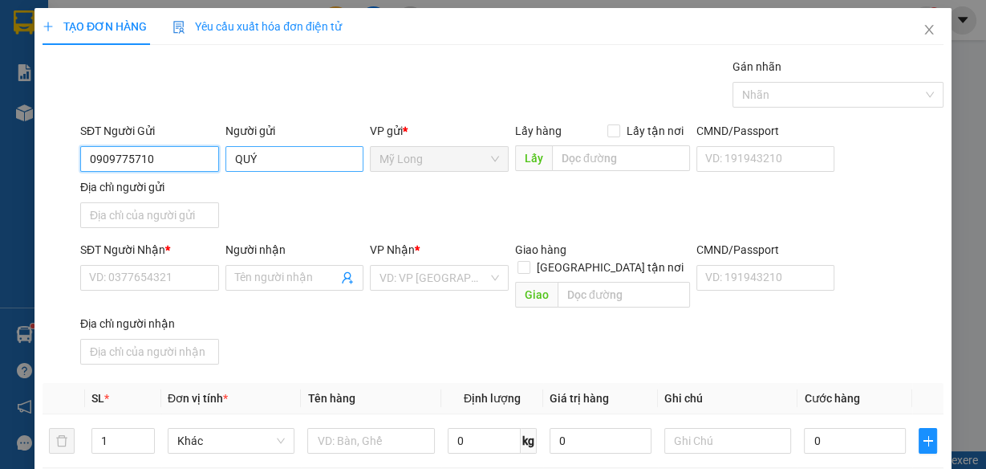
type input "0909775710"
click at [230, 156] on input "QUÝ" at bounding box center [294, 159] width 139 height 26
click at [258, 153] on input "QUÝ" at bounding box center [294, 159] width 139 height 26
type input "Q"
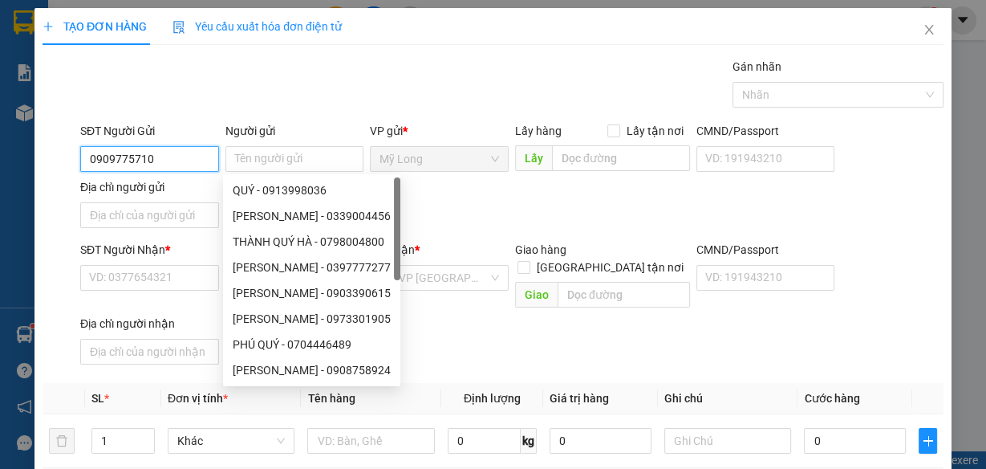
click at [179, 163] on input "0909775710" at bounding box center [149, 159] width 139 height 26
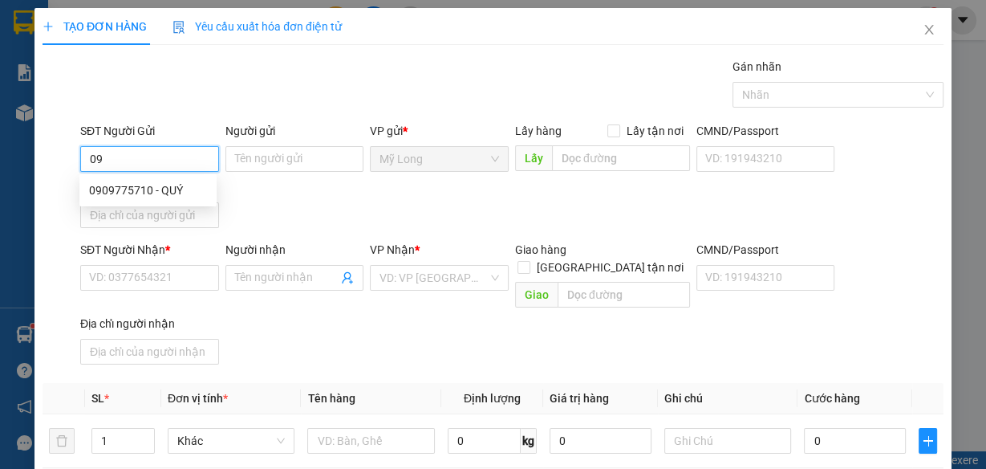
type input "0"
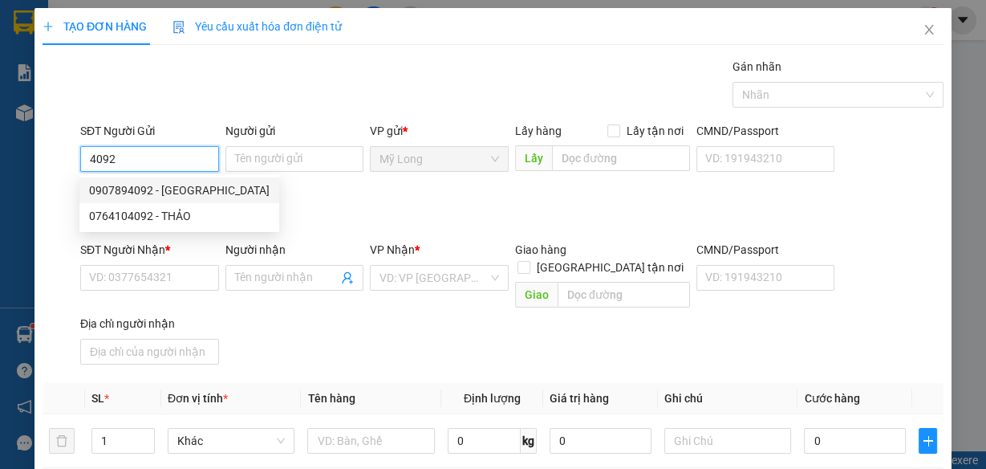
click at [155, 194] on div "0907894092 - [GEOGRAPHIC_DATA]" at bounding box center [179, 190] width 181 height 18
type input "0907894092"
type input "[PERSON_NAME]"
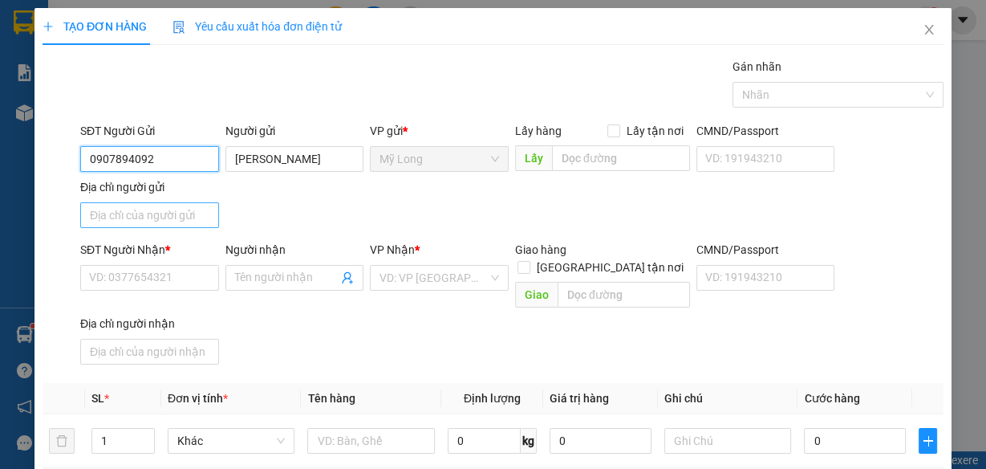
type input "0907894092"
drag, startPoint x: 143, startPoint y: 204, endPoint x: 129, endPoint y: 202, distance: 13.7
click at [143, 204] on input "Địa chỉ người gửi" at bounding box center [149, 215] width 139 height 26
type input "ẤP 1, [GEOGRAPHIC_DATA], [GEOGRAPHIC_DATA]"
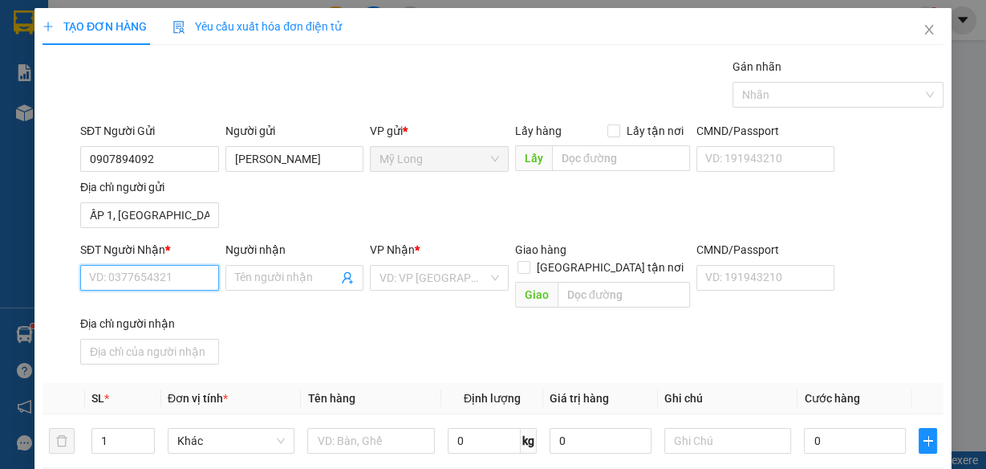
click at [154, 274] on input "SĐT Người Nhận *" at bounding box center [149, 278] width 139 height 26
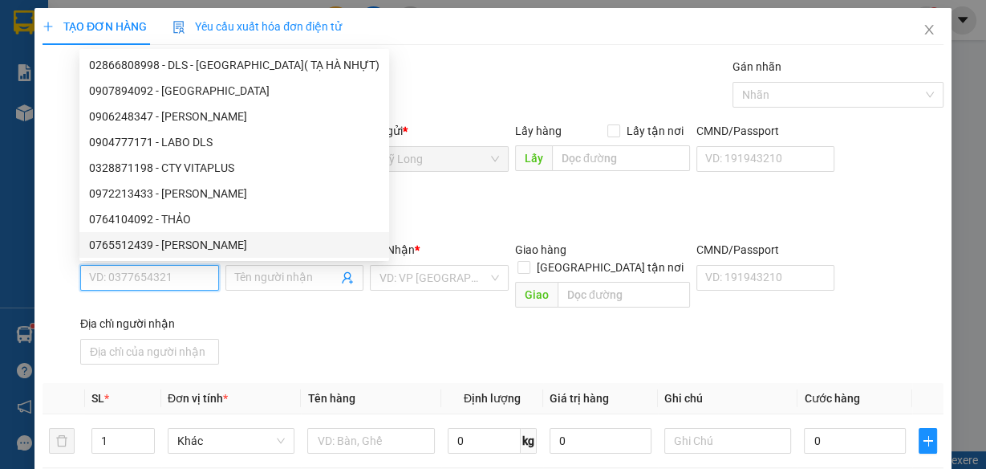
click at [165, 279] on input "SĐT Người Nhận *" at bounding box center [149, 278] width 139 height 26
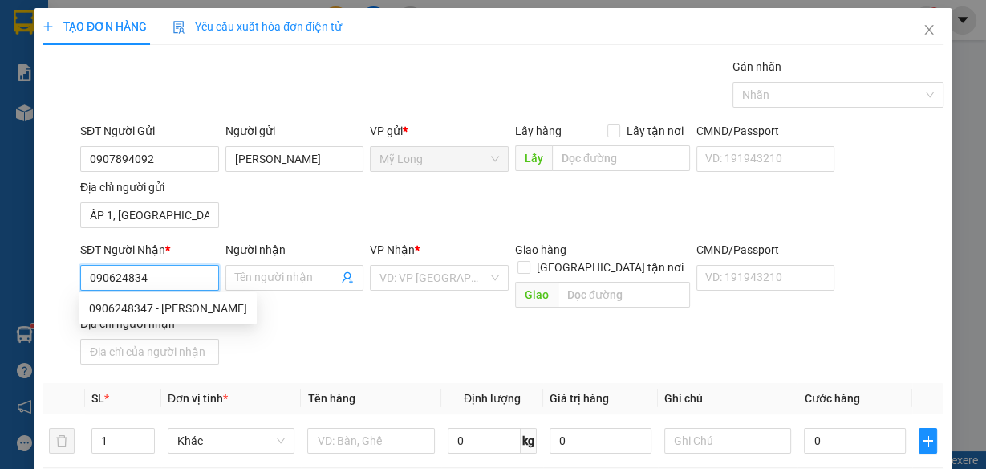
type input "0906248347"
click at [195, 307] on div "0906248347 - [PERSON_NAME]" at bounding box center [168, 308] width 158 height 18
type input "[PERSON_NAME]"
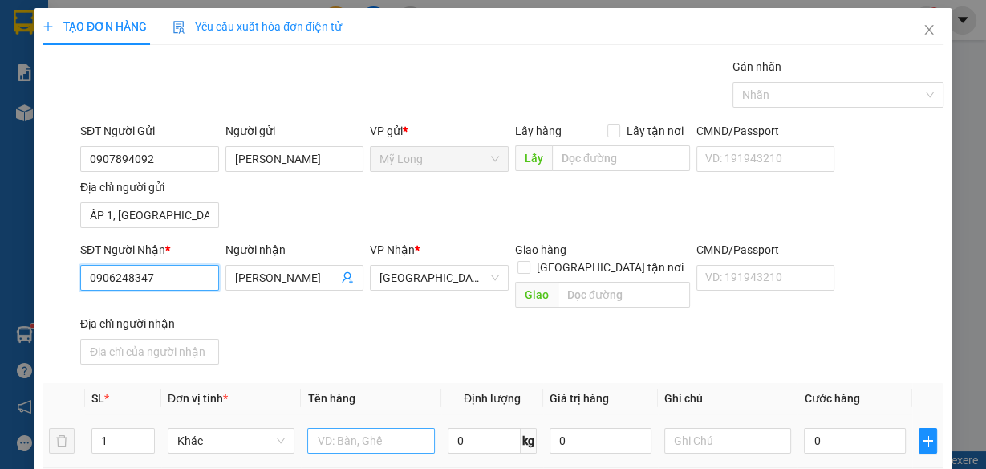
type input "0906248347"
click at [308, 428] on input "text" at bounding box center [371, 441] width 128 height 26
type input "HỘP"
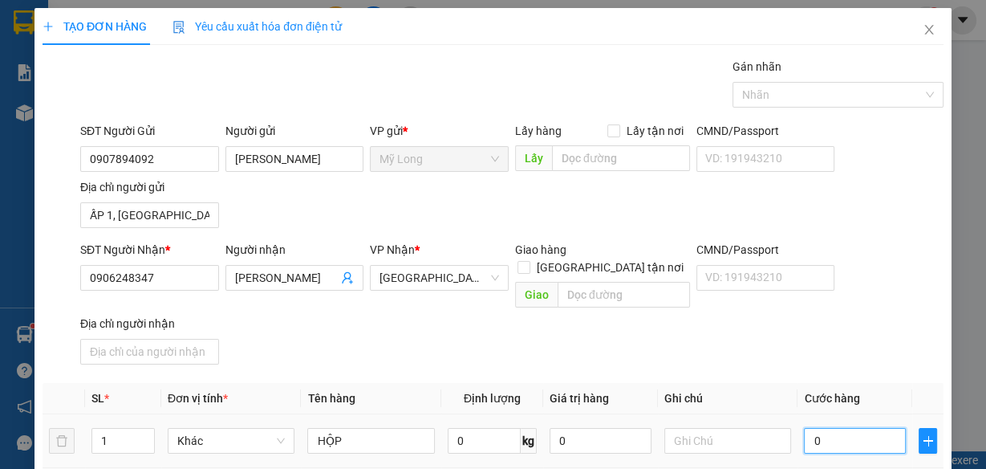
click at [844, 428] on input "0" at bounding box center [855, 441] width 102 height 26
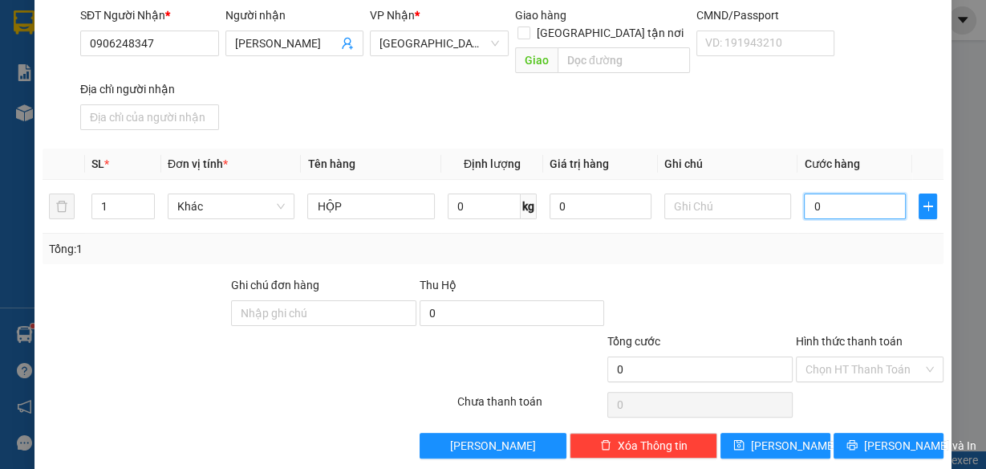
type input "2"
type input "20"
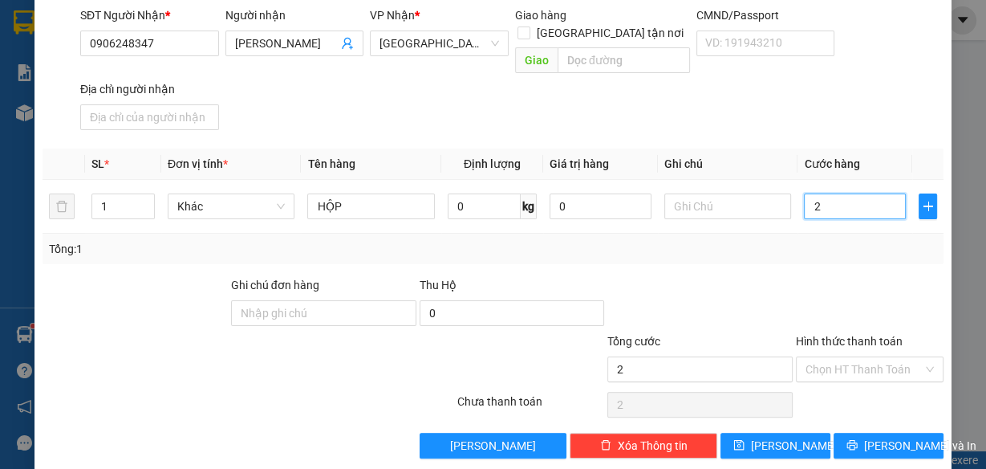
type input "20"
type input "20.000"
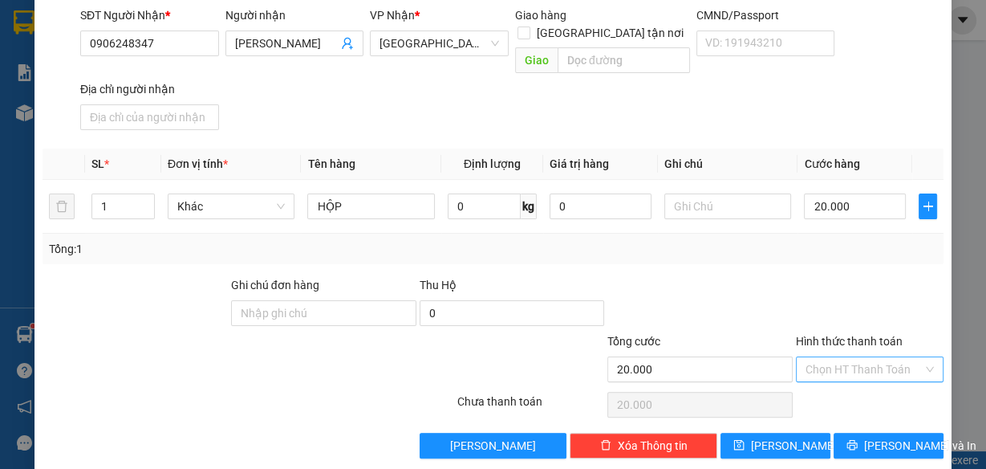
click at [840, 357] on input "Hình thức thanh toán" at bounding box center [864, 369] width 117 height 24
click at [838, 372] on div "Tại văn phòng" at bounding box center [861, 380] width 127 height 18
type input "0"
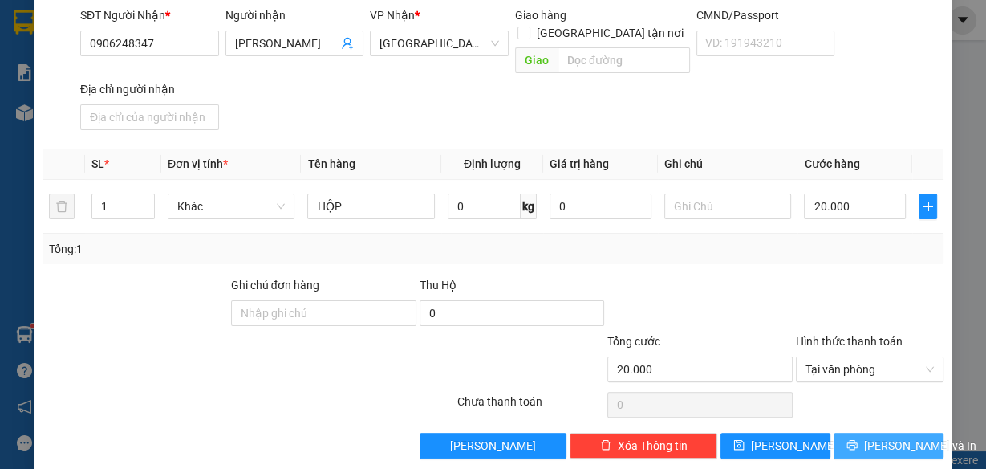
drag, startPoint x: 843, startPoint y: 421, endPoint x: 819, endPoint y: 399, distance: 32.9
click at [843, 433] on button "[PERSON_NAME] và In" at bounding box center [889, 446] width 110 height 26
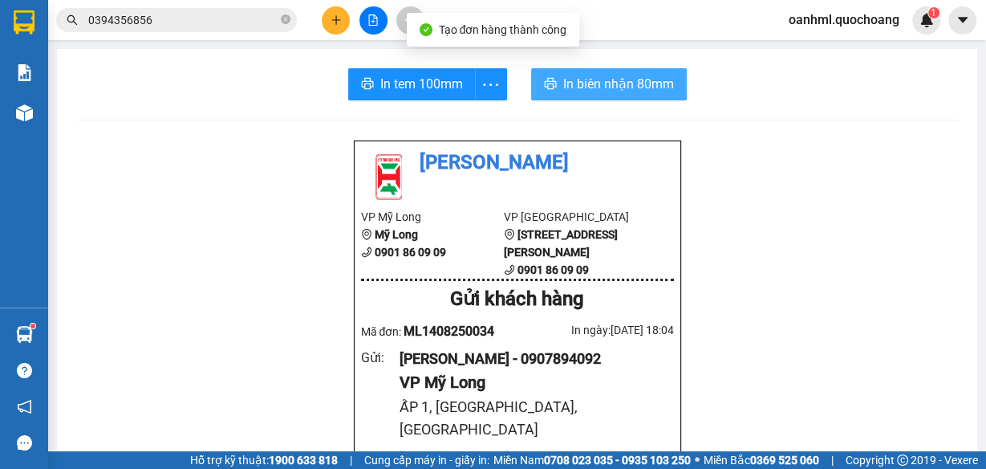
click at [595, 76] on span "In biên nhận 80mm" at bounding box center [618, 84] width 111 height 20
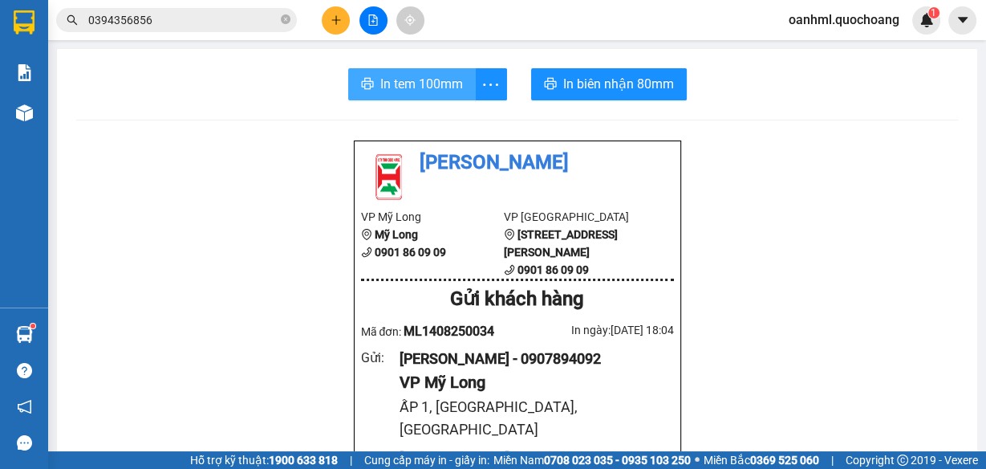
click at [419, 79] on span "In tem 100mm" at bounding box center [421, 84] width 83 height 20
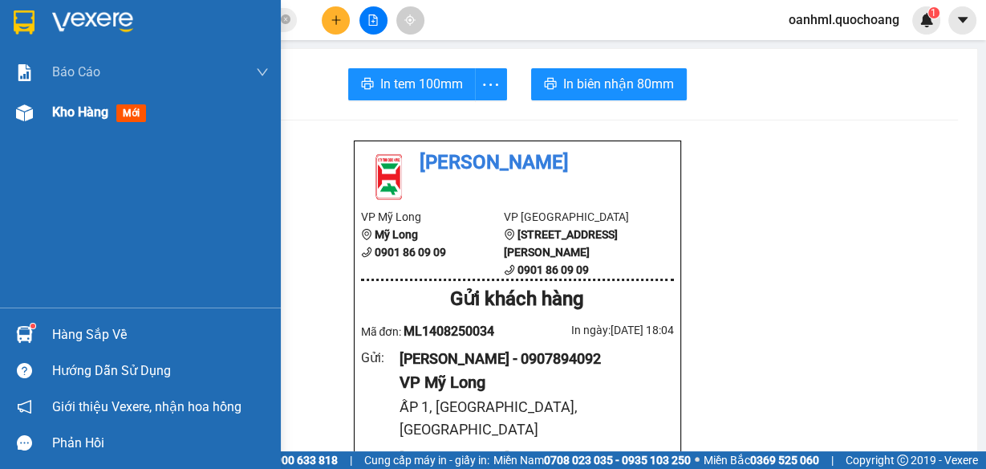
click at [65, 108] on span "Kho hàng" at bounding box center [80, 111] width 56 height 15
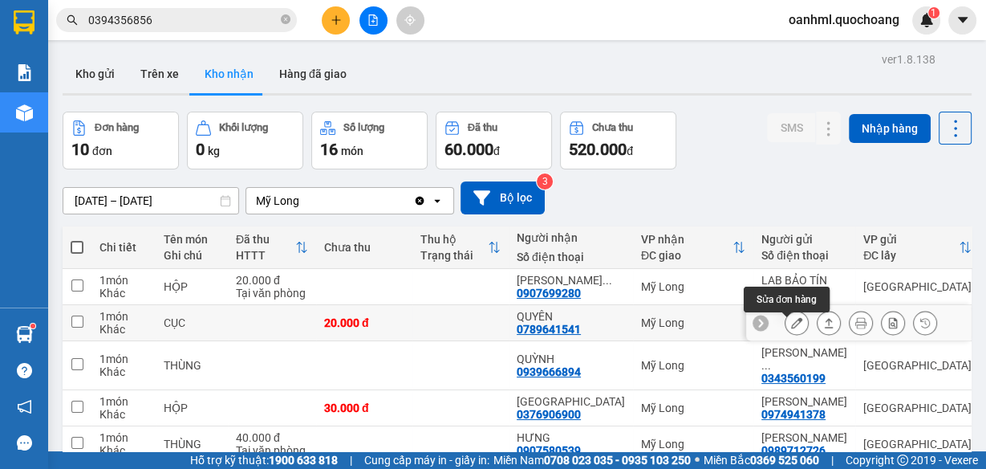
click at [791, 328] on icon at bounding box center [796, 322] width 11 height 11
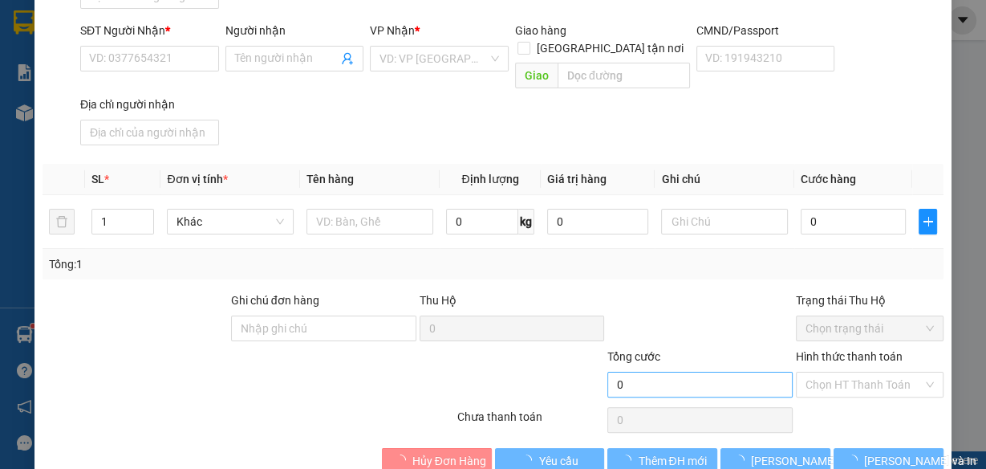
scroll to position [238, 0]
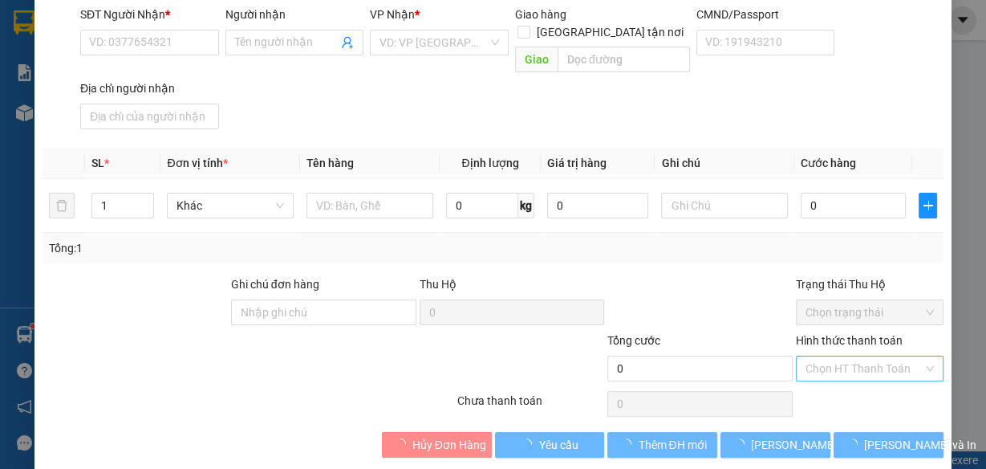
type input "0906721966"
type input "[PERSON_NAME]"
type input "428/99 LŨY BÁN BÍCH P TÂN PHÚ HCM"
type input "0789641541"
type input "QUYÊN"
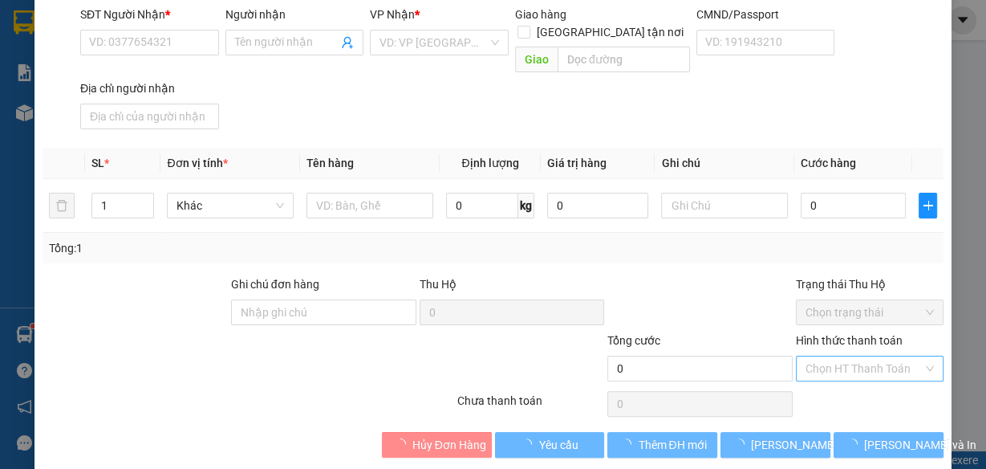
type input "20.000"
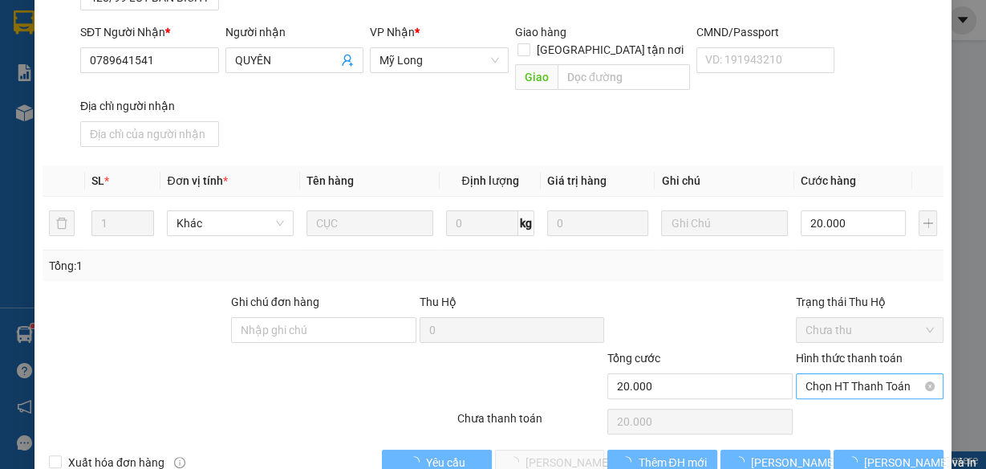
scroll to position [256, 0]
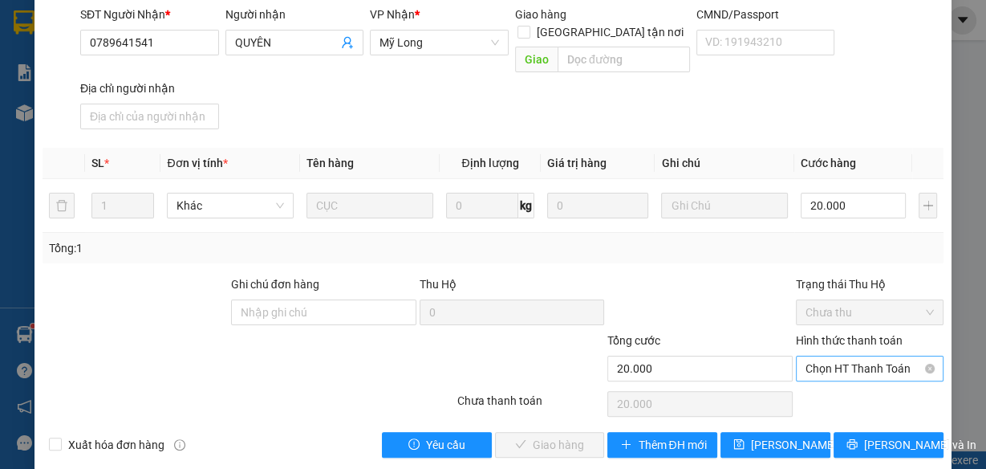
click at [872, 356] on span "Chọn HT Thanh Toán" at bounding box center [870, 368] width 128 height 24
click at [859, 387] on div "Tại văn phòng" at bounding box center [861, 381] width 127 height 18
type input "0"
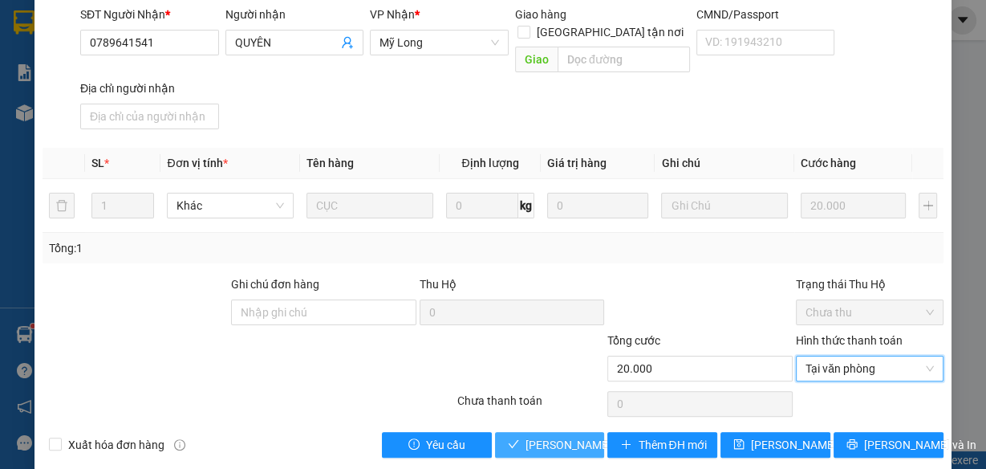
click at [573, 436] on span "[PERSON_NAME] và Giao hàng" at bounding box center [603, 445] width 154 height 18
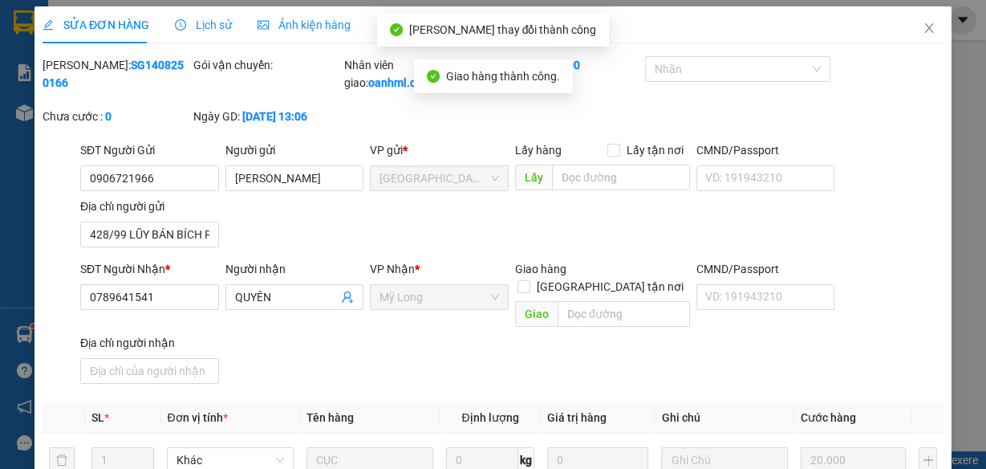
scroll to position [0, 0]
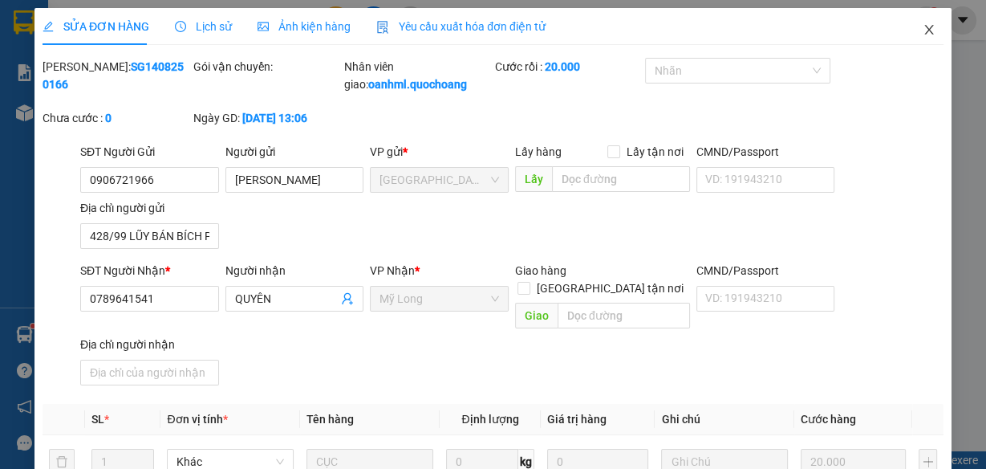
click at [923, 28] on icon "close" at bounding box center [929, 29] width 13 height 13
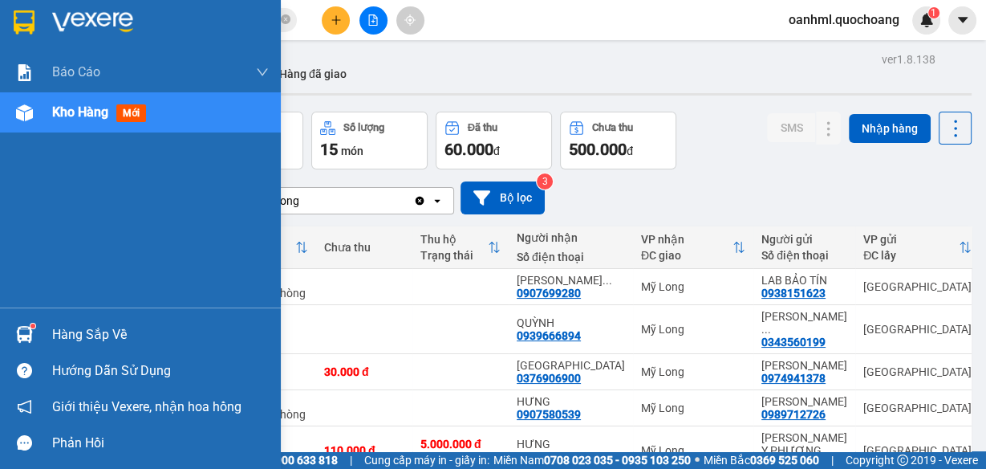
click at [87, 328] on div "Hàng sắp về" at bounding box center [160, 335] width 217 height 24
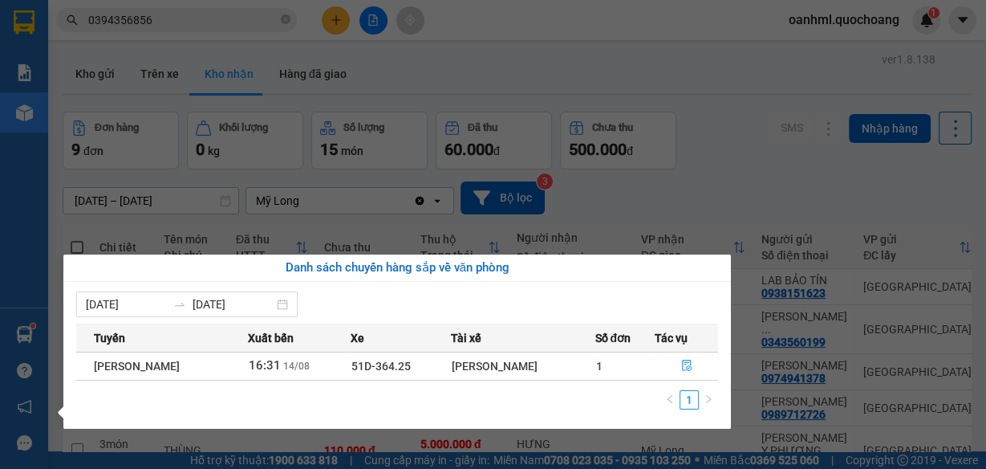
click at [704, 171] on section "Kết quả tìm kiếm ( 0 ) Bộ lọc No Data 0394356856 oanhml.quochoang 1 Báo cáo Báo…" at bounding box center [493, 234] width 986 height 469
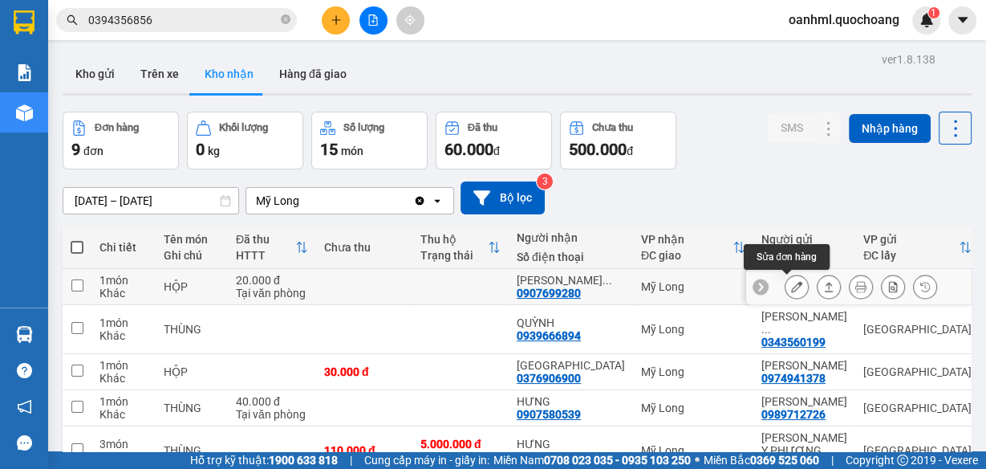
click at [786, 287] on button at bounding box center [797, 287] width 22 height 28
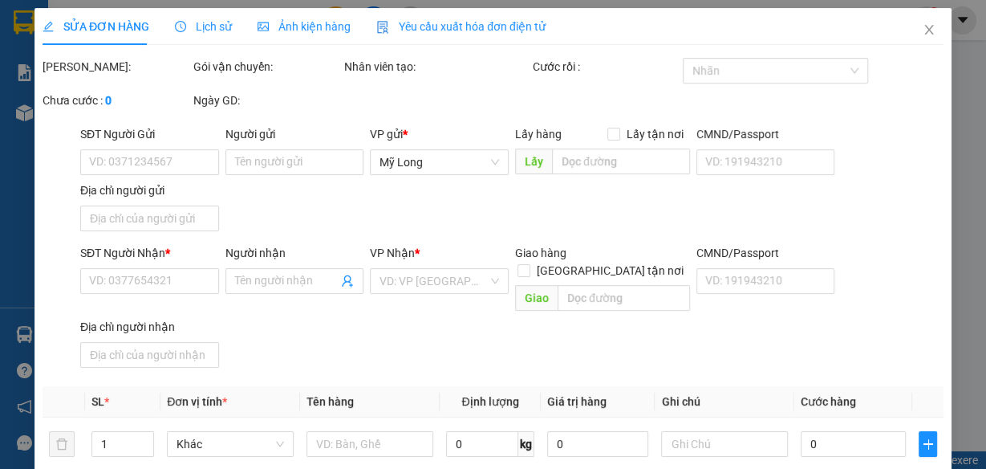
type input "0938151623"
type input "LAB BẢO TÍN"
type input "86 ĐÀO CÔNG NGUYÊN NHÀ BÈ"
type input "0907699280"
type input "[PERSON_NAME]"
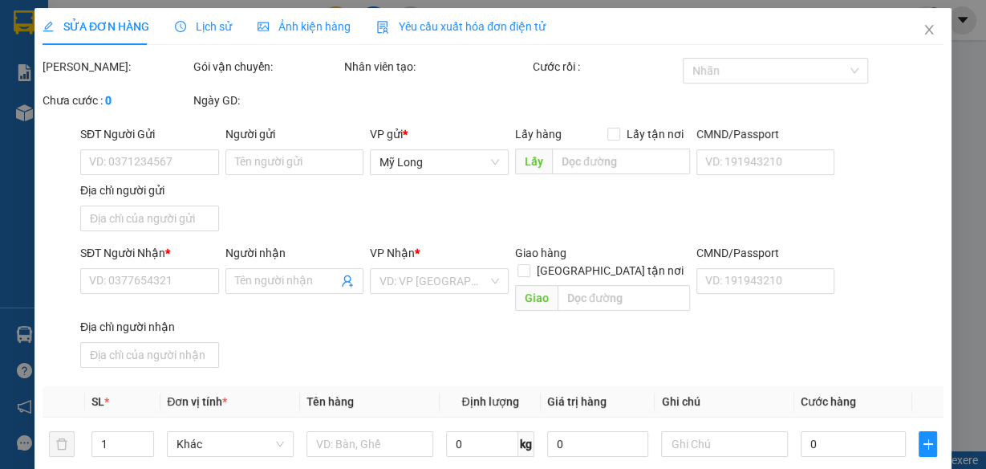
type input "20.000"
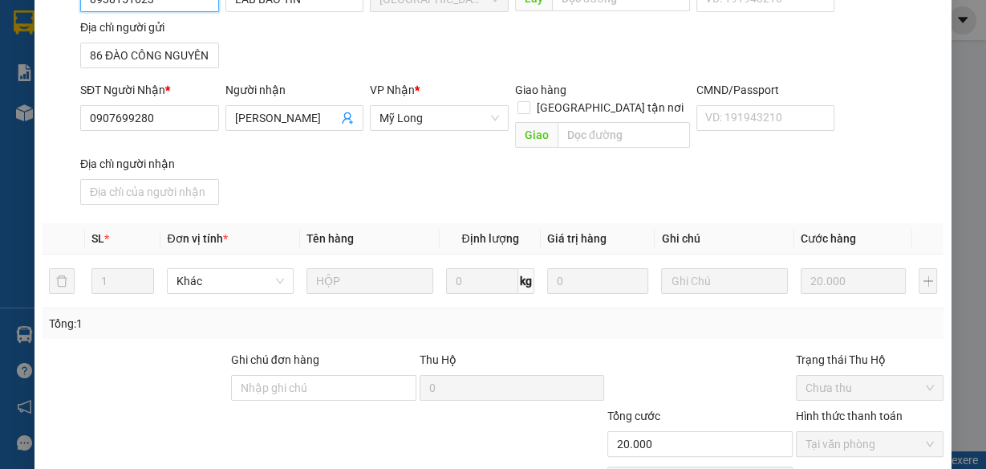
scroll to position [256, 0]
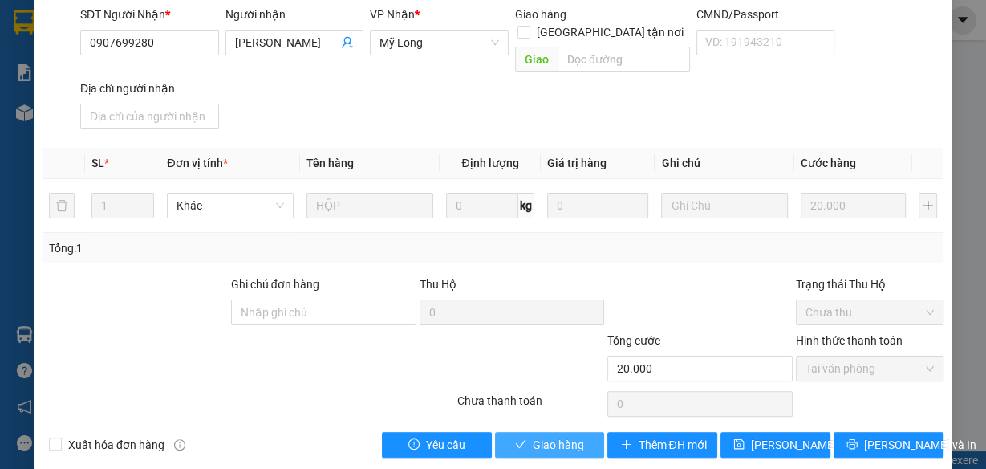
drag, startPoint x: 573, startPoint y: 431, endPoint x: 622, endPoint y: 364, distance: 83.3
click at [573, 436] on span "Giao hàng" at bounding box center [558, 445] width 51 height 18
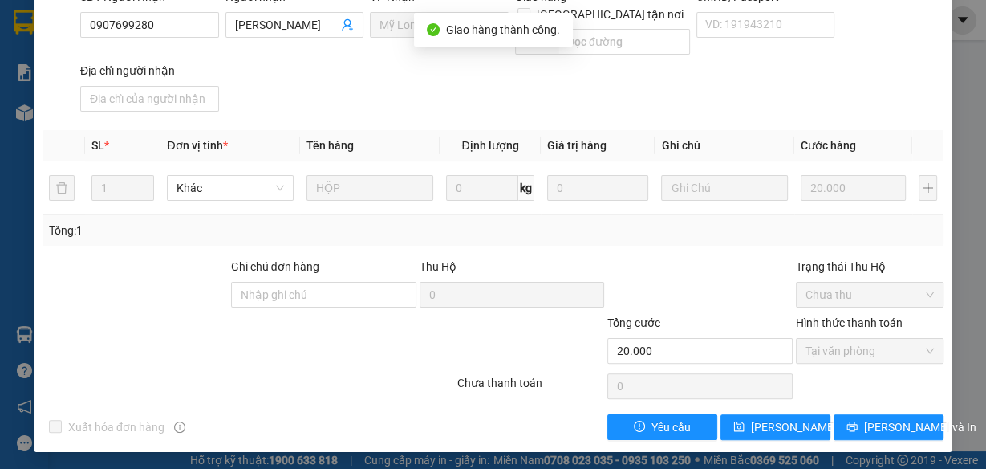
scroll to position [0, 0]
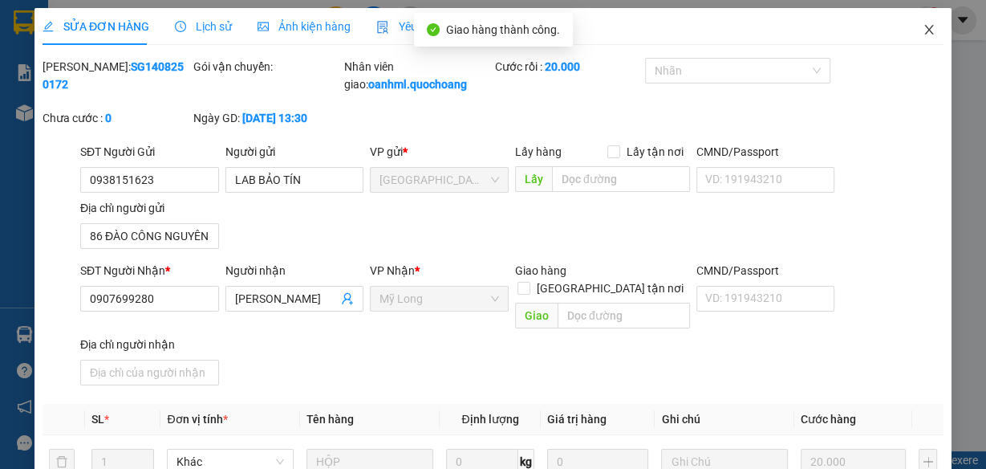
click at [916, 21] on span "Close" at bounding box center [929, 30] width 45 height 45
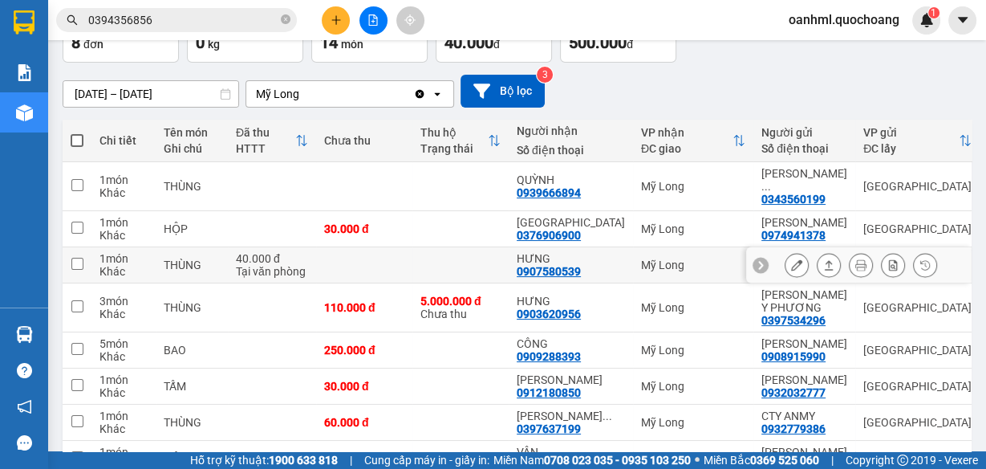
scroll to position [128, 0]
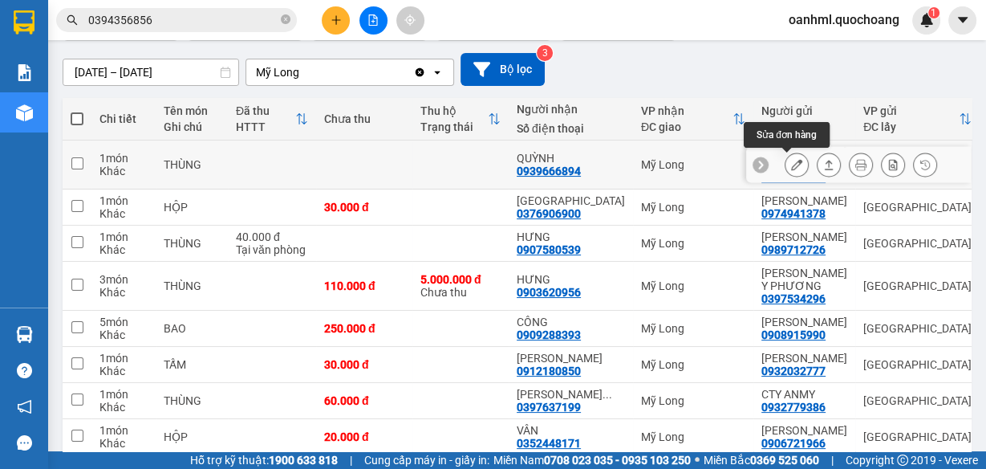
click at [791, 162] on icon at bounding box center [796, 164] width 11 height 11
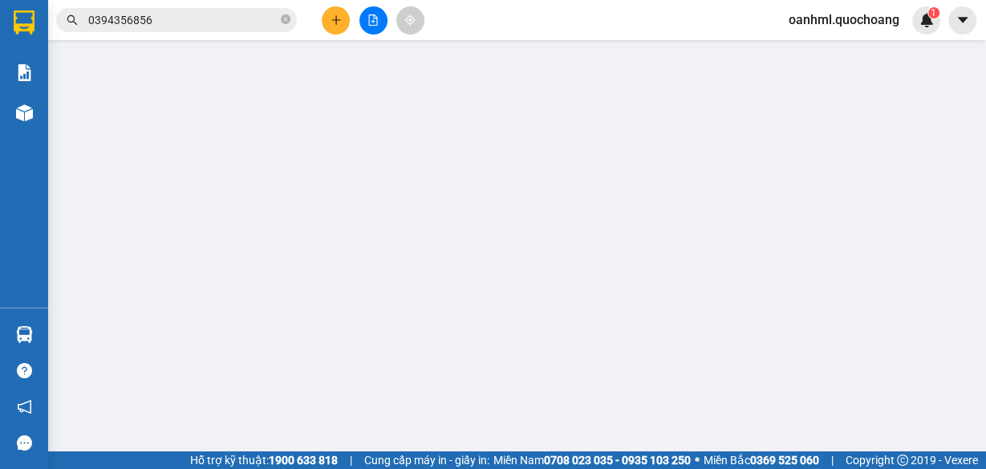
type input "0343560199"
type input "[PERSON_NAME]"
type input "628 [PERSON_NAME] GÒ VẤP"
type input "0939666894"
type input "QUỲNH"
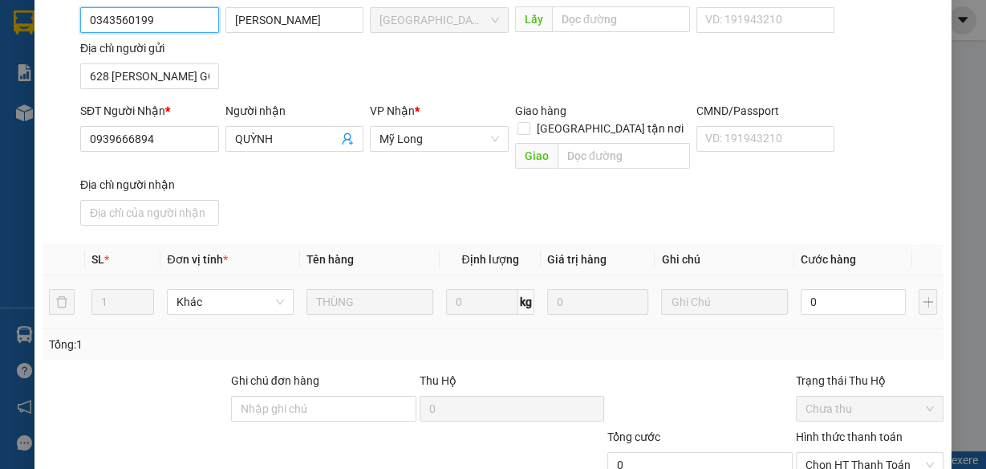
scroll to position [193, 0]
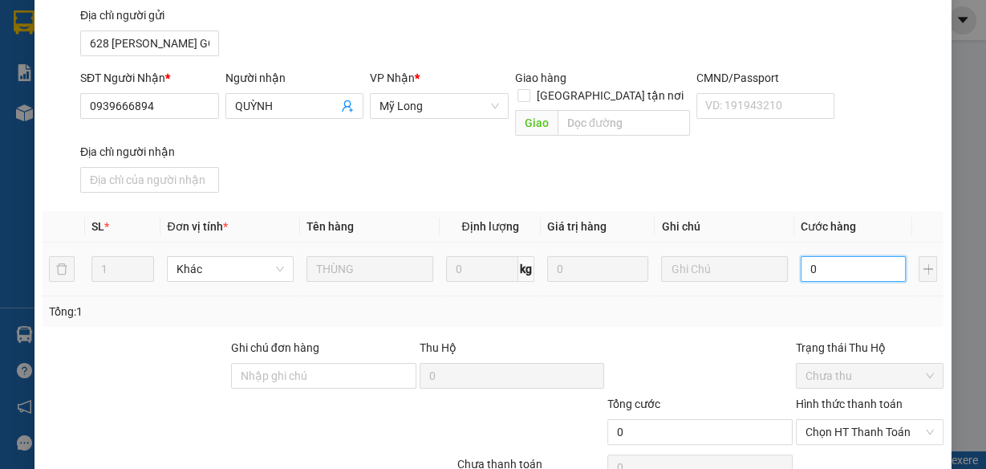
click at [840, 256] on input "0" at bounding box center [853, 269] width 105 height 26
type input "3"
type input "30"
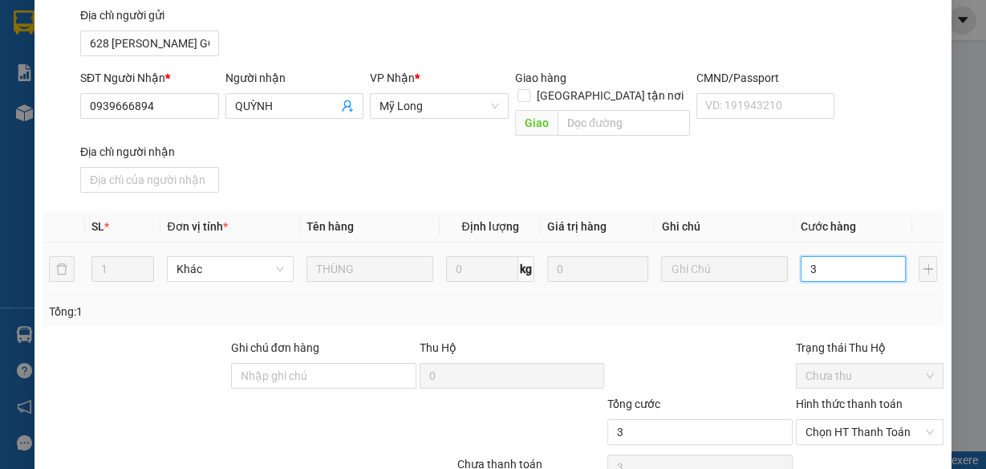
type input "30"
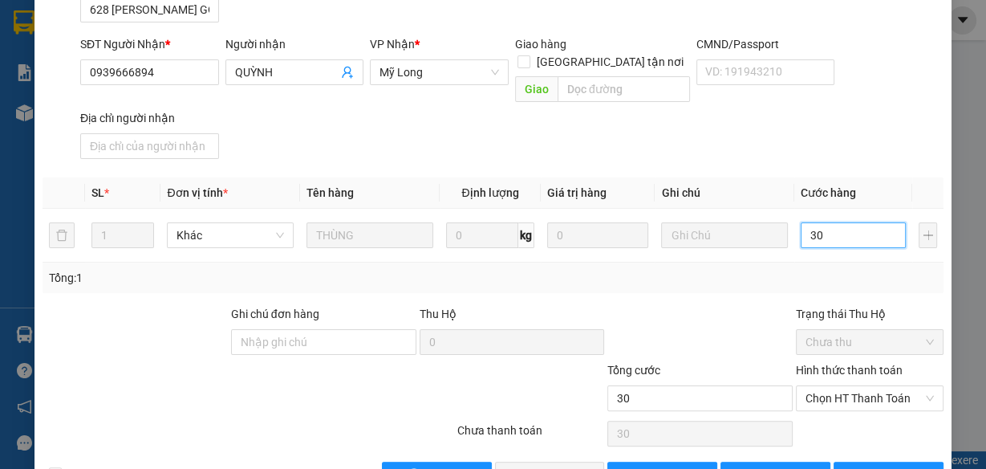
scroll to position [256, 0]
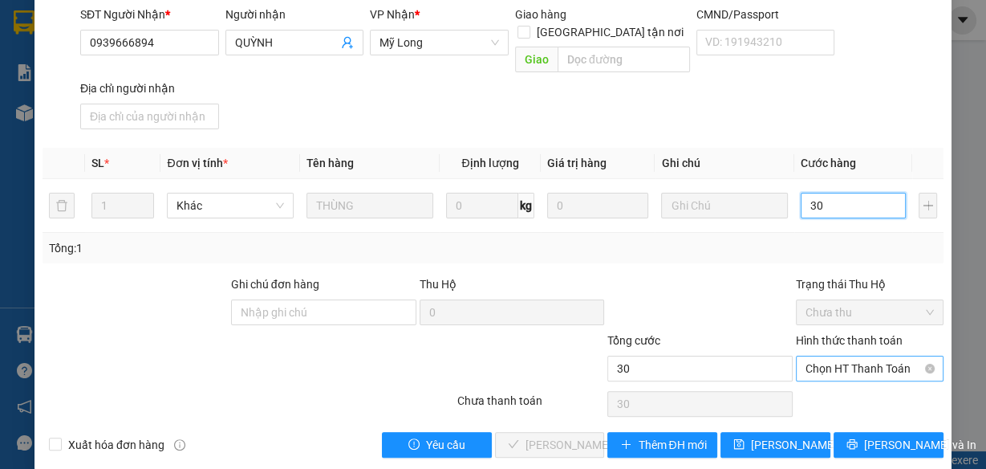
click at [813, 356] on span "Chọn HT Thanh Toán" at bounding box center [870, 368] width 128 height 24
type input "30"
type input "30.000"
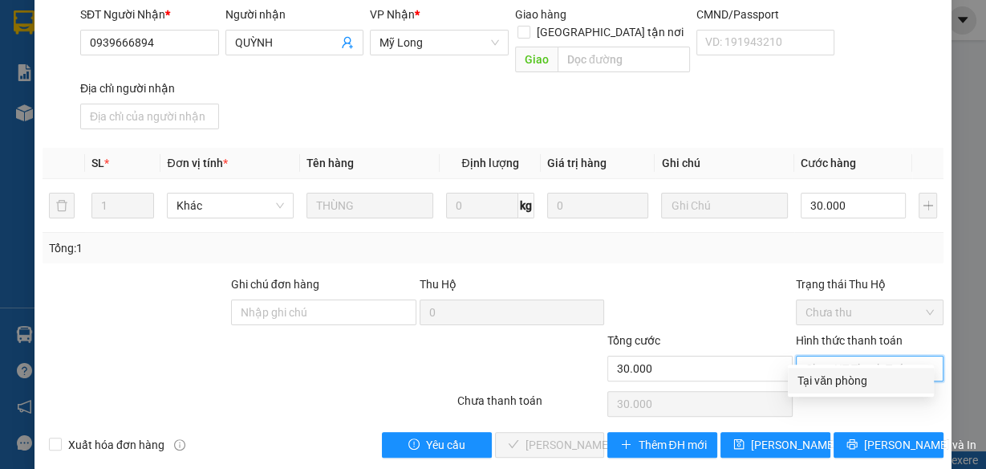
click at [815, 374] on div "Tại văn phòng" at bounding box center [861, 381] width 127 height 18
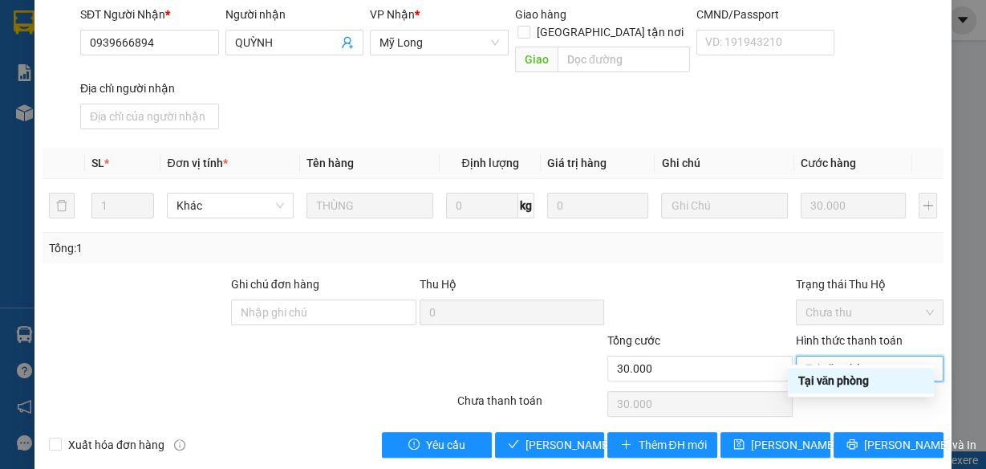
type input "0"
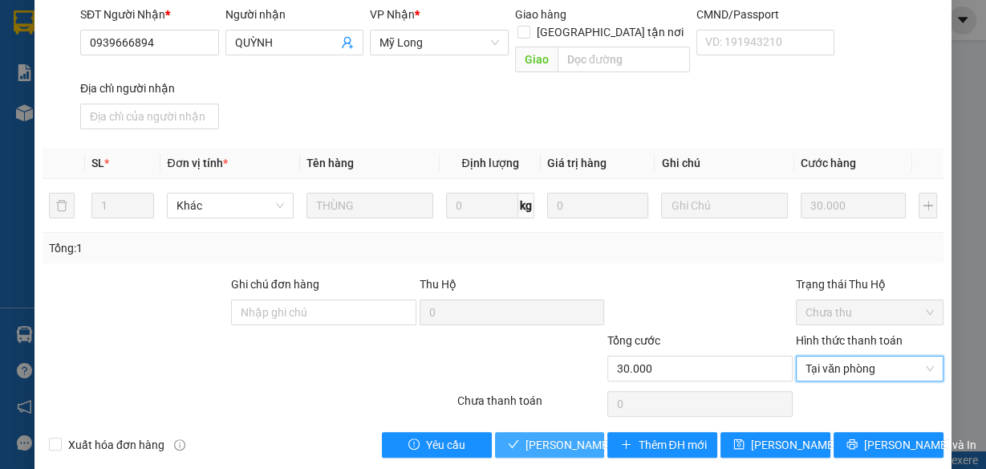
click at [576, 436] on span "[PERSON_NAME] và Giao hàng" at bounding box center [603, 445] width 154 height 18
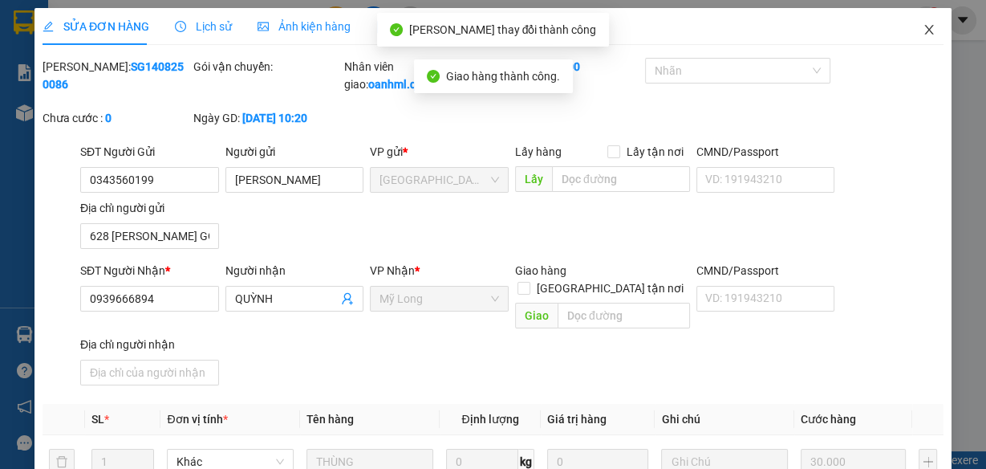
scroll to position [0, 0]
click at [923, 35] on icon "close" at bounding box center [929, 29] width 13 height 13
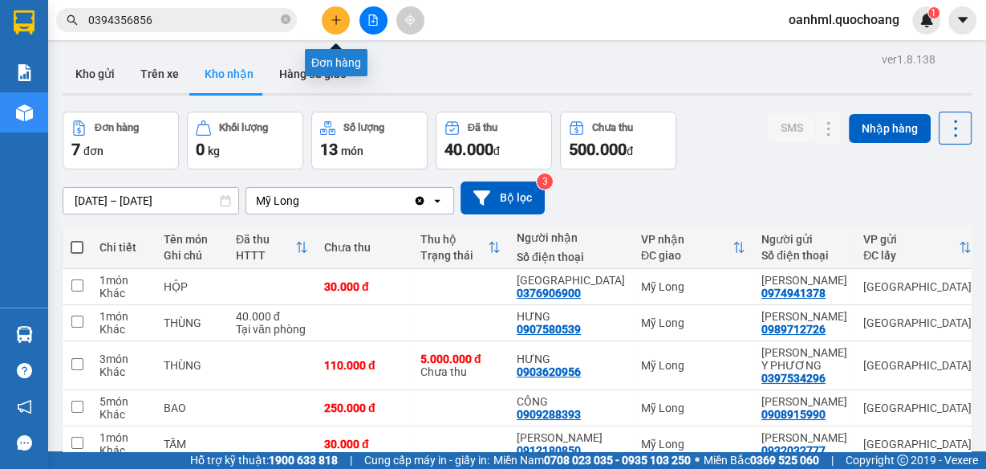
click at [331, 21] on icon "plus" at bounding box center [336, 19] width 11 height 11
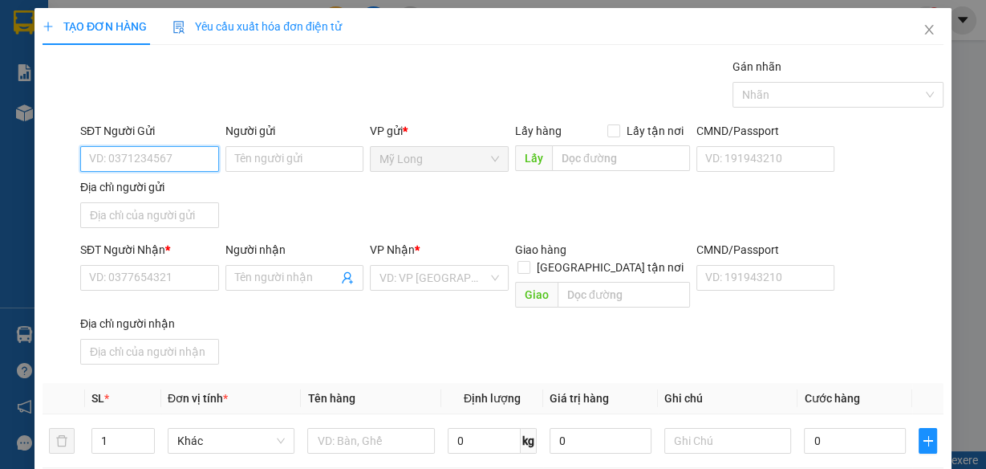
click at [177, 156] on input "SĐT Người Gửi" at bounding box center [149, 159] width 139 height 26
drag, startPoint x: 173, startPoint y: 187, endPoint x: 131, endPoint y: 181, distance: 42.2
click at [173, 186] on div "0939631920 - NK TÂM ĐỨC" at bounding box center [159, 190] width 140 height 18
type input "0939631920"
type input "NK TÂM ĐỨC"
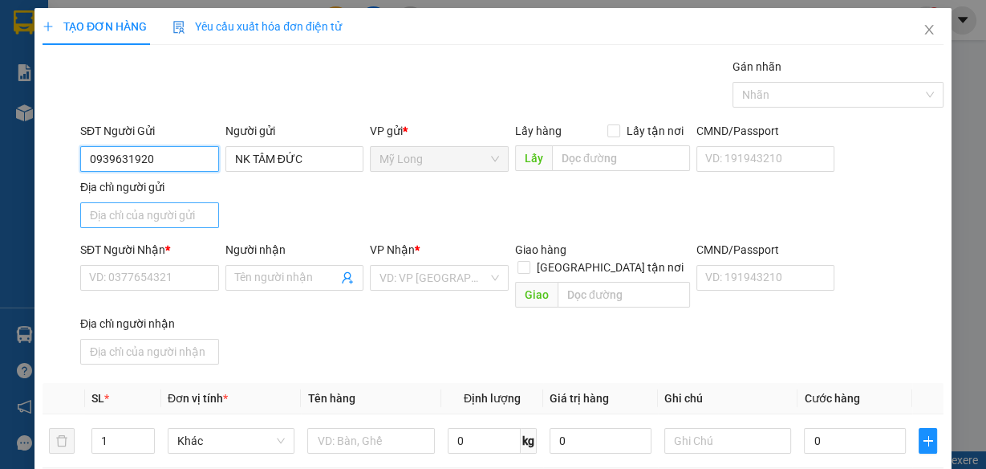
type input "0939631920"
click at [140, 218] on input "Địa chỉ người gửi" at bounding box center [149, 215] width 139 height 26
type input "ẤP 2, [GEOGRAPHIC_DATA], [GEOGRAPHIC_DATA]"
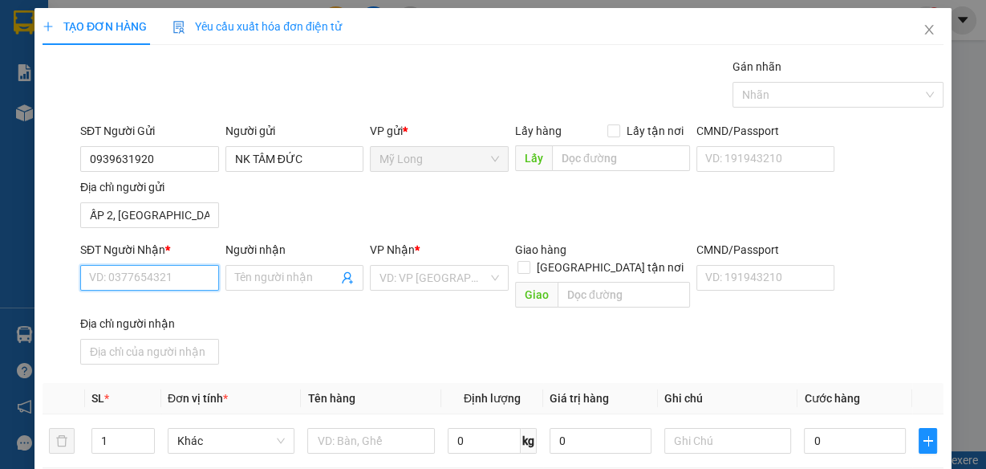
click at [166, 276] on input "SĐT Người Nhận *" at bounding box center [149, 278] width 139 height 26
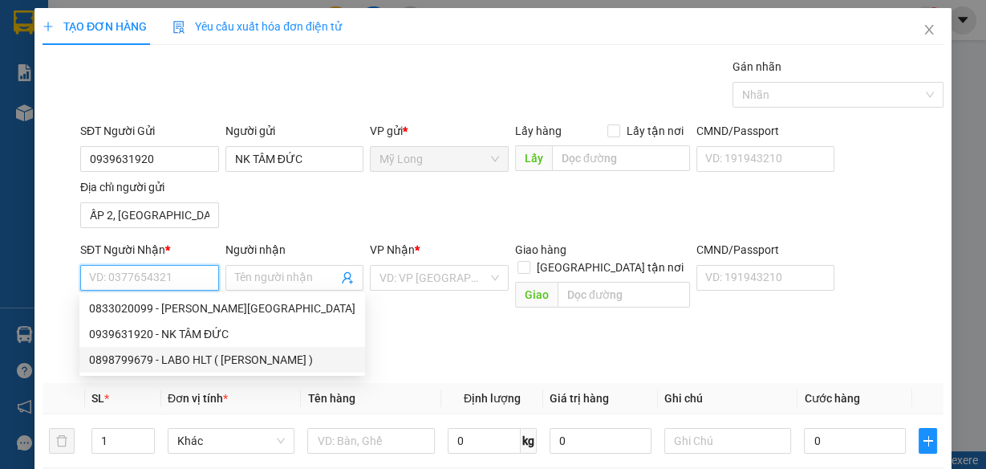
click at [158, 363] on div "0898799679 - LABO HLT ( [PERSON_NAME] )" at bounding box center [222, 360] width 266 height 18
type input "0898799679"
type input "LABO HLT ( [PERSON_NAME] )"
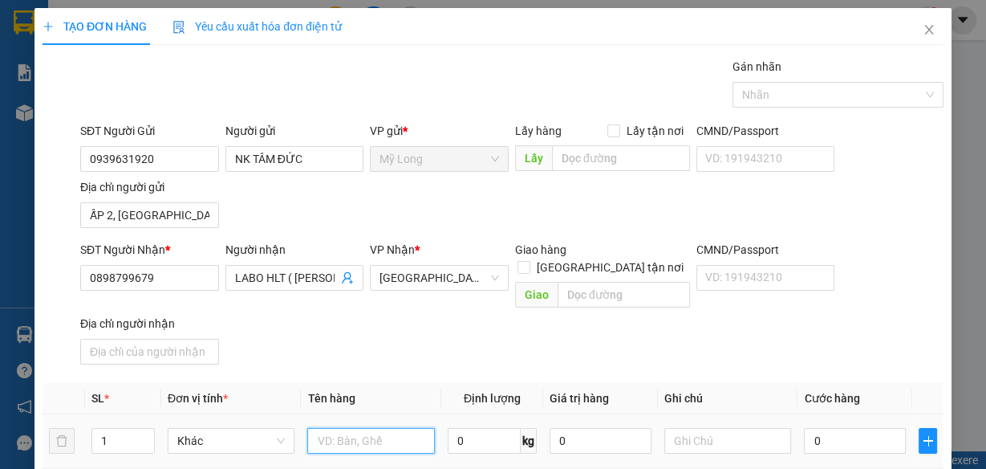
click at [339, 428] on input "text" at bounding box center [371, 441] width 128 height 26
type input "HỘP"
click at [831, 428] on input "0" at bounding box center [855, 441] width 102 height 26
type input "2"
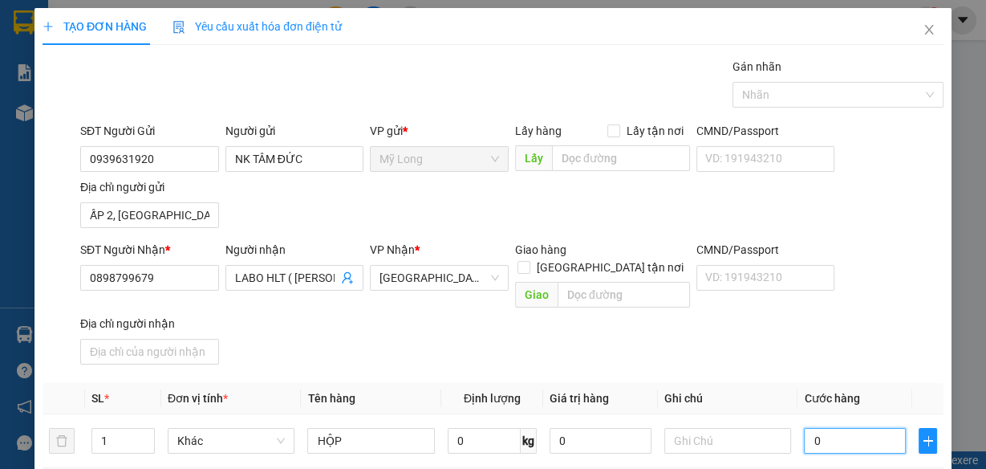
type input "2"
type input "20"
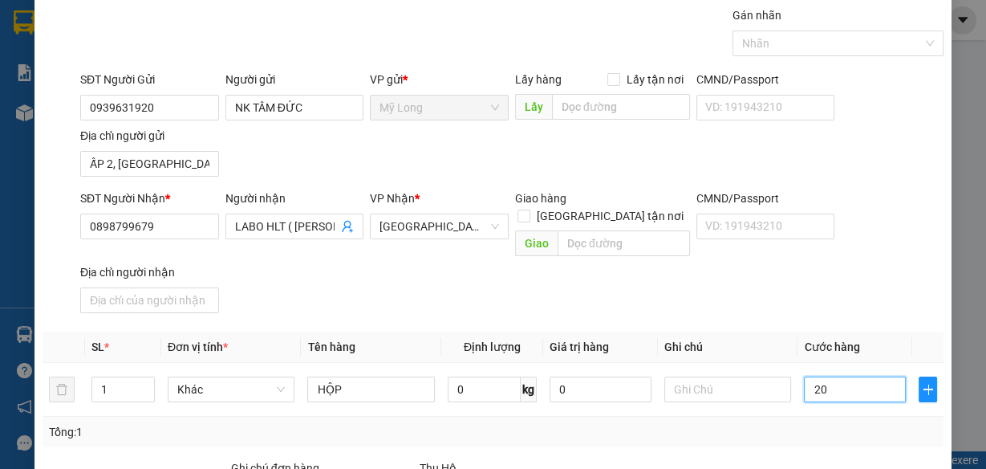
scroll to position [128, 0]
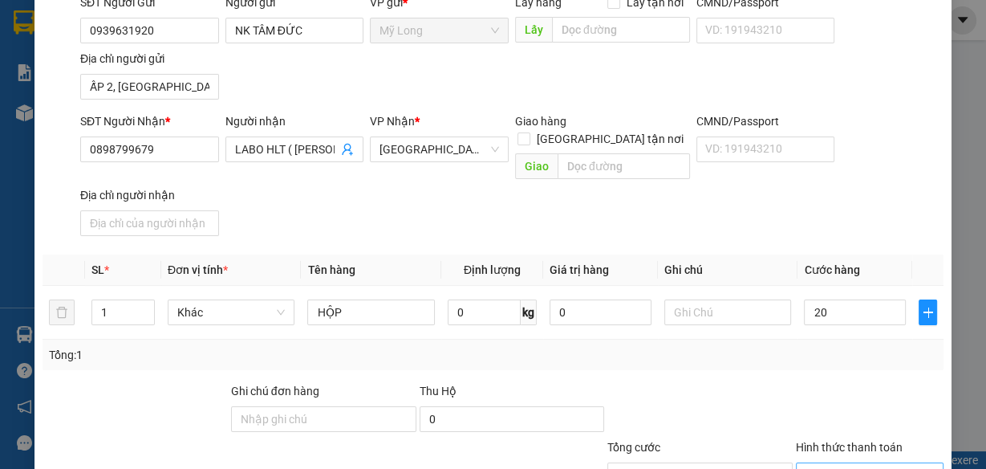
type input "20.000"
click at [843, 463] on input "Hình thức thanh toán" at bounding box center [864, 475] width 117 height 24
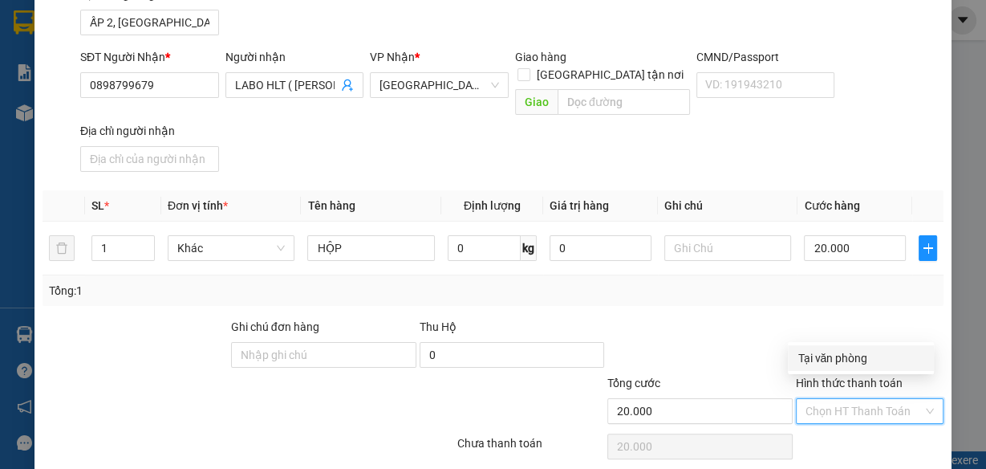
click at [860, 360] on div "Tại văn phòng" at bounding box center [861, 358] width 127 height 18
type input "0"
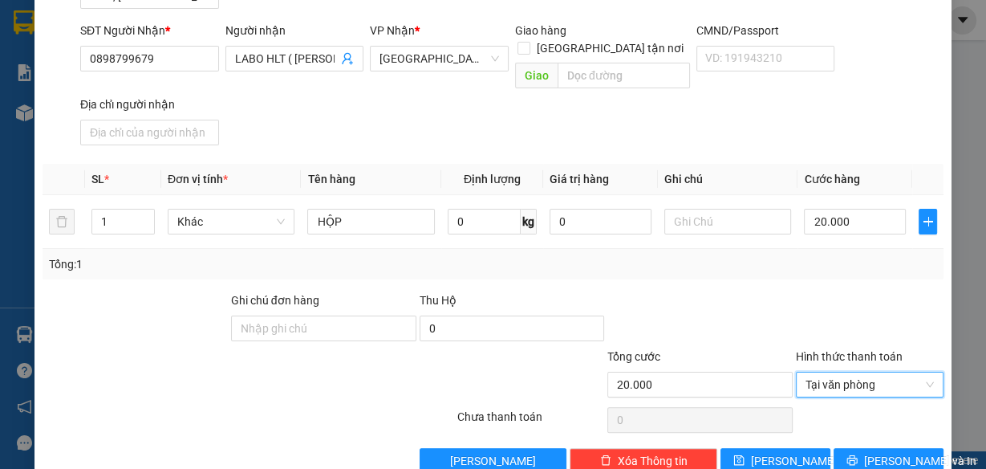
scroll to position [234, 0]
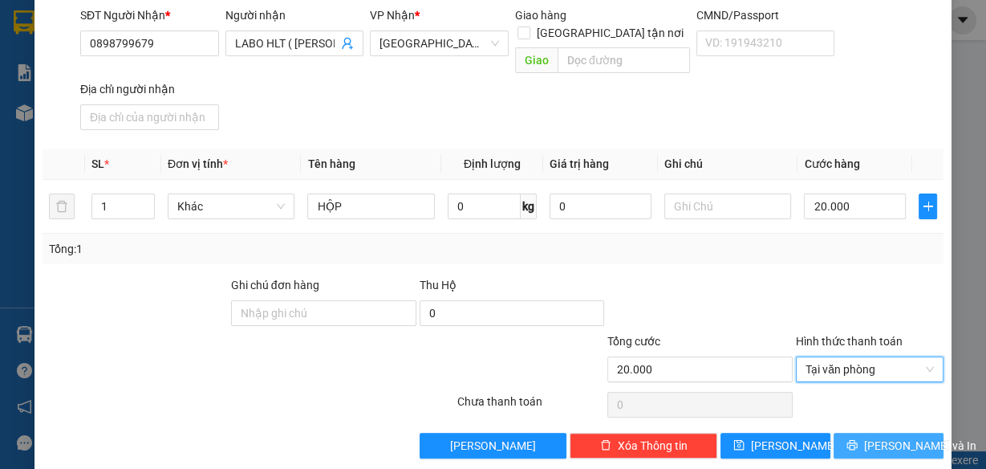
click at [839, 433] on button "[PERSON_NAME] và In" at bounding box center [889, 446] width 110 height 26
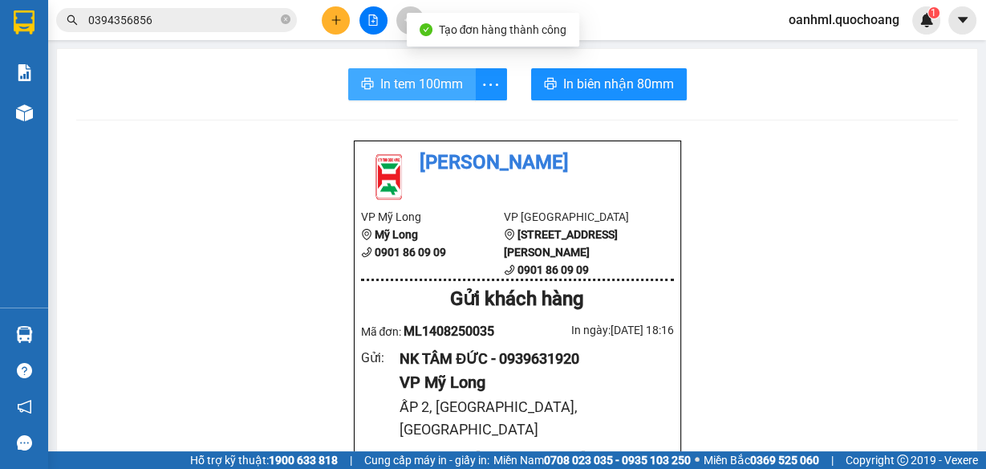
click at [419, 86] on span "In tem 100mm" at bounding box center [421, 84] width 83 height 20
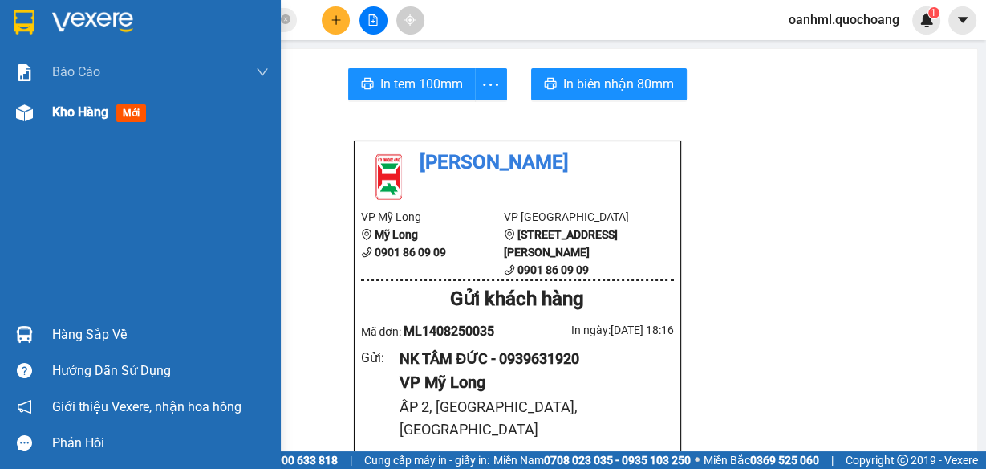
click at [85, 117] on span "Kho hàng" at bounding box center [80, 111] width 56 height 15
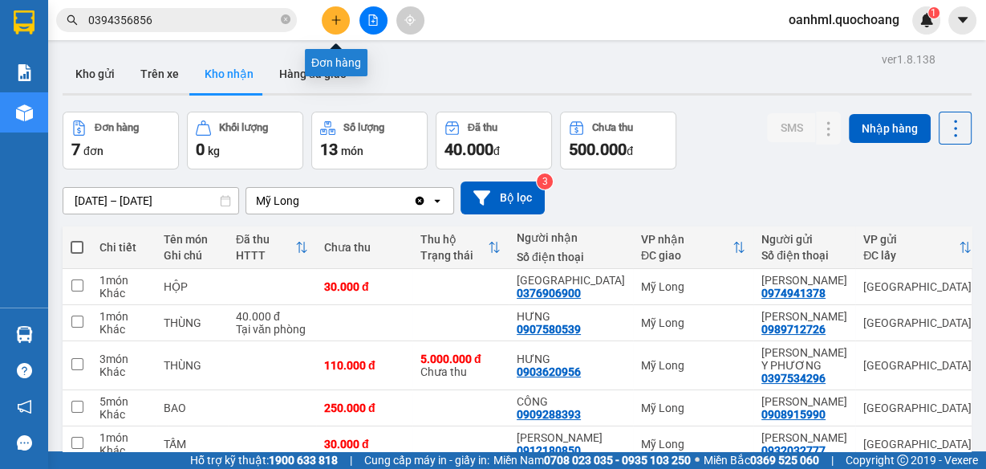
click at [336, 21] on icon "plus" at bounding box center [336, 19] width 11 height 11
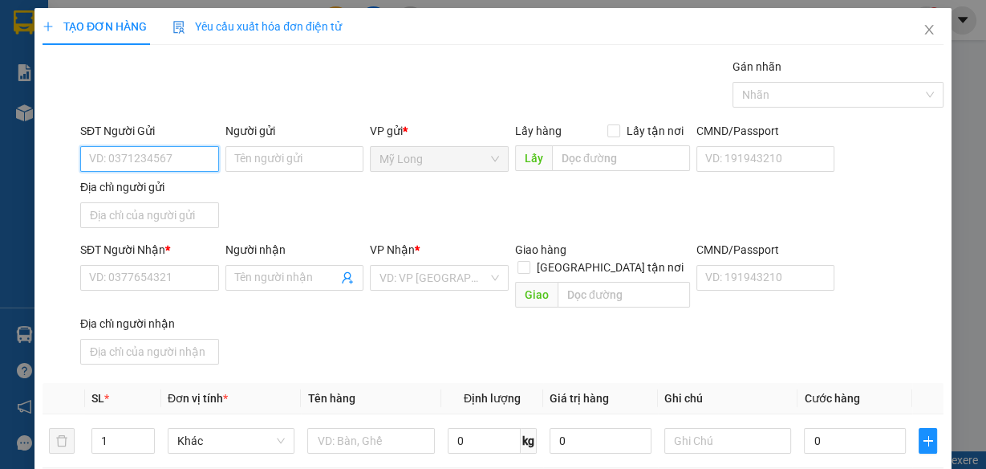
click at [193, 158] on input "SĐT Người Gửi" at bounding box center [149, 159] width 139 height 26
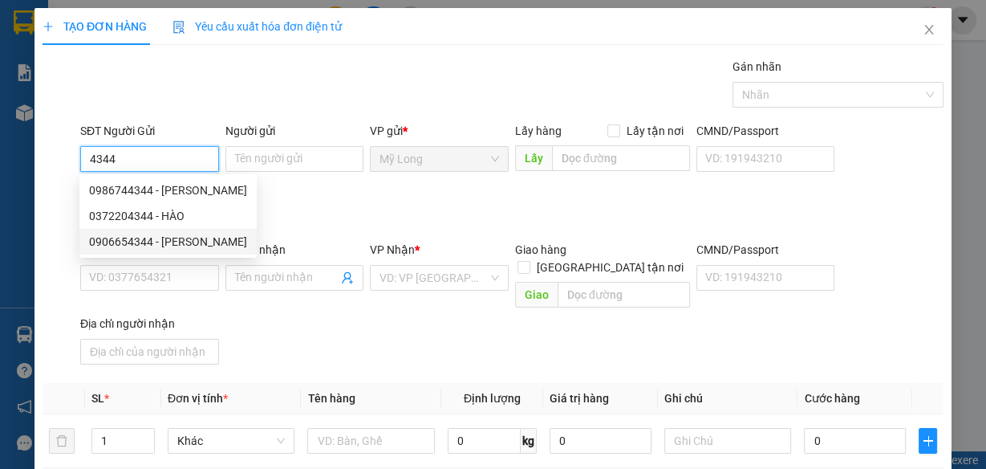
click at [193, 242] on div "0906654344 - [PERSON_NAME]" at bounding box center [168, 242] width 158 height 18
type input "0906654344"
type input "[PERSON_NAME]"
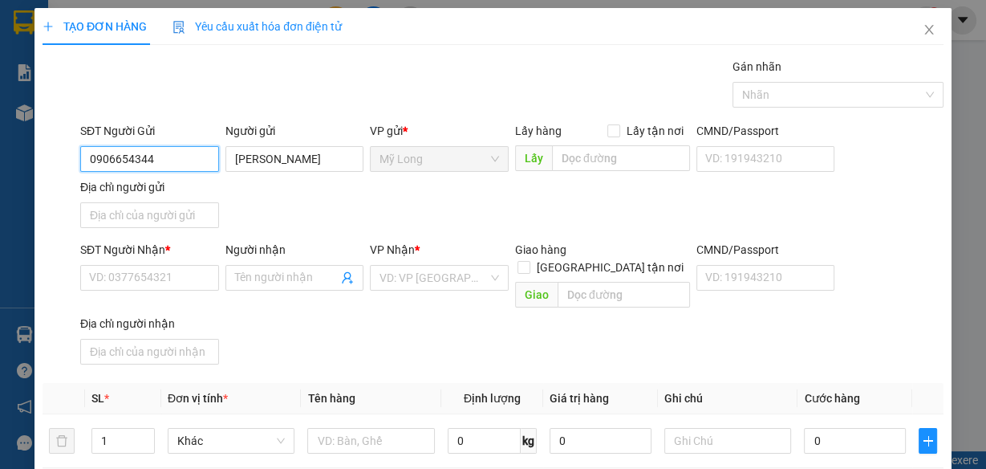
type input "0906654344"
click at [180, 199] on div "Địa chỉ người gửi" at bounding box center [149, 190] width 139 height 24
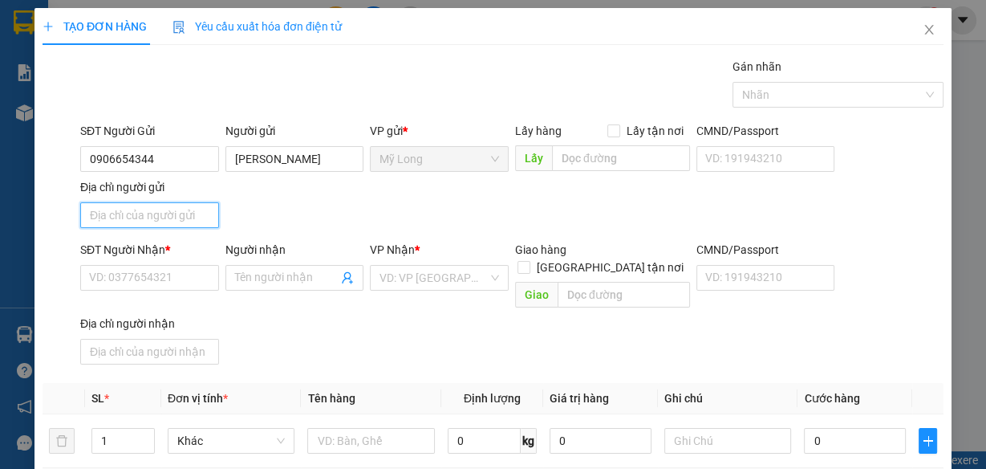
click at [176, 217] on input "Địa chỉ người gửi" at bounding box center [149, 215] width 139 height 26
type input "A"
type input "Â"
type input "ẤP BÌNH [GEOGRAPHIC_DATA] HÀNG [GEOGRAPHIC_DATA]"
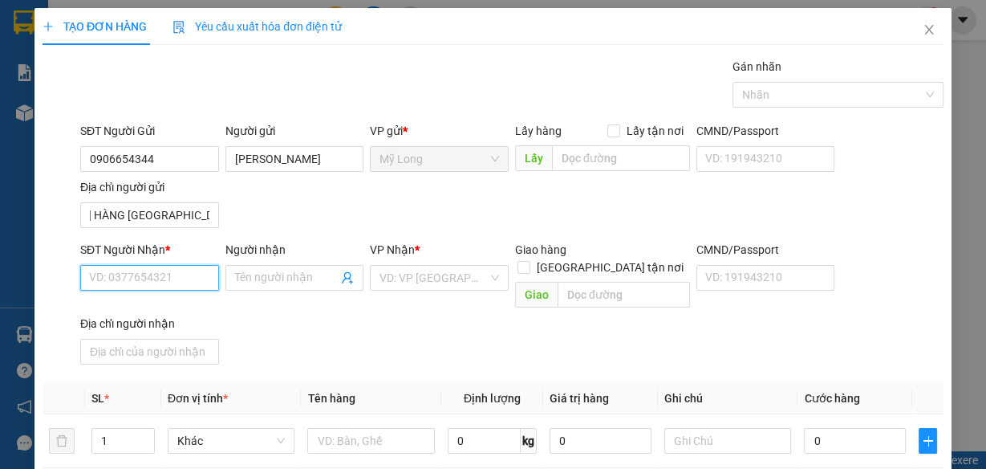
click at [178, 273] on input "SĐT Người Nhận *" at bounding box center [149, 278] width 139 height 26
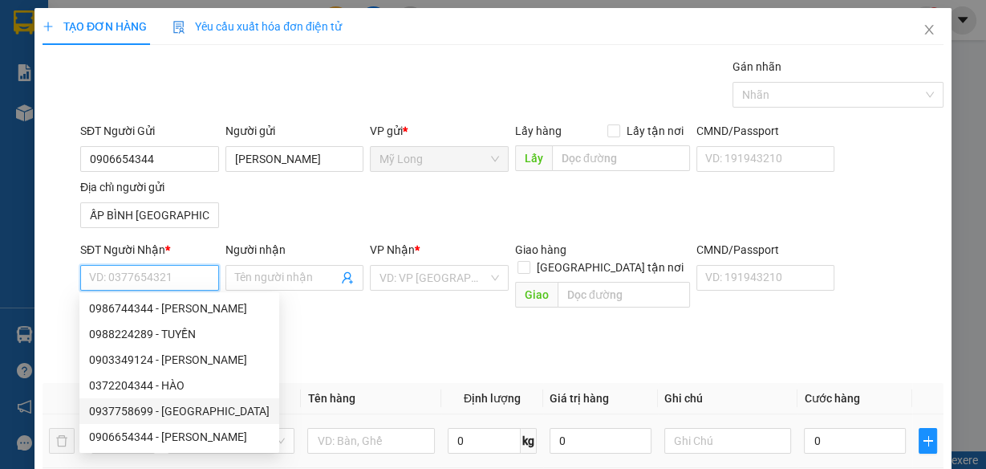
drag, startPoint x: 231, startPoint y: 412, endPoint x: 200, endPoint y: 402, distance: 33.0
click at [231, 412] on div "0937758699 - [GEOGRAPHIC_DATA]" at bounding box center [179, 411] width 181 height 18
type input "0937758699"
type input "[PERSON_NAME]"
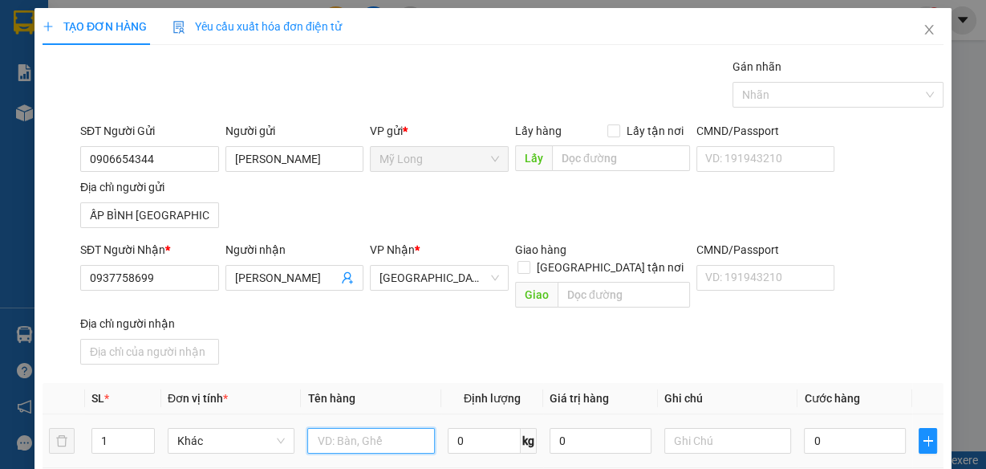
click at [327, 428] on input "text" at bounding box center [371, 441] width 128 height 26
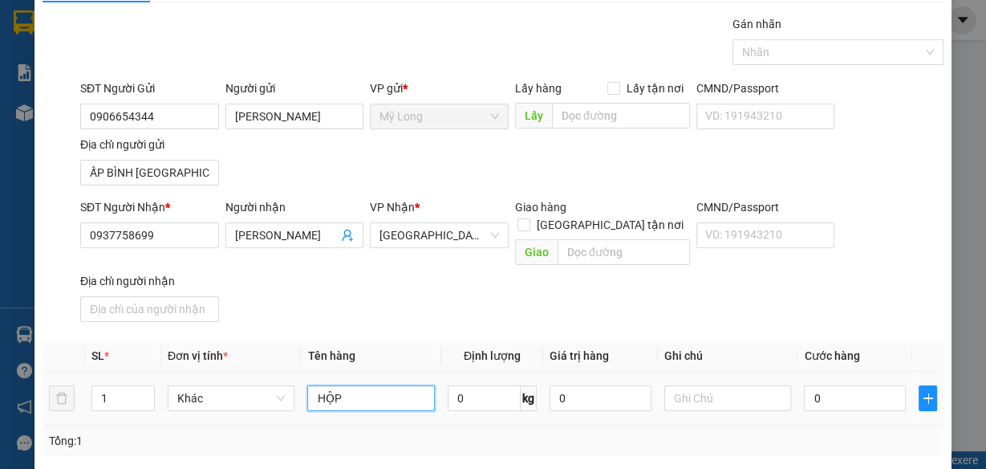
scroll to position [64, 0]
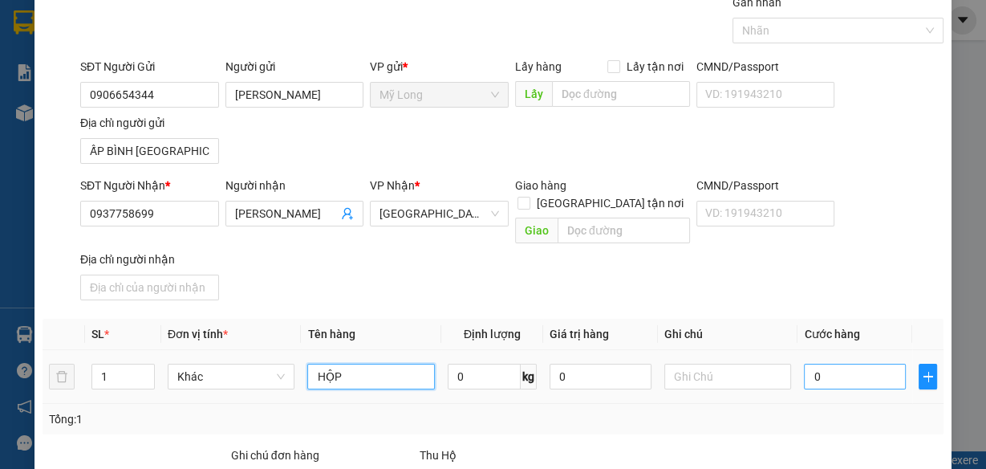
type input "HỘP"
click at [827, 364] on input "0" at bounding box center [855, 377] width 102 height 26
type input "2"
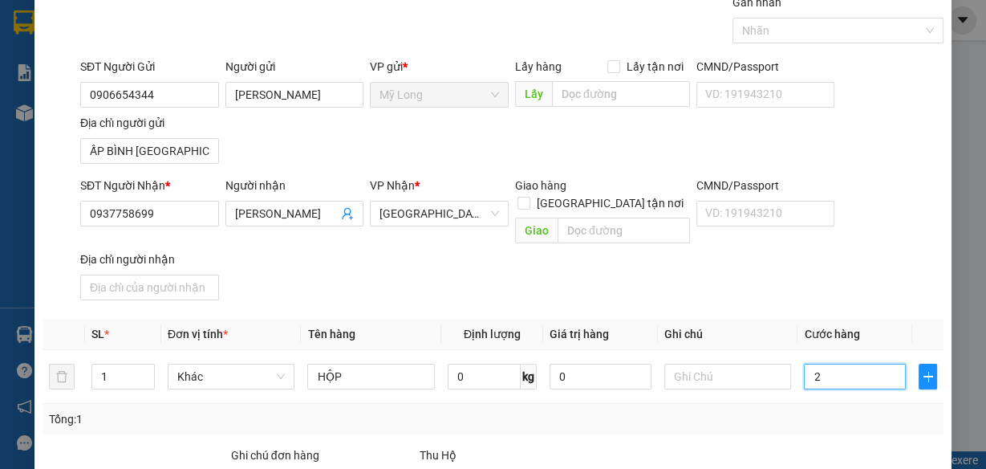
type input "20"
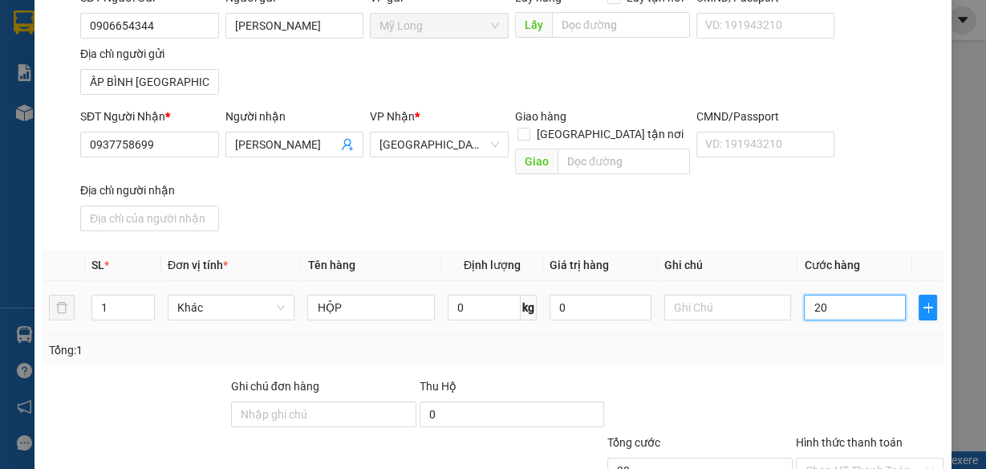
scroll to position [234, 0]
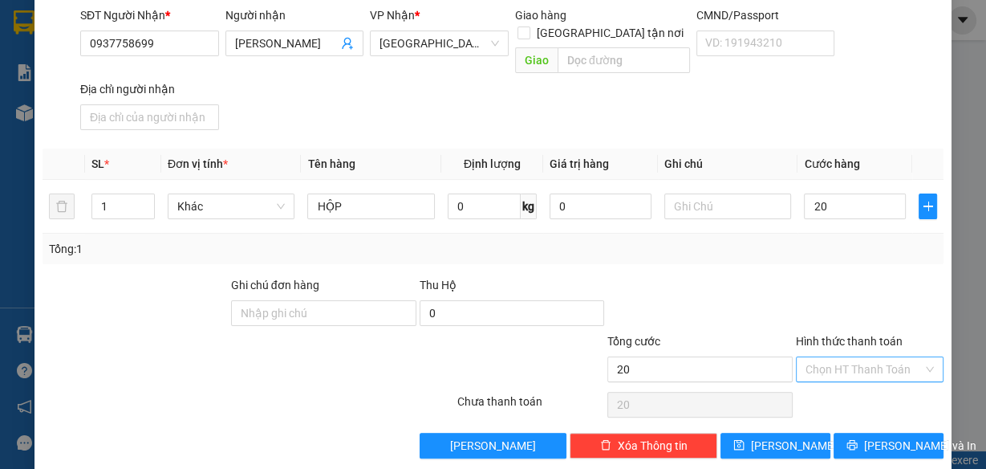
type input "20.000"
click at [853, 357] on input "Hình thức thanh toán" at bounding box center [864, 369] width 117 height 24
click at [853, 378] on div "Tại văn phòng" at bounding box center [861, 380] width 127 height 18
type input "0"
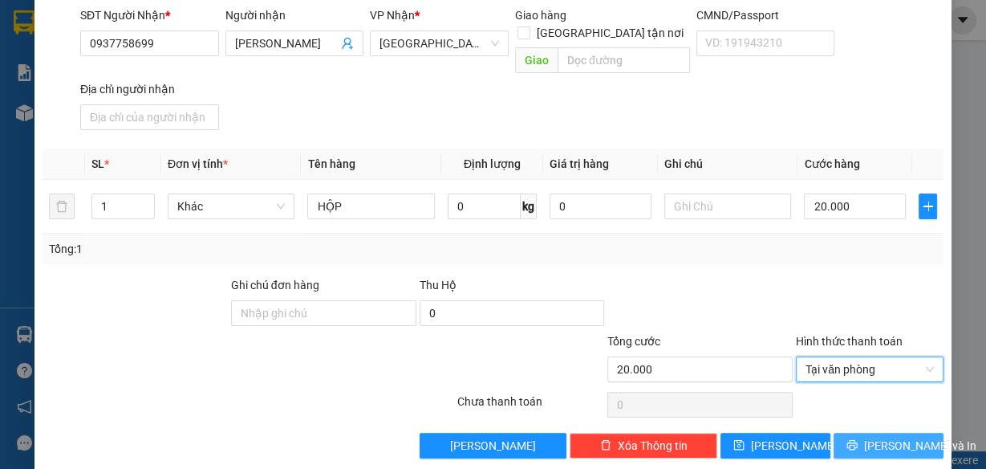
click at [853, 439] on icon "printer" at bounding box center [852, 444] width 11 height 11
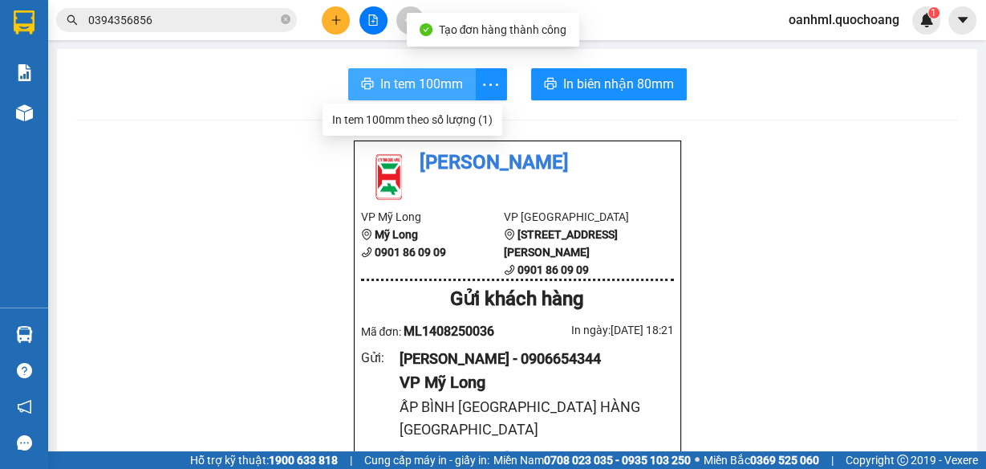
drag, startPoint x: 416, startPoint y: 86, endPoint x: 396, endPoint y: 86, distance: 20.9
click at [416, 84] on span "In tem 100mm" at bounding box center [421, 84] width 83 height 20
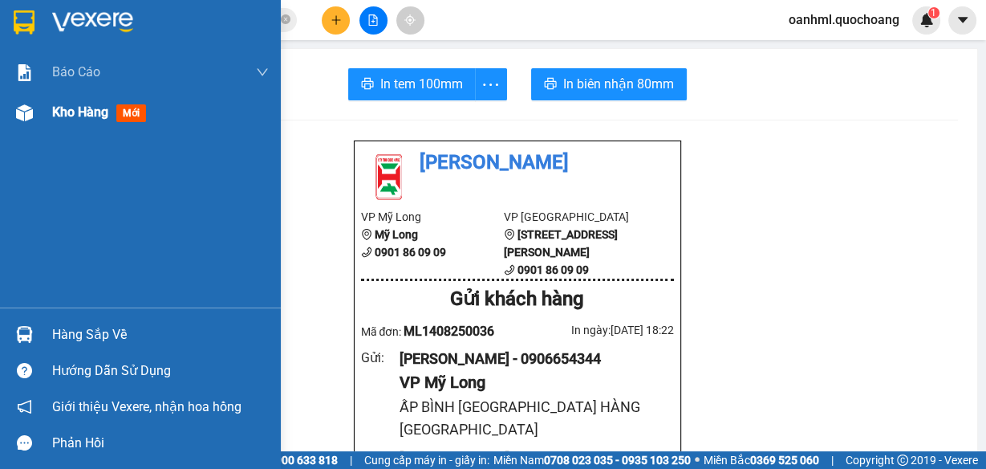
click at [78, 112] on span "Kho hàng" at bounding box center [80, 111] width 56 height 15
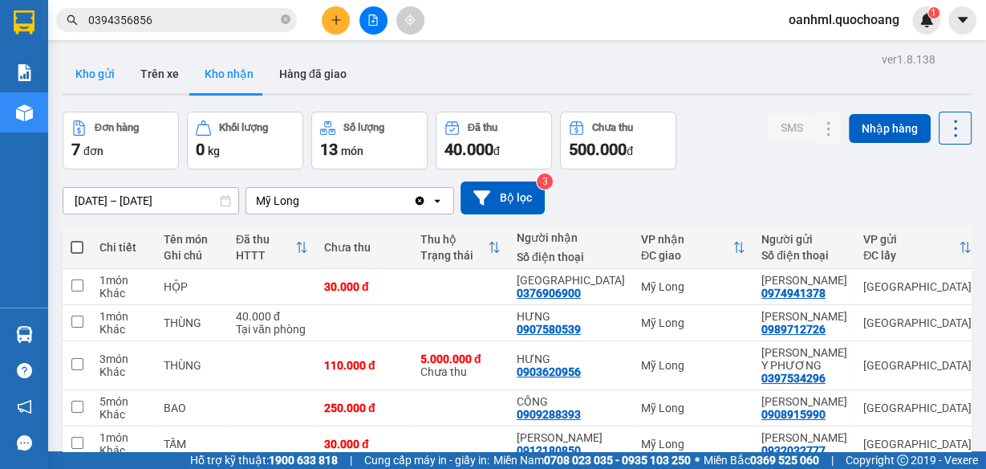
click at [95, 76] on button "Kho gửi" at bounding box center [95, 74] width 65 height 39
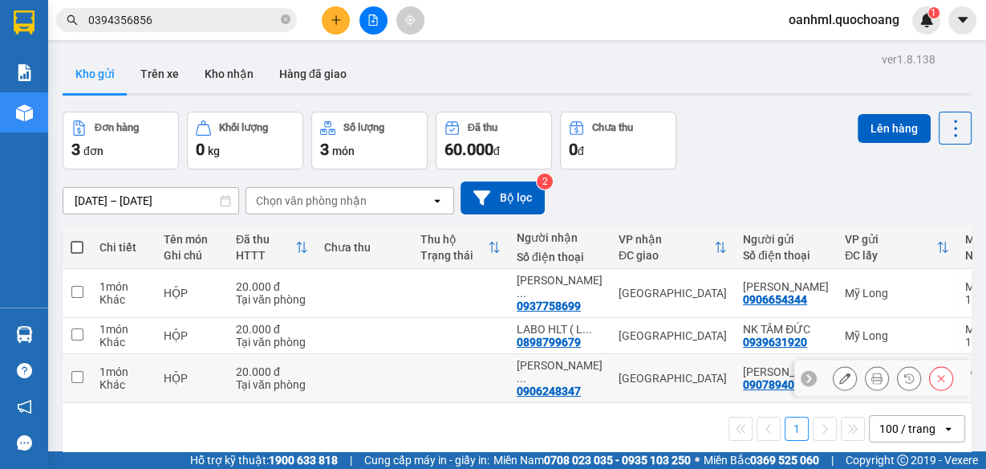
click at [449, 382] on td at bounding box center [460, 378] width 96 height 49
checkbox input "true"
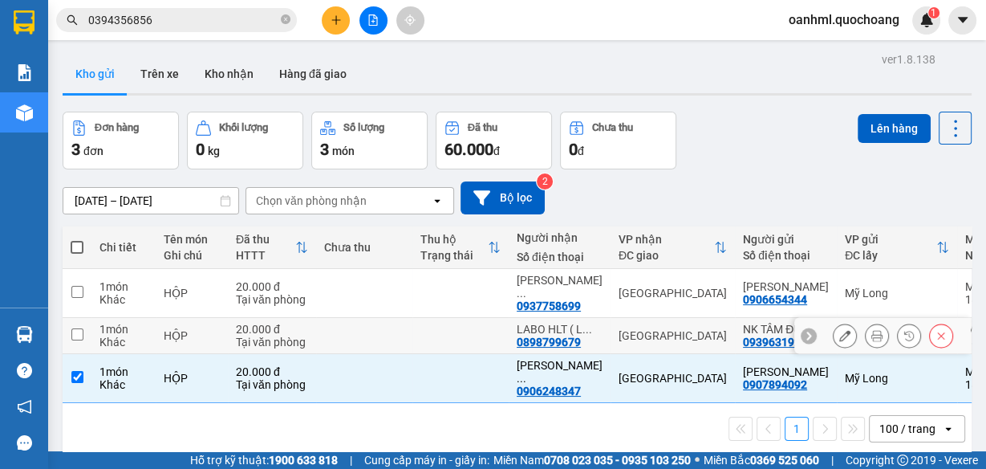
click at [457, 340] on td at bounding box center [460, 336] width 96 height 36
checkbox input "true"
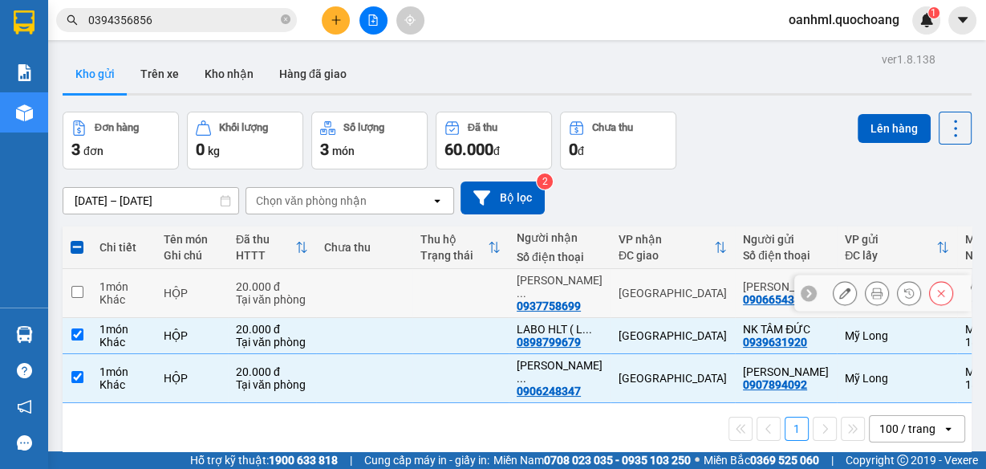
click at [461, 290] on td at bounding box center [460, 293] width 96 height 49
checkbox input "true"
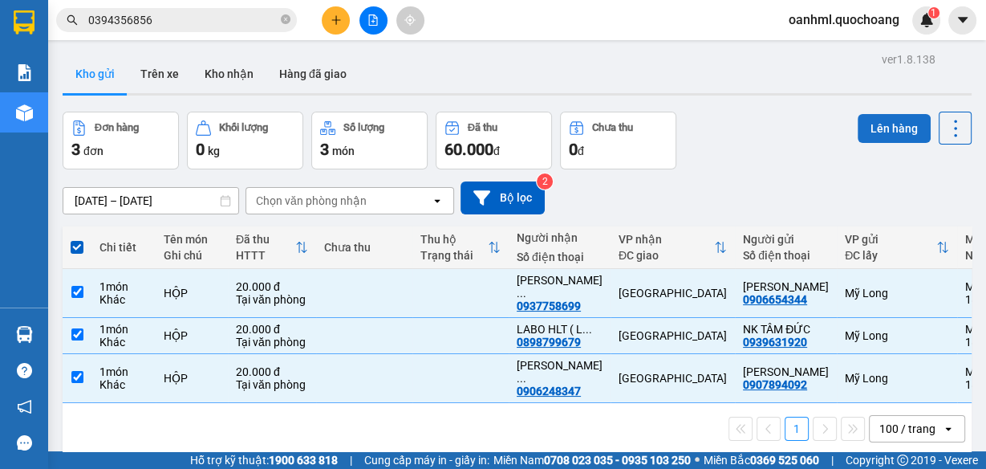
click at [893, 132] on button "Lên hàng" at bounding box center [894, 128] width 73 height 29
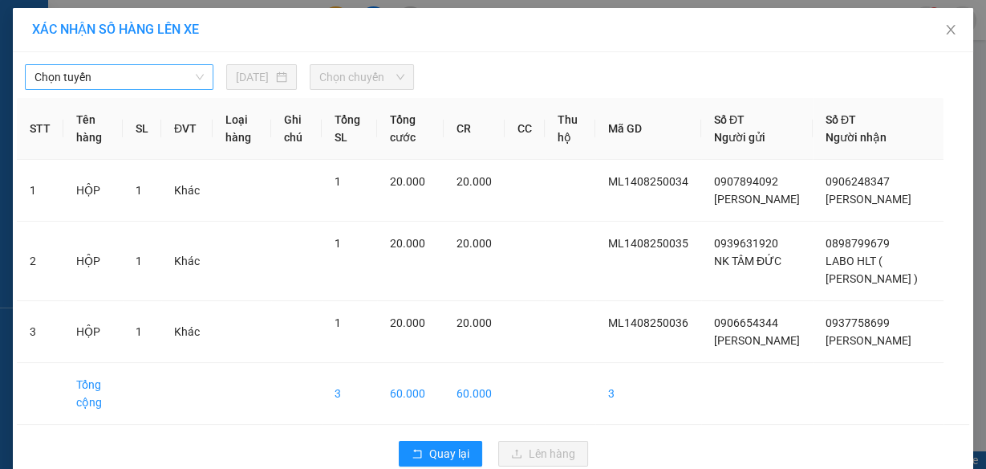
click at [141, 73] on span "Chọn tuyến" at bounding box center [119, 77] width 169 height 24
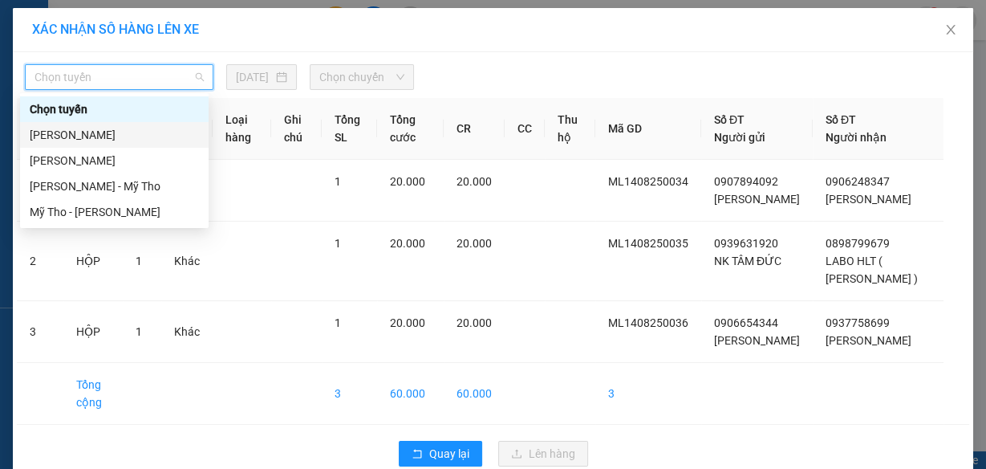
click at [102, 129] on div "[PERSON_NAME]" at bounding box center [114, 135] width 169 height 18
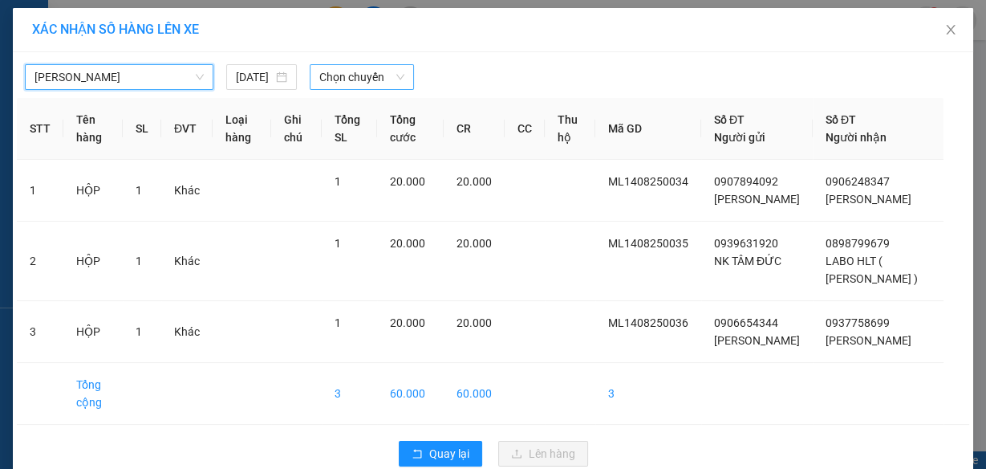
click at [355, 71] on span "Chọn chuyến" at bounding box center [361, 77] width 85 height 24
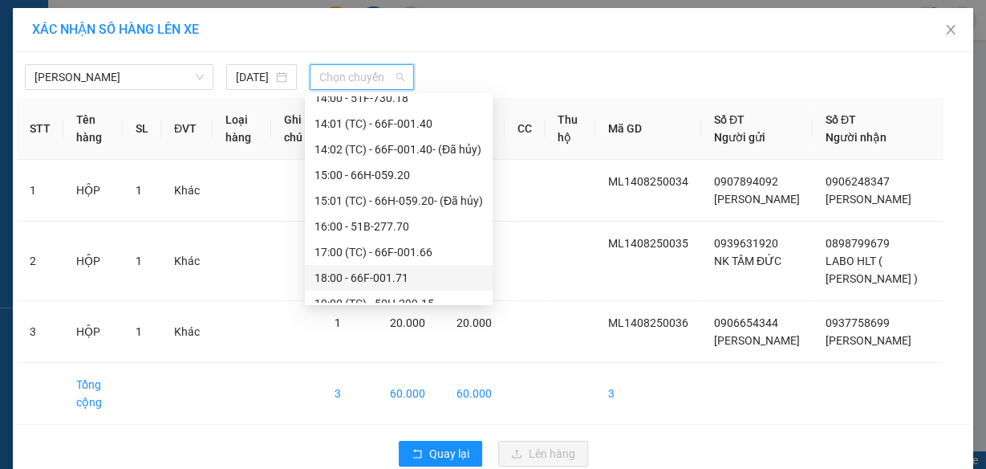
scroll to position [706, 0]
click at [343, 270] on div "18:00 - 66F-001.71" at bounding box center [399, 276] width 169 height 18
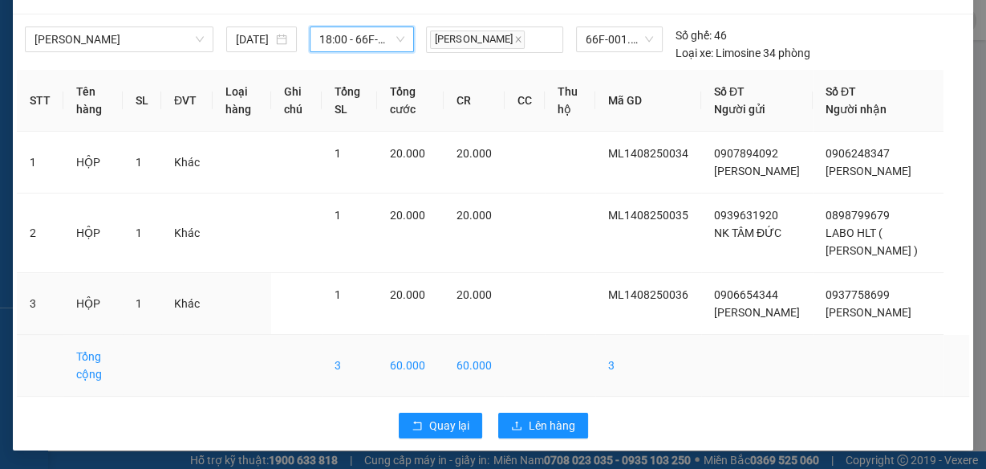
scroll to position [72, 0]
click at [557, 416] on span "Lên hàng" at bounding box center [552, 425] width 47 height 18
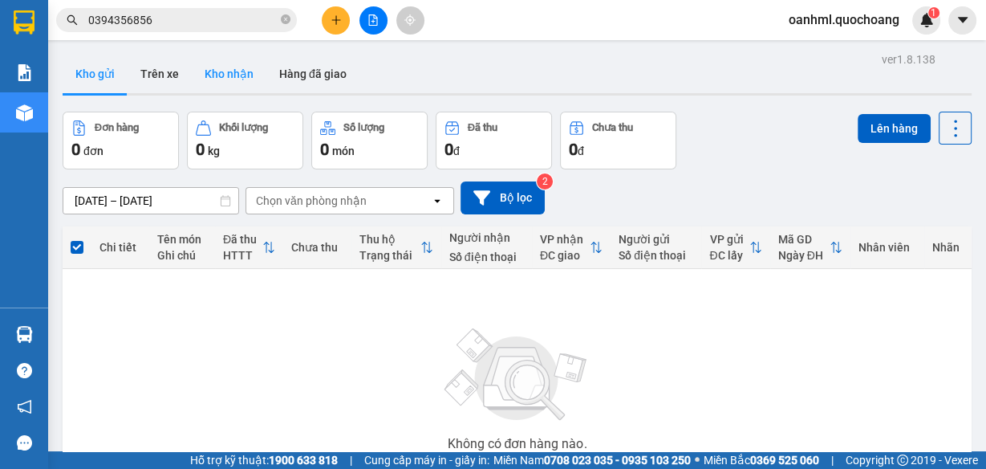
click at [228, 77] on button "Kho nhận" at bounding box center [229, 74] width 75 height 39
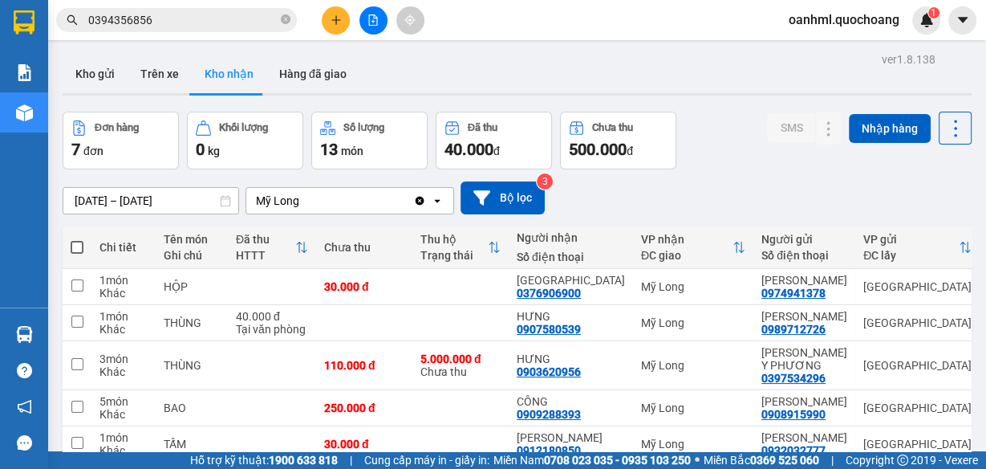
click at [690, 167] on div "Đơn hàng 7 đơn Khối lượng 0 kg Số lượng 13 món Đã thu 40.000 đ Chưa thu 500.000…" at bounding box center [517, 141] width 909 height 58
click at [107, 68] on button "Kho gửi" at bounding box center [95, 74] width 65 height 39
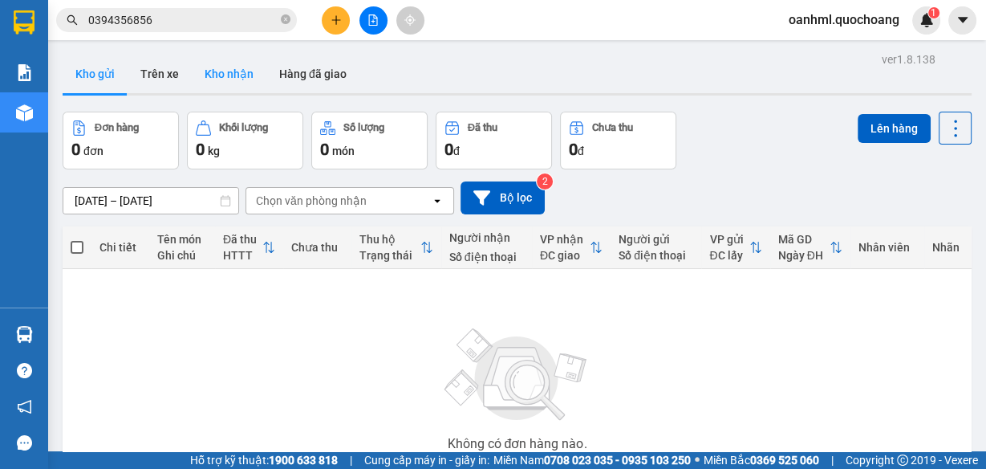
click at [213, 65] on button "Kho nhận" at bounding box center [229, 74] width 75 height 39
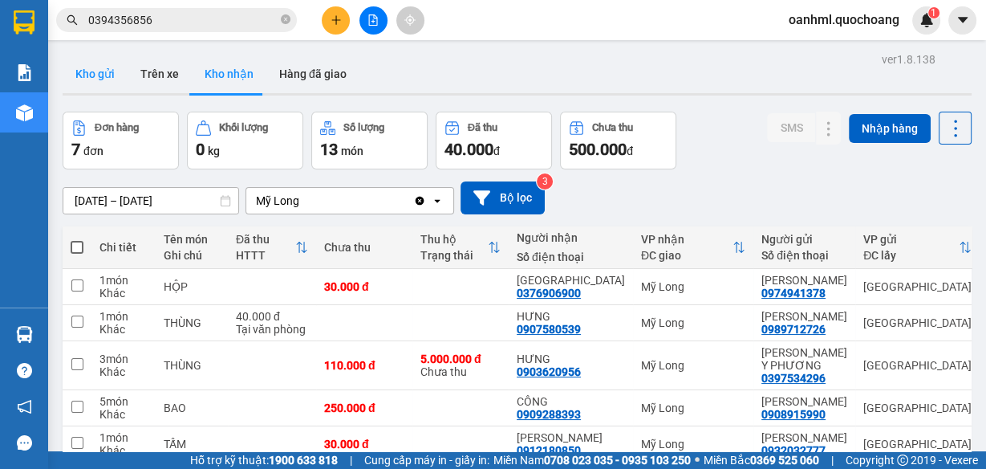
click at [96, 75] on button "Kho gửi" at bounding box center [95, 74] width 65 height 39
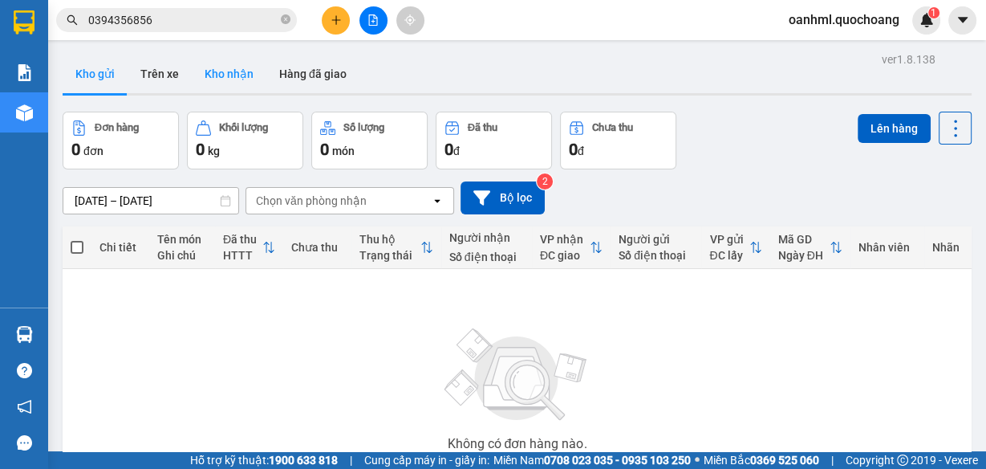
click at [238, 80] on button "Kho nhận" at bounding box center [229, 74] width 75 height 39
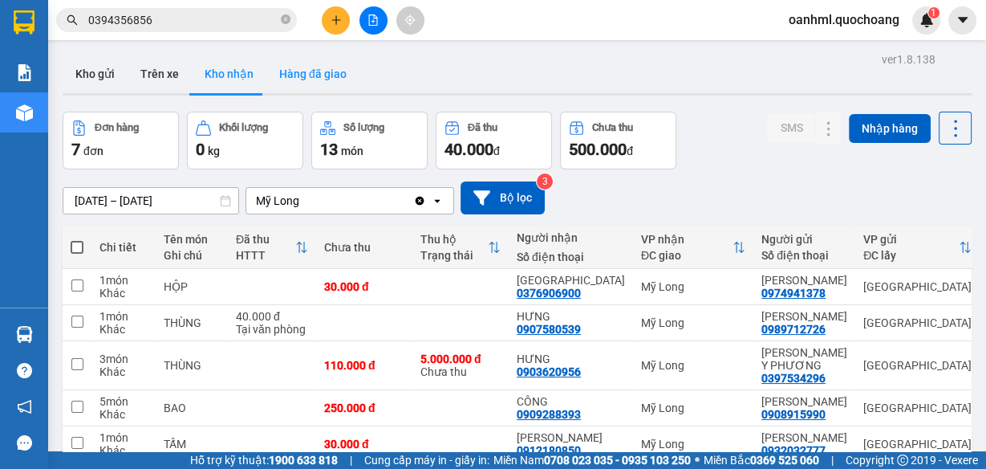
drag, startPoint x: 287, startPoint y: 65, endPoint x: 279, endPoint y: 71, distance: 9.8
click at [288, 64] on button "Hàng đã giao" at bounding box center [312, 74] width 93 height 39
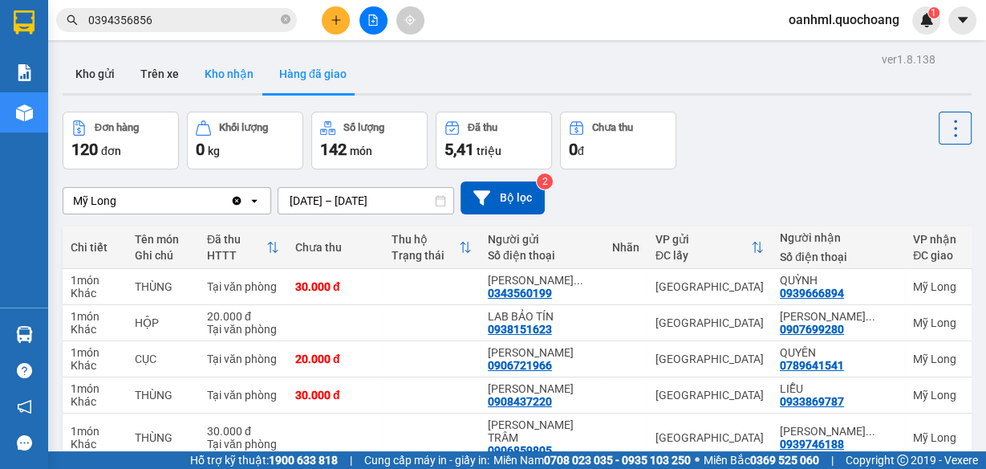
click at [211, 75] on button "Kho nhận" at bounding box center [229, 74] width 75 height 39
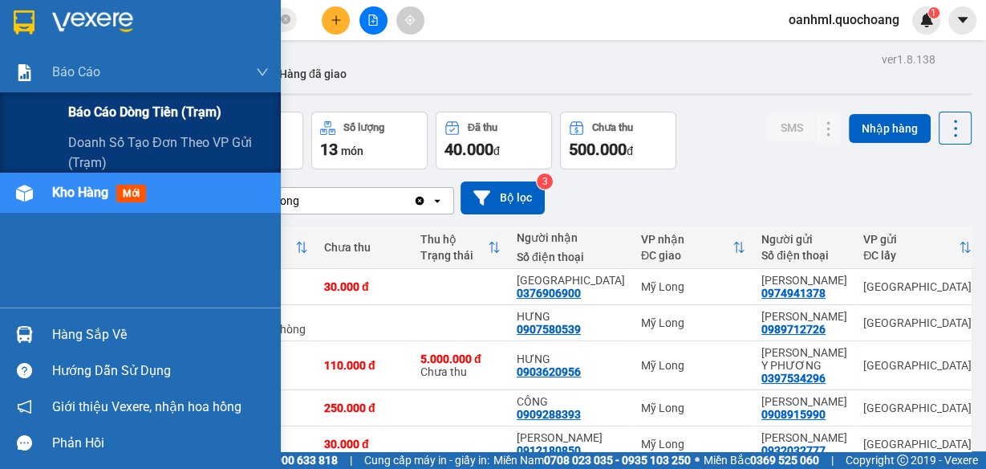
click at [104, 117] on span "Báo cáo dòng tiền (trạm)" at bounding box center [144, 112] width 153 height 20
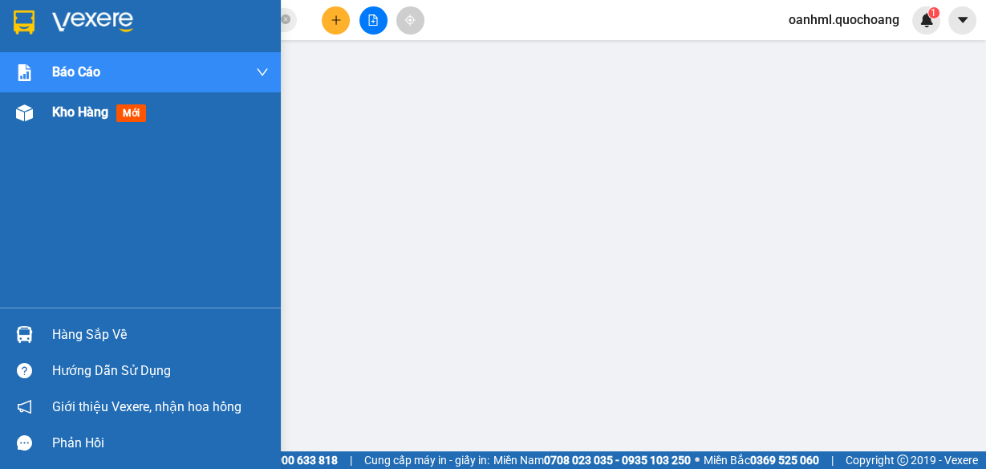
click at [71, 123] on div "Kho hàng mới" at bounding box center [160, 112] width 217 height 40
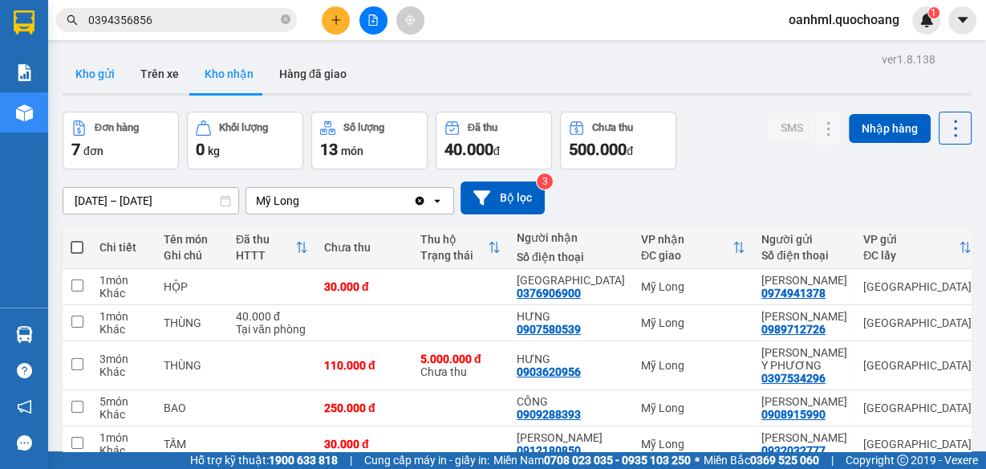
drag, startPoint x: 103, startPoint y: 66, endPoint x: 64, endPoint y: 58, distance: 39.3
click at [103, 66] on button "Kho gửi" at bounding box center [95, 74] width 65 height 39
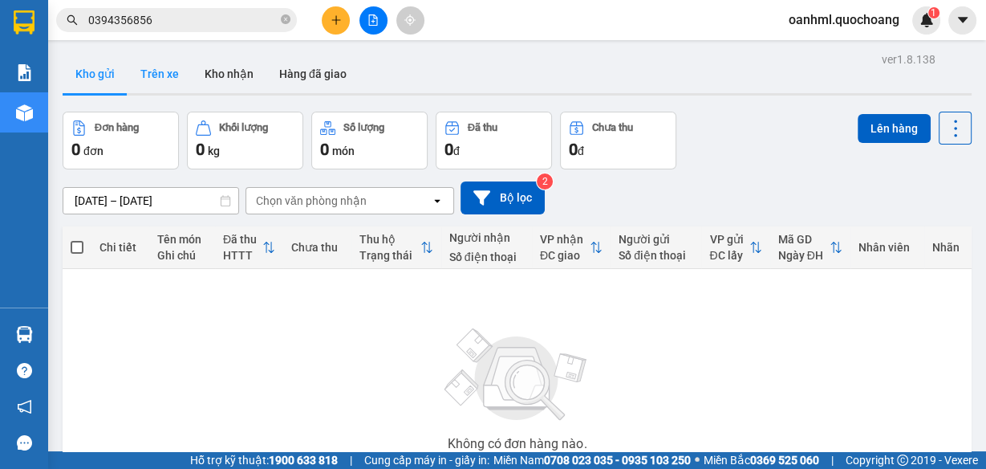
click at [170, 73] on button "Trên xe" at bounding box center [160, 74] width 64 height 39
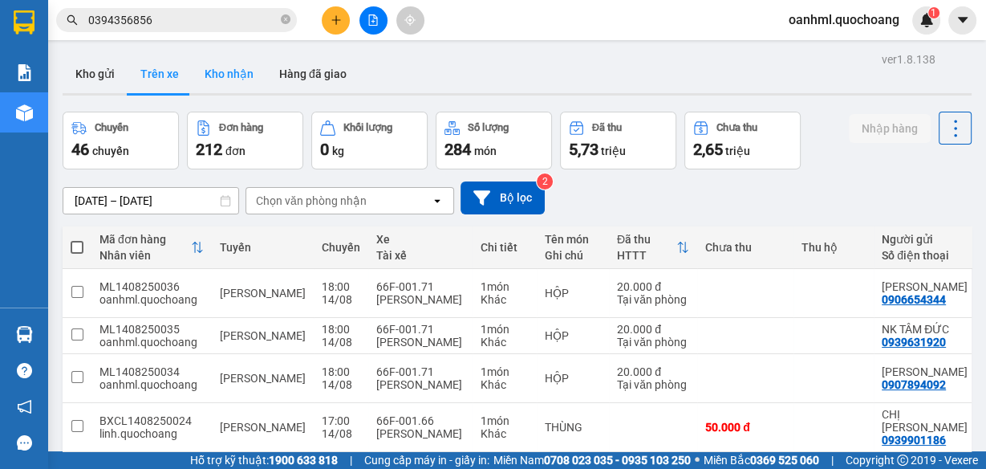
click at [219, 73] on button "Kho nhận" at bounding box center [229, 74] width 75 height 39
type input "[DATE] – [DATE]"
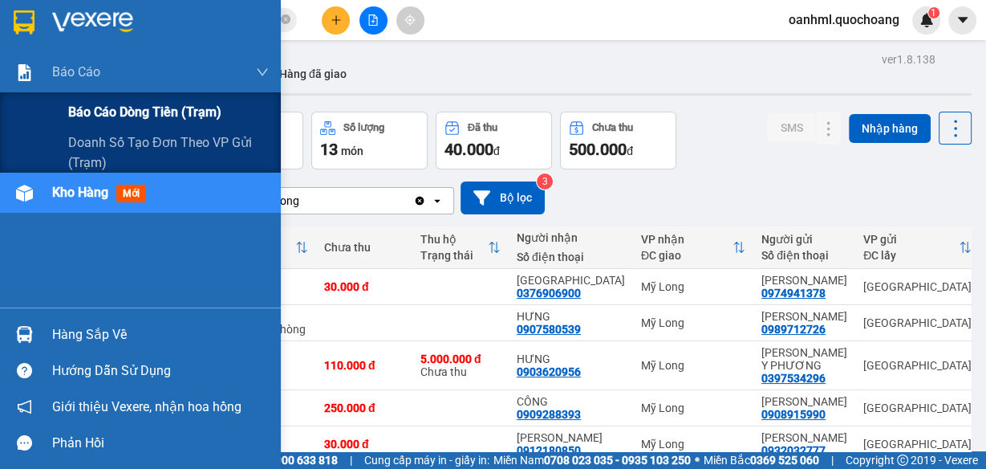
drag, startPoint x: 83, startPoint y: 108, endPoint x: 18, endPoint y: 101, distance: 64.6
click at [79, 110] on span "Báo cáo dòng tiền (trạm)" at bounding box center [144, 112] width 153 height 20
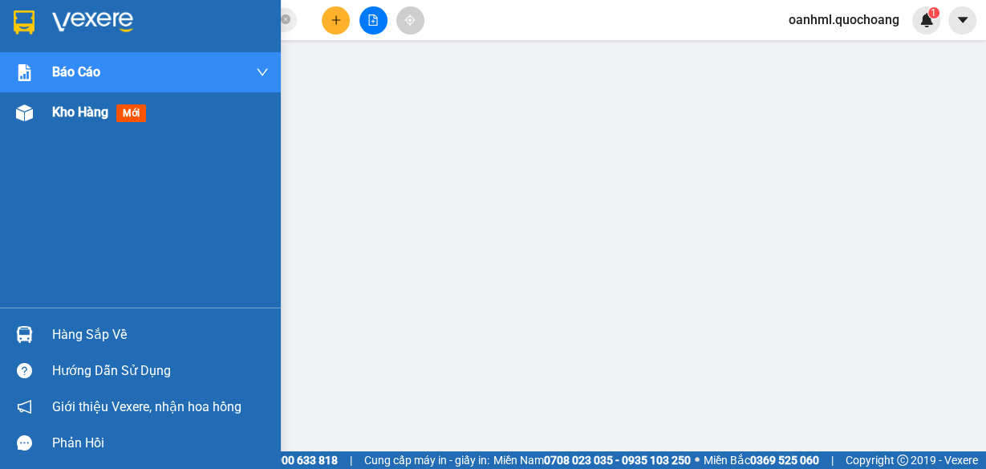
click at [79, 122] on div "Kho hàng mới" at bounding box center [102, 112] width 100 height 20
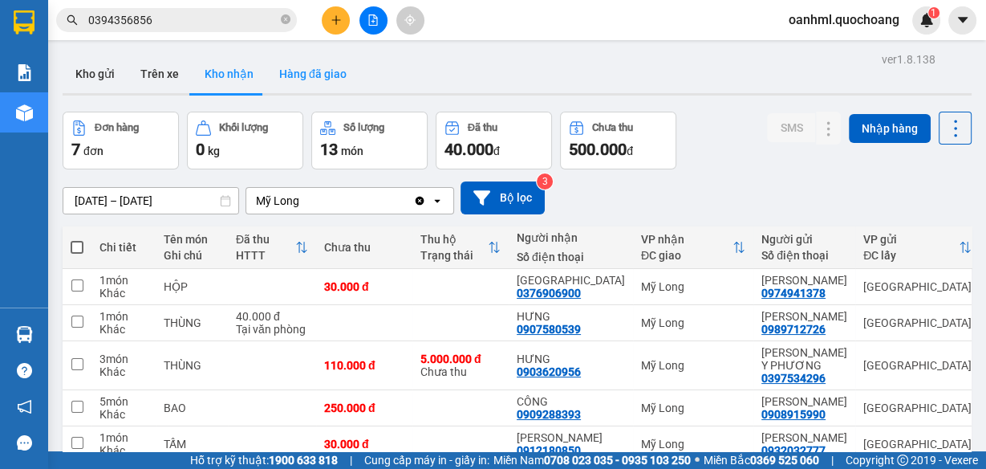
click at [301, 77] on button "Hàng đã giao" at bounding box center [312, 74] width 93 height 39
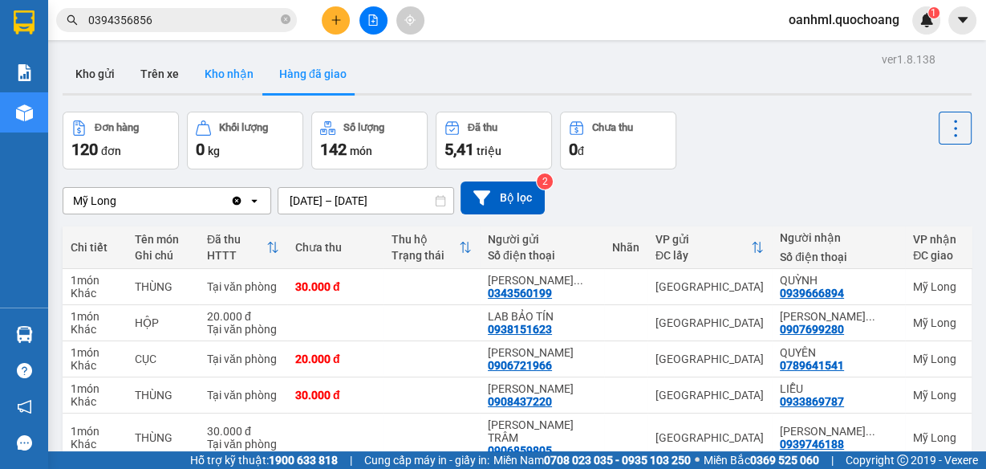
drag, startPoint x: 231, startPoint y: 63, endPoint x: 226, endPoint y: 55, distance: 8.7
click at [231, 62] on button "Kho nhận" at bounding box center [229, 74] width 75 height 39
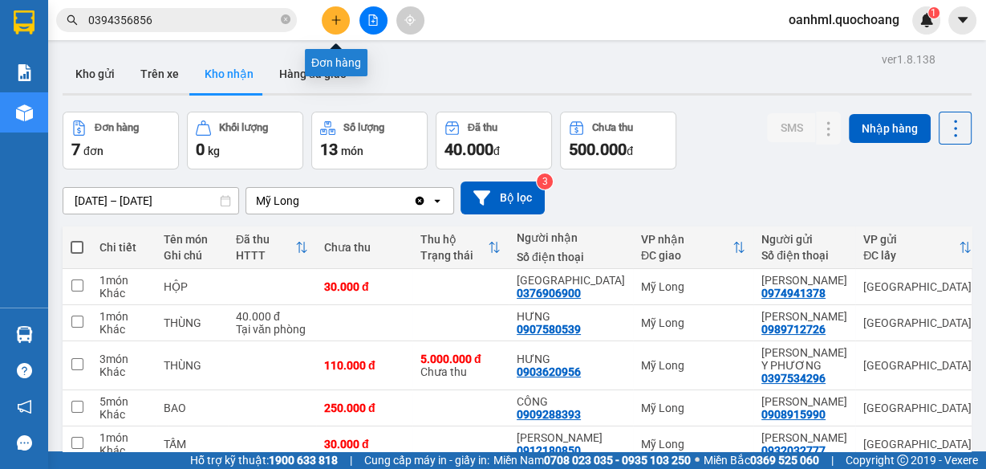
click at [329, 22] on button at bounding box center [336, 20] width 28 height 28
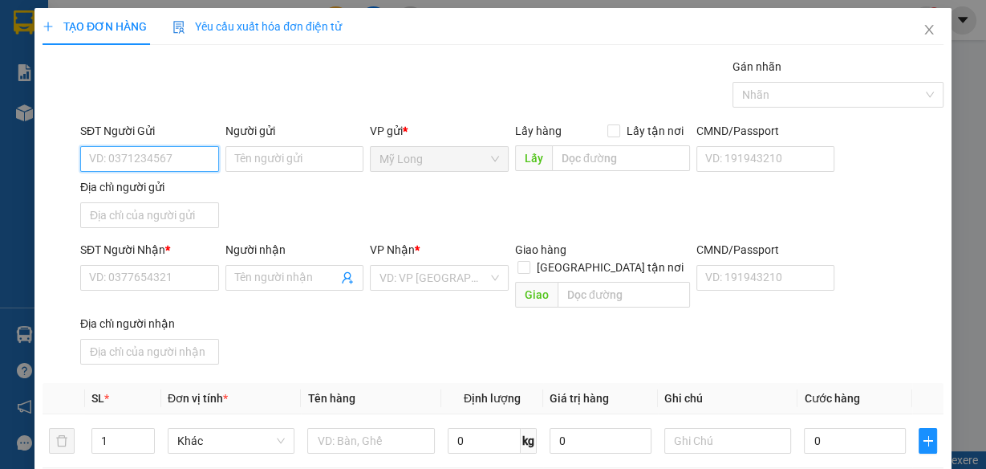
click at [167, 158] on input "SĐT Người Gửi" at bounding box center [149, 159] width 139 height 26
type input "1"
type input "0909391200"
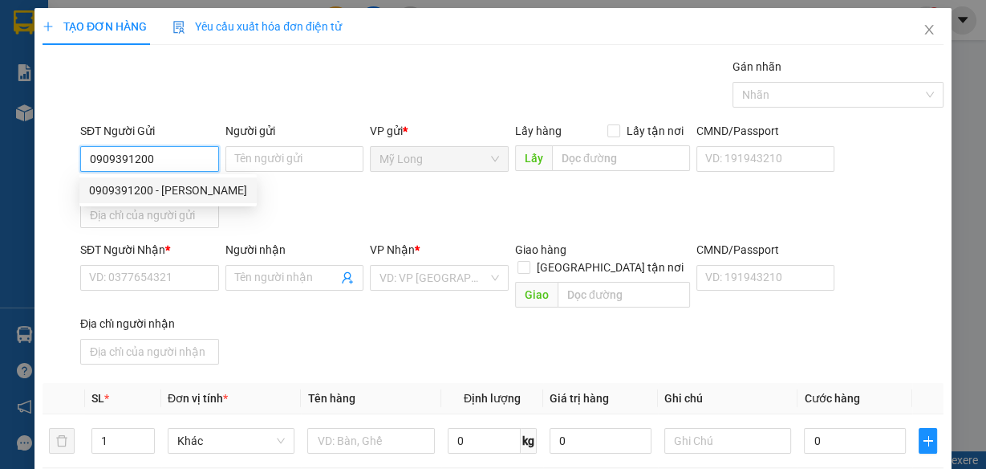
drag, startPoint x: 205, startPoint y: 198, endPoint x: 212, endPoint y: 175, distance: 24.1
click at [205, 197] on div "0909391200 - [PERSON_NAME]" at bounding box center [168, 190] width 158 height 18
type input "[PERSON_NAME]"
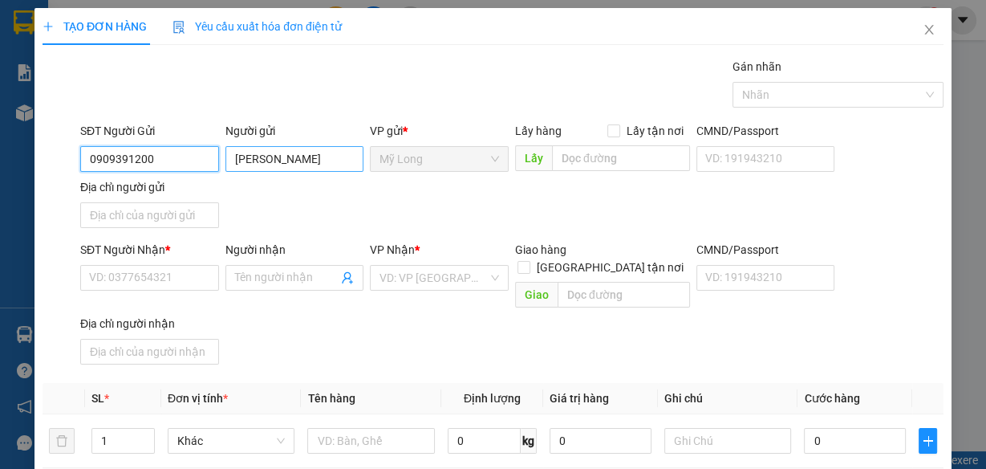
type input "0909391200"
click at [257, 158] on input "[PERSON_NAME]" at bounding box center [294, 159] width 139 height 26
type input "[PERSON_NAME]"
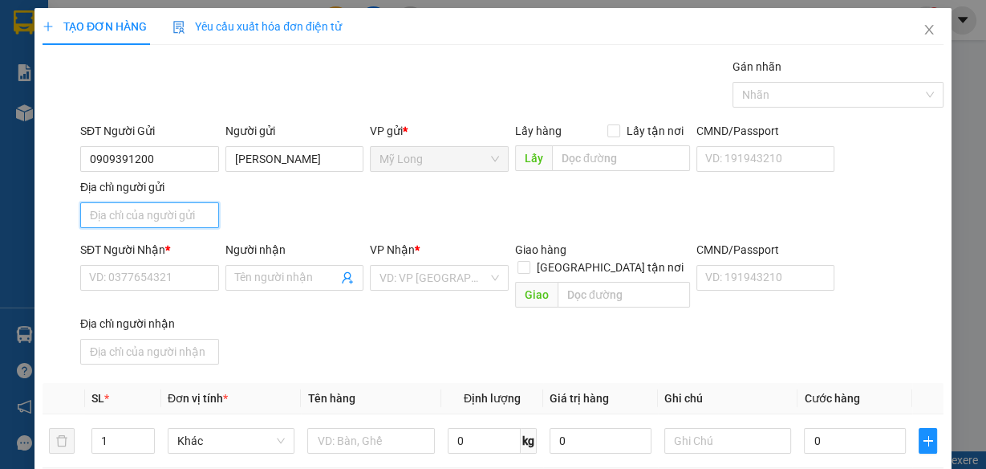
click at [131, 215] on input "Địa chỉ người gửi" at bounding box center [149, 215] width 139 height 26
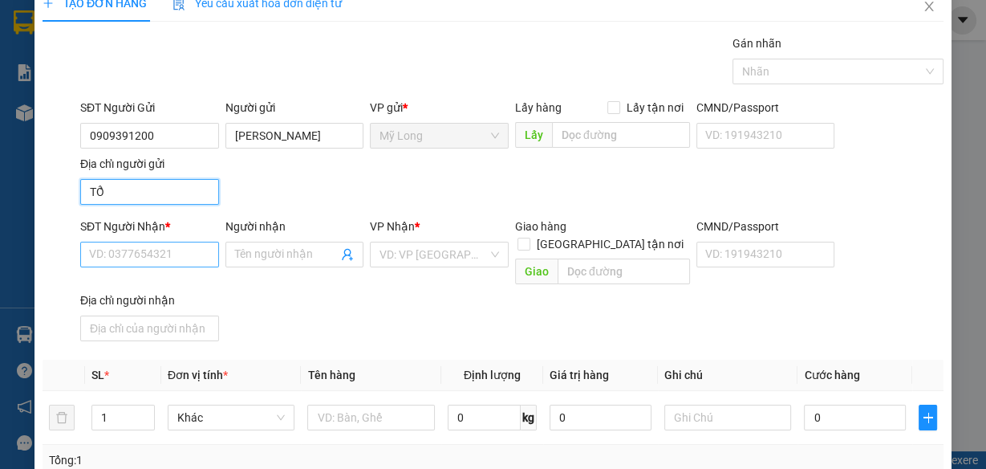
scroll to position [64, 0]
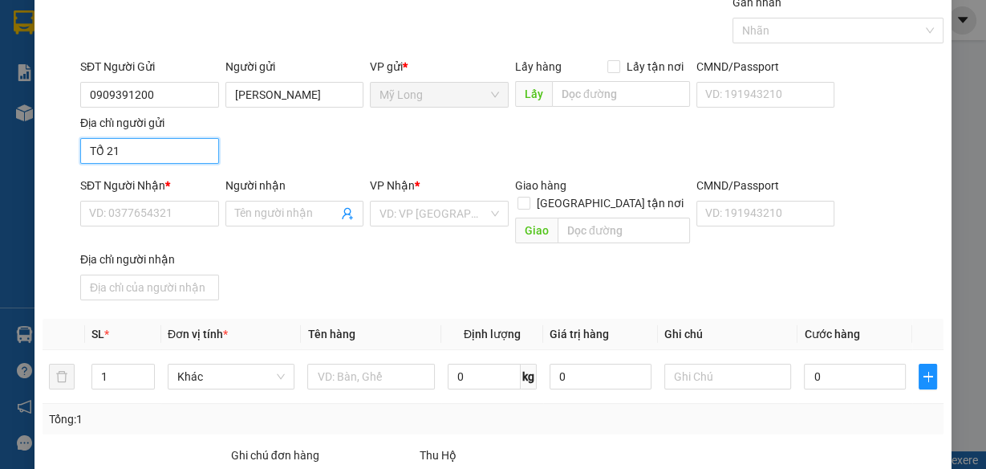
type input "TỔ 21 ẤP 3 [GEOGRAPHIC_DATA]"
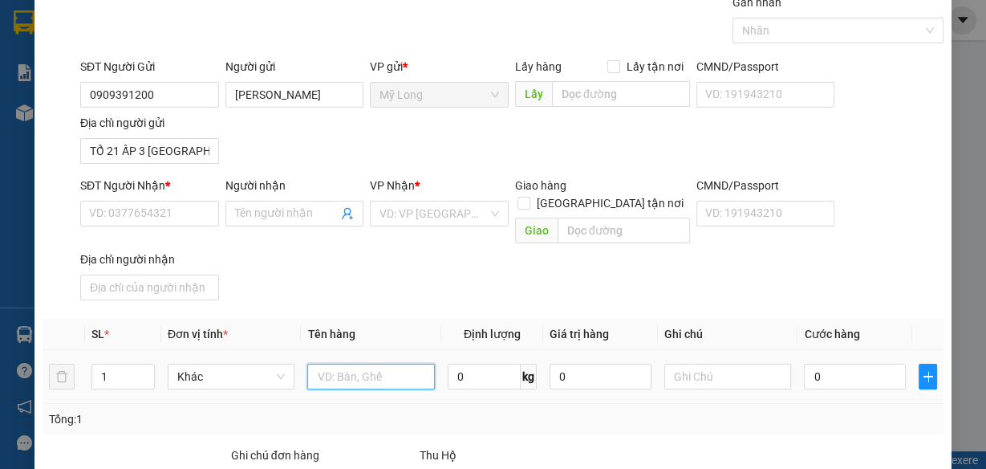
click at [356, 364] on input "text" at bounding box center [371, 377] width 128 height 26
type input "SỌT"
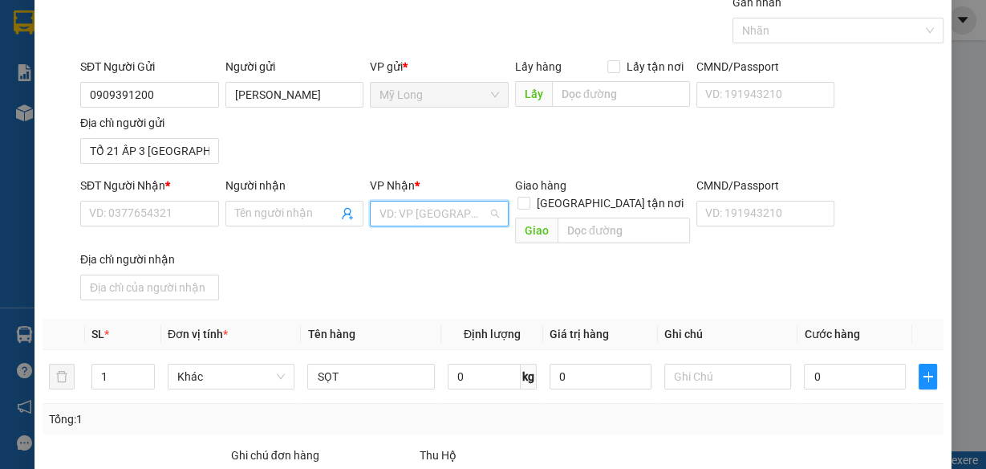
click at [389, 201] on input "search" at bounding box center [434, 213] width 108 height 24
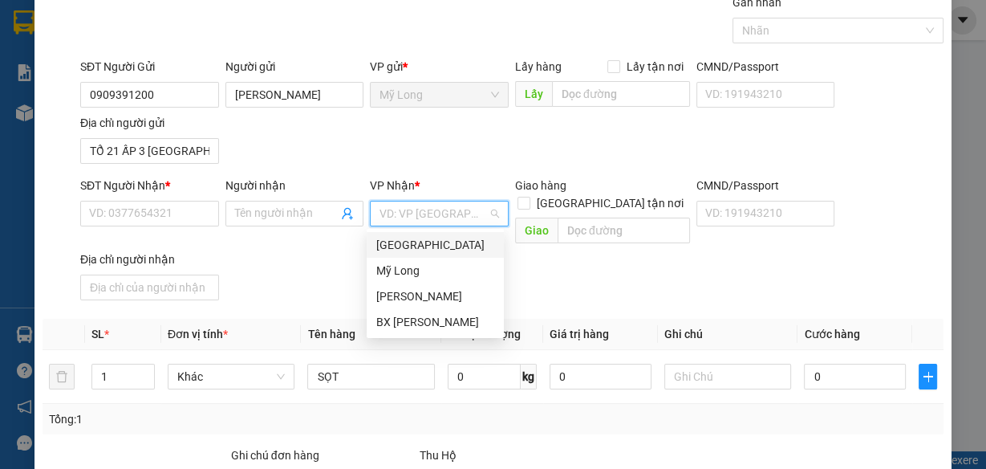
click at [395, 247] on div "[GEOGRAPHIC_DATA]" at bounding box center [435, 245] width 118 height 18
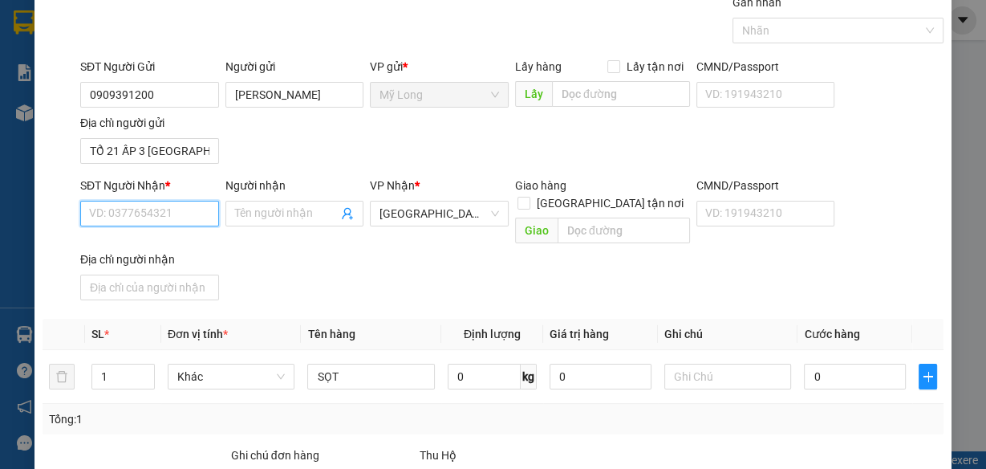
click at [196, 214] on input "SĐT Người Nhận *" at bounding box center [149, 214] width 139 height 26
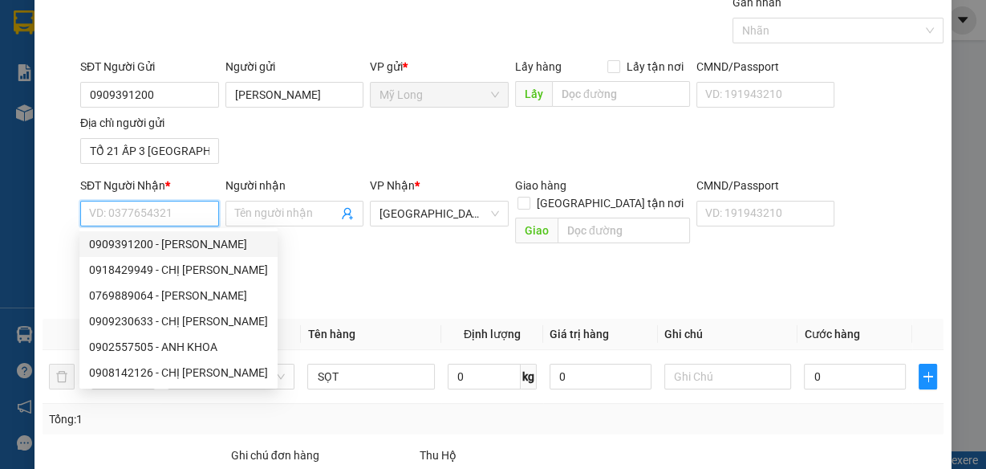
click at [128, 209] on input "SĐT Người Nhận *" at bounding box center [149, 214] width 139 height 26
click at [132, 205] on input "SĐT Người Nhận *" at bounding box center [149, 214] width 139 height 26
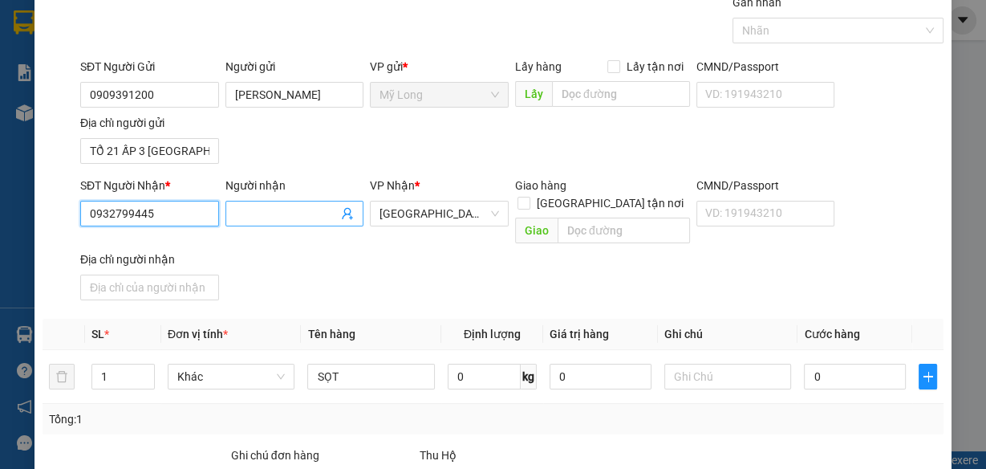
type input "0932799445"
click at [278, 205] on input "Người nhận" at bounding box center [287, 214] width 104 height 18
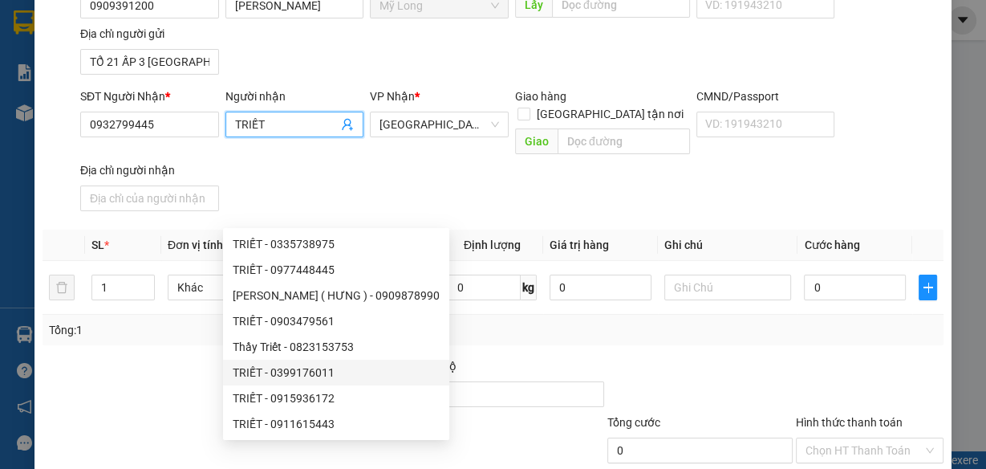
scroll to position [234, 0]
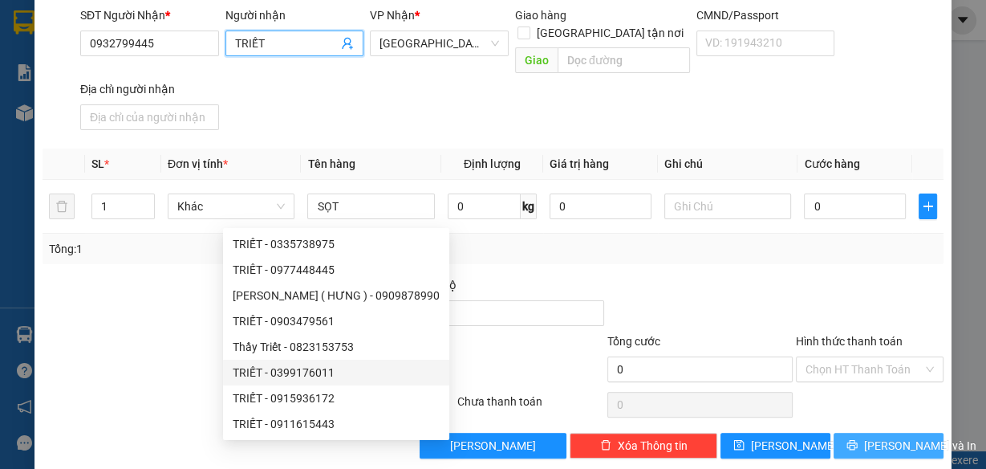
type input "TRIẾT"
click at [877, 437] on span "[PERSON_NAME] và In" at bounding box center [920, 446] width 112 height 18
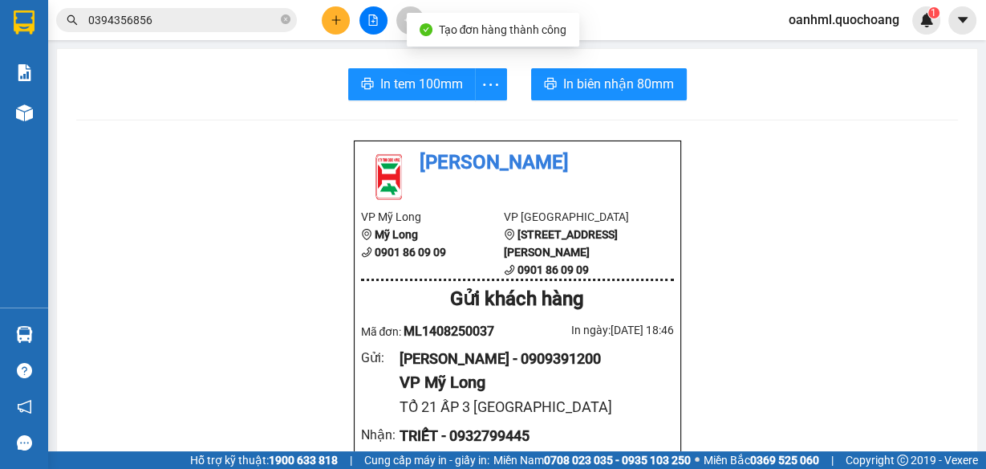
click at [406, 94] on button "In tem 100mm" at bounding box center [412, 84] width 128 height 32
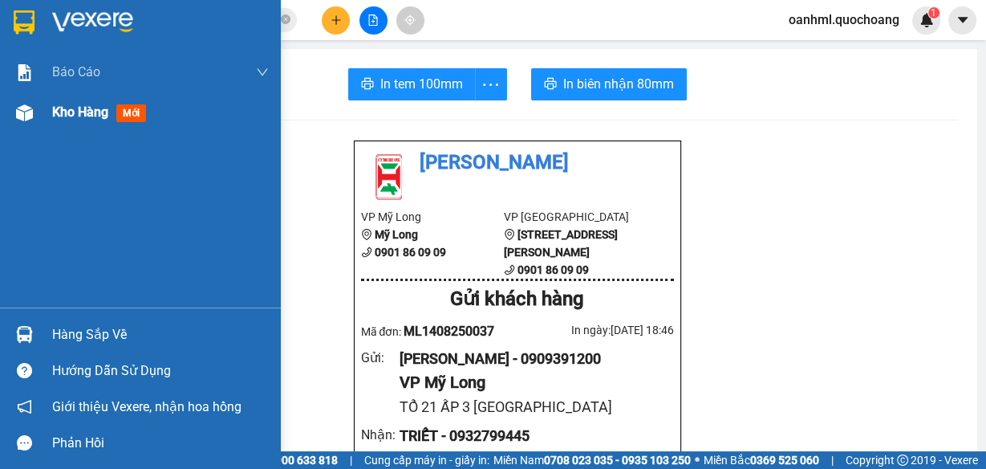
click at [59, 120] on span "Kho hàng" at bounding box center [80, 111] width 56 height 15
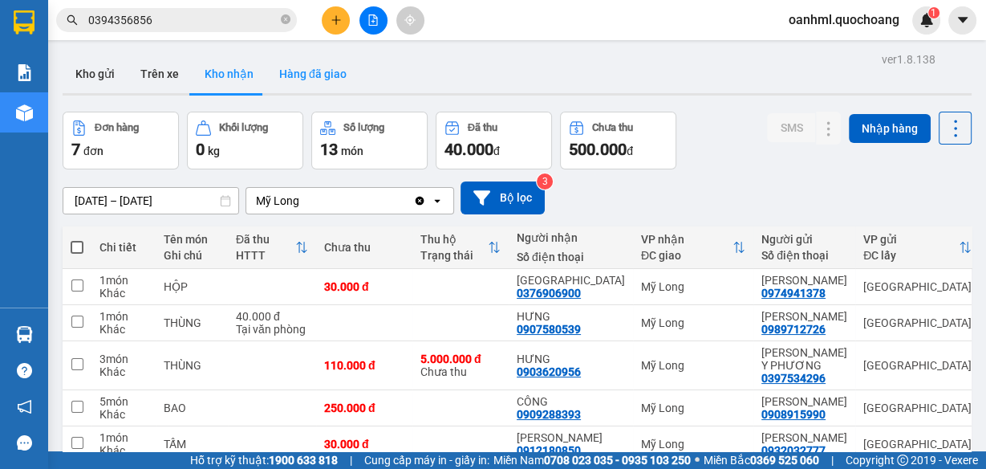
click at [307, 59] on button "Hàng đã giao" at bounding box center [312, 74] width 93 height 39
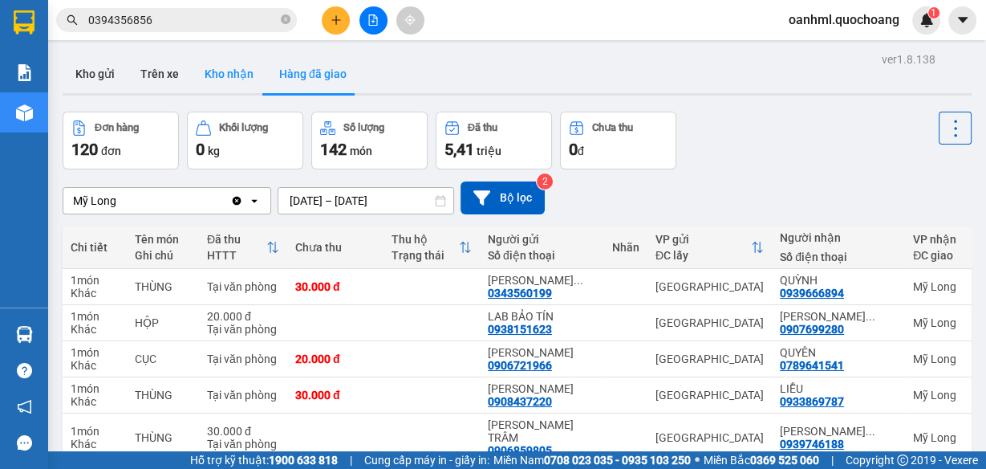
click at [231, 75] on button "Kho nhận" at bounding box center [229, 74] width 75 height 39
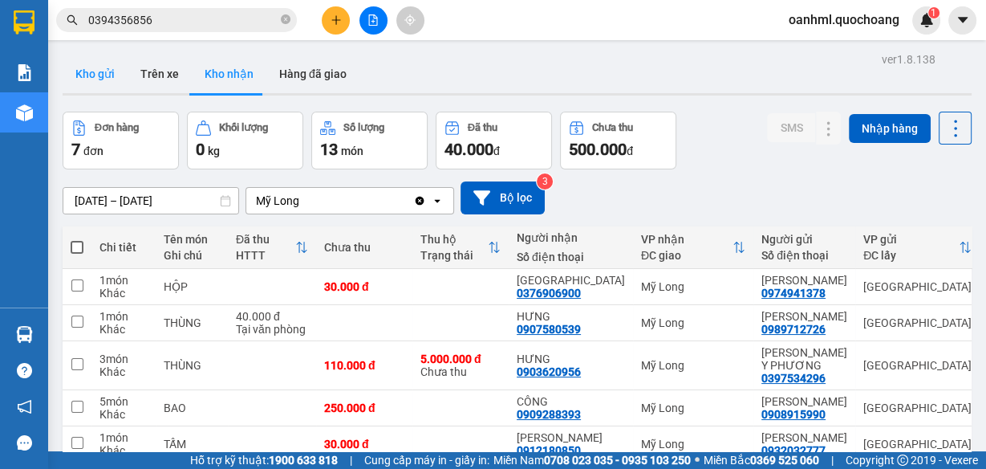
click at [104, 81] on button "Kho gửi" at bounding box center [95, 74] width 65 height 39
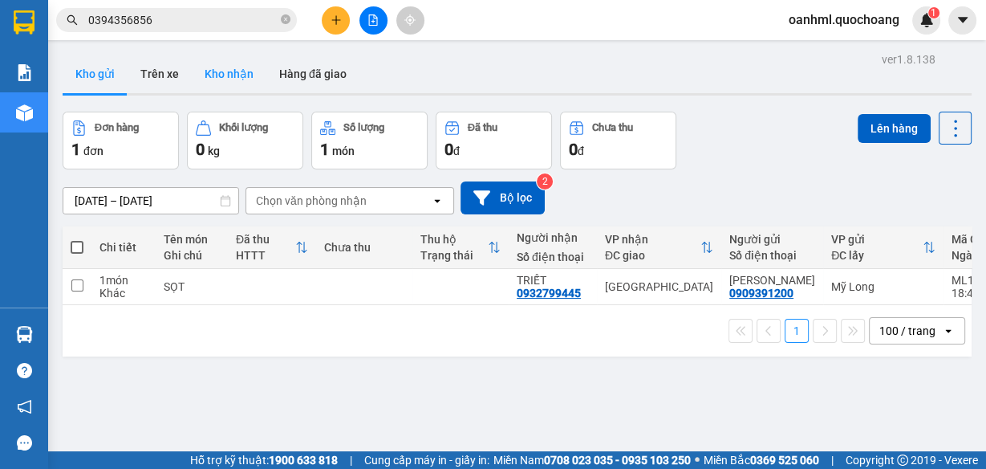
click at [233, 81] on button "Kho nhận" at bounding box center [229, 74] width 75 height 39
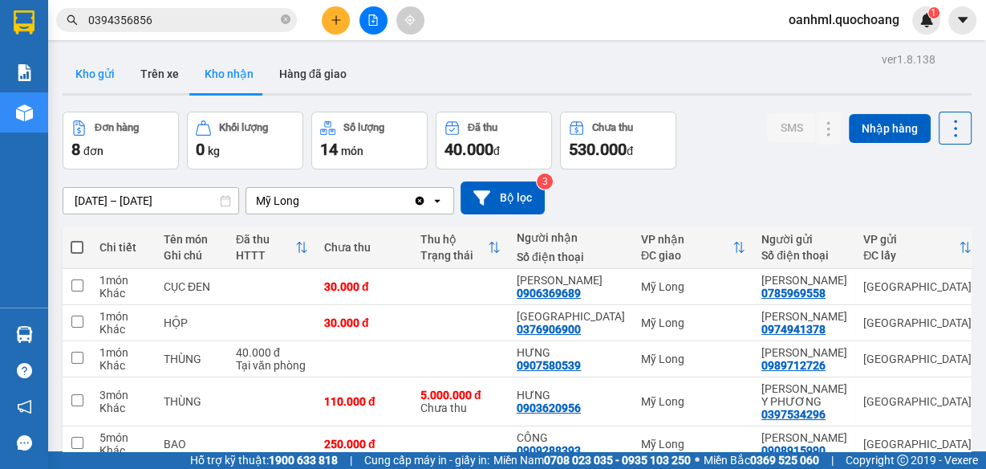
click at [117, 68] on button "Kho gửi" at bounding box center [95, 74] width 65 height 39
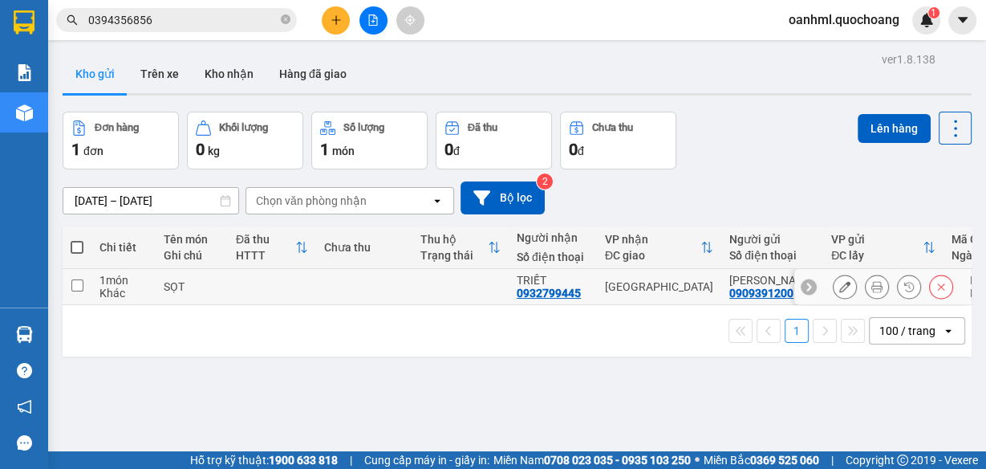
click at [520, 299] on div "0932799445" at bounding box center [549, 292] width 64 height 13
click at [437, 283] on td at bounding box center [460, 287] width 96 height 36
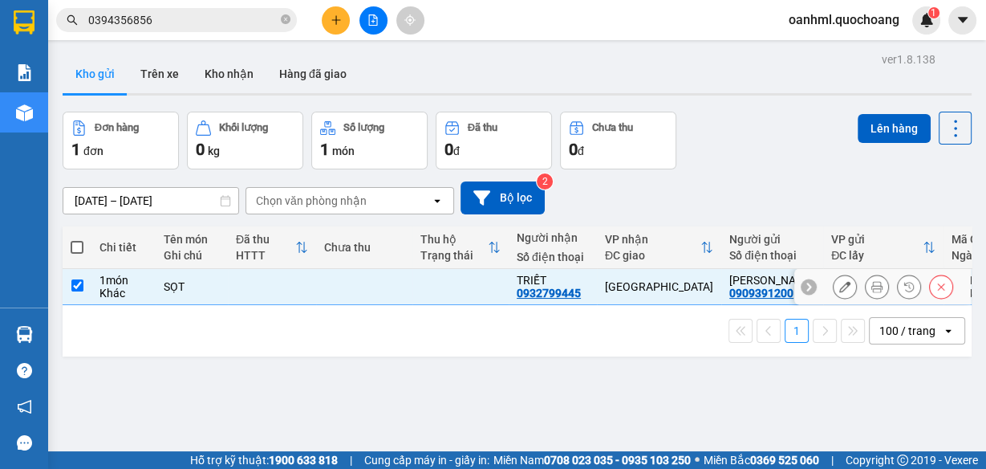
checkbox input "true"
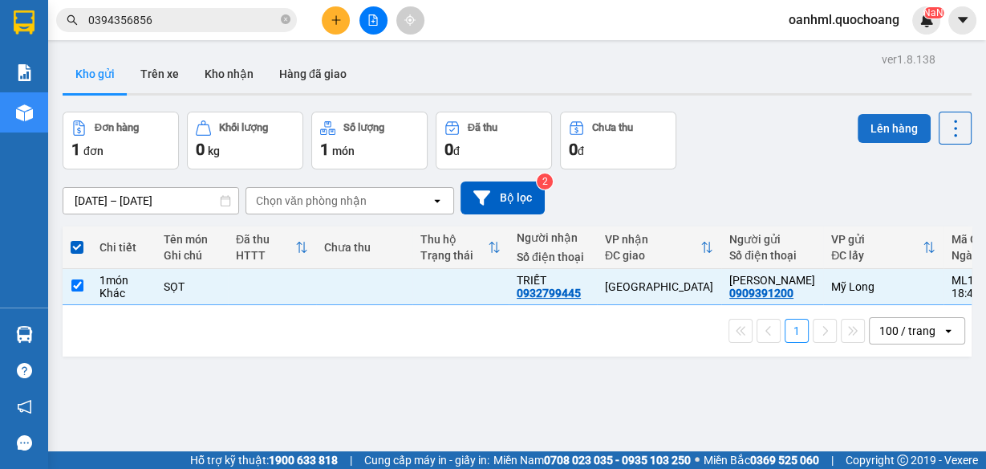
click at [887, 120] on button "Lên hàng" at bounding box center [894, 128] width 73 height 29
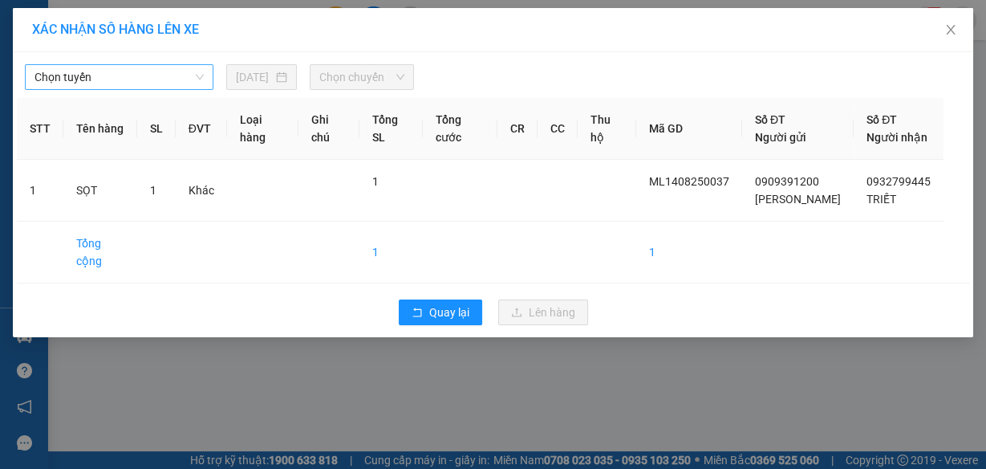
click at [114, 83] on span "Chọn tuyến" at bounding box center [119, 77] width 169 height 24
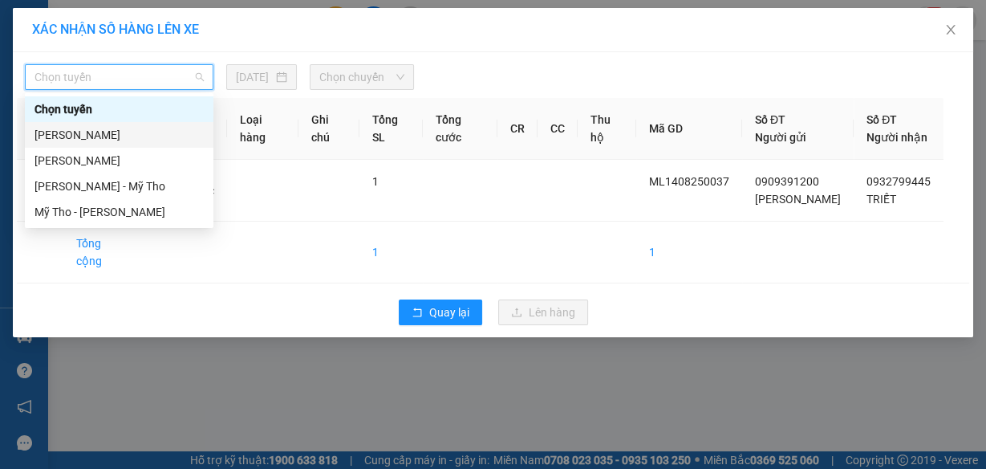
click at [116, 135] on div "[PERSON_NAME]" at bounding box center [119, 135] width 169 height 18
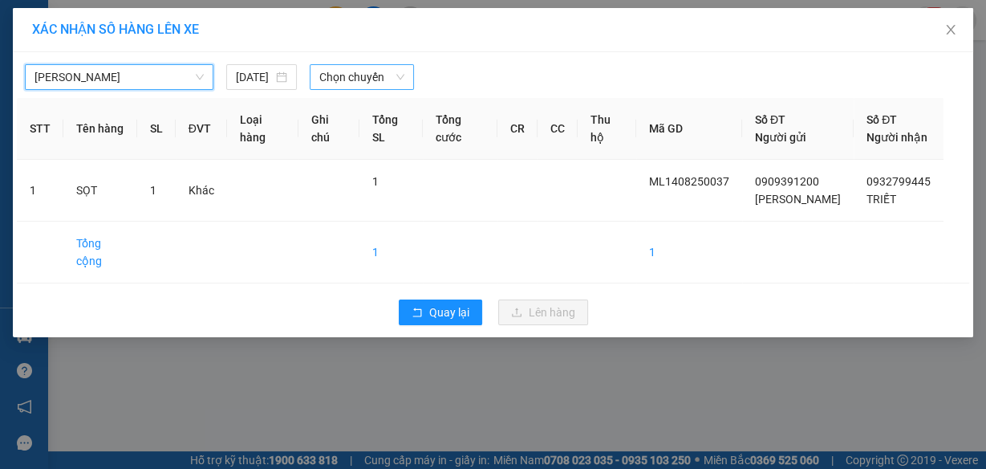
click at [345, 71] on span "Chọn chuyến" at bounding box center [361, 77] width 85 height 24
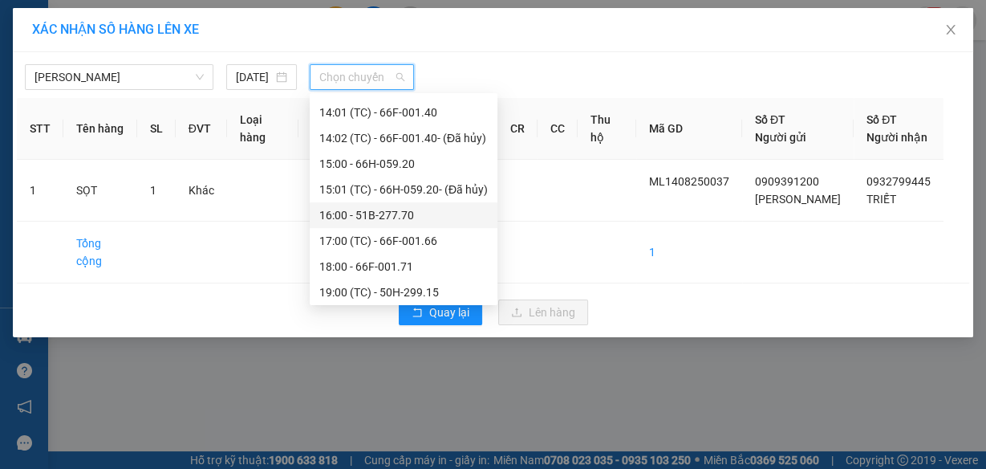
scroll to position [719, 0]
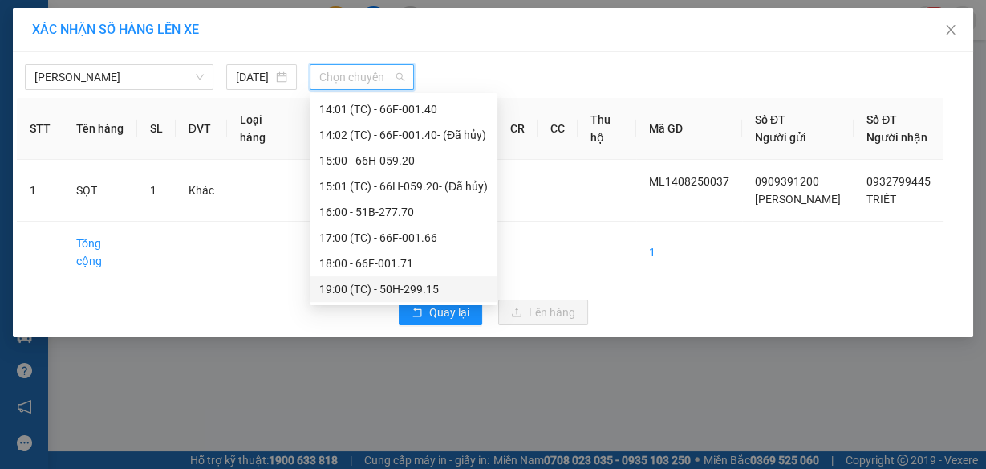
click at [372, 282] on div "19:00 (TC) - 50H-299.15" at bounding box center [403, 289] width 169 height 18
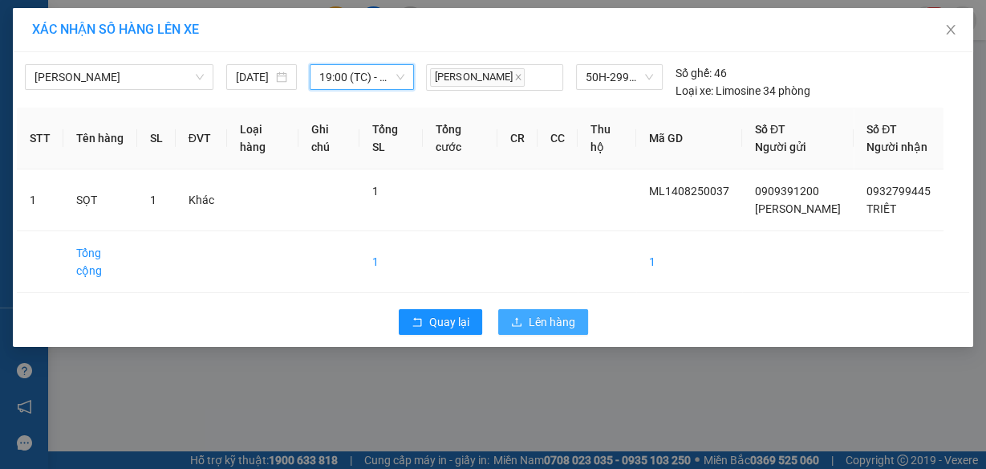
click at [577, 335] on button "Lên hàng" at bounding box center [543, 322] width 90 height 26
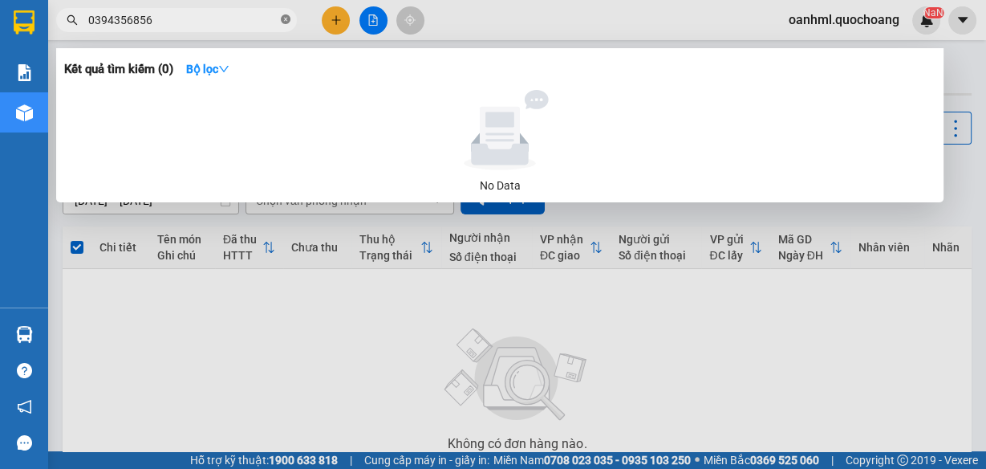
click at [288, 17] on icon "close-circle" at bounding box center [286, 19] width 10 height 10
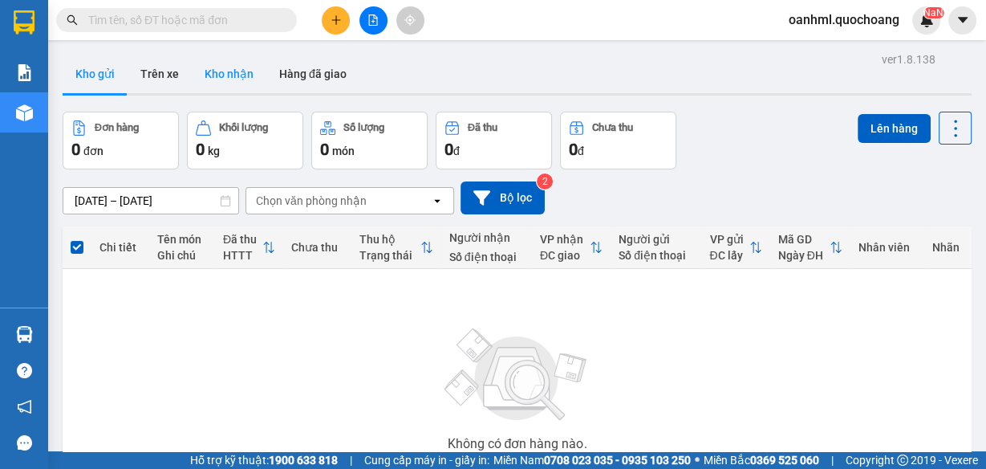
click at [214, 75] on button "Kho nhận" at bounding box center [229, 74] width 75 height 39
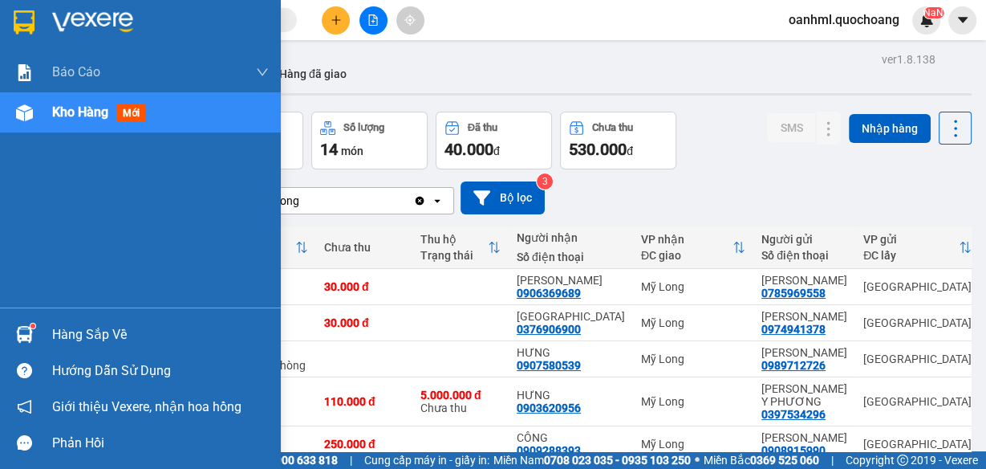
click at [41, 330] on div "Hàng sắp về" at bounding box center [140, 334] width 281 height 36
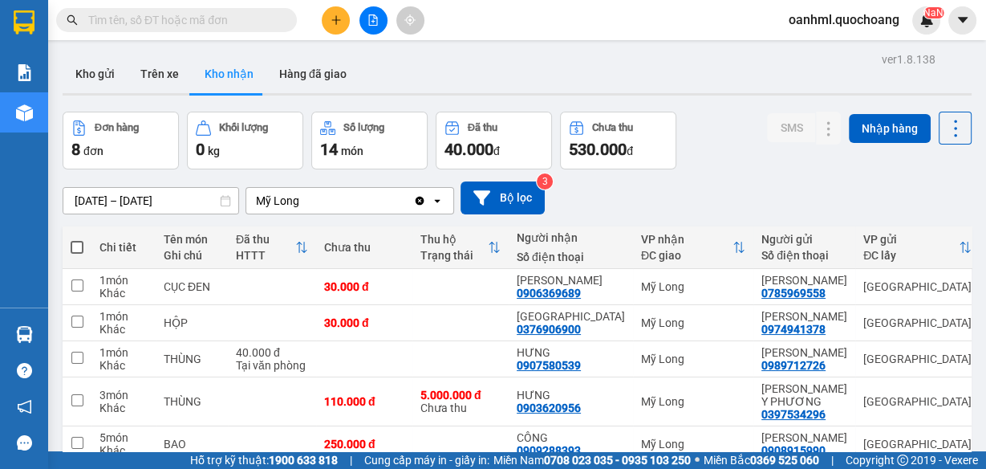
click at [461, 191] on section "Kết quả tìm kiếm ( 0 ) Bộ lọc No Data oanhml.quochoang NaN Báo cáo Báo cáo dòng…" at bounding box center [493, 234] width 986 height 469
click at [325, 70] on button "Hàng đã giao" at bounding box center [312, 74] width 93 height 39
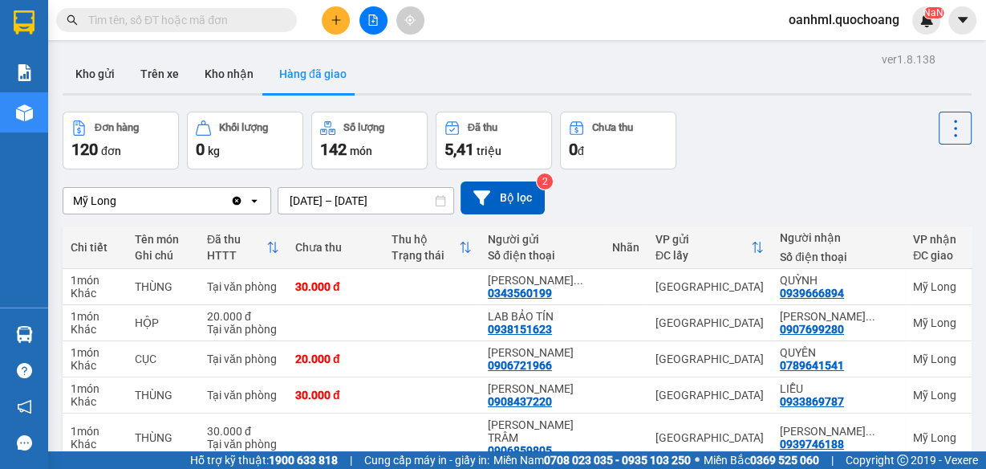
drag, startPoint x: 202, startPoint y: 68, endPoint x: 177, endPoint y: 52, distance: 29.6
click at [203, 67] on button "Kho nhận" at bounding box center [229, 74] width 75 height 39
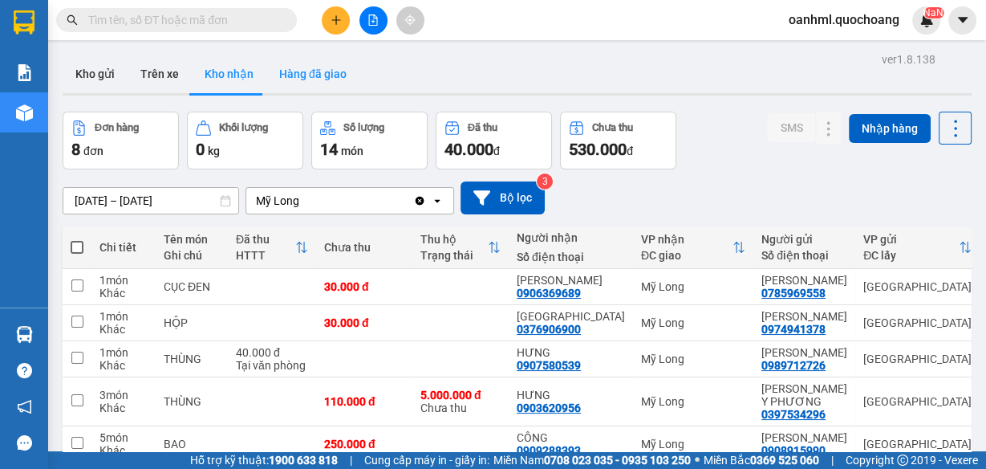
click at [286, 67] on button "Hàng đã giao" at bounding box center [312, 74] width 93 height 39
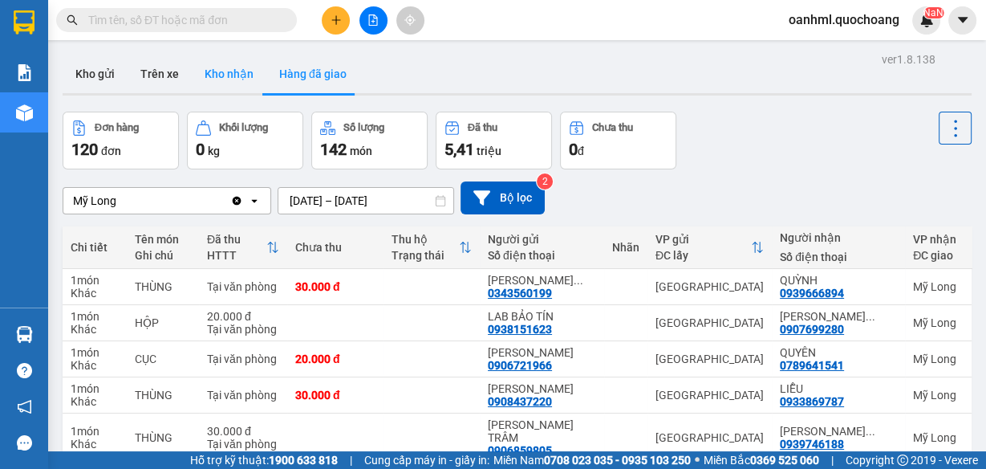
click at [250, 79] on button "Kho nhận" at bounding box center [229, 74] width 75 height 39
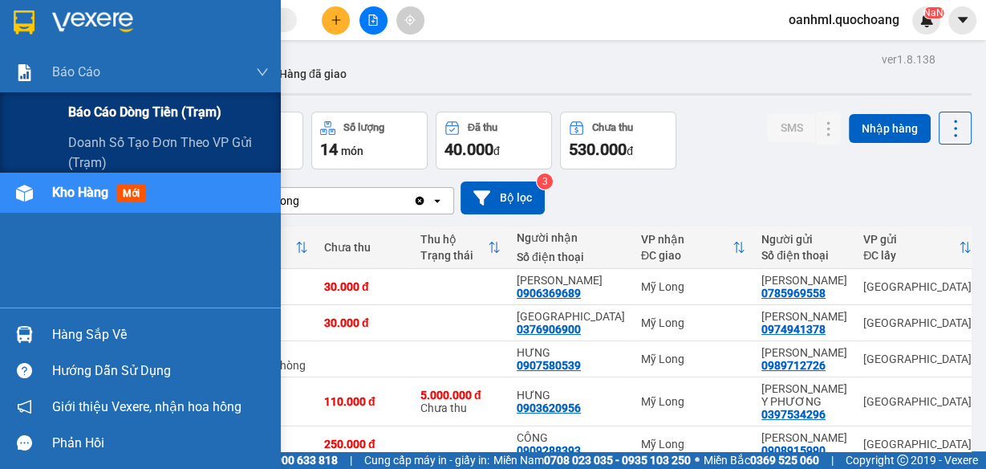
click at [90, 116] on span "Báo cáo dòng tiền (trạm)" at bounding box center [144, 112] width 153 height 20
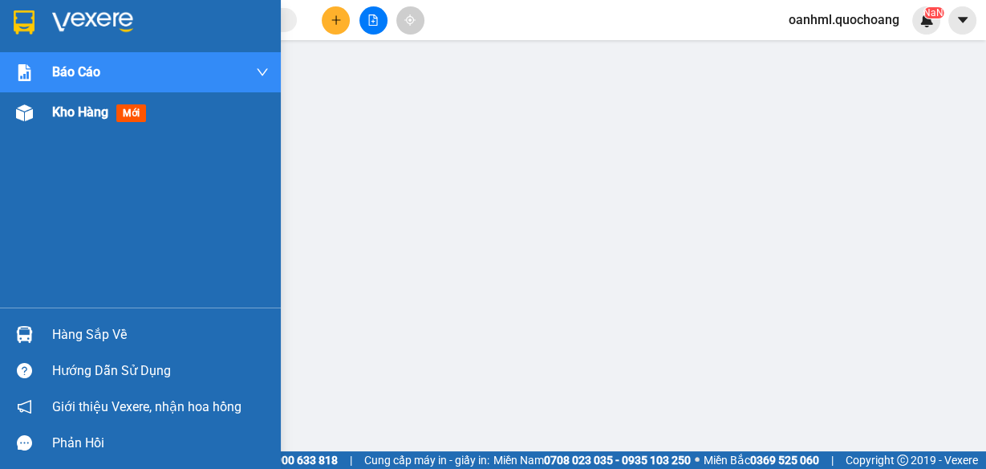
click at [78, 115] on span "Kho hàng" at bounding box center [80, 111] width 56 height 15
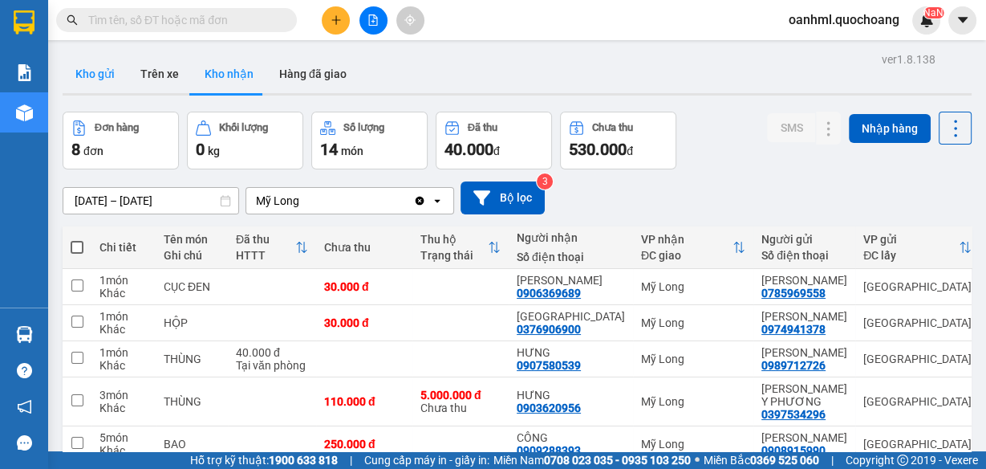
click at [108, 79] on button "Kho gửi" at bounding box center [95, 74] width 65 height 39
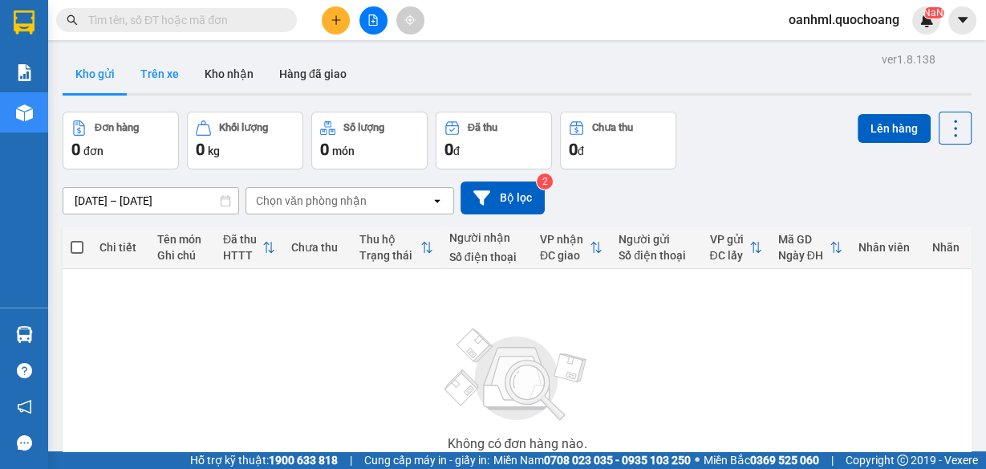
click at [166, 71] on button "Trên xe" at bounding box center [160, 74] width 64 height 39
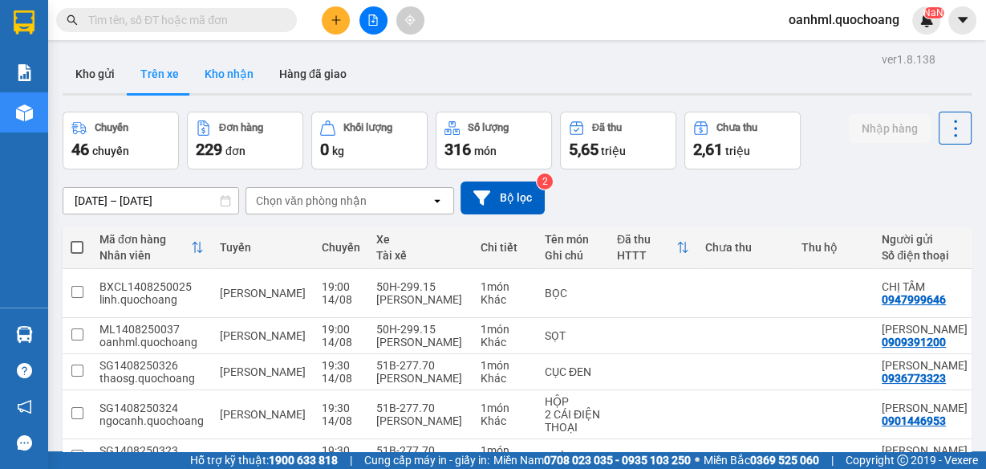
click at [211, 74] on button "Kho nhận" at bounding box center [229, 74] width 75 height 39
type input "[DATE] – [DATE]"
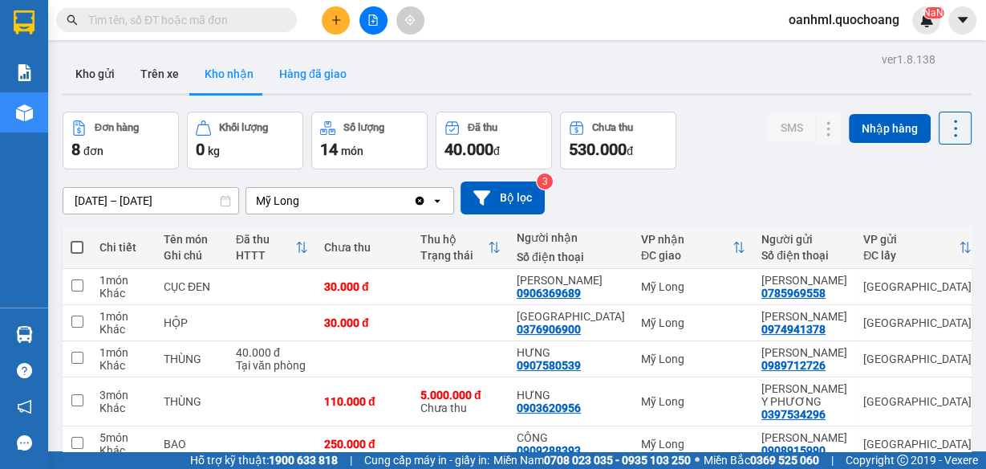
click at [318, 70] on button "Hàng đã giao" at bounding box center [312, 74] width 93 height 39
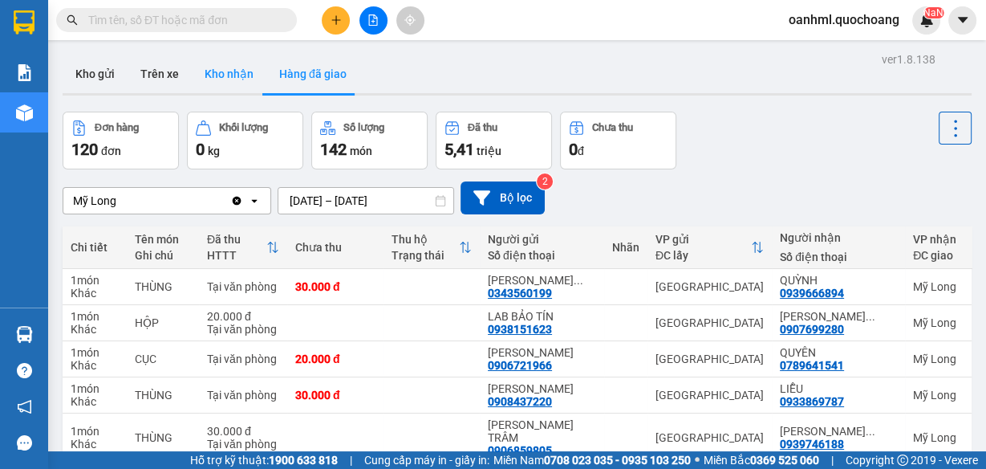
click at [241, 72] on button "Kho nhận" at bounding box center [229, 74] width 75 height 39
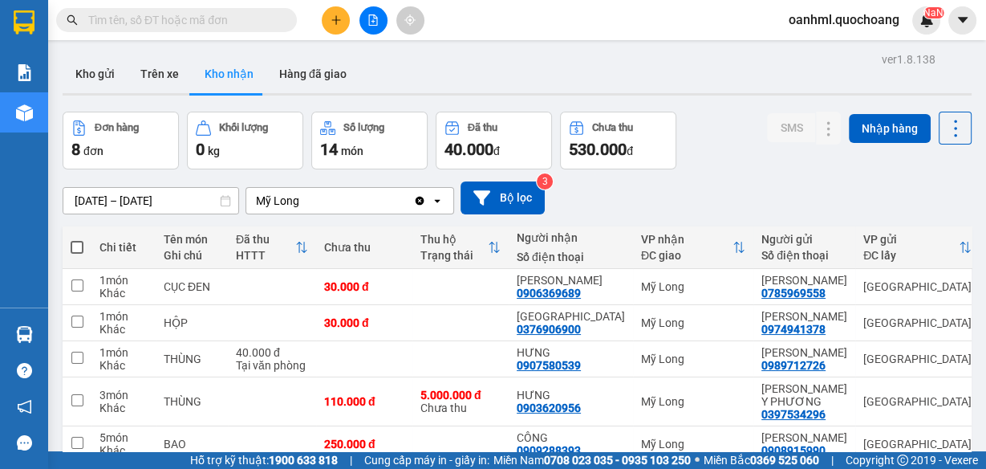
click at [867, 22] on span "oanhml.quochoang" at bounding box center [844, 20] width 136 height 20
click at [859, 50] on span "Đăng xuất" at bounding box center [851, 50] width 104 height 18
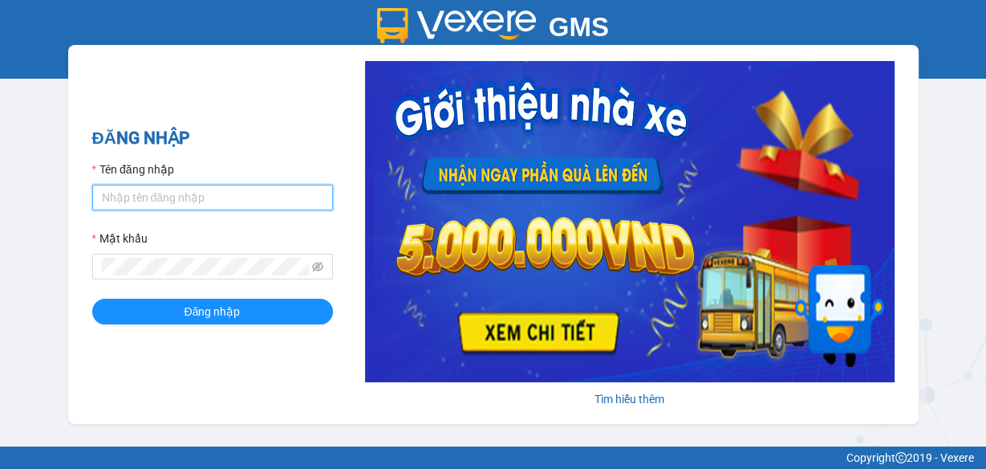
type input "oanhml.quochoang"
drag, startPoint x: 202, startPoint y: 196, endPoint x: 59, endPoint y: 195, distance: 142.8
click at [59, 195] on div "GMS Hệ thống quản lý hàng hóa ĐĂNG NHẬP Tên đăng nhập oanhml.quochoang Mật khẩu…" at bounding box center [493, 223] width 986 height 446
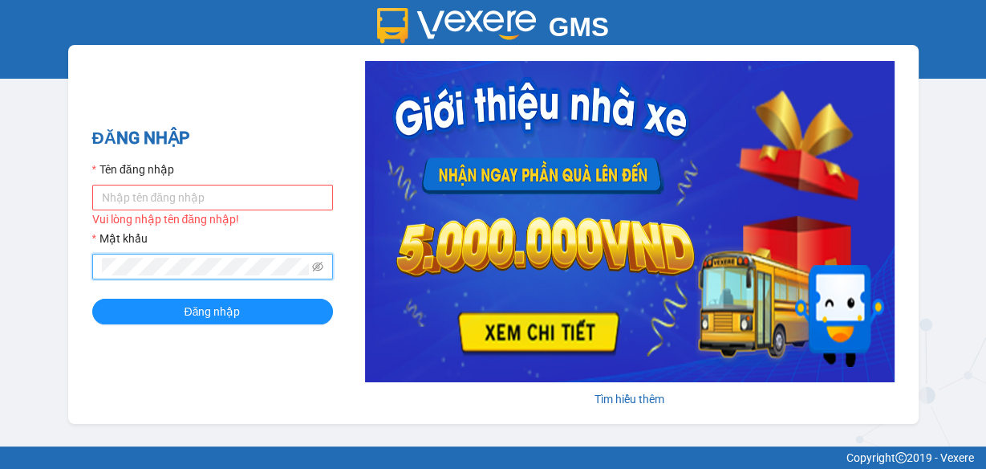
click at [98, 266] on span at bounding box center [212, 267] width 241 height 26
